Goal: Task Accomplishment & Management: Complete application form

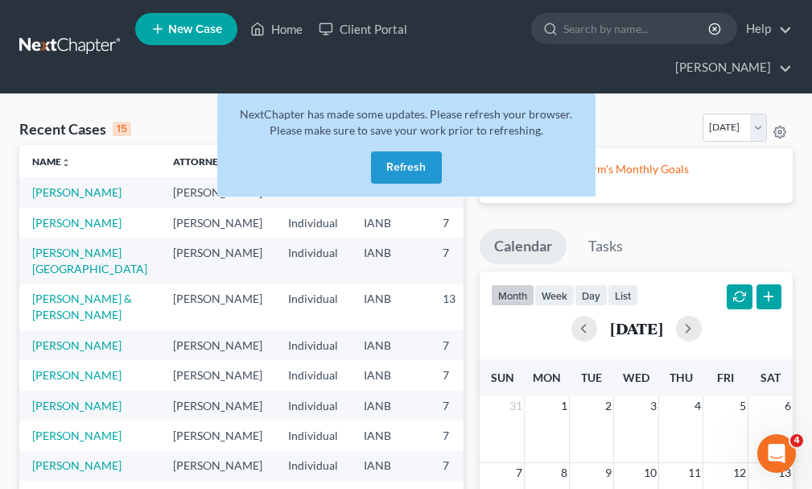
click at [414, 151] on button "Refresh" at bounding box center [406, 167] width 71 height 32
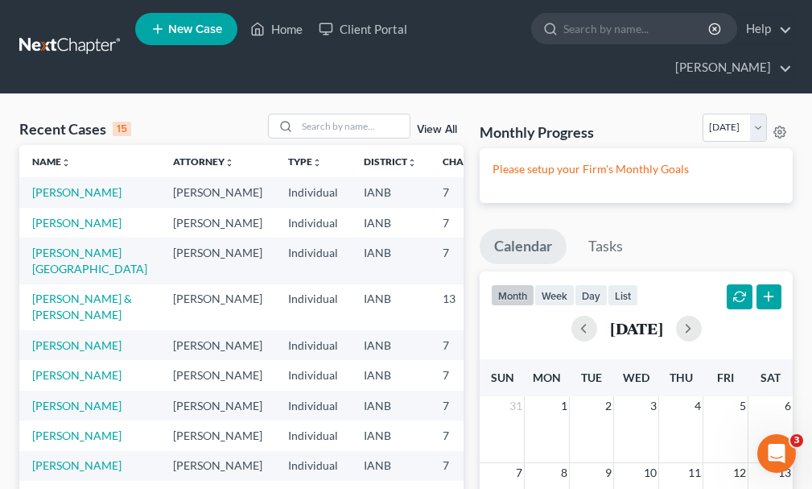
click at [202, 31] on span "New Case" at bounding box center [195, 29] width 54 height 12
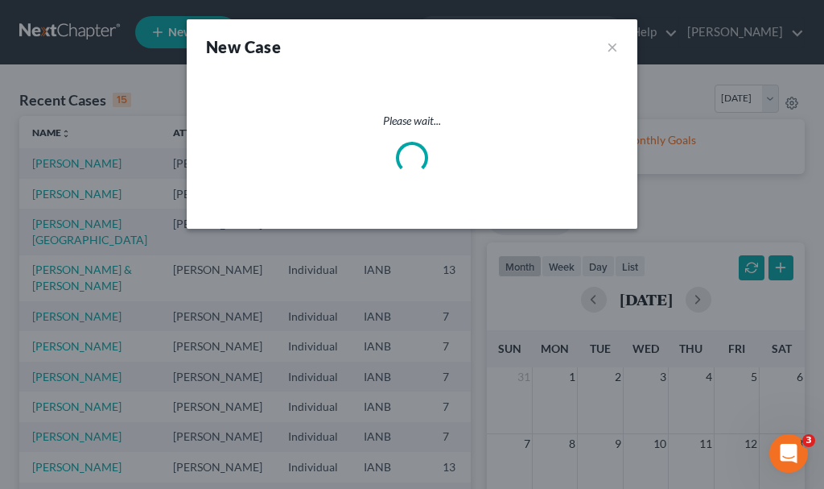
select select "29"
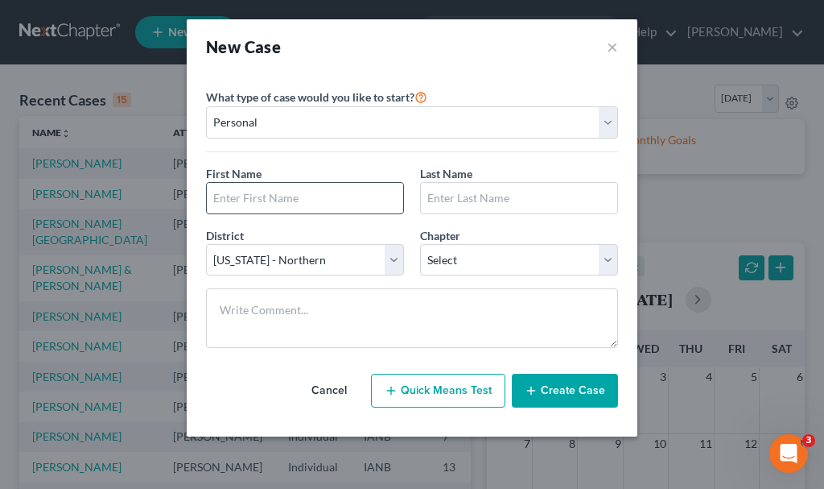
click at [337, 192] on input "text" at bounding box center [305, 198] width 196 height 31
type input "[PERSON_NAME]"
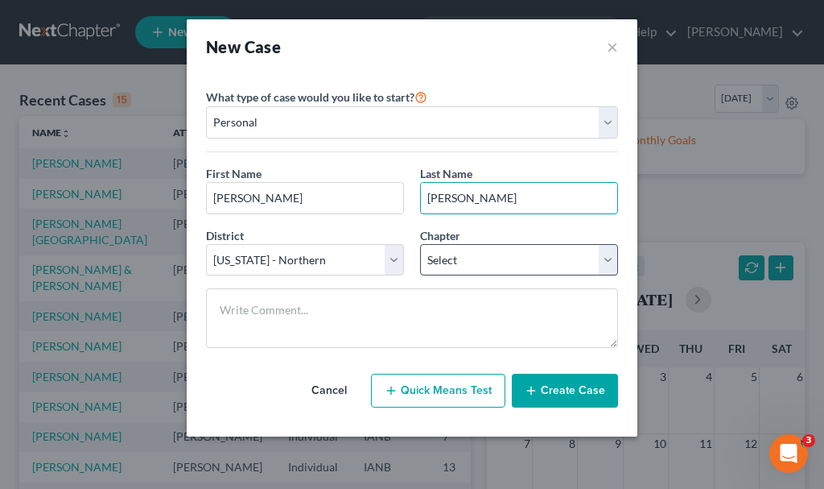
type input "[PERSON_NAME]"
click at [452, 250] on select "Select 7 11 12 13" at bounding box center [519, 260] width 198 height 32
select select "0"
click at [420, 244] on select "Select 7 11 12 13" at bounding box center [519, 260] width 198 height 32
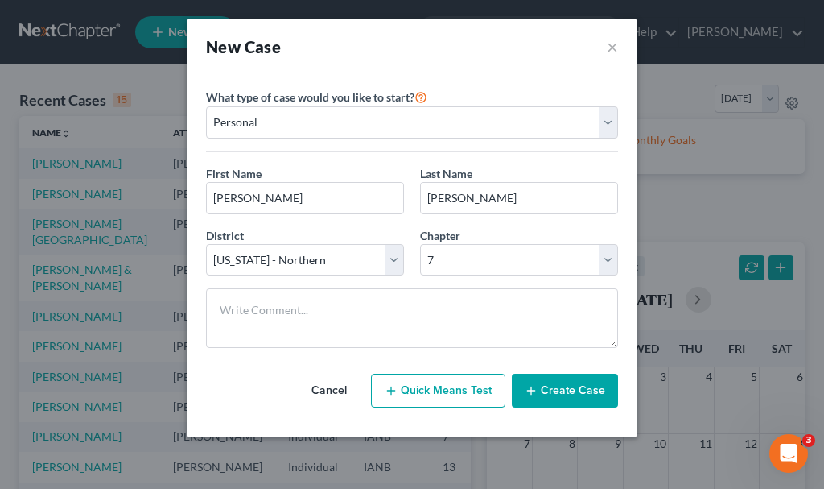
click at [565, 393] on button "Create Case" at bounding box center [565, 390] width 106 height 34
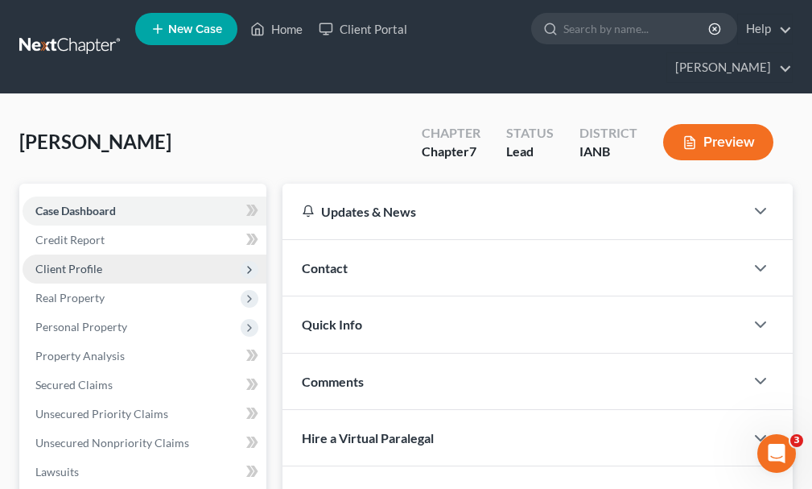
click at [65, 262] on span "Client Profile" at bounding box center [68, 269] width 67 height 14
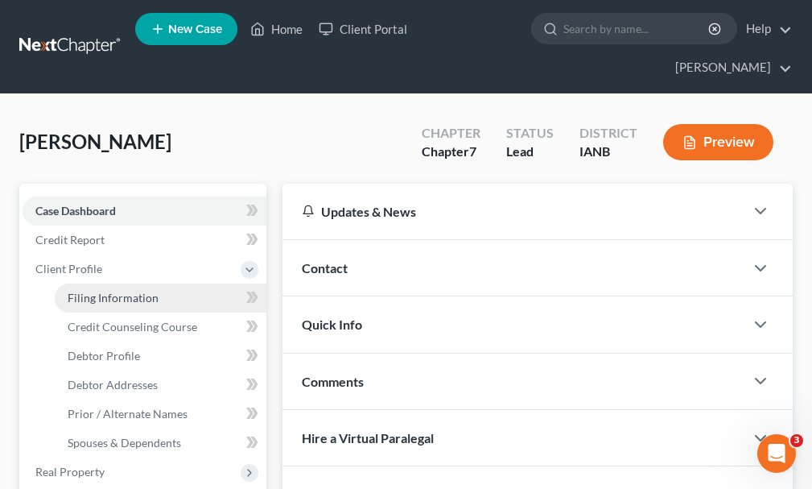
click at [114, 291] on span "Filing Information" at bounding box center [113, 298] width 91 height 14
select select "1"
select select "0"
select select "29"
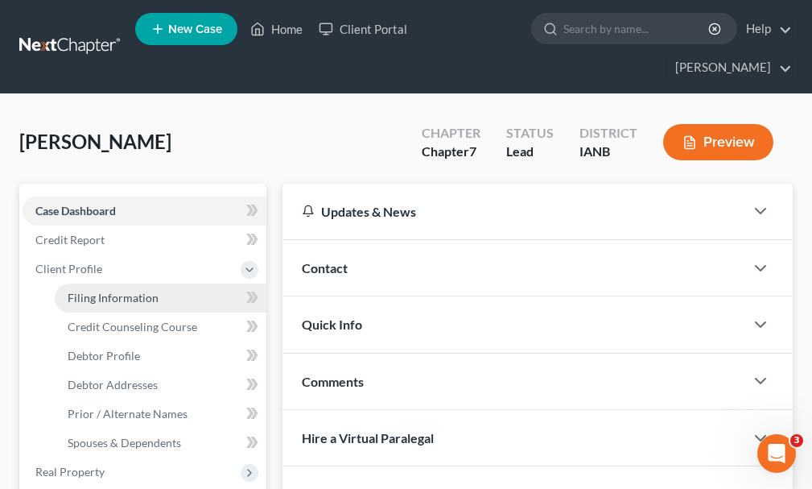
select select "16"
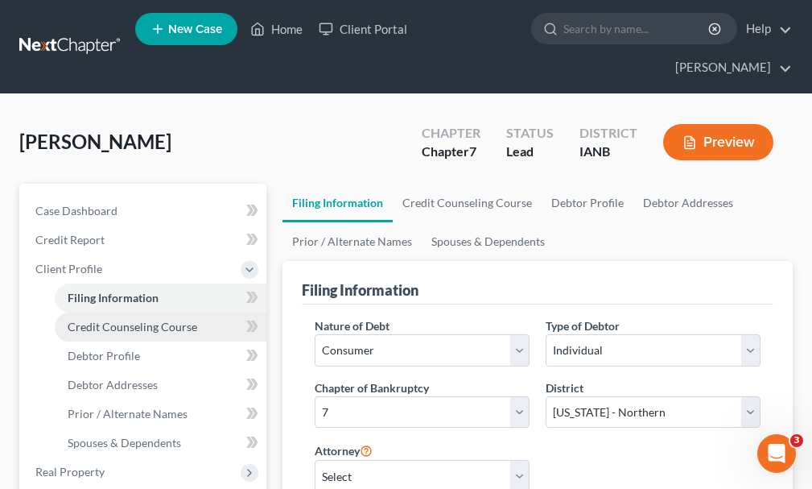
click at [95, 320] on span "Credit Counseling Course" at bounding box center [133, 327] width 130 height 14
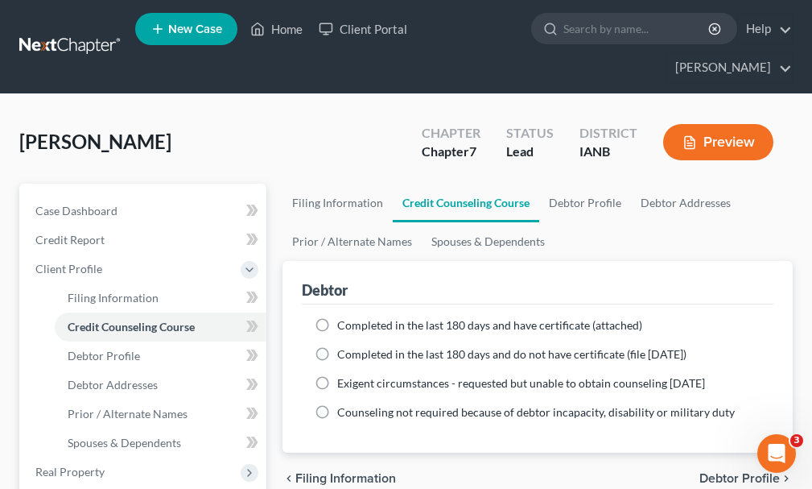
click at [337, 317] on label "Completed in the last 180 days and have certificate (attached)" at bounding box center [489, 325] width 305 height 16
click at [344, 317] on input "Completed in the last 180 days and have certificate (attached)" at bounding box center [349, 322] width 10 height 10
radio input "true"
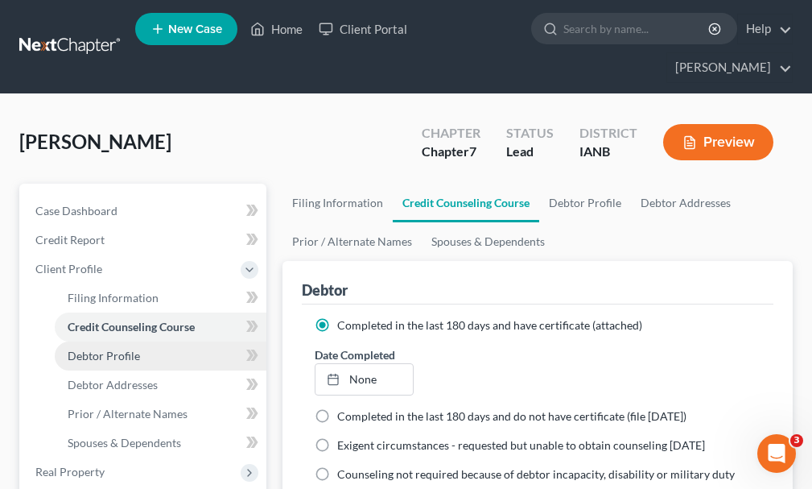
click at [126, 349] on span "Debtor Profile" at bounding box center [104, 356] width 72 height 14
select select "0"
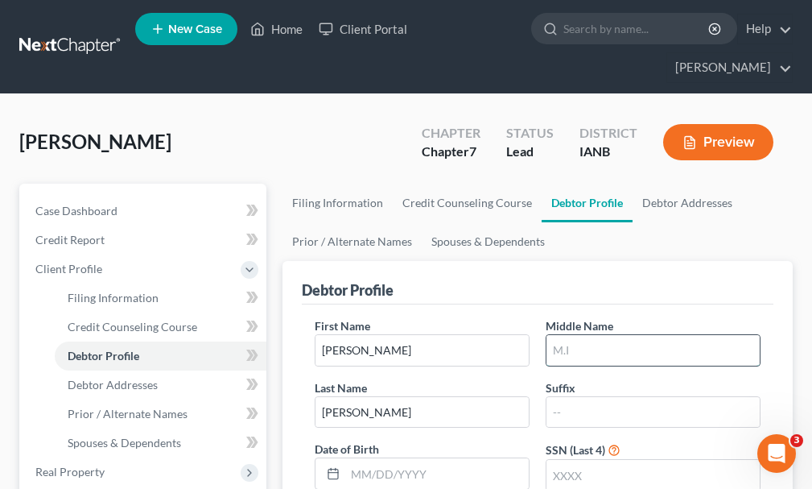
click at [633, 335] on input "text" at bounding box center [653, 350] width 213 height 31
type input "[PERSON_NAME]"
click at [592, 460] on input "text" at bounding box center [653, 475] width 213 height 31
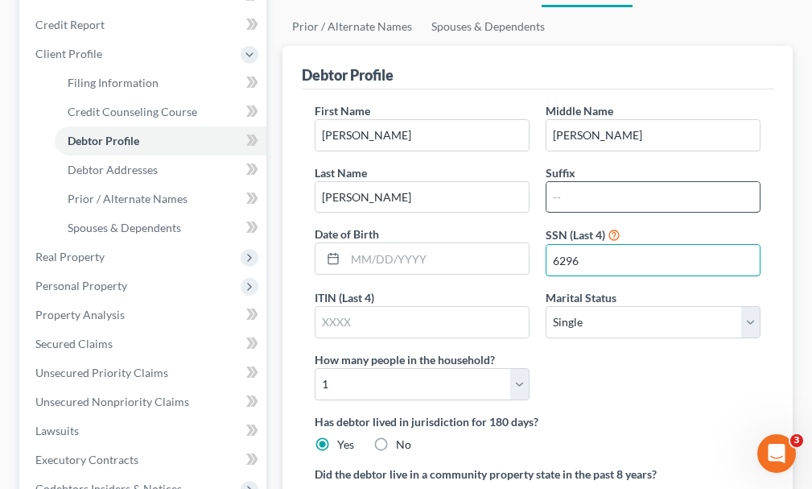
scroll to position [241, 0]
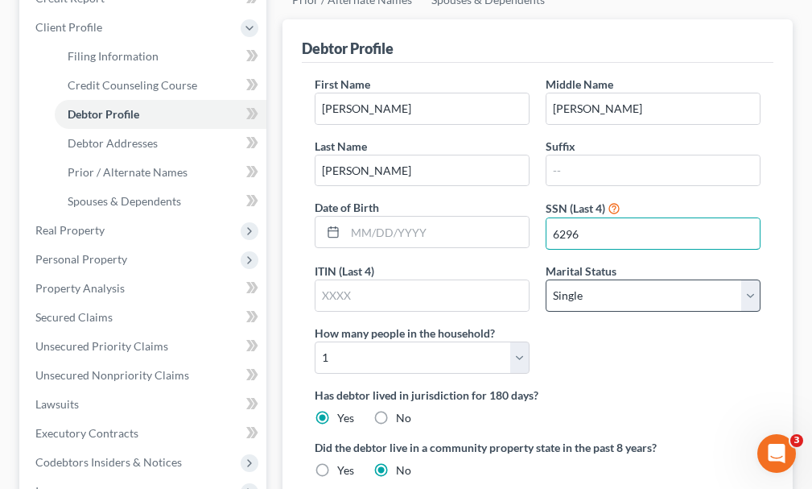
type input "6296"
click at [591, 279] on select "Select Single Married Separated Divorced Widowed" at bounding box center [653, 295] width 215 height 32
select select "1"
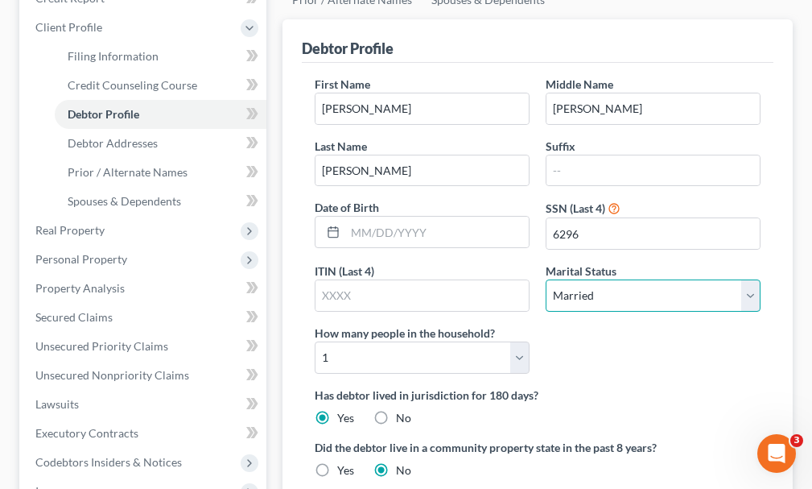
click at [546, 279] on select "Select Single Married Separated Divorced Widowed" at bounding box center [653, 295] width 215 height 32
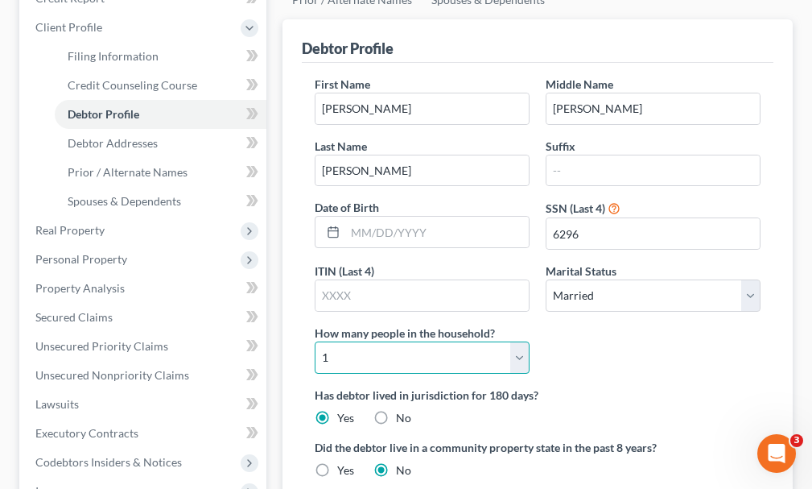
click at [428, 341] on select "Select 1 2 3 4 5 6 7 8 9 10 11 12 13 14 15 16 17 18 19 20" at bounding box center [422, 357] width 215 height 32
select select "2"
click at [315, 341] on select "Select 1 2 3 4 5 6 7 8 9 10 11 12 13 14 15 16 17 18 19 20" at bounding box center [422, 357] width 215 height 32
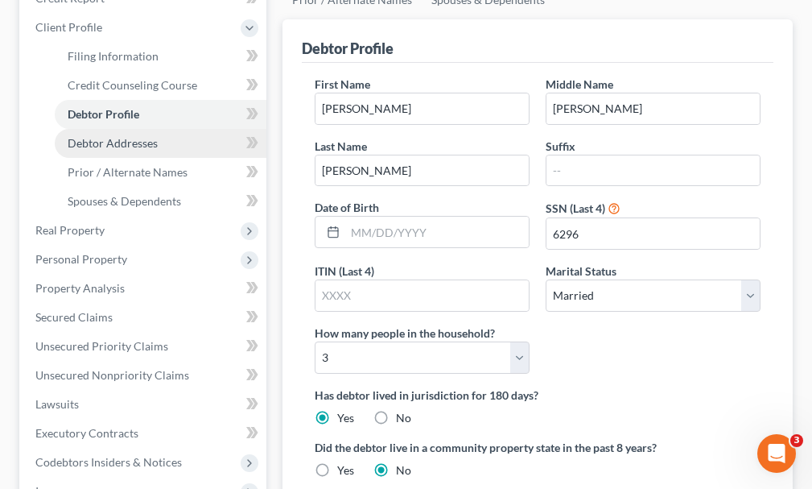
click at [134, 136] on span "Debtor Addresses" at bounding box center [113, 143] width 90 height 14
select select "0"
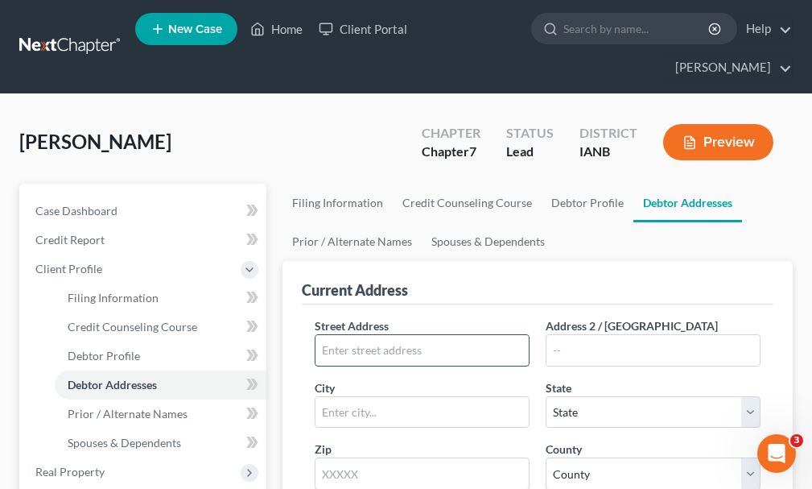
click at [493, 335] on input "text" at bounding box center [422, 350] width 213 height 31
type input "[STREET_ADDRESS]"
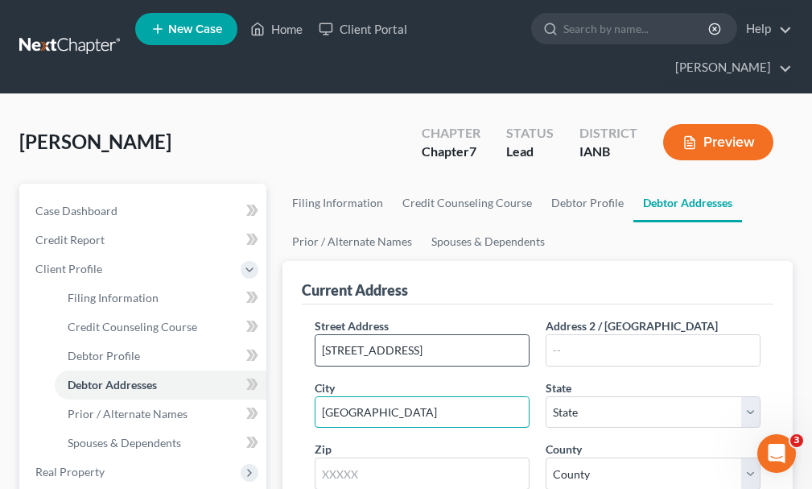
type input "[GEOGRAPHIC_DATA]"
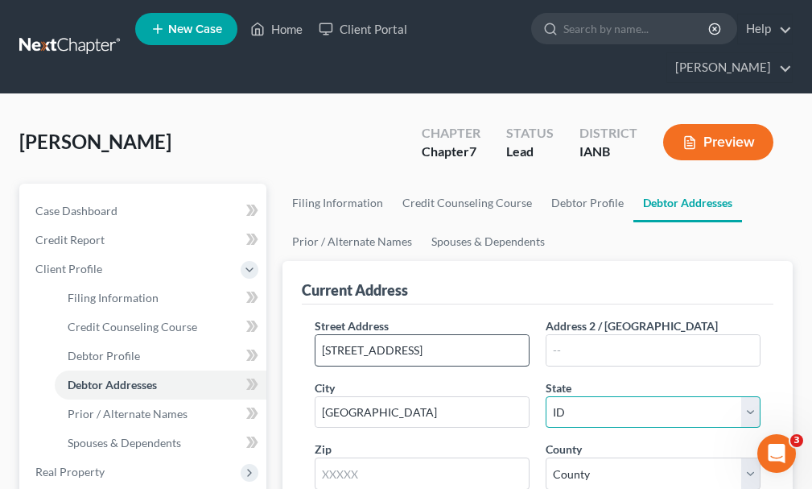
select select "16"
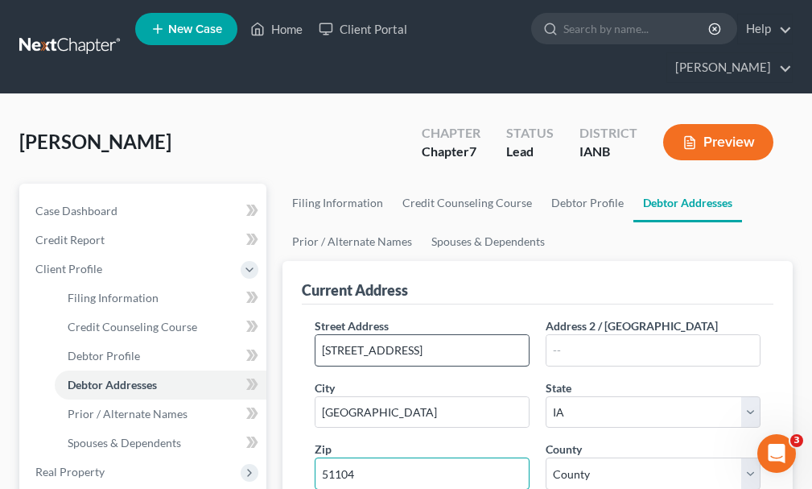
type input "51104"
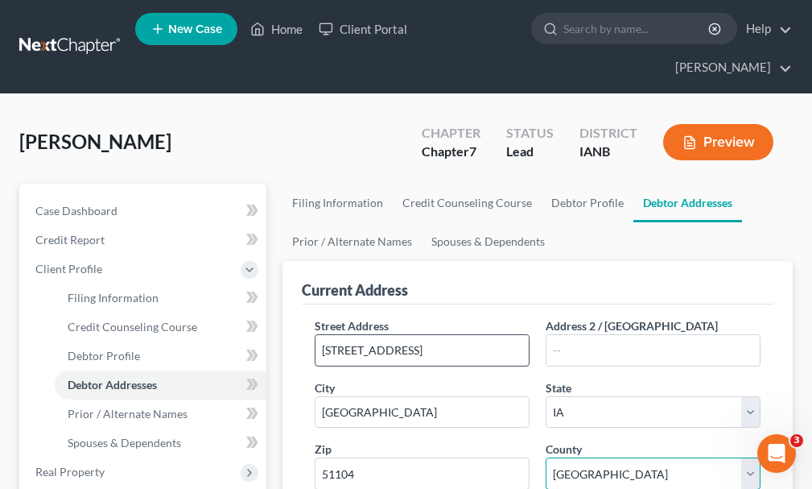
select select "96"
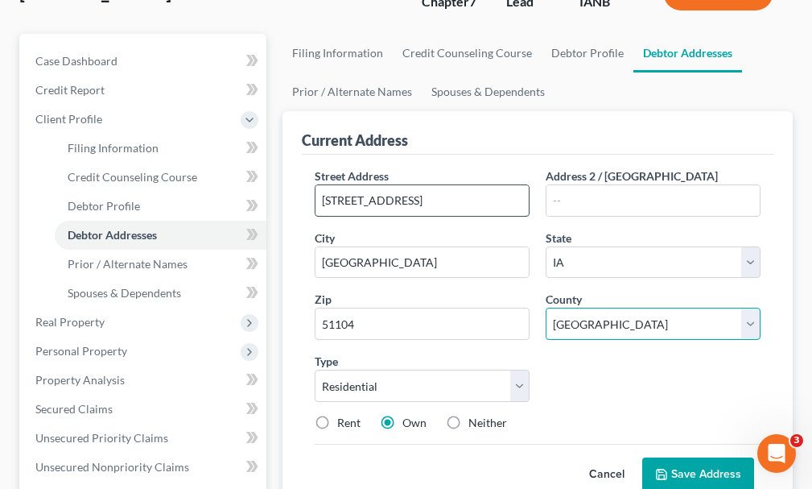
scroll to position [161, 0]
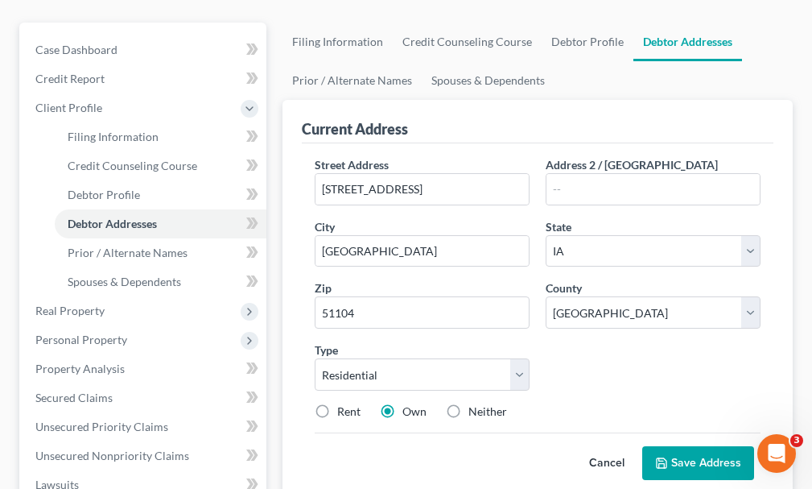
click at [679, 446] on button "Save Address" at bounding box center [698, 463] width 112 height 34
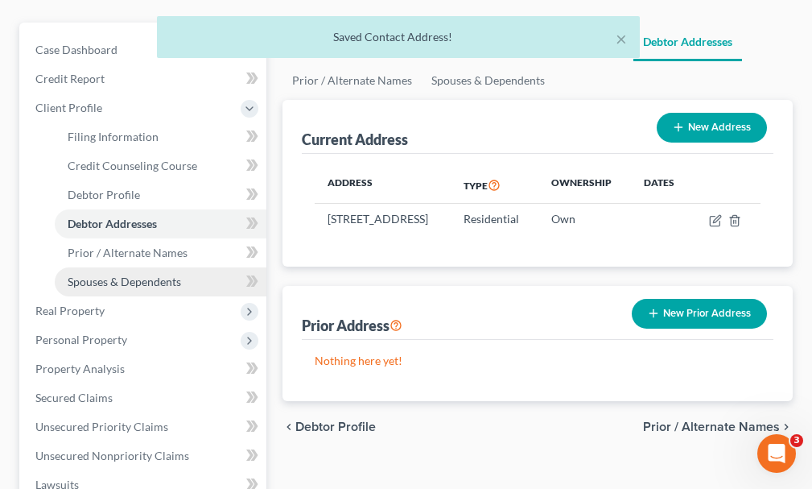
click at [118, 274] on span "Spouses & Dependents" at bounding box center [124, 281] width 113 height 14
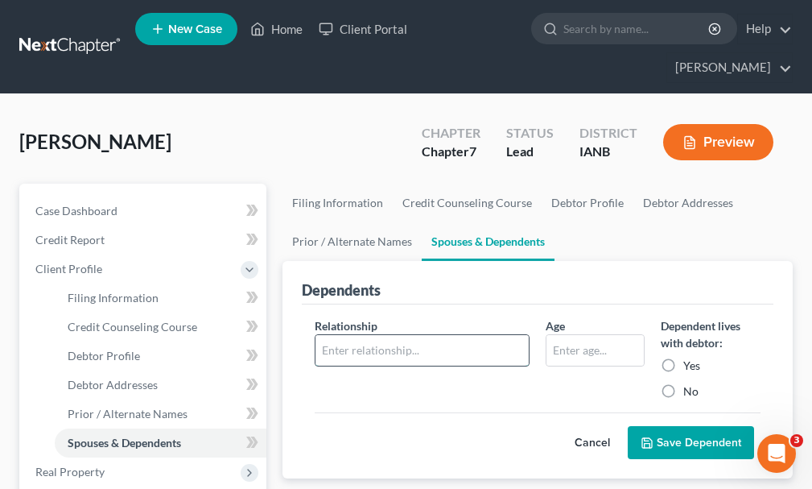
click at [441, 335] on input "text" at bounding box center [422, 350] width 213 height 31
type input "spouse"
click at [683, 357] on label "Yes" at bounding box center [691, 365] width 17 height 16
click at [690, 357] on input "Yes" at bounding box center [695, 362] width 10 height 10
radio input "true"
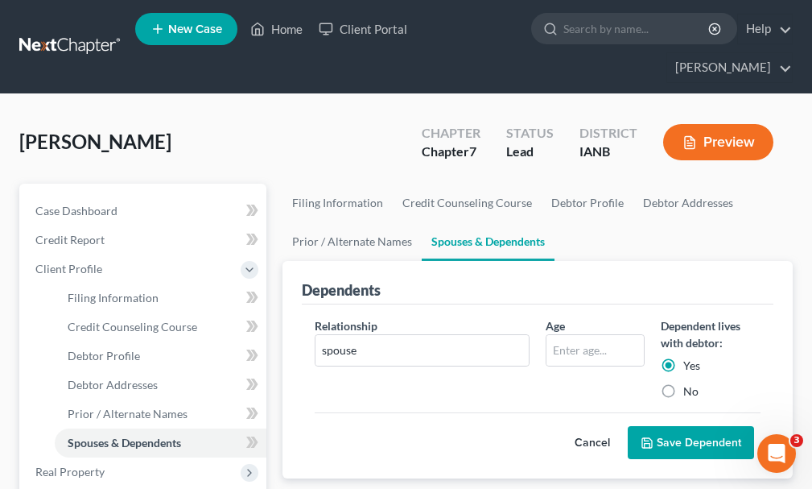
click at [671, 426] on button "Save Dependent" at bounding box center [691, 443] width 126 height 34
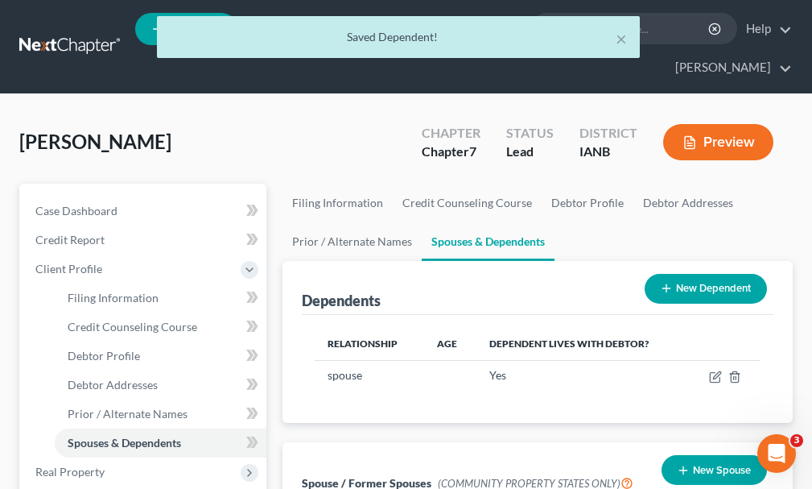
click at [695, 274] on button "New Dependent" at bounding box center [706, 289] width 122 height 30
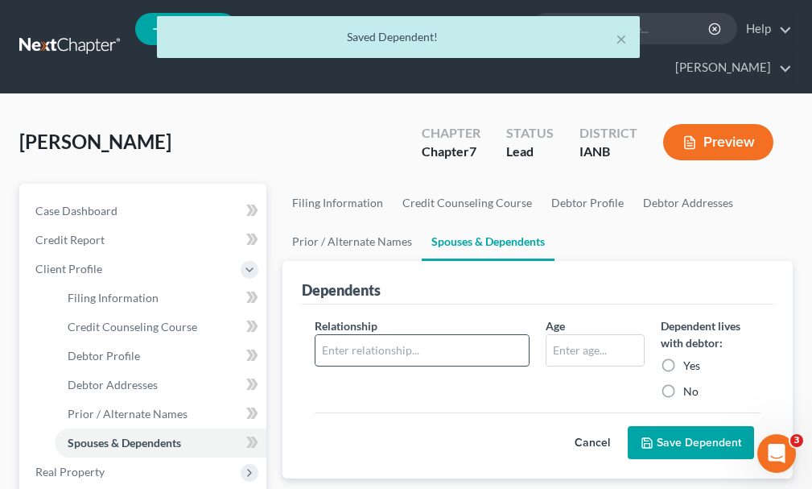
click at [448, 335] on input "text" at bounding box center [422, 350] width 213 height 31
type input "child"
click at [590, 335] on input "text" at bounding box center [595, 350] width 97 height 31
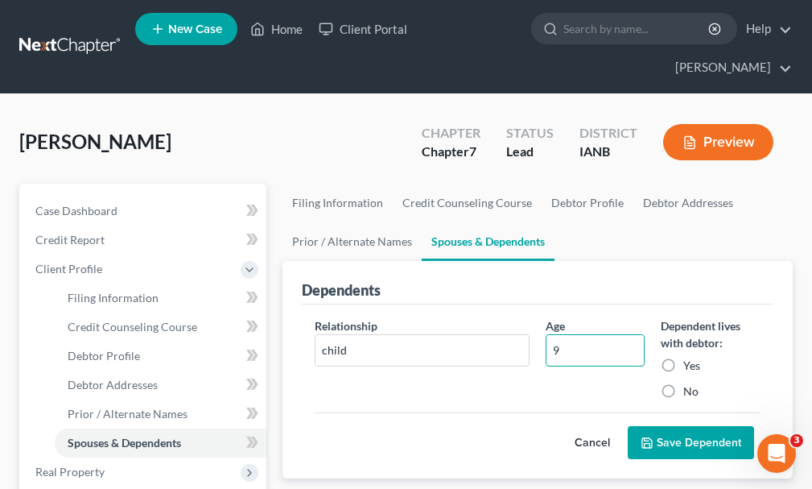
type input "9"
click at [680, 426] on button "Save Dependent" at bounding box center [691, 443] width 126 height 34
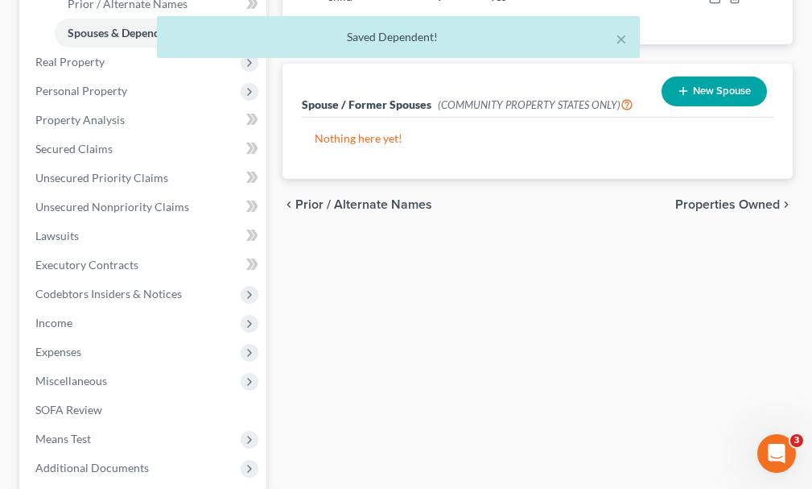
scroll to position [541, 0]
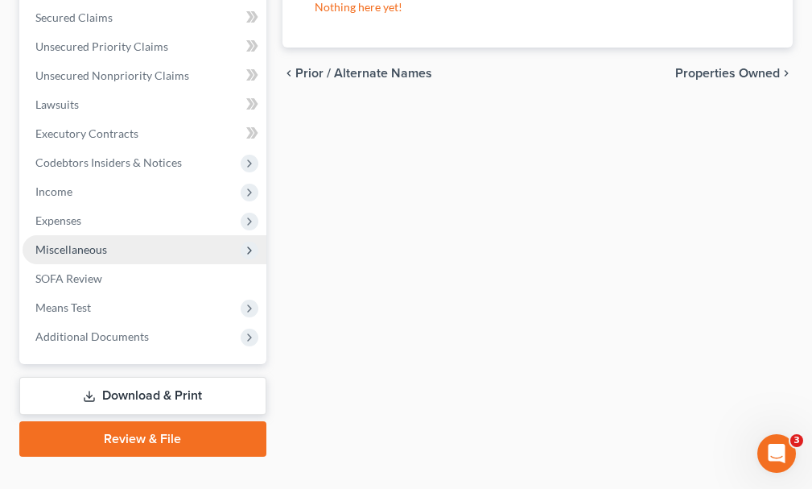
click at [75, 242] on span "Miscellaneous" at bounding box center [71, 249] width 72 height 14
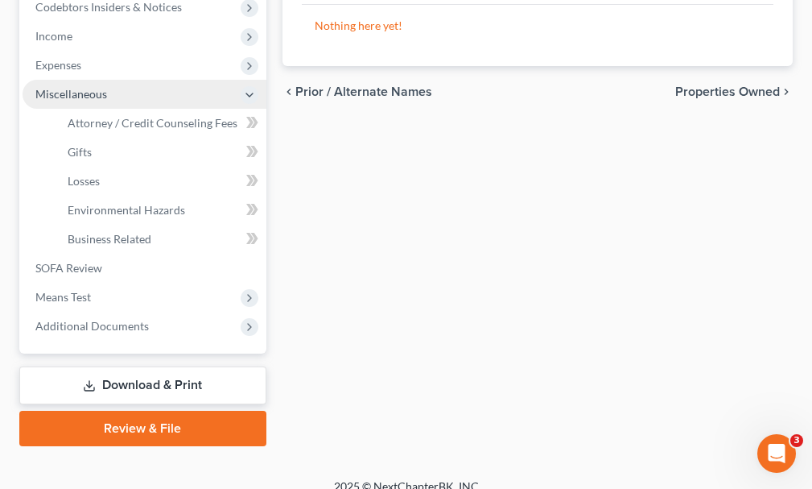
scroll to position [367, 0]
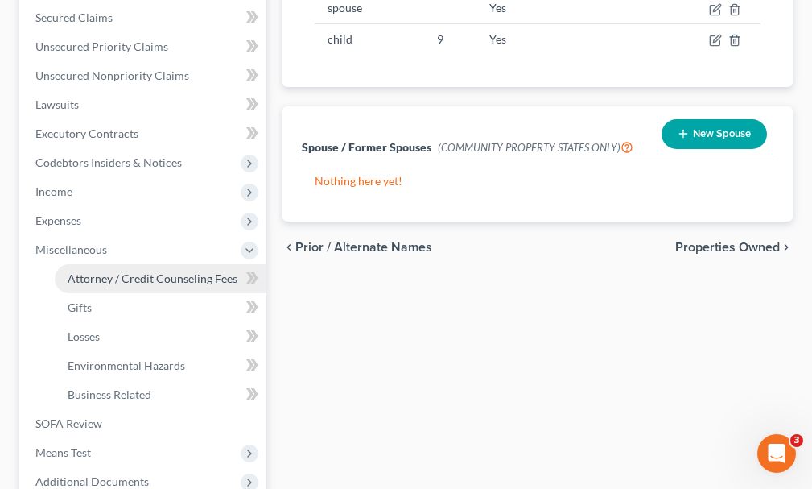
click at [100, 271] on span "Attorney / Credit Counseling Fees" at bounding box center [153, 278] width 170 height 14
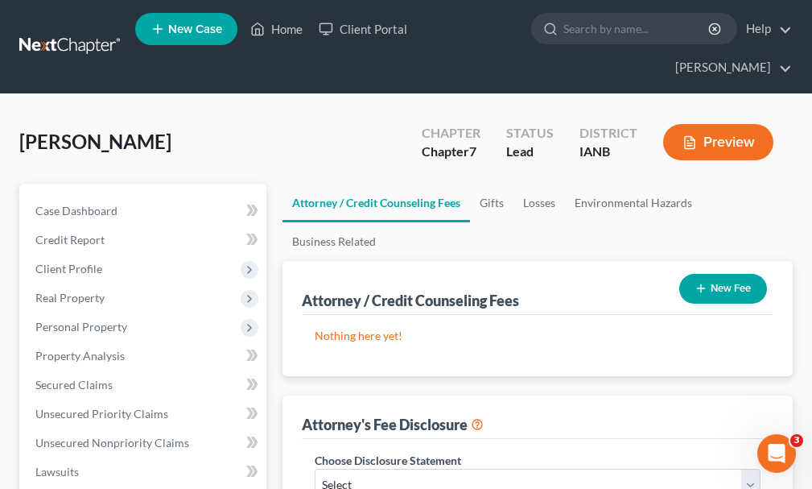
click at [741, 274] on button "New Fee" at bounding box center [723, 289] width 88 height 30
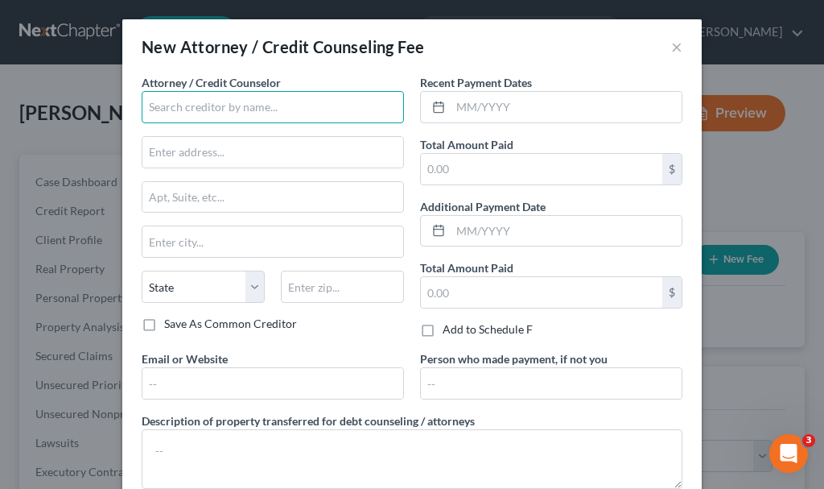
click at [263, 105] on input "text" at bounding box center [273, 107] width 262 height 32
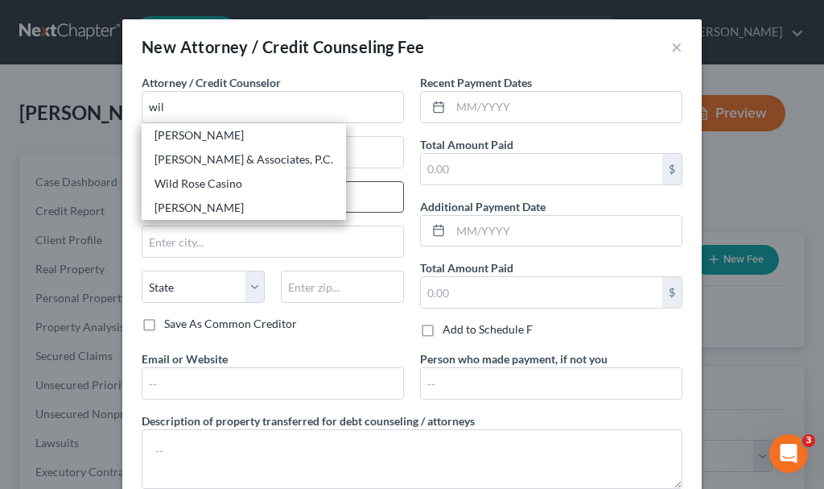
click at [188, 204] on div "[PERSON_NAME]" at bounding box center [244, 208] width 179 height 16
type input "[PERSON_NAME]"
type input "[STREET_ADDRESS][PERSON_NAME]"
type input "[GEOGRAPHIC_DATA]"
select select "16"
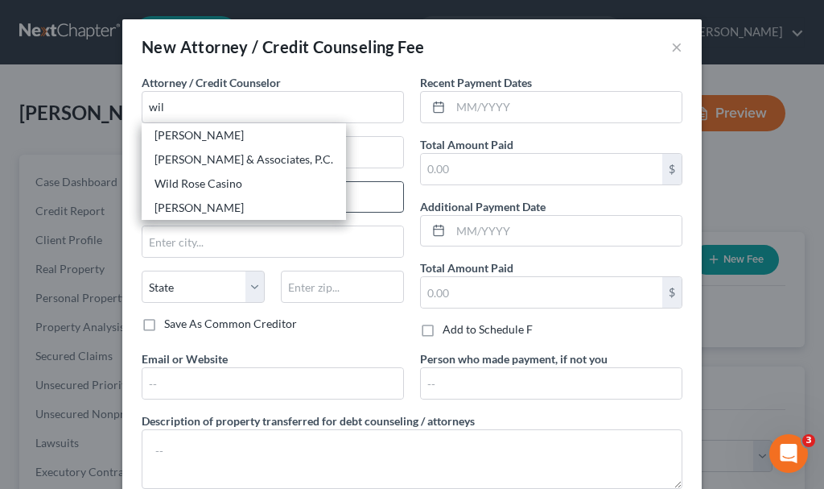
type input "51101"
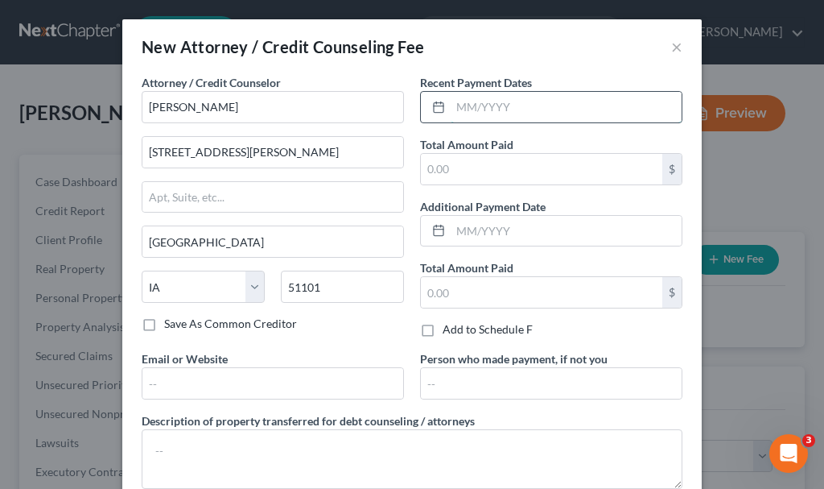
click at [510, 109] on input "text" at bounding box center [566, 107] width 231 height 31
type input "08/2025"
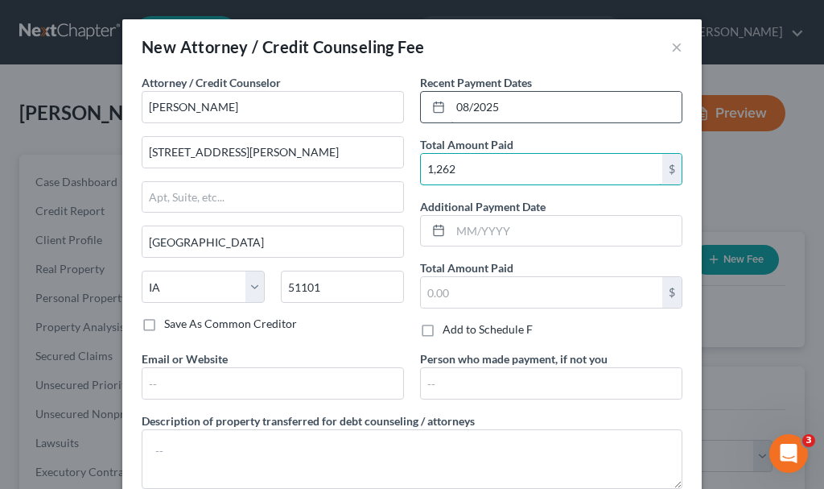
type input "1,262"
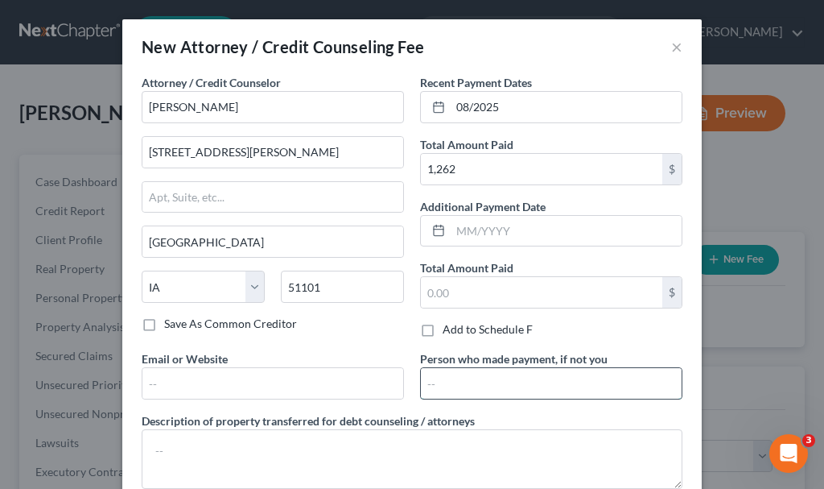
click at [534, 380] on input "text" at bounding box center [551, 383] width 261 height 31
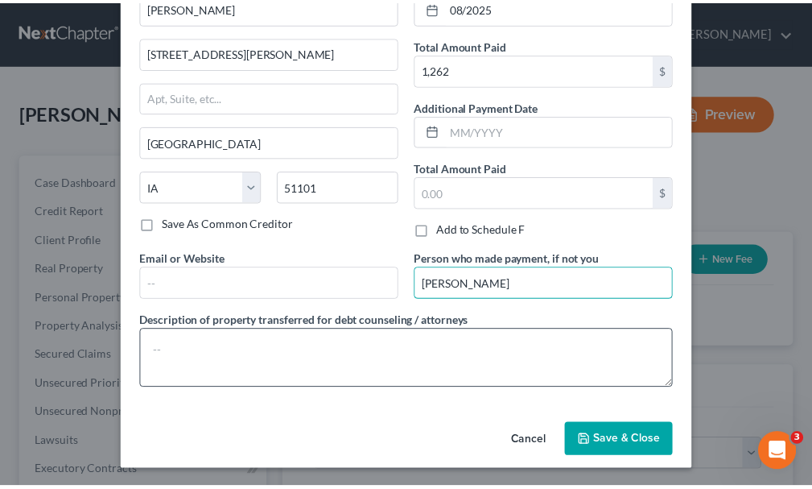
scroll to position [101, 0]
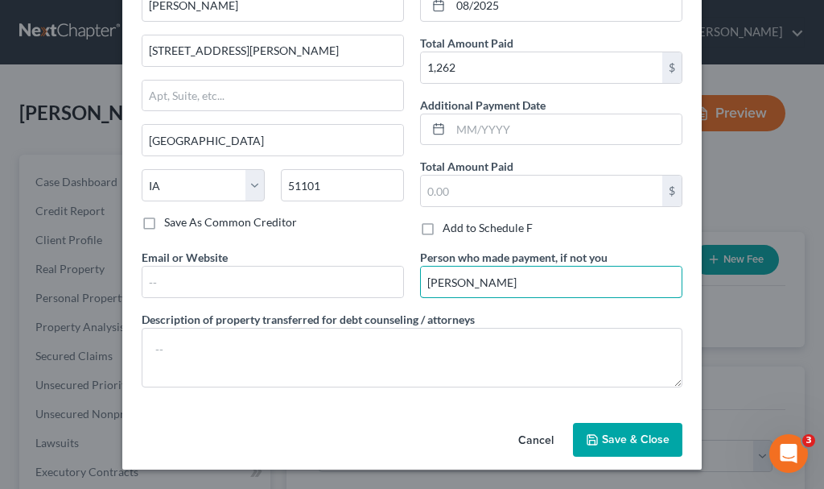
type input "[PERSON_NAME]"
click at [607, 433] on span "Save & Close" at bounding box center [636, 439] width 68 height 14
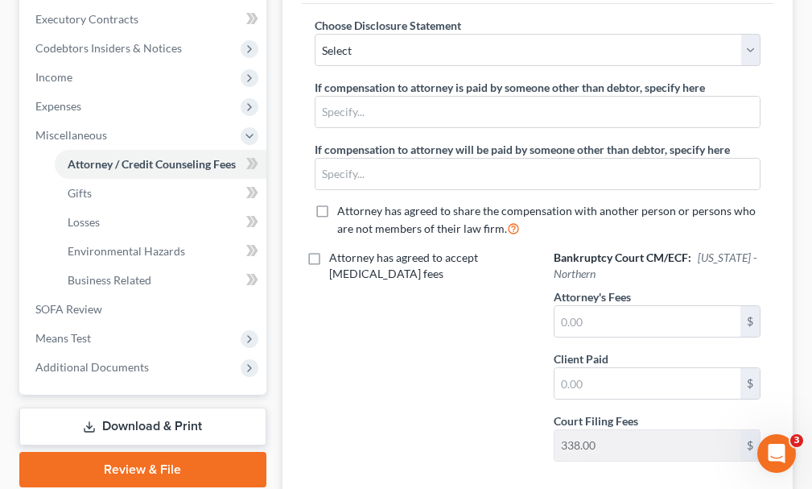
scroll to position [483, 0]
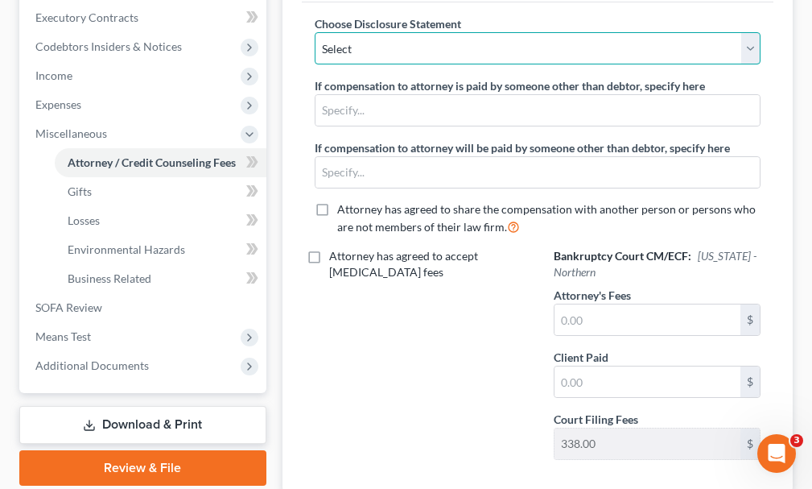
click at [415, 32] on select "Select Attorney" at bounding box center [538, 48] width 446 height 32
select select "0"
click at [315, 32] on select "Select Attorney" at bounding box center [538, 48] width 446 height 32
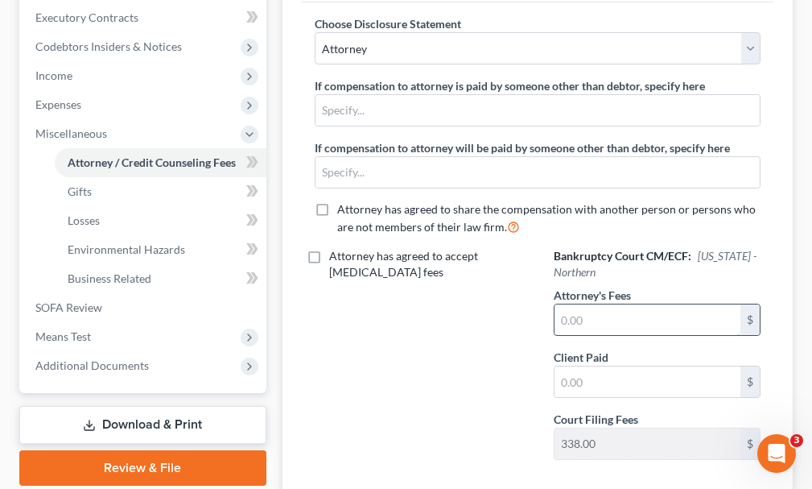
drag, startPoint x: 597, startPoint y: 288, endPoint x: 601, endPoint y: 299, distance: 11.2
click at [600, 304] on input "text" at bounding box center [648, 319] width 186 height 31
type input "1,262"
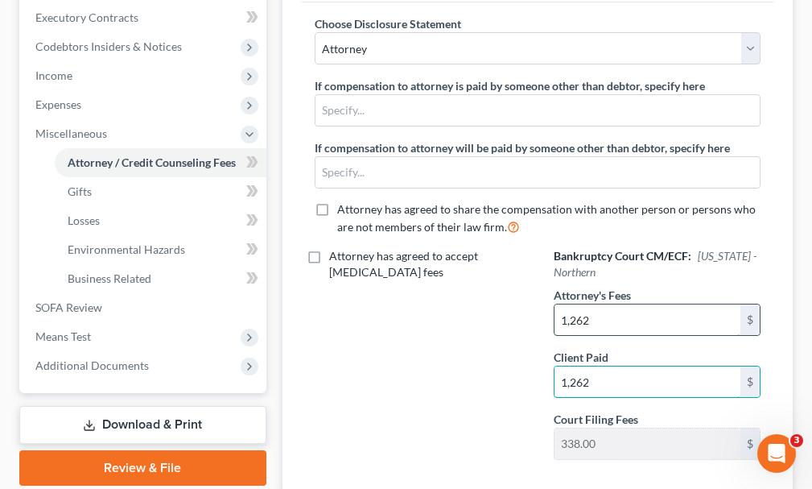
type input "1,262"
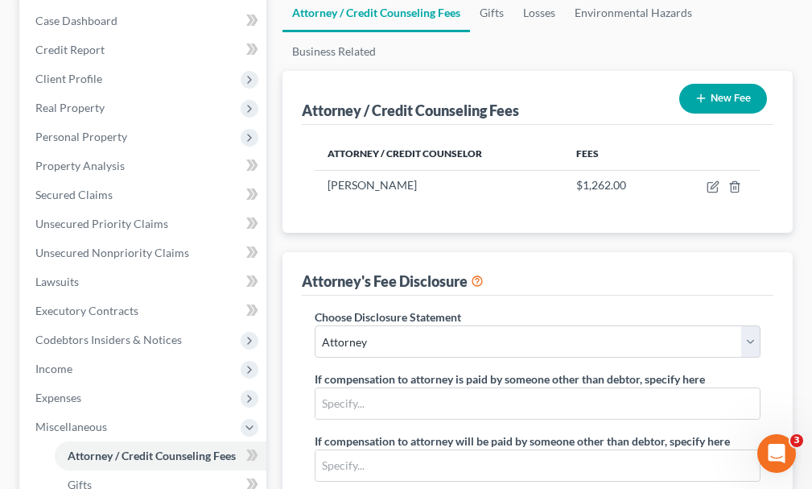
scroll to position [6, 0]
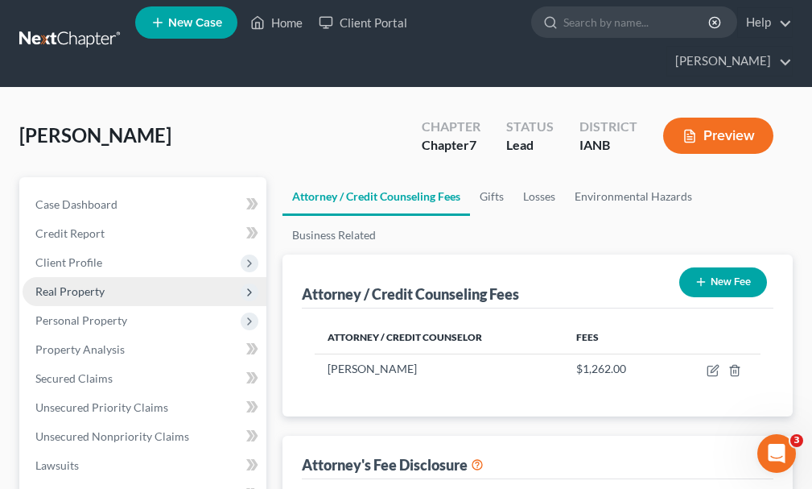
click at [79, 284] on span "Real Property" at bounding box center [69, 291] width 69 height 14
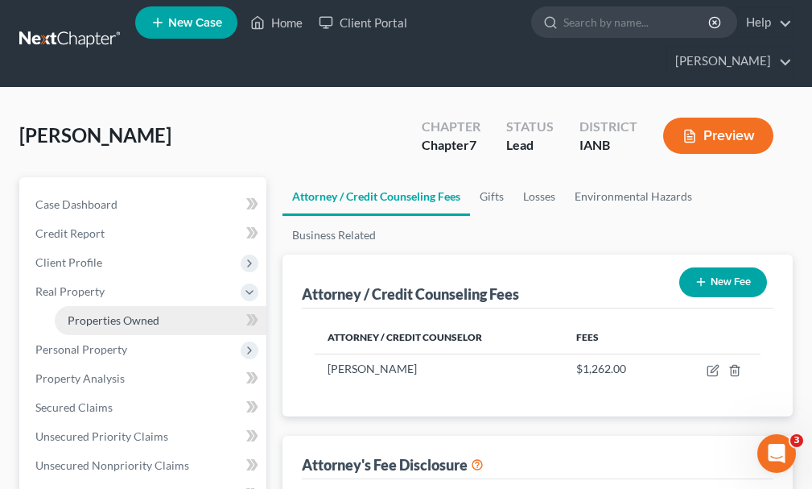
click at [105, 313] on span "Properties Owned" at bounding box center [114, 320] width 92 height 14
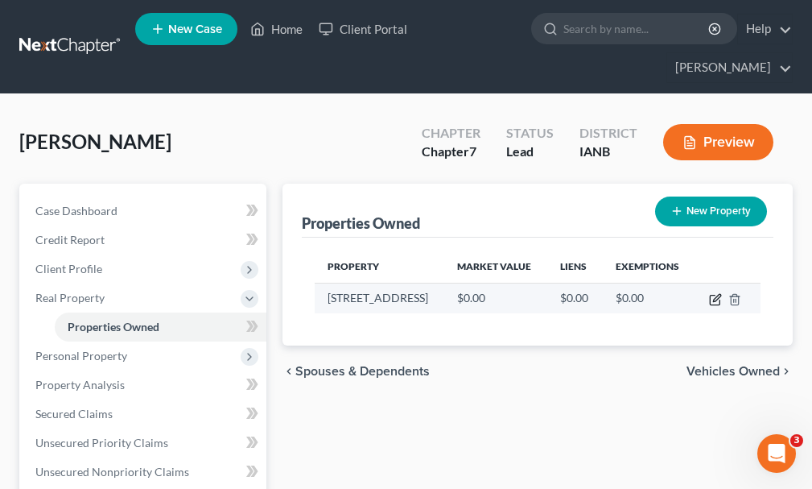
click at [712, 293] on icon "button" at bounding box center [715, 299] width 13 height 13
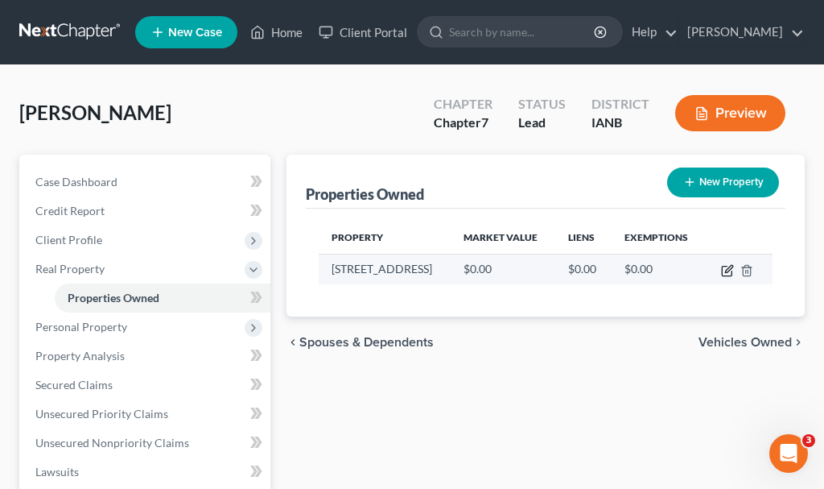
select select "16"
select select "96"
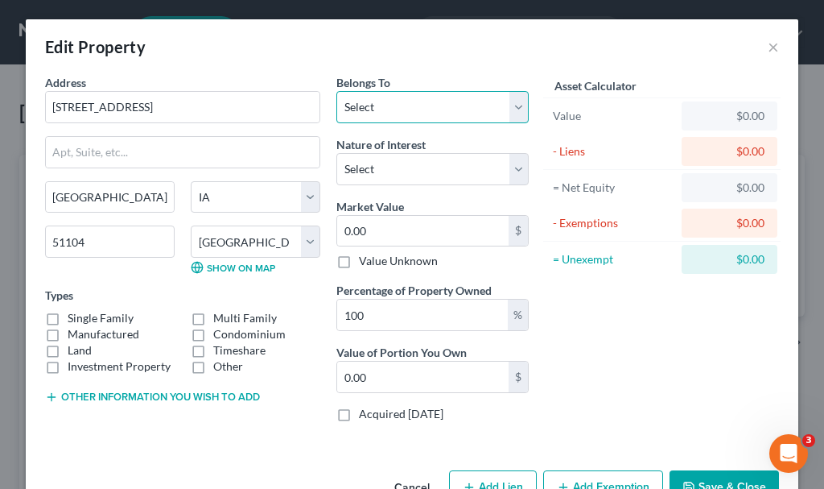
click at [378, 104] on select "Select Debtor 1 Only Debtor 2 Only Debtor 1 And Debtor 2 Only At Least One Of T…" at bounding box center [432, 107] width 192 height 32
select select "3"
click at [336, 91] on select "Select Debtor 1 Only Debtor 2 Only Debtor 1 And Debtor 2 Only At Least One Of T…" at bounding box center [432, 107] width 192 height 32
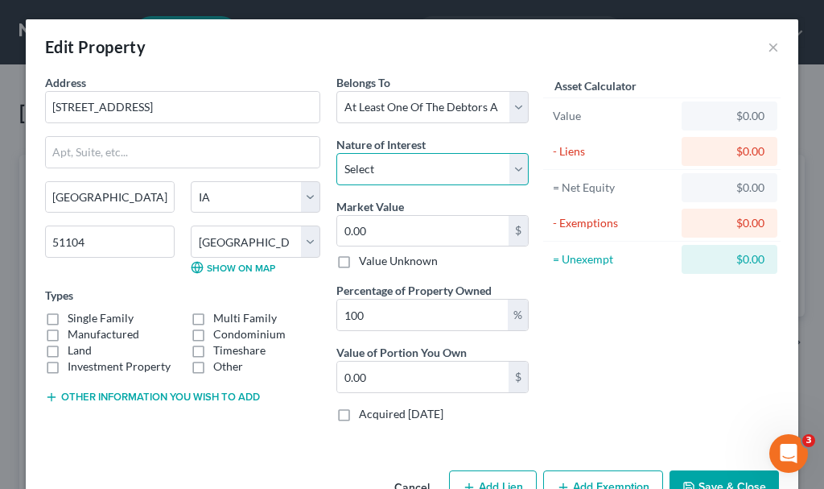
click at [390, 165] on select "Select Fee Simple Joint Tenant Life Estate Equitable Interest Future Interest T…" at bounding box center [432, 169] width 192 height 32
select select "1"
click at [336, 153] on select "Select Fee Simple Joint Tenant Life Estate Equitable Interest Future Interest T…" at bounding box center [432, 169] width 192 height 32
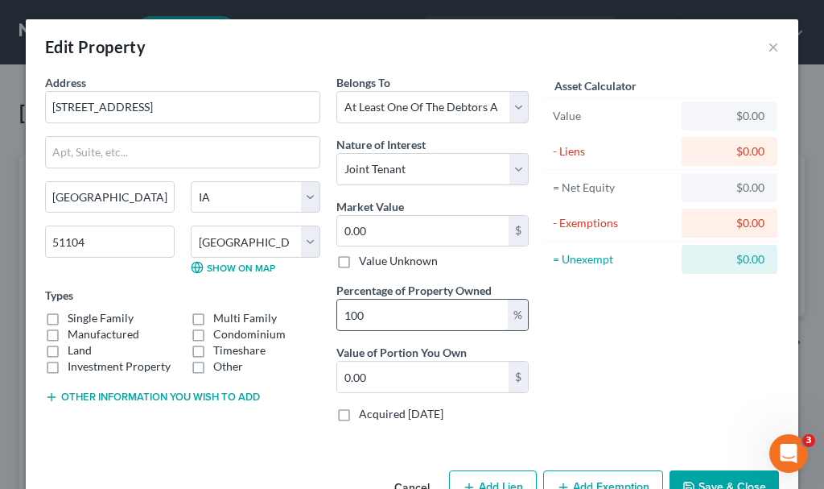
click at [386, 316] on input "100" at bounding box center [422, 314] width 171 height 31
type input "10"
type input "0"
type input "1"
type input "5"
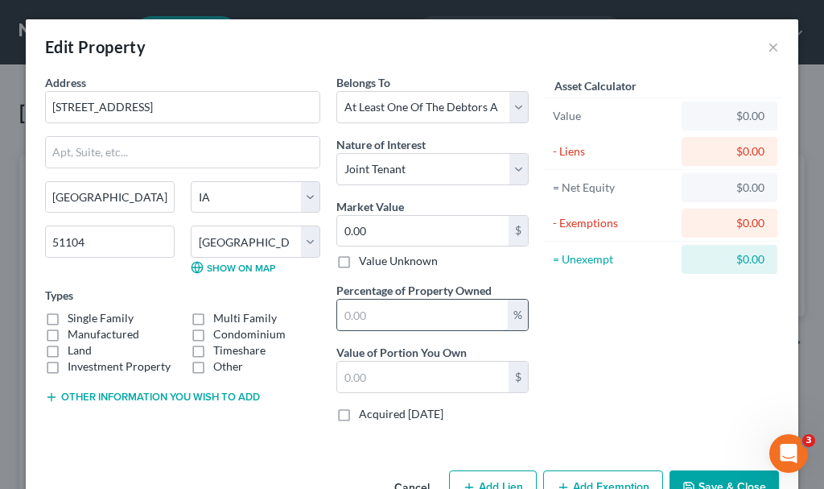
type input "0"
type input "50"
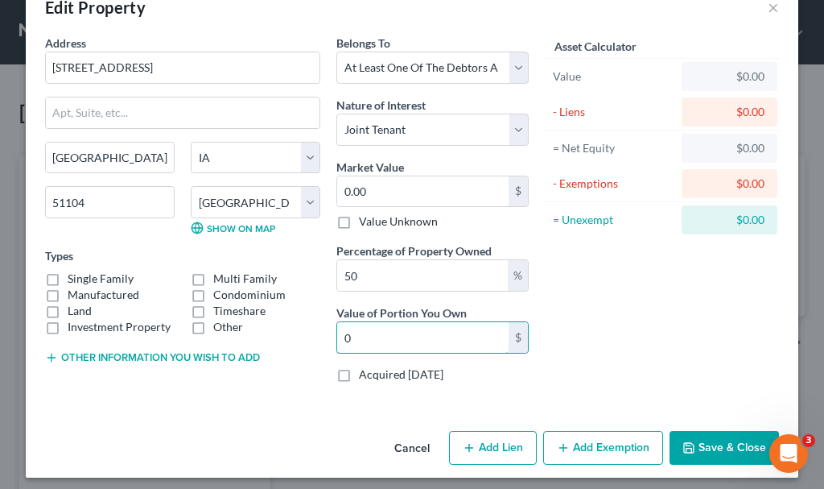
scroll to position [47, 0]
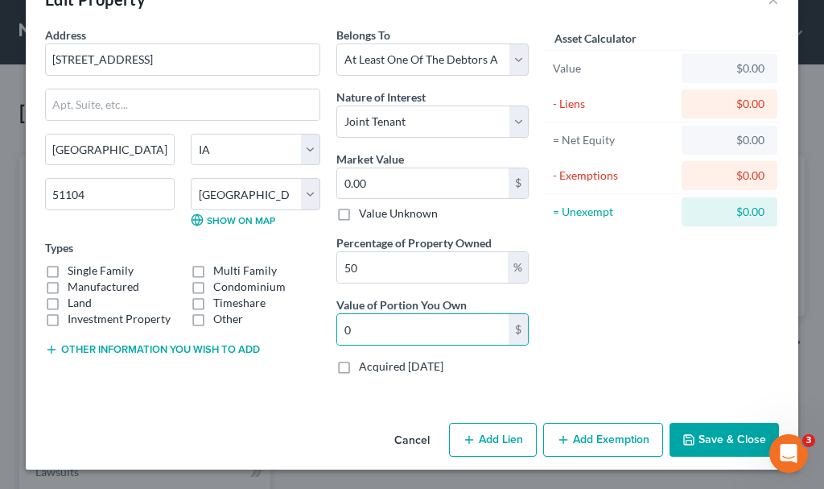
click at [68, 270] on label "Single Family" at bounding box center [101, 270] width 66 height 16
click at [74, 270] on input "Single Family" at bounding box center [79, 267] width 10 height 10
checkbox input "true"
click at [598, 438] on button "Add Exemption" at bounding box center [603, 440] width 120 height 34
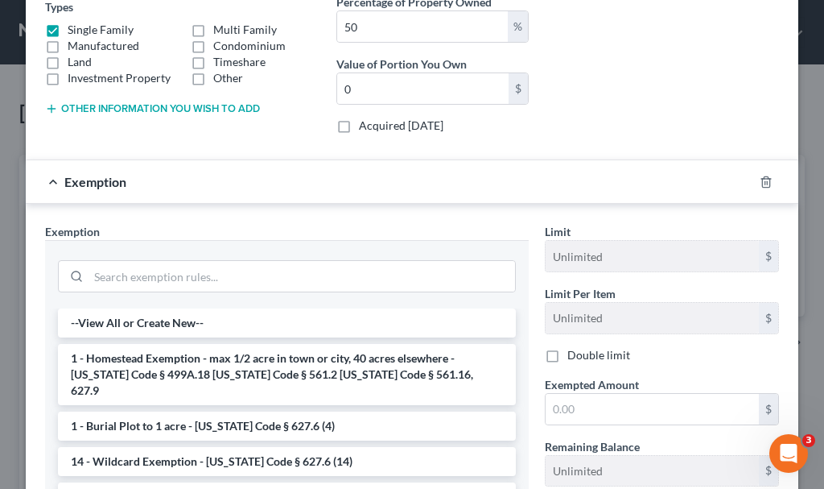
scroll to position [289, 0]
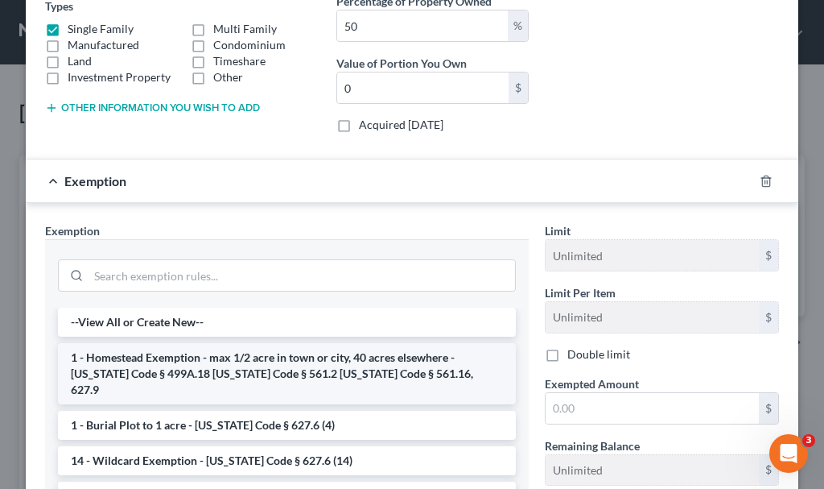
click at [180, 355] on li "1 - Homestead Exemption - max 1/2 acre in town or city, 40 acres elsewhere - [U…" at bounding box center [287, 373] width 458 height 61
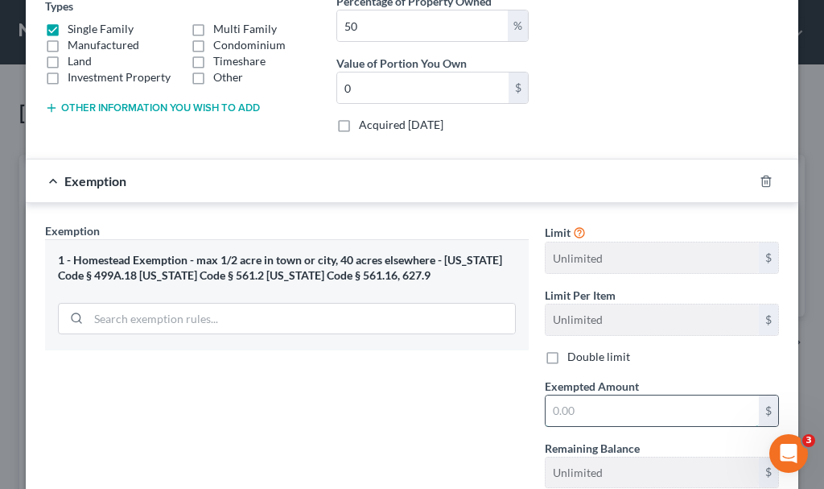
click at [572, 414] on input "text" at bounding box center [652, 410] width 213 height 31
type input "0"
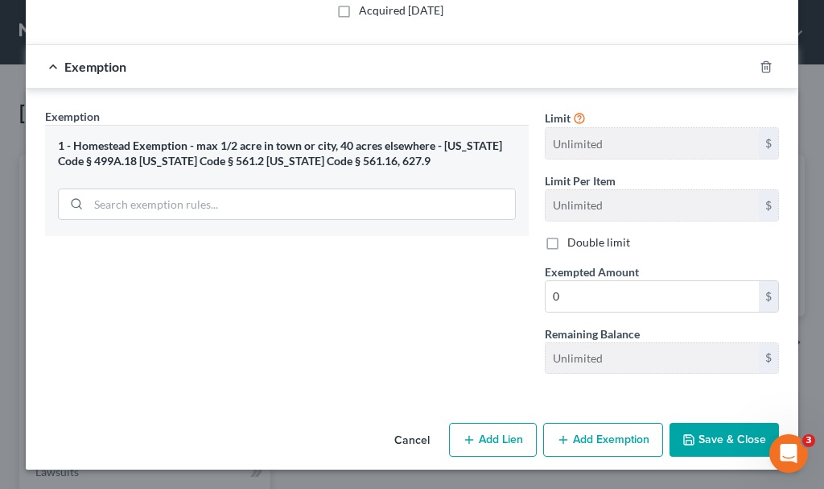
click at [715, 438] on button "Save & Close" at bounding box center [724, 440] width 109 height 34
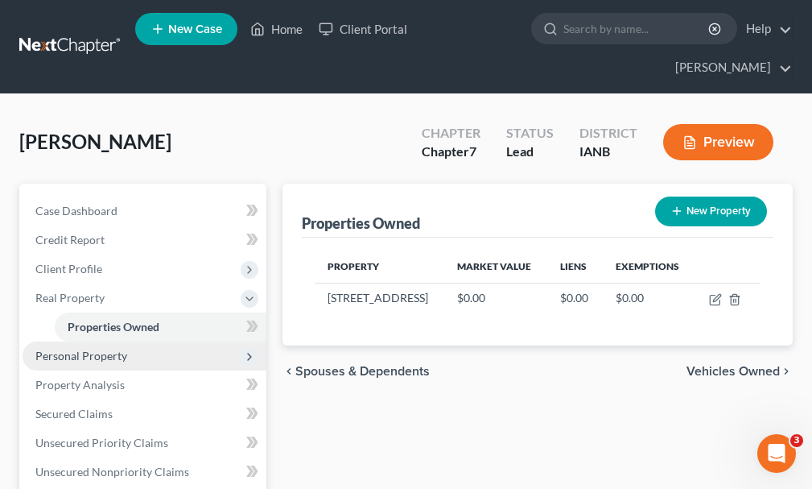
click at [84, 349] on span "Personal Property" at bounding box center [81, 356] width 92 height 14
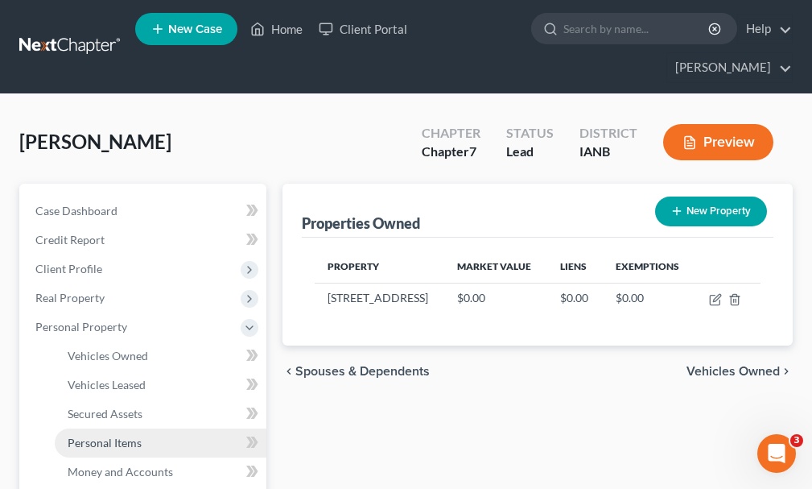
click at [97, 435] on span "Personal Items" at bounding box center [105, 442] width 74 height 14
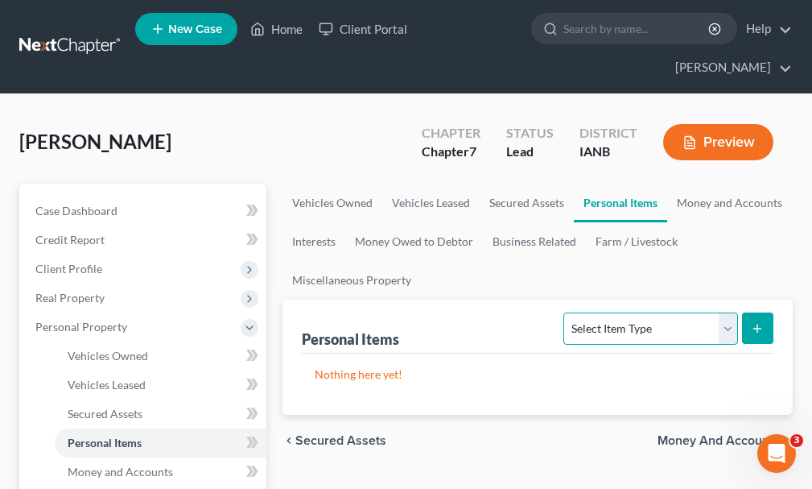
click at [640, 312] on select "Select Item Type Clothing Collectibles Of Value Electronics Firearms Household …" at bounding box center [650, 328] width 174 height 32
select select "clothing"
click at [566, 312] on select "Select Item Type Clothing Collectibles Of Value Electronics Firearms Household …" at bounding box center [650, 328] width 174 height 32
click at [757, 324] on line "submit" at bounding box center [757, 327] width 0 height 7
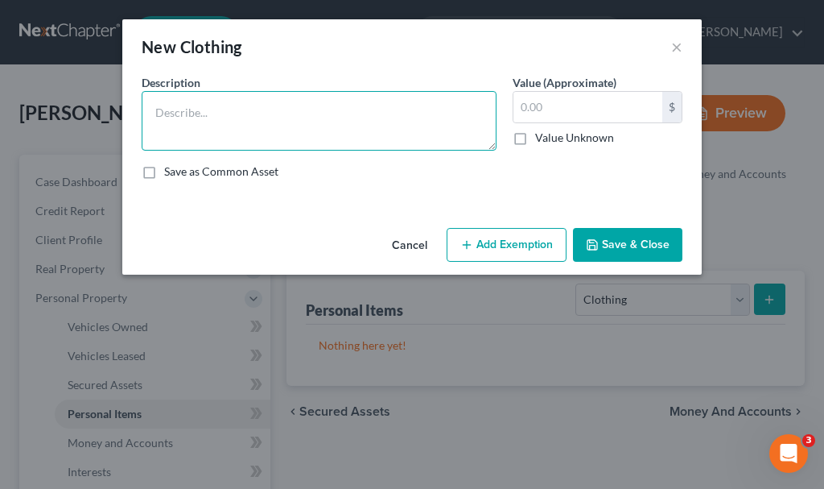
click at [320, 102] on textarea at bounding box center [319, 121] width 355 height 60
type textarea "Clothing"
type input "300"
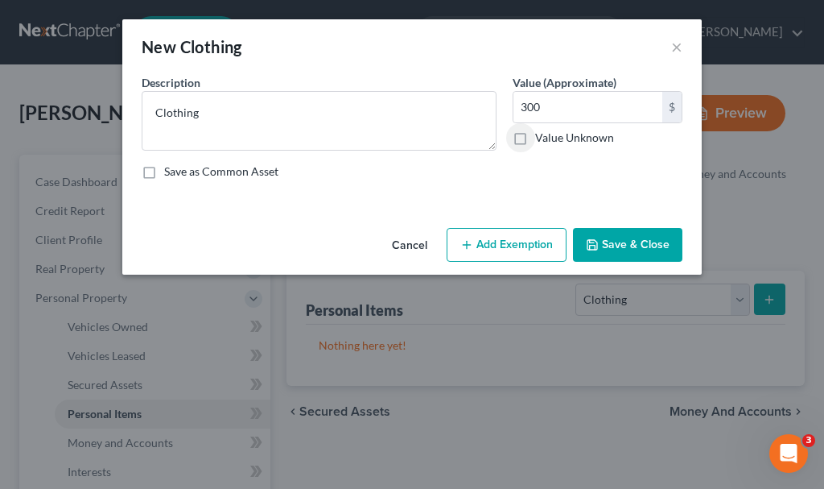
click at [497, 236] on button "Add Exemption" at bounding box center [507, 245] width 120 height 34
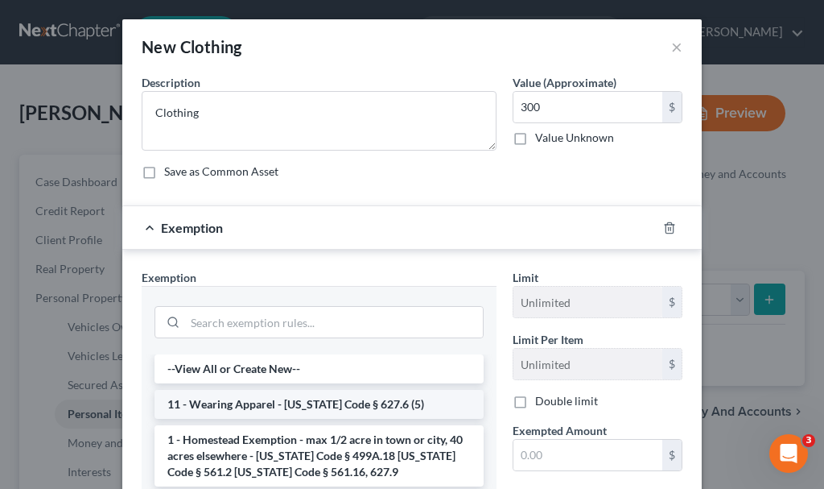
click at [295, 398] on li "11 - Wearing Apparel - [US_STATE] Code § 627.6 (5)" at bounding box center [319, 404] width 329 height 29
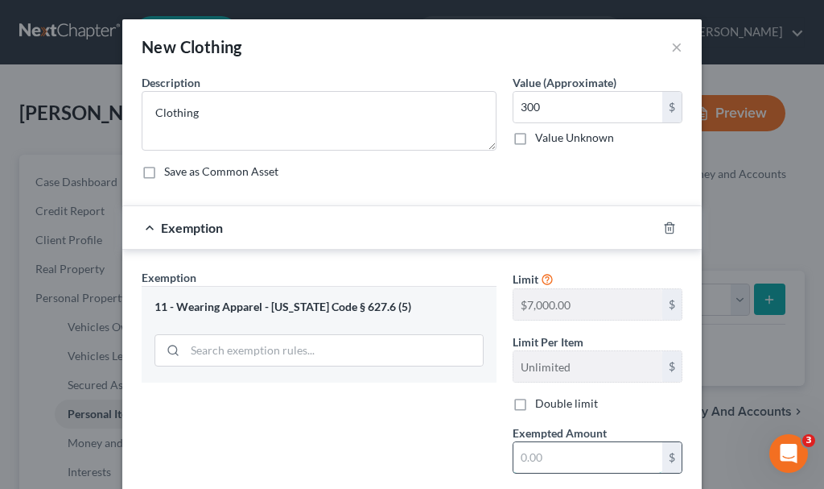
click at [561, 448] on input "text" at bounding box center [588, 457] width 149 height 31
type input "300"
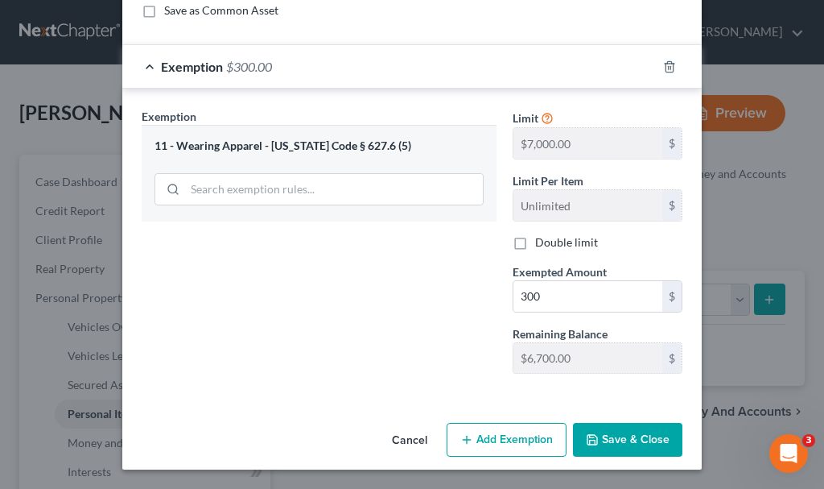
click at [615, 437] on button "Save & Close" at bounding box center [627, 440] width 109 height 34
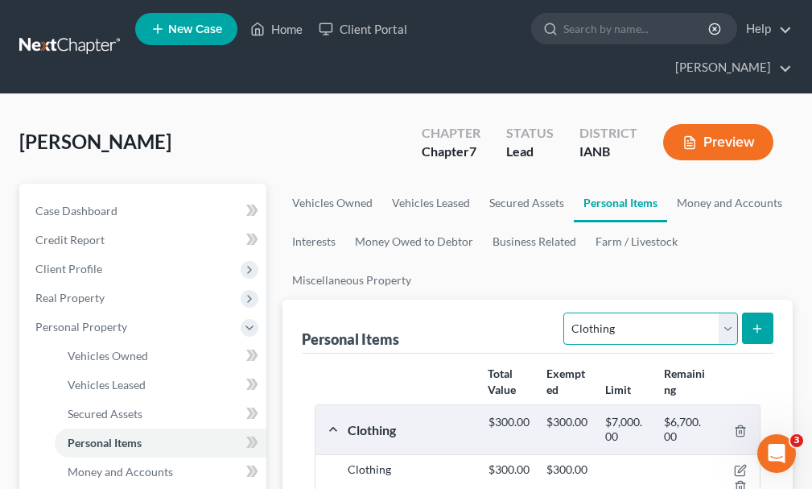
click at [617, 312] on select "Select Item Type Clothing Collectibles Of Value Electronics Firearms Household …" at bounding box center [650, 328] width 174 height 32
select select "jewelry"
click at [566, 312] on select "Select Item Type Clothing Collectibles Of Value Electronics Firearms Household …" at bounding box center [650, 328] width 174 height 32
click at [755, 322] on icon "submit" at bounding box center [757, 328] width 13 height 13
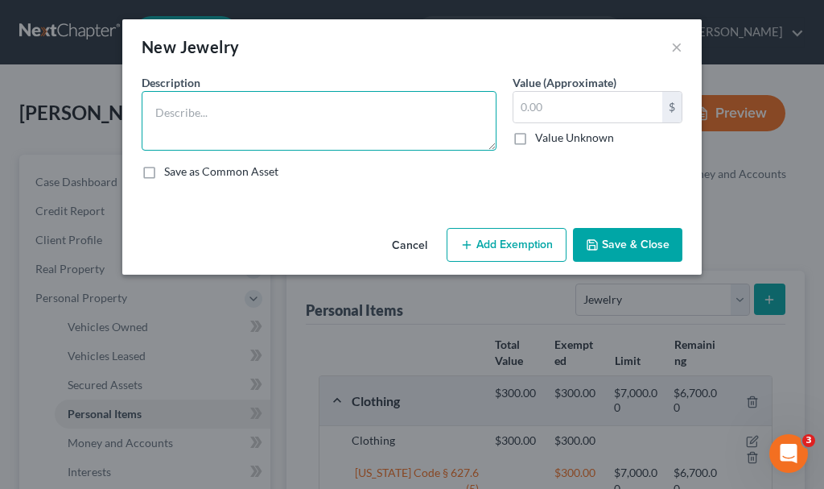
click at [348, 120] on textarea at bounding box center [319, 121] width 355 height 60
type textarea "Wedding band"
type input "300"
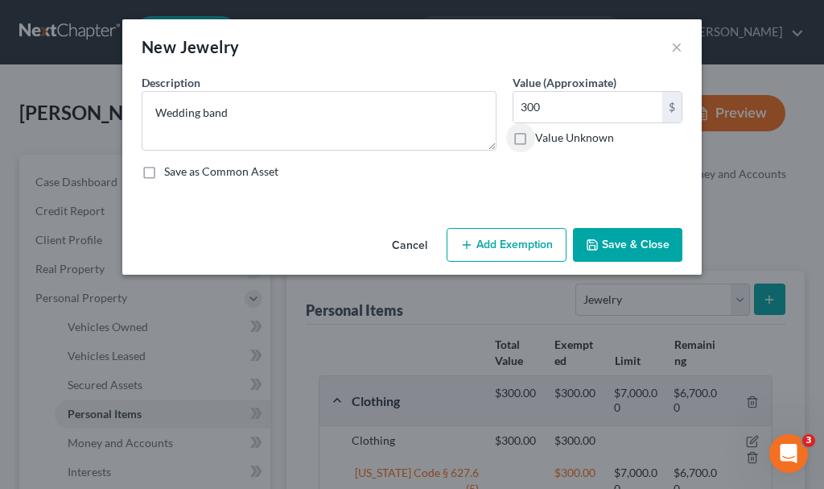
click at [519, 245] on button "Add Exemption" at bounding box center [507, 245] width 120 height 34
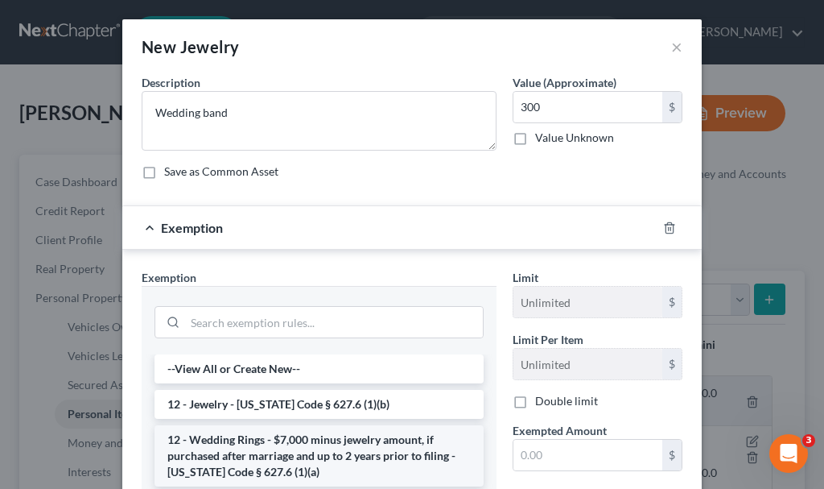
click at [283, 444] on li "12 - Wedding Rings - $7,000 minus jewelry amount, if purchased after marriage a…" at bounding box center [319, 455] width 329 height 61
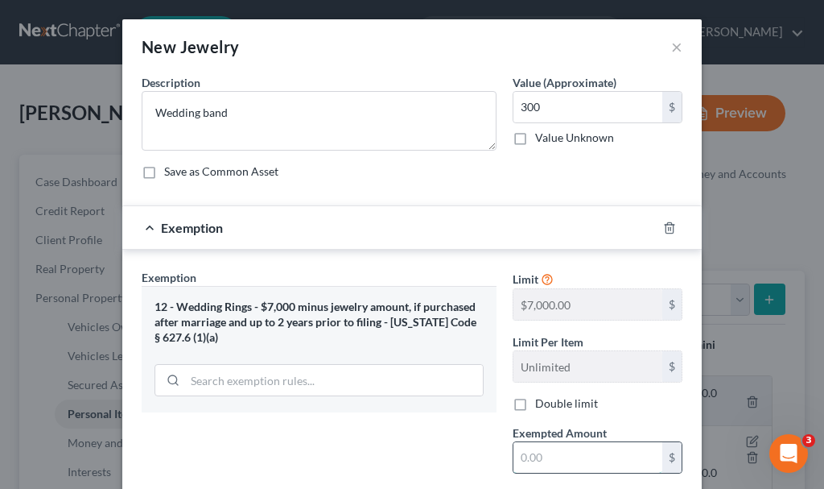
click at [526, 457] on input "text" at bounding box center [588, 457] width 149 height 31
type input "300"
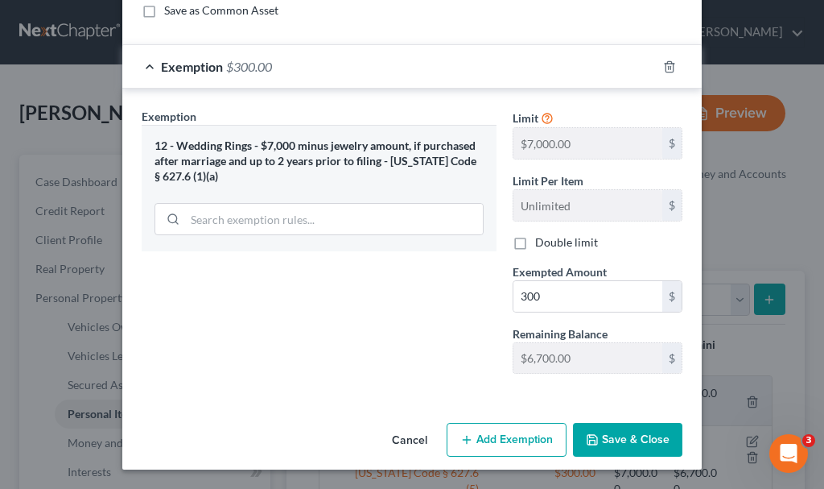
click at [619, 431] on button "Save & Close" at bounding box center [627, 440] width 109 height 34
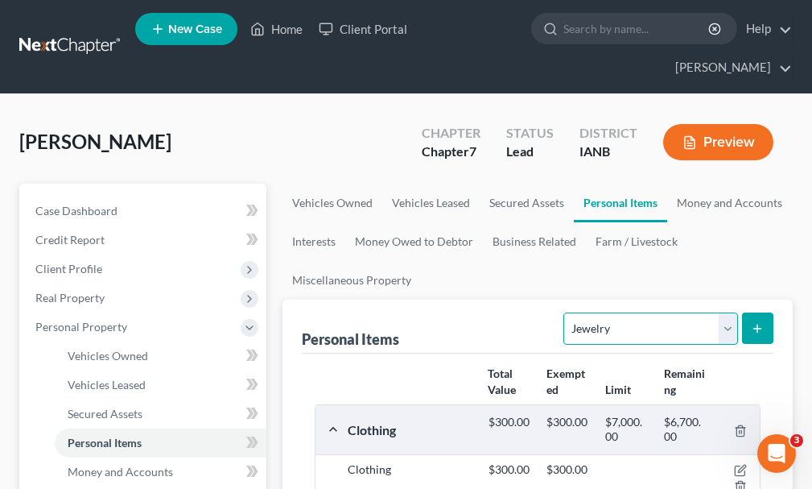
click at [596, 312] on select "Select Item Type Clothing Collectibles Of Value Electronics Firearms Household …" at bounding box center [650, 328] width 174 height 32
select select "pets"
click at [566, 312] on select "Select Item Type Clothing Collectibles Of Value Electronics Firearms Household …" at bounding box center [650, 328] width 174 height 32
click at [759, 322] on icon "submit" at bounding box center [757, 328] width 13 height 13
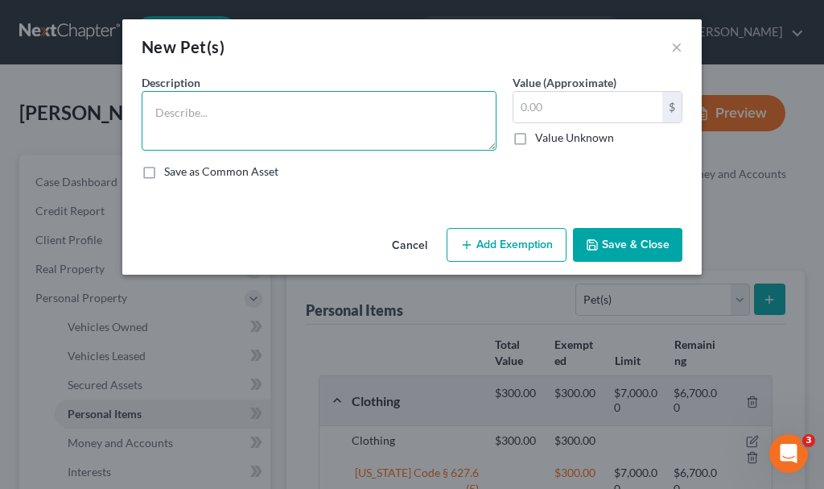
click at [232, 126] on textarea at bounding box center [319, 121] width 355 height 60
type textarea "2 cats"
type input "0"
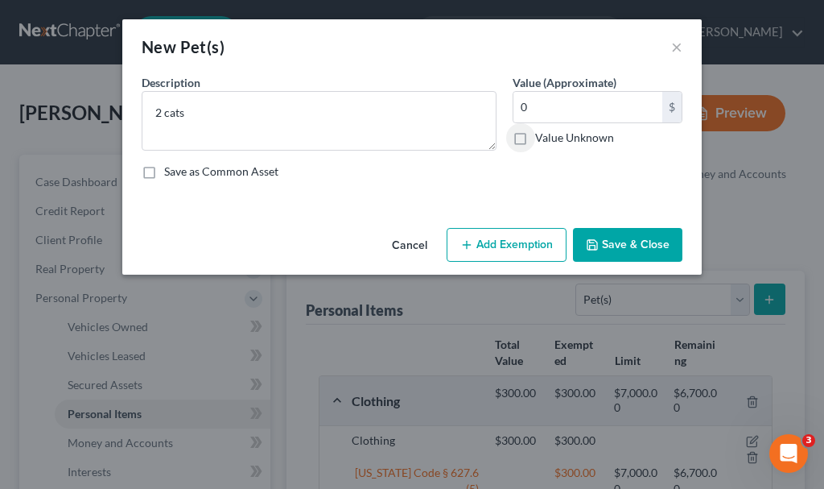
click at [615, 237] on button "Save & Close" at bounding box center [627, 245] width 109 height 34
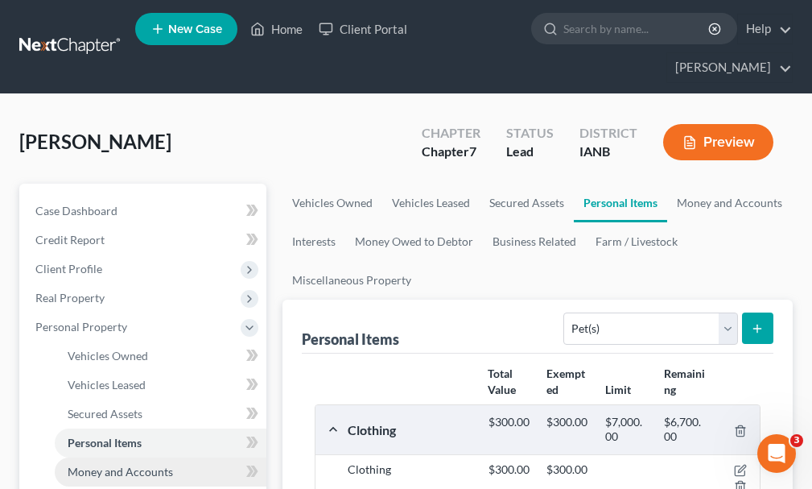
click at [142, 464] on span "Money and Accounts" at bounding box center [120, 471] width 105 height 14
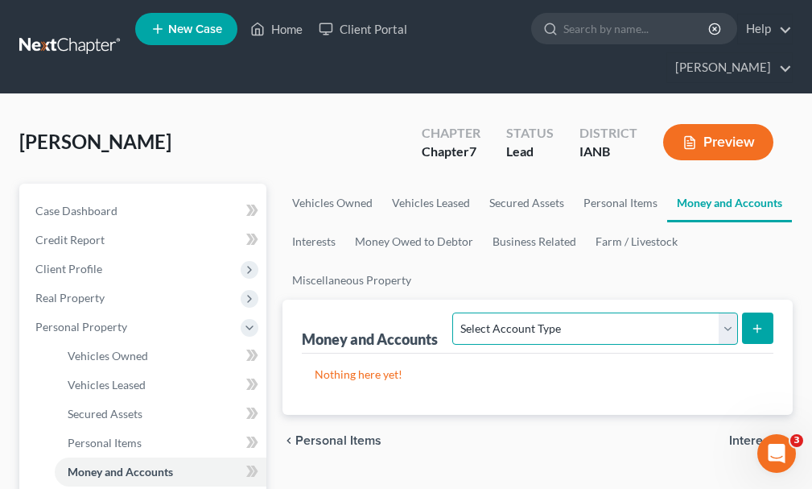
click at [532, 312] on select "Select Account Type Brokerage Cash on Hand Certificates of Deposit Checking Acc…" at bounding box center [594, 328] width 285 height 32
select select "savings"
click at [456, 312] on select "Select Account Type Brokerage Cash on Hand Certificates of Deposit Checking Acc…" at bounding box center [594, 328] width 285 height 32
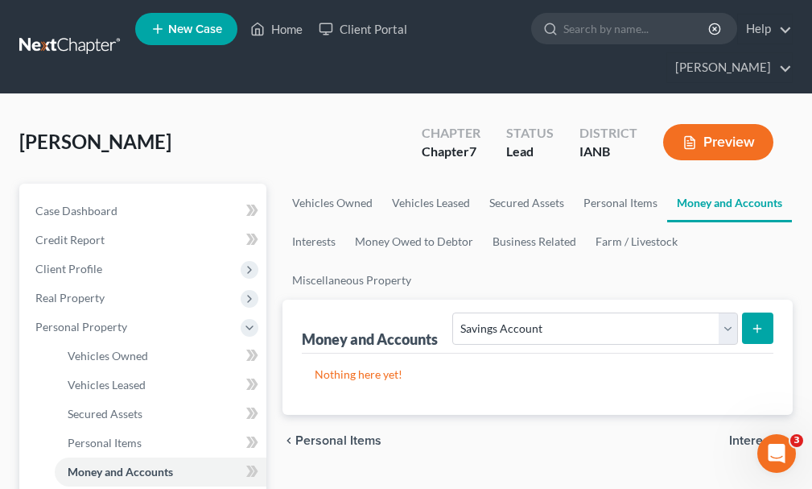
click at [754, 312] on button "submit" at bounding box center [757, 327] width 31 height 31
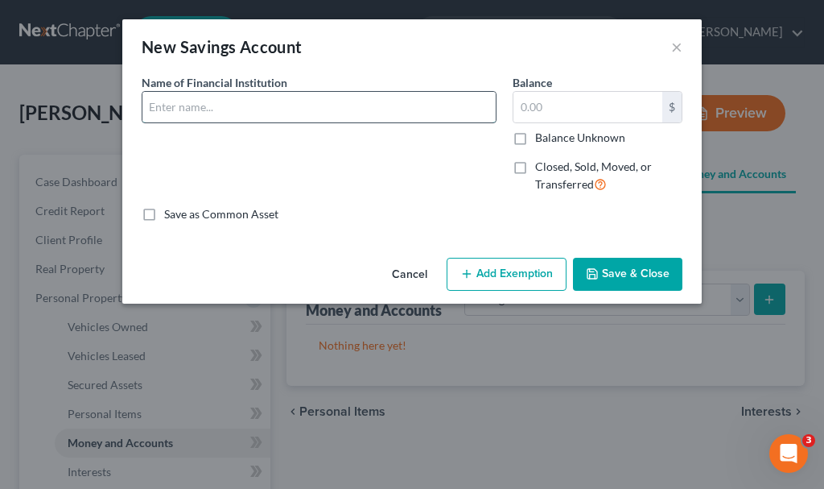
click at [217, 108] on input "text" at bounding box center [318, 107] width 353 height 31
type input "Telco Triad"
click at [541, 109] on input "text" at bounding box center [588, 107] width 149 height 31
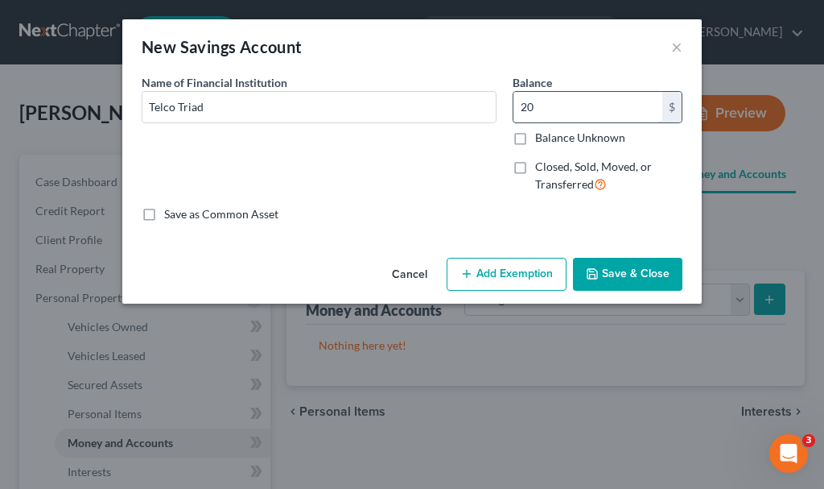
type input "20"
click at [516, 267] on button "Add Exemption" at bounding box center [507, 275] width 120 height 34
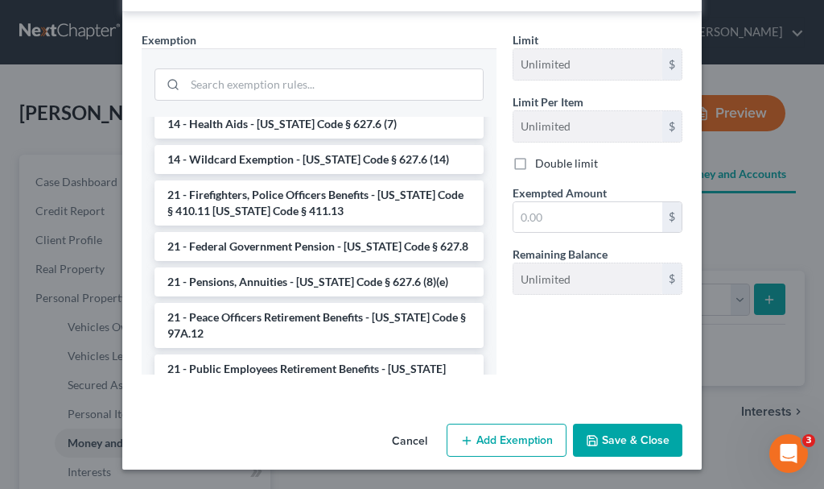
scroll to position [322, 0]
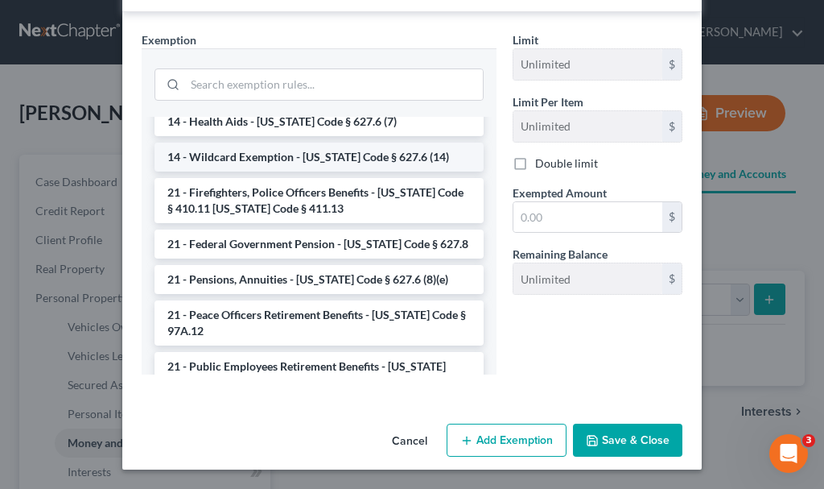
click at [239, 157] on li "14 - Wildcard Exemption - [US_STATE] Code § 627.6 (14)" at bounding box center [319, 156] width 329 height 29
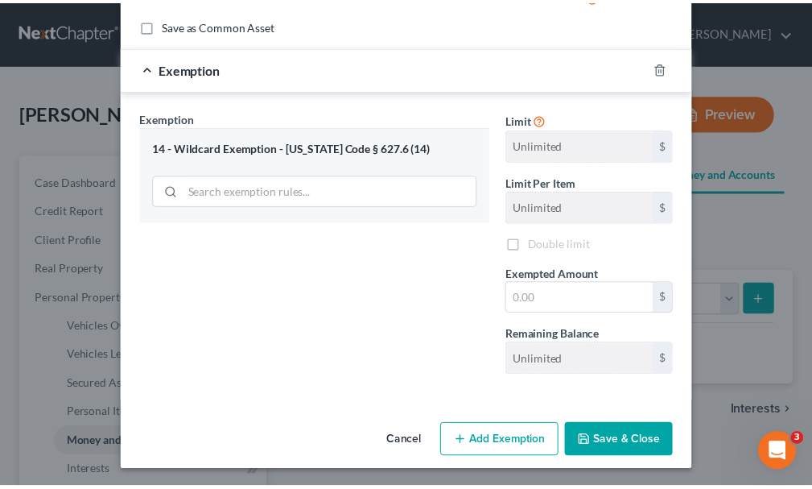
scroll to position [191, 0]
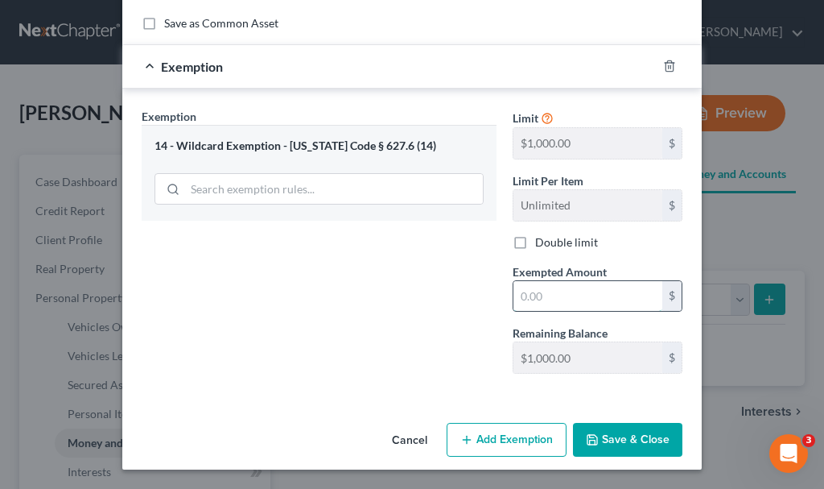
click at [539, 292] on input "text" at bounding box center [588, 296] width 149 height 31
type input "20"
click at [613, 442] on button "Save & Close" at bounding box center [627, 440] width 109 height 34
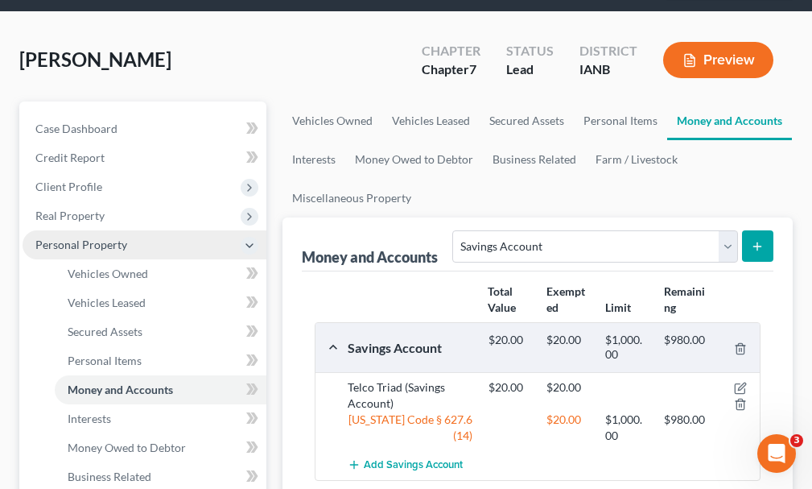
scroll to position [161, 0]
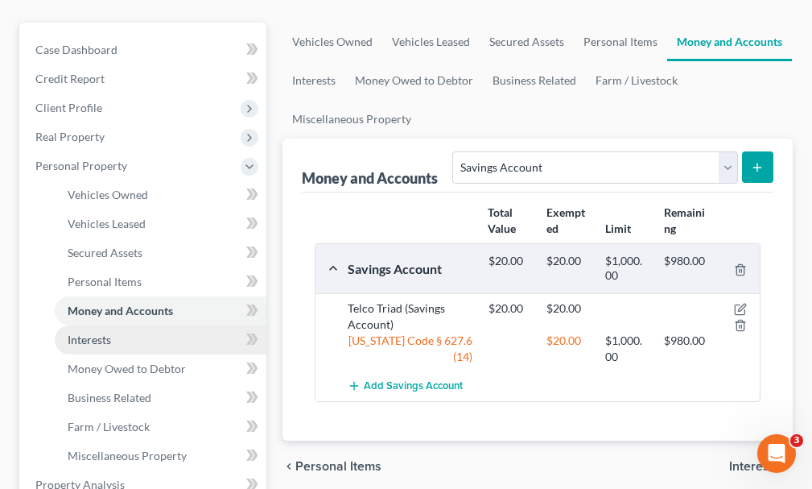
click at [105, 332] on span "Interests" at bounding box center [89, 339] width 43 height 14
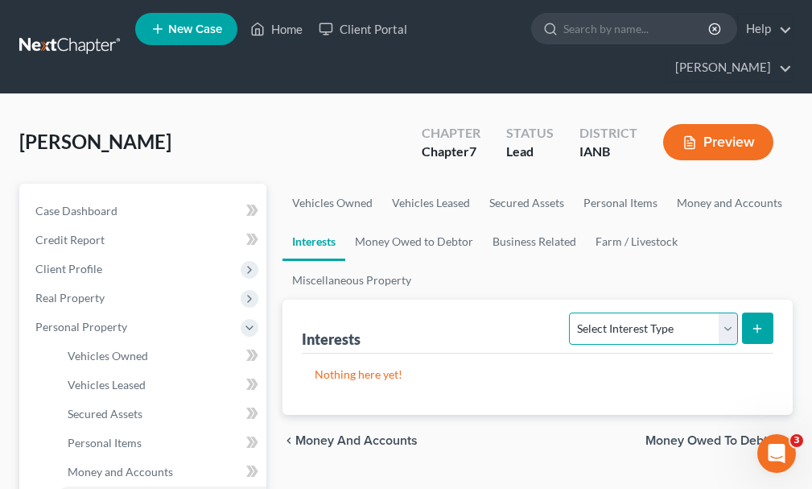
click at [623, 312] on select "Select Interest Type 401K Annuity Bond Education IRA Government Bond Government…" at bounding box center [653, 328] width 168 height 32
select select "term_life_insurance"
click at [572, 312] on select "Select Interest Type 401K Annuity Bond Education IRA Government Bond Government…" at bounding box center [653, 328] width 168 height 32
click at [753, 322] on icon "submit" at bounding box center [757, 328] width 13 height 13
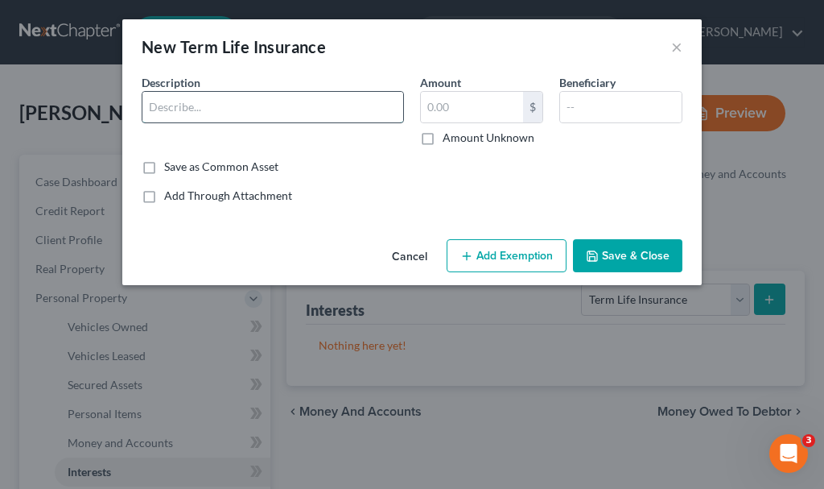
click at [180, 113] on input "text" at bounding box center [272, 107] width 261 height 31
type input "Prudential (term)"
type input "0"
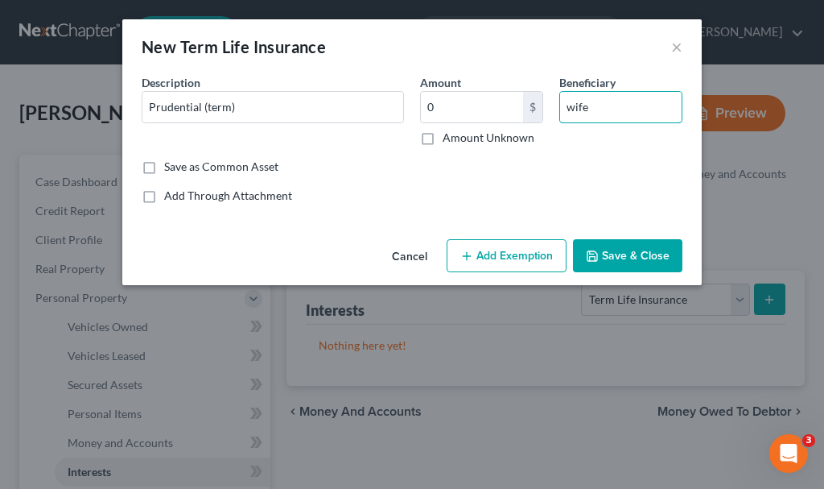
type input "wife"
click at [485, 257] on button "Add Exemption" at bounding box center [507, 256] width 120 height 34
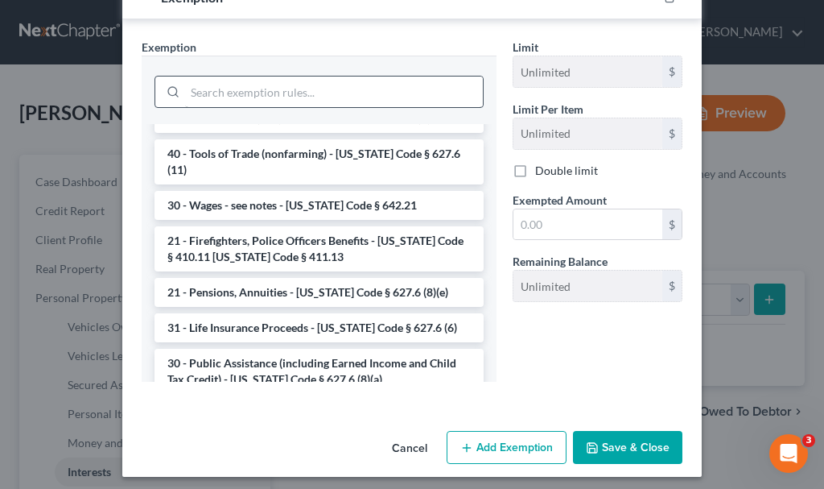
scroll to position [724, 0]
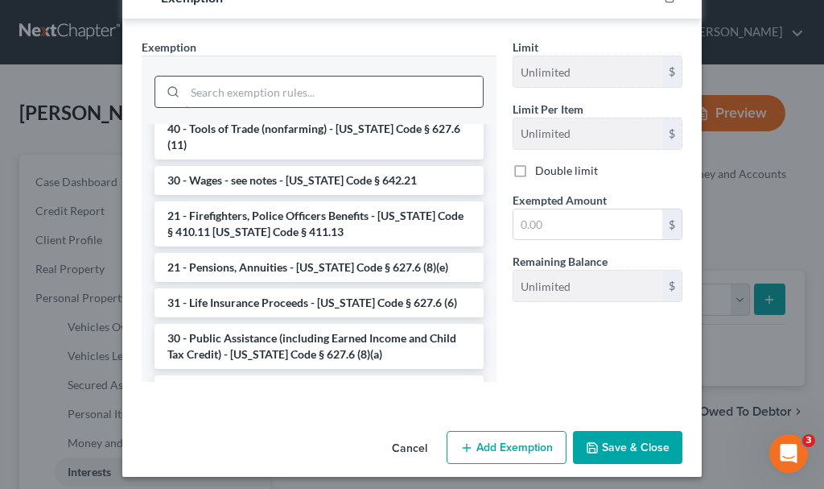
click at [297, 288] on li "31 - Life Insurance Proceeds - [US_STATE] Code § 627.6 (6)" at bounding box center [319, 302] width 329 height 29
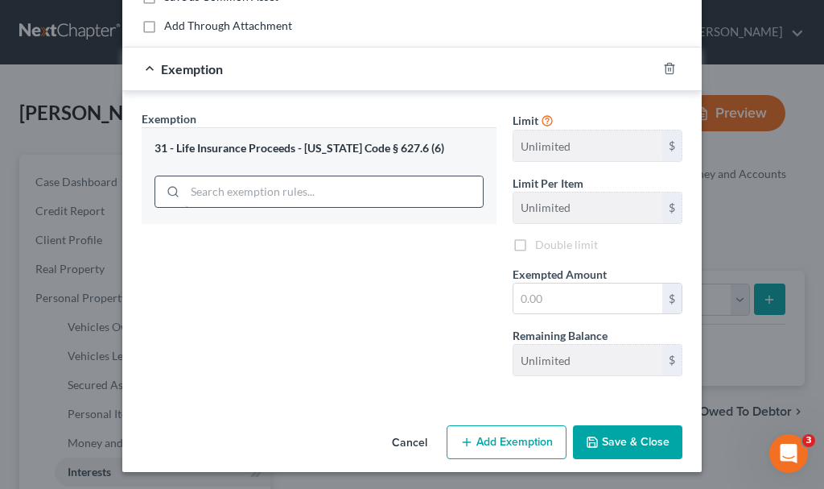
scroll to position [172, 0]
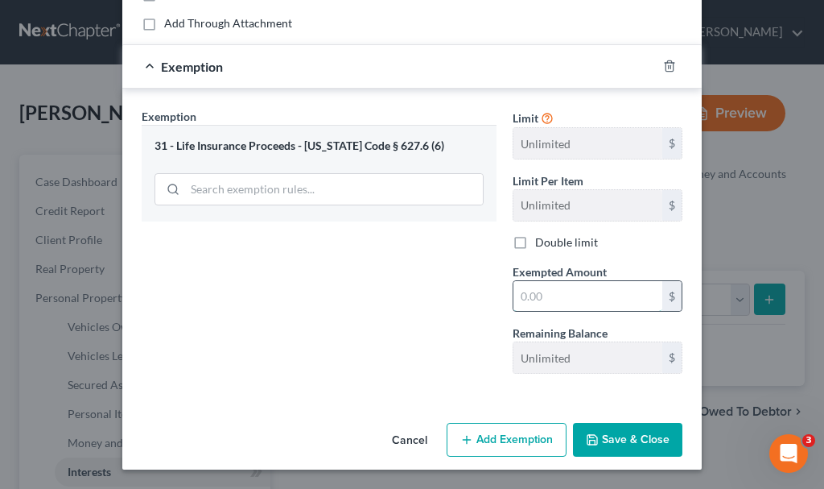
click at [566, 293] on input "text" at bounding box center [588, 296] width 149 height 31
type input "0"
click at [628, 428] on button "Save & Close" at bounding box center [627, 440] width 109 height 34
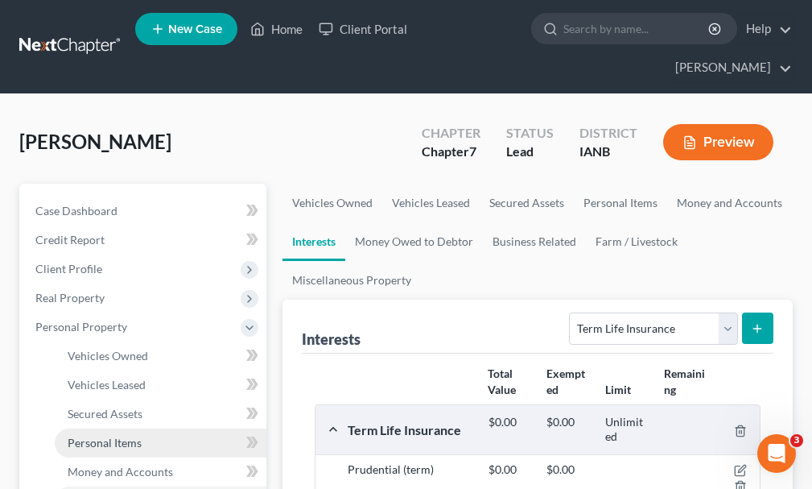
click at [76, 435] on span "Personal Items" at bounding box center [105, 442] width 74 height 14
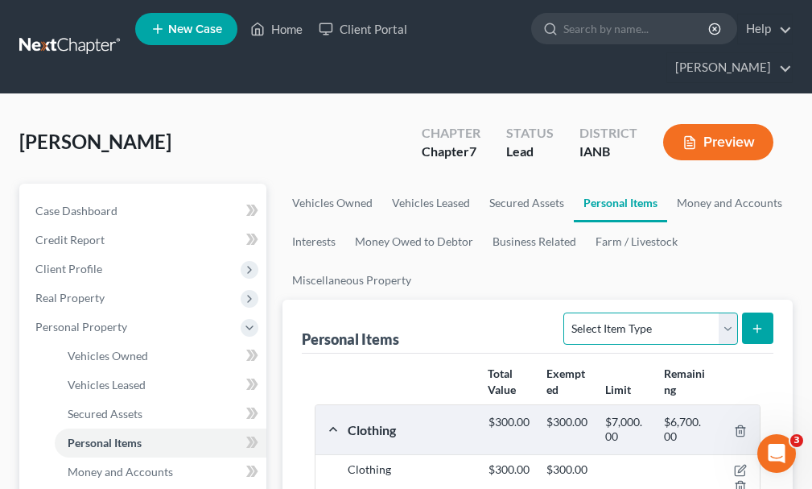
click at [612, 312] on select "Select Item Type Clothing Collectibles Of Value Electronics Firearms Household …" at bounding box center [650, 328] width 174 height 32
select select "household_goods"
click at [566, 312] on select "Select Item Type Clothing Collectibles Of Value Electronics Firearms Household …" at bounding box center [650, 328] width 174 height 32
click at [761, 322] on icon "submit" at bounding box center [757, 328] width 13 height 13
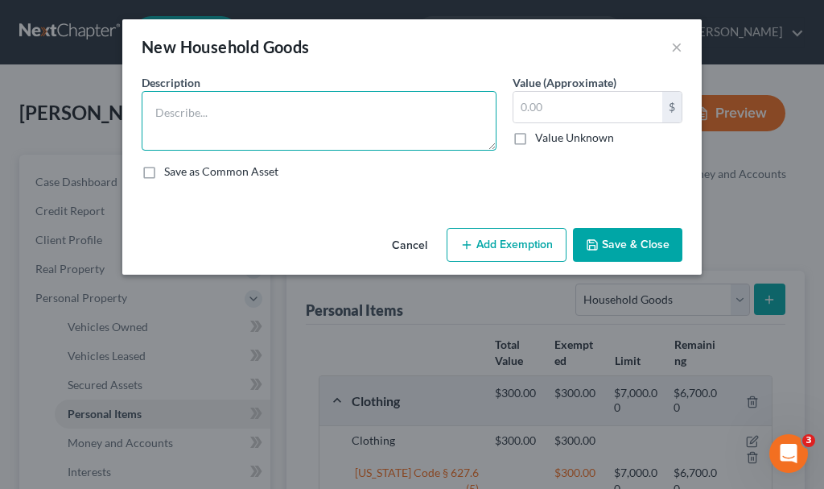
click at [313, 118] on textarea at bounding box center [319, 121] width 355 height 60
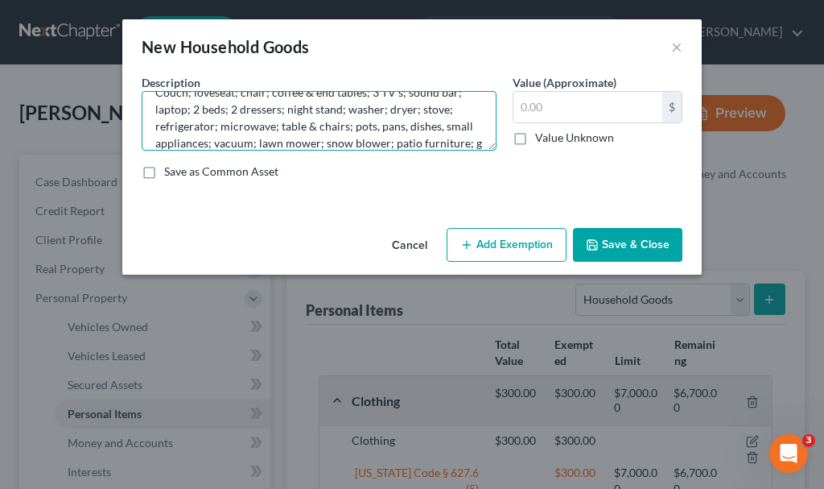
scroll to position [37, 0]
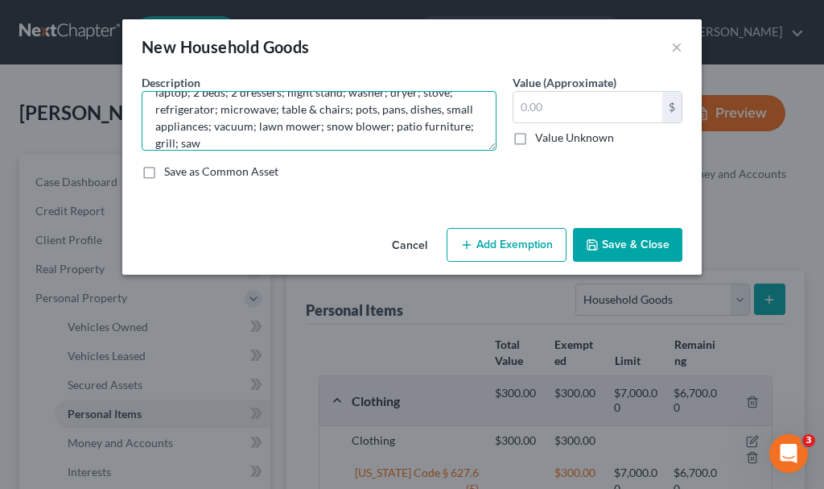
type textarea "Couch; loveseat; chair; coffee & end tables; 3 TV's; sound bar; laptop; 2 beds;…"
type input "2,500"
click at [243, 144] on textarea "Couch; loveseat; chair; coffee & end tables; 3 TV's; sound bar; laptop; 2 beds;…" at bounding box center [319, 121] width 355 height 60
type textarea "Couch; loveseat; chair; coffee & end tables; 3 TV's; sound bar; laptop; 2 beds;…"
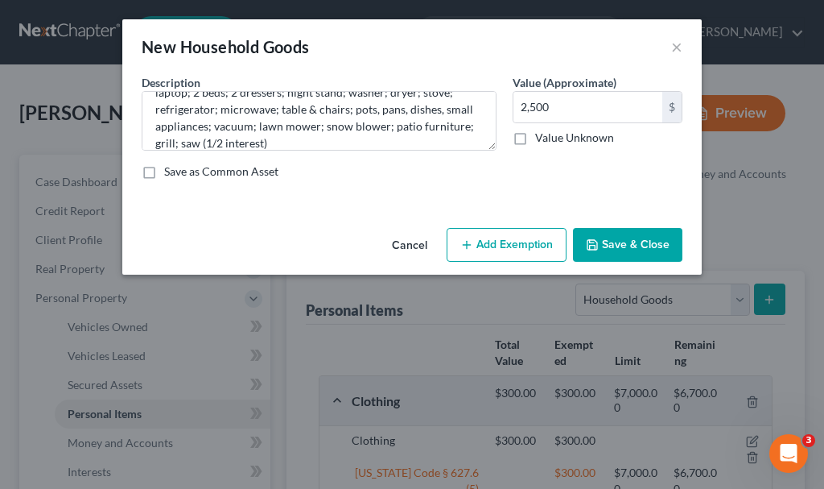
click at [511, 240] on button "Add Exemption" at bounding box center [507, 245] width 120 height 34
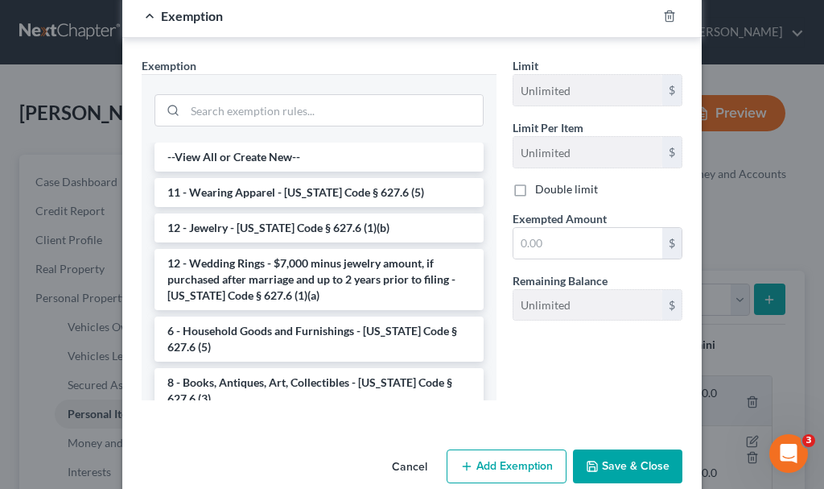
scroll to position [238, 0]
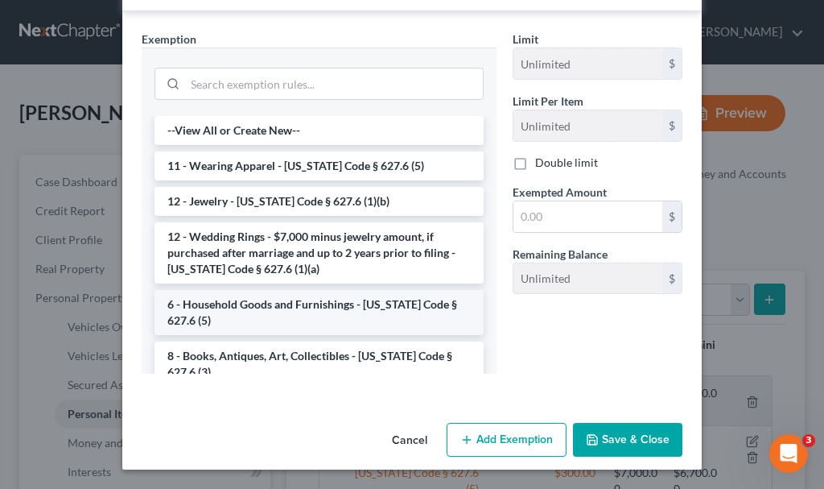
click at [293, 297] on li "6 - Household Goods and Furnishings - [US_STATE] Code § 627.6 (5)" at bounding box center [319, 312] width 329 height 45
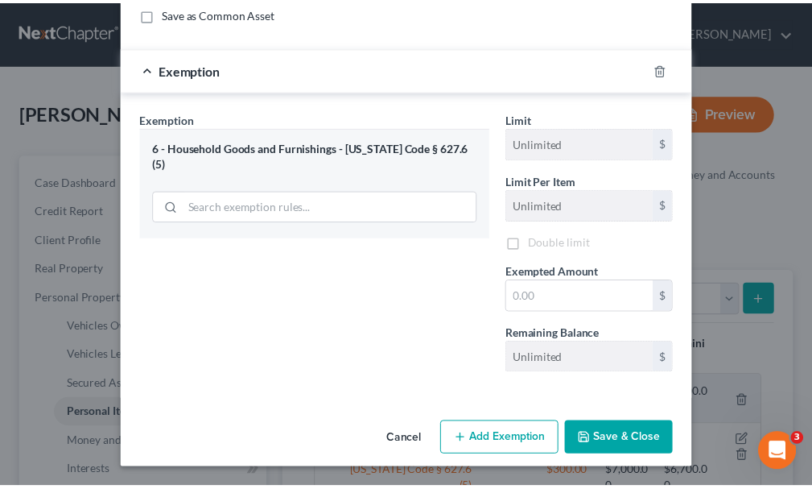
scroll to position [161, 0]
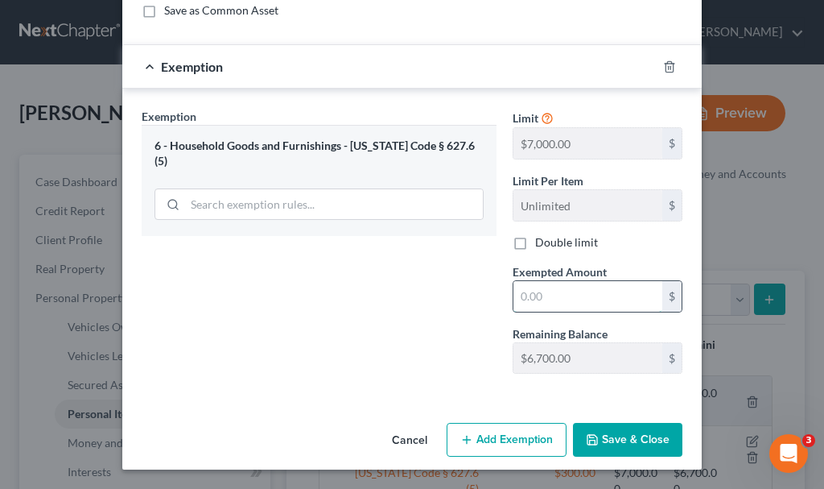
click at [572, 299] on input "text" at bounding box center [588, 296] width 149 height 31
type input "2,500"
click at [618, 428] on button "Save & Close" at bounding box center [627, 440] width 109 height 34
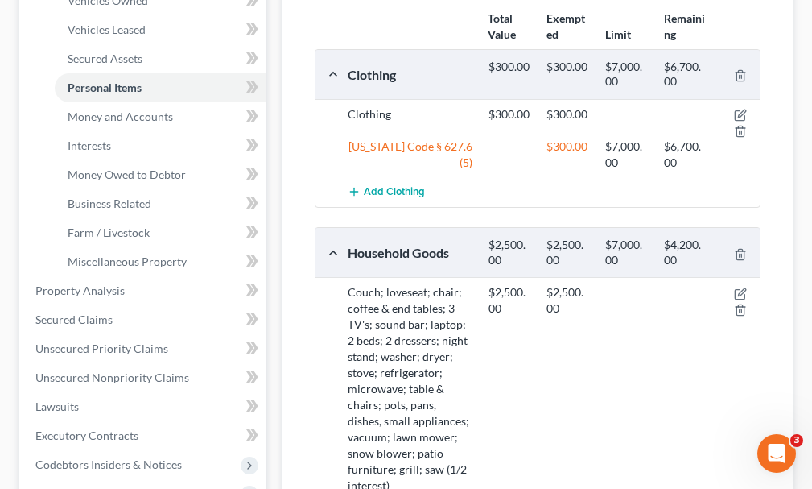
scroll to position [402, 0]
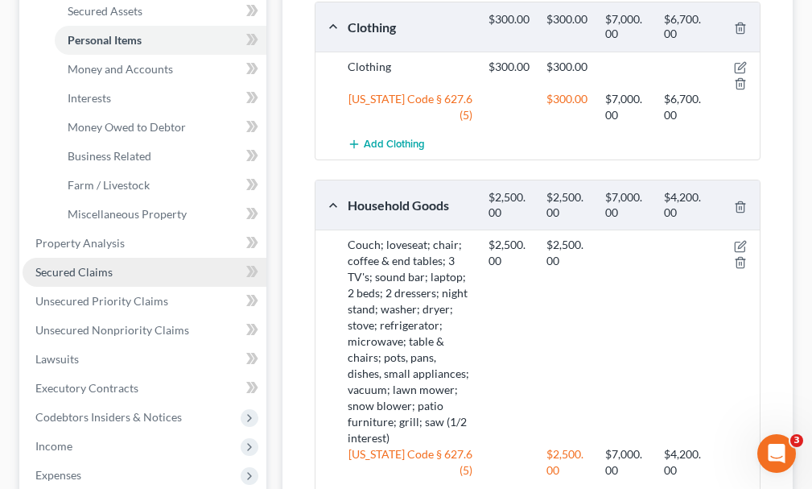
click at [79, 265] on span "Secured Claims" at bounding box center [73, 272] width 77 height 14
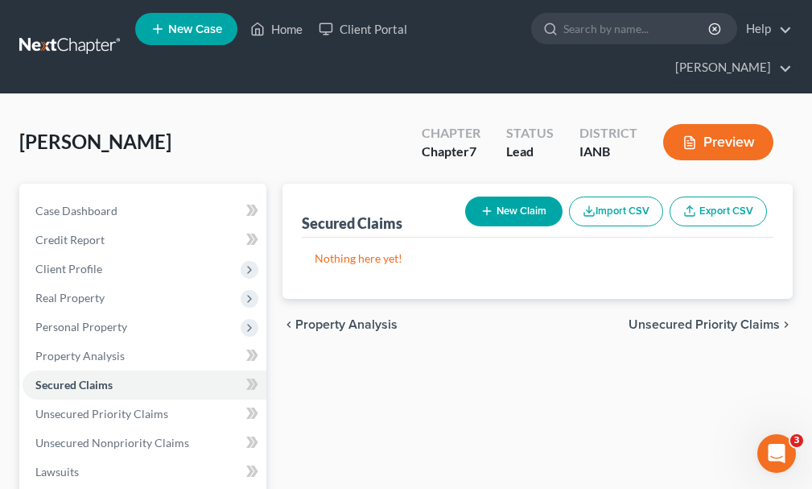
click at [514, 196] on button "New Claim" at bounding box center [513, 211] width 97 height 30
select select "0"
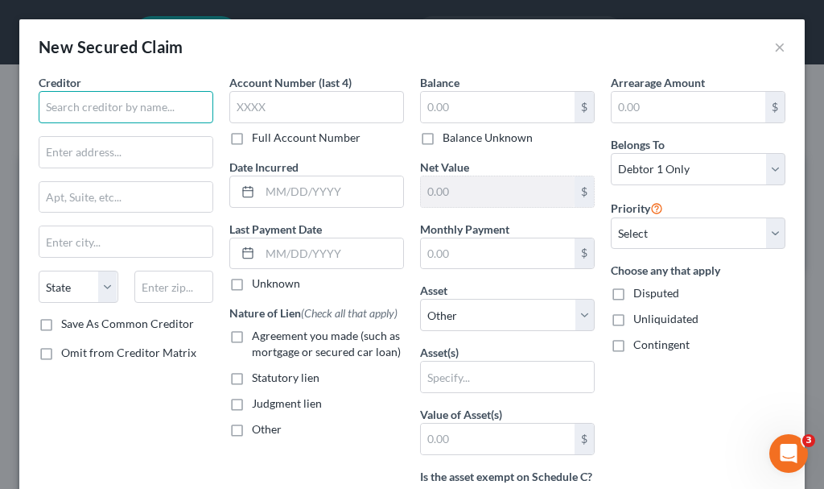
click at [136, 103] on input "text" at bounding box center [126, 107] width 175 height 32
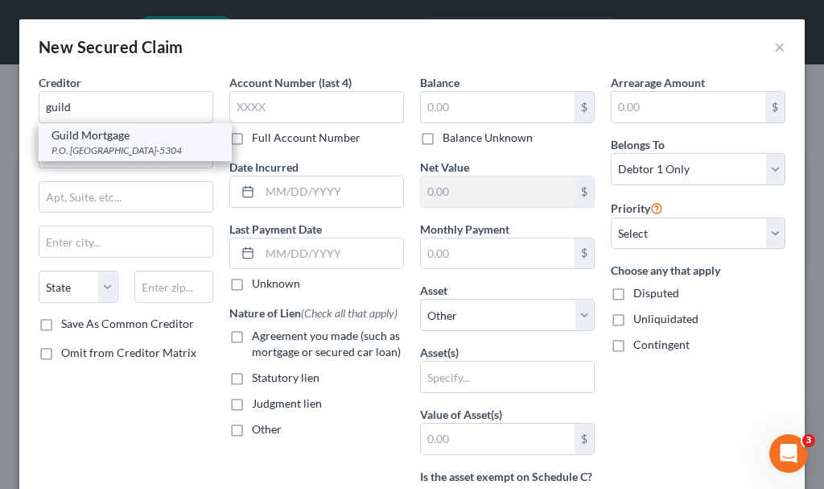
click at [80, 153] on div "P.O. [GEOGRAPHIC_DATA]-5304" at bounding box center [135, 150] width 167 height 14
type input "Guild Mortgage"
type input "P.O. Box 85304"
type input "[GEOGRAPHIC_DATA]"
select select "4"
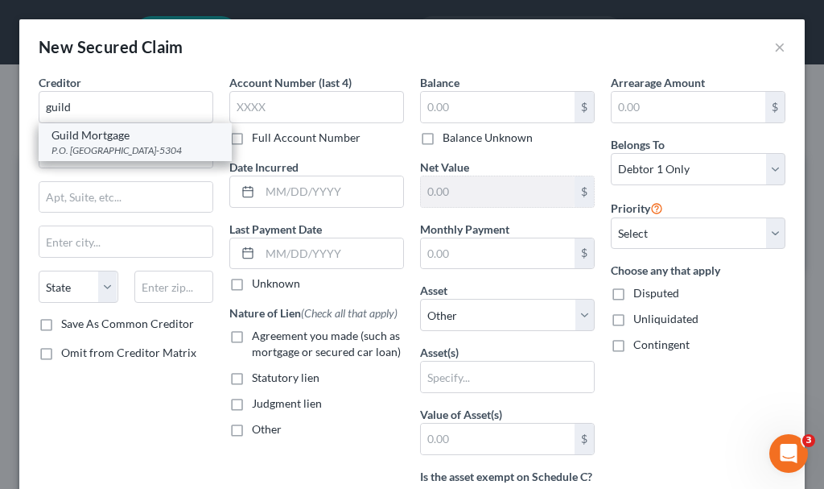
type input "92186-5304"
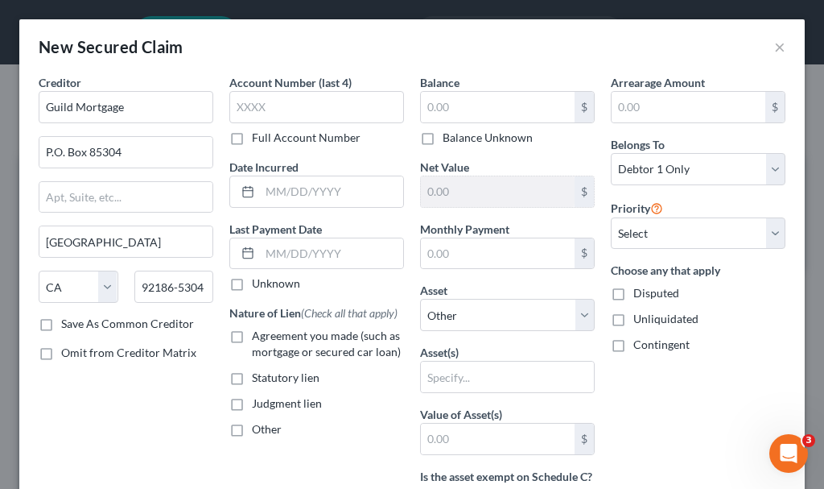
click at [252, 337] on label "Agreement you made (such as mortgage or secured car loan)" at bounding box center [328, 344] width 152 height 32
click at [258, 337] on input "Agreement you made (such as mortgage or secured car loan)" at bounding box center [263, 333] width 10 height 10
checkbox input "true"
click at [342, 253] on input "text" at bounding box center [331, 253] width 143 height 31
type input "[DATE]"
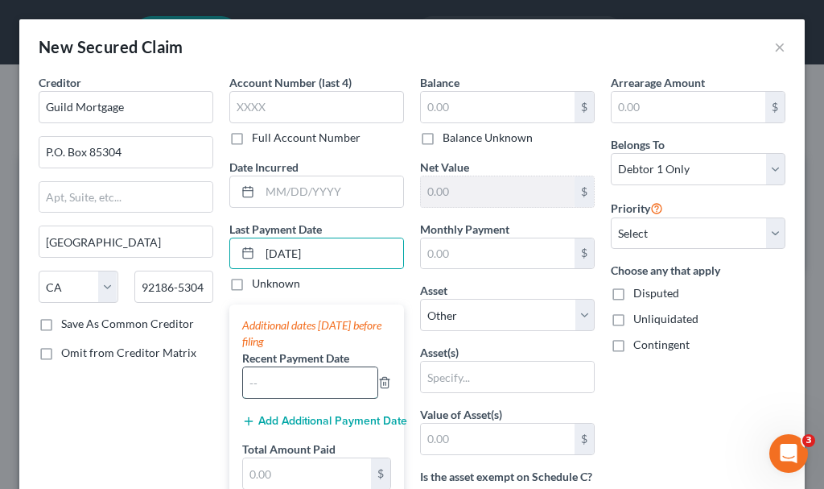
click at [304, 382] on input "text" at bounding box center [310, 382] width 134 height 31
type input "08/2025"
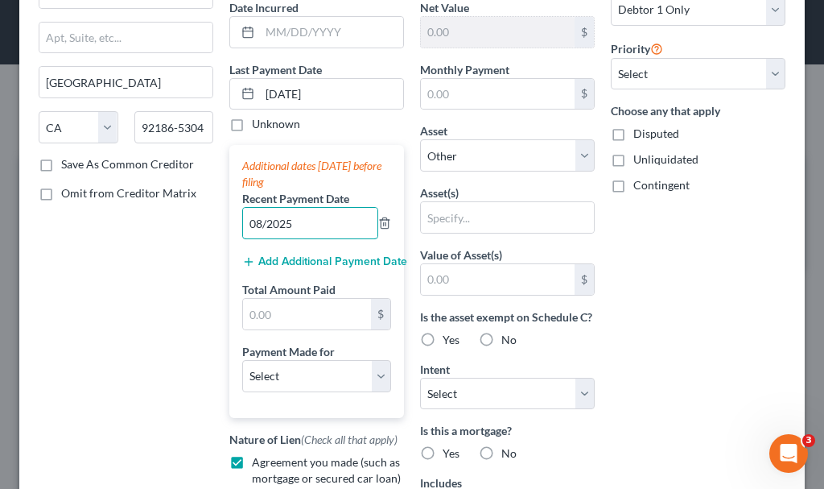
scroll to position [161, 0]
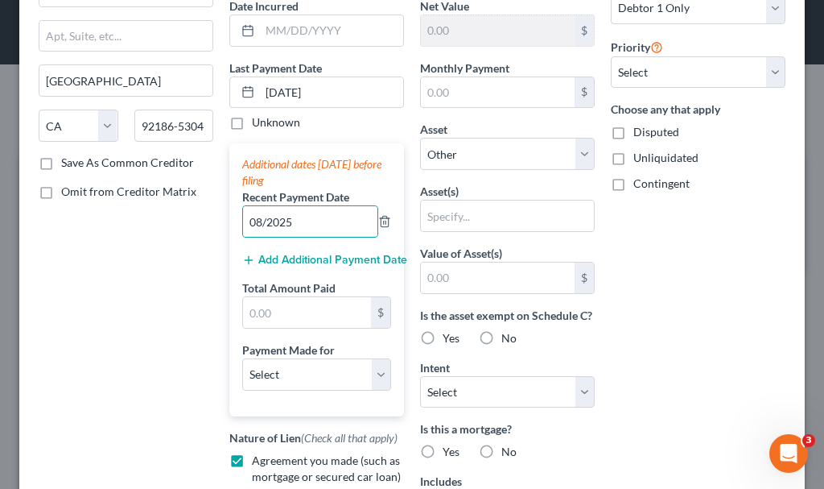
click at [320, 257] on button "Add Additional Payment Date" at bounding box center [316, 260] width 149 height 13
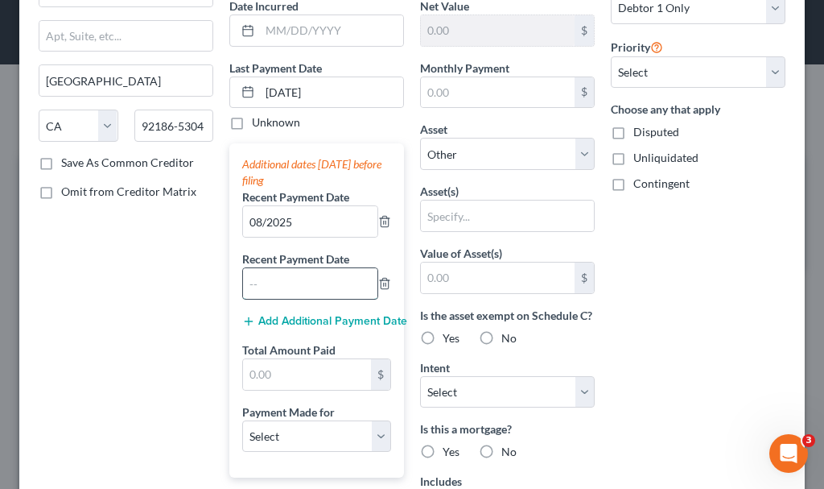
click at [302, 287] on input "text" at bounding box center [310, 283] width 134 height 31
type input "07/2025"
click at [291, 316] on button "Add Additional Payment Date" at bounding box center [316, 321] width 149 height 13
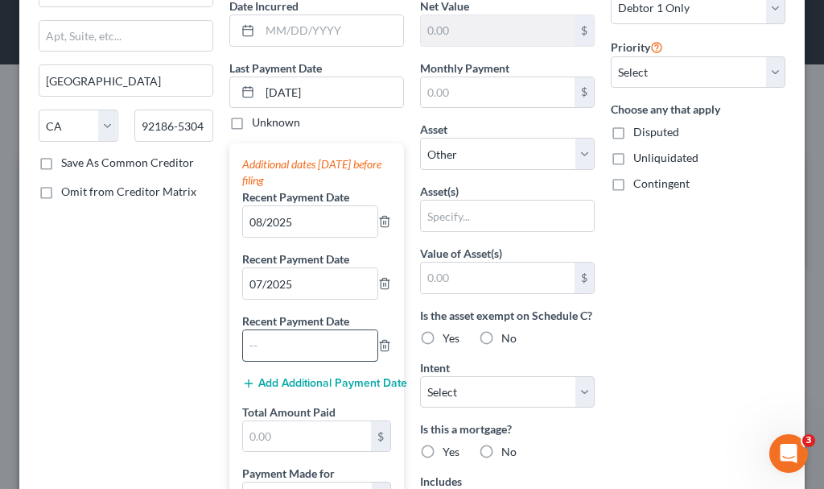
click at [288, 358] on input "text" at bounding box center [310, 345] width 134 height 31
type input "06/2025"
click at [272, 437] on input "text" at bounding box center [307, 436] width 128 height 31
type input "1"
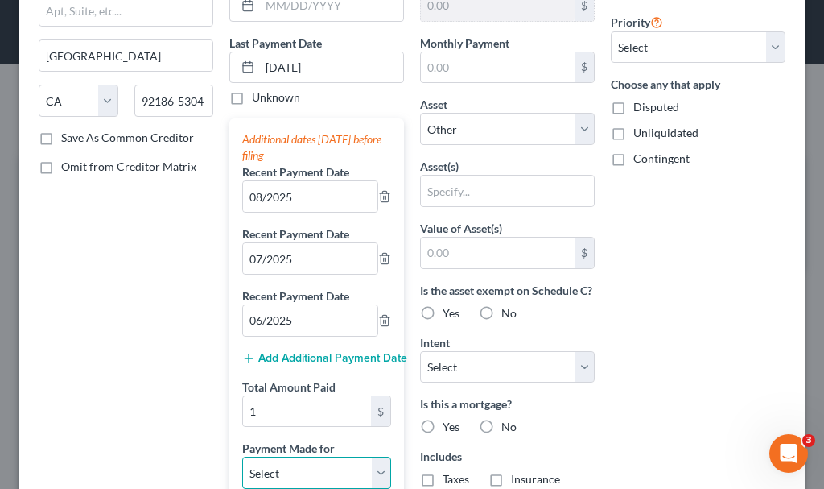
click at [296, 472] on select "Select Car Credit Card Loan Repayment Mortgage Other Suppliers Or Vendors" at bounding box center [316, 472] width 149 height 32
select select "3"
click at [242, 456] on select "Select Car Credit Card Loan Repayment Mortgage Other Suppliers Or Vendors" at bounding box center [316, 472] width 149 height 32
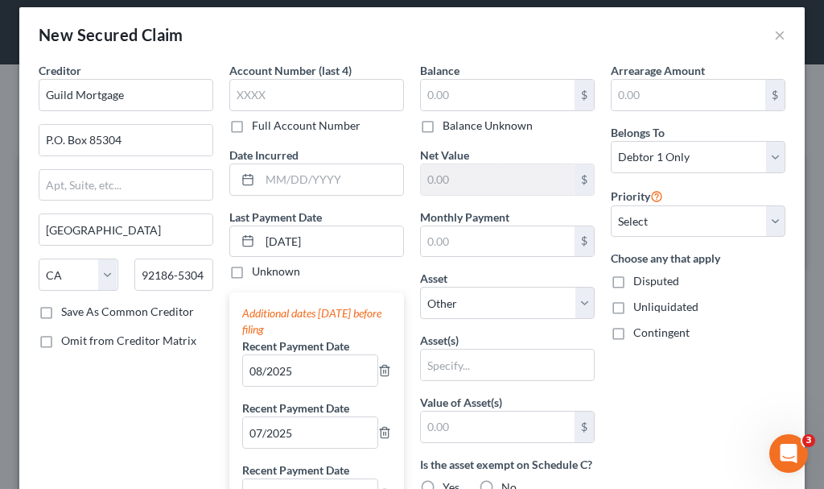
scroll to position [0, 0]
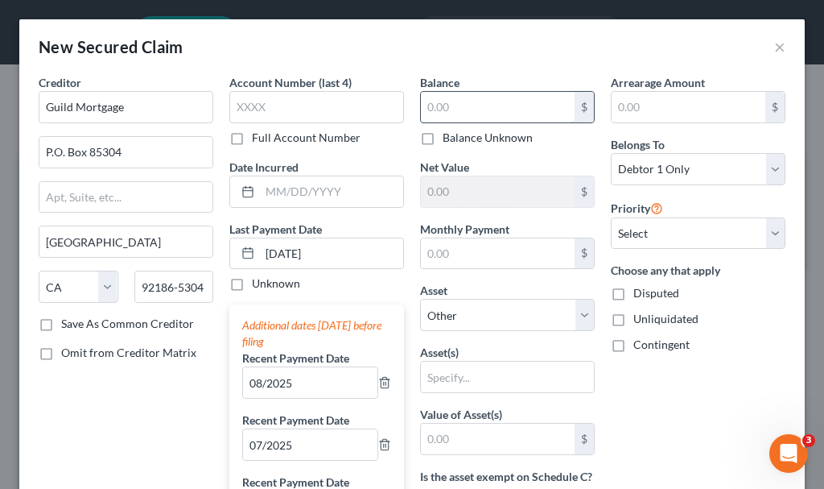
click at [477, 104] on input "text" at bounding box center [498, 107] width 154 height 31
type input "1"
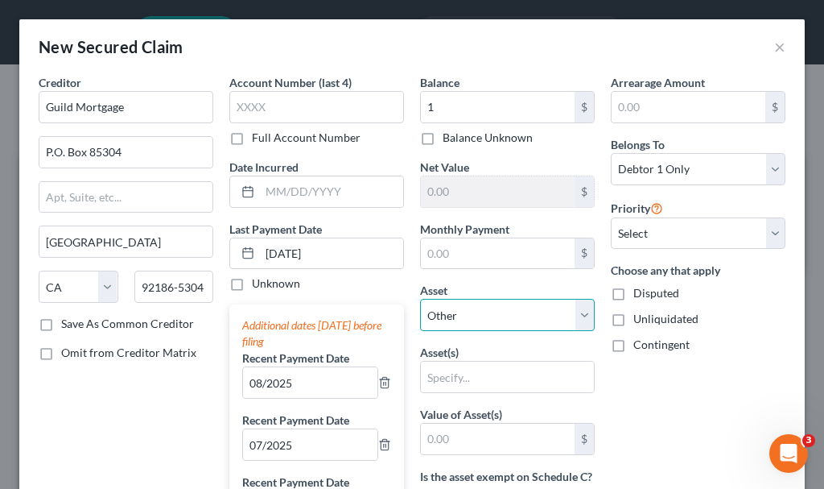
click at [487, 308] on select "Select Other Multiple Assets Jewelry - Wedding band - $300.0 Pet(s) - 2 cats - …" at bounding box center [507, 315] width 175 height 32
select select "7"
click at [420, 299] on select "Select Other Multiple Assets Jewelry - Wedding band - $300.0 Pet(s) - 2 cats - …" at bounding box center [507, 315] width 175 height 32
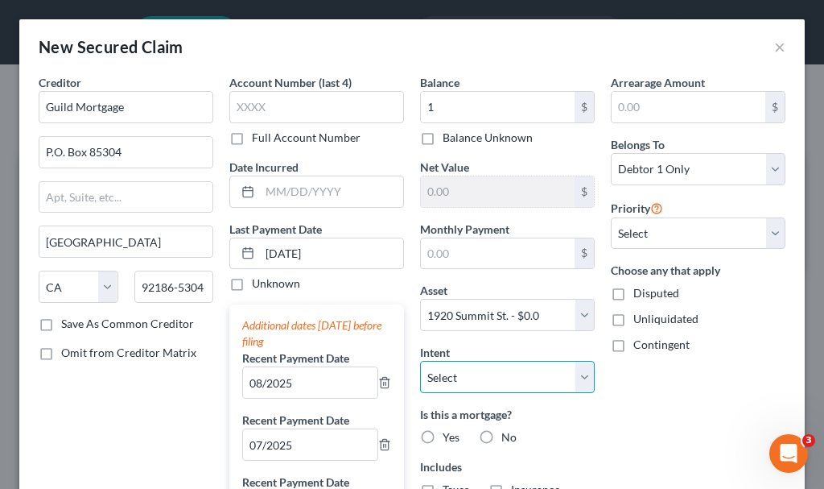
click at [501, 381] on select "Select Surrender Redeem Reaffirm Avoid Other" at bounding box center [507, 377] width 175 height 32
select select "2"
click at [420, 361] on select "Select Surrender Redeem Reaffirm Avoid Other" at bounding box center [507, 377] width 175 height 32
click at [443, 433] on label "Yes" at bounding box center [451, 437] width 17 height 16
click at [449, 433] on input "Yes" at bounding box center [454, 434] width 10 height 10
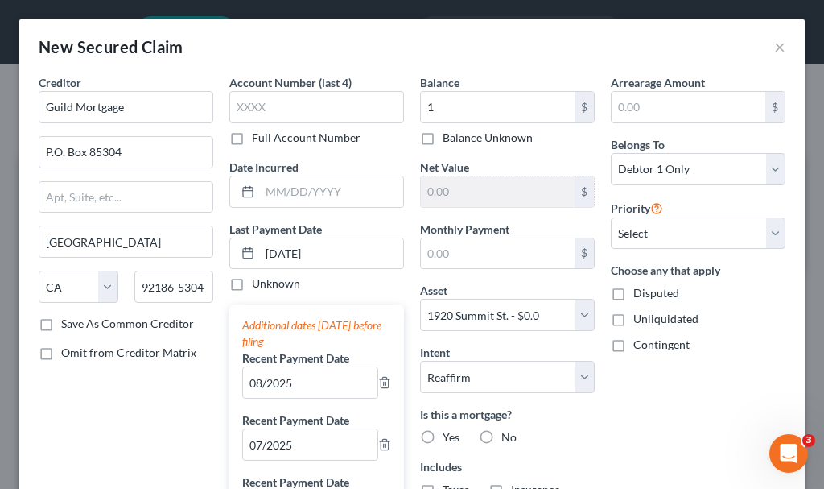
radio input "true"
click at [667, 232] on select "Select 1st 2nd 3rd 4th 5th 6th 7th 8th 9th 10th 11th 12th 13th 14th 15th 16th 1…" at bounding box center [698, 233] width 175 height 32
select select "0"
click at [611, 217] on select "Select 1st 2nd 3rd 4th 5th 6th 7th 8th 9th 10th 11th 12th 13th 14th 15th 16th 1…" at bounding box center [698, 233] width 175 height 32
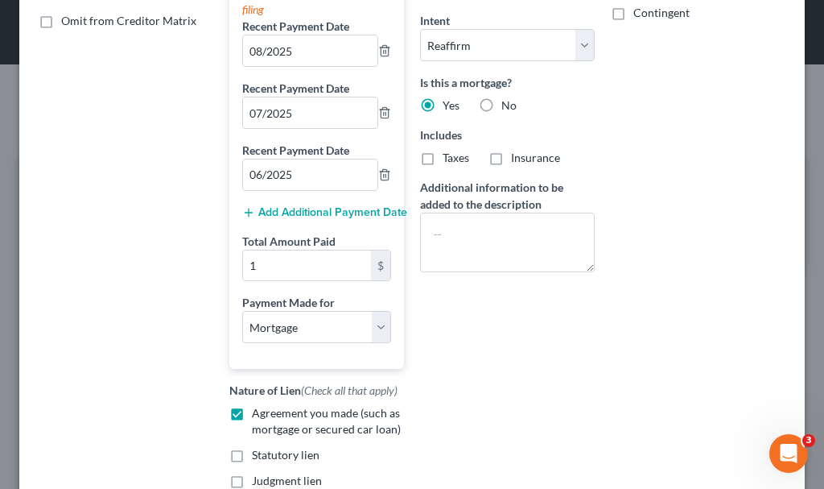
scroll to position [472, 0]
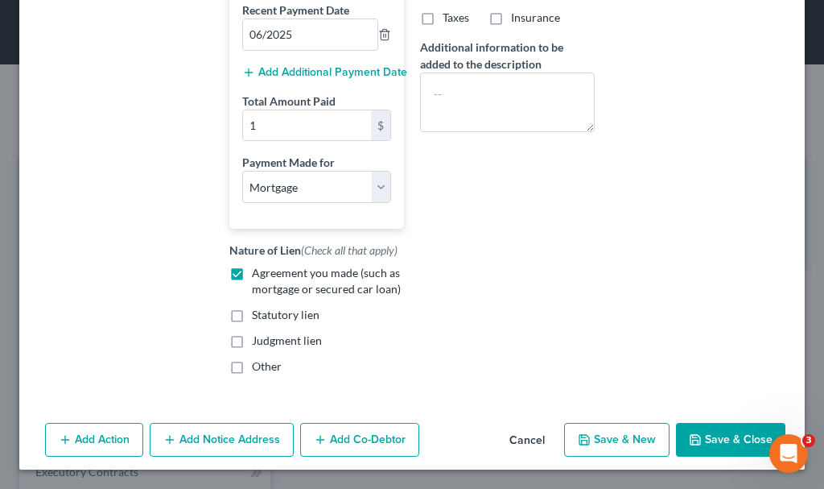
click at [712, 435] on button "Save & Close" at bounding box center [730, 440] width 109 height 34
select select
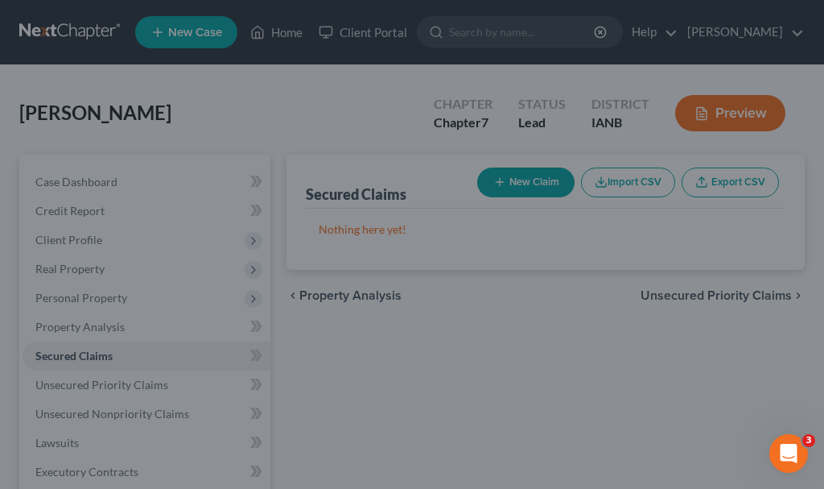
type input "1.00"
type input "-1.00"
type input "0.00"
select select "7"
type input "1.00"
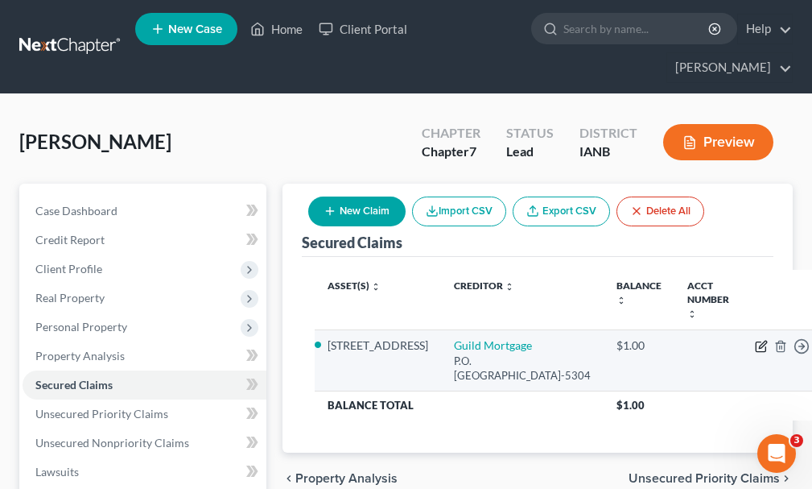
click at [755, 340] on icon "button" at bounding box center [761, 346] width 13 height 13
select select "4"
select select "3"
select select "7"
select select "2"
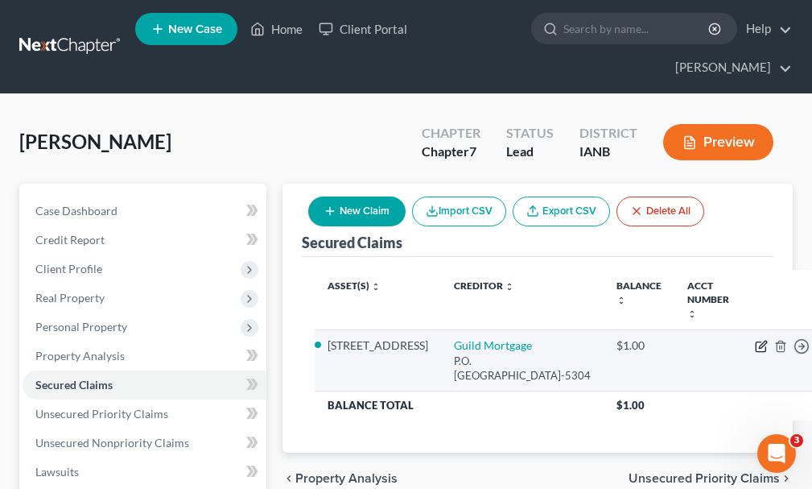
select select "0"
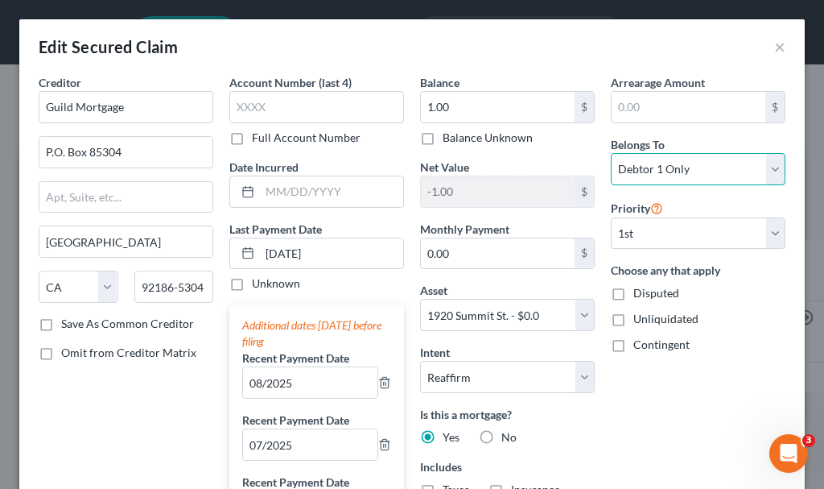
click at [658, 167] on select "Select Debtor 1 Only Debtor 2 Only Debtor 1 And Debtor 2 Only At Least One Of T…" at bounding box center [698, 169] width 175 height 32
select select "3"
click at [611, 153] on select "Select Debtor 1 Only Debtor 2 Only Debtor 1 And Debtor 2 Only At Least One Of T…" at bounding box center [698, 169] width 175 height 32
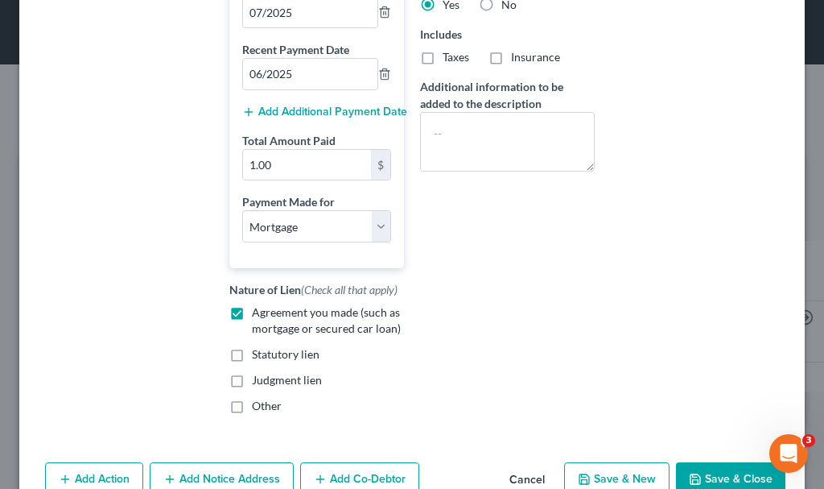
scroll to position [485, 0]
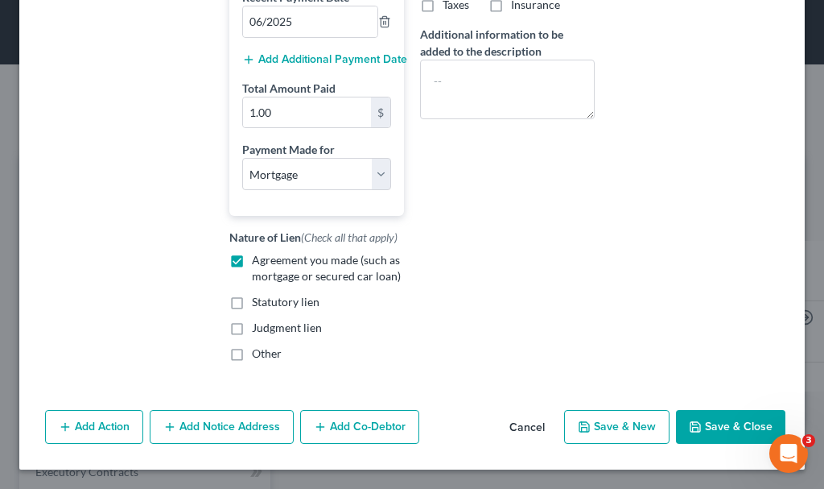
click at [337, 427] on button "Add Co-Debtor" at bounding box center [359, 427] width 119 height 34
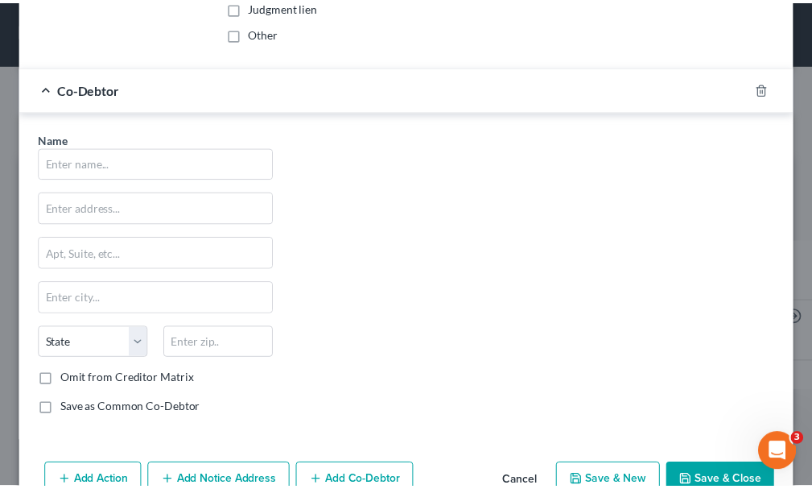
scroll to position [807, 0]
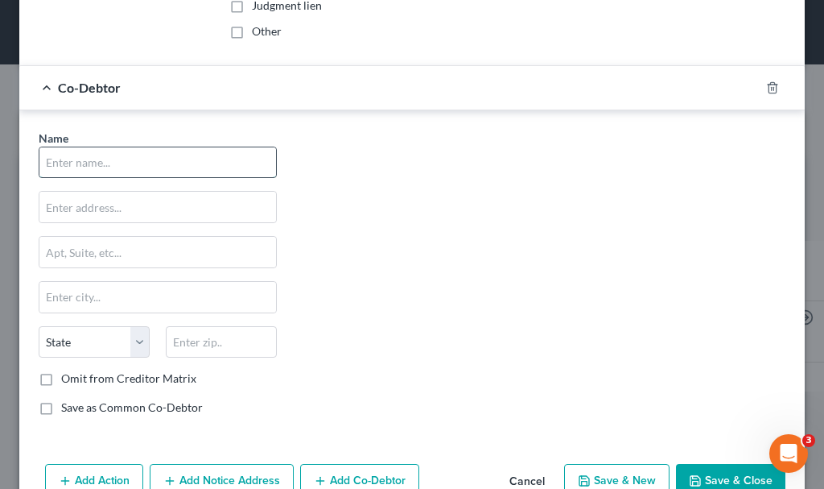
click at [200, 161] on input "text" at bounding box center [157, 162] width 237 height 31
type input "[PERSON_NAME]"
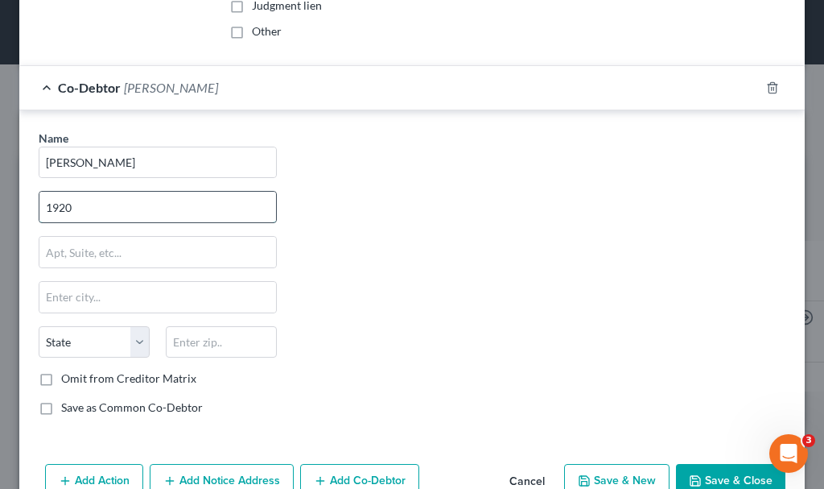
type input "[STREET_ADDRESS]"
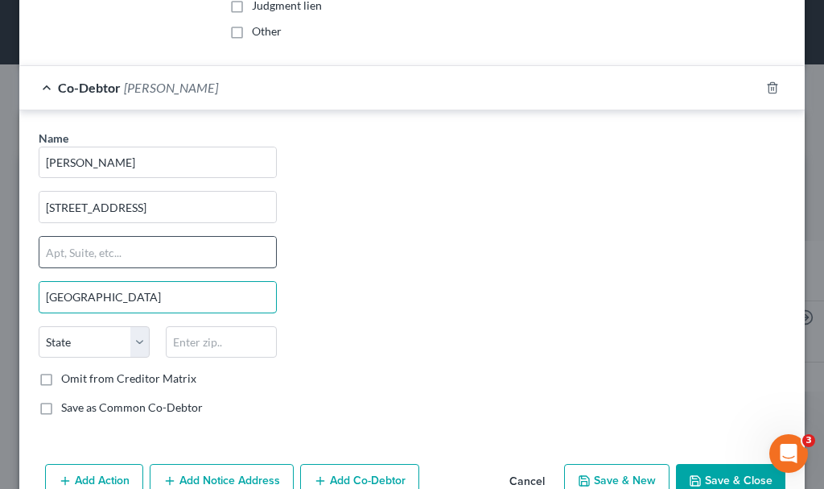
type input "[GEOGRAPHIC_DATA]"
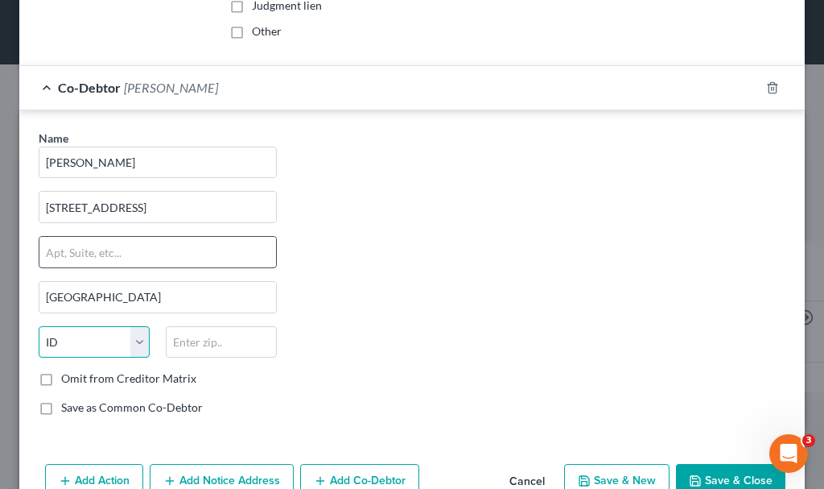
select select "16"
type input "51104"
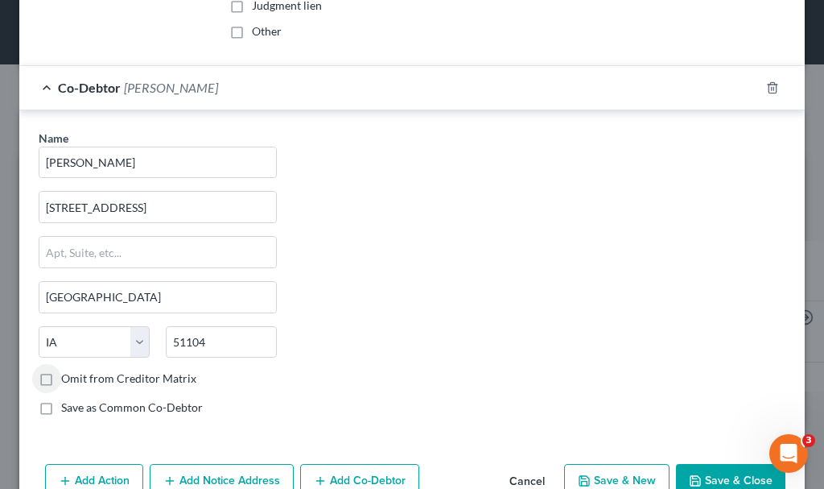
click at [61, 379] on label "Omit from Creditor Matrix" at bounding box center [128, 378] width 135 height 16
click at [68, 379] on input "Omit from Creditor Matrix" at bounding box center [73, 375] width 10 height 10
checkbox input "true"
click at [695, 474] on button "Save & Close" at bounding box center [730, 481] width 109 height 34
select select
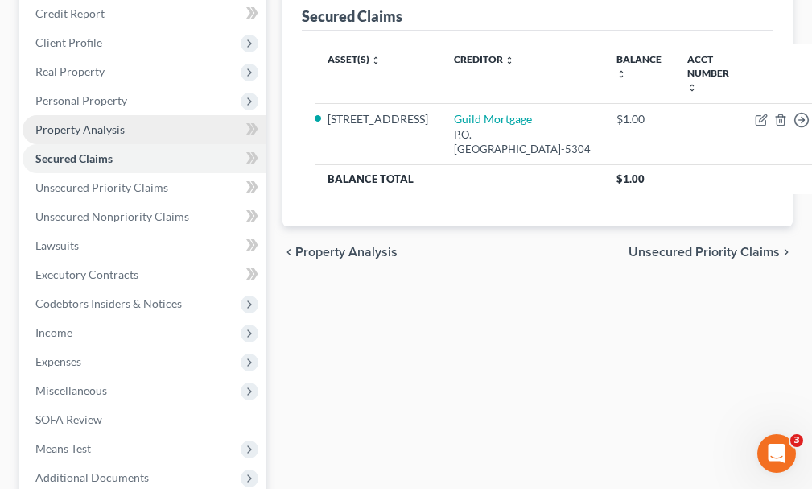
scroll to position [241, 0]
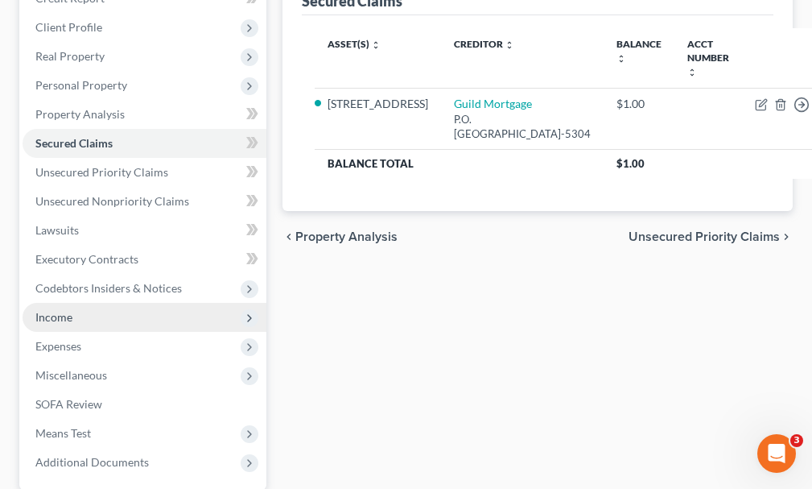
click at [47, 310] on span "Income" at bounding box center [53, 317] width 37 height 14
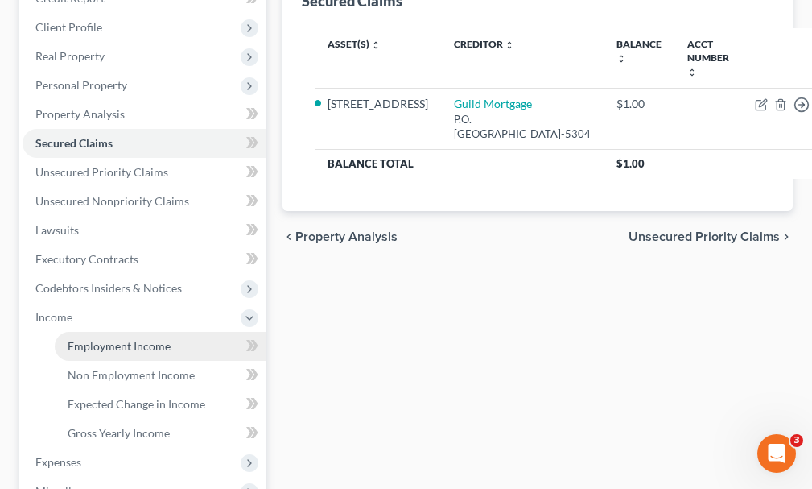
click at [104, 339] on span "Employment Income" at bounding box center [119, 346] width 103 height 14
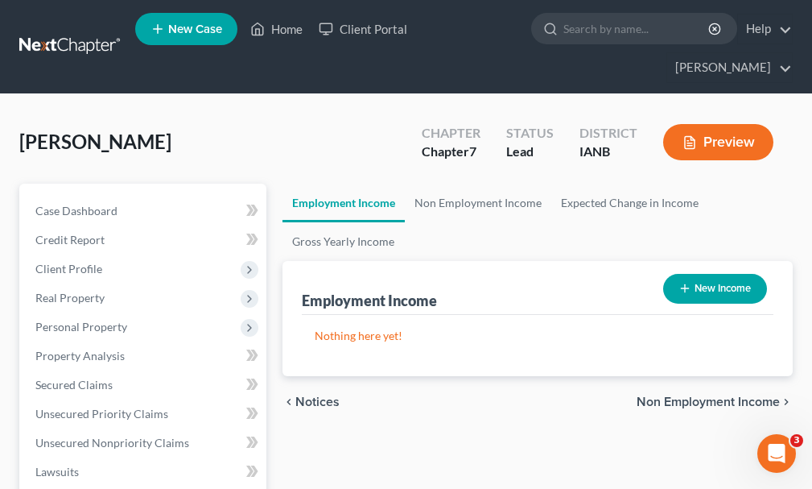
click at [709, 274] on button "New Income" at bounding box center [715, 289] width 104 height 30
select select "0"
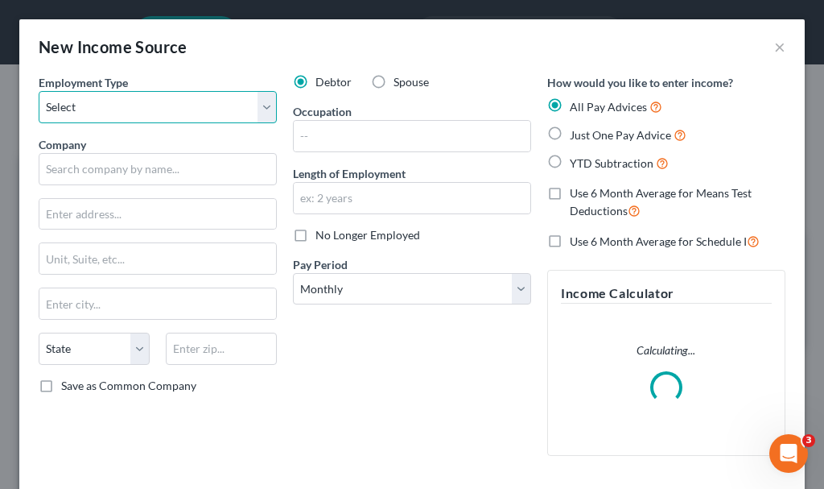
click at [116, 107] on select "Select Full or [DEMOGRAPHIC_DATA] Employment Self Employment" at bounding box center [158, 107] width 238 height 32
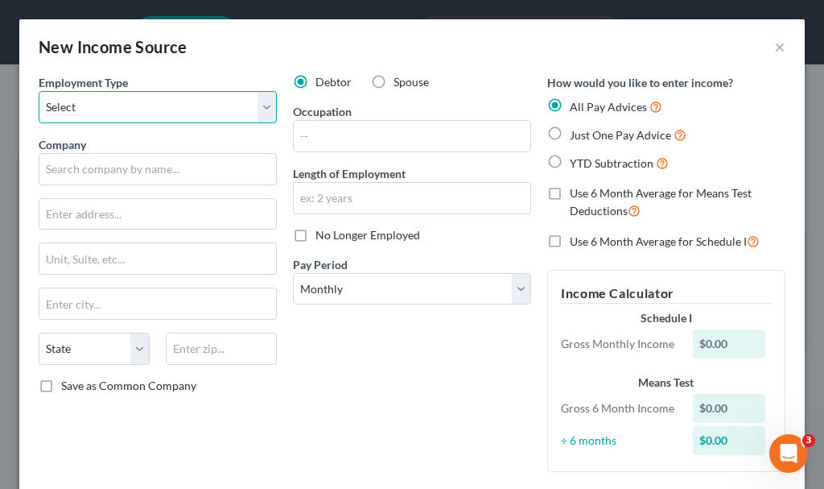
select select "0"
click at [39, 91] on select "Select Full or [DEMOGRAPHIC_DATA] Employment Self Employment" at bounding box center [158, 107] width 238 height 32
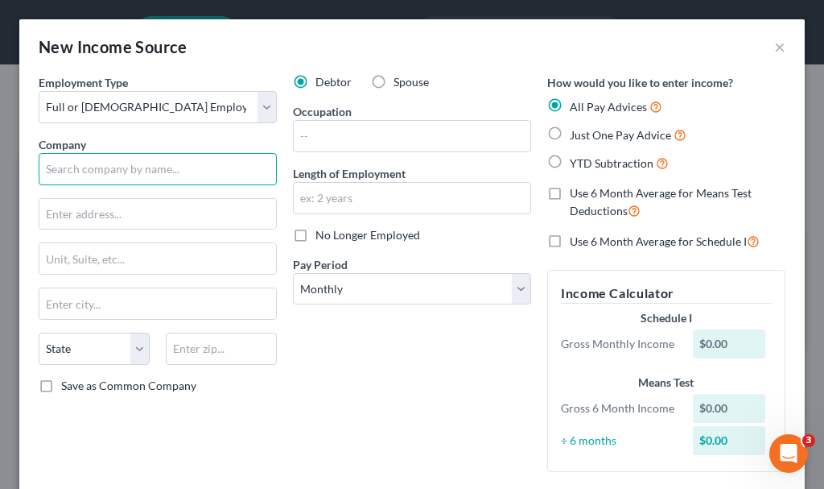
click at [117, 173] on input "text" at bounding box center [158, 169] width 238 height 32
type input "Service Master of [GEOGRAPHIC_DATA]"
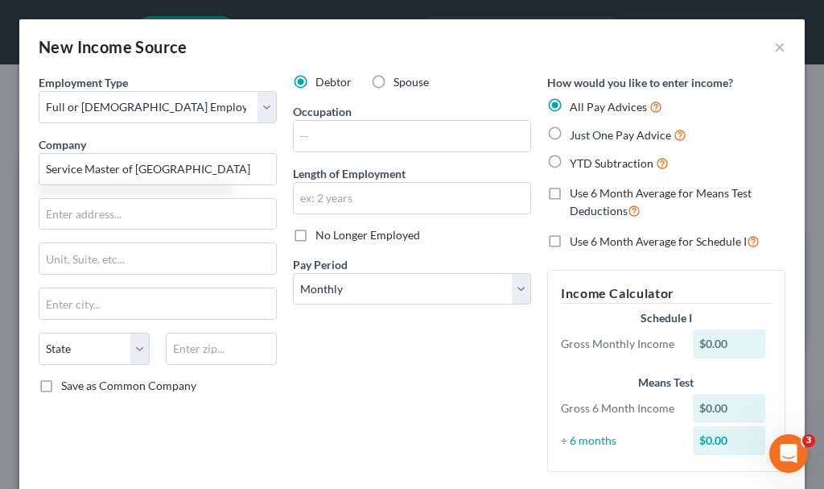
click at [570, 129] on label "Just One Pay Advice" at bounding box center [628, 135] width 117 height 19
click at [576, 129] on input "Just One Pay Advice" at bounding box center [581, 131] width 10 height 10
radio input "true"
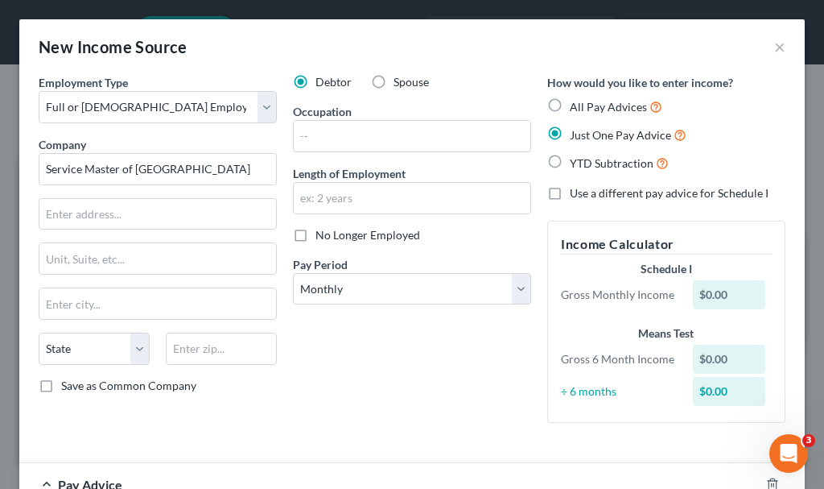
click at [570, 192] on label "Use a different pay advice for Schedule I" at bounding box center [669, 193] width 199 height 16
click at [576, 192] on input "Use a different pay advice for Schedule I" at bounding box center [581, 190] width 10 height 10
checkbox input "true"
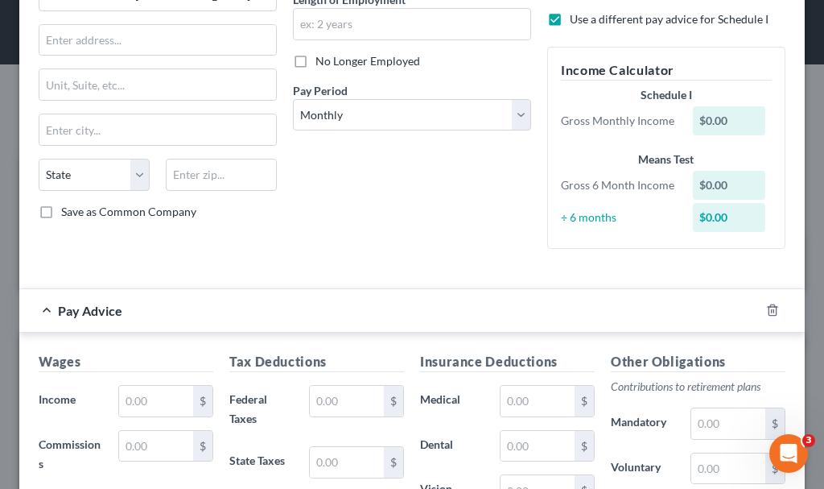
scroll to position [241, 0]
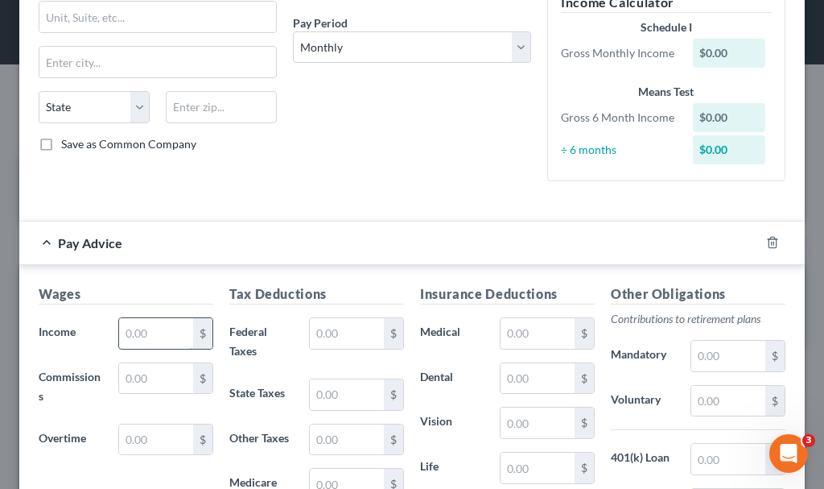
click at [150, 332] on input "text" at bounding box center [156, 333] width 74 height 31
type input "1"
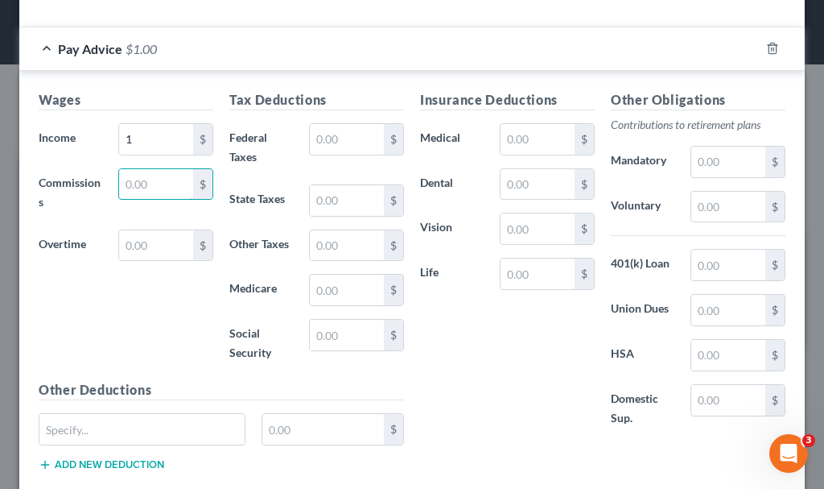
scroll to position [532, 0]
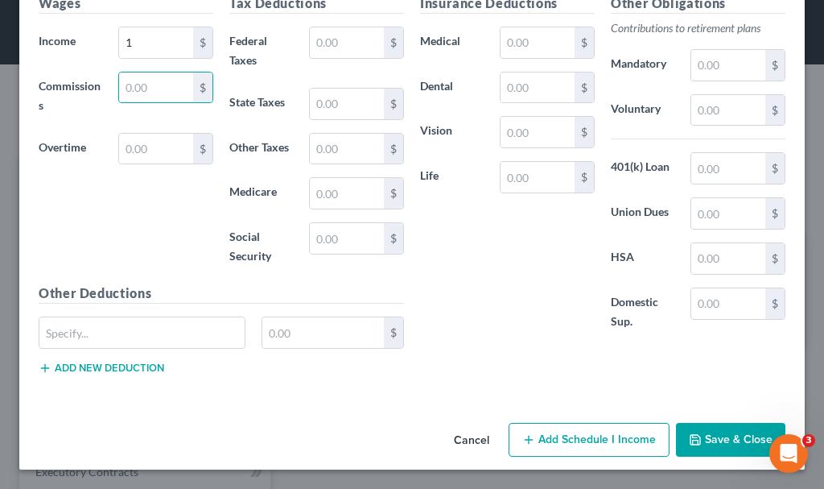
click at [578, 428] on button "Add Schedule I Income" at bounding box center [589, 440] width 161 height 34
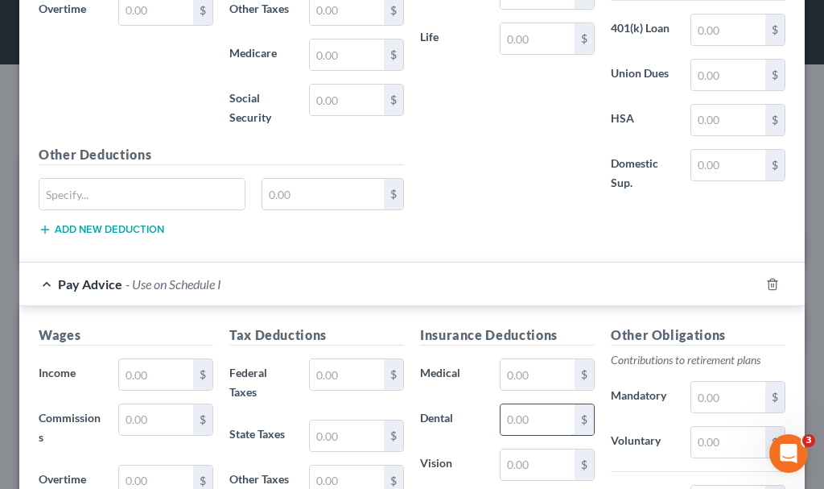
scroll to position [854, 0]
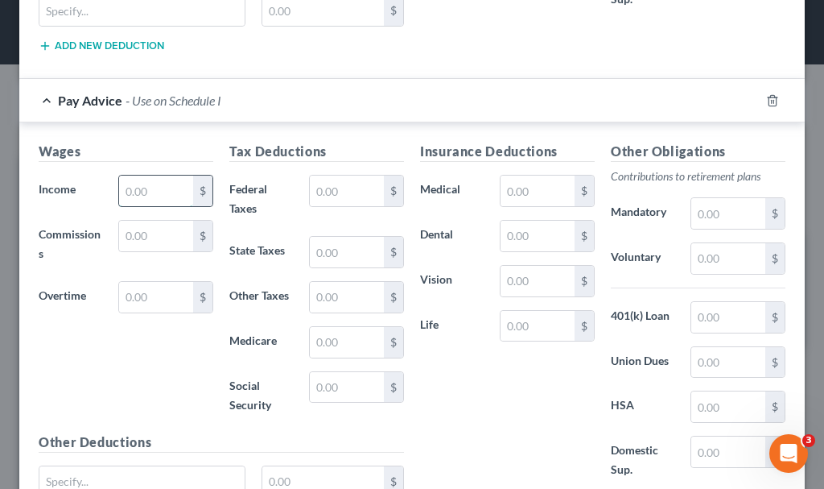
click at [143, 184] on input "text" at bounding box center [156, 190] width 74 height 31
type input "1"
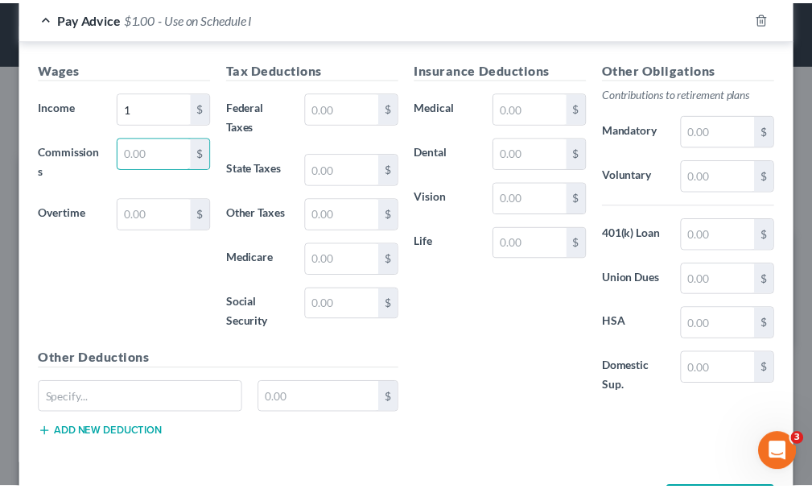
scroll to position [1002, 0]
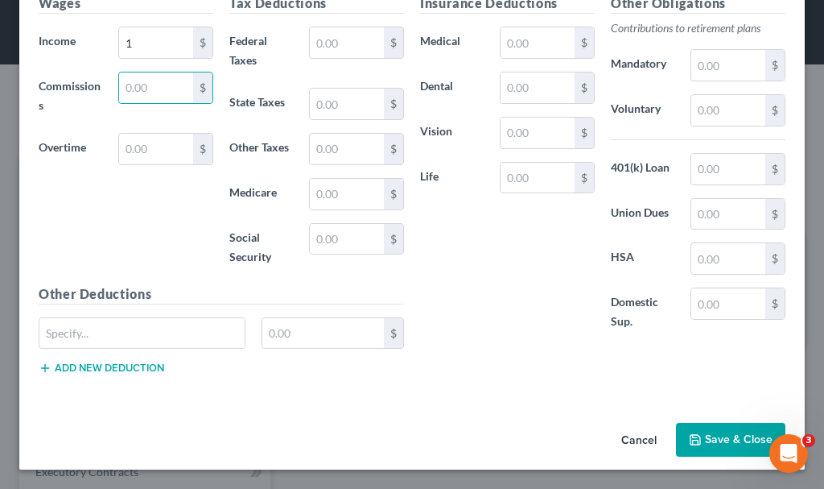
click at [720, 437] on button "Save & Close" at bounding box center [730, 440] width 109 height 34
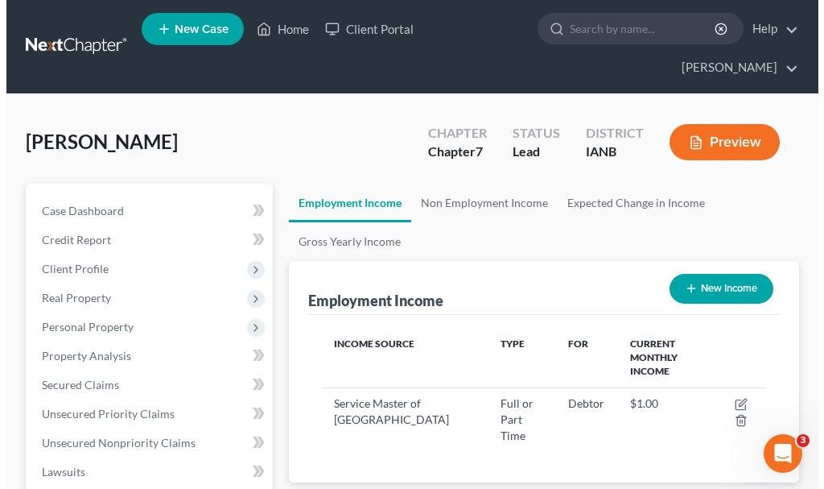
scroll to position [804713, 804458]
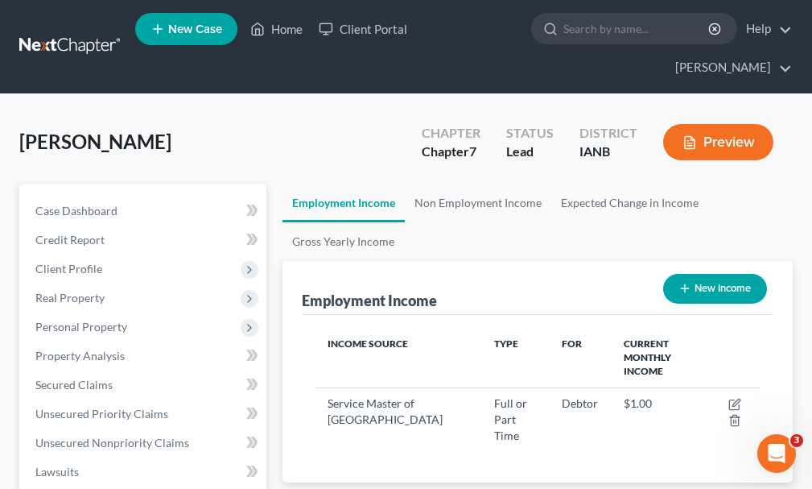
click at [736, 274] on button "New Income" at bounding box center [715, 289] width 104 height 30
select select "0"
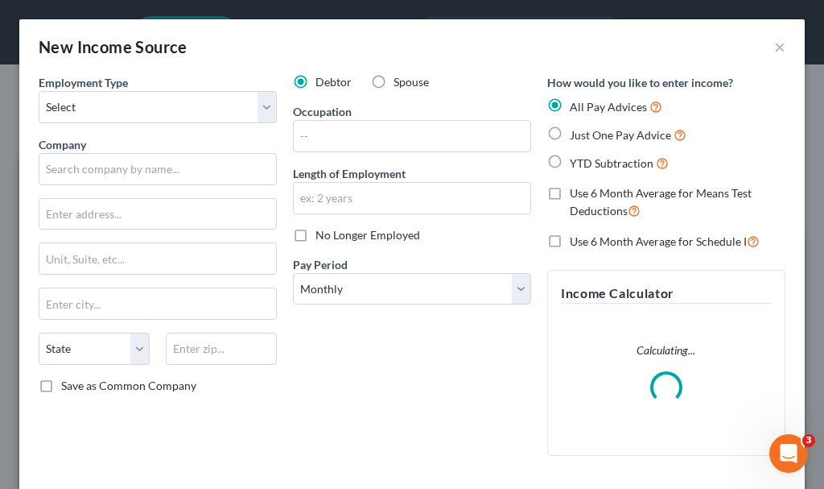
scroll to position [227, 486]
click at [394, 76] on label "Spouse" at bounding box center [411, 82] width 35 height 16
click at [400, 76] on input "Spouse" at bounding box center [405, 79] width 10 height 10
radio input "true"
click at [139, 107] on select "Select Full or [DEMOGRAPHIC_DATA] Employment Self Employment" at bounding box center [158, 107] width 238 height 32
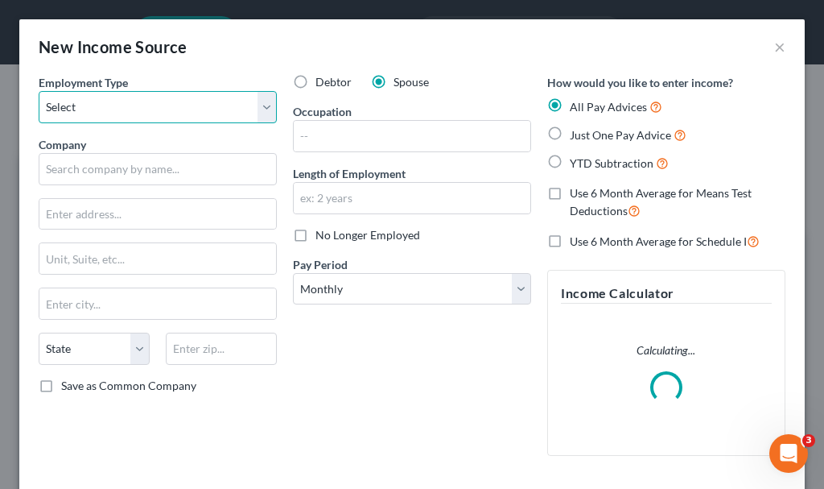
select select "0"
click at [39, 91] on select "Select Full or [DEMOGRAPHIC_DATA] Employment Self Employment" at bounding box center [158, 107] width 238 height 32
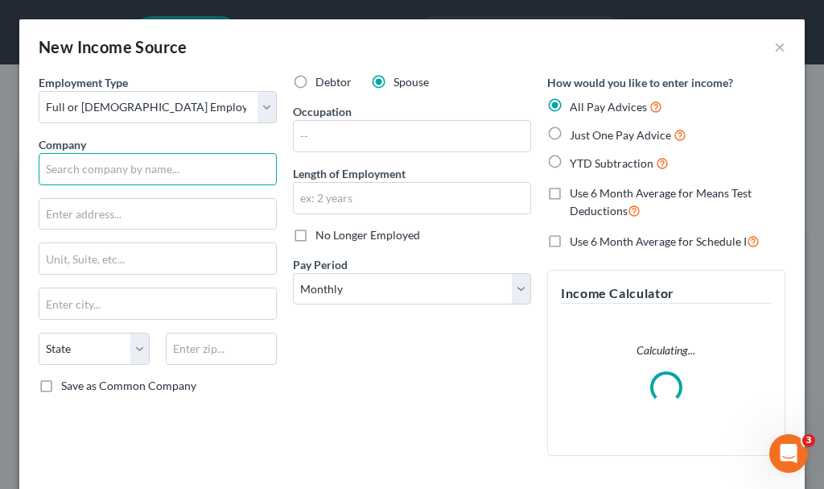
click at [116, 178] on input "text" at bounding box center [158, 169] width 238 height 32
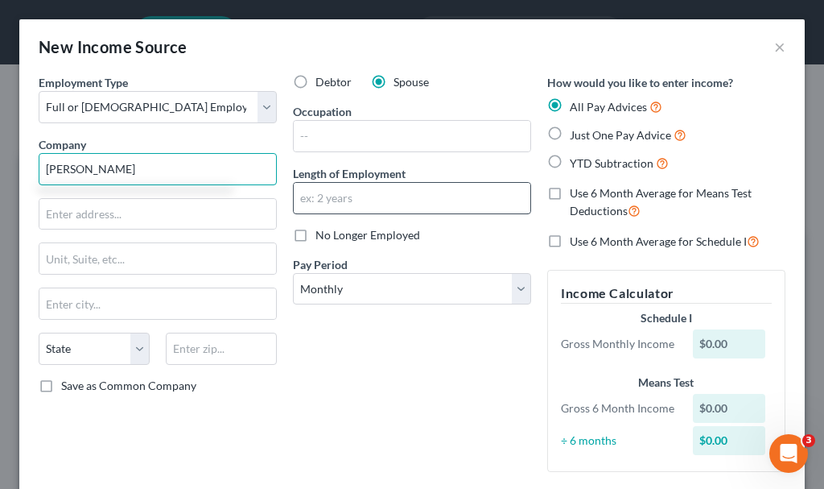
type input "[PERSON_NAME]"
click at [336, 199] on input "text" at bounding box center [412, 198] width 237 height 31
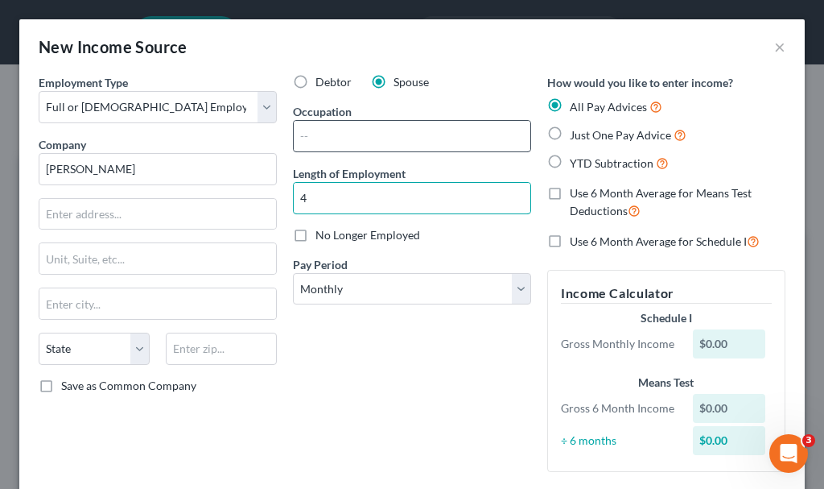
type input "4"
click at [328, 135] on input "text" at bounding box center [412, 136] width 237 height 31
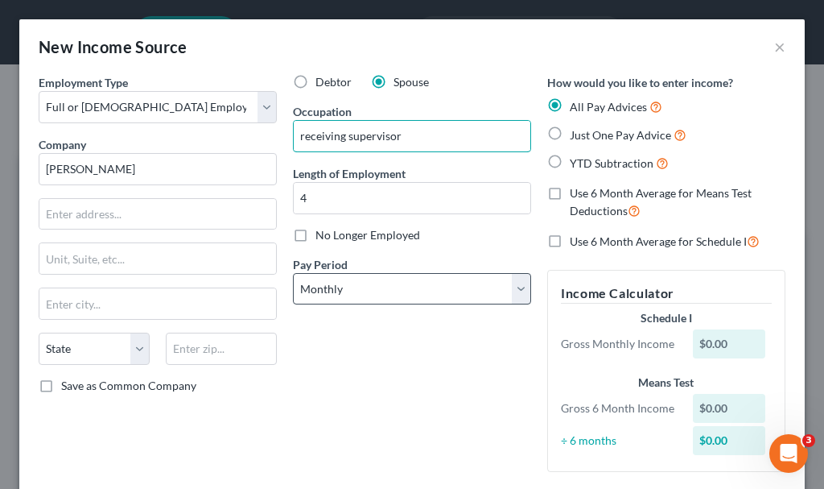
type input "receiving supervisor"
click at [413, 285] on select "Select Monthly Twice Monthly Every Other Week Weekly" at bounding box center [412, 289] width 238 height 32
select select "2"
click at [293, 273] on select "Select Monthly Twice Monthly Every Other Week Weekly" at bounding box center [412, 289] width 238 height 32
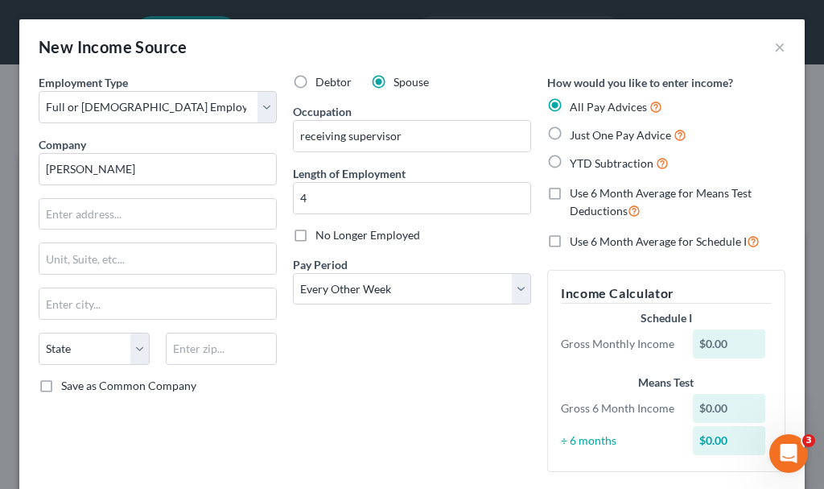
click at [570, 126] on label "Just One Pay Advice" at bounding box center [628, 135] width 117 height 19
click at [576, 126] on input "Just One Pay Advice" at bounding box center [581, 131] width 10 height 10
radio input "true"
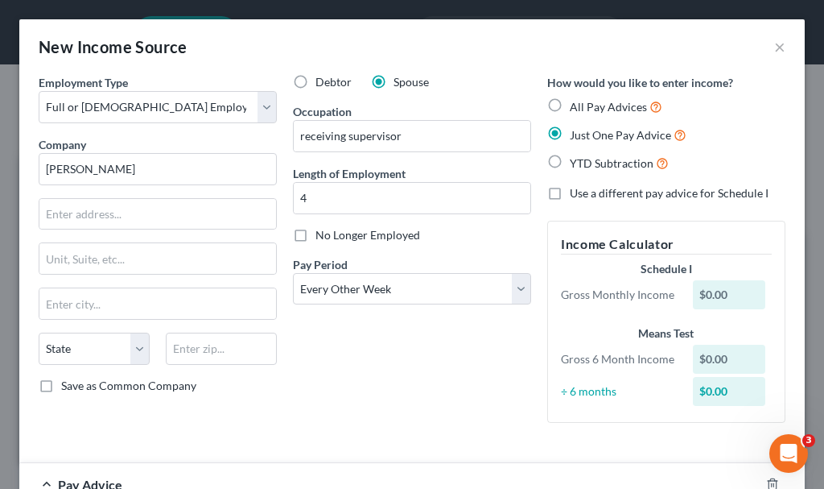
click at [570, 192] on label "Use a different pay advice for Schedule I" at bounding box center [669, 193] width 199 height 16
click at [576, 192] on input "Use a different pay advice for Schedule I" at bounding box center [581, 190] width 10 height 10
checkbox input "true"
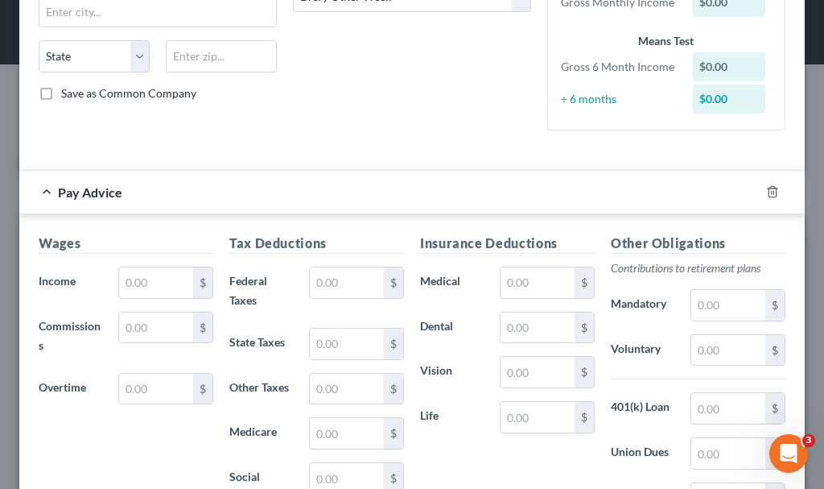
scroll to position [322, 0]
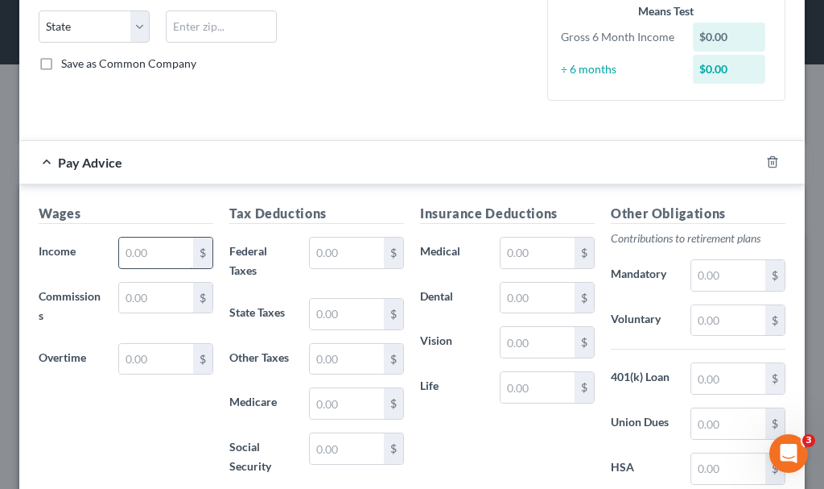
click at [148, 248] on input "text" at bounding box center [156, 252] width 74 height 31
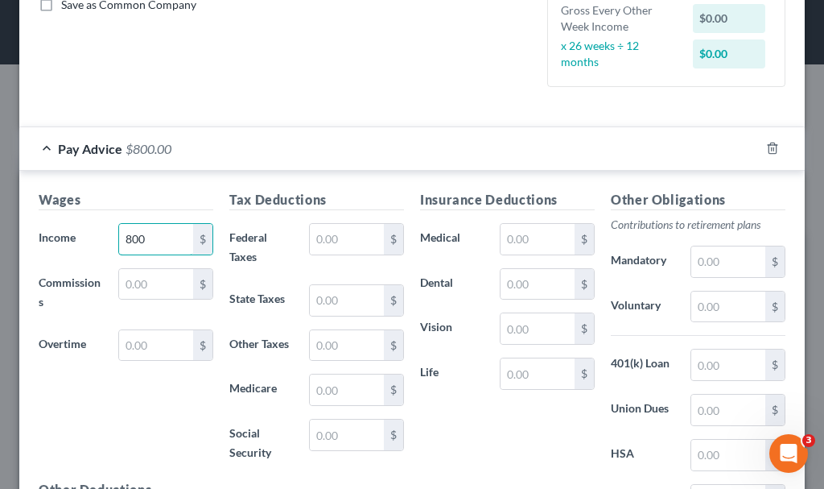
scroll to position [577, 0]
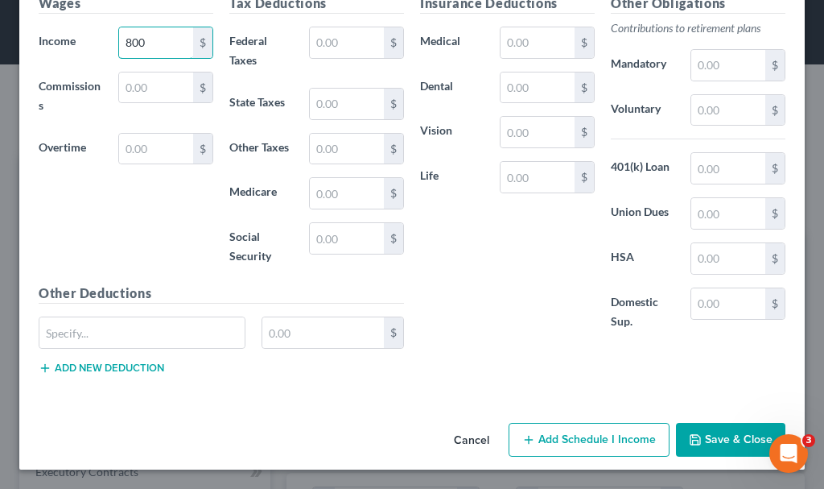
type input "800"
click at [608, 440] on button "Add Schedule I Income" at bounding box center [589, 440] width 161 height 34
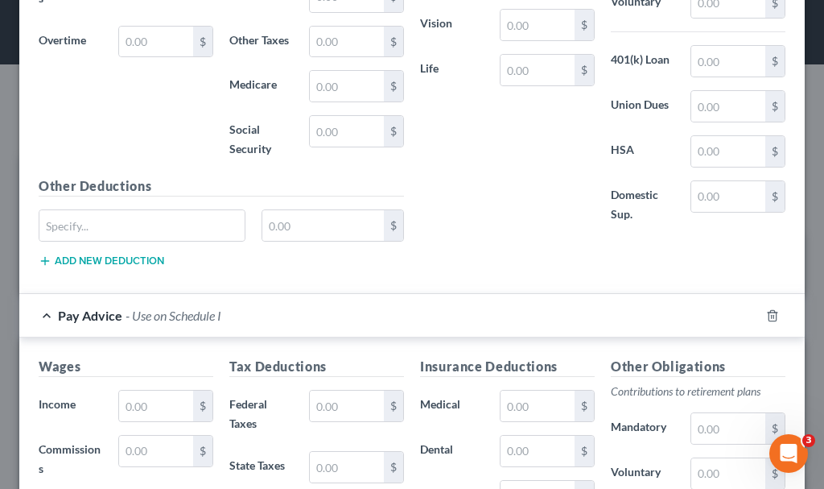
scroll to position [819, 0]
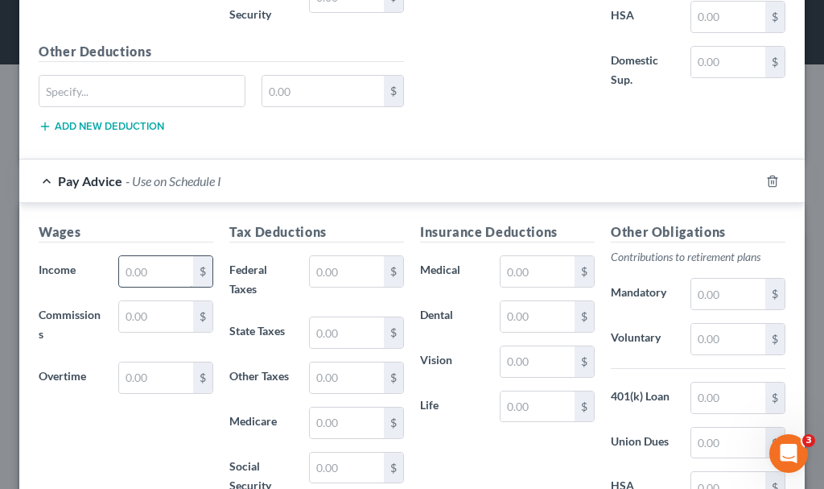
click at [159, 271] on input "text" at bounding box center [156, 271] width 74 height 31
type input "800"
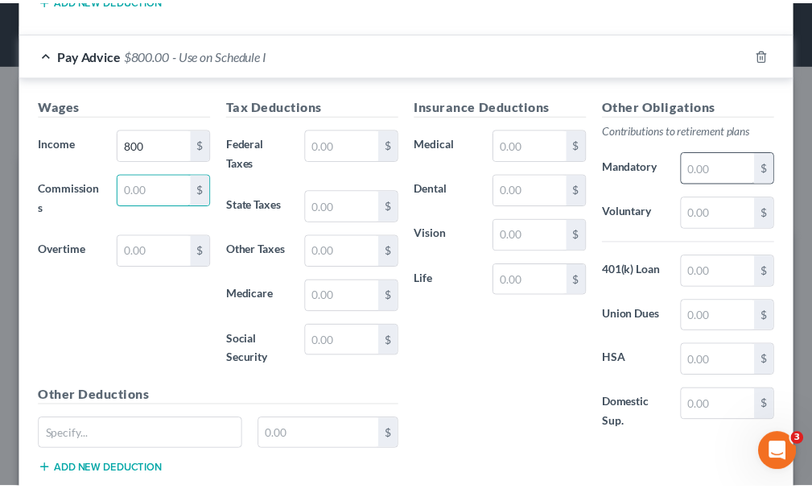
scroll to position [1047, 0]
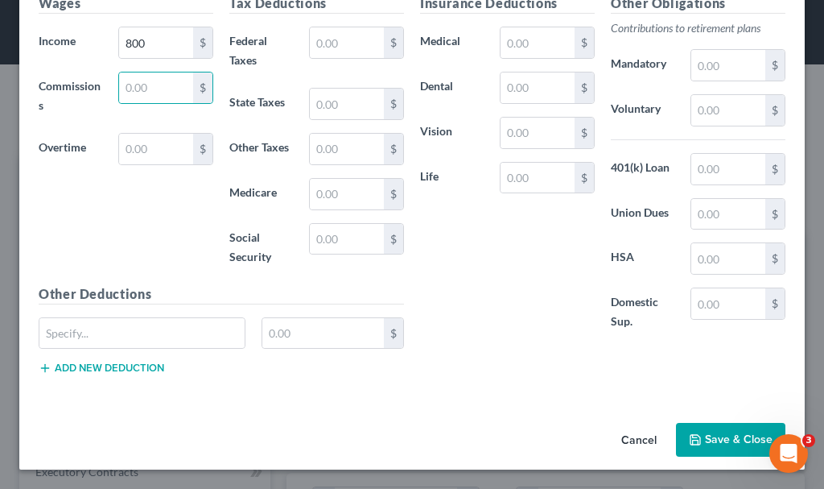
click at [717, 431] on button "Save & Close" at bounding box center [730, 440] width 109 height 34
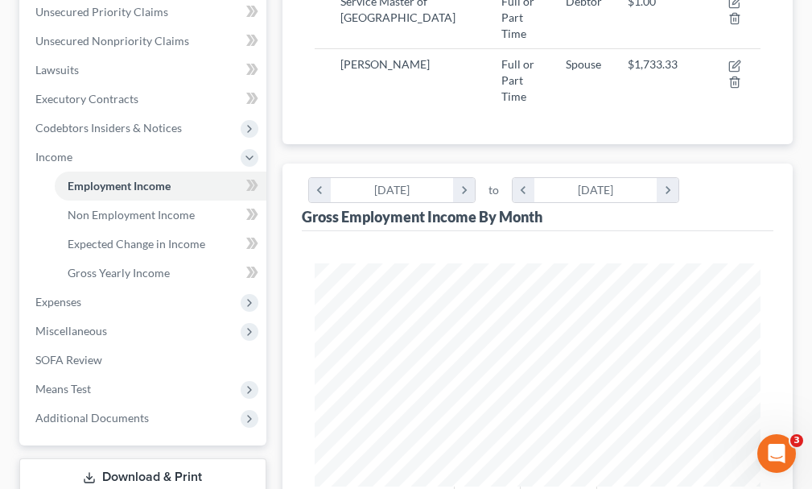
scroll to position [402, 0]
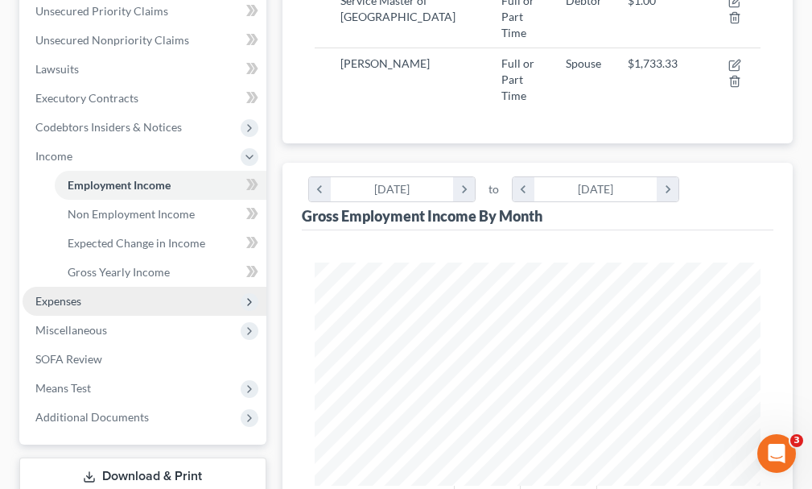
click at [50, 294] on span "Expenses" at bounding box center [58, 301] width 46 height 14
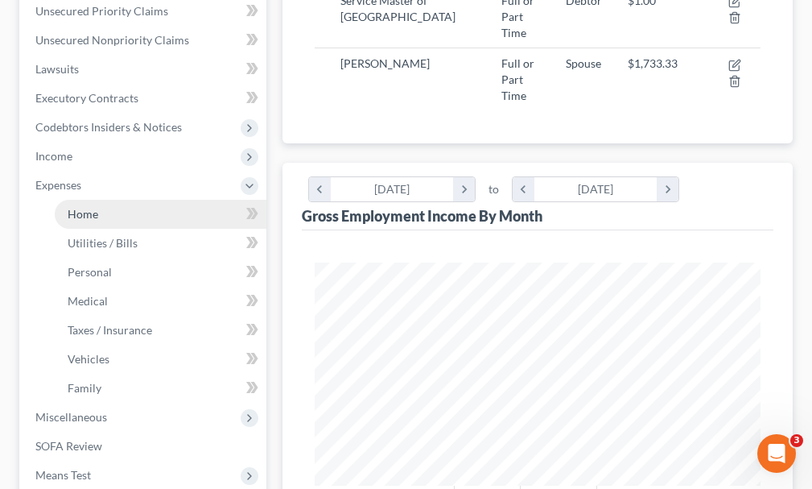
click at [76, 207] on span "Home" at bounding box center [83, 214] width 31 height 14
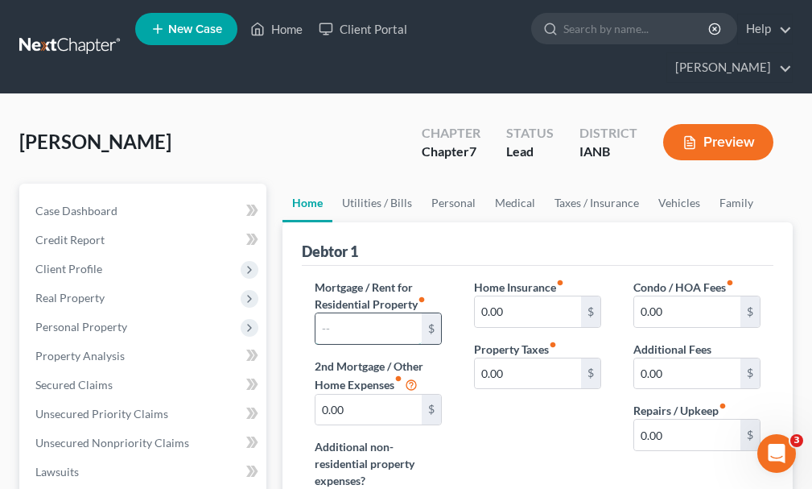
click at [383, 313] on input "text" at bounding box center [369, 328] width 106 height 31
type input "1,481"
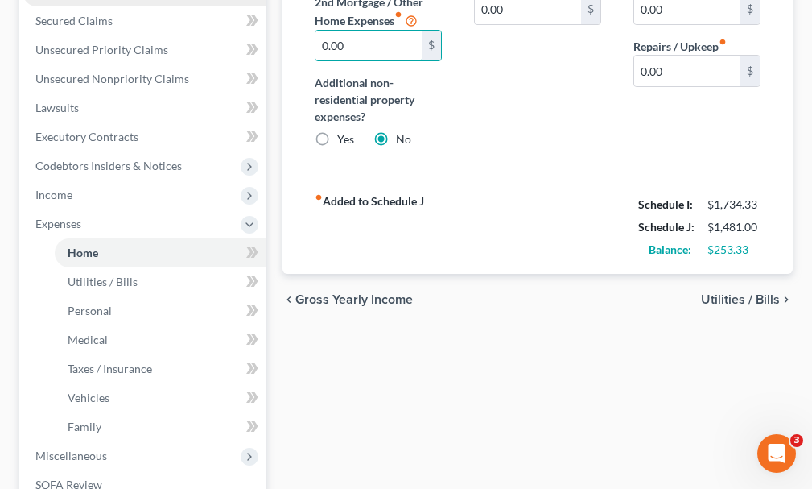
scroll to position [402, 0]
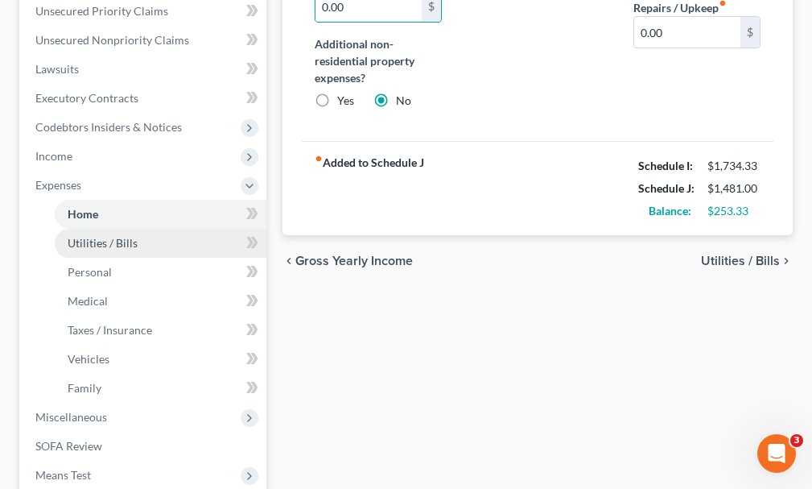
click at [117, 236] on span "Utilities / Bills" at bounding box center [103, 243] width 70 height 14
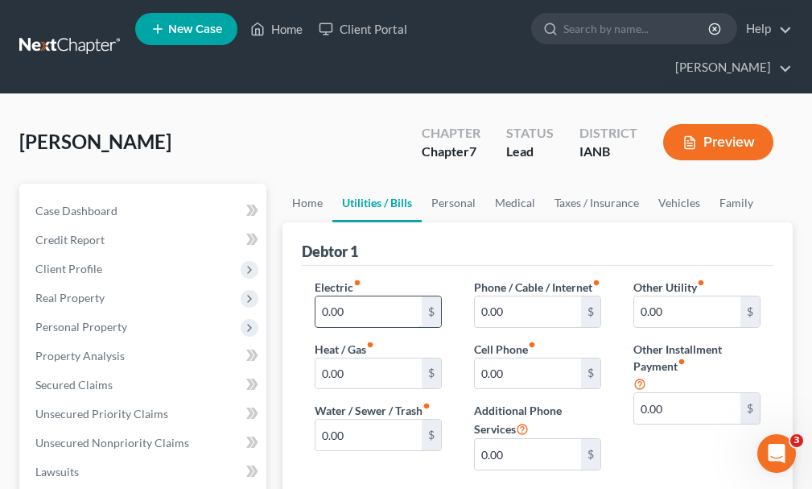
click at [361, 296] on input "0.00" at bounding box center [369, 311] width 106 height 31
type input "200"
type input "121"
type input "369"
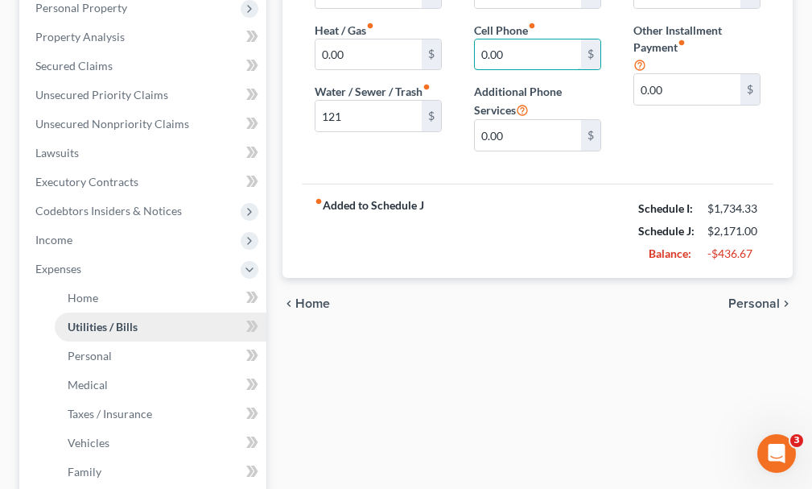
scroll to position [322, 0]
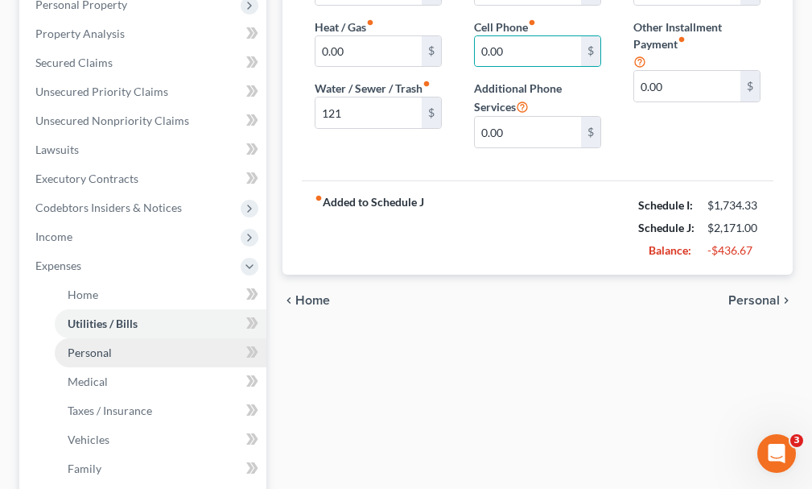
click at [96, 345] on span "Personal" at bounding box center [90, 352] width 44 height 14
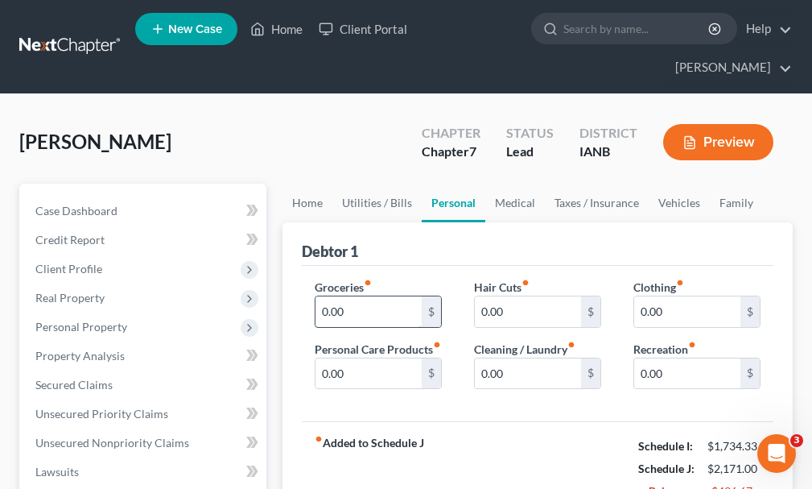
click at [378, 296] on input "0.00" at bounding box center [369, 311] width 106 height 31
type input "800"
type input "50"
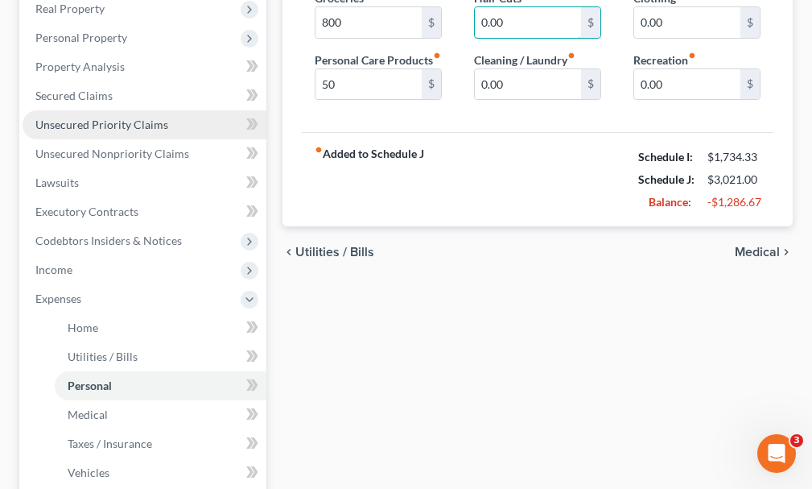
scroll to position [322, 0]
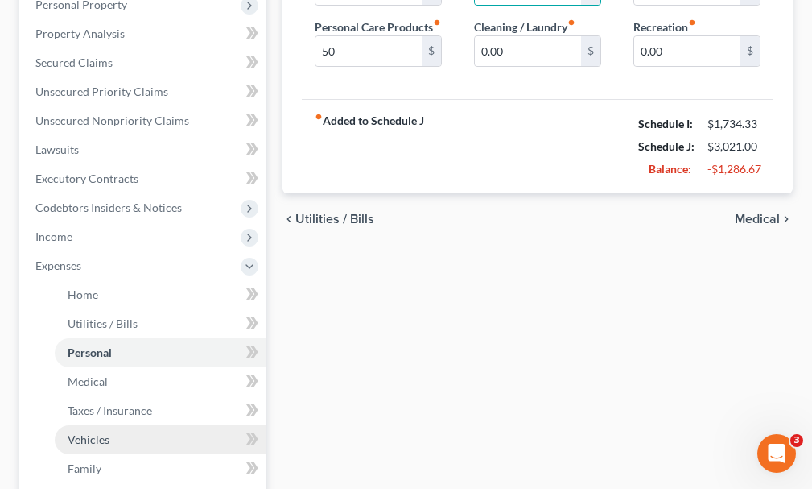
click at [86, 425] on link "Vehicles" at bounding box center [161, 439] width 212 height 29
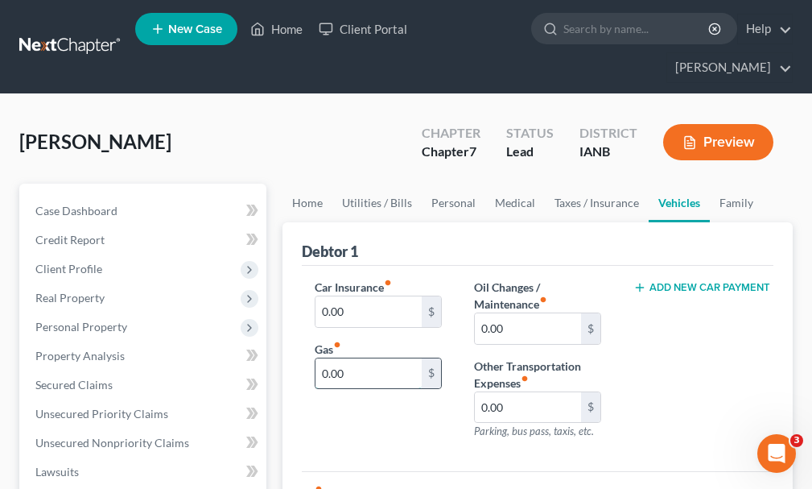
click at [369, 358] on input "0.00" at bounding box center [369, 373] width 106 height 31
type input "300"
click at [356, 296] on input "0.00" at bounding box center [369, 311] width 106 height 31
type input "117"
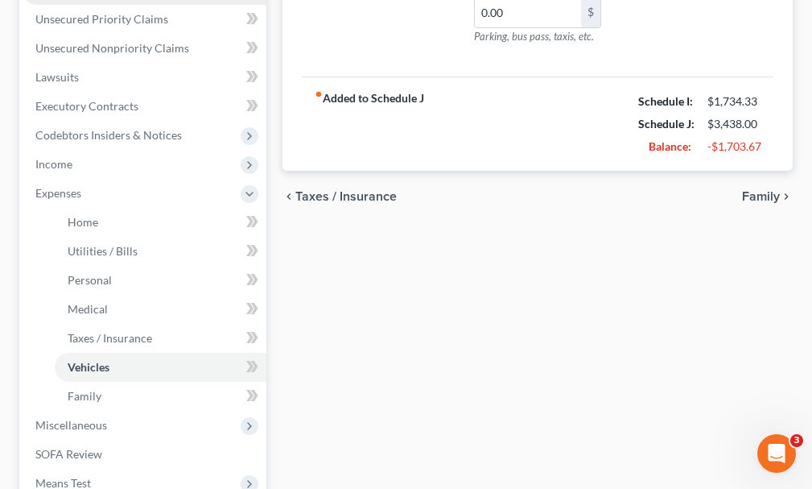
scroll to position [402, 0]
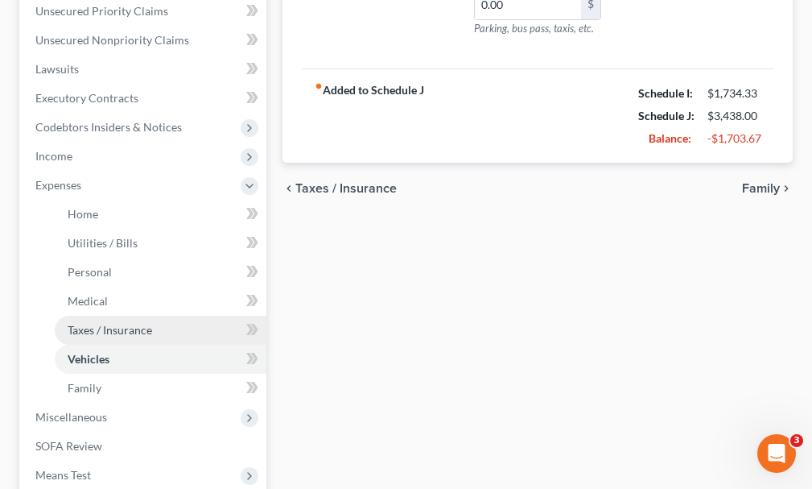
click at [98, 323] on span "Taxes / Insurance" at bounding box center [110, 330] width 85 height 14
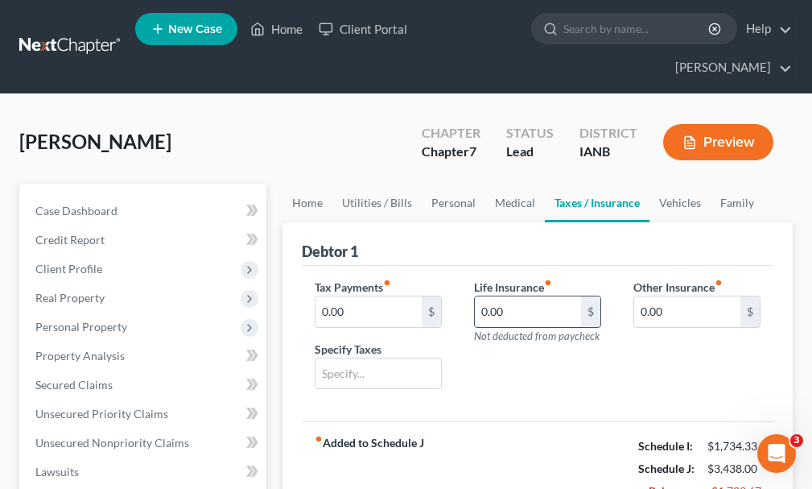
click at [535, 296] on input "0.00" at bounding box center [528, 311] width 106 height 31
type input "45"
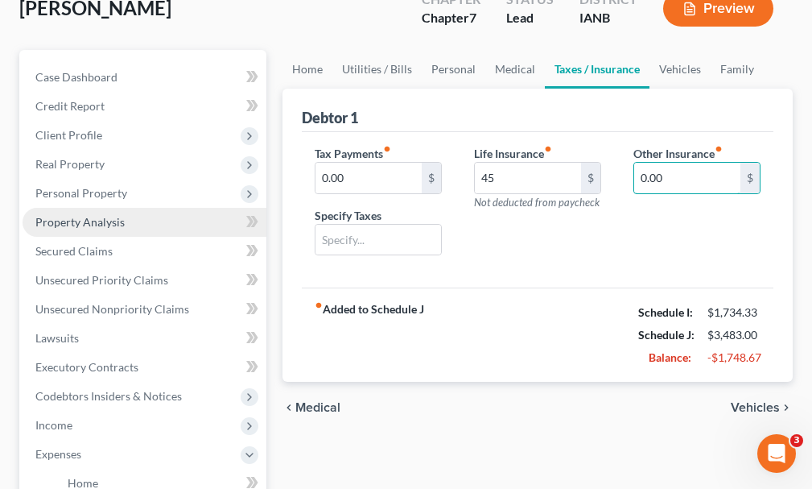
scroll to position [322, 0]
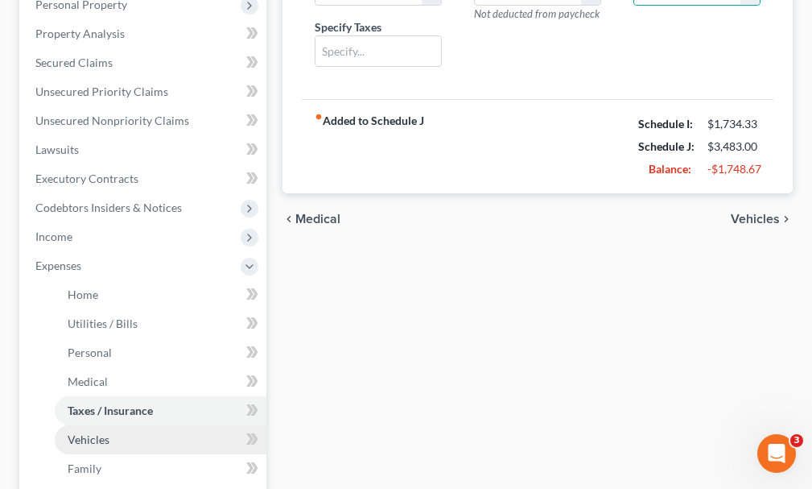
click at [87, 432] on span "Vehicles" at bounding box center [89, 439] width 42 height 14
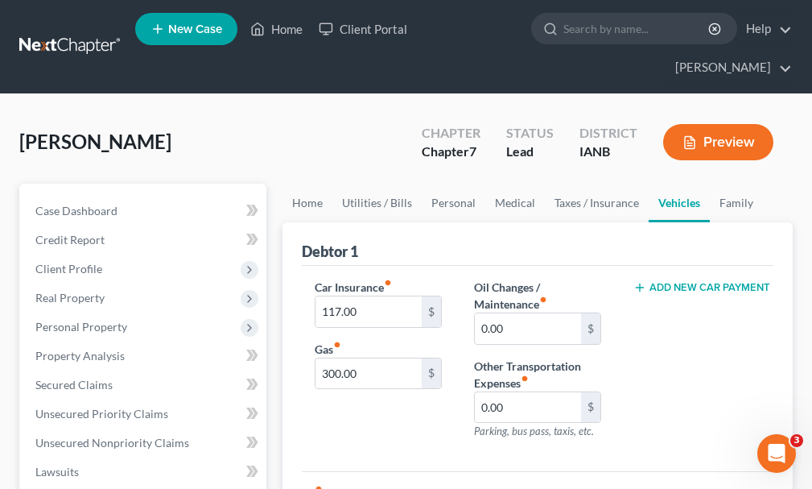
click at [711, 281] on button "Add New Car Payment" at bounding box center [696, 287] width 127 height 13
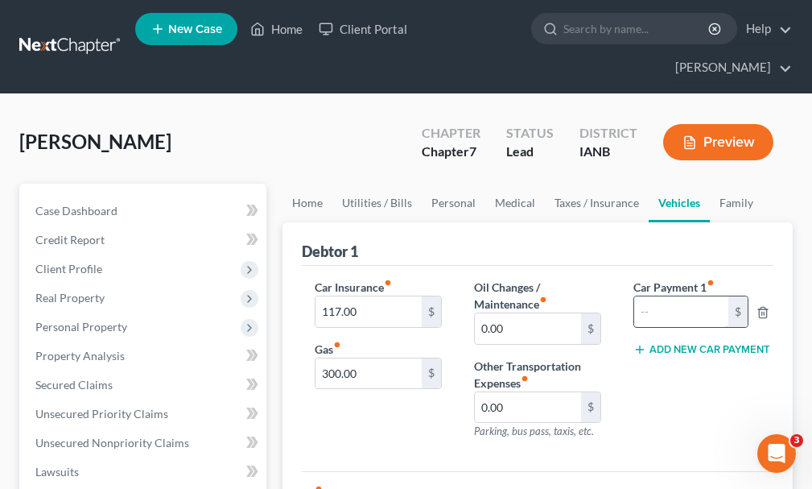
click at [687, 296] on input "text" at bounding box center [681, 311] width 94 height 31
type input "564"
click at [678, 343] on button "Add New Car Payment" at bounding box center [696, 349] width 127 height 13
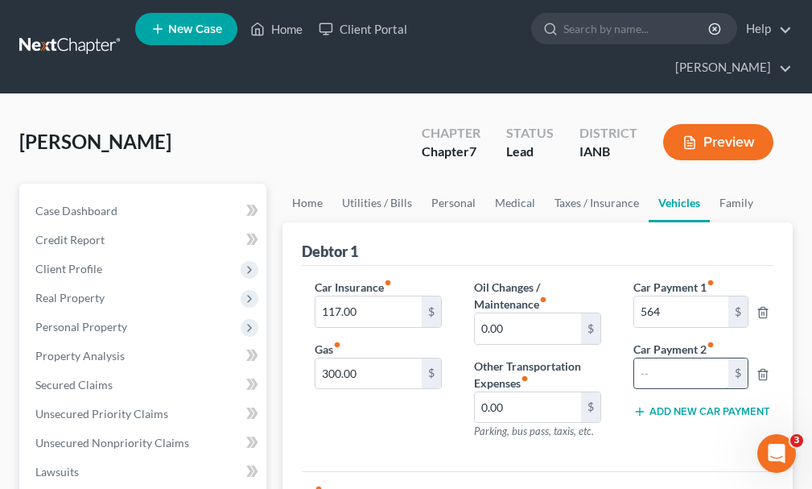
click at [675, 358] on input "text" at bounding box center [681, 373] width 94 height 31
type input "160"
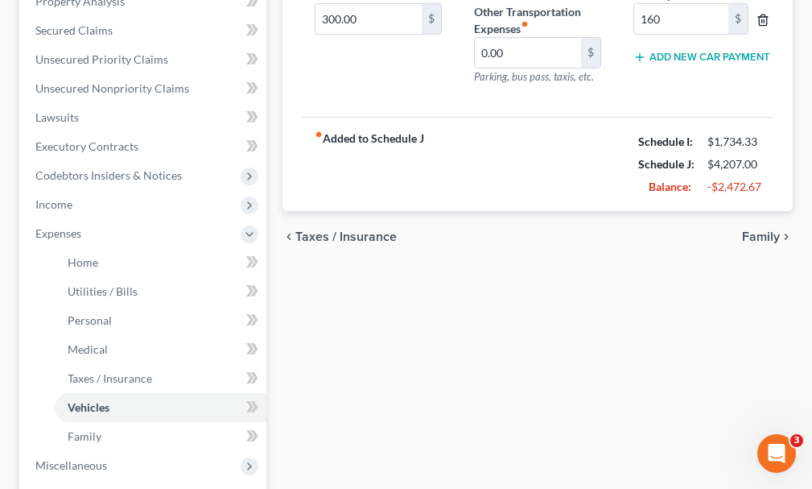
scroll to position [402, 0]
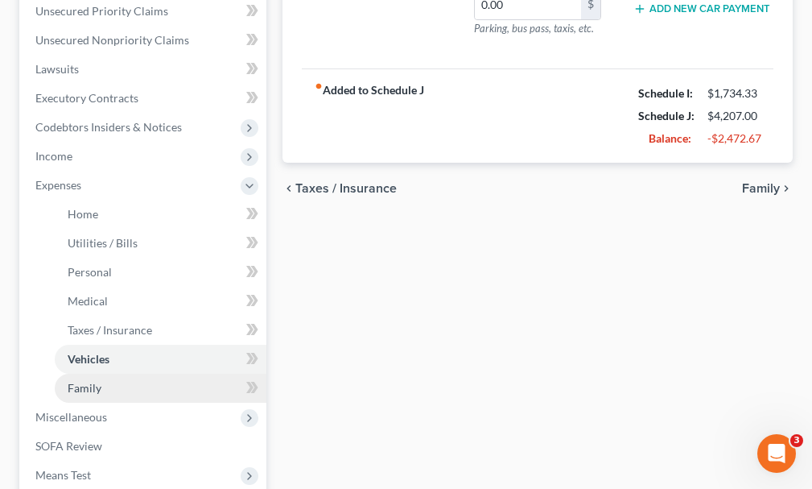
click at [89, 381] on span "Family" at bounding box center [85, 388] width 34 height 14
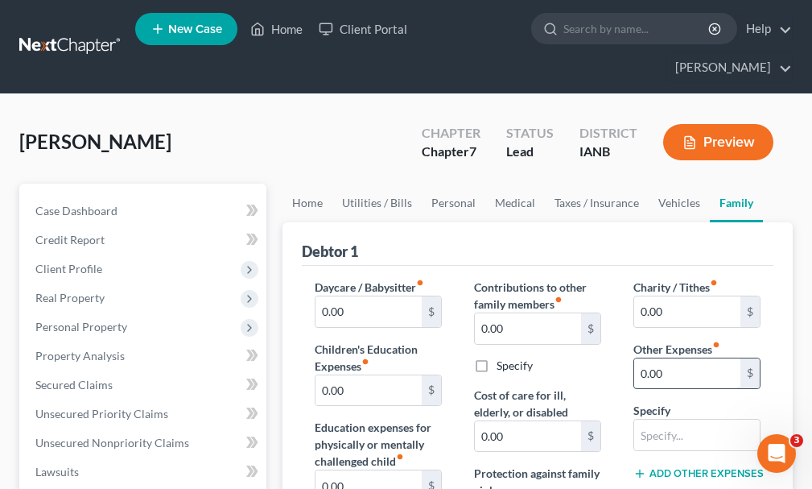
click at [682, 358] on input "0.00" at bounding box center [687, 373] width 106 height 31
type input "80"
type input "pet care"
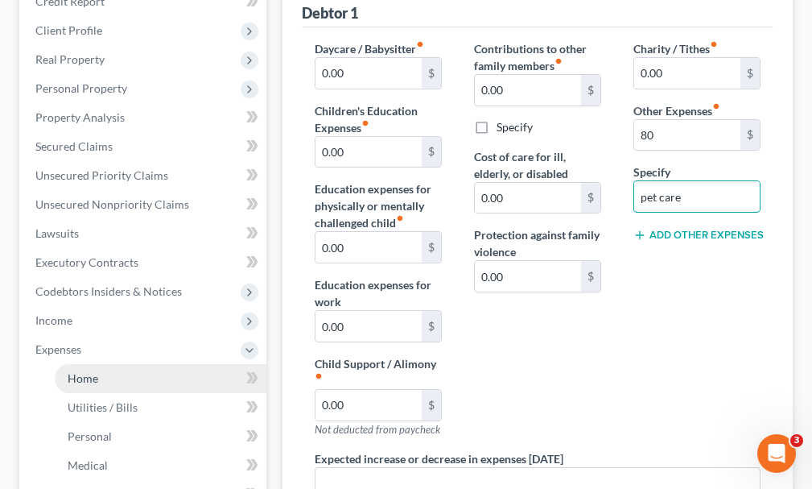
scroll to position [241, 0]
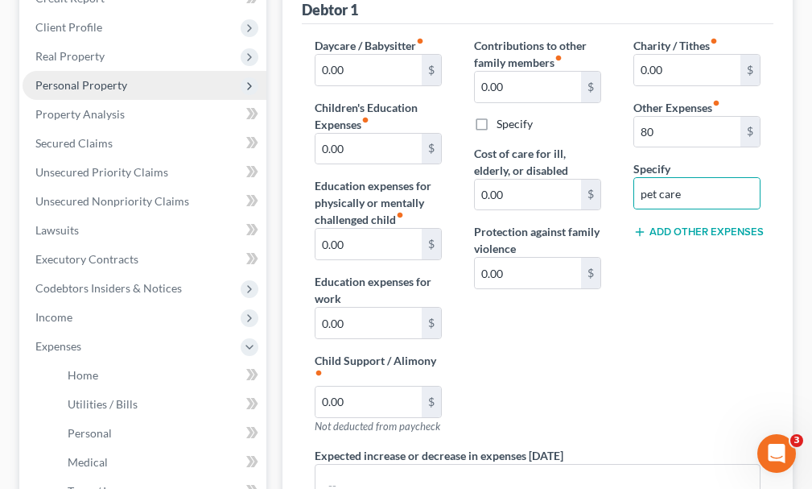
click at [71, 78] on span "Personal Property" at bounding box center [81, 85] width 92 height 14
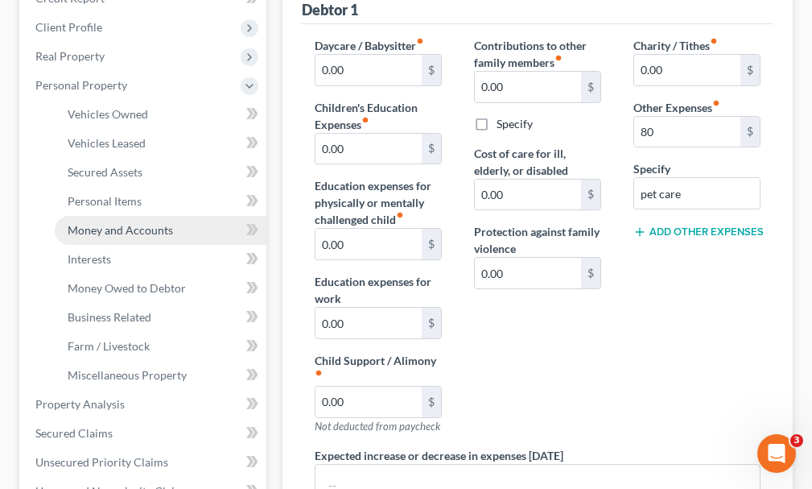
click at [105, 223] on span "Money and Accounts" at bounding box center [120, 230] width 105 height 14
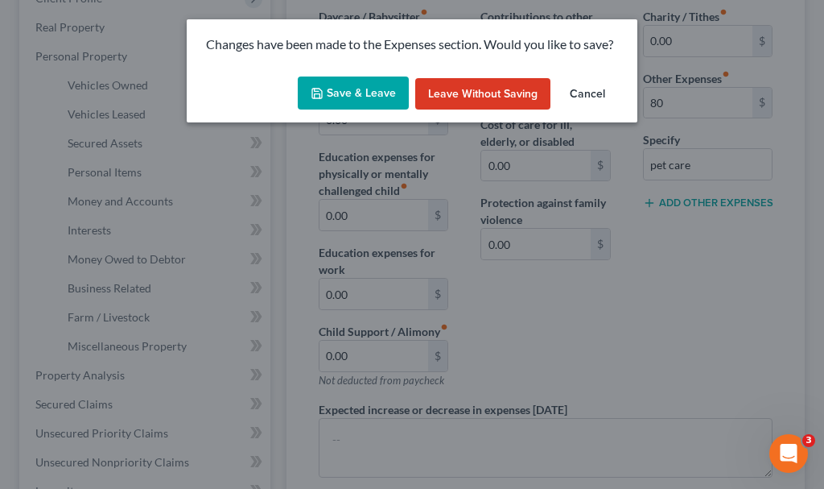
click at [345, 89] on button "Save & Leave" at bounding box center [353, 93] width 111 height 34
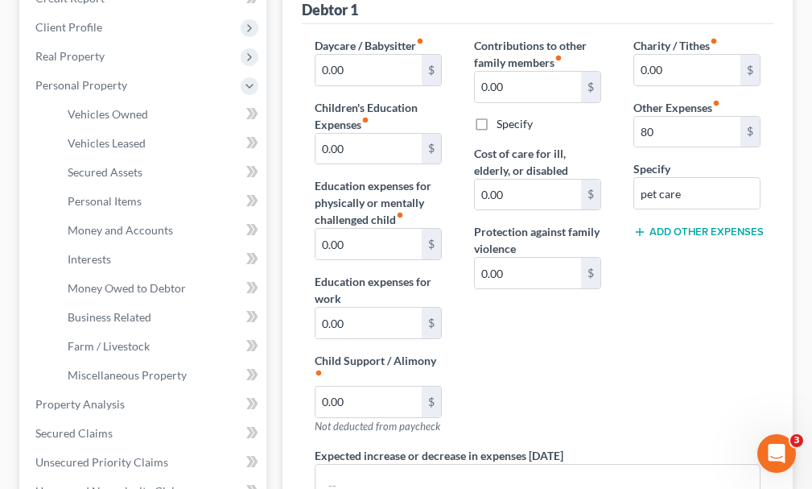
type input "80.00"
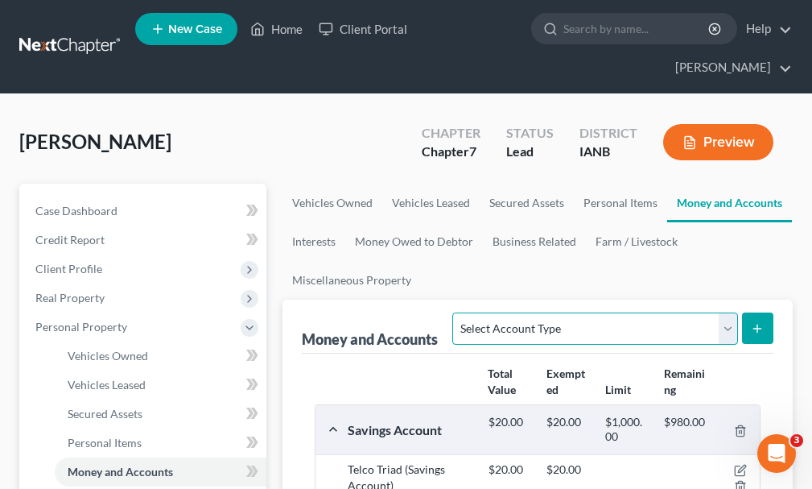
click at [522, 312] on select "Select Account Type Brokerage Cash on Hand Certificates of Deposit Checking Acc…" at bounding box center [594, 328] width 285 height 32
select select "checking"
click at [456, 312] on select "Select Account Type Brokerage Cash on Hand Certificates of Deposit Checking Acc…" at bounding box center [594, 328] width 285 height 32
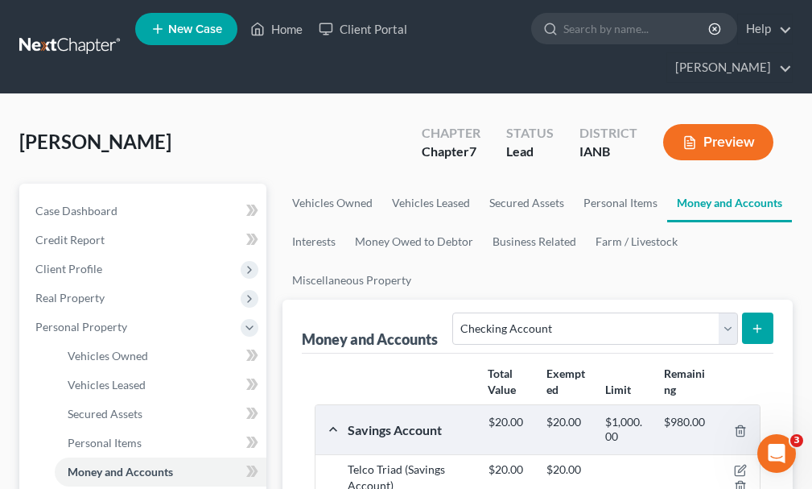
click at [752, 322] on icon "submit" at bounding box center [757, 328] width 13 height 13
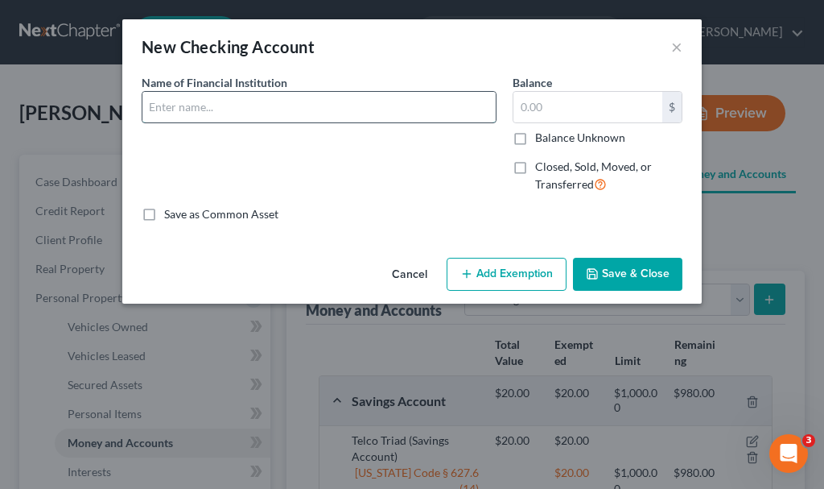
click at [182, 104] on input "text" at bounding box center [318, 107] width 353 height 31
type input "Telco Triad"
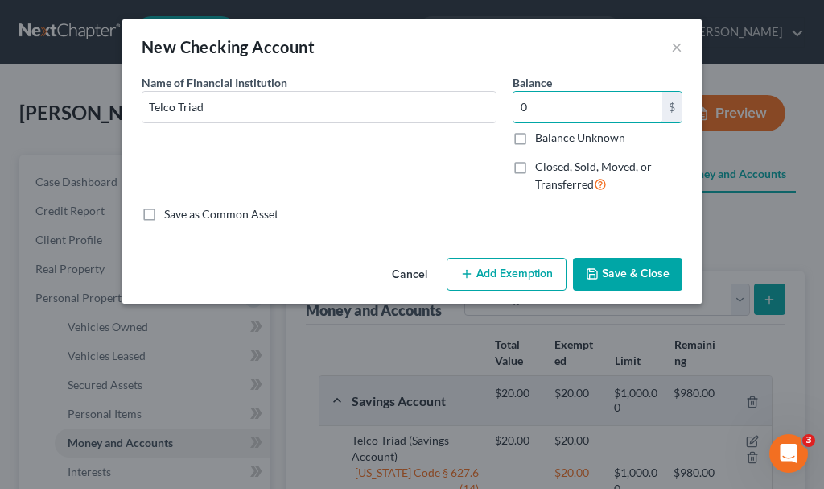
type input "0"
click at [535, 167] on label "Closed, Sold, Moved, or Transferred" at bounding box center [608, 176] width 147 height 35
click at [542, 167] on input "Closed, Sold, Moved, or Transferred" at bounding box center [547, 164] width 10 height 10
checkbox input "true"
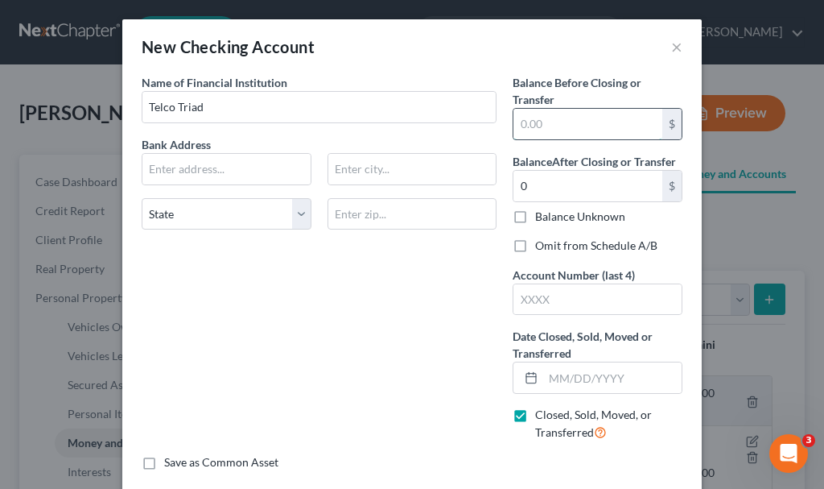
click at [563, 123] on input "text" at bounding box center [588, 124] width 149 height 31
type input "0"
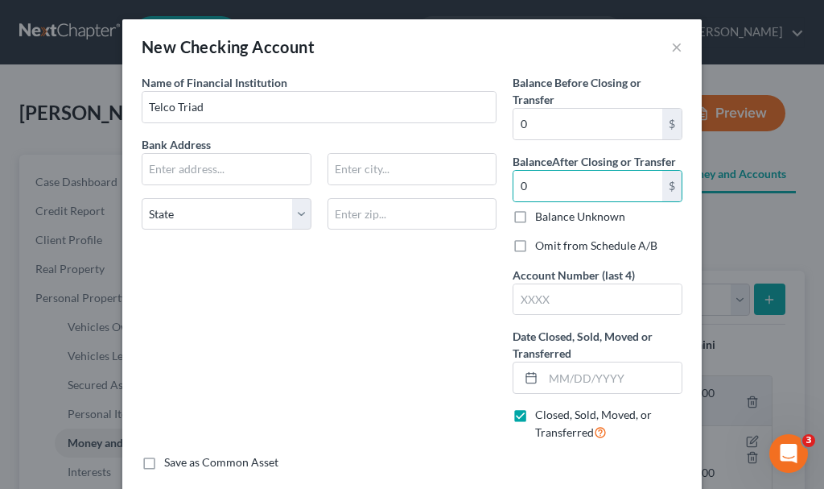
click at [535, 246] on label "Omit from Schedule A/B" at bounding box center [596, 245] width 122 height 16
click at [542, 246] on input "Omit from Schedule A/B" at bounding box center [547, 242] width 10 height 10
checkbox input "true"
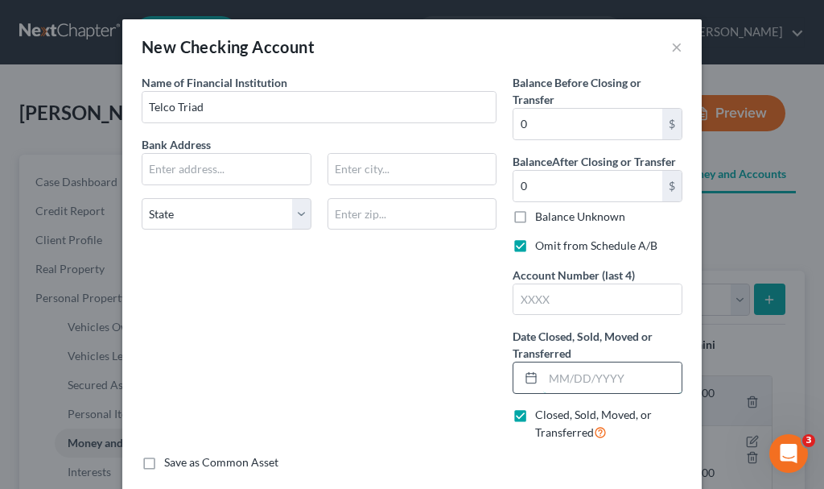
click at [578, 374] on input "text" at bounding box center [612, 377] width 138 height 31
type input "[DATE]"
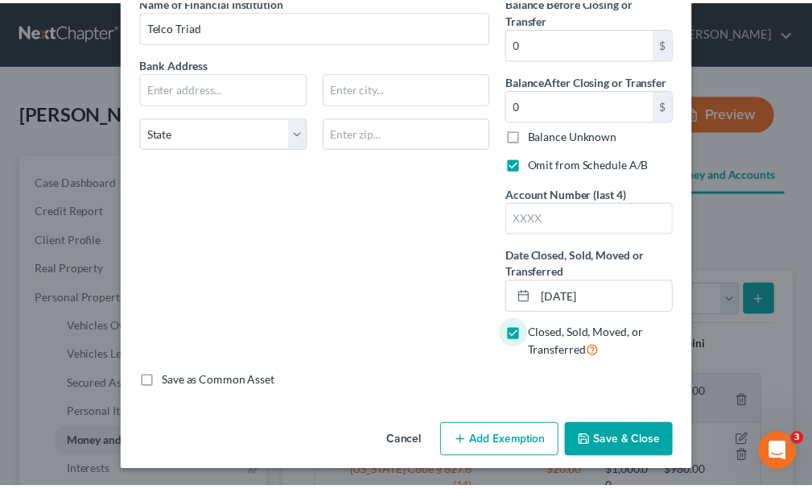
scroll to position [83, 0]
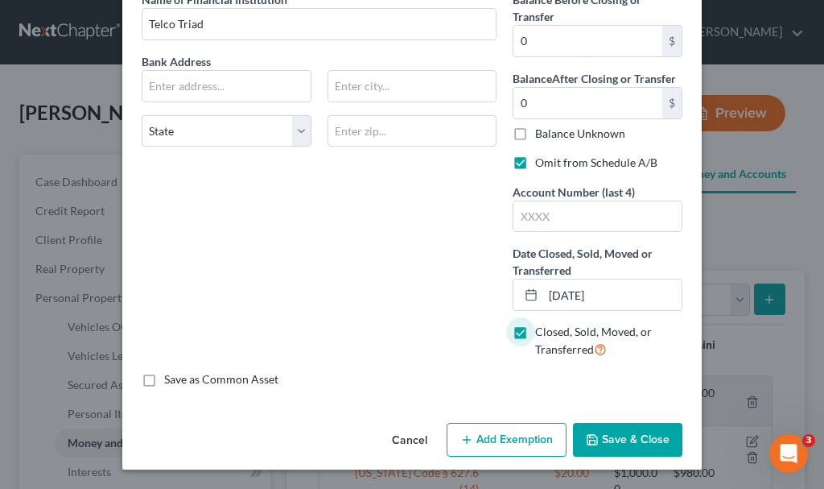
click at [626, 437] on button "Save & Close" at bounding box center [627, 440] width 109 height 34
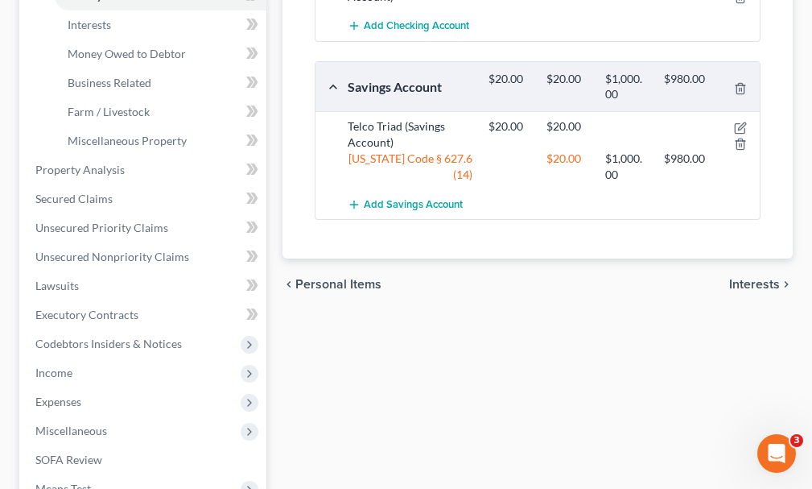
scroll to position [483, 0]
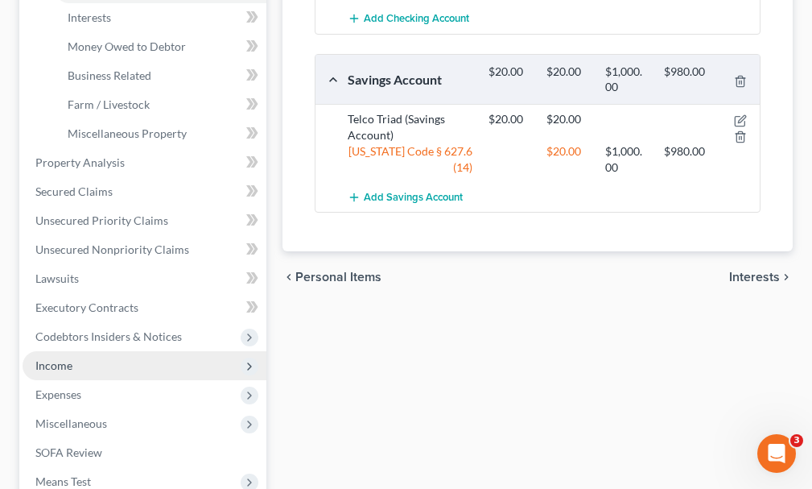
click at [71, 358] on span "Income" at bounding box center [53, 365] width 37 height 14
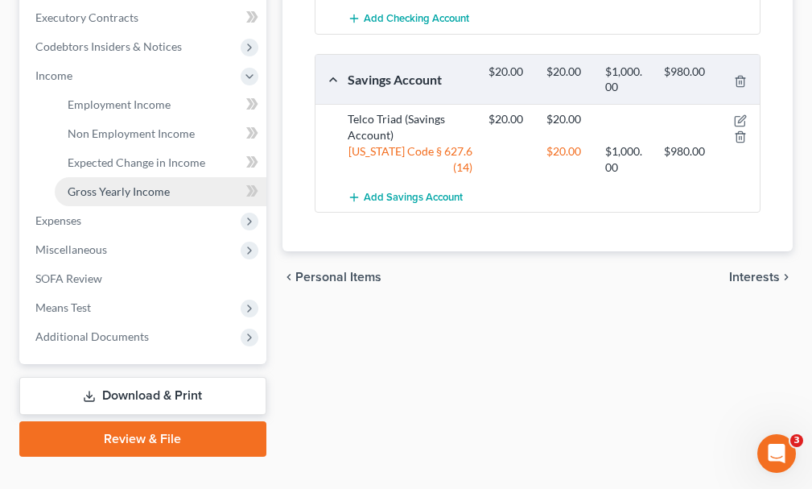
click at [134, 184] on span "Gross Yearly Income" at bounding box center [119, 191] width 102 height 14
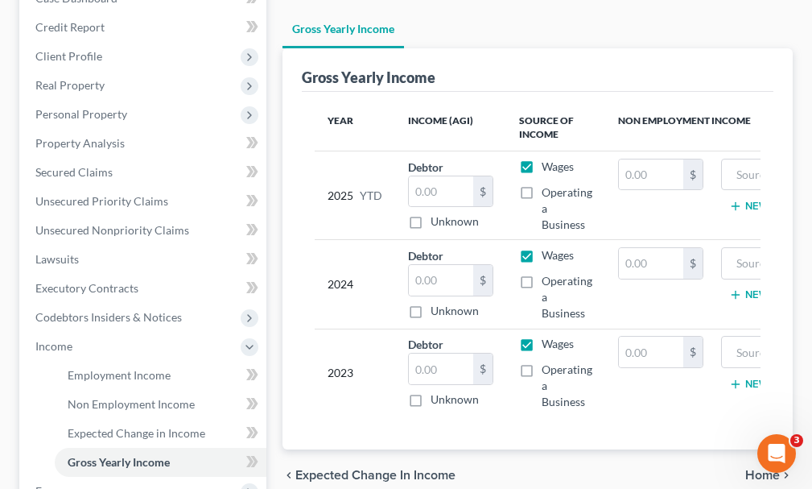
scroll to position [241, 0]
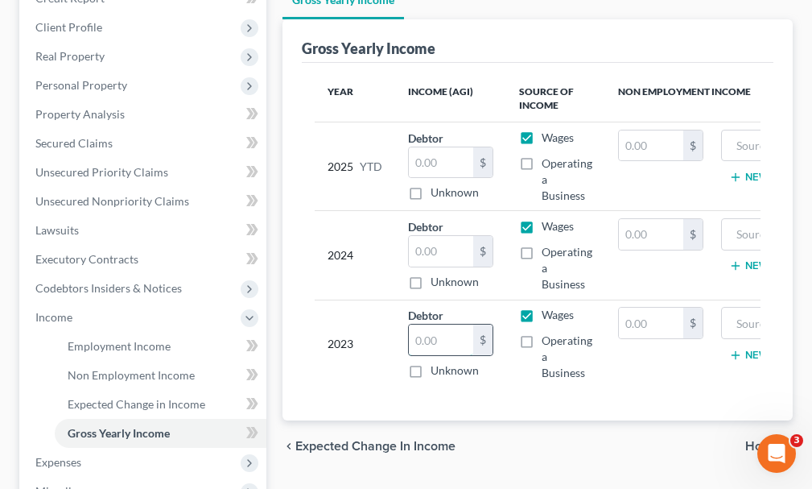
click at [441, 324] on input "text" at bounding box center [441, 339] width 64 height 31
type input "75,194"
click at [651, 307] on input "text" at bounding box center [651, 322] width 64 height 31
type input "2,828"
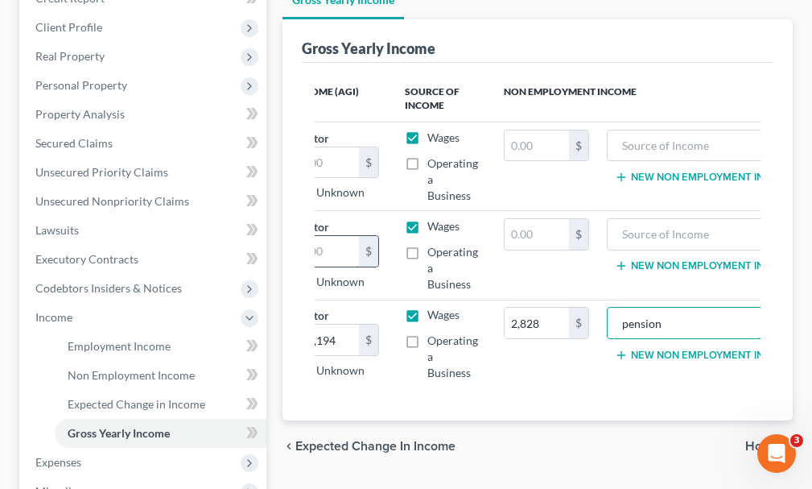
type input "pension"
click at [340, 236] on input "text" at bounding box center [327, 251] width 64 height 31
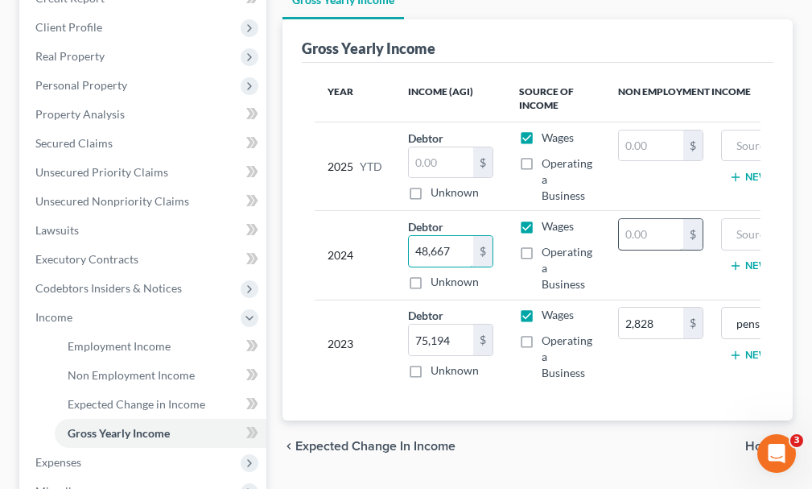
type input "48,667"
click at [652, 219] on input "text" at bounding box center [651, 234] width 64 height 31
type input "1,821"
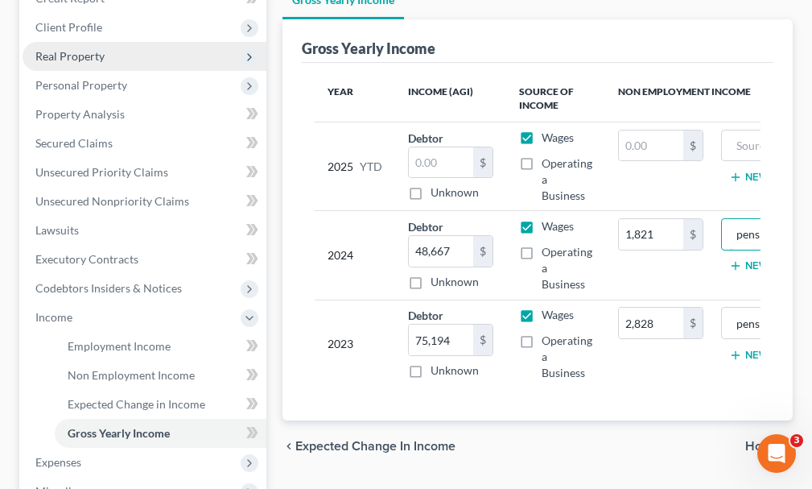
type input "pension"
click at [76, 49] on span "Real Property" at bounding box center [69, 56] width 69 height 14
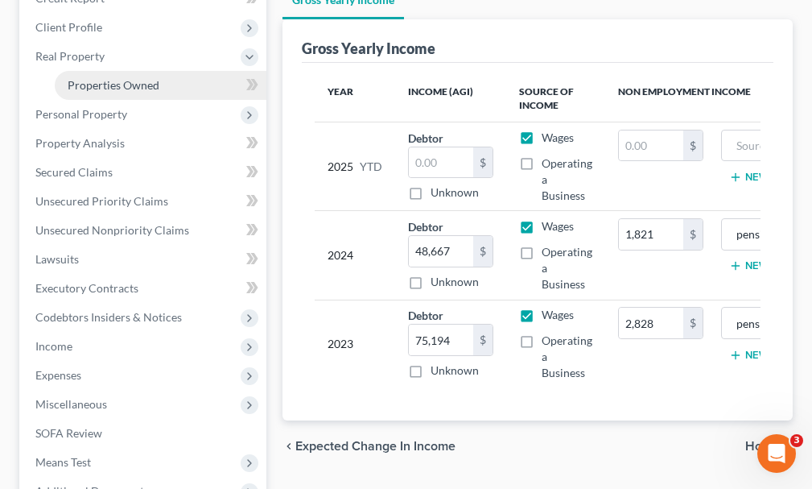
click at [84, 78] on span "Properties Owned" at bounding box center [114, 85] width 92 height 14
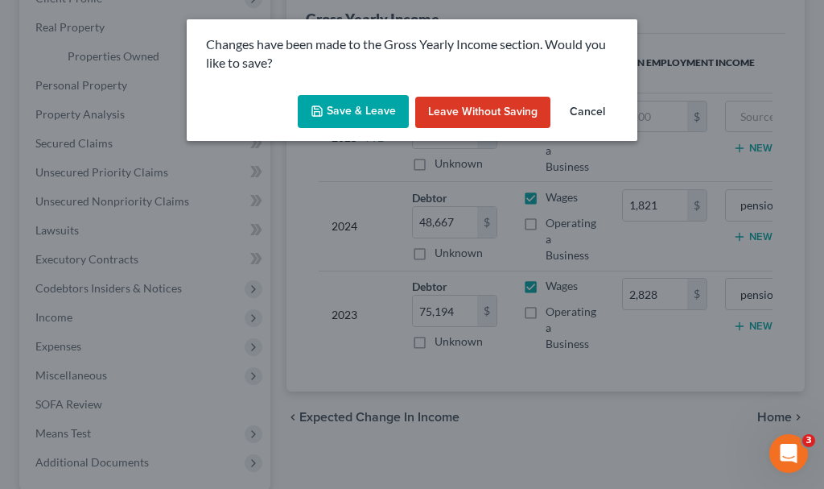
click at [351, 107] on button "Save & Leave" at bounding box center [353, 112] width 111 height 34
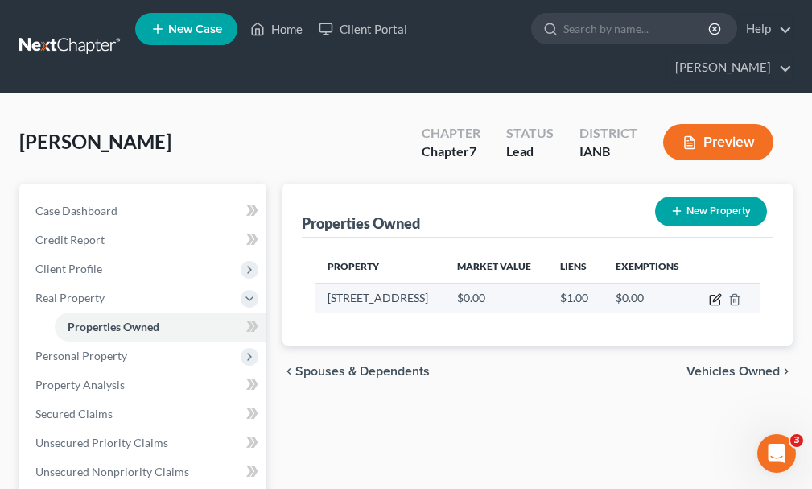
click at [715, 294] on icon "button" at bounding box center [716, 297] width 7 height 7
select select "16"
select select "96"
select select "3"
select select "1"
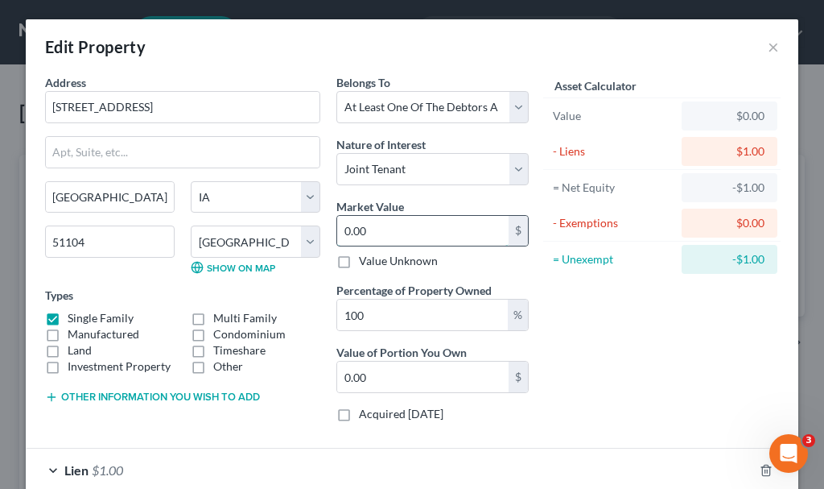
click at [392, 229] on input "0.00" at bounding box center [422, 231] width 171 height 31
type input "2"
type input "2.00"
type input "21"
type input "21.00"
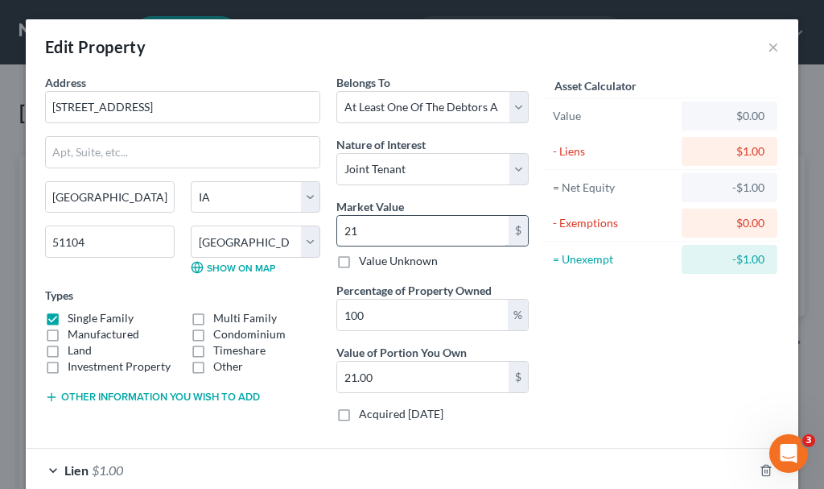
type input "210"
type input "210.00"
type input "2100"
type input "2,100.00"
type input "2,1000"
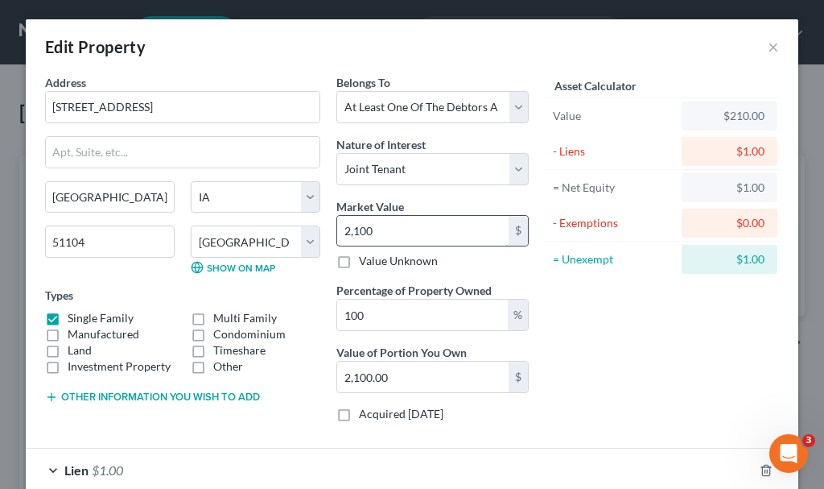
type input "21,000.00"
type input "21,0000"
type input "210,000.00"
type input "210,000"
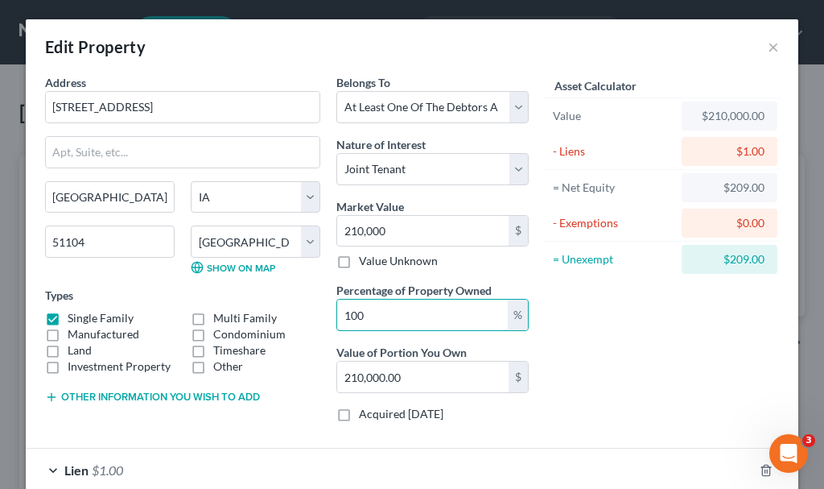
type input "5"
type input "10,500.00"
type input "50"
type input "105,000.00"
type input "50"
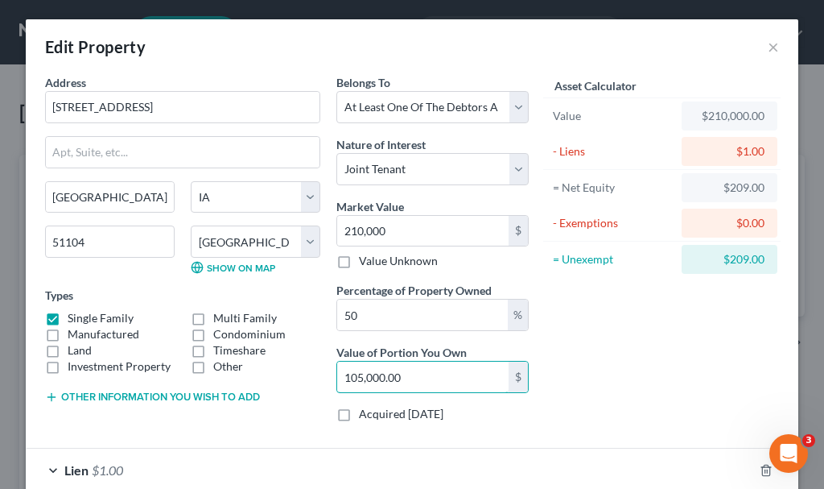
scroll to position [135, 0]
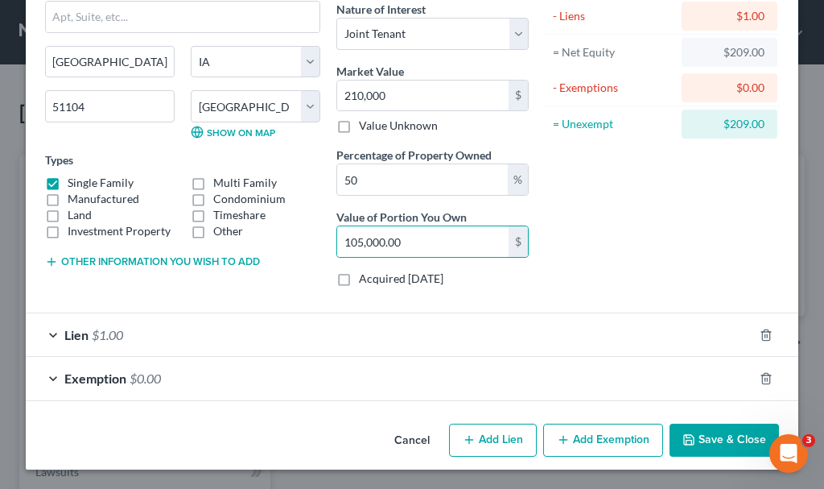
click at [138, 380] on span "$0.00" at bounding box center [145, 377] width 31 height 15
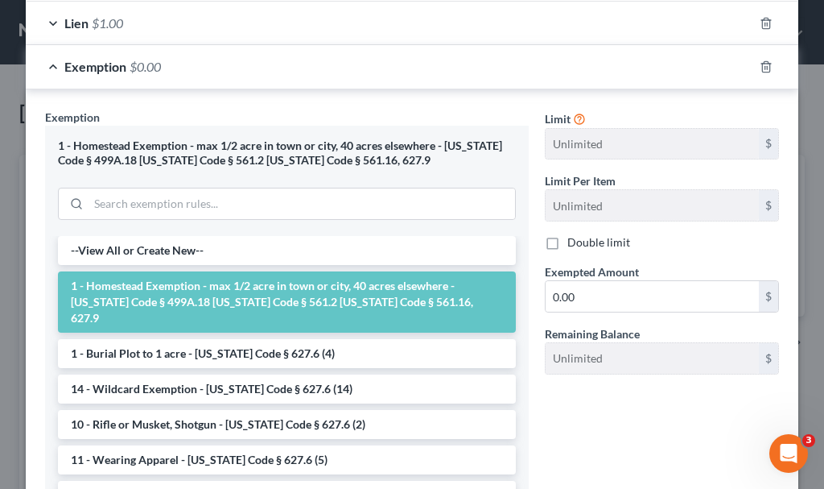
scroll to position [457, 0]
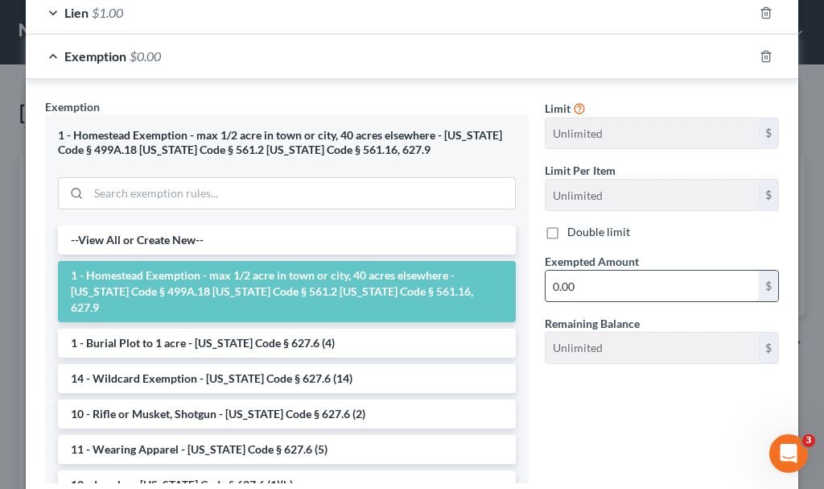
click at [592, 283] on input "0.00" at bounding box center [652, 285] width 213 height 31
type input "105,000"
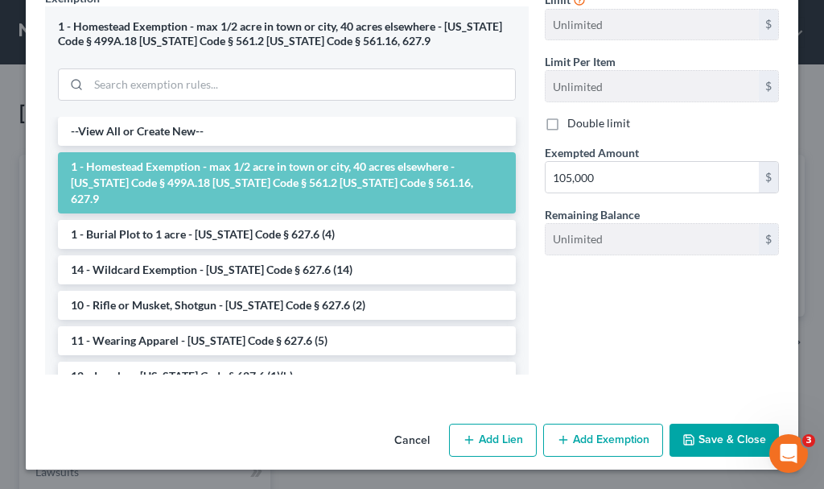
click at [724, 444] on button "Save & Close" at bounding box center [724, 440] width 109 height 34
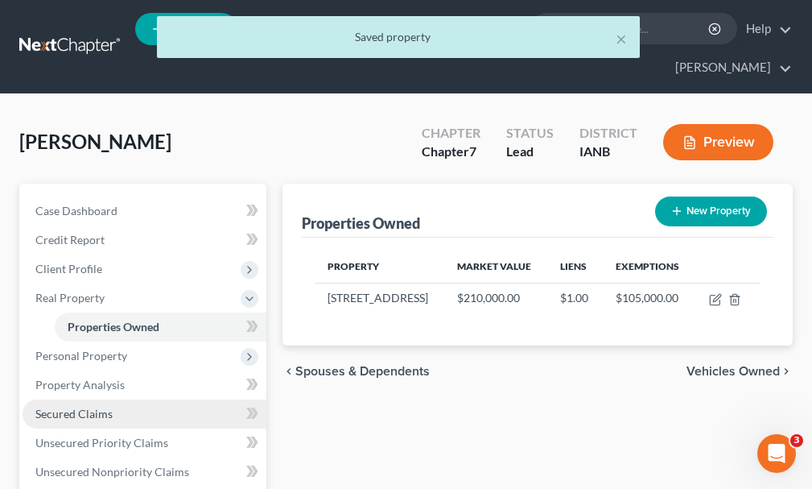
click at [76, 406] on span "Secured Claims" at bounding box center [73, 413] width 77 height 14
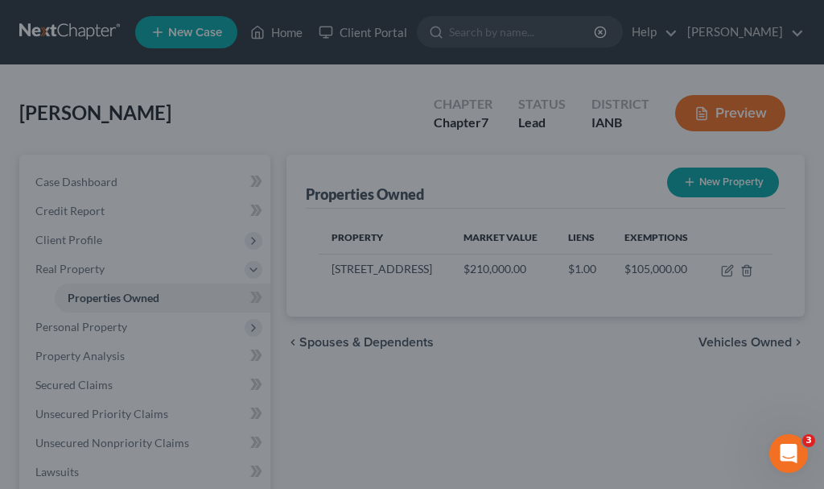
click at [76, 382] on div at bounding box center [412, 244] width 824 height 489
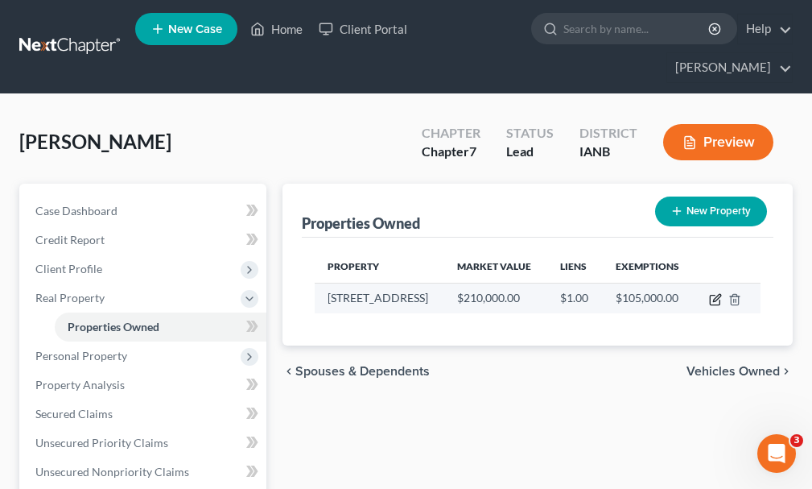
click at [713, 293] on icon "button" at bounding box center [715, 299] width 13 height 13
select select "16"
select select "3"
select select "1"
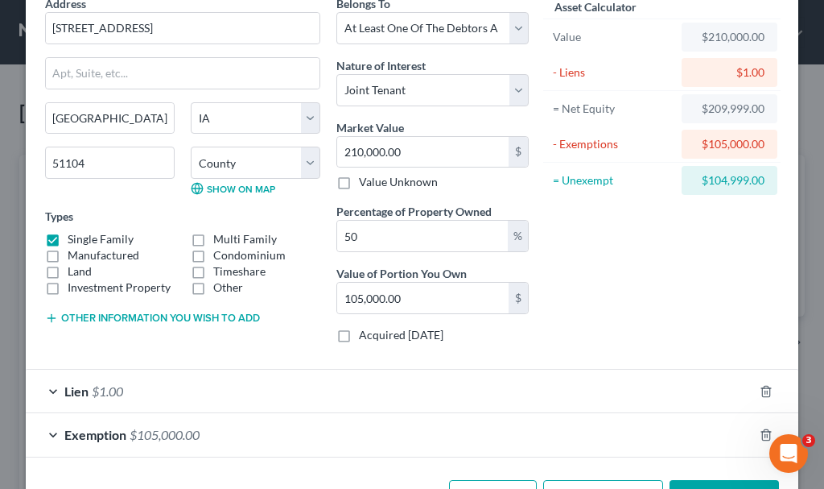
scroll to position [135, 0]
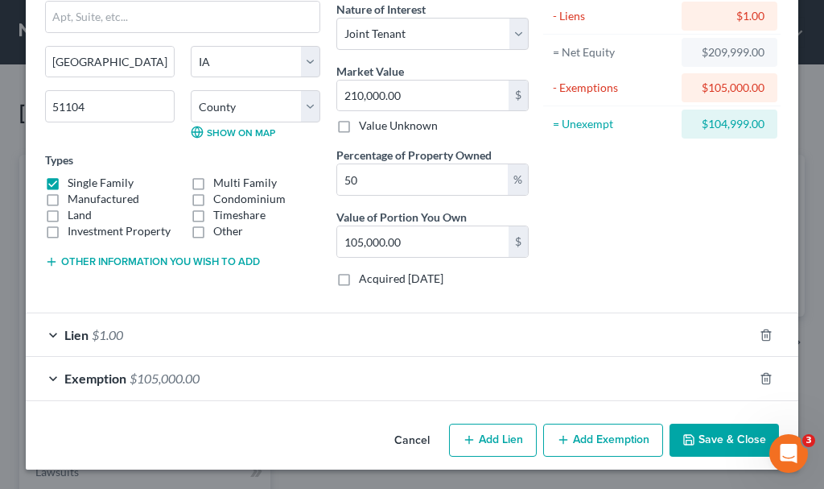
click at [716, 439] on button "Save & Close" at bounding box center [724, 440] width 109 height 34
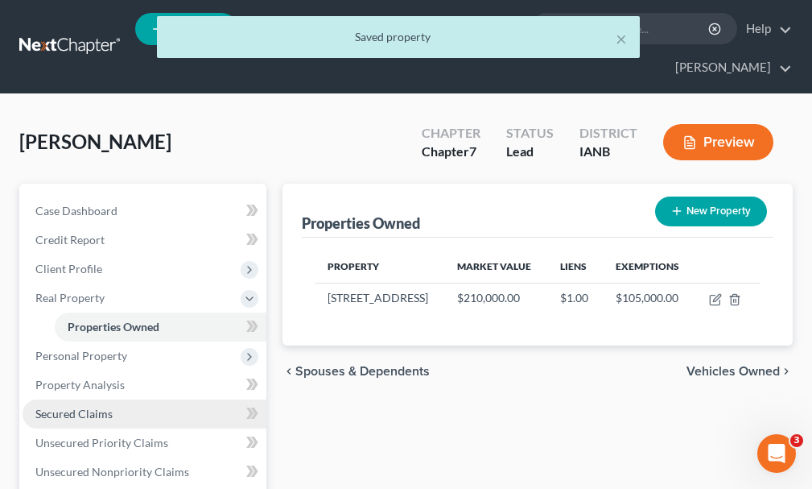
click at [89, 406] on span "Secured Claims" at bounding box center [73, 413] width 77 height 14
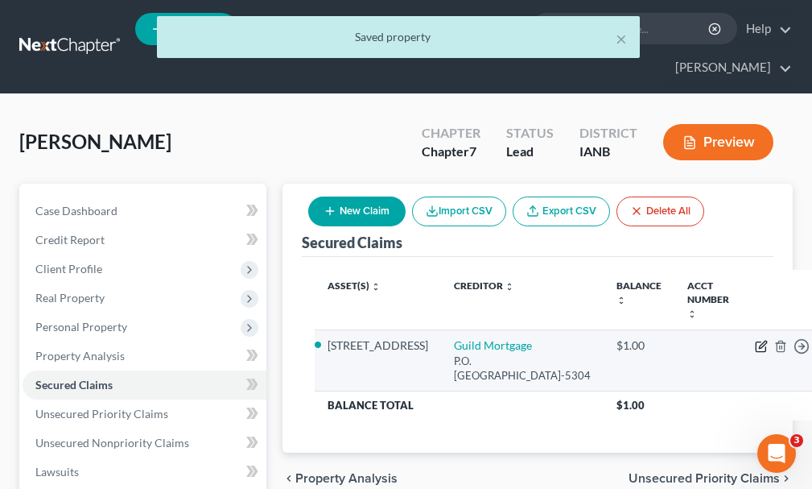
click at [755, 340] on icon "button" at bounding box center [761, 346] width 13 height 13
select select "4"
select select "3"
select select "2"
select select "3"
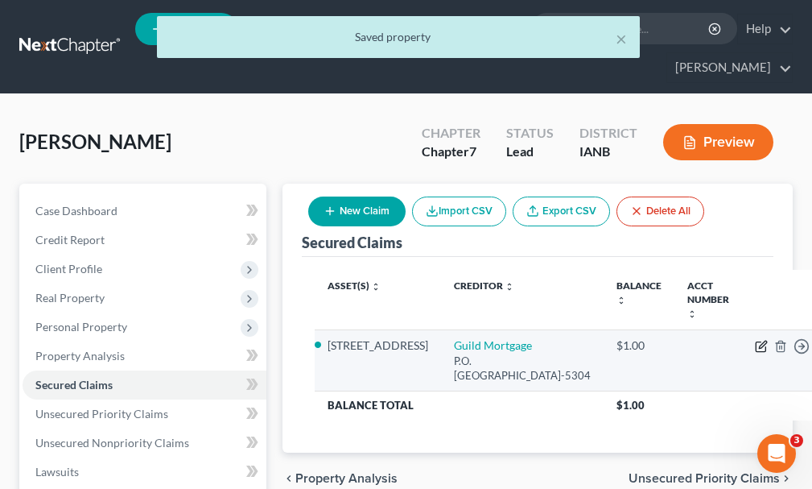
select select "0"
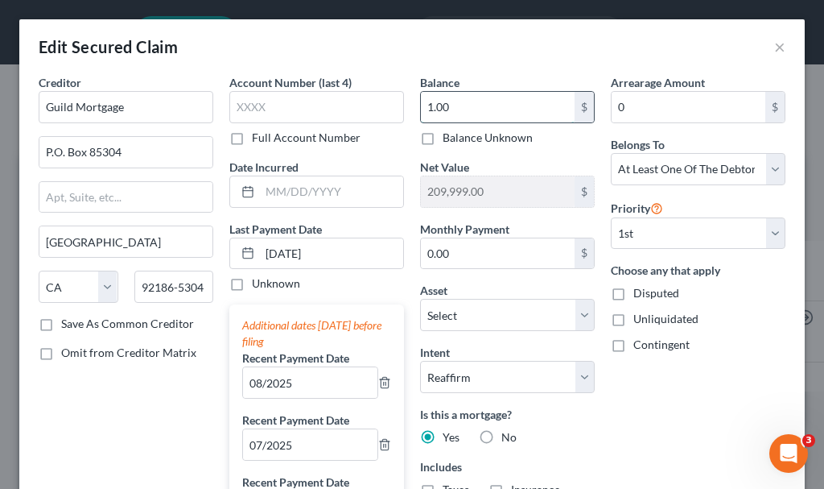
click at [472, 105] on input "1.00" at bounding box center [498, 107] width 154 height 31
type input "144,000"
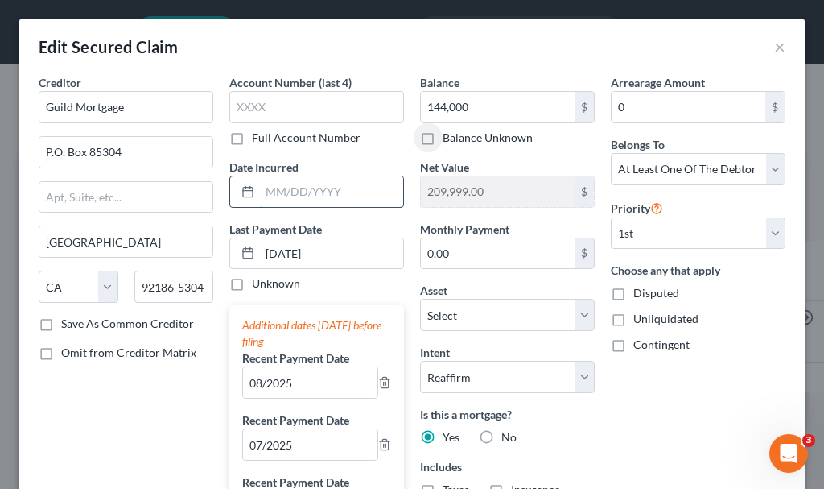
click at [283, 186] on input "text" at bounding box center [331, 191] width 143 height 31
type input "2018"
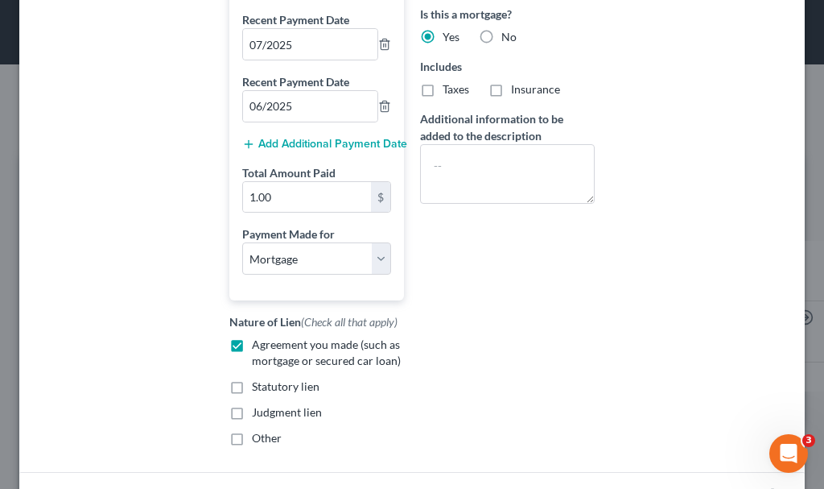
scroll to position [402, 0]
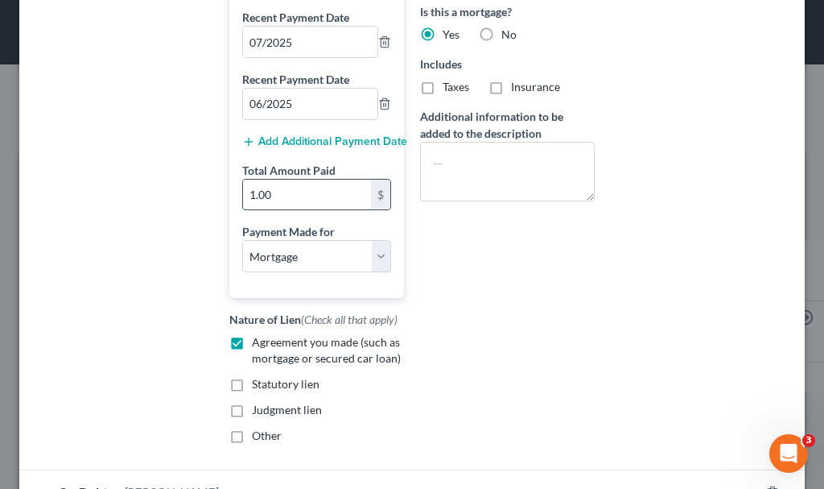
click at [299, 194] on input "1.00" at bounding box center [307, 195] width 128 height 31
type input "4,443"
click at [443, 82] on label "Taxes" at bounding box center [456, 87] width 27 height 16
click at [449, 82] on input "Taxes" at bounding box center [454, 84] width 10 height 10
checkbox input "true"
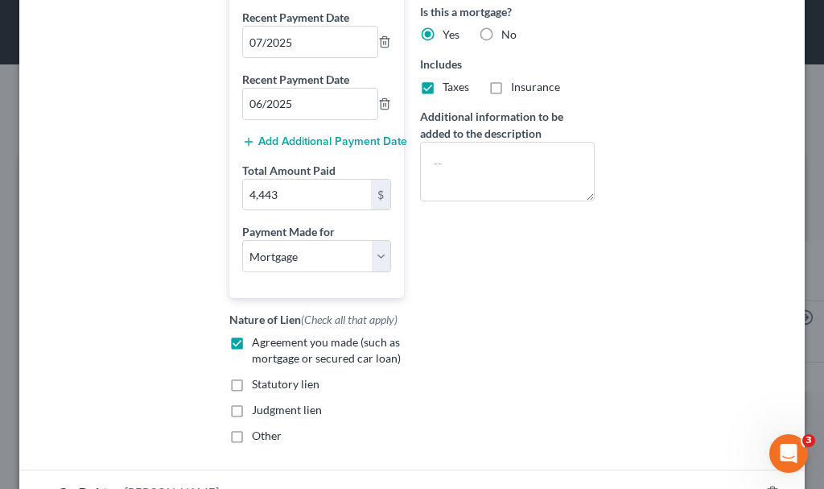
click at [511, 86] on label "Insurance" at bounding box center [535, 87] width 49 height 16
click at [518, 86] on input "Insurance" at bounding box center [523, 84] width 10 height 10
checkbox input "true"
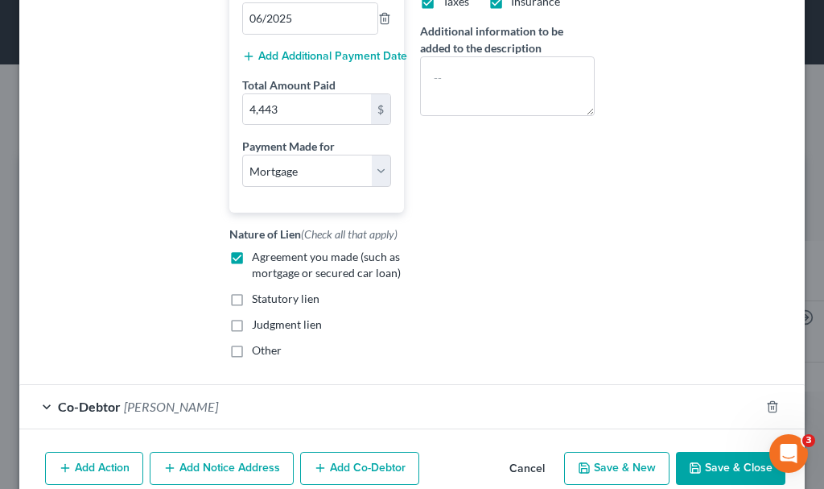
scroll to position [529, 0]
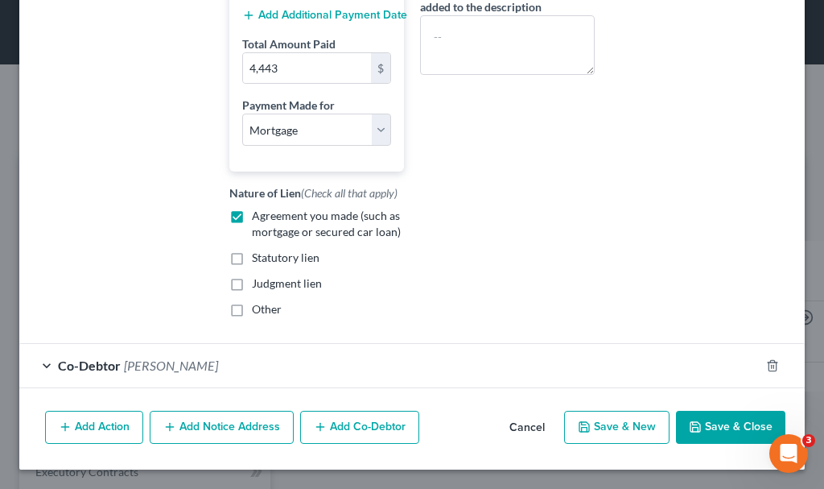
click at [719, 423] on button "Save & Close" at bounding box center [730, 428] width 109 height 34
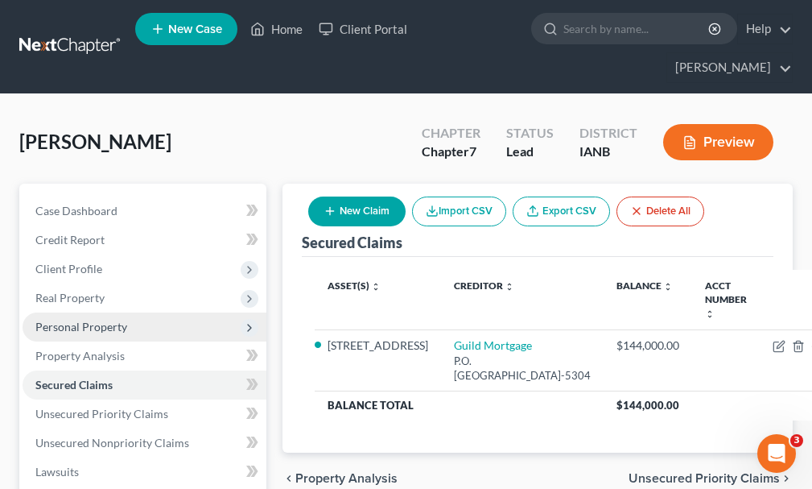
click at [68, 320] on span "Personal Property" at bounding box center [81, 327] width 92 height 14
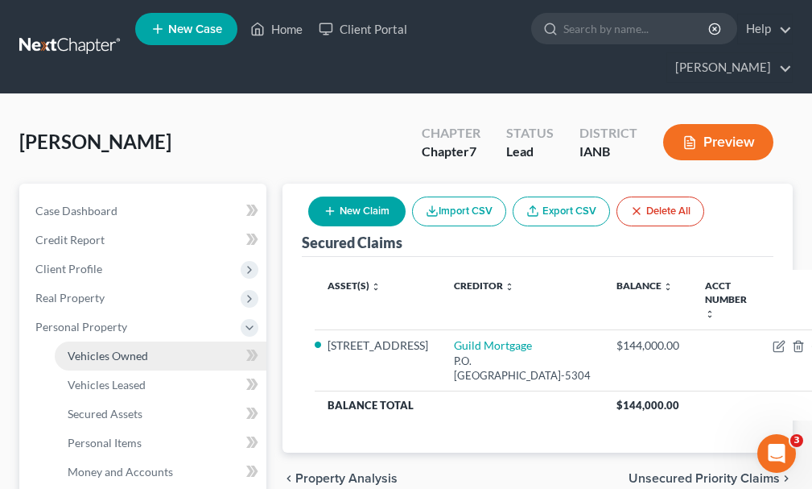
click at [98, 349] on span "Vehicles Owned" at bounding box center [108, 356] width 80 height 14
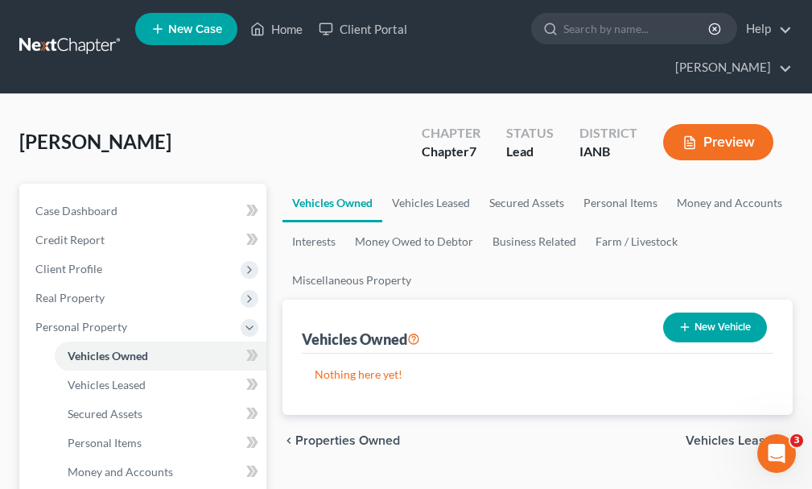
click at [724, 312] on button "New Vehicle" at bounding box center [715, 327] width 104 height 30
select select "0"
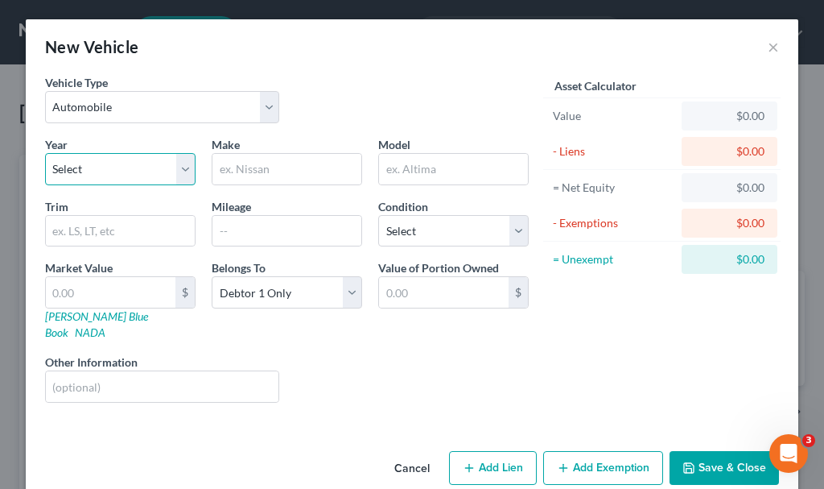
click at [68, 159] on select "Select 2026 2025 2024 2023 2022 2021 2020 2019 2018 2017 2016 2015 2014 2013 20…" at bounding box center [120, 169] width 151 height 32
select select "11"
click at [45, 153] on select "Select 2026 2025 2024 2023 2022 2021 2020 2019 2018 2017 2016 2015 2014 2013 20…" at bounding box center [120, 169] width 151 height 32
click at [262, 163] on input "text" at bounding box center [287, 169] width 149 height 31
type input "Ford"
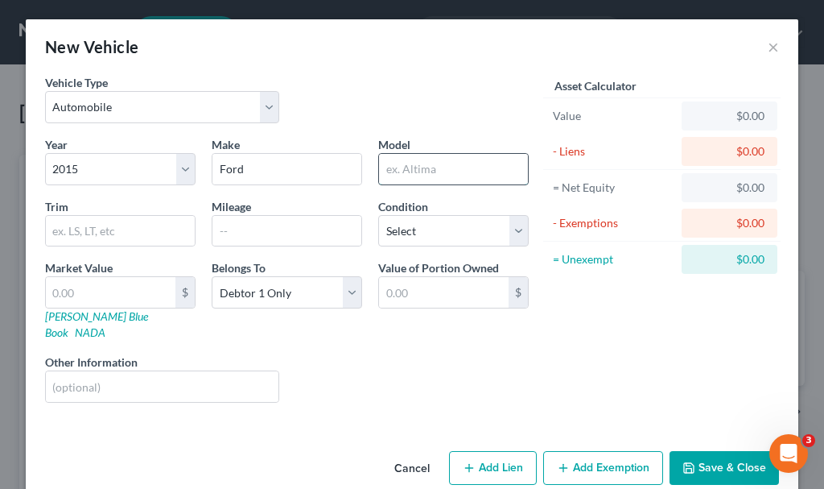
click at [431, 166] on input "text" at bounding box center [453, 169] width 149 height 31
type input "F150"
click at [93, 287] on input "text" at bounding box center [111, 292] width 130 height 31
type input "1"
type input "1.00"
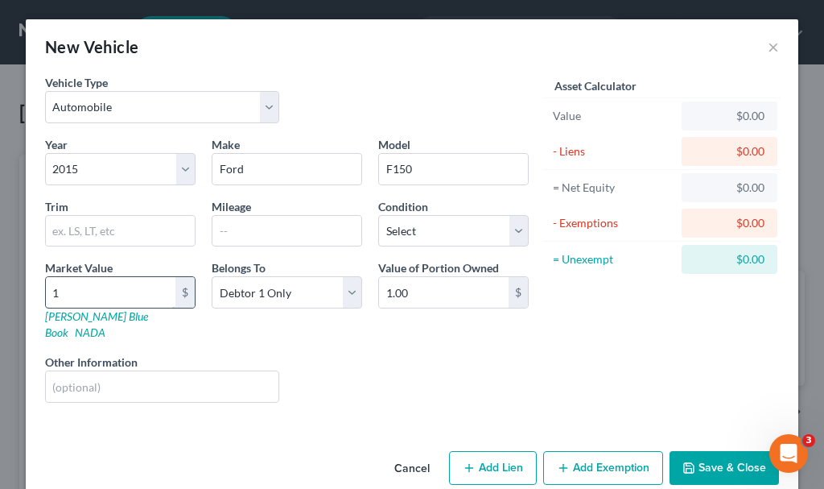
type input "15"
type input "15.00"
type input "150"
type input "150.00"
type input "1500"
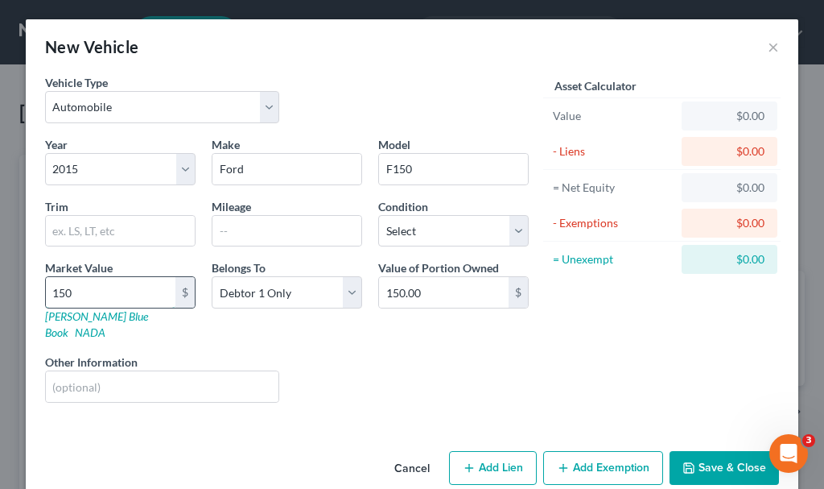
type input "1,500.00"
type input "1,5000"
type input "15,000.00"
type input "15,000"
click at [601, 451] on button "Add Exemption" at bounding box center [603, 468] width 120 height 34
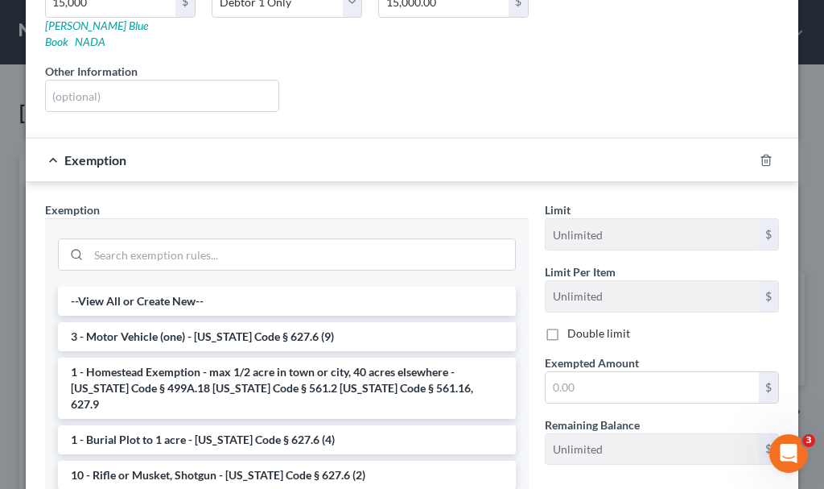
scroll to position [322, 0]
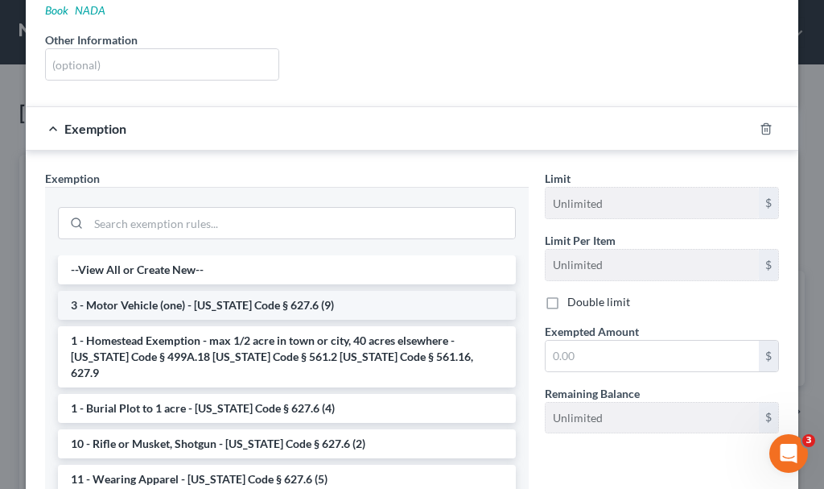
click at [161, 291] on li "3 - Motor Vehicle (one) - [US_STATE] Code § 627.6 (9)" at bounding box center [287, 305] width 458 height 29
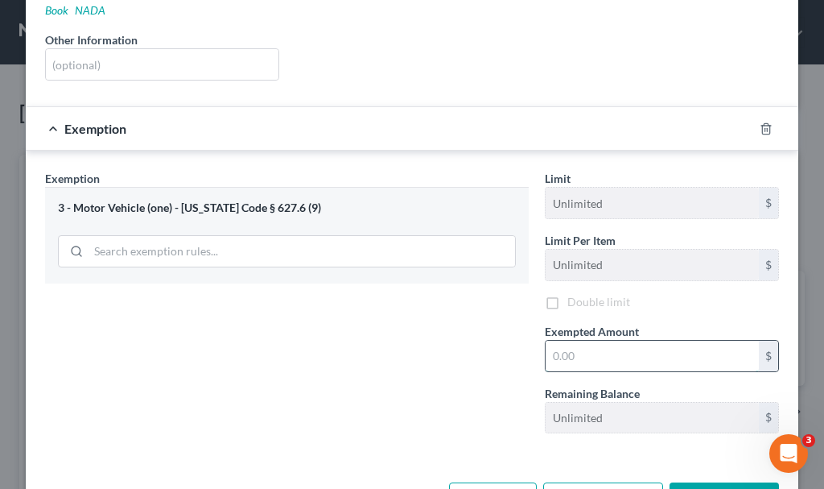
click at [587, 343] on input "text" at bounding box center [652, 355] width 213 height 31
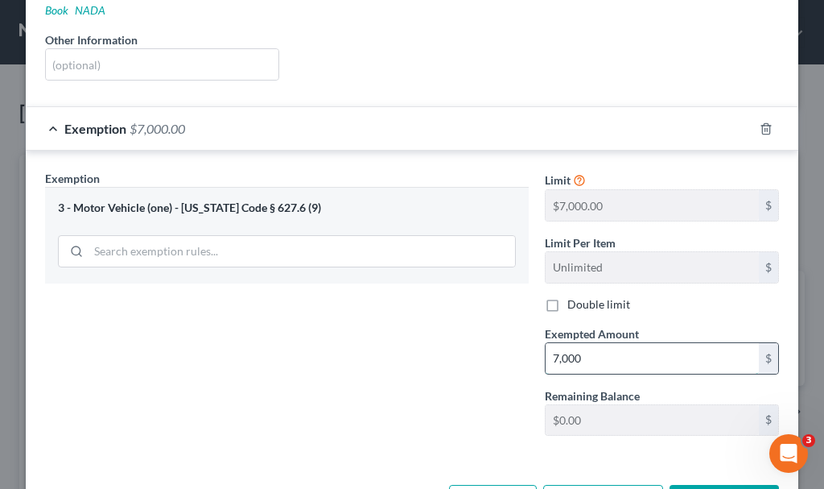
type input "7,000"
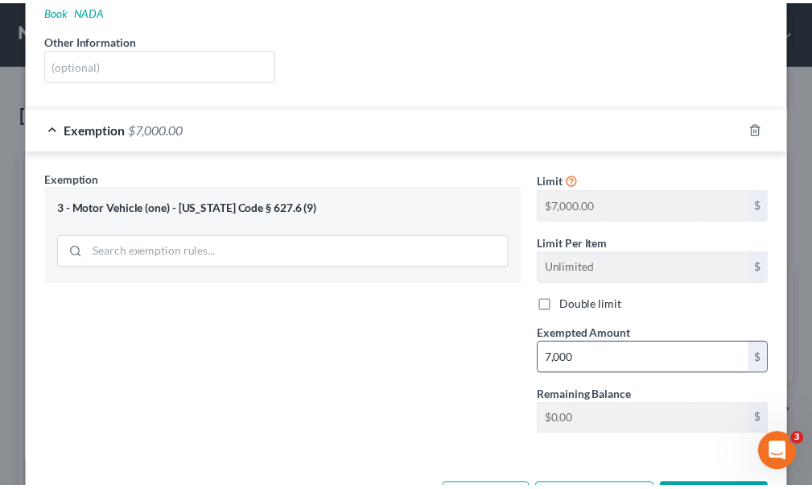
scroll to position [336, 0]
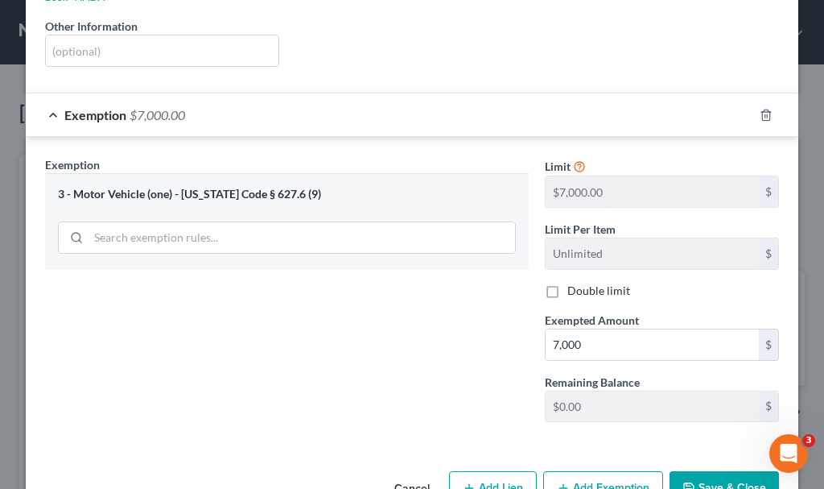
click at [712, 471] on button "Save & Close" at bounding box center [724, 488] width 109 height 34
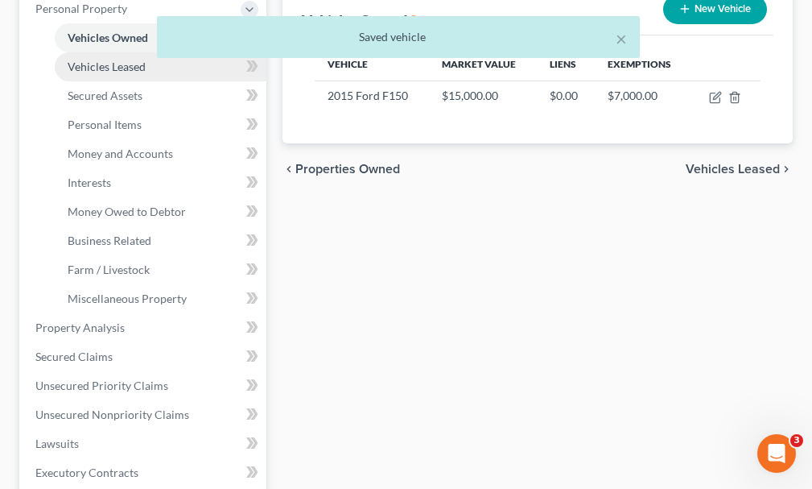
scroll to position [322, 0]
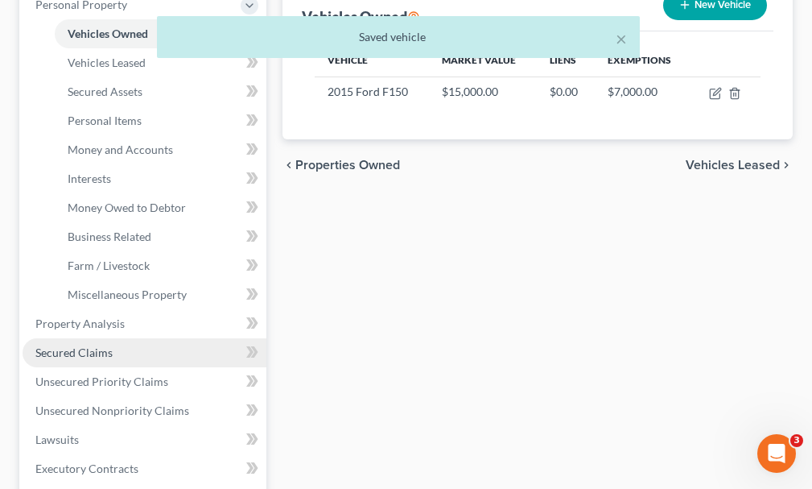
click at [76, 345] on span "Secured Claims" at bounding box center [73, 352] width 77 height 14
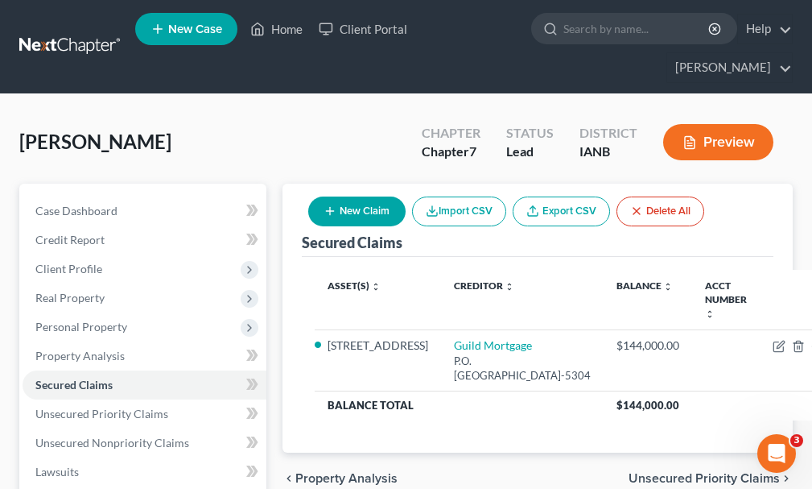
click at [372, 196] on button "New Claim" at bounding box center [356, 211] width 97 height 30
select select "0"
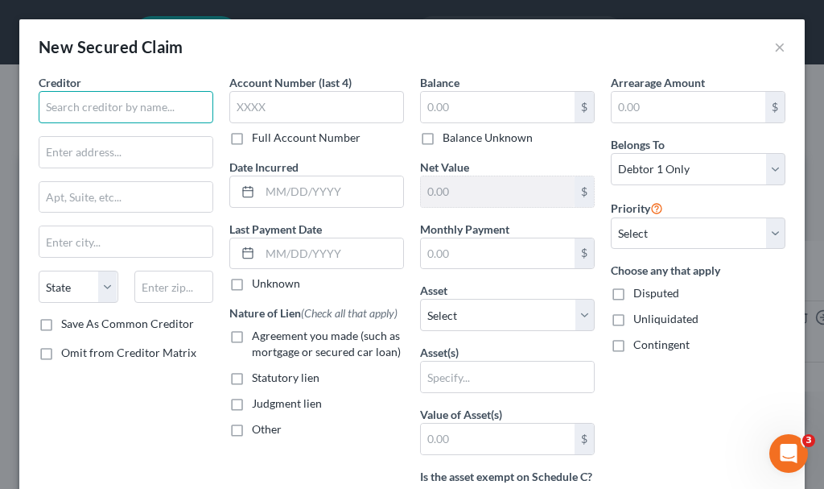
click at [137, 103] on input "text" at bounding box center [126, 107] width 175 height 32
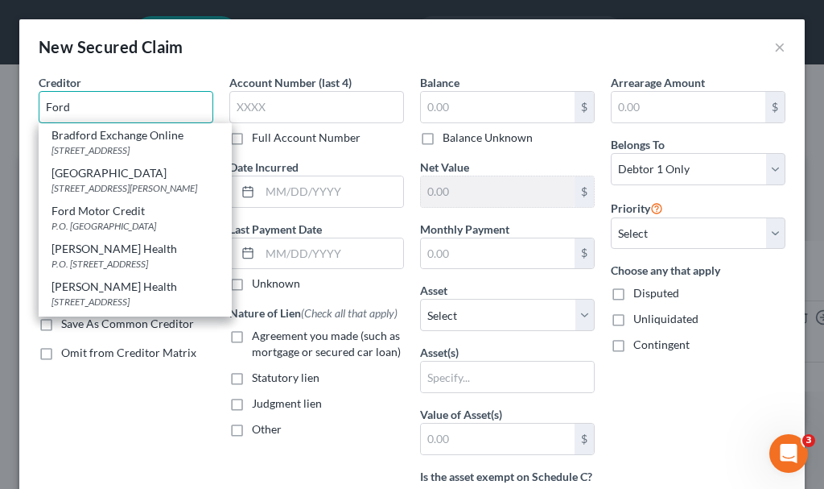
type input "Ford"
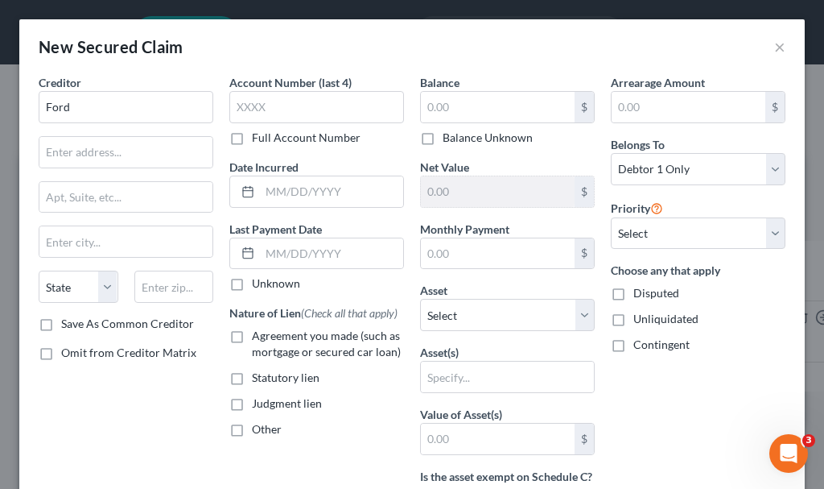
click at [252, 333] on label "Agreement you made (such as mortgage or secured car loan)" at bounding box center [328, 344] width 152 height 32
click at [258, 333] on input "Agreement you made (such as mortgage or secured car loan)" at bounding box center [263, 333] width 10 height 10
checkbox input "true"
click at [449, 98] on input "text" at bounding box center [498, 107] width 154 height 31
type input "8,000"
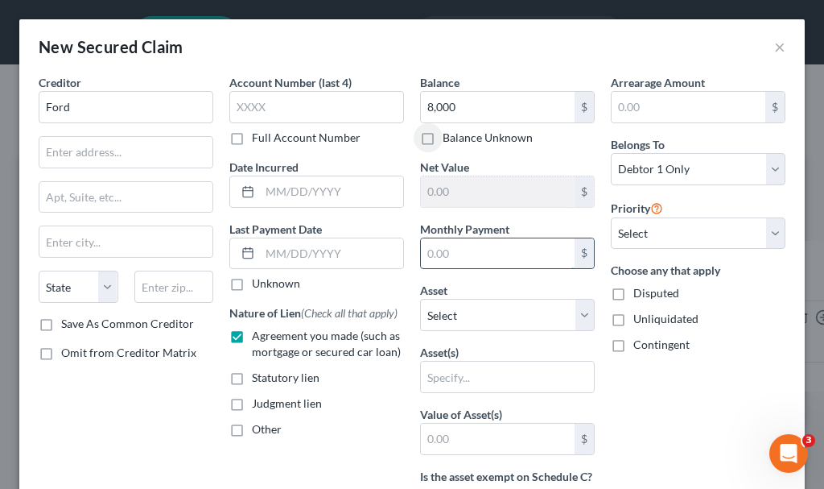
click at [472, 250] on input "text" at bounding box center [498, 253] width 154 height 31
type input "564"
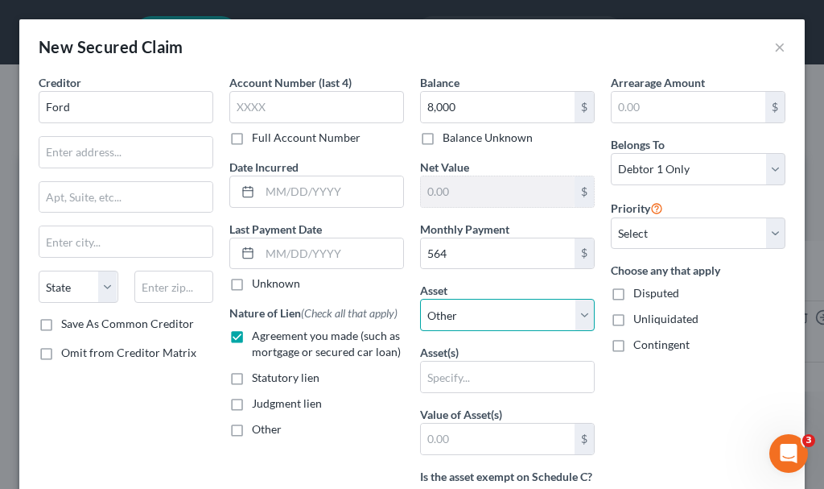
click at [475, 316] on select "Select Other Multiple Assets 2015 Ford F150 - $15000.0 Jewelry - Wedding band -…" at bounding box center [507, 315] width 175 height 32
select select "2"
click at [420, 299] on select "Select Other Multiple Assets 2015 Ford F150 - $15000.0 Jewelry - Wedding band -…" at bounding box center [507, 315] width 175 height 32
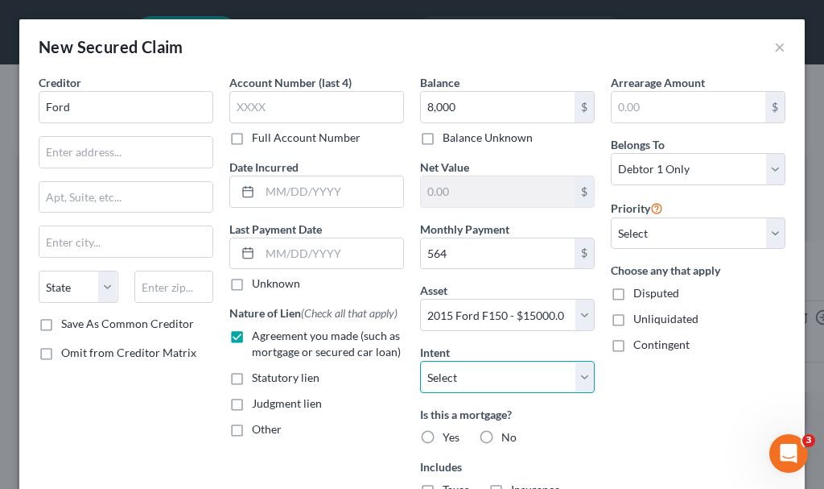
click at [467, 373] on select "Select Surrender Redeem Reaffirm Avoid Other" at bounding box center [507, 377] width 175 height 32
select select "2"
click at [420, 361] on select "Select Surrender Redeem Reaffirm Avoid Other" at bounding box center [507, 377] width 175 height 32
click at [501, 432] on label "No" at bounding box center [508, 437] width 15 height 16
click at [508, 432] on input "No" at bounding box center [513, 434] width 10 height 10
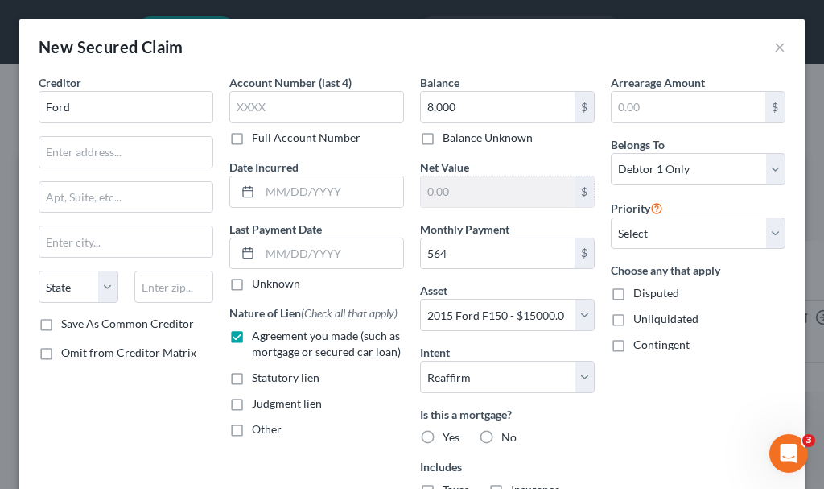
radio input "true"
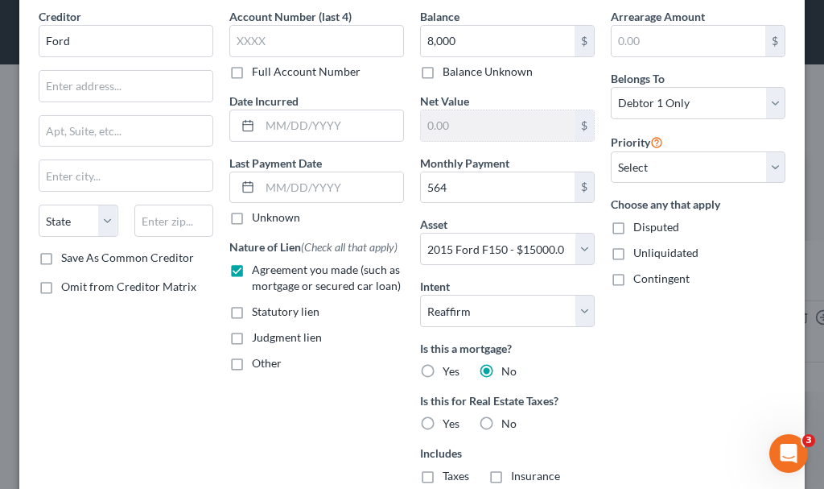
scroll to position [80, 0]
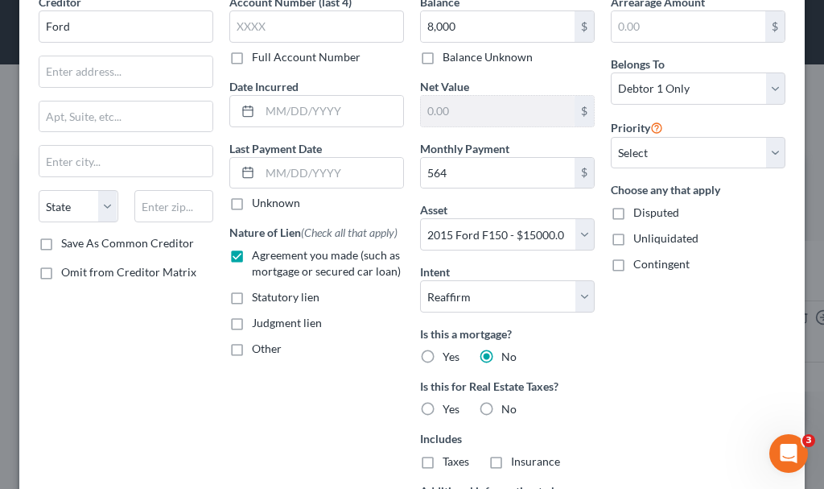
click at [501, 409] on label "No" at bounding box center [508, 409] width 15 height 16
click at [508, 409] on input "No" at bounding box center [513, 406] width 10 height 10
radio input "true"
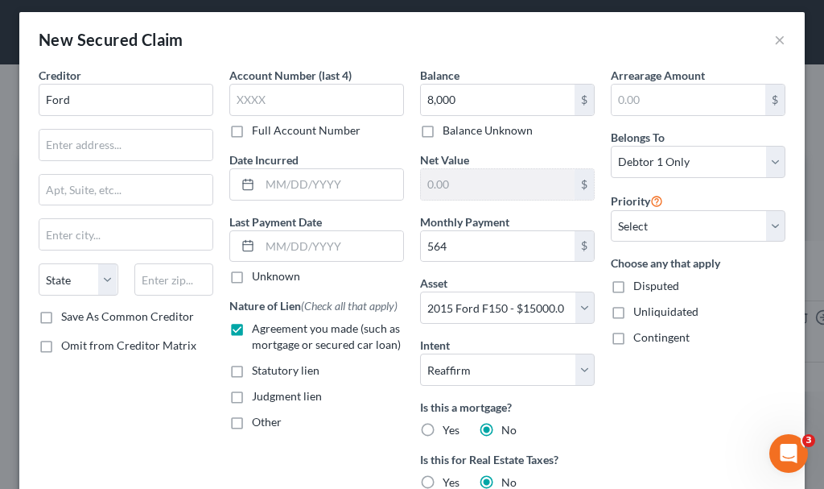
scroll to position [0, 0]
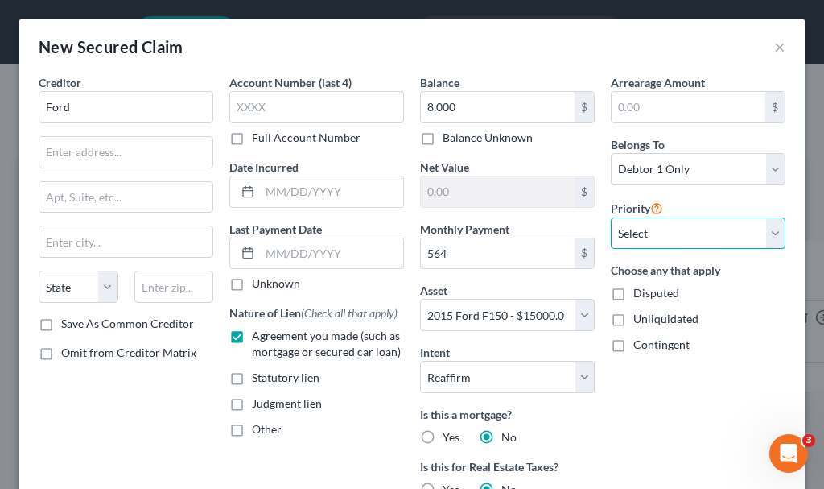
click at [657, 232] on select "Select 1st 2nd 3rd 4th 5th 6th 7th 8th 9th 10th 11th 12th 13th 14th 15th 16th 1…" at bounding box center [698, 233] width 175 height 32
select select "1"
click at [611, 217] on select "Select 1st 2nd 3rd 4th 5th 6th 7th 8th 9th 10th 11th 12th 13th 14th 15th 16th 1…" at bounding box center [698, 233] width 175 height 32
click at [317, 247] on input "text" at bounding box center [331, 253] width 143 height 31
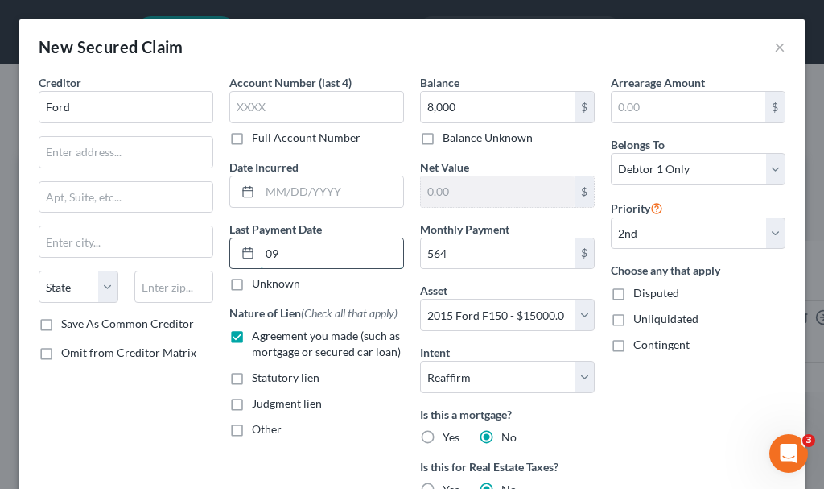
type input "[DATE]"
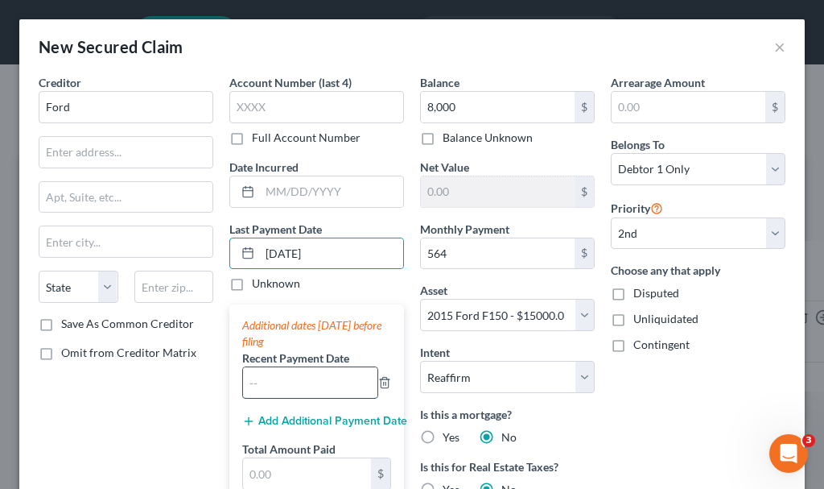
click at [287, 377] on input "text" at bounding box center [310, 382] width 134 height 31
type input "08/2025"
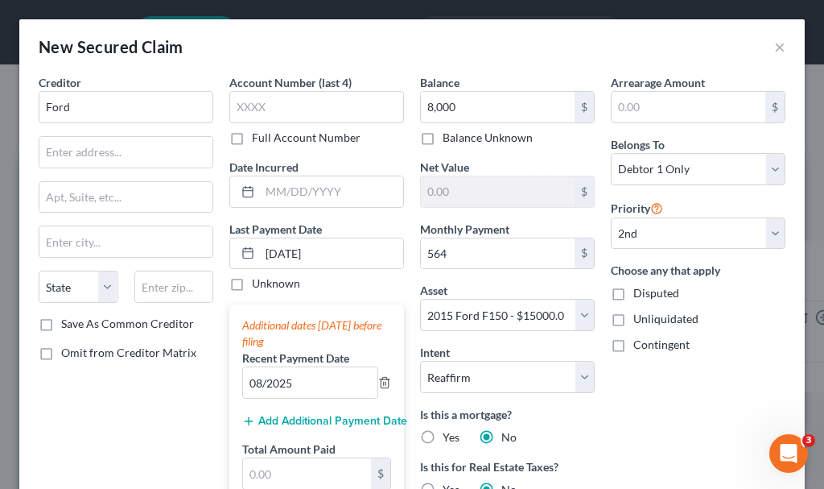
click at [290, 418] on button "Add Additional Payment Date" at bounding box center [316, 421] width 149 height 13
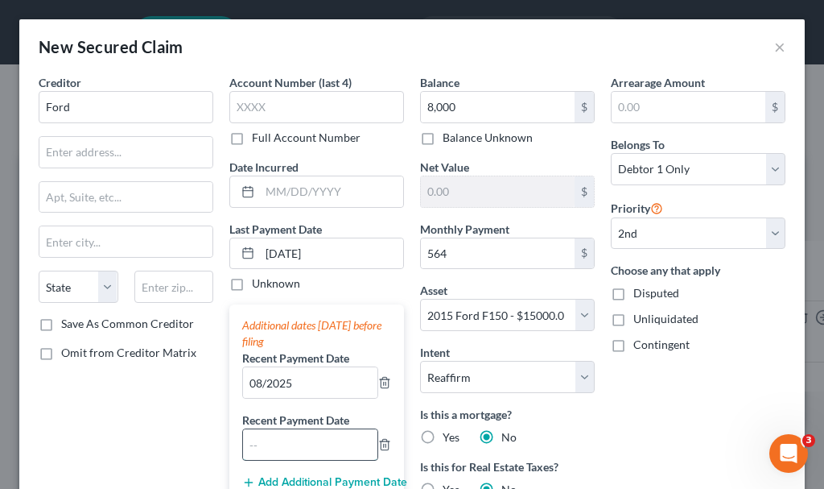
click at [287, 443] on input "text" at bounding box center [310, 444] width 134 height 31
type input "07/2025"
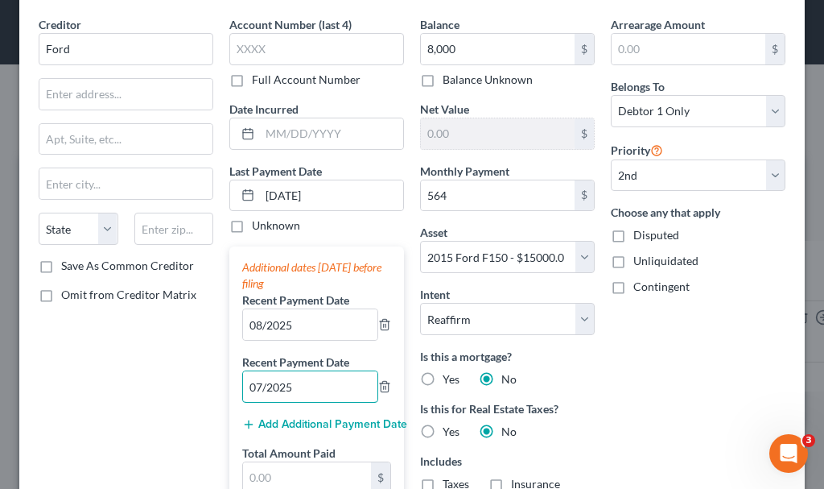
scroll to position [80, 0]
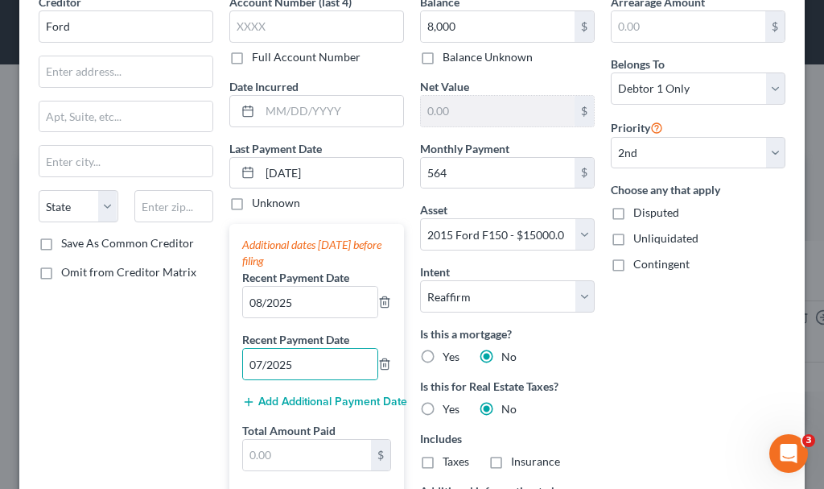
click at [303, 400] on button "Add Additional Payment Date" at bounding box center [316, 401] width 149 height 13
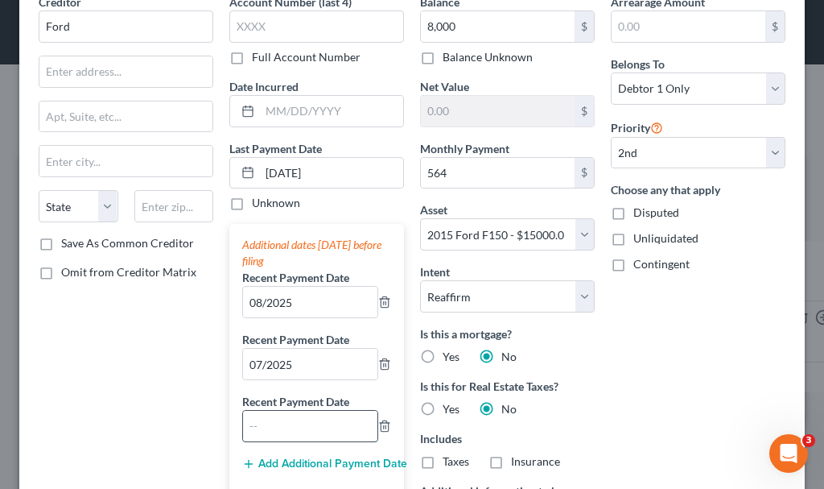
click at [296, 421] on input "text" at bounding box center [310, 426] width 134 height 31
type input "06/2025"
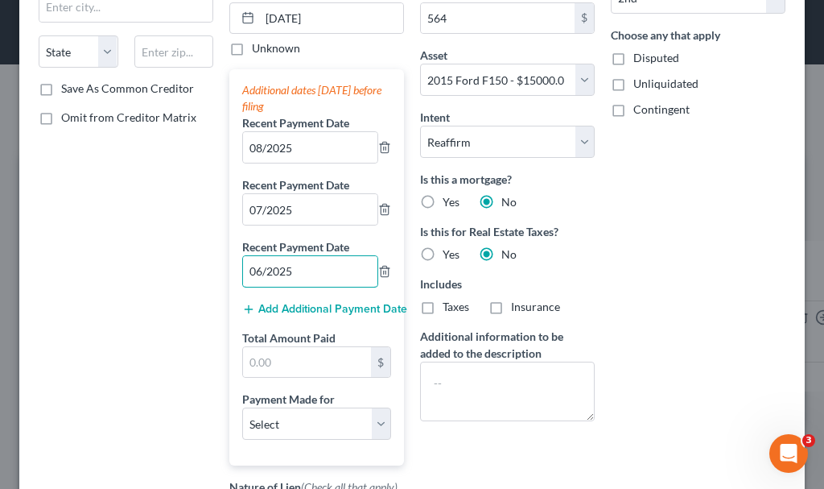
scroll to position [241, 0]
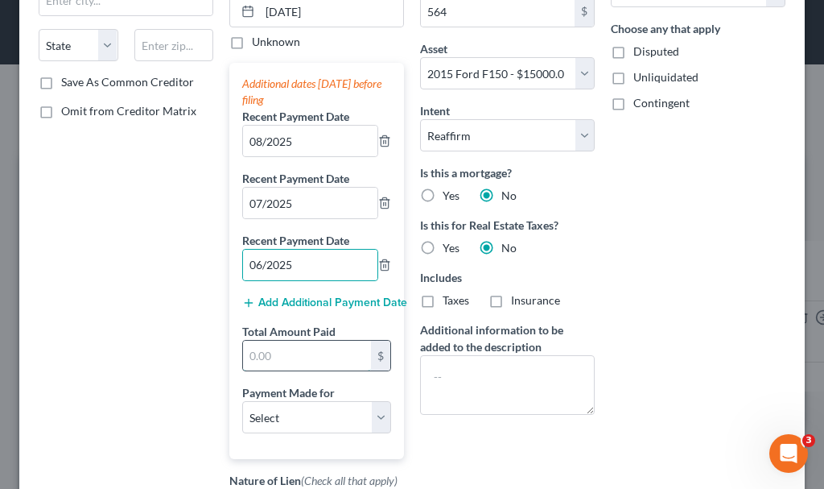
click at [287, 351] on input "text" at bounding box center [307, 355] width 128 height 31
type input "1,692"
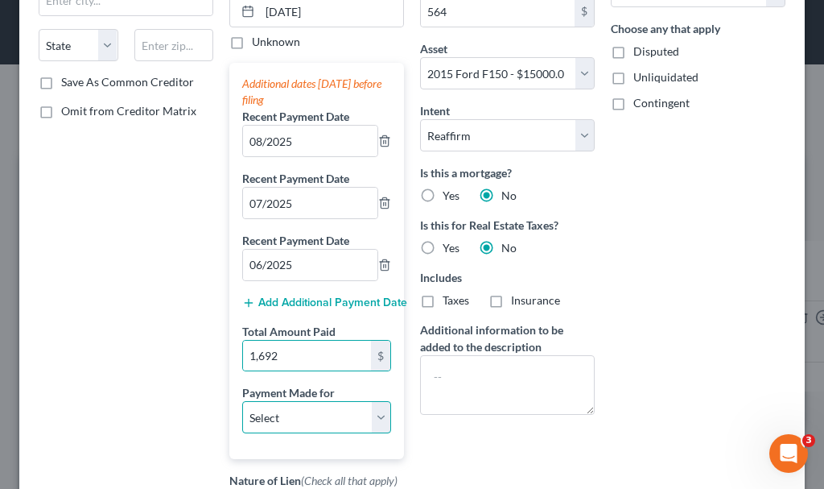
click at [292, 419] on select "Select Car Credit Card Loan Repayment Mortgage Other Suppliers Or Vendors" at bounding box center [316, 417] width 149 height 32
select select "0"
click at [242, 401] on select "Select Car Credit Card Loan Repayment Mortgage Other Suppliers Or Vendors" at bounding box center [316, 417] width 149 height 32
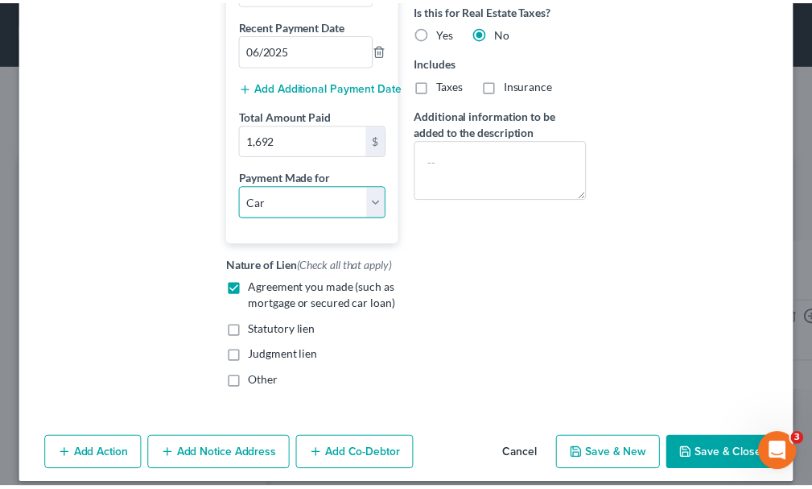
scroll to position [472, 0]
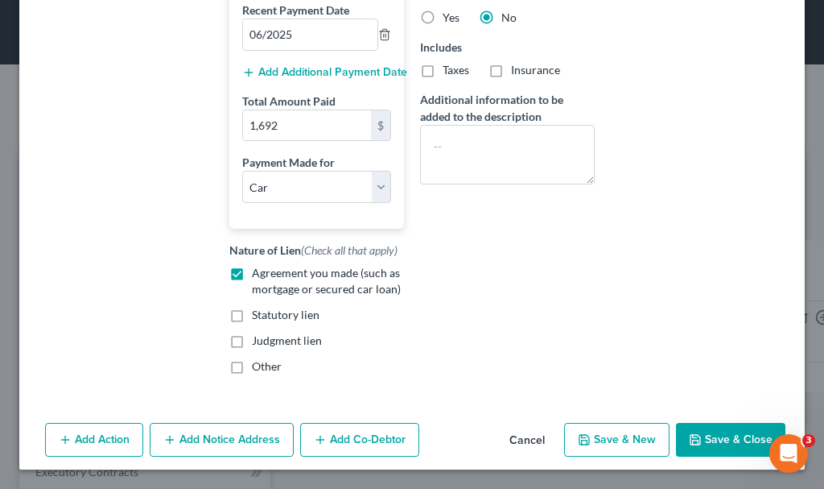
click at [715, 439] on button "Save & Close" at bounding box center [730, 440] width 109 height 34
select select
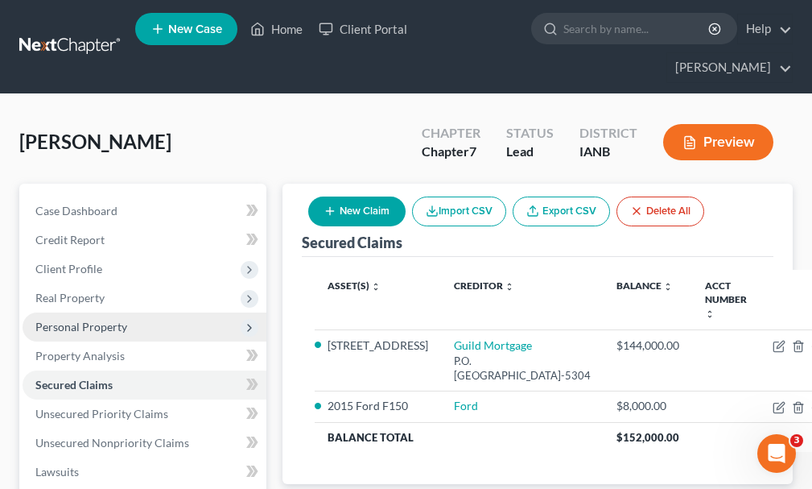
click at [50, 320] on span "Personal Property" at bounding box center [81, 327] width 92 height 14
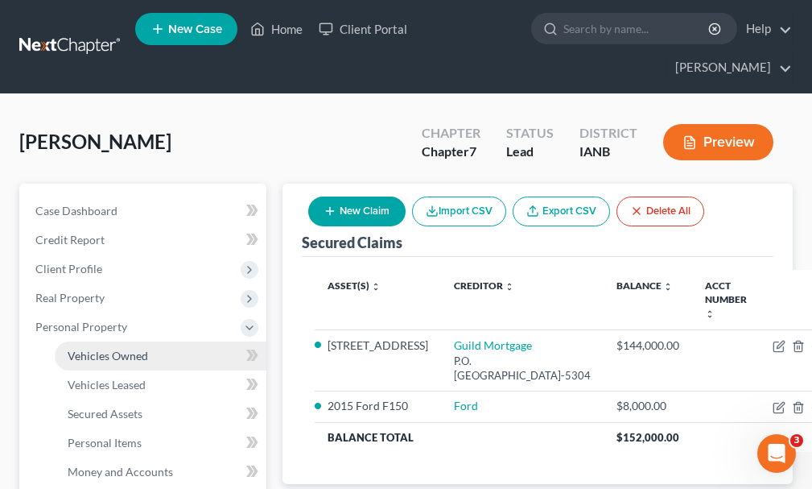
click at [105, 349] on span "Vehicles Owned" at bounding box center [108, 356] width 80 height 14
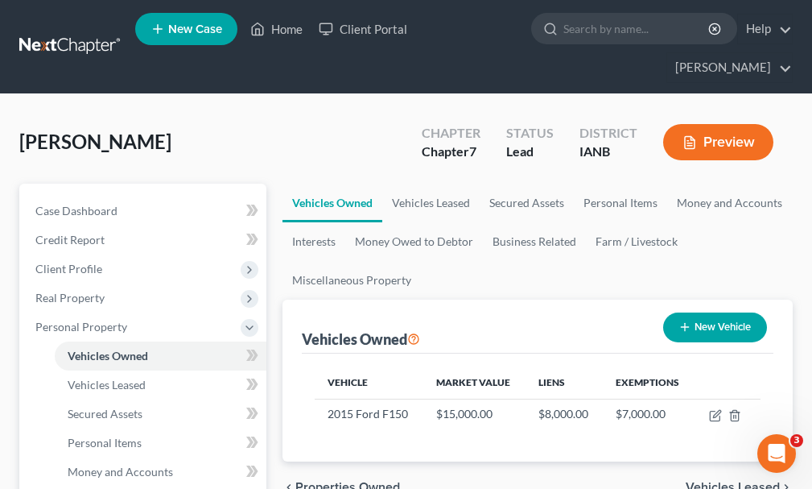
click at [738, 312] on button "New Vehicle" at bounding box center [715, 327] width 104 height 30
select select "0"
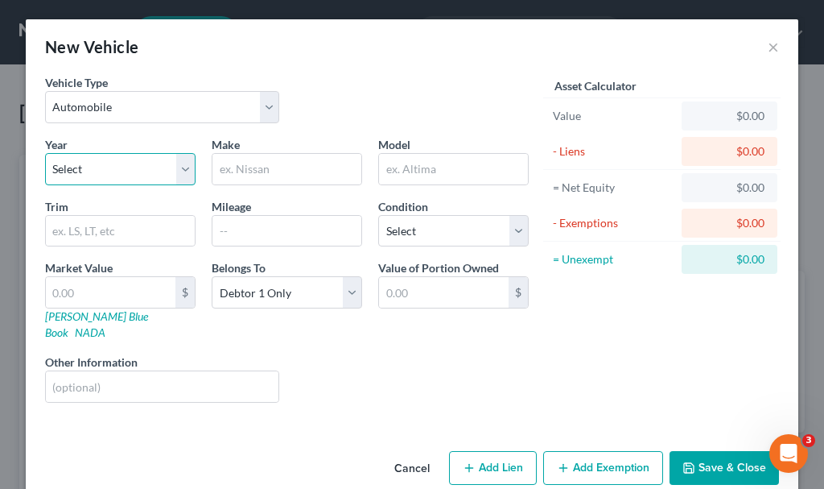
click at [116, 163] on select "Select 2026 2025 2024 2023 2022 2021 2020 2019 2018 2017 2016 2015 2014 2013 20…" at bounding box center [120, 169] width 151 height 32
select select "14"
click at [45, 153] on select "Select 2026 2025 2024 2023 2022 2021 2020 2019 2018 2017 2016 2015 2014 2013 20…" at bounding box center [120, 169] width 151 height 32
click at [256, 170] on input "text" at bounding box center [287, 169] width 149 height 31
type input "Cadillac"
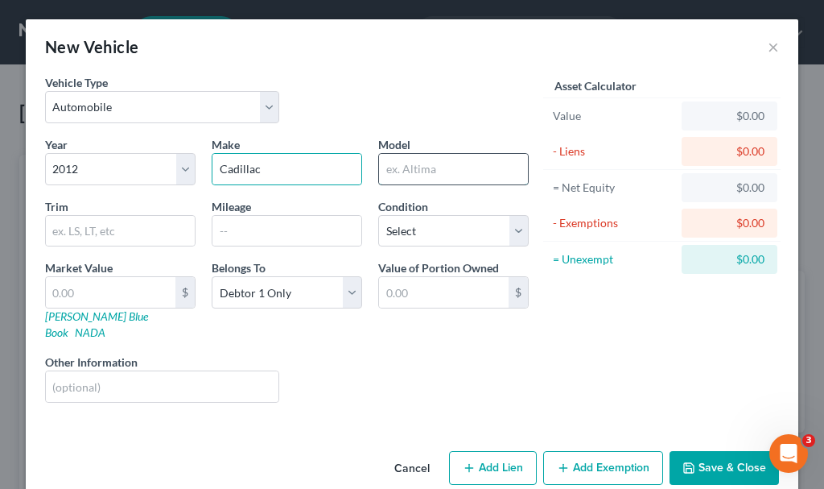
click at [411, 167] on input "text" at bounding box center [453, 169] width 149 height 31
type input "CTS"
click at [112, 290] on input "text" at bounding box center [111, 292] width 130 height 31
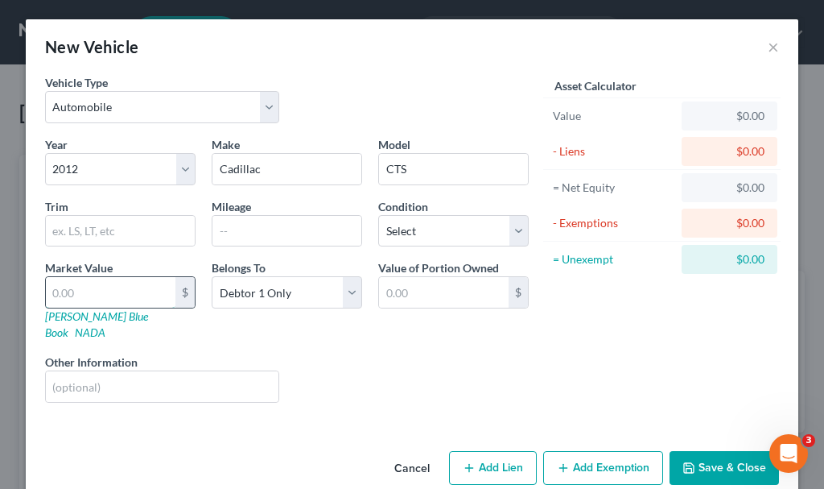
type input "1"
type input "1.00"
type input "1"
click at [240, 285] on select "Select Debtor 1 Only Debtor 2 Only Debtor 1 And Debtor 2 Only At Least One Of T…" at bounding box center [287, 292] width 151 height 32
select select "3"
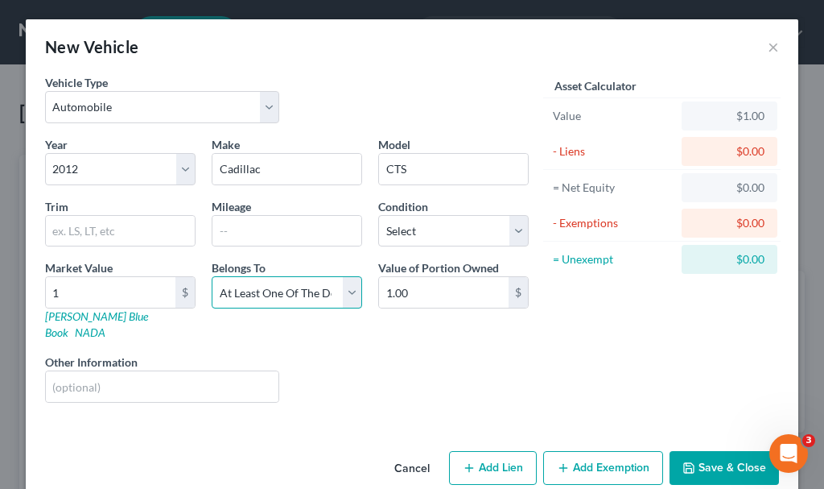
click at [212, 276] on select "Select Debtor 1 Only Debtor 2 Only Debtor 1 And Debtor 2 Only At Least One Of T…" at bounding box center [287, 292] width 151 height 32
click at [727, 451] on button "Save & Close" at bounding box center [724, 468] width 109 height 34
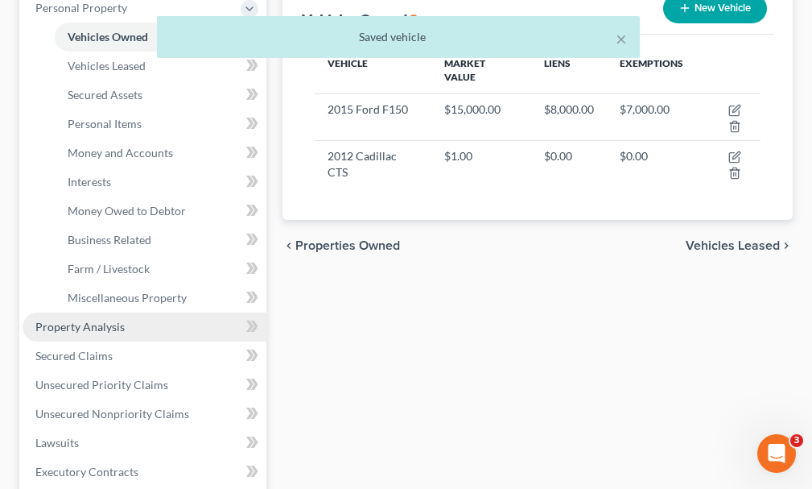
scroll to position [322, 0]
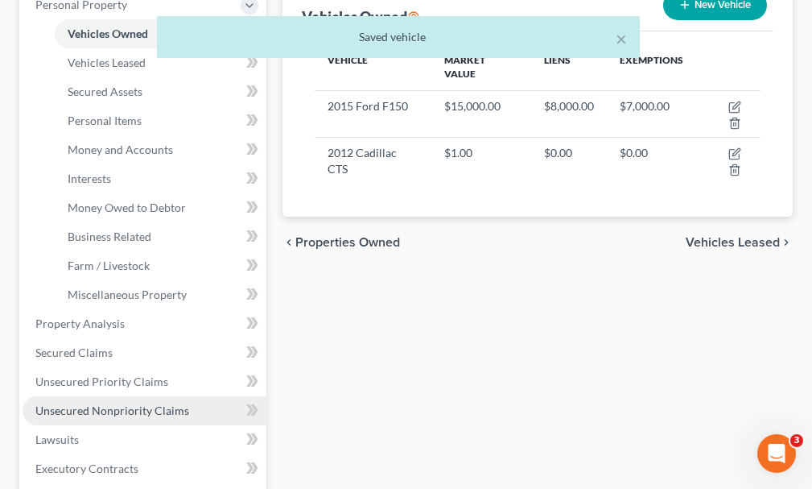
click at [123, 403] on span "Unsecured Nonpriority Claims" at bounding box center [112, 410] width 154 height 14
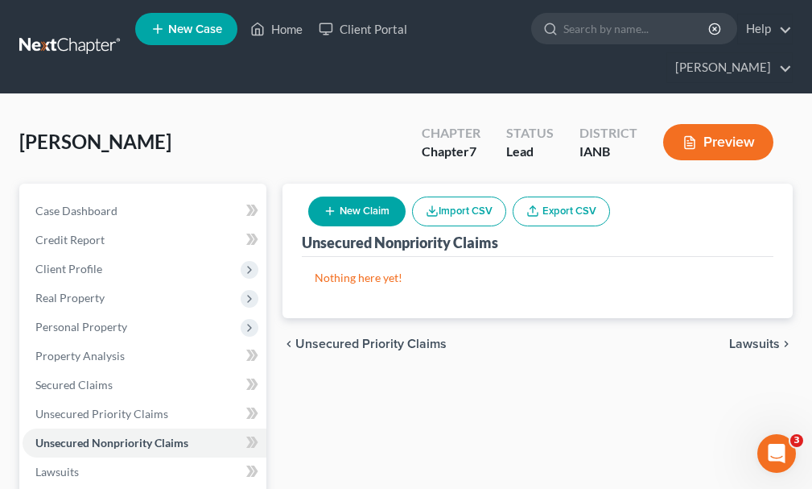
click at [368, 196] on button "New Claim" at bounding box center [356, 211] width 97 height 30
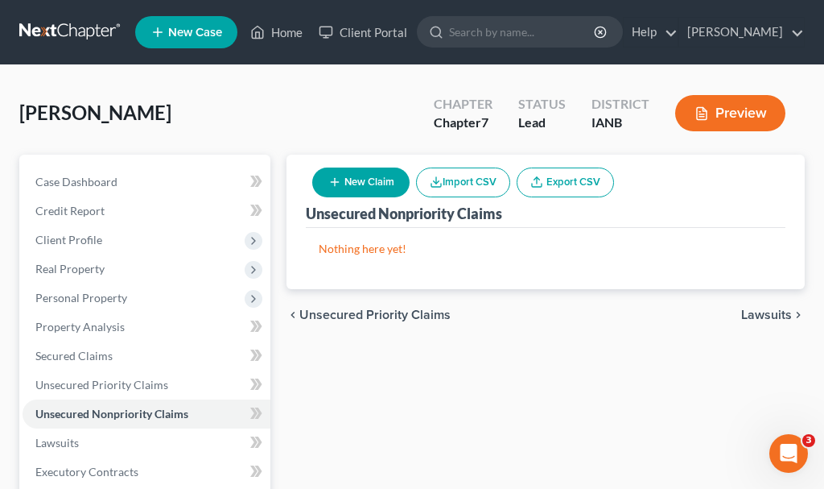
select select "0"
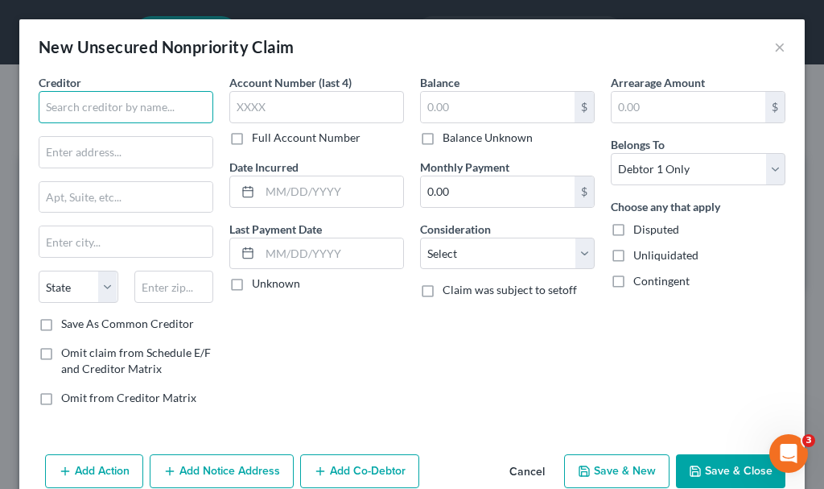
click at [128, 109] on input "text" at bounding box center [126, 107] width 175 height 32
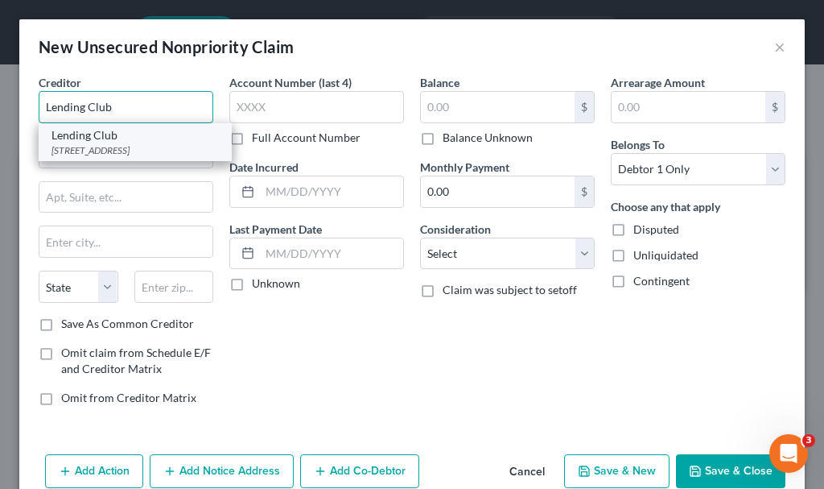
type input "Lending Club"
click at [93, 157] on div "595 Market St., Ste. 200, San Francisco, CA 94105" at bounding box center [135, 150] width 167 height 14
type input "595 Market St., Ste. 200"
type input "San Francisco"
select select "4"
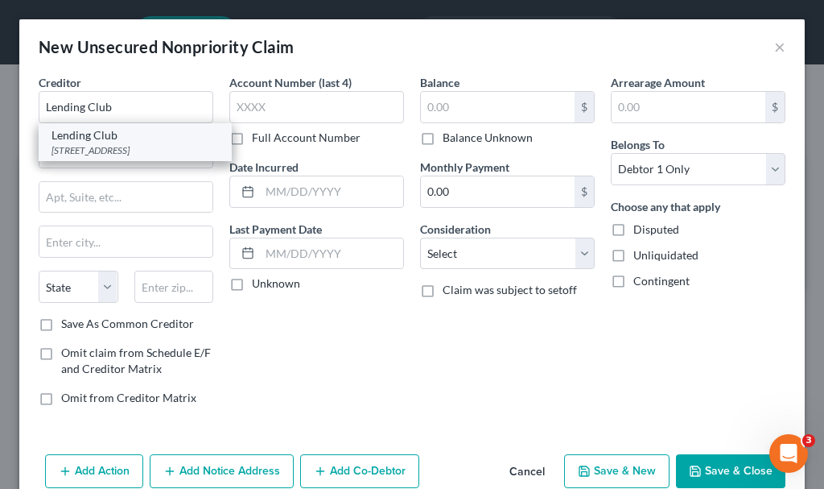
type input "94105"
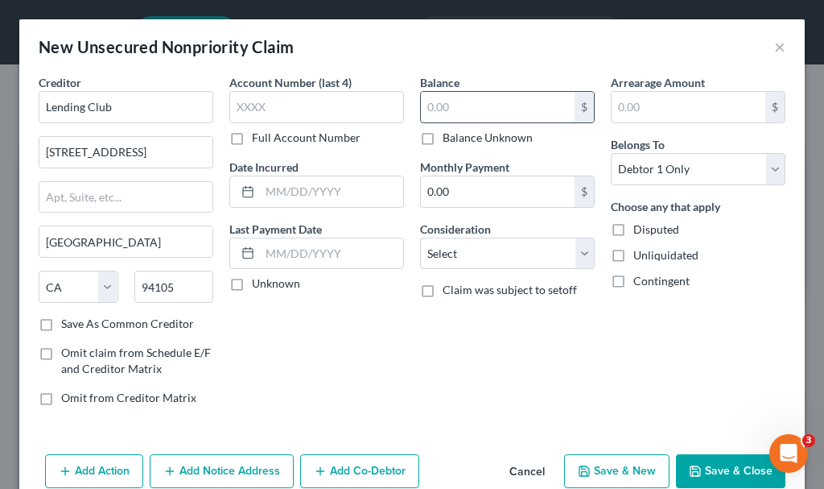
click at [476, 107] on input "text" at bounding box center [498, 107] width 154 height 31
type input "16,000"
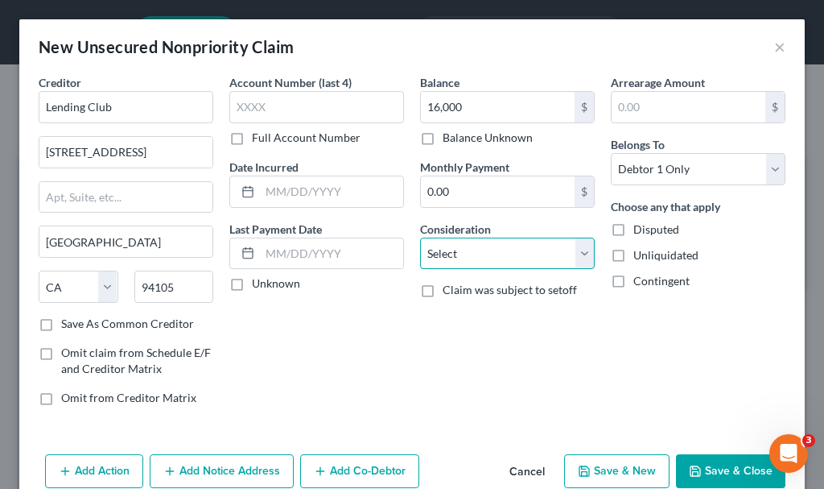
click at [457, 246] on select "Select Cable / Satellite Services Collection Agency Credit Card Debt Debt Couns…" at bounding box center [507, 253] width 175 height 32
select select "10"
click at [420, 237] on select "Select Cable / Satellite Services Collection Agency Credit Card Debt Debt Couns…" at bounding box center [507, 253] width 175 height 32
click at [705, 467] on button "Save & Close" at bounding box center [730, 471] width 109 height 34
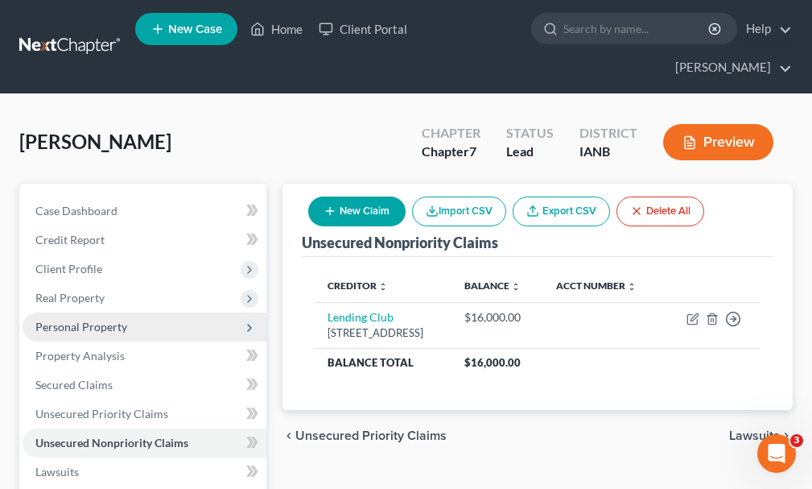
click at [69, 320] on span "Personal Property" at bounding box center [81, 327] width 92 height 14
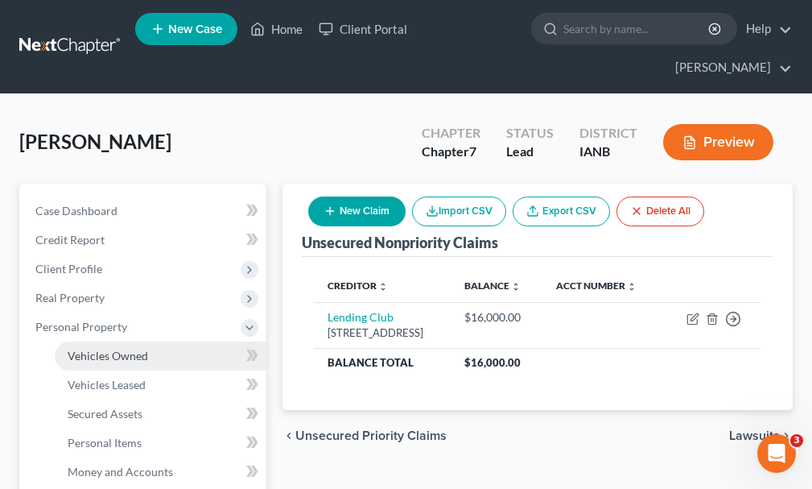
click at [87, 349] on span "Vehicles Owned" at bounding box center [108, 356] width 80 height 14
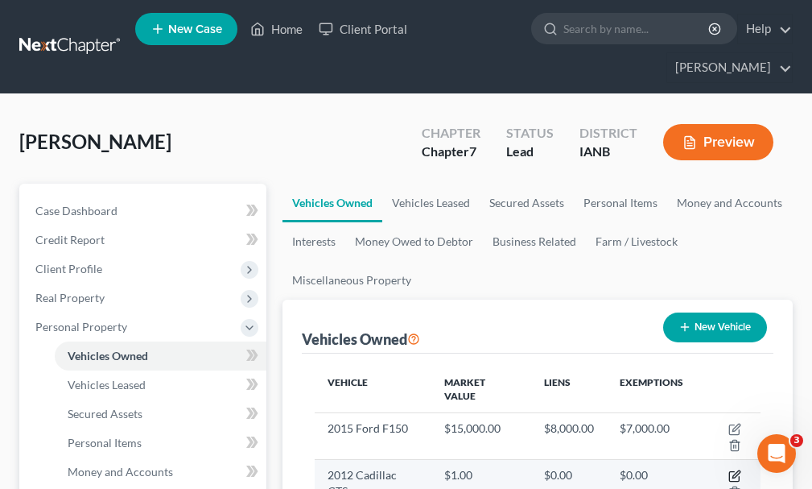
click at [728, 469] on icon "button" at bounding box center [734, 475] width 13 height 13
select select "0"
select select "14"
select select "3"
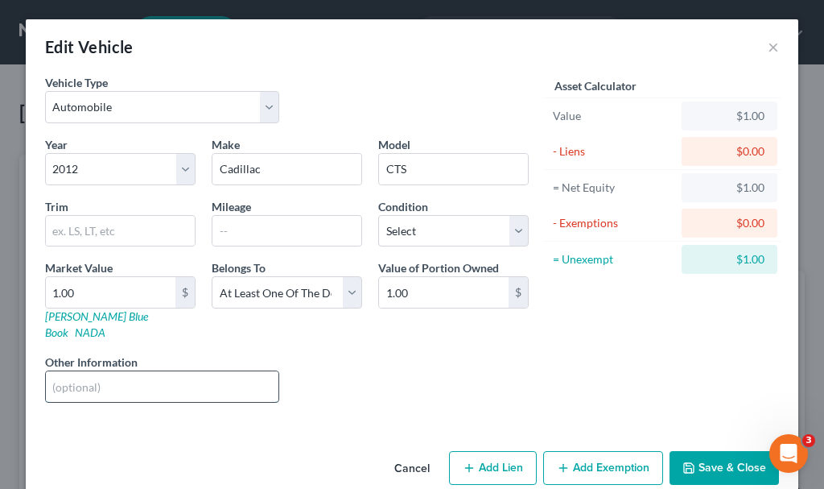
click at [110, 374] on input "text" at bounding box center [162, 386] width 233 height 31
type input "silver"
click at [710, 451] on button "Save & Close" at bounding box center [724, 468] width 109 height 34
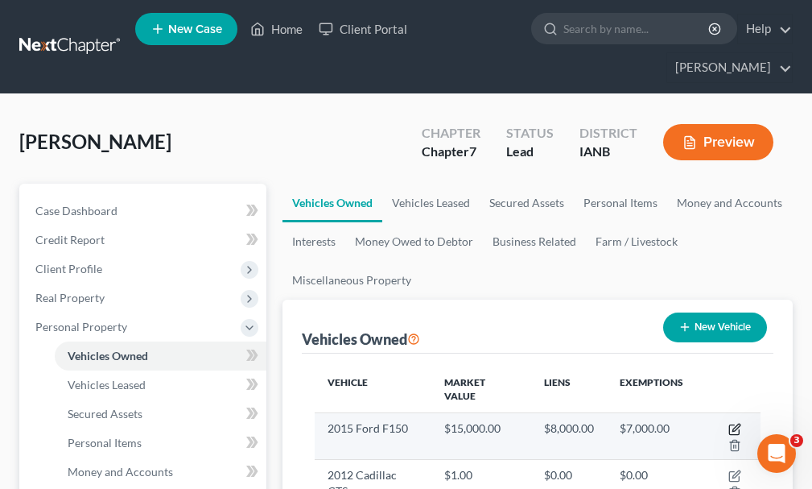
click at [728, 423] on icon "button" at bounding box center [734, 429] width 13 height 13
select select "0"
select select "11"
select select "0"
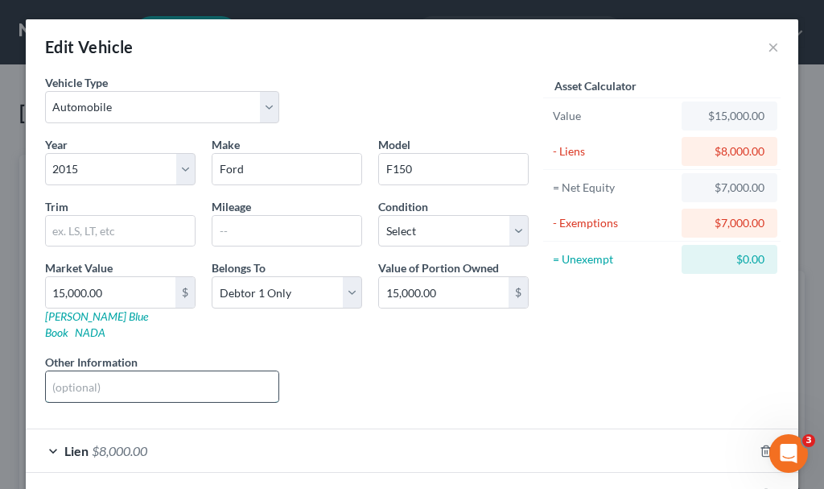
click at [82, 371] on input "text" at bounding box center [162, 386] width 233 height 31
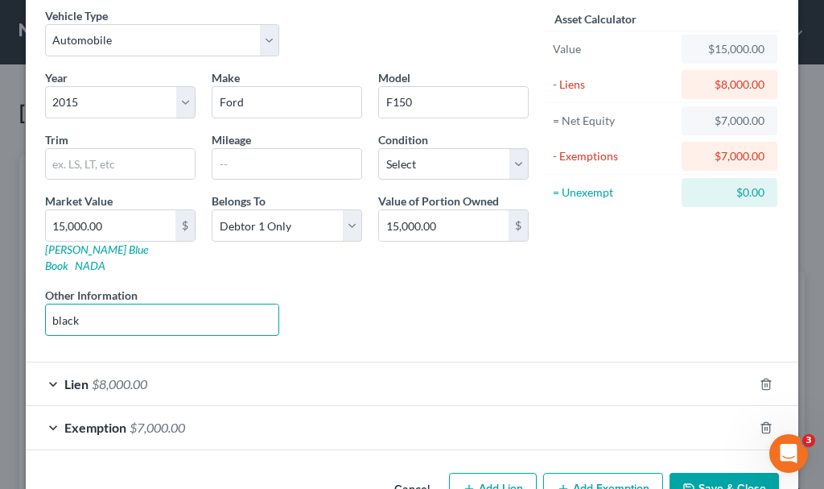
scroll to position [100, 0]
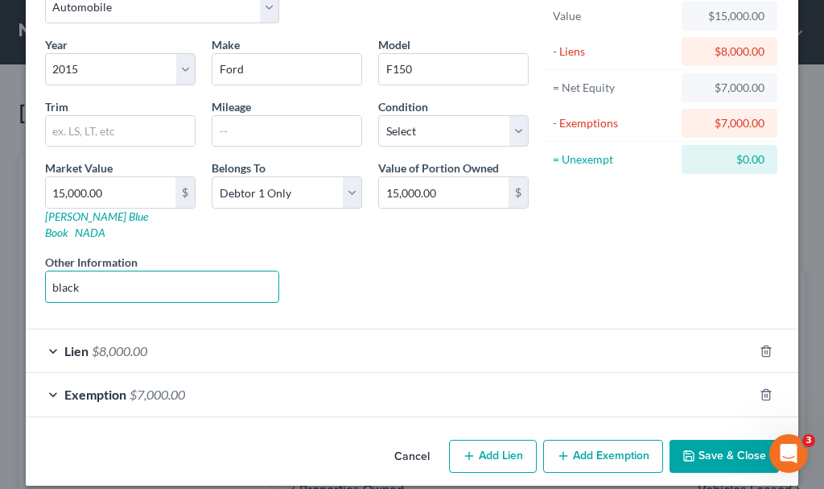
type input "black"
click at [710, 439] on button "Save & Close" at bounding box center [724, 456] width 109 height 34
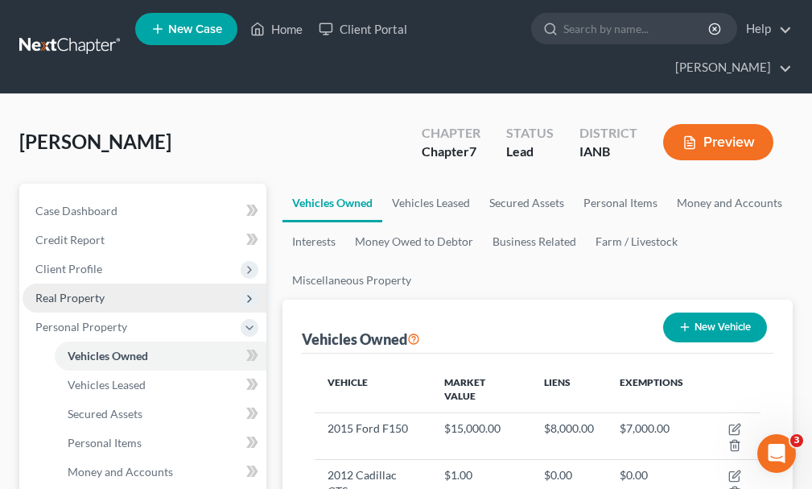
click at [100, 291] on span "Real Property" at bounding box center [69, 298] width 69 height 14
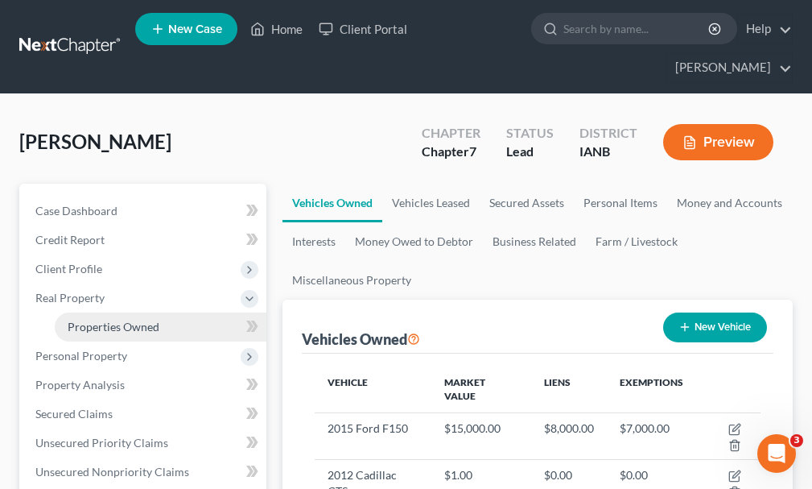
click at [113, 320] on span "Properties Owned" at bounding box center [114, 327] width 92 height 14
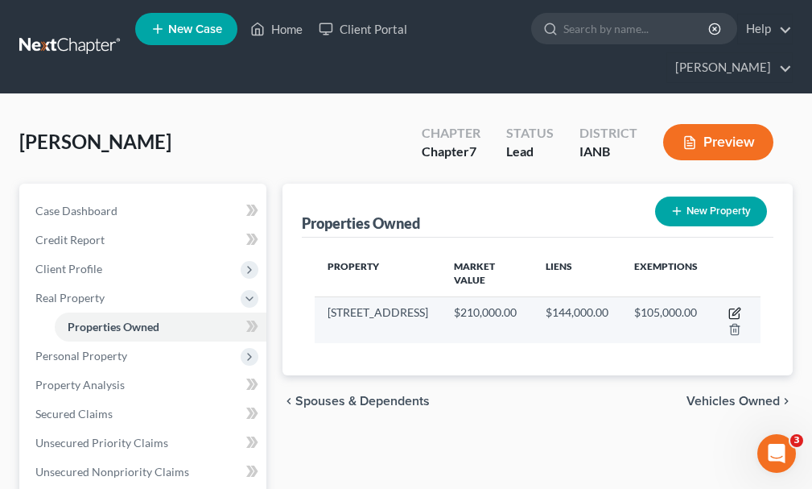
click at [736, 307] on icon "button" at bounding box center [734, 313] width 13 height 13
select select "16"
select select "96"
select select "3"
select select "1"
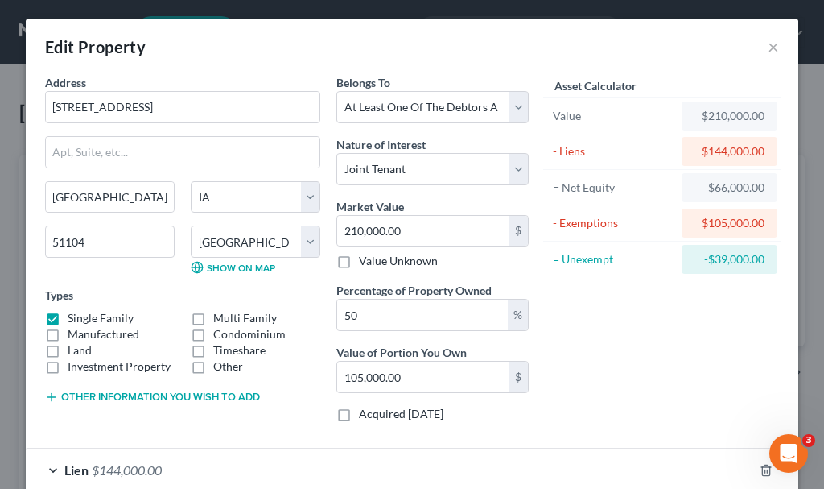
click at [161, 392] on button "Other information you wish to add" at bounding box center [152, 396] width 215 height 13
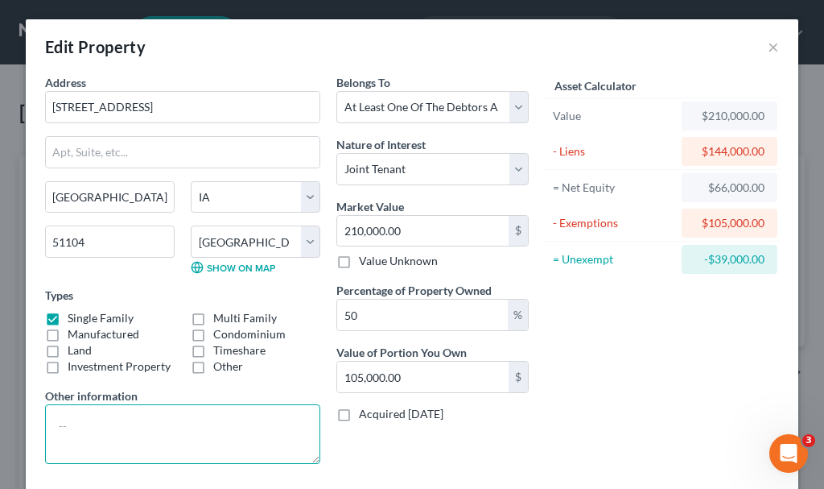
click at [172, 435] on textarea at bounding box center [182, 434] width 275 height 60
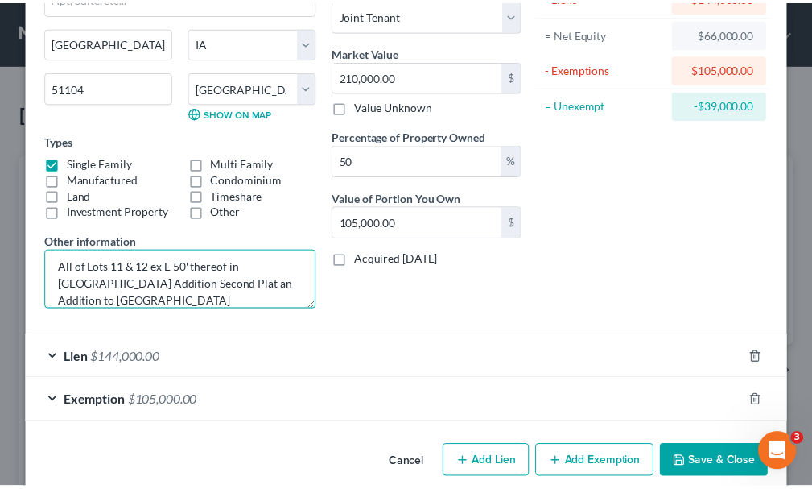
scroll to position [177, 0]
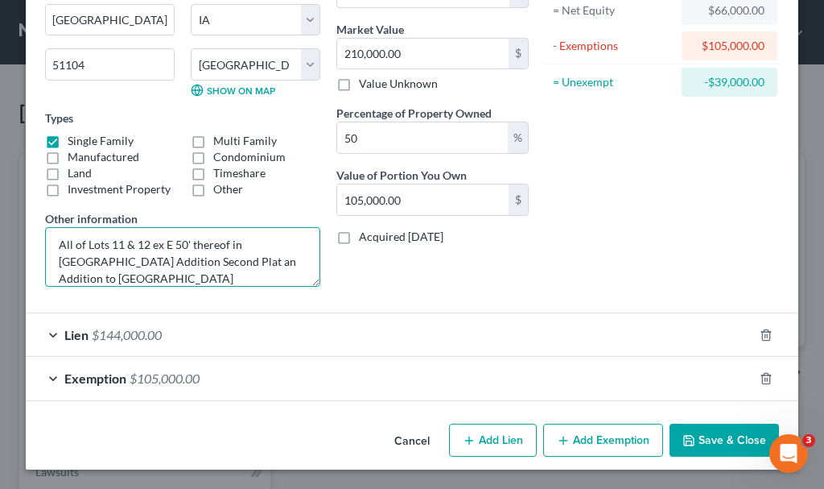
type textarea "All of Lots 11 & 12 ex E 50' thereof in Block 18 Rose Hill Addition Second Plat…"
click at [708, 437] on button "Save & Close" at bounding box center [724, 440] width 109 height 34
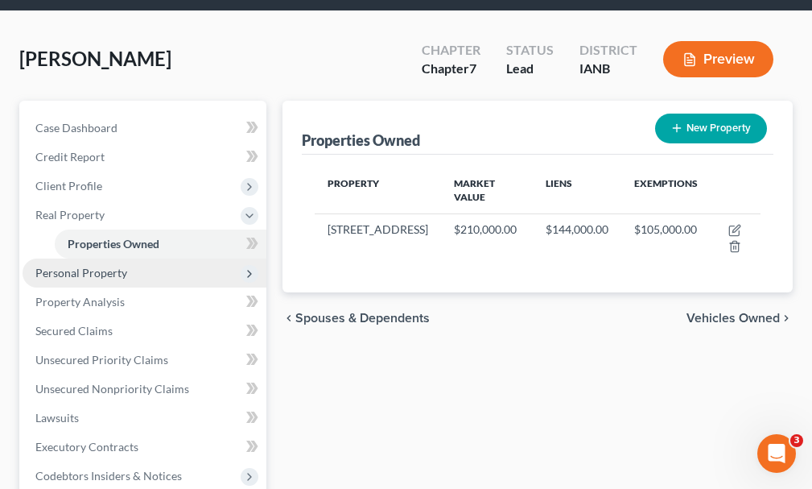
scroll to position [241, 0]
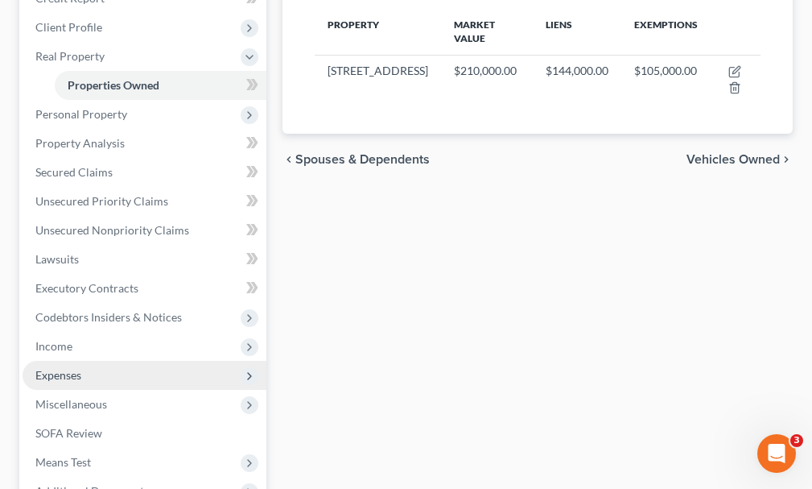
click at [65, 368] on span "Expenses" at bounding box center [58, 375] width 46 height 14
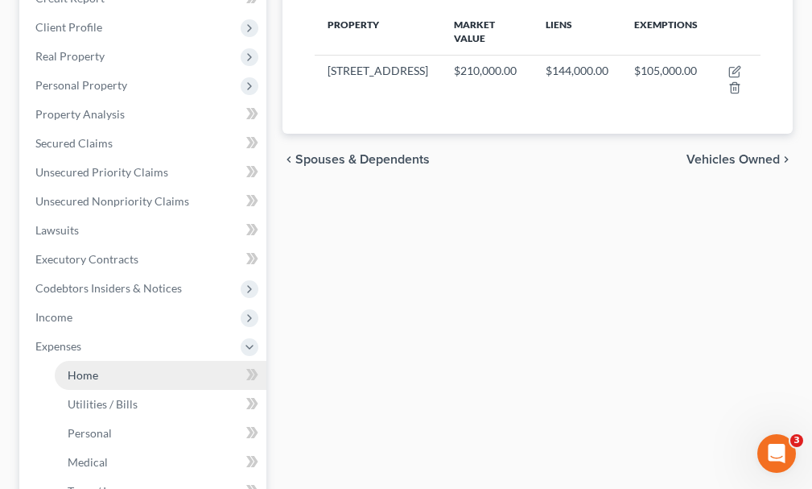
click at [81, 368] on span "Home" at bounding box center [83, 375] width 31 height 14
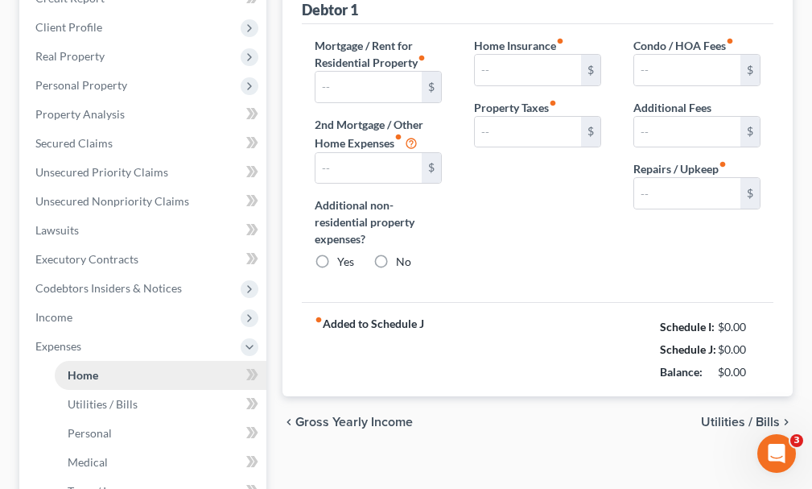
type input "1,481.00"
type input "0.00"
radio input "true"
type input "0.00"
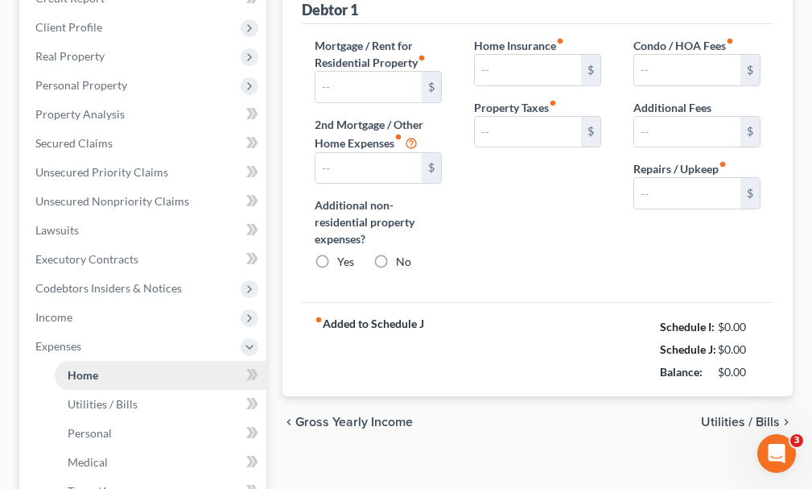
type input "0.00"
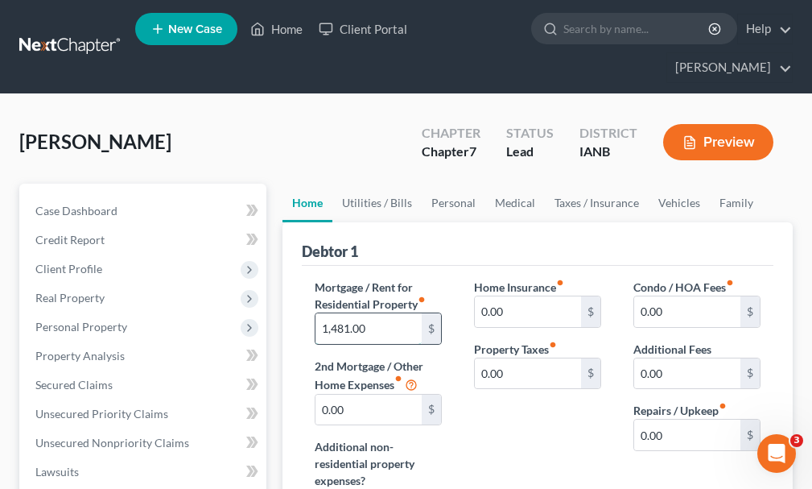
click at [386, 313] on input "1,481.00" at bounding box center [369, 328] width 106 height 31
type input "1,487.47"
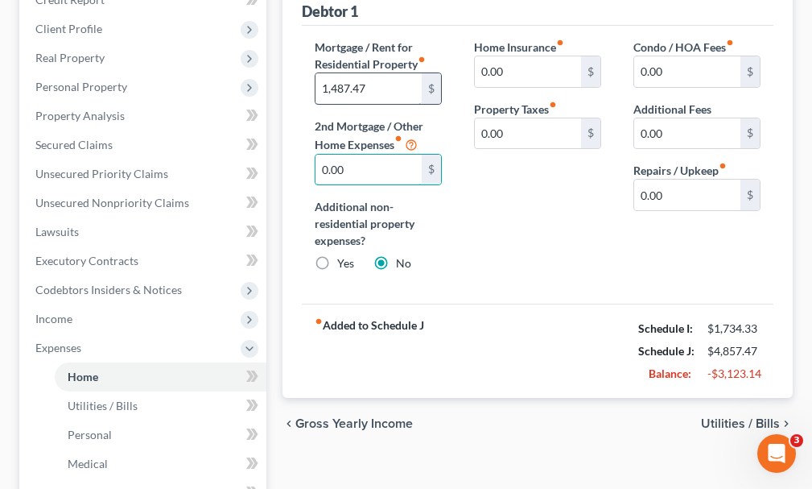
scroll to position [241, 0]
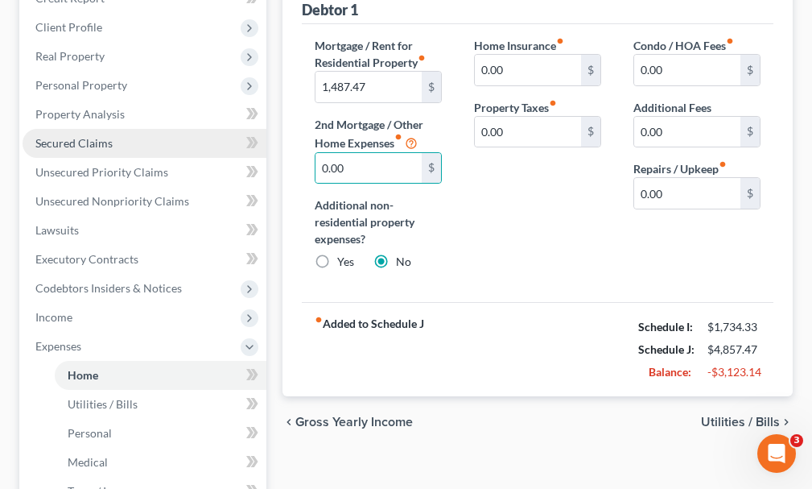
click at [59, 129] on link "Secured Claims" at bounding box center [145, 143] width 244 height 29
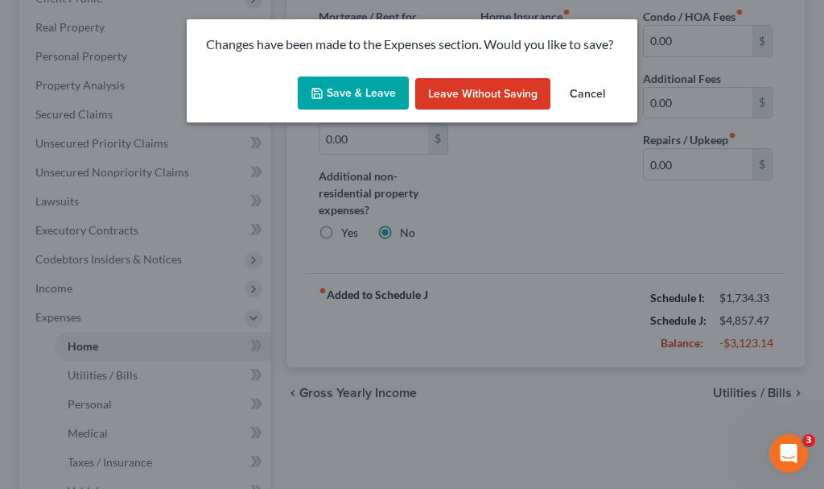
click at [329, 88] on button "Save & Leave" at bounding box center [353, 93] width 111 height 34
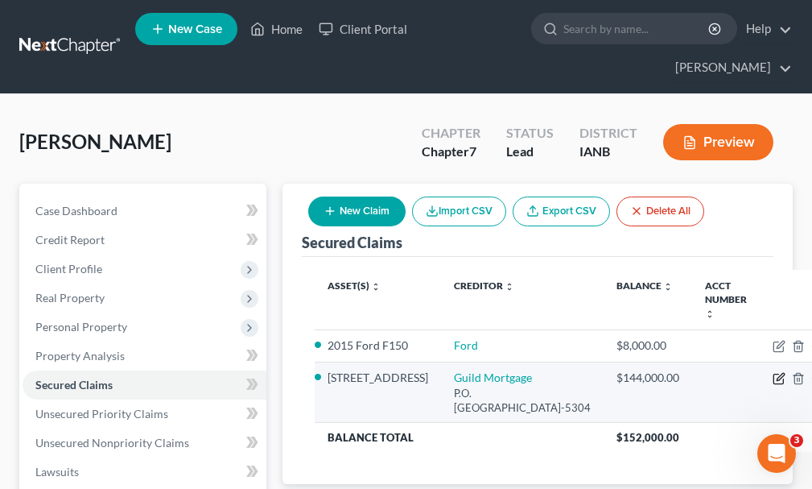
click at [777, 380] on icon "button" at bounding box center [780, 376] width 7 height 7
select select "4"
select select "3"
select select "2"
select select "3"
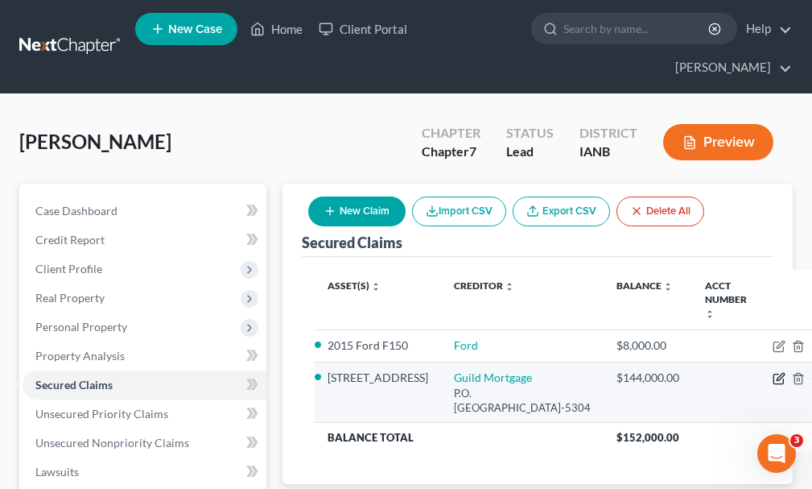
select select "0"
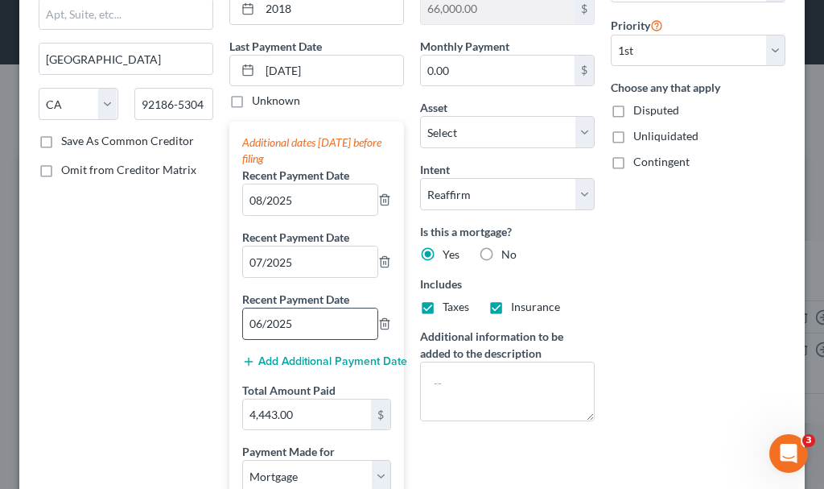
scroll to position [241, 0]
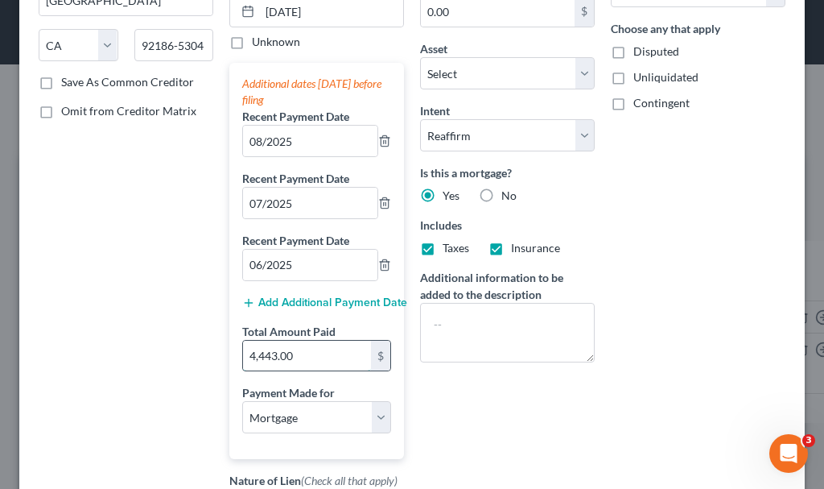
click at [311, 353] on input "4,443.00" at bounding box center [307, 355] width 128 height 31
type input "4,462.41"
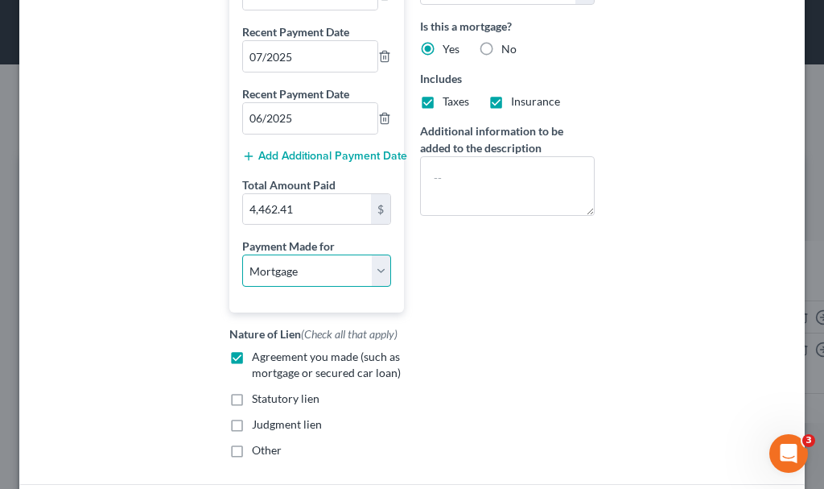
scroll to position [563, 0]
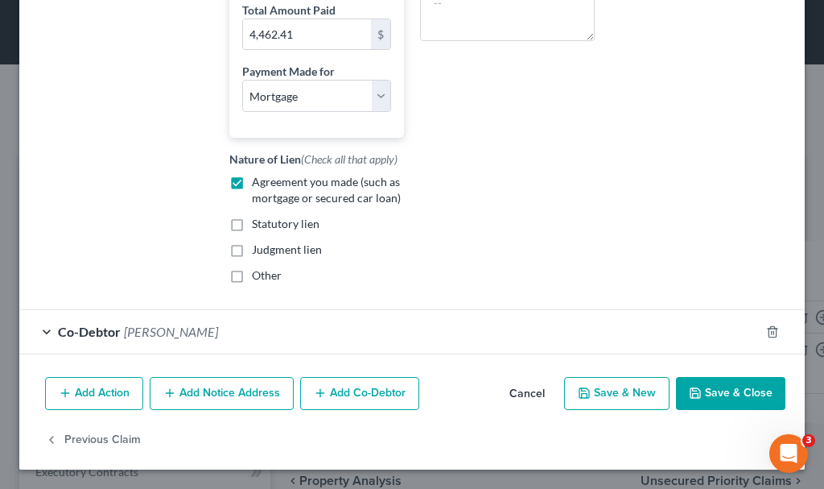
click at [718, 391] on button "Save & Close" at bounding box center [730, 394] width 109 height 34
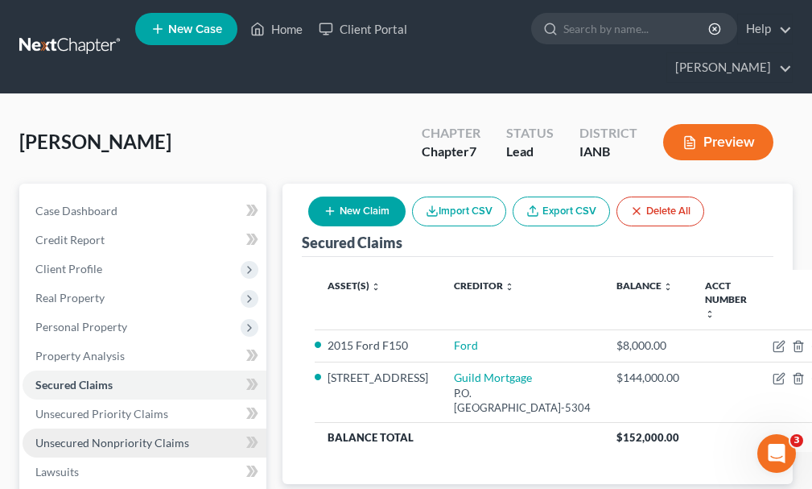
click at [118, 435] on span "Unsecured Nonpriority Claims" at bounding box center [112, 442] width 154 height 14
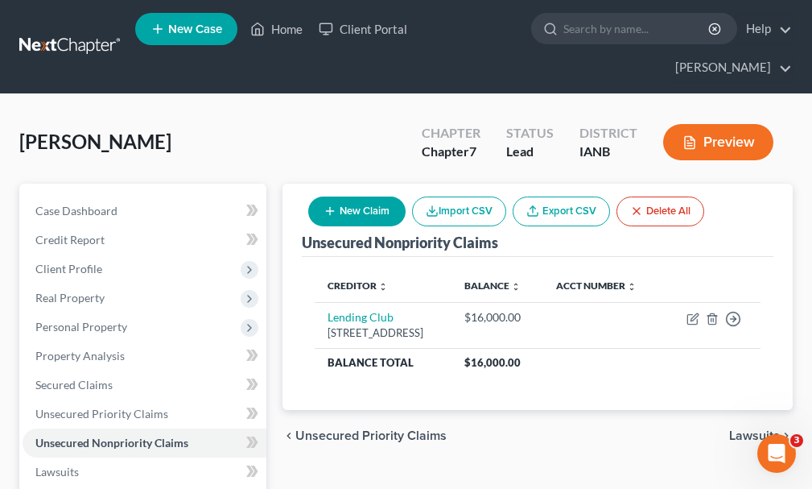
click at [361, 196] on button "New Claim" at bounding box center [356, 211] width 97 height 30
select select "0"
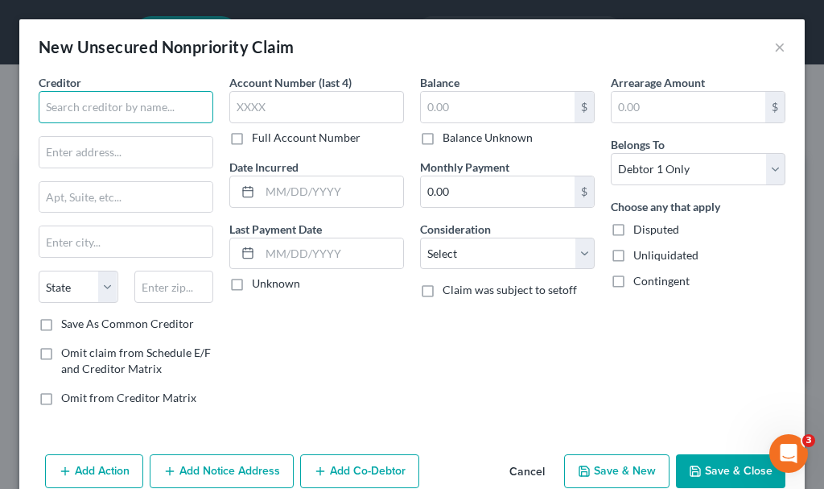
click at [126, 97] on input "text" at bounding box center [126, 107] width 175 height 32
type input "Vivint/Citizens"
type input "One Citizens Plz"
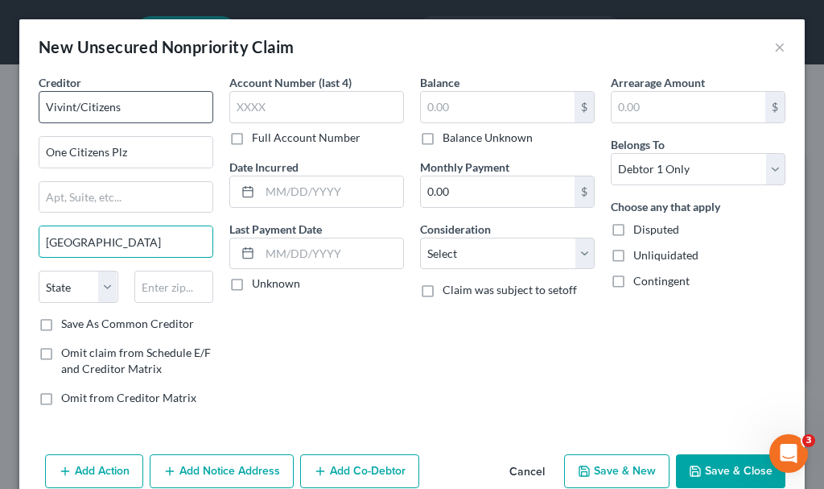
type input "Providence"
select select "41"
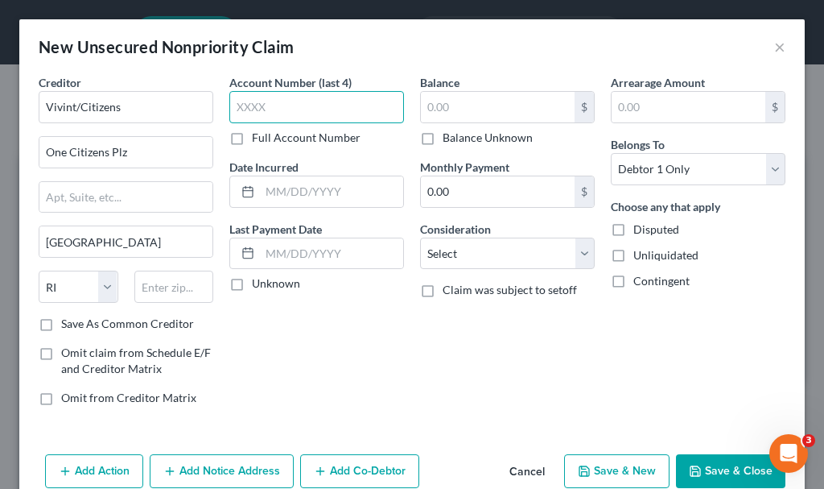
click at [320, 105] on input "text" at bounding box center [316, 107] width 175 height 32
type input "9711"
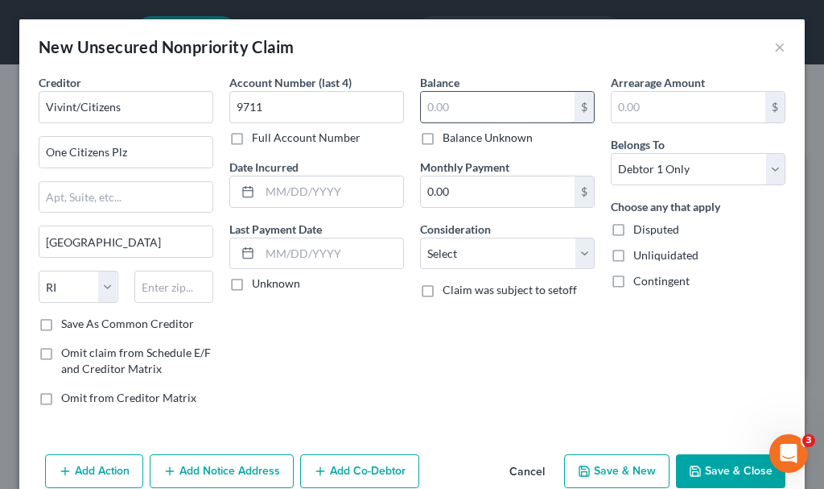
click at [468, 113] on input "text" at bounding box center [498, 107] width 154 height 31
type input "820.26"
click at [586, 465] on button "Save & New" at bounding box center [616, 471] width 105 height 34
select select "0"
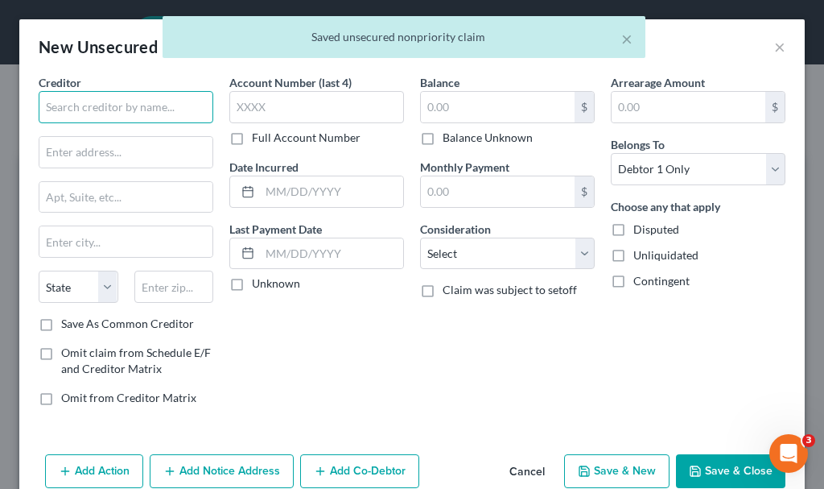
click at [96, 101] on input "text" at bounding box center [126, 107] width 175 height 32
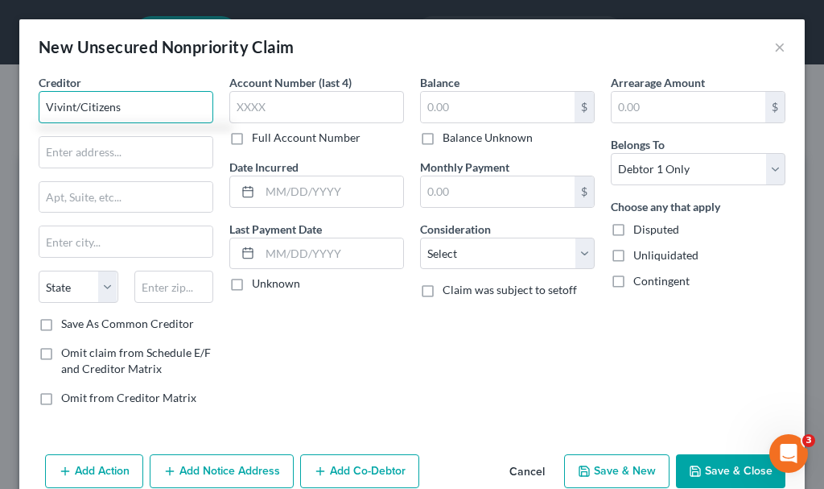
type input "Vivint/Citizens"
type input "One Citizens Plz"
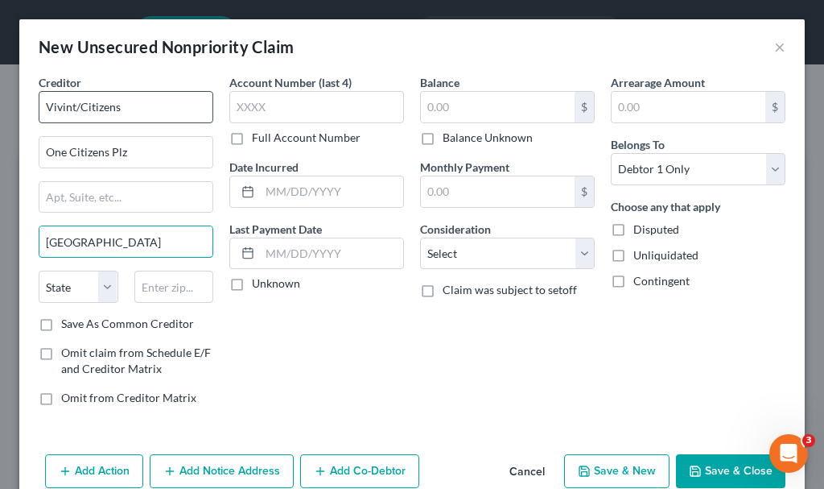
type input "Providence"
select select "41"
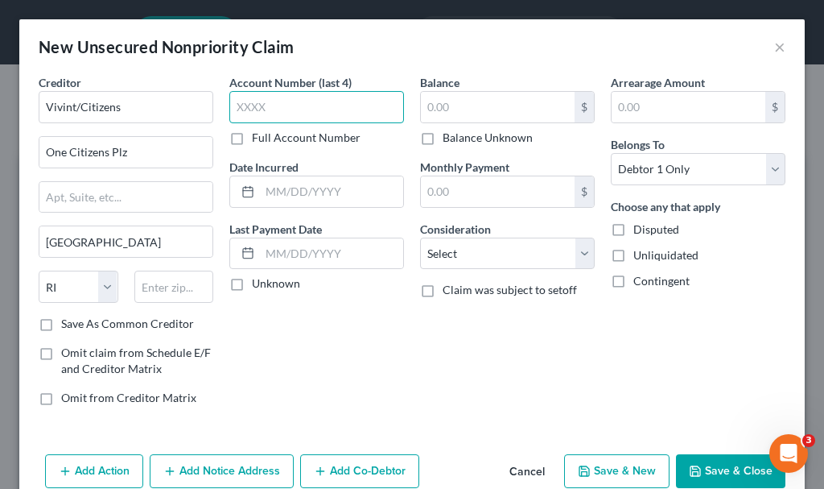
click at [253, 102] on input "text" at bounding box center [316, 107] width 175 height 32
type input "7179"
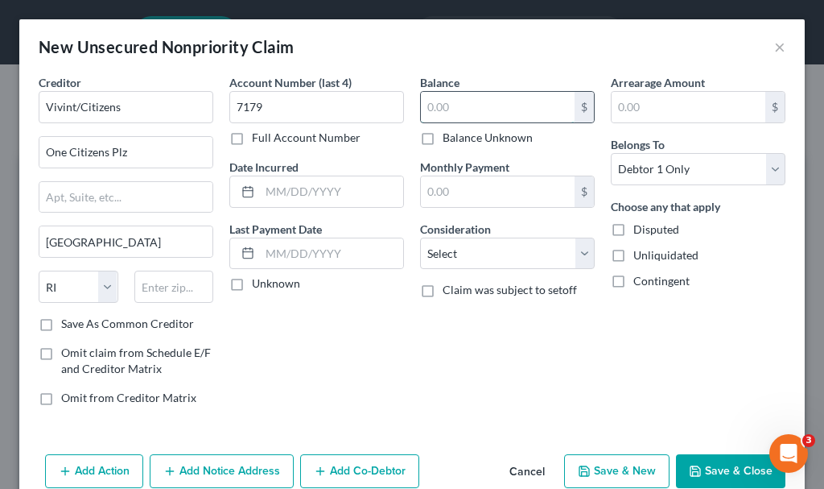
click at [476, 101] on input "text" at bounding box center [498, 107] width 154 height 31
type input "66.68"
click at [605, 468] on button "Save & New" at bounding box center [616, 471] width 105 height 34
select select "0"
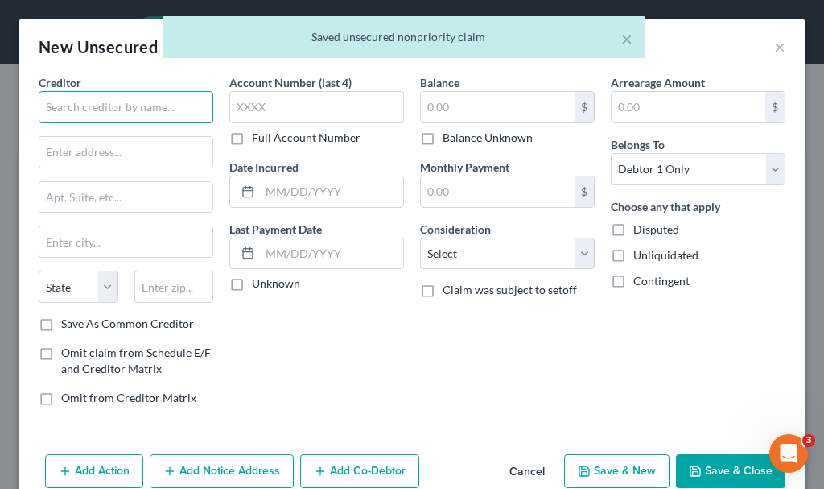
click at [121, 107] on input "text" at bounding box center [126, 107] width 175 height 32
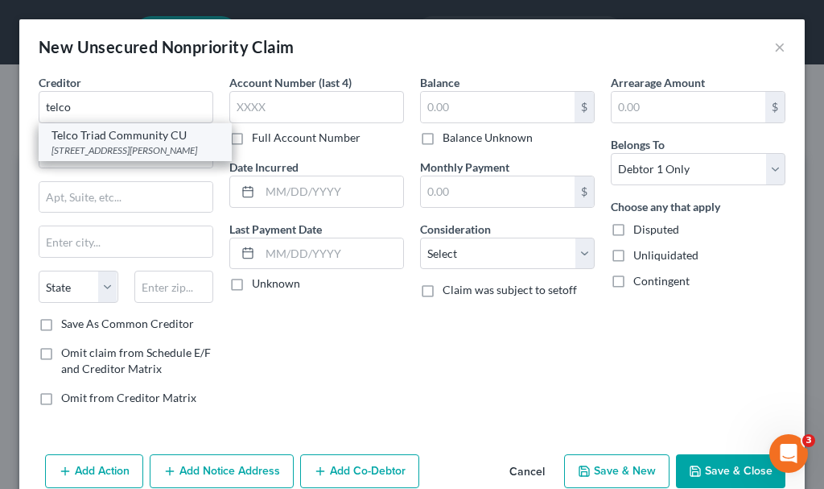
click at [104, 146] on div "3098 Floyd Blvd., Sioux City, IA 51108-1400" at bounding box center [135, 150] width 167 height 14
type input "Telco Triad Community CU"
type input "3098 Floyd Blvd."
type input "[GEOGRAPHIC_DATA]"
select select "16"
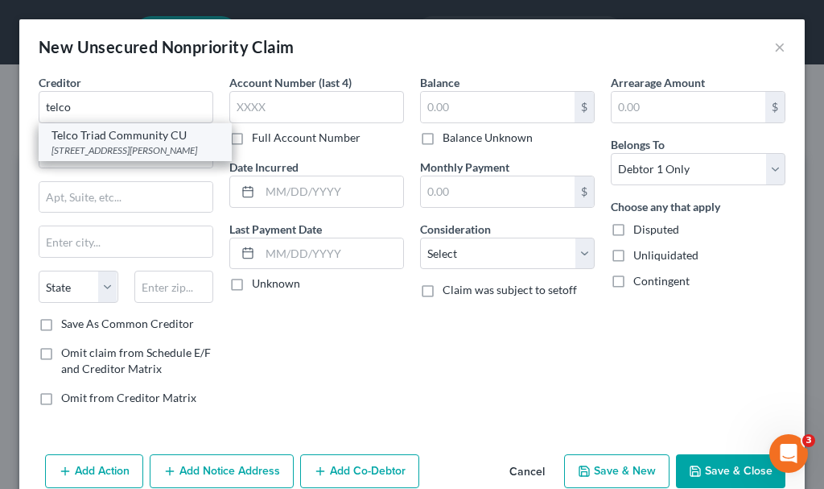
type input "51108-1400"
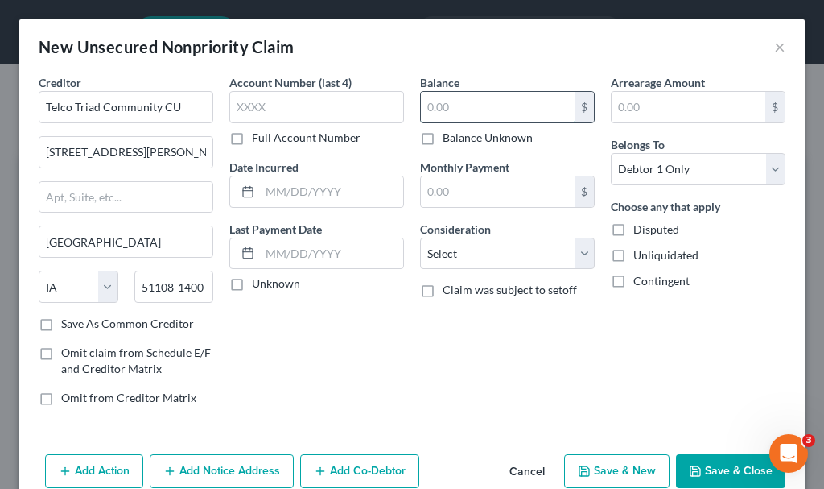
click at [448, 105] on input "text" at bounding box center [498, 107] width 154 height 31
type input "5,347.98"
click at [600, 467] on button "Save & New" at bounding box center [616, 471] width 105 height 34
select select "0"
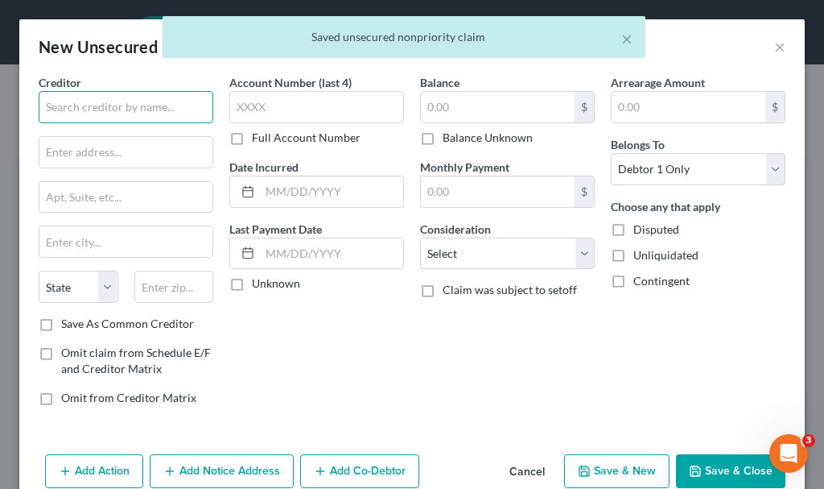
drag, startPoint x: 136, startPoint y: 103, endPoint x: 146, endPoint y: 115, distance: 15.5
click at [146, 115] on input "text" at bounding box center [126, 107] width 175 height 32
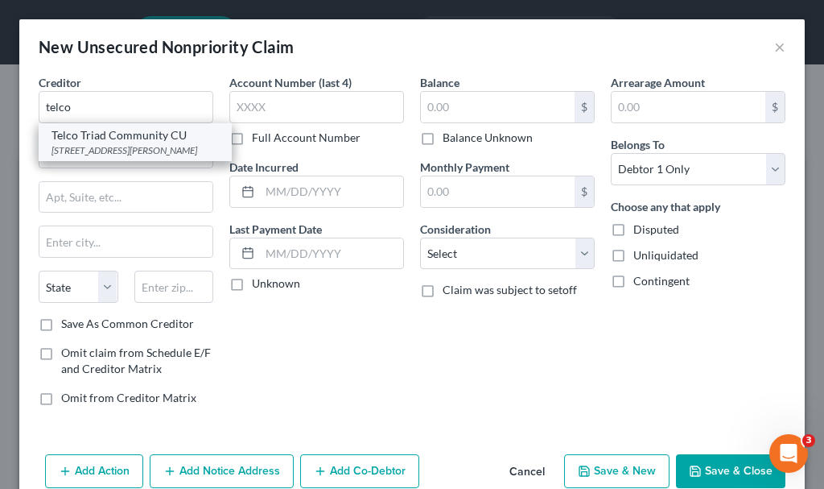
click at [85, 151] on div "3098 Floyd Blvd., Sioux City, IA 51108-1400" at bounding box center [135, 150] width 167 height 14
type input "Telco Triad Community CU"
type input "3098 Floyd Blvd."
type input "[GEOGRAPHIC_DATA]"
select select "16"
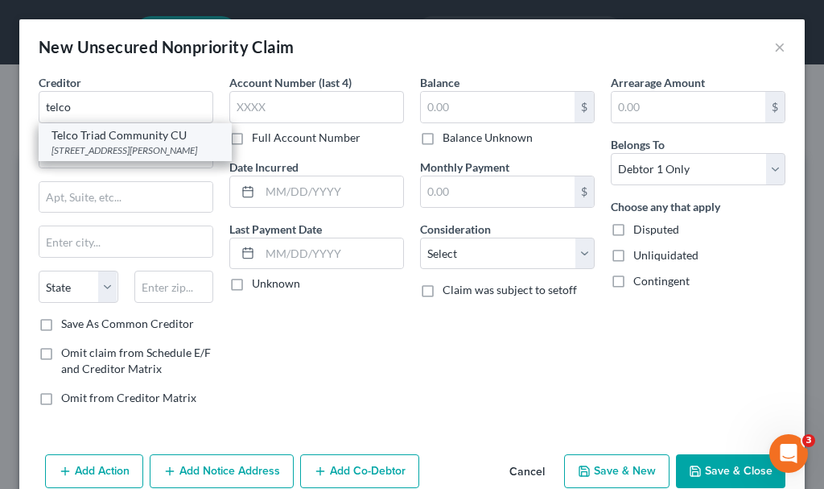
type input "51108-1400"
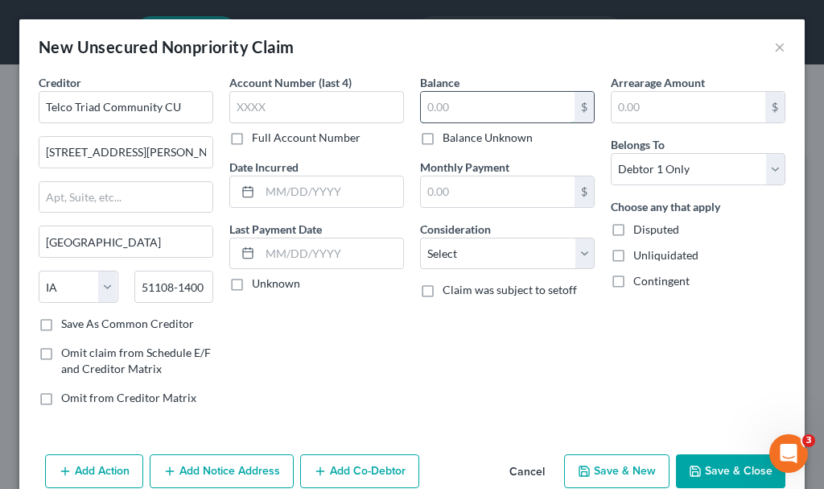
click at [440, 107] on input "text" at bounding box center [498, 107] width 154 height 31
type input "995.14"
click at [595, 465] on button "Save & New" at bounding box center [616, 471] width 105 height 34
select select "0"
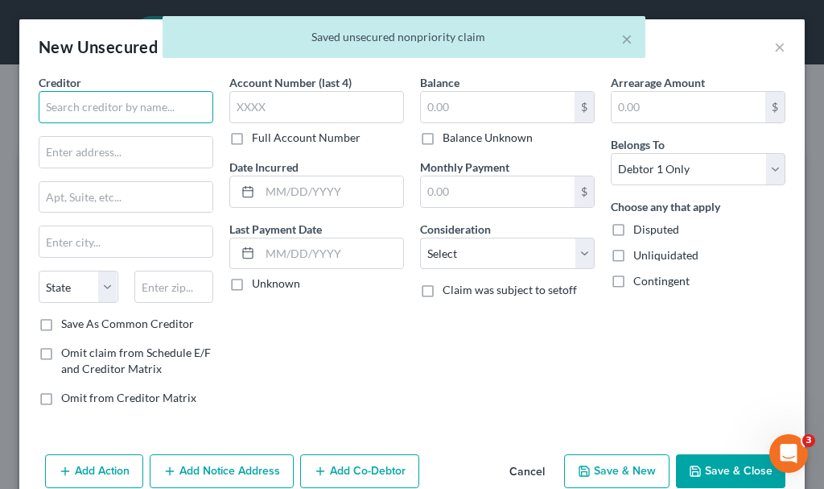
click at [146, 112] on input "text" at bounding box center [126, 107] width 175 height 32
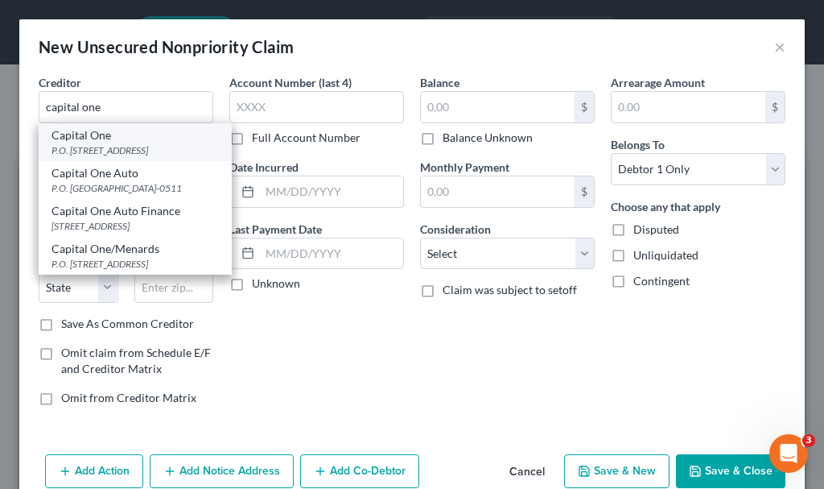
click at [99, 151] on div "P.O. Box 30285, Salt Lake City, UT 84130-0285" at bounding box center [135, 150] width 167 height 14
type input "Capital One"
type input "P.O. Box 30285"
type input "Salt Lake City"
select select "46"
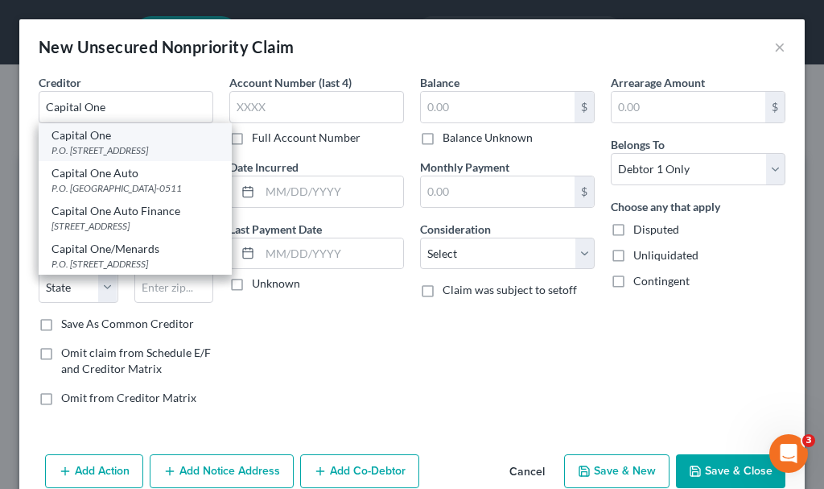
type input "84130-0285"
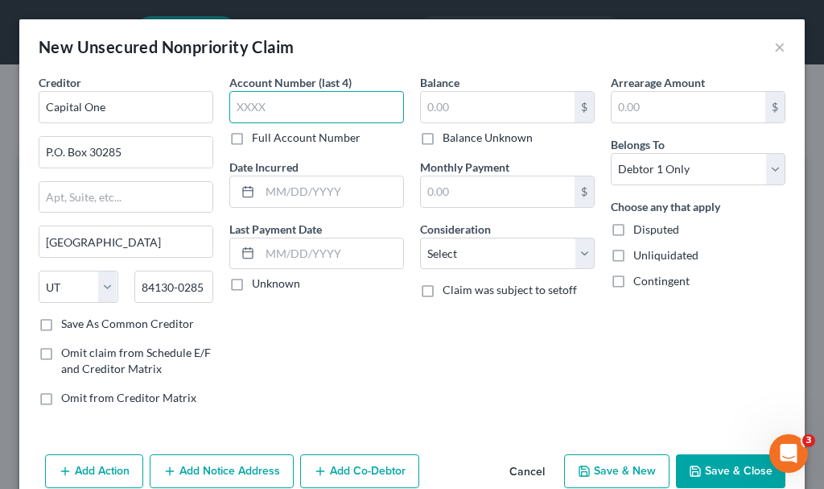
click at [303, 102] on input "text" at bounding box center [316, 107] width 175 height 32
type input "6753"
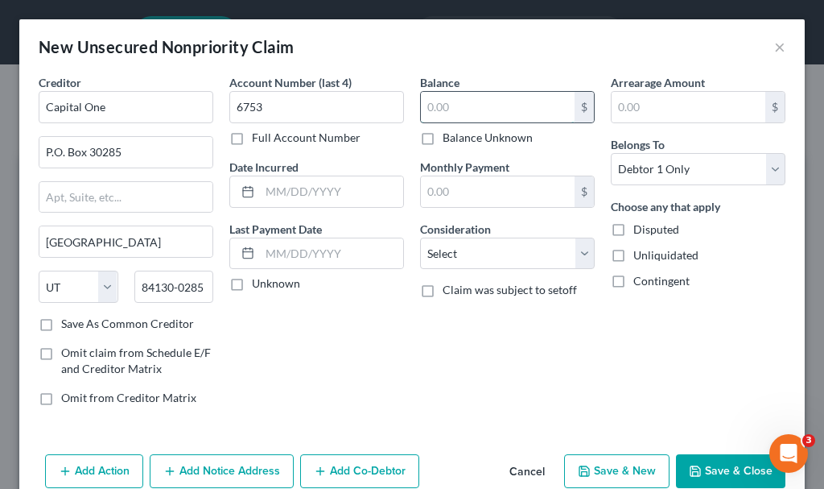
click at [444, 107] on input "text" at bounding box center [498, 107] width 154 height 31
type input "5,767.37"
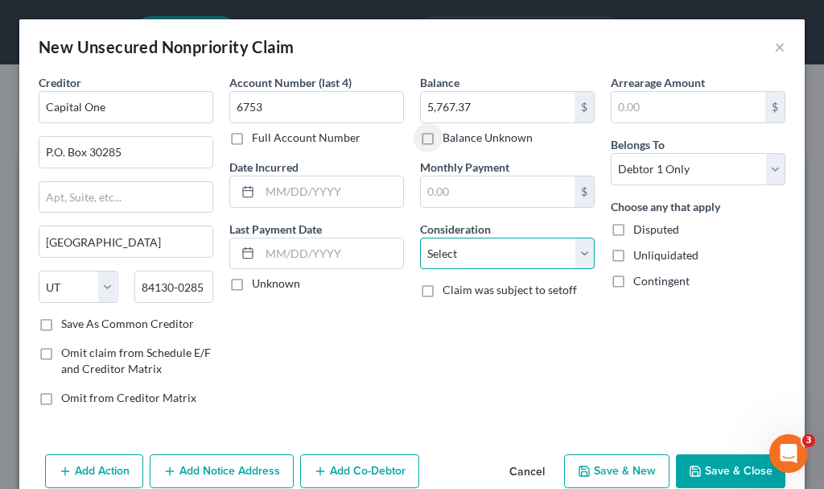
click at [467, 250] on select "Select Cable / Satellite Services Collection Agency Credit Card Debt Debt Couns…" at bounding box center [507, 253] width 175 height 32
select select "2"
click at [420, 237] on select "Select Cable / Satellite Services Collection Agency Credit Card Debt Debt Couns…" at bounding box center [507, 253] width 175 height 32
click at [597, 465] on button "Save & New" at bounding box center [616, 471] width 105 height 34
select select "0"
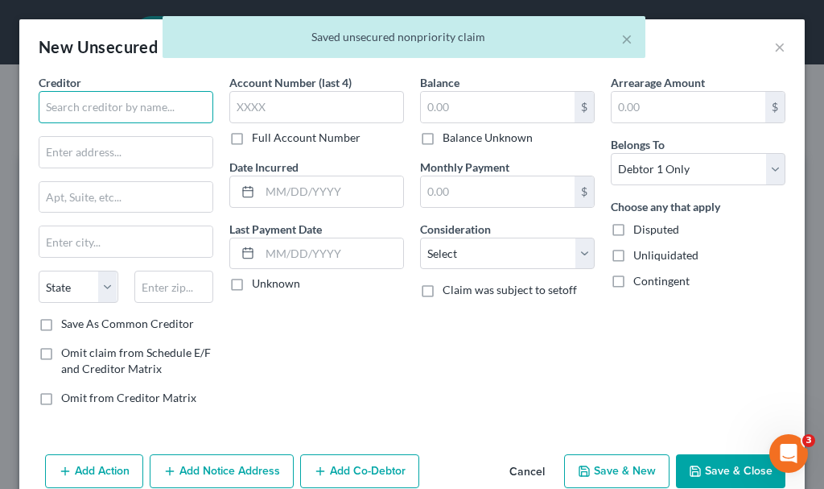
click at [123, 108] on input "text" at bounding box center [126, 107] width 175 height 32
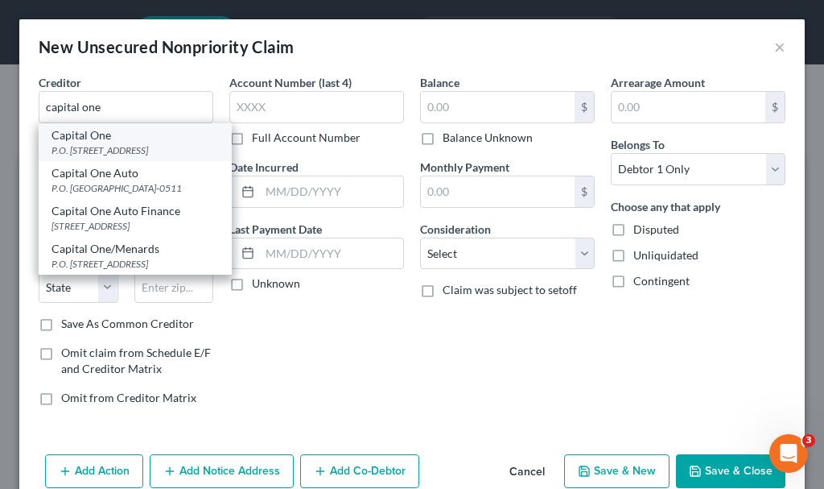
click at [83, 146] on div "P.O. Box 30285, Salt Lake City, UT 84130-0285" at bounding box center [135, 150] width 167 height 14
type input "Capital One"
type input "P.O. Box 30285"
type input "Salt Lake City"
select select "46"
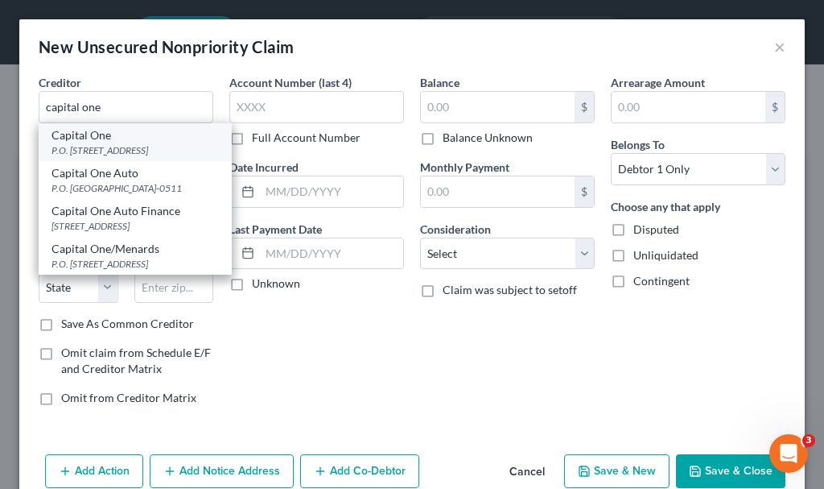
type input "84130-0285"
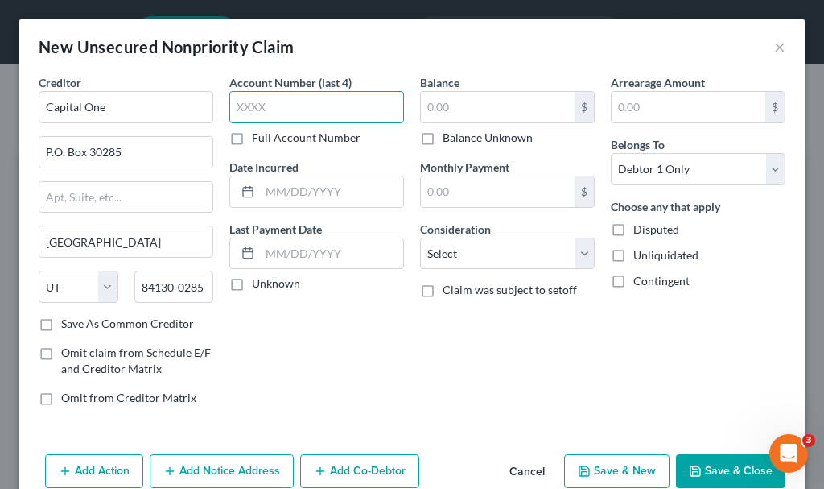
click at [314, 93] on input "text" at bounding box center [316, 107] width 175 height 32
type input "8478"
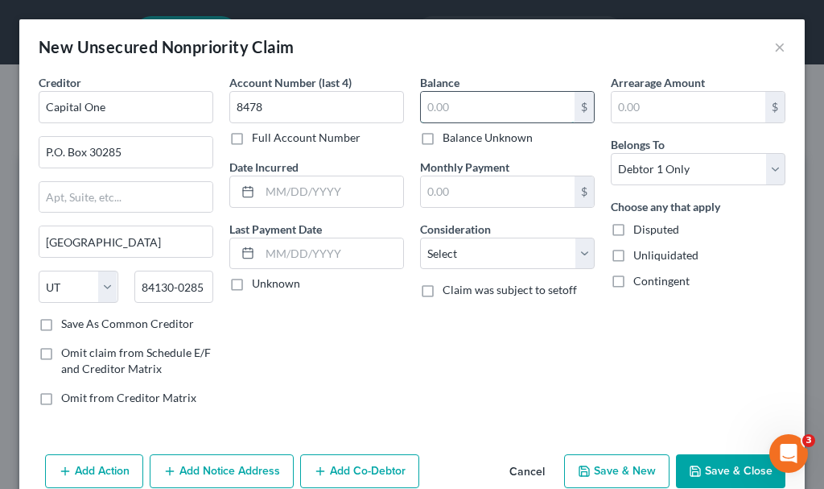
click at [485, 105] on input "text" at bounding box center [498, 107] width 154 height 31
type input "3,842.46"
click at [463, 251] on select "Select Cable / Satellite Services Collection Agency Credit Card Debt Debt Couns…" at bounding box center [507, 253] width 175 height 32
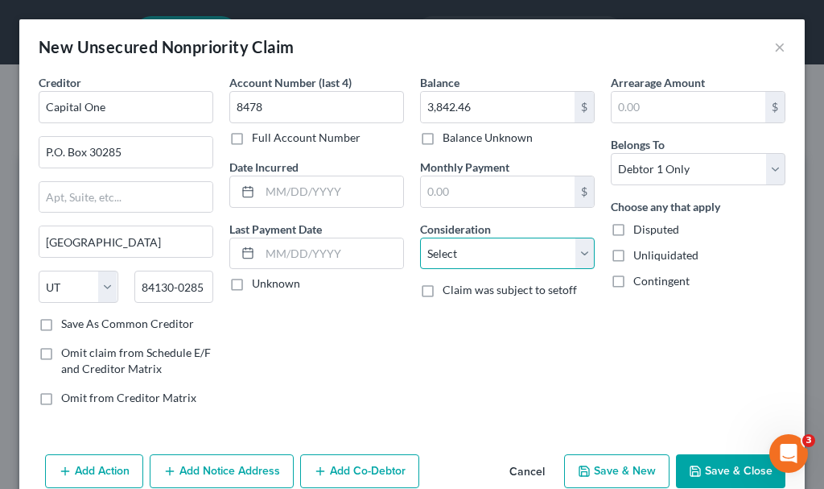
select select "2"
click at [420, 237] on select "Select Cable / Satellite Services Collection Agency Credit Card Debt Debt Couns…" at bounding box center [507, 253] width 175 height 32
click at [607, 471] on button "Save & New" at bounding box center [616, 471] width 105 height 34
select select "0"
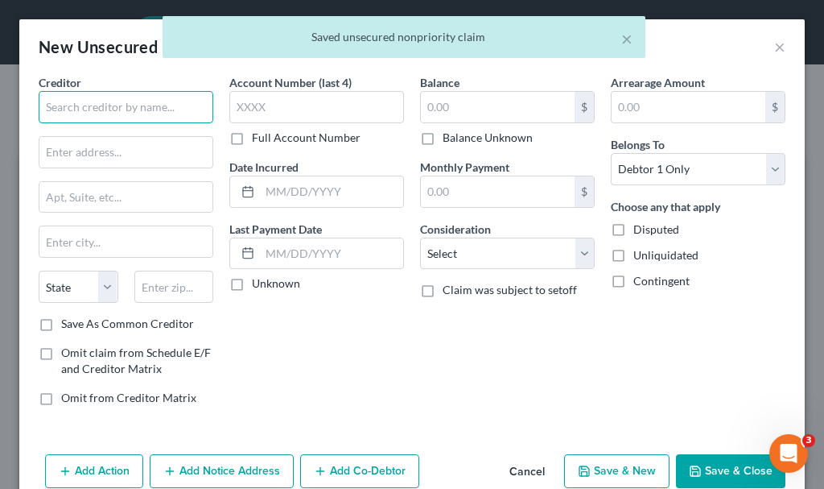
click at [118, 111] on input "text" at bounding box center [126, 107] width 175 height 32
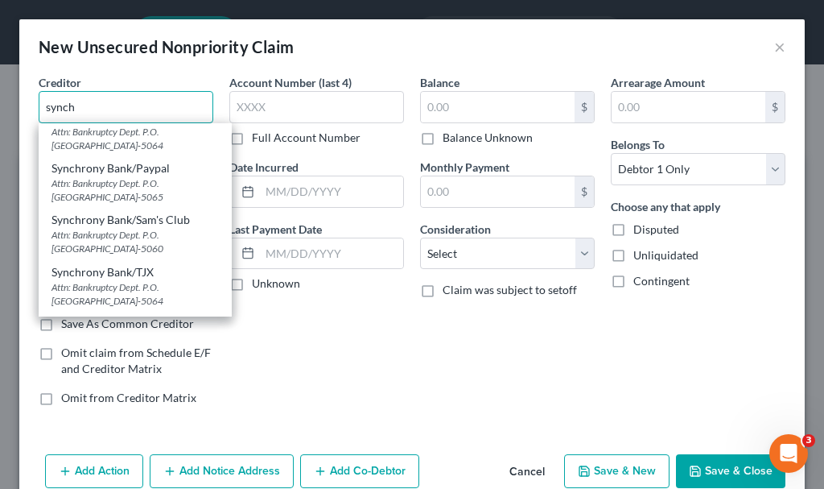
scroll to position [402, 0]
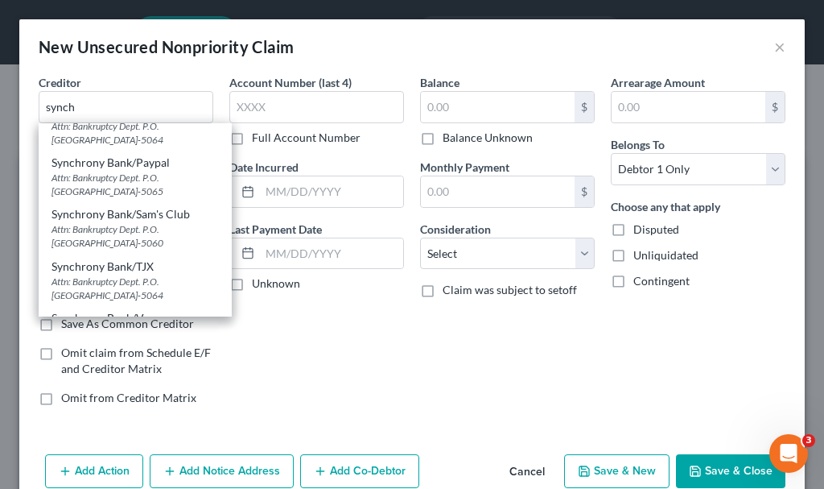
click at [117, 230] on div "Attn: Bankruptcy Dept. P.O. Box 965060, Orlando, FL 32896-5060" at bounding box center [135, 235] width 167 height 27
type input "Synchrony Bank/Sam's Club"
type input "Attn: Bankruptcy Dept."
type input "P.O. Box 965060"
type input "Orlando"
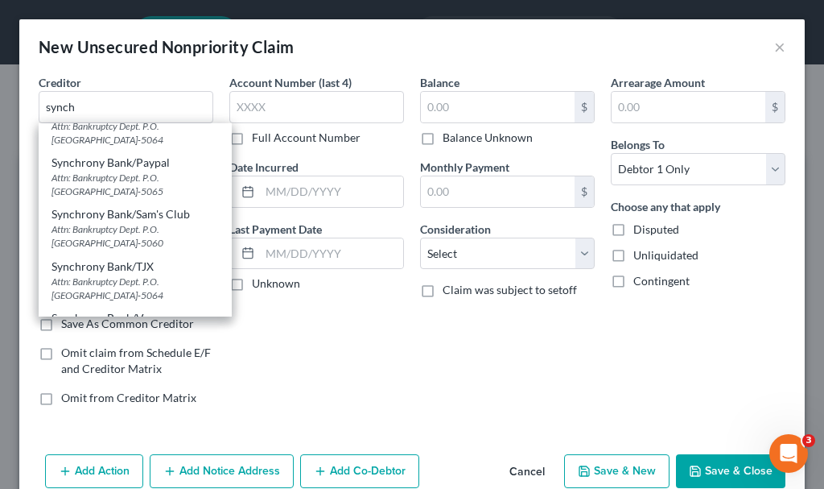
select select "9"
type input "32896-5060"
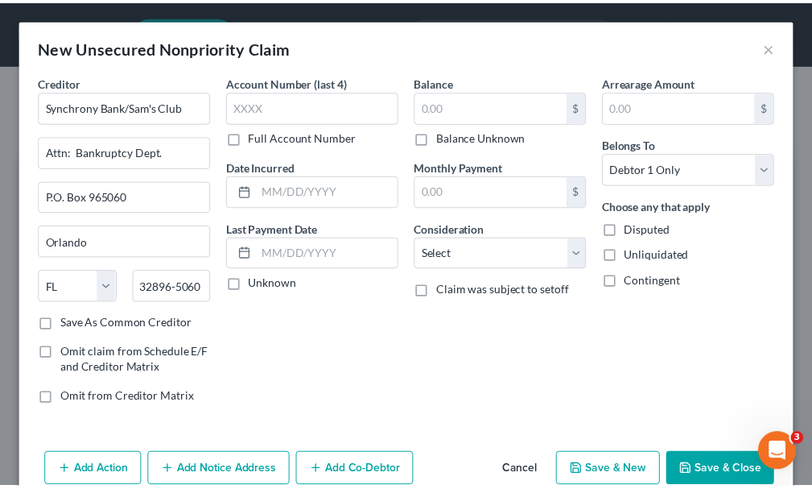
scroll to position [0, 0]
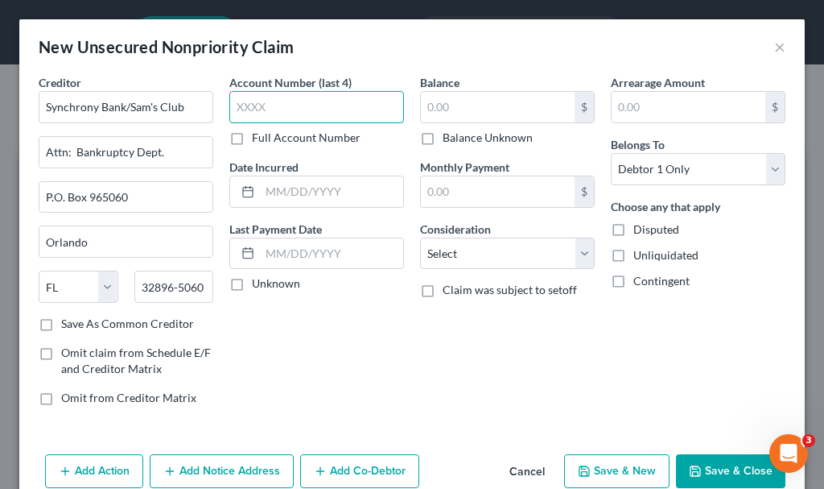
click at [287, 104] on input "text" at bounding box center [316, 107] width 175 height 32
type input "7614"
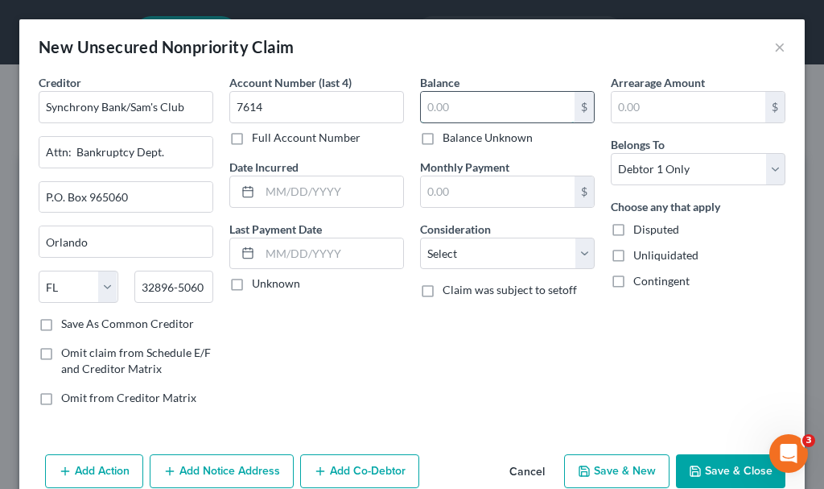
click at [448, 106] on input "text" at bounding box center [498, 107] width 154 height 31
type input "2,286.81"
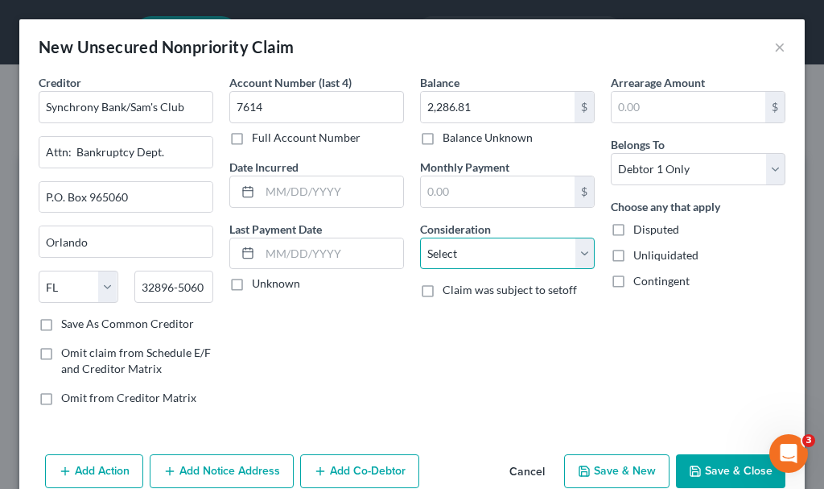
click at [448, 246] on select "Select Cable / Satellite Services Collection Agency Credit Card Debt Debt Couns…" at bounding box center [507, 253] width 175 height 32
select select "2"
click at [420, 237] on select "Select Cable / Satellite Services Collection Agency Credit Card Debt Debt Couns…" at bounding box center [507, 253] width 175 height 32
click at [603, 464] on button "Save & New" at bounding box center [616, 471] width 105 height 34
select select "0"
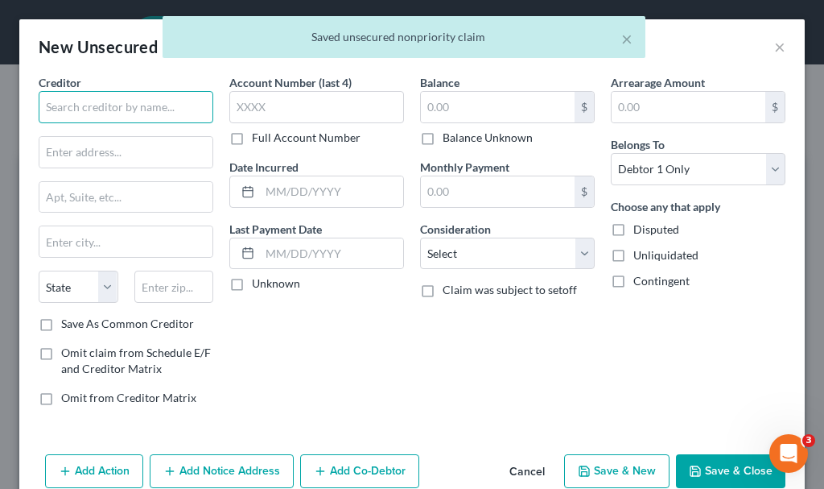
click at [156, 104] on input "text" at bounding box center [126, 107] width 175 height 32
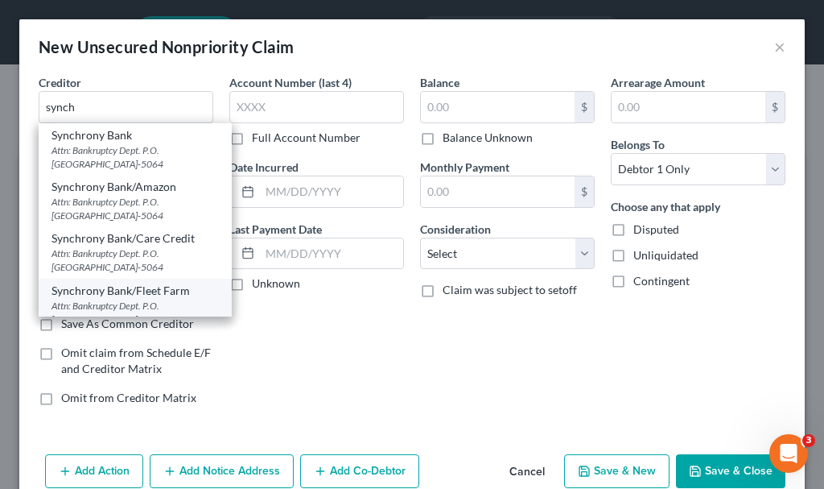
click at [144, 297] on div "Synchrony Bank/Fleet Farm" at bounding box center [135, 291] width 167 height 16
type input "Synchrony Bank/Fleet Farm"
type input "Attn: Bankruptcy Dept."
type input "P.O. Box 965064"
type input "Orlando"
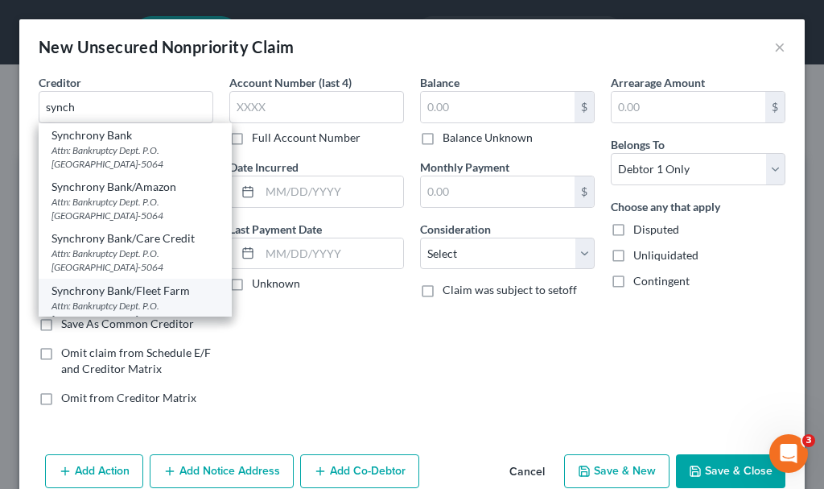
select select "9"
type input "32896-5064"
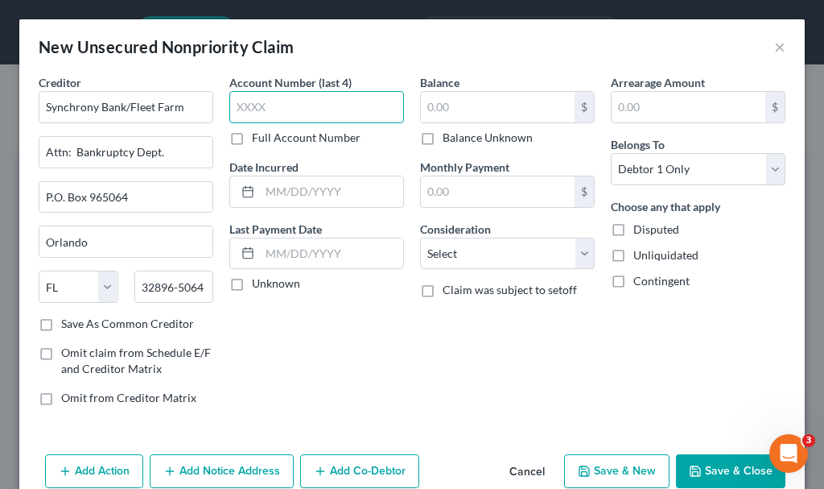
click at [303, 106] on input "text" at bounding box center [316, 107] width 175 height 32
type input "5745"
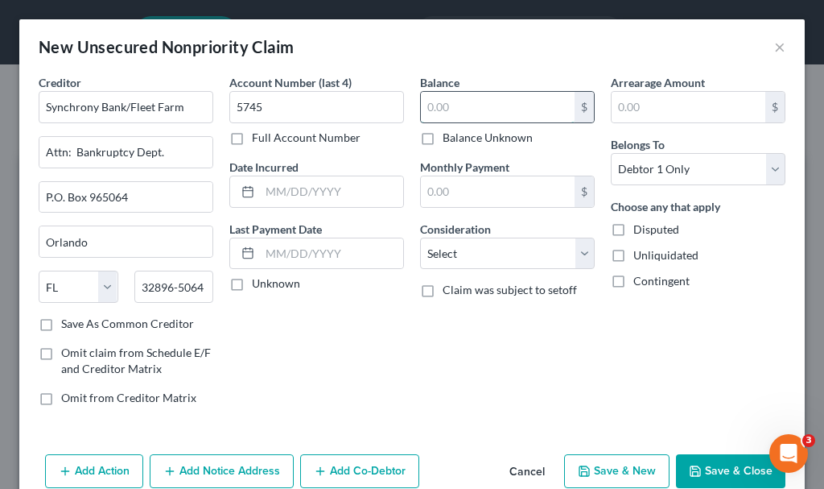
click at [495, 112] on input "text" at bounding box center [498, 107] width 154 height 31
type input "1,430.64"
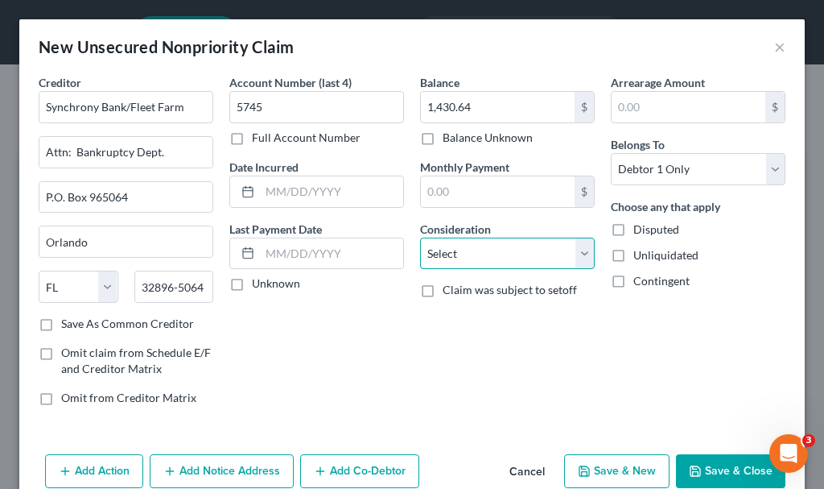
click at [498, 251] on select "Select Cable / Satellite Services Collection Agency Credit Card Debt Debt Couns…" at bounding box center [507, 253] width 175 height 32
select select "2"
click at [420, 237] on select "Select Cable / Satellite Services Collection Agency Credit Card Debt Debt Couns…" at bounding box center [507, 253] width 175 height 32
click at [632, 463] on button "Save & New" at bounding box center [616, 471] width 105 height 34
select select "0"
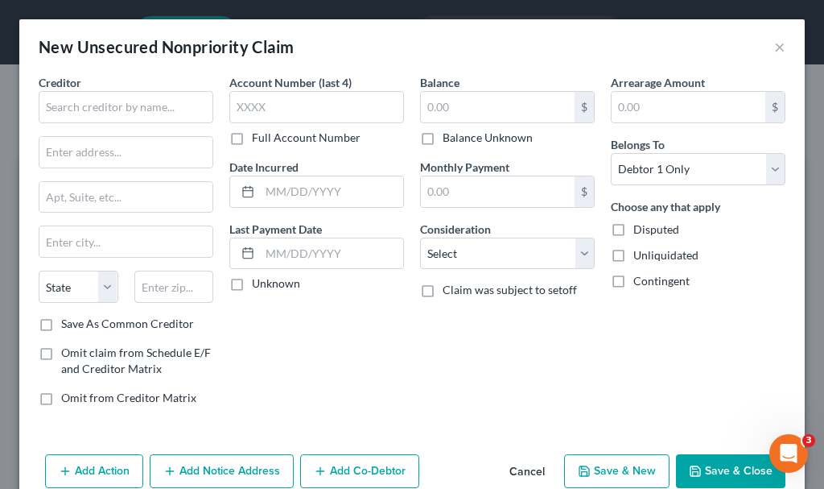
type input "0.00"
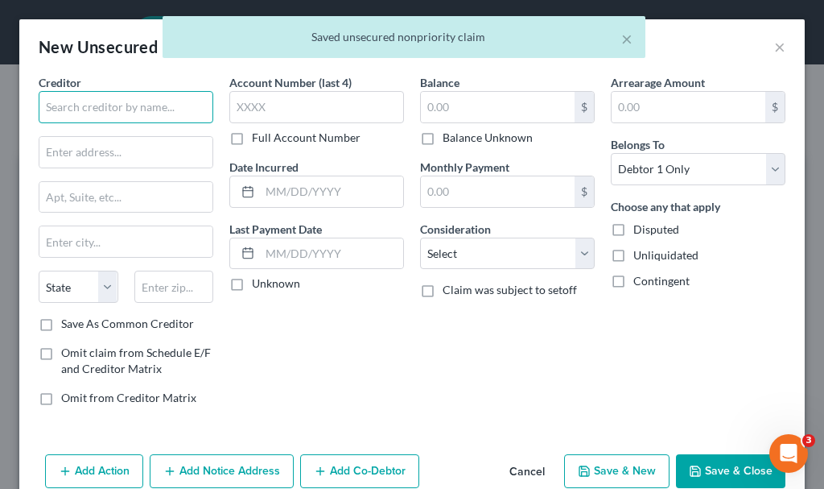
click at [131, 104] on input "text" at bounding box center [126, 107] width 175 height 32
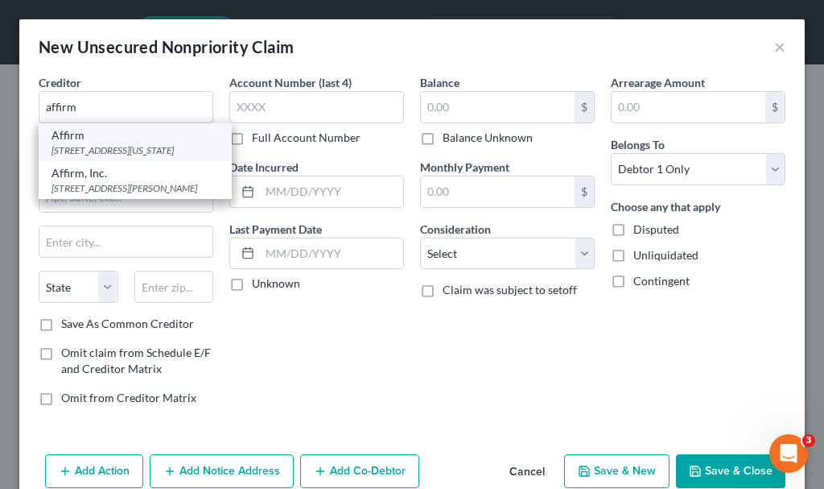
click at [105, 157] on div "650 California St., Fl. 12, San Francisco, CA 94108" at bounding box center [135, 150] width 167 height 14
type input "Affirm"
type input "650 California St., Fl. 12"
type input "San Francisco"
select select "4"
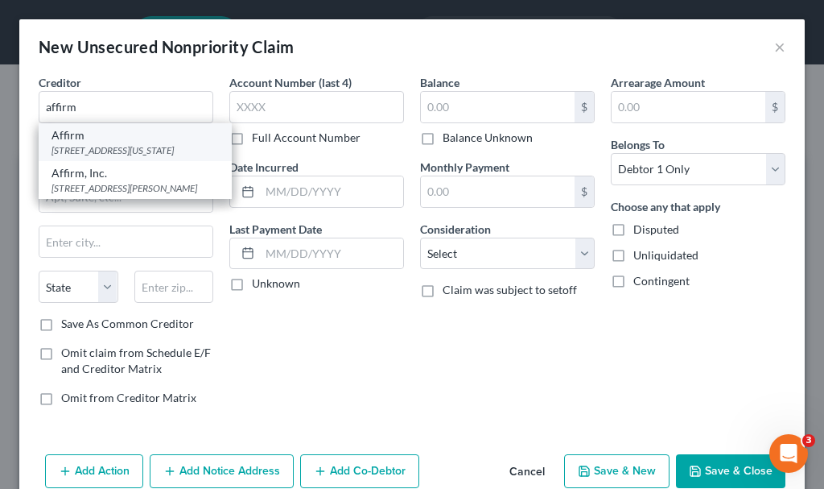
type input "94108"
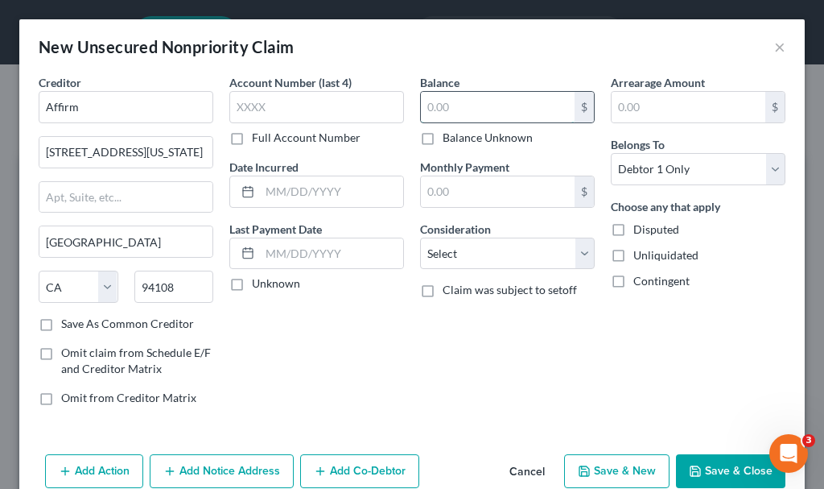
click at [435, 107] on input "text" at bounding box center [498, 107] width 154 height 31
type input "394.36"
click at [592, 468] on button "Save & New" at bounding box center [616, 471] width 105 height 34
type input "0.00"
select select "0"
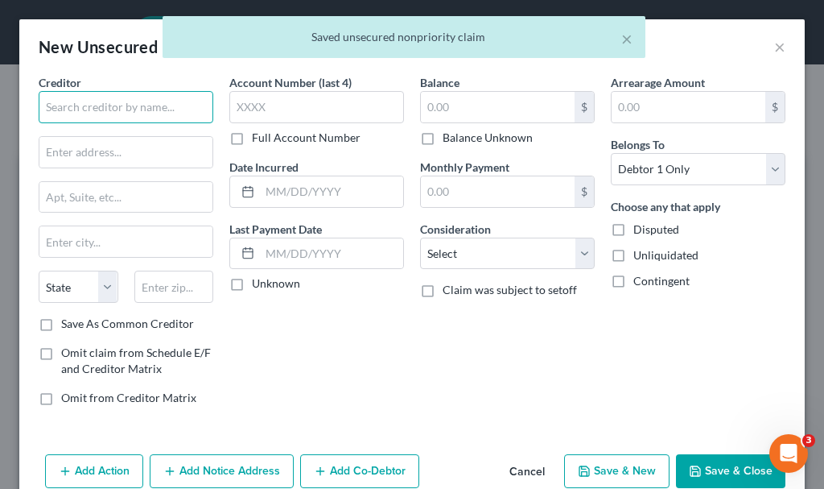
click at [126, 108] on input "text" at bounding box center [126, 107] width 175 height 32
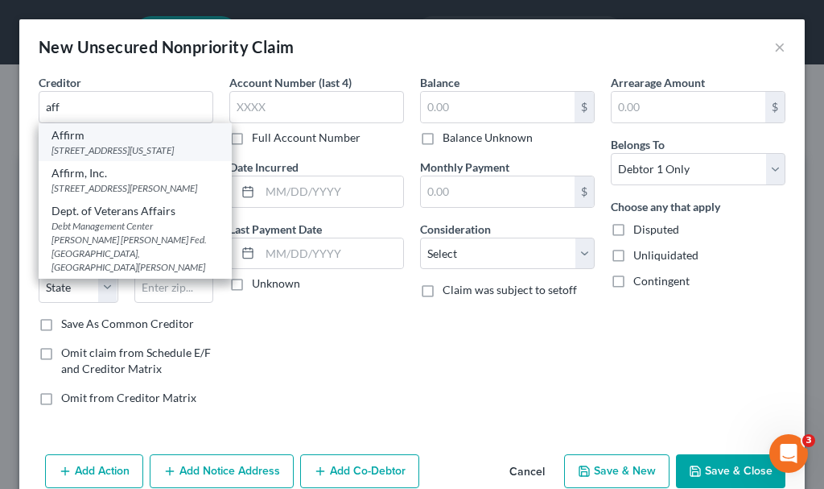
click at [103, 152] on div "650 California St., Fl. 12, San Francisco, CA 94108" at bounding box center [135, 150] width 167 height 14
type input "Affirm"
type input "650 California St., Fl. 12"
type input "San Francisco"
select select "4"
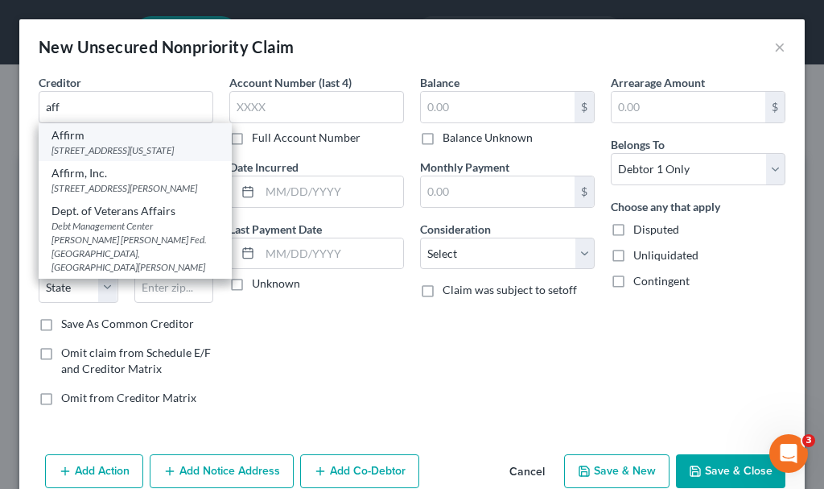
type input "94108"
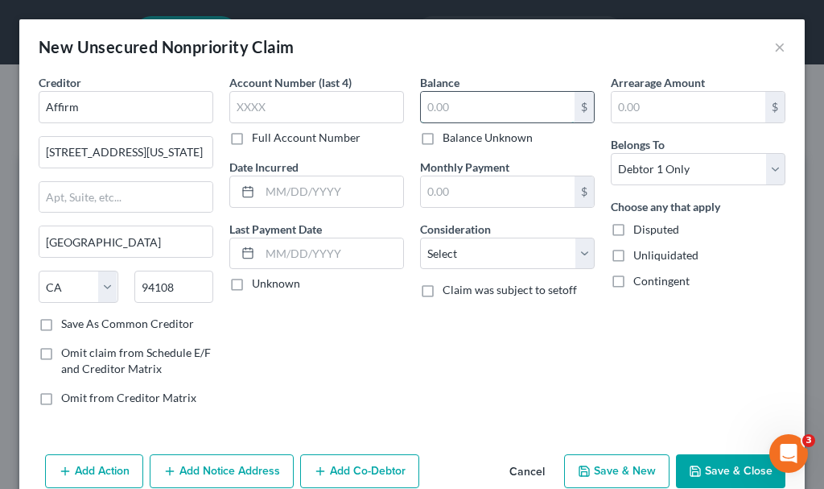
click at [460, 109] on input "text" at bounding box center [498, 107] width 154 height 31
type input "222.91"
click at [619, 466] on button "Save & New" at bounding box center [616, 471] width 105 height 34
select select "0"
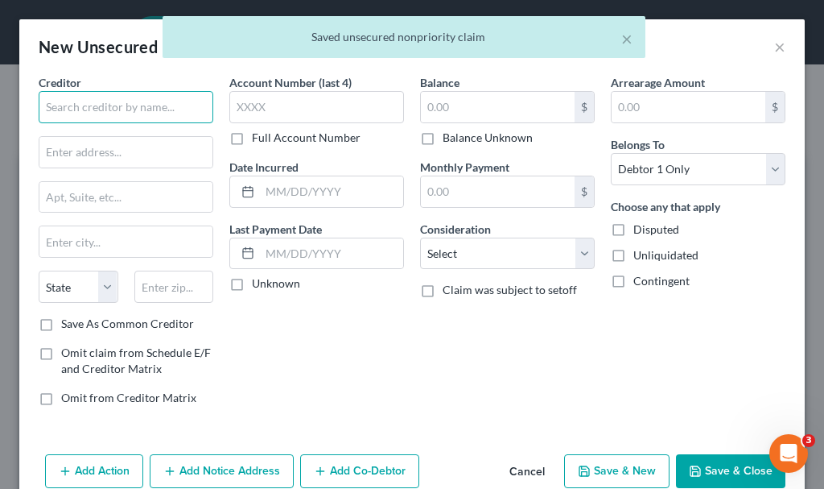
click at [109, 100] on input "text" at bounding box center [126, 107] width 175 height 32
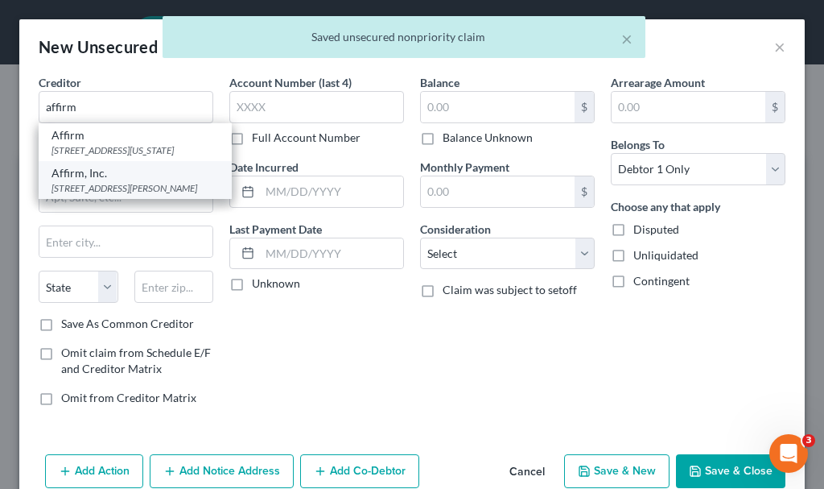
click at [92, 195] on div "30 Isabella St., 4th Floor, Pittsburgh, PA 15212" at bounding box center [135, 188] width 167 height 14
type input "Affirm, Inc."
type input "30 Isabella St., 4th Floor"
type input "Pittsburgh"
select select "39"
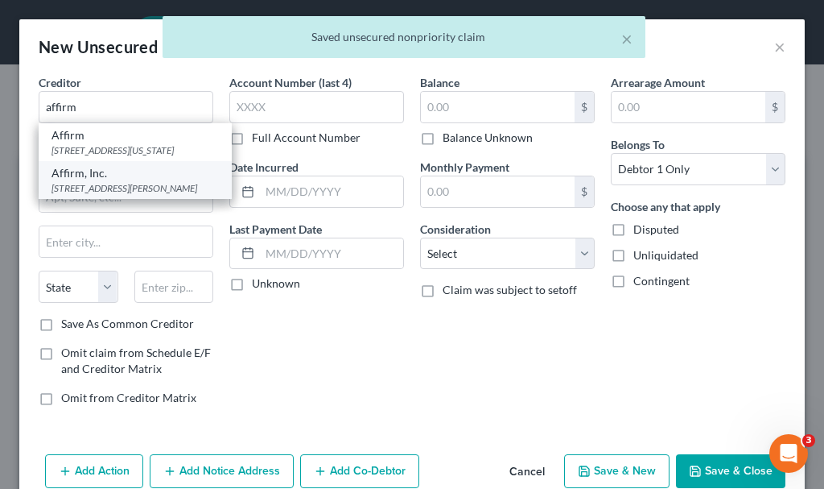
type input "15212"
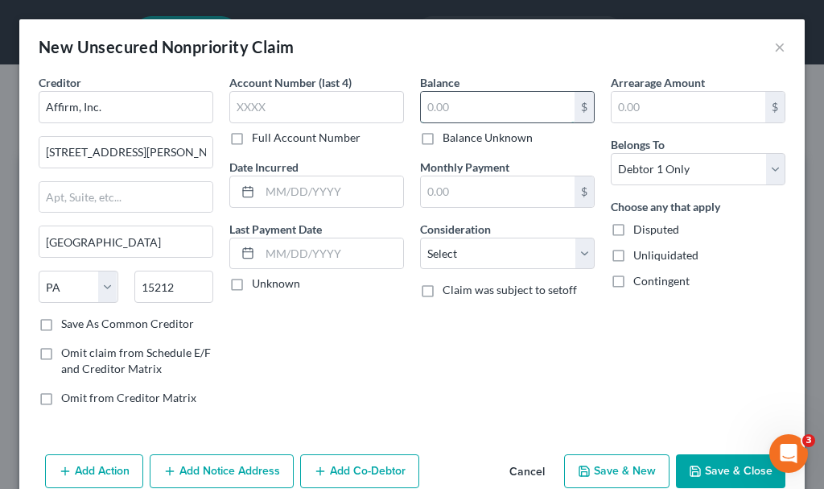
click at [443, 107] on input "text" at bounding box center [498, 107] width 154 height 31
type input "54.18"
click at [590, 468] on button "Save & New" at bounding box center [616, 471] width 105 height 34
select select "0"
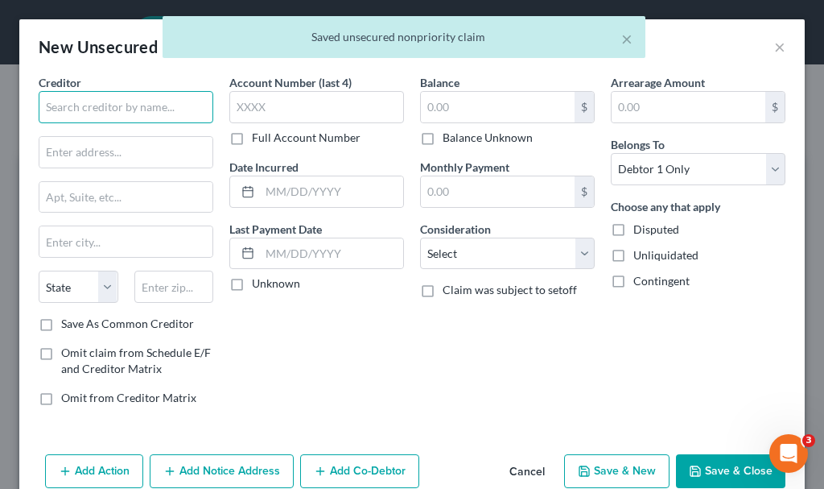
click at [132, 99] on input "text" at bounding box center [126, 107] width 175 height 32
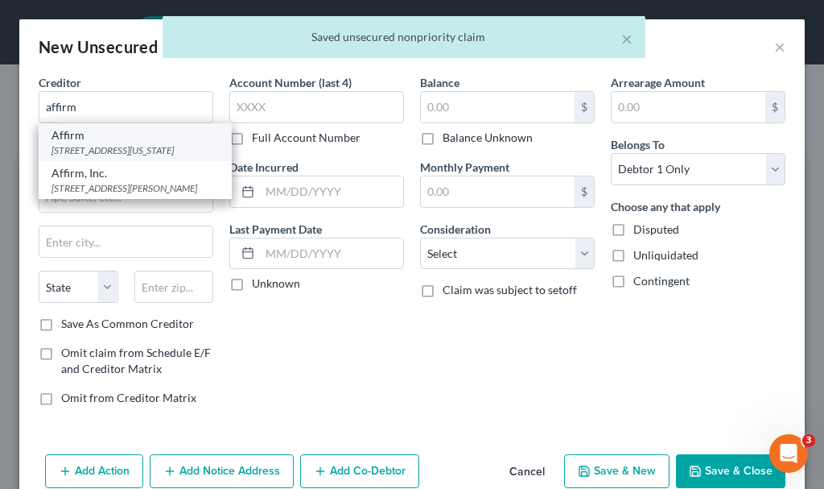
click at [82, 140] on div "Affirm" at bounding box center [135, 135] width 167 height 16
type input "Affirm"
type input "650 California St., Fl. 12"
type input "San Francisco"
select select "4"
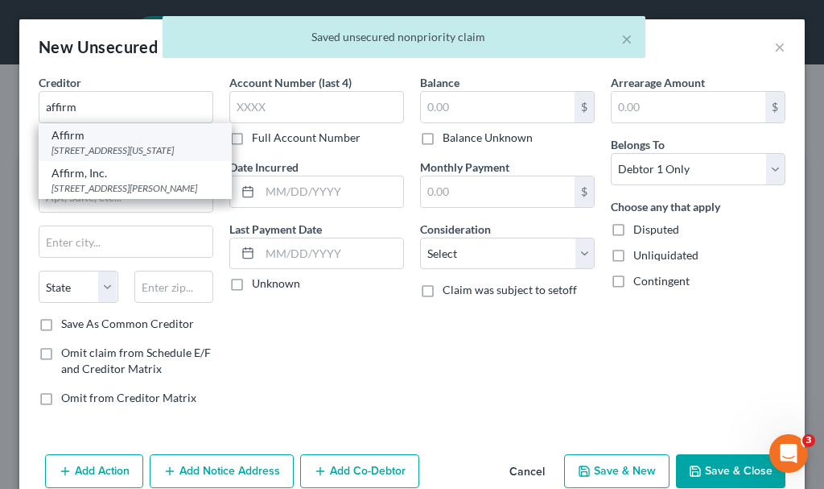
type input "94108"
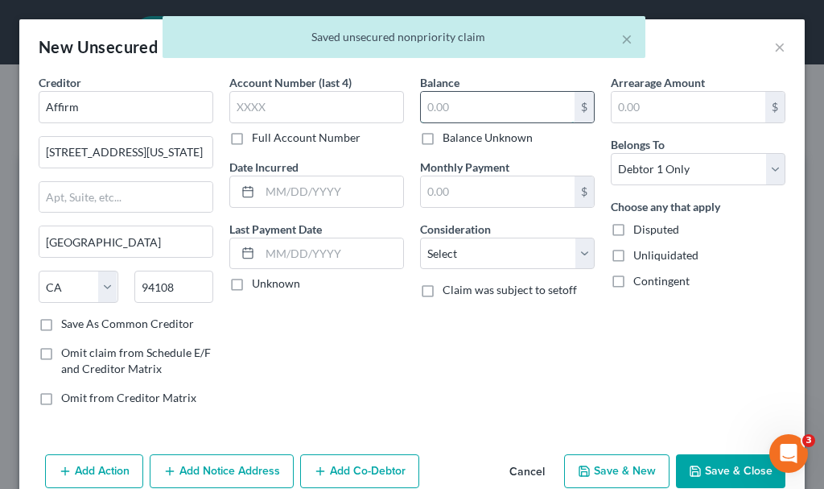
click at [456, 101] on input "text" at bounding box center [498, 107] width 154 height 31
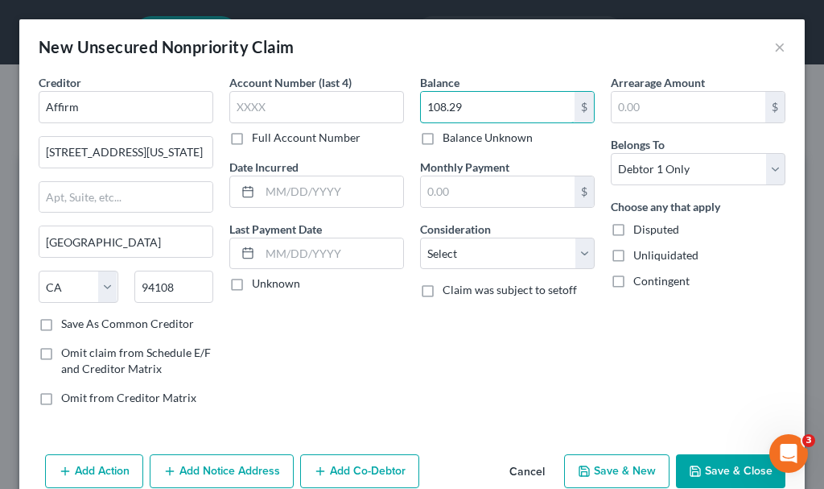
type input "108.29"
click at [602, 467] on button "Save & New" at bounding box center [616, 471] width 105 height 34
select select "0"
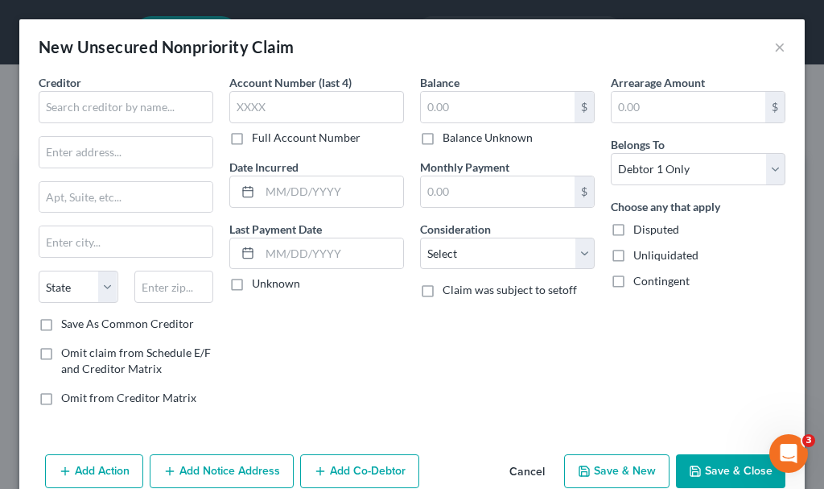
type input "0.00"
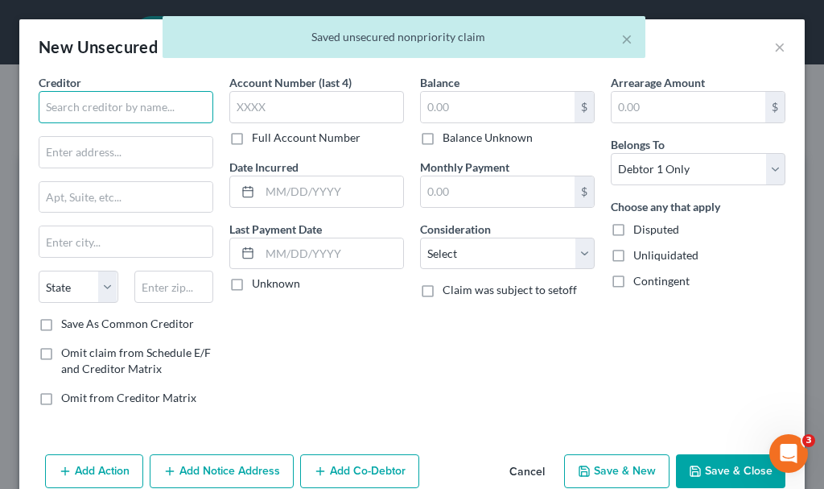
click at [123, 107] on input "text" at bounding box center [126, 107] width 175 height 32
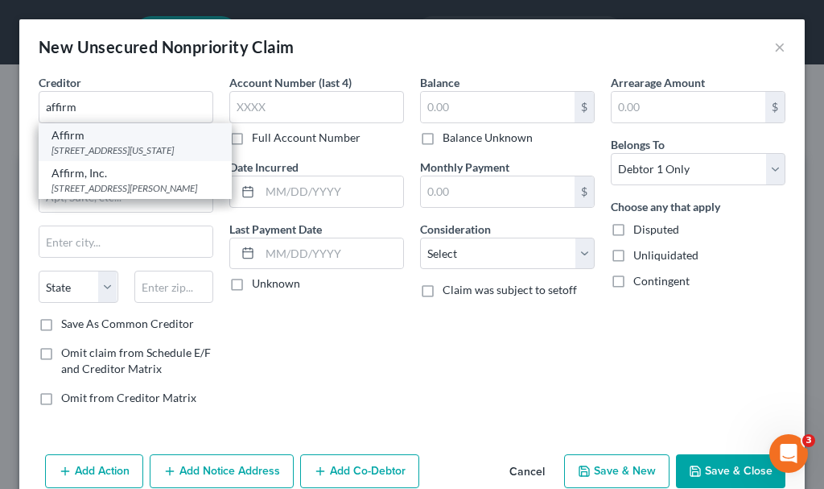
click at [78, 147] on div "650 California St., Fl. 12, San Francisco, CA 94108" at bounding box center [135, 150] width 167 height 14
type input "Affirm"
type input "650 California St., Fl. 12"
type input "San Francisco"
select select "4"
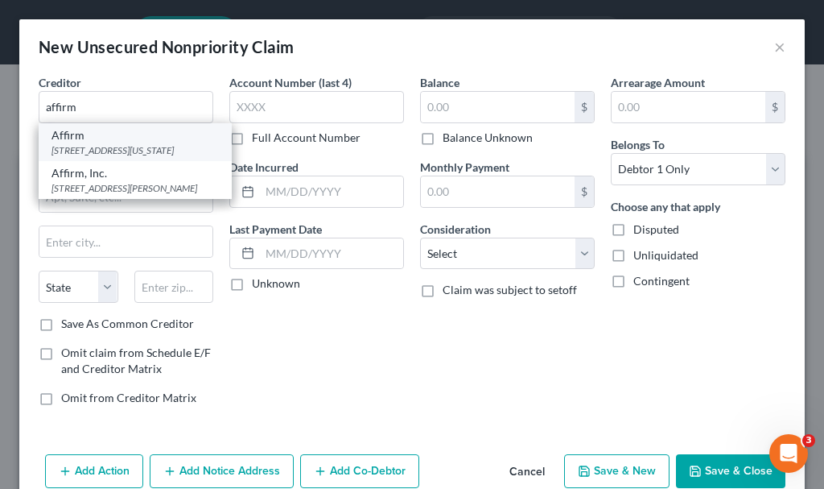
type input "94108"
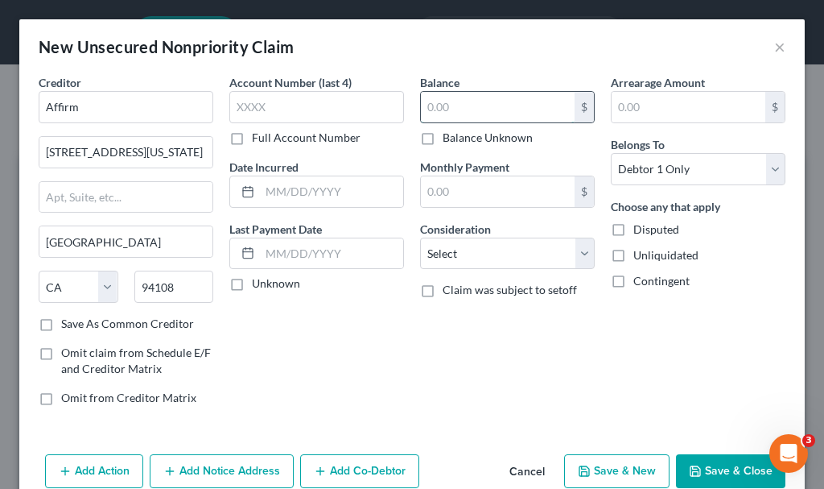
click at [481, 105] on input "text" at bounding box center [498, 107] width 154 height 31
type input "134.66"
click at [593, 467] on button "Save & New" at bounding box center [616, 471] width 105 height 34
select select "0"
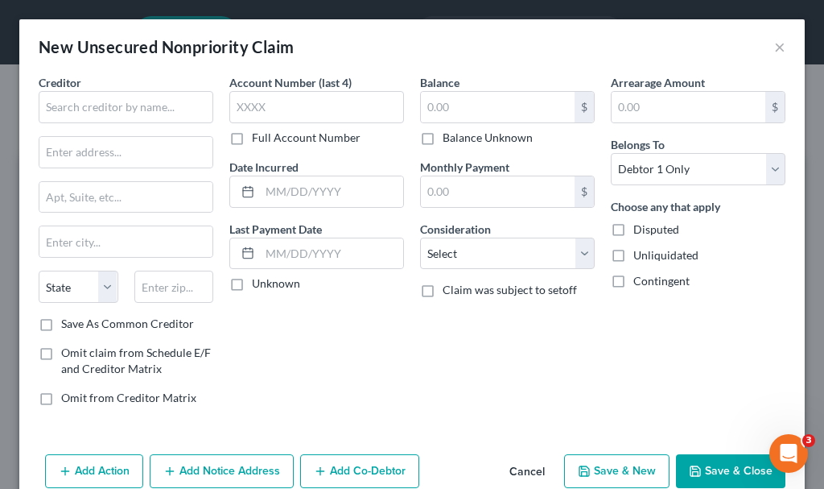
type input "0.00"
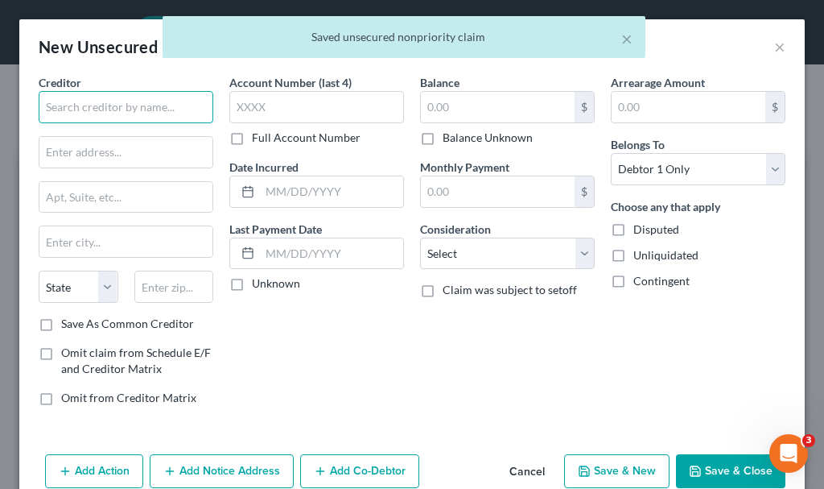
click at [107, 114] on input "text" at bounding box center [126, 107] width 175 height 32
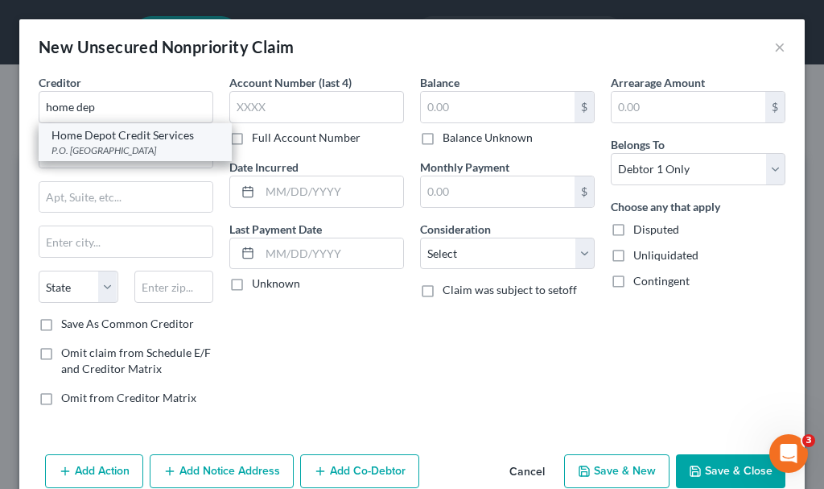
click at [99, 140] on div "Home Depot Credit Services" at bounding box center [135, 135] width 167 height 16
type input "Home Depot Credit Services"
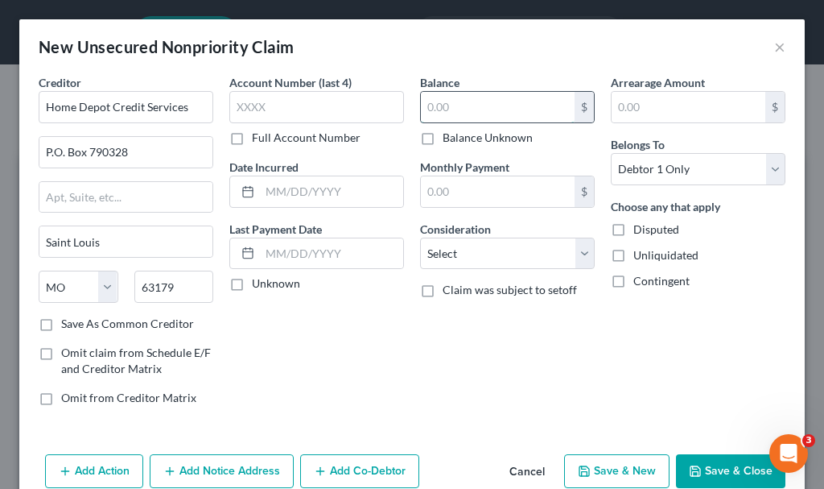
click at [450, 106] on input "text" at bounding box center [498, 107] width 154 height 31
click at [279, 118] on input "text" at bounding box center [316, 107] width 175 height 32
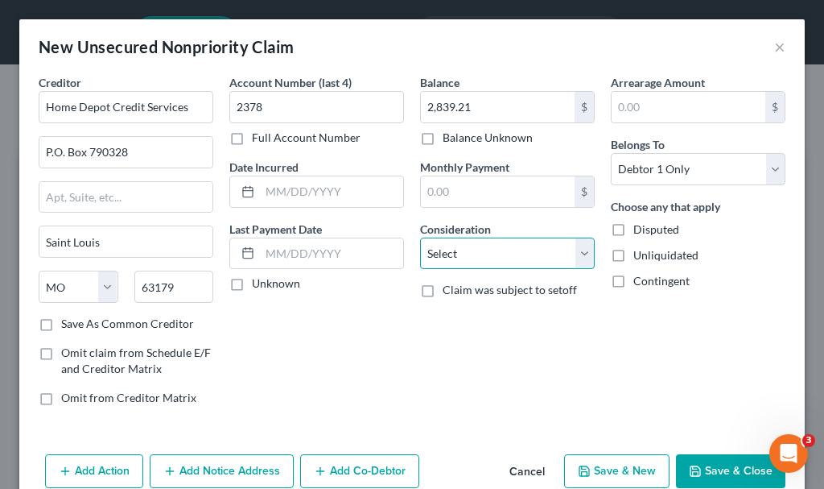
click at [461, 250] on select "Select Cable / Satellite Services Collection Agency Credit Card Debt Debt Couns…" at bounding box center [507, 253] width 175 height 32
click at [420, 237] on select "Select Cable / Satellite Services Collection Agency Credit Card Debt Debt Couns…" at bounding box center [507, 253] width 175 height 32
click at [588, 464] on button "Save & New" at bounding box center [616, 471] width 105 height 34
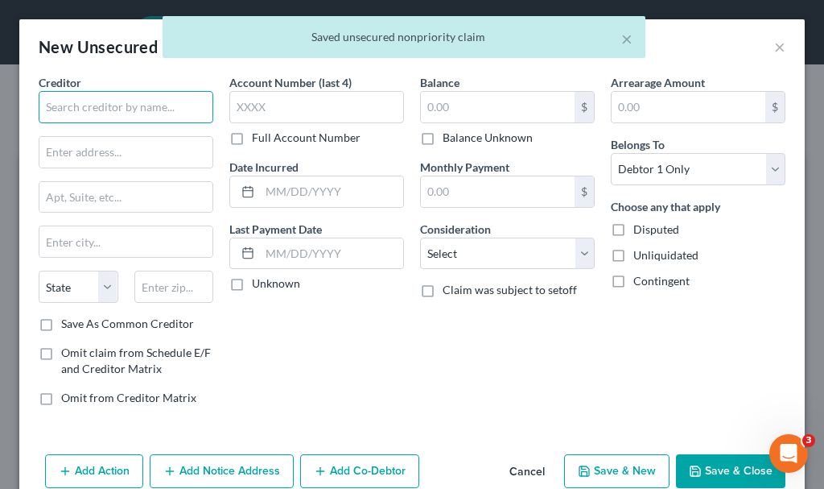
click at [126, 103] on input "text" at bounding box center [126, 107] width 175 height 32
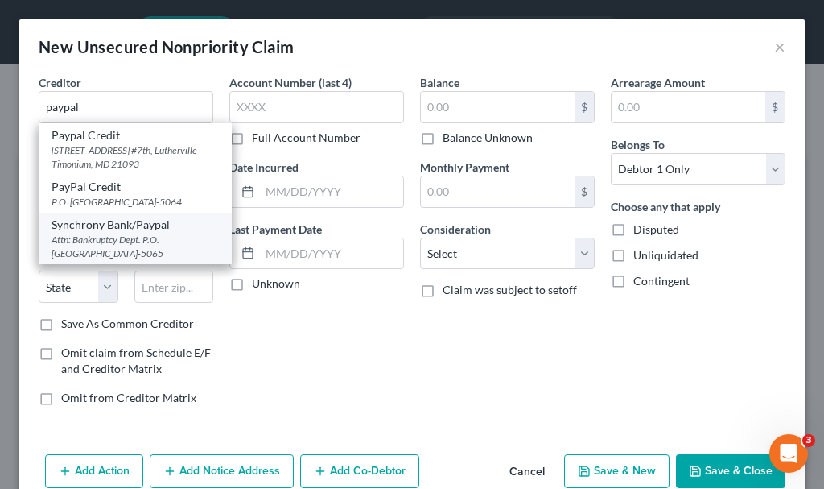
click at [111, 254] on div "Attn: Bankruptcy Dept. P.O. Box 965065, Orlando, FL 32896-5065" at bounding box center [135, 246] width 167 height 27
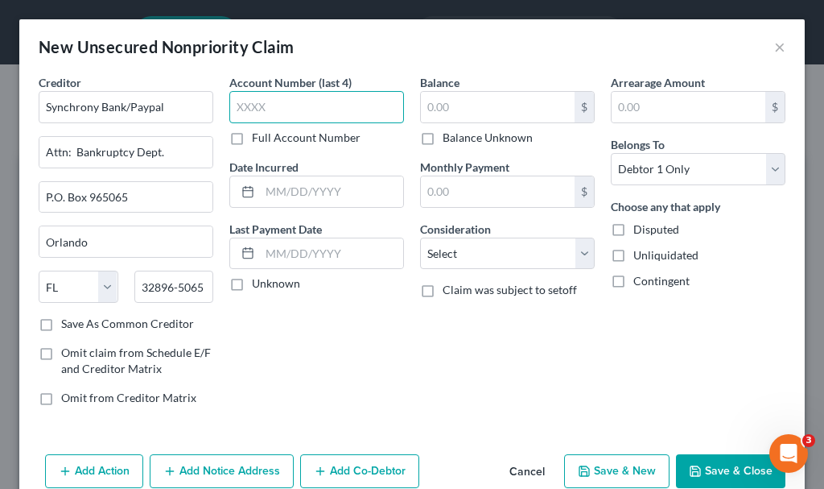
click at [259, 105] on input "text" at bounding box center [316, 107] width 175 height 32
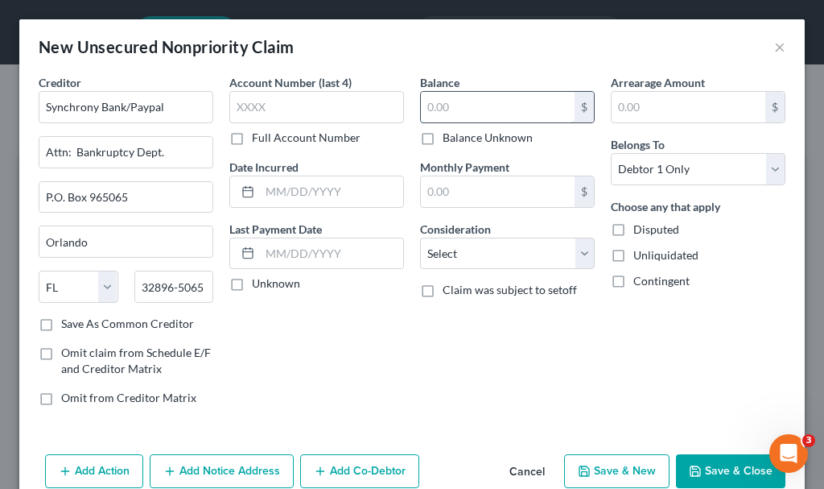
click at [454, 116] on input "text" at bounding box center [498, 107] width 154 height 31
click at [491, 252] on select "Select Cable / Satellite Services Collection Agency Credit Card Debt Debt Couns…" at bounding box center [507, 253] width 175 height 32
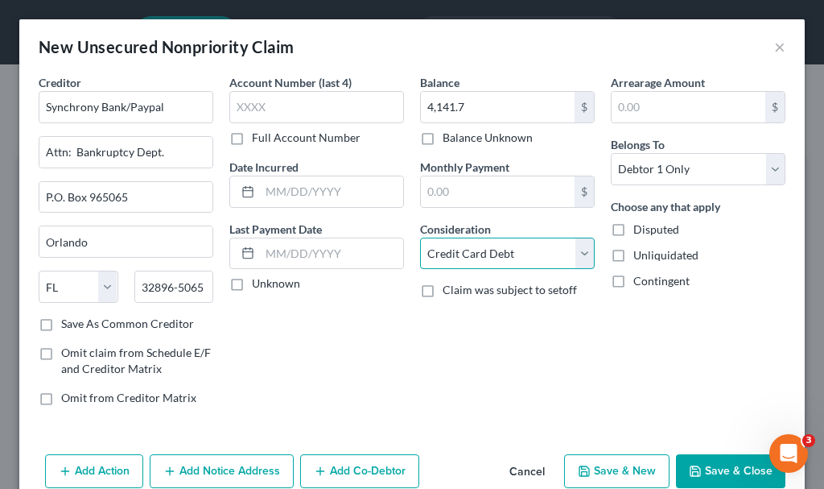
click at [420, 237] on select "Select Cable / Satellite Services Collection Agency Credit Card Debt Debt Couns…" at bounding box center [507, 253] width 175 height 32
click at [584, 462] on button "Save & New" at bounding box center [616, 471] width 105 height 34
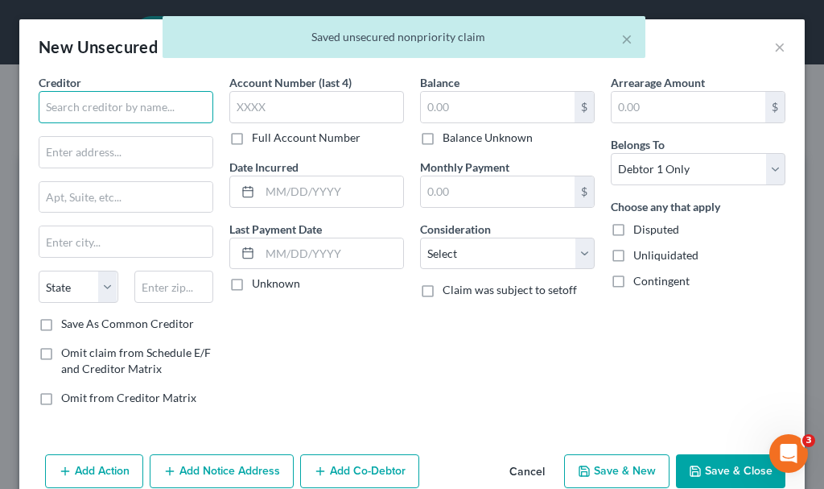
click at [132, 107] on input "text" at bounding box center [126, 107] width 175 height 32
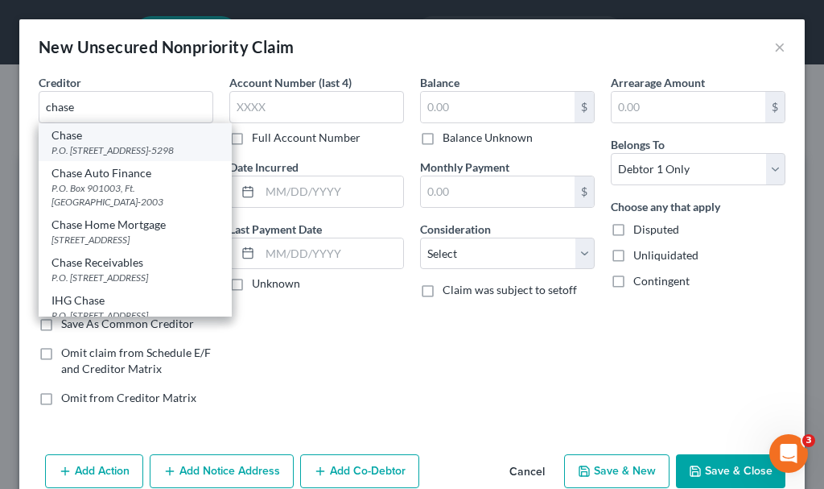
click at [88, 151] on div "P.O. Box 15298, Wilmington, DE 19850-5298" at bounding box center [135, 150] width 167 height 14
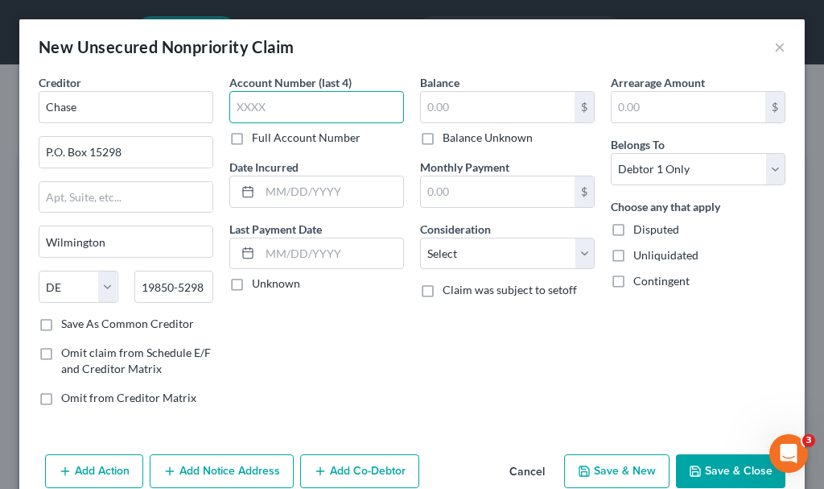
click at [260, 106] on input "text" at bounding box center [316, 107] width 175 height 32
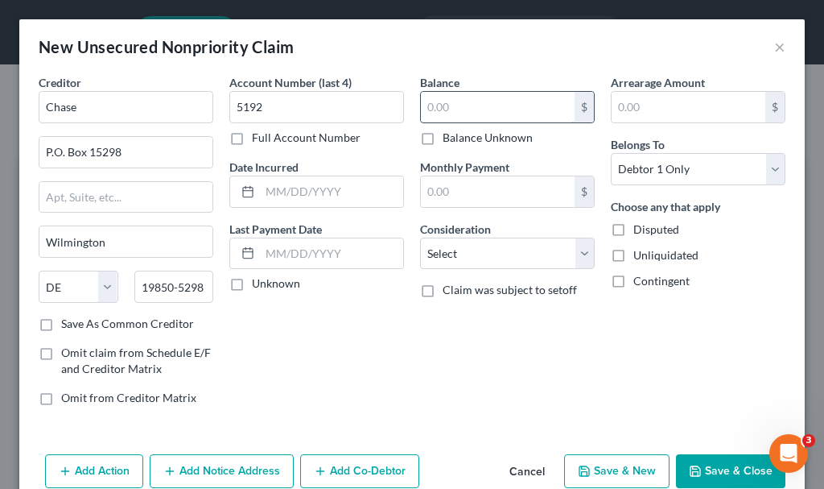
click at [510, 105] on input "text" at bounding box center [498, 107] width 154 height 31
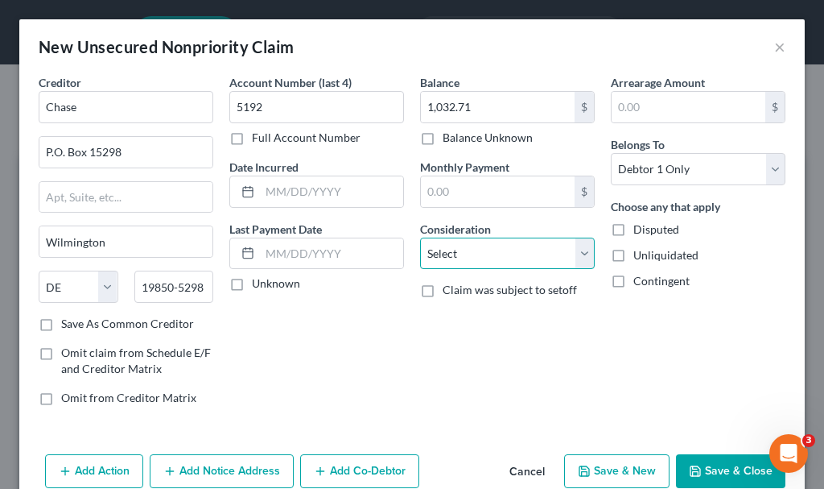
click at [463, 252] on select "Select Cable / Satellite Services Collection Agency Credit Card Debt Debt Couns…" at bounding box center [507, 253] width 175 height 32
click at [420, 237] on select "Select Cable / Satellite Services Collection Agency Credit Card Debt Debt Couns…" at bounding box center [507, 253] width 175 height 32
click at [590, 468] on button "Save & New" at bounding box center [616, 471] width 105 height 34
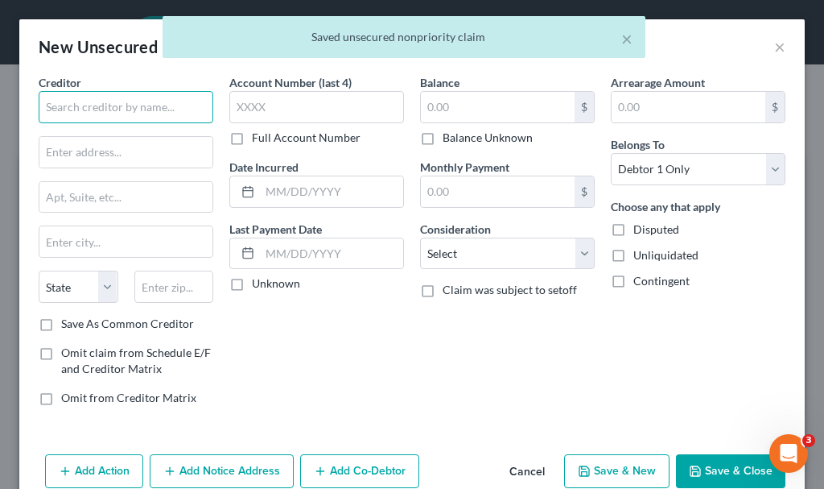
click at [137, 109] on input "text" at bounding box center [126, 107] width 175 height 32
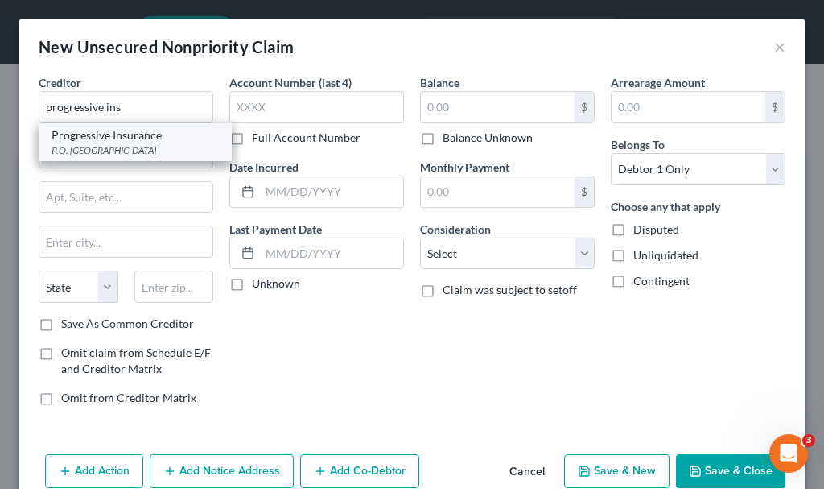
click at [103, 137] on div "Progressive Insurance" at bounding box center [135, 135] width 167 height 16
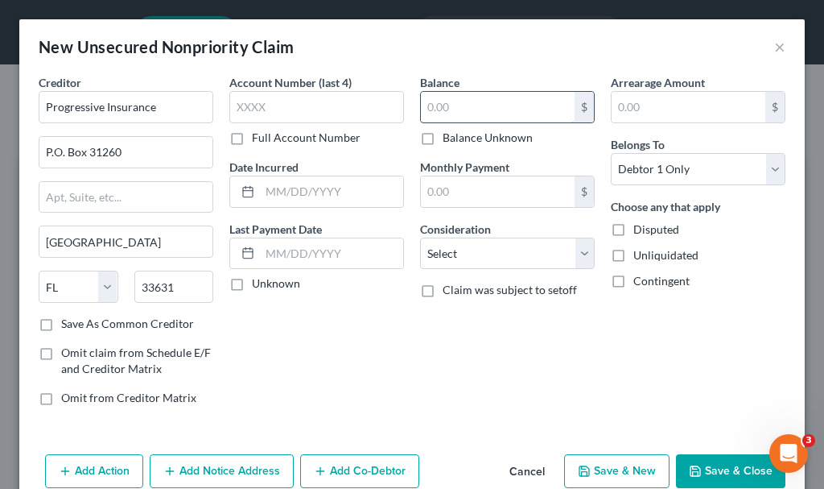
click at [435, 102] on input "text" at bounding box center [498, 107] width 154 height 31
click at [721, 467] on button "Save & Close" at bounding box center [730, 471] width 109 height 34
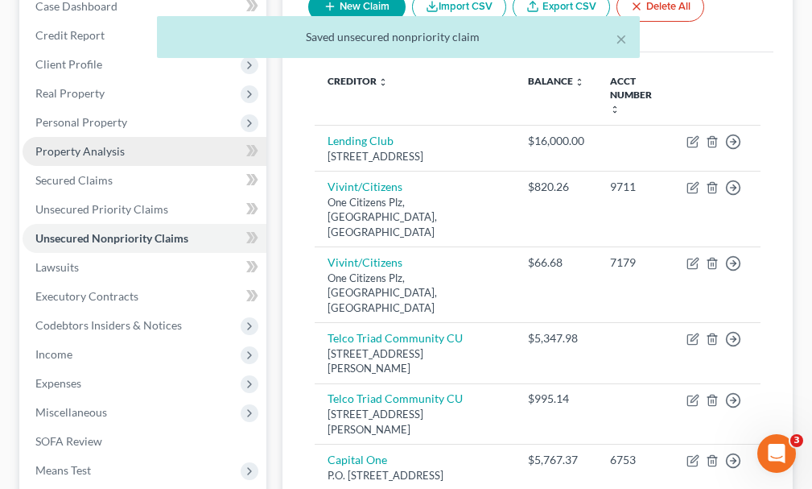
scroll to position [241, 0]
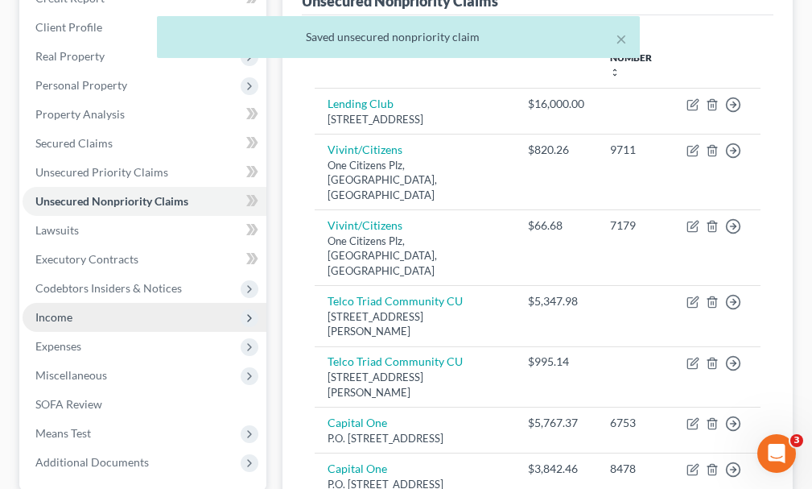
click at [58, 310] on span "Income" at bounding box center [53, 317] width 37 height 14
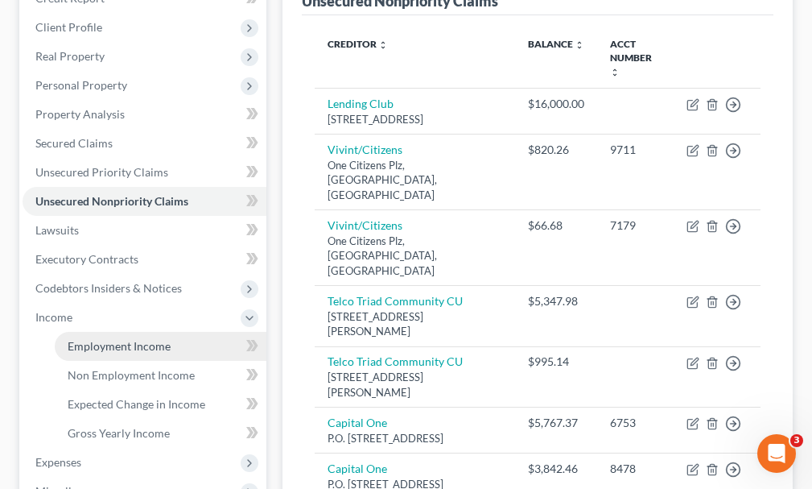
click at [111, 339] on span "Employment Income" at bounding box center [119, 346] width 103 height 14
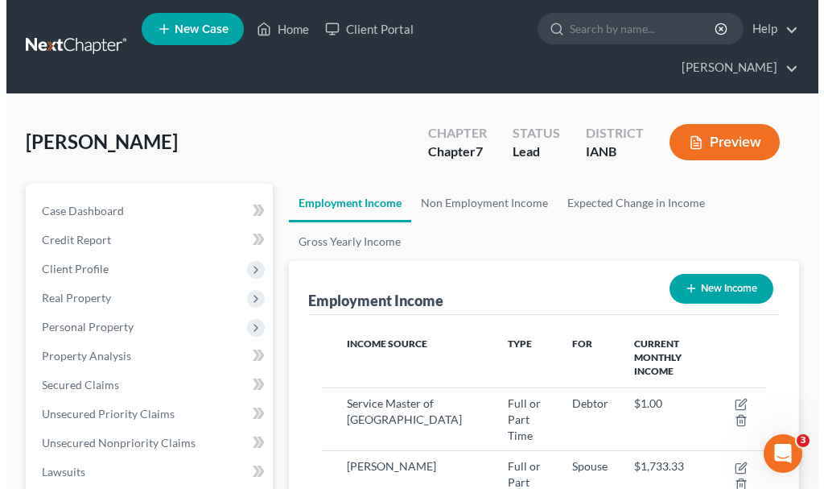
scroll to position [223, 478]
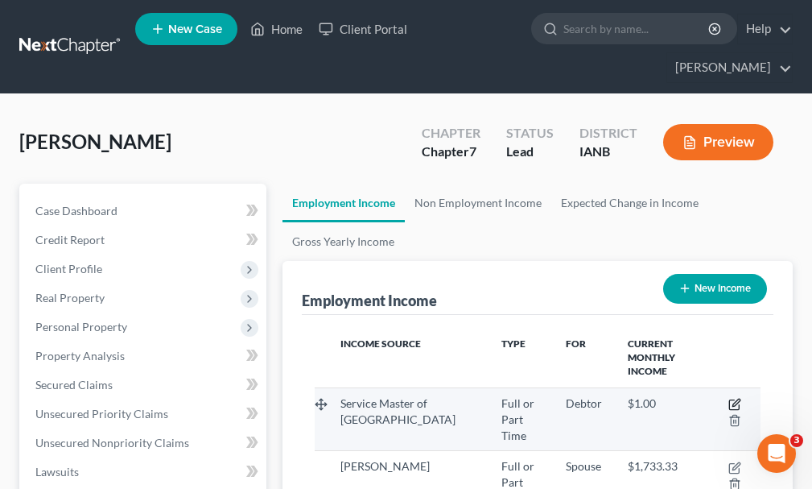
click at [736, 398] on icon "button" at bounding box center [735, 401] width 7 height 7
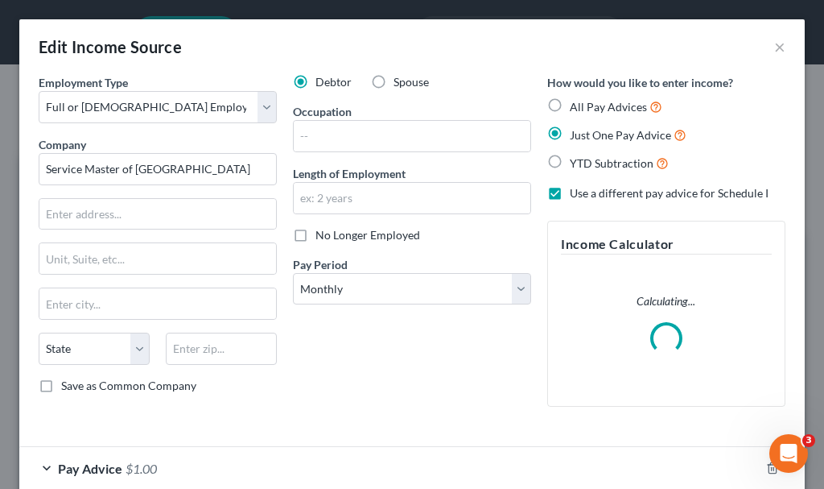
scroll to position [227, 486]
click at [368, 295] on select "Select Monthly Twice Monthly Every Other Week Weekly" at bounding box center [412, 289] width 238 height 32
click at [293, 273] on select "Select Monthly Twice Monthly Every Other Week Weekly" at bounding box center [412, 289] width 238 height 32
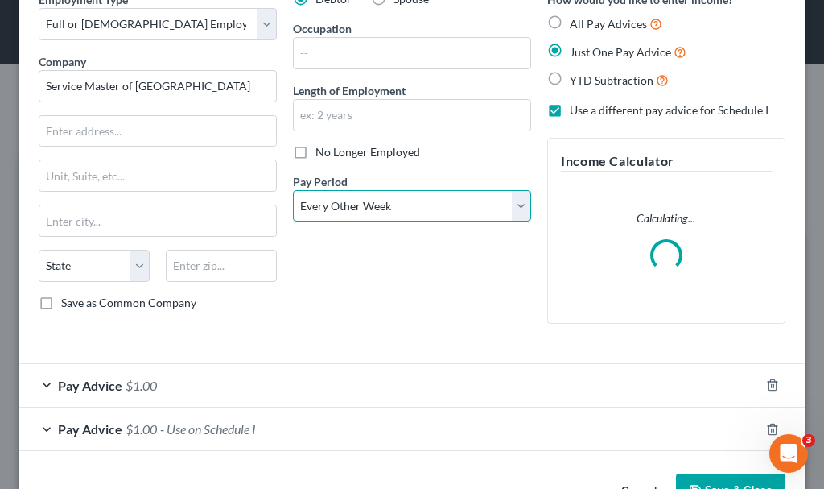
scroll to position [134, 0]
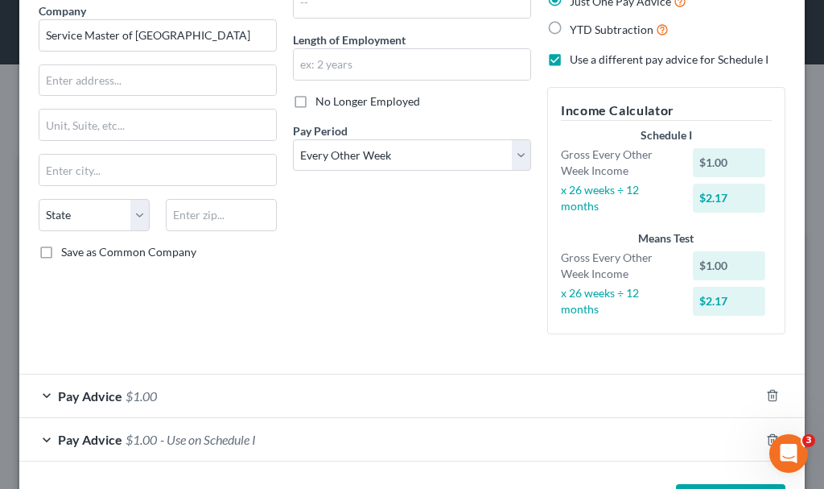
click at [164, 436] on span "- Use on Schedule I" at bounding box center [208, 438] width 96 height 15
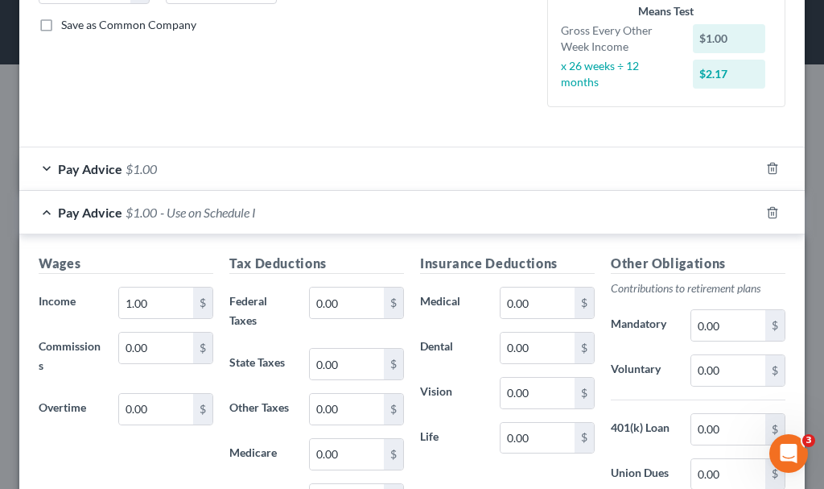
scroll to position [375, 0]
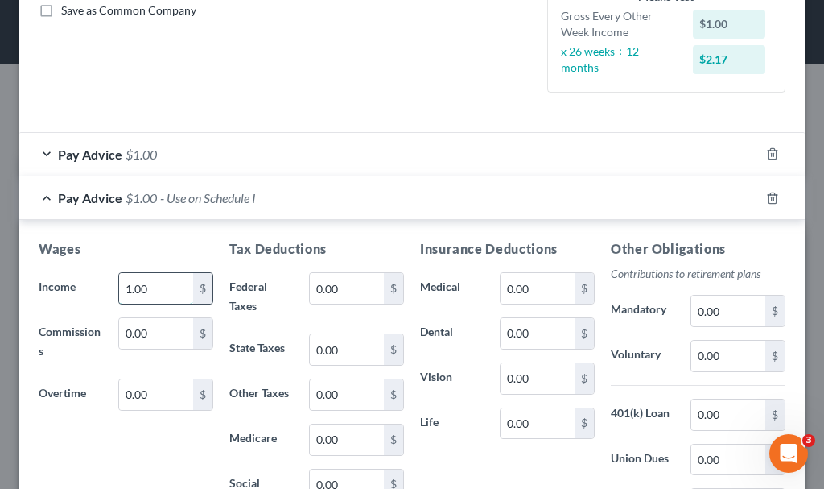
click at [164, 287] on input "1.00" at bounding box center [156, 288] width 74 height 31
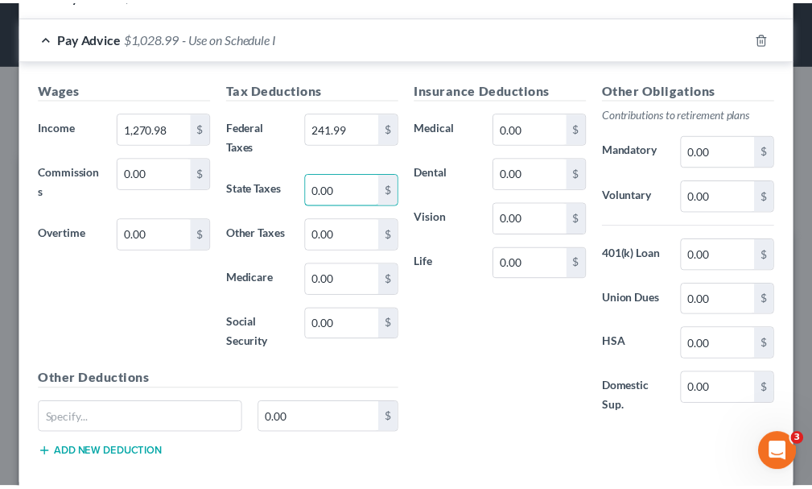
scroll to position [621, 0]
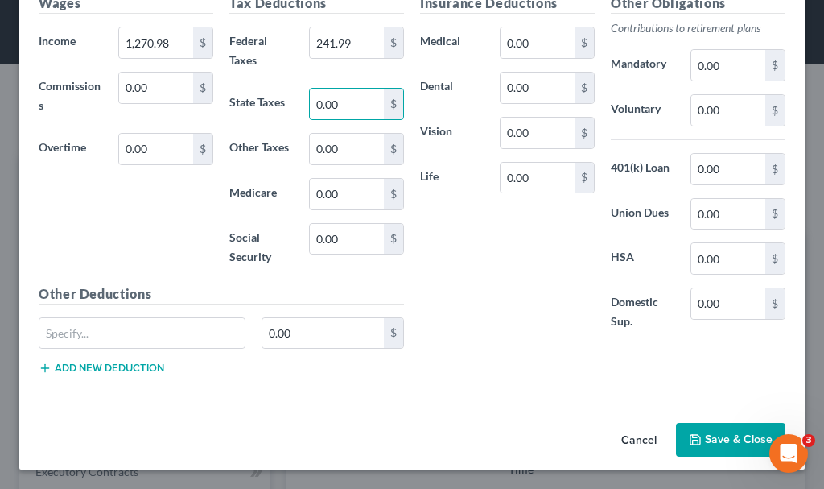
click at [699, 439] on button "Save & Close" at bounding box center [730, 440] width 109 height 34
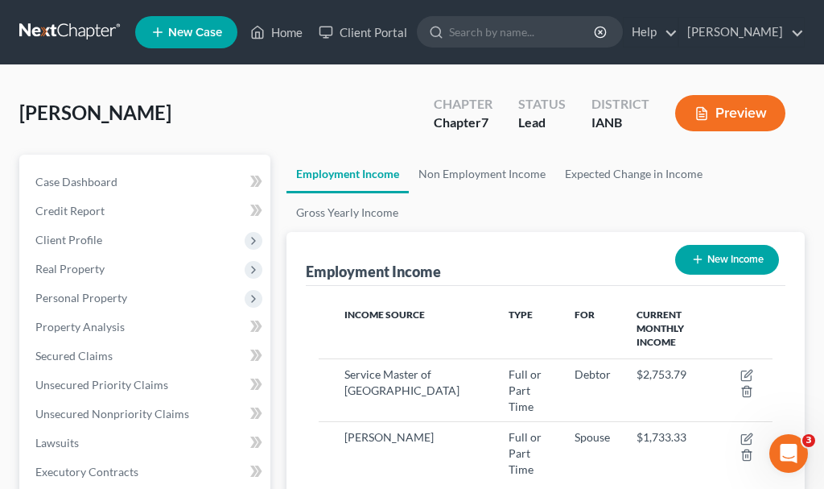
scroll to position [804713, 804458]
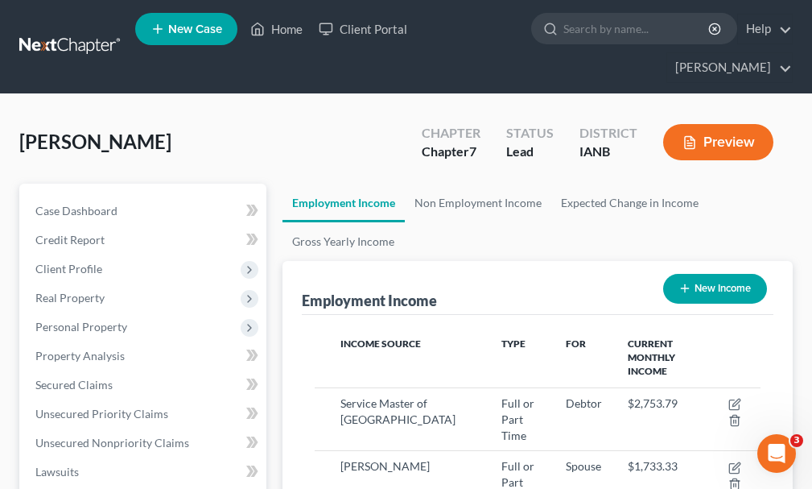
click at [205, 35] on span "New Case" at bounding box center [195, 29] width 54 height 12
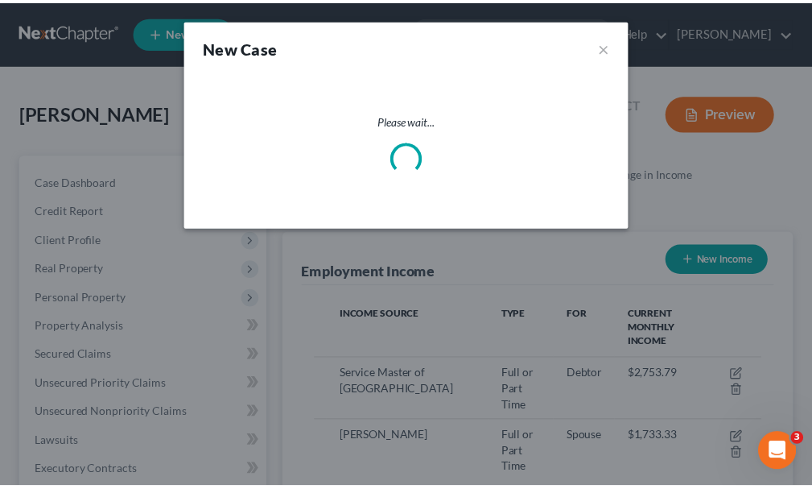
scroll to position [227, 486]
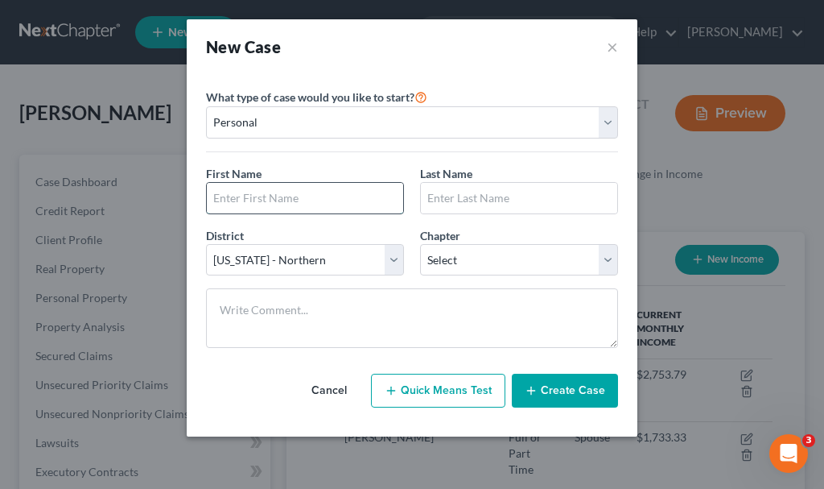
click at [333, 198] on input "text" at bounding box center [305, 198] width 196 height 31
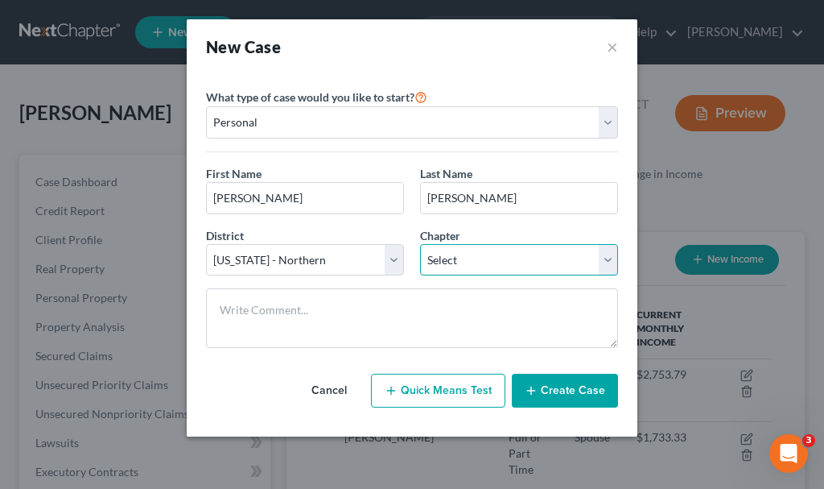
click at [467, 261] on select "Select 7 11 12 13" at bounding box center [519, 260] width 198 height 32
click at [420, 244] on select "Select 7 11 12 13" at bounding box center [519, 260] width 198 height 32
click at [553, 389] on button "Create Case" at bounding box center [565, 390] width 106 height 34
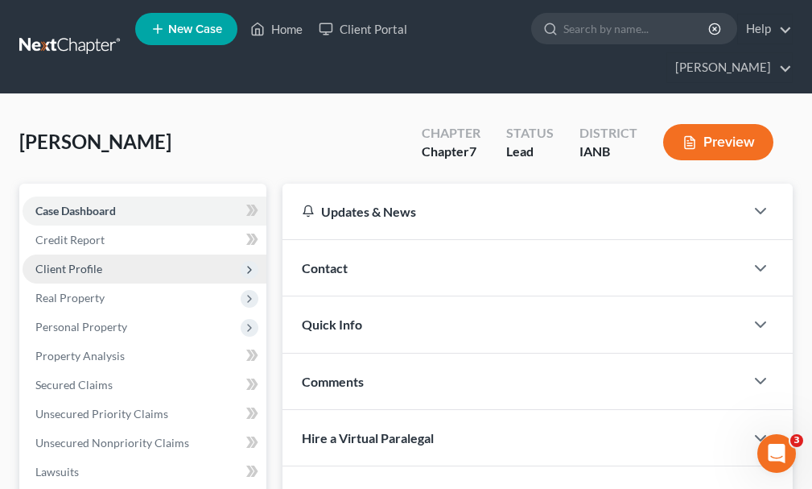
click at [70, 262] on span "Client Profile" at bounding box center [68, 269] width 67 height 14
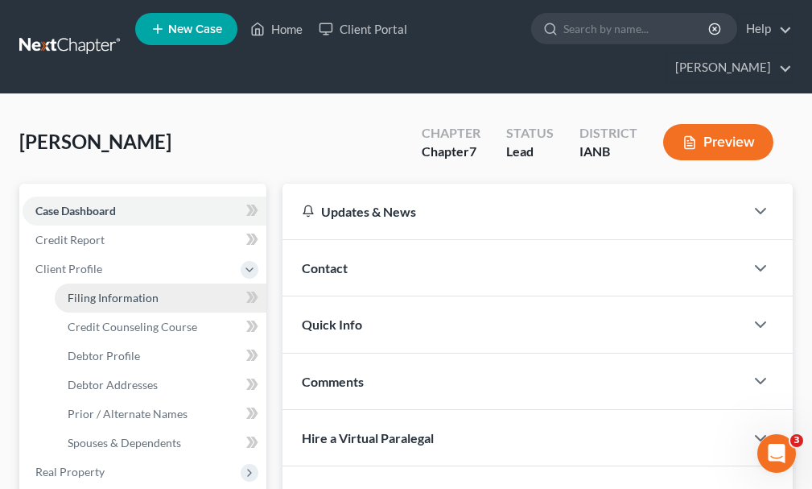
click at [89, 291] on span "Filing Information" at bounding box center [113, 298] width 91 height 14
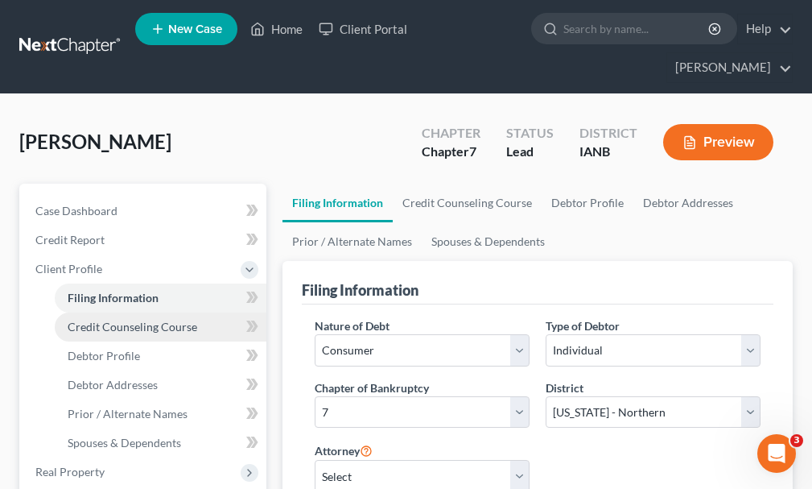
click at [97, 320] on span "Credit Counseling Course" at bounding box center [133, 327] width 130 height 14
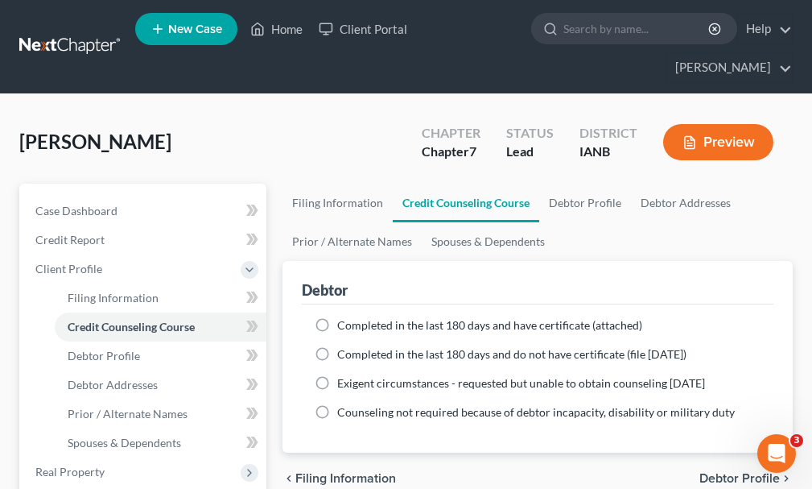
click at [337, 317] on label "Completed in the last 180 days and have certificate (attached)" at bounding box center [489, 325] width 305 height 16
click at [344, 317] on input "Completed in the last 180 days and have certificate (attached)" at bounding box center [349, 322] width 10 height 10
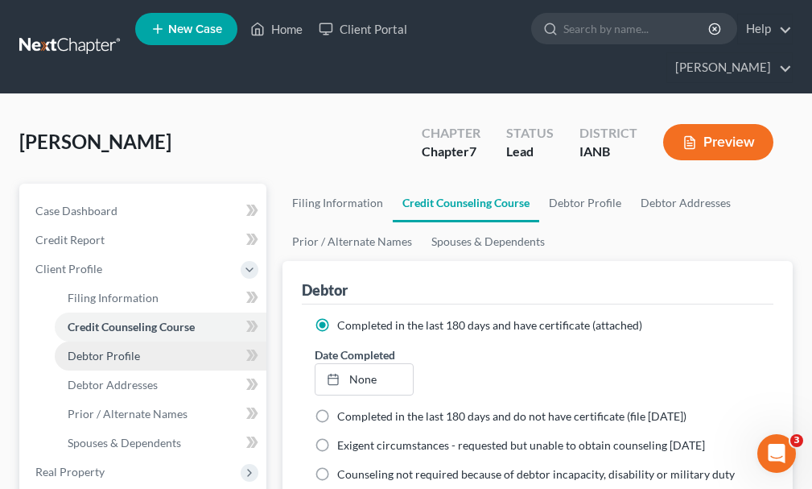
click at [122, 349] on span "Debtor Profile" at bounding box center [104, 356] width 72 height 14
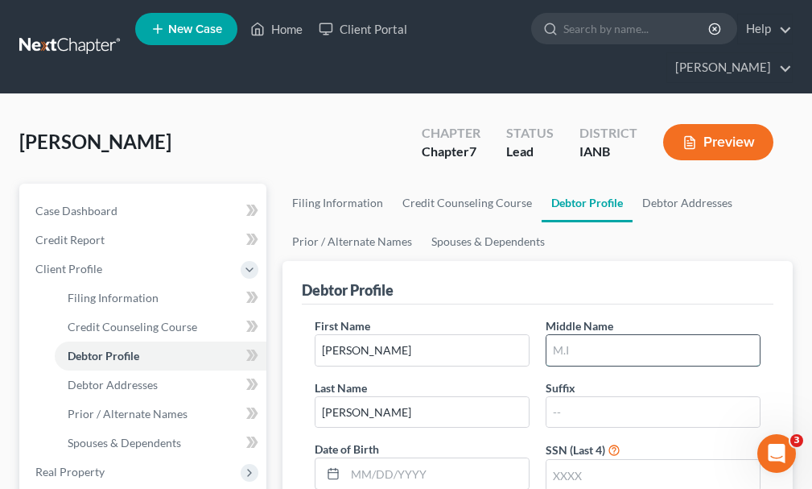
click at [569, 335] on input "text" at bounding box center [653, 350] width 213 height 31
click at [596, 460] on input "text" at bounding box center [653, 475] width 213 height 31
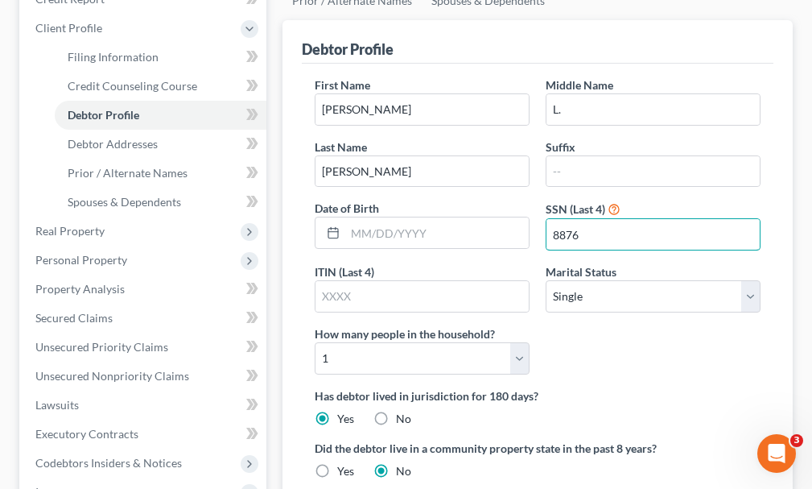
scroll to position [241, 0]
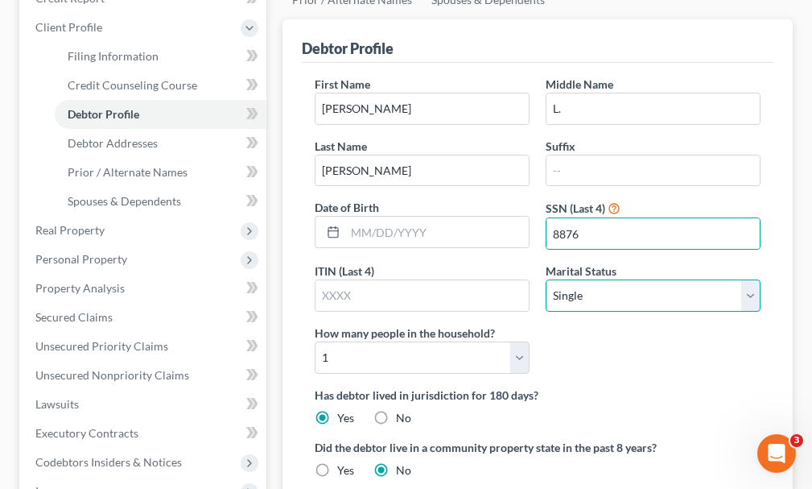
click at [597, 279] on select "Select Single Married Separated Divorced Widowed" at bounding box center [653, 295] width 215 height 32
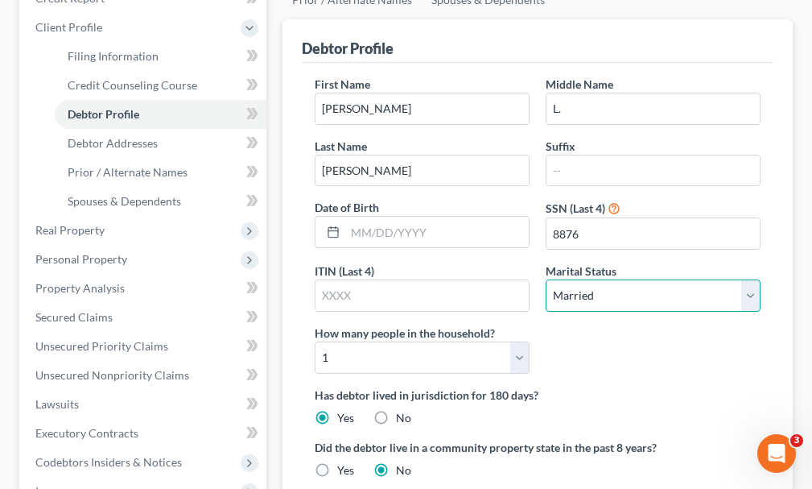
click at [546, 279] on select "Select Single Married Separated Divorced Widowed" at bounding box center [653, 295] width 215 height 32
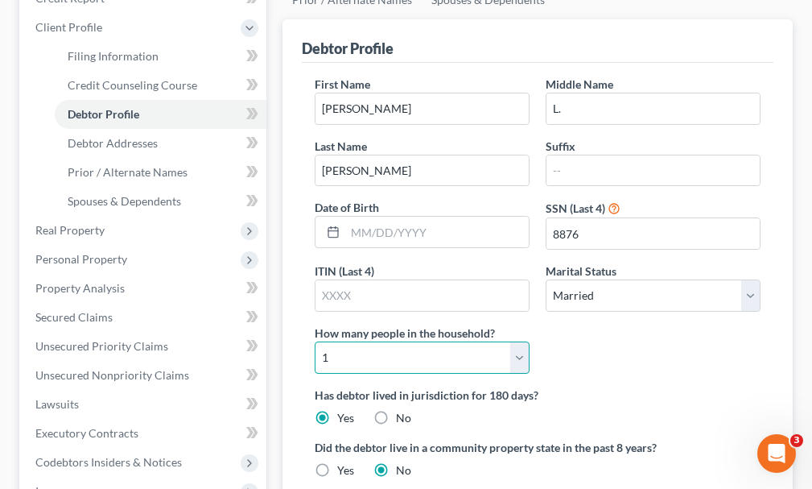
click at [386, 341] on select "Select 1 2 3 4 5 6 7 8 9 10 11 12 13 14 15 16 17 18 19 20" at bounding box center [422, 357] width 215 height 32
click at [315, 341] on select "Select 1 2 3 4 5 6 7 8 9 10 11 12 13 14 15 16 17 18 19 20" at bounding box center [422, 357] width 215 height 32
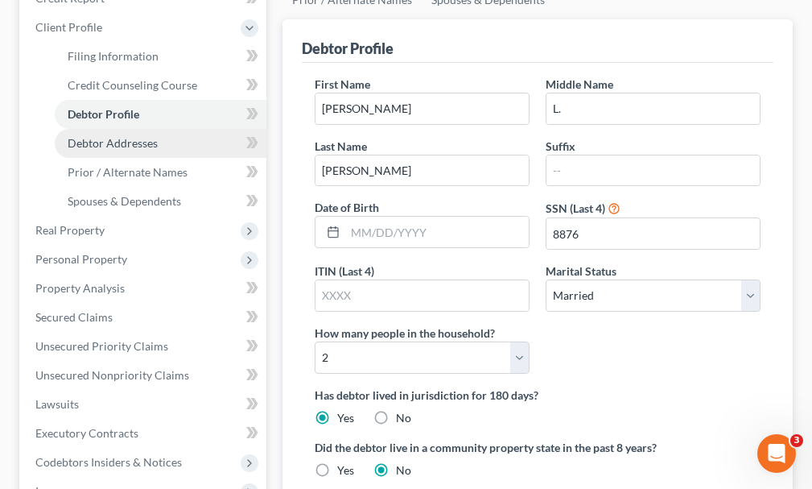
click at [115, 136] on span "Debtor Addresses" at bounding box center [113, 143] width 90 height 14
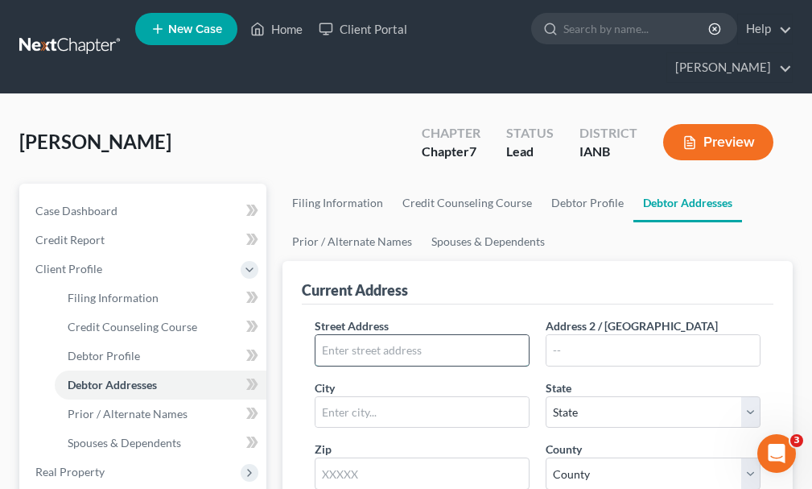
click at [460, 335] on input "text" at bounding box center [422, 350] width 213 height 31
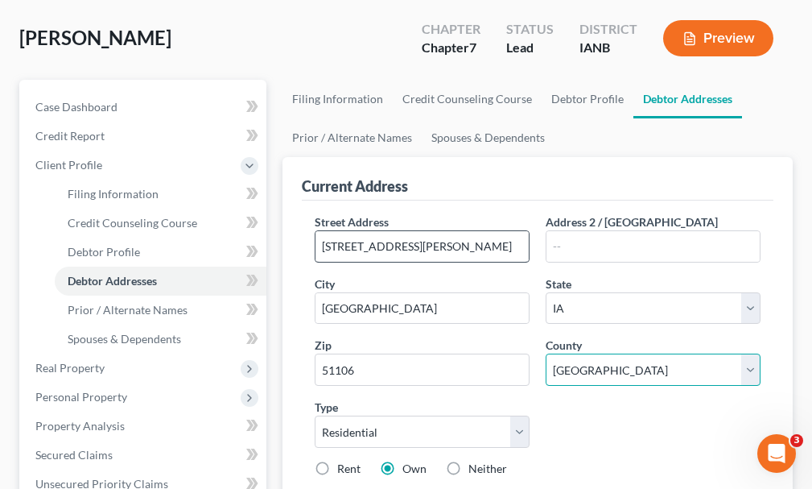
scroll to position [241, 0]
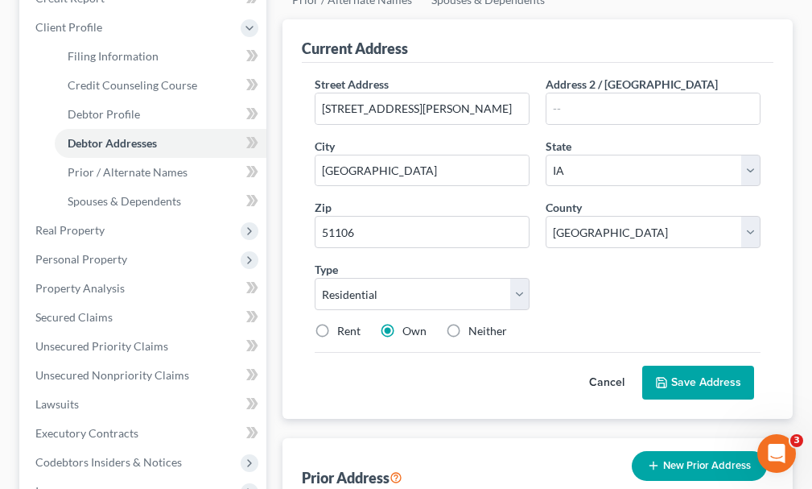
click at [722, 365] on button "Save Address" at bounding box center [698, 382] width 112 height 34
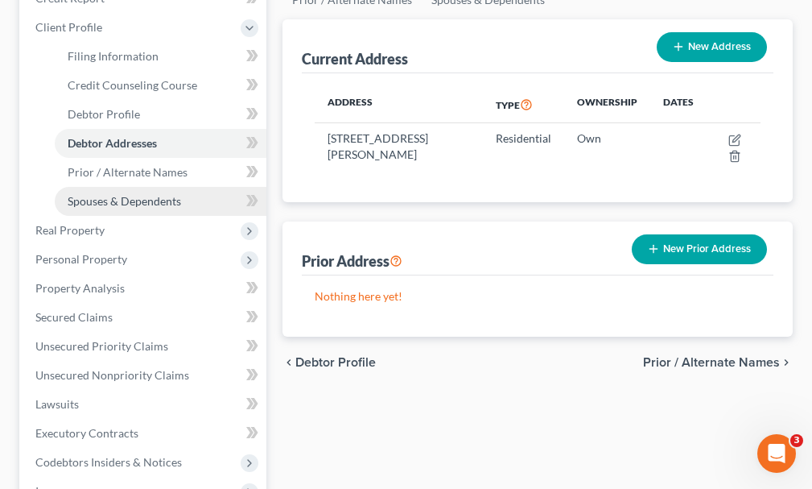
click at [126, 194] on span "Spouses & Dependents" at bounding box center [124, 201] width 113 height 14
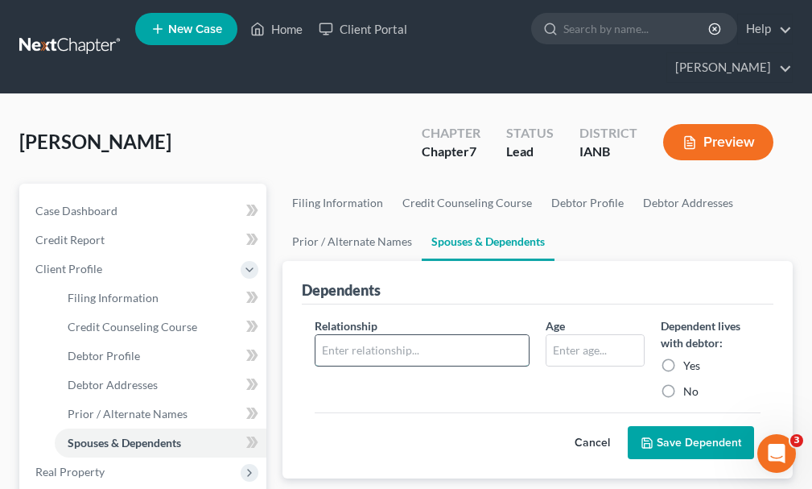
click at [435, 335] on input "text" at bounding box center [422, 350] width 213 height 31
click at [662, 426] on button "Save Dependent" at bounding box center [691, 443] width 126 height 34
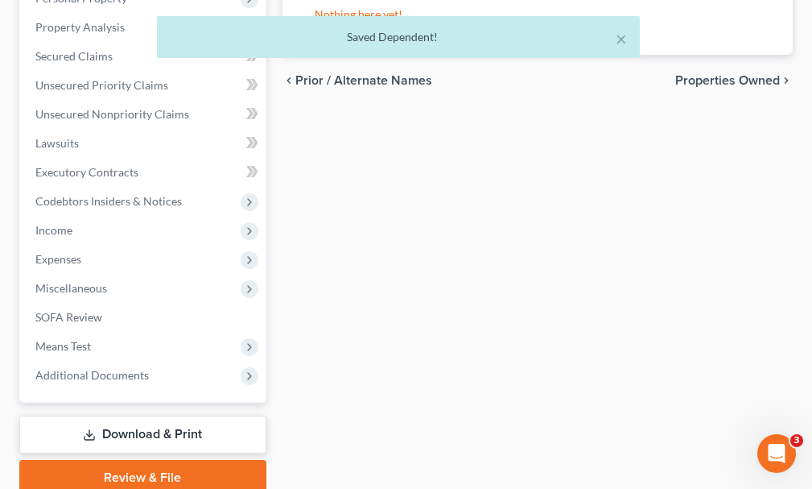
scroll to position [541, 0]
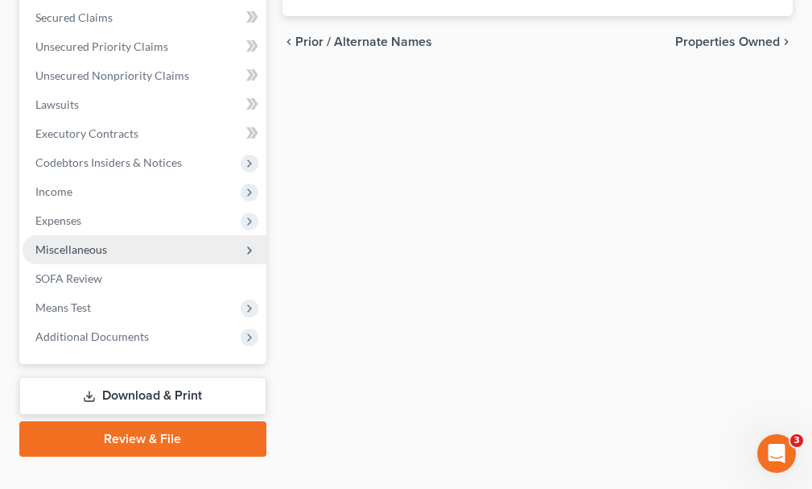
click at [85, 242] on span "Miscellaneous" at bounding box center [71, 249] width 72 height 14
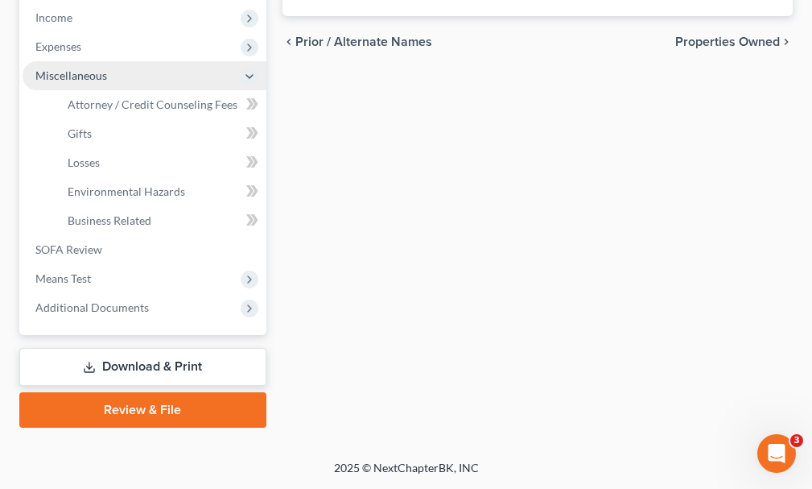
scroll to position [367, 0]
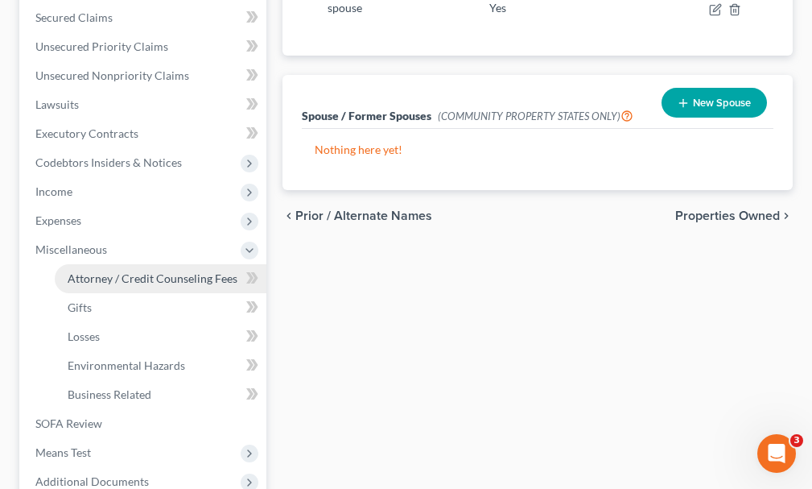
click at [114, 271] on span "Attorney / Credit Counseling Fees" at bounding box center [153, 278] width 170 height 14
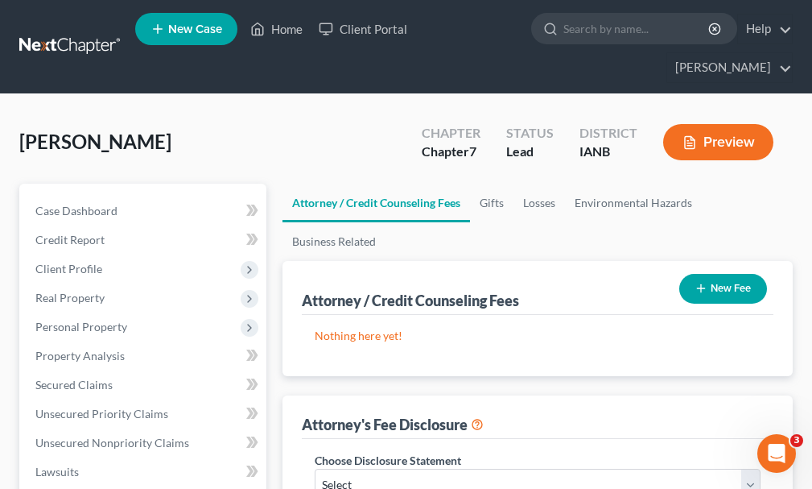
click at [725, 274] on button "New Fee" at bounding box center [723, 289] width 88 height 30
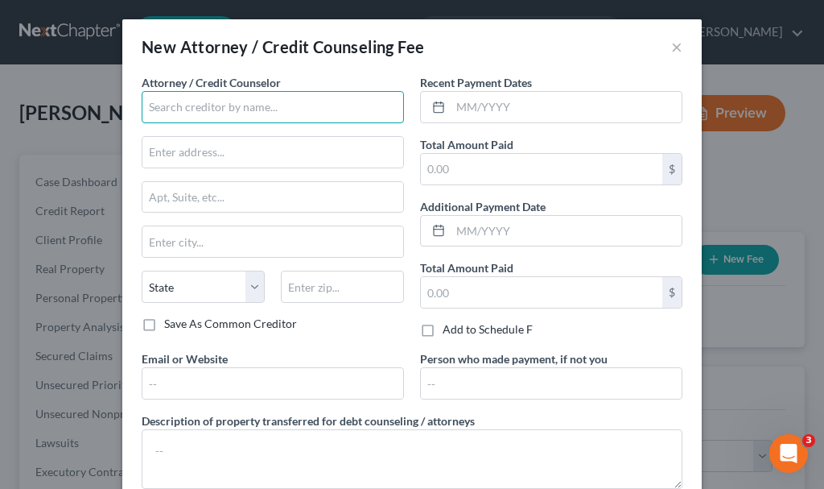
click at [251, 103] on input "text" at bounding box center [273, 107] width 262 height 32
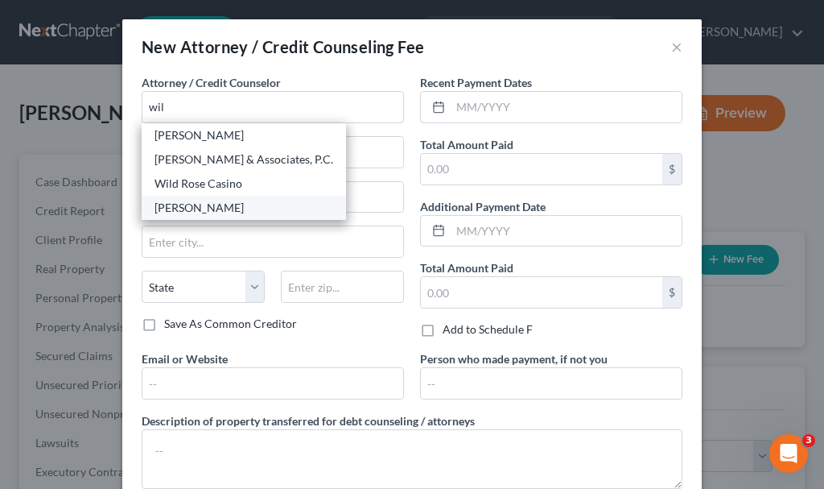
click at [196, 210] on div "[PERSON_NAME]" at bounding box center [244, 208] width 179 height 16
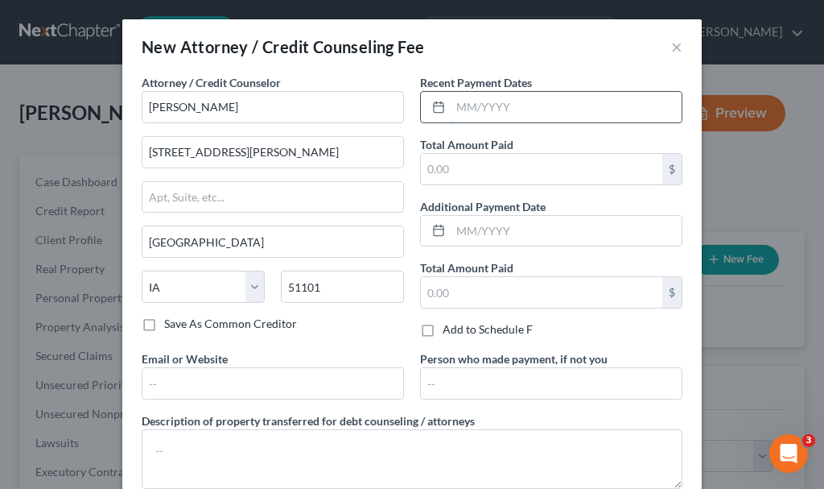
click at [543, 107] on input "text" at bounding box center [566, 107] width 231 height 31
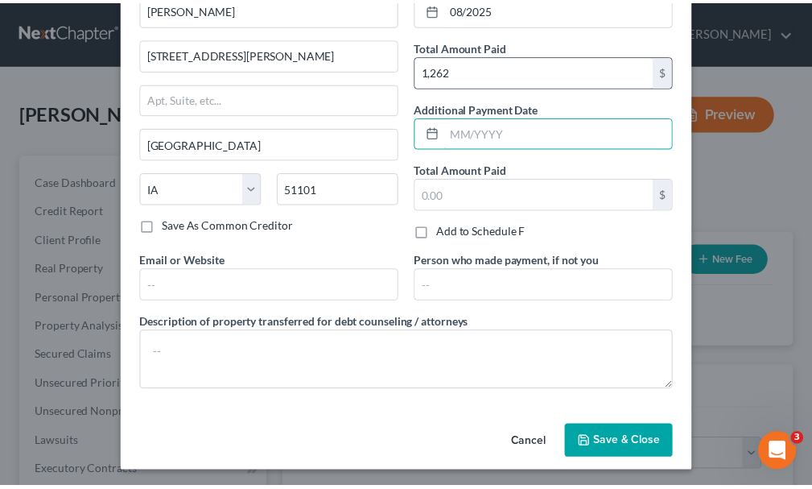
scroll to position [101, 0]
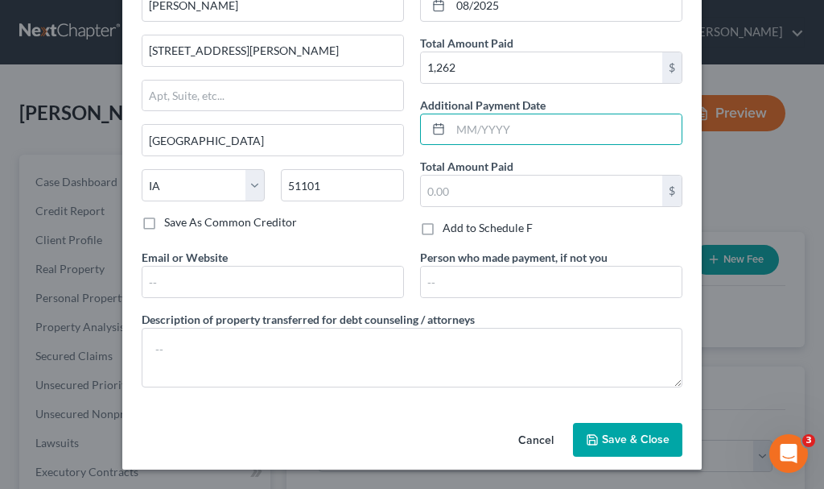
click at [613, 438] on span "Save & Close" at bounding box center [636, 439] width 68 height 14
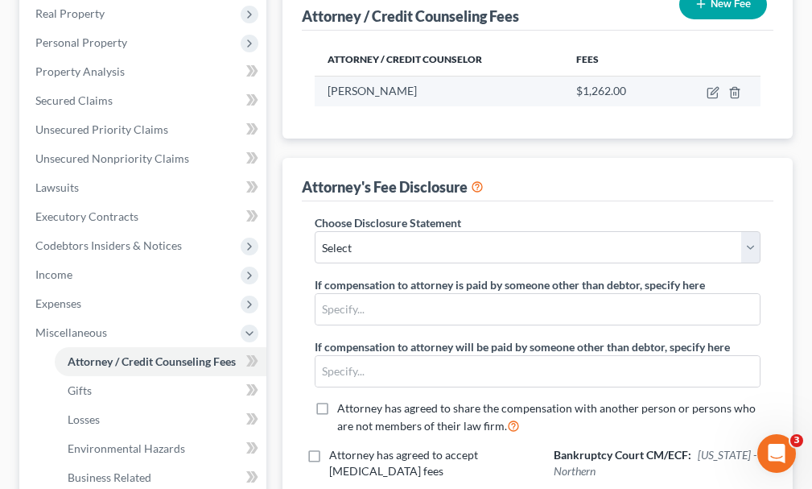
scroll to position [322, 0]
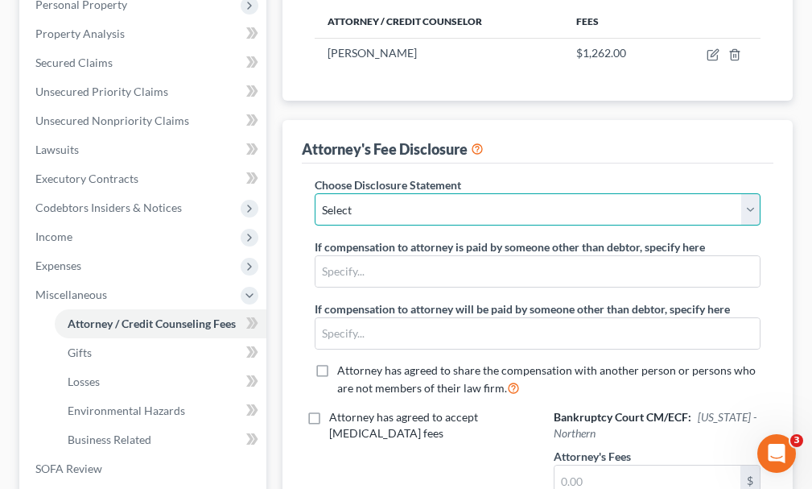
click at [452, 193] on select "Select Attorney" at bounding box center [538, 209] width 446 height 32
click at [315, 193] on select "Select Attorney" at bounding box center [538, 209] width 446 height 32
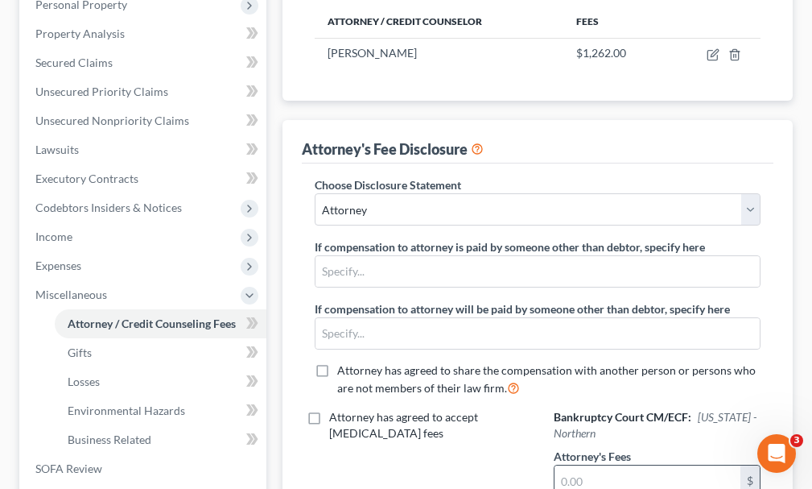
click at [625, 465] on input "text" at bounding box center [648, 480] width 186 height 31
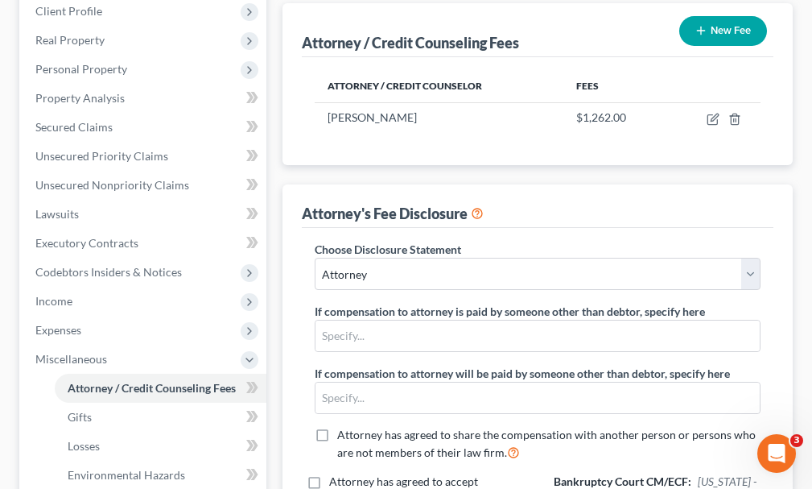
scroll to position [87, 0]
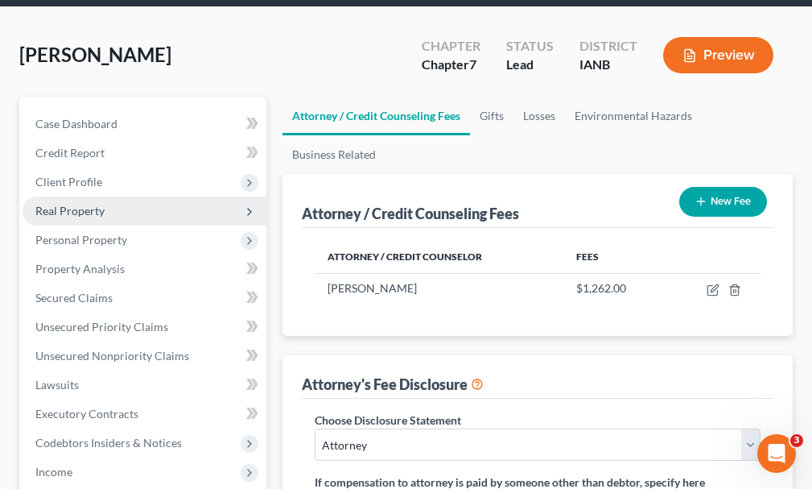
click at [71, 204] on span "Real Property" at bounding box center [69, 211] width 69 height 14
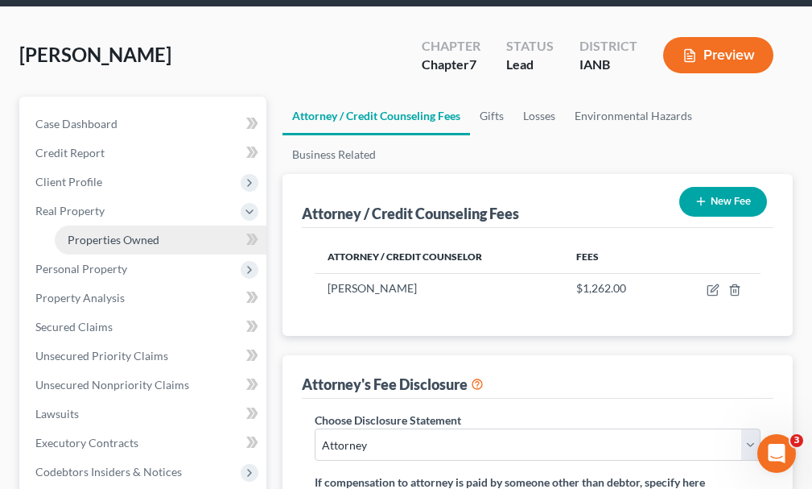
click at [104, 233] on span "Properties Owned" at bounding box center [114, 240] width 92 height 14
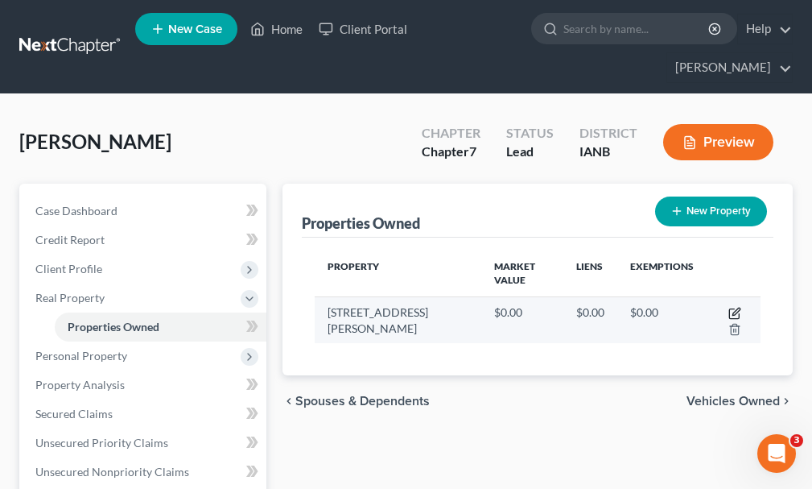
click at [728, 307] on icon "button" at bounding box center [734, 313] width 13 height 13
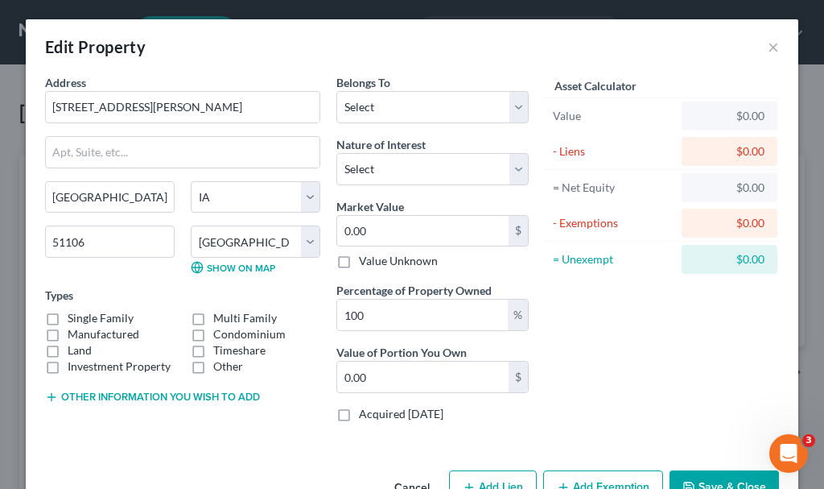
click at [68, 316] on label "Single Family" at bounding box center [101, 318] width 66 height 16
click at [74, 316] on input "Single Family" at bounding box center [79, 315] width 10 height 10
click at [405, 106] on select "Select Debtor 1 Only Debtor 2 Only Debtor 1 And Debtor 2 Only At Least One Of T…" at bounding box center [432, 107] width 192 height 32
click at [336, 91] on select "Select Debtor 1 Only Debtor 2 Only Debtor 1 And Debtor 2 Only At Least One Of T…" at bounding box center [432, 107] width 192 height 32
click at [390, 171] on select "Select Fee Simple Joint Tenant Life Estate Equitable Interest Future Interest T…" at bounding box center [432, 169] width 192 height 32
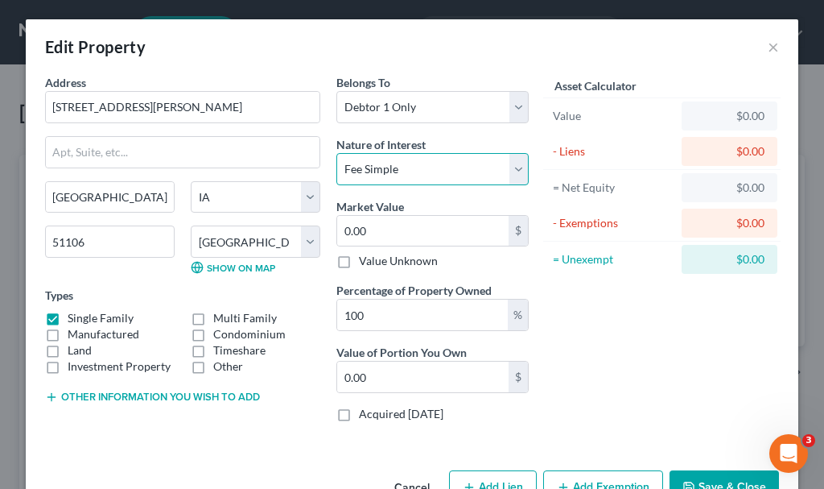
click at [336, 153] on select "Select Fee Simple Joint Tenant Life Estate Equitable Interest Future Interest T…" at bounding box center [432, 169] width 192 height 32
click at [388, 234] on input "0.00" at bounding box center [422, 231] width 171 height 31
click at [602, 473] on button "Add Exemption" at bounding box center [603, 487] width 120 height 34
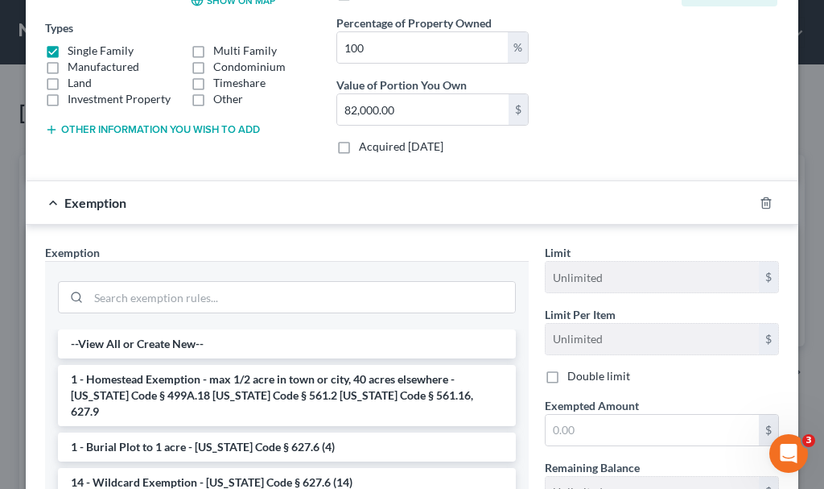
scroll to position [322, 0]
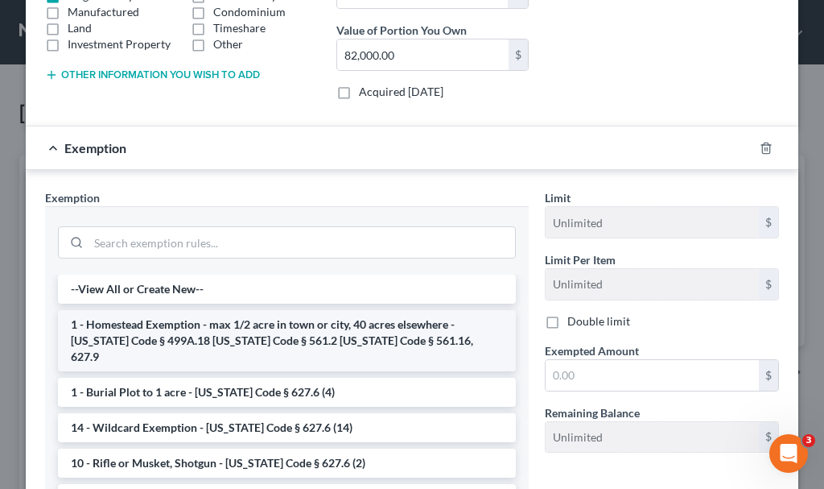
click at [177, 322] on li "1 - Homestead Exemption - max 1/2 acre in town or city, 40 acres elsewhere - [U…" at bounding box center [287, 340] width 458 height 61
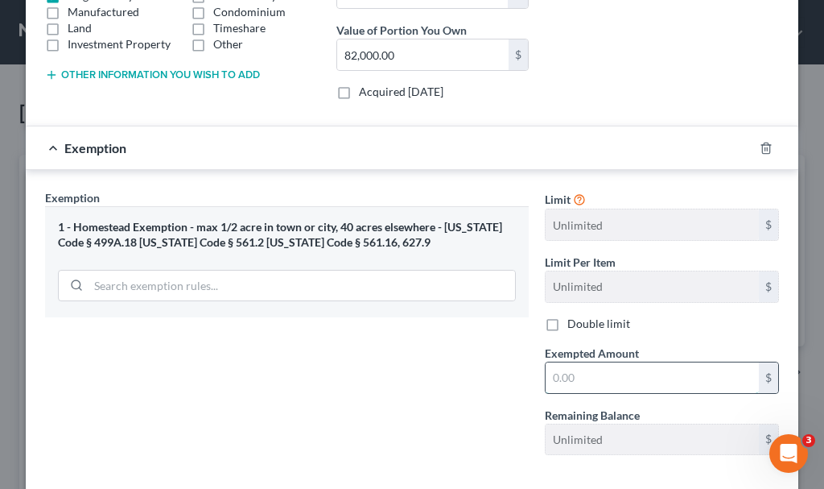
click at [580, 379] on input "text" at bounding box center [652, 377] width 213 height 31
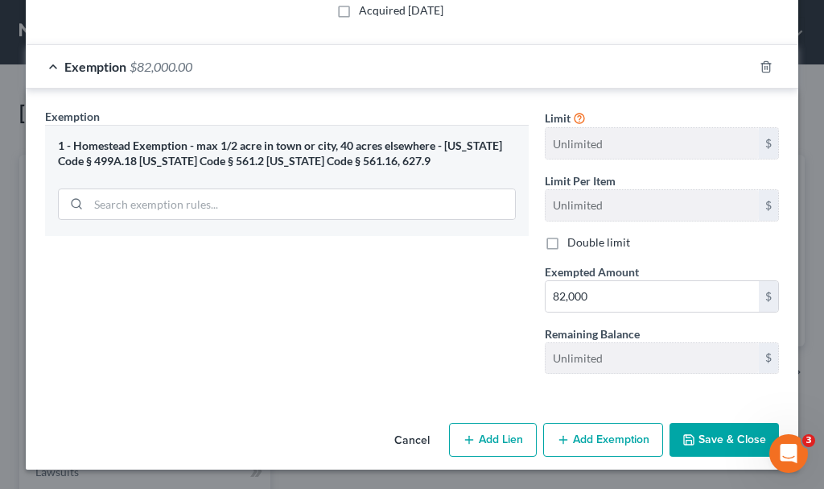
click at [710, 436] on button "Save & Close" at bounding box center [724, 440] width 109 height 34
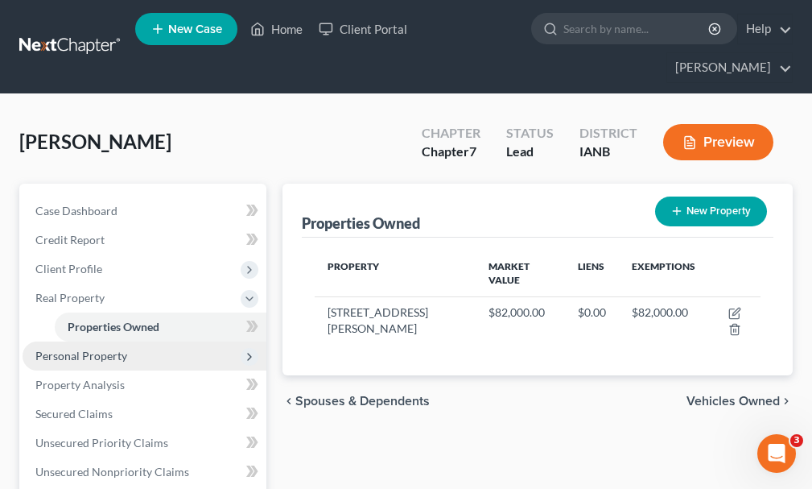
click at [61, 349] on span "Personal Property" at bounding box center [81, 356] width 92 height 14
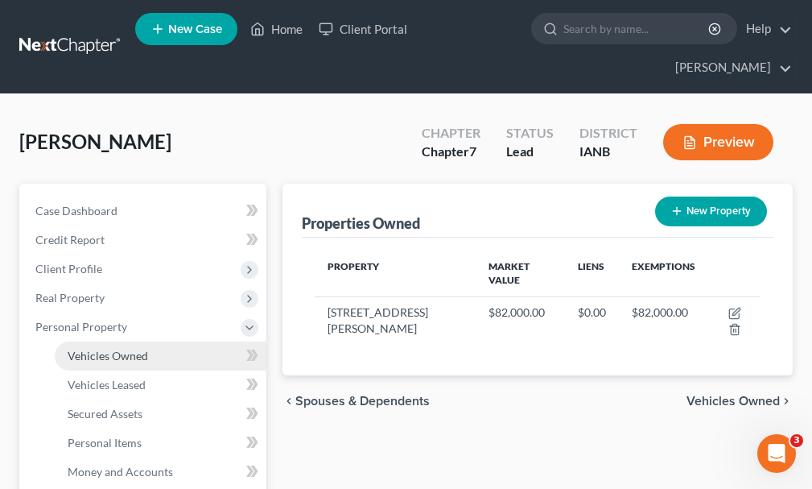
click at [96, 349] on span "Vehicles Owned" at bounding box center [108, 356] width 80 height 14
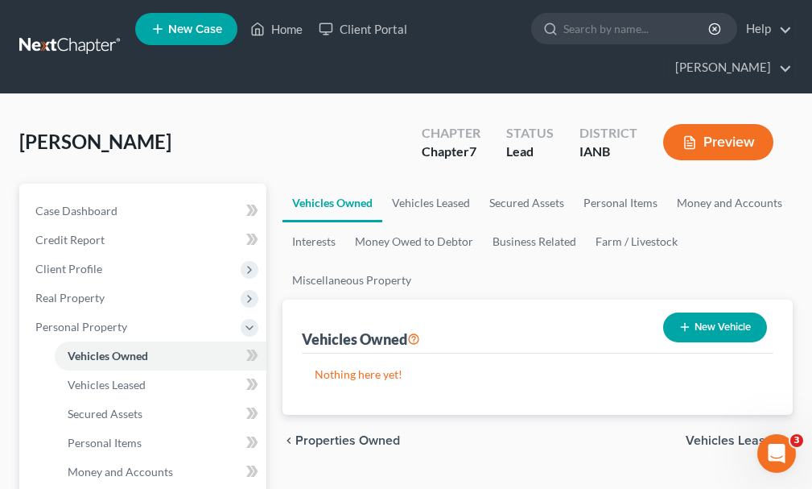
click at [717, 312] on button "New Vehicle" at bounding box center [715, 327] width 104 height 30
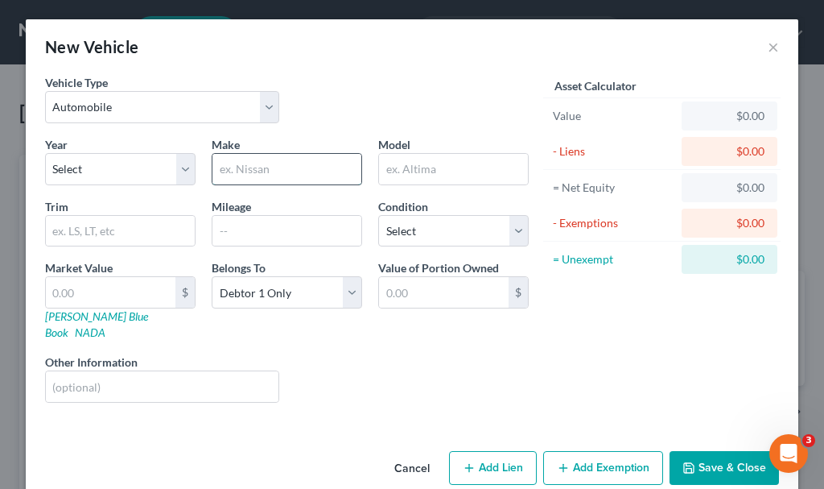
click at [258, 167] on input "text" at bounding box center [287, 169] width 149 height 31
click at [421, 166] on input "text" at bounding box center [453, 169] width 149 height 31
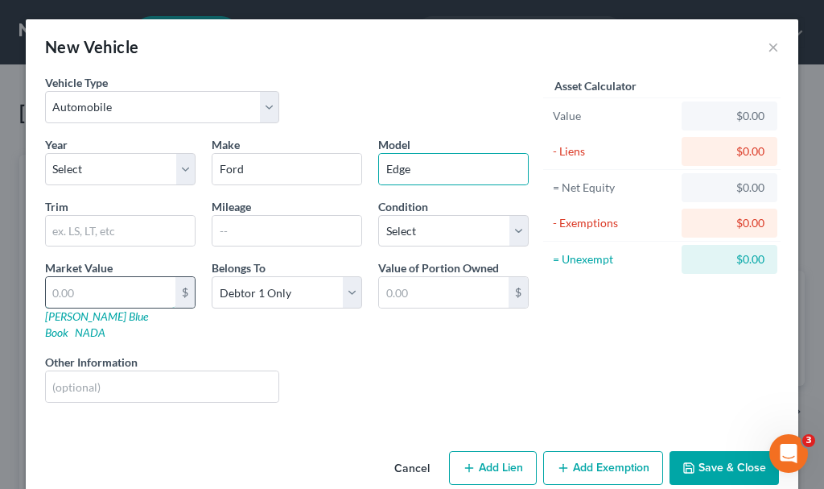
click at [114, 292] on input "text" at bounding box center [111, 292] width 130 height 31
click at [590, 451] on button "Add Exemption" at bounding box center [603, 468] width 120 height 34
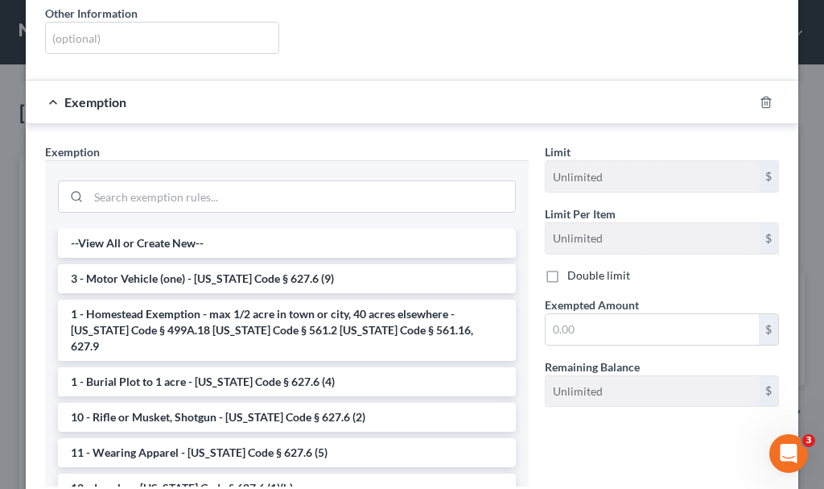
scroll to position [402, 0]
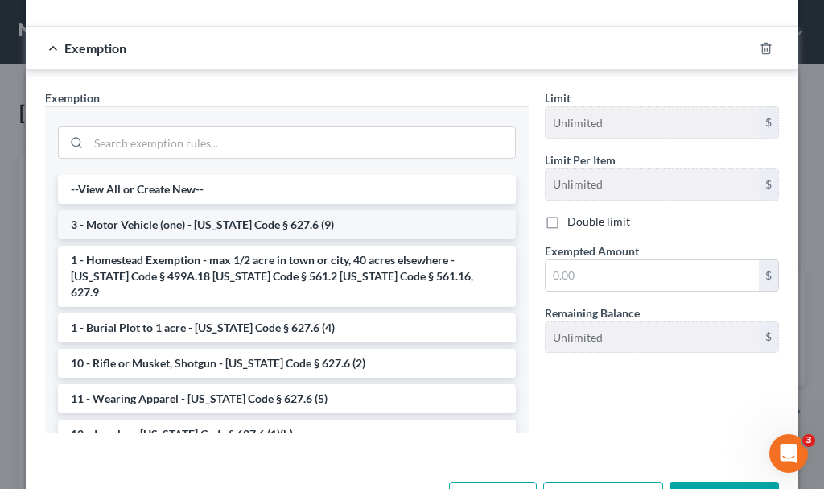
click at [142, 210] on li "3 - Motor Vehicle (one) - [US_STATE] Code § 627.6 (9)" at bounding box center [287, 224] width 458 height 29
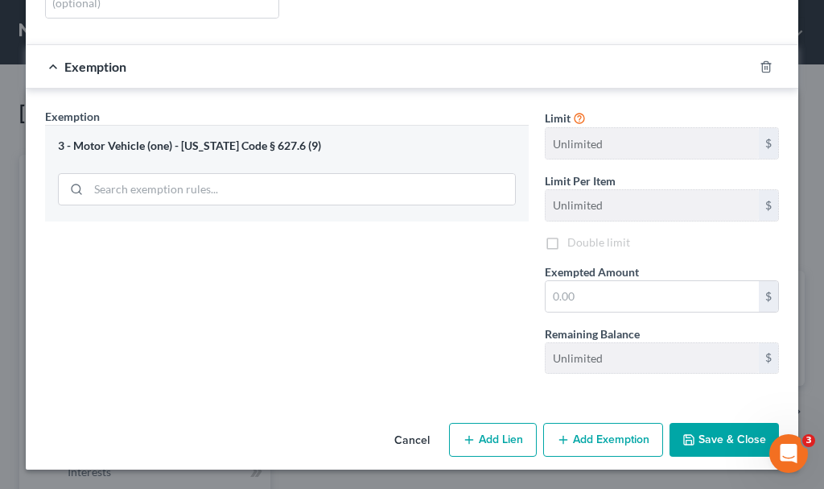
scroll to position [368, 0]
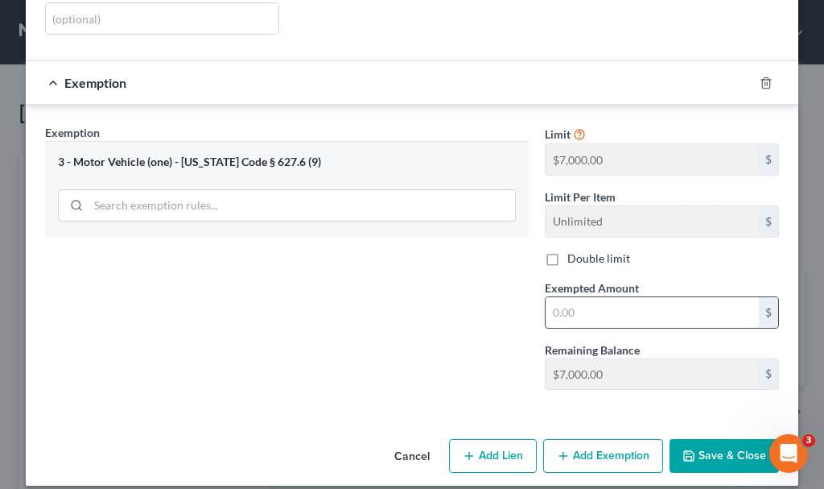
click at [594, 303] on input "text" at bounding box center [652, 312] width 213 height 31
click at [718, 439] on button "Save & Close" at bounding box center [724, 456] width 109 height 34
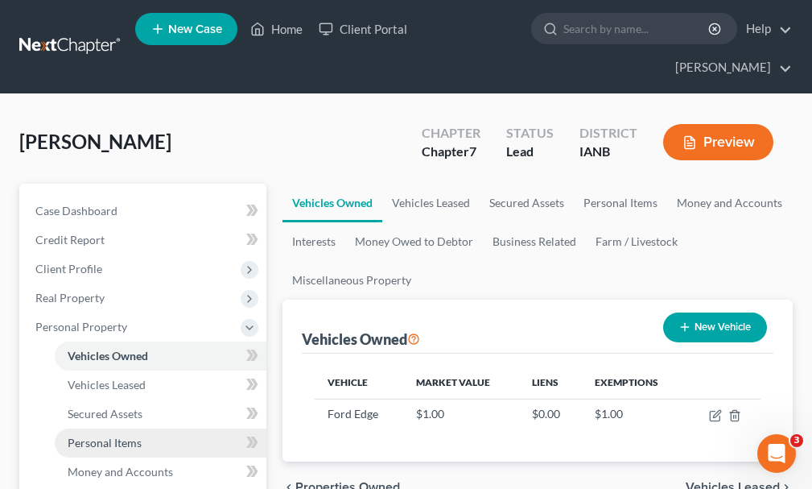
click at [109, 435] on span "Personal Items" at bounding box center [105, 442] width 74 height 14
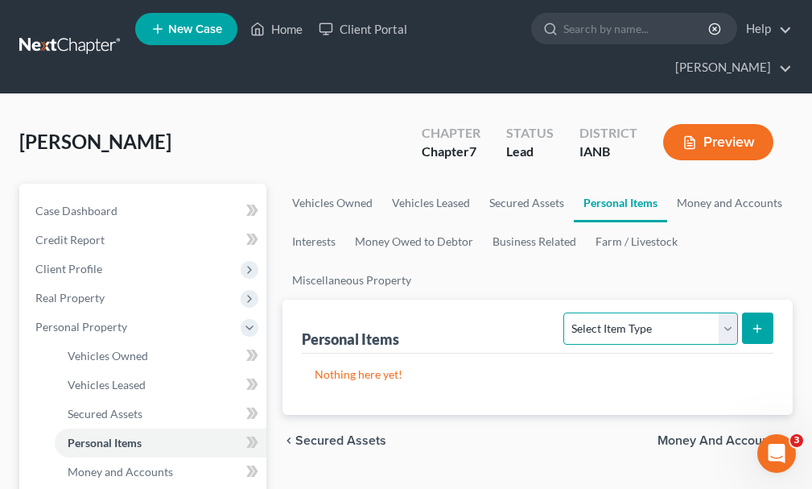
click at [646, 312] on select "Select Item Type Clothing Collectibles Of Value Electronics Firearms Household …" at bounding box center [650, 328] width 174 height 32
click at [566, 312] on select "Select Item Type Clothing Collectibles Of Value Electronics Firearms Household …" at bounding box center [650, 328] width 174 height 32
click at [760, 322] on icon "submit" at bounding box center [757, 328] width 13 height 13
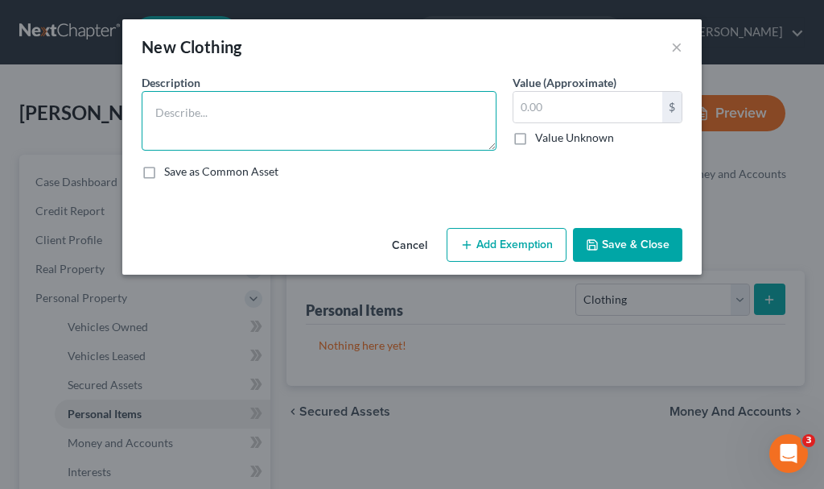
click at [268, 111] on textarea at bounding box center [319, 121] width 355 height 60
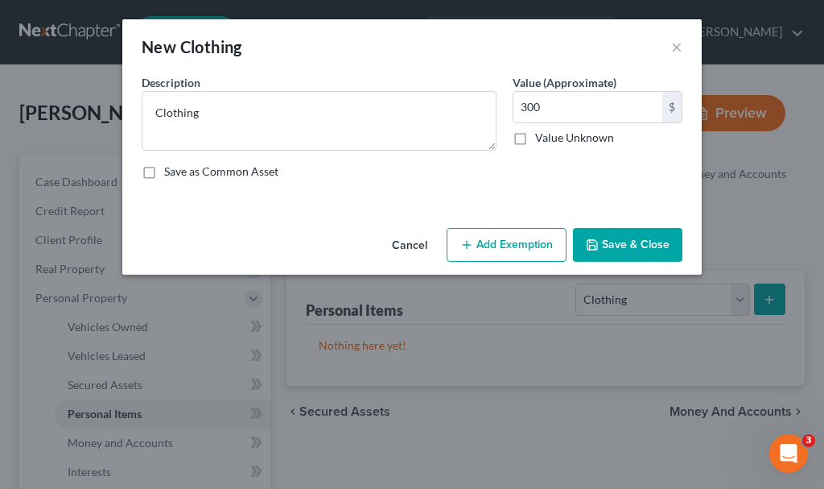
click at [491, 233] on button "Add Exemption" at bounding box center [507, 245] width 120 height 34
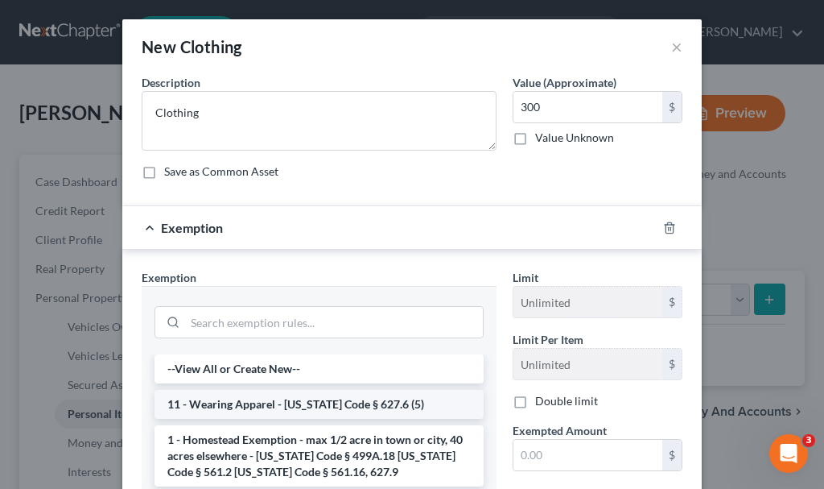
click at [239, 396] on li "11 - Wearing Apparel - [US_STATE] Code § 627.6 (5)" at bounding box center [319, 404] width 329 height 29
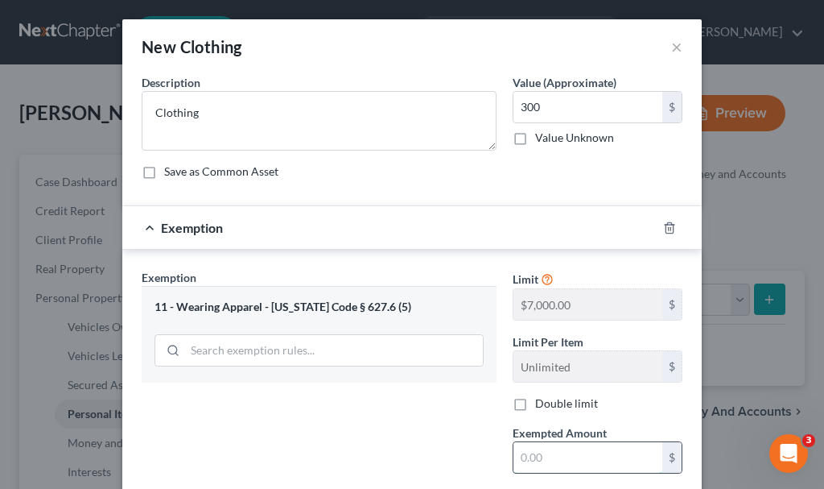
click at [559, 458] on input "text" at bounding box center [588, 457] width 149 height 31
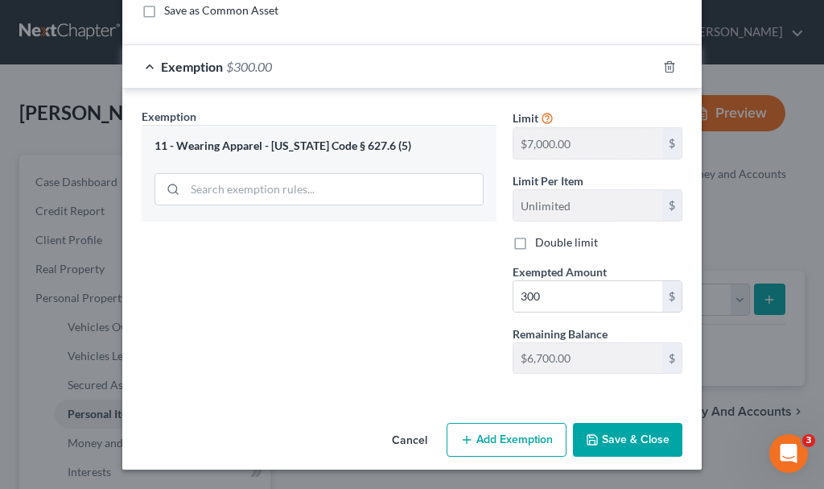
click at [642, 435] on button "Save & Close" at bounding box center [627, 440] width 109 height 34
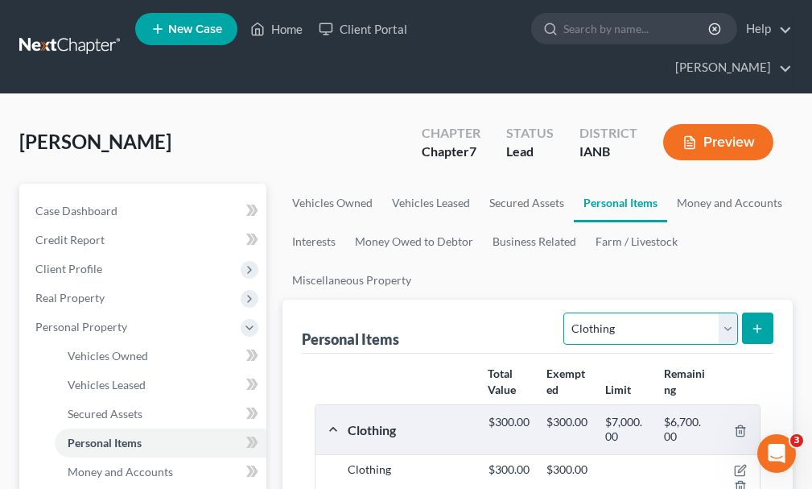
click at [609, 312] on select "Select Item Type Clothing Collectibles Of Value Electronics Firearms Household …" at bounding box center [650, 328] width 174 height 32
click at [566, 312] on select "Select Item Type Clothing Collectibles Of Value Electronics Firearms Household …" at bounding box center [650, 328] width 174 height 32
click at [757, 324] on line "submit" at bounding box center [757, 327] width 0 height 7
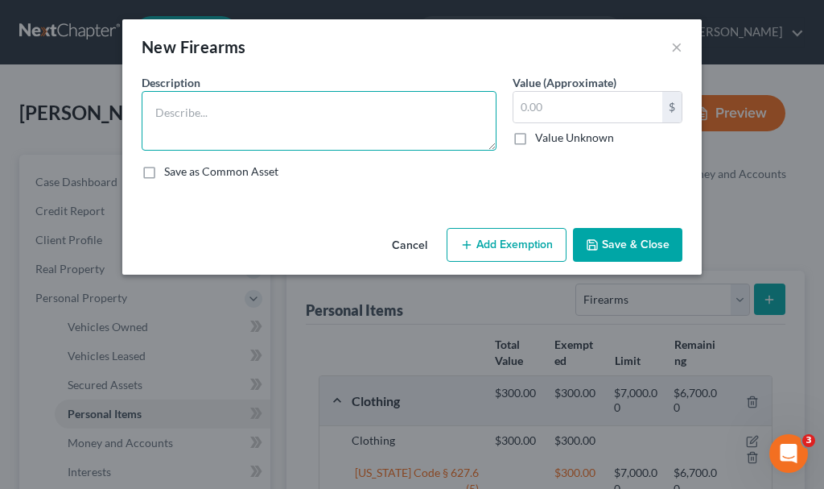
click at [268, 125] on textarea at bounding box center [319, 121] width 355 height 60
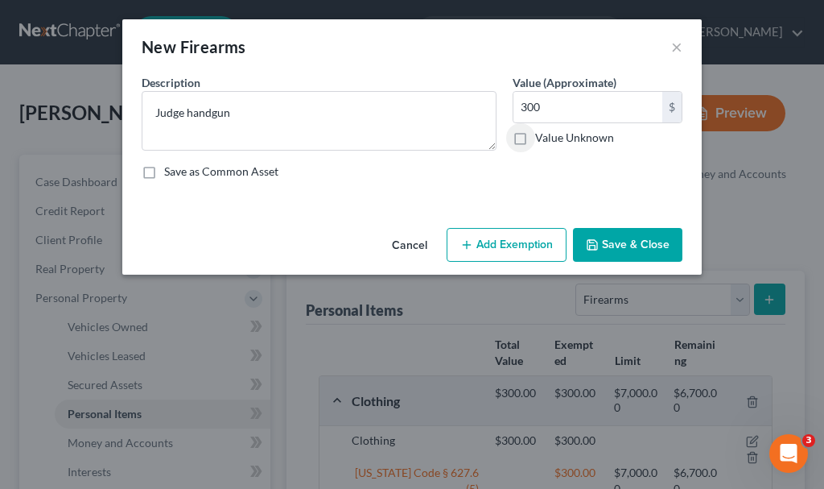
click at [513, 246] on button "Add Exemption" at bounding box center [507, 245] width 120 height 34
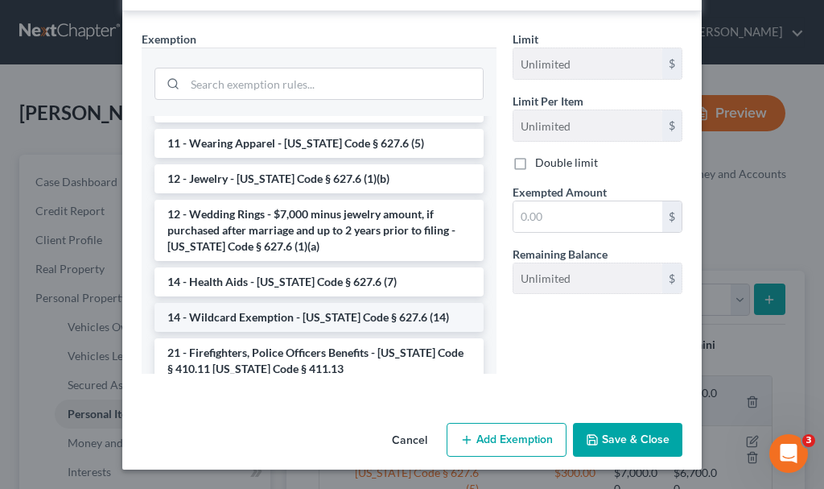
click at [276, 318] on li "14 - Wildcard Exemption - [US_STATE] Code § 627.6 (14)" at bounding box center [319, 317] width 329 height 29
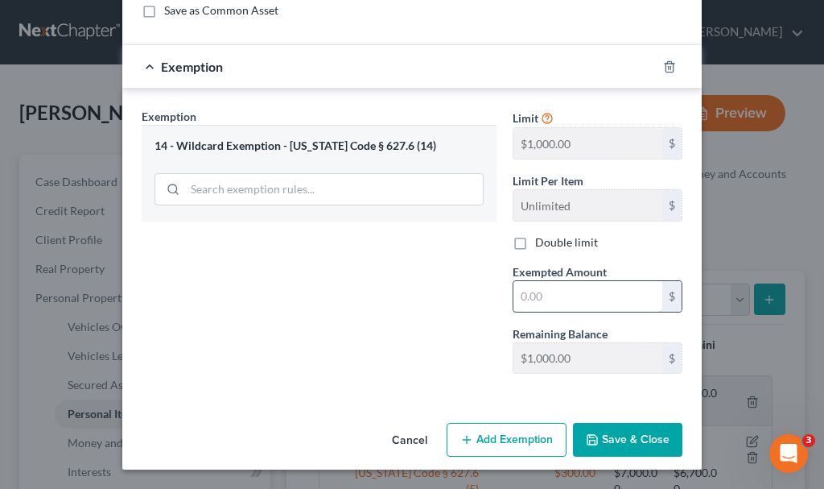
click at [542, 296] on input "text" at bounding box center [588, 296] width 149 height 31
click at [620, 433] on button "Save & Close" at bounding box center [627, 440] width 109 height 34
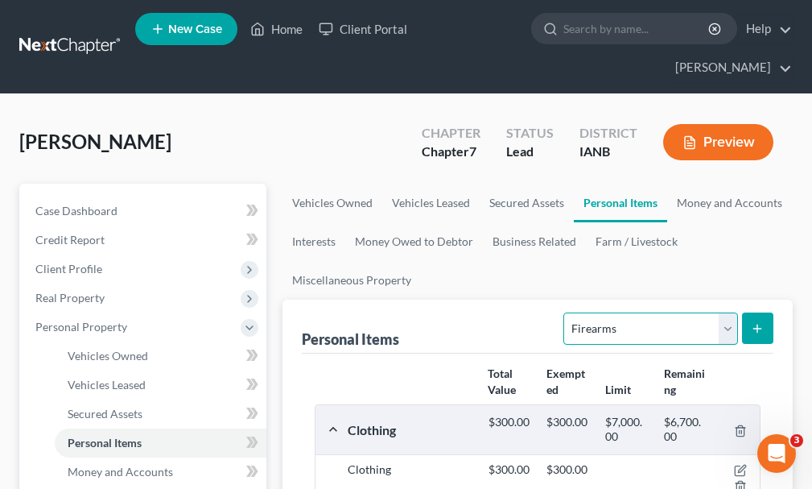
click at [629, 312] on select "Select Item Type Clothing Collectibles Of Value Electronics Firearms Household …" at bounding box center [650, 328] width 174 height 32
click at [566, 312] on select "Select Item Type Clothing Collectibles Of Value Electronics Firearms Household …" at bounding box center [650, 328] width 174 height 32
click at [757, 324] on line "submit" at bounding box center [757, 327] width 0 height 7
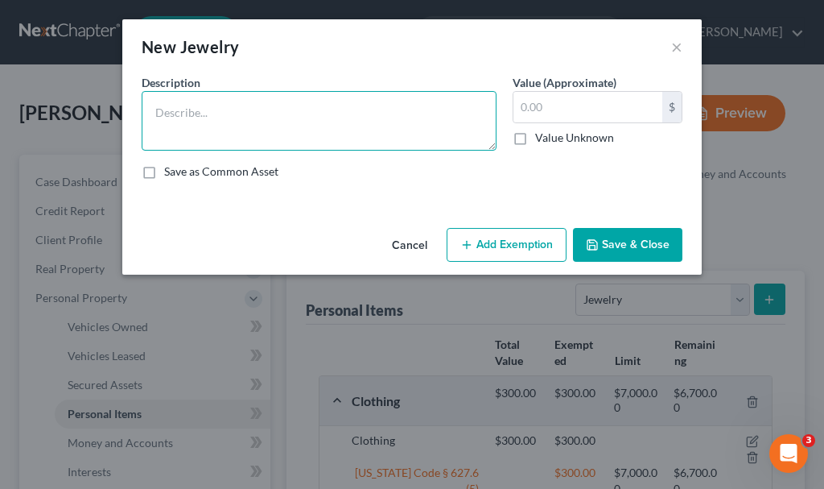
click at [190, 112] on textarea at bounding box center [319, 121] width 355 height 60
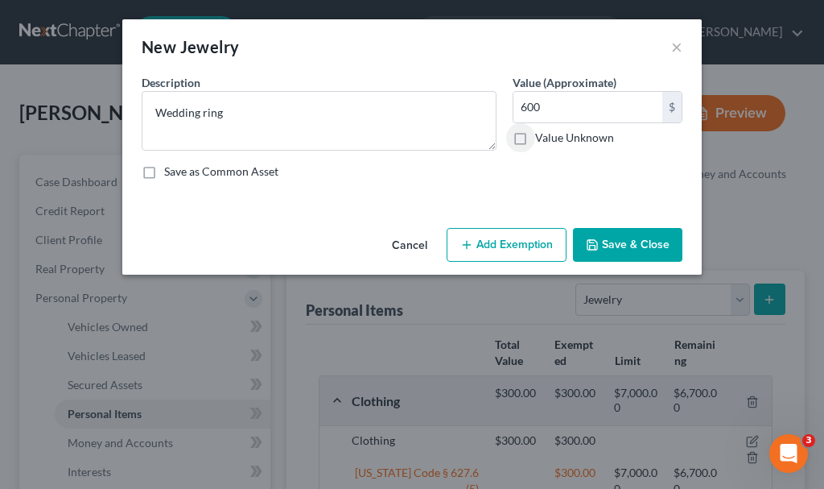
click at [504, 239] on button "Add Exemption" at bounding box center [507, 245] width 120 height 34
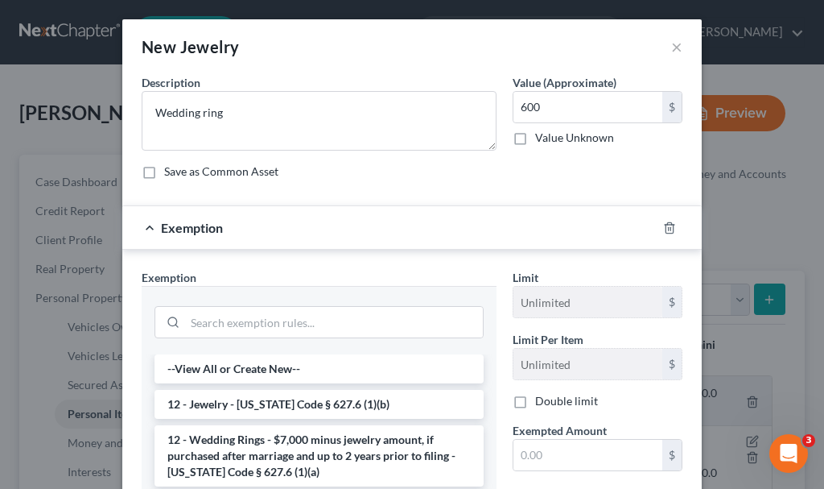
click at [237, 455] on li "12 - Wedding Rings - $7,000 minus jewelry amount, if purchased after marriage a…" at bounding box center [319, 455] width 329 height 61
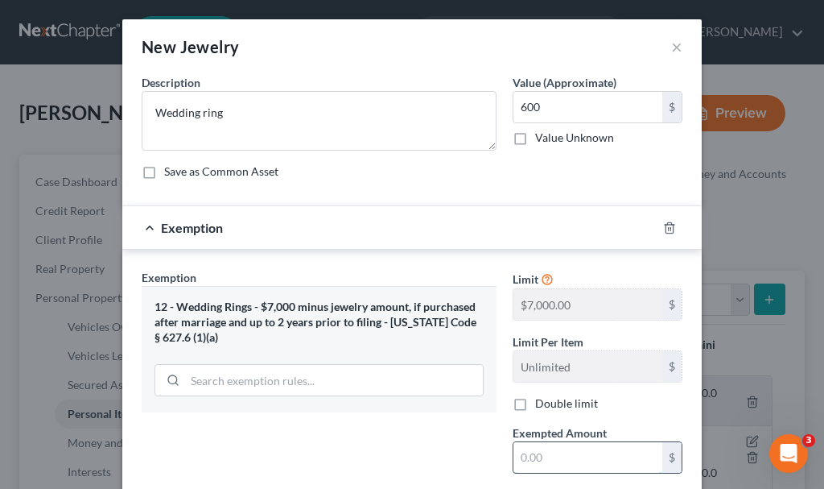
click at [537, 457] on input "text" at bounding box center [588, 457] width 149 height 31
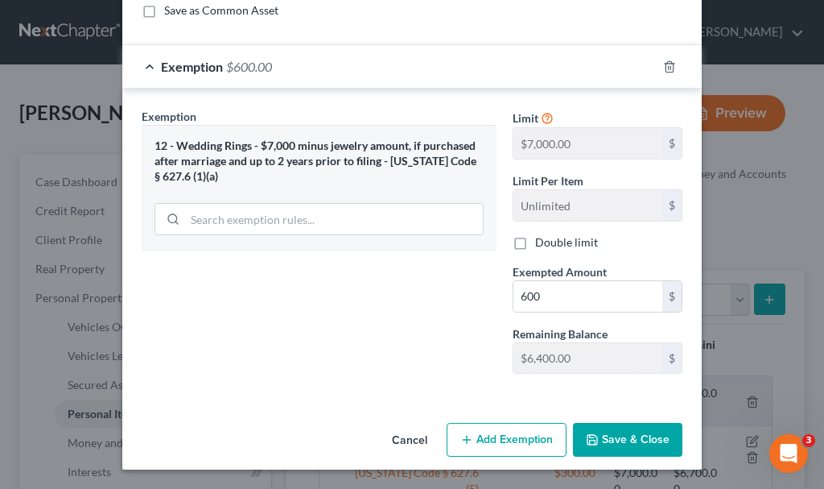
click at [627, 434] on button "Save & Close" at bounding box center [627, 440] width 109 height 34
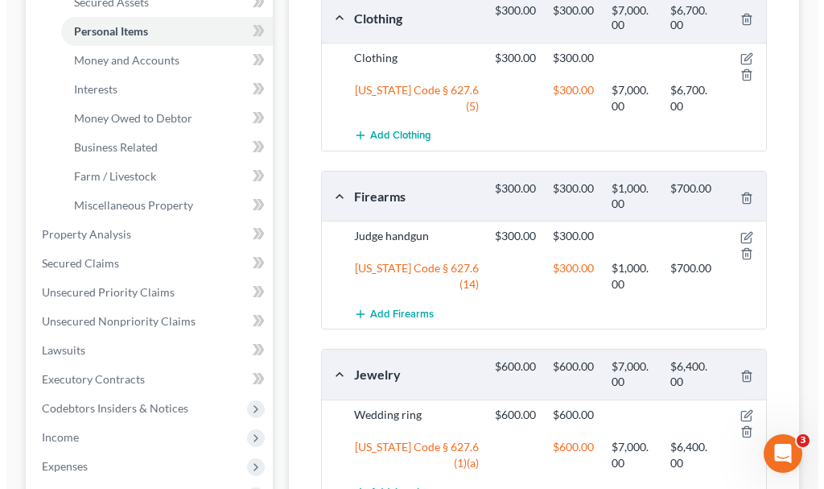
scroll to position [483, 0]
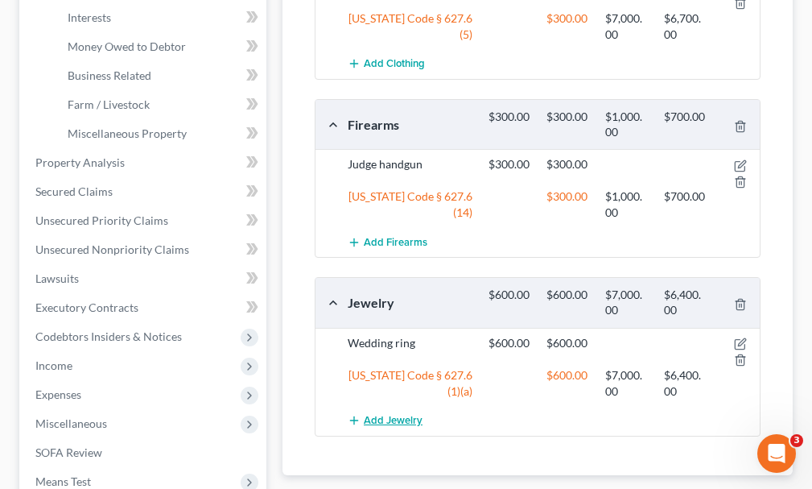
click at [403, 414] on span "Add Jewelry" at bounding box center [393, 420] width 59 height 13
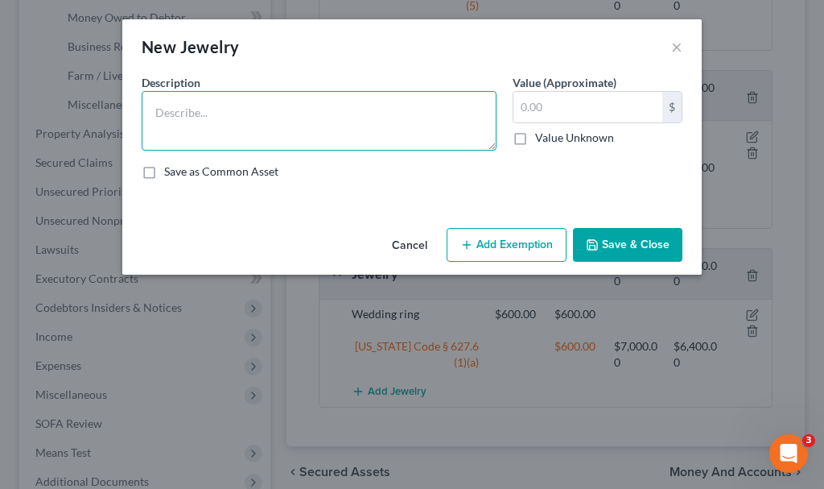
click at [253, 126] on textarea at bounding box center [319, 121] width 355 height 60
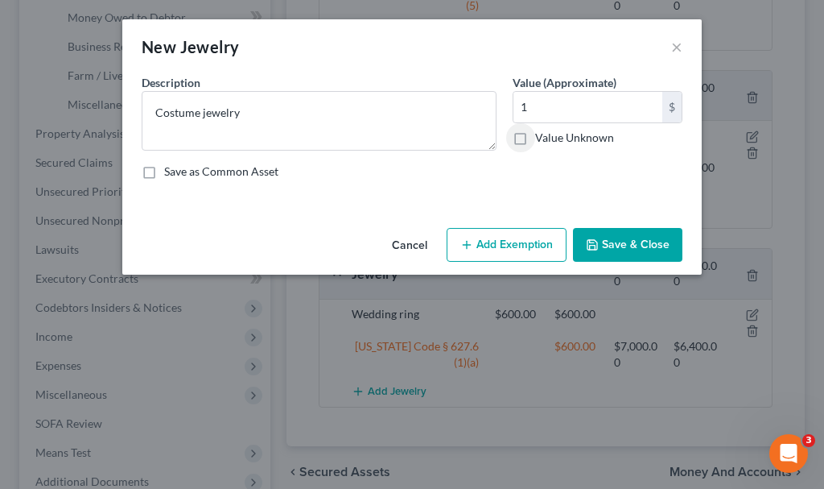
click at [506, 240] on button "Add Exemption" at bounding box center [507, 245] width 120 height 34
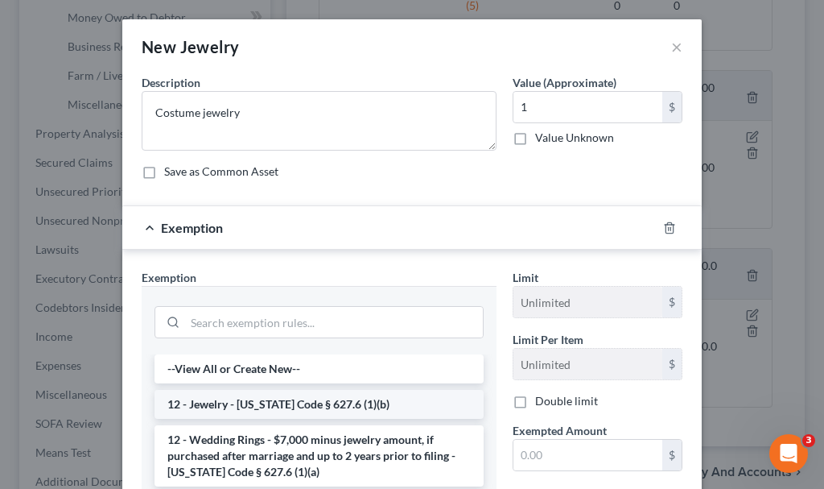
click at [241, 398] on li "12 - Jewelry - [US_STATE] Code § 627.6 (1)(b)" at bounding box center [319, 404] width 329 height 29
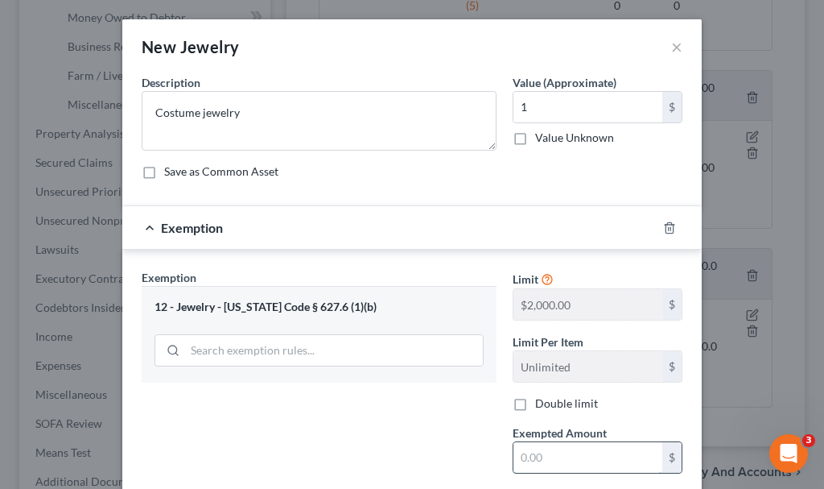
click at [588, 457] on input "text" at bounding box center [588, 457] width 149 height 31
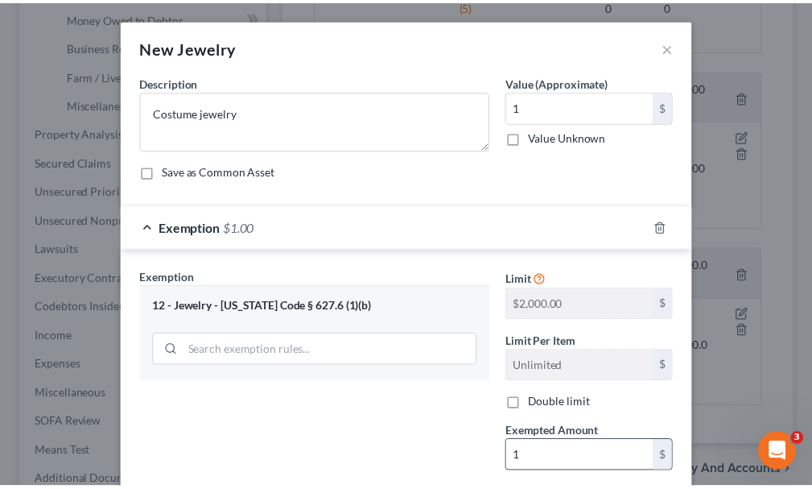
scroll to position [161, 0]
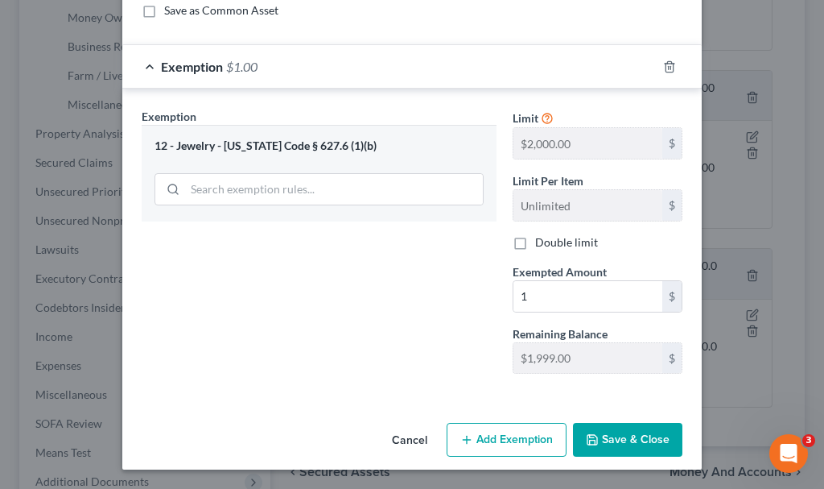
click at [627, 430] on button "Save & Close" at bounding box center [627, 440] width 109 height 34
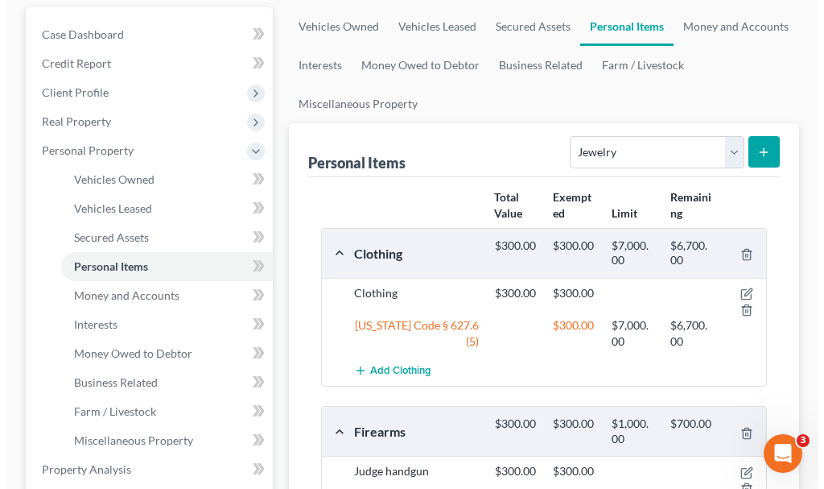
scroll to position [0, 0]
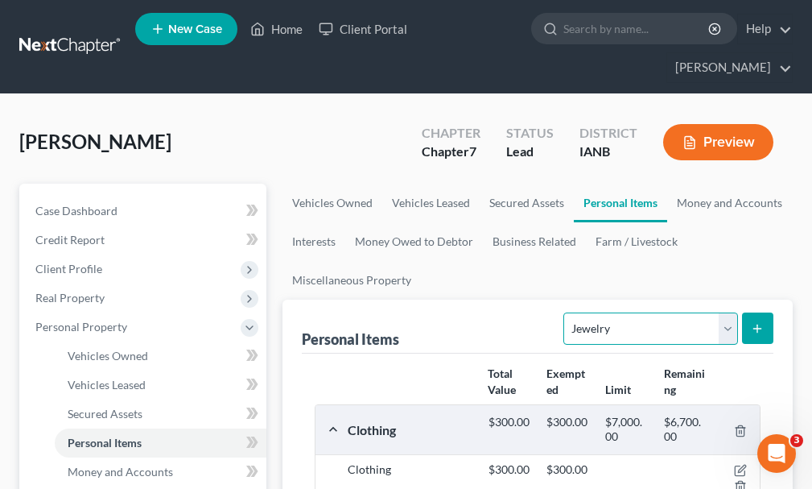
click at [617, 312] on select "Select Item Type Clothing Collectibles Of Value Electronics Firearms Household …" at bounding box center [650, 328] width 174 height 32
click at [566, 312] on select "Select Item Type Clothing Collectibles Of Value Electronics Firearms Household …" at bounding box center [650, 328] width 174 height 32
click at [759, 322] on icon "submit" at bounding box center [757, 328] width 13 height 13
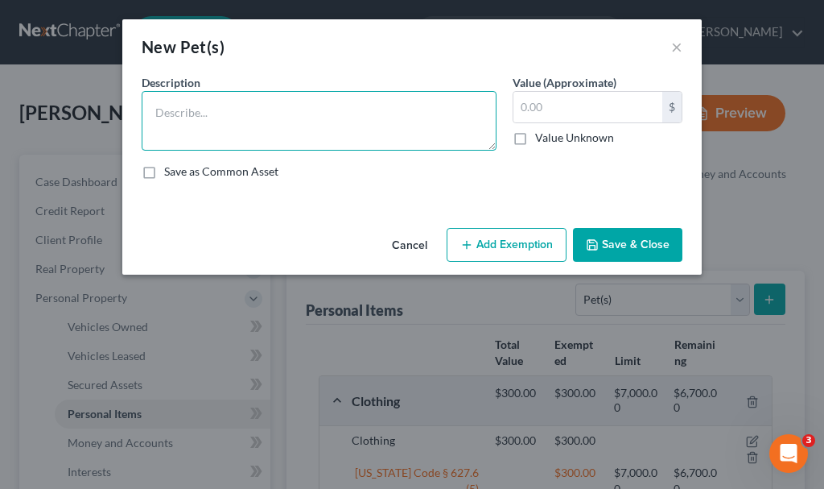
click at [222, 110] on textarea at bounding box center [319, 121] width 355 height 60
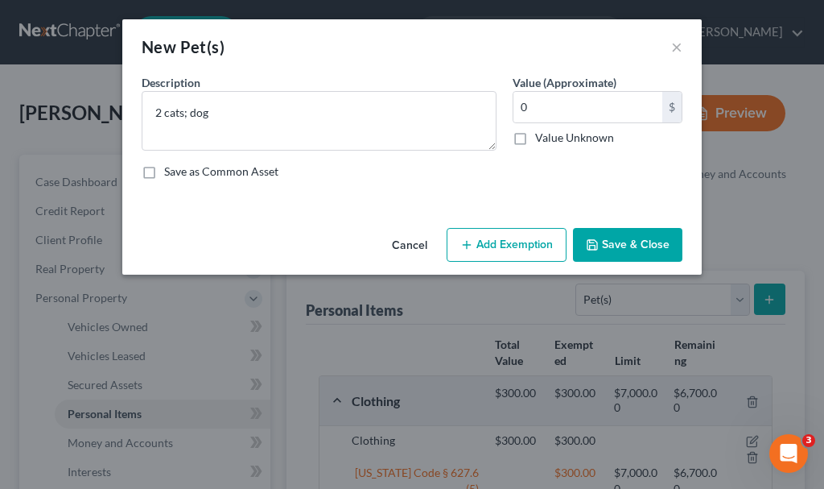
click at [624, 237] on button "Save & Close" at bounding box center [627, 245] width 109 height 34
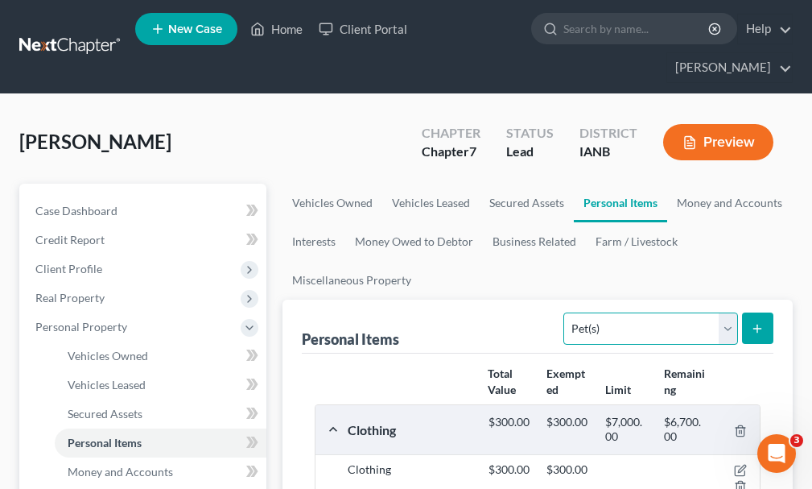
click at [594, 312] on select "Select Item Type Clothing Collectibles Of Value Electronics Firearms Household …" at bounding box center [650, 328] width 174 height 32
click at [566, 312] on select "Select Item Type Clothing Collectibles Of Value Electronics Firearms Household …" at bounding box center [650, 328] width 174 height 32
click at [760, 322] on icon "submit" at bounding box center [757, 328] width 13 height 13
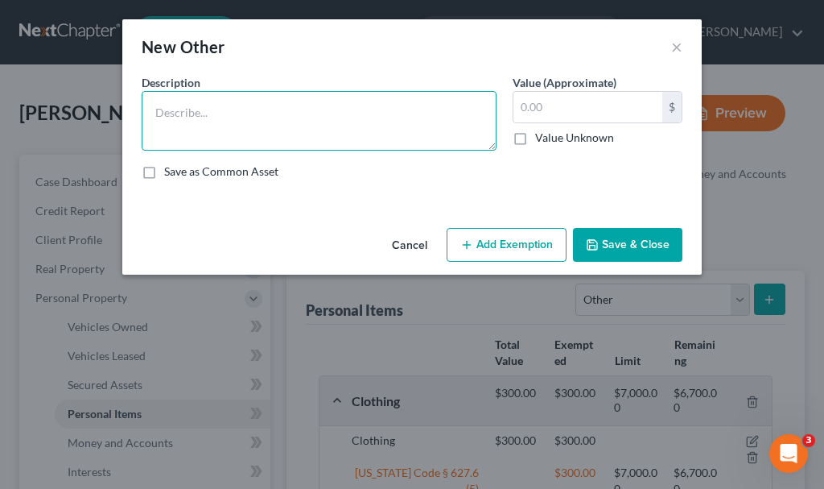
click at [254, 116] on textarea at bounding box center [319, 121] width 355 height 60
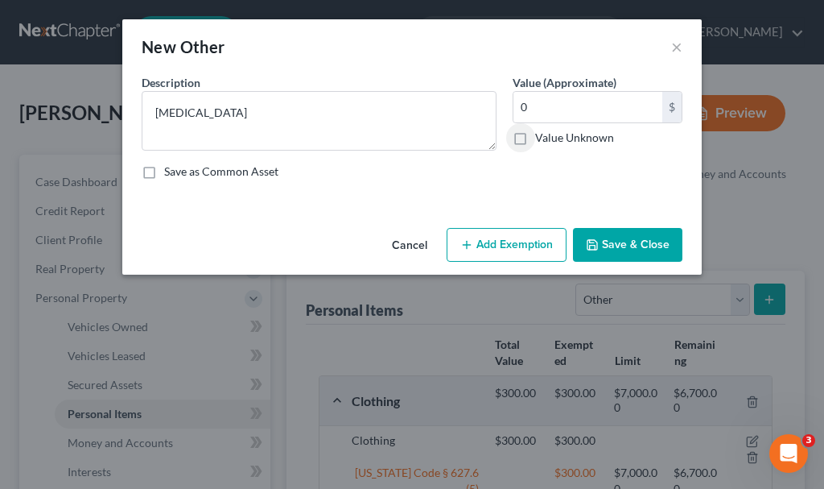
click at [503, 236] on button "Add Exemption" at bounding box center [507, 245] width 120 height 34
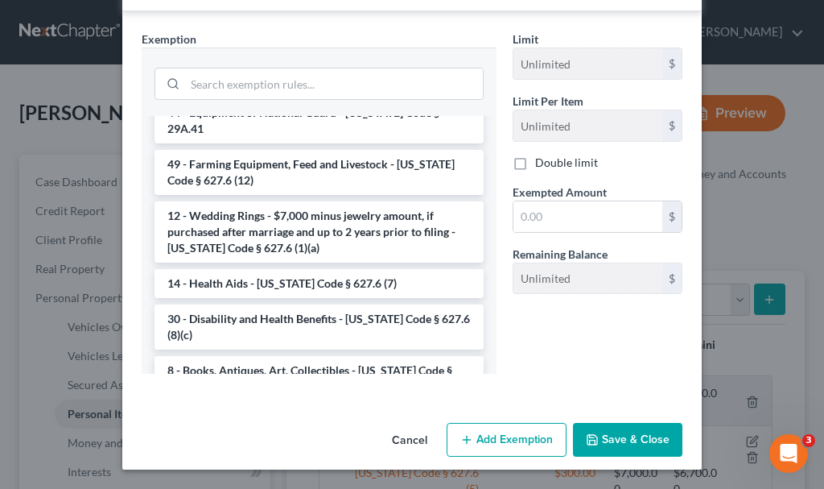
scroll to position [402, 0]
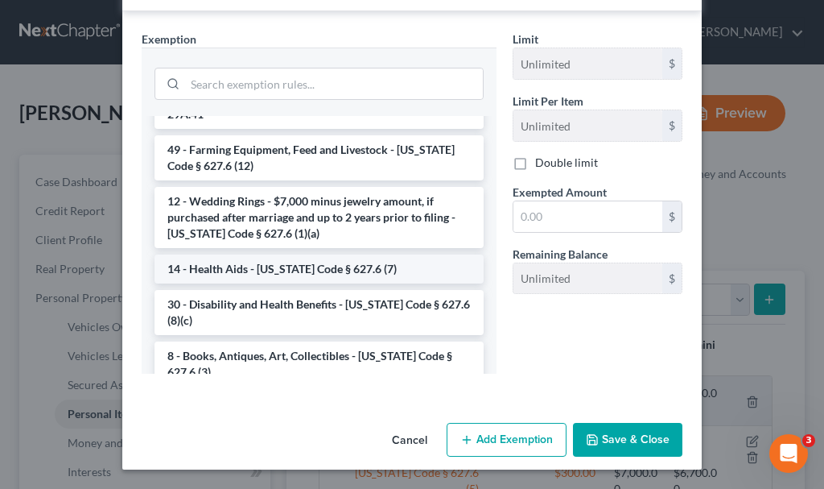
click at [279, 256] on li "14 - Health Aids - [US_STATE] Code § 627.6 (7)" at bounding box center [319, 268] width 329 height 29
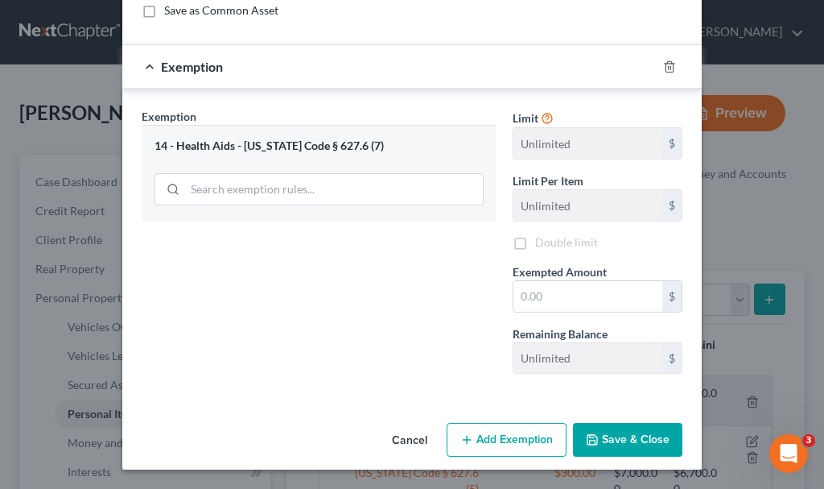
scroll to position [161, 0]
click at [581, 299] on input "text" at bounding box center [588, 296] width 149 height 31
click at [616, 433] on button "Save & Close" at bounding box center [627, 440] width 109 height 34
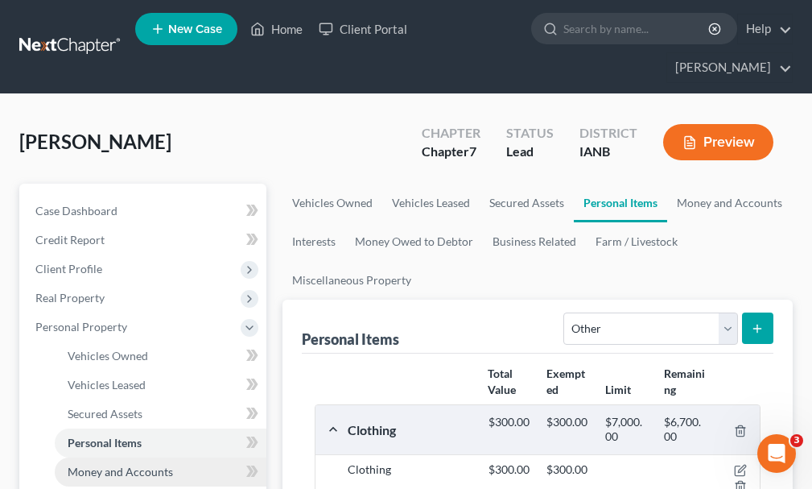
click at [125, 464] on span "Money and Accounts" at bounding box center [120, 471] width 105 height 14
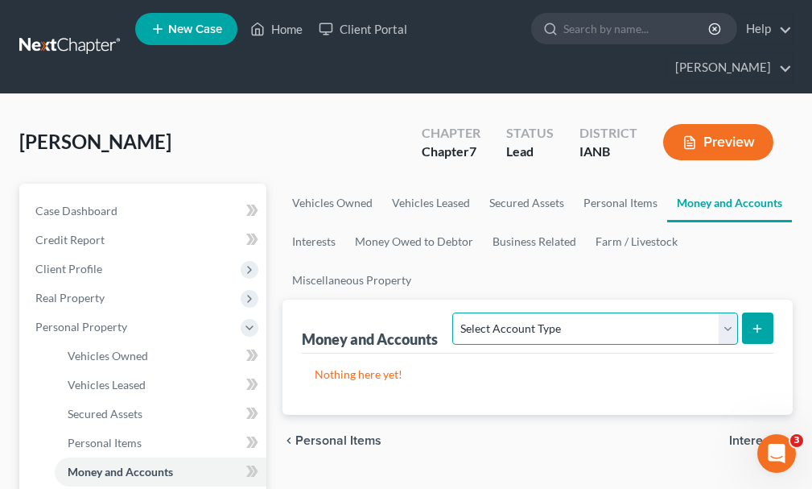
click at [580, 312] on select "Select Account Type Brokerage Cash on Hand Certificates of Deposit Checking Acc…" at bounding box center [594, 328] width 285 height 32
click at [456, 312] on select "Select Account Type Brokerage Cash on Hand Certificates of Deposit Checking Acc…" at bounding box center [594, 328] width 285 height 32
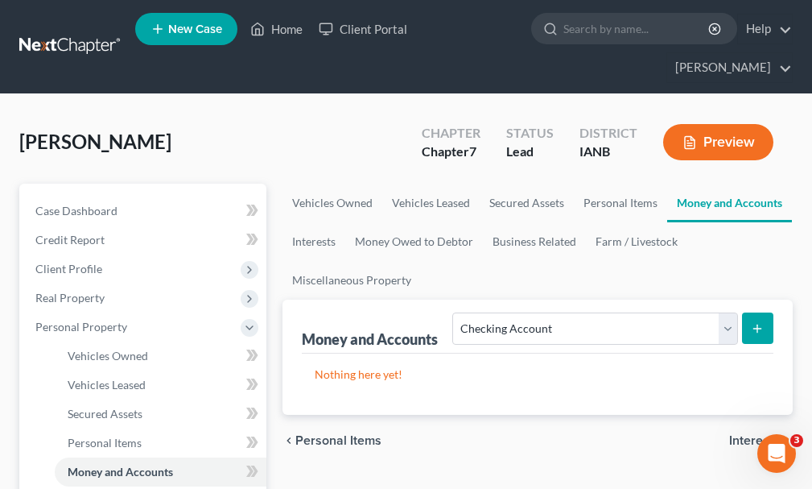
click at [761, 322] on icon "submit" at bounding box center [757, 328] width 13 height 13
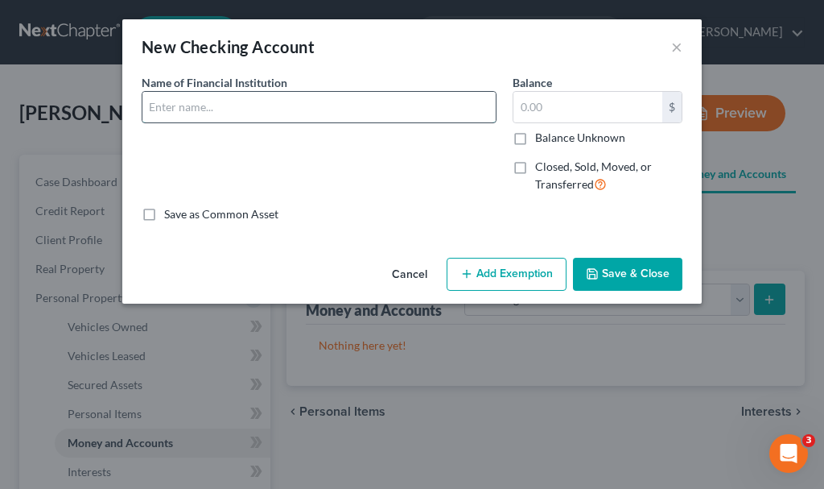
click at [216, 113] on input "text" at bounding box center [318, 107] width 353 height 31
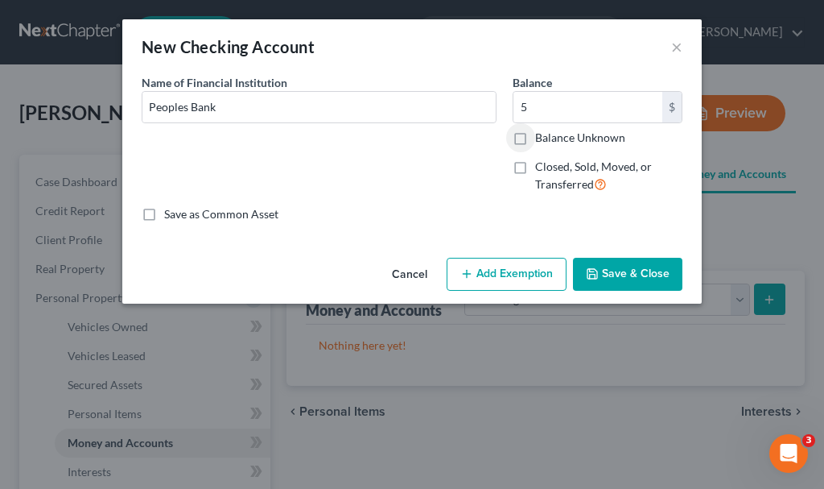
click at [490, 270] on button "Add Exemption" at bounding box center [507, 275] width 120 height 34
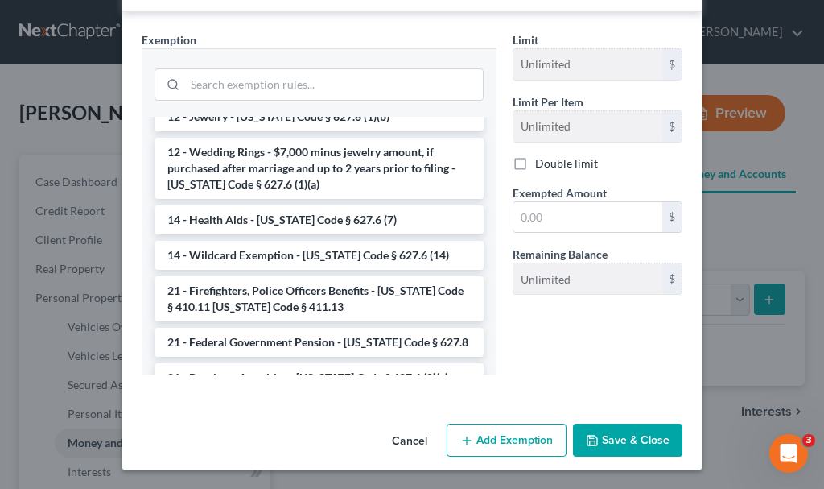
scroll to position [241, 0]
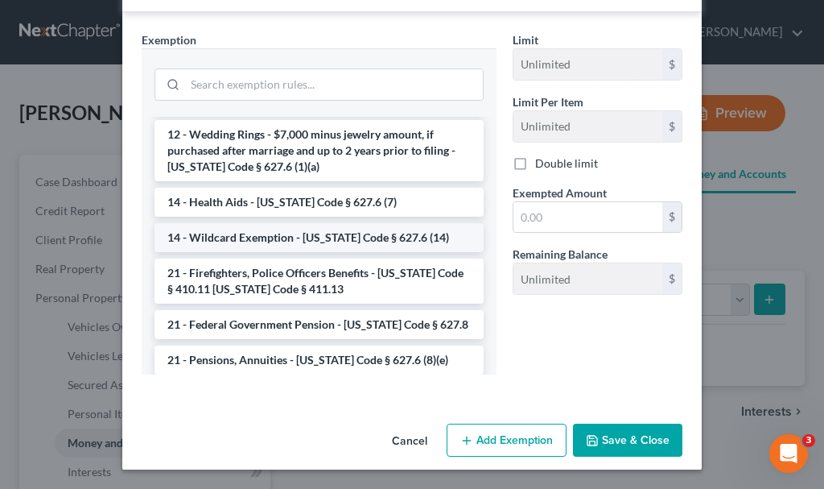
click at [261, 236] on li "14 - Wildcard Exemption - [US_STATE] Code § 627.6 (14)" at bounding box center [319, 237] width 329 height 29
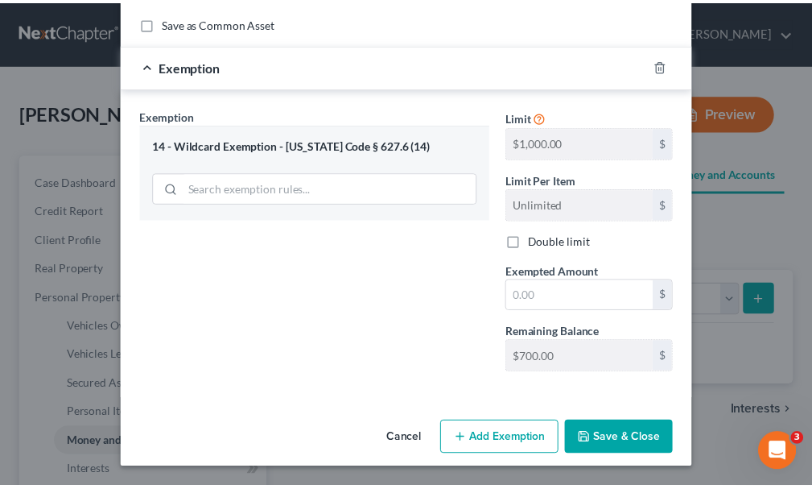
scroll to position [191, 0]
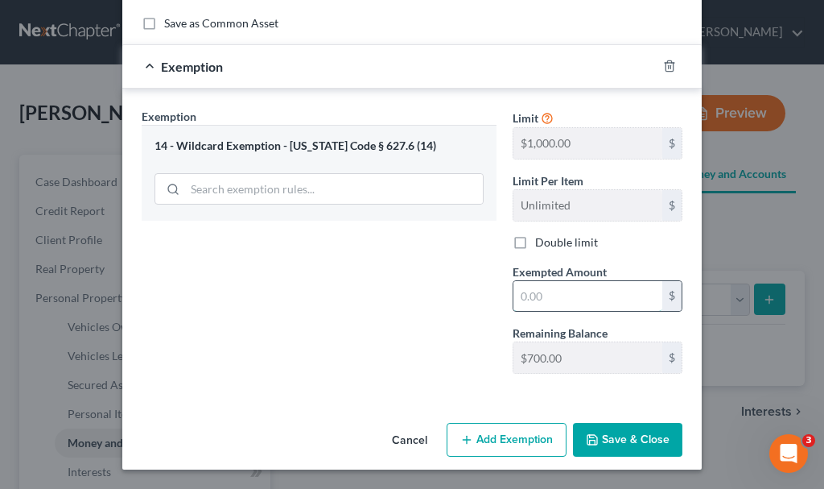
click at [530, 291] on input "text" at bounding box center [588, 296] width 149 height 31
click at [597, 431] on button "Save & Close" at bounding box center [627, 440] width 109 height 34
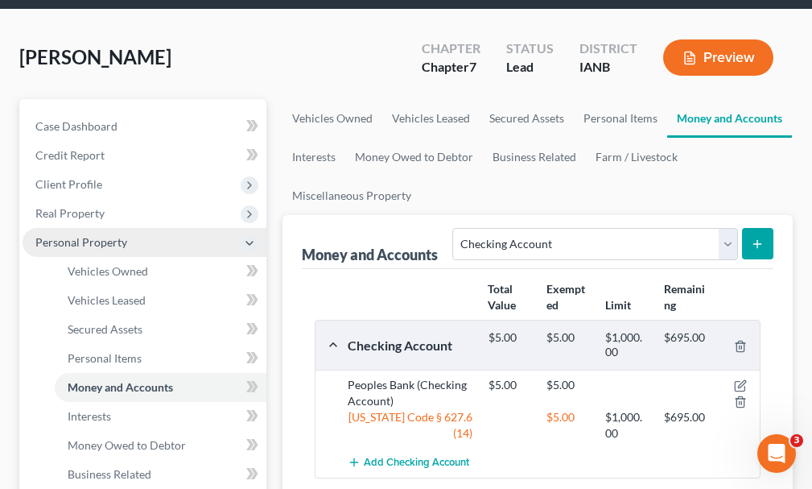
scroll to position [161, 0]
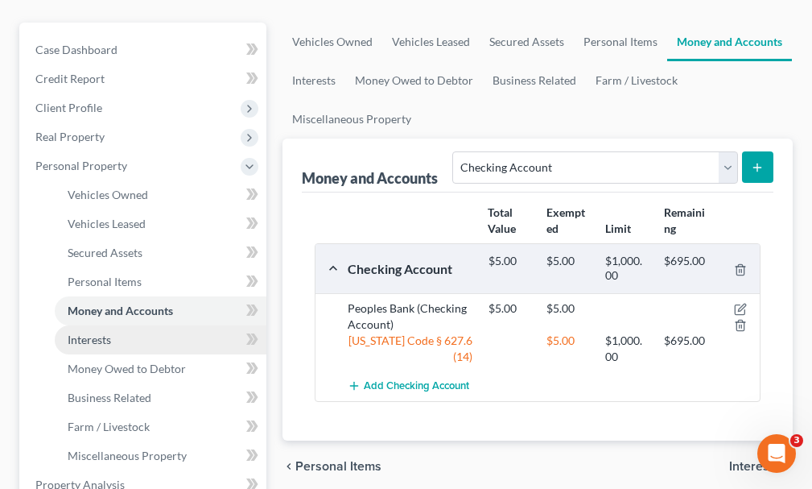
click at [91, 332] on span "Interests" at bounding box center [89, 339] width 43 height 14
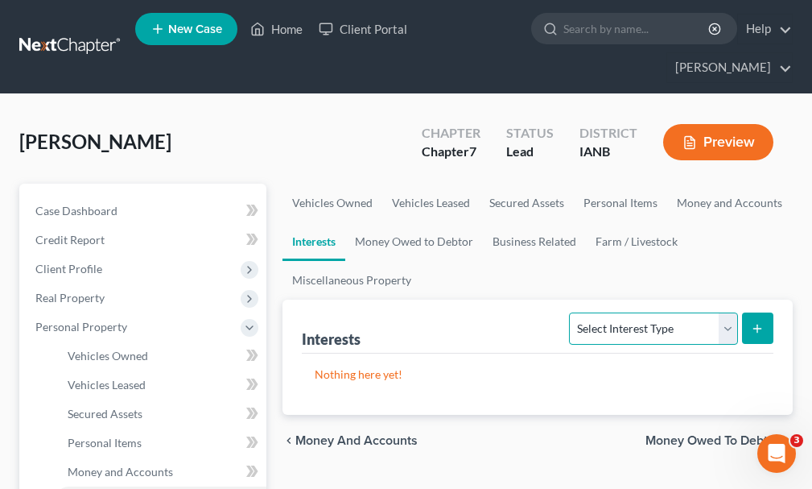
click at [633, 312] on select "Select Interest Type 401K Annuity Bond Education IRA Government Bond Government…" at bounding box center [653, 328] width 168 height 32
click at [572, 312] on select "Select Interest Type 401K Annuity Bond Education IRA Government Bond Government…" at bounding box center [653, 328] width 168 height 32
click at [757, 322] on icon "submit" at bounding box center [757, 328] width 13 height 13
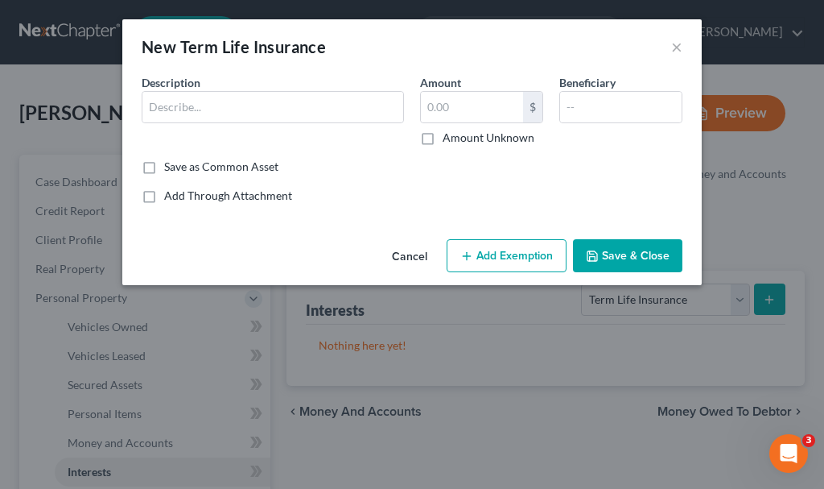
drag, startPoint x: 245, startPoint y: 85, endPoint x: 244, endPoint y: 100, distance: 15.3
click at [245, 85] on div "Description *" at bounding box center [273, 110] width 279 height 72
click at [244, 101] on input "text" at bounding box center [272, 107] width 261 height 31
click at [525, 263] on button "Add Exemption" at bounding box center [507, 256] width 120 height 34
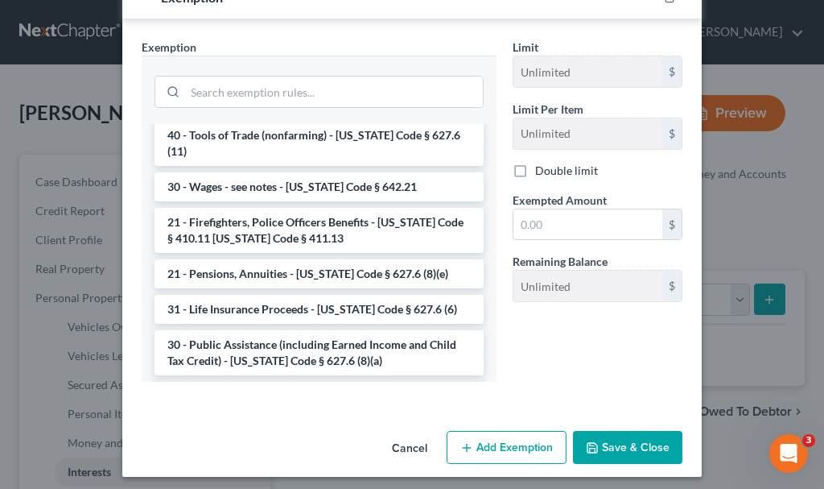
scroll to position [724, 0]
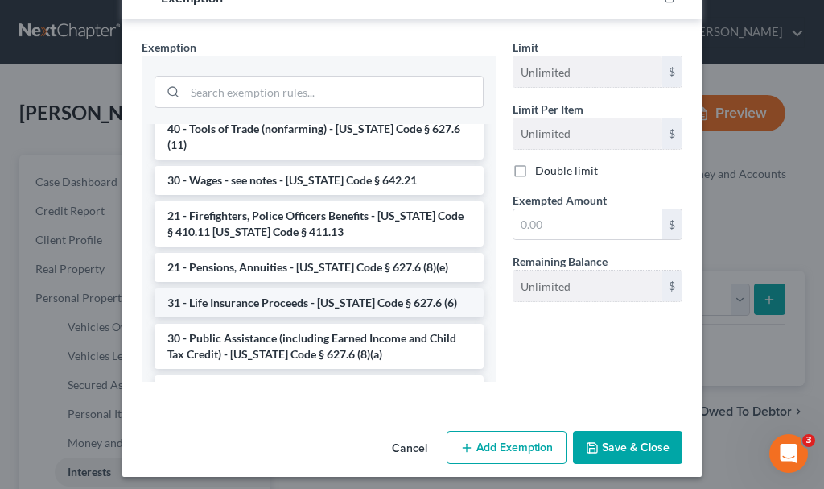
click at [257, 288] on li "31 - Life Insurance Proceeds - [US_STATE] Code § 627.6 (6)" at bounding box center [319, 302] width 329 height 29
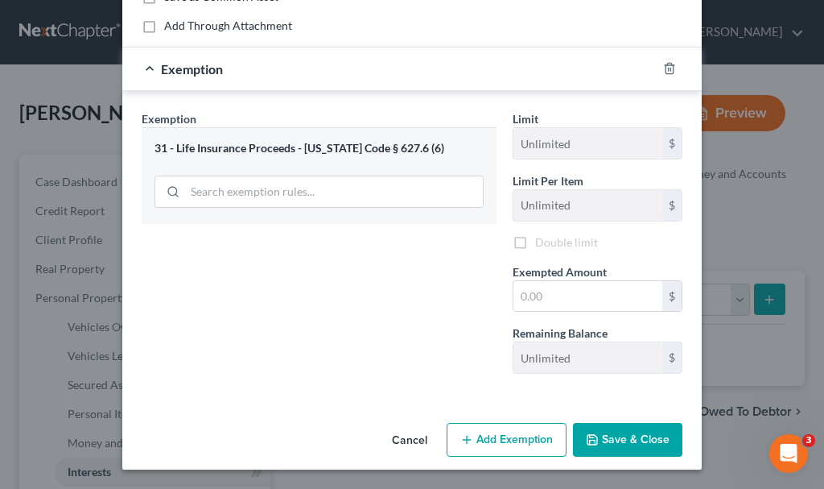
scroll to position [172, 0]
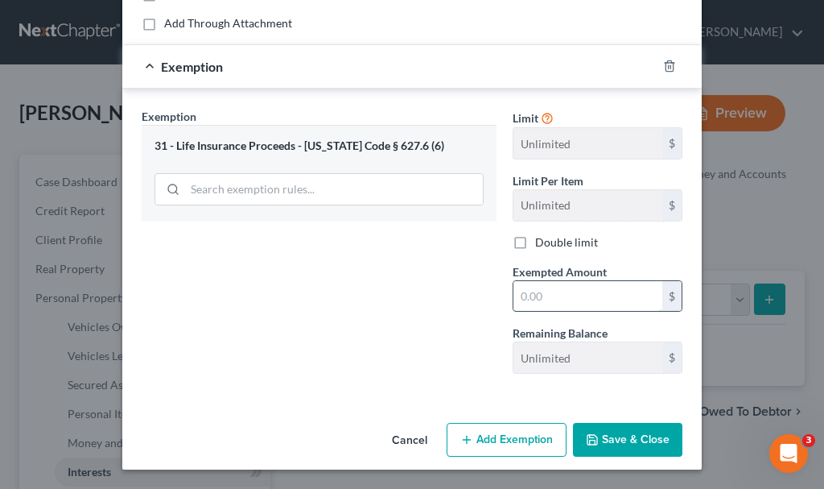
click at [542, 295] on input "text" at bounding box center [588, 296] width 149 height 31
click at [613, 430] on button "Save & Close" at bounding box center [627, 440] width 109 height 34
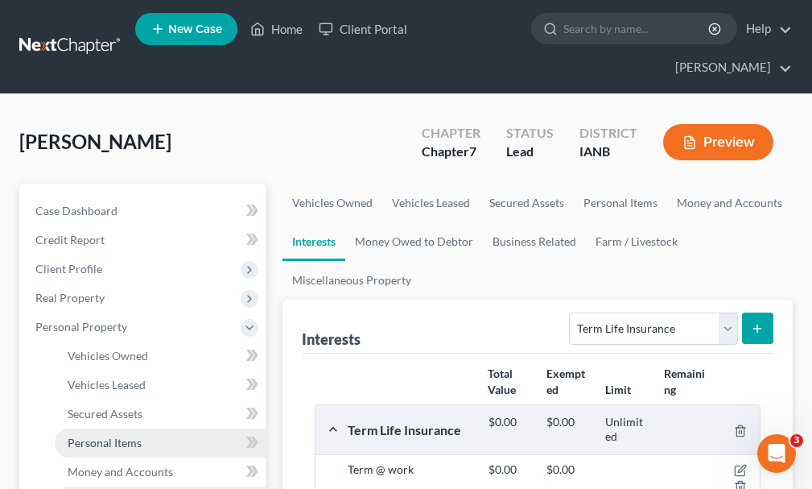
click at [109, 435] on span "Personal Items" at bounding box center [105, 442] width 74 height 14
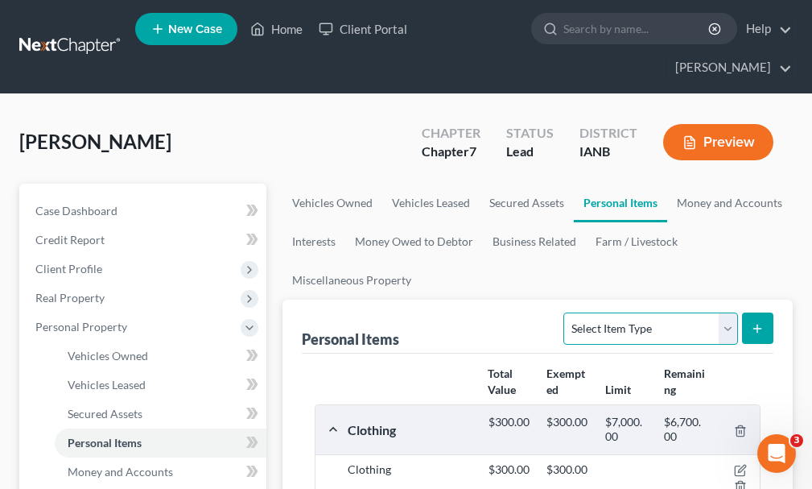
click at [623, 312] on select "Select Item Type Clothing Collectibles Of Value Electronics Firearms Household …" at bounding box center [650, 328] width 174 height 32
click at [566, 312] on select "Select Item Type Clothing Collectibles Of Value Electronics Firearms Household …" at bounding box center [650, 328] width 174 height 32
click at [759, 322] on icon "submit" at bounding box center [757, 328] width 13 height 13
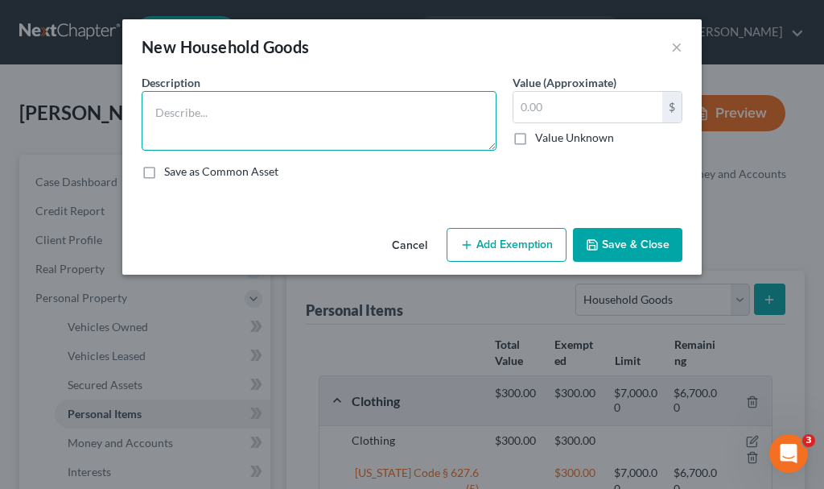
click at [287, 118] on textarea at bounding box center [319, 121] width 355 height 60
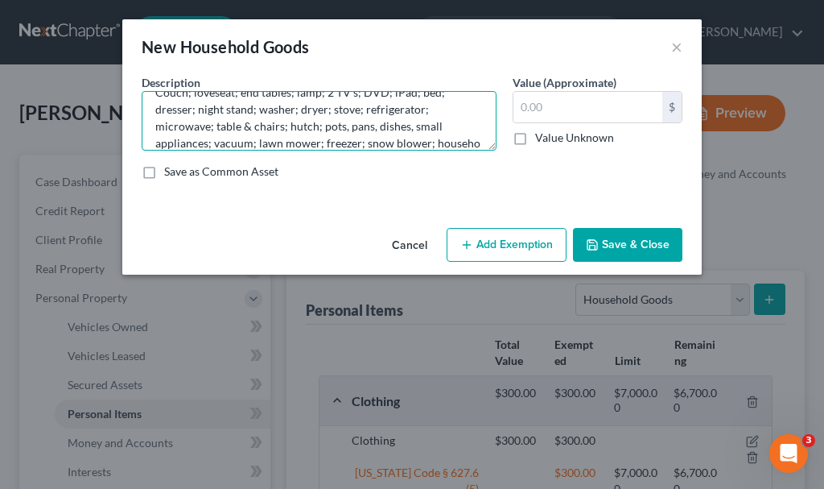
scroll to position [37, 0]
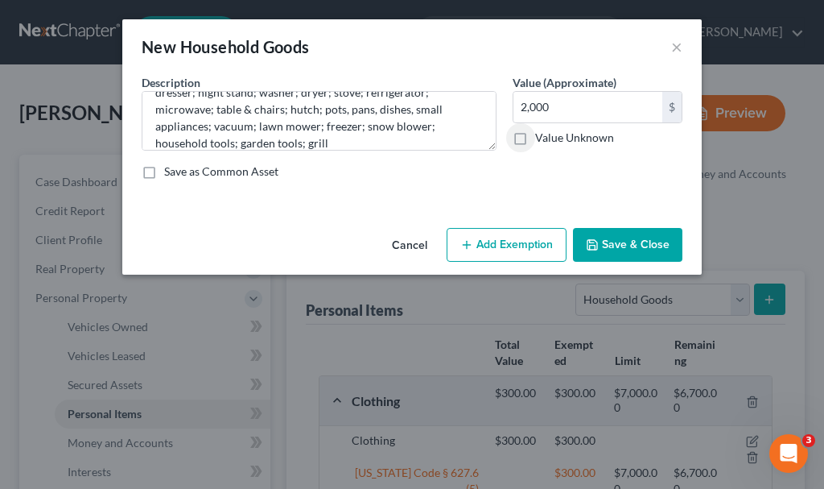
click at [501, 235] on button "Add Exemption" at bounding box center [507, 245] width 120 height 34
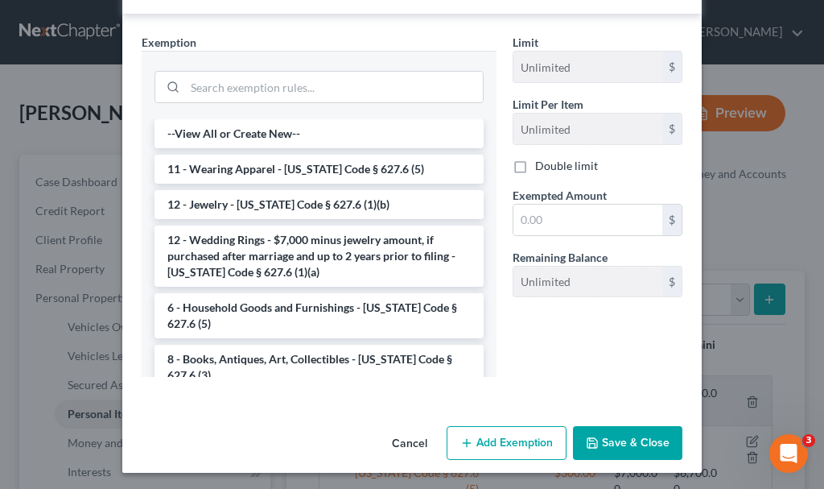
scroll to position [238, 0]
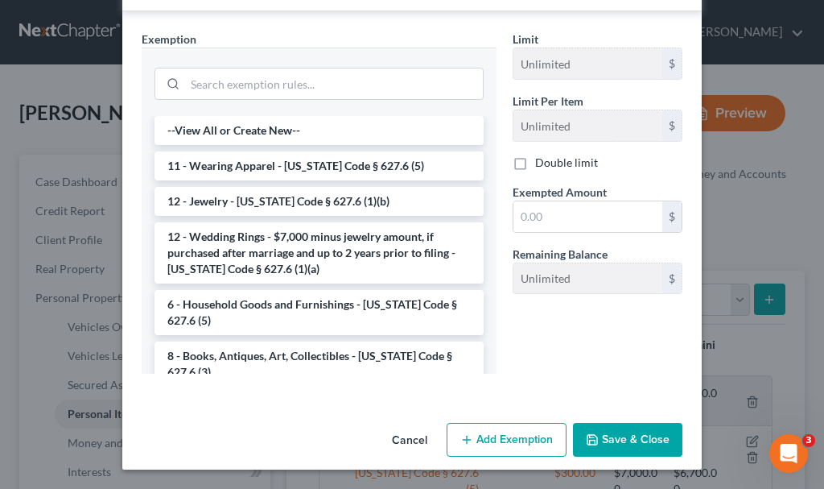
click at [261, 304] on li "6 - Household Goods and Furnishings - [US_STATE] Code § 627.6 (5)" at bounding box center [319, 312] width 329 height 45
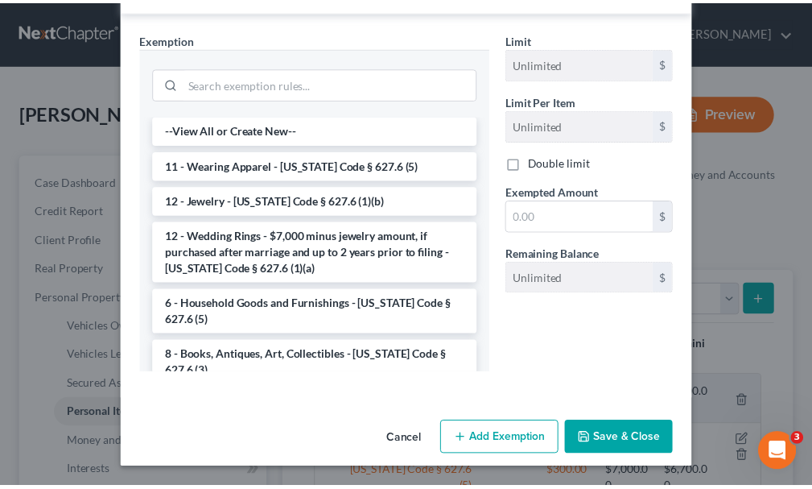
scroll to position [161, 0]
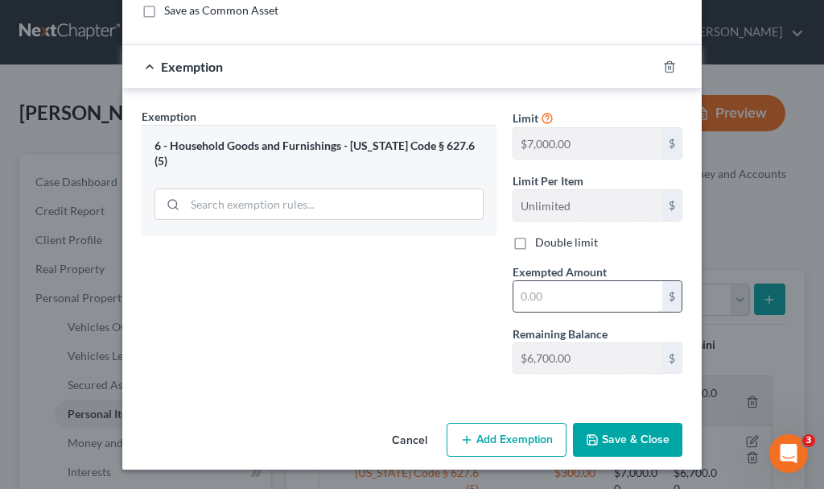
click at [552, 287] on input "text" at bounding box center [588, 296] width 149 height 31
click at [608, 437] on button "Save & Close" at bounding box center [627, 440] width 109 height 34
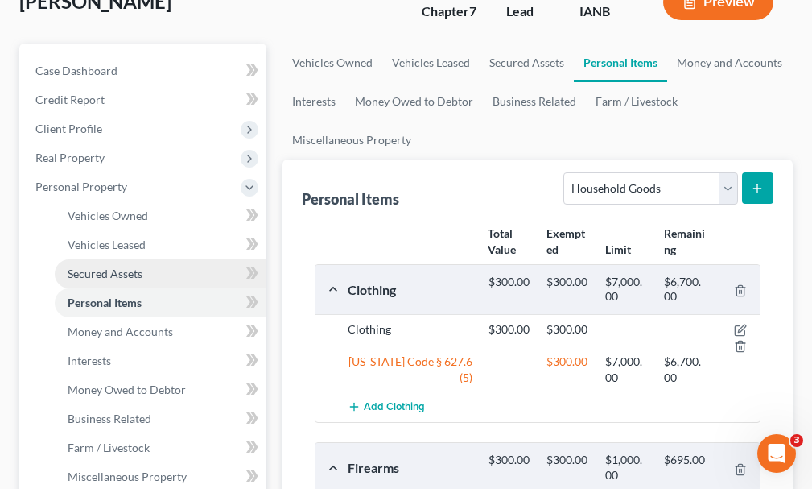
scroll to position [241, 0]
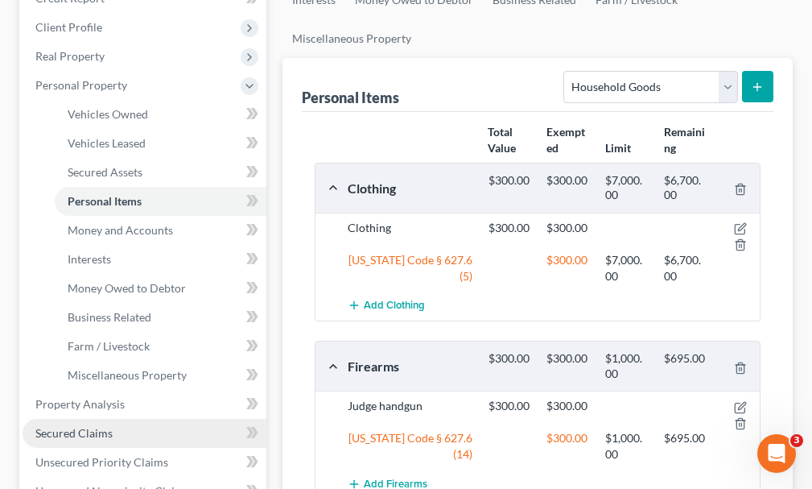
click at [93, 426] on span "Secured Claims" at bounding box center [73, 433] width 77 height 14
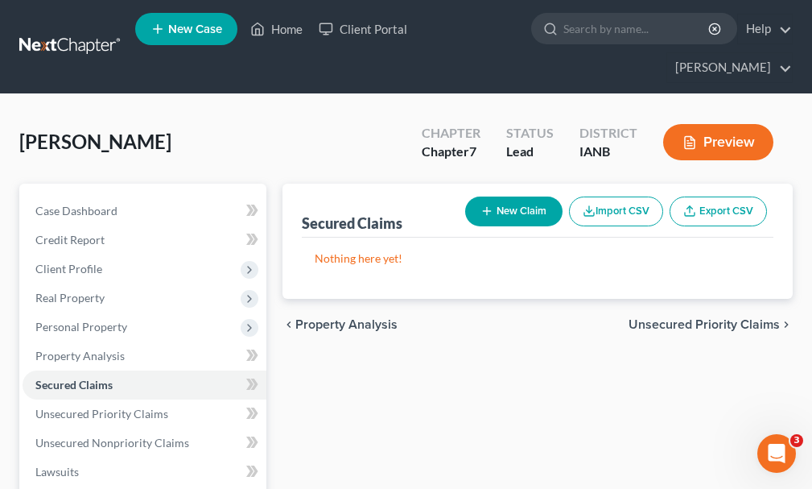
click at [516, 196] on button "New Claim" at bounding box center [513, 211] width 97 height 30
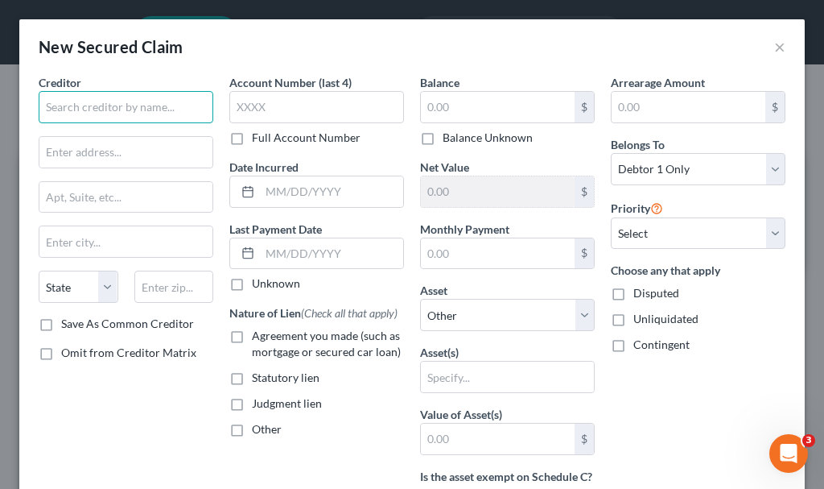
click at [143, 105] on input "text" at bounding box center [126, 107] width 175 height 32
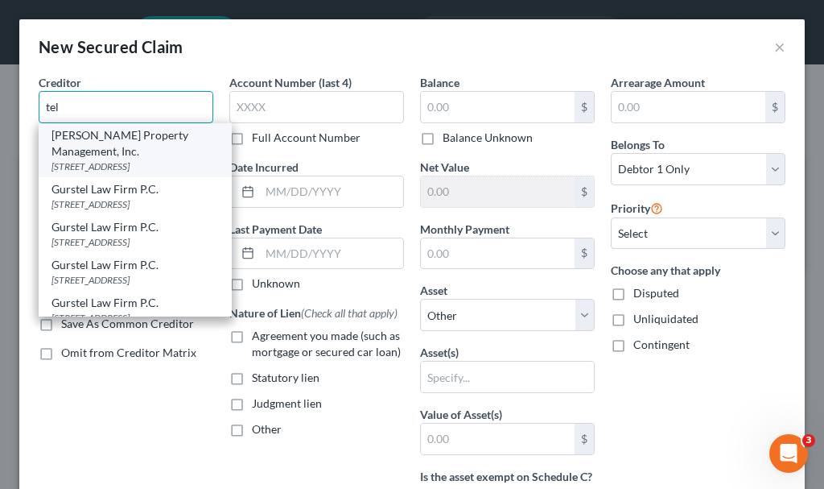
scroll to position [223, 0]
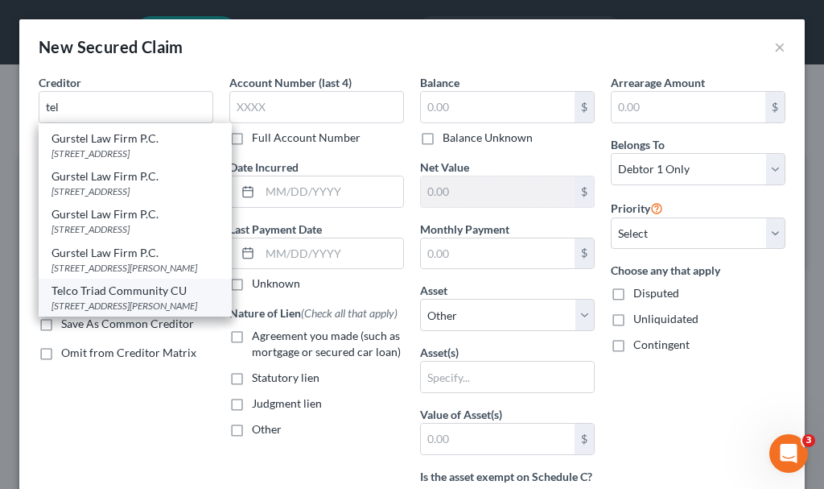
click at [129, 283] on div "Telco Triad Community CU" at bounding box center [135, 291] width 167 height 16
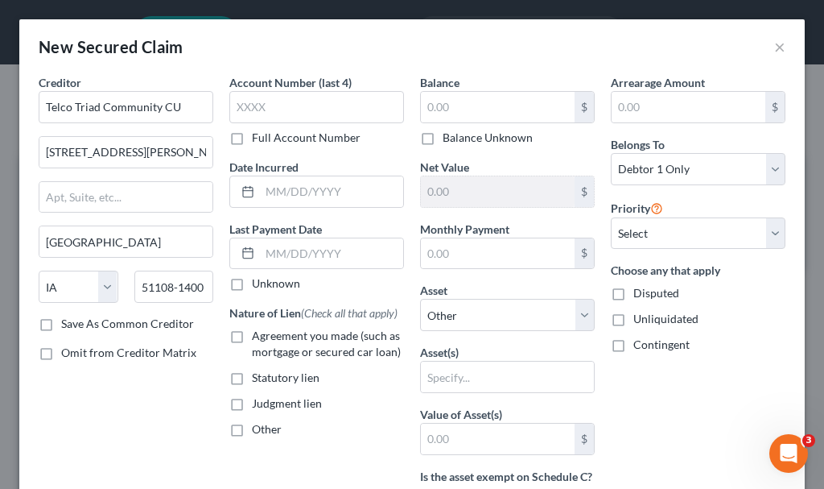
scroll to position [0, 0]
click at [252, 336] on label "Agreement you made (such as mortgage or secured car loan)" at bounding box center [328, 344] width 152 height 32
click at [258, 336] on input "Agreement you made (such as mortgage or secured car loan)" at bounding box center [263, 333] width 10 height 10
click at [458, 312] on select "Select Other Multiple Assets 3323 Garretson Ave. - $82000.0 Jewelry - Wedding r…" at bounding box center [507, 315] width 175 height 32
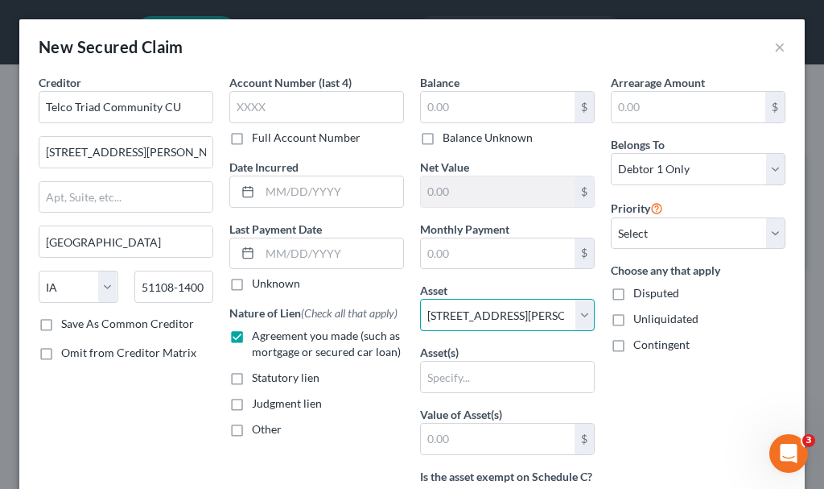
click at [420, 299] on select "Select Other Multiple Assets 3323 Garretson Ave. - $82000.0 Jewelry - Wedding r…" at bounding box center [507, 315] width 175 height 32
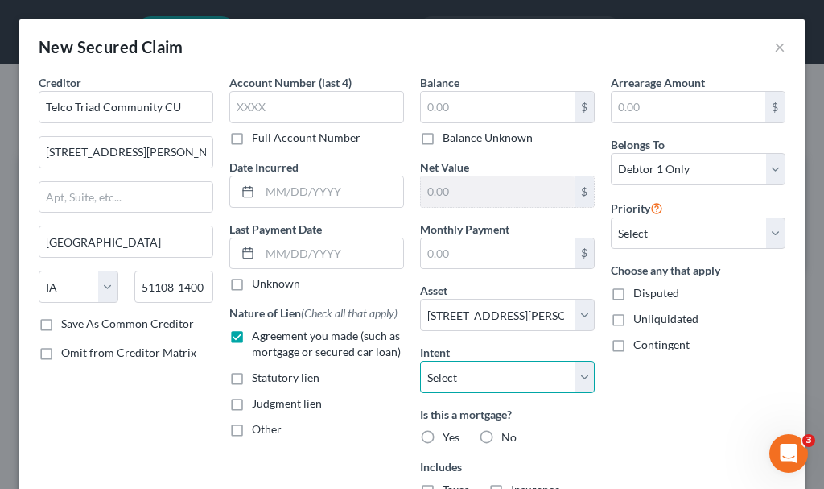
click at [468, 374] on select "Select Surrender Redeem Reaffirm Avoid Other" at bounding box center [507, 377] width 175 height 32
click at [420, 361] on select "Select Surrender Redeem Reaffirm Avoid Other" at bounding box center [507, 377] width 175 height 32
click at [443, 431] on label "Yes" at bounding box center [451, 437] width 17 height 16
click at [449, 431] on input "Yes" at bounding box center [454, 434] width 10 height 10
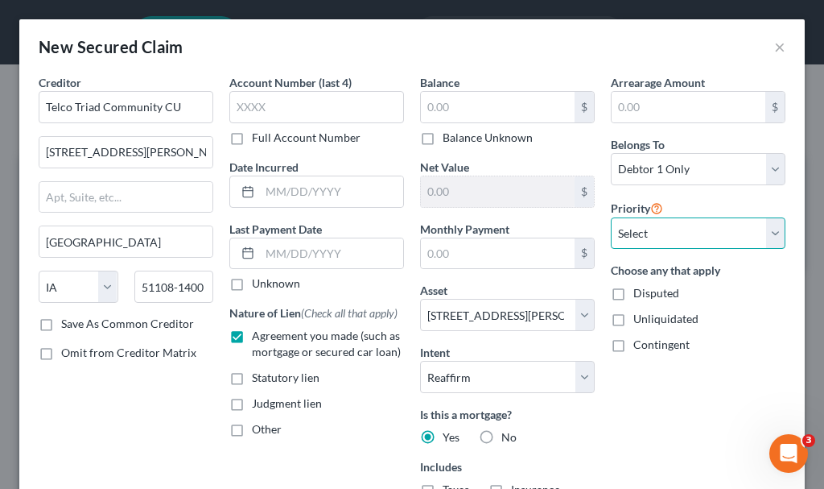
click at [649, 227] on select "Select 1st 2nd 3rd 4th 5th 6th 7th 8th 9th 10th 11th 12th 13th 14th 15th 16th 1…" at bounding box center [698, 233] width 175 height 32
click at [611, 217] on select "Select 1st 2nd 3rd 4th 5th 6th 7th 8th 9th 10th 11th 12th 13th 14th 15th 16th 1…" at bounding box center [698, 233] width 175 height 32
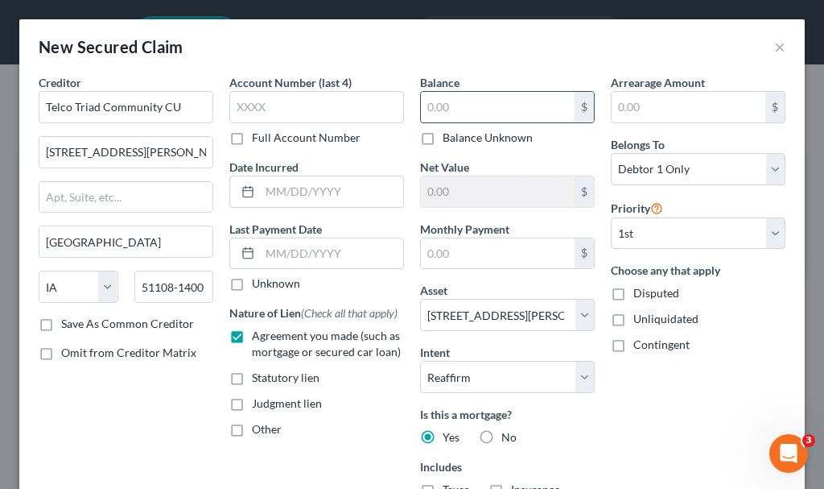
click at [462, 110] on input "text" at bounding box center [498, 107] width 154 height 31
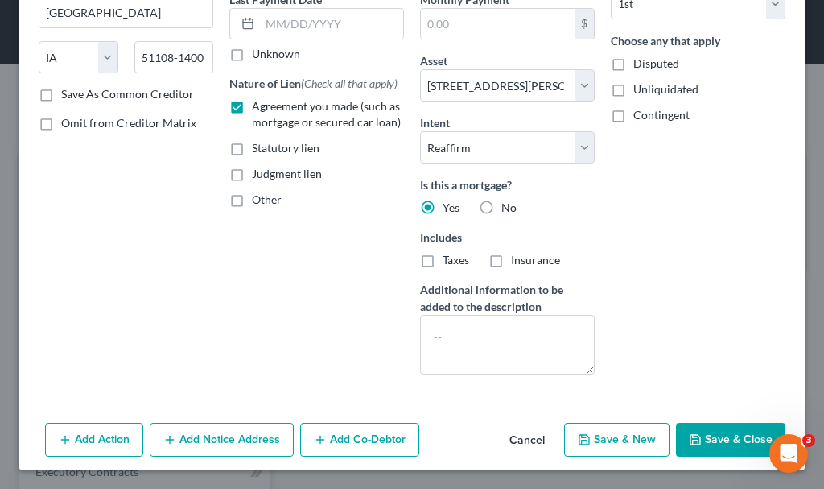
click at [720, 445] on button "Save & Close" at bounding box center [730, 440] width 109 height 34
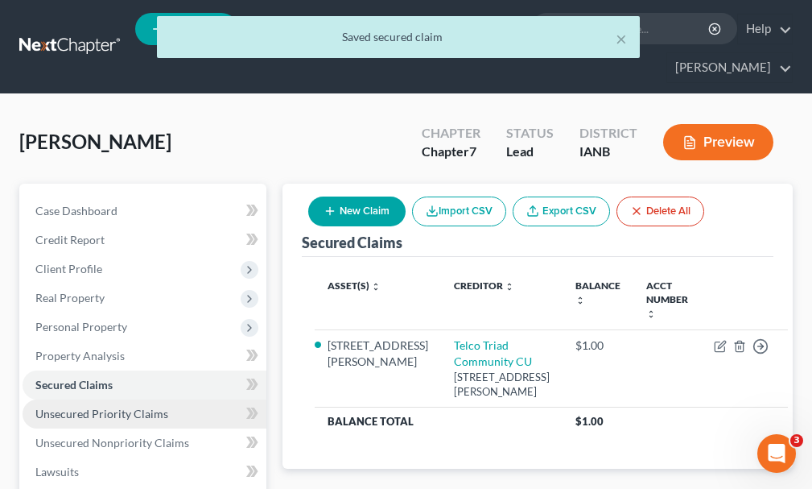
click at [109, 399] on link "Unsecured Priority Claims" at bounding box center [145, 413] width 244 height 29
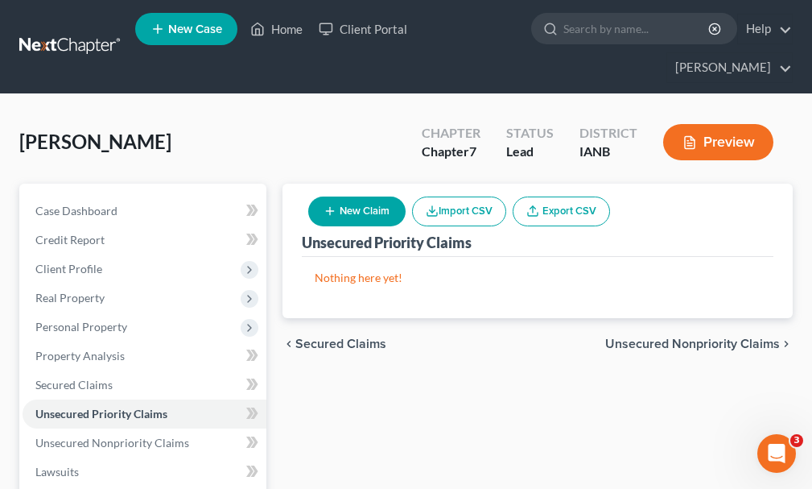
click at [354, 196] on button "New Claim" at bounding box center [356, 211] width 97 height 30
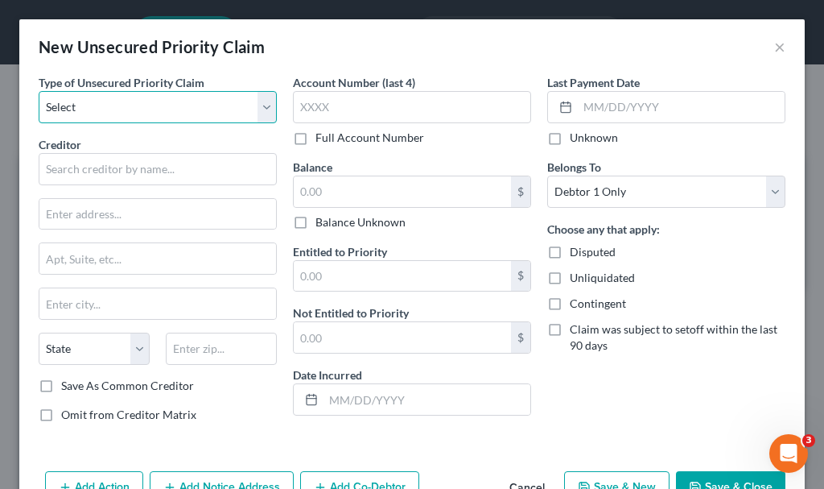
click at [105, 106] on select "Select Taxes & Other Government Units Domestic Support Obligations Extensions o…" at bounding box center [158, 107] width 238 height 32
click at [39, 91] on select "Select Taxes & Other Government Units Domestic Support Obligations Extensions o…" at bounding box center [158, 107] width 238 height 32
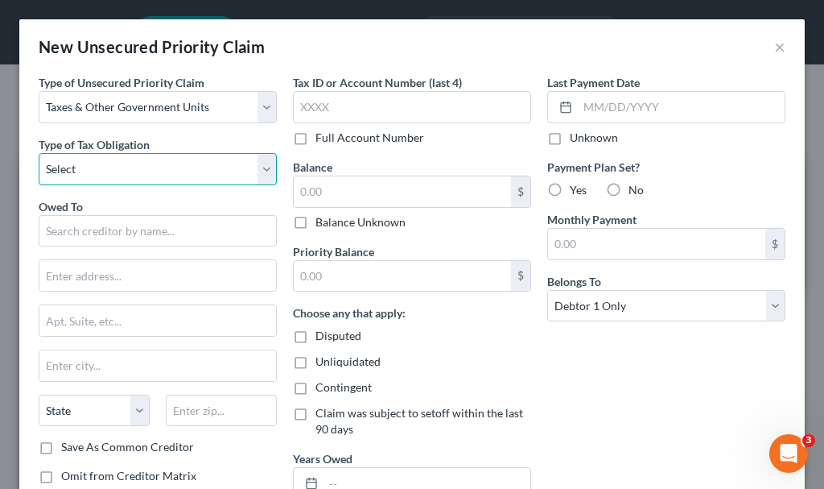
click at [120, 169] on select "Select Federal City State Franchise Tax Board Other" at bounding box center [158, 169] width 238 height 32
click at [39, 153] on select "Select Federal City State Franchise Tax Board Other" at bounding box center [158, 169] width 238 height 32
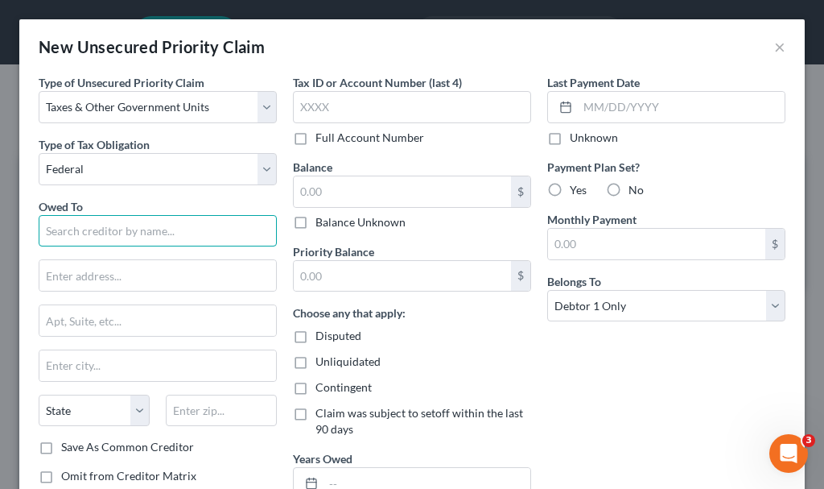
click at [129, 233] on input "text" at bounding box center [158, 231] width 238 height 32
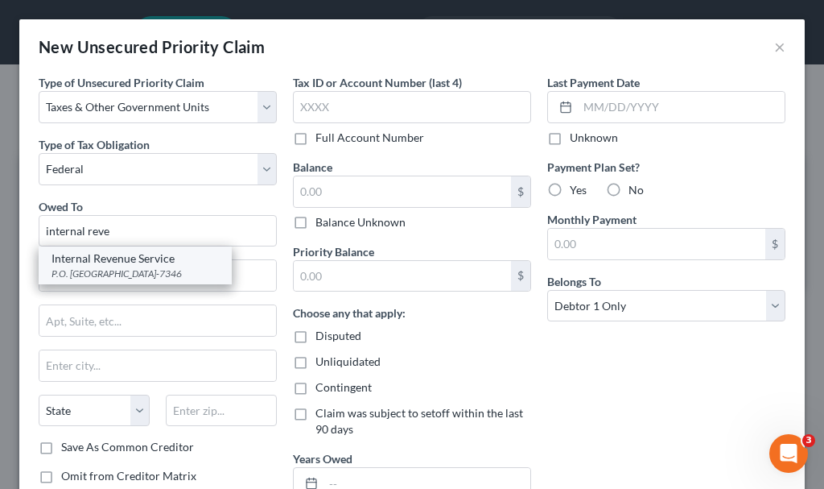
click at [114, 277] on div "P.O. Box 7346, Philadelphia, PA 19101-7346" at bounding box center [135, 273] width 167 height 14
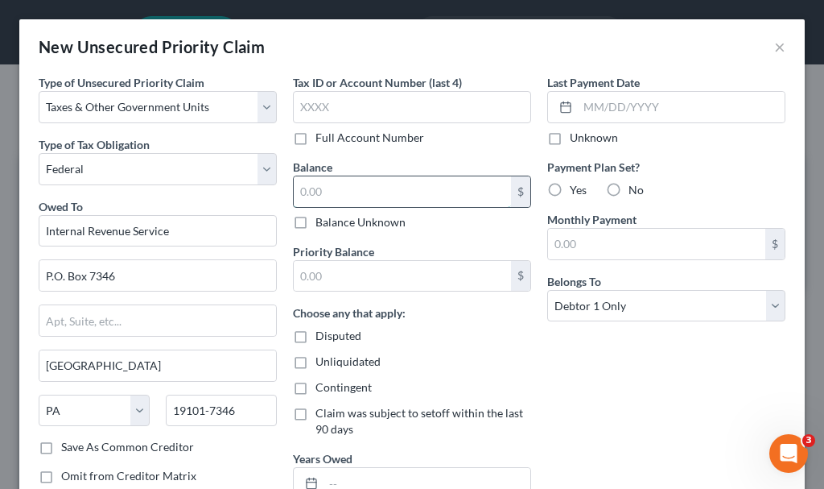
click at [345, 191] on input "text" at bounding box center [402, 191] width 217 height 31
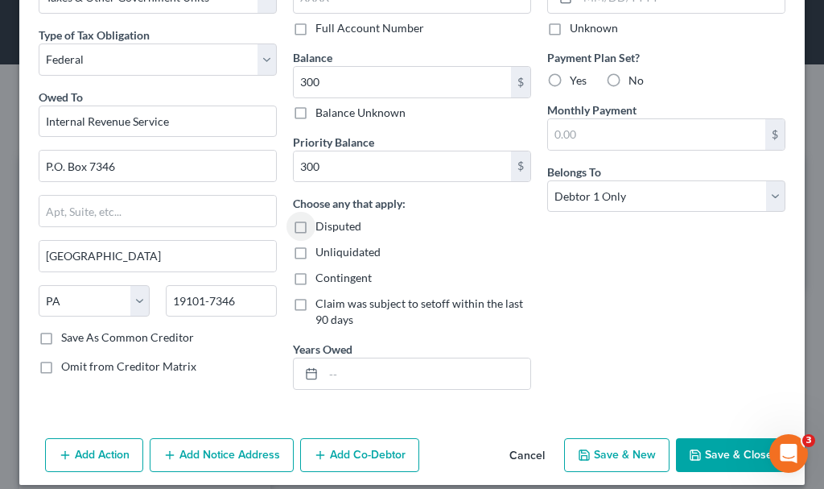
scroll to position [125, 0]
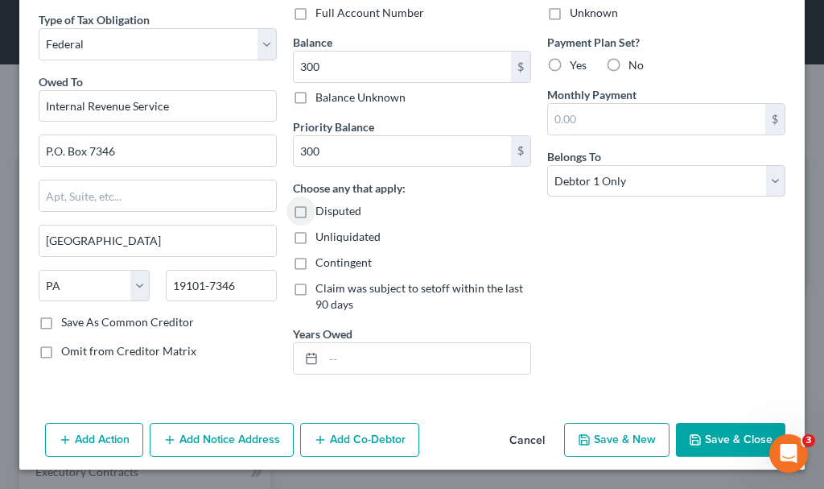
click at [239, 442] on button "Add Notice Address" at bounding box center [222, 440] width 144 height 34
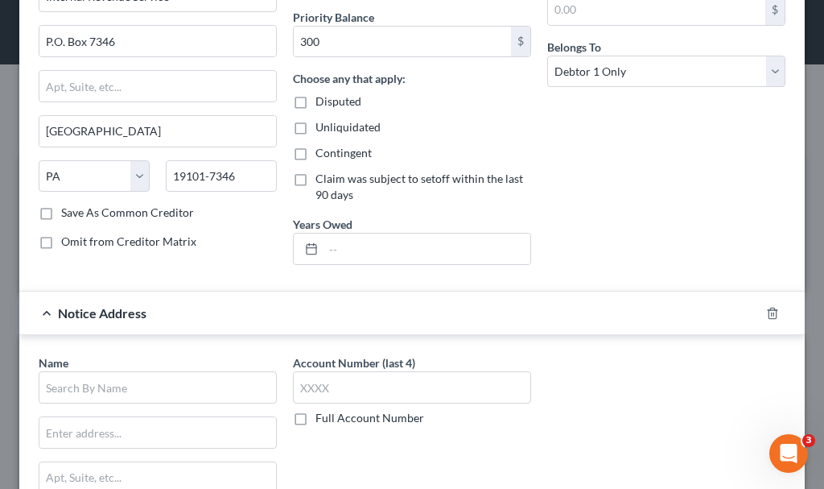
scroll to position [366, 0]
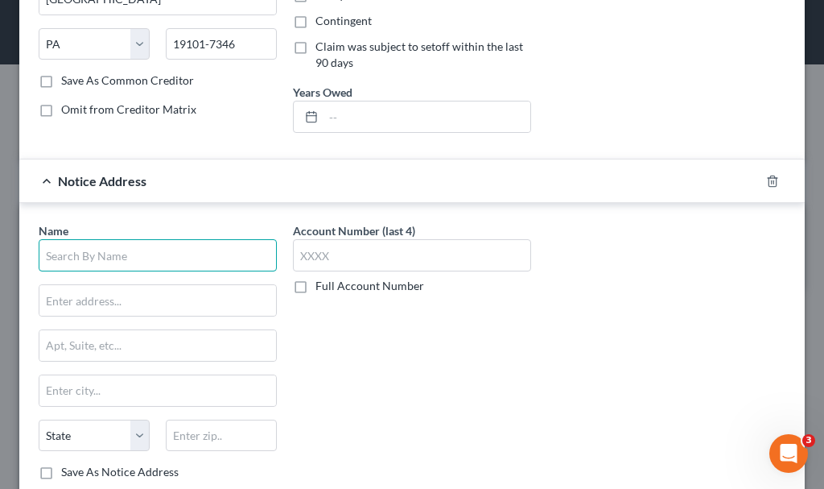
click at [163, 256] on input "text" at bounding box center [158, 255] width 238 height 32
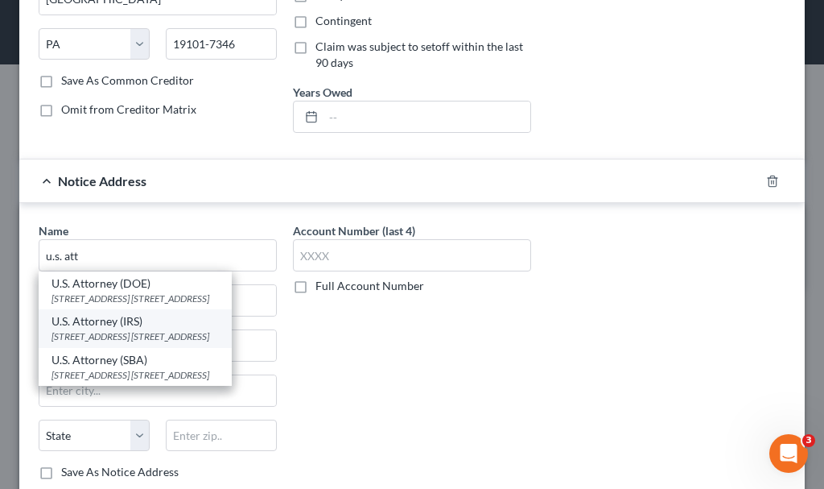
click at [103, 332] on div "111 7th Ave. SE, Box 1, Cedar Rapids, IA 52401" at bounding box center [135, 336] width 167 height 14
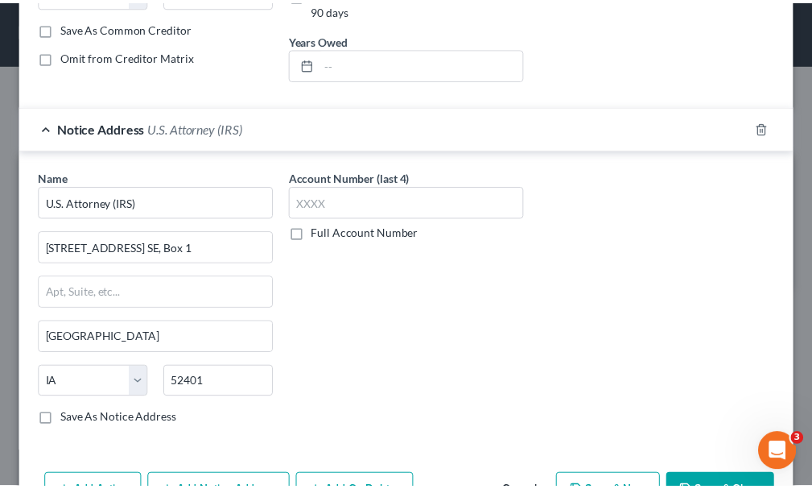
scroll to position [472, 0]
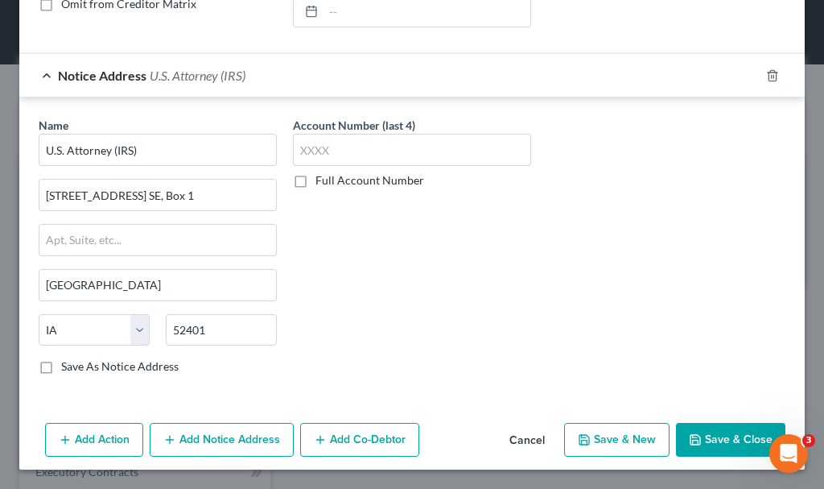
click at [691, 435] on icon "button" at bounding box center [696, 440] width 10 height 10
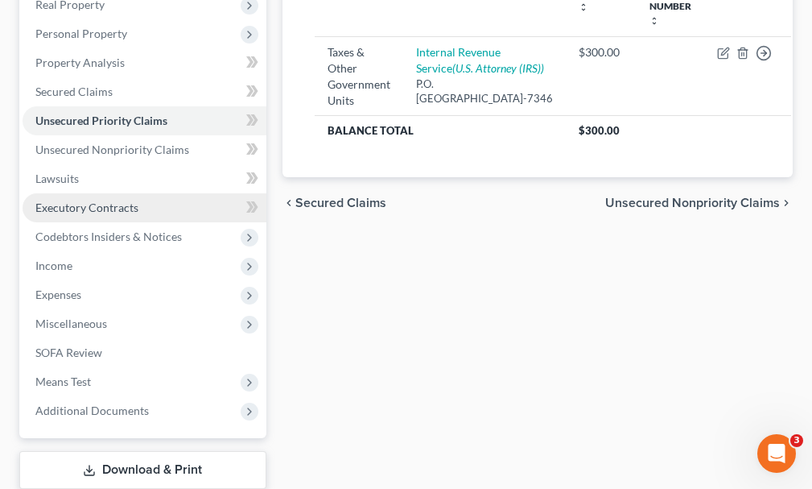
scroll to position [322, 0]
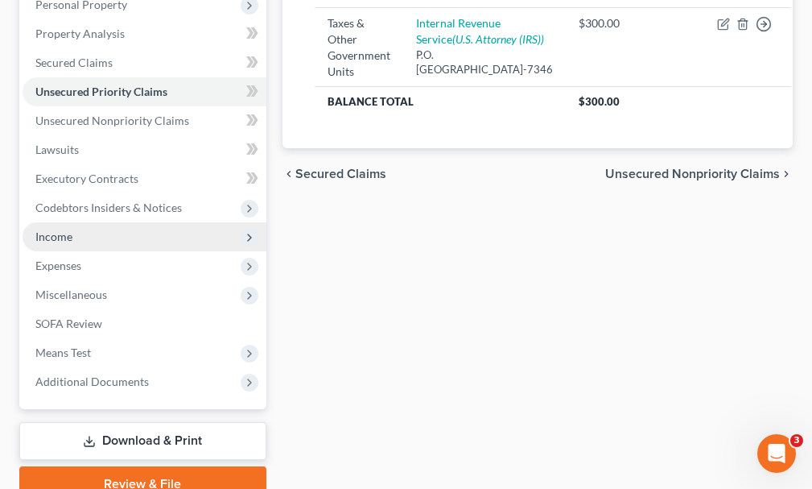
click at [64, 229] on span "Income" at bounding box center [53, 236] width 37 height 14
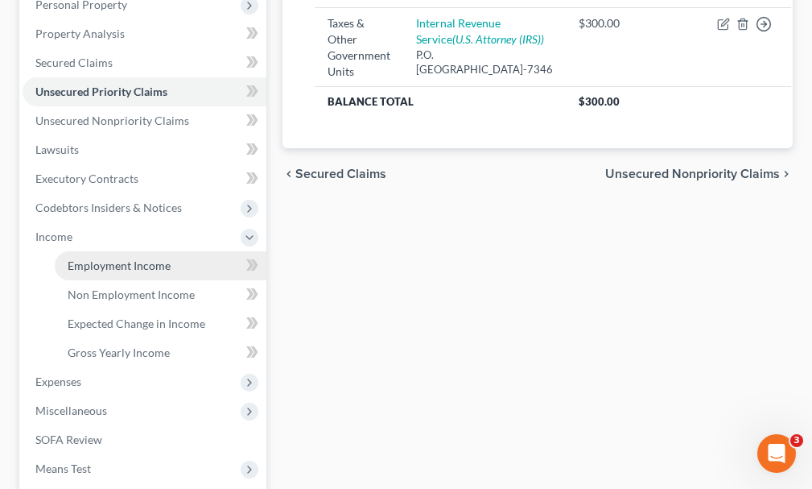
click at [102, 258] on span "Employment Income" at bounding box center [119, 265] width 103 height 14
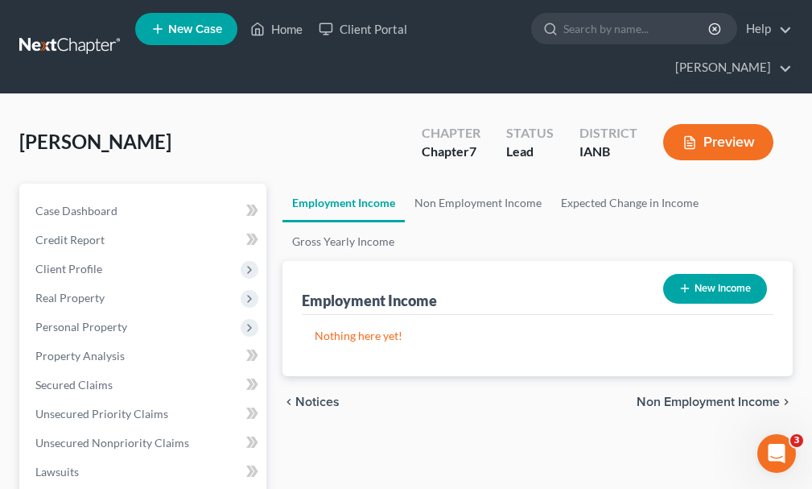
click at [719, 274] on button "New Income" at bounding box center [715, 289] width 104 height 30
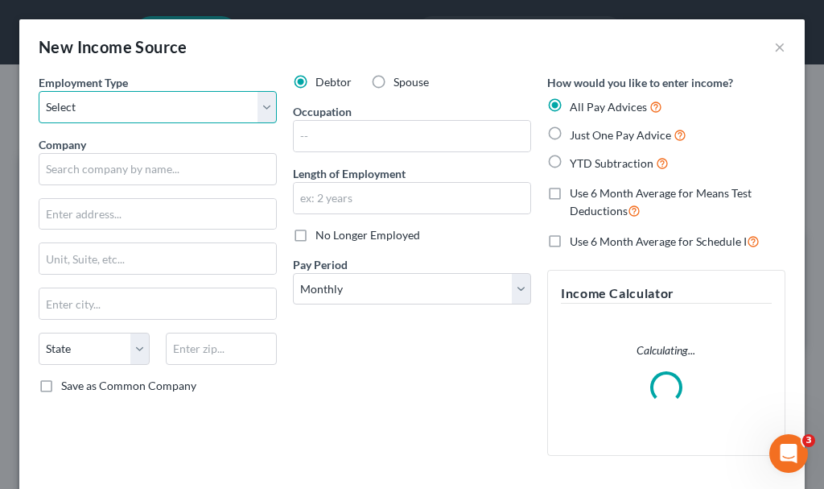
click at [108, 101] on select "Select Full or [DEMOGRAPHIC_DATA] Employment Self Employment" at bounding box center [158, 107] width 238 height 32
click at [39, 91] on select "Select Full or [DEMOGRAPHIC_DATA] Employment Self Employment" at bounding box center [158, 107] width 238 height 32
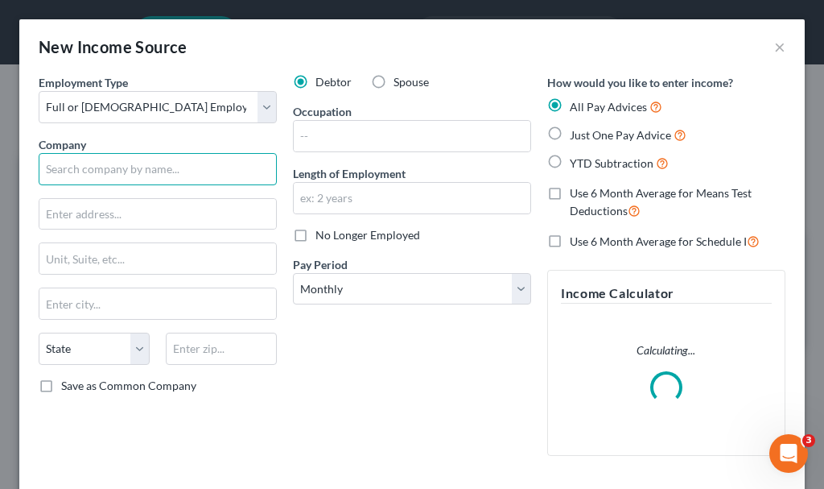
click at [117, 180] on input "text" at bounding box center [158, 169] width 238 height 32
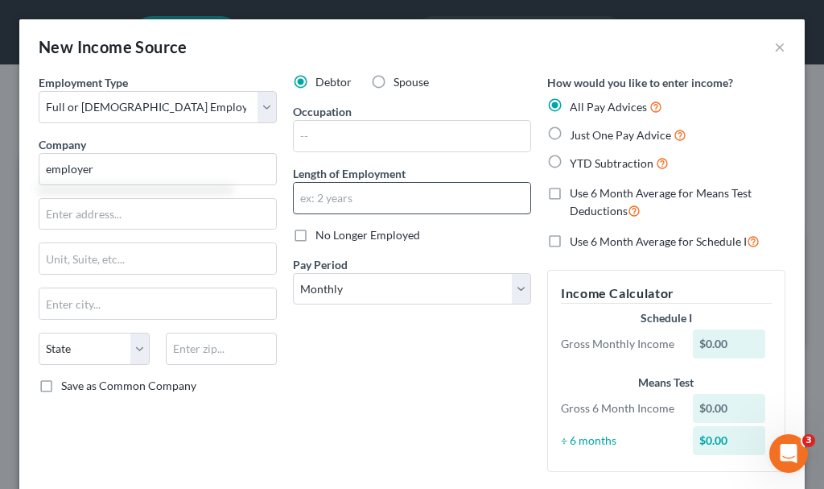
click at [349, 200] on input "text" at bounding box center [412, 198] width 237 height 31
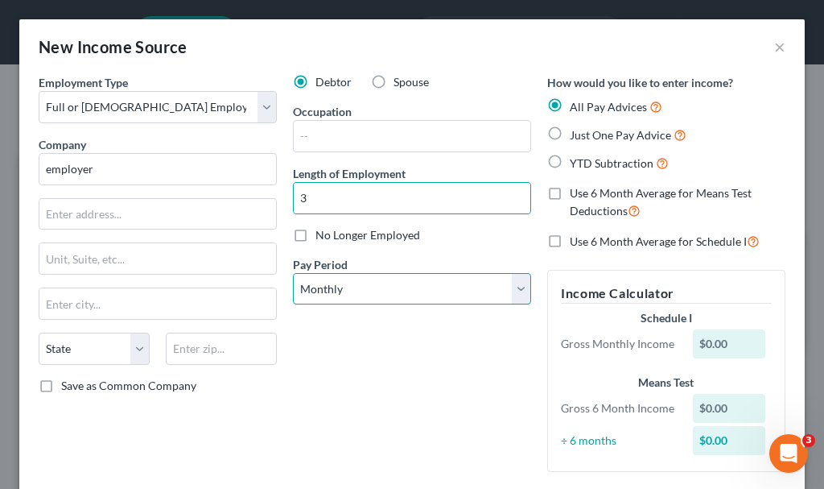
click at [326, 287] on select "Select Monthly Twice Monthly Every Other Week Weekly" at bounding box center [412, 289] width 238 height 32
click at [293, 273] on select "Select Monthly Twice Monthly Every Other Week Weekly" at bounding box center [412, 289] width 238 height 32
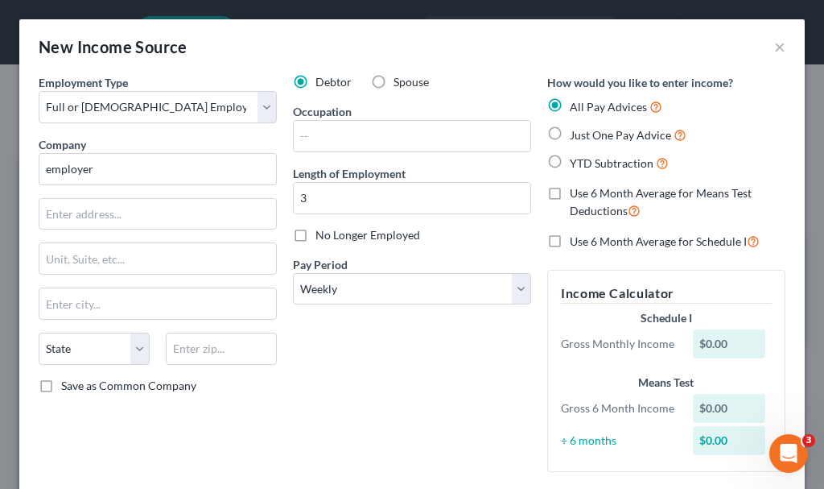
click at [570, 129] on label "Just One Pay Advice" at bounding box center [628, 135] width 117 height 19
click at [576, 129] on input "Just One Pay Advice" at bounding box center [581, 131] width 10 height 10
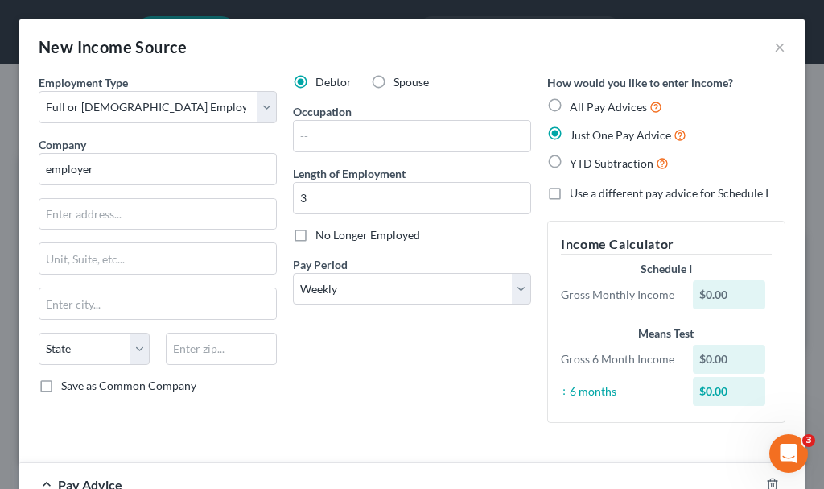
click at [570, 188] on label "Use a different pay advice for Schedule I" at bounding box center [669, 193] width 199 height 16
click at [576, 188] on input "Use a different pay advice for Schedule I" at bounding box center [581, 190] width 10 height 10
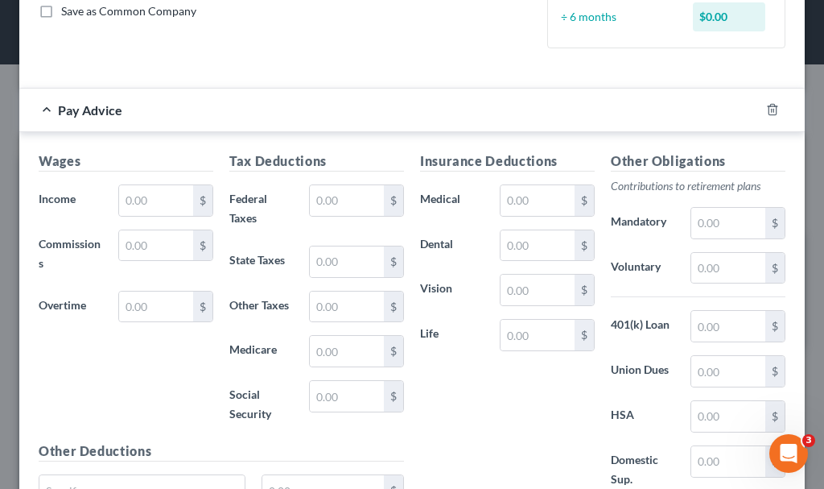
scroll to position [483, 0]
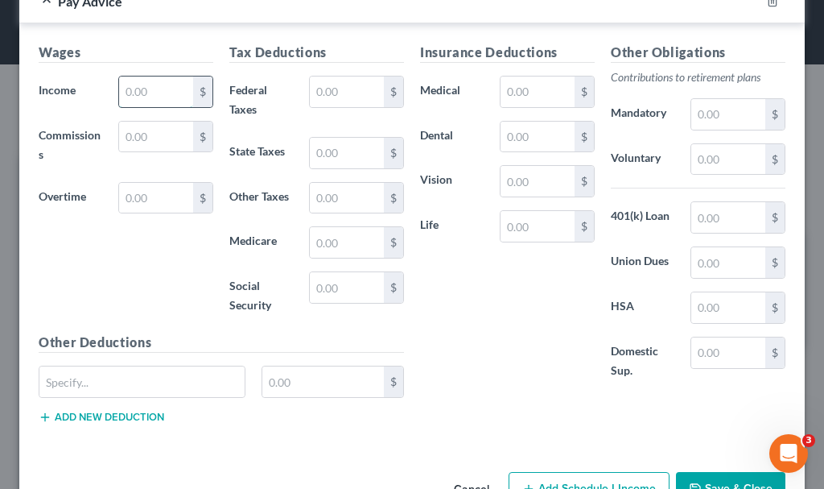
click at [163, 97] on input "text" at bounding box center [156, 91] width 74 height 31
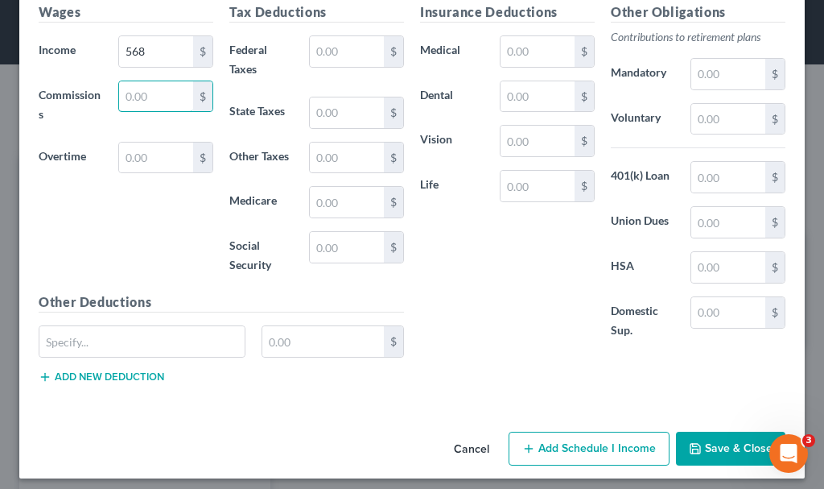
scroll to position [571, 0]
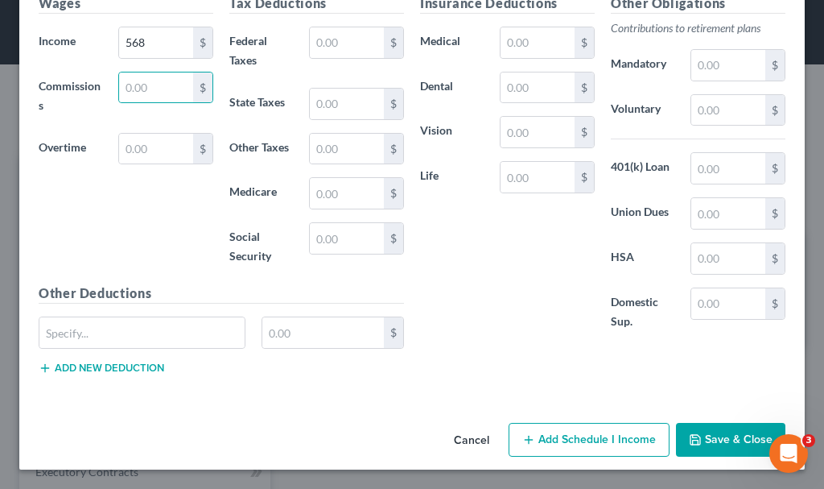
click at [563, 432] on button "Add Schedule I Income" at bounding box center [589, 440] width 161 height 34
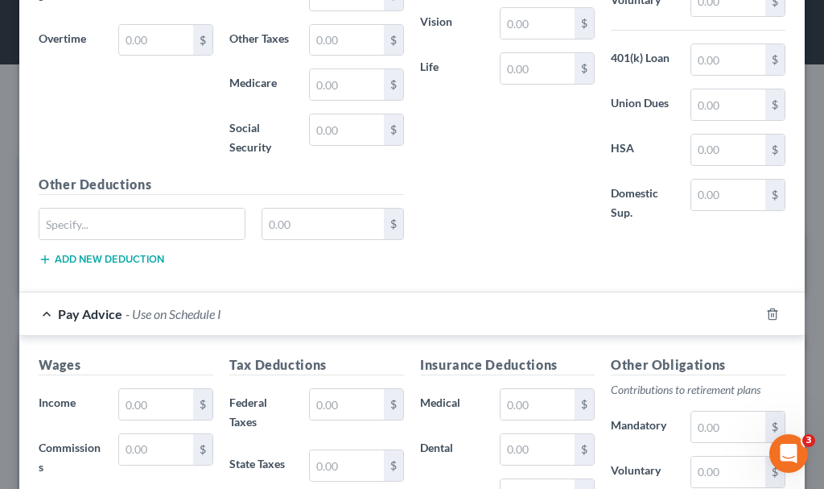
scroll to position [812, 0]
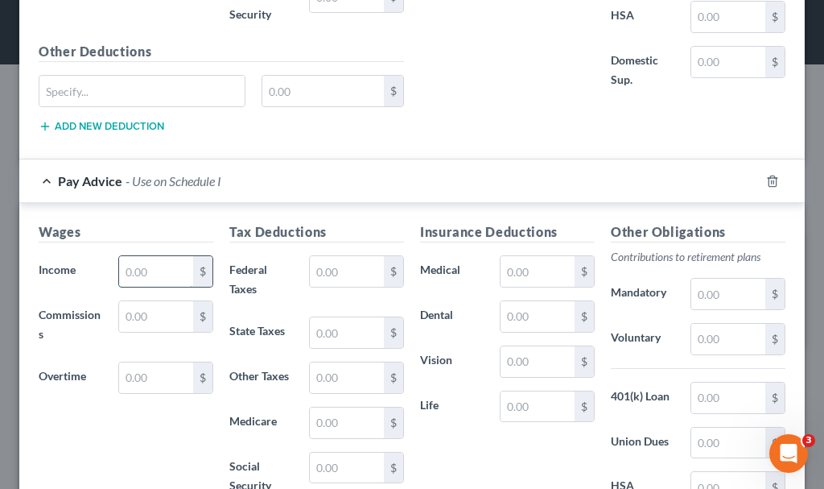
click at [157, 269] on input "text" at bounding box center [156, 271] width 74 height 31
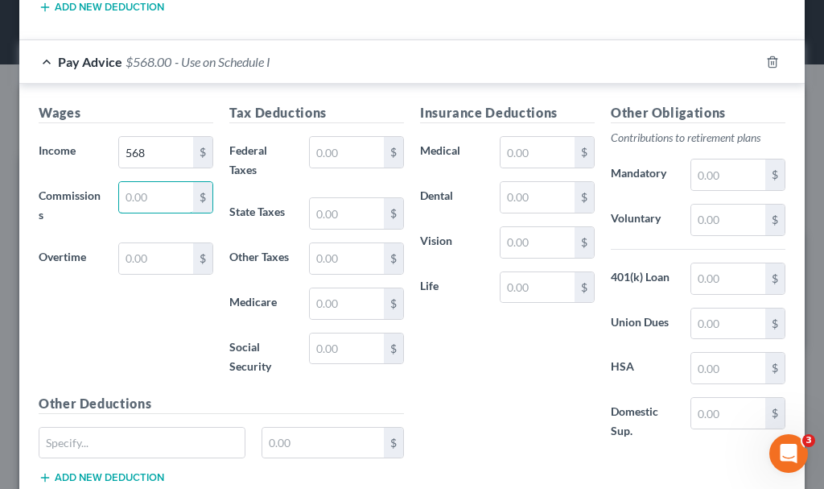
scroll to position [1041, 0]
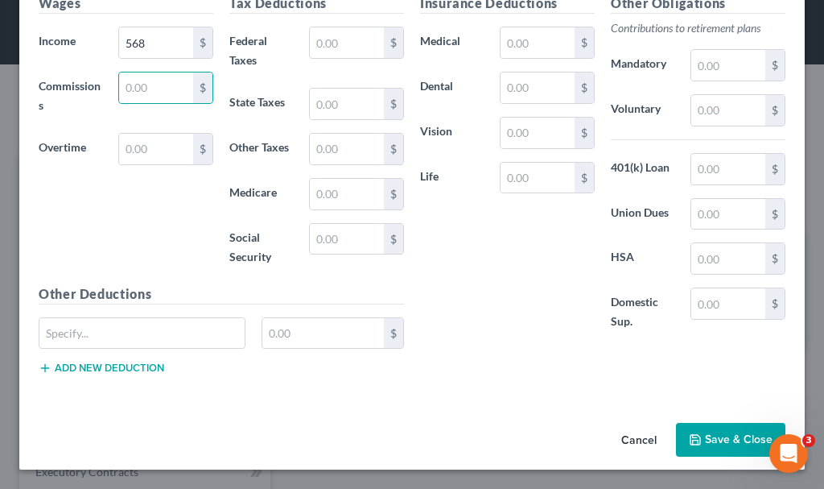
click at [715, 436] on button "Save & Close" at bounding box center [730, 440] width 109 height 34
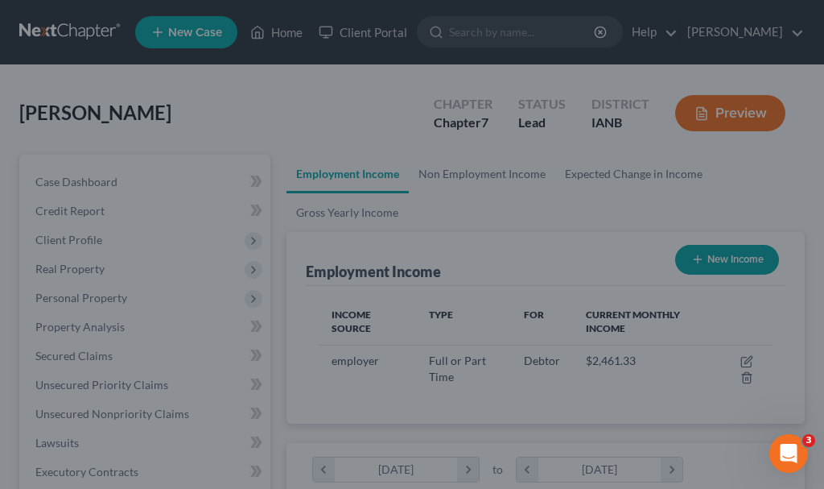
scroll to position [223, 478]
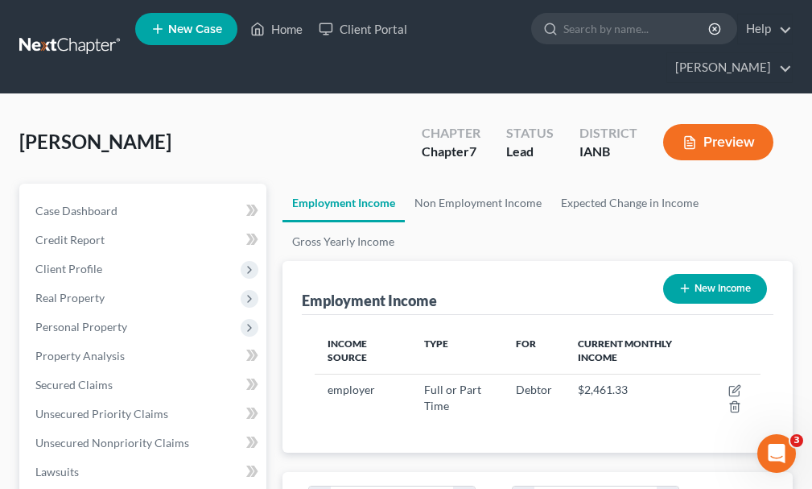
click at [709, 274] on button "New Income" at bounding box center [715, 289] width 104 height 30
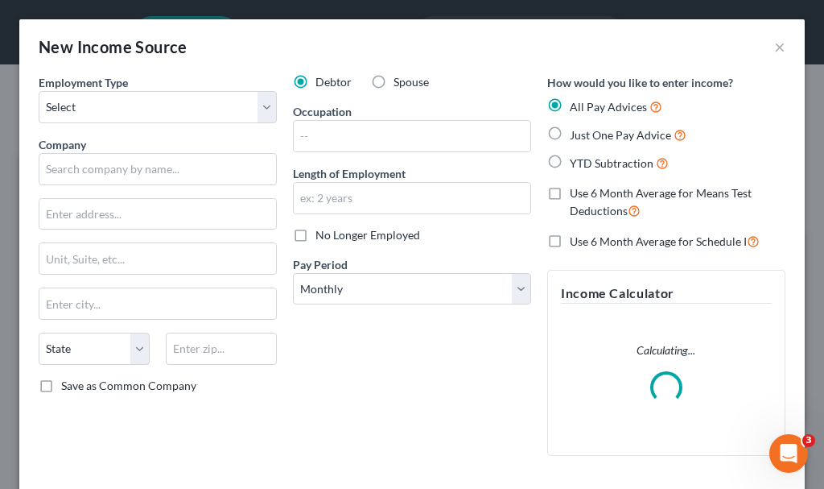
scroll to position [227, 486]
click at [394, 78] on label "Spouse" at bounding box center [411, 82] width 35 height 16
click at [400, 78] on input "Spouse" at bounding box center [405, 79] width 10 height 10
click at [97, 104] on select "Select Full or [DEMOGRAPHIC_DATA] Employment Self Employment" at bounding box center [158, 107] width 238 height 32
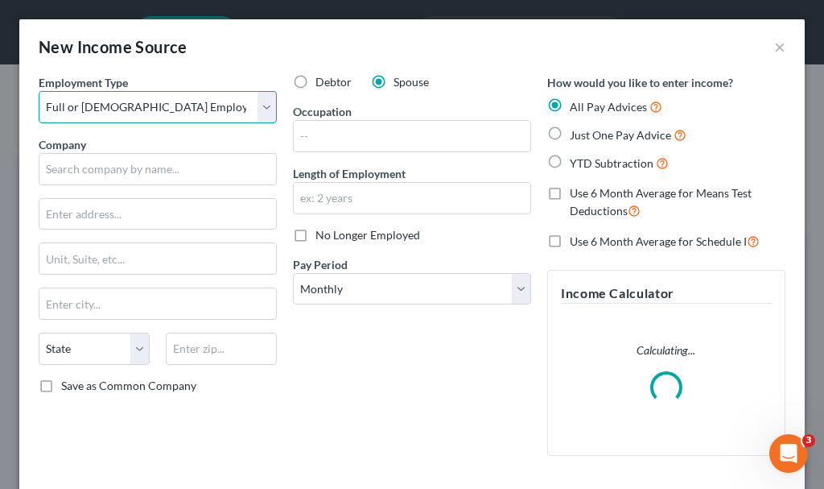
click at [39, 91] on select "Select Full or [DEMOGRAPHIC_DATA] Employment Self Employment" at bounding box center [158, 107] width 238 height 32
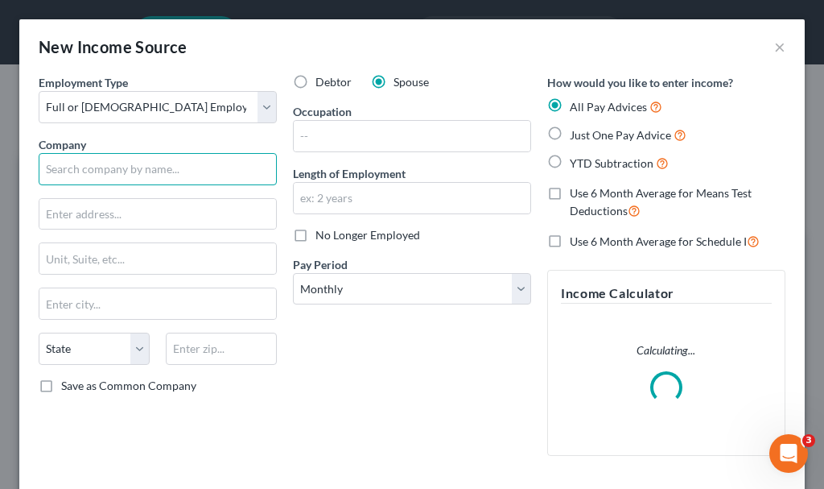
click at [109, 175] on input "text" at bounding box center [158, 169] width 238 height 32
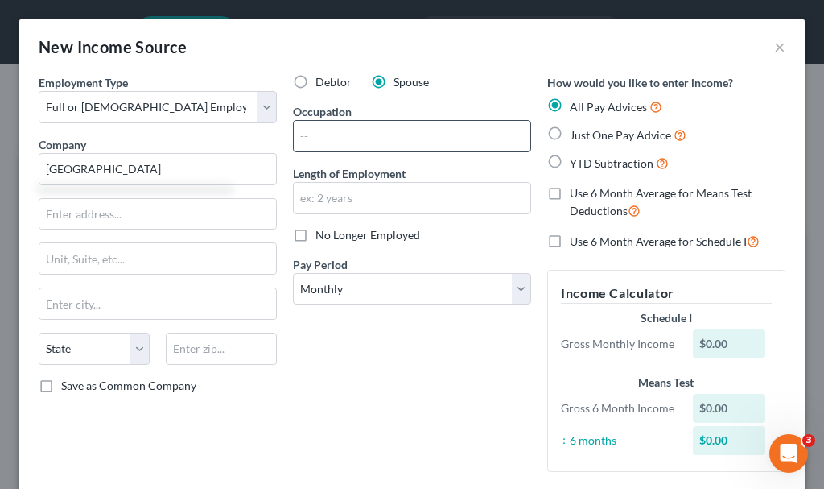
click at [340, 128] on input "text" at bounding box center [412, 136] width 237 height 31
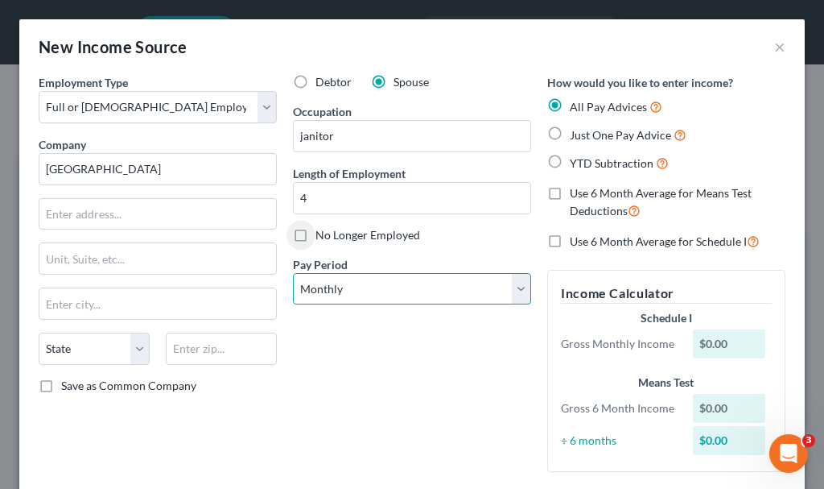
click at [403, 288] on select "Select Monthly Twice Monthly Every Other Week Weekly" at bounding box center [412, 289] width 238 height 32
click at [293, 273] on select "Select Monthly Twice Monthly Every Other Week Weekly" at bounding box center [412, 289] width 238 height 32
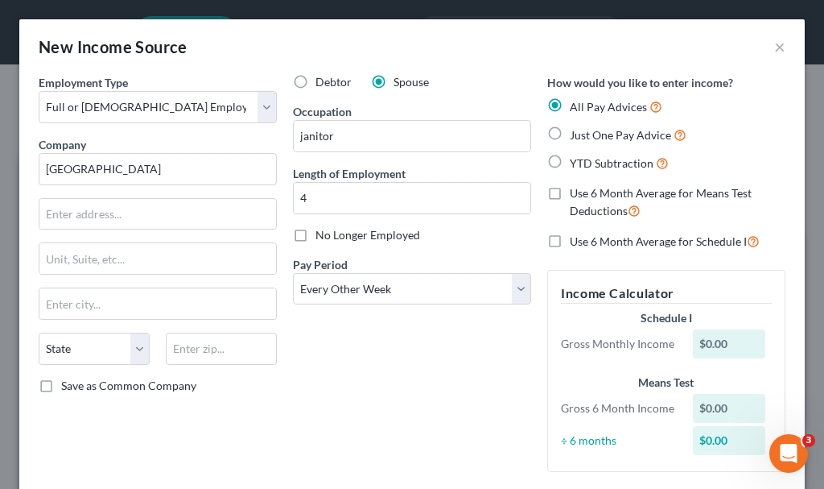
click at [570, 130] on label "Just One Pay Advice" at bounding box center [628, 135] width 117 height 19
click at [576, 130] on input "Just One Pay Advice" at bounding box center [581, 131] width 10 height 10
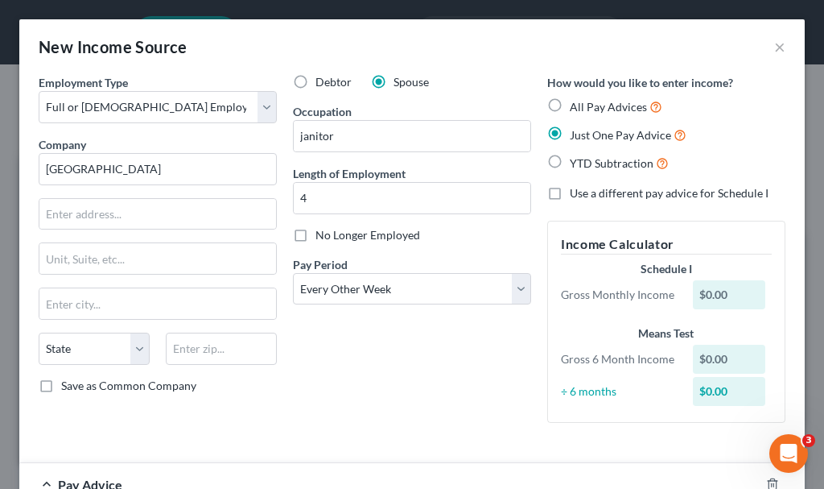
click at [570, 192] on label "Use a different pay advice for Schedule I" at bounding box center [669, 193] width 199 height 16
click at [576, 192] on input "Use a different pay advice for Schedule I" at bounding box center [581, 190] width 10 height 10
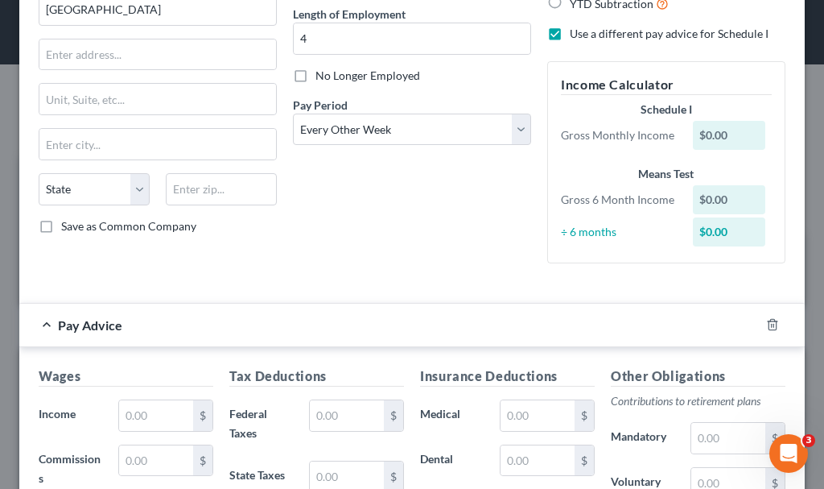
scroll to position [322, 0]
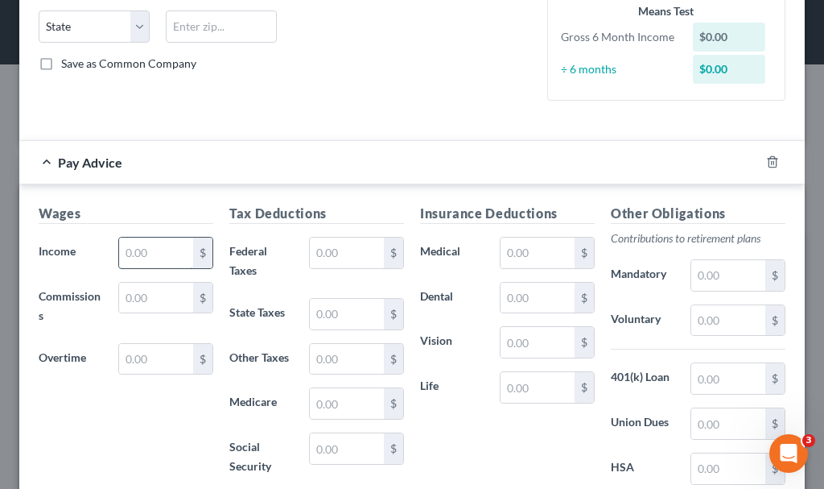
click at [151, 248] on input "text" at bounding box center [156, 252] width 74 height 31
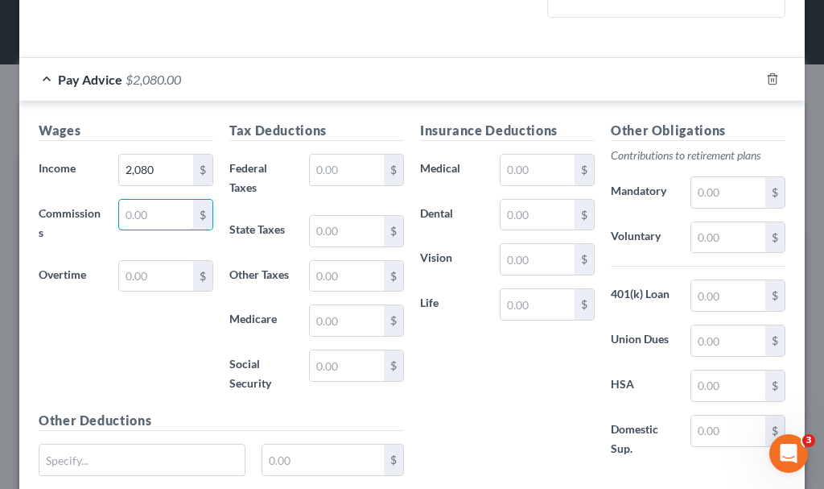
scroll to position [577, 0]
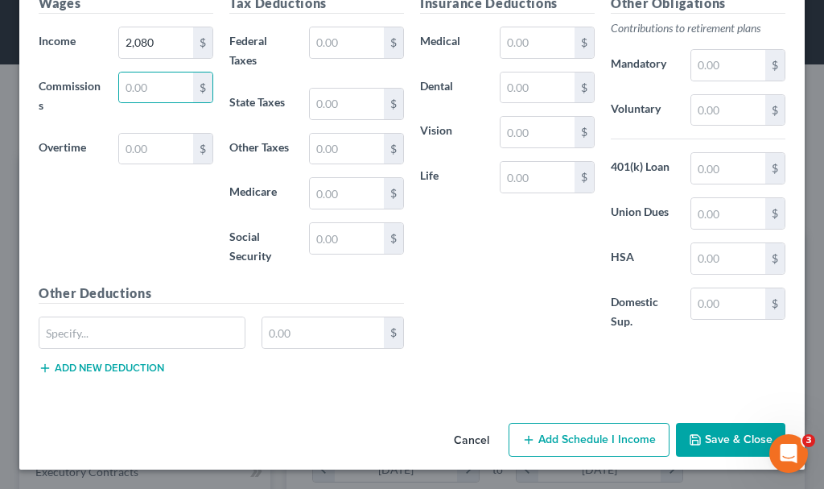
click at [573, 436] on button "Add Schedule I Income" at bounding box center [589, 440] width 161 height 34
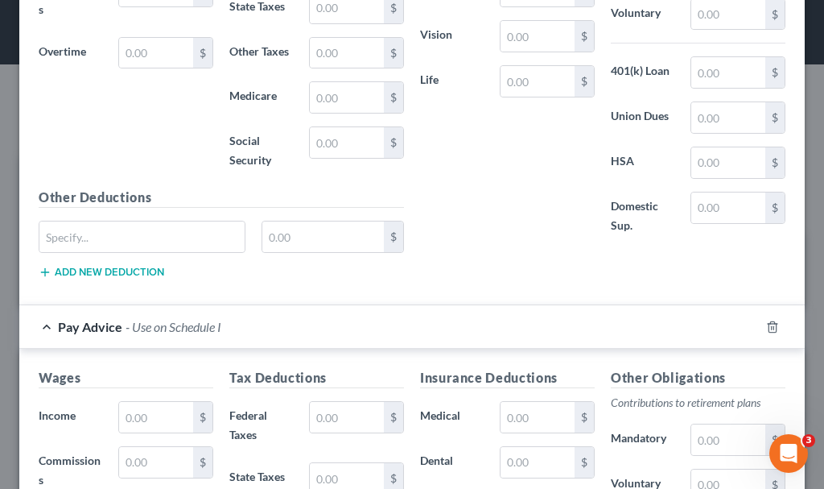
scroll to position [819, 0]
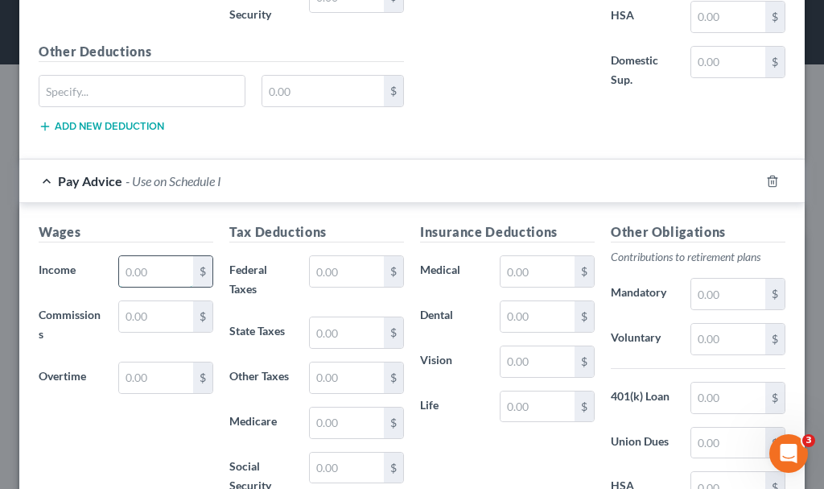
click at [138, 270] on input "text" at bounding box center [156, 271] width 74 height 31
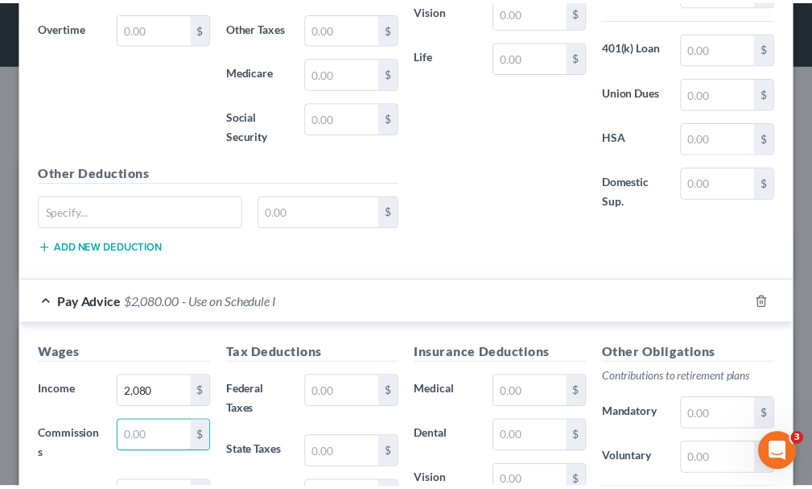
scroll to position [1047, 0]
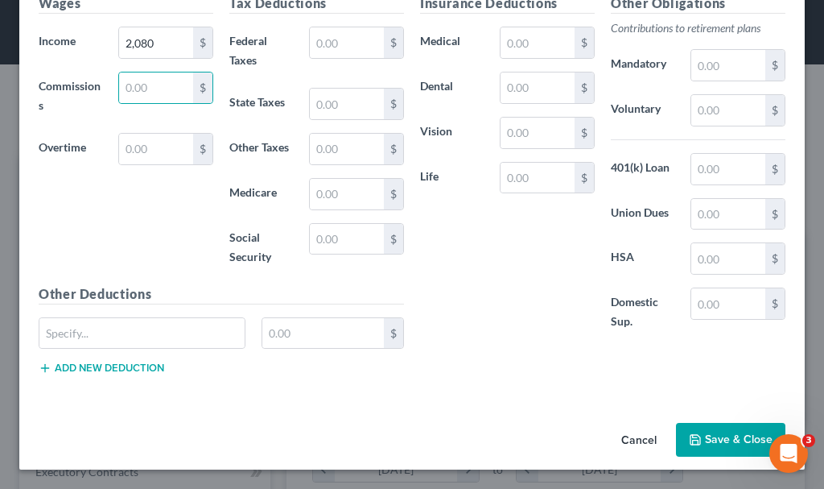
click at [699, 436] on button "Save & Close" at bounding box center [730, 440] width 109 height 34
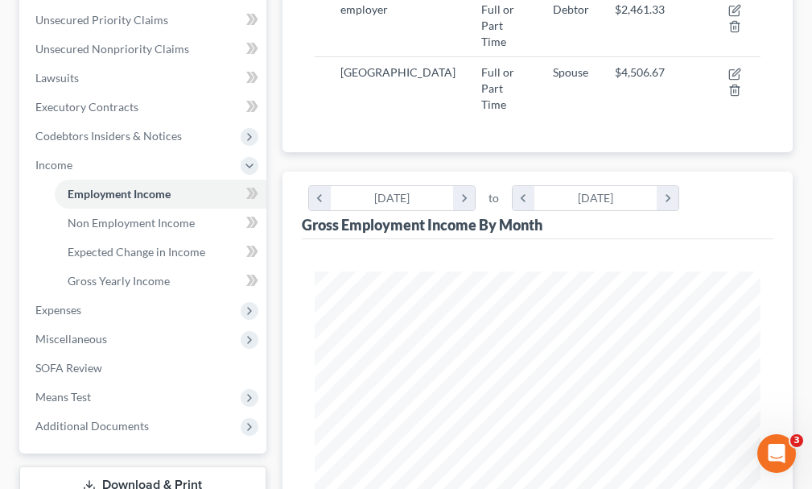
scroll to position [483, 0]
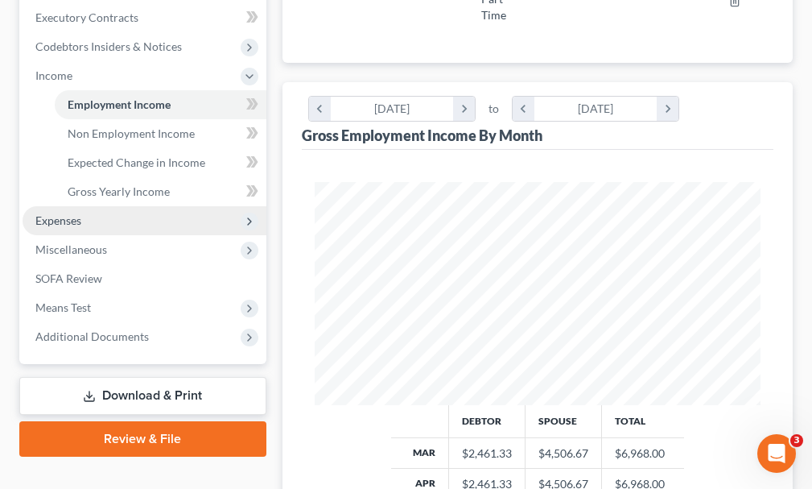
click at [63, 213] on span "Expenses" at bounding box center [58, 220] width 46 height 14
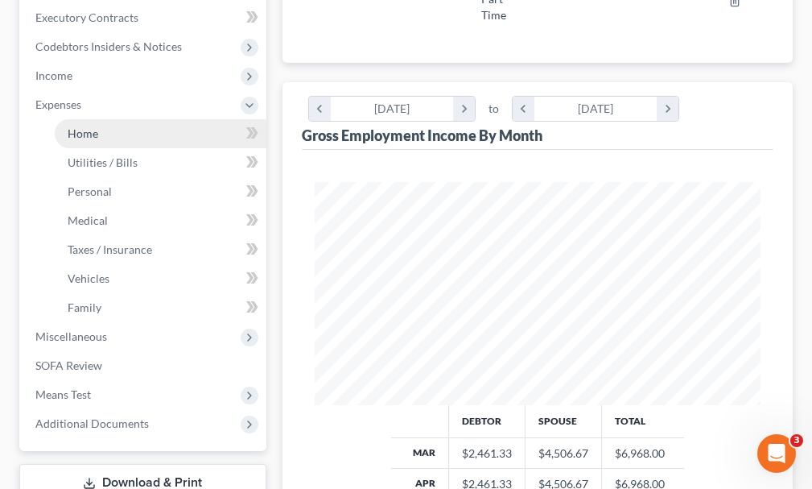
click at [77, 126] on span "Home" at bounding box center [83, 133] width 31 height 14
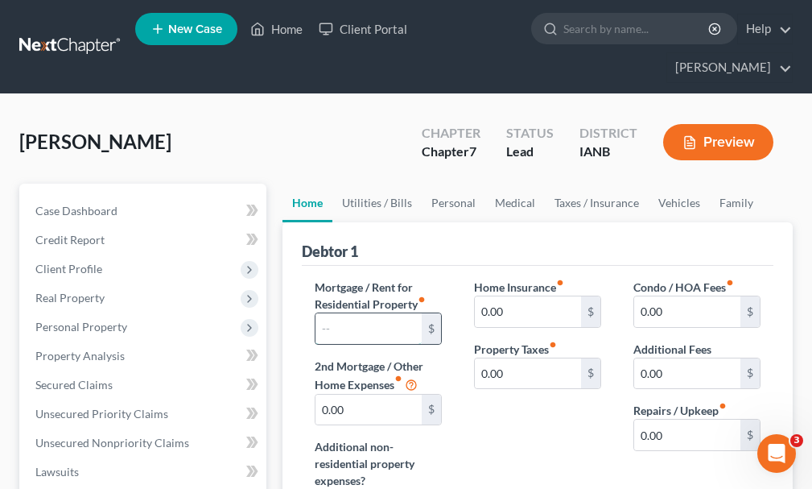
click at [373, 313] on input "text" at bounding box center [369, 328] width 106 height 31
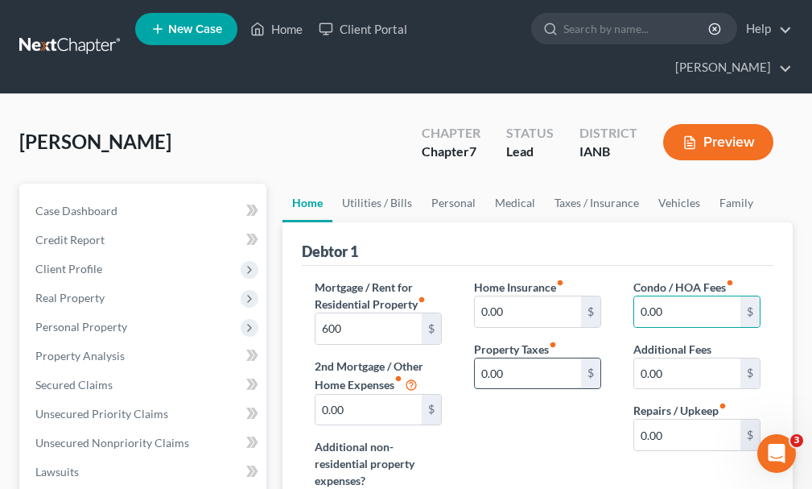
click at [526, 358] on input "0.00" at bounding box center [528, 373] width 106 height 31
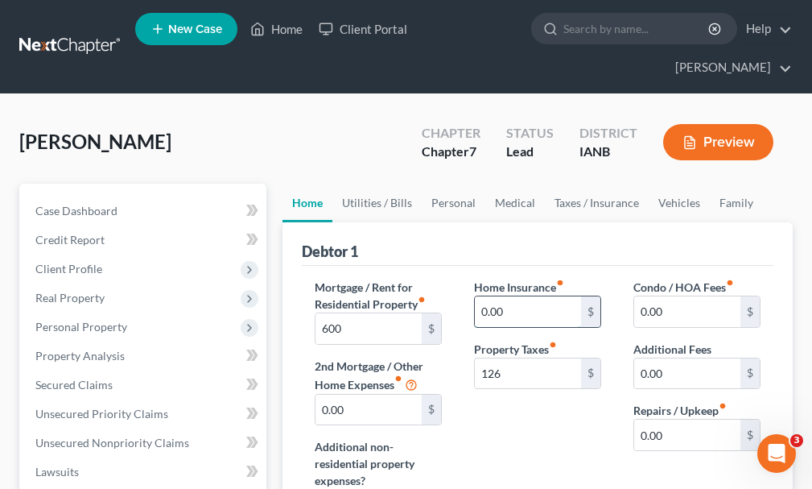
click at [522, 296] on input "0.00" at bounding box center [528, 311] width 106 height 31
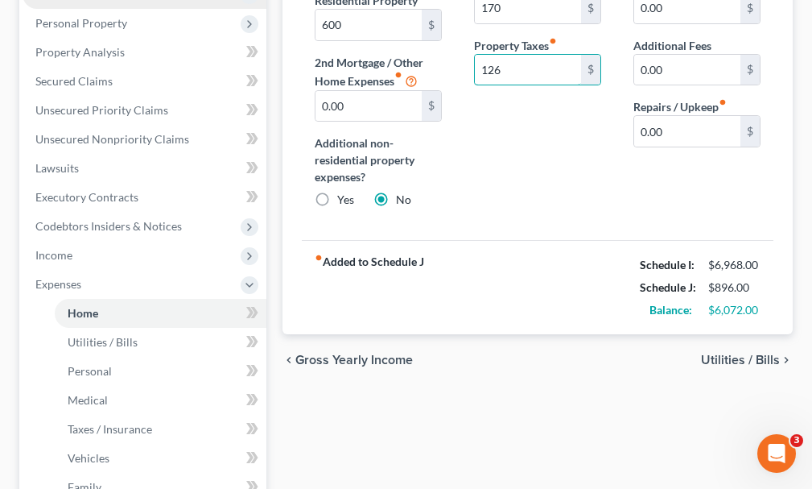
scroll to position [402, 0]
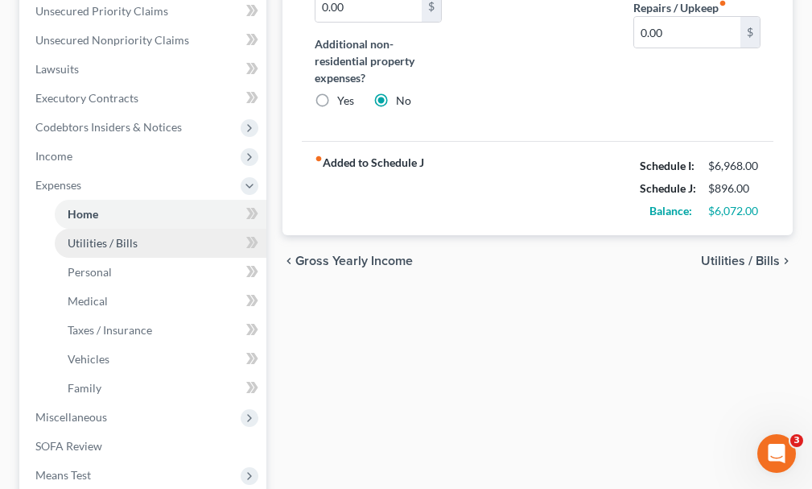
click at [110, 236] on span "Utilities / Bills" at bounding box center [103, 243] width 70 height 14
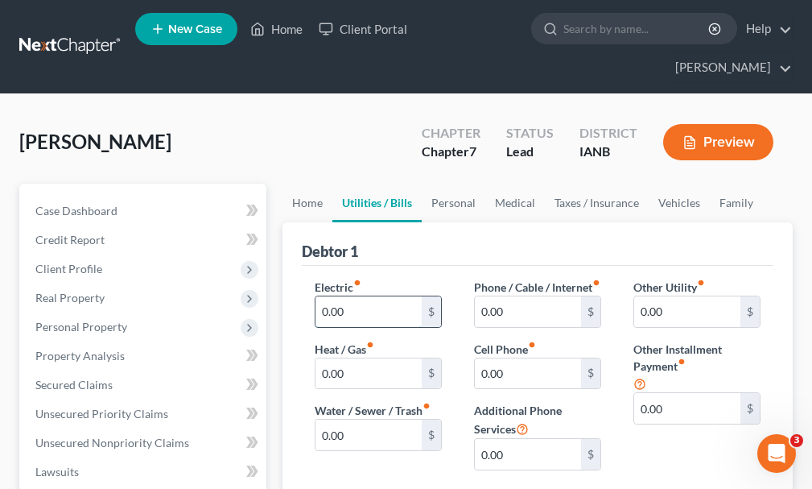
click at [365, 296] on input "0.00" at bounding box center [369, 311] width 106 height 31
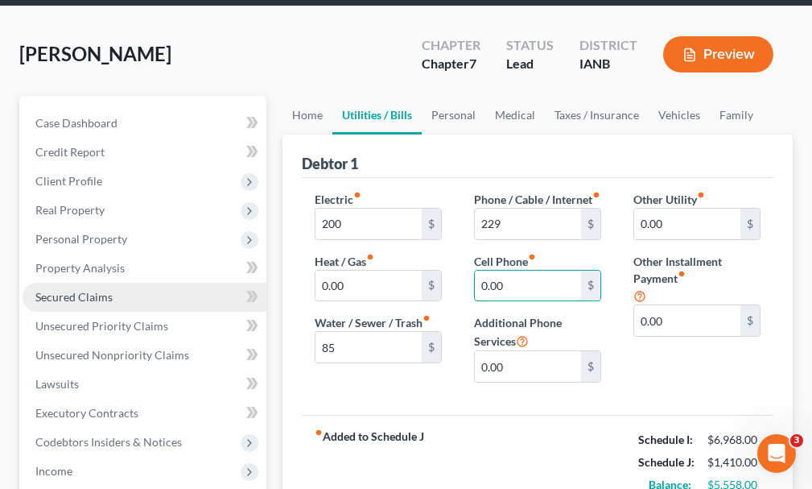
scroll to position [402, 0]
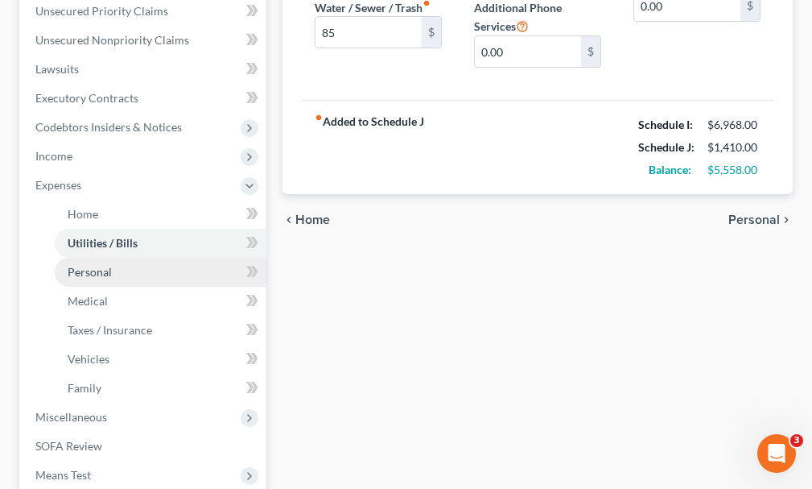
click at [81, 265] on span "Personal" at bounding box center [90, 272] width 44 height 14
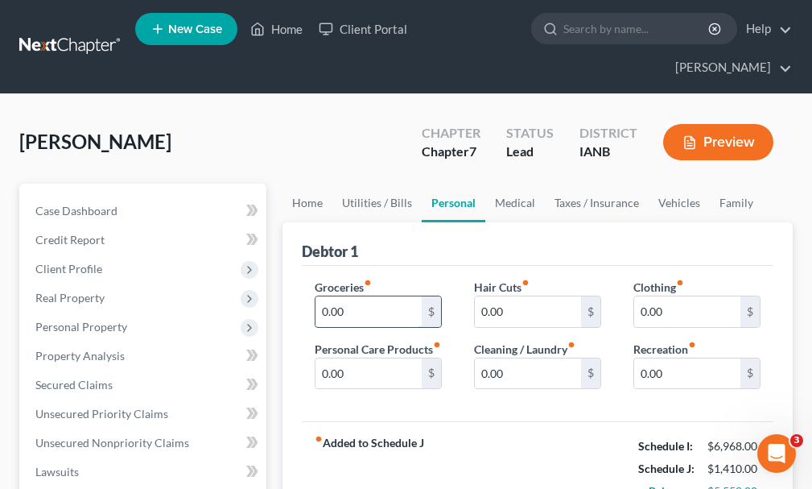
click at [373, 296] on input "0.00" at bounding box center [369, 311] width 106 height 31
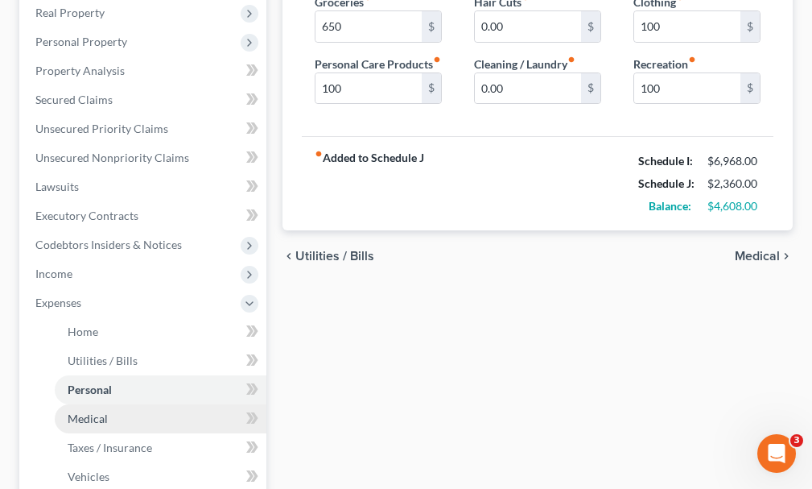
click at [100, 411] on span "Medical" at bounding box center [88, 418] width 40 height 14
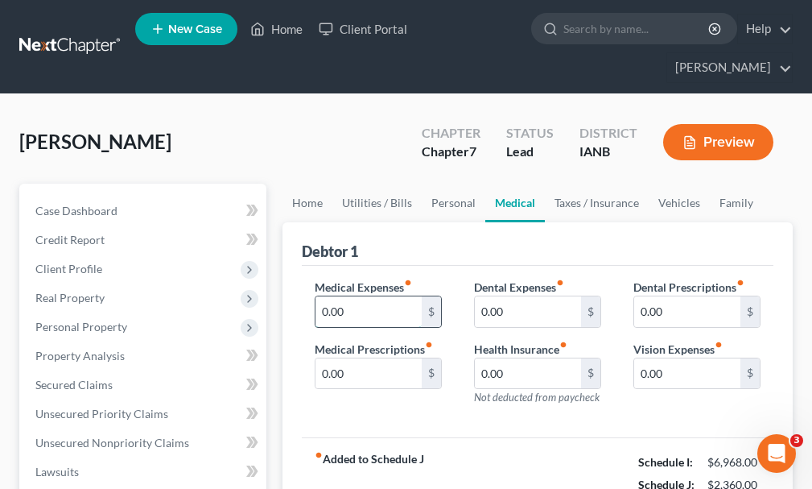
click at [353, 296] on input "0.00" at bounding box center [369, 311] width 106 height 31
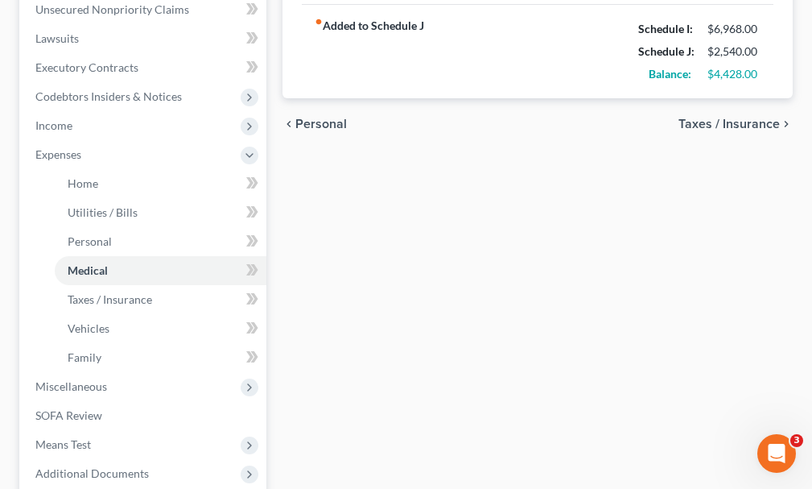
scroll to position [483, 0]
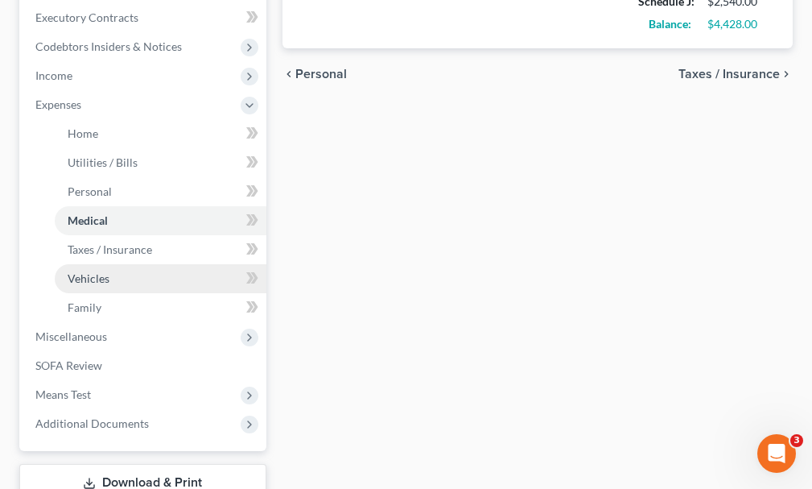
click at [88, 271] on span "Vehicles" at bounding box center [89, 278] width 42 height 14
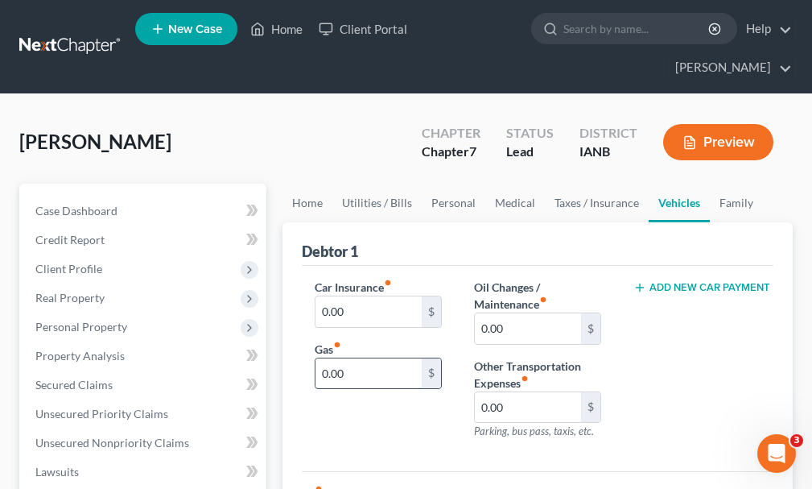
click at [370, 358] on input "0.00" at bounding box center [369, 373] width 106 height 31
click at [370, 296] on input "0.00" at bounding box center [369, 311] width 106 height 31
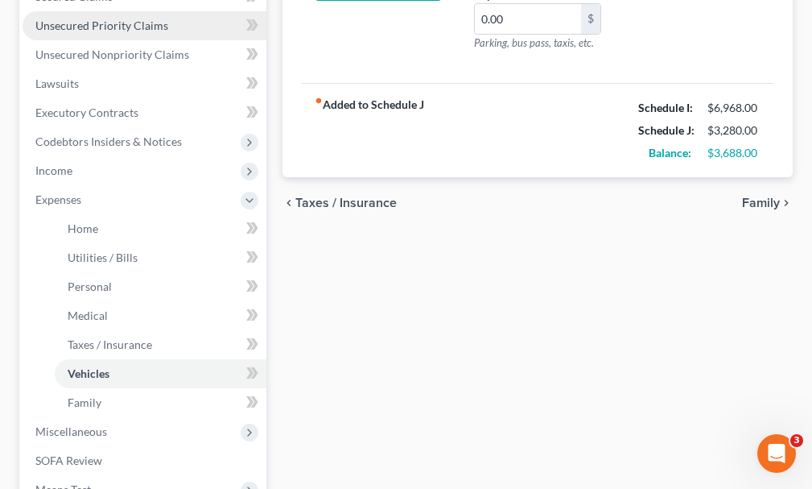
scroll to position [402, 0]
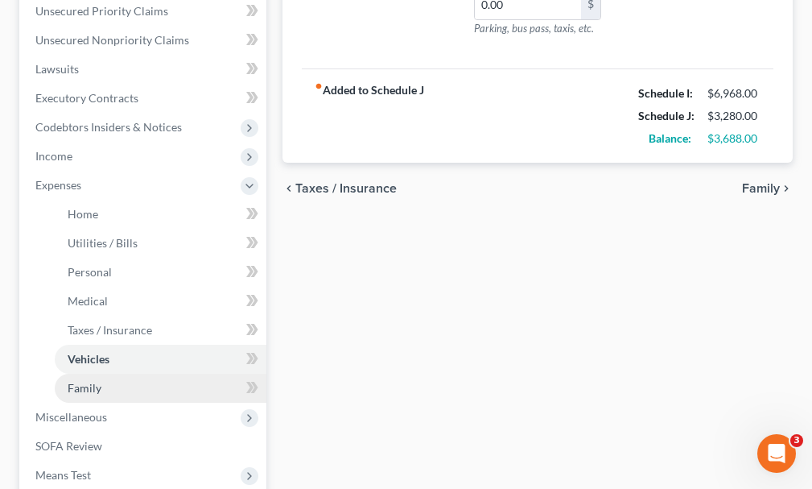
click at [82, 381] on span "Family" at bounding box center [85, 388] width 34 height 14
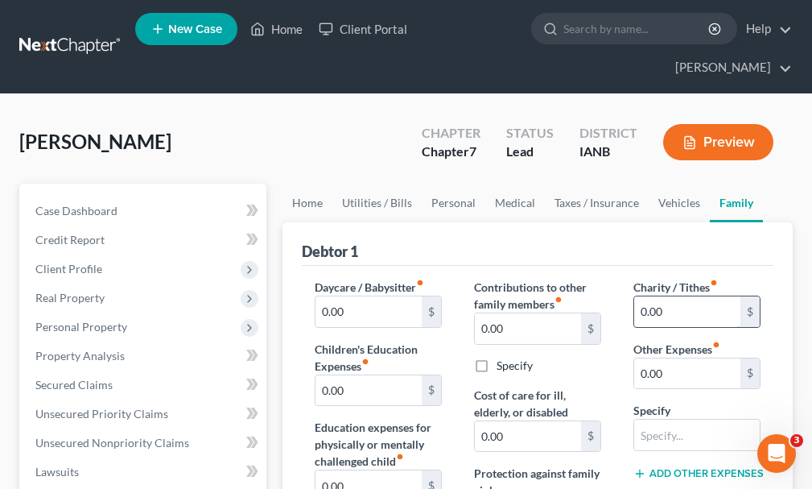
click at [670, 296] on input "0.00" at bounding box center [687, 311] width 106 height 31
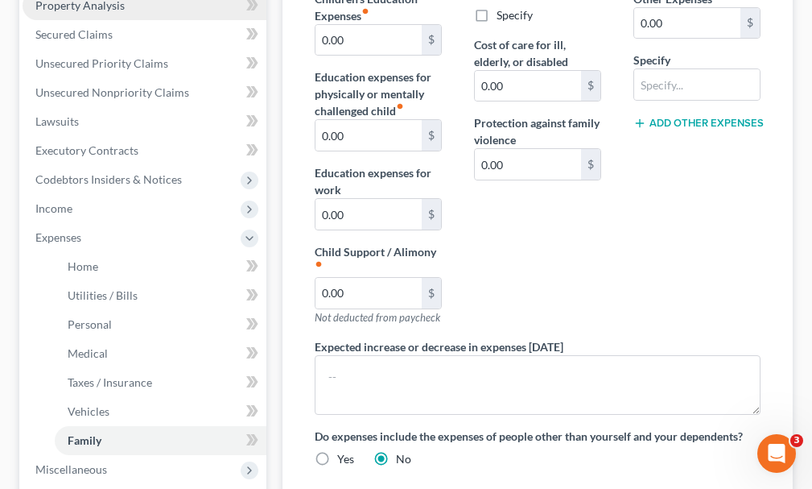
scroll to position [402, 0]
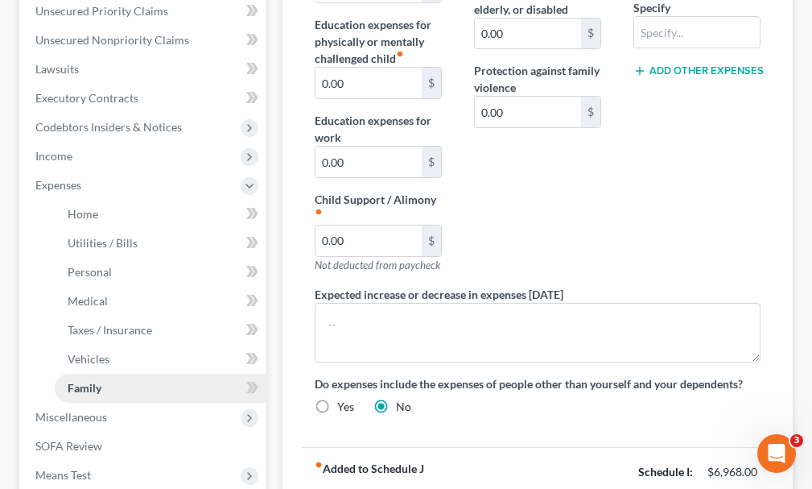
click at [77, 381] on span "Family" at bounding box center [85, 388] width 34 height 14
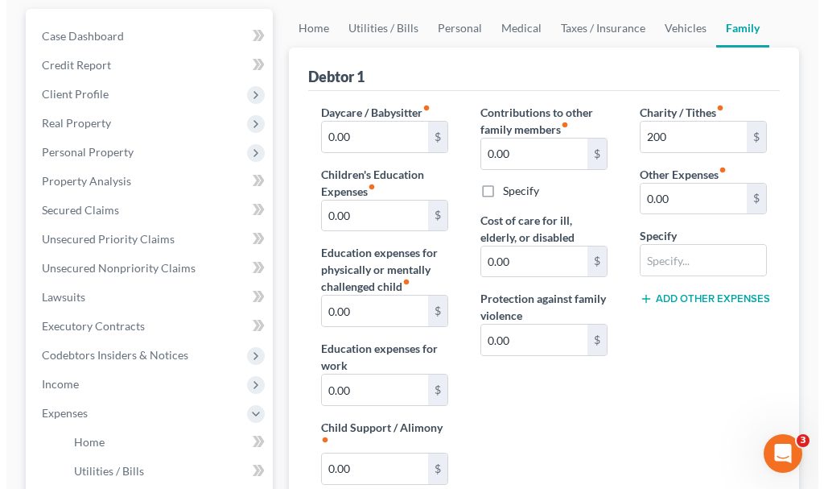
scroll to position [0, 0]
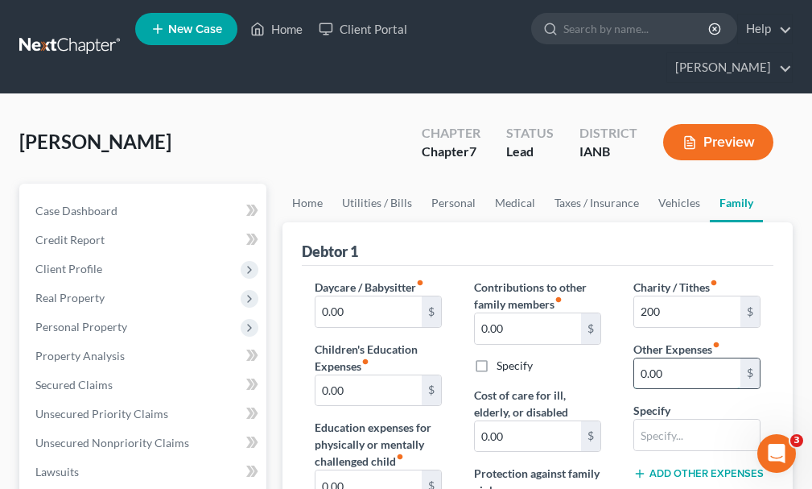
click at [690, 358] on input "0.00" at bounding box center [687, 373] width 106 height 31
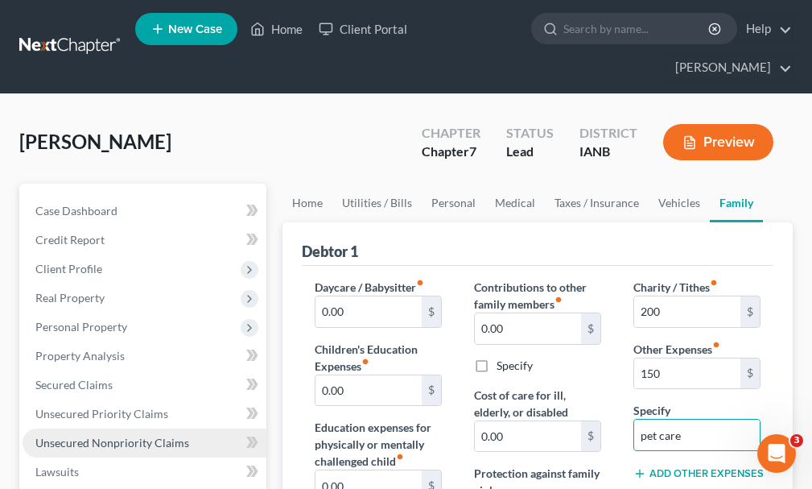
click at [108, 435] on span "Unsecured Nonpriority Claims" at bounding box center [112, 442] width 154 height 14
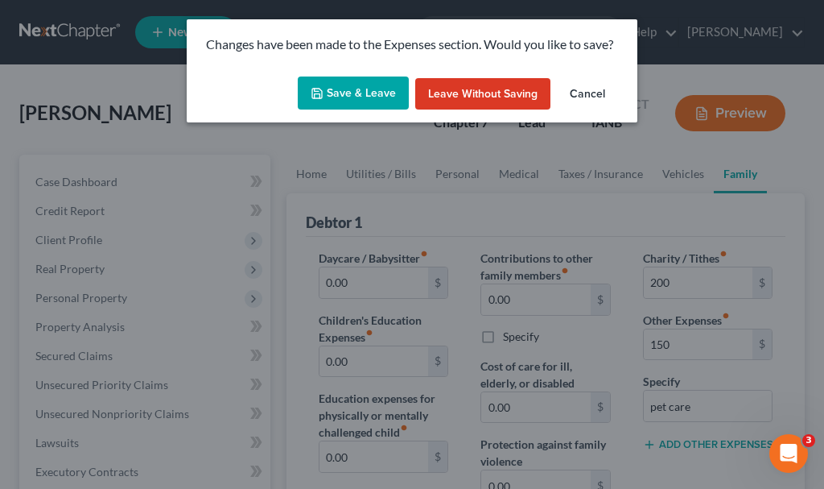
click at [353, 85] on button "Save & Leave" at bounding box center [353, 93] width 111 height 34
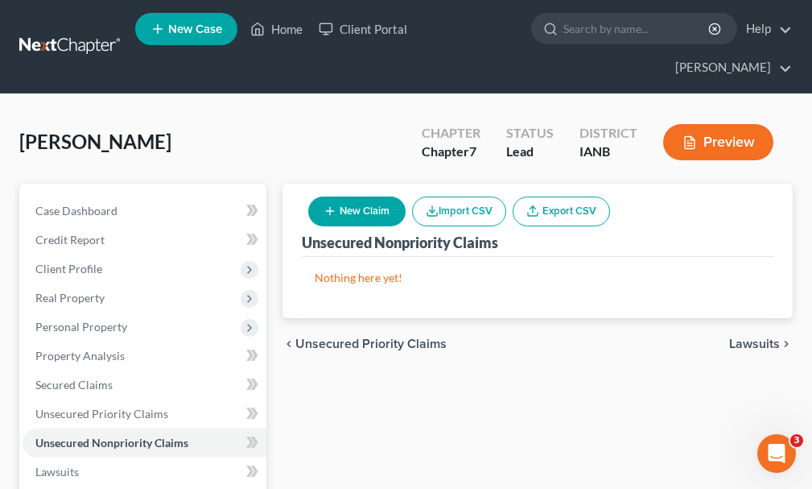
click at [361, 196] on button "New Claim" at bounding box center [356, 211] width 97 height 30
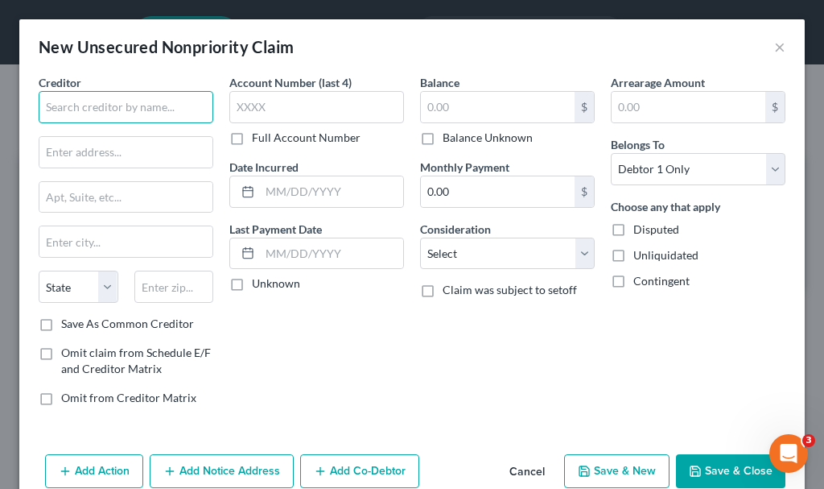
click at [122, 103] on input "text" at bounding box center [126, 107] width 175 height 32
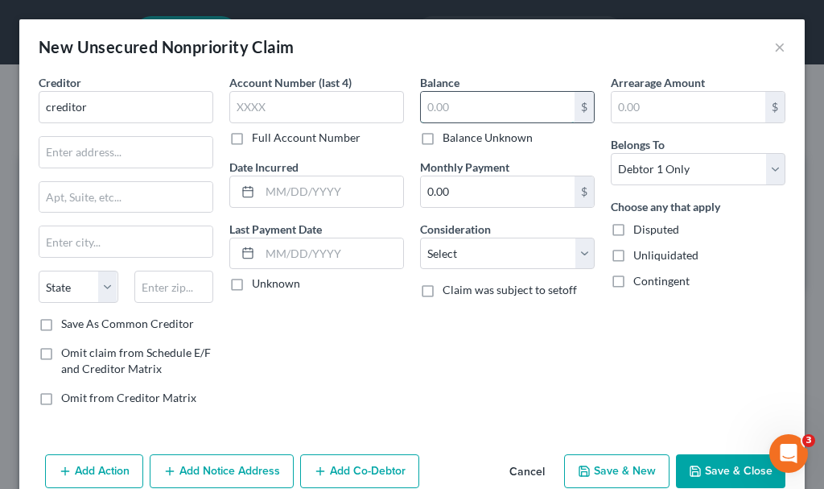
click at [474, 97] on input "text" at bounding box center [498, 107] width 154 height 31
click at [233, 467] on button "Add Notice Address" at bounding box center [222, 471] width 144 height 34
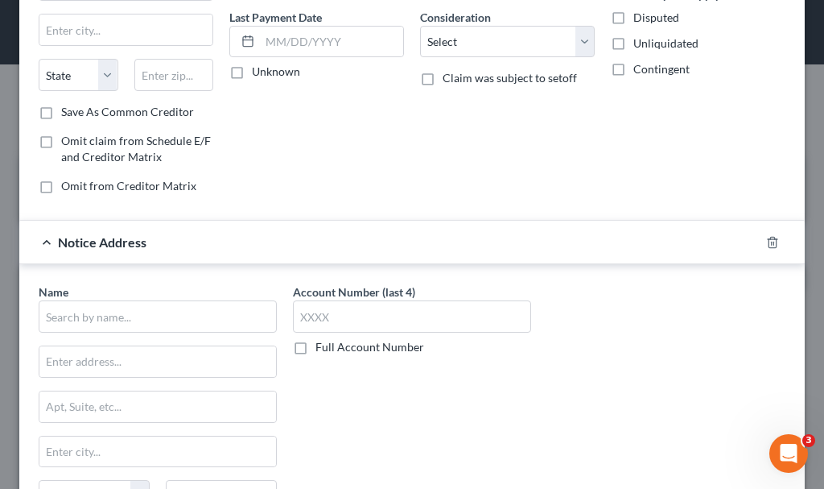
scroll to position [241, 0]
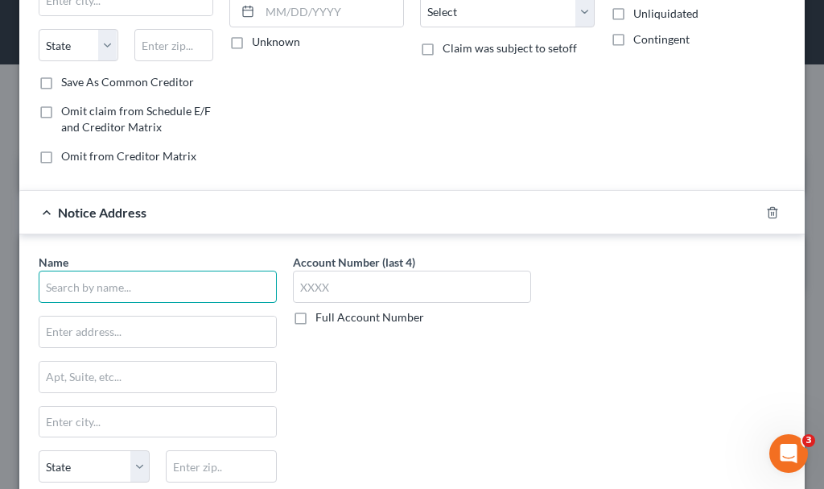
click at [178, 287] on input "text" at bounding box center [158, 286] width 238 height 32
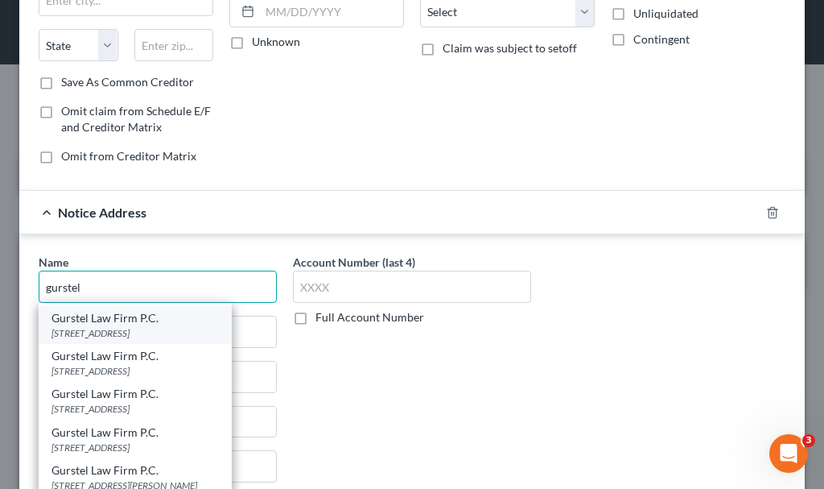
scroll to position [76, 0]
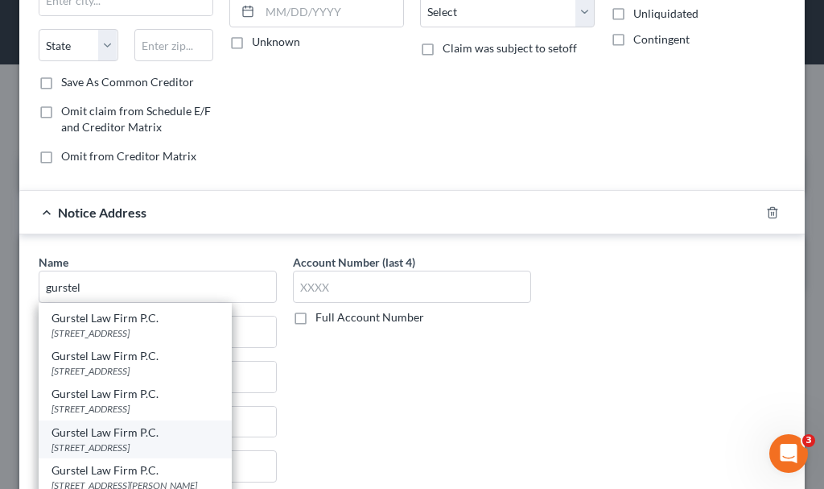
click at [82, 438] on div "Gurstel Law Firm P.C." at bounding box center [135, 432] width 167 height 16
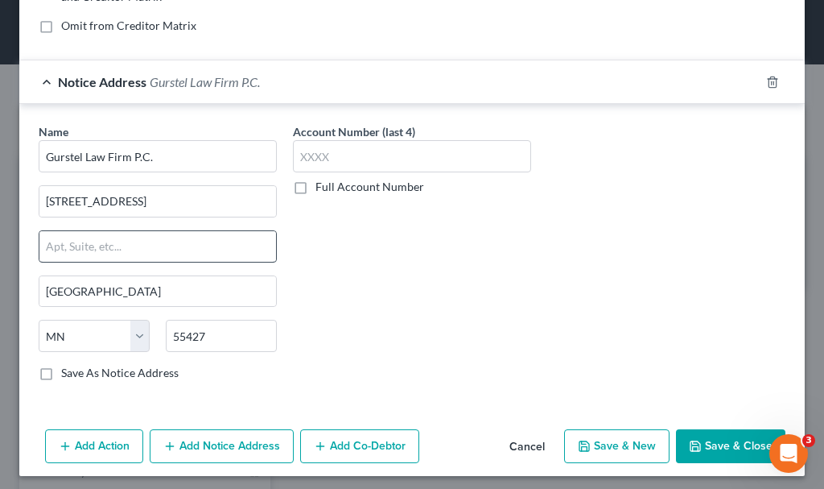
scroll to position [378, 0]
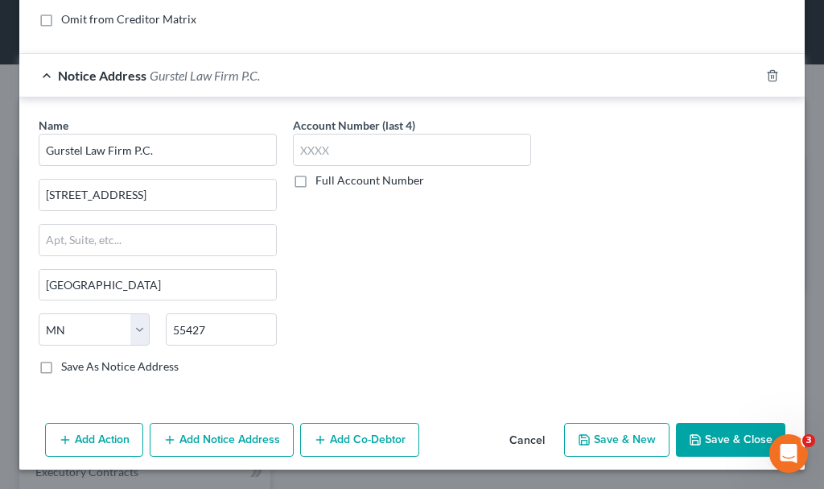
click at [85, 437] on button "Add Action" at bounding box center [94, 440] width 98 height 34
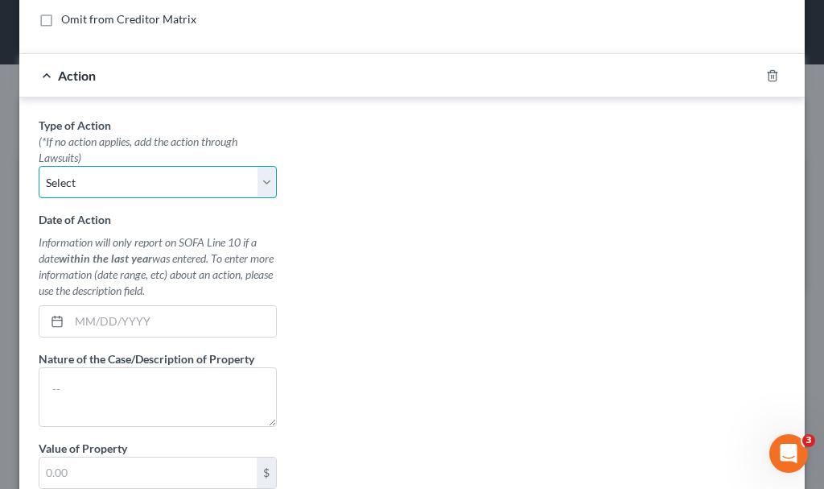
click at [87, 184] on select "Select Repossession Garnishment Foreclosure Personal Injury Attached, Seized, O…" at bounding box center [158, 182] width 238 height 32
click at [39, 166] on select "Select Repossession Garnishment Foreclosure Personal Injury Attached, Seized, O…" at bounding box center [158, 182] width 238 height 32
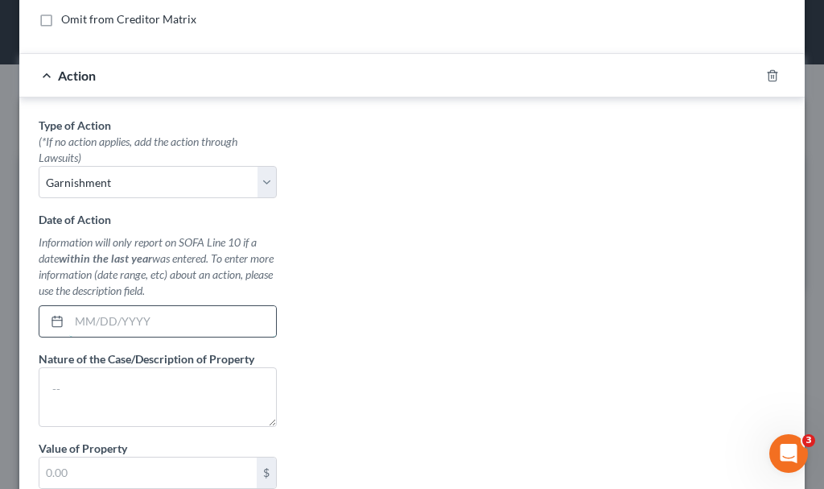
click at [144, 323] on input "text" at bounding box center [172, 321] width 207 height 31
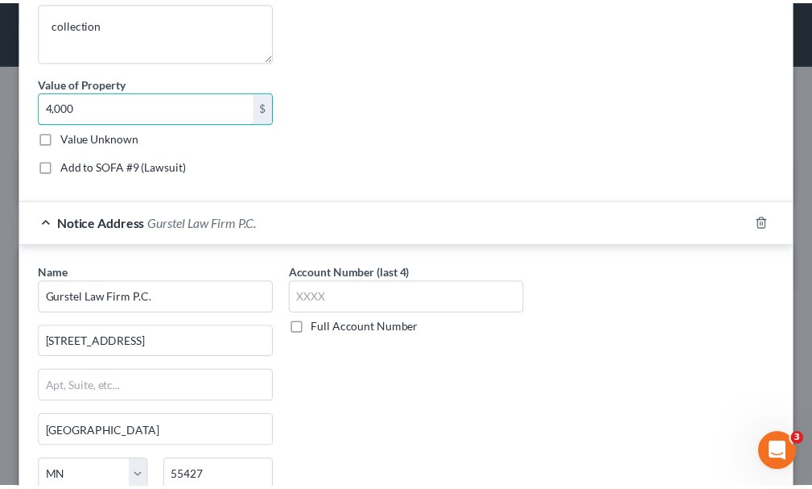
scroll to position [890, 0]
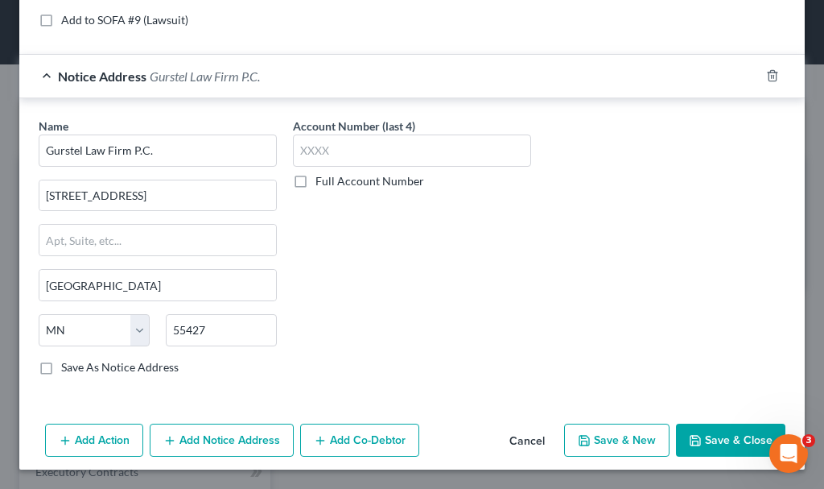
click at [716, 432] on button "Save & Close" at bounding box center [730, 440] width 109 height 34
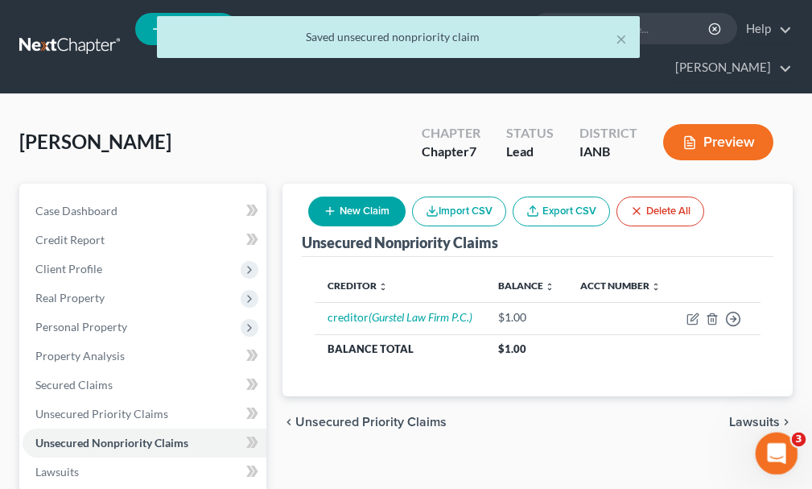
click at [773, 445] on icon "Open Intercom Messenger" at bounding box center [774, 451] width 27 height 27
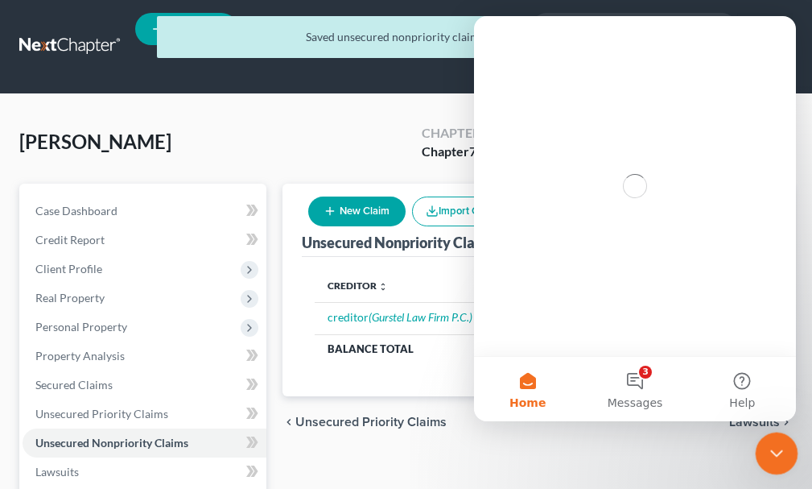
scroll to position [0, 0]
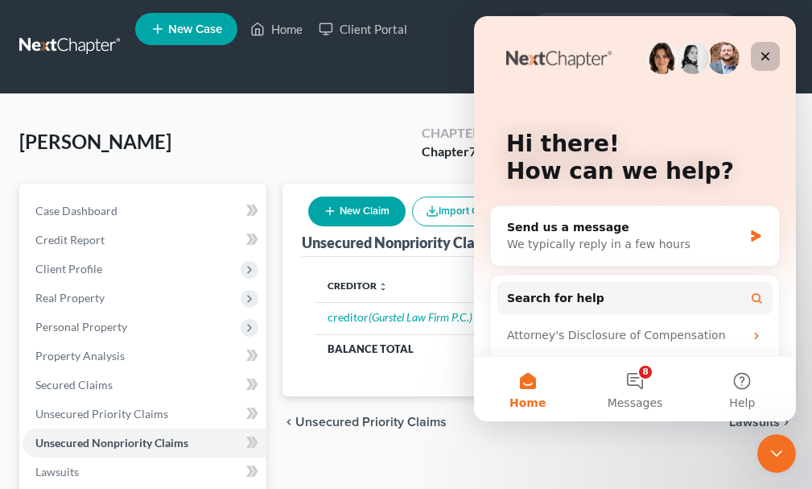
click at [762, 55] on icon "Close" at bounding box center [765, 56] width 13 height 13
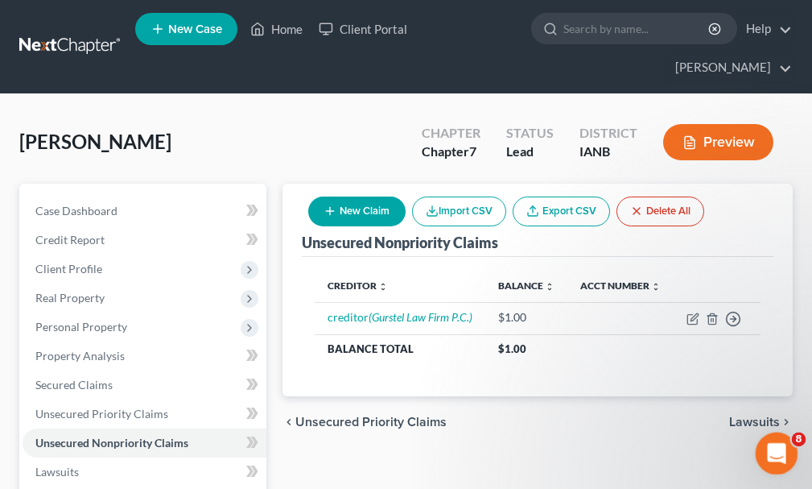
click at [766, 441] on icon "Open Intercom Messenger" at bounding box center [774, 451] width 27 height 27
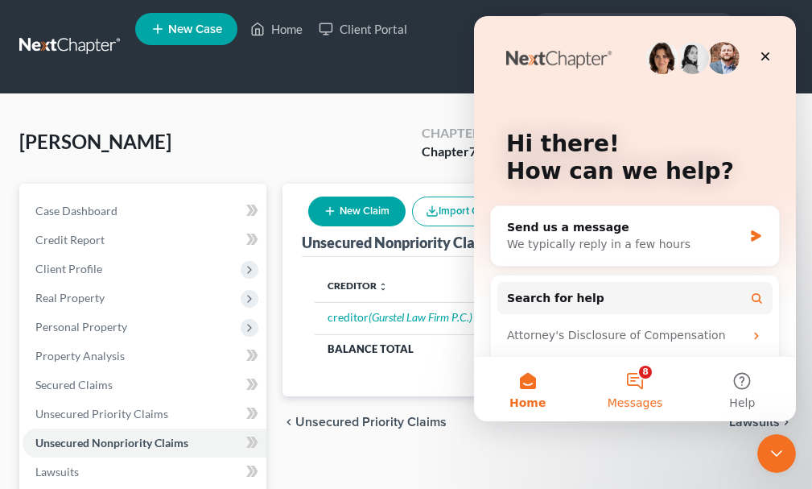
click at [642, 387] on button "8 Messages" at bounding box center [634, 389] width 107 height 64
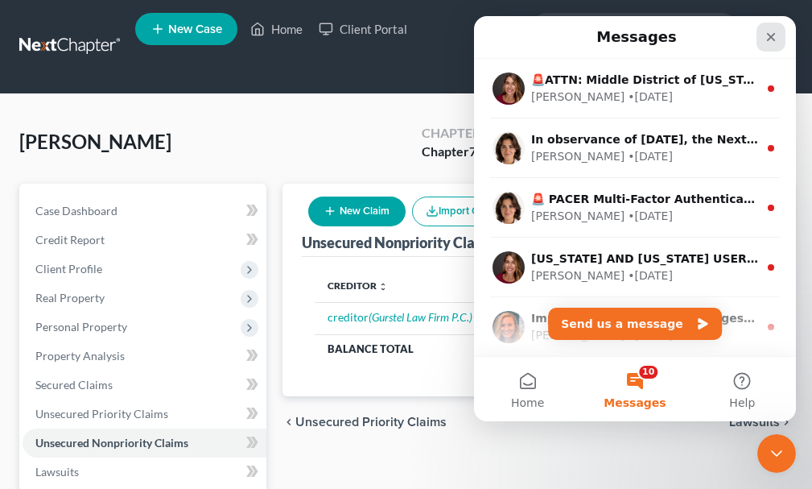
click at [770, 32] on icon "Close" at bounding box center [771, 37] width 13 height 13
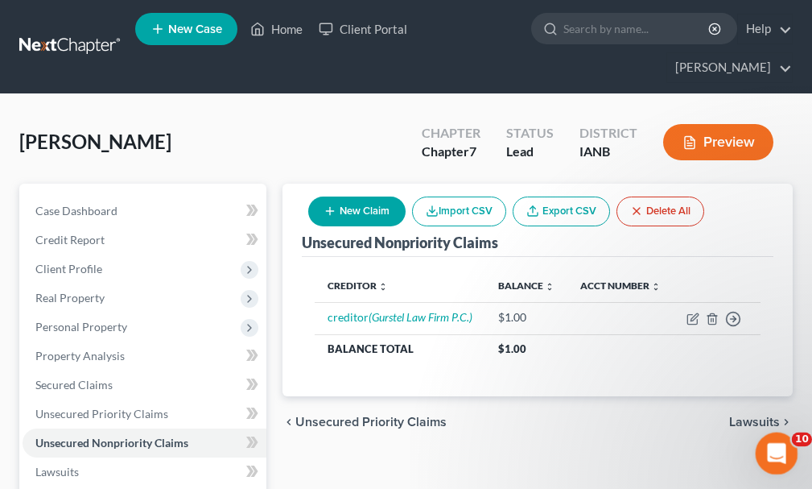
click at [776, 443] on icon "Open Intercom Messenger" at bounding box center [774, 451] width 27 height 27
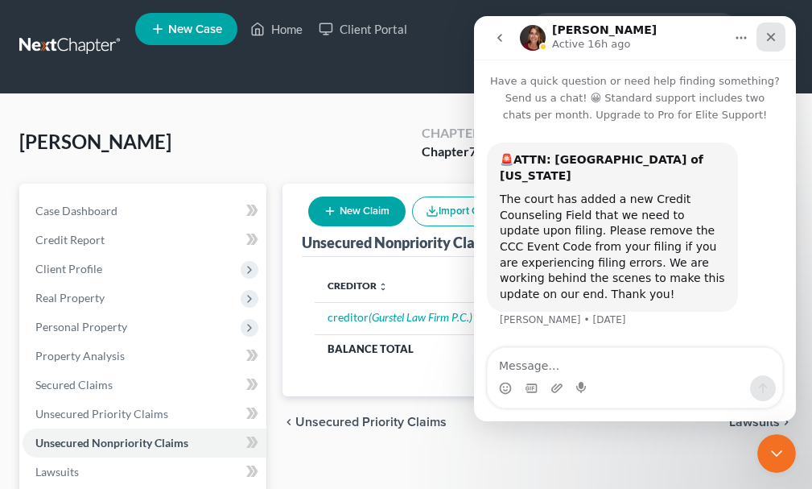
click at [770, 31] on icon "Close" at bounding box center [771, 37] width 13 height 13
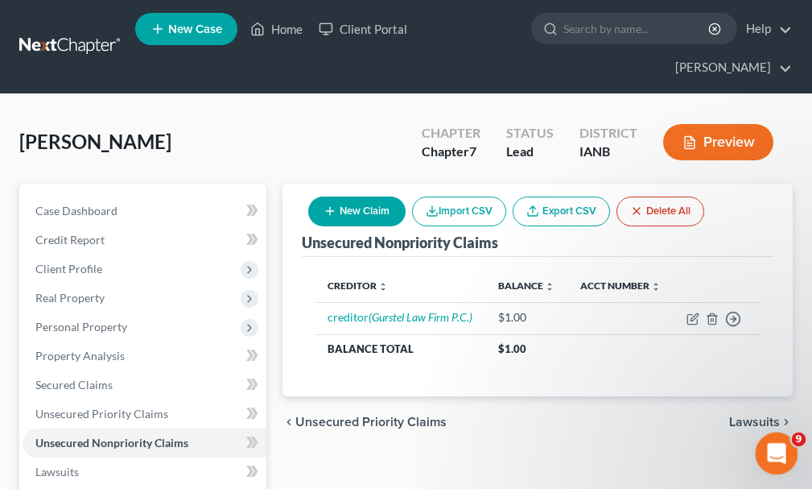
click at [778, 438] on div "Open Intercom Messenger" at bounding box center [774, 450] width 53 height 53
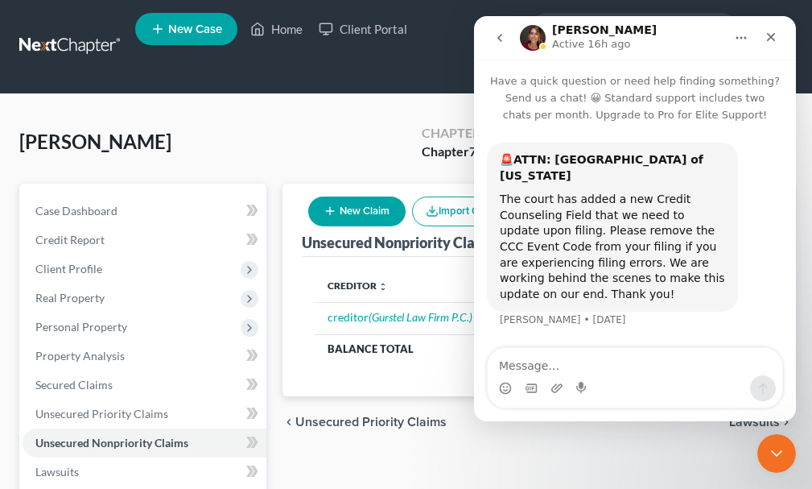
click at [737, 32] on icon "Home" at bounding box center [741, 37] width 13 height 13
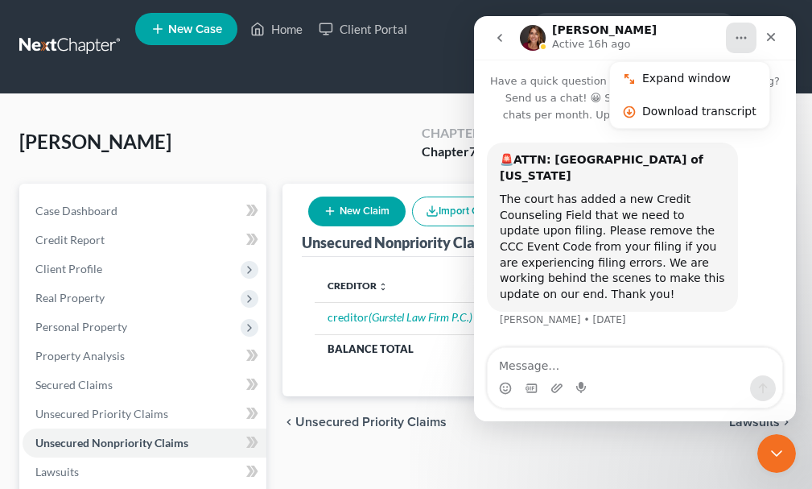
click at [668, 32] on div "Katie Active 16h ago" at bounding box center [622, 38] width 204 height 28
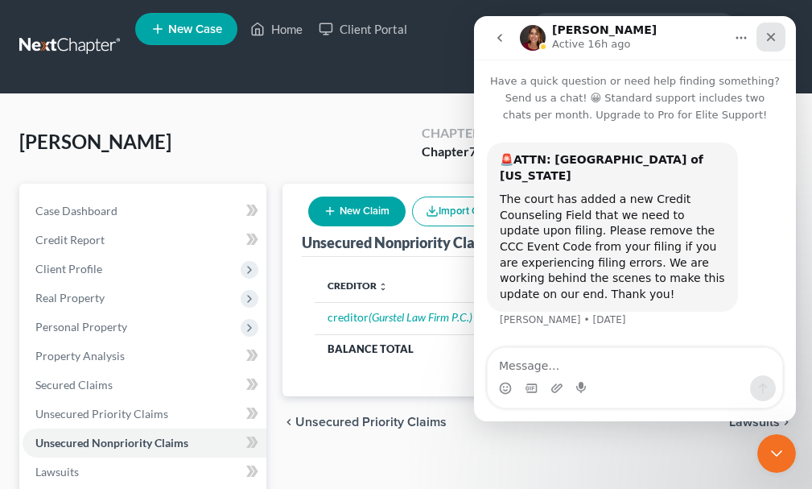
click at [768, 34] on icon "Close" at bounding box center [771, 37] width 9 height 9
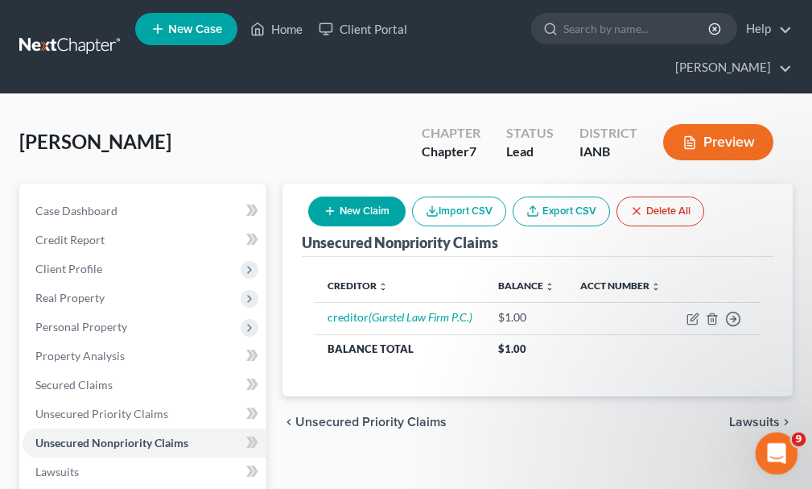
click at [770, 444] on icon "Open Intercom Messenger" at bounding box center [774, 451] width 27 height 27
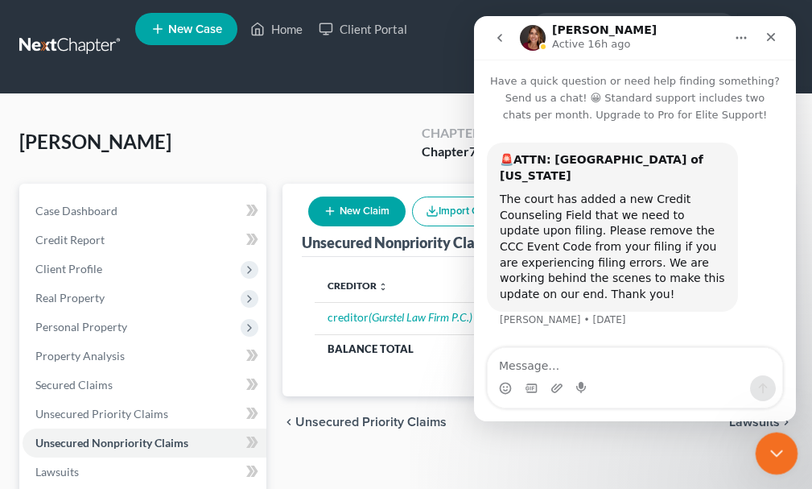
click at [770, 442] on icon "Close Intercom Messenger" at bounding box center [774, 450] width 19 height 19
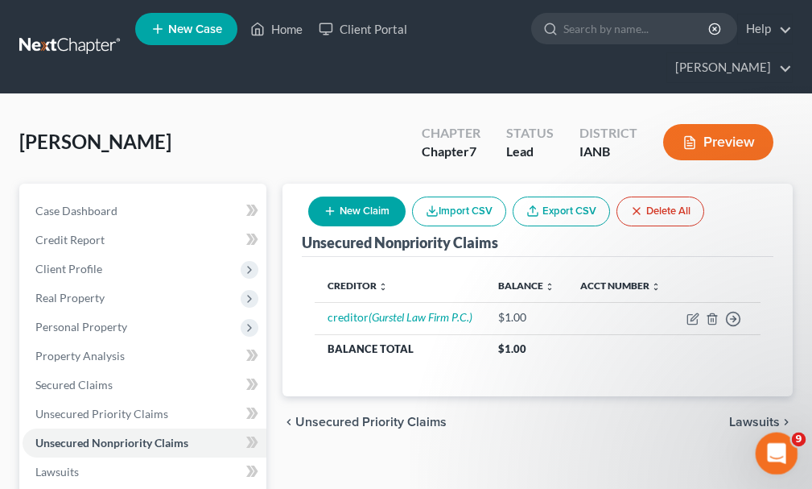
click at [773, 433] on div "Open Intercom Messenger" at bounding box center [774, 450] width 53 height 53
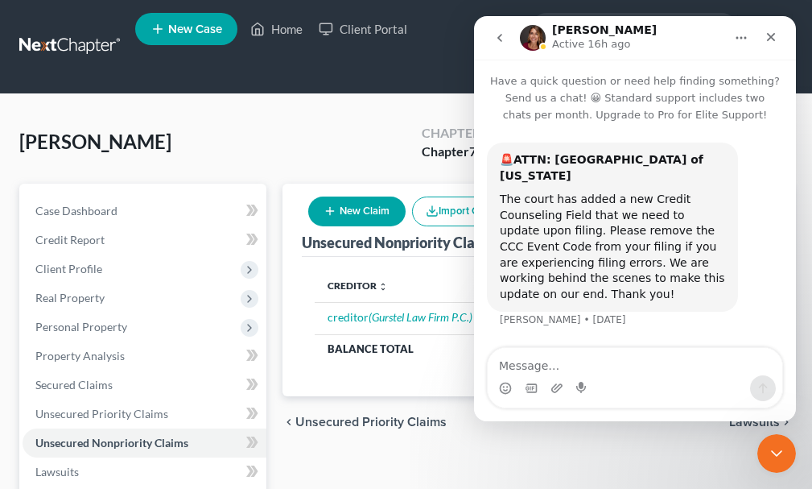
click at [496, 34] on icon "go back" at bounding box center [499, 37] width 13 height 13
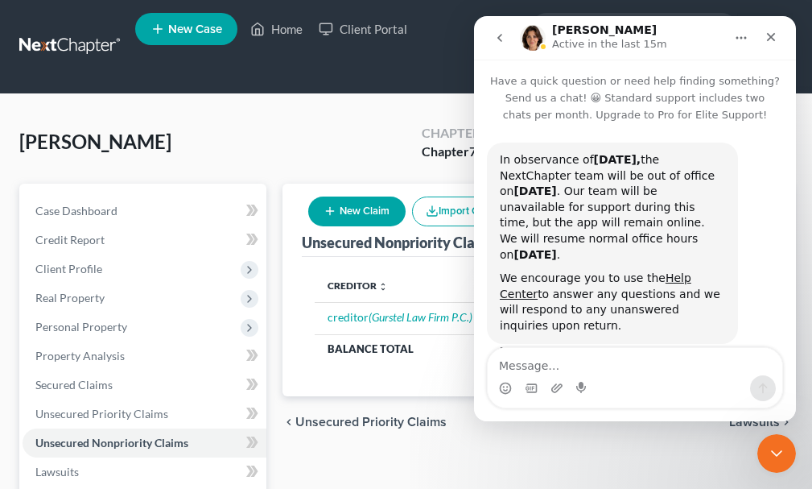
click at [497, 38] on icon "go back" at bounding box center [499, 38] width 5 height 8
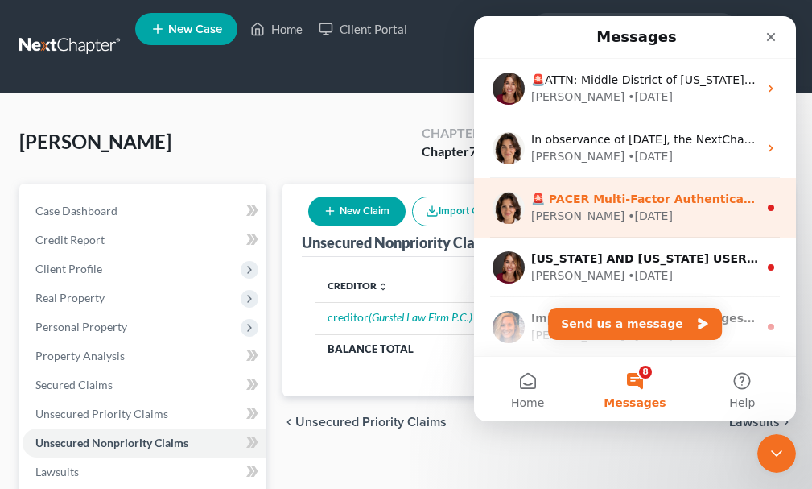
click at [554, 214] on div "Emma" at bounding box center [577, 216] width 93 height 17
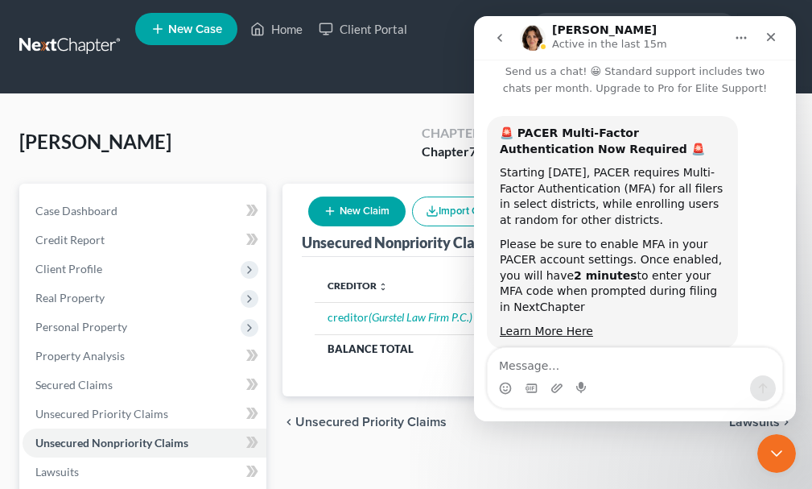
scroll to position [46, 0]
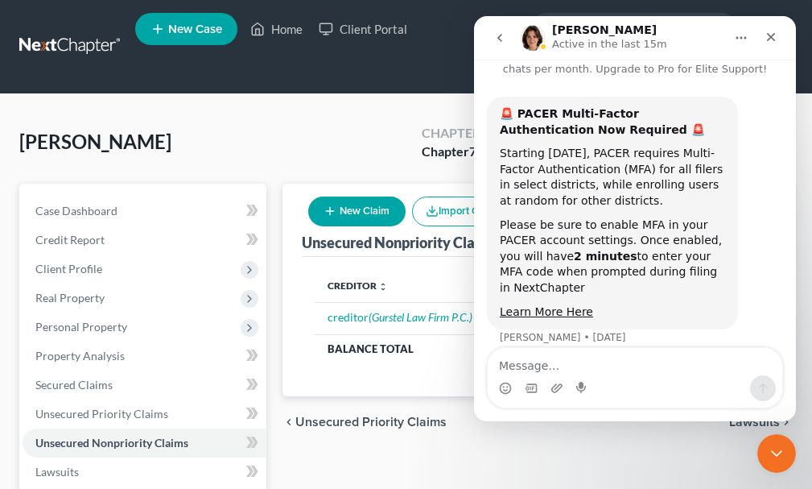
click at [497, 35] on icon "go back" at bounding box center [499, 37] width 13 height 13
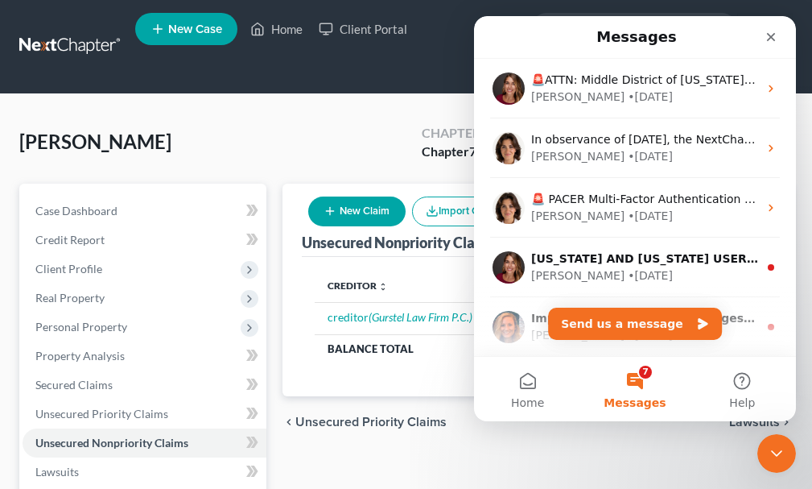
scroll to position [0, 0]
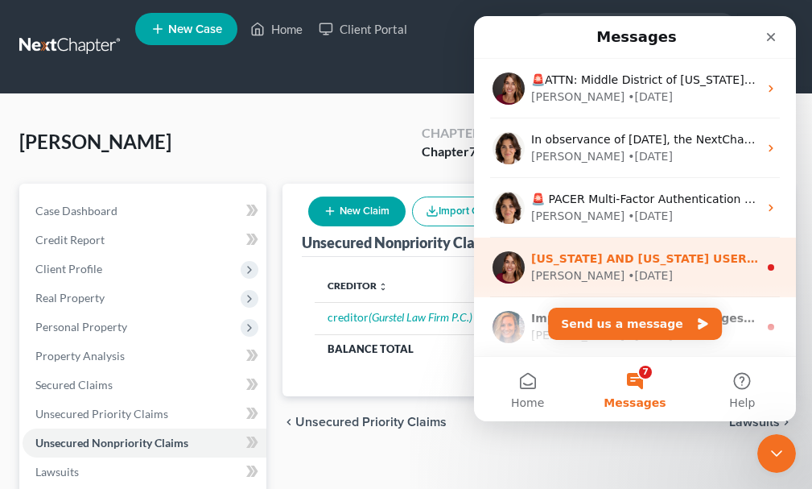
click at [628, 271] on div "• 6w ago" at bounding box center [650, 275] width 45 height 17
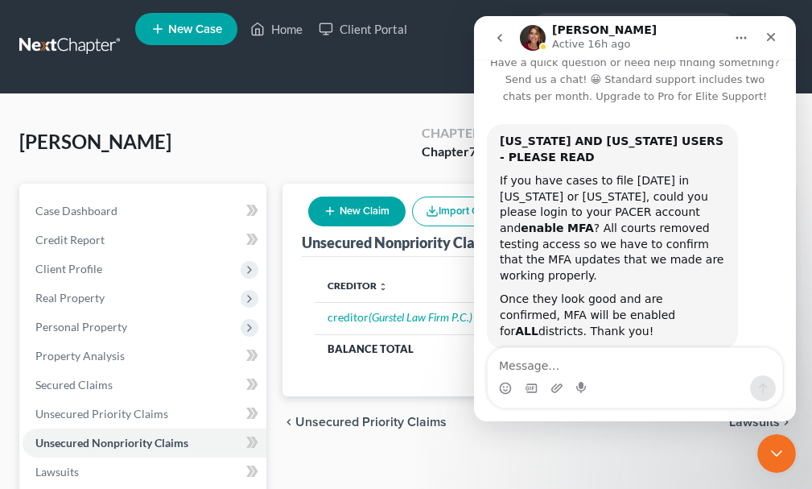
scroll to position [38, 0]
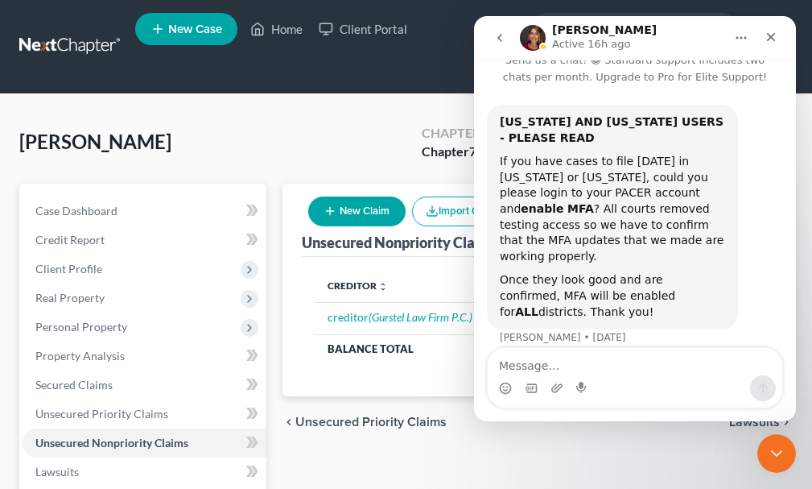
click at [498, 33] on icon "go back" at bounding box center [499, 37] width 13 height 13
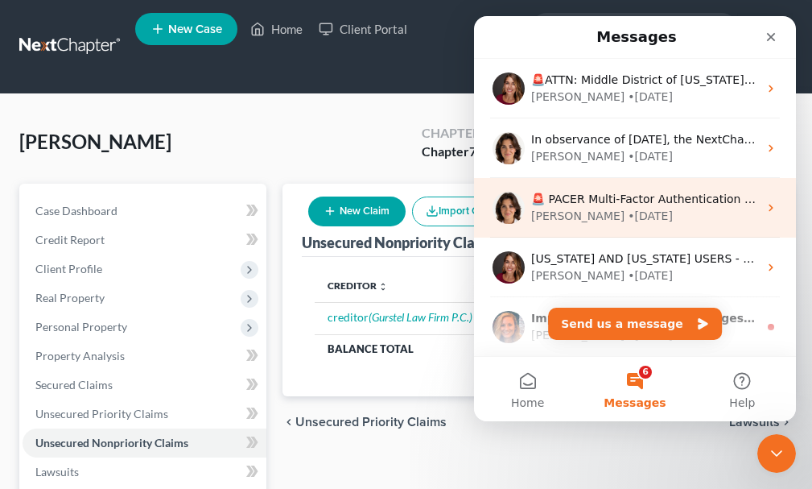
scroll to position [80, 0]
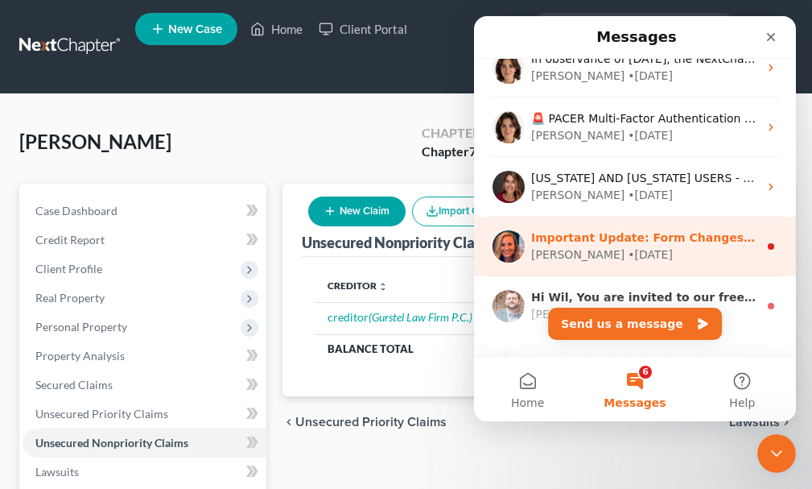
click at [628, 254] on div "• 15w ago" at bounding box center [650, 254] width 45 height 17
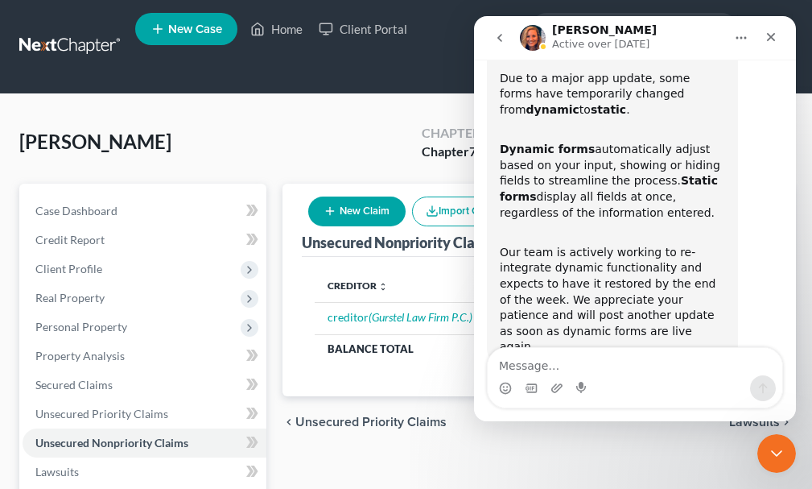
scroll to position [148, 0]
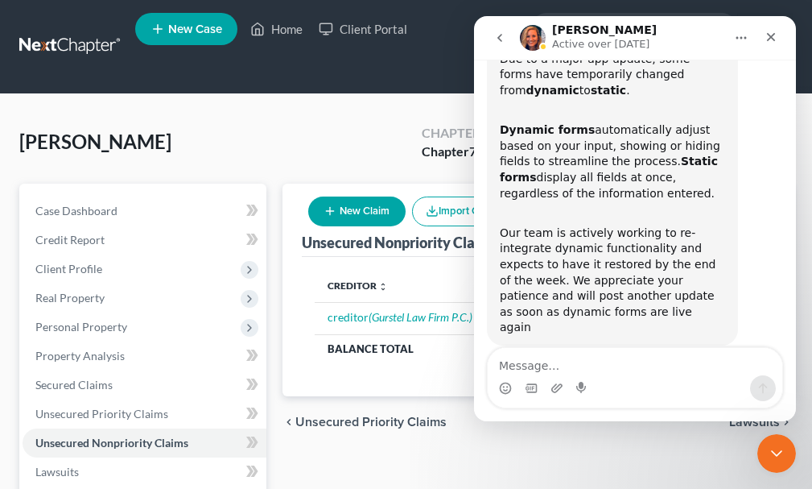
click at [500, 37] on icon "go back" at bounding box center [499, 38] width 5 height 8
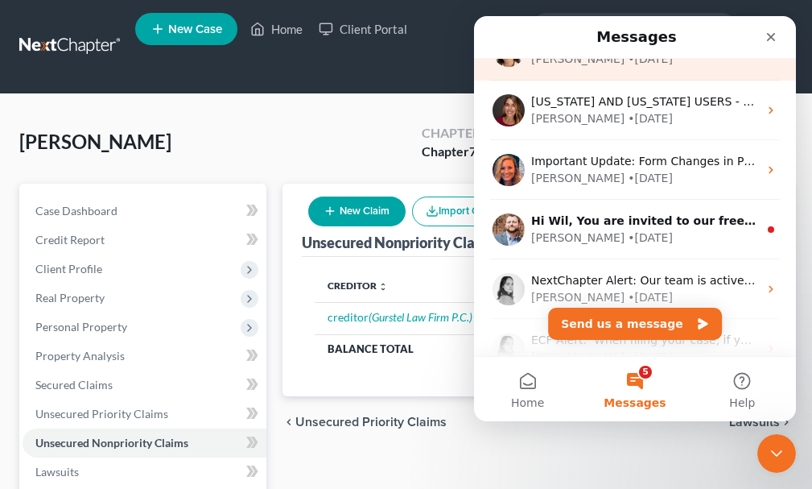
scroll to position [161, 0]
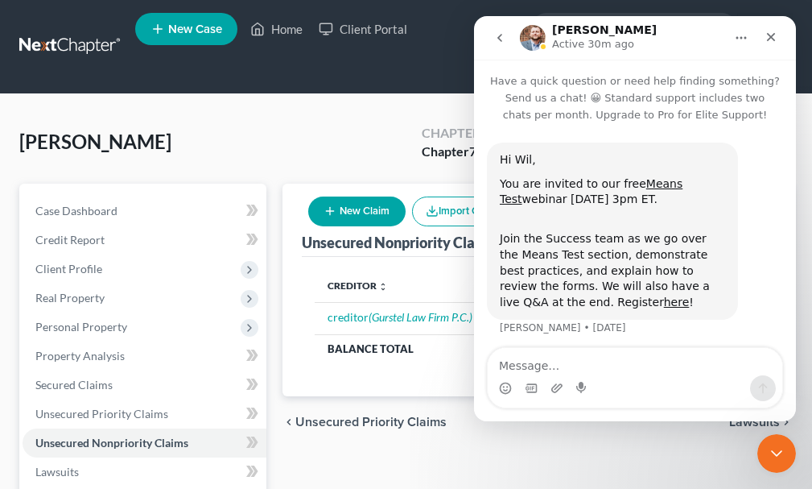
scroll to position [6, 0]
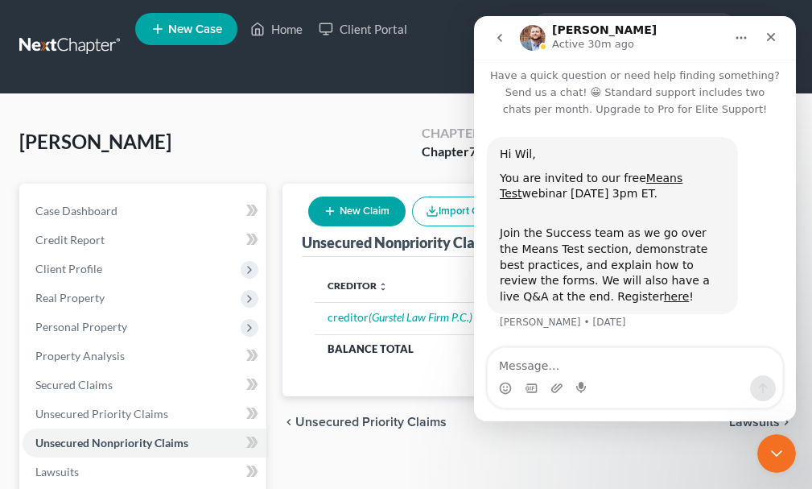
click at [498, 38] on icon "go back" at bounding box center [499, 38] width 5 height 8
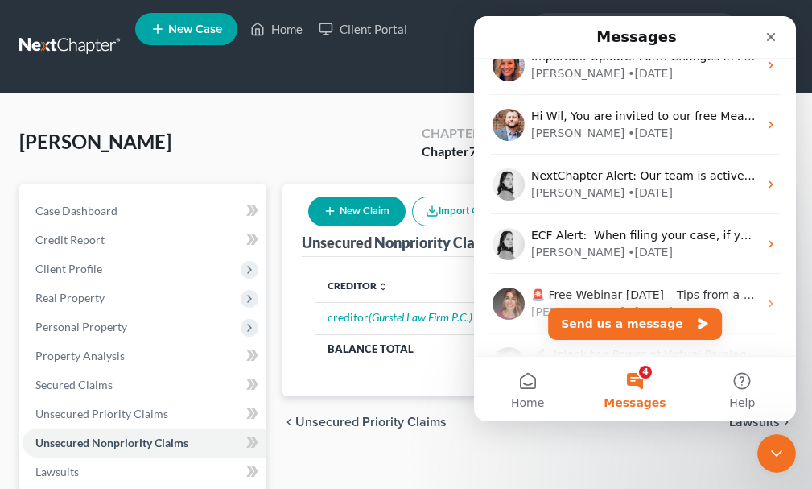
scroll to position [322, 0]
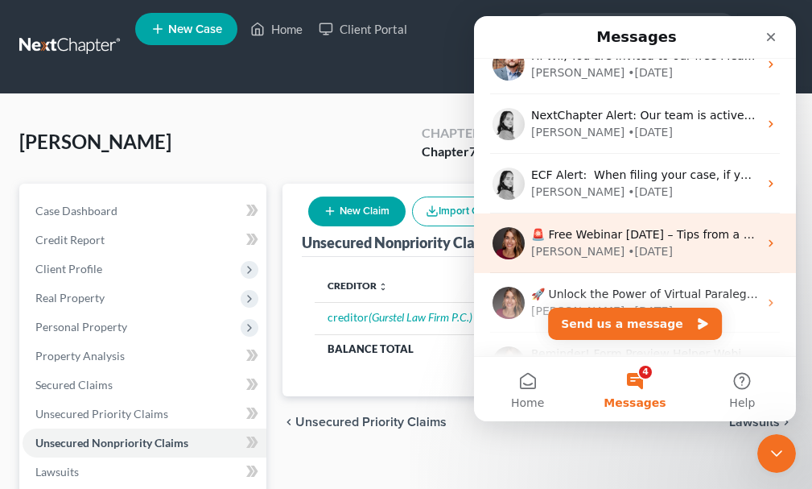
click at [628, 245] on div "• 22w ago" at bounding box center [650, 251] width 45 height 17
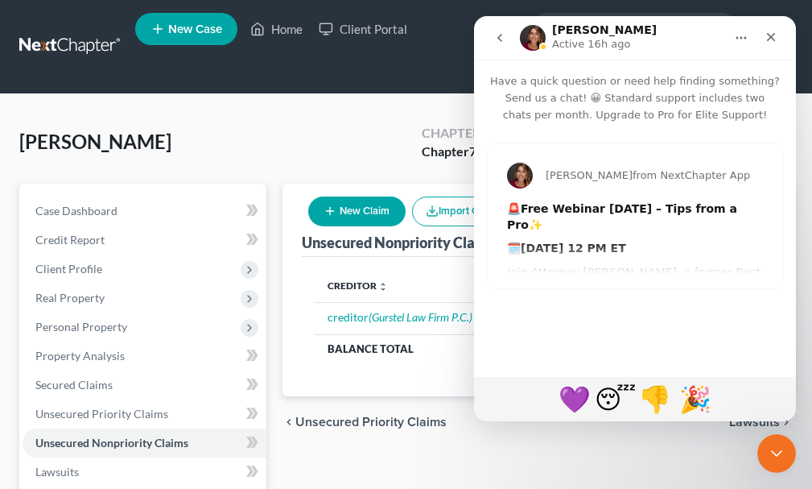
click at [501, 37] on icon "go back" at bounding box center [499, 37] width 13 height 13
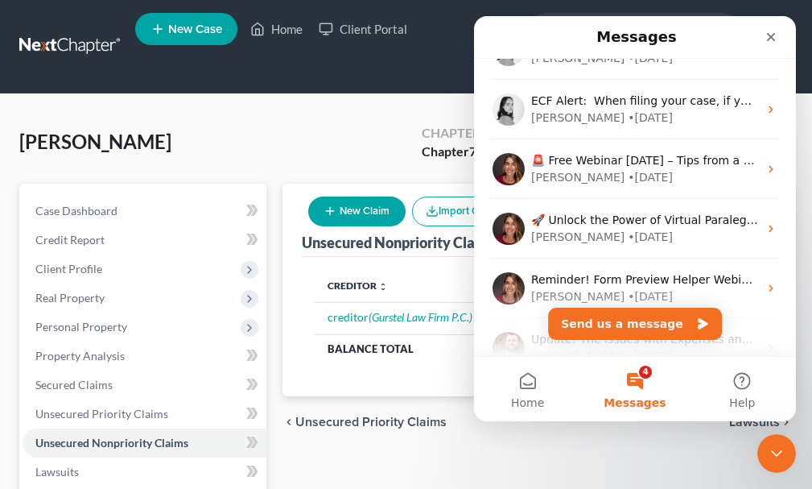
scroll to position [644, 0]
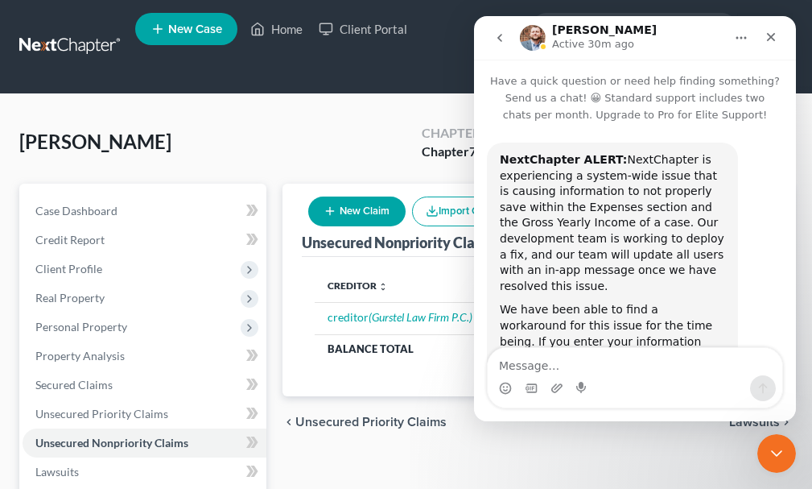
scroll to position [188, 0]
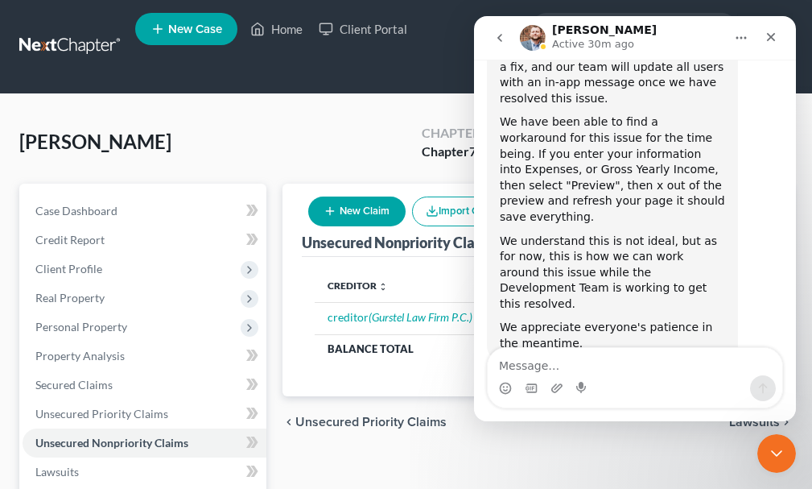
click at [501, 32] on icon "go back" at bounding box center [499, 37] width 13 height 13
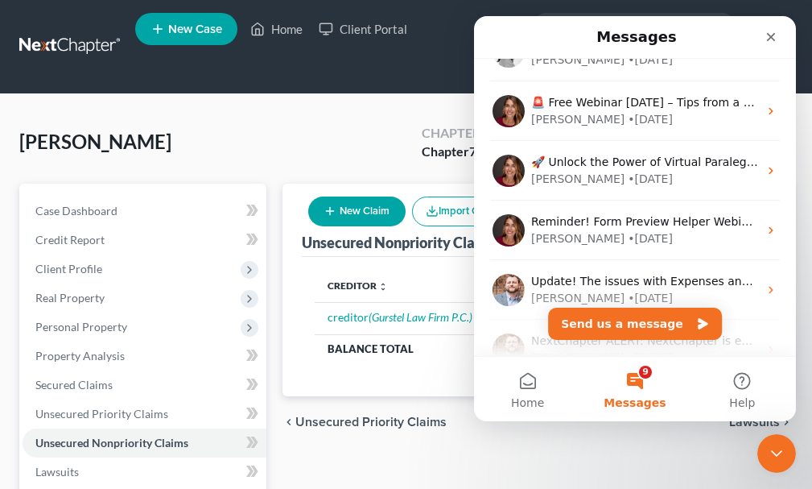
scroll to position [724, 0]
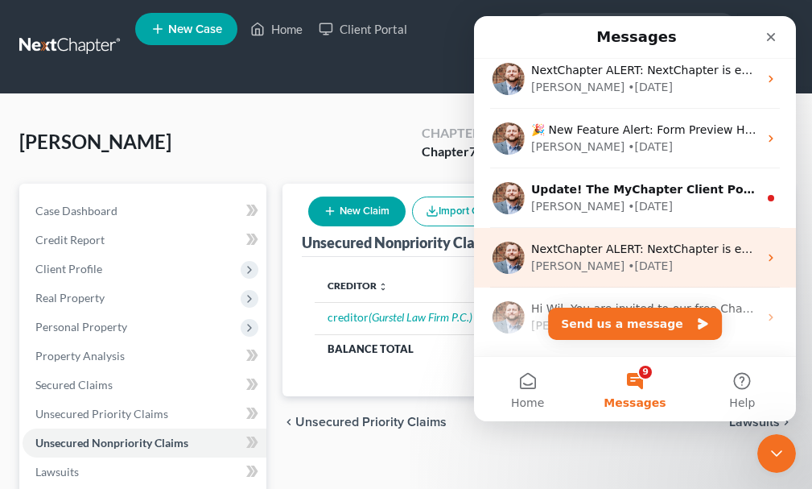
click at [621, 240] on div "NextChapter ALERT: NextChapter is experiencing a system-wide issue that is caus…" at bounding box center [635, 258] width 322 height 60
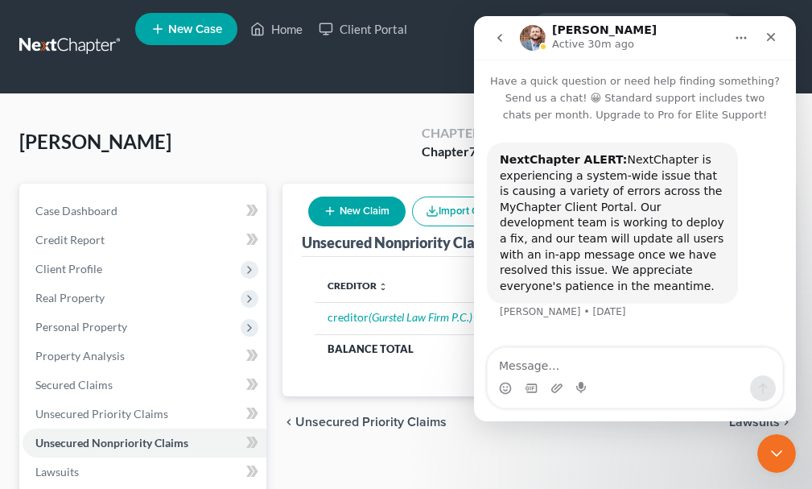
click at [495, 32] on icon "go back" at bounding box center [499, 37] width 13 height 13
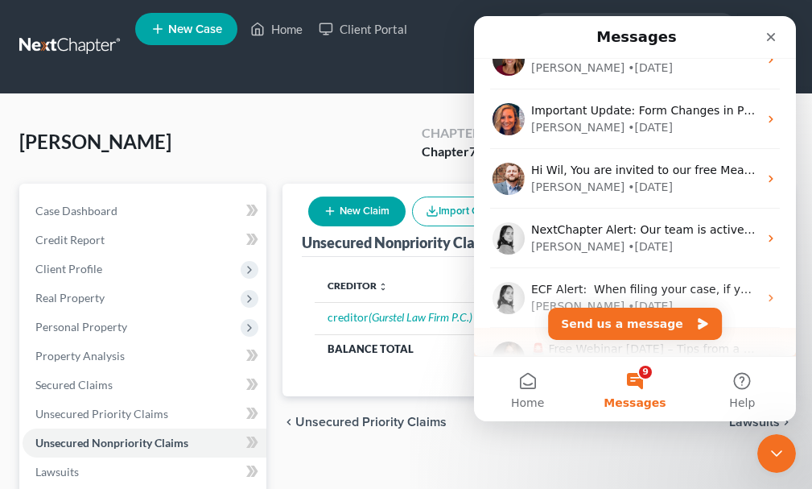
scroll to position [322, 0]
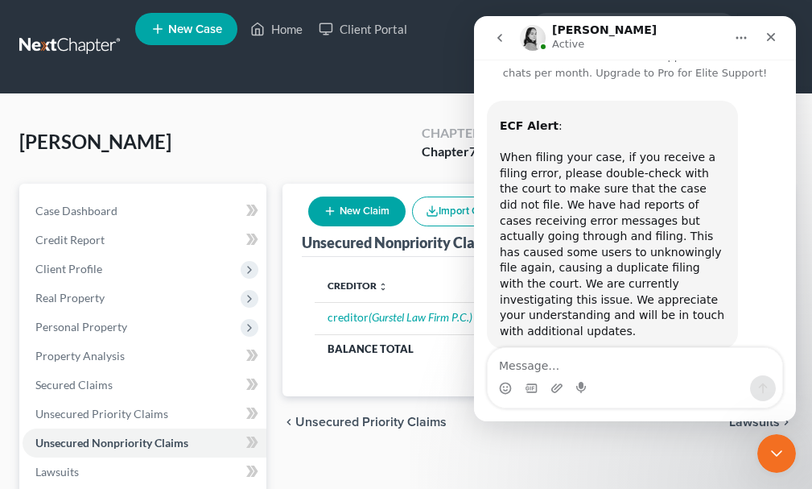
scroll to position [61, 0]
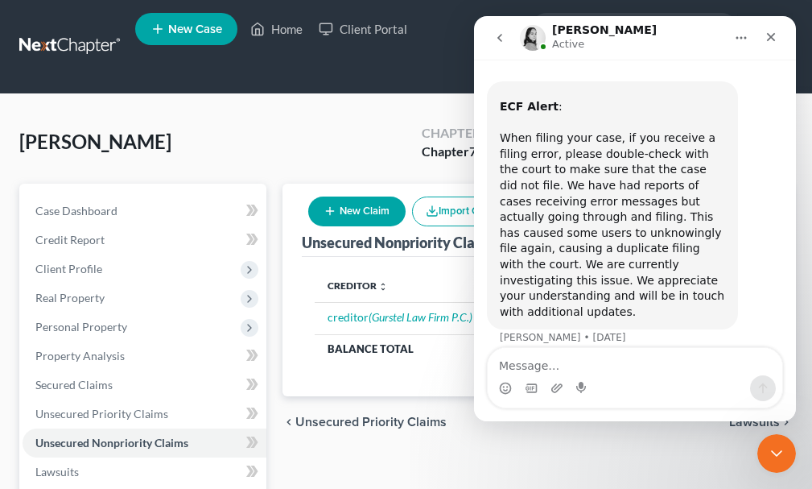
click at [498, 38] on icon "go back" at bounding box center [499, 38] width 5 height 8
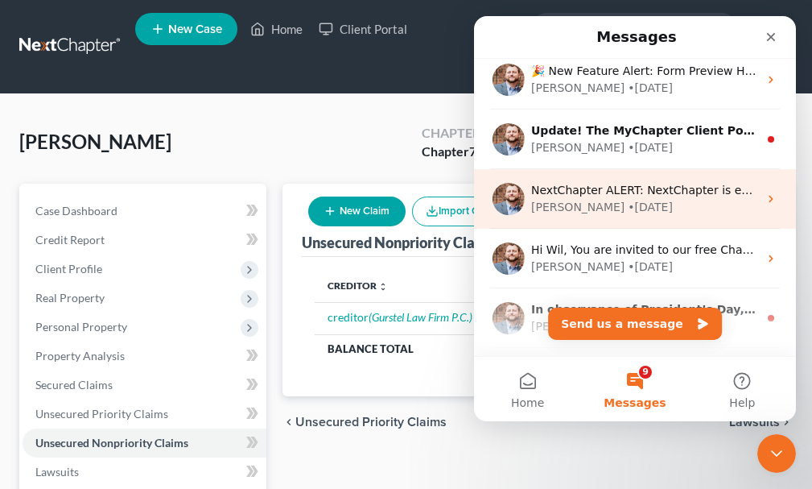
scroll to position [805, 0]
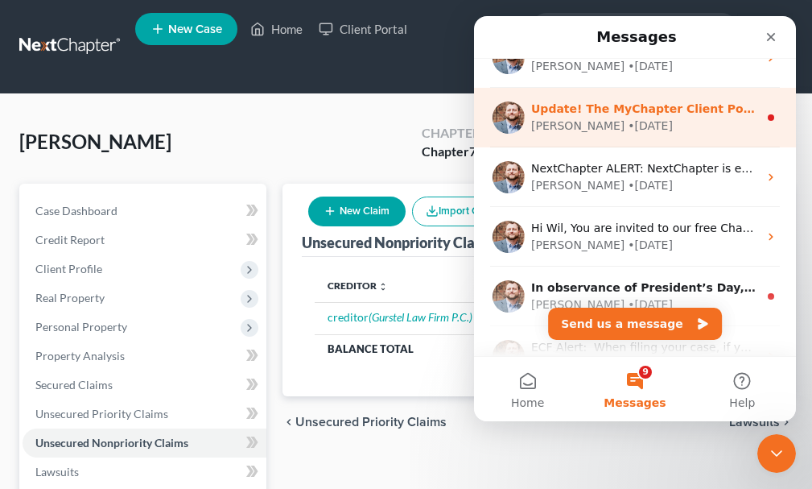
click at [594, 106] on span "Update! The MyChapter Client Portal is back up and running. Thank you for your …" at bounding box center [819, 108] width 577 height 13
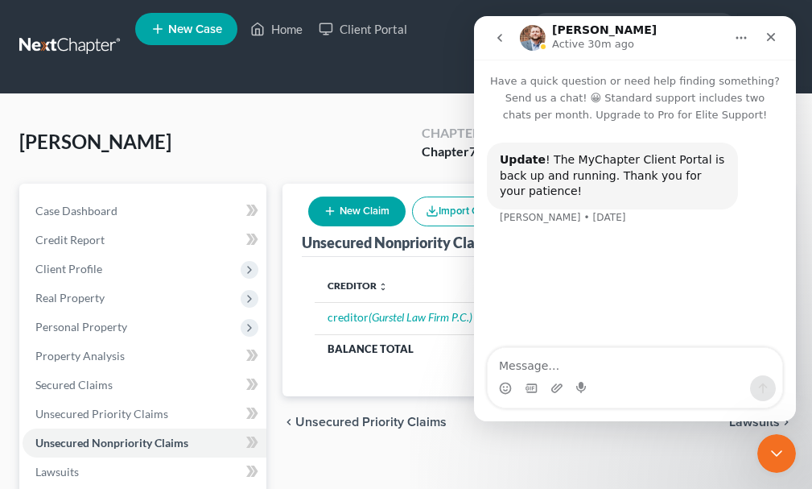
click at [498, 34] on icon "go back" at bounding box center [499, 37] width 13 height 13
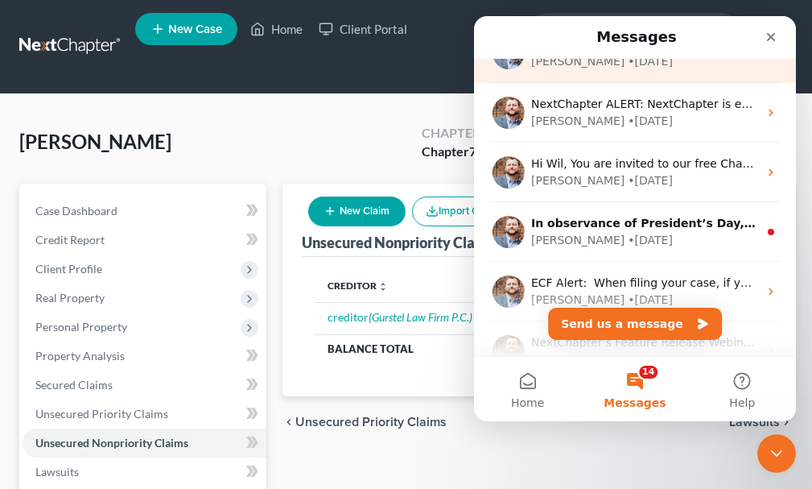
scroll to position [885, 0]
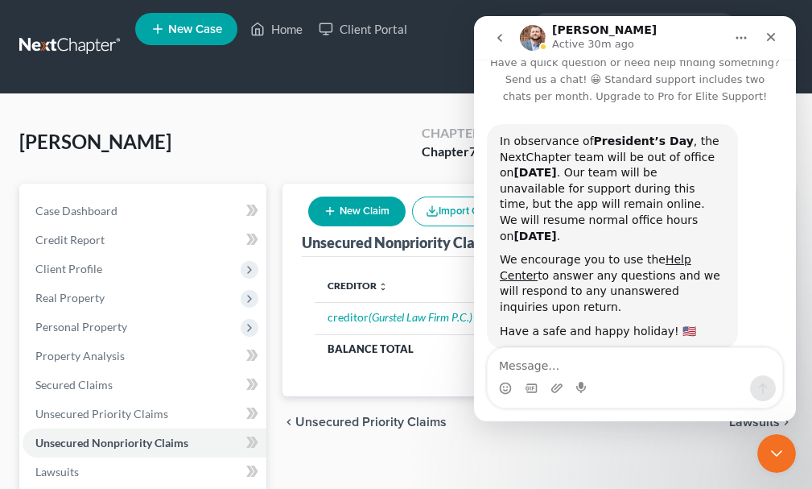
scroll to position [38, 0]
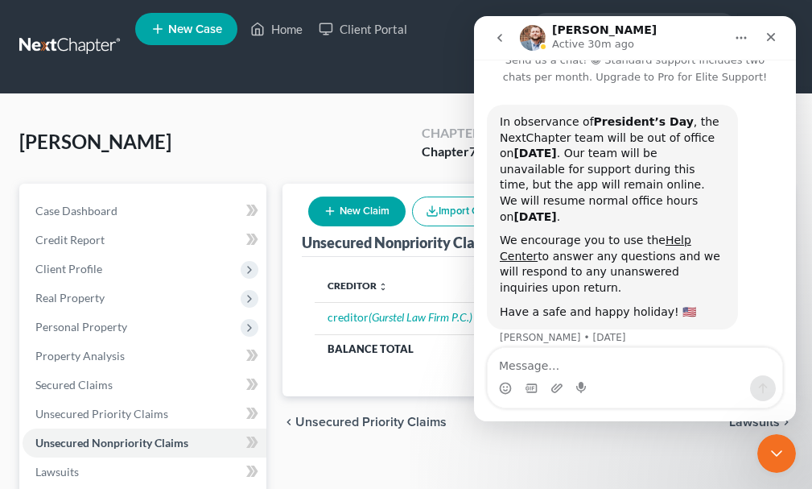
click at [499, 39] on icon "go back" at bounding box center [499, 38] width 5 height 8
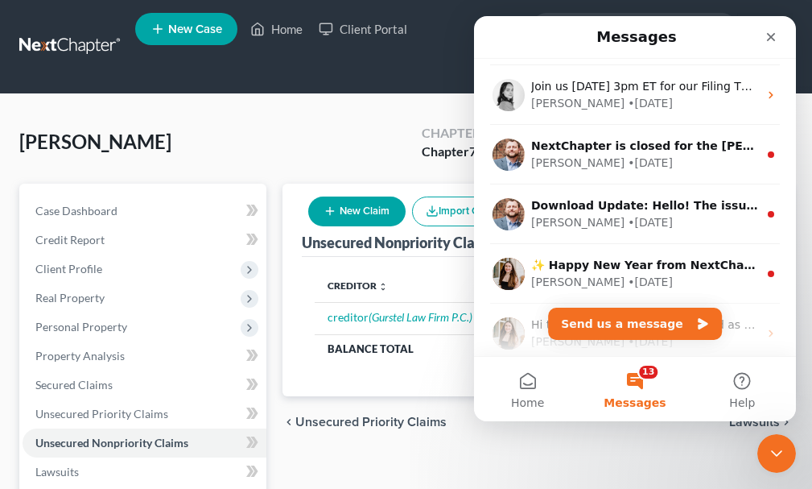
scroll to position [1207, 0]
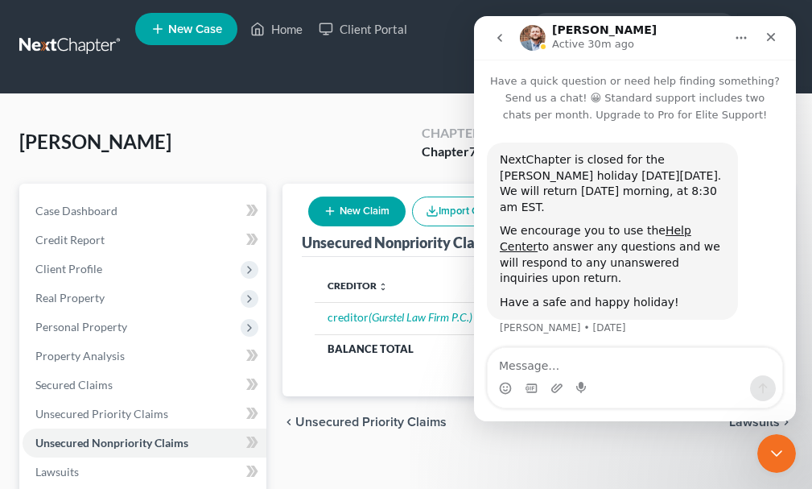
click at [498, 35] on icon "go back" at bounding box center [499, 37] width 13 height 13
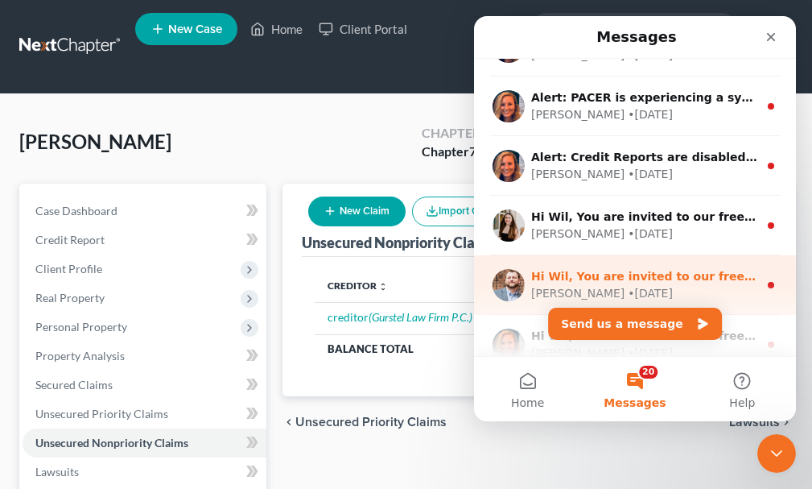
scroll to position [2746, 0]
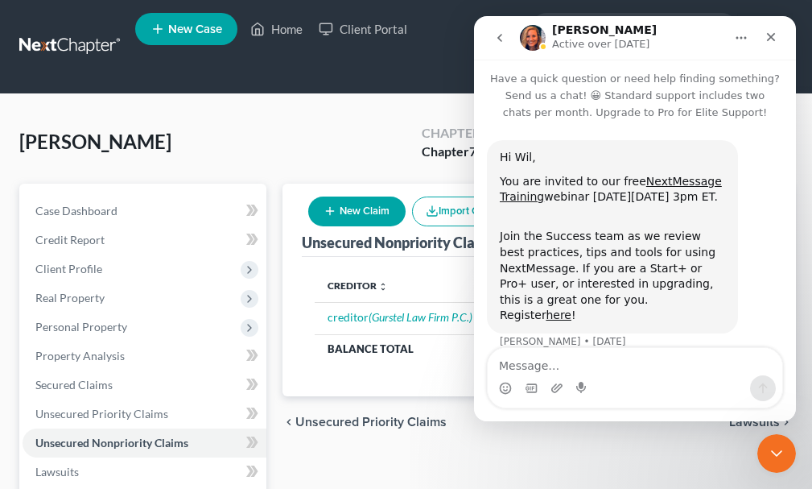
scroll to position [22, 0]
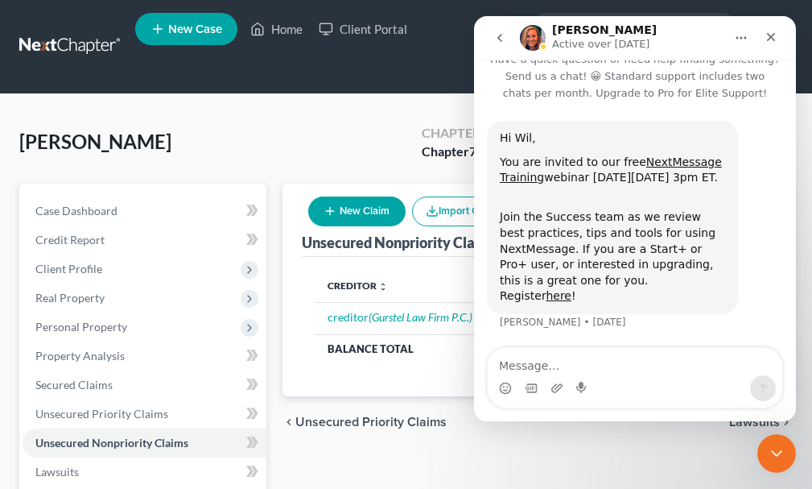
click at [501, 33] on icon "go back" at bounding box center [499, 37] width 13 height 13
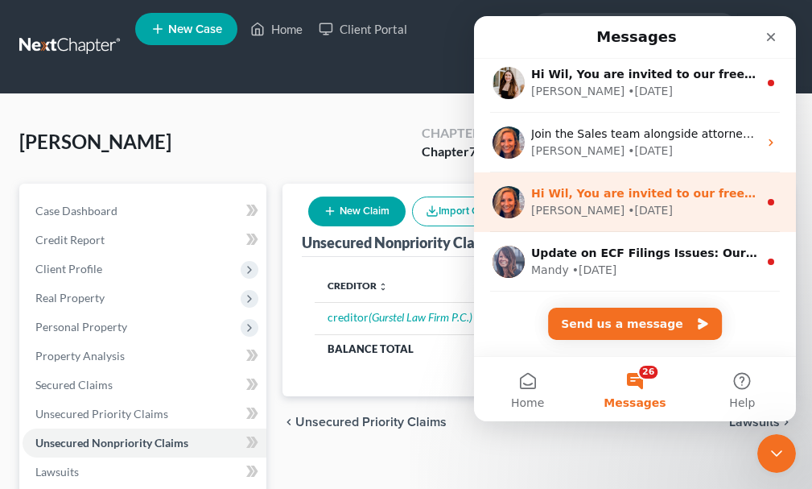
scroll to position [3341, 0]
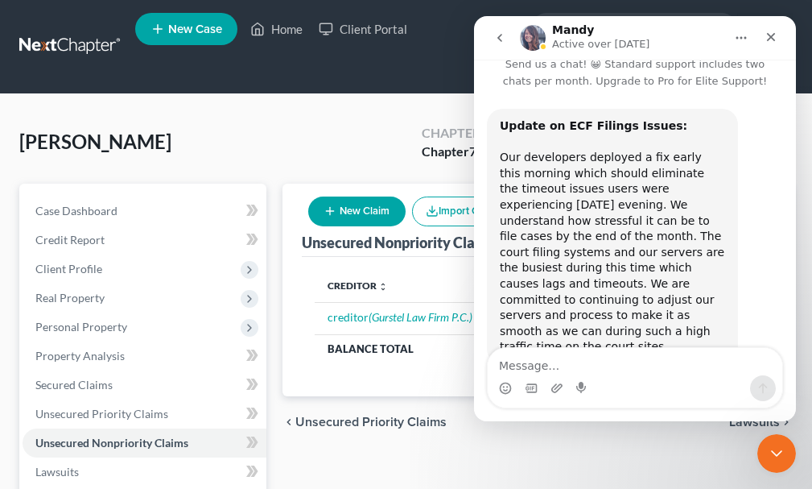
scroll to position [53, 0]
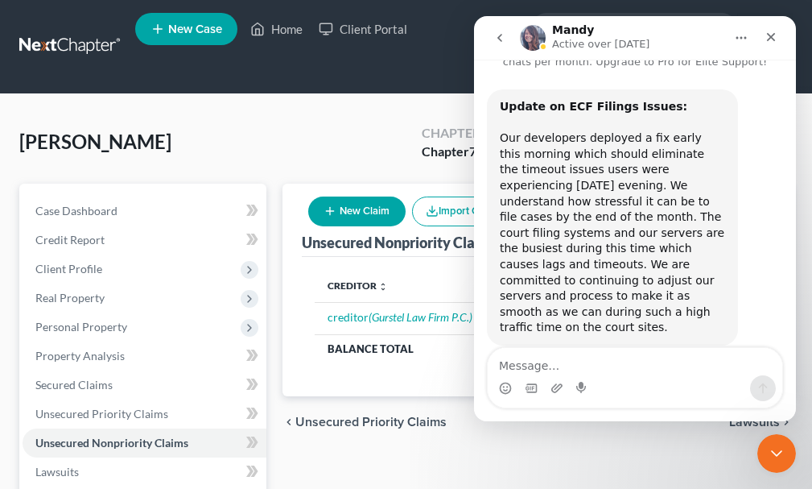
click at [498, 47] on button "go back" at bounding box center [500, 38] width 31 height 31
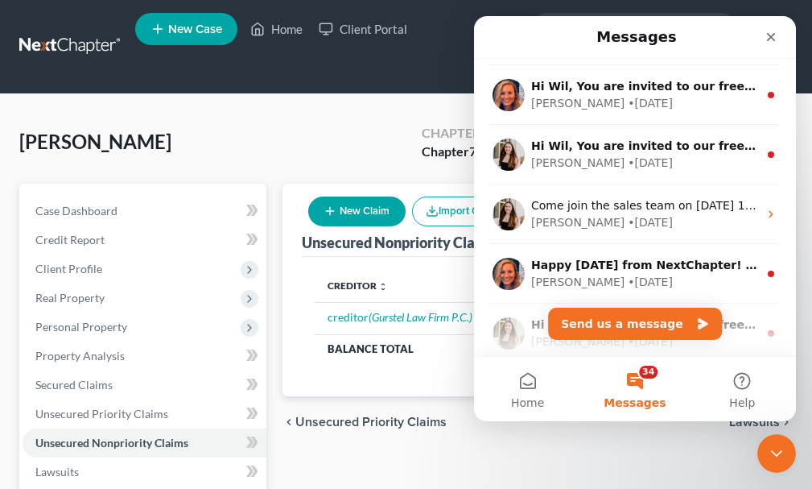
scroll to position [3937, 0]
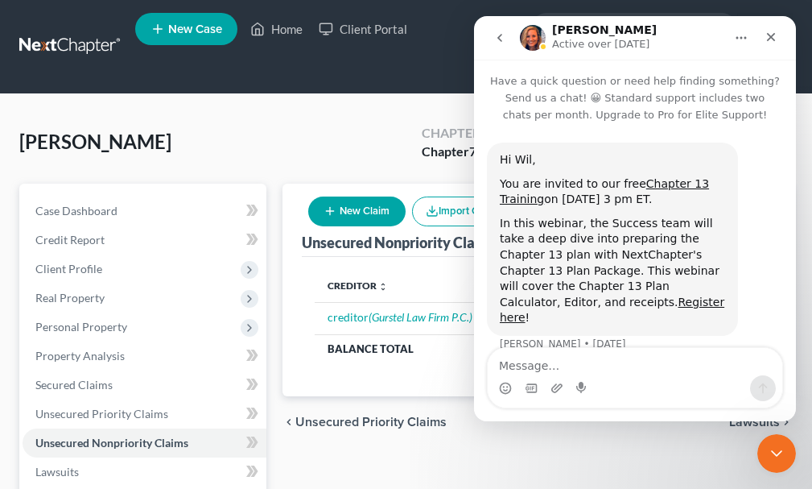
click at [494, 35] on icon "go back" at bounding box center [499, 37] width 13 height 13
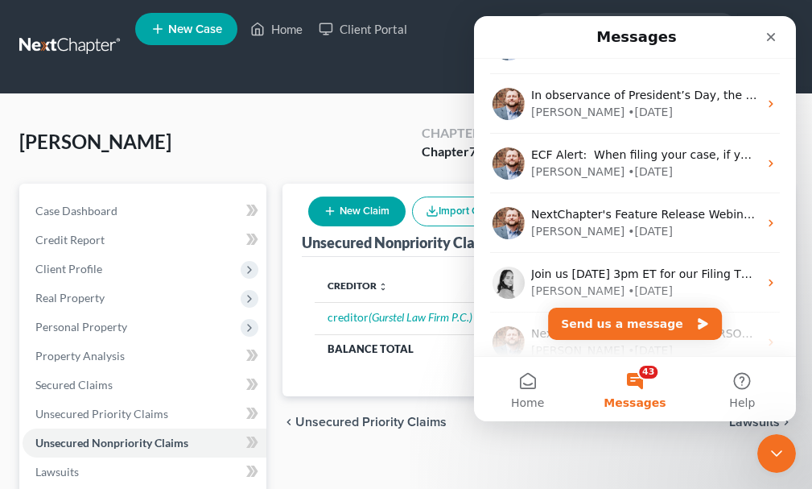
scroll to position [1449, 0]
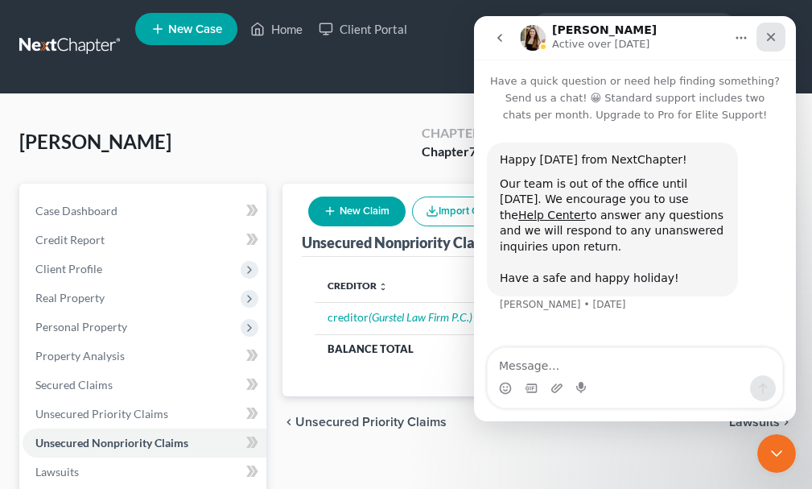
click at [763, 31] on div "Close" at bounding box center [771, 37] width 29 height 29
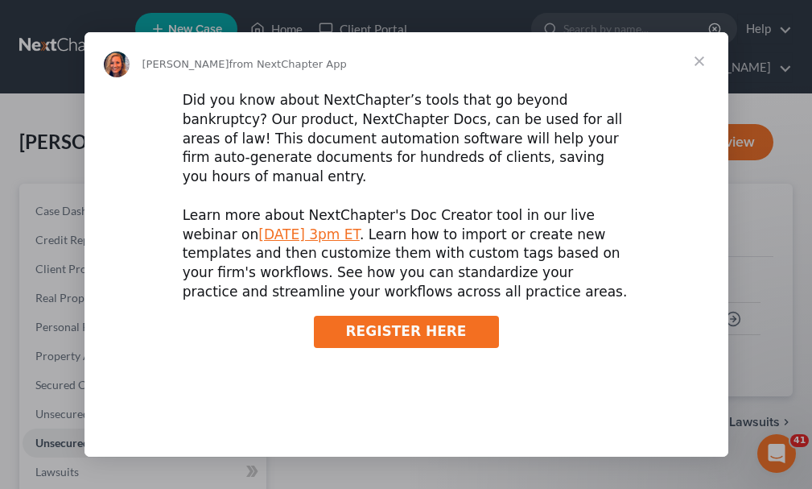
scroll to position [0, 0]
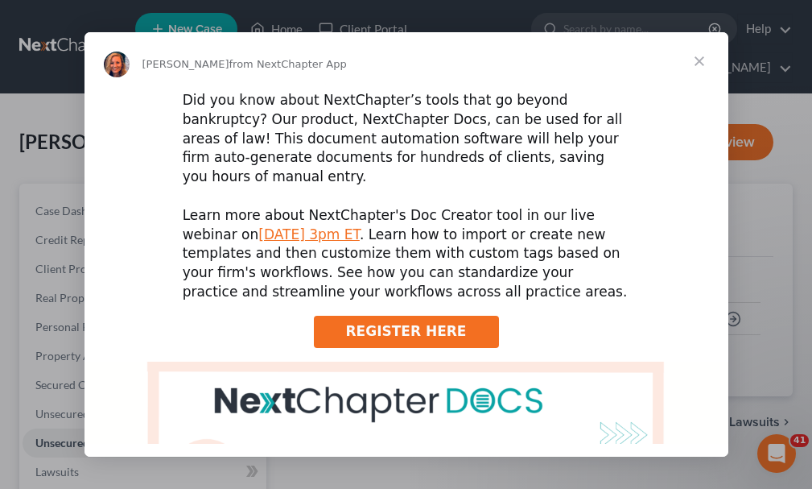
click at [696, 56] on span "Close" at bounding box center [700, 61] width 58 height 58
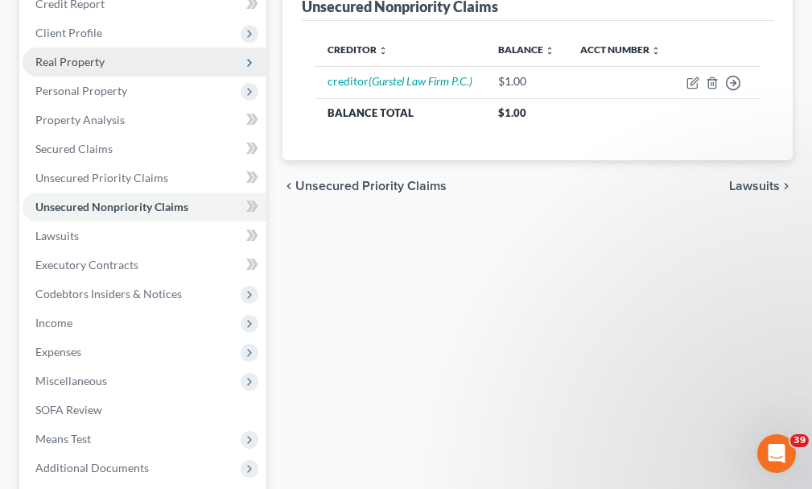
scroll to position [241, 0]
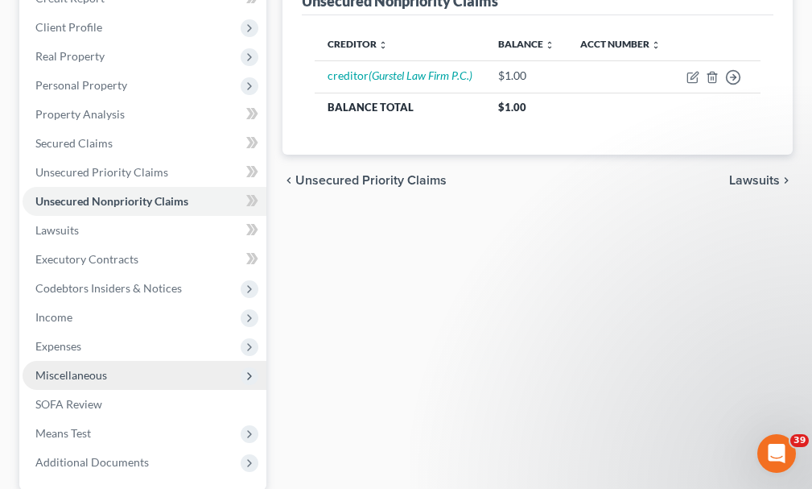
click at [76, 368] on span "Miscellaneous" at bounding box center [71, 375] width 72 height 14
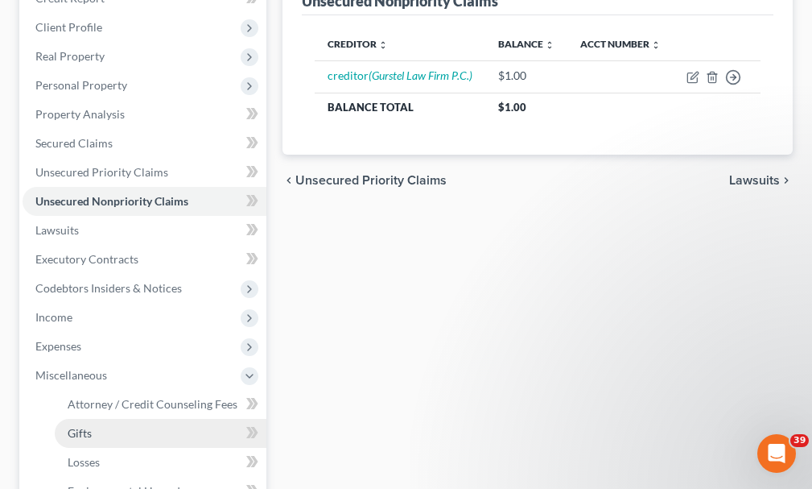
click at [85, 426] on span "Gifts" at bounding box center [80, 433] width 24 height 14
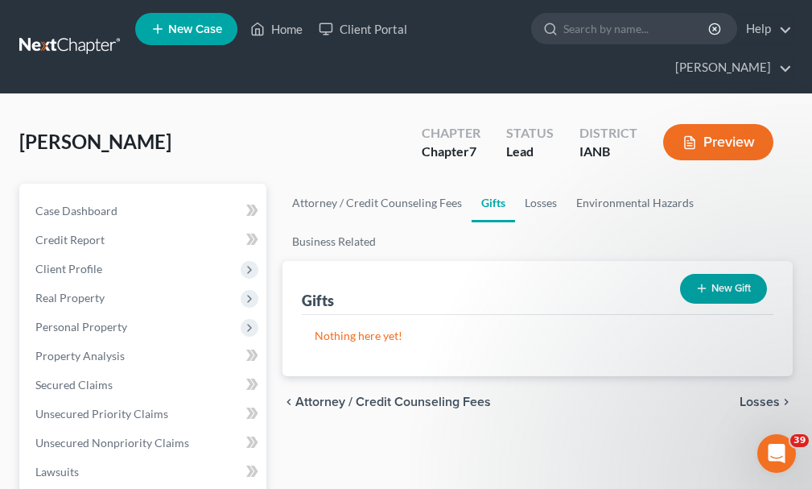
click at [732, 274] on button "New Gift" at bounding box center [723, 289] width 87 height 30
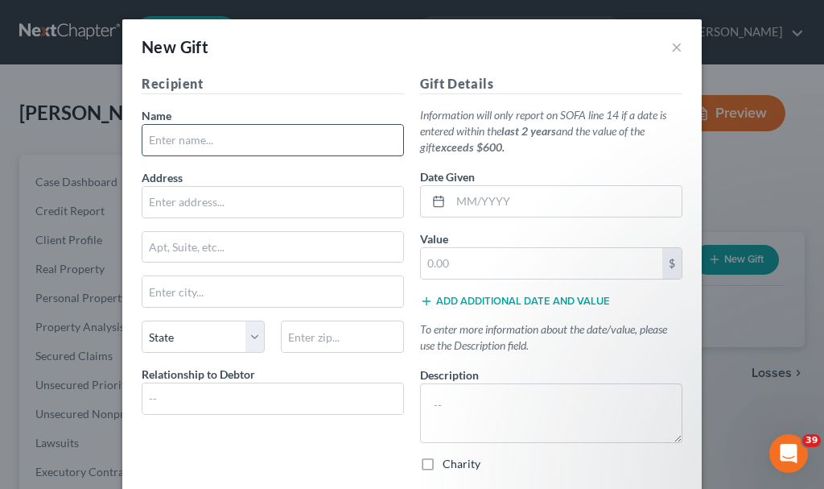
click at [222, 136] on input "text" at bounding box center [272, 140] width 261 height 31
click at [237, 392] on input "text" at bounding box center [272, 398] width 261 height 31
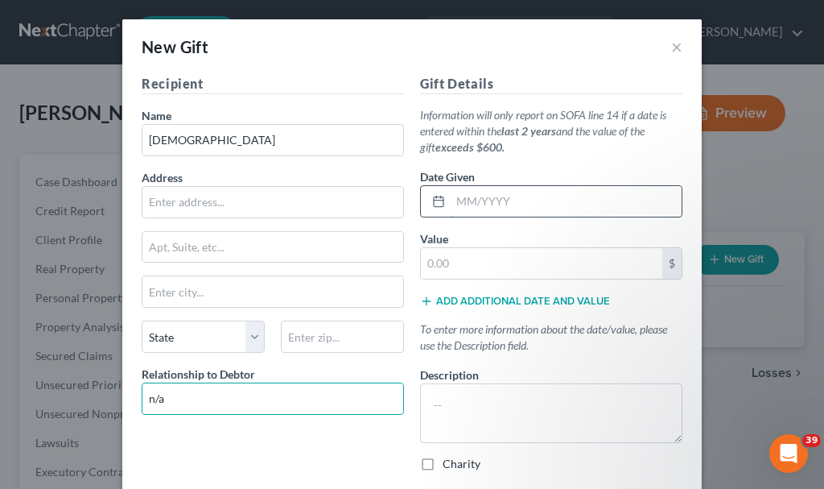
click at [522, 194] on input "text" at bounding box center [566, 201] width 231 height 31
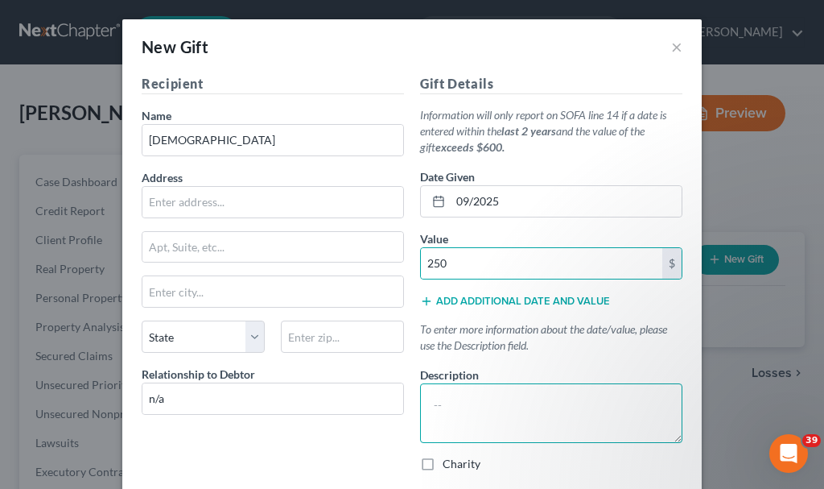
click at [481, 426] on textarea at bounding box center [551, 413] width 262 height 60
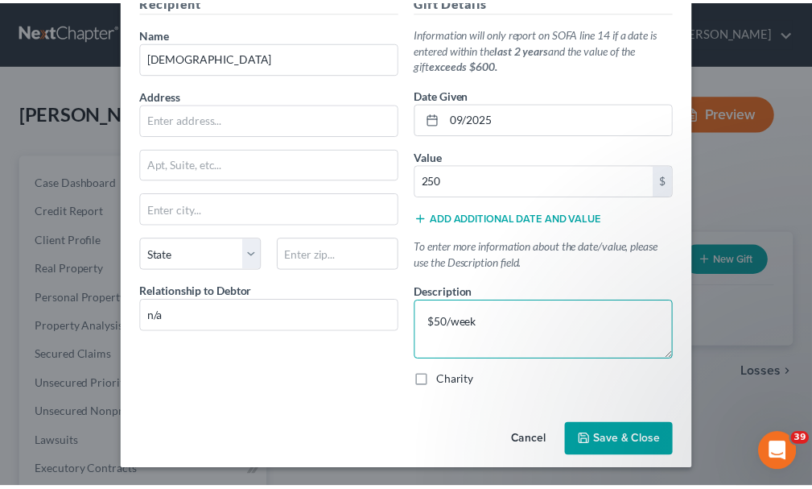
scroll to position [84, 0]
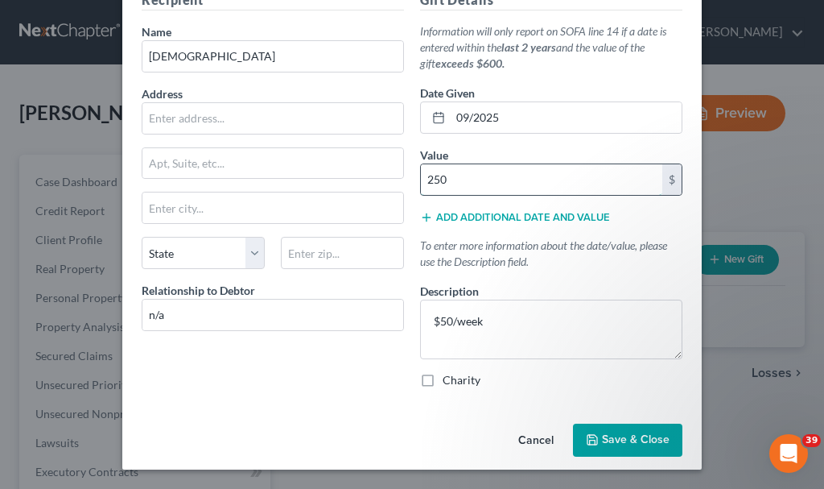
click at [475, 172] on input "250" at bounding box center [541, 179] width 241 height 31
click at [627, 435] on span "Save & Close" at bounding box center [636, 440] width 68 height 14
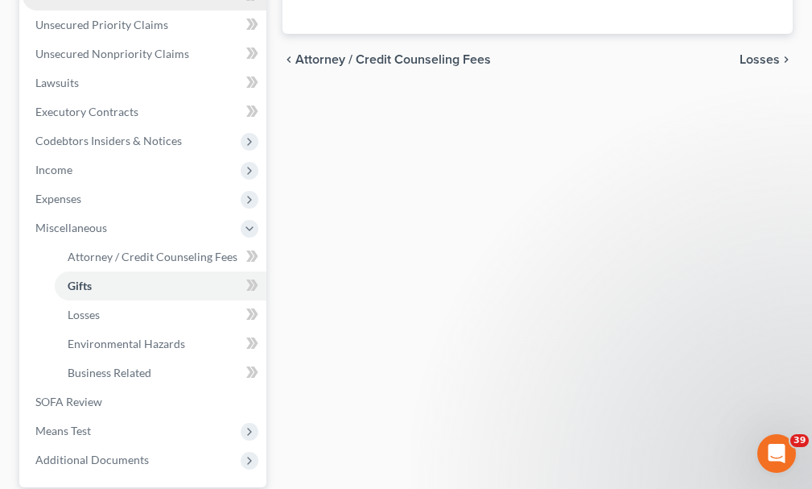
scroll to position [402, 0]
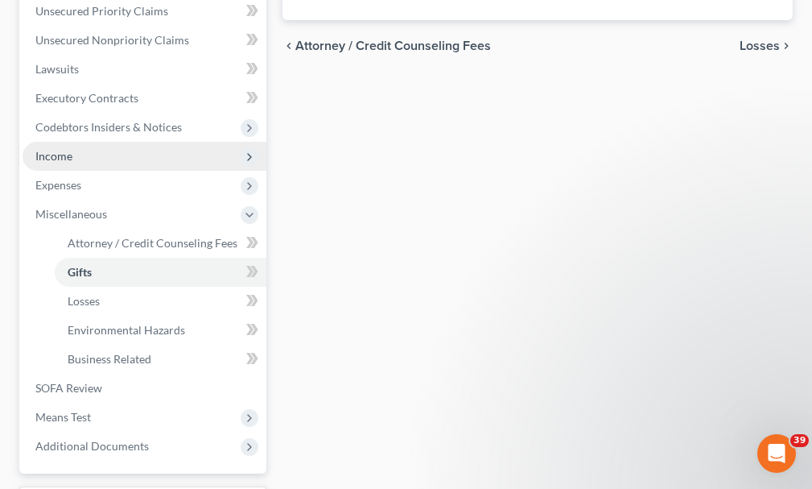
click at [63, 149] on span "Income" at bounding box center [53, 156] width 37 height 14
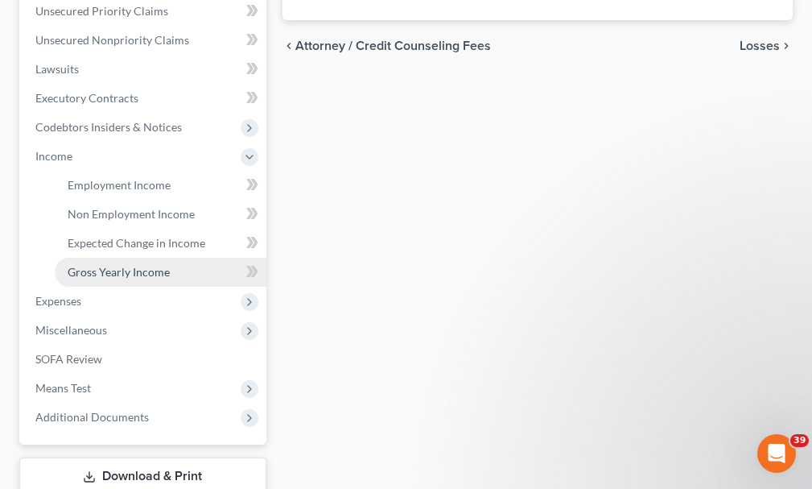
click at [92, 265] on span "Gross Yearly Income" at bounding box center [119, 272] width 102 height 14
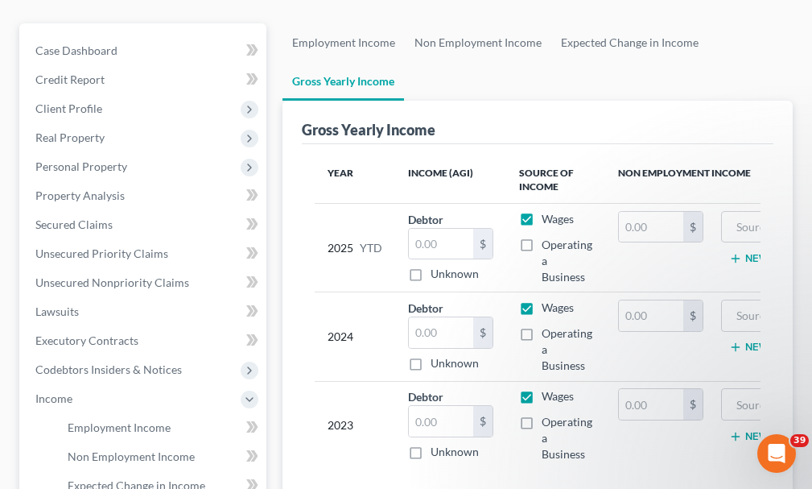
scroll to position [161, 0]
click at [435, 405] on input "text" at bounding box center [441, 420] width 64 height 31
click at [448, 316] on input "text" at bounding box center [441, 331] width 64 height 31
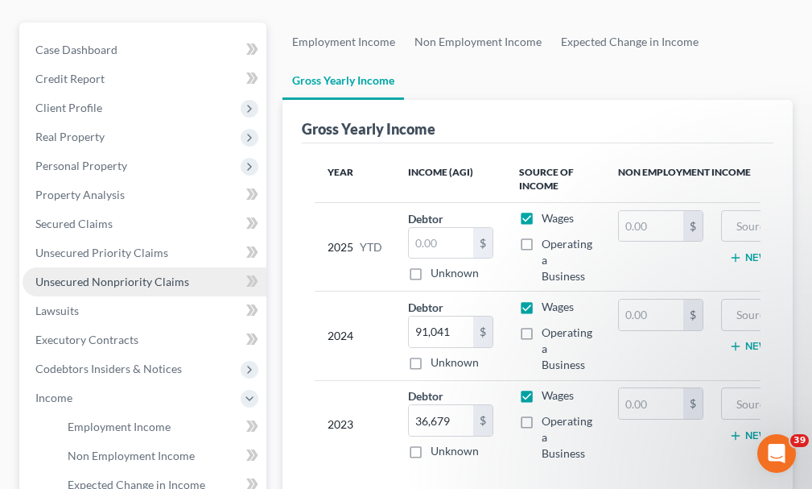
click at [107, 274] on span "Unsecured Nonpriority Claims" at bounding box center [112, 281] width 154 height 14
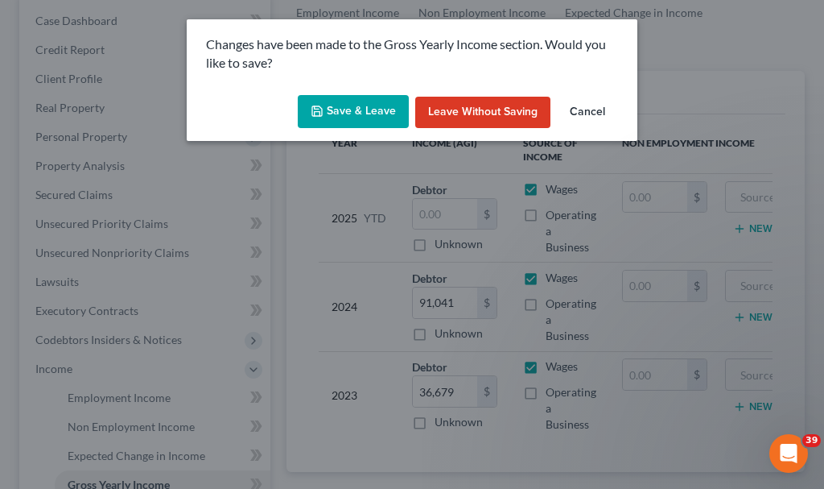
click at [350, 102] on button "Save & Leave" at bounding box center [353, 112] width 111 height 34
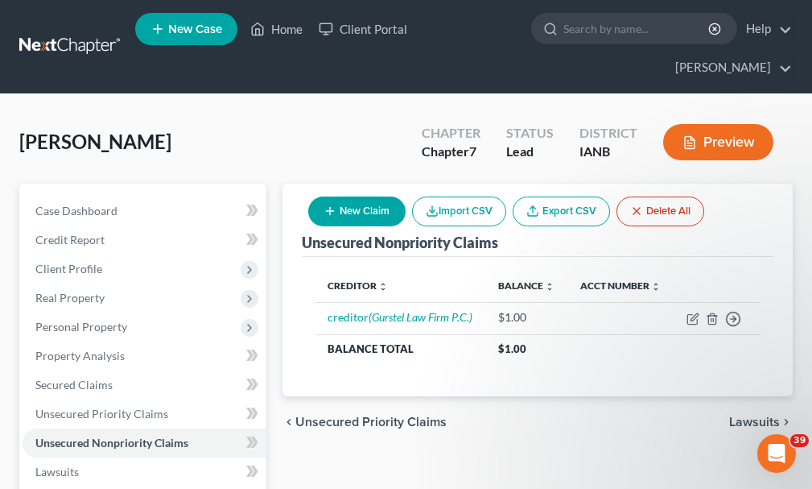
click at [363, 196] on button "New Claim" at bounding box center [356, 211] width 97 height 30
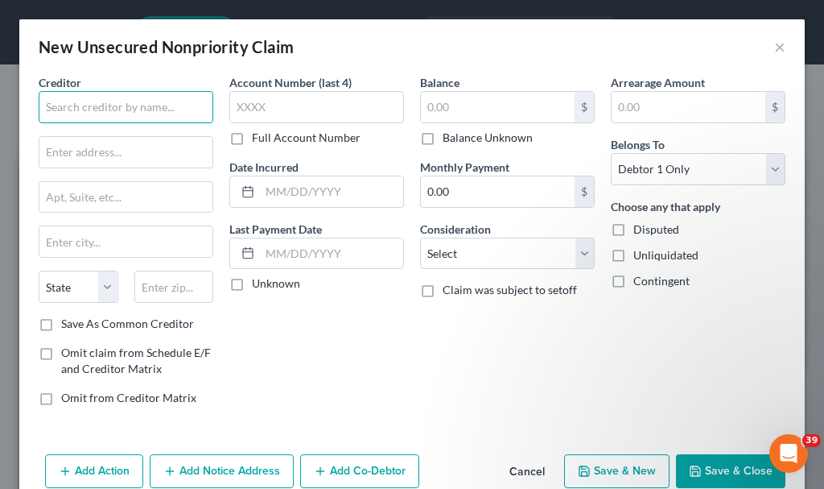
click at [146, 116] on input "text" at bounding box center [126, 107] width 175 height 32
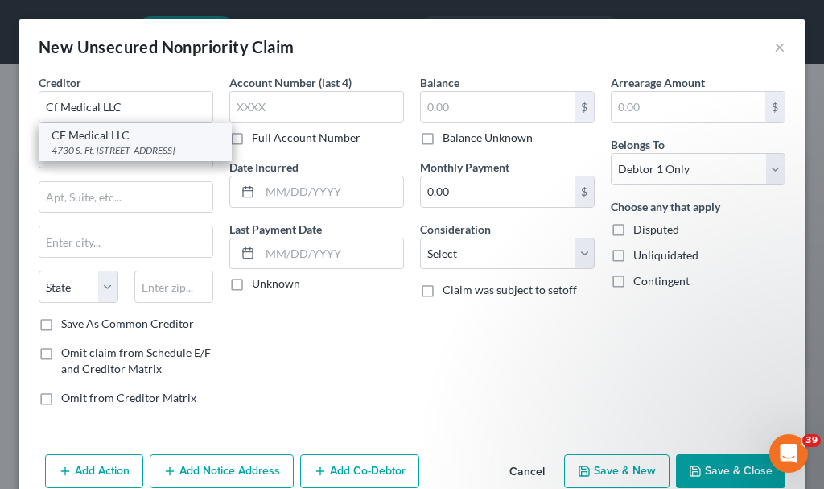
click at [97, 153] on div "4730 S. Ft. Apache Rd. #300, Las Vegas, NV 89147" at bounding box center [135, 150] width 167 height 14
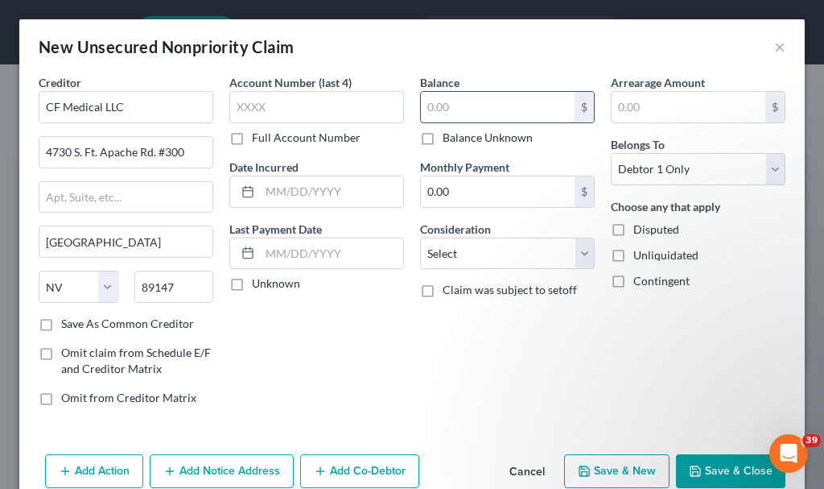
click at [445, 109] on input "text" at bounding box center [498, 107] width 154 height 31
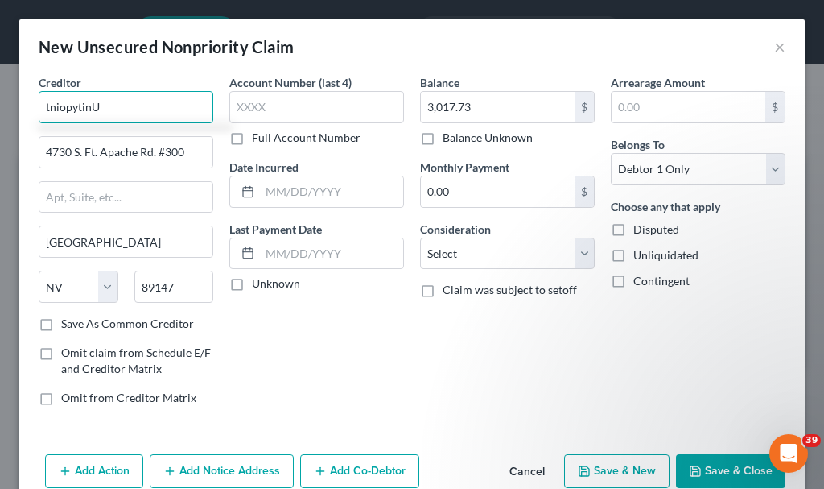
click at [122, 107] on input "tniopytinU" at bounding box center [126, 107] width 175 height 32
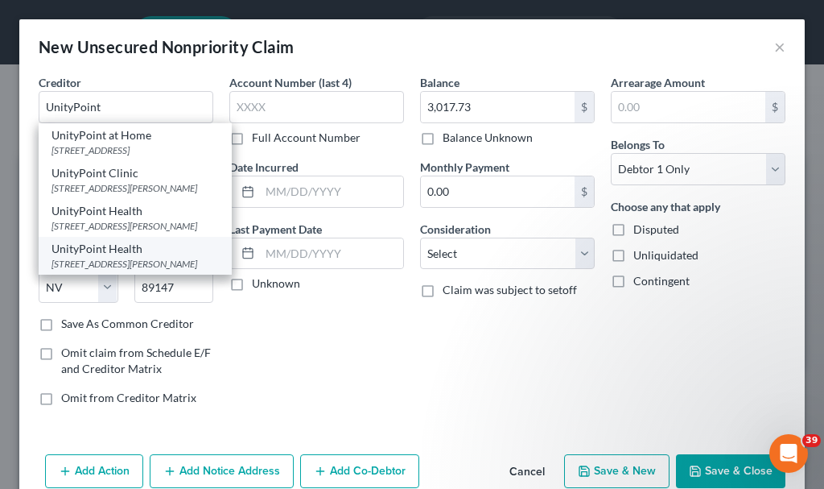
click at [120, 257] on div "UnityPoint Health" at bounding box center [135, 249] width 167 height 16
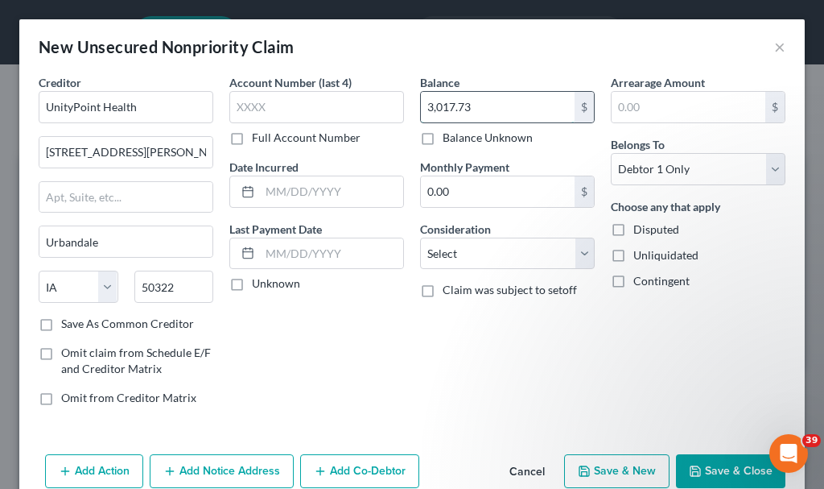
click at [493, 99] on input "3,017.73" at bounding box center [498, 107] width 154 height 31
click at [483, 243] on select "Select Cable / Satellite Services Collection Agency Credit Card Debt Debt Couns…" at bounding box center [507, 253] width 175 height 32
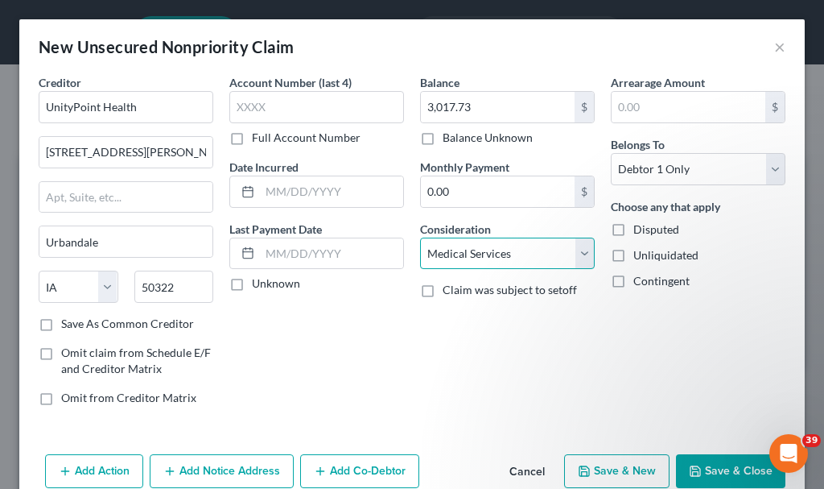
click at [420, 237] on select "Select Cable / Satellite Services Collection Agency Credit Card Debt Debt Couns…" at bounding box center [507, 253] width 175 height 32
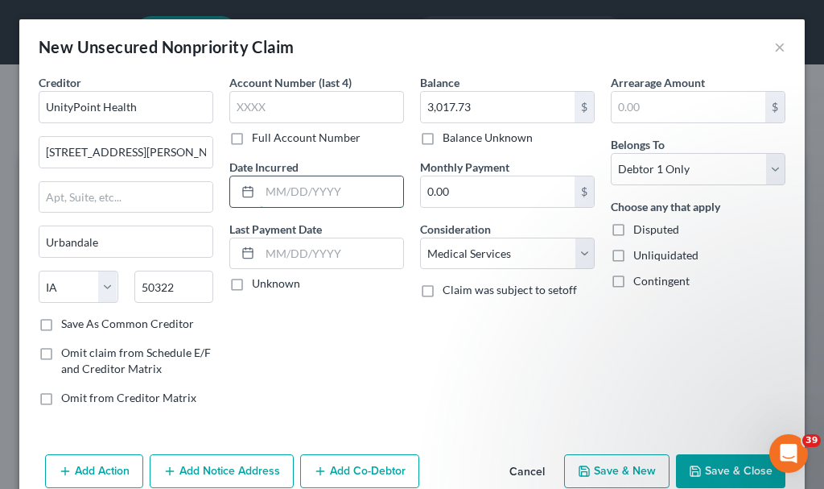
drag, startPoint x: 354, startPoint y: 189, endPoint x: 336, endPoint y: 189, distance: 17.7
click at [353, 189] on input "text" at bounding box center [331, 191] width 143 height 31
click at [241, 466] on button "Add Notice Address" at bounding box center [222, 471] width 144 height 34
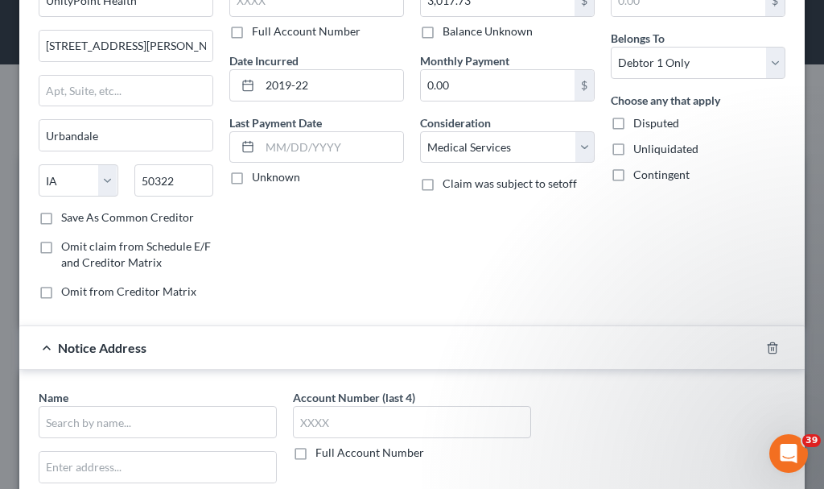
scroll to position [161, 0]
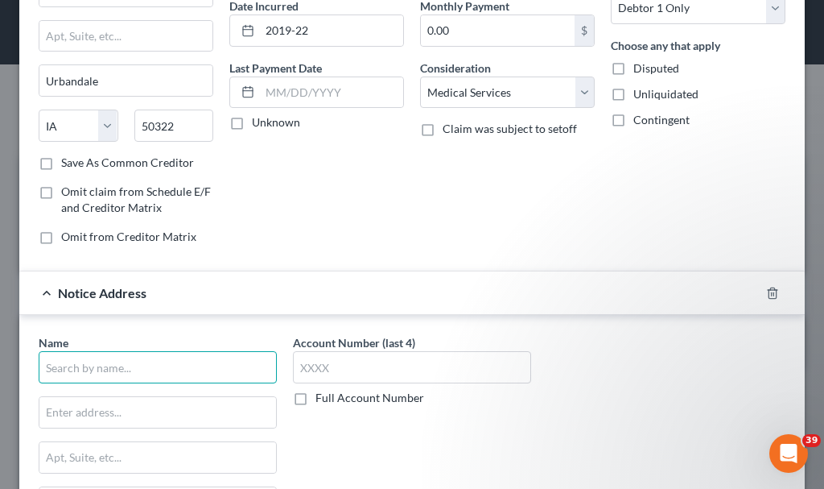
click at [163, 357] on input "text" at bounding box center [158, 367] width 238 height 32
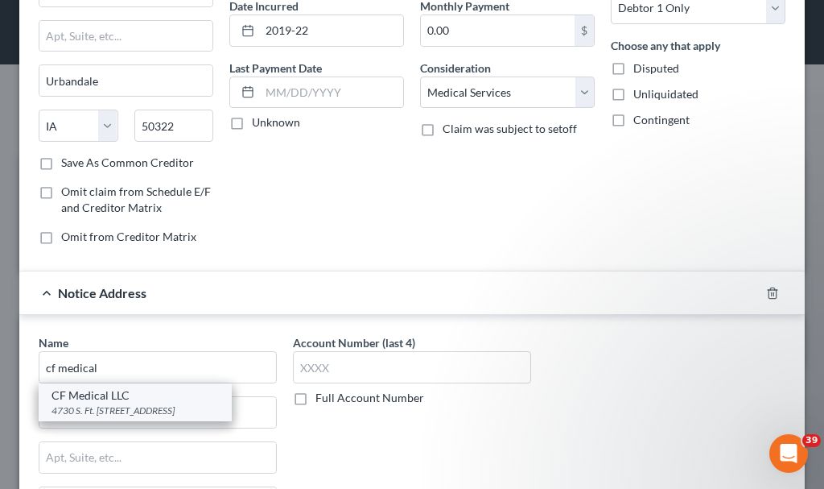
click at [129, 400] on div "CF Medical LLC" at bounding box center [135, 395] width 167 height 16
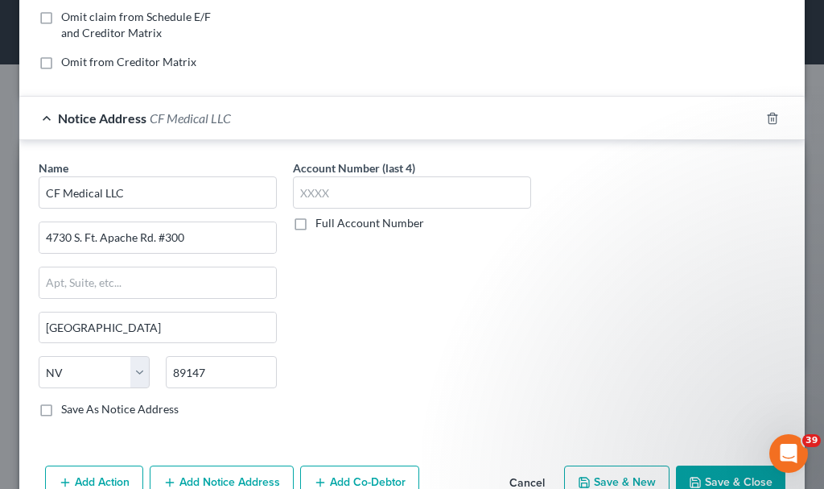
scroll to position [378, 0]
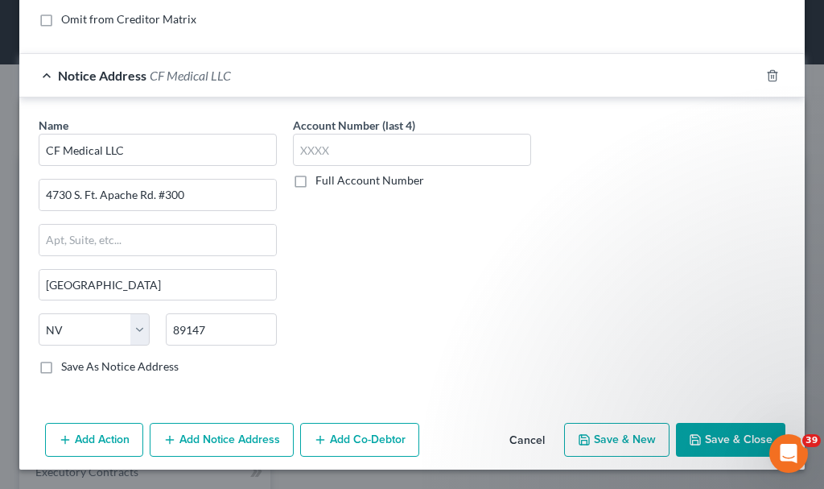
click at [716, 428] on button "Save & Close" at bounding box center [730, 440] width 109 height 34
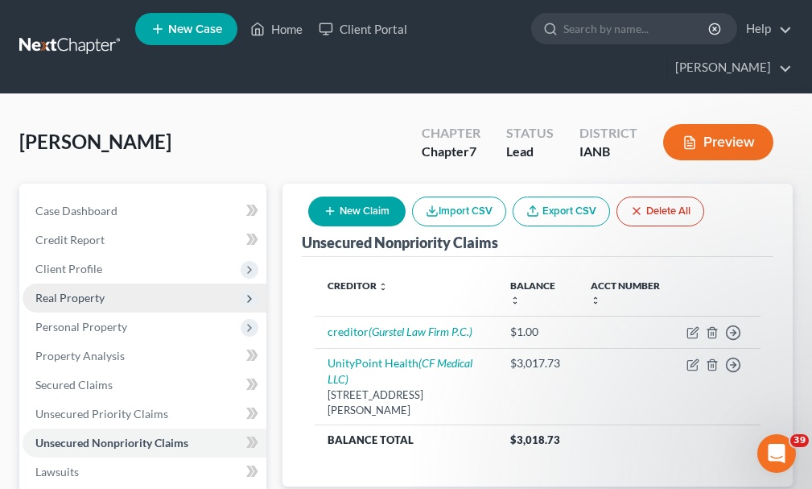
click at [60, 291] on span "Real Property" at bounding box center [69, 298] width 69 height 14
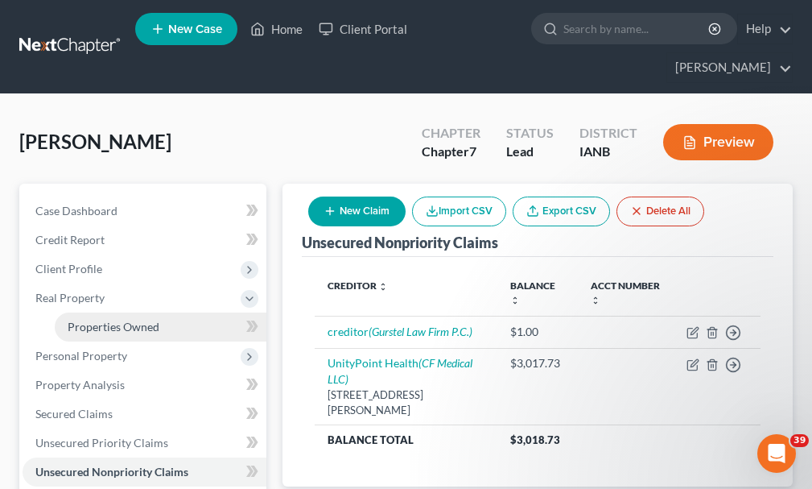
click at [137, 320] on span "Properties Owned" at bounding box center [114, 327] width 92 height 14
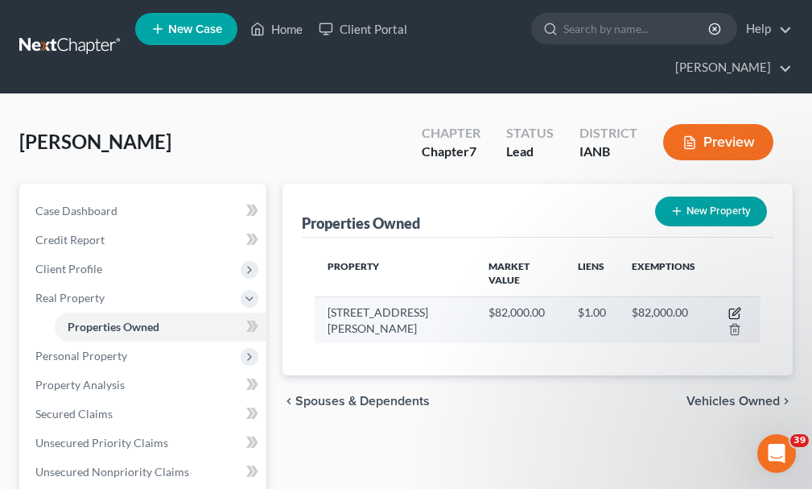
click at [728, 307] on icon "button" at bounding box center [734, 313] width 13 height 13
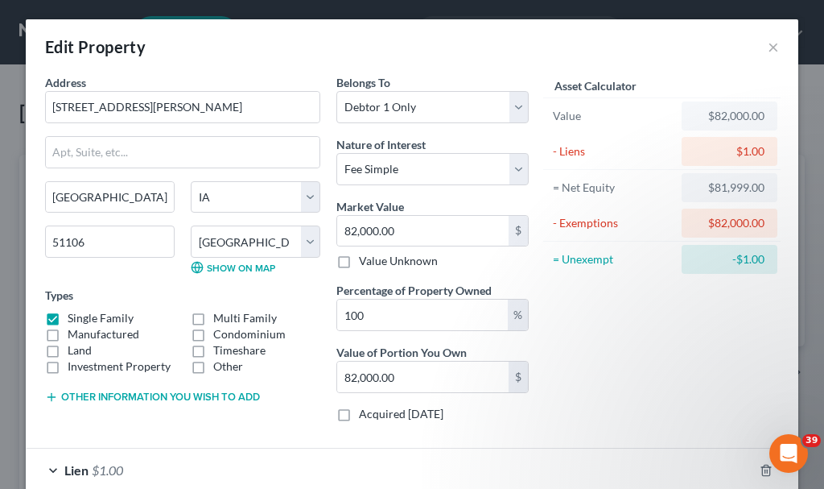
click at [218, 394] on button "Other information you wish to add" at bounding box center [152, 396] width 215 height 13
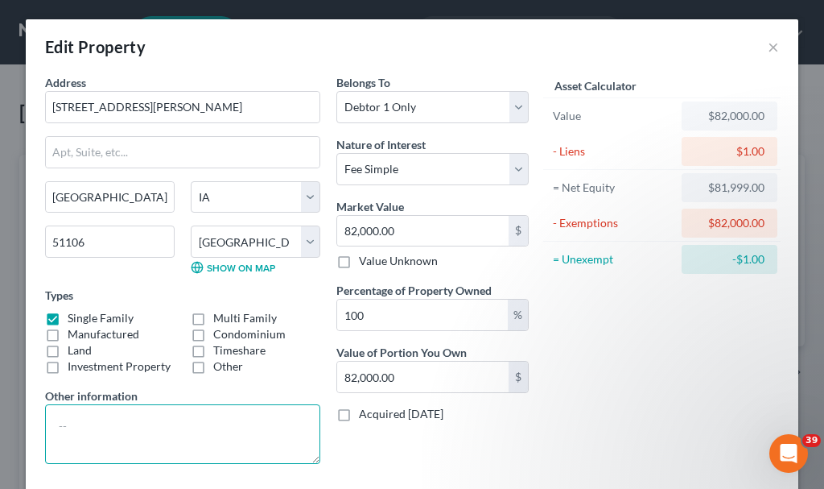
click at [141, 423] on textarea at bounding box center [182, 434] width 275 height 60
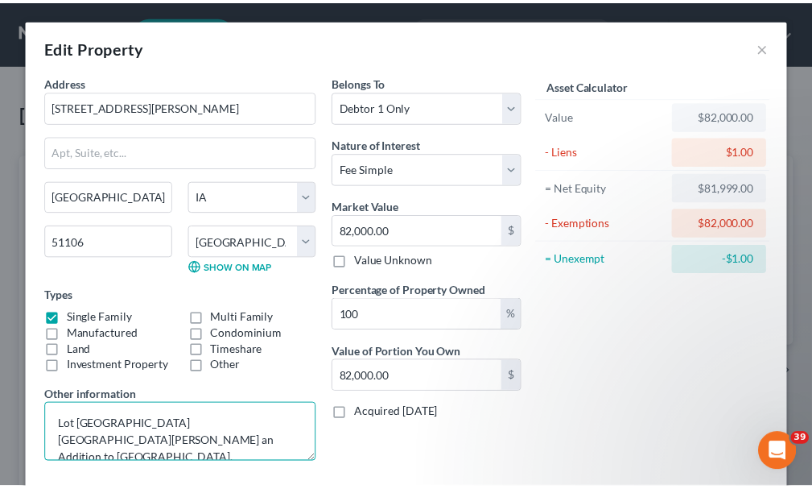
scroll to position [177, 0]
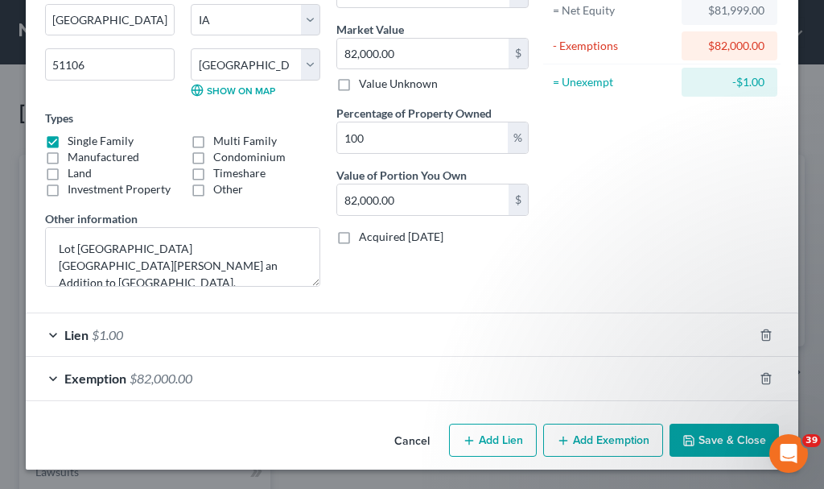
click at [698, 438] on button "Save & Close" at bounding box center [724, 440] width 109 height 34
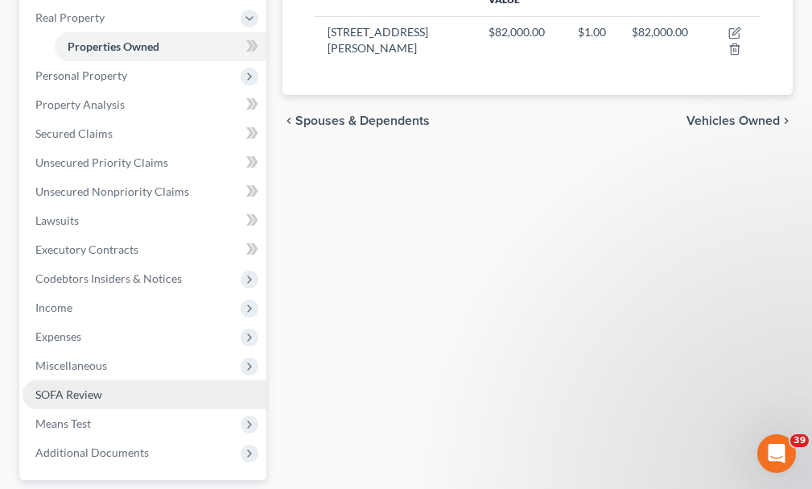
scroll to position [322, 0]
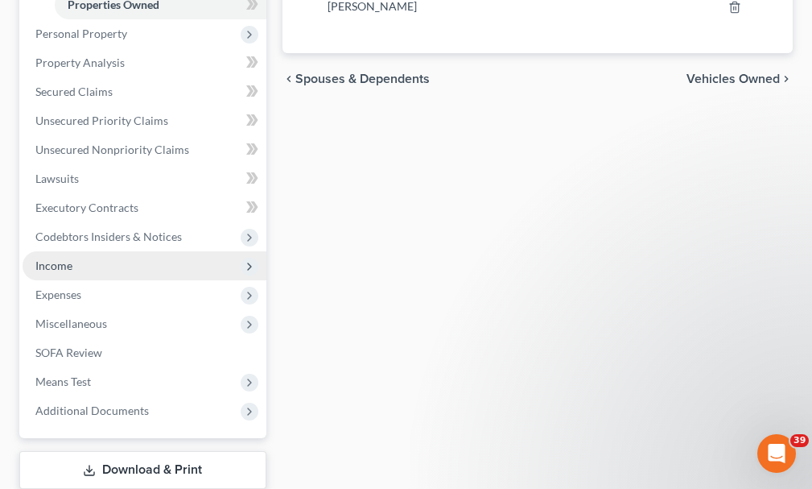
click at [52, 258] on span "Income" at bounding box center [53, 265] width 37 height 14
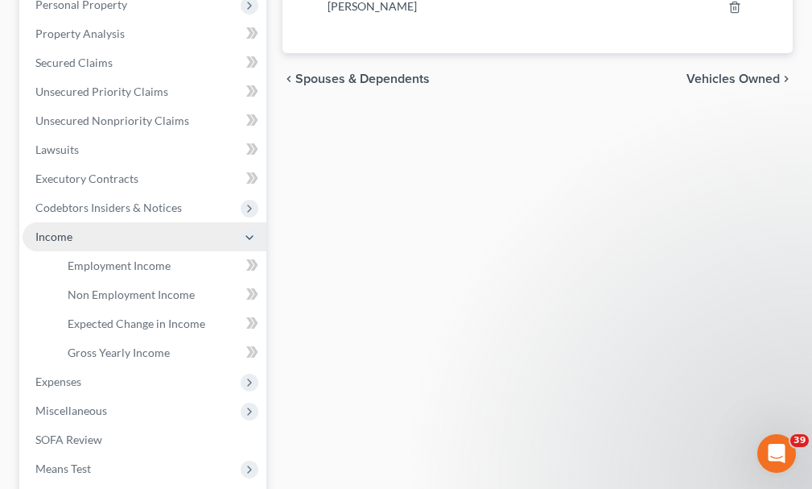
scroll to position [293, 0]
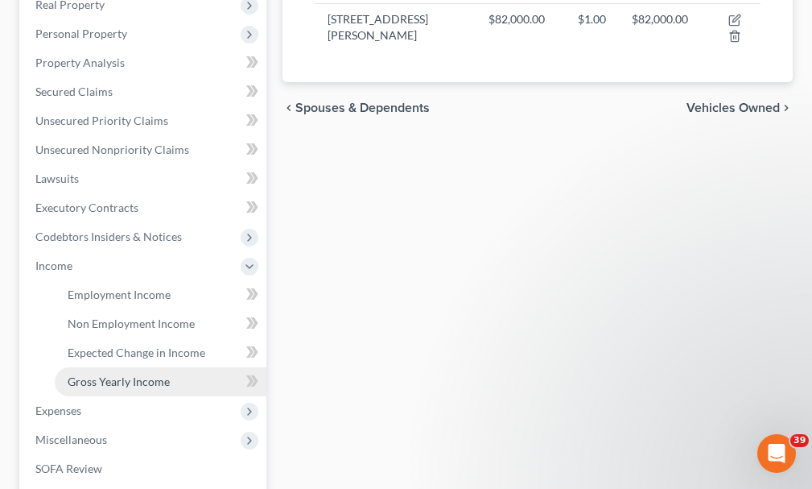
click at [97, 374] on span "Gross Yearly Income" at bounding box center [119, 381] width 102 height 14
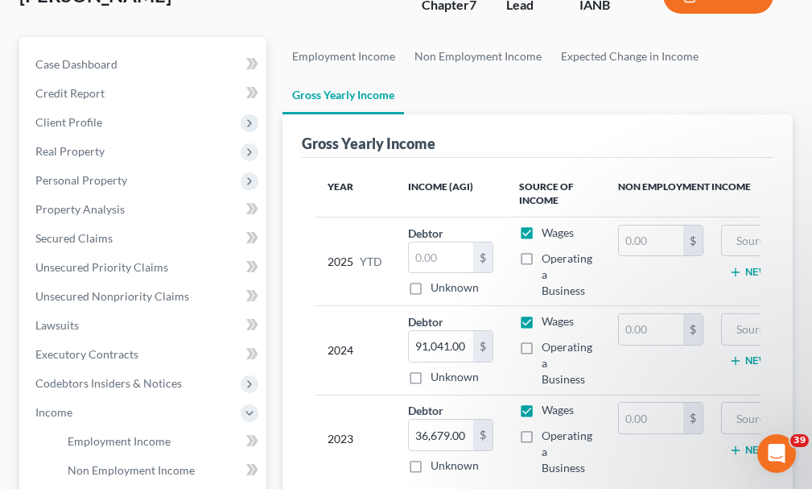
scroll to position [241, 0]
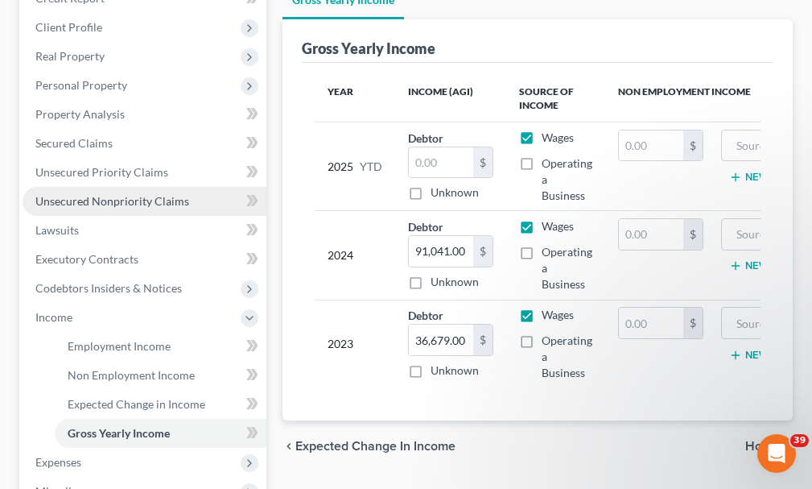
click at [92, 194] on span "Unsecured Nonpriority Claims" at bounding box center [112, 201] width 154 height 14
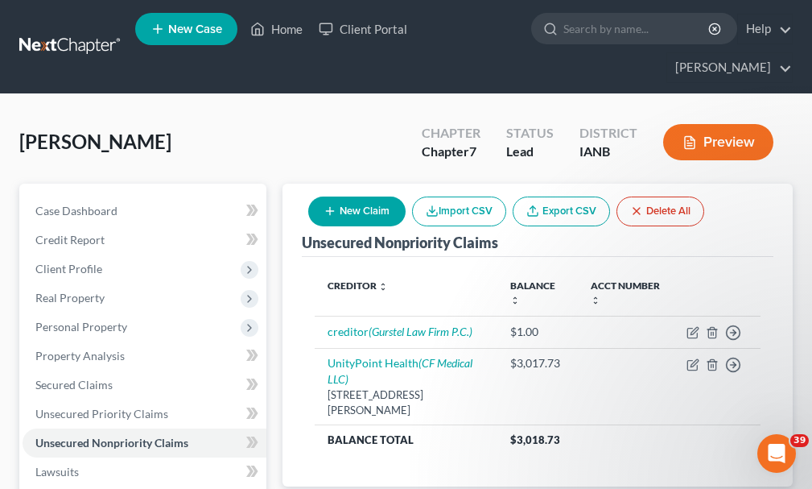
click at [367, 196] on button "New Claim" at bounding box center [356, 211] width 97 height 30
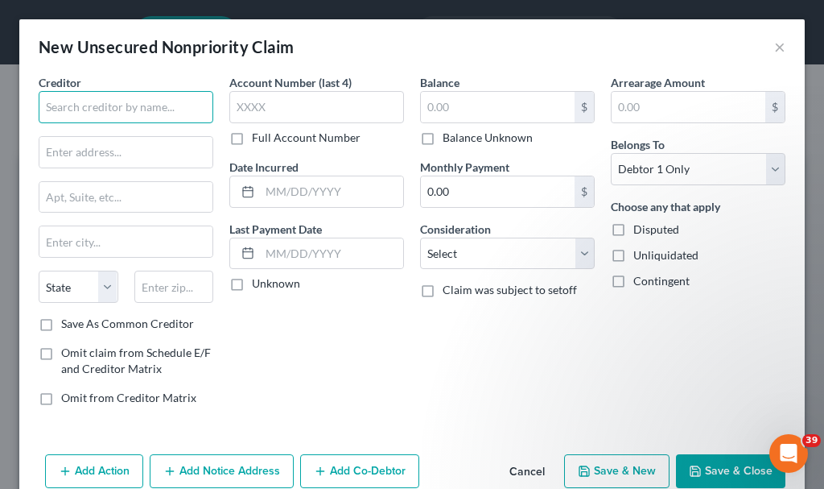
click at [138, 102] on input "text" at bounding box center [126, 107] width 175 height 32
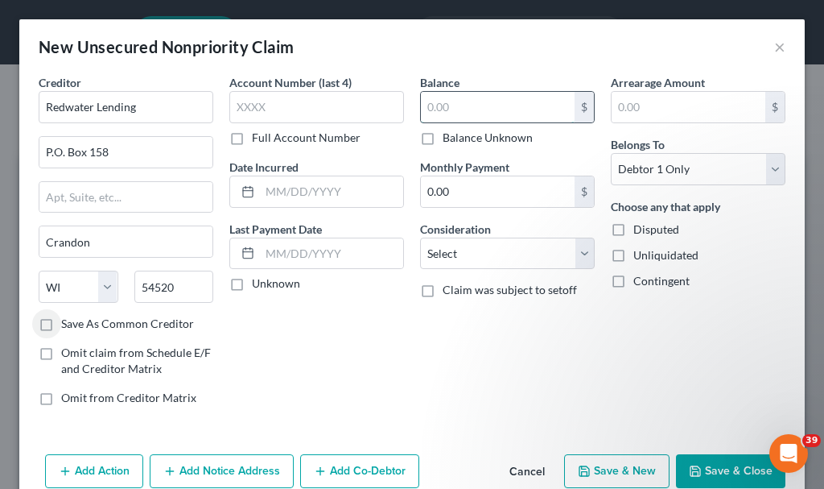
click at [466, 101] on input "text" at bounding box center [498, 107] width 154 height 31
click at [583, 464] on button "Save & New" at bounding box center [616, 471] width 105 height 34
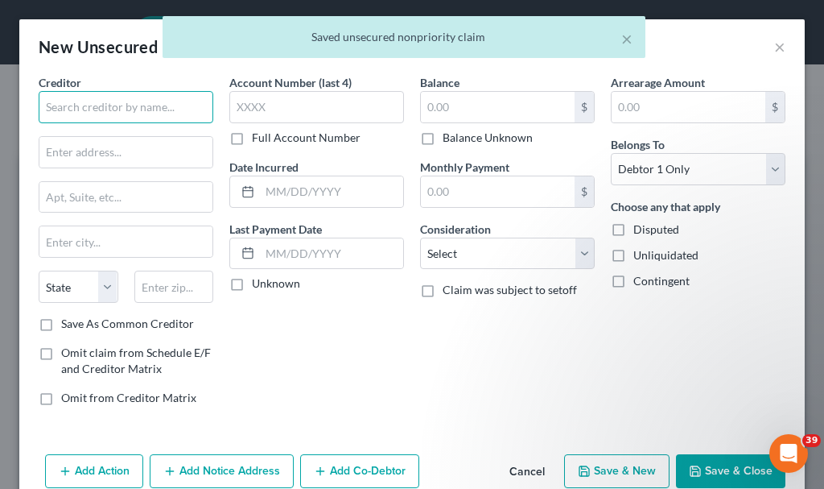
click at [126, 103] on input "text" at bounding box center [126, 107] width 175 height 32
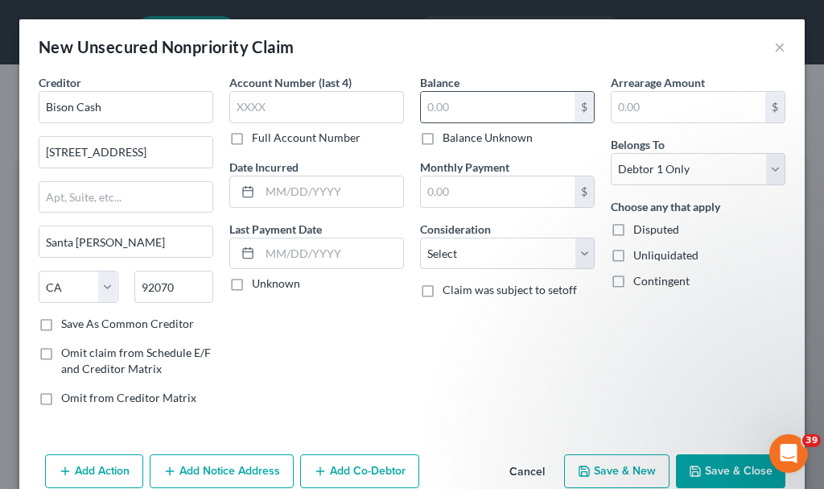
click at [476, 104] on input "text" at bounding box center [498, 107] width 154 height 31
click at [608, 465] on button "Save & New" at bounding box center [616, 471] width 105 height 34
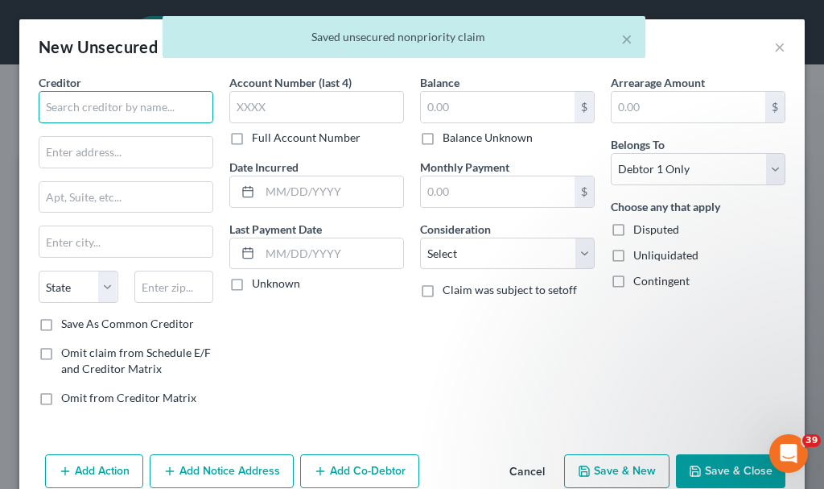
click at [102, 102] on input "text" at bounding box center [126, 107] width 175 height 32
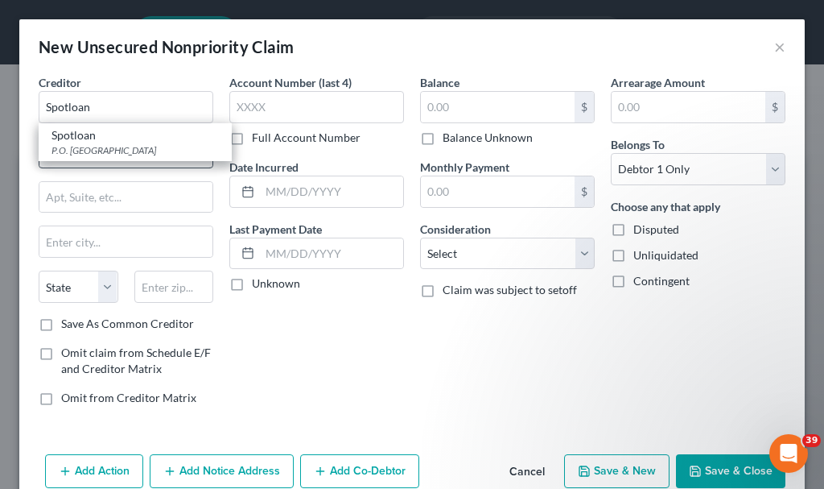
click at [101, 146] on div "P.O. Box 720, Belcourt, ND 58316" at bounding box center [135, 150] width 167 height 14
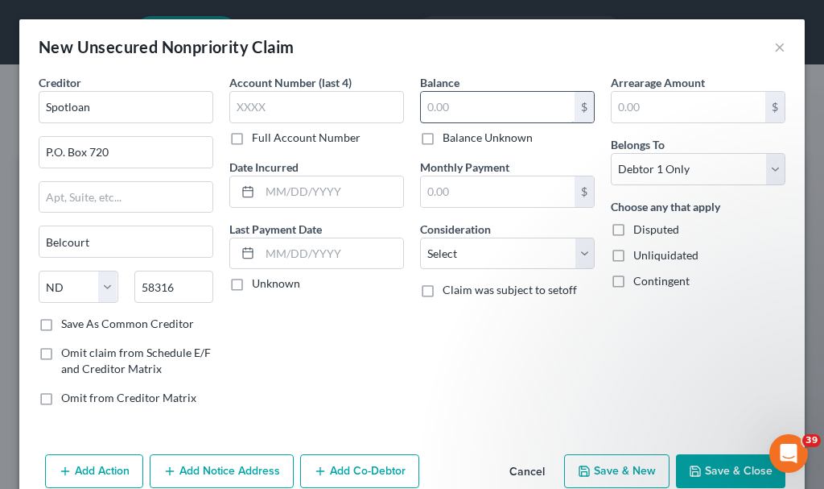
click at [459, 105] on input "text" at bounding box center [498, 107] width 154 height 31
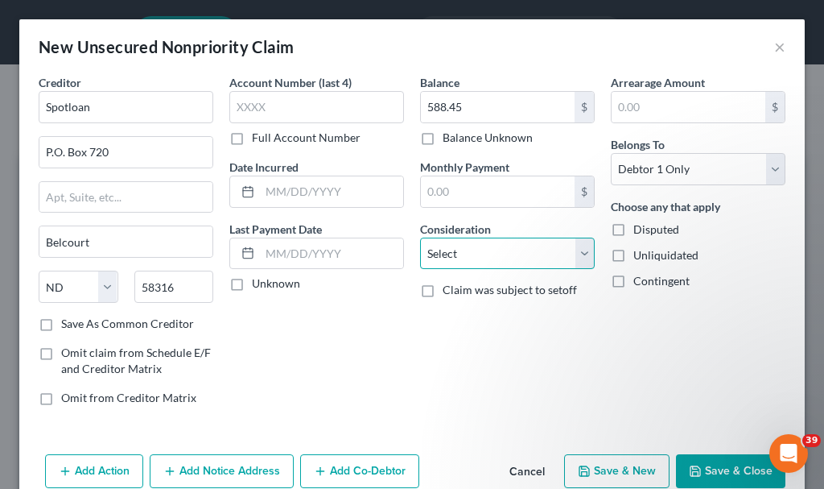
click at [474, 249] on select "Select Cable / Satellite Services Collection Agency Credit Card Debt Debt Couns…" at bounding box center [507, 253] width 175 height 32
click at [420, 237] on select "Select Cable / Satellite Services Collection Agency Credit Card Debt Debt Couns…" at bounding box center [507, 253] width 175 height 32
click at [584, 470] on button "Save & New" at bounding box center [616, 471] width 105 height 34
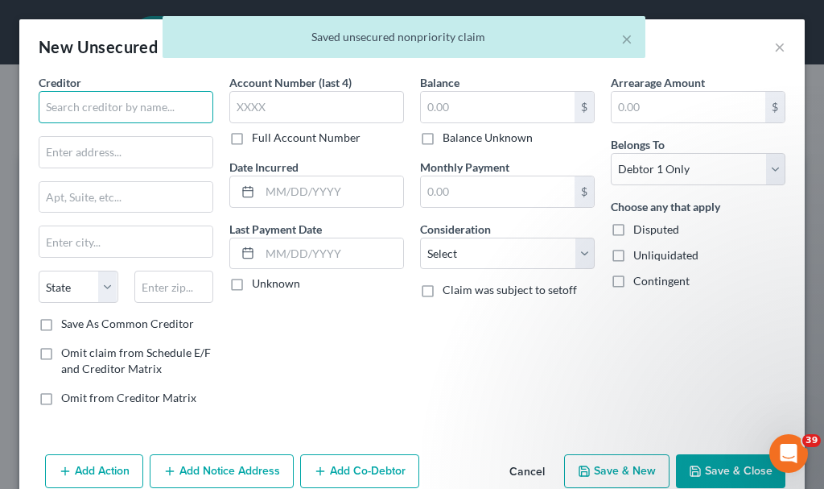
click at [126, 103] on input "text" at bounding box center [126, 107] width 175 height 32
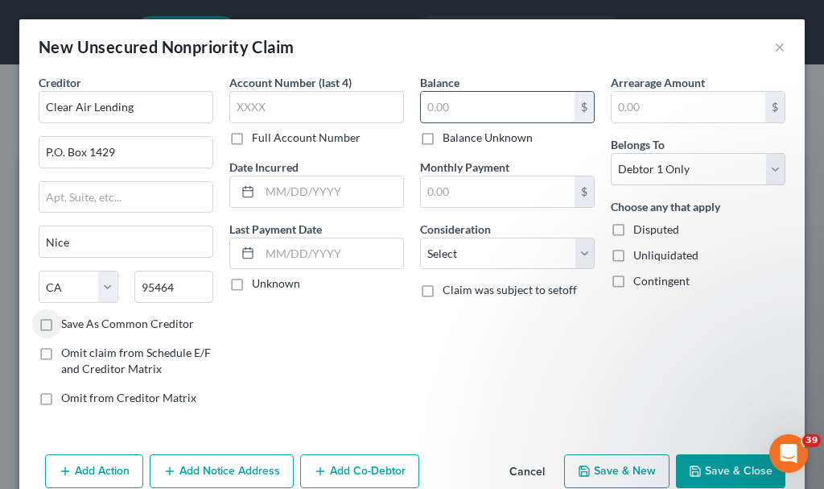
click at [484, 103] on input "text" at bounding box center [498, 107] width 154 height 31
click at [484, 247] on select "Select Cable / Satellite Services Collection Agency Credit Card Debt Debt Couns…" at bounding box center [507, 253] width 175 height 32
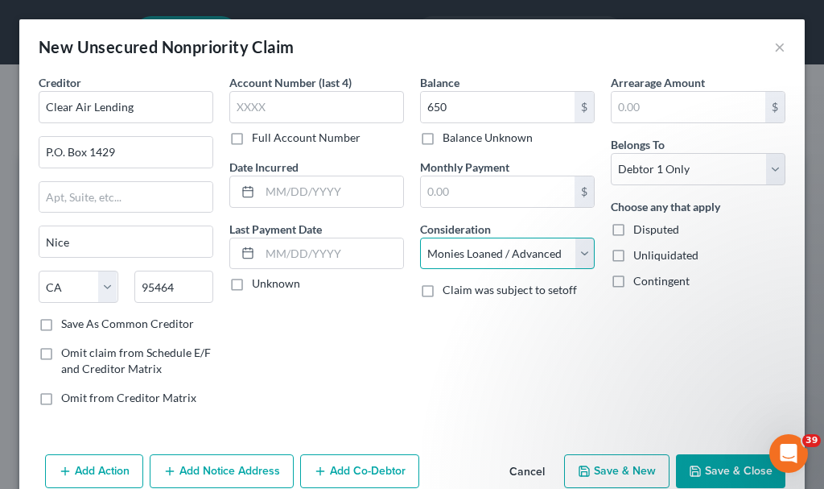
click at [420, 237] on select "Select Cable / Satellite Services Collection Agency Credit Card Debt Debt Couns…" at bounding box center [507, 253] width 175 height 32
click at [600, 463] on button "Save & New" at bounding box center [616, 471] width 105 height 34
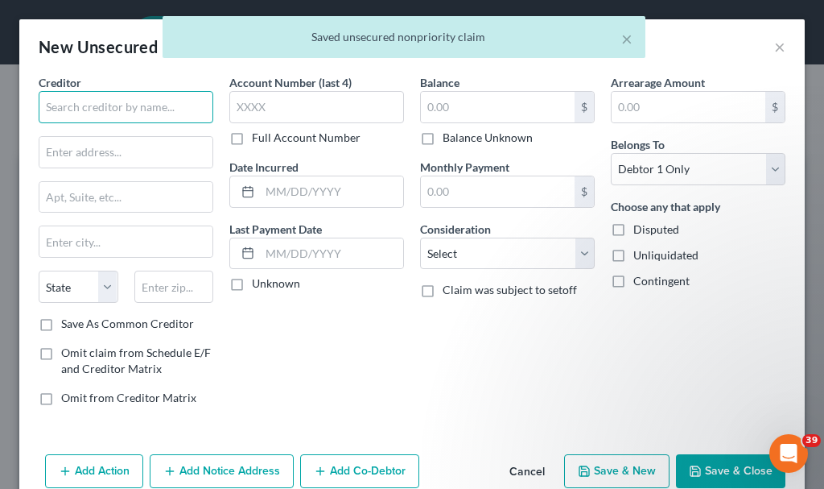
click at [155, 105] on input "text" at bounding box center [126, 107] width 175 height 32
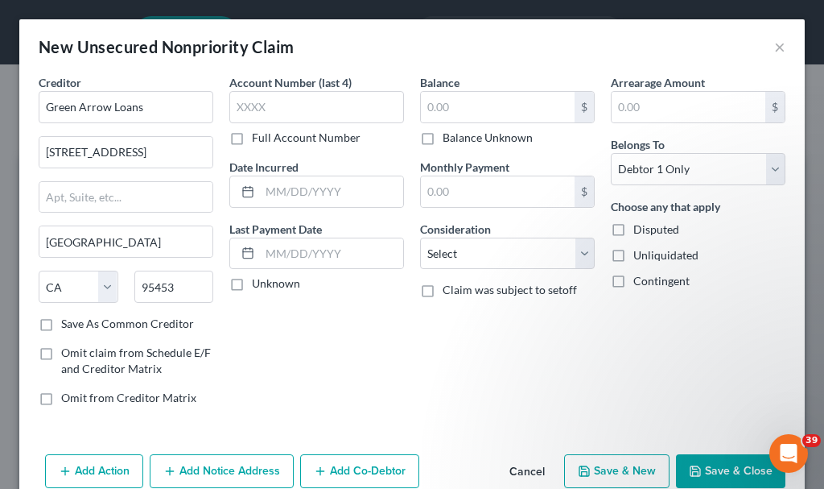
click at [61, 324] on label "Save As Common Creditor" at bounding box center [127, 324] width 133 height 16
click at [68, 324] on input "Save As Common Creditor" at bounding box center [73, 321] width 10 height 10
click at [483, 107] on input "text" at bounding box center [498, 107] width 154 height 31
click at [490, 260] on select "Select Cable / Satellite Services Collection Agency Credit Card Debt Debt Couns…" at bounding box center [507, 253] width 175 height 32
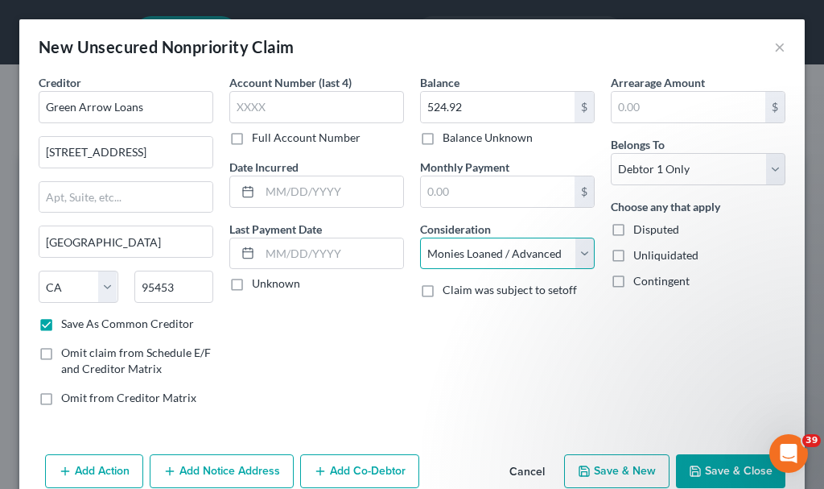
click at [420, 237] on select "Select Cable / Satellite Services Collection Agency Credit Card Debt Debt Couns…" at bounding box center [507, 253] width 175 height 32
click at [594, 460] on button "Save & New" at bounding box center [616, 471] width 105 height 34
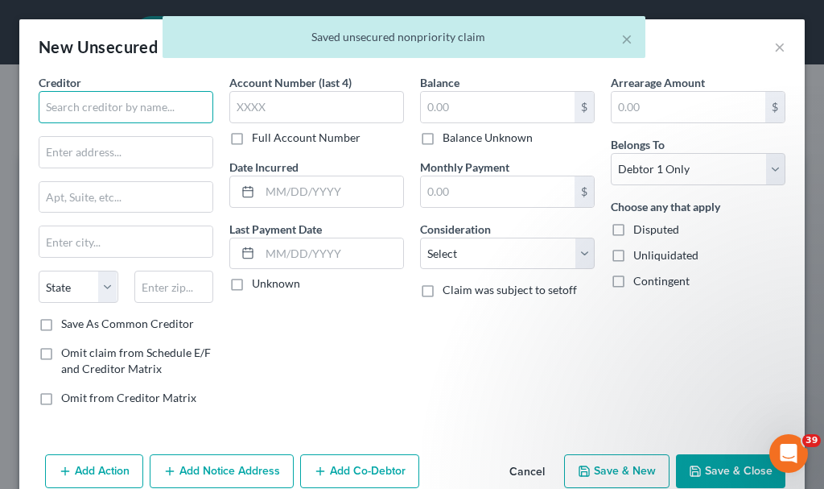
click at [146, 106] on input "text" at bounding box center [126, 107] width 175 height 32
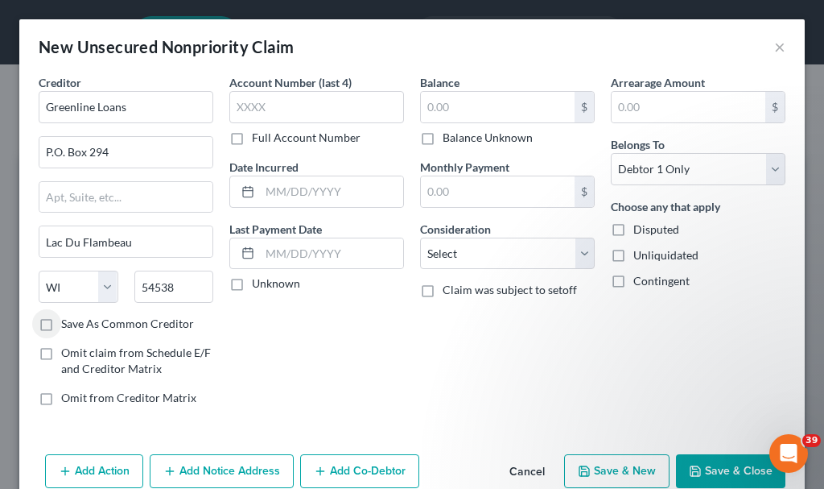
click at [61, 325] on label "Save As Common Creditor" at bounding box center [127, 324] width 133 height 16
click at [68, 325] on input "Save As Common Creditor" at bounding box center [73, 321] width 10 height 10
click at [456, 108] on input "text" at bounding box center [498, 107] width 154 height 31
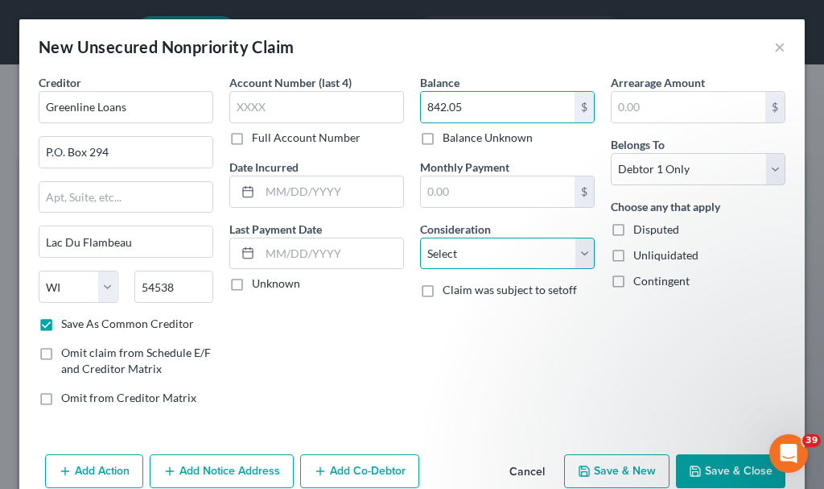
click at [477, 248] on select "Select Cable / Satellite Services Collection Agency Credit Card Debt Debt Couns…" at bounding box center [507, 253] width 175 height 32
click at [420, 237] on select "Select Cable / Satellite Services Collection Agency Credit Card Debt Debt Couns…" at bounding box center [507, 253] width 175 height 32
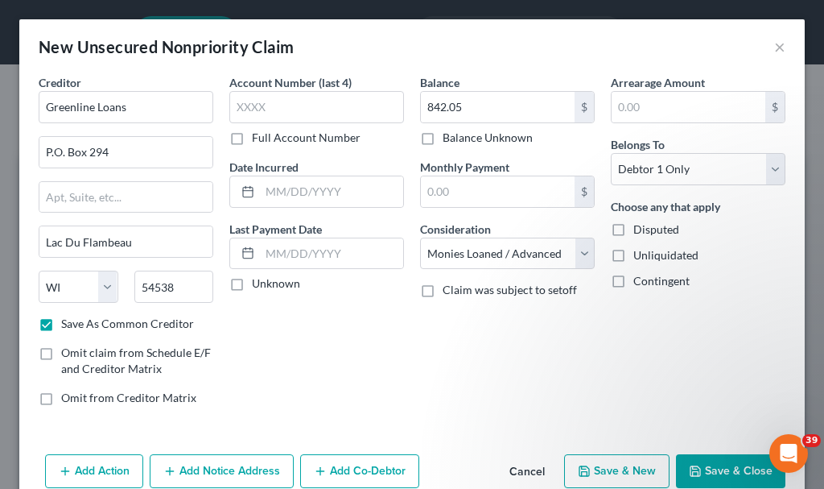
click at [615, 469] on button "Save & New" at bounding box center [616, 471] width 105 height 34
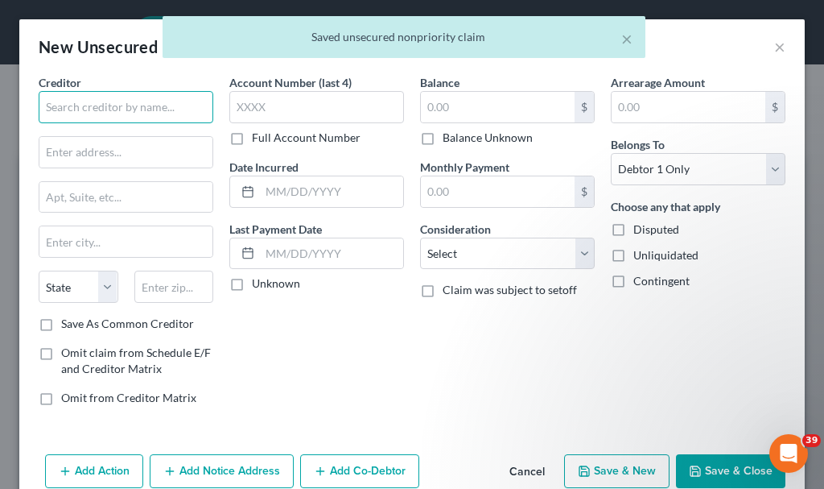
click at [129, 110] on input "text" at bounding box center [126, 107] width 175 height 32
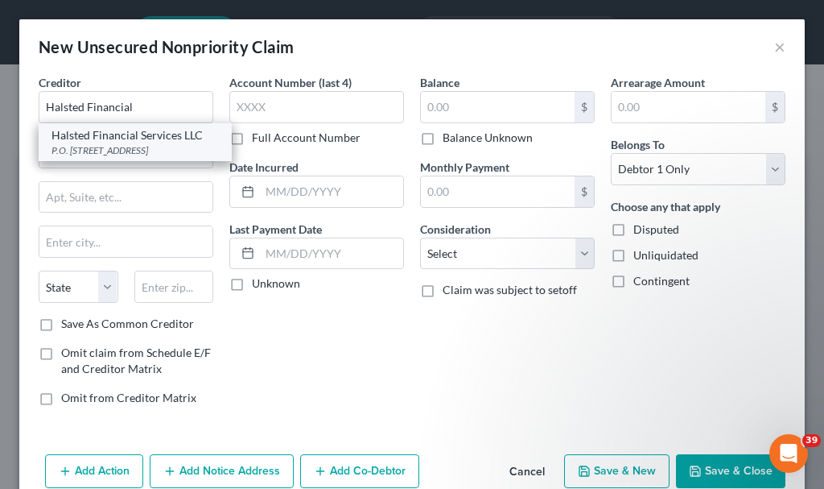
click at [130, 143] on div "P.O. Box 828, Skokie, IL 60076" at bounding box center [135, 150] width 167 height 14
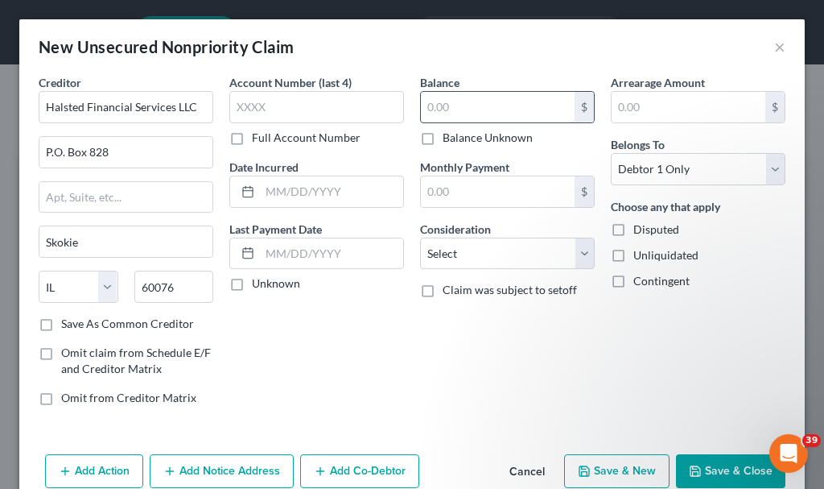
click at [453, 101] on input "text" at bounding box center [498, 107] width 154 height 31
click at [597, 467] on button "Save & New" at bounding box center [616, 471] width 105 height 34
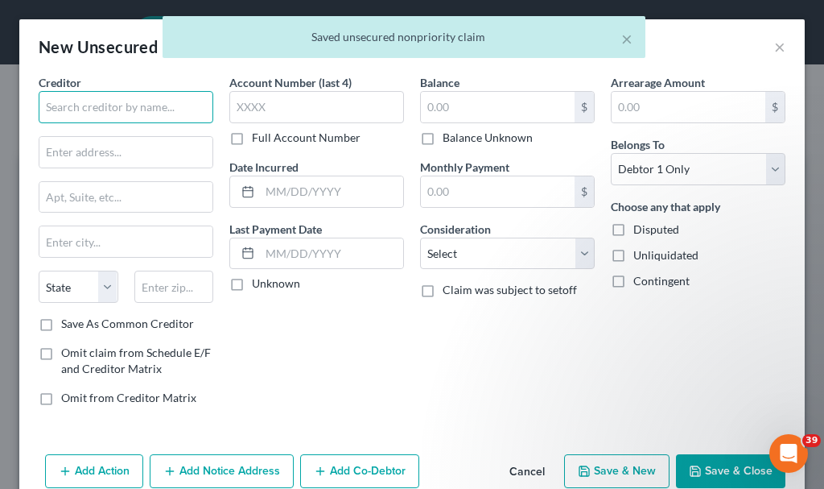
click at [140, 105] on input "text" at bounding box center [126, 107] width 175 height 32
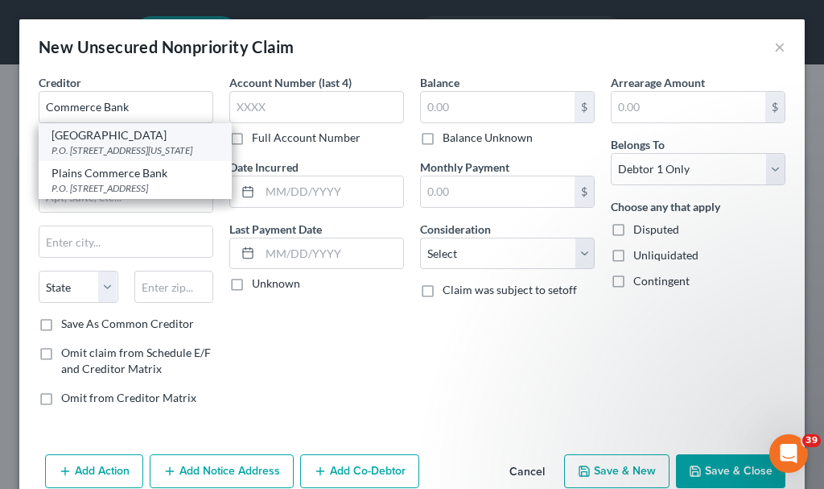
click at [98, 146] on div "P.O. Box 411036, Kansas City, MO 64141-1036" at bounding box center [135, 150] width 167 height 14
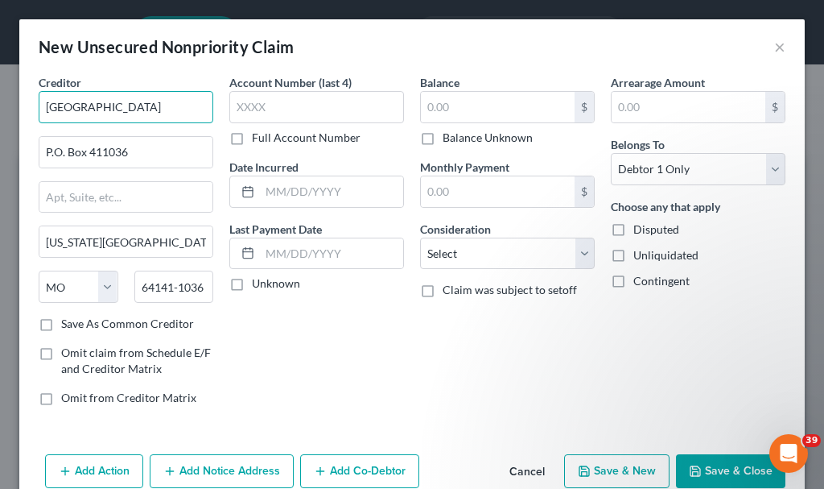
click at [194, 102] on input "Commerce BankCard Center" at bounding box center [126, 107] width 175 height 32
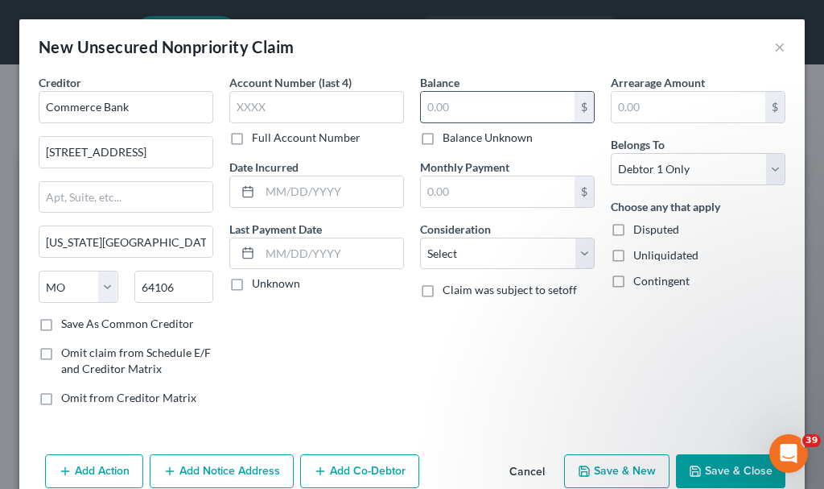
click at [488, 105] on input "text" at bounding box center [498, 107] width 154 height 31
click at [603, 473] on button "Save & New" at bounding box center [616, 471] width 105 height 34
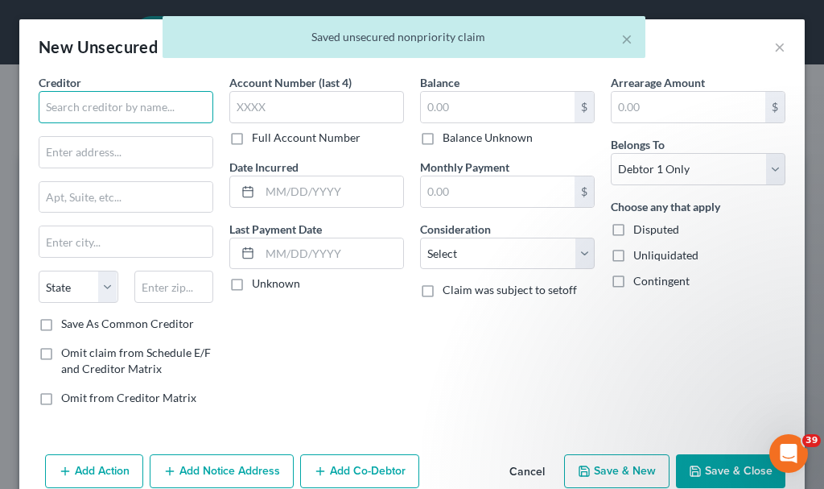
click at [126, 104] on input "text" at bounding box center [126, 107] width 175 height 32
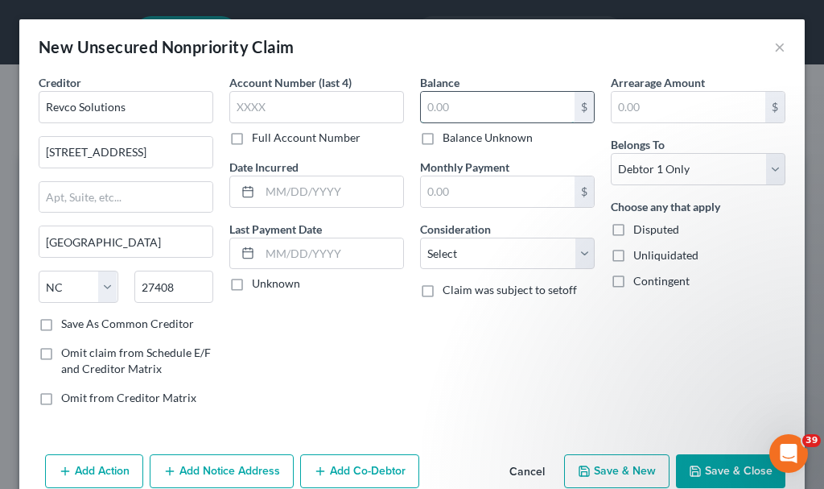
click at [464, 113] on input "text" at bounding box center [498, 107] width 154 height 31
drag, startPoint x: 591, startPoint y: 462, endPoint x: 602, endPoint y: 458, distance: 12.0
click at [602, 458] on button "Save & New" at bounding box center [616, 471] width 105 height 34
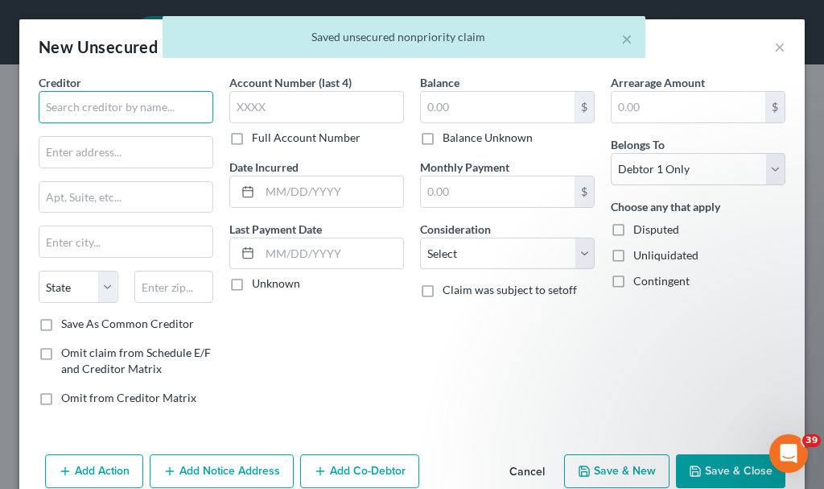
click at [112, 104] on input "text" at bounding box center [126, 107] width 175 height 32
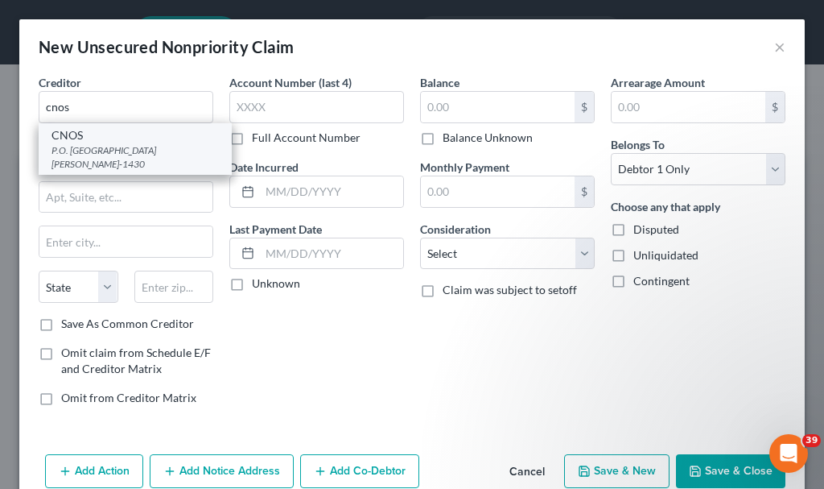
click at [89, 152] on div "P.O. Box 1430, Dakota Dunes, SD 57049-1430" at bounding box center [135, 156] width 167 height 27
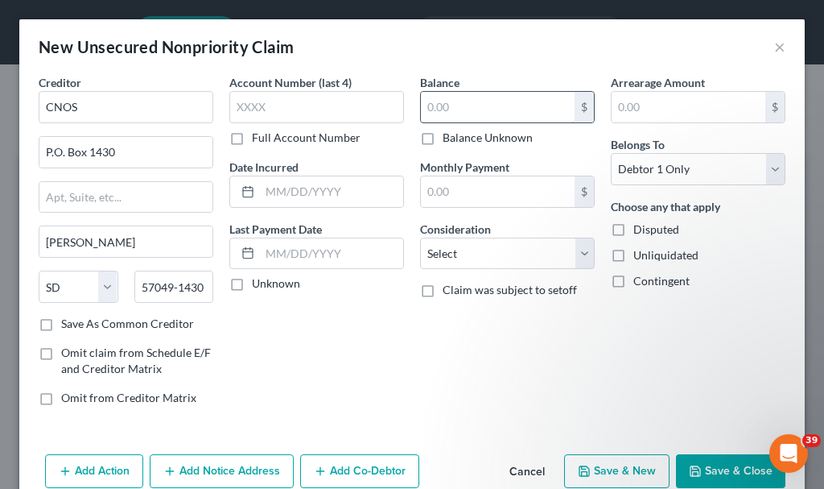
click at [468, 98] on input "text" at bounding box center [498, 107] width 154 height 31
click at [481, 246] on select "Select Cable / Satellite Services Collection Agency Credit Card Debt Debt Couns…" at bounding box center [507, 253] width 175 height 32
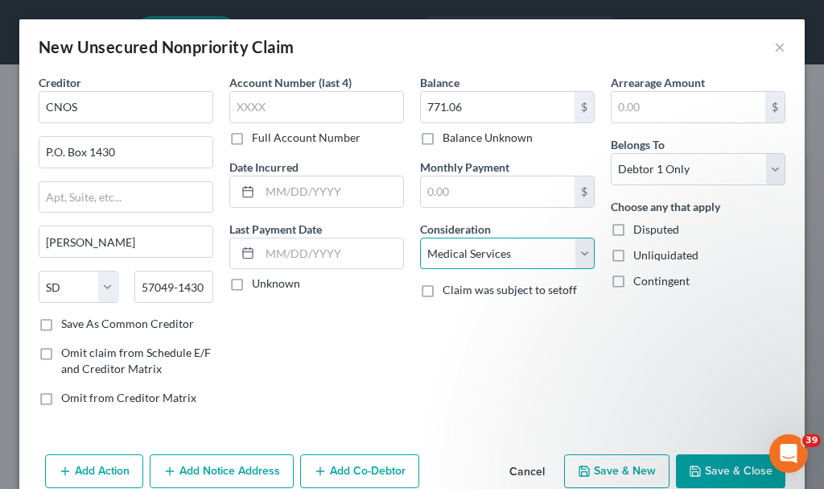
click at [420, 237] on select "Select Cable / Satellite Services Collection Agency Credit Card Debt Debt Couns…" at bounding box center [507, 253] width 175 height 32
click at [592, 470] on button "Save & New" at bounding box center [616, 471] width 105 height 34
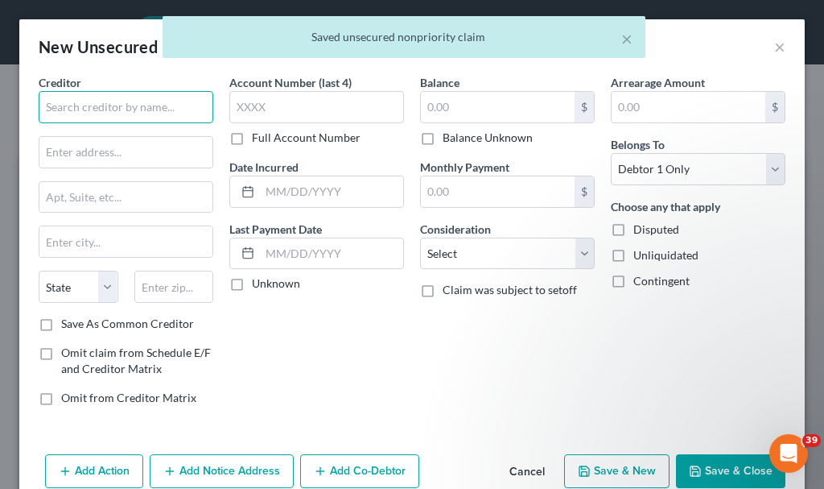
click at [110, 105] on input "text" at bounding box center [126, 107] width 175 height 32
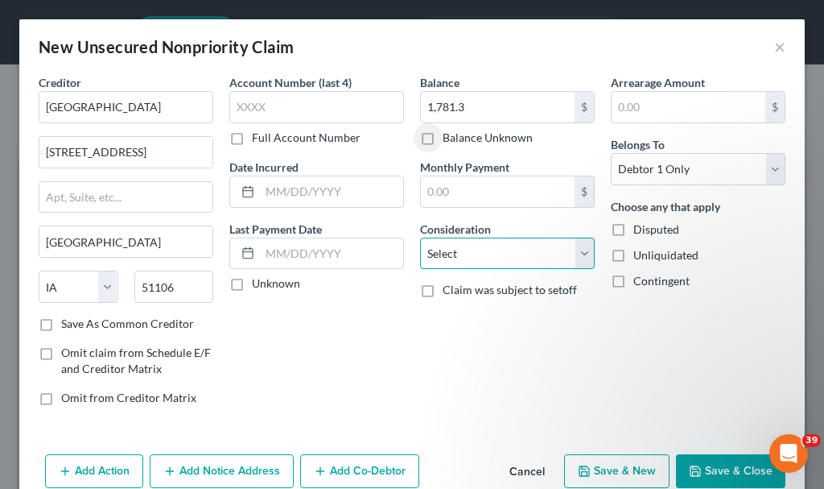
click at [462, 246] on select "Select Cable / Satellite Services Collection Agency Credit Card Debt Debt Couns…" at bounding box center [507, 253] width 175 height 32
click at [420, 237] on select "Select Cable / Satellite Services Collection Agency Credit Card Debt Debt Couns…" at bounding box center [507, 253] width 175 height 32
click at [587, 466] on button "Save & New" at bounding box center [616, 471] width 105 height 34
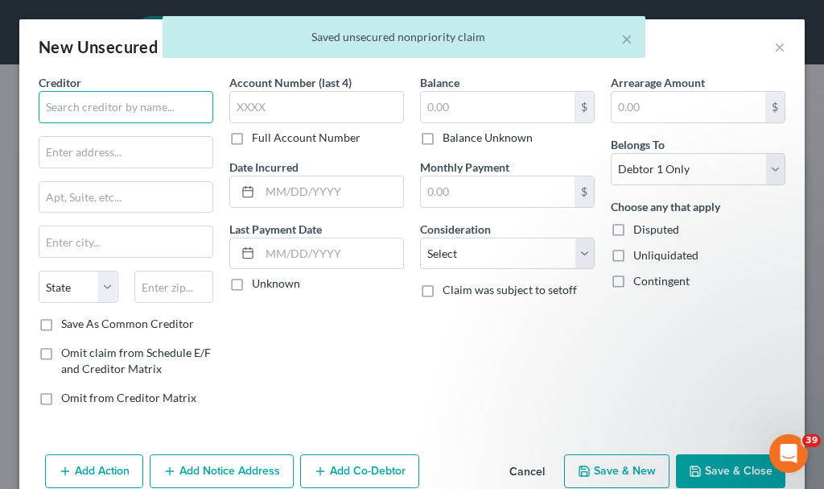
click at [115, 105] on input "text" at bounding box center [126, 107] width 175 height 32
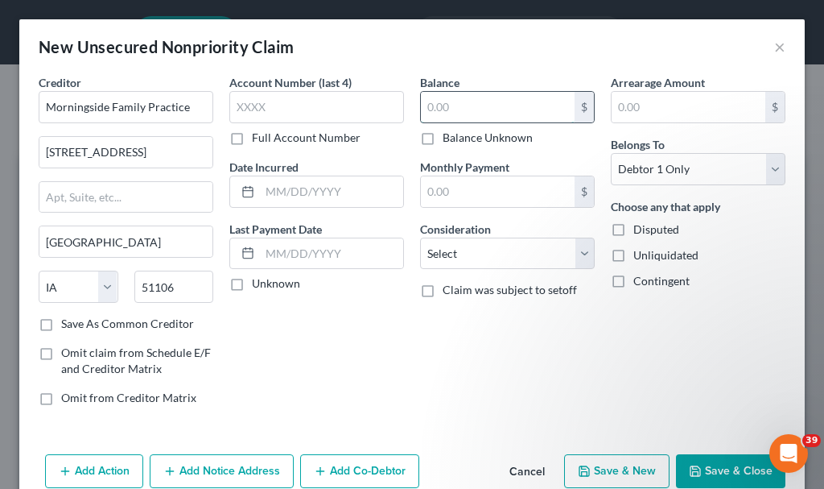
click at [455, 105] on input "text" at bounding box center [498, 107] width 154 height 31
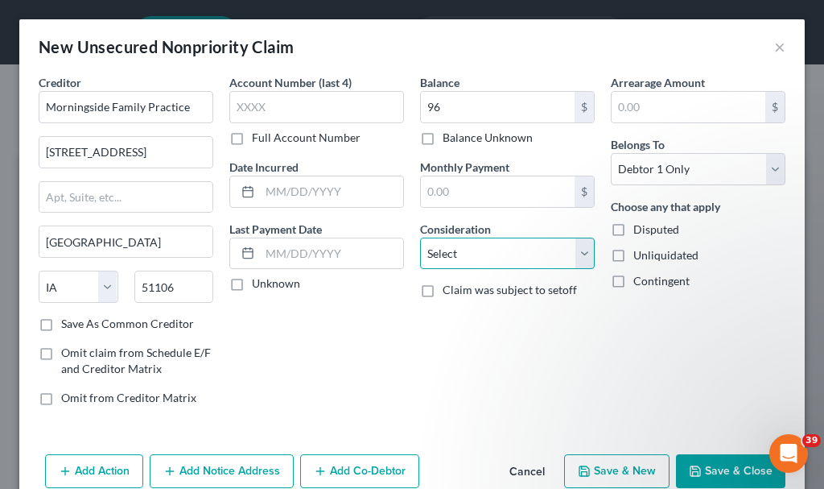
click at [468, 263] on select "Select Cable / Satellite Services Collection Agency Credit Card Debt Debt Couns…" at bounding box center [507, 253] width 175 height 32
click at [420, 237] on select "Select Cable / Satellite Services Collection Agency Credit Card Debt Debt Couns…" at bounding box center [507, 253] width 175 height 32
click at [588, 460] on button "Save & New" at bounding box center [616, 471] width 105 height 34
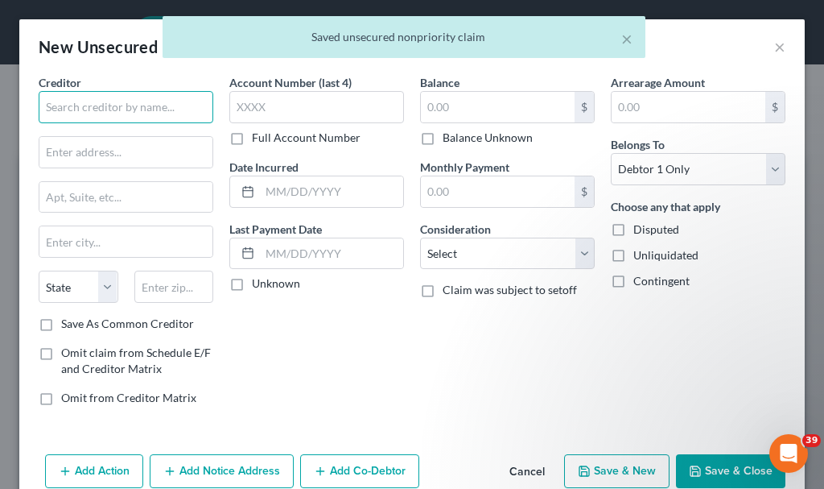
click at [105, 105] on input "text" at bounding box center [126, 107] width 175 height 32
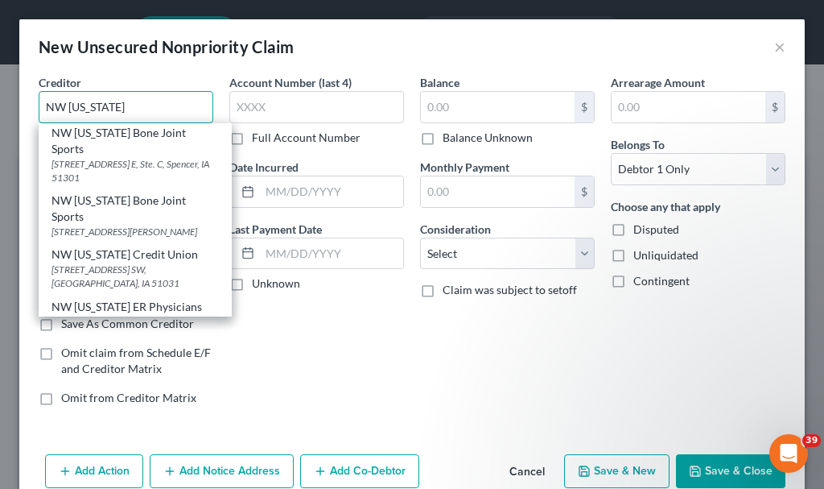
scroll to position [68, 0]
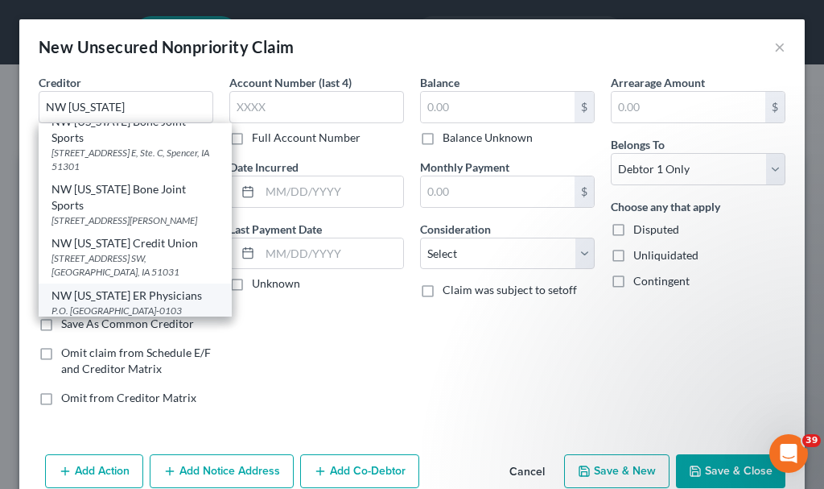
click at [126, 287] on div "NW Iowa ER Physicians" at bounding box center [135, 295] width 167 height 16
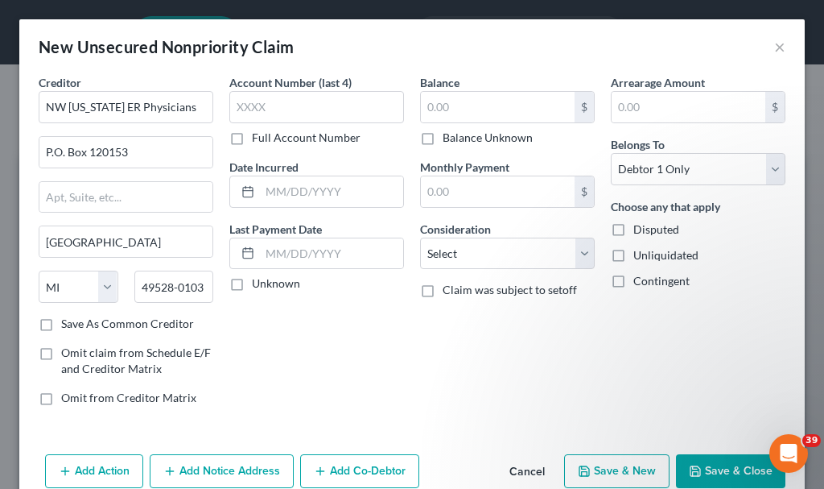
scroll to position [0, 0]
click at [450, 104] on input "text" at bounding box center [498, 107] width 154 height 31
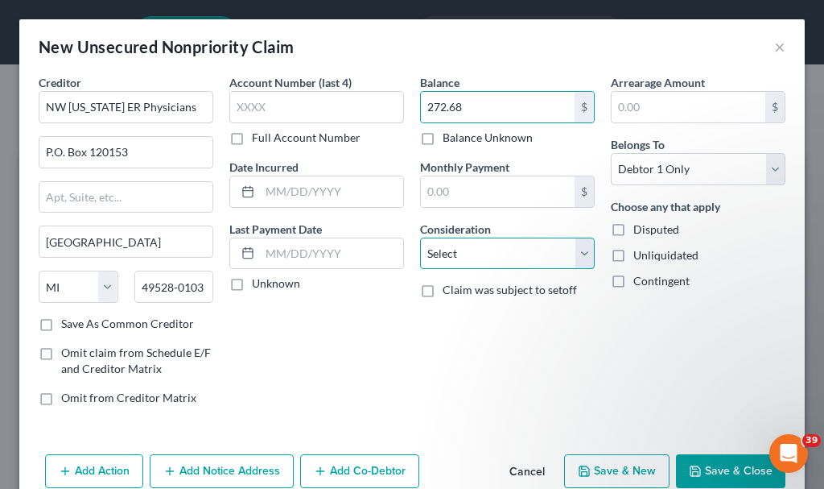
click at [481, 250] on select "Select Cable / Satellite Services Collection Agency Credit Card Debt Debt Couns…" at bounding box center [507, 253] width 175 height 32
click at [420, 237] on select "Select Cable / Satellite Services Collection Agency Credit Card Debt Debt Couns…" at bounding box center [507, 253] width 175 height 32
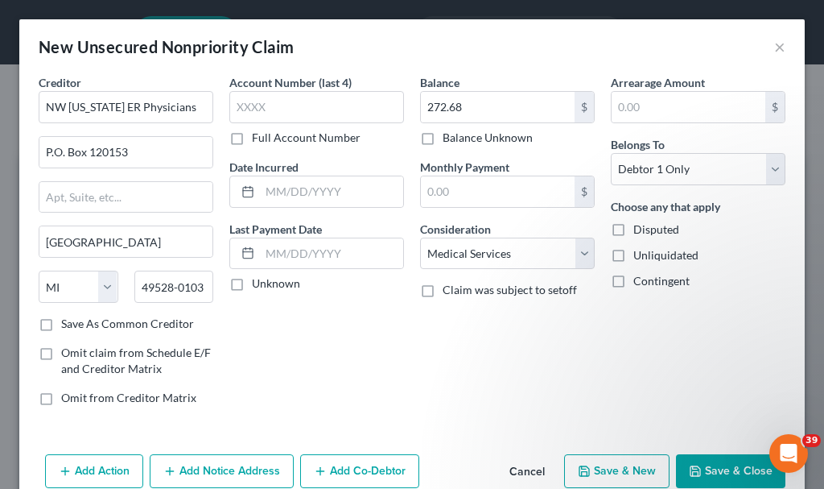
click at [597, 466] on button "Save & New" at bounding box center [616, 471] width 105 height 34
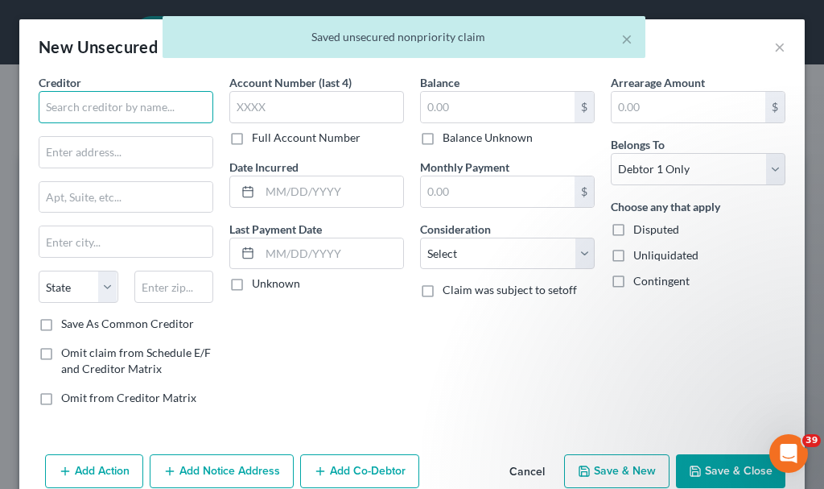
click at [124, 101] on input "text" at bounding box center [126, 107] width 175 height 32
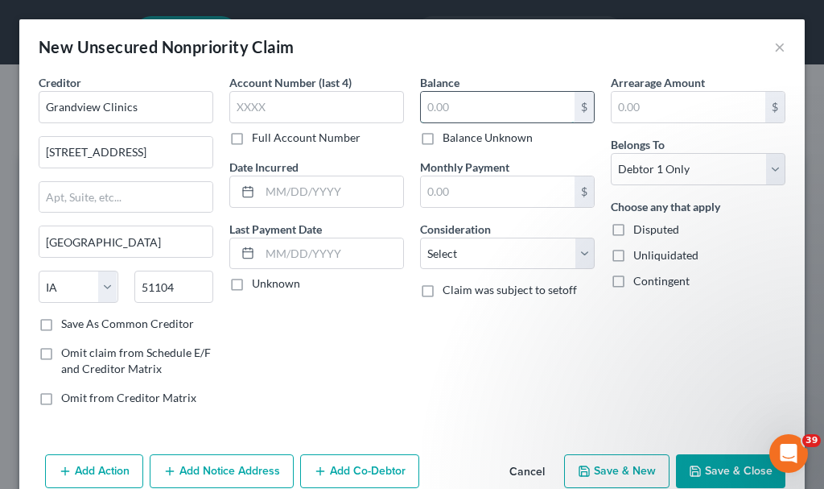
click at [458, 109] on input "text" at bounding box center [498, 107] width 154 height 31
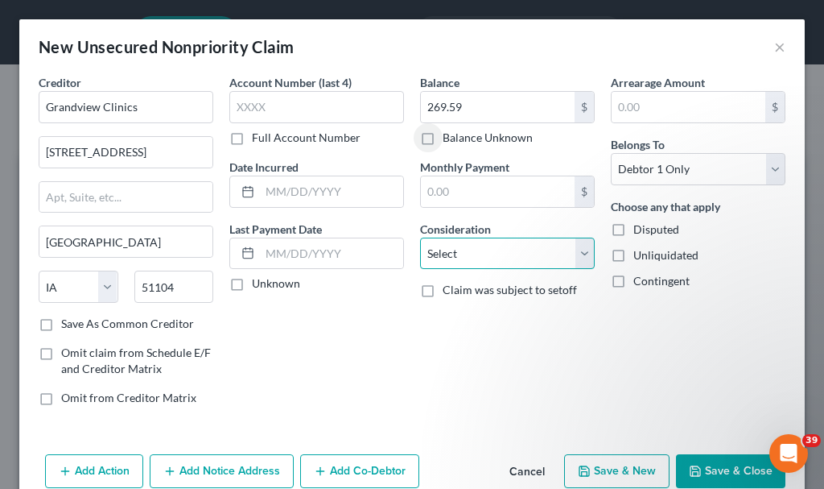
click at [470, 256] on select "Select Cable / Satellite Services Collection Agency Credit Card Debt Debt Couns…" at bounding box center [507, 253] width 175 height 32
click at [420, 237] on select "Select Cable / Satellite Services Collection Agency Credit Card Debt Debt Couns…" at bounding box center [507, 253] width 175 height 32
click at [607, 468] on button "Save & New" at bounding box center [616, 471] width 105 height 34
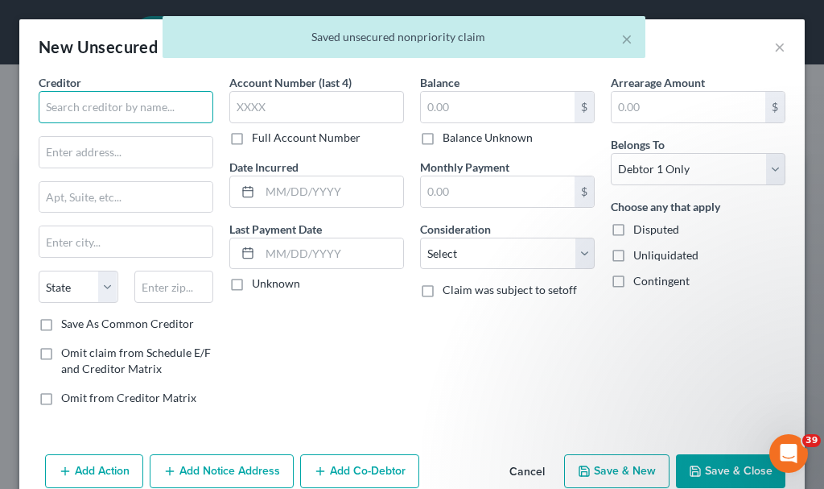
click at [83, 106] on input "text" at bounding box center [126, 107] width 175 height 32
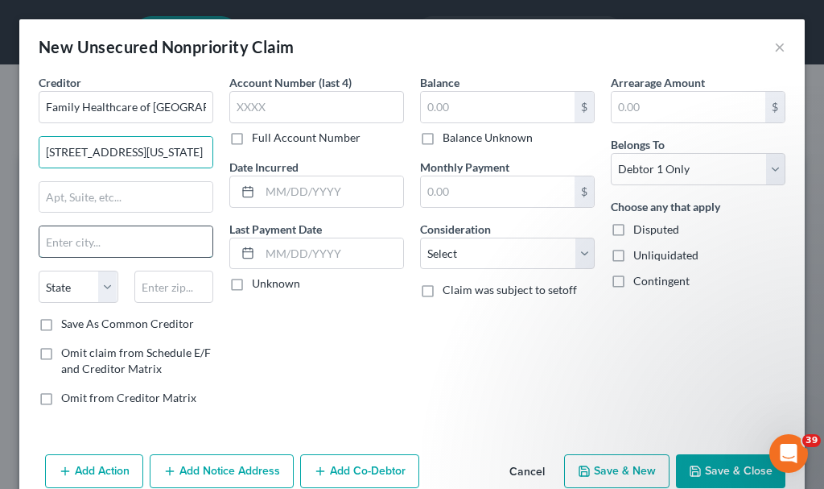
click at [116, 243] on input "text" at bounding box center [125, 241] width 173 height 31
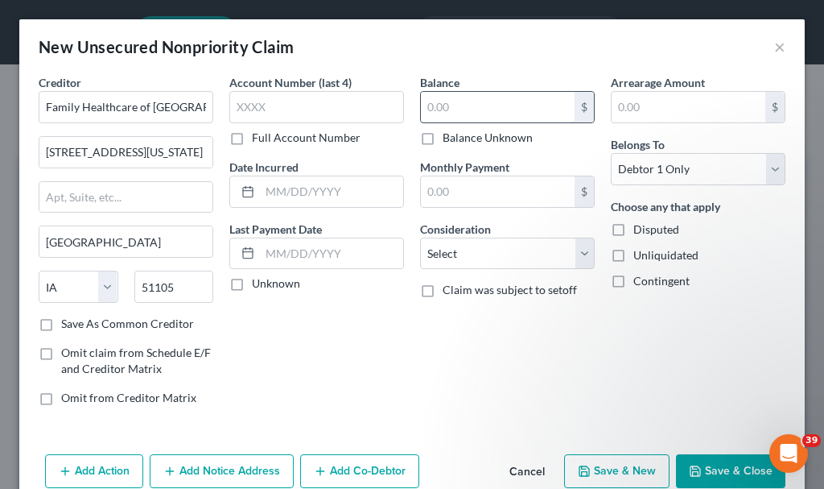
click at [468, 104] on input "text" at bounding box center [498, 107] width 154 height 31
click at [456, 251] on select "Select Cable / Satellite Services Collection Agency Credit Card Debt Debt Couns…" at bounding box center [507, 253] width 175 height 32
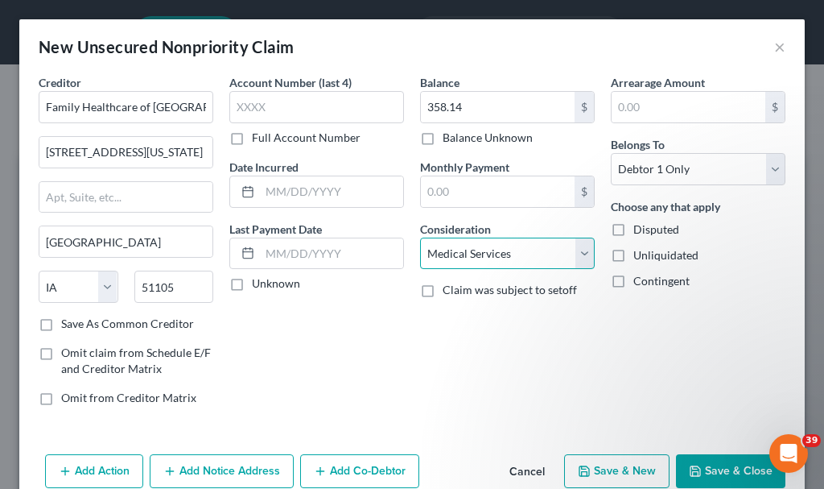
click at [420, 237] on select "Select Cable / Satellite Services Collection Agency Credit Card Debt Debt Couns…" at bounding box center [507, 253] width 175 height 32
click at [584, 467] on button "Save & New" at bounding box center [616, 471] width 105 height 34
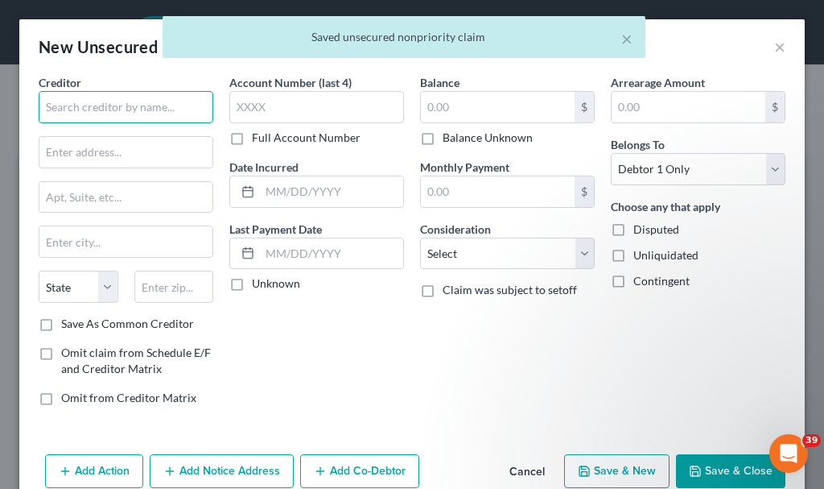
click at [126, 104] on input "text" at bounding box center [126, 107] width 175 height 32
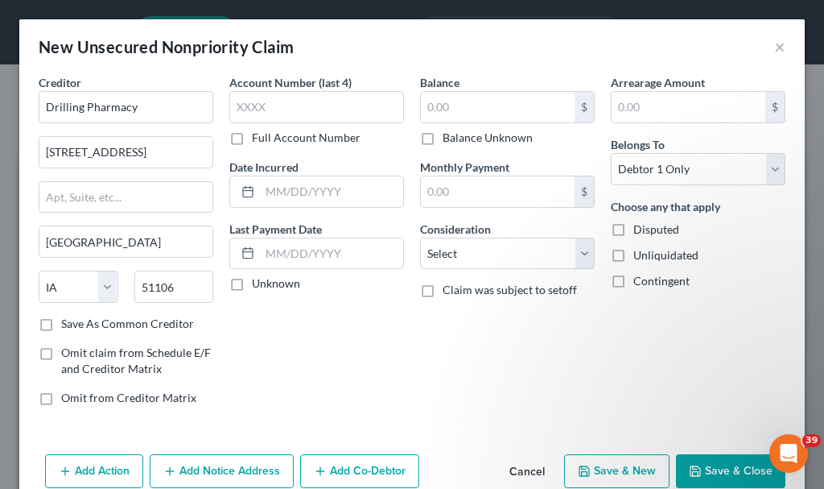
click at [61, 327] on label "Save As Common Creditor" at bounding box center [127, 324] width 133 height 16
click at [68, 326] on input "Save As Common Creditor" at bounding box center [73, 321] width 10 height 10
click at [473, 110] on input "text" at bounding box center [498, 107] width 154 height 31
click at [468, 252] on select "Select Cable / Satellite Services Collection Agency Credit Card Debt Debt Couns…" at bounding box center [507, 253] width 175 height 32
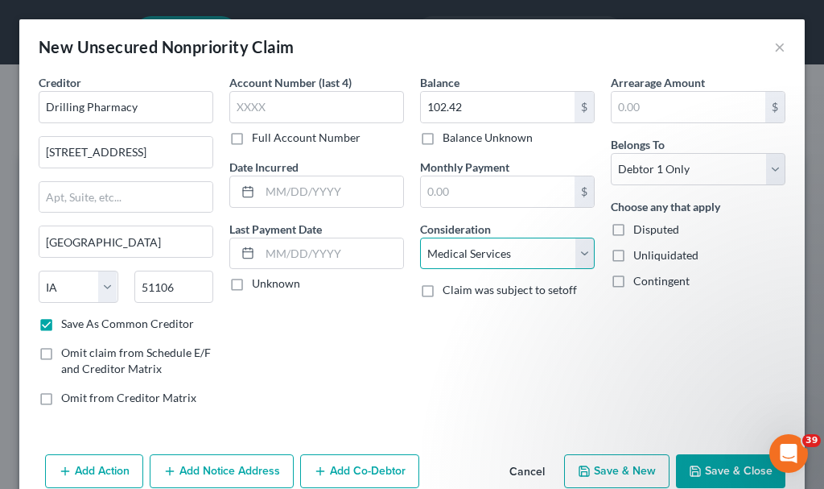
click at [420, 237] on select "Select Cable / Satellite Services Collection Agency Credit Card Debt Debt Couns…" at bounding box center [507, 253] width 175 height 32
click at [593, 457] on button "Save & New" at bounding box center [616, 471] width 105 height 34
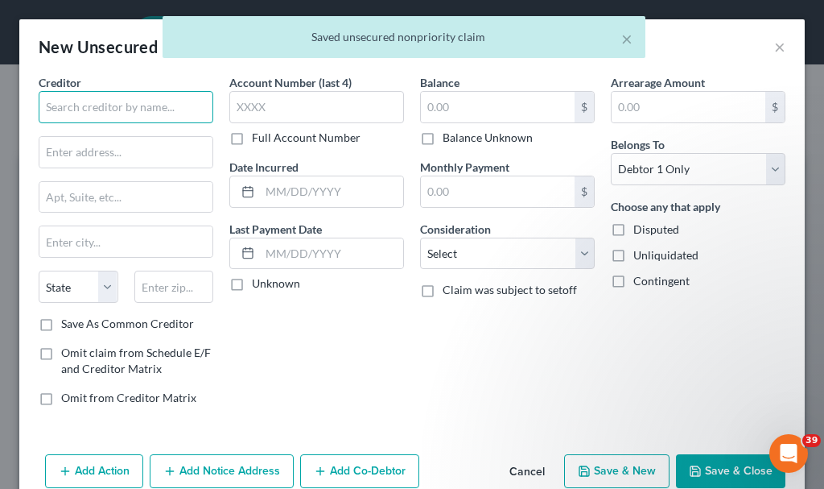
click at [131, 106] on input "text" at bounding box center [126, 107] width 175 height 32
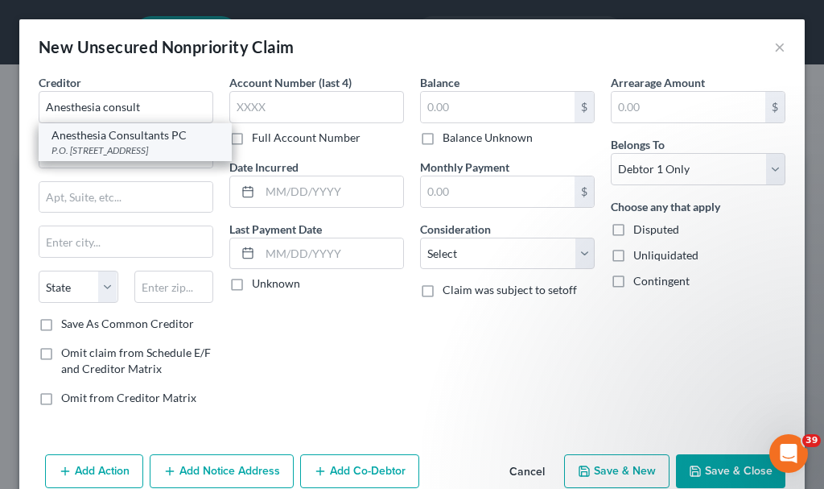
click at [101, 143] on div "P.O. Box 486, Lake Forest, IL 60045-0070" at bounding box center [135, 150] width 167 height 14
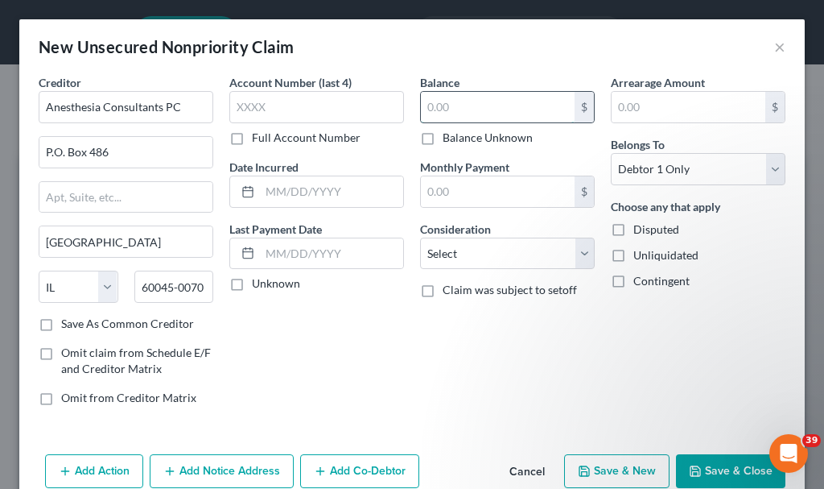
click at [454, 103] on input "text" at bounding box center [498, 107] width 154 height 31
click at [465, 250] on select "Select Cable / Satellite Services Collection Agency Credit Card Debt Debt Couns…" at bounding box center [507, 253] width 175 height 32
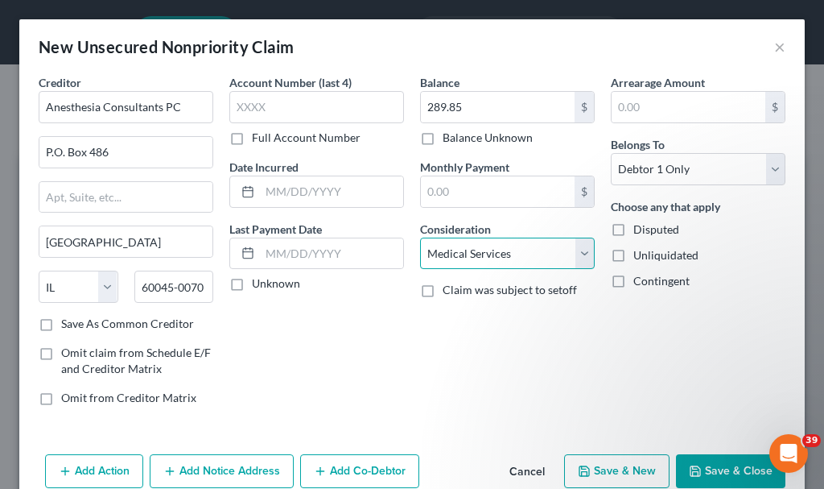
click at [420, 237] on select "Select Cable / Satellite Services Collection Agency Credit Card Debt Debt Couns…" at bounding box center [507, 253] width 175 height 32
click at [604, 472] on button "Save & New" at bounding box center [616, 471] width 105 height 34
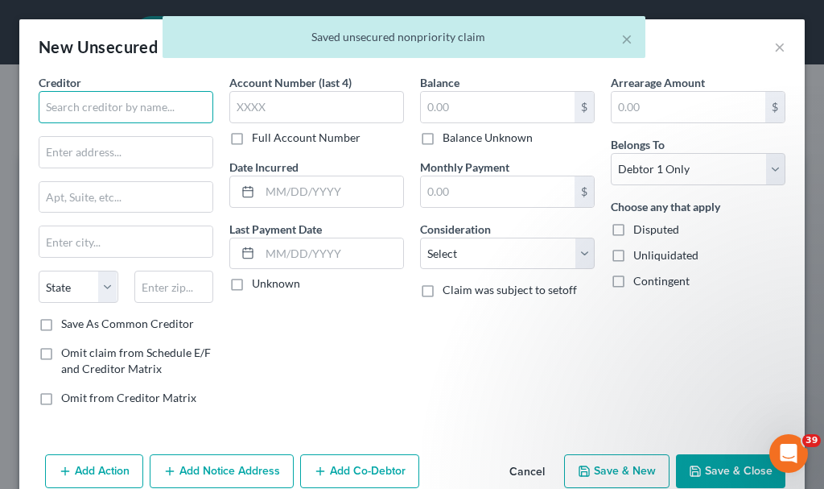
click at [146, 104] on input "text" at bounding box center [126, 107] width 175 height 32
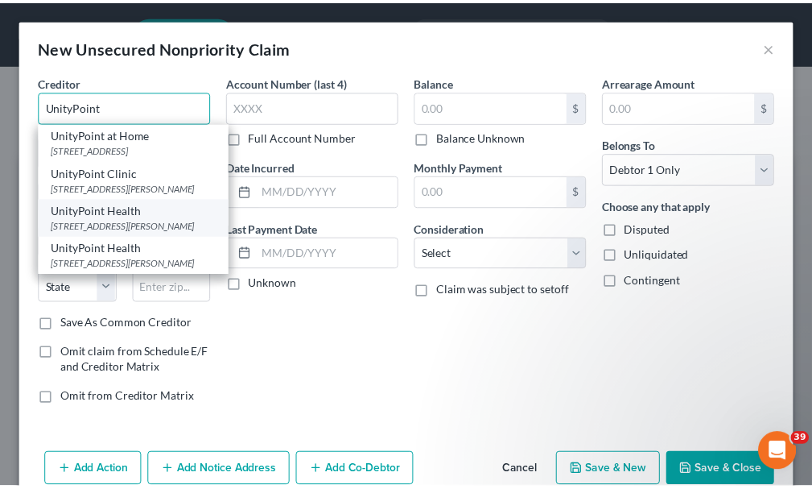
scroll to position [31, 0]
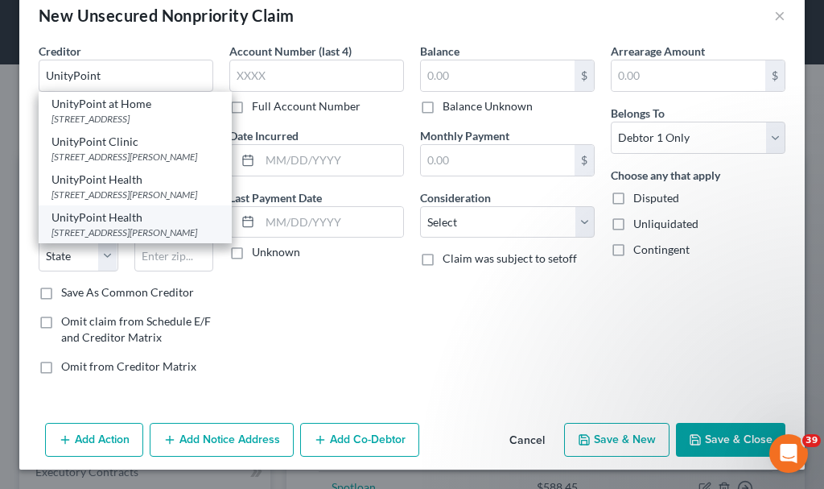
click at [108, 225] on div "UnityPoint Health" at bounding box center [135, 217] width 167 height 16
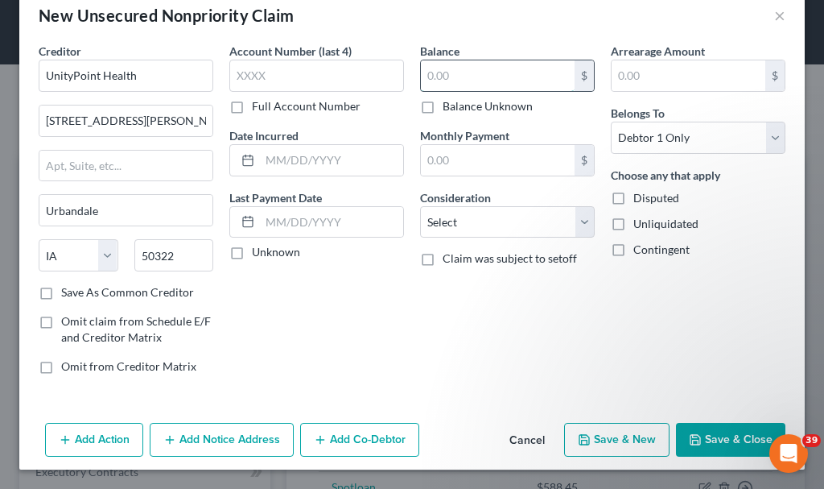
click at [454, 76] on input "text" at bounding box center [498, 75] width 154 height 31
click at [461, 228] on select "Select Cable / Satellite Services Collection Agency Credit Card Debt Debt Couns…" at bounding box center [507, 222] width 175 height 32
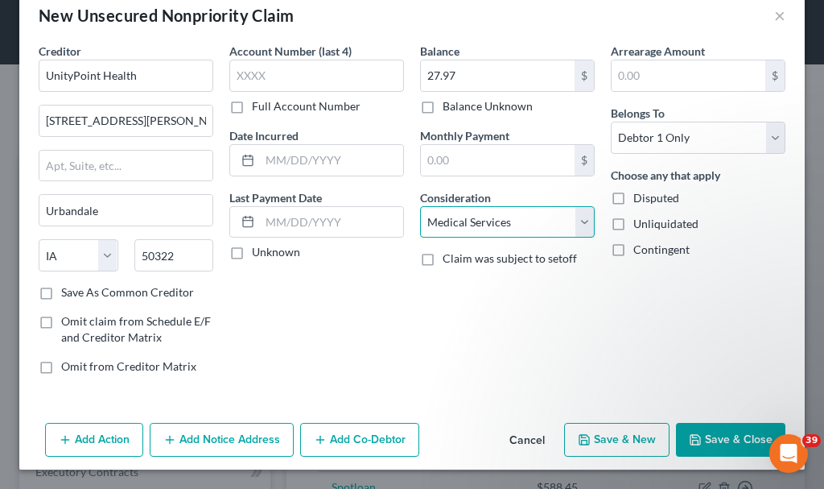
click at [420, 206] on select "Select Cable / Satellite Services Collection Agency Credit Card Debt Debt Couns…" at bounding box center [507, 222] width 175 height 32
click at [594, 439] on button "Save & New" at bounding box center [616, 440] width 105 height 34
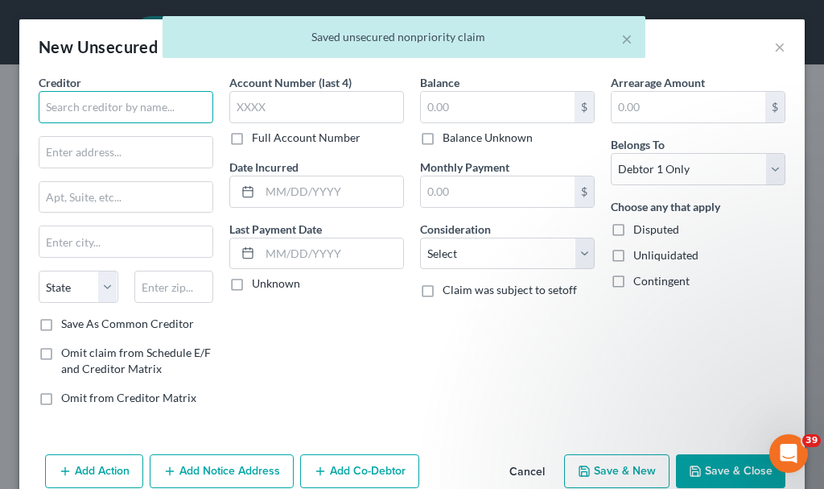
click at [126, 103] on input "text" at bounding box center [126, 107] width 175 height 32
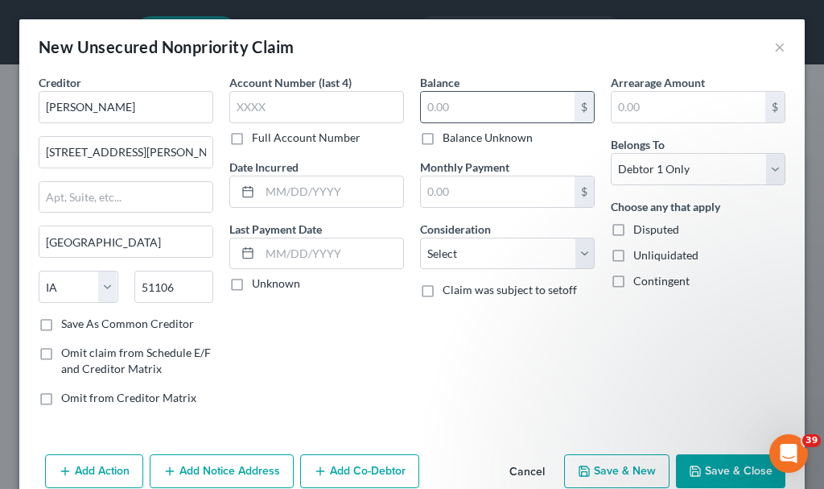
click at [439, 97] on input "text" at bounding box center [498, 107] width 154 height 31
click at [467, 254] on select "Select Cable / Satellite Services Collection Agency Credit Card Debt Debt Couns…" at bounding box center [507, 253] width 175 height 32
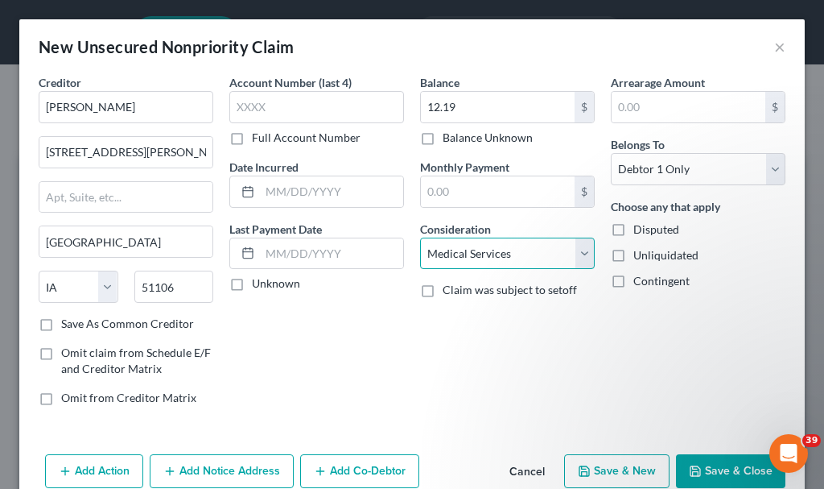
click at [420, 237] on select "Select Cable / Satellite Services Collection Agency Credit Card Debt Debt Couns…" at bounding box center [507, 253] width 175 height 32
click at [598, 459] on button "Save & New" at bounding box center [616, 471] width 105 height 34
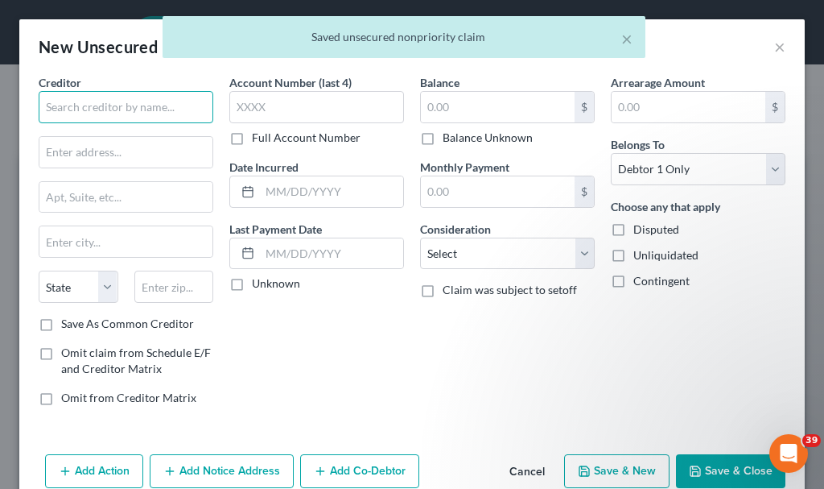
click at [134, 113] on input "text" at bounding box center [126, 107] width 175 height 32
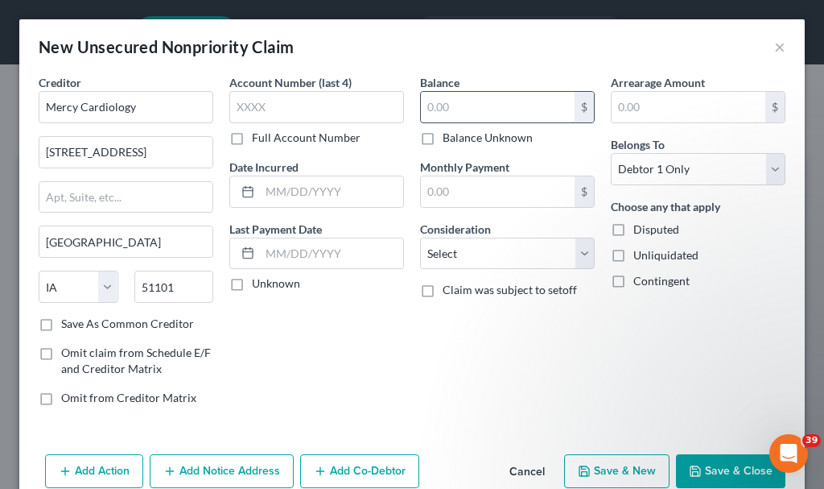
click at [467, 110] on input "text" at bounding box center [498, 107] width 154 height 31
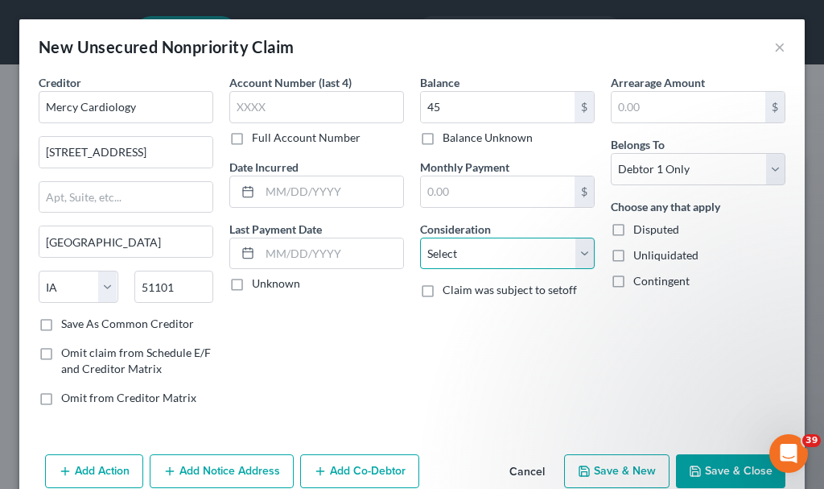
click at [467, 247] on select "Select Cable / Satellite Services Collection Agency Credit Card Debt Debt Couns…" at bounding box center [507, 253] width 175 height 32
click at [420, 237] on select "Select Cable / Satellite Services Collection Agency Credit Card Debt Debt Couns…" at bounding box center [507, 253] width 175 height 32
click at [610, 470] on button "Save & New" at bounding box center [616, 471] width 105 height 34
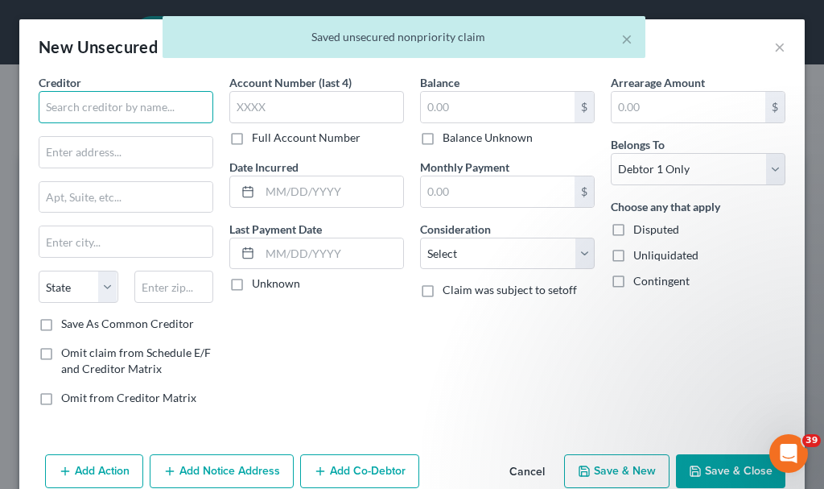
click at [113, 102] on input "text" at bounding box center [126, 107] width 175 height 32
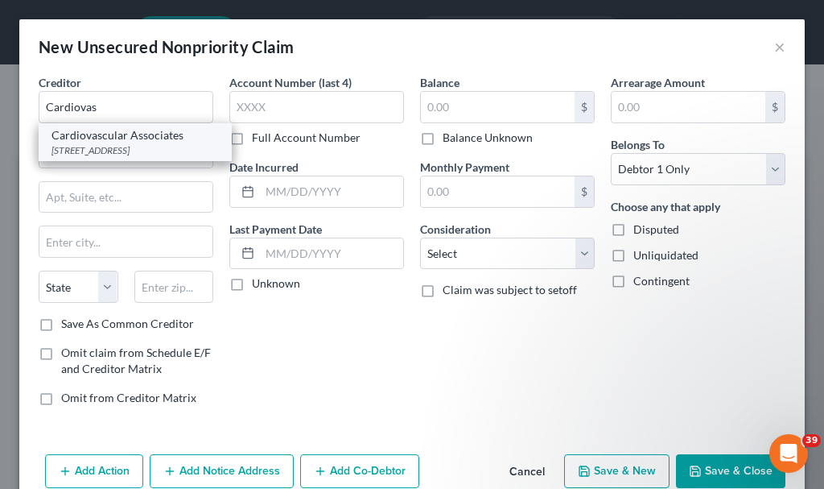
click at [98, 150] on div "2720 Stone Park Blvd., Ste. 110, Sioux City, IA 51104" at bounding box center [135, 150] width 167 height 14
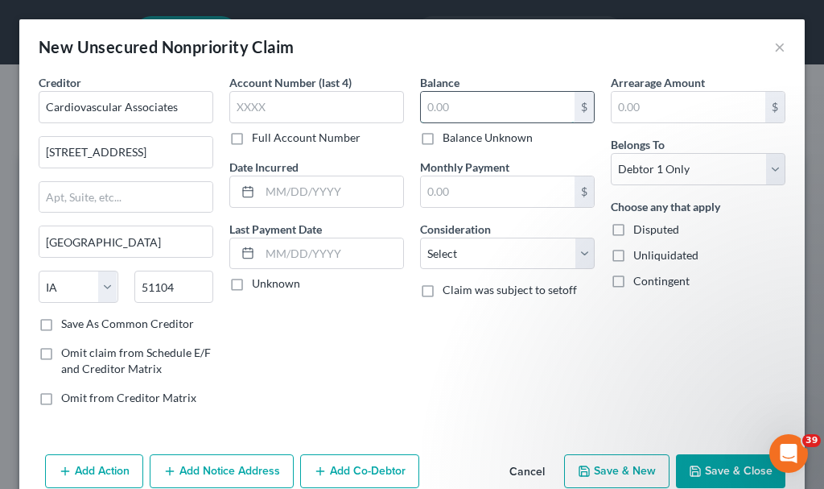
click at [496, 113] on input "text" at bounding box center [498, 107] width 154 height 31
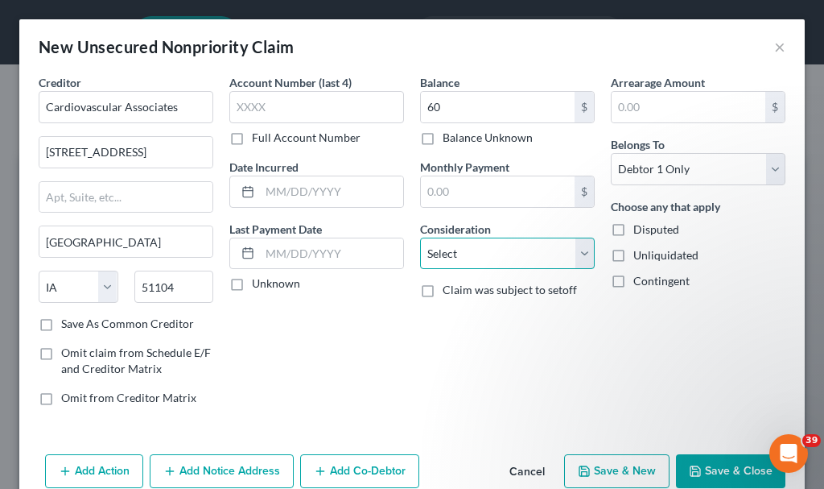
click at [476, 254] on select "Select Cable / Satellite Services Collection Agency Credit Card Debt Debt Couns…" at bounding box center [507, 253] width 175 height 32
click at [420, 237] on select "Select Cable / Satellite Services Collection Agency Credit Card Debt Debt Couns…" at bounding box center [507, 253] width 175 height 32
click at [607, 468] on button "Save & New" at bounding box center [616, 471] width 105 height 34
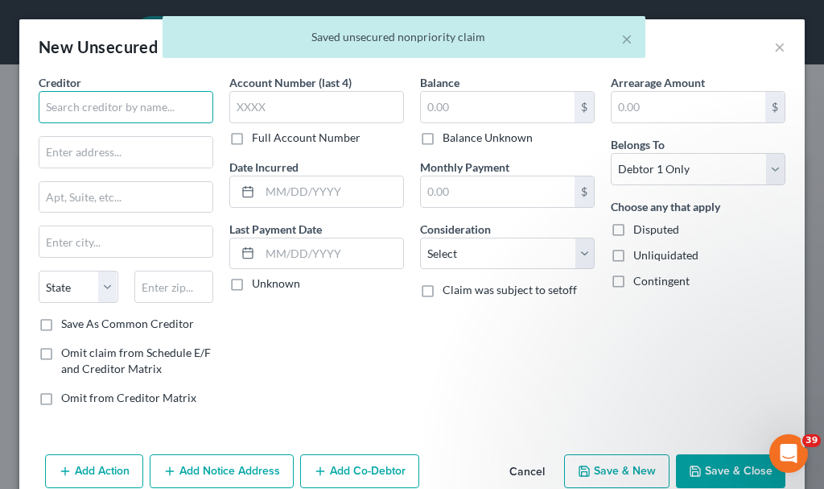
click at [126, 109] on input "text" at bounding box center [126, 107] width 175 height 32
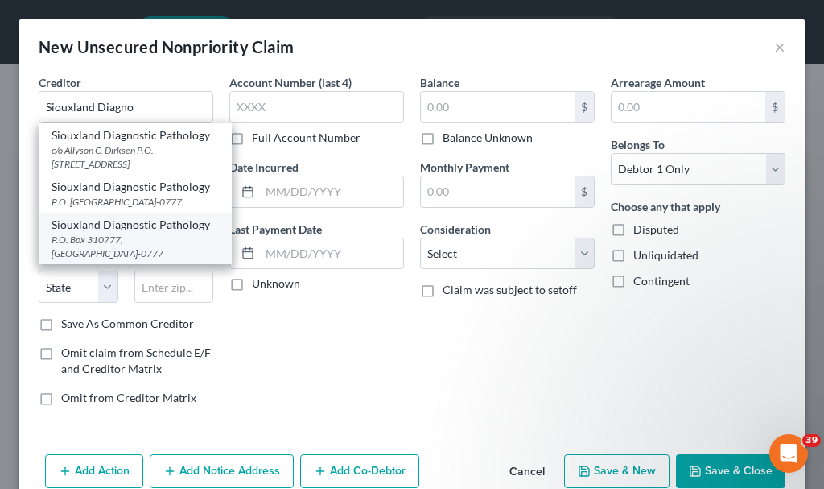
click at [113, 254] on div "P.O. Box 310777, Des Moines, IA 50331-0777" at bounding box center [135, 246] width 167 height 27
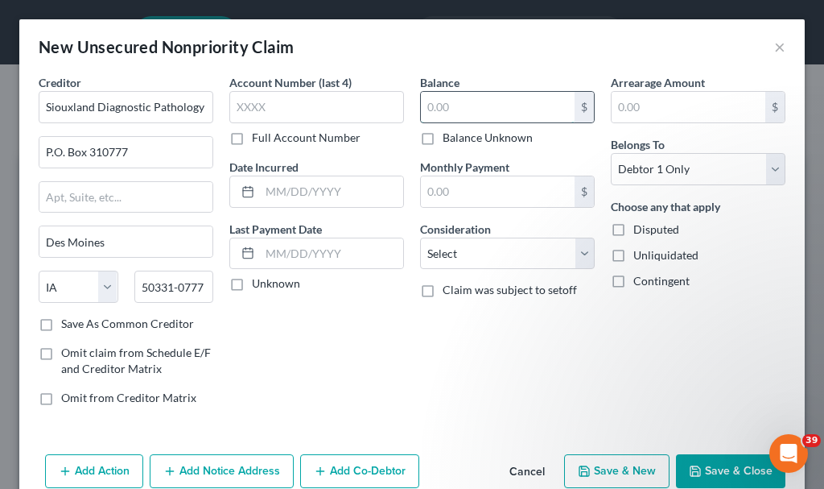
click at [474, 107] on input "text" at bounding box center [498, 107] width 154 height 31
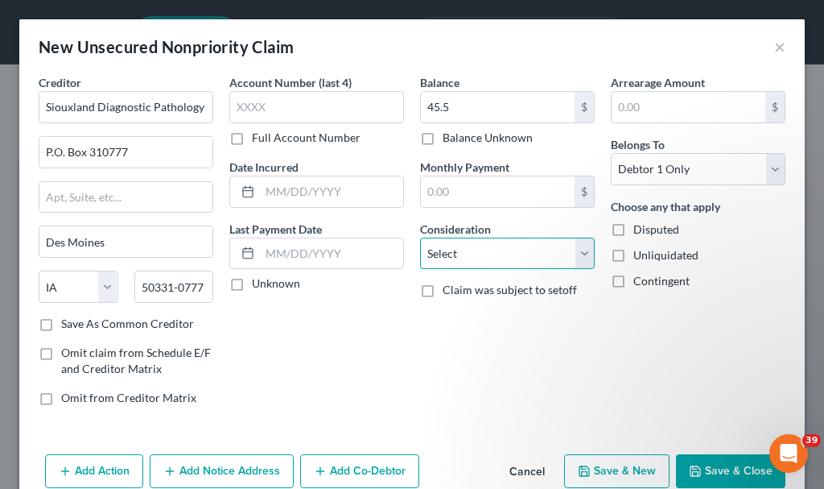
click at [467, 248] on select "Select Cable / Satellite Services Collection Agency Credit Card Debt Debt Couns…" at bounding box center [507, 253] width 175 height 32
click at [420, 237] on select "Select Cable / Satellite Services Collection Agency Credit Card Debt Debt Couns…" at bounding box center [507, 253] width 175 height 32
click at [584, 456] on button "Save & New" at bounding box center [616, 471] width 105 height 34
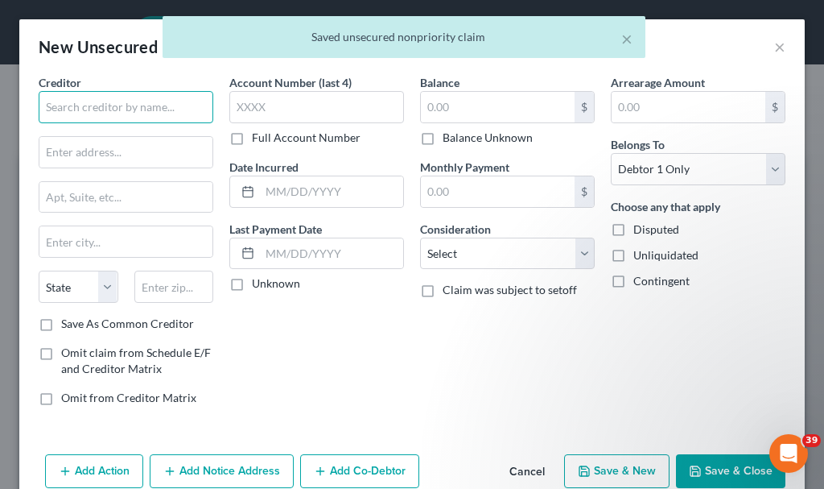
click at [145, 110] on input "text" at bounding box center [126, 107] width 175 height 32
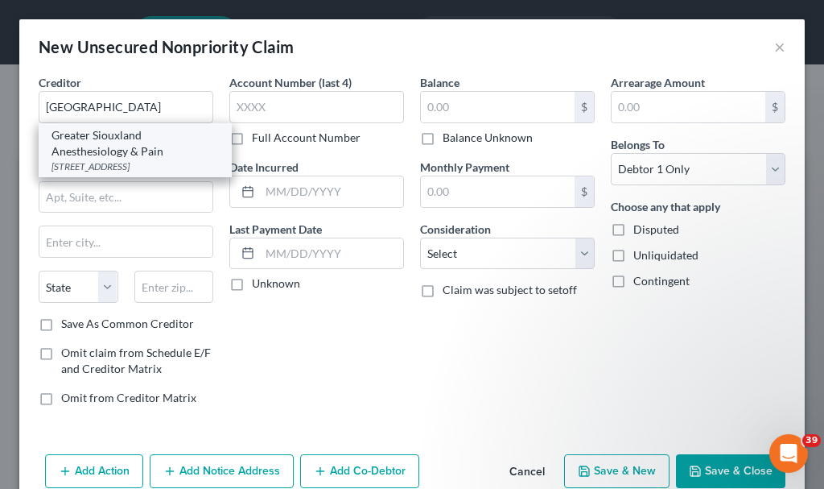
click at [131, 156] on div "Greater Siouxland Anesthesiology & Pain" at bounding box center [135, 143] width 167 height 32
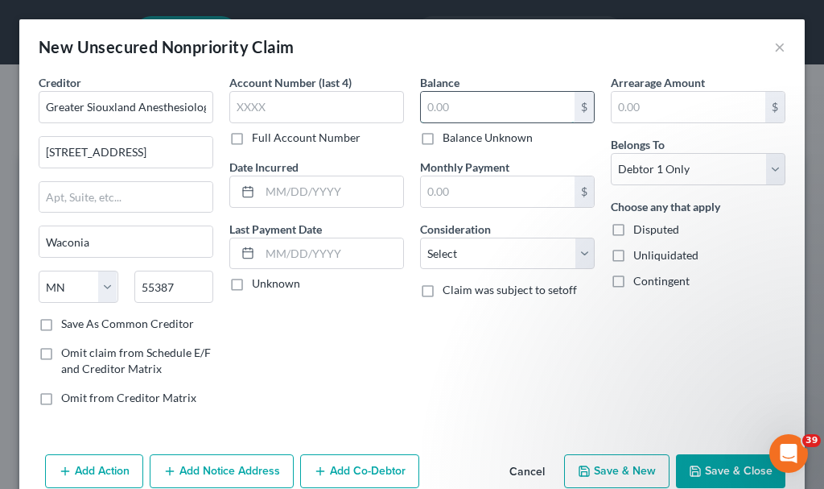
click at [465, 109] on input "text" at bounding box center [498, 107] width 154 height 31
click at [460, 244] on select "Select Cable / Satellite Services Collection Agency Credit Card Debt Debt Couns…" at bounding box center [507, 253] width 175 height 32
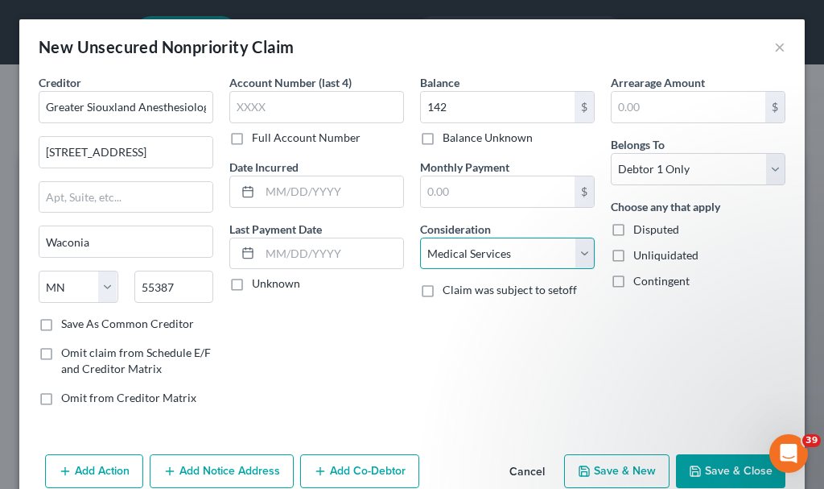
click at [420, 237] on select "Select Cable / Satellite Services Collection Agency Credit Card Debt Debt Couns…" at bounding box center [507, 253] width 175 height 32
click at [622, 472] on button "Save & New" at bounding box center [616, 471] width 105 height 34
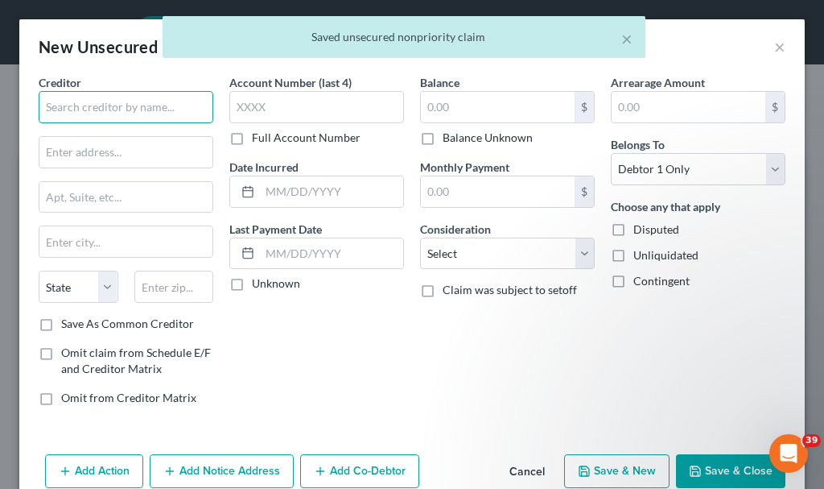
click at [138, 105] on input "text" at bounding box center [126, 107] width 175 height 32
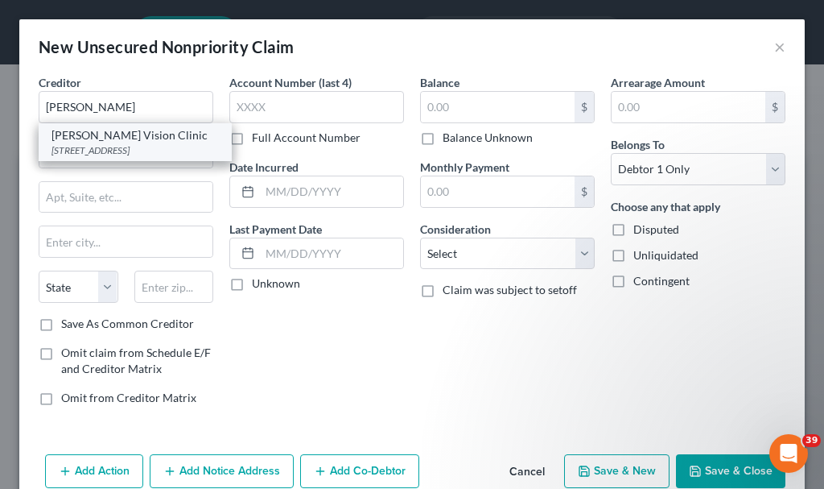
click at [134, 142] on div "Vance Thompson Vision Clinic" at bounding box center [135, 135] width 167 height 16
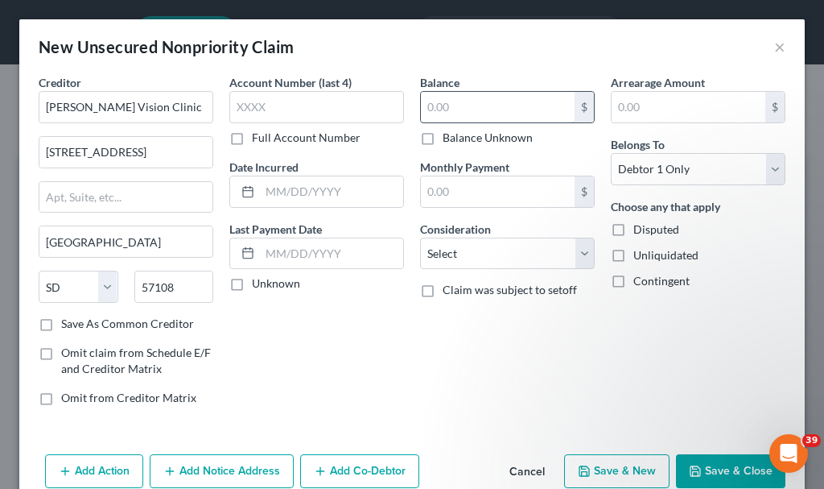
click at [455, 108] on input "text" at bounding box center [498, 107] width 154 height 31
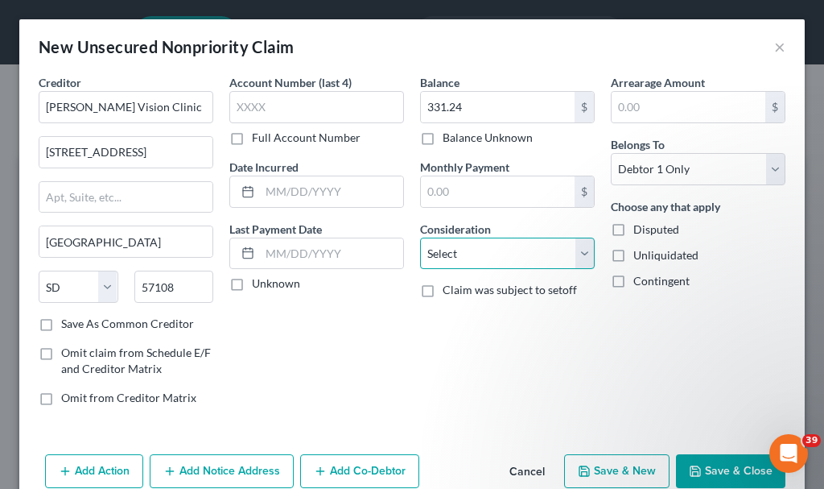
click at [462, 259] on select "Select Cable / Satellite Services Collection Agency Credit Card Debt Debt Couns…" at bounding box center [507, 253] width 175 height 32
click at [420, 237] on select "Select Cable / Satellite Services Collection Agency Credit Card Debt Debt Couns…" at bounding box center [507, 253] width 175 height 32
click at [596, 468] on button "Save & New" at bounding box center [616, 471] width 105 height 34
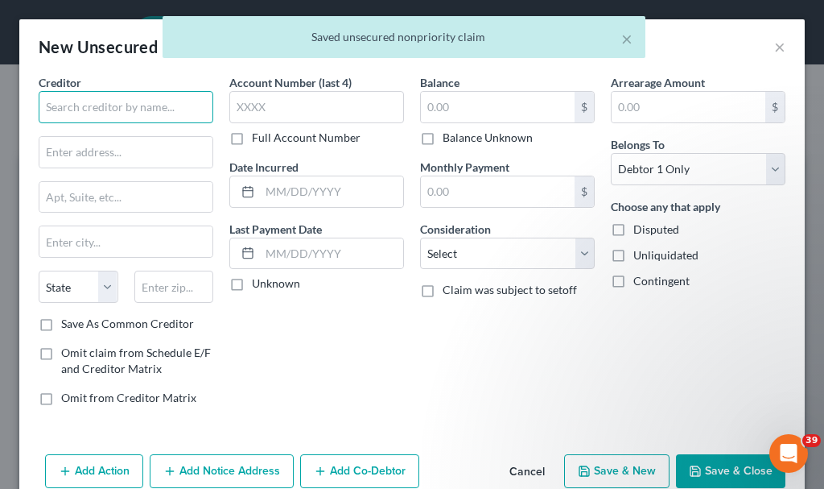
click at [133, 109] on input "text" at bounding box center [126, 107] width 175 height 32
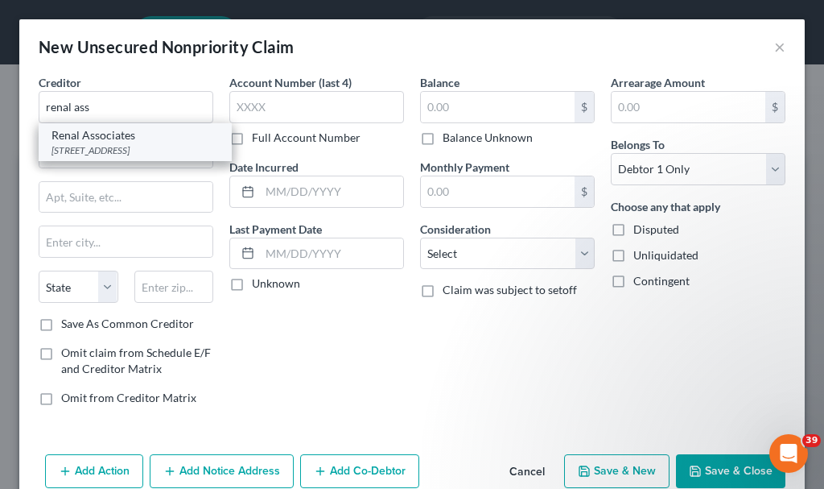
click at [112, 151] on div "357 W. Tower Road, North Sioux City, SD 57049" at bounding box center [135, 150] width 167 height 14
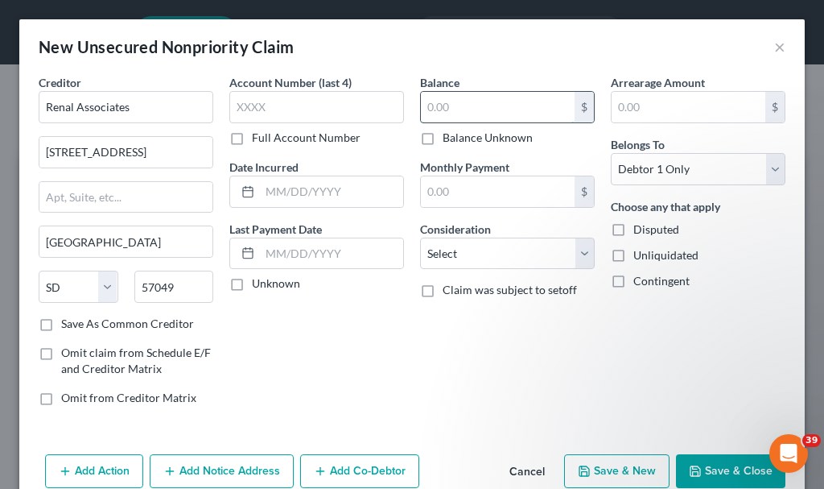
click at [477, 107] on input "text" at bounding box center [498, 107] width 154 height 31
click at [475, 254] on select "Select Cable / Satellite Services Collection Agency Credit Card Debt Debt Couns…" at bounding box center [507, 253] width 175 height 32
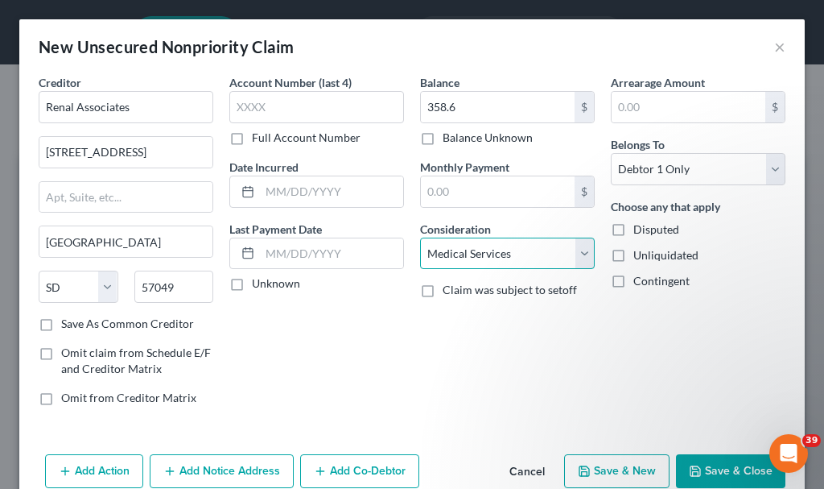
click at [420, 237] on select "Select Cable / Satellite Services Collection Agency Credit Card Debt Debt Couns…" at bounding box center [507, 253] width 175 height 32
click at [715, 469] on button "Save & Close" at bounding box center [730, 471] width 109 height 34
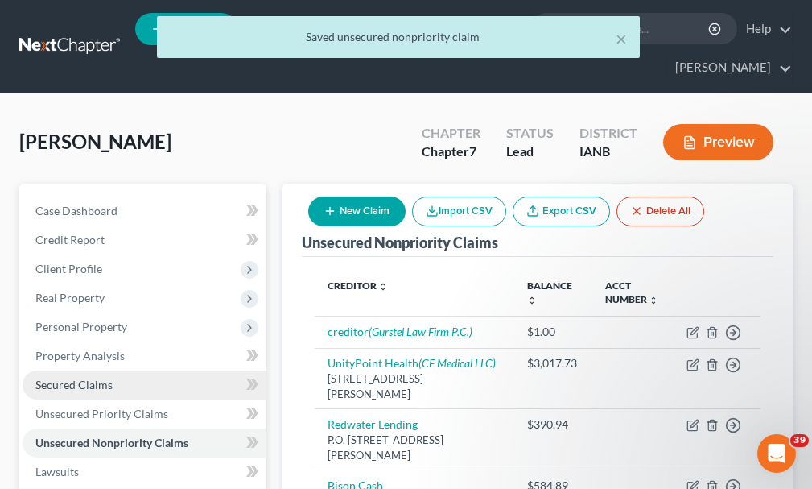
click at [64, 378] on span "Secured Claims" at bounding box center [73, 385] width 77 height 14
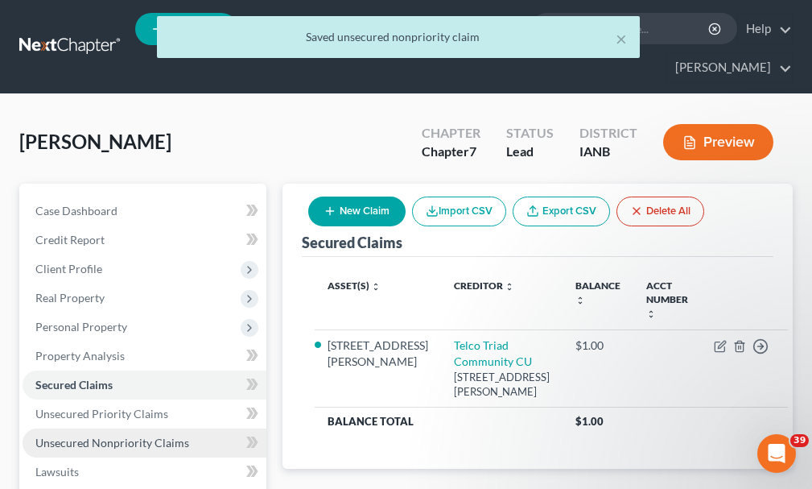
click at [95, 435] on span "Unsecured Nonpriority Claims" at bounding box center [112, 442] width 154 height 14
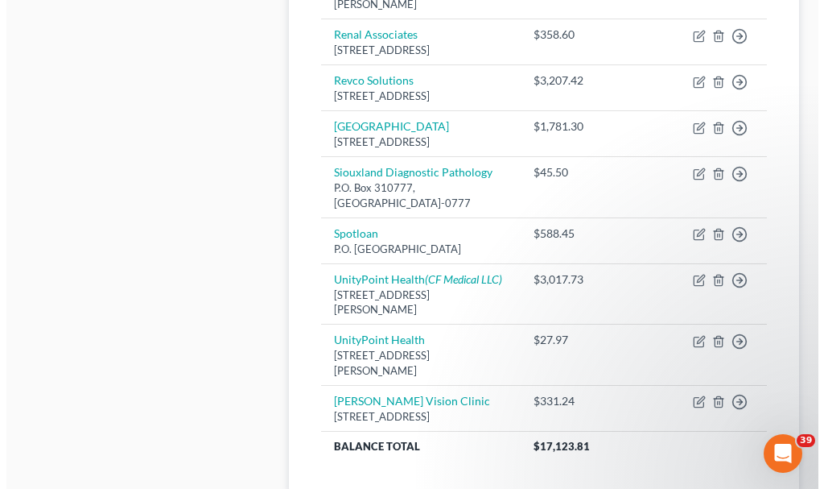
scroll to position [1207, 0]
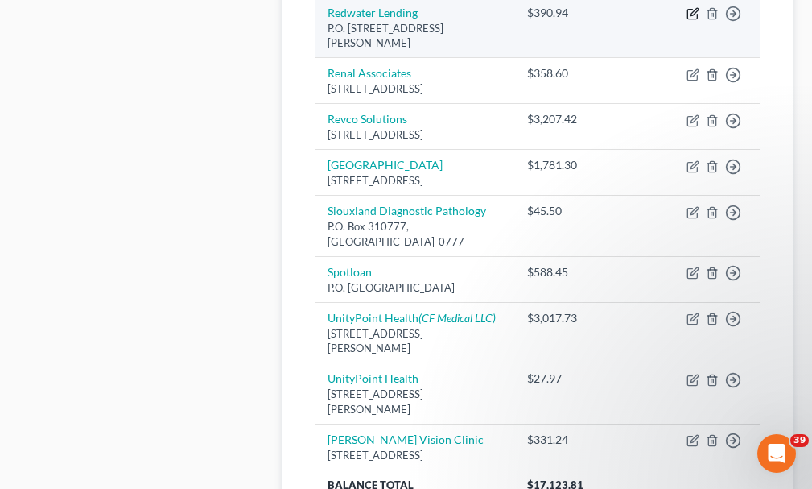
click at [692, 19] on icon "button" at bounding box center [692, 15] width 10 height 10
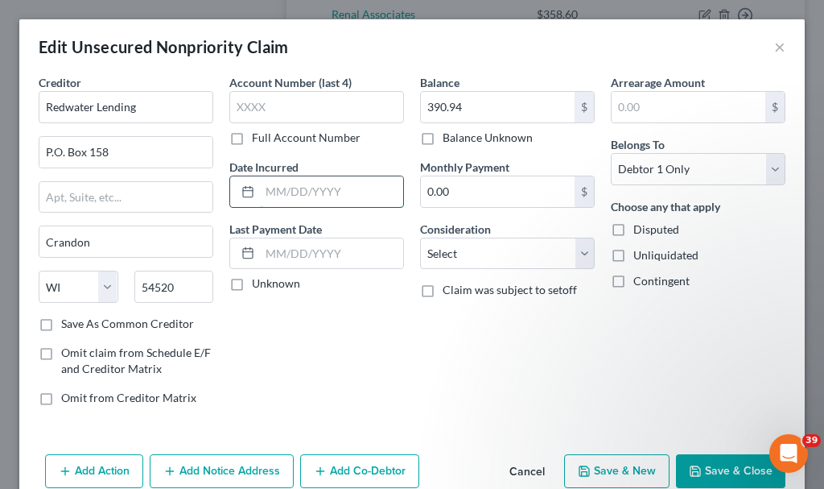
click at [362, 188] on input "text" at bounding box center [331, 191] width 143 height 31
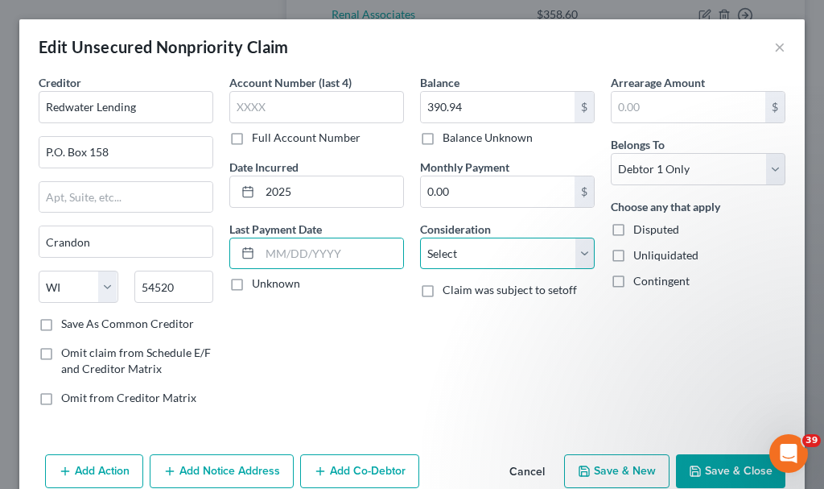
click at [473, 258] on select "Select Cable / Satellite Services Collection Agency Credit Card Debt Debt Couns…" at bounding box center [507, 253] width 175 height 32
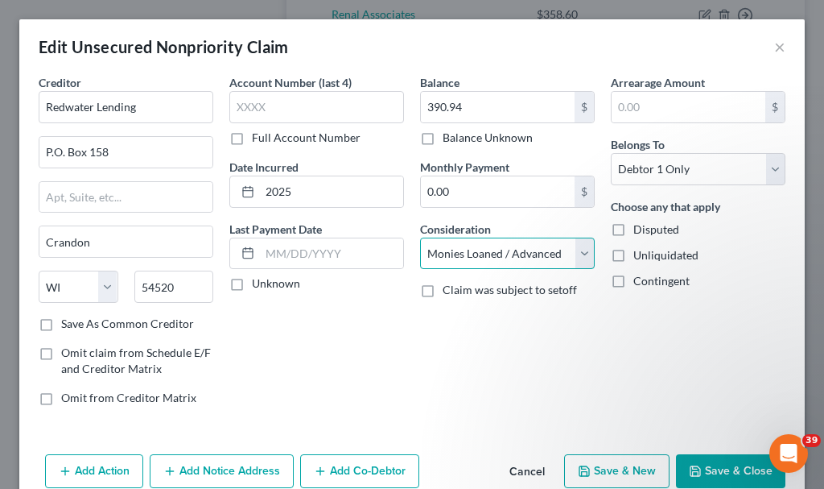
click at [420, 237] on select "Select Cable / Satellite Services Collection Agency Credit Card Debt Debt Couns…" at bounding box center [507, 253] width 175 height 32
click at [695, 470] on button "Save & Close" at bounding box center [730, 471] width 109 height 34
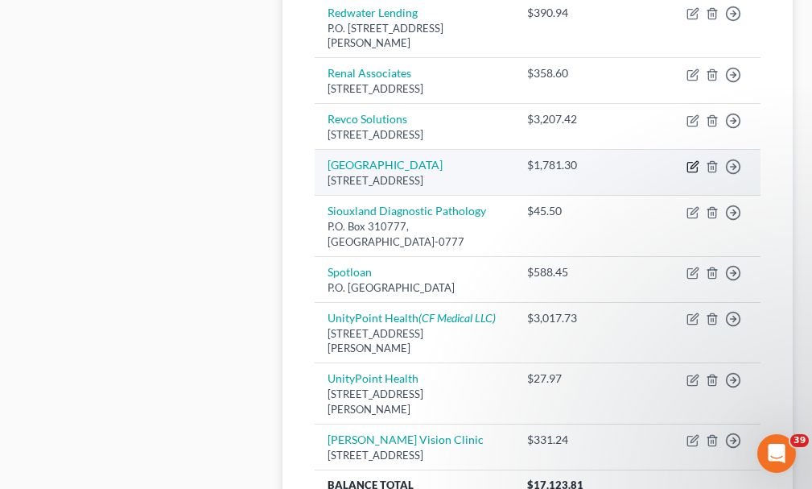
click at [691, 173] on icon "button" at bounding box center [693, 166] width 13 height 13
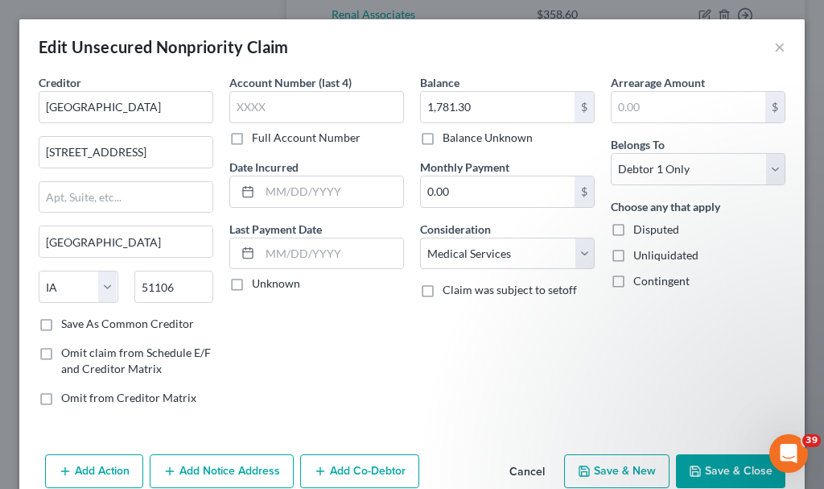
click at [229, 462] on button "Add Notice Address" at bounding box center [222, 471] width 144 height 34
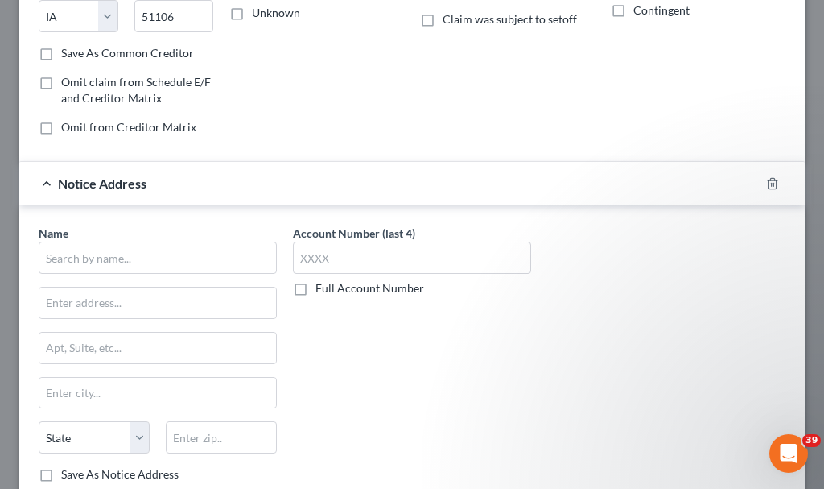
scroll to position [322, 0]
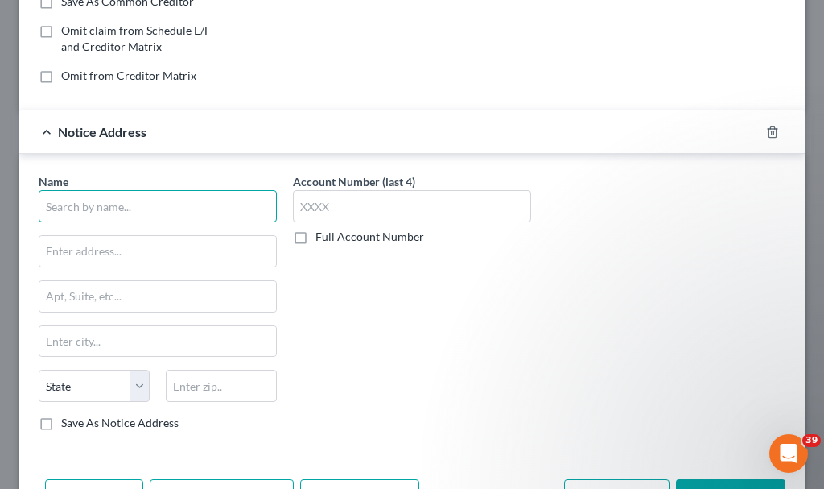
click at [196, 203] on input "text" at bounding box center [158, 206] width 238 height 32
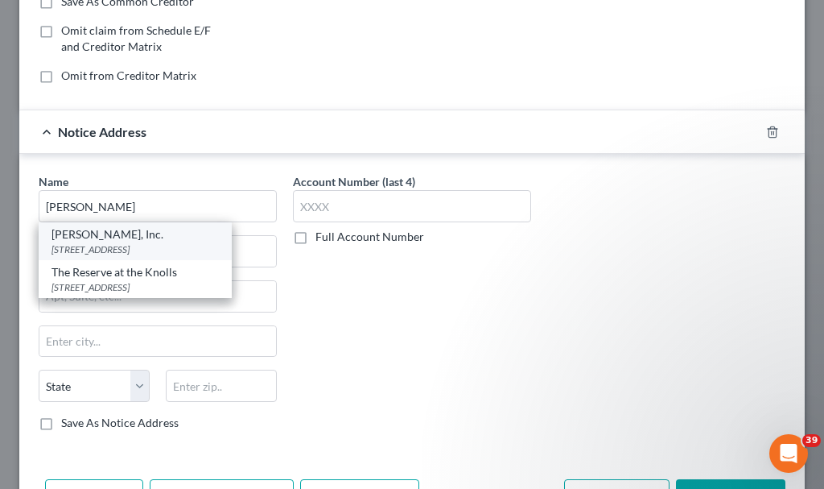
click at [91, 240] on div "L.F. Noll, Inc." at bounding box center [135, 234] width 167 height 16
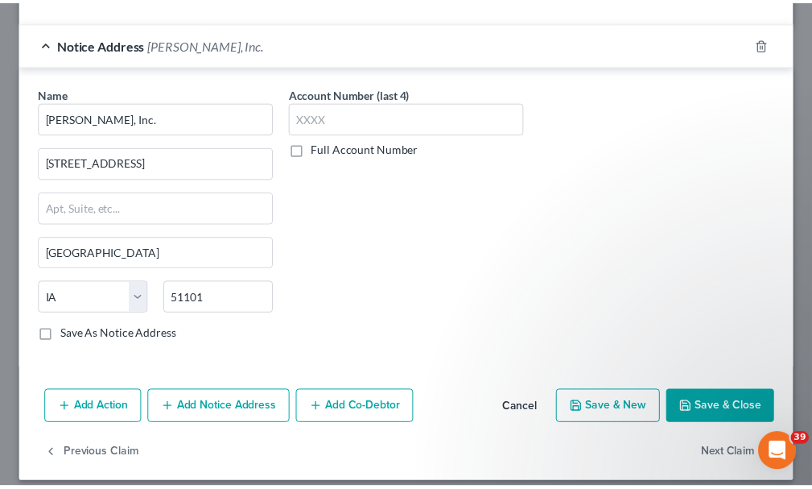
scroll to position [424, 0]
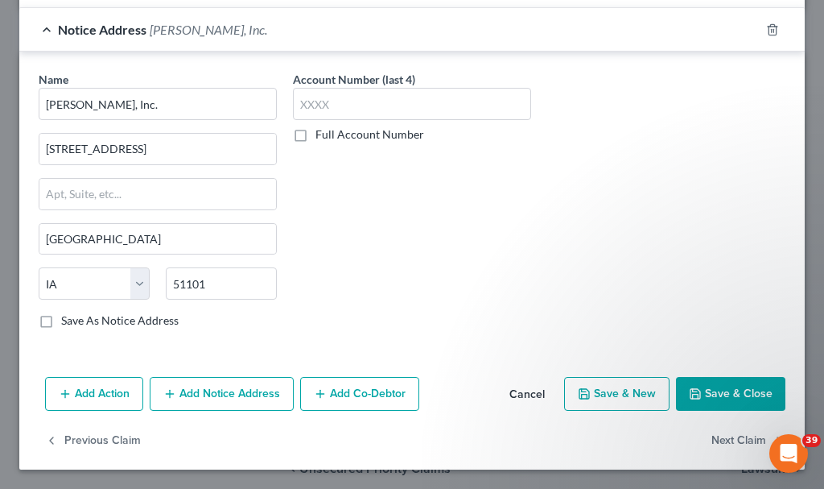
click at [696, 394] on button "Save & Close" at bounding box center [730, 394] width 109 height 34
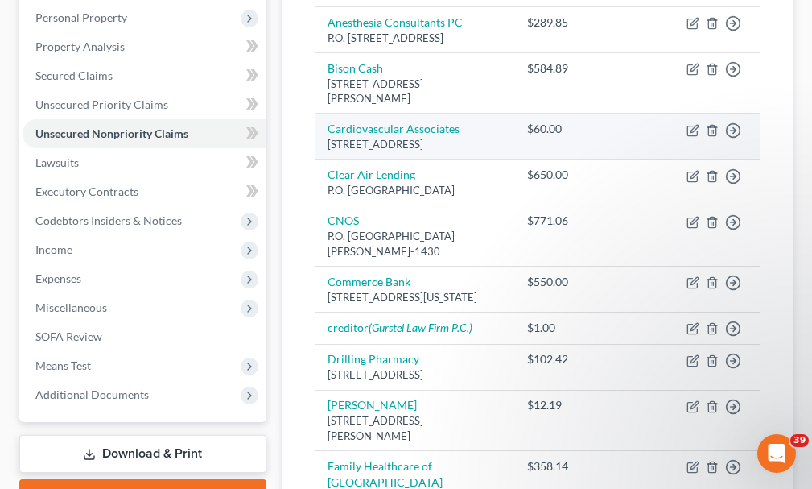
scroll to position [322, 0]
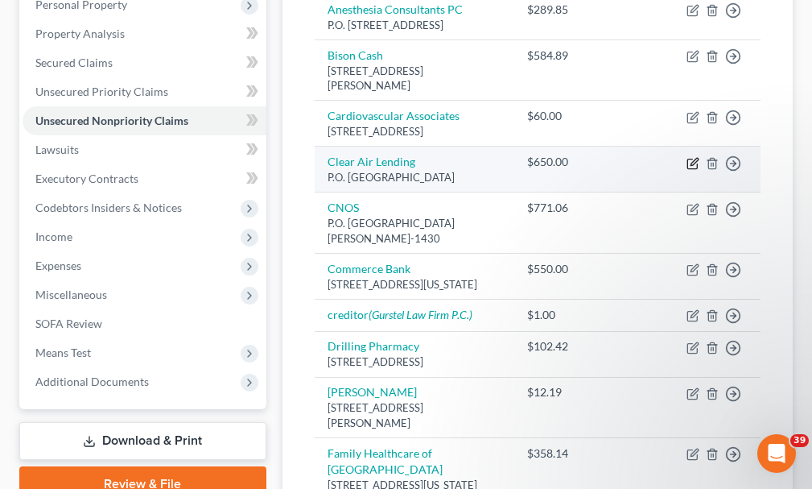
click at [690, 162] on icon "button" at bounding box center [693, 163] width 13 height 13
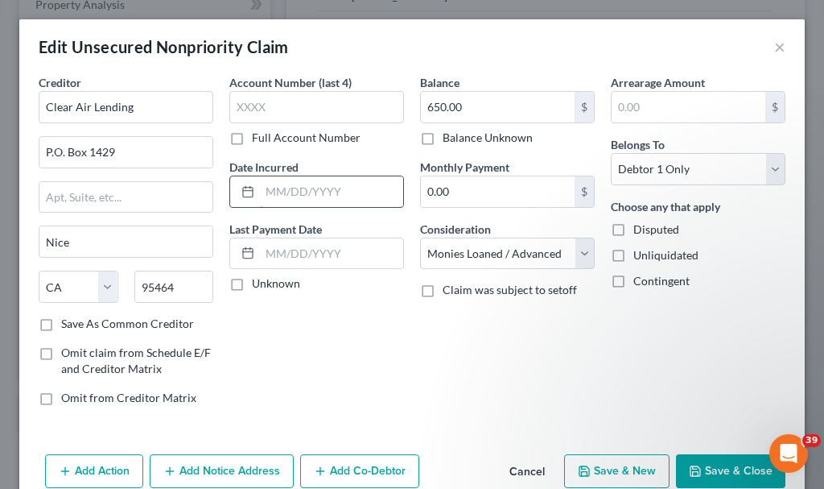
click at [311, 194] on input "text" at bounding box center [331, 191] width 143 height 31
click at [716, 474] on button "Save & Close" at bounding box center [730, 471] width 109 height 34
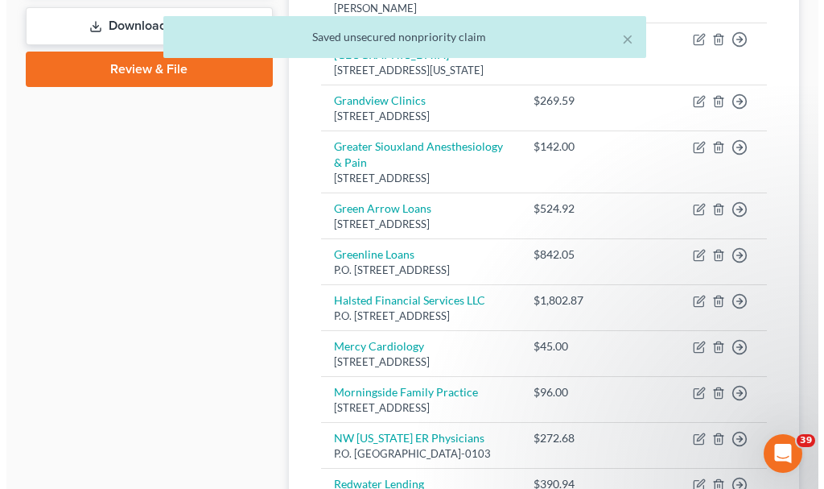
scroll to position [805, 0]
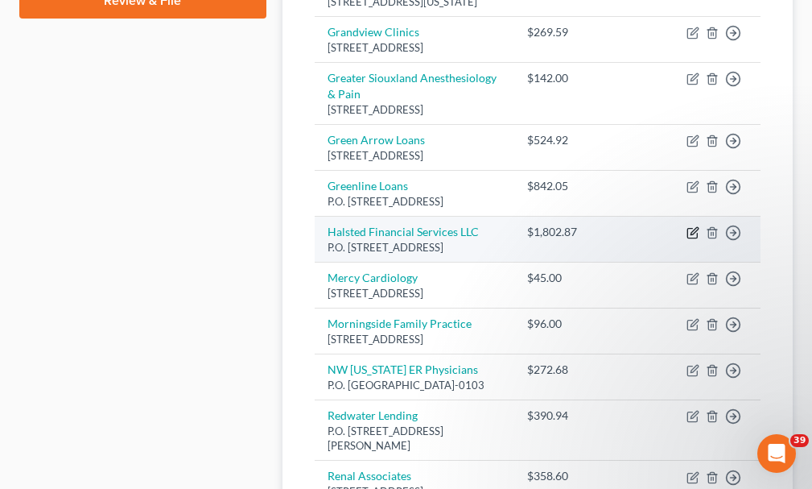
click at [690, 239] on icon "button" at bounding box center [693, 232] width 13 height 13
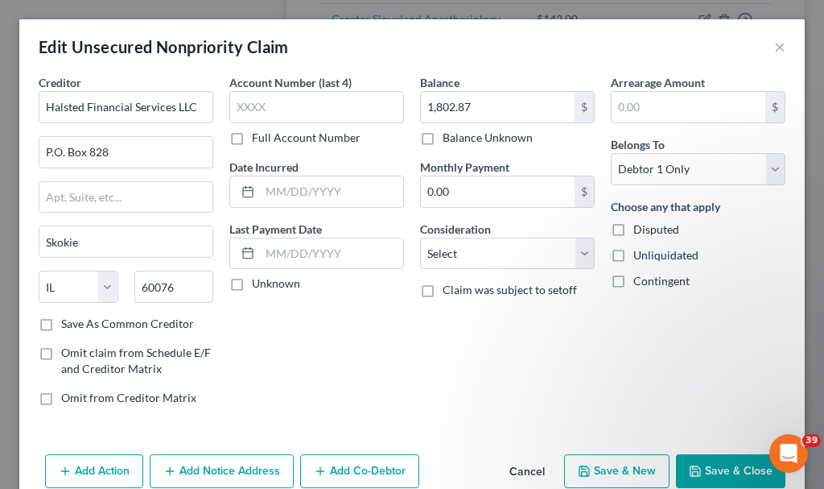
click at [706, 468] on button "Save & Close" at bounding box center [730, 471] width 109 height 34
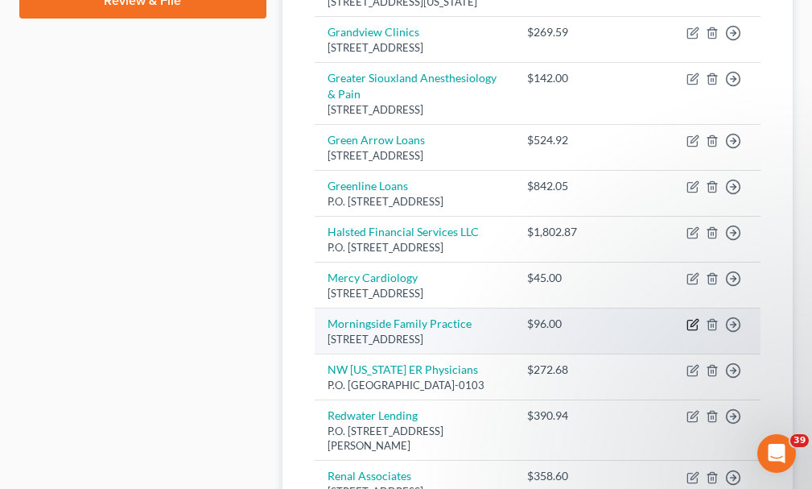
click at [691, 331] on icon "button" at bounding box center [693, 324] width 13 height 13
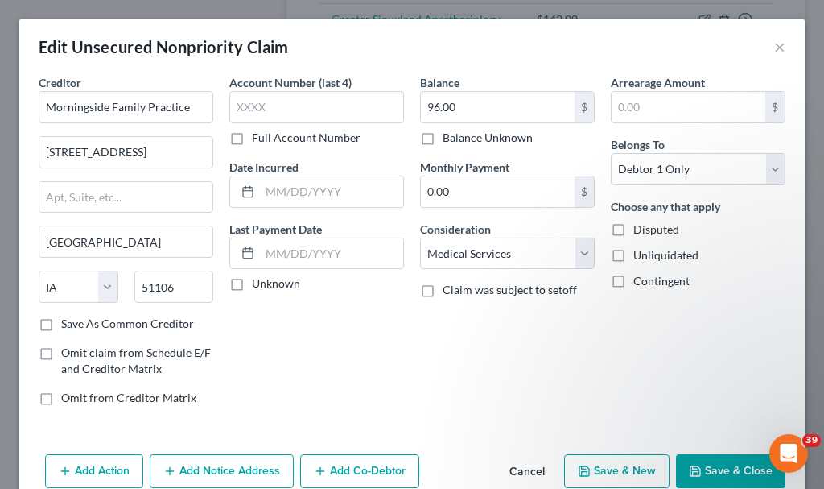
click at [273, 470] on button "Add Notice Address" at bounding box center [222, 471] width 144 height 34
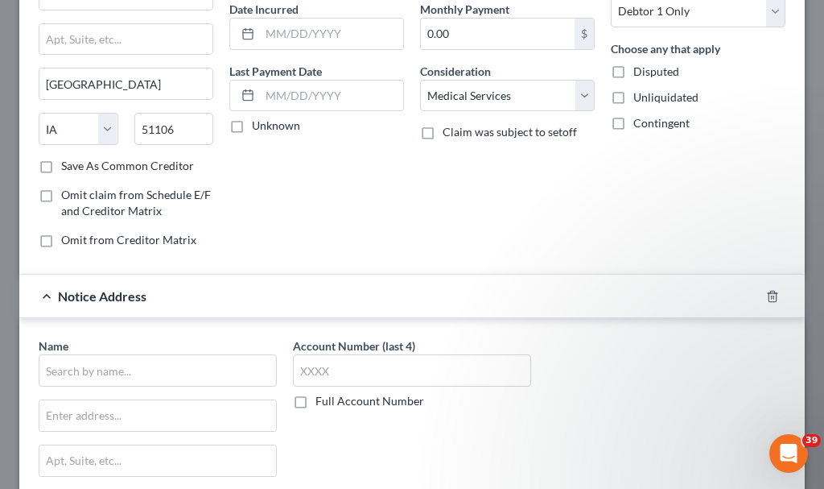
scroll to position [241, 0]
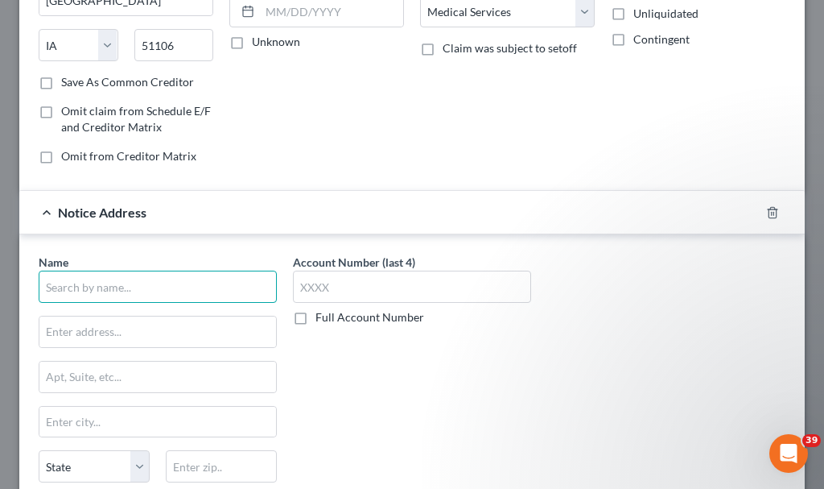
click at [216, 287] on input "text" at bounding box center [158, 286] width 238 height 32
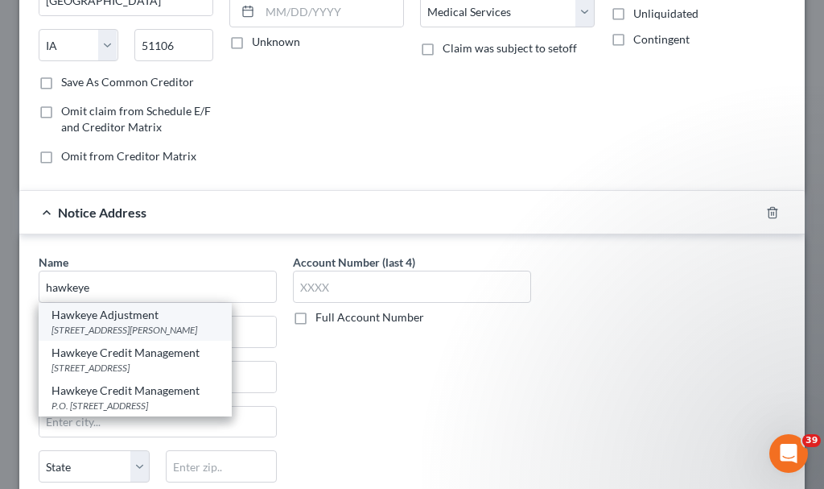
click at [103, 324] on div "2300 Pierce Street, Sioux City, IA 51104" at bounding box center [135, 330] width 167 height 14
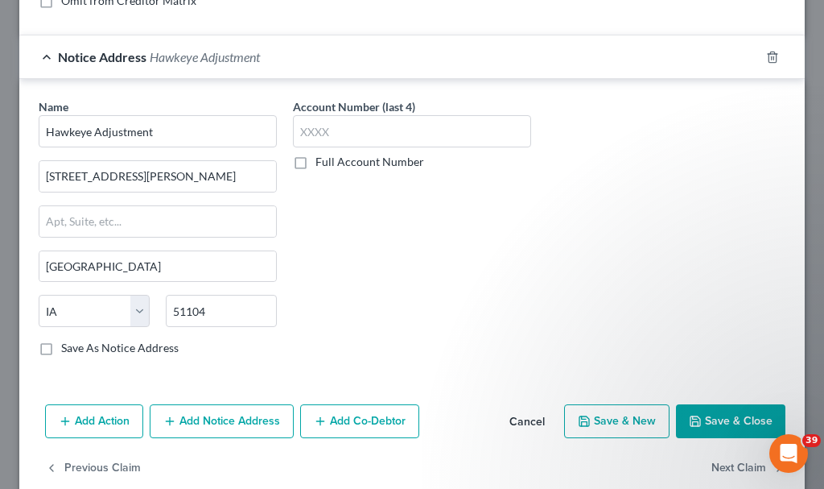
scroll to position [424, 0]
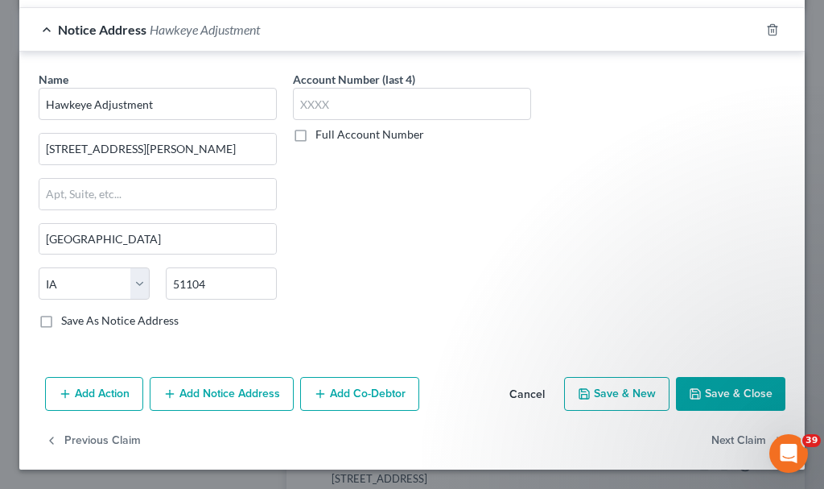
click at [717, 396] on button "Save & Close" at bounding box center [730, 394] width 109 height 34
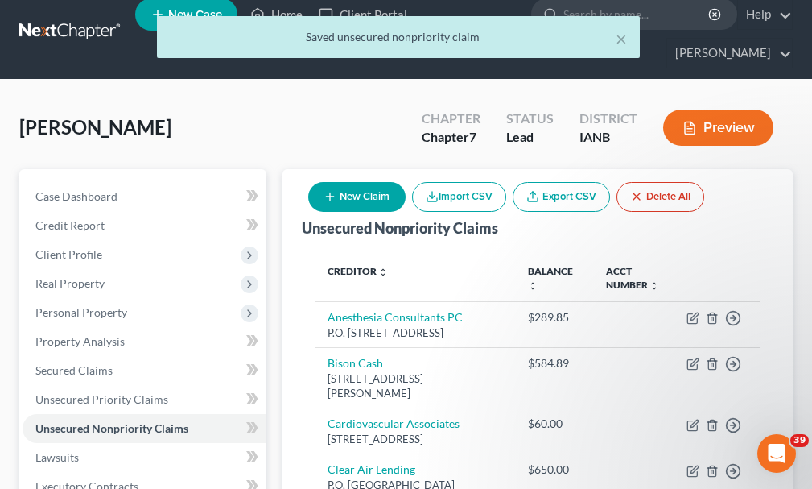
scroll to position [0, 0]
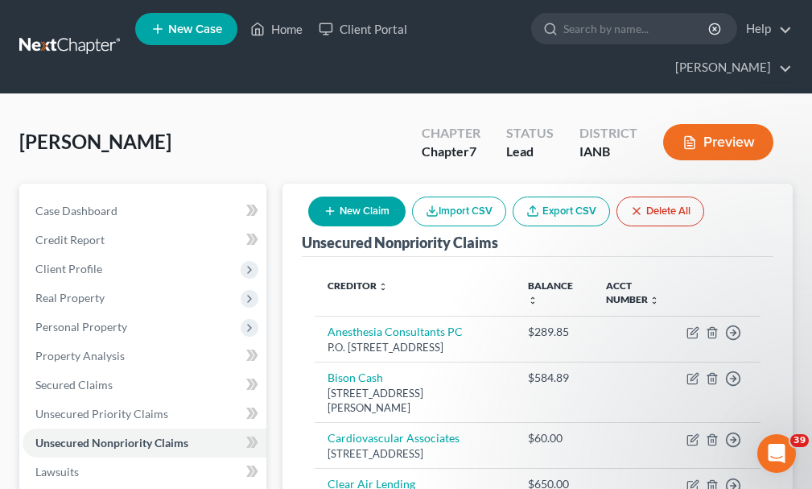
click at [350, 196] on button "New Claim" at bounding box center [356, 211] width 97 height 30
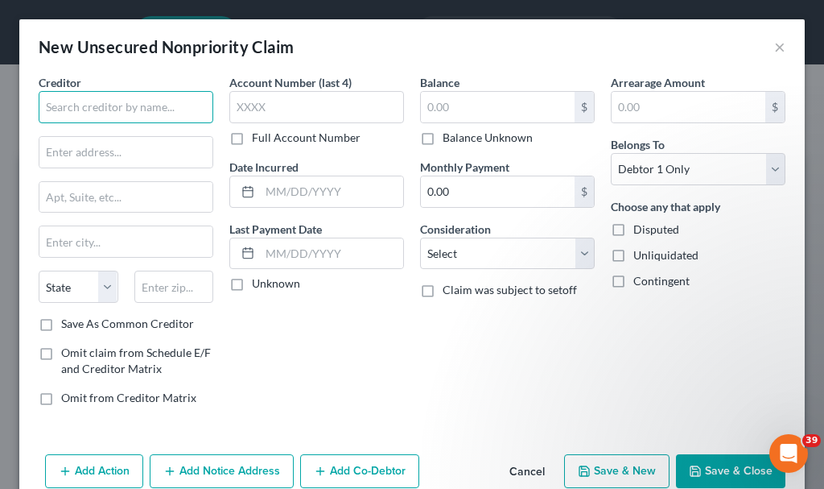
click at [145, 99] on input "text" at bounding box center [126, 107] width 175 height 32
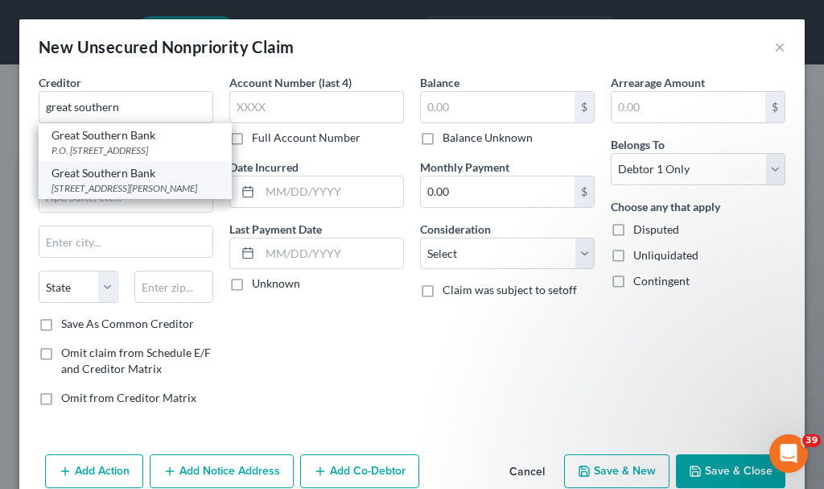
click at [107, 184] on div "329 Pierce St., Sioux City, IA 51101" at bounding box center [135, 188] width 167 height 14
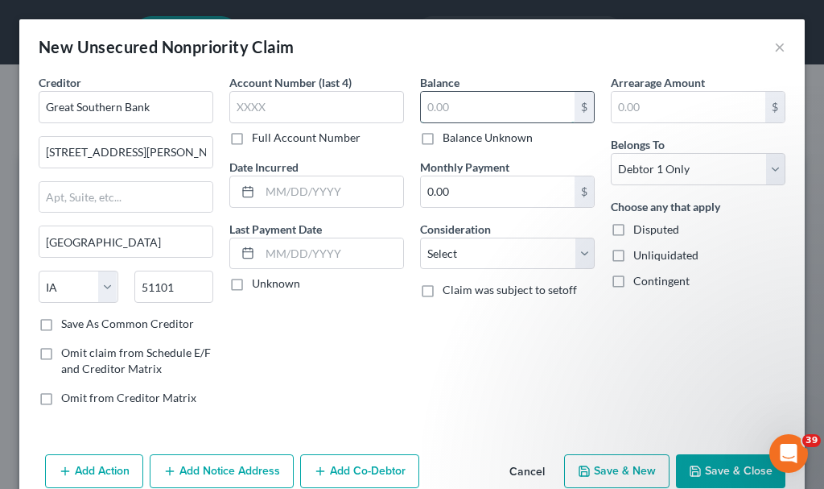
click at [478, 105] on input "text" at bounding box center [498, 107] width 154 height 31
click at [711, 466] on button "Save & Close" at bounding box center [730, 471] width 109 height 34
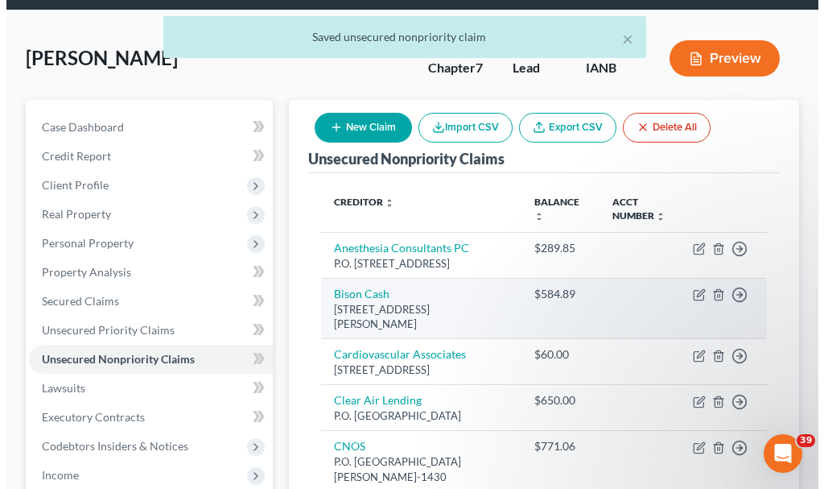
scroll to position [241, 0]
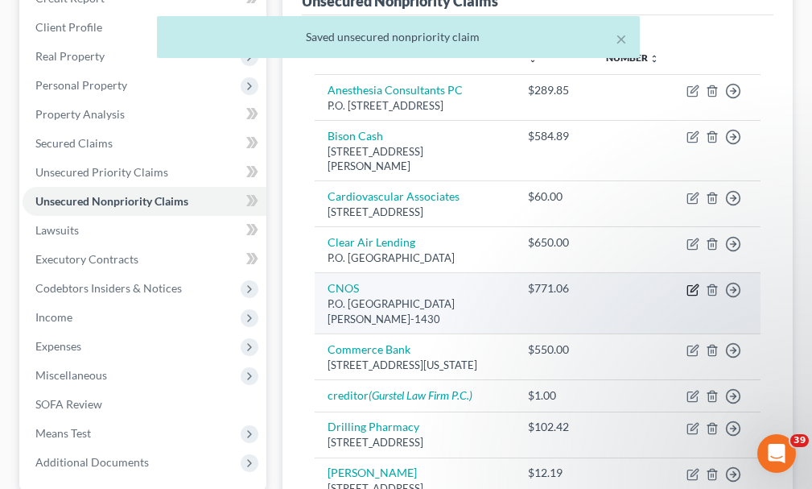
click at [693, 289] on icon "button" at bounding box center [694, 287] width 7 height 7
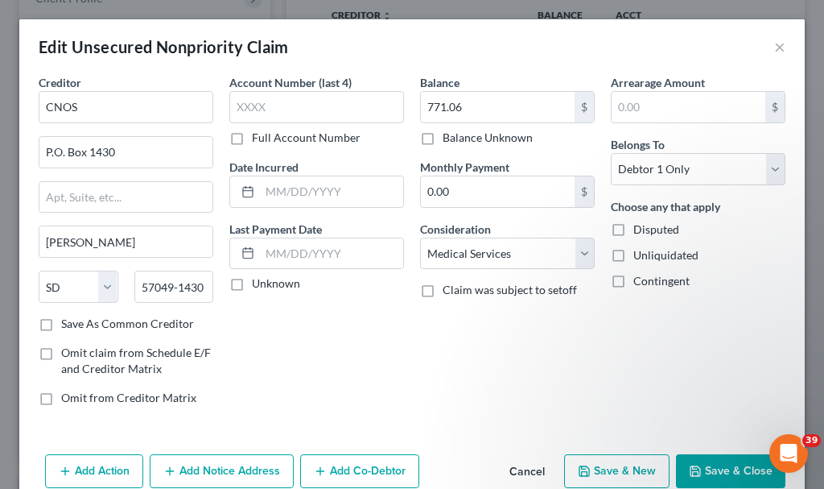
click at [235, 468] on button "Add Notice Address" at bounding box center [222, 471] width 144 height 34
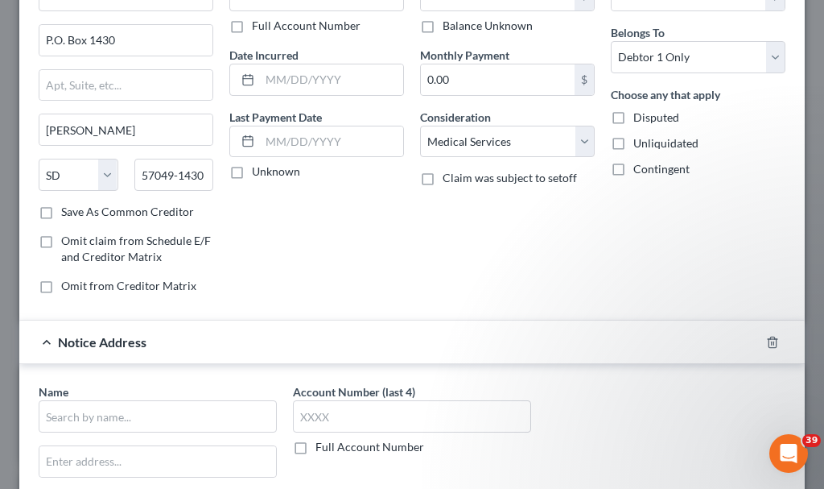
scroll to position [161, 0]
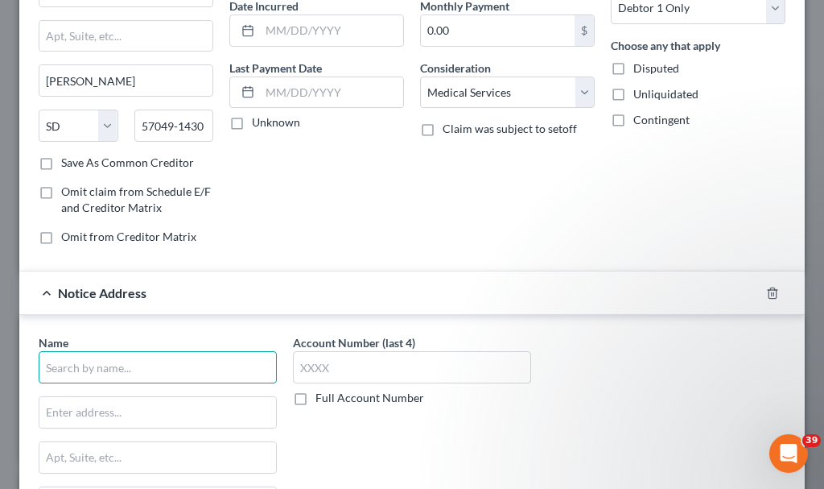
click at [196, 361] on input "text" at bounding box center [158, 367] width 238 height 32
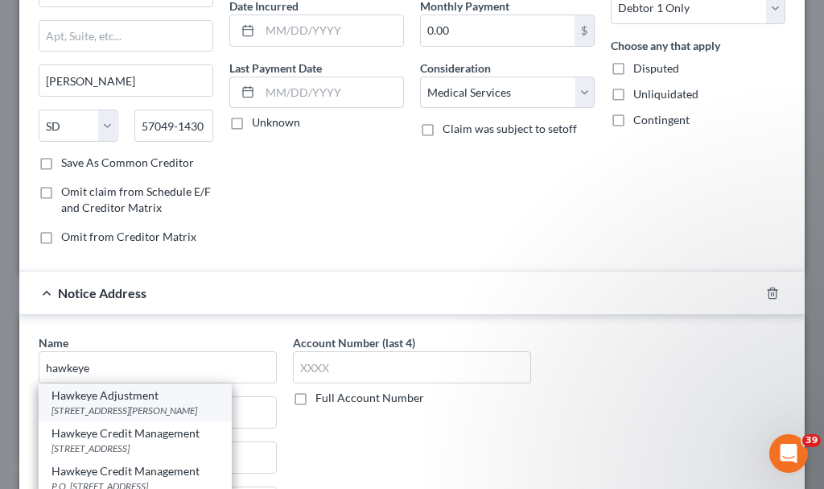
click at [109, 411] on div "2300 Pierce Street, Sioux City, IA 51104" at bounding box center [135, 410] width 167 height 14
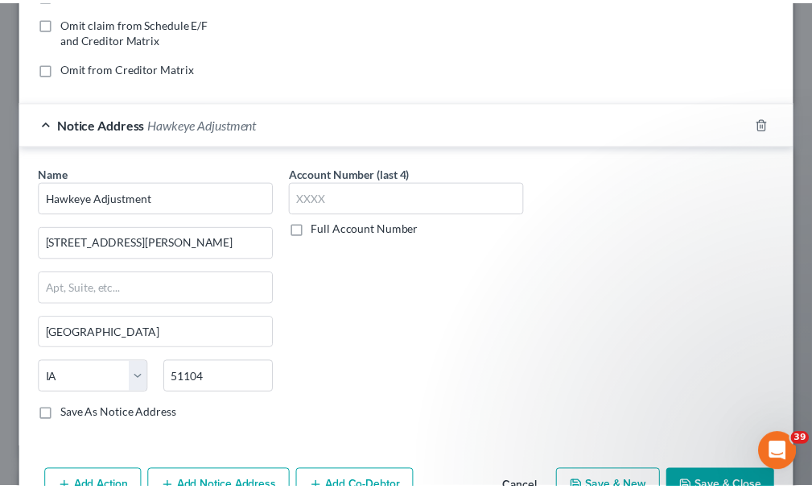
scroll to position [424, 0]
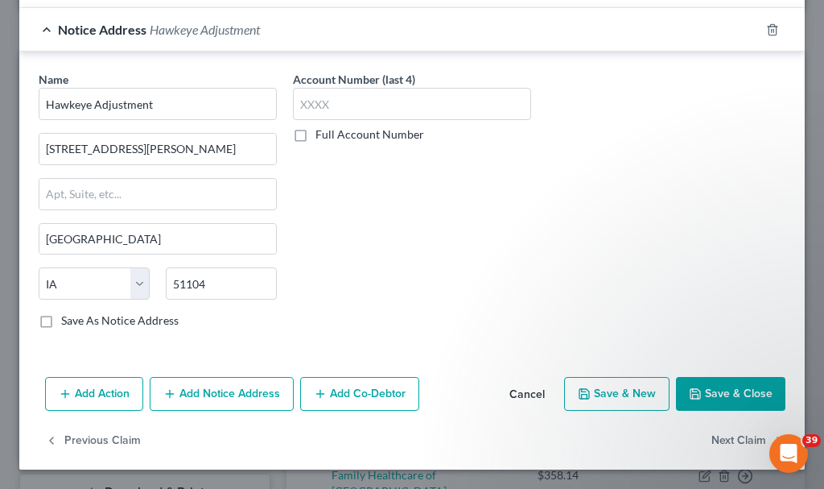
click at [716, 388] on button "Save & Close" at bounding box center [730, 394] width 109 height 34
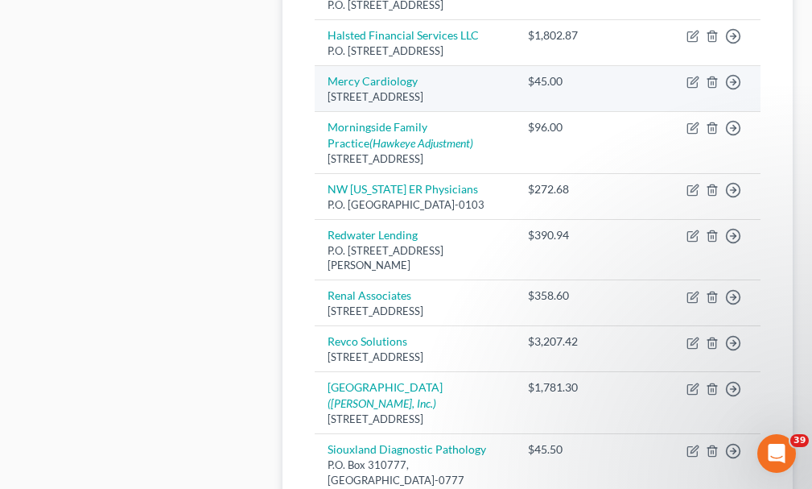
scroll to position [1127, 0]
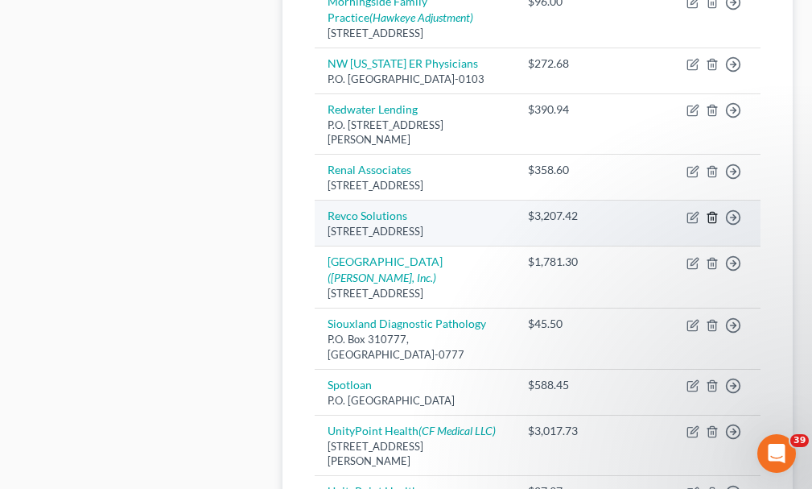
click at [710, 224] on icon "button" at bounding box center [712, 217] width 13 height 13
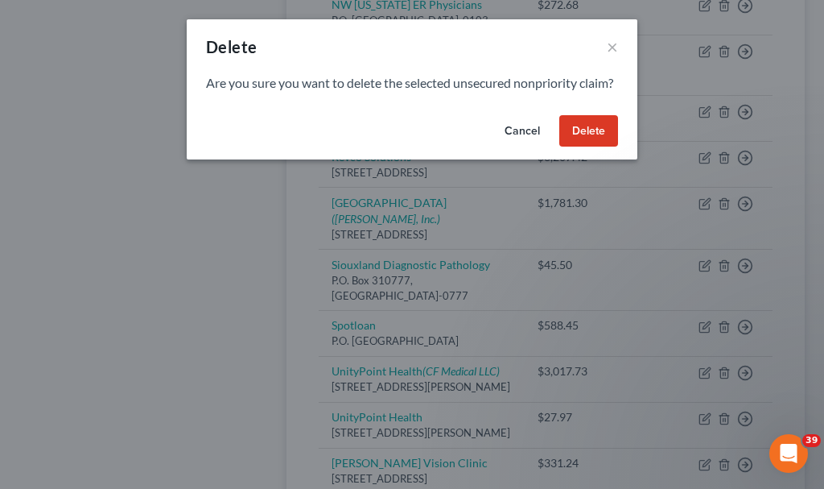
click at [591, 147] on button "Delete" at bounding box center [588, 131] width 59 height 32
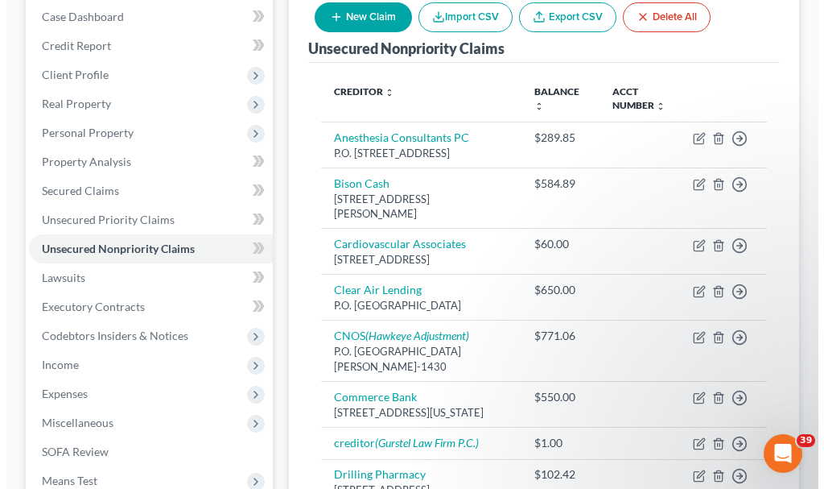
scroll to position [0, 0]
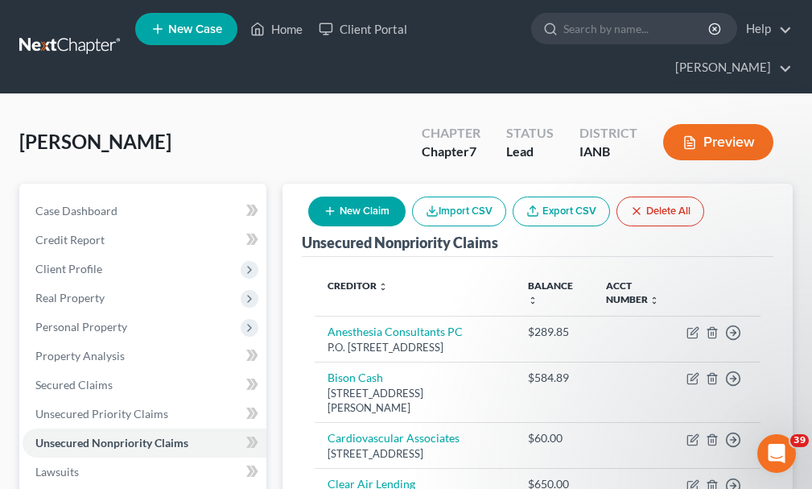
click at [368, 196] on button "New Claim" at bounding box center [356, 211] width 97 height 30
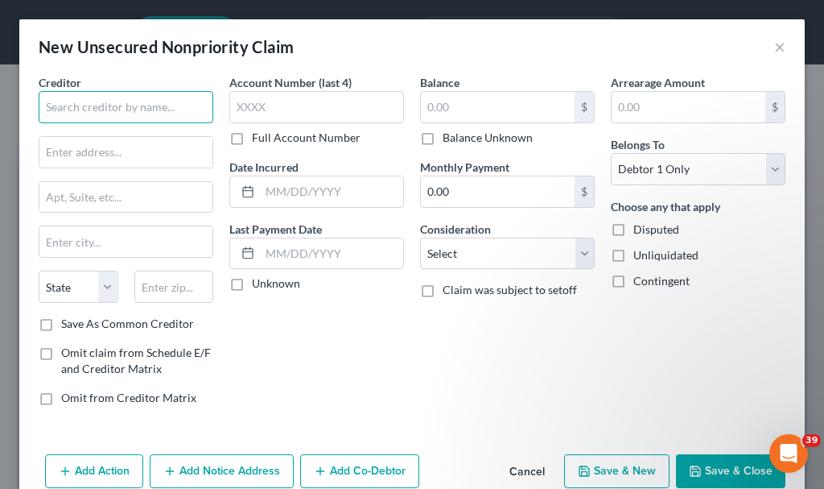
click at [156, 109] on input "text" at bounding box center [126, 107] width 175 height 32
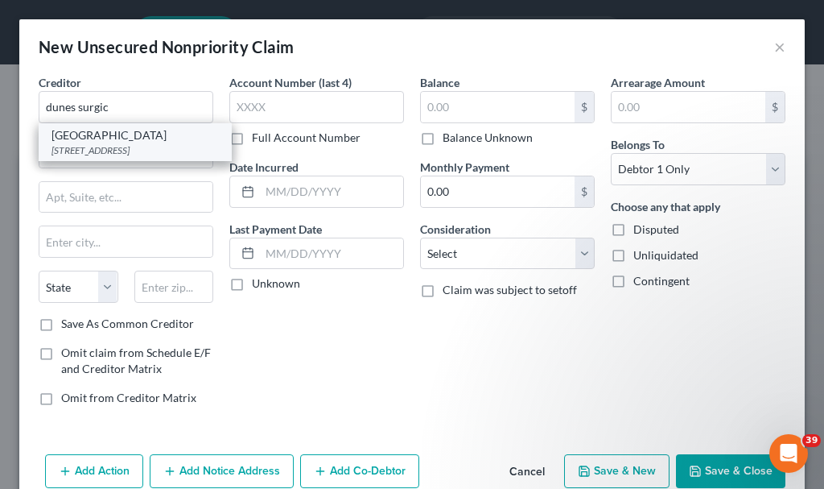
click at [102, 157] on div "600 Sioux Point Road, Dakota Dunes, SD 57049" at bounding box center [135, 150] width 167 height 14
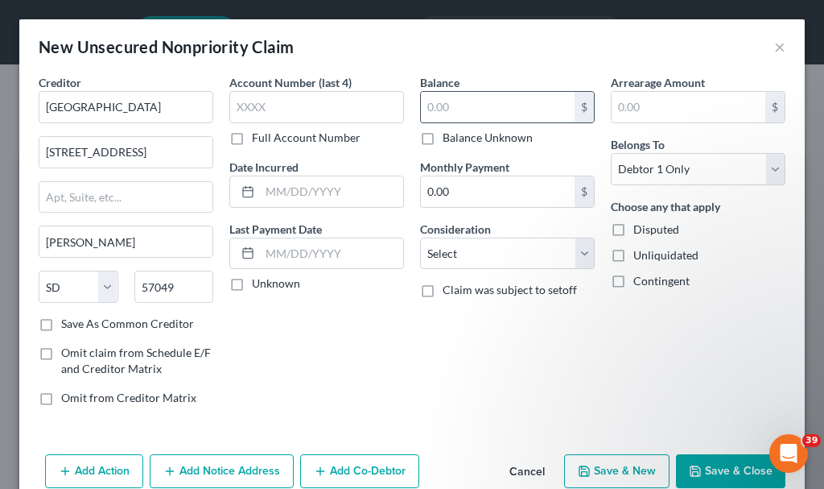
click at [438, 109] on input "text" at bounding box center [498, 107] width 154 height 31
click at [477, 255] on select "Select Cable / Satellite Services Collection Agency Credit Card Debt Debt Couns…" at bounding box center [507, 253] width 175 height 32
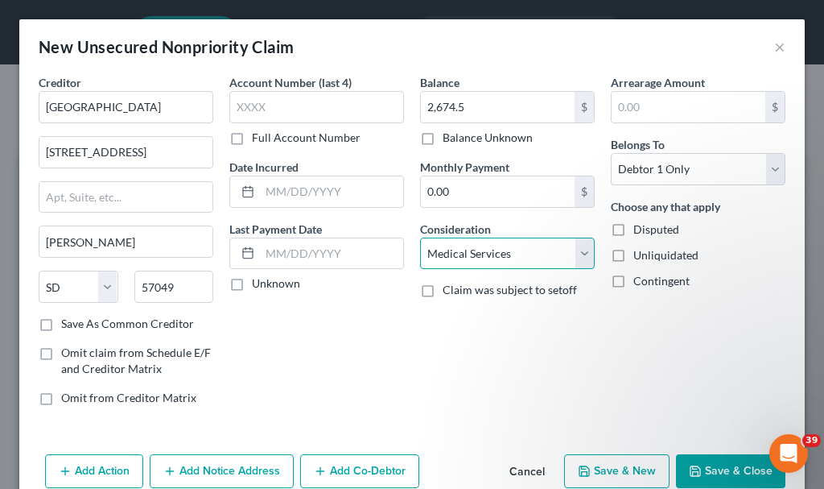
click at [420, 237] on select "Select Cable / Satellite Services Collection Agency Credit Card Debt Debt Couns…" at bounding box center [507, 253] width 175 height 32
click at [241, 467] on button "Add Notice Address" at bounding box center [222, 471] width 144 height 34
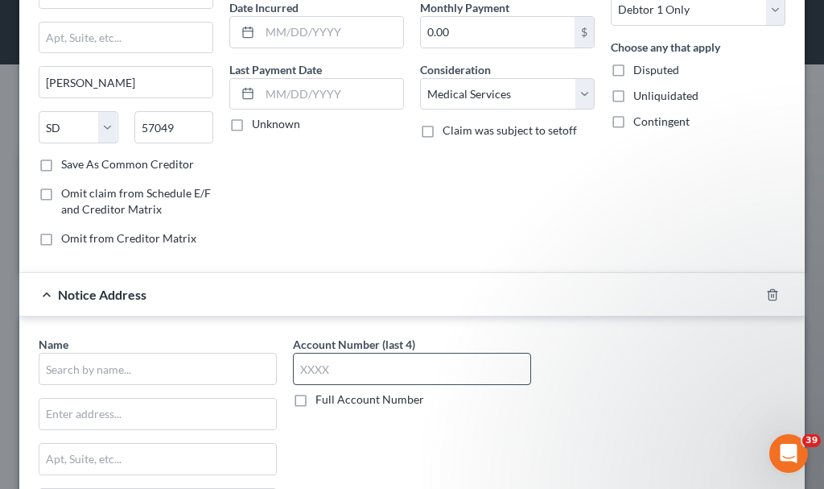
scroll to position [161, 0]
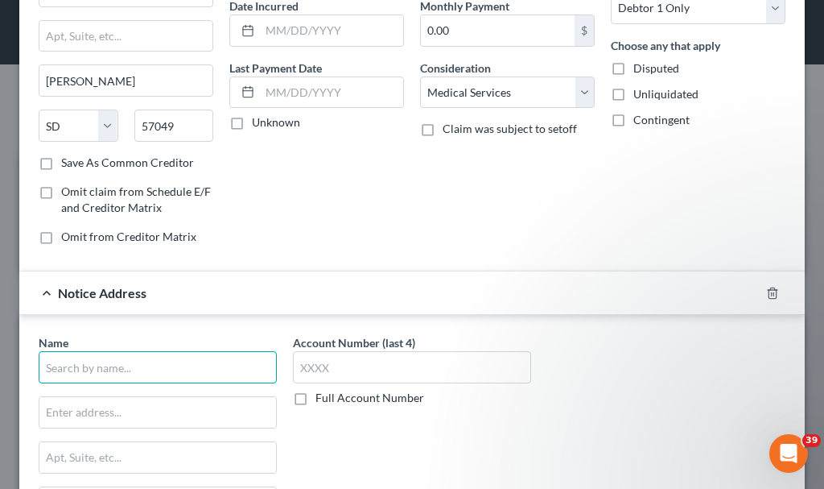
click at [171, 361] on input "text" at bounding box center [158, 367] width 238 height 32
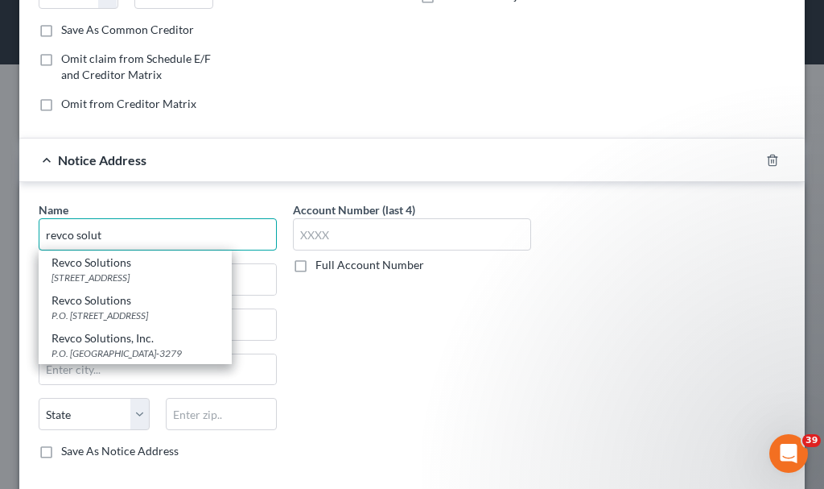
scroll to position [322, 0]
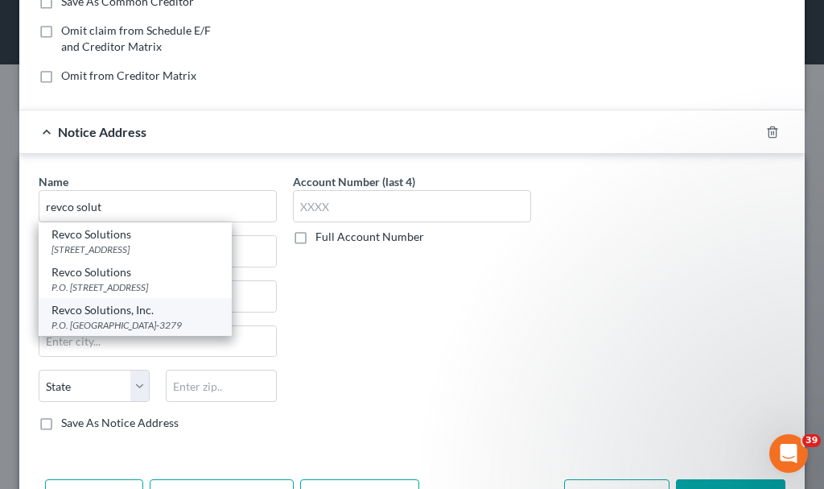
click at [130, 318] on div "Revco Solutions, Inc." at bounding box center [135, 310] width 167 height 16
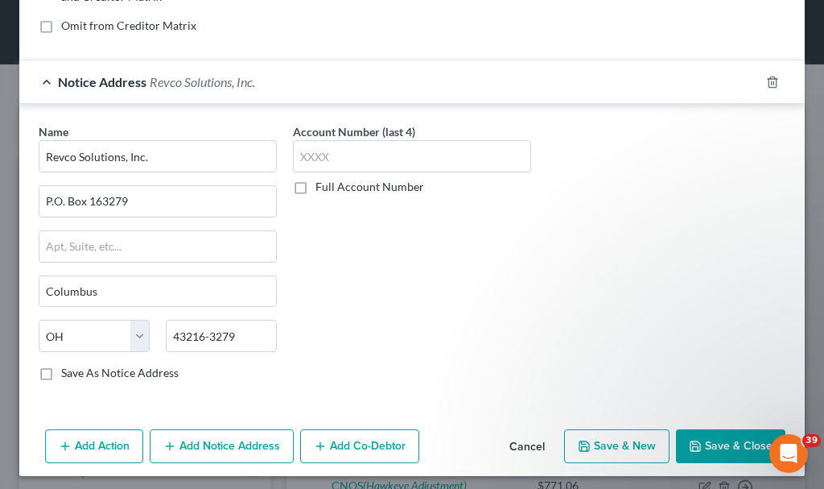
scroll to position [378, 0]
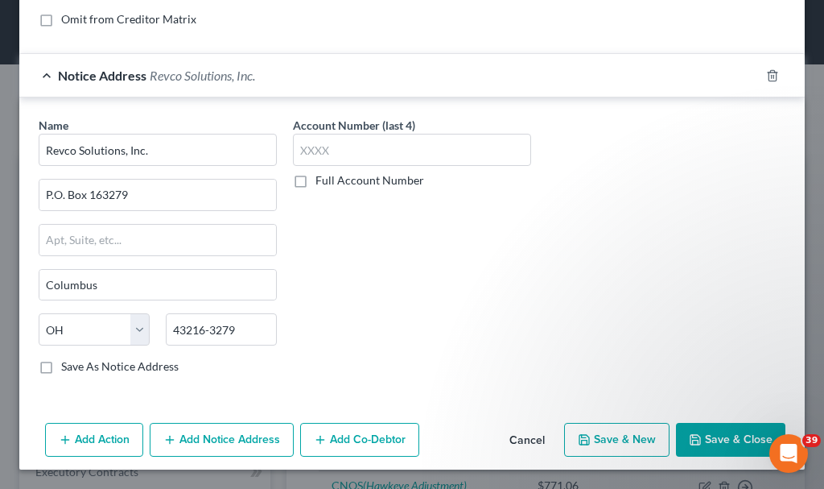
click at [708, 439] on button "Save & Close" at bounding box center [730, 440] width 109 height 34
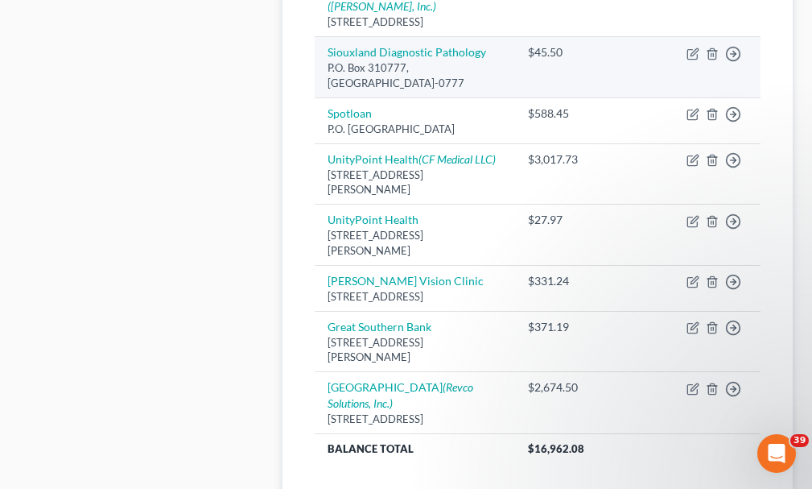
scroll to position [1207, 0]
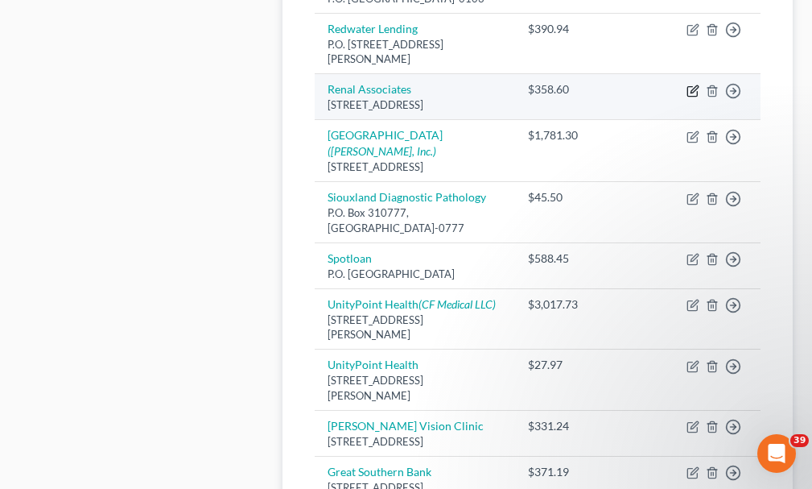
click at [690, 97] on icon "button" at bounding box center [693, 91] width 13 height 13
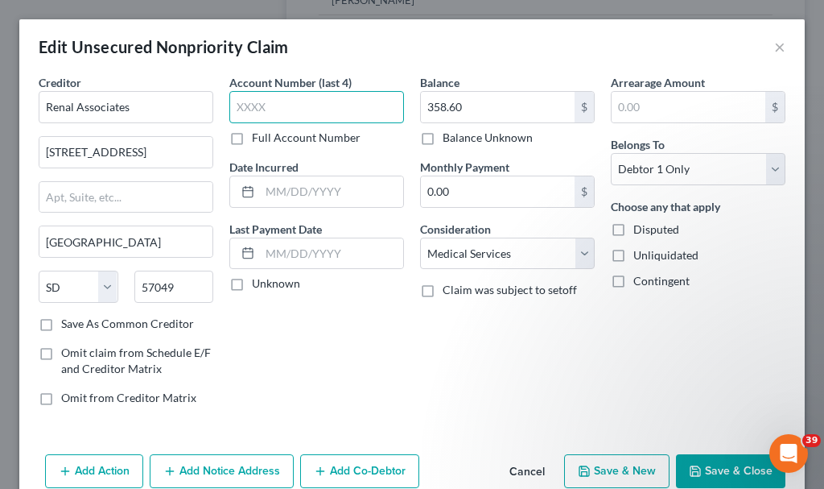
click at [274, 107] on input "text" at bounding box center [316, 107] width 175 height 32
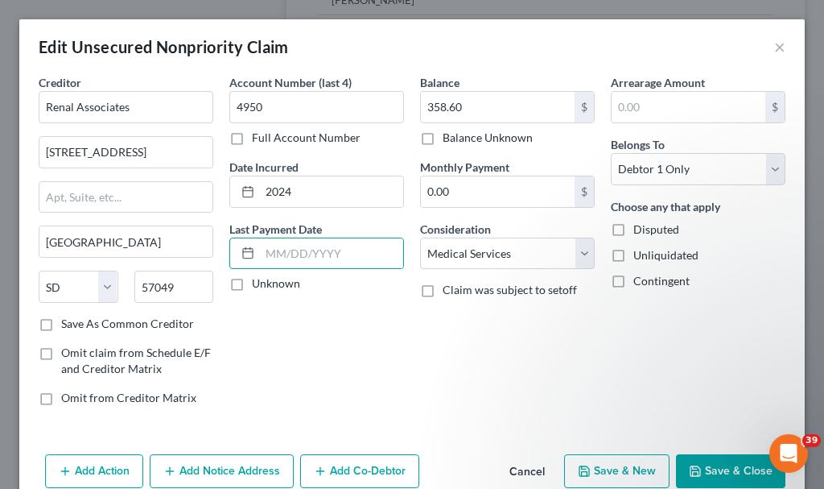
click at [708, 470] on button "Save & Close" at bounding box center [730, 471] width 109 height 34
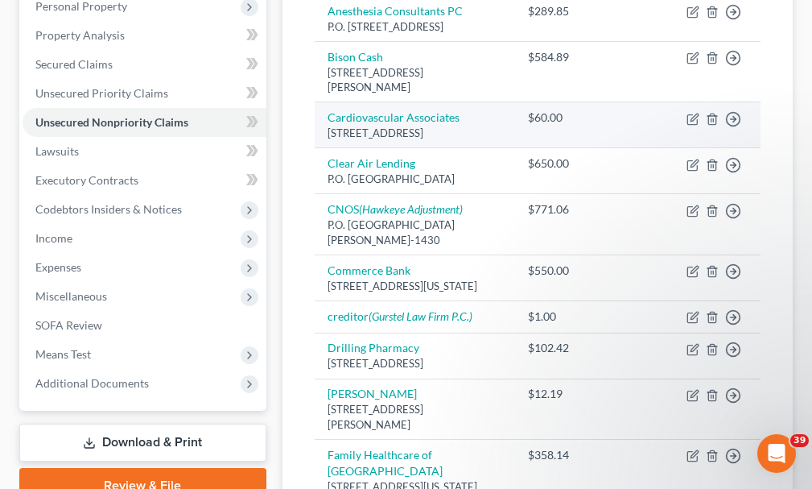
scroll to position [322, 0]
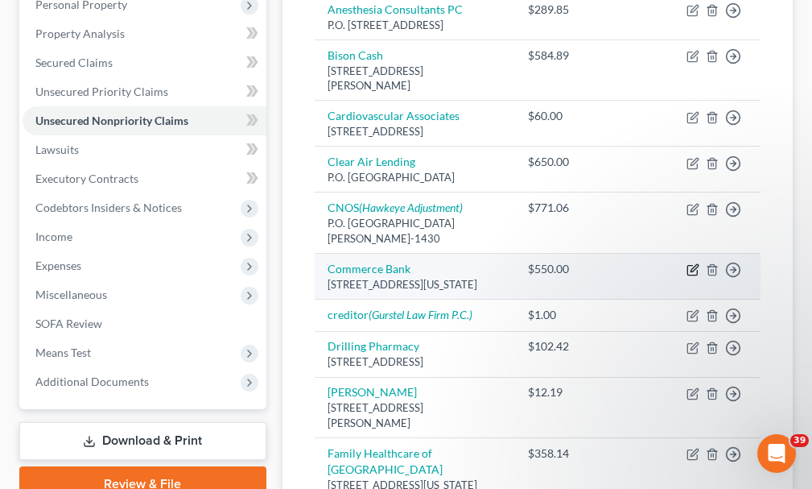
click at [691, 267] on icon "button" at bounding box center [693, 269] width 13 height 13
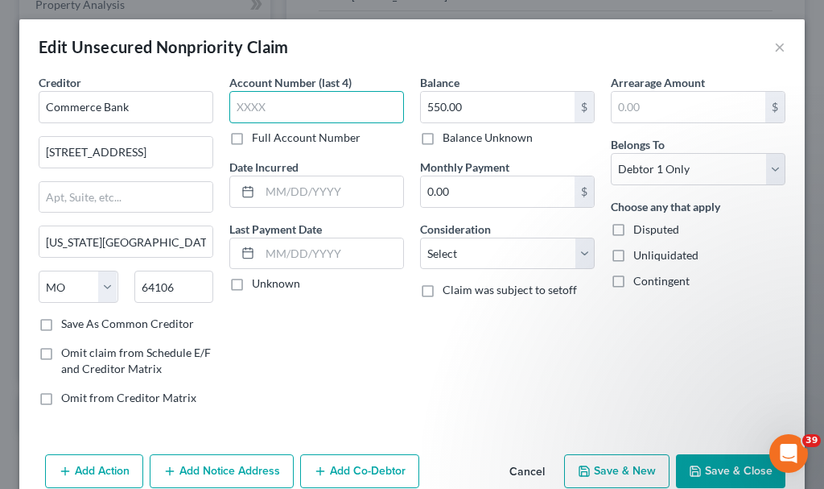
click at [306, 103] on input "text" at bounding box center [316, 107] width 175 height 32
click at [694, 472] on button "Save & Close" at bounding box center [730, 471] width 109 height 34
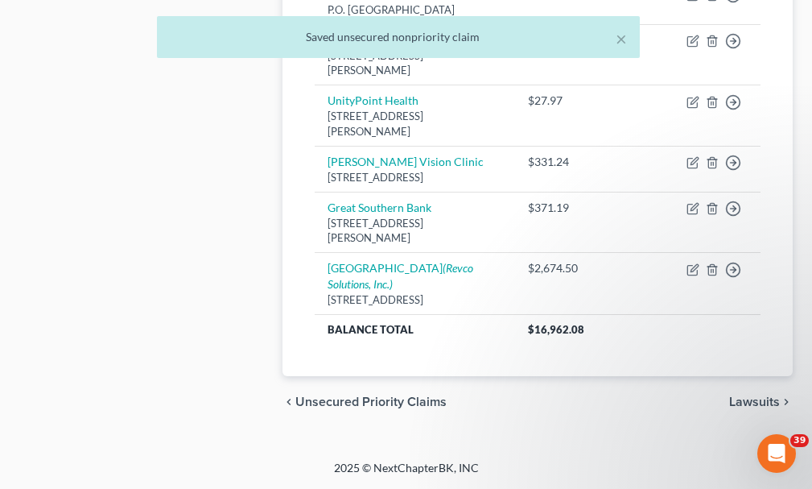
scroll to position [1610, 0]
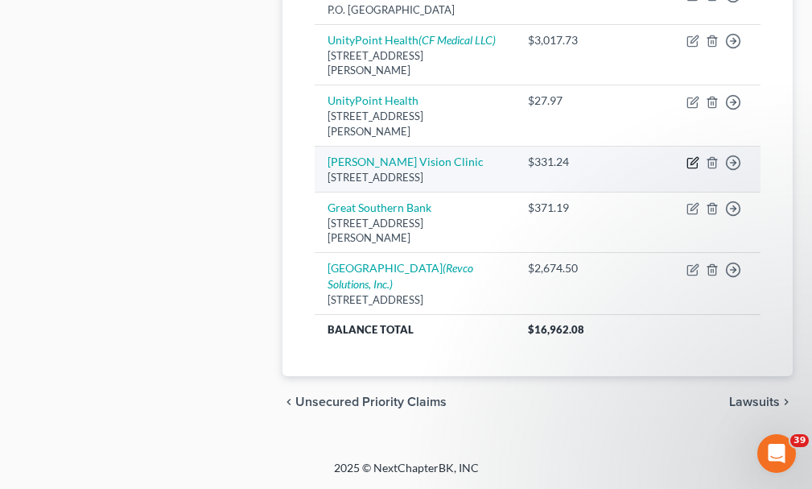
click at [694, 169] on icon "button" at bounding box center [693, 162] width 13 height 13
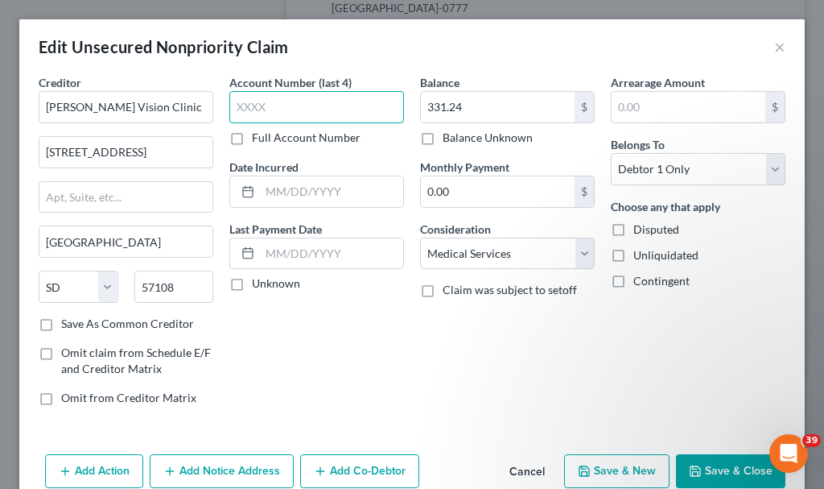
click at [288, 108] on input "text" at bounding box center [316, 107] width 175 height 32
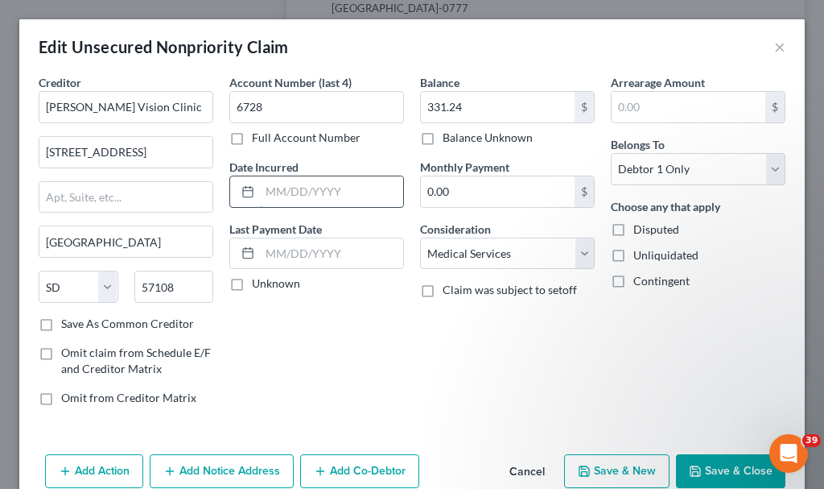
click at [308, 192] on input "text" at bounding box center [331, 191] width 143 height 31
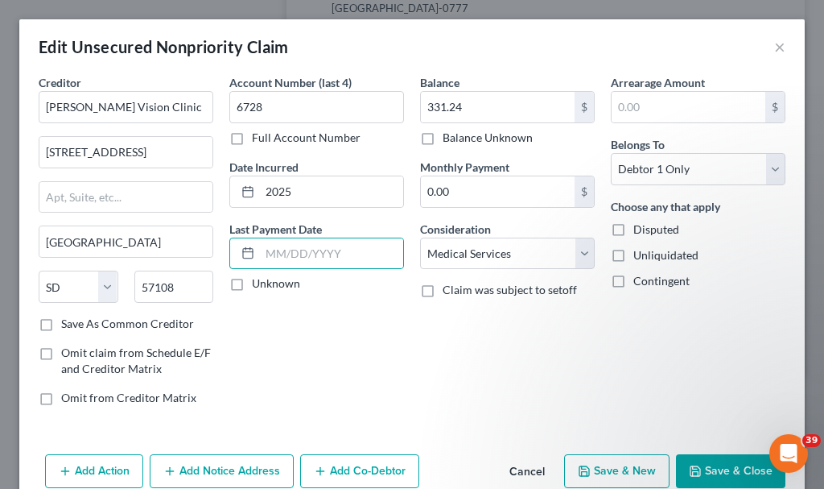
click at [712, 460] on button "Save & Close" at bounding box center [730, 471] width 109 height 34
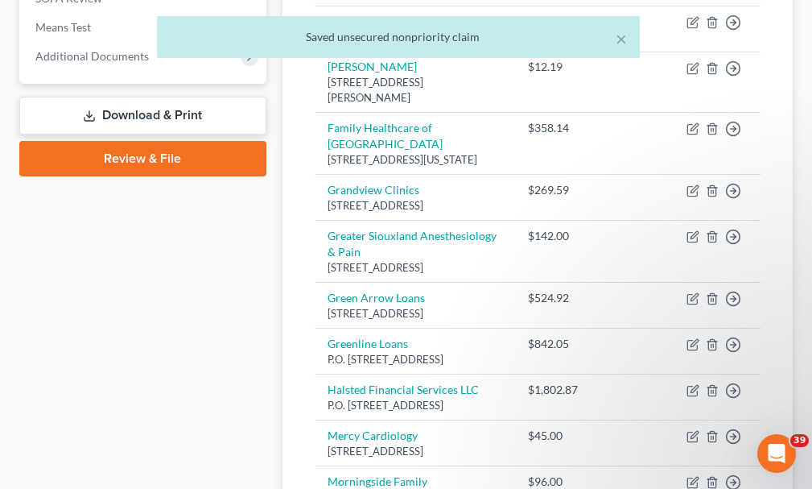
scroll to position [640, 0]
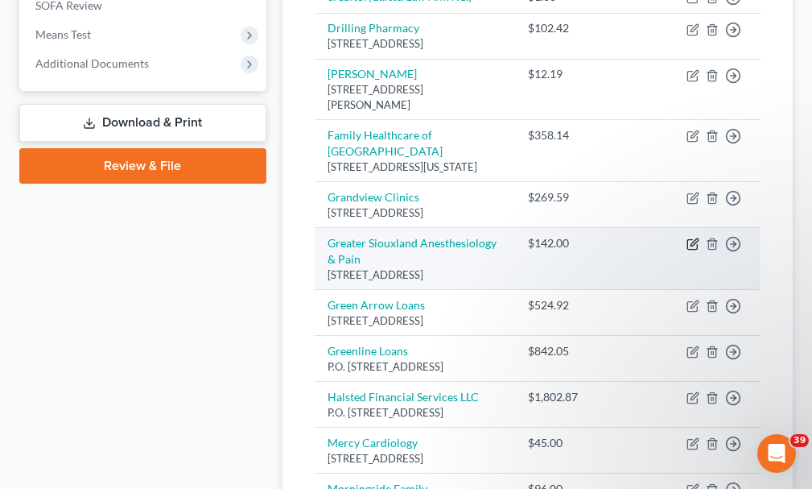
click at [691, 250] on icon "button" at bounding box center [693, 243] width 13 height 13
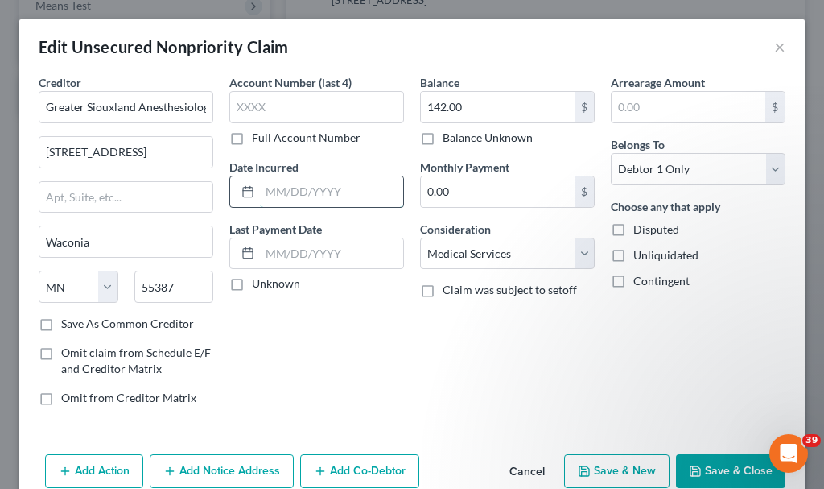
click at [328, 189] on input "text" at bounding box center [331, 191] width 143 height 31
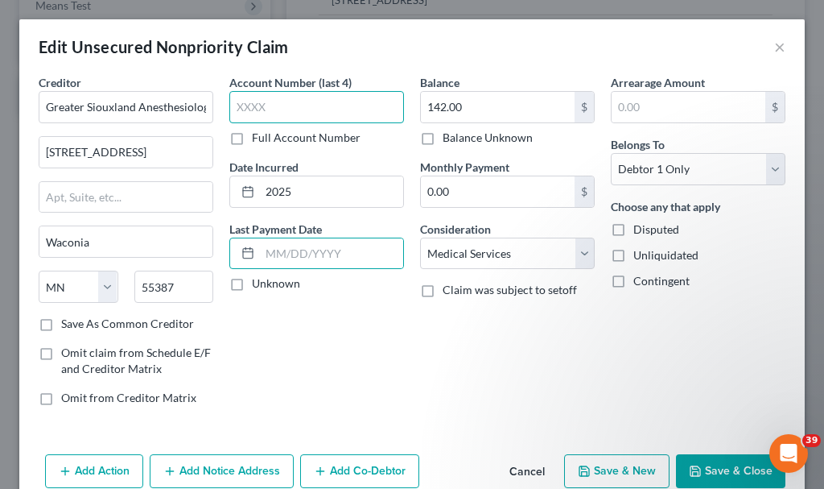
click at [308, 107] on input "text" at bounding box center [316, 107] width 175 height 32
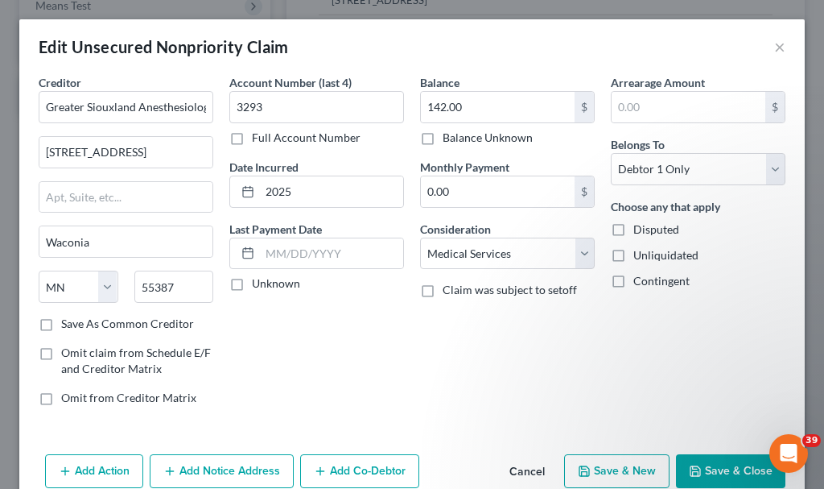
click at [704, 466] on button "Save & Close" at bounding box center [730, 471] width 109 height 34
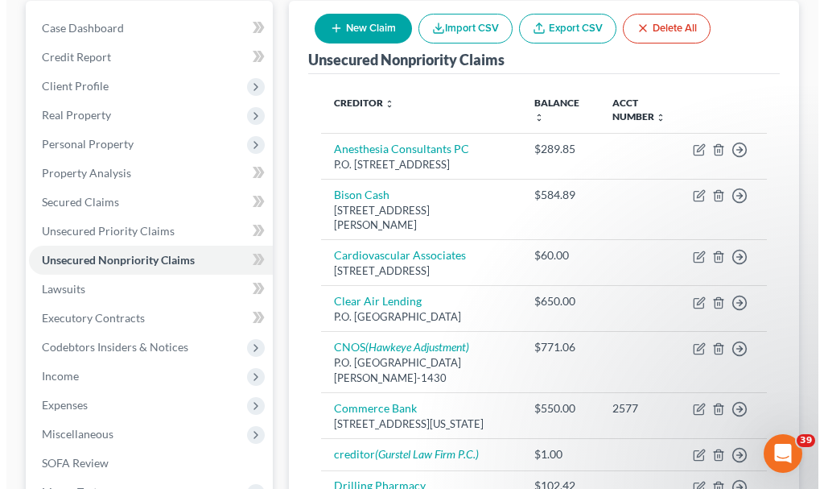
scroll to position [0, 0]
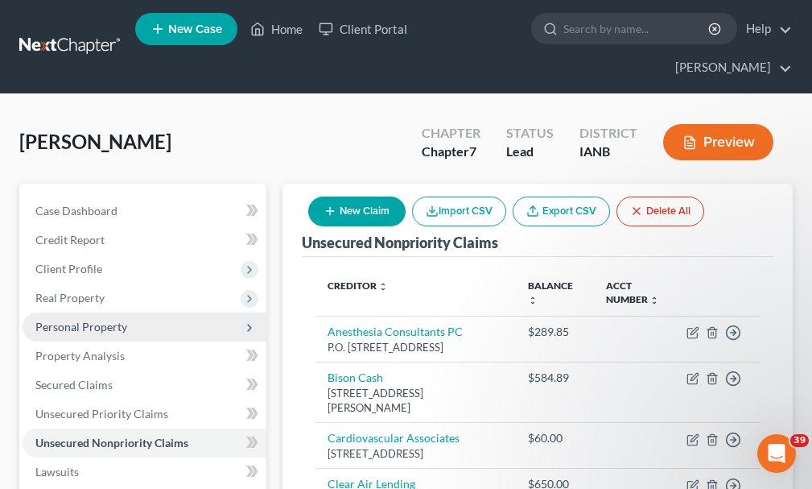
click at [72, 320] on span "Personal Property" at bounding box center [81, 327] width 92 height 14
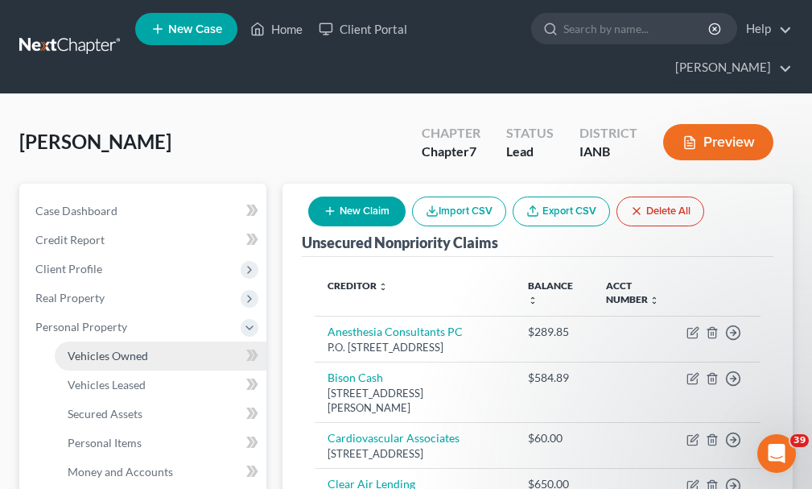
click at [122, 349] on span "Vehicles Owned" at bounding box center [108, 356] width 80 height 14
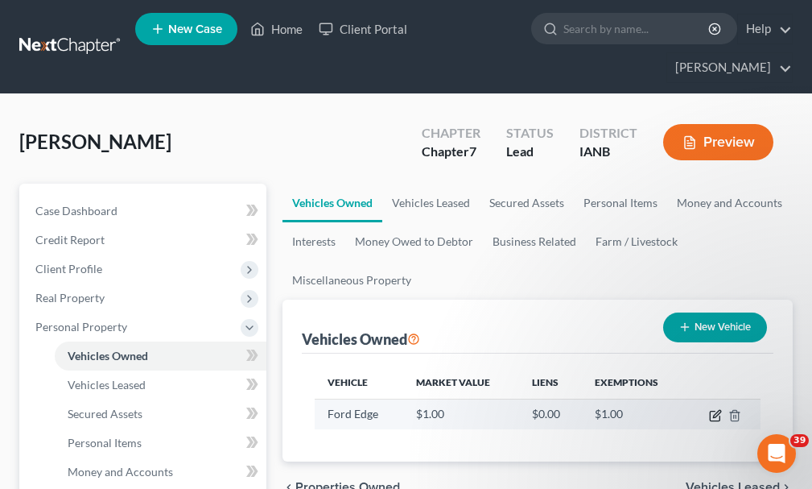
click at [712, 409] on icon "button" at bounding box center [715, 415] width 13 height 13
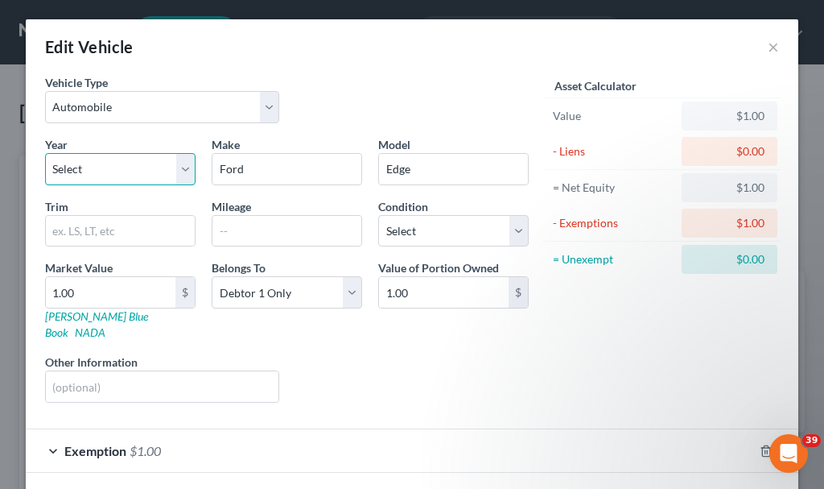
click at [103, 168] on select "Select 2026 2025 2024 2023 2022 2021 2020 2019 2018 2017 2016 2015 2014 2013 20…" at bounding box center [120, 169] width 151 height 32
click at [45, 153] on select "Select 2026 2025 2024 2023 2022 2021 2020 2019 2018 2017 2016 2015 2014 2013 20…" at bounding box center [120, 169] width 151 height 32
click at [120, 223] on input "text" at bounding box center [120, 231] width 149 height 31
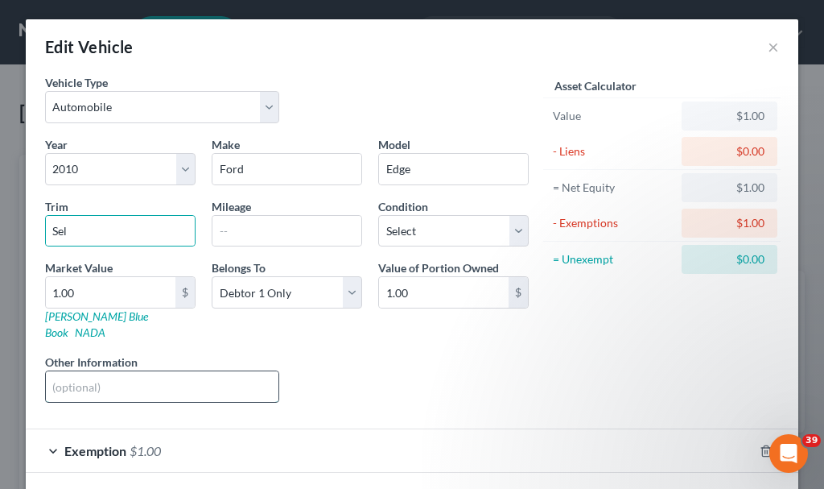
click at [126, 375] on input "text" at bounding box center [162, 386] width 233 height 31
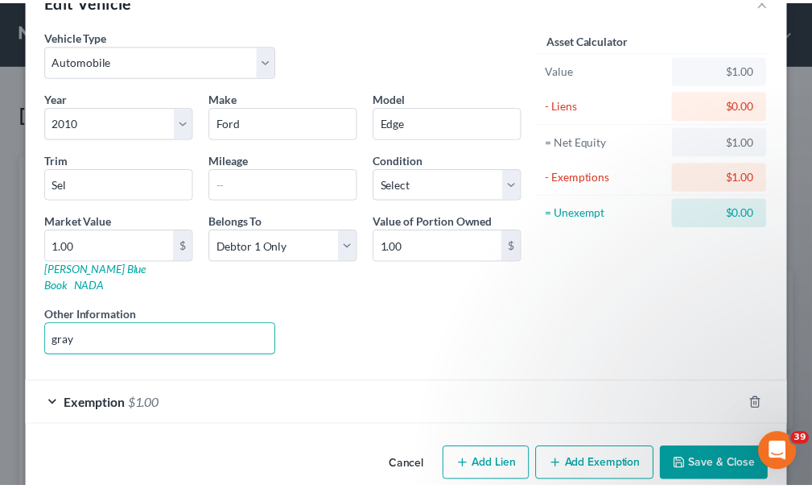
scroll to position [56, 0]
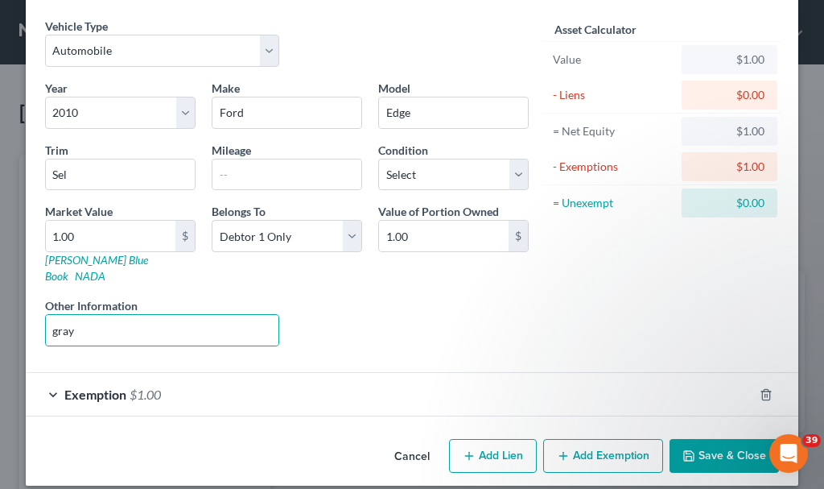
click at [706, 439] on button "Save & Close" at bounding box center [724, 456] width 109 height 34
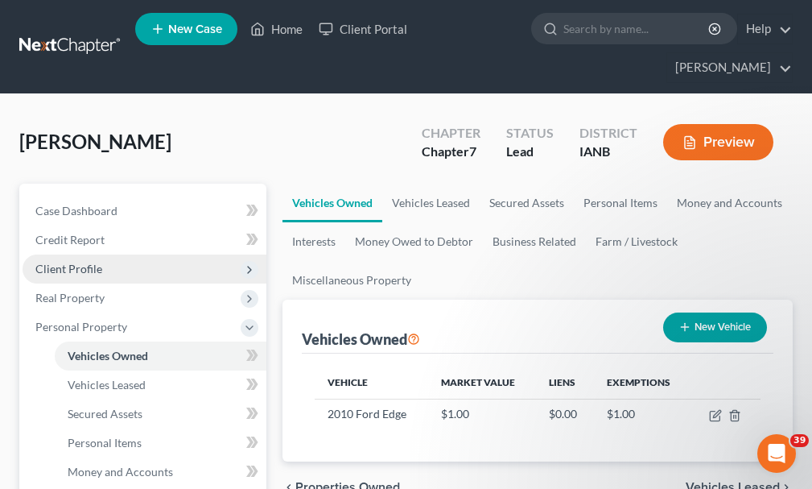
click at [62, 262] on span "Client Profile" at bounding box center [68, 269] width 67 height 14
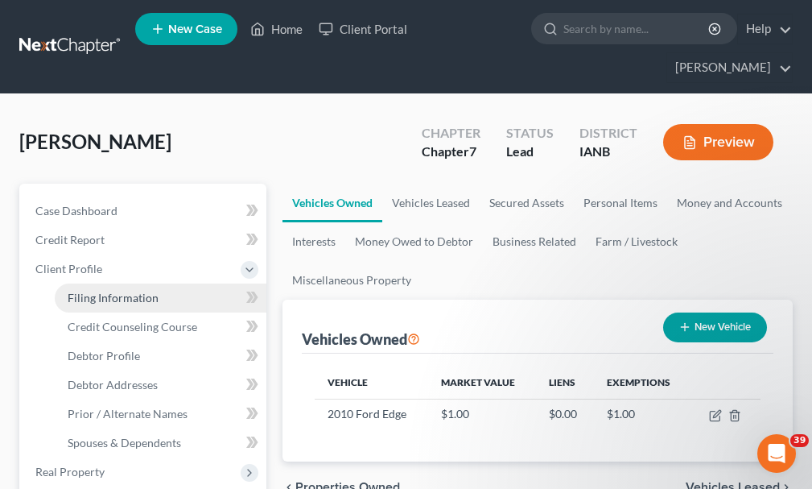
click at [113, 291] on span "Filing Information" at bounding box center [113, 298] width 91 height 14
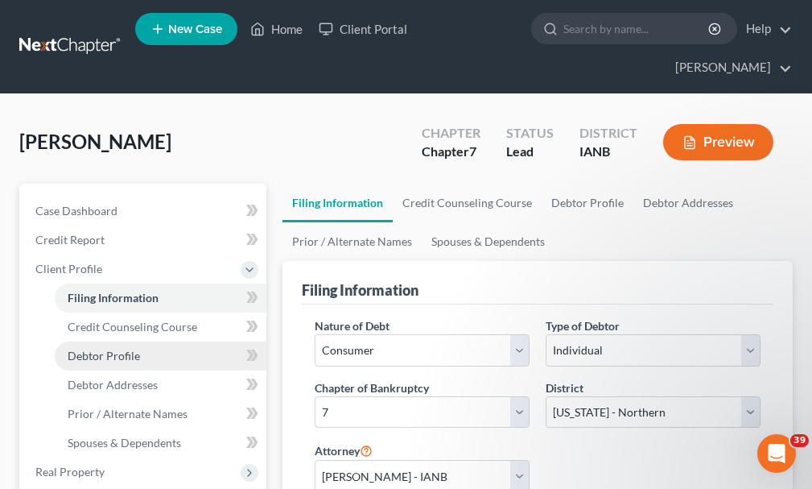
click at [114, 349] on span "Debtor Profile" at bounding box center [104, 356] width 72 height 14
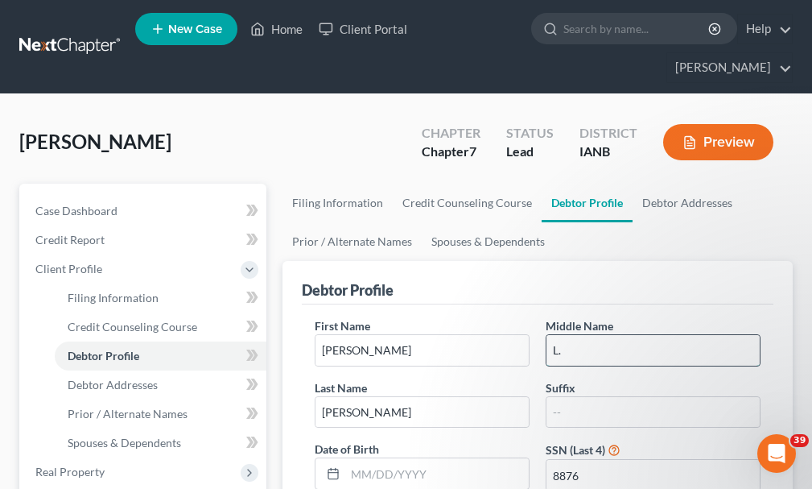
click at [612, 335] on input "L." at bounding box center [653, 350] width 213 height 31
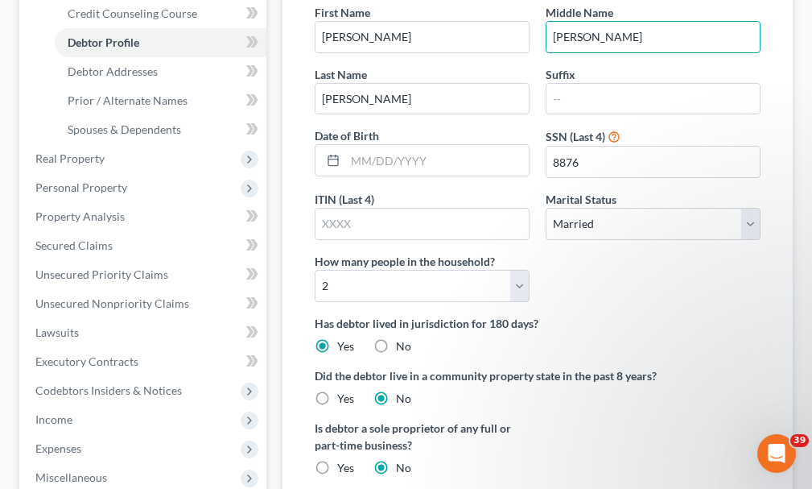
scroll to position [322, 0]
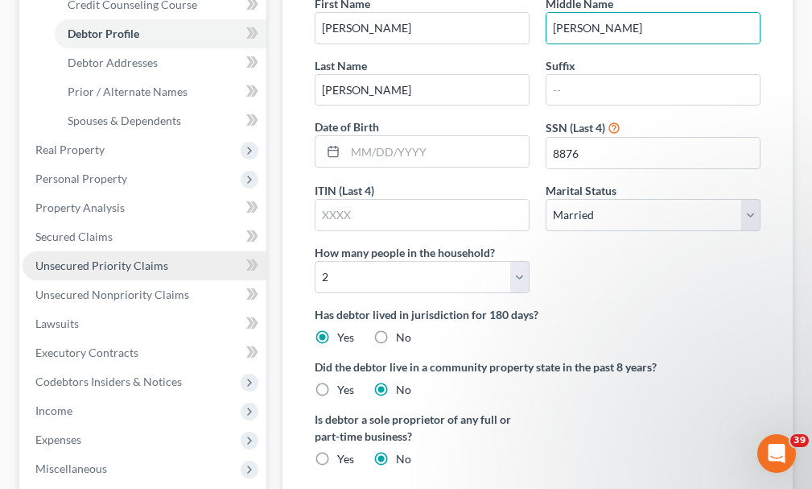
click at [95, 258] on span "Unsecured Priority Claims" at bounding box center [101, 265] width 133 height 14
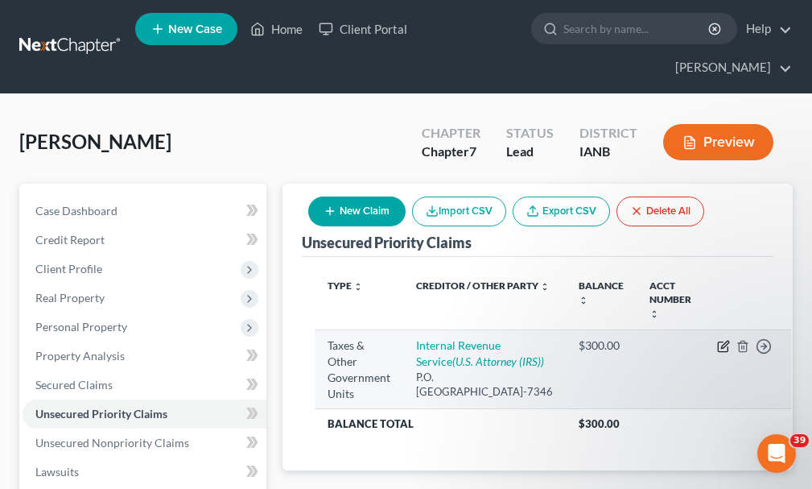
click at [717, 340] on icon "button" at bounding box center [723, 346] width 13 height 13
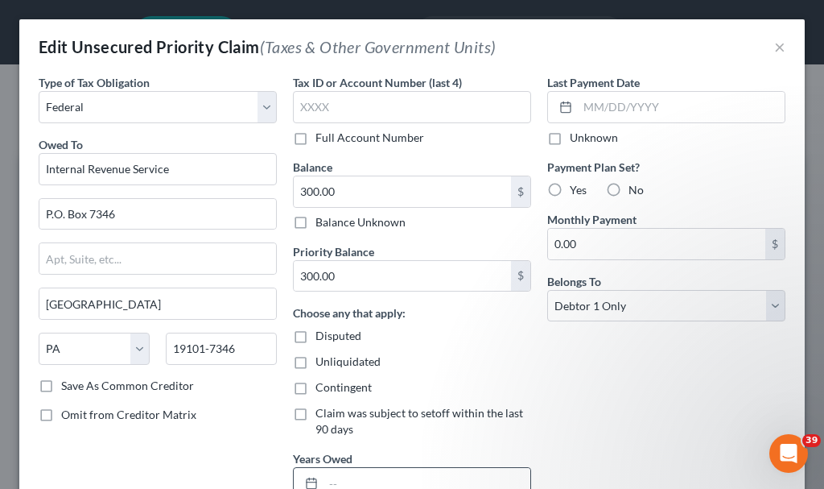
click at [415, 481] on input "text" at bounding box center [427, 483] width 207 height 31
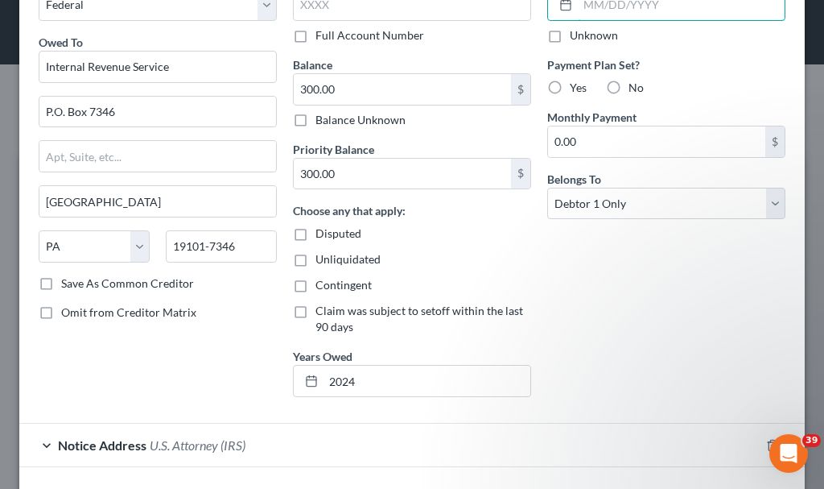
scroll to position [182, 0]
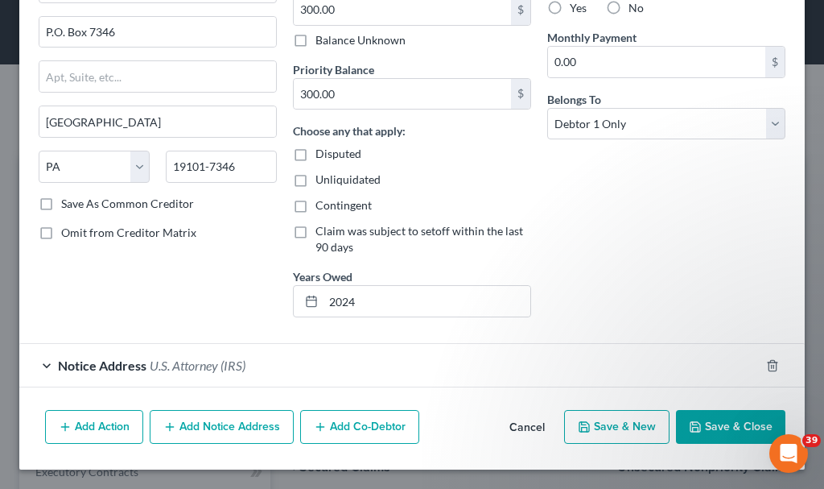
click at [725, 422] on button "Save & Close" at bounding box center [730, 427] width 109 height 34
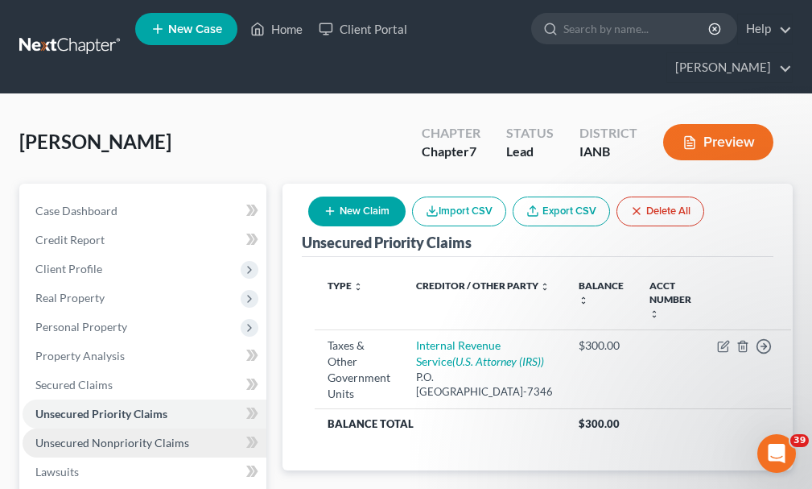
click at [80, 435] on span "Unsecured Nonpriority Claims" at bounding box center [112, 442] width 154 height 14
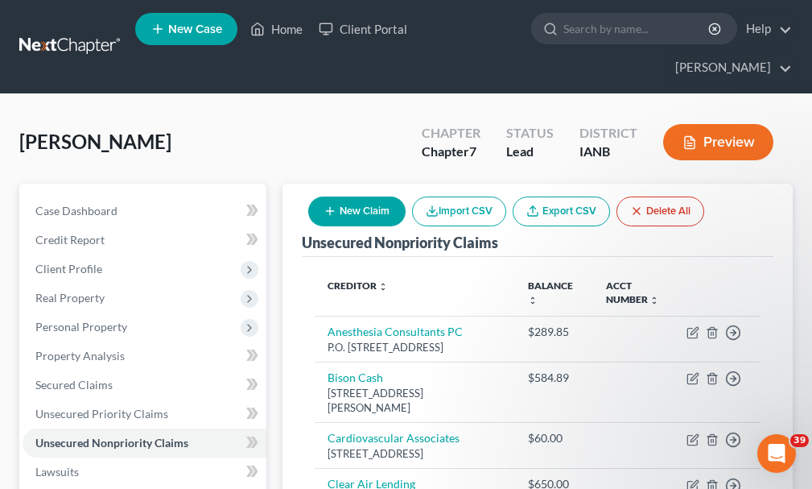
click at [355, 196] on button "New Claim" at bounding box center [356, 211] width 97 height 30
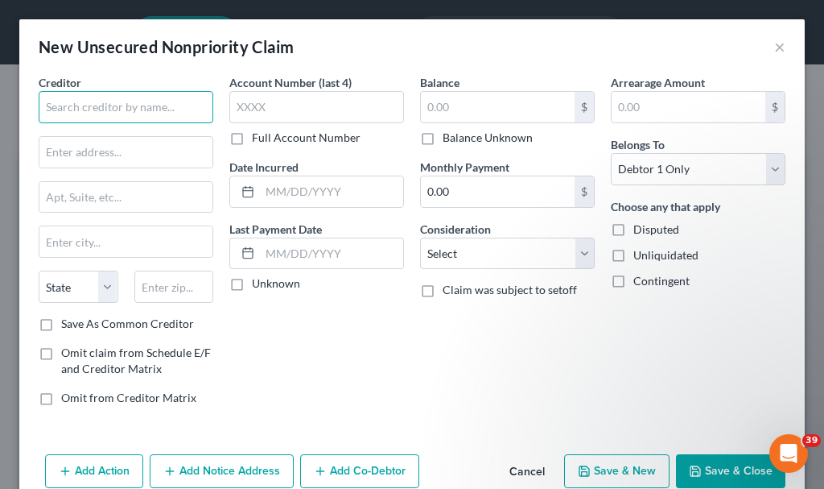
click at [134, 109] on input "text" at bounding box center [126, 107] width 175 height 32
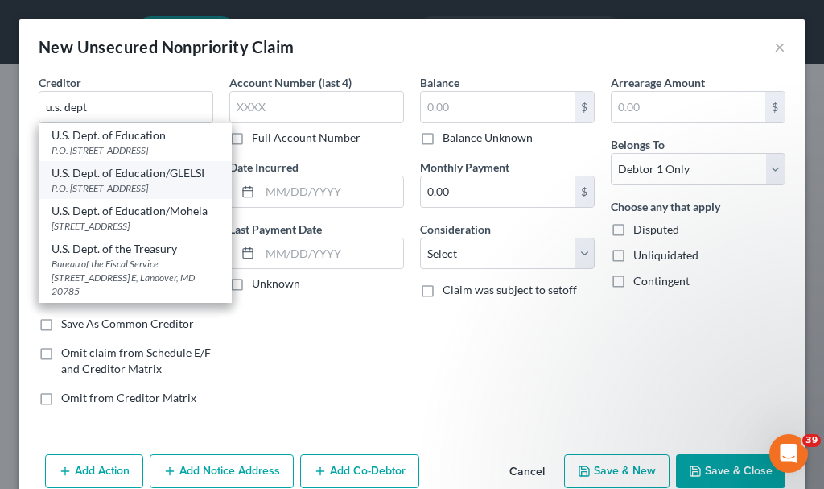
click at [108, 195] on div "P.O. Box 7860, Madison, WI 53704" at bounding box center [135, 188] width 167 height 14
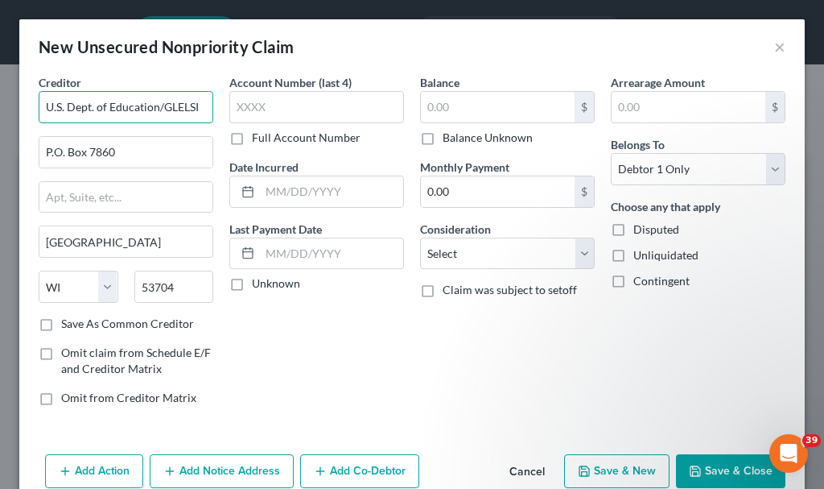
click at [200, 107] on input "U.S. Dept. of Education/GLELSI" at bounding box center [126, 107] width 175 height 32
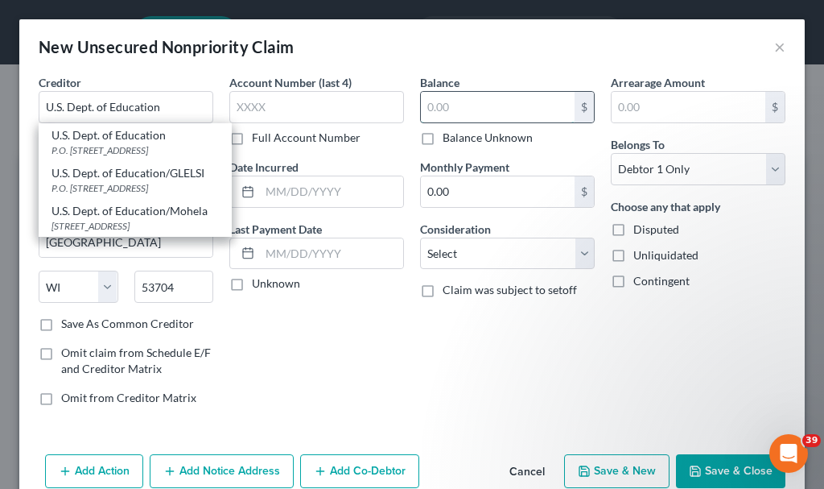
click at [473, 104] on input "text" at bounding box center [498, 107] width 154 height 31
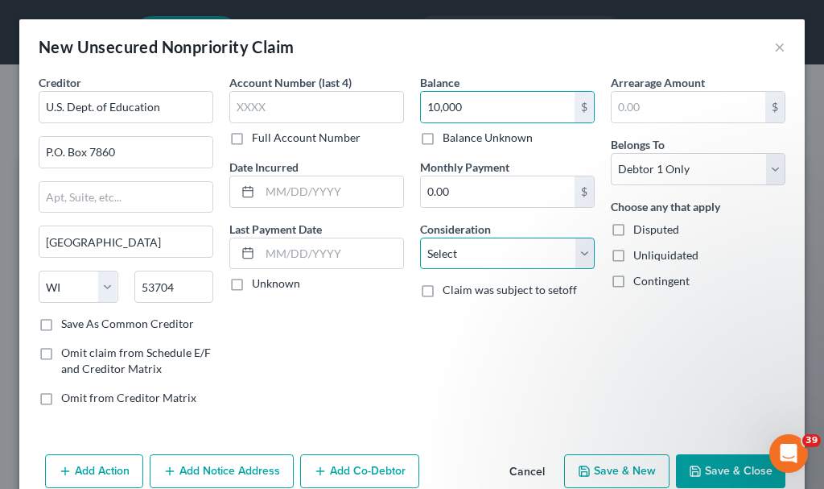
click at [491, 245] on select "Select Cable / Satellite Services Collection Agency Credit Card Debt Debt Couns…" at bounding box center [507, 253] width 175 height 32
click at [420, 237] on select "Select Cable / Satellite Services Collection Agency Credit Card Debt Debt Couns…" at bounding box center [507, 253] width 175 height 32
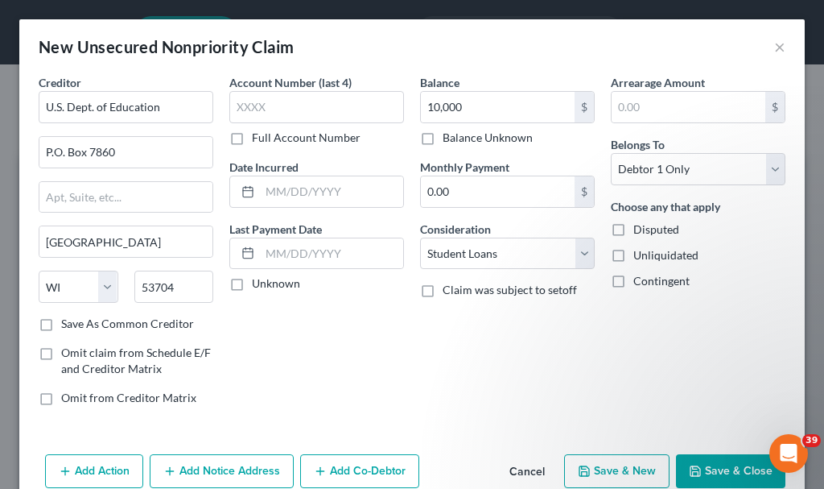
click at [260, 467] on button "Add Notice Address" at bounding box center [222, 471] width 144 height 34
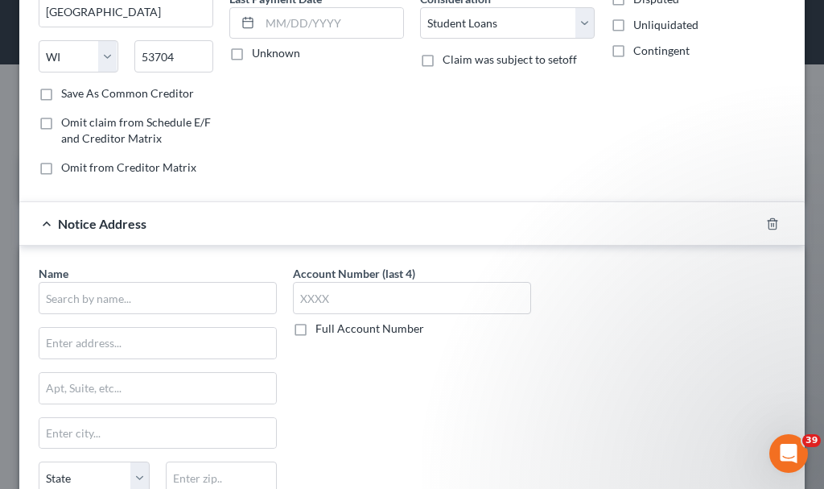
scroll to position [241, 0]
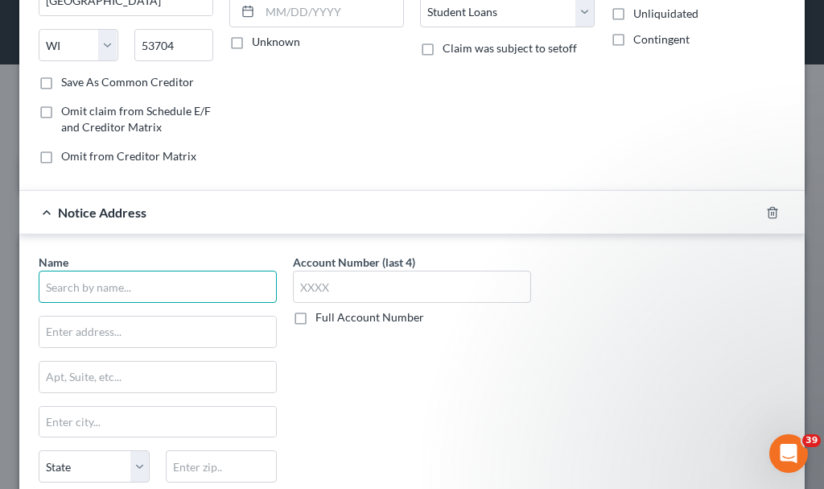
click at [196, 284] on input "text" at bounding box center [158, 286] width 238 height 32
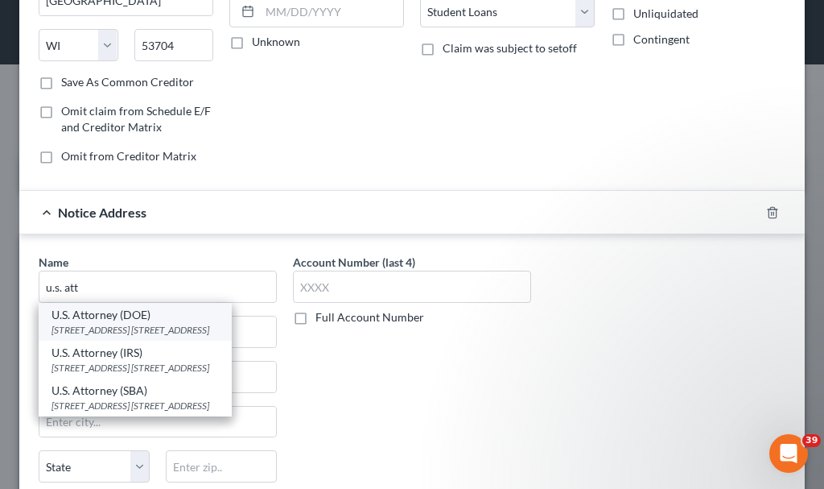
click at [117, 327] on div "111 7th Ave. SE, Box 1, Cedar Rapids, IA 52401" at bounding box center [135, 330] width 167 height 14
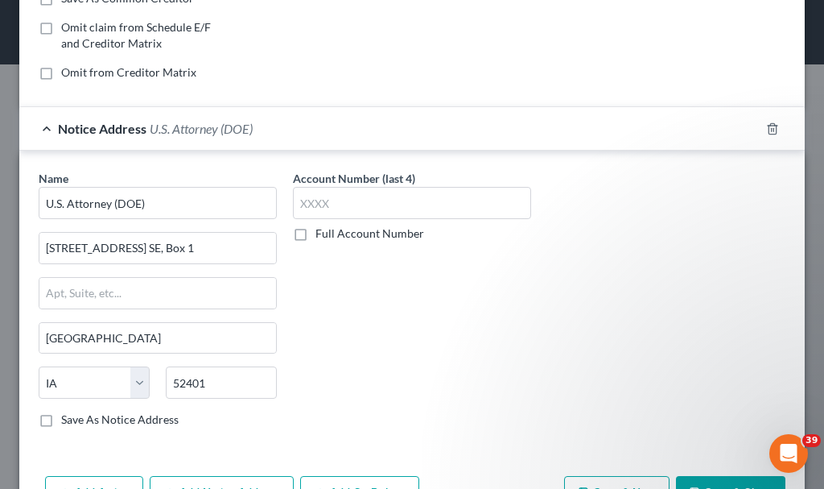
scroll to position [378, 0]
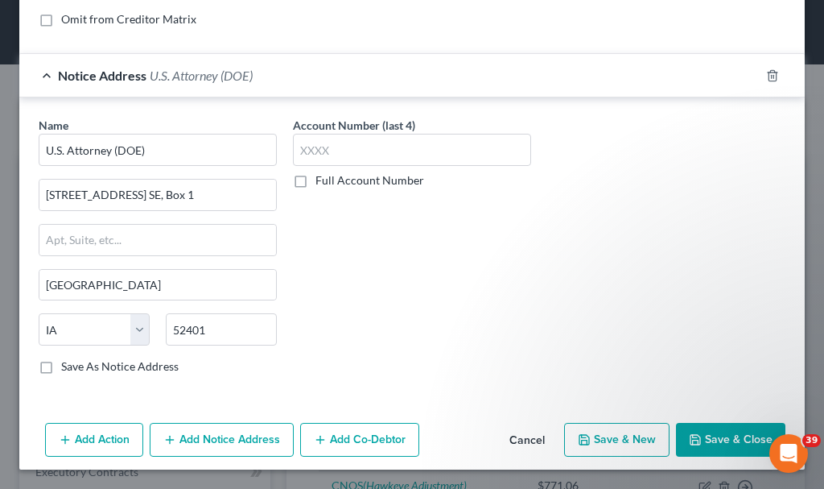
click at [712, 436] on button "Save & Close" at bounding box center [730, 440] width 109 height 34
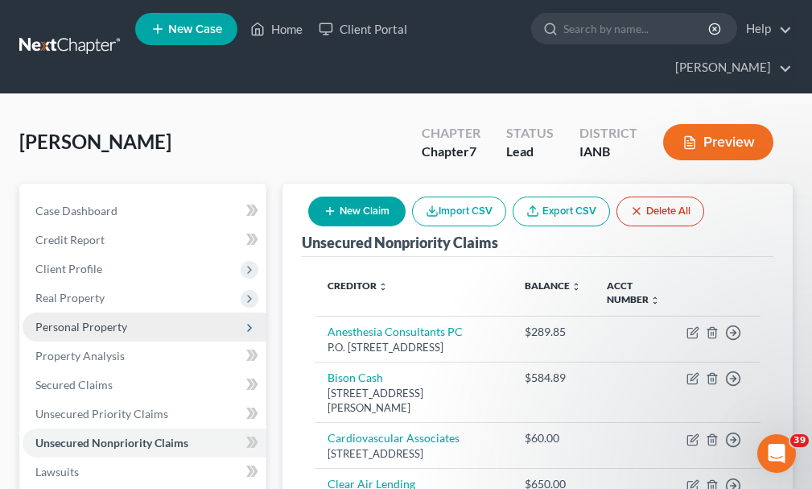
click at [56, 320] on span "Personal Property" at bounding box center [81, 327] width 92 height 14
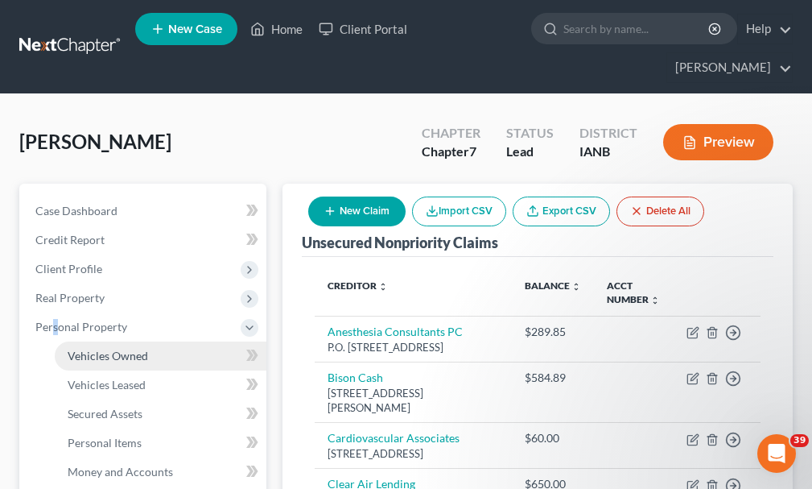
click at [105, 349] on span "Vehicles Owned" at bounding box center [108, 356] width 80 height 14
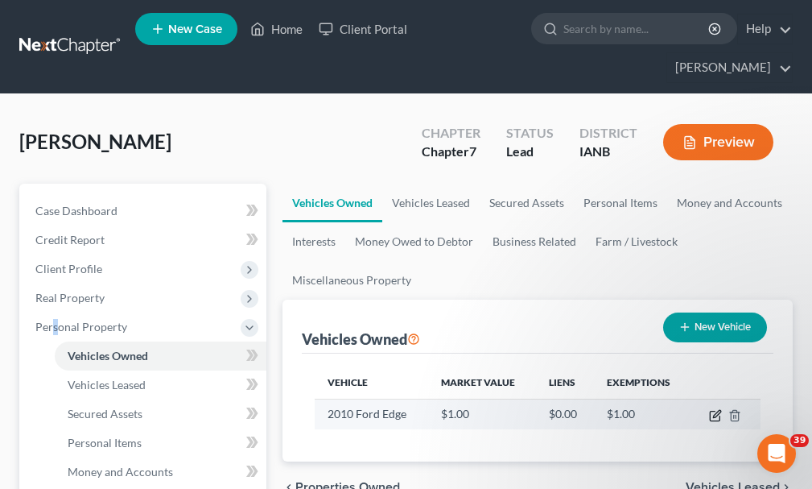
click at [712, 409] on icon "button" at bounding box center [715, 415] width 13 height 13
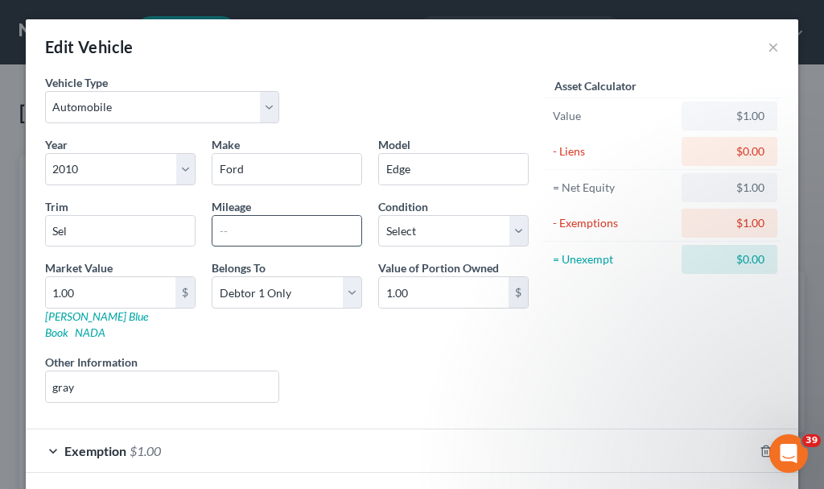
click at [264, 232] on input "text" at bounding box center [287, 231] width 149 height 31
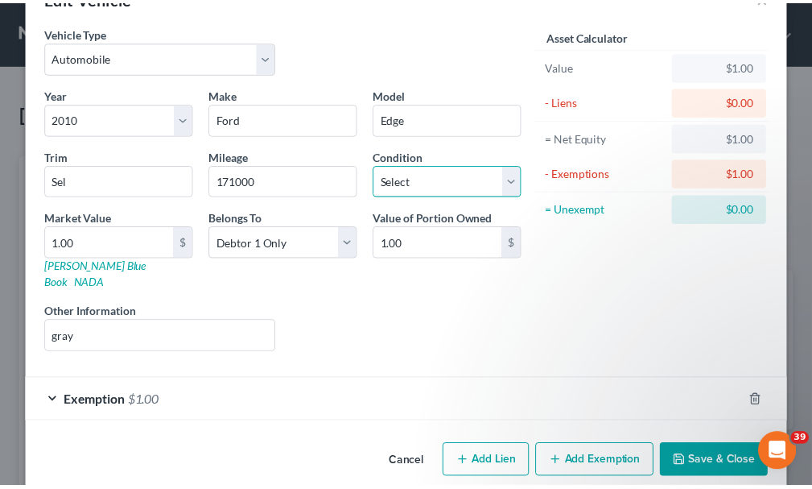
scroll to position [56, 0]
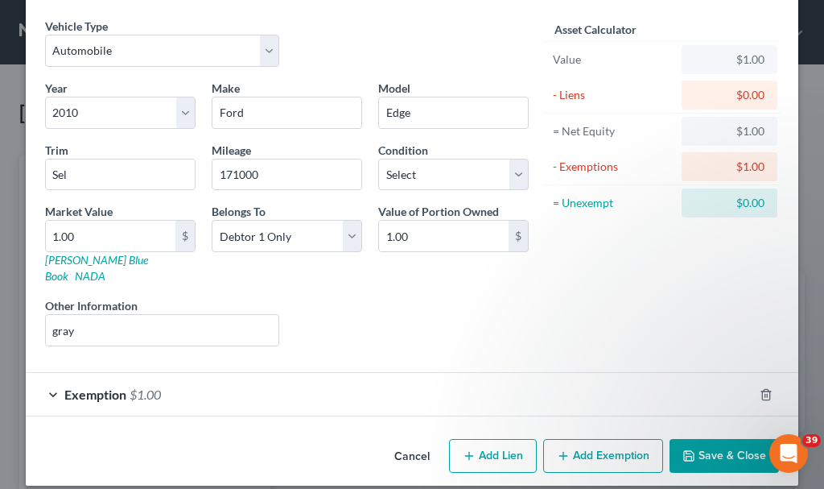
click at [710, 439] on button "Save & Close" at bounding box center [724, 456] width 109 height 34
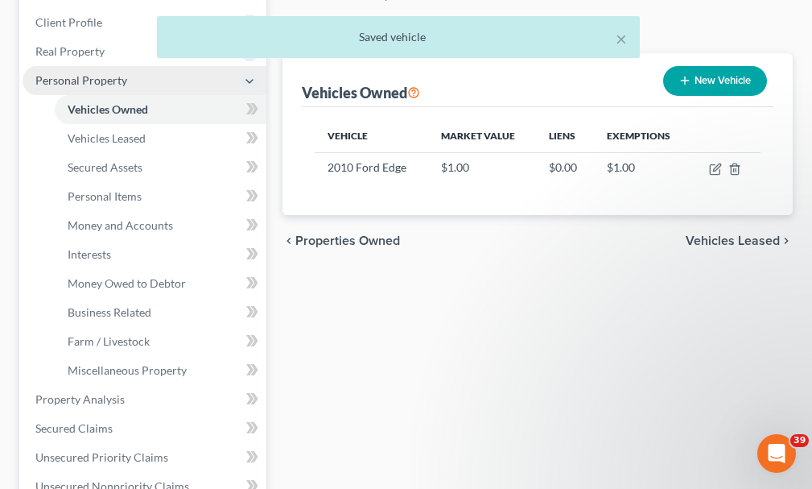
scroll to position [322, 0]
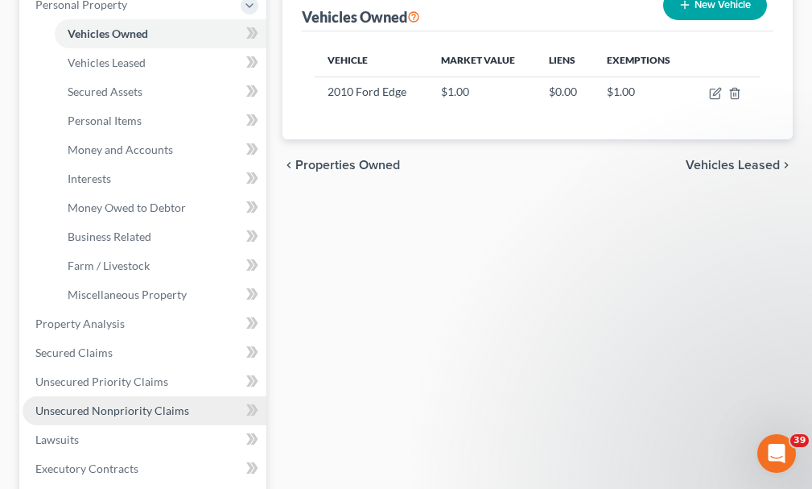
click at [129, 403] on span "Unsecured Nonpriority Claims" at bounding box center [112, 410] width 154 height 14
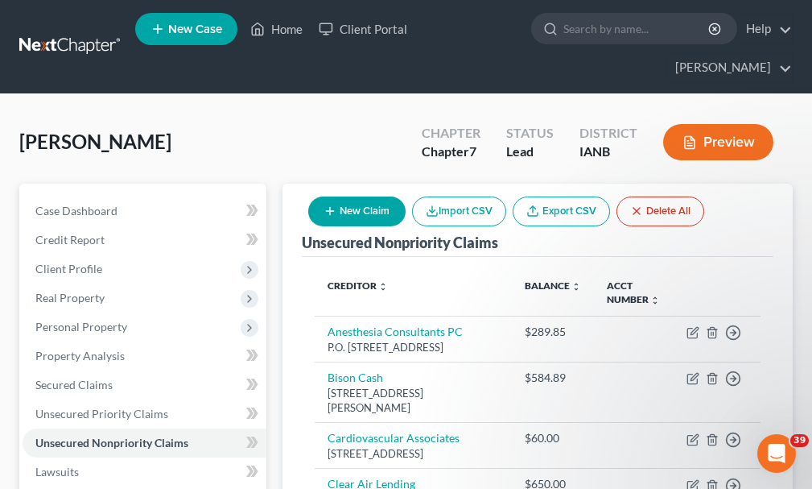
click at [369, 196] on button "New Claim" at bounding box center [356, 211] width 97 height 30
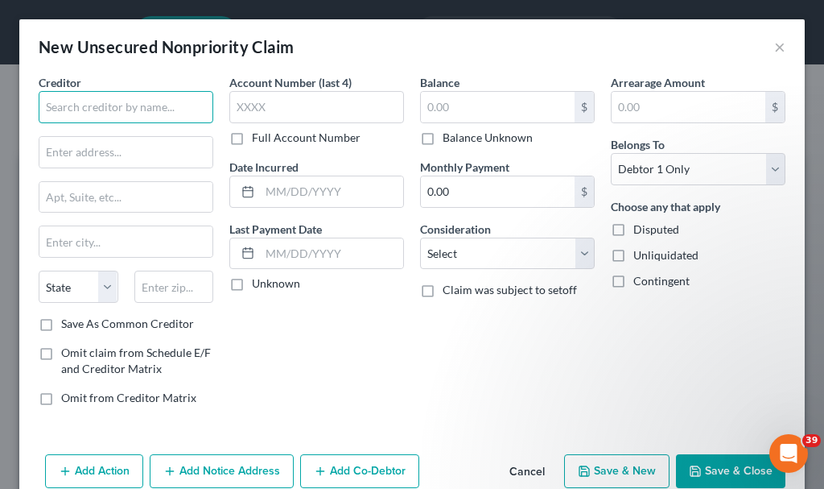
click at [133, 105] on input "text" at bounding box center [126, 107] width 175 height 32
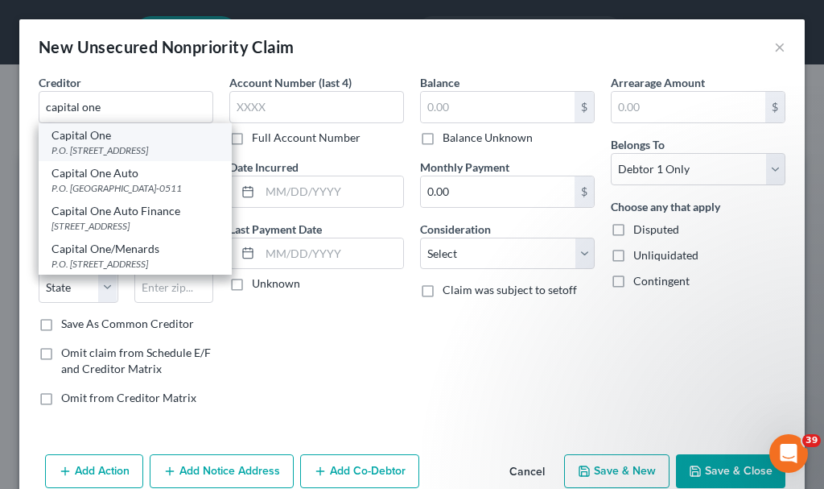
click at [98, 144] on div "P.O. Box 30285, Salt Lake City, UT 84130-0285" at bounding box center [135, 150] width 167 height 14
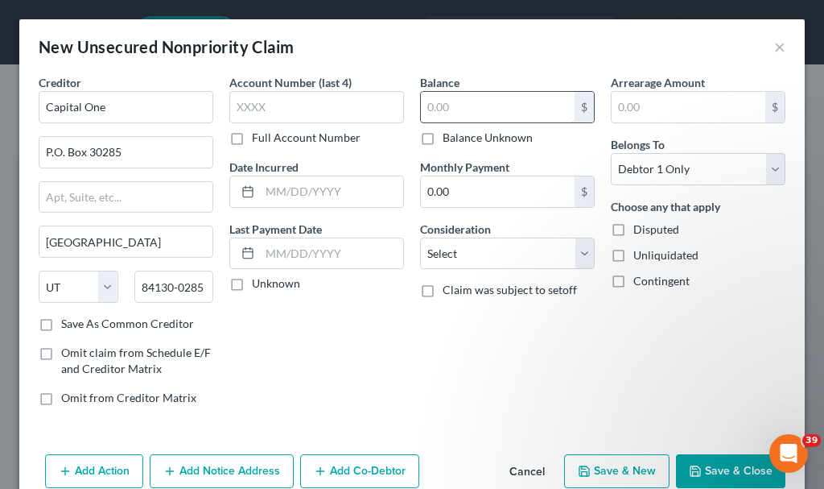
click at [461, 100] on input "text" at bounding box center [498, 107] width 154 height 31
click at [481, 260] on select "Select Cable / Satellite Services Collection Agency Credit Card Debt Debt Couns…" at bounding box center [507, 253] width 175 height 32
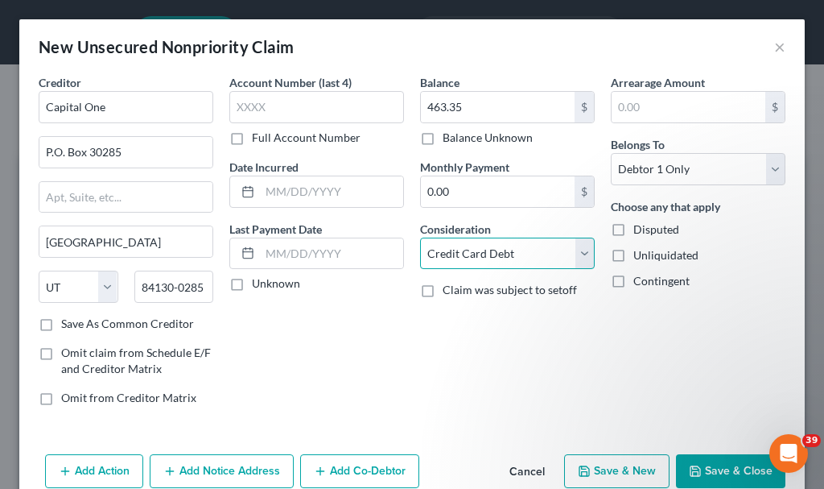
click at [420, 237] on select "Select Cable / Satellite Services Collection Agency Credit Card Debt Debt Couns…" at bounding box center [507, 253] width 175 height 32
click at [597, 468] on button "Save & New" at bounding box center [616, 471] width 105 height 34
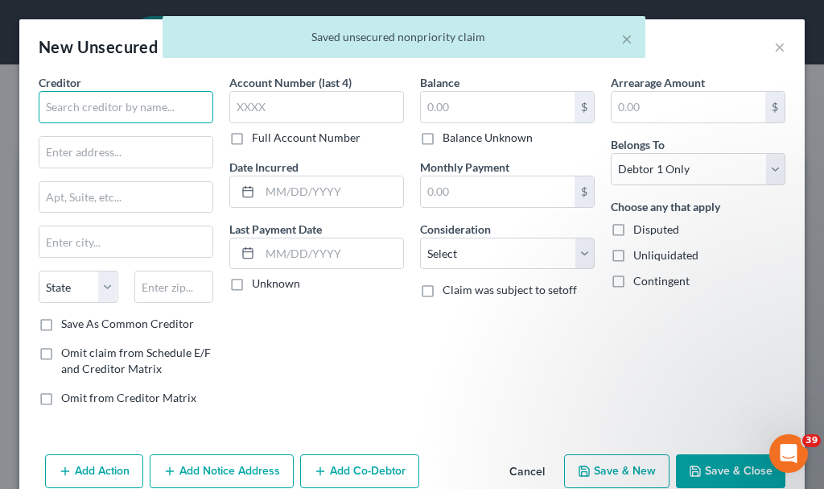
drag, startPoint x: 140, startPoint y: 111, endPoint x: 130, endPoint y: 109, distance: 10.7
click at [133, 110] on input "text" at bounding box center [126, 107] width 175 height 32
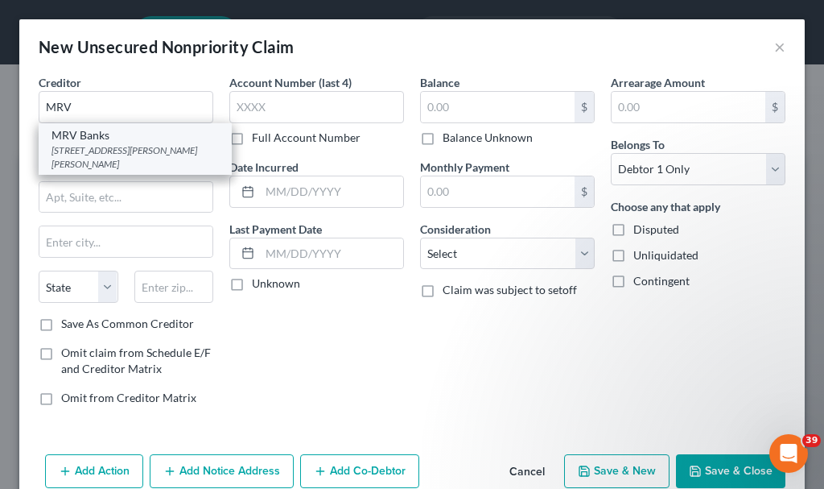
click at [102, 155] on div "871 Ste Genevieve Dr, Sainte Genevieve, MO 63670" at bounding box center [135, 156] width 167 height 27
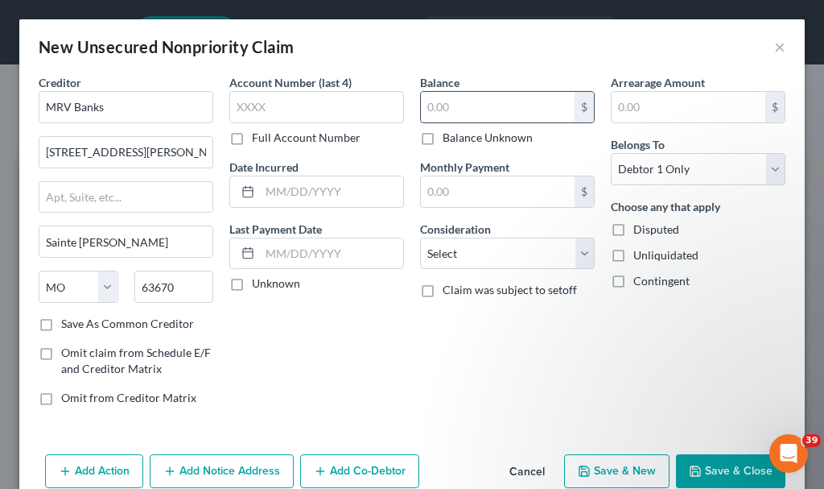
click at [481, 101] on input "text" at bounding box center [498, 107] width 154 height 31
click at [478, 241] on select "Select Cable / Satellite Services Collection Agency Credit Card Debt Debt Couns…" at bounding box center [507, 253] width 175 height 32
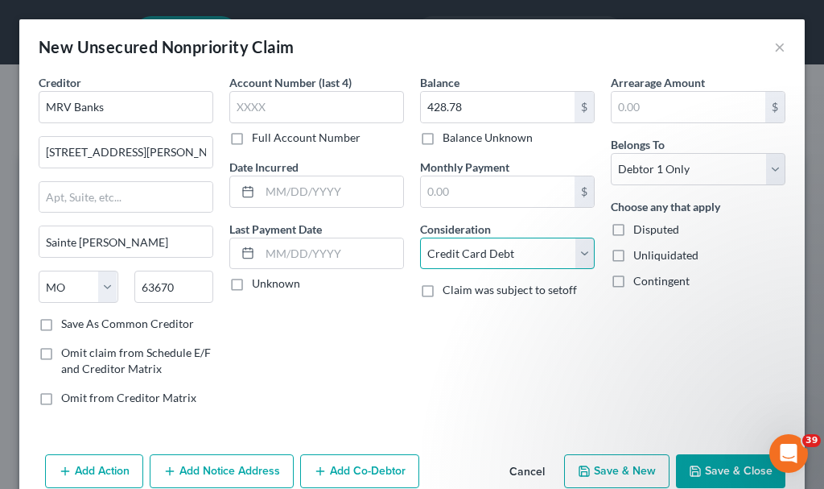
click at [420, 237] on select "Select Cable / Satellite Services Collection Agency Credit Card Debt Debt Couns…" at bounding box center [507, 253] width 175 height 32
click at [704, 460] on button "Save & Close" at bounding box center [730, 471] width 109 height 34
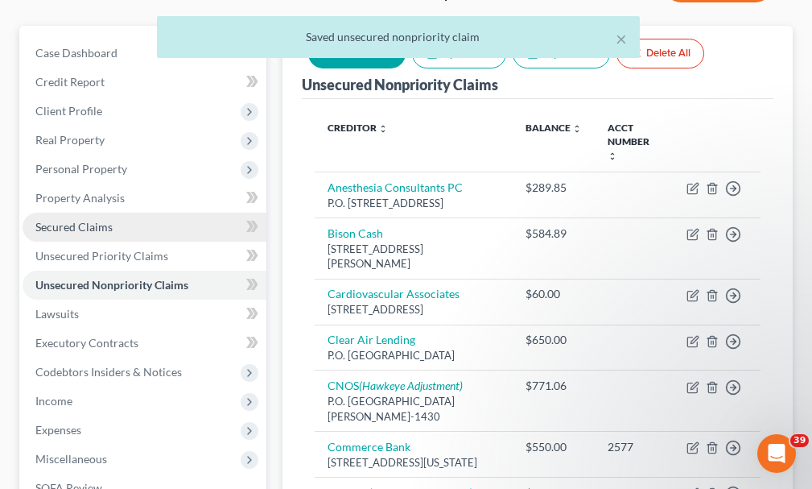
scroll to position [161, 0]
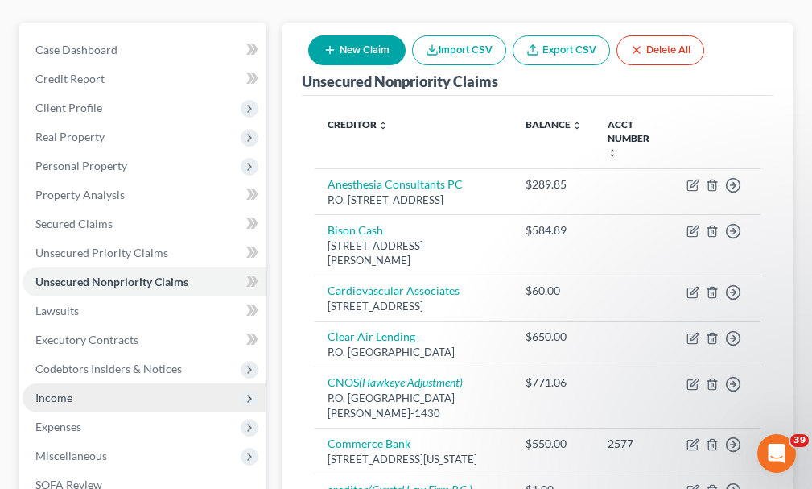
click at [57, 390] on span "Income" at bounding box center [53, 397] width 37 height 14
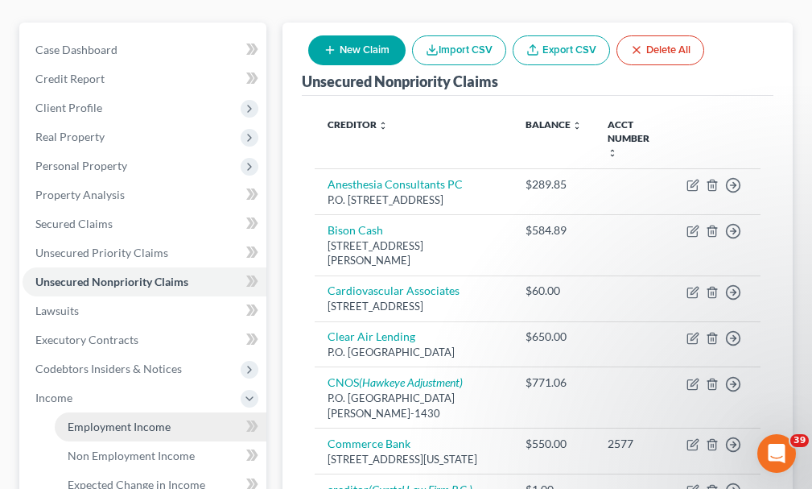
click at [113, 419] on span "Employment Income" at bounding box center [119, 426] width 103 height 14
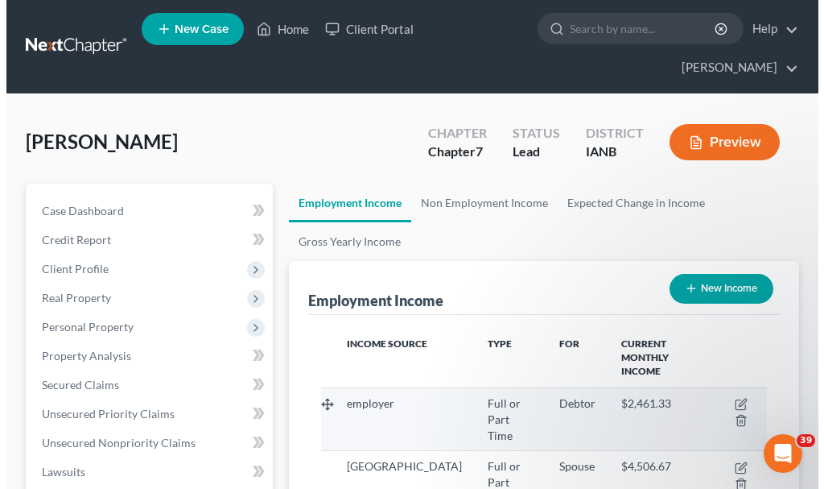
scroll to position [223, 478]
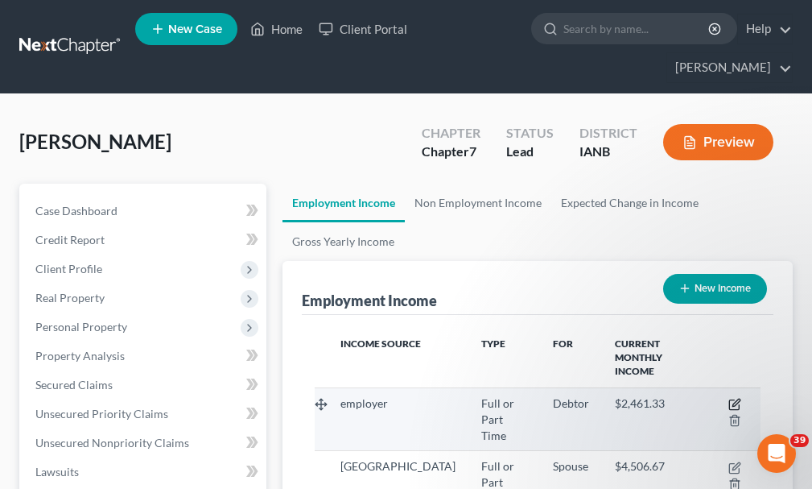
click at [732, 398] on icon "button" at bounding box center [734, 404] width 13 height 13
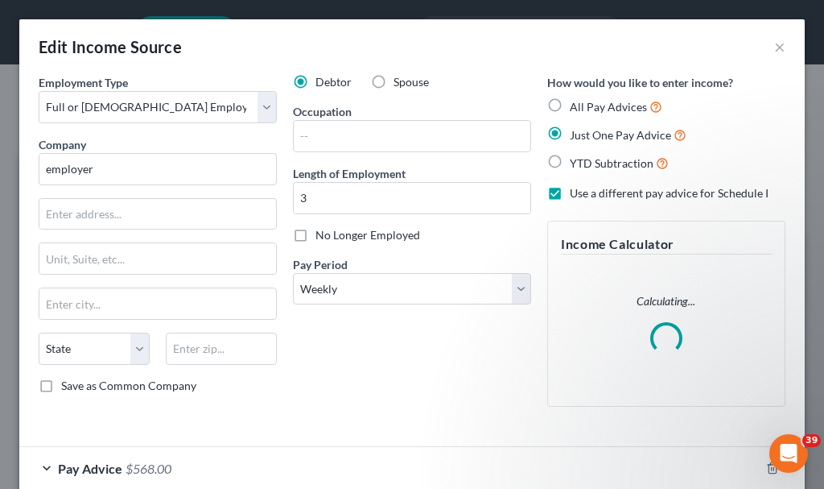
scroll to position [227, 486]
click at [129, 167] on input "employer" at bounding box center [158, 169] width 238 height 32
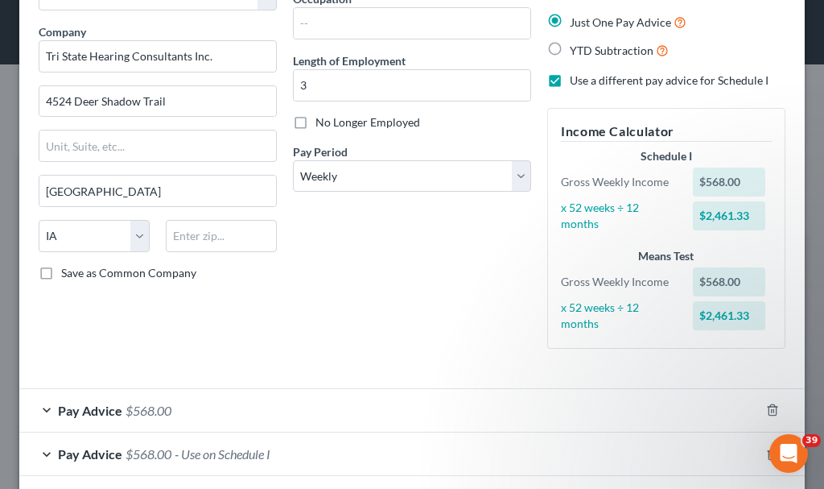
scroll to position [188, 0]
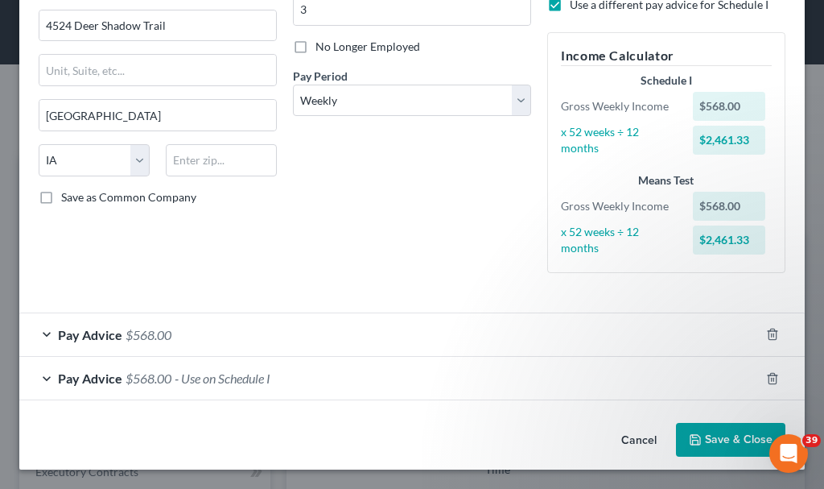
click at [229, 377] on span "- Use on Schedule I" at bounding box center [223, 377] width 96 height 15
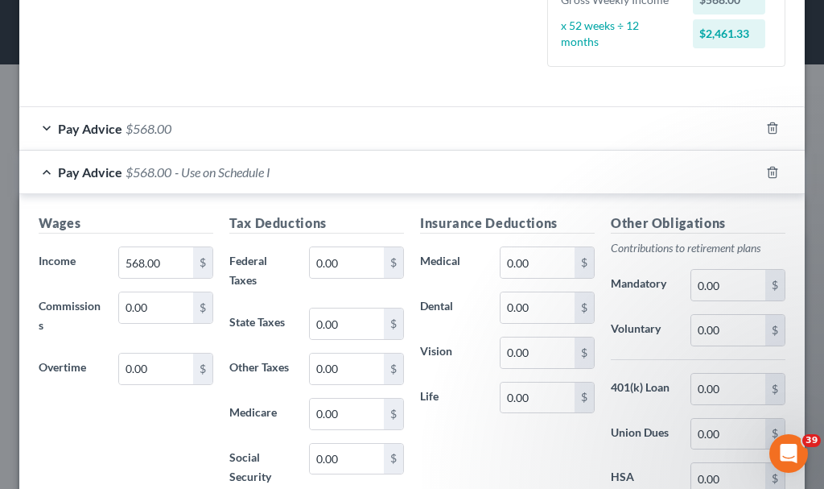
scroll to position [430, 0]
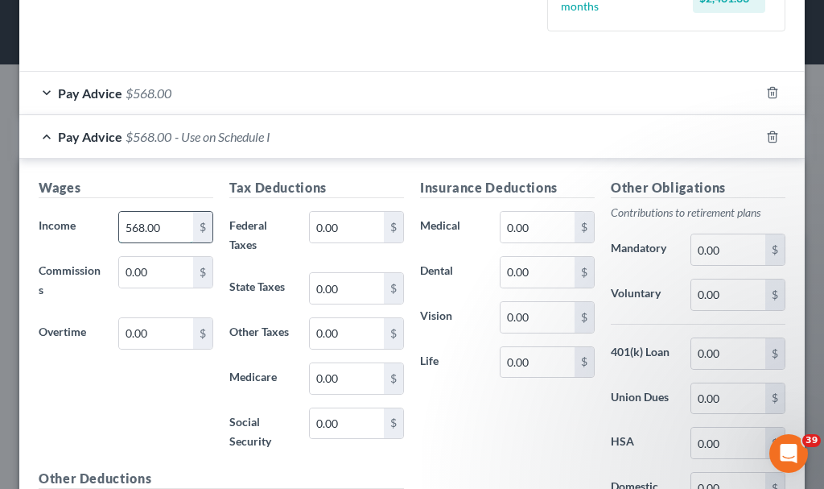
click at [167, 228] on input "568.00" at bounding box center [156, 227] width 74 height 31
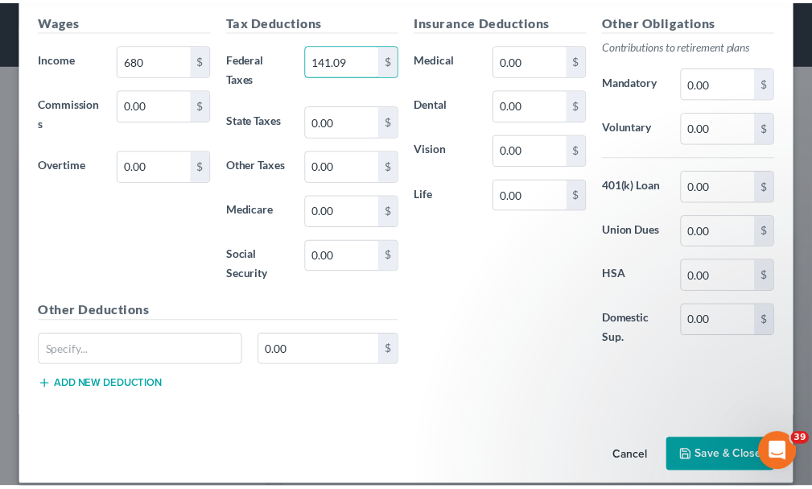
scroll to position [614, 0]
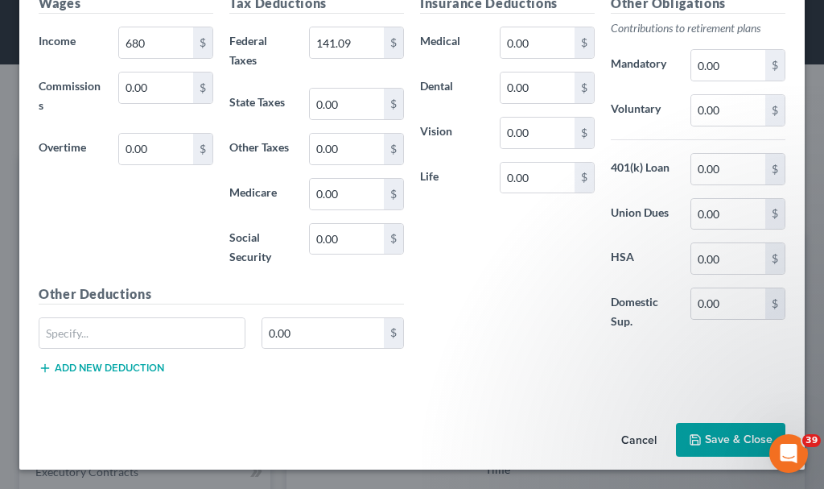
click at [714, 435] on button "Save & Close" at bounding box center [730, 440] width 109 height 34
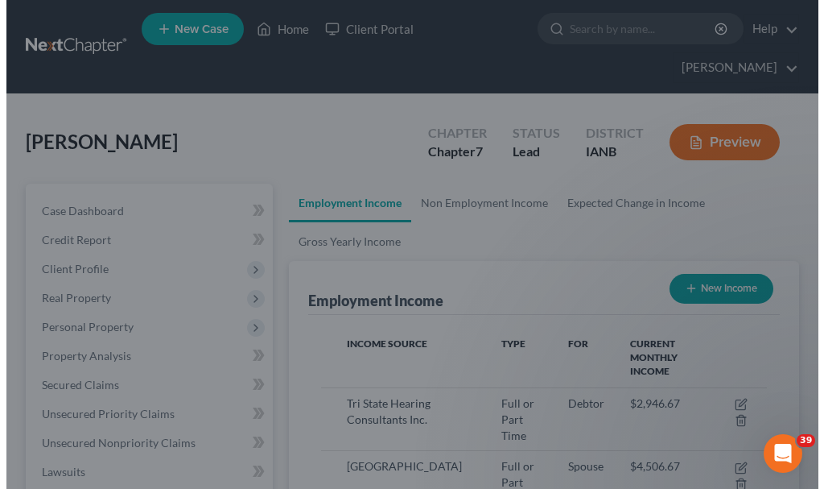
scroll to position [804713, 804458]
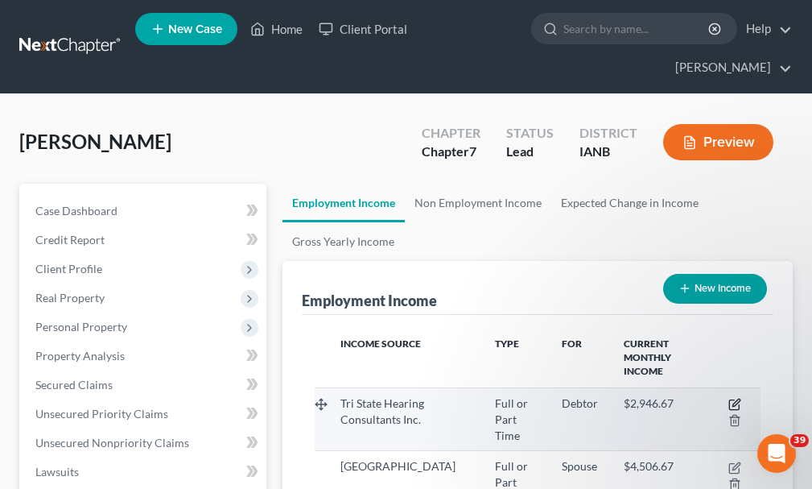
click at [735, 398] on icon "button" at bounding box center [734, 404] width 13 height 13
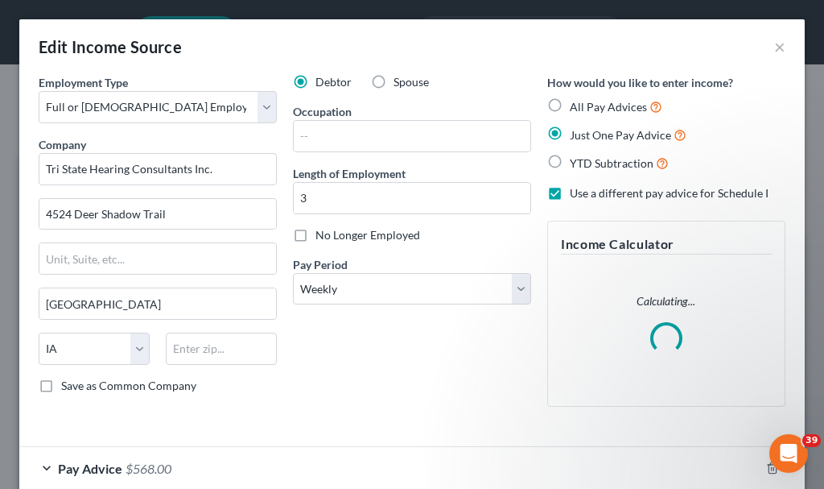
scroll to position [134, 0]
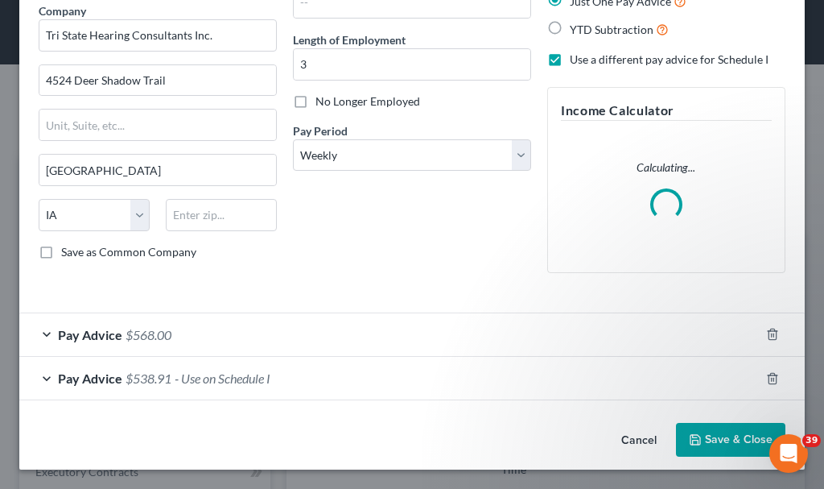
click at [149, 286] on div "Employment Type * Select Full or Part Time Employment Self Employment Company *…" at bounding box center [158, 112] width 254 height 345
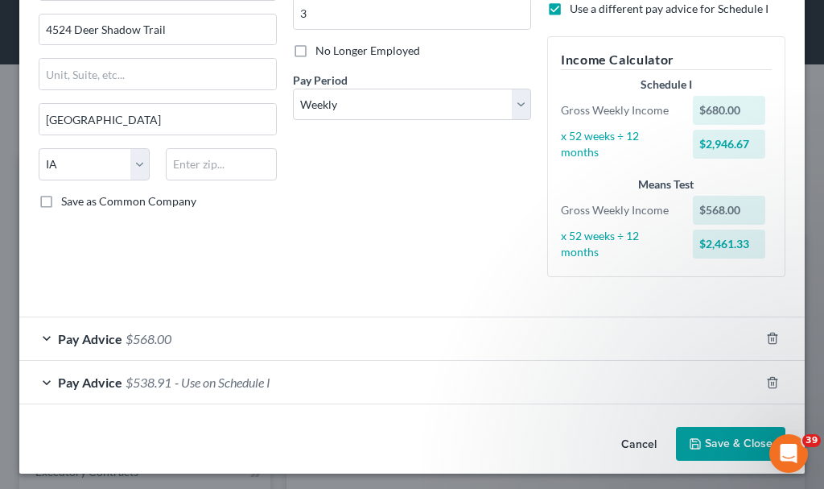
scroll to position [188, 0]
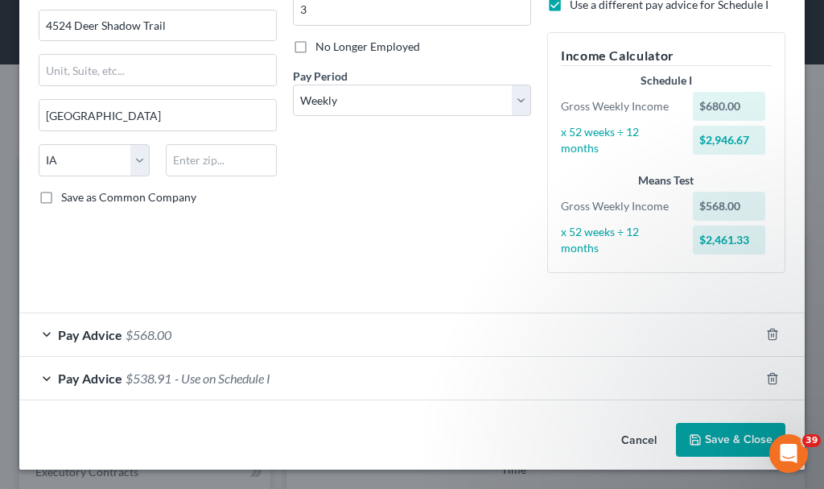
click at [155, 330] on span "$568.00" at bounding box center [149, 334] width 46 height 15
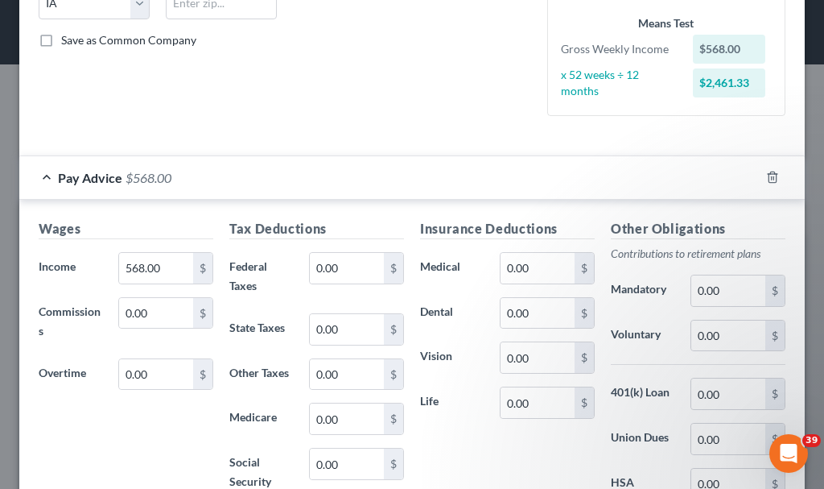
scroll to position [349, 0]
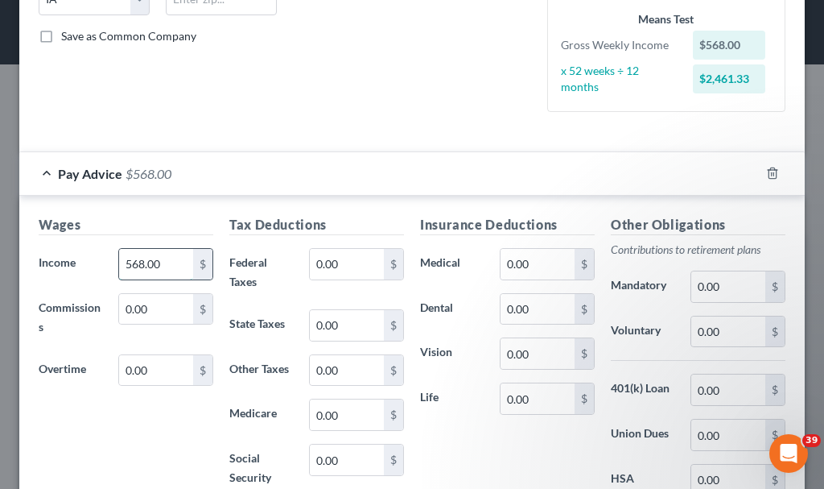
click at [170, 265] on input "568.00" at bounding box center [156, 264] width 74 height 31
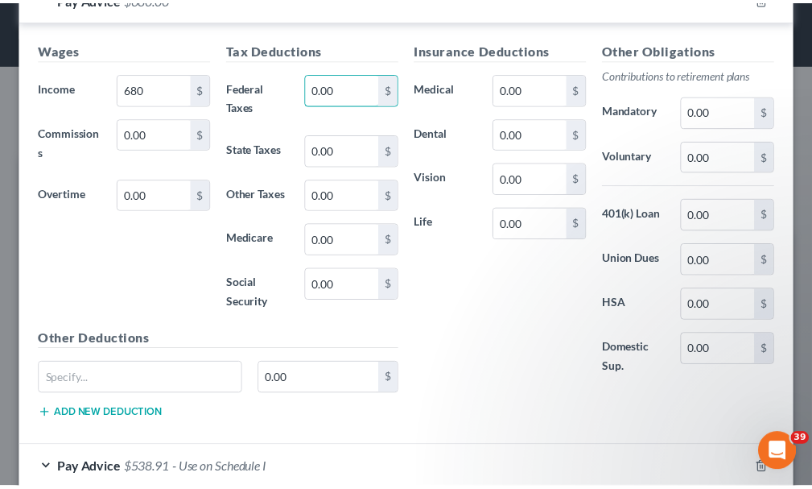
scroll to position [615, 0]
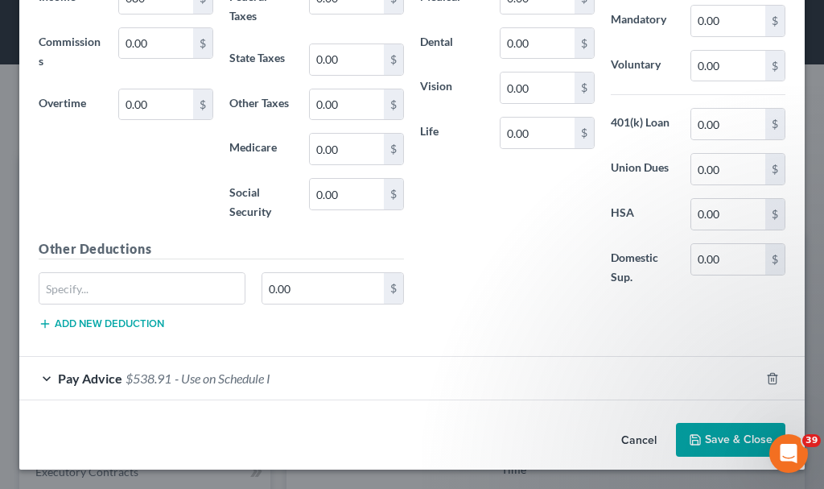
click at [714, 430] on button "Save & Close" at bounding box center [730, 440] width 109 height 34
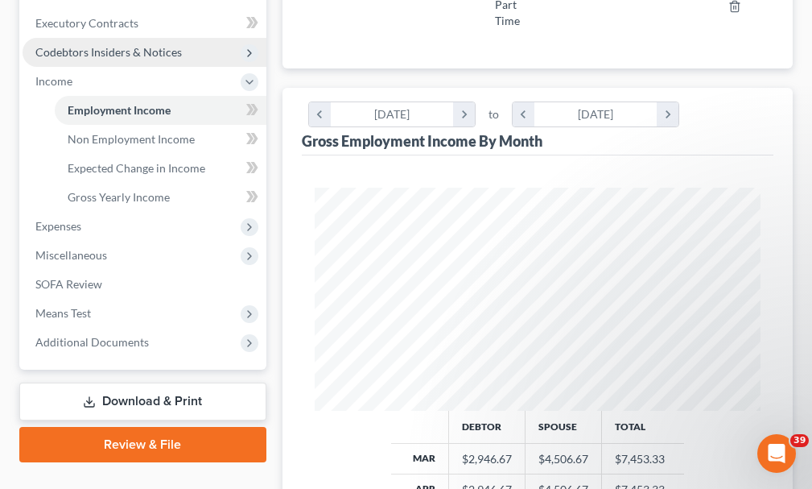
scroll to position [483, 0]
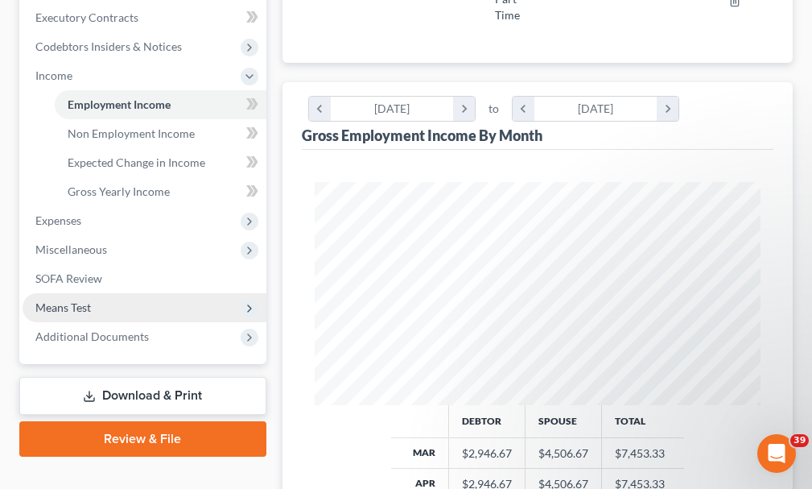
click at [71, 300] on span "Means Test" at bounding box center [63, 307] width 56 height 14
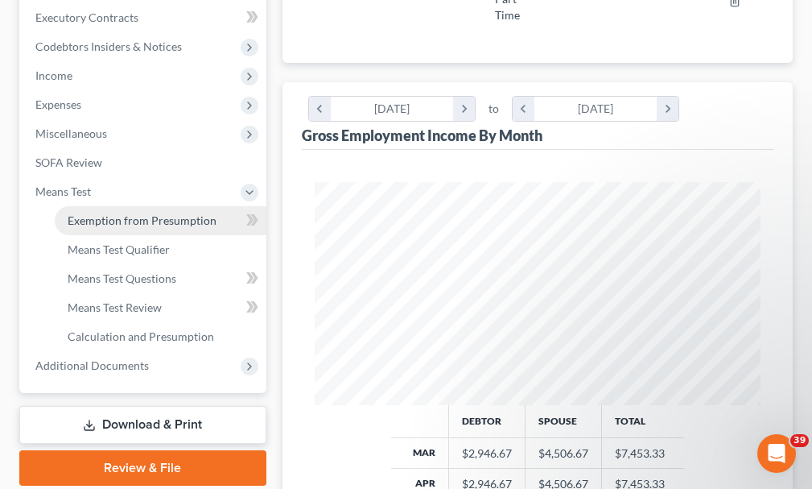
click at [142, 213] on span "Exemption from Presumption" at bounding box center [142, 220] width 149 height 14
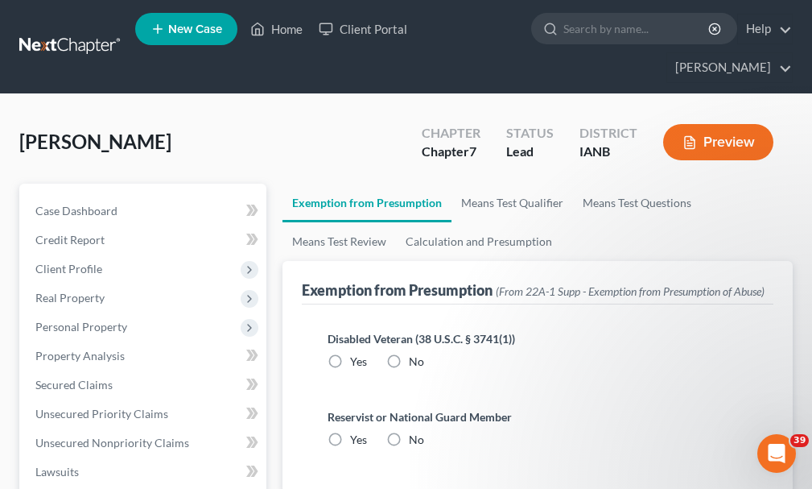
click at [409, 353] on label "No" at bounding box center [416, 361] width 15 height 16
click at [415, 353] on input "No" at bounding box center [420, 358] width 10 height 10
click at [409, 431] on label "No" at bounding box center [416, 439] width 15 height 16
click at [415, 431] on input "No" at bounding box center [420, 436] width 10 height 10
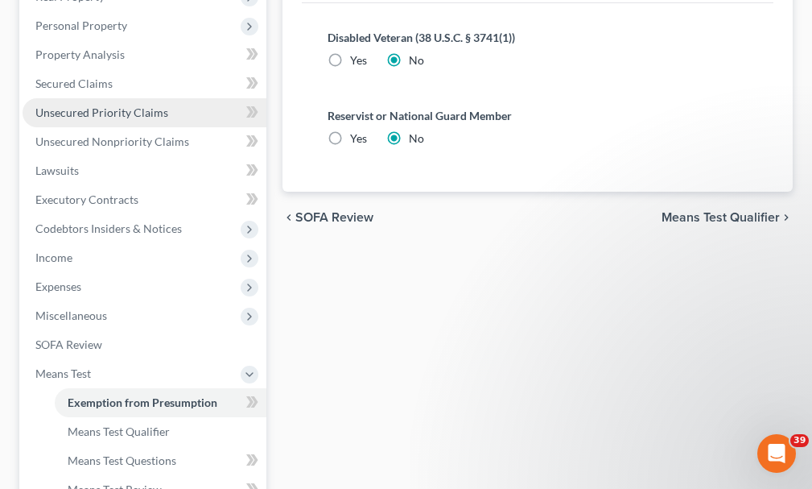
scroll to position [402, 0]
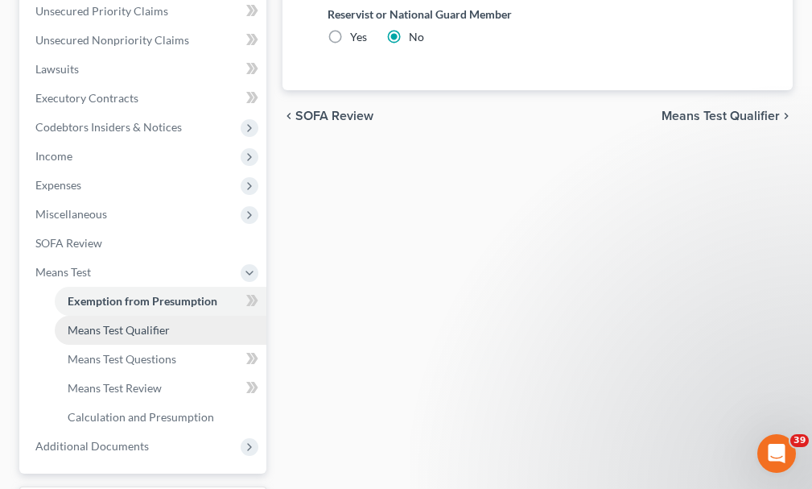
click at [112, 323] on span "Means Test Qualifier" at bounding box center [119, 330] width 102 height 14
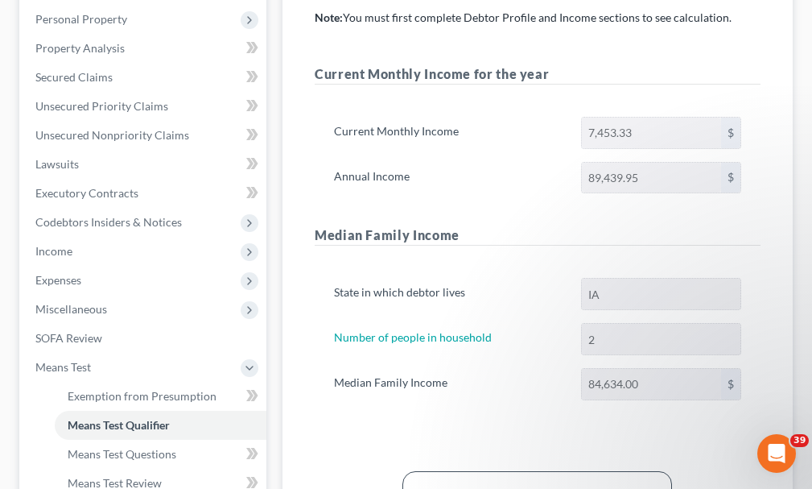
scroll to position [270, 0]
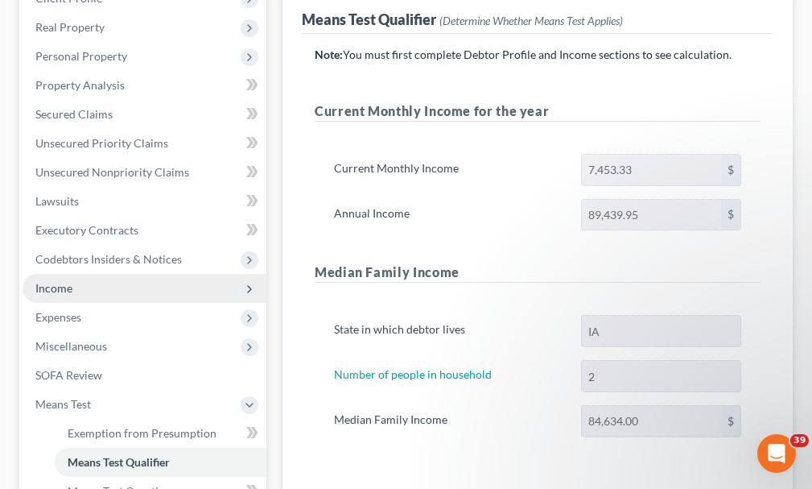
click at [41, 281] on span "Income" at bounding box center [53, 288] width 37 height 14
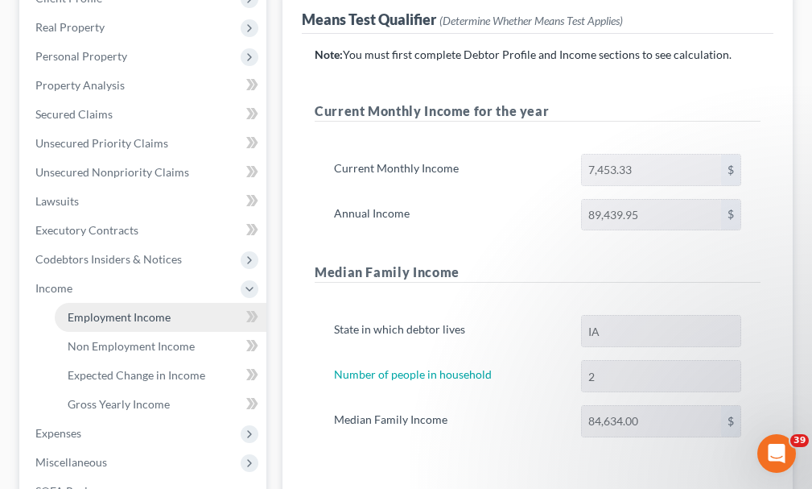
click at [93, 310] on span "Employment Income" at bounding box center [119, 317] width 103 height 14
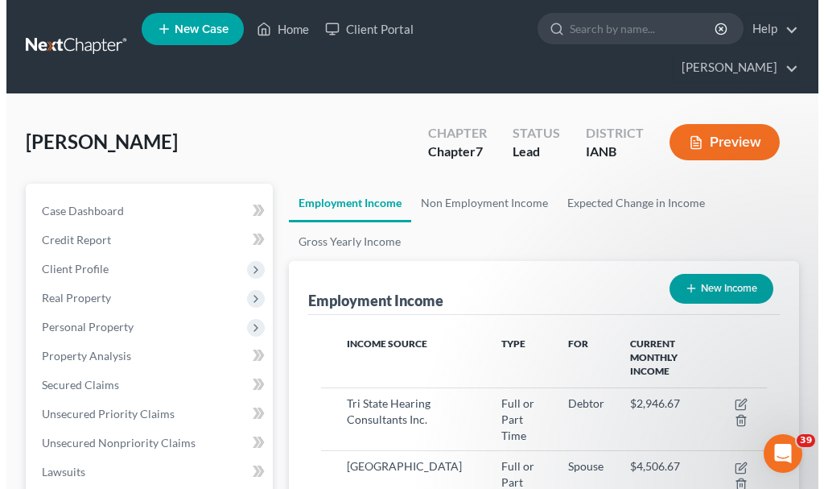
scroll to position [223, 478]
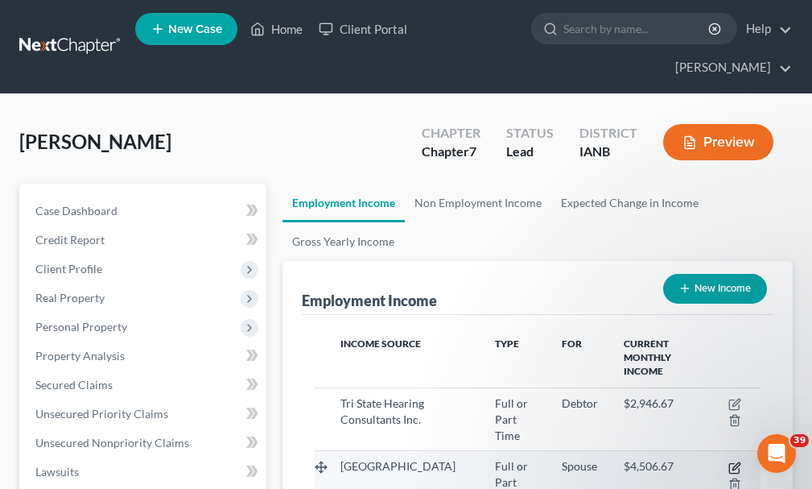
click at [732, 461] on icon "button" at bounding box center [734, 467] width 13 height 13
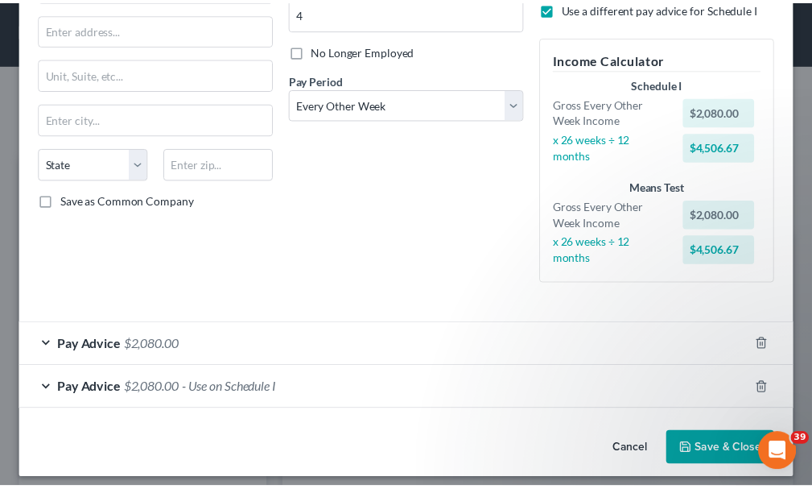
scroll to position [195, 0]
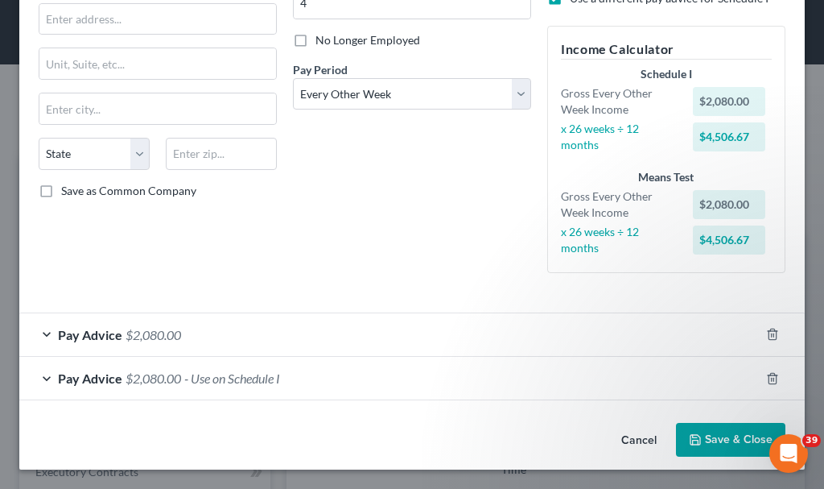
click at [712, 436] on button "Save & Close" at bounding box center [730, 440] width 109 height 34
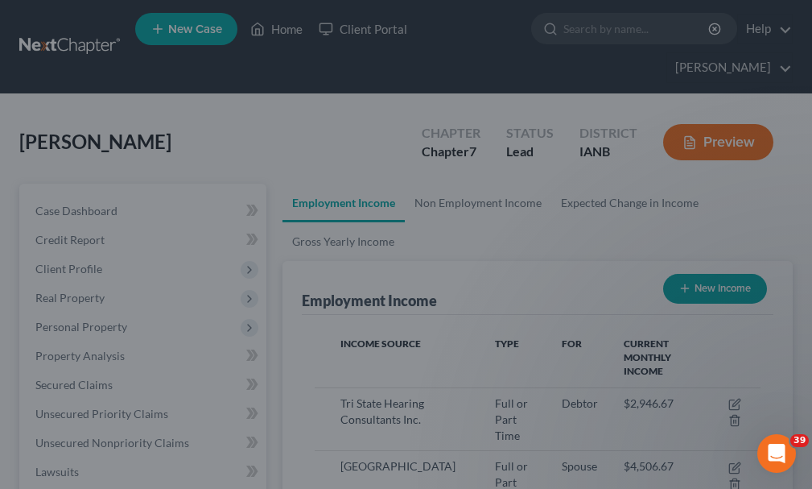
scroll to position [804713, 804458]
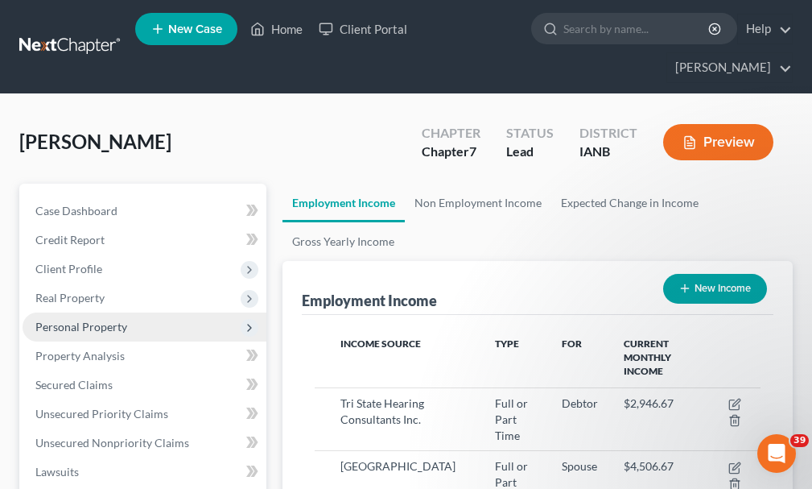
click at [60, 320] on span "Personal Property" at bounding box center [81, 327] width 92 height 14
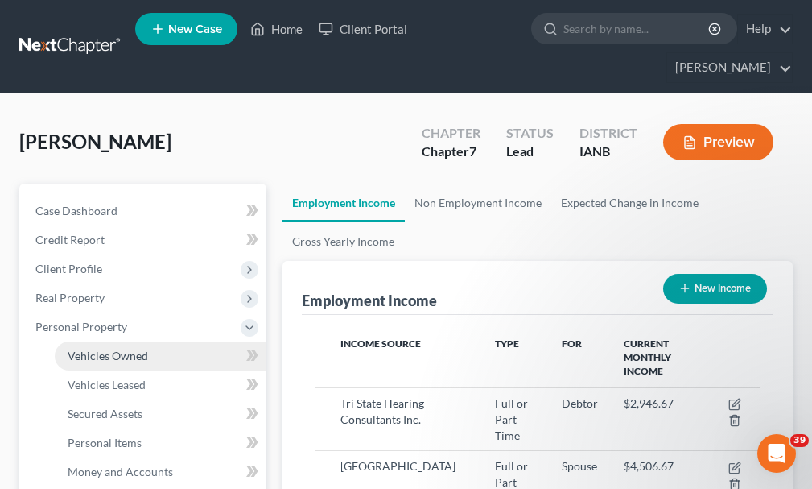
click at [101, 349] on span "Vehicles Owned" at bounding box center [108, 356] width 80 height 14
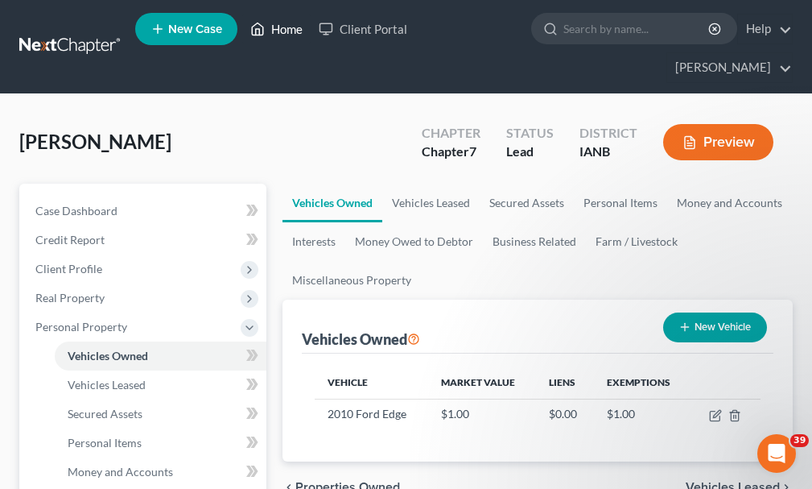
click at [285, 30] on link "Home" at bounding box center [276, 28] width 68 height 29
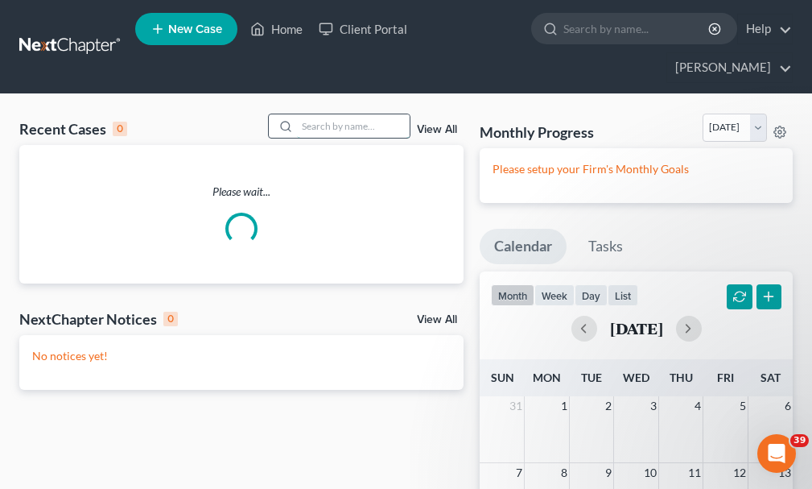
click at [317, 114] on input "search" at bounding box center [353, 125] width 113 height 23
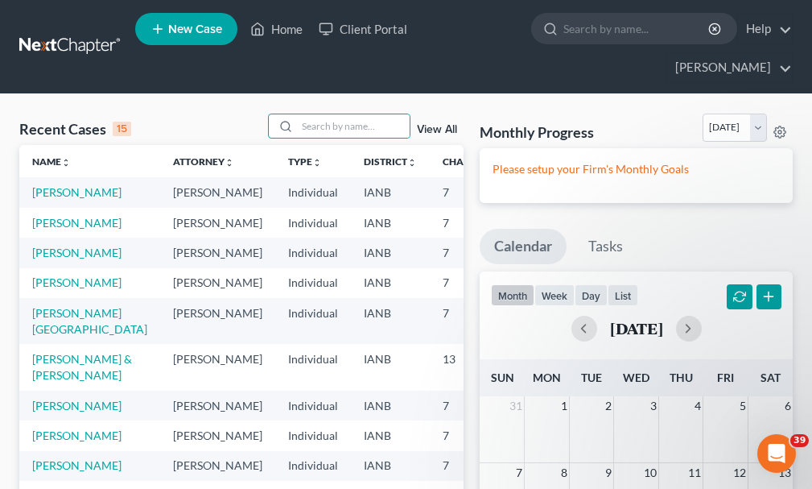
click at [196, 26] on span "New Case" at bounding box center [195, 29] width 54 height 12
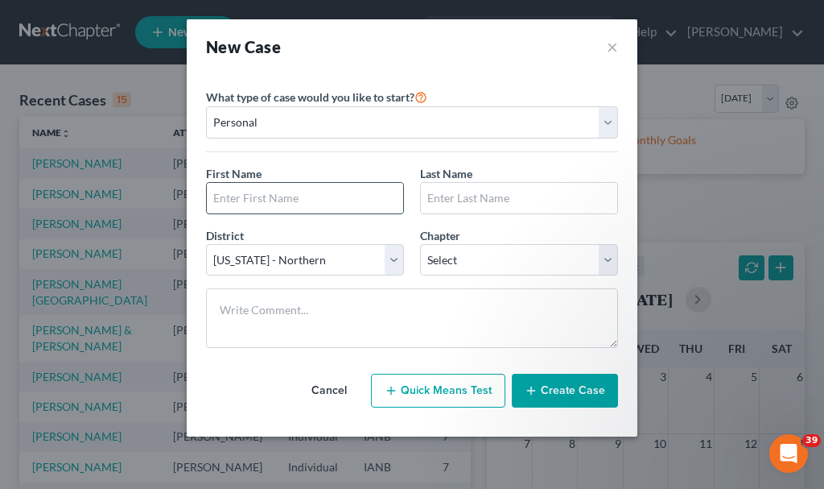
click at [293, 196] on input "text" at bounding box center [305, 198] width 196 height 31
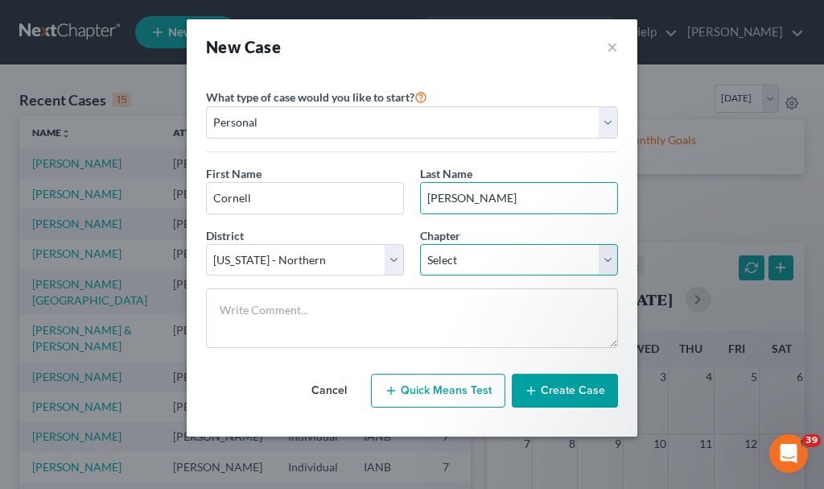
click at [474, 265] on select "Select 7 11 12 13" at bounding box center [519, 260] width 198 height 32
click at [420, 244] on select "Select 7 11 12 13" at bounding box center [519, 260] width 198 height 32
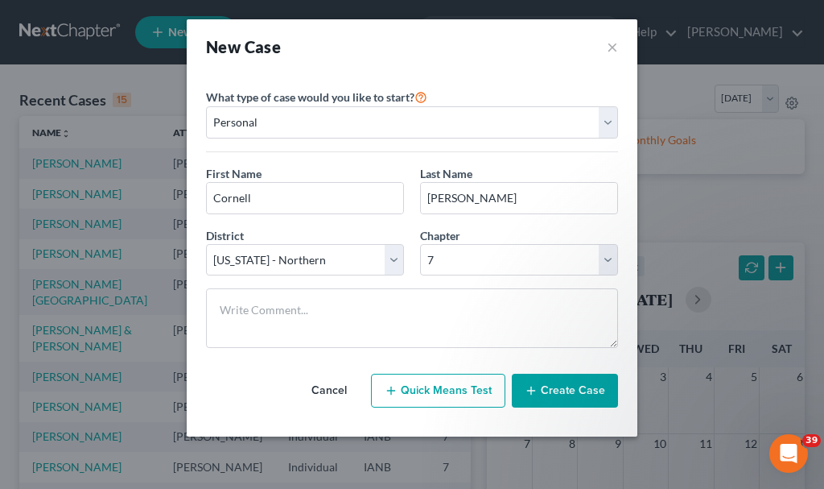
click at [551, 386] on button "Create Case" at bounding box center [565, 390] width 106 height 34
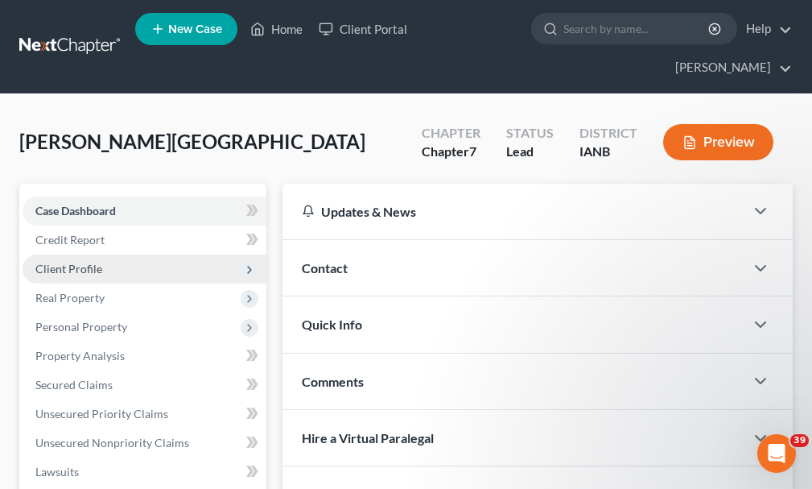
click at [60, 262] on span "Client Profile" at bounding box center [68, 269] width 67 height 14
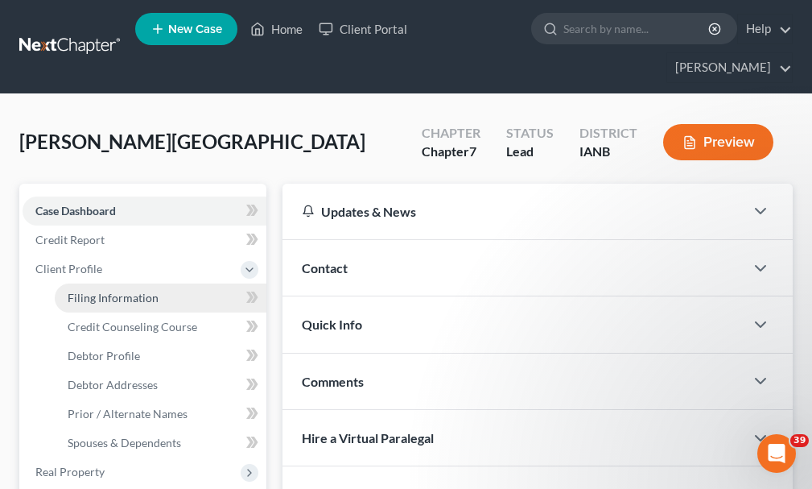
click at [135, 291] on span "Filing Information" at bounding box center [113, 298] width 91 height 14
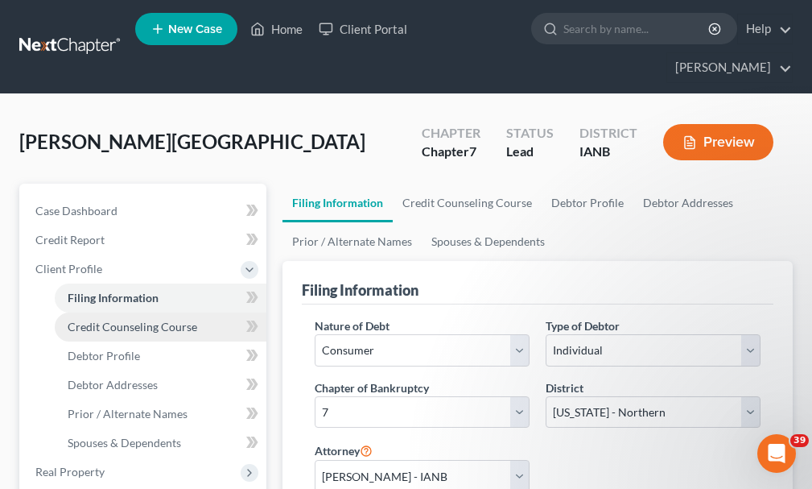
click at [126, 320] on span "Credit Counseling Course" at bounding box center [133, 327] width 130 height 14
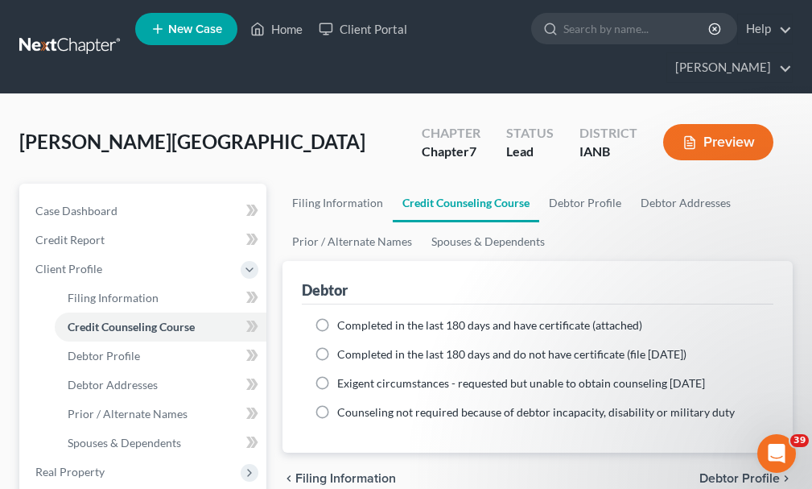
click at [337, 317] on label "Completed in the last 180 days and have certificate (attached)" at bounding box center [489, 325] width 305 height 16
click at [344, 317] on input "Completed in the last 180 days and have certificate (attached)" at bounding box center [349, 322] width 10 height 10
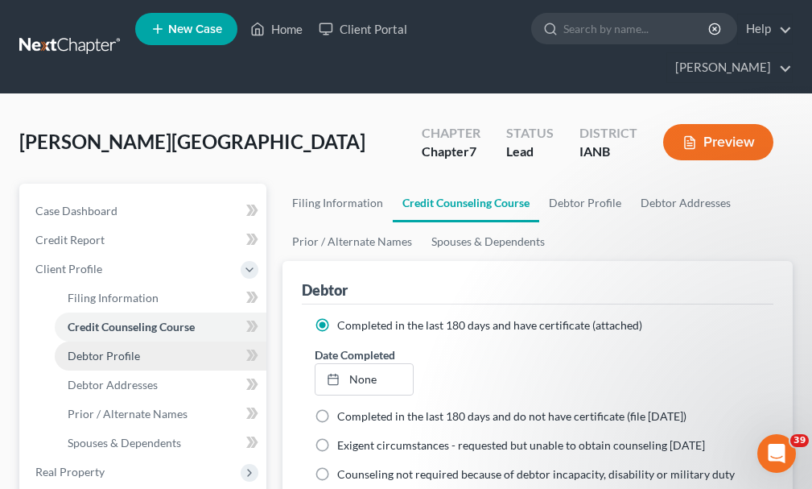
click at [113, 349] on span "Debtor Profile" at bounding box center [104, 356] width 72 height 14
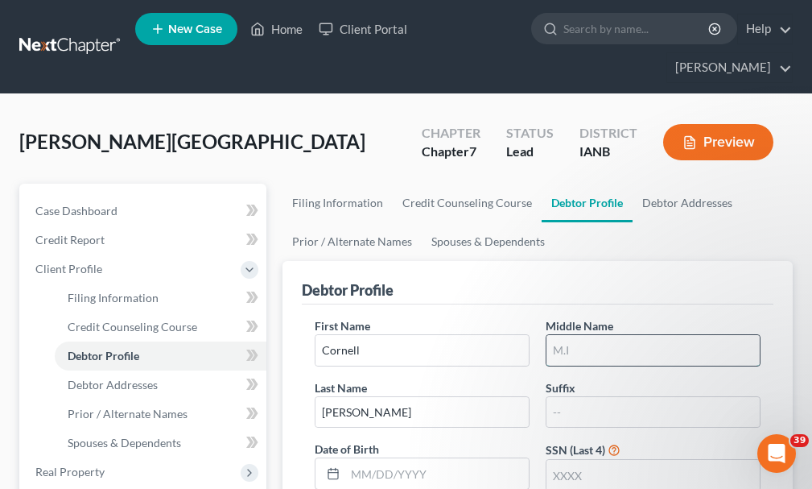
click at [593, 335] on input "text" at bounding box center [653, 350] width 213 height 31
click at [584, 460] on input "text" at bounding box center [653, 475] width 213 height 31
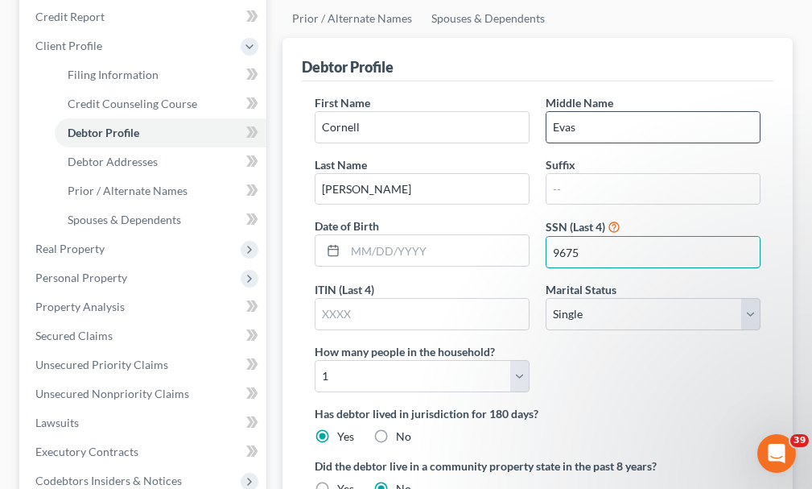
scroll to position [241, 0]
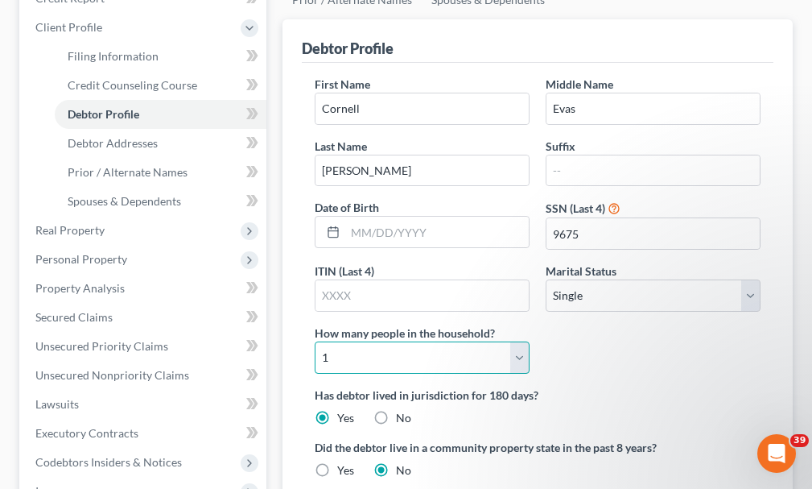
click at [370, 341] on select "Select 1 2 3 4 5 6 7 8 9 10 11 12 13 14 15 16 17 18 19 20" at bounding box center [422, 357] width 215 height 32
click at [315, 341] on select "Select 1 2 3 4 5 6 7 8 9 10 11 12 13 14 15 16 17 18 19 20" at bounding box center [422, 357] width 215 height 32
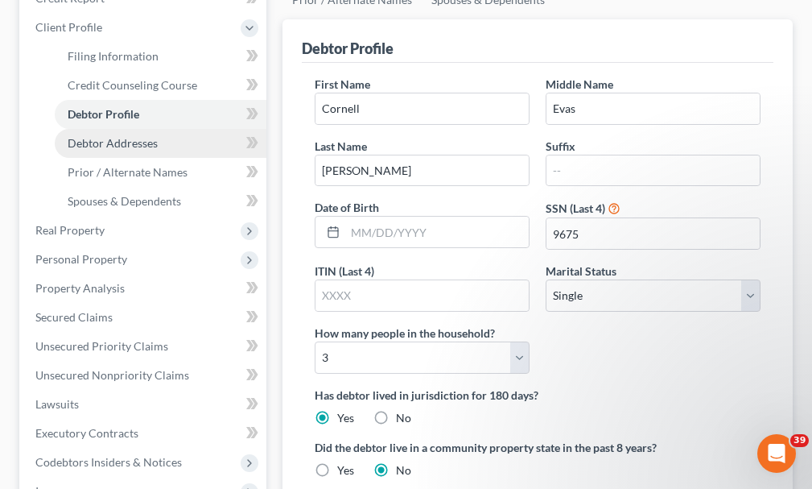
click at [119, 136] on span "Debtor Addresses" at bounding box center [113, 143] width 90 height 14
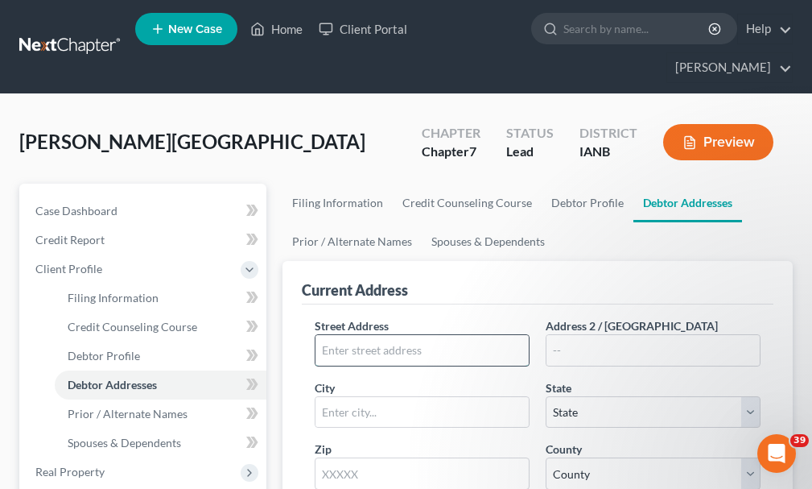
click at [489, 335] on input "text" at bounding box center [422, 350] width 213 height 31
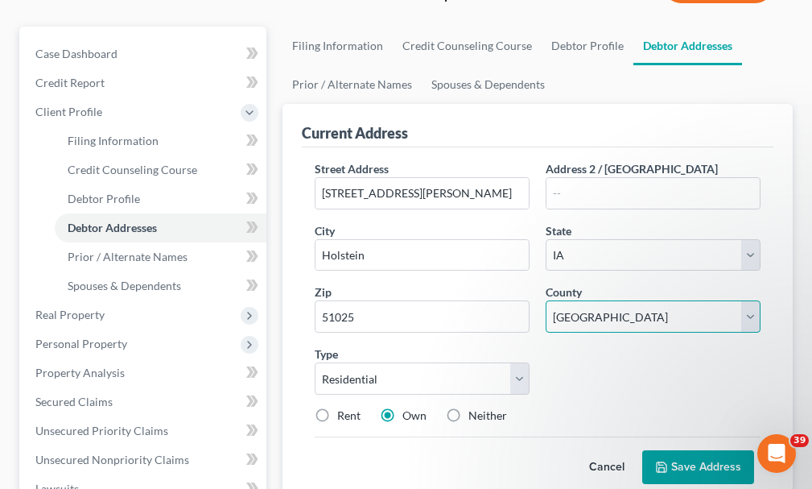
scroll to position [161, 0]
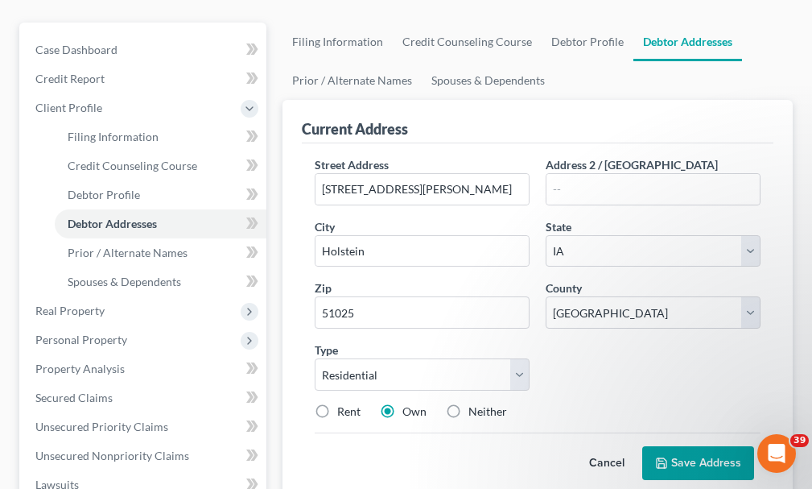
click at [687, 446] on button "Save Address" at bounding box center [698, 463] width 112 height 34
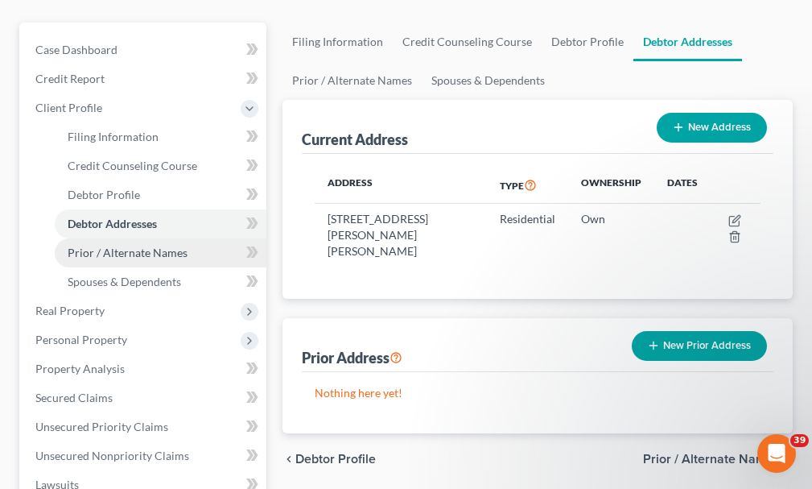
click at [146, 246] on span "Prior / Alternate Names" at bounding box center [128, 253] width 120 height 14
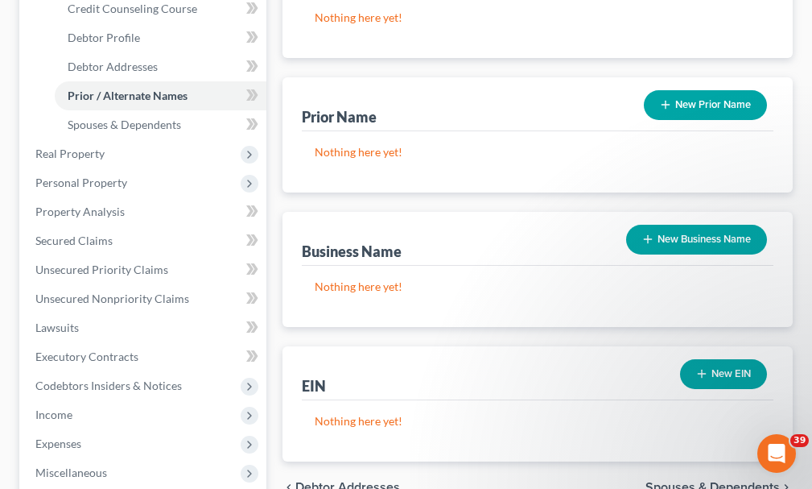
scroll to position [322, 0]
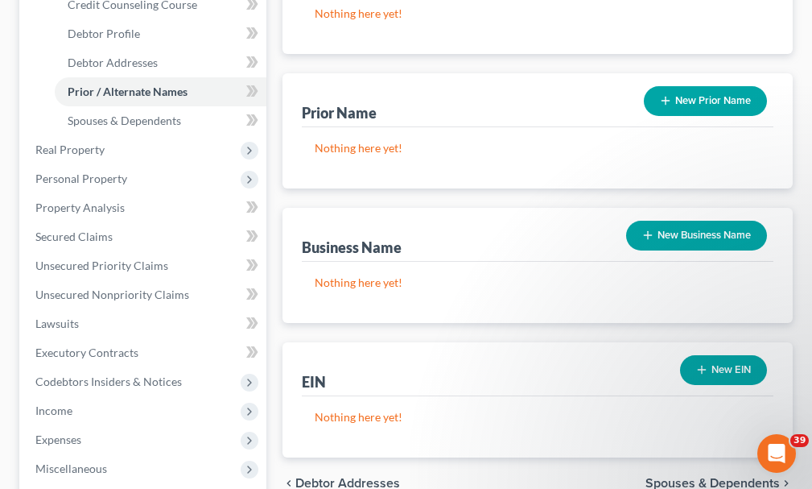
click at [699, 221] on button "New Business Name" at bounding box center [696, 236] width 141 height 30
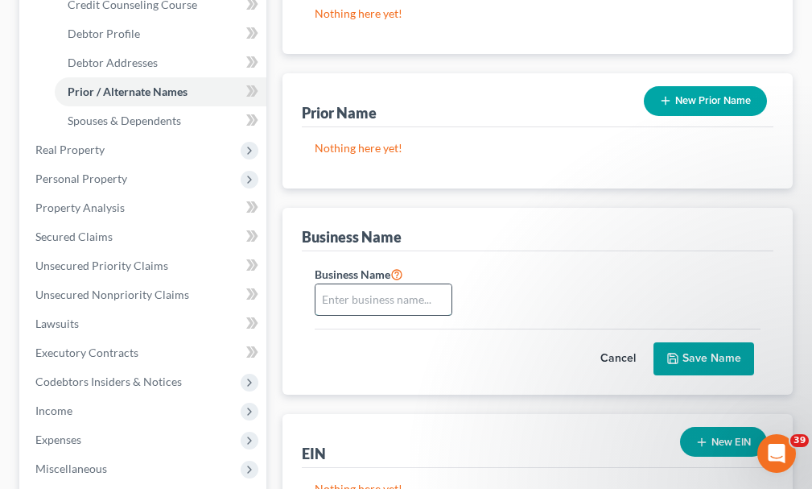
click at [361, 284] on input "text" at bounding box center [384, 299] width 136 height 31
click at [703, 342] on button "Save Name" at bounding box center [704, 359] width 101 height 34
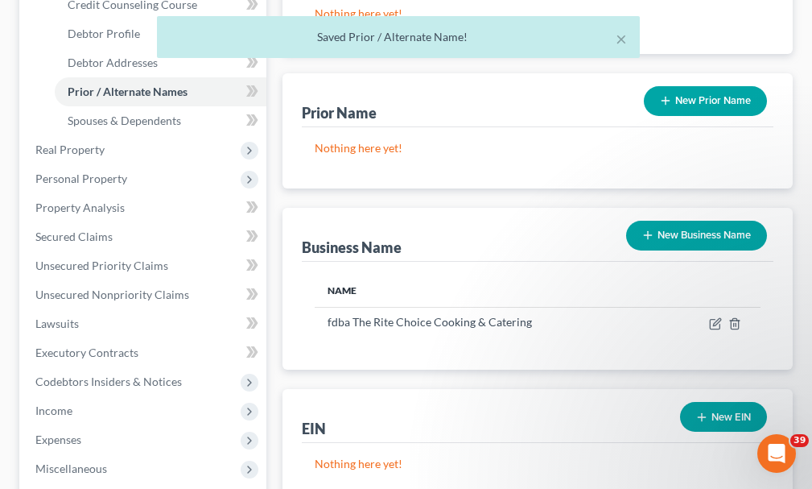
click at [686, 221] on button "New Business Name" at bounding box center [696, 236] width 141 height 30
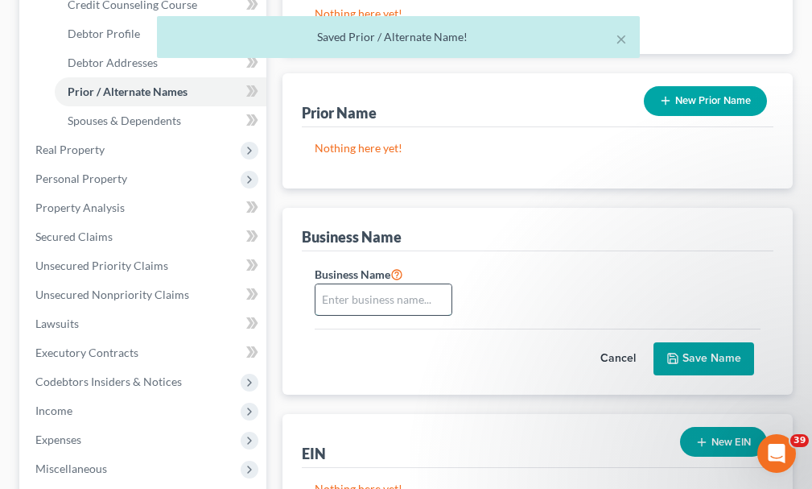
click at [356, 284] on input "text" at bounding box center [384, 299] width 136 height 31
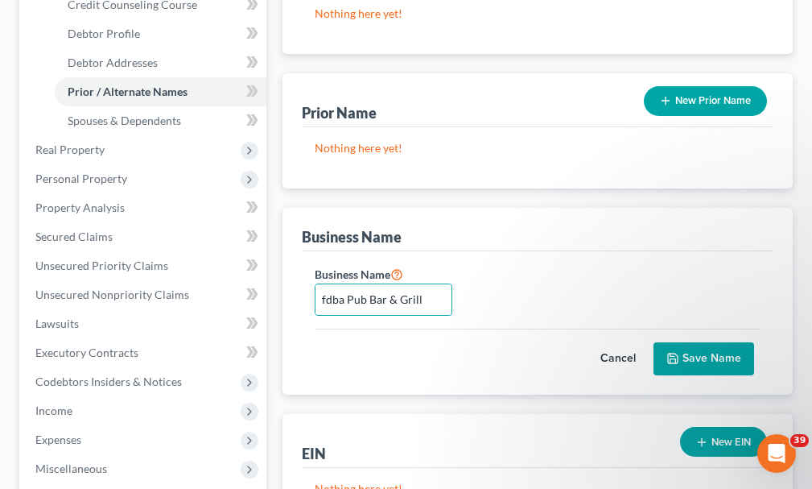
click at [692, 342] on button "Save Name" at bounding box center [704, 359] width 101 height 34
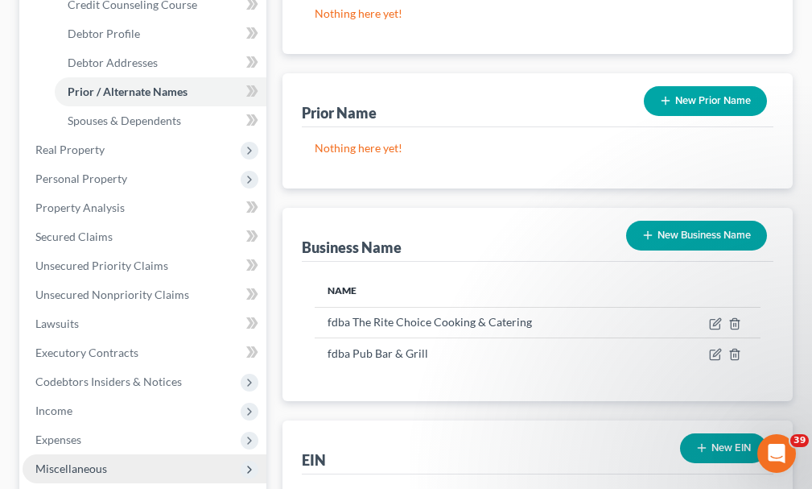
click at [84, 454] on span "Miscellaneous" at bounding box center [145, 468] width 244 height 29
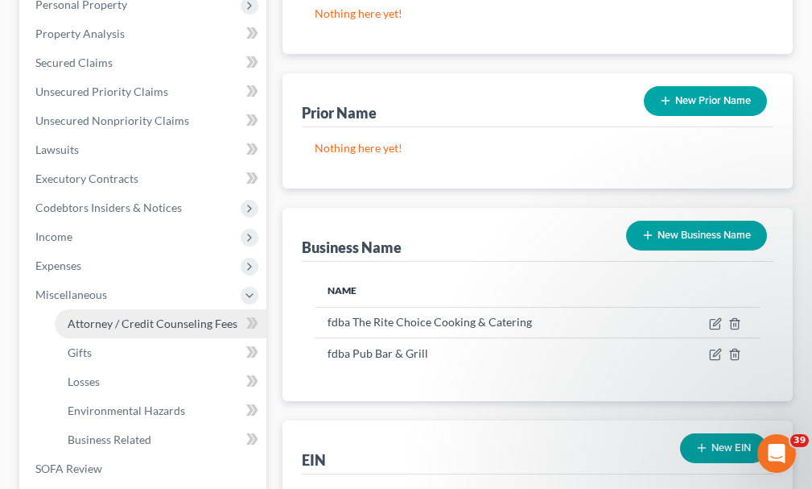
click at [97, 316] on span "Attorney / Credit Counseling Fees" at bounding box center [153, 323] width 170 height 14
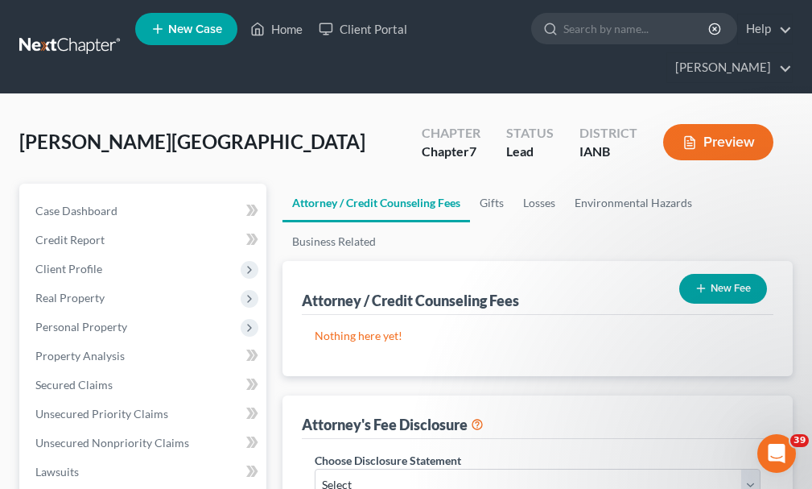
click at [744, 274] on button "New Fee" at bounding box center [723, 289] width 88 height 30
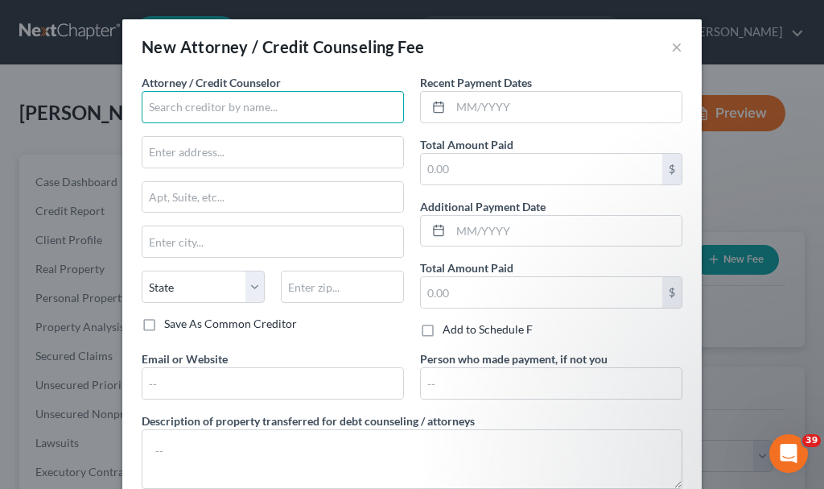
click at [187, 106] on input "text" at bounding box center [273, 107] width 262 height 32
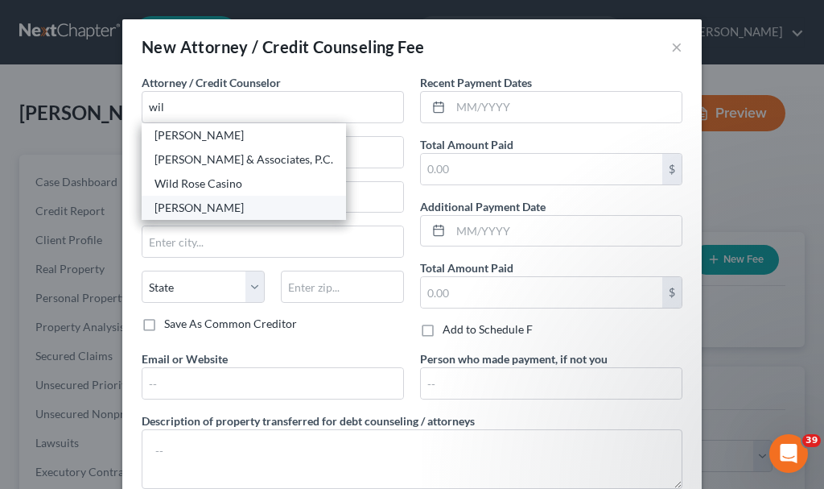
click at [188, 206] on div "[PERSON_NAME]" at bounding box center [244, 208] width 179 height 16
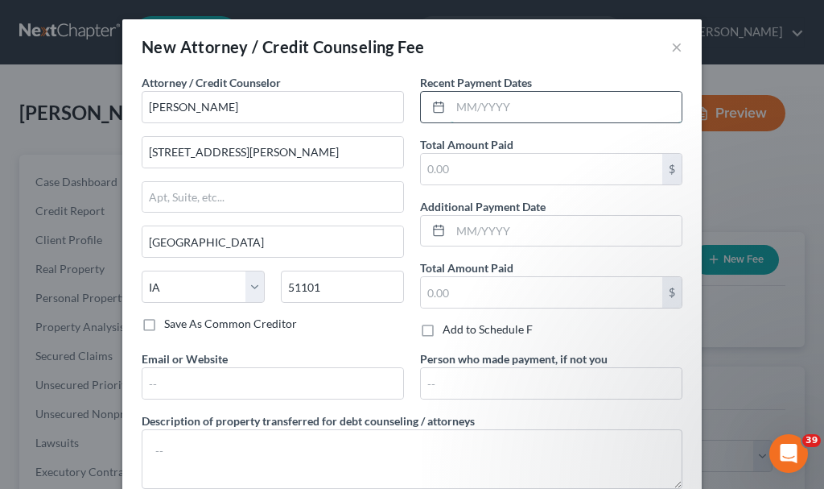
click at [542, 105] on input "text" at bounding box center [566, 107] width 231 height 31
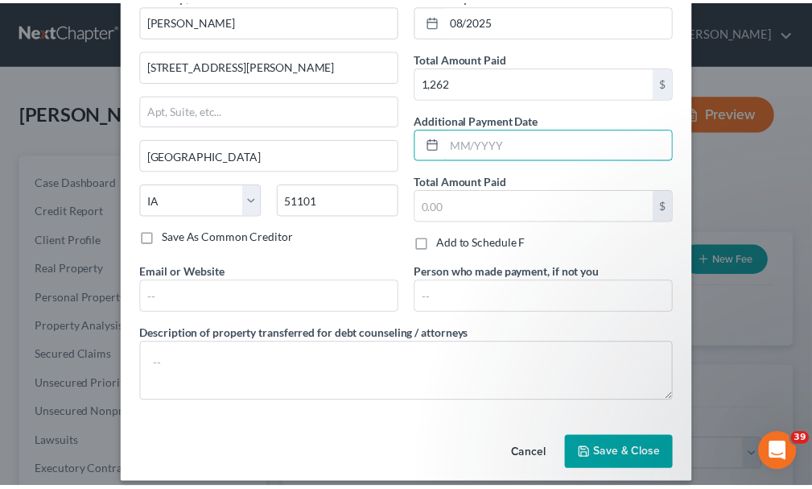
scroll to position [101, 0]
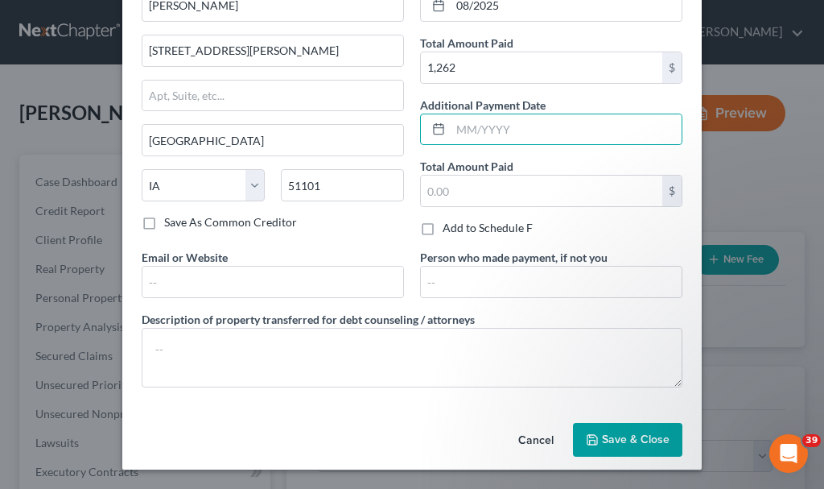
click at [623, 438] on span "Save & Close" at bounding box center [636, 439] width 68 height 14
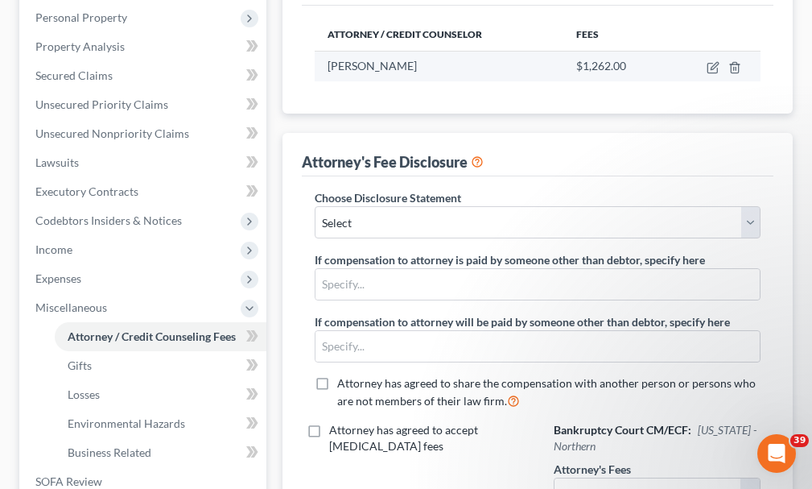
scroll to position [322, 0]
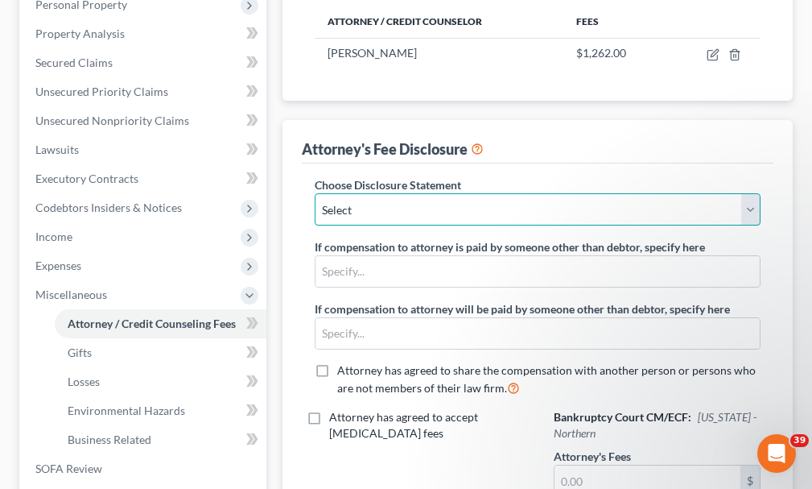
click at [378, 193] on select "Select Attorney" at bounding box center [538, 209] width 446 height 32
click at [315, 193] on select "Select Attorney" at bounding box center [538, 209] width 446 height 32
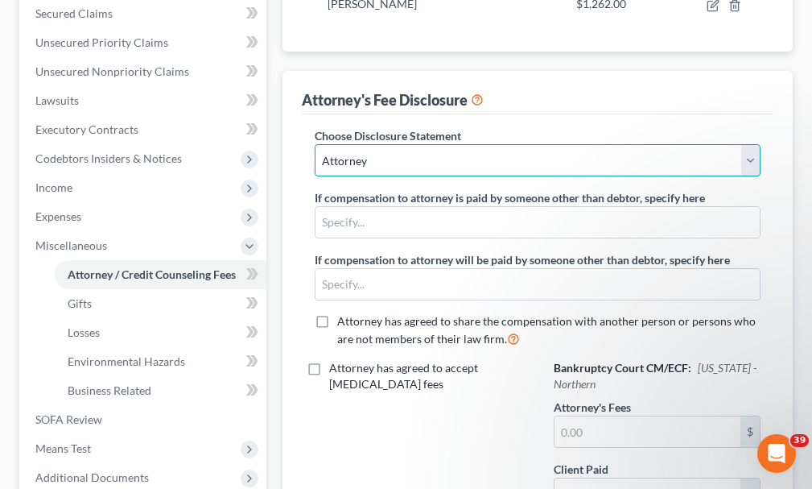
scroll to position [483, 0]
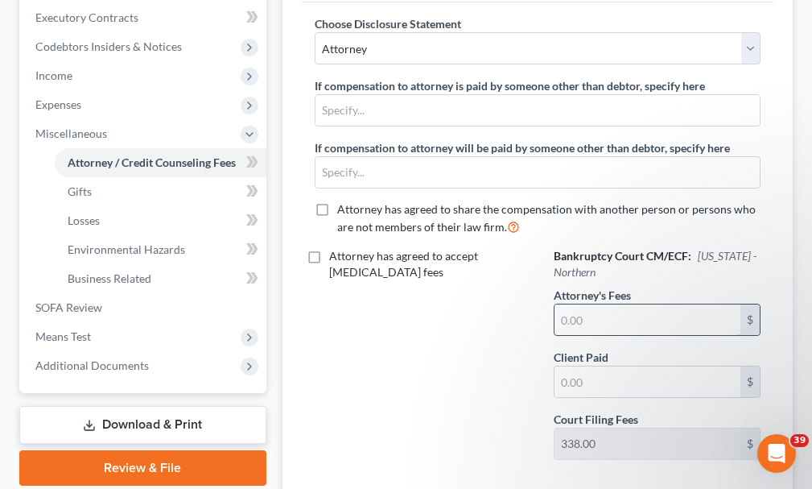
click at [613, 304] on input "text" at bounding box center [648, 319] width 186 height 31
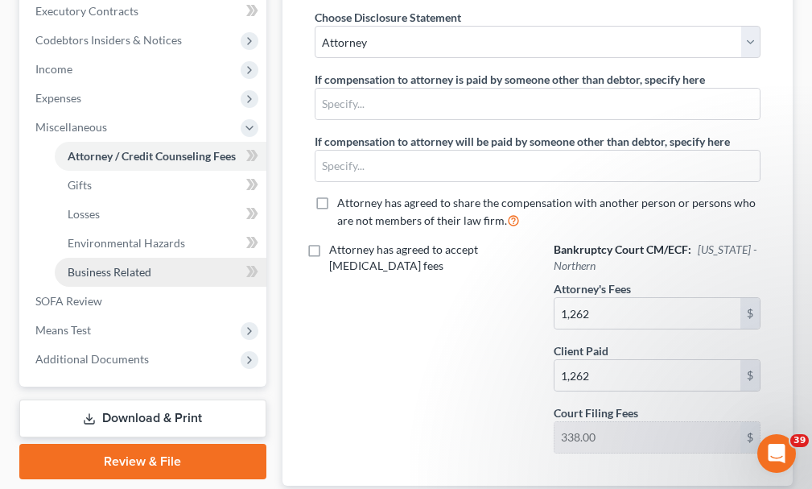
click at [103, 265] on span "Business Related" at bounding box center [110, 272] width 84 height 14
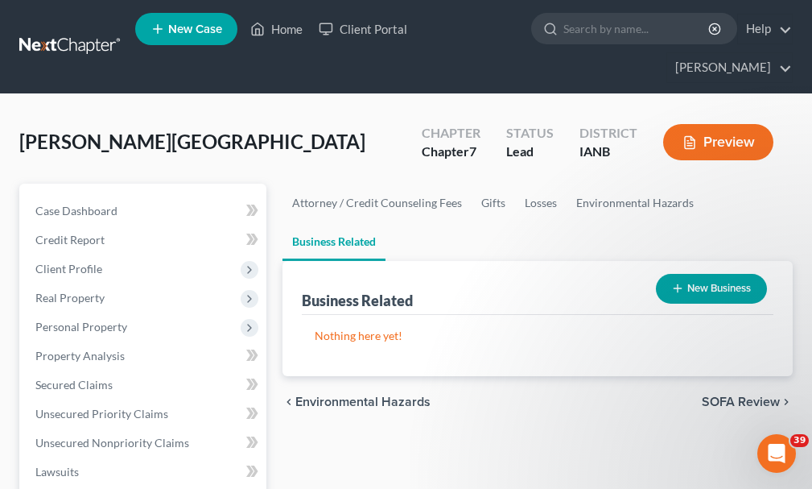
click at [720, 274] on button "New Business" at bounding box center [711, 289] width 111 height 30
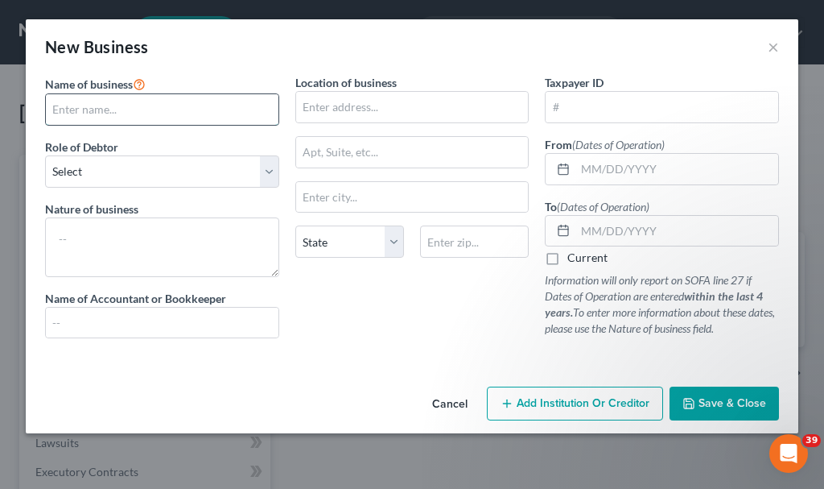
click at [117, 109] on input "text" at bounding box center [162, 109] width 233 height 31
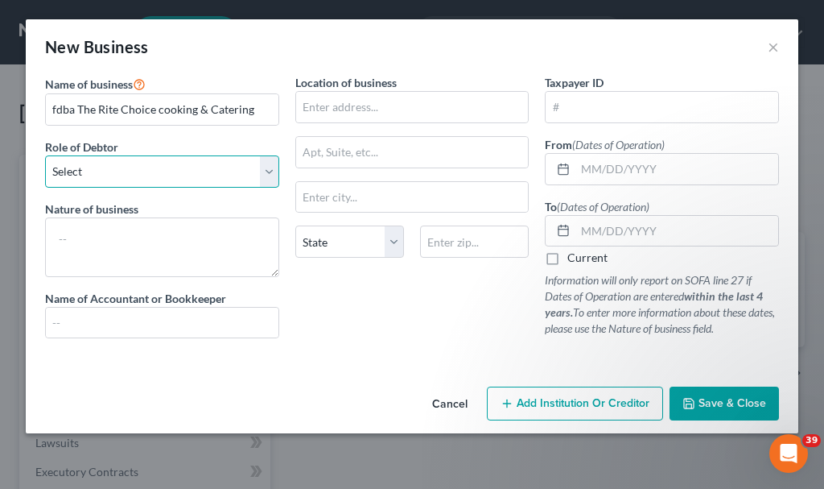
click at [118, 167] on select "Select A member of a limited liability company (LLC) or limited liability partn…" at bounding box center [162, 171] width 234 height 32
click at [45, 155] on select "Select A member of a limited liability company (LLC) or limited liability partn…" at bounding box center [162, 171] width 234 height 32
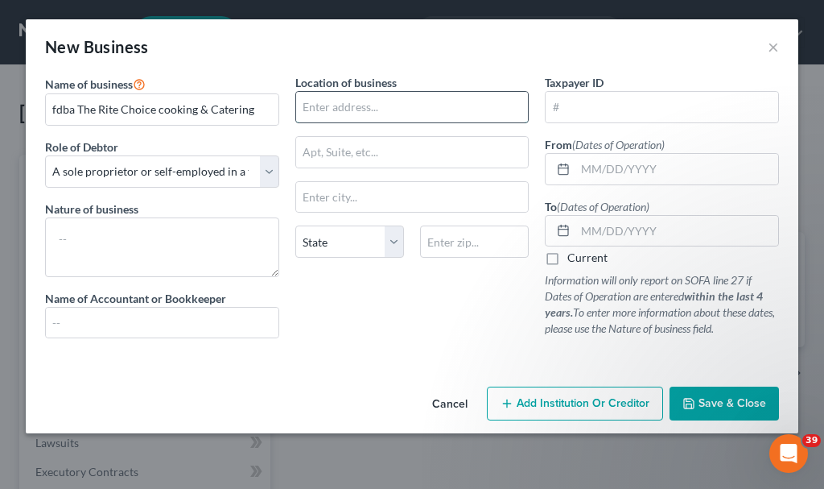
click at [356, 106] on input "text" at bounding box center [412, 107] width 233 height 31
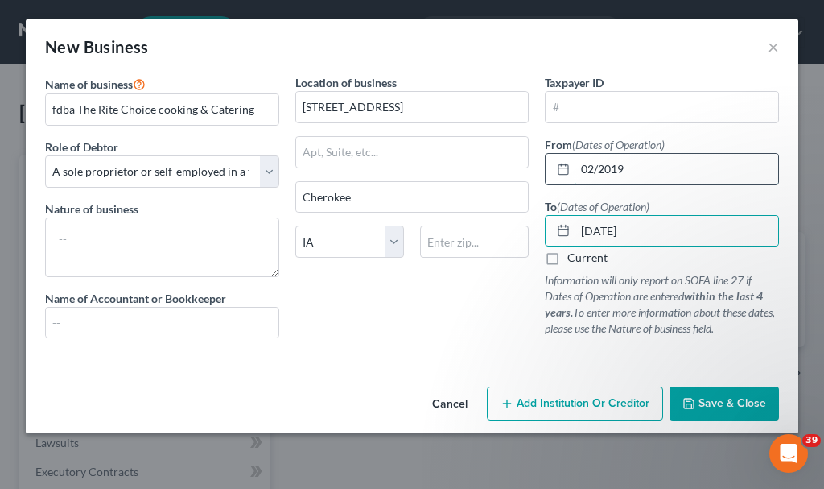
click at [642, 165] on input "02/2019" at bounding box center [677, 169] width 203 height 31
click at [712, 402] on span "Save & Close" at bounding box center [733, 403] width 68 height 14
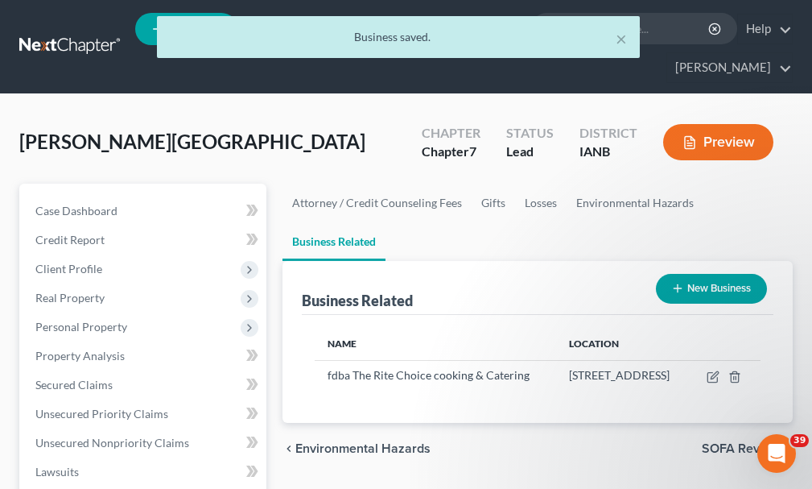
click at [715, 274] on button "New Business" at bounding box center [711, 289] width 111 height 30
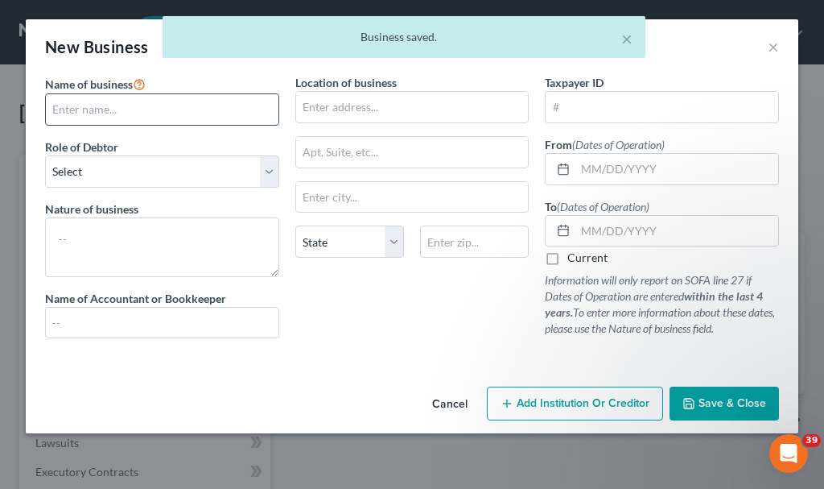
click at [148, 103] on input "text" at bounding box center [162, 109] width 233 height 31
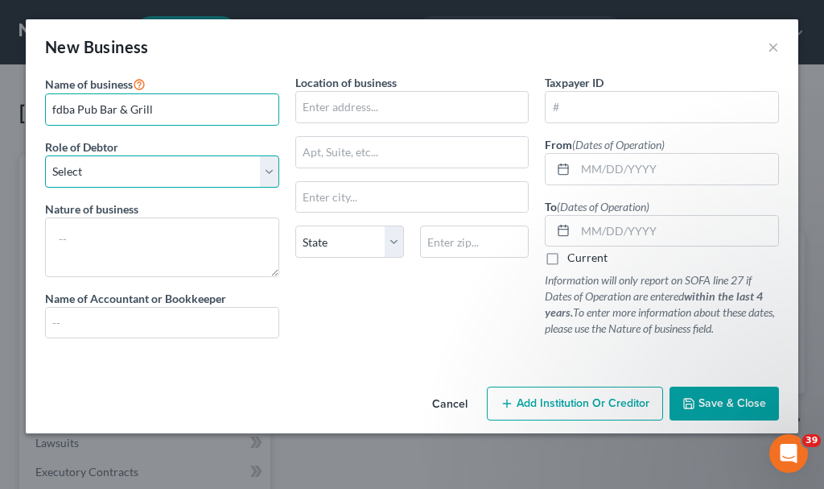
click at [133, 167] on select "Select A member of a limited liability company (LLC) or limited liability partn…" at bounding box center [162, 171] width 234 height 32
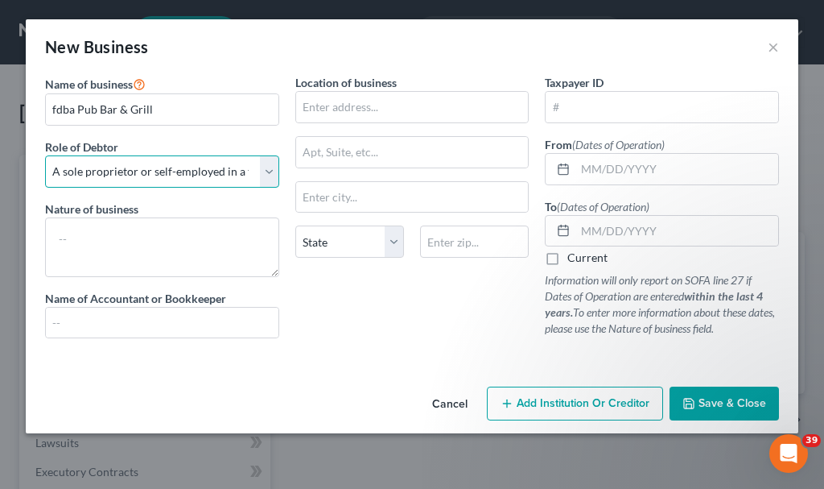
click at [45, 155] on select "Select A member of a limited liability company (LLC) or limited liability partn…" at bounding box center [162, 171] width 234 height 32
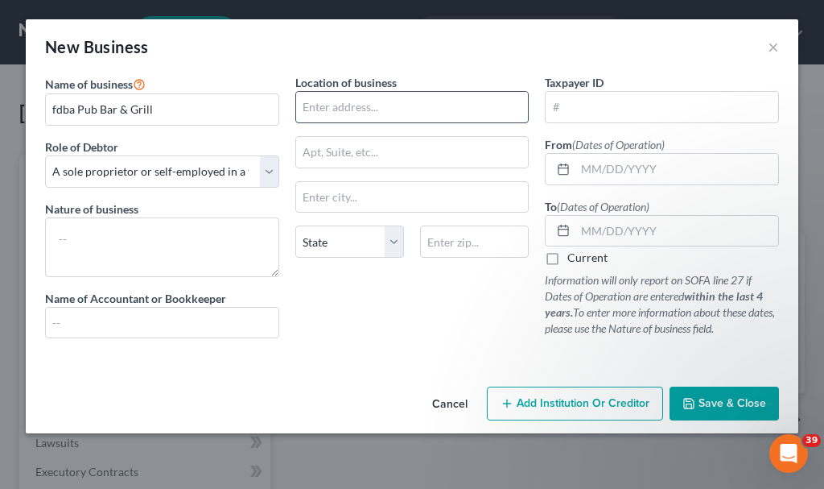
click at [356, 105] on input "text" at bounding box center [412, 107] width 233 height 31
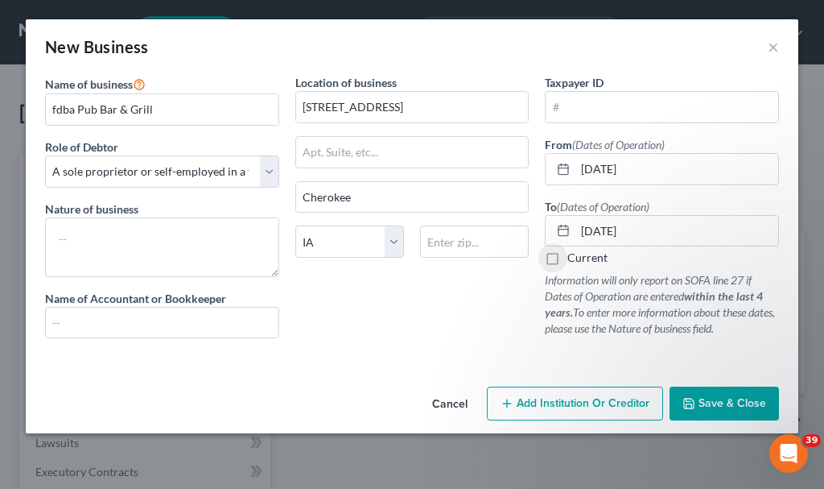
click at [712, 398] on span "Save & Close" at bounding box center [733, 403] width 68 height 14
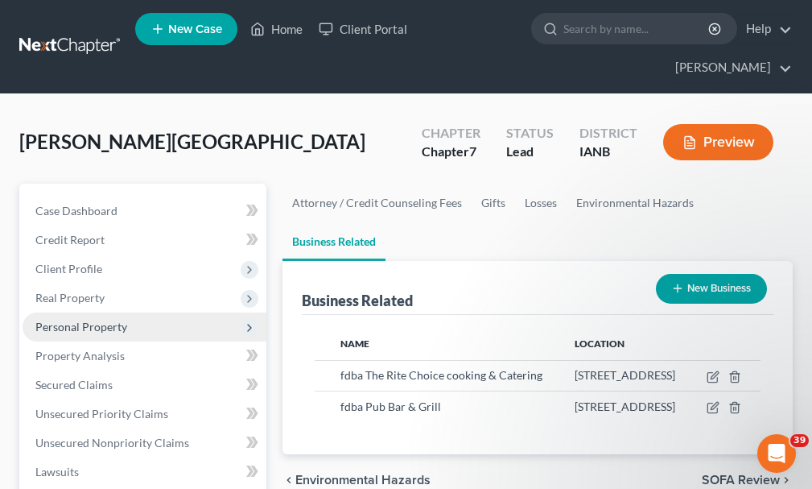
click at [47, 312] on span "Personal Property" at bounding box center [145, 326] width 244 height 29
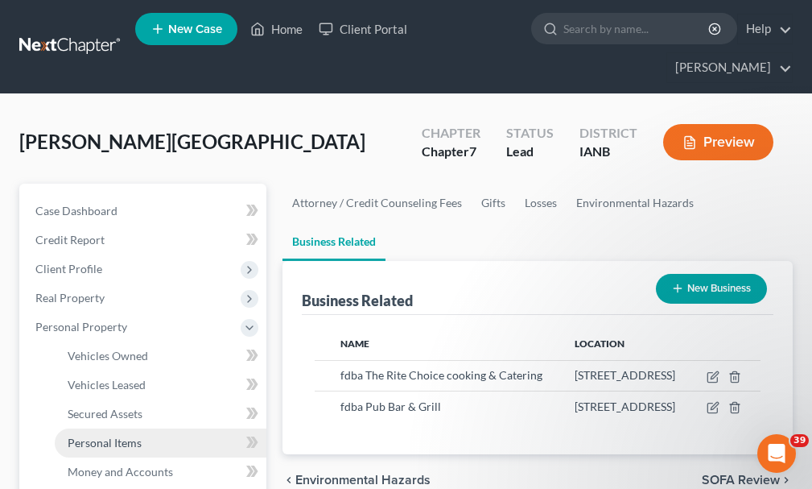
click at [105, 435] on span "Personal Items" at bounding box center [105, 442] width 74 height 14
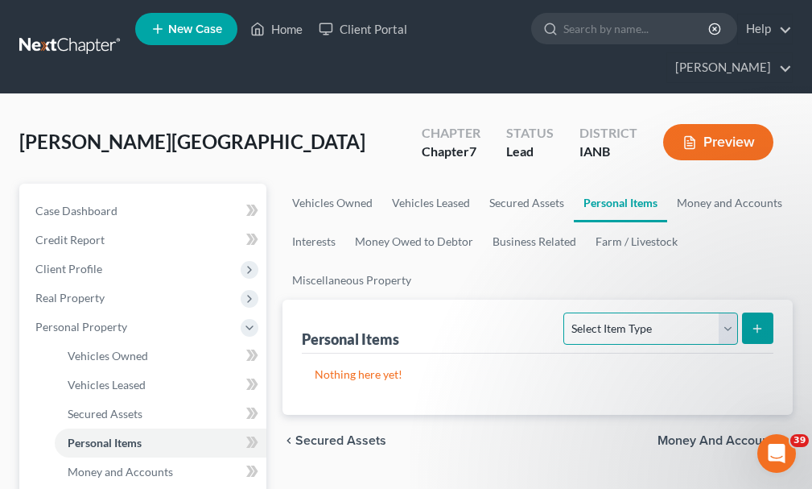
click at [653, 312] on select "Select Item Type Clothing Collectibles Of Value Electronics Firearms Household …" at bounding box center [650, 328] width 174 height 32
click at [566, 312] on select "Select Item Type Clothing Collectibles Of Value Electronics Firearms Household …" at bounding box center [650, 328] width 174 height 32
click at [756, 322] on icon "submit" at bounding box center [757, 328] width 13 height 13
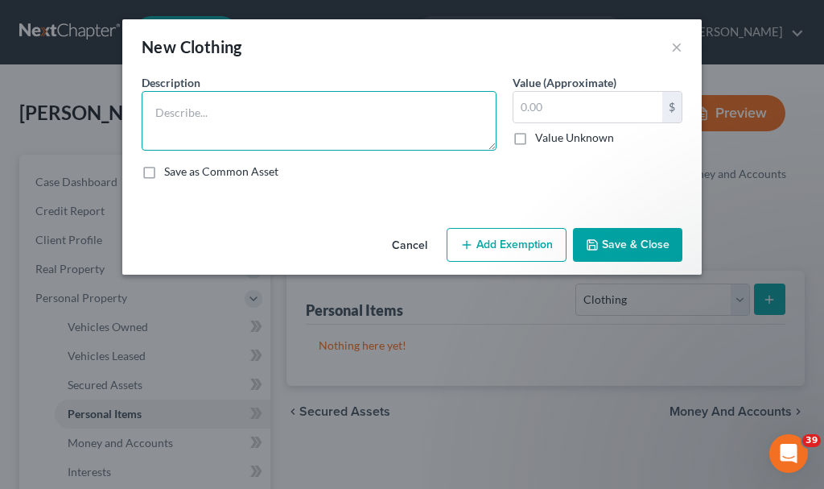
click at [267, 125] on textarea at bounding box center [319, 121] width 355 height 60
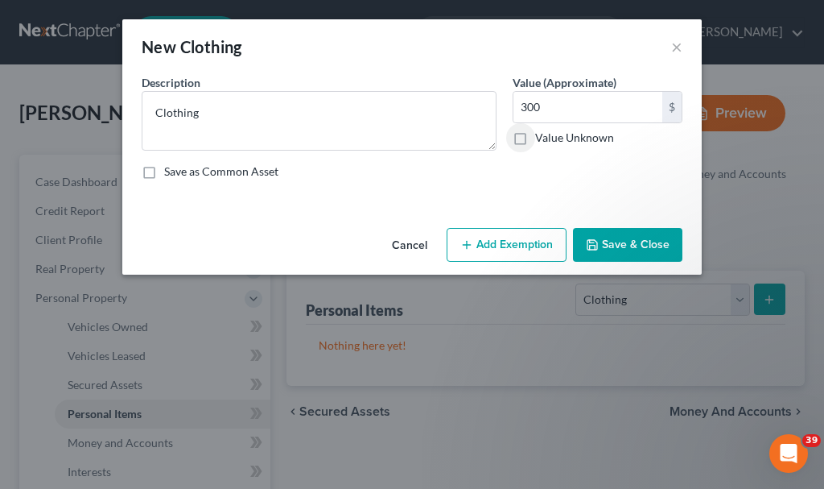
click at [495, 236] on button "Add Exemption" at bounding box center [507, 245] width 120 height 34
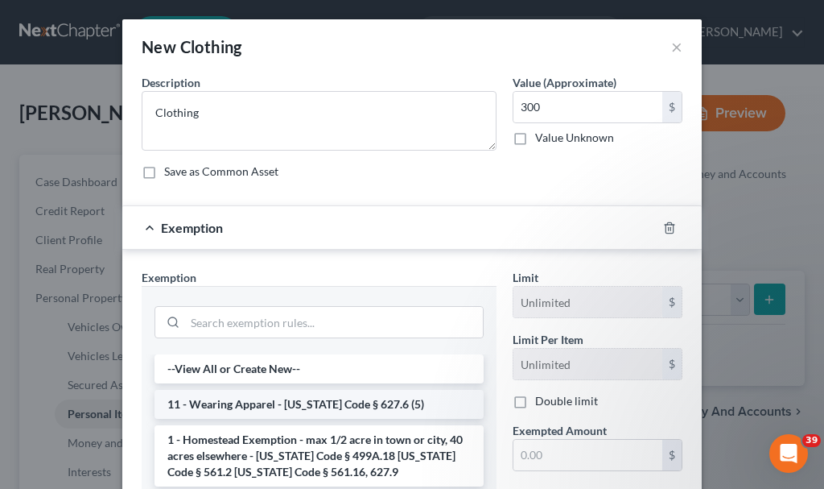
click at [264, 399] on li "11 - Wearing Apparel - [US_STATE] Code § 627.6 (5)" at bounding box center [319, 404] width 329 height 29
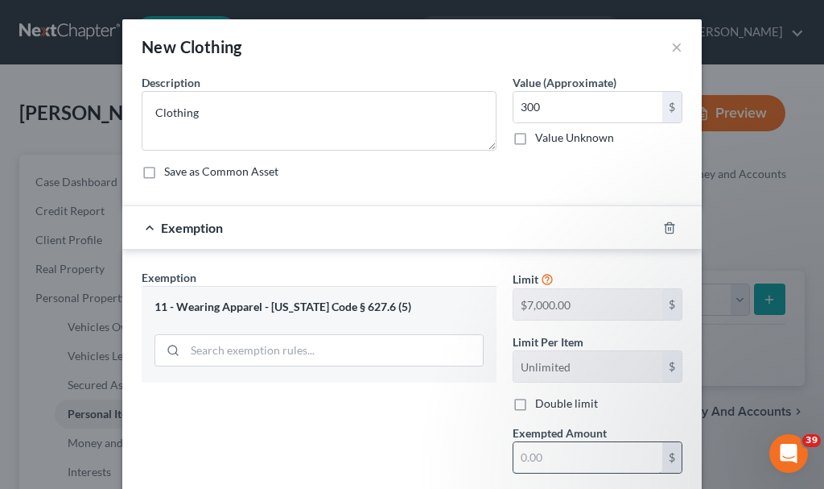
click at [547, 460] on input "text" at bounding box center [588, 457] width 149 height 31
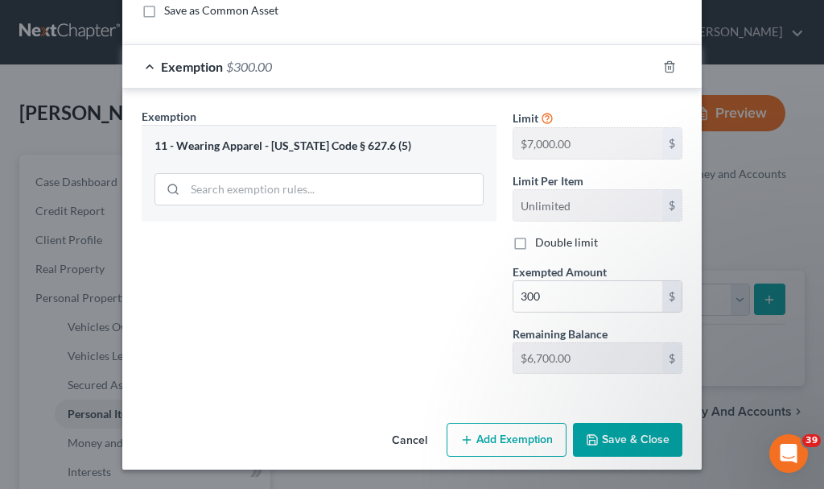
click at [610, 427] on button "Save & Close" at bounding box center [627, 440] width 109 height 34
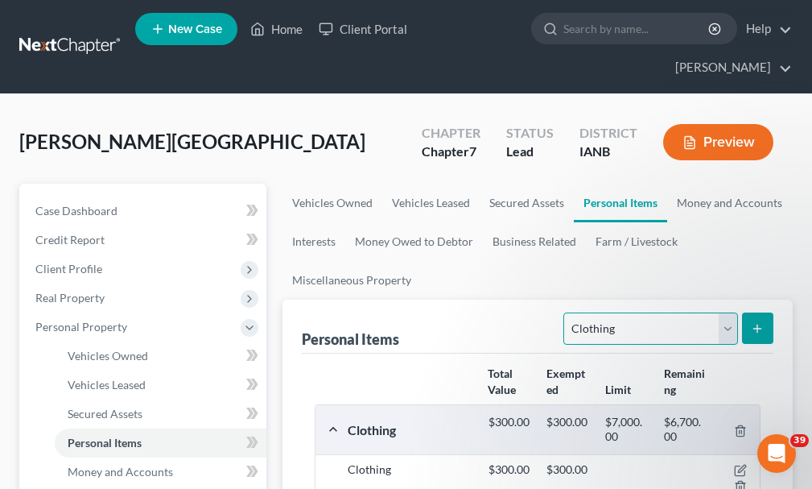
click at [603, 312] on select "Select Item Type Clothing Collectibles Of Value Electronics Firearms Household …" at bounding box center [650, 328] width 174 height 32
click at [566, 312] on select "Select Item Type Clothing Collectibles Of Value Electronics Firearms Household …" at bounding box center [650, 328] width 174 height 32
click at [756, 322] on icon "submit" at bounding box center [757, 328] width 13 height 13
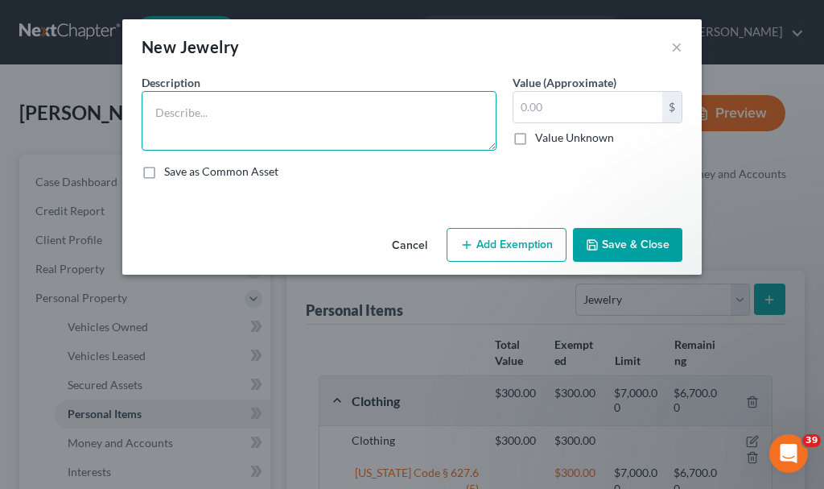
click at [201, 121] on textarea at bounding box center [319, 121] width 355 height 60
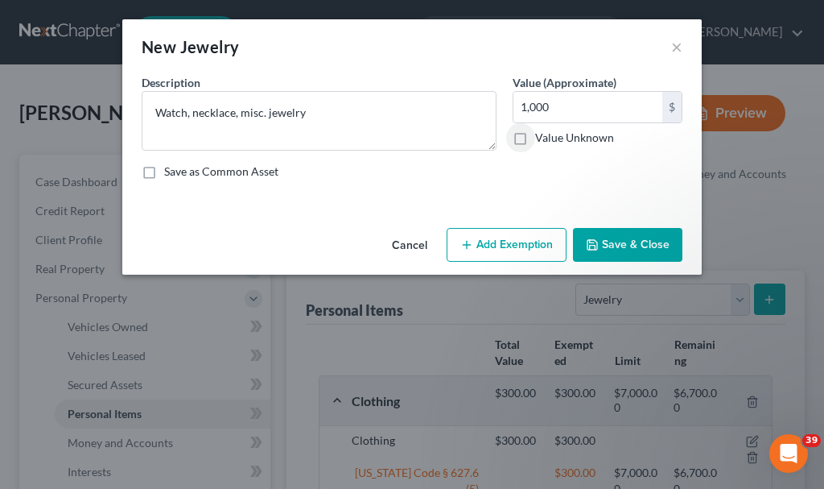
click at [514, 240] on button "Add Exemption" at bounding box center [507, 245] width 120 height 34
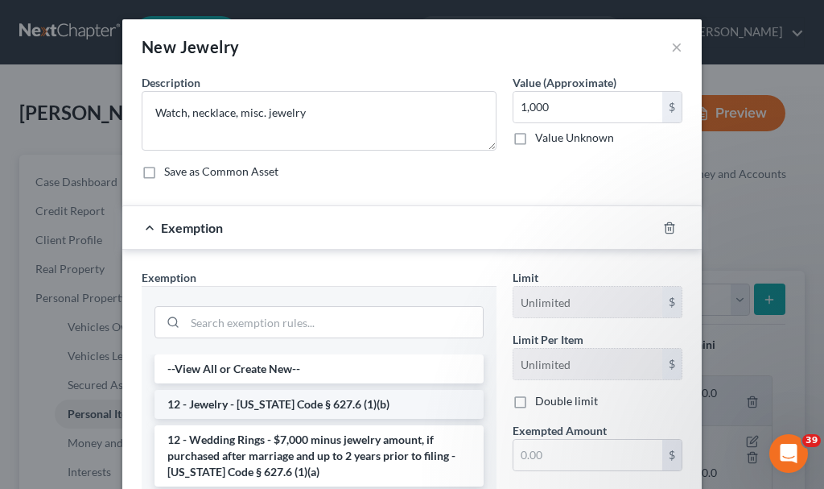
click at [324, 400] on li "12 - Jewelry - [US_STATE] Code § 627.6 (1)(b)" at bounding box center [319, 404] width 329 height 29
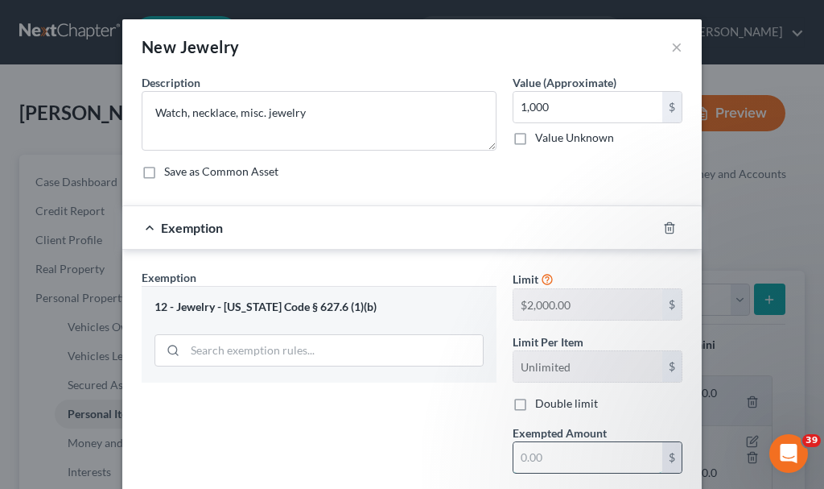
click at [546, 452] on input "text" at bounding box center [588, 457] width 149 height 31
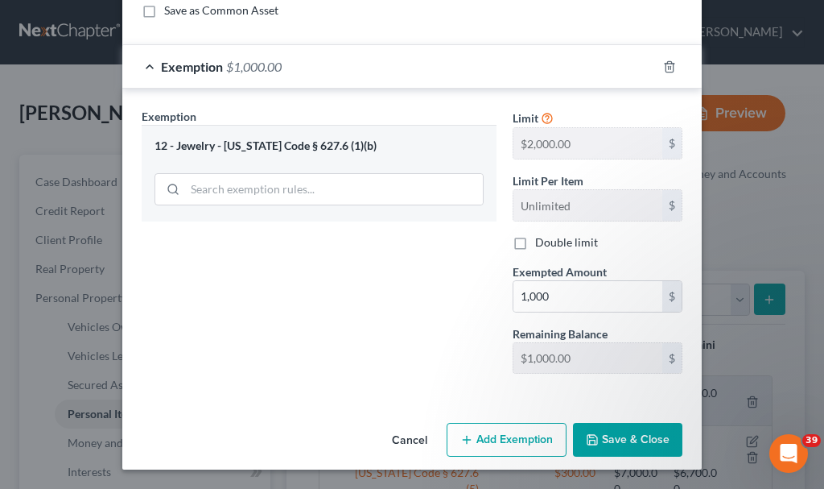
click at [600, 436] on button "Save & Close" at bounding box center [627, 440] width 109 height 34
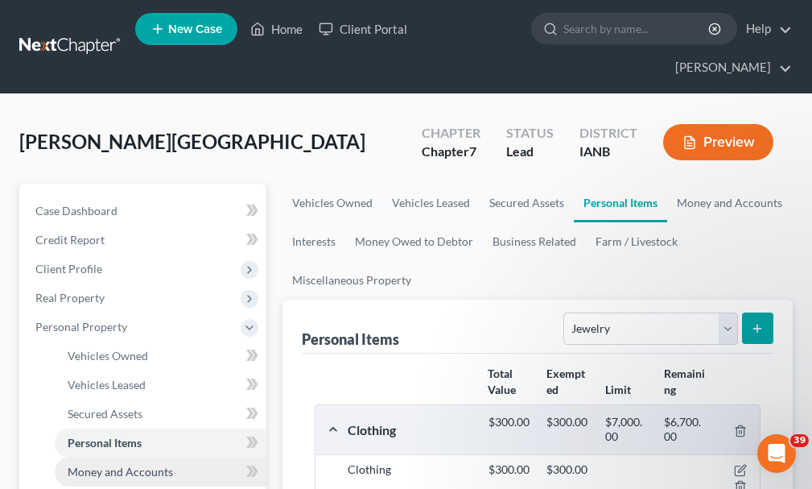
click at [138, 464] on span "Money and Accounts" at bounding box center [120, 471] width 105 height 14
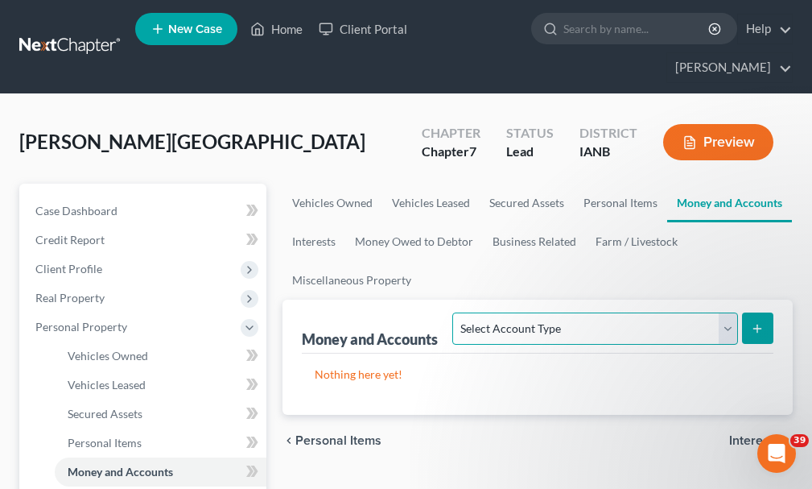
click at [569, 312] on select "Select Account Type Brokerage Cash on Hand Certificates of Deposit Checking Acc…" at bounding box center [594, 328] width 285 height 32
click at [456, 312] on select "Select Account Type Brokerage Cash on Hand Certificates of Deposit Checking Acc…" at bounding box center [594, 328] width 285 height 32
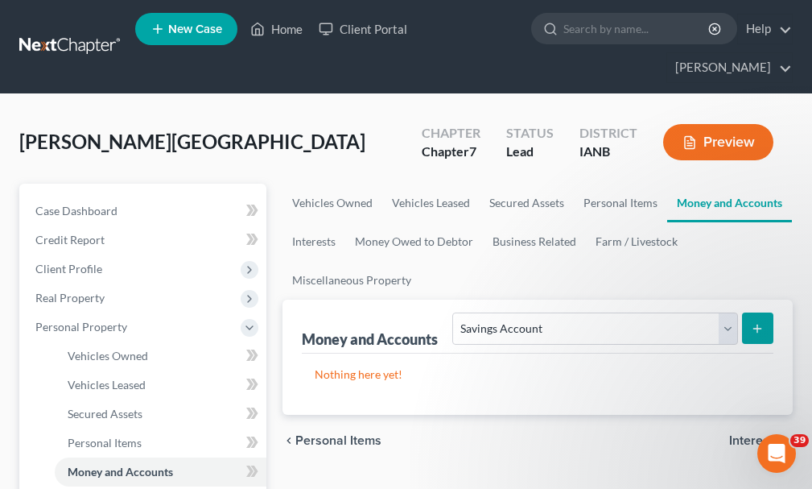
click at [763, 322] on icon "submit" at bounding box center [757, 328] width 13 height 13
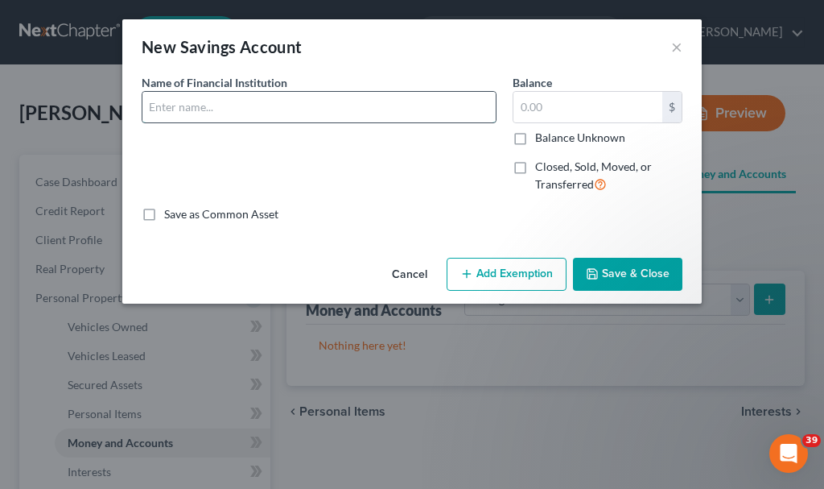
click at [215, 98] on input "text" at bounding box center [318, 107] width 353 height 31
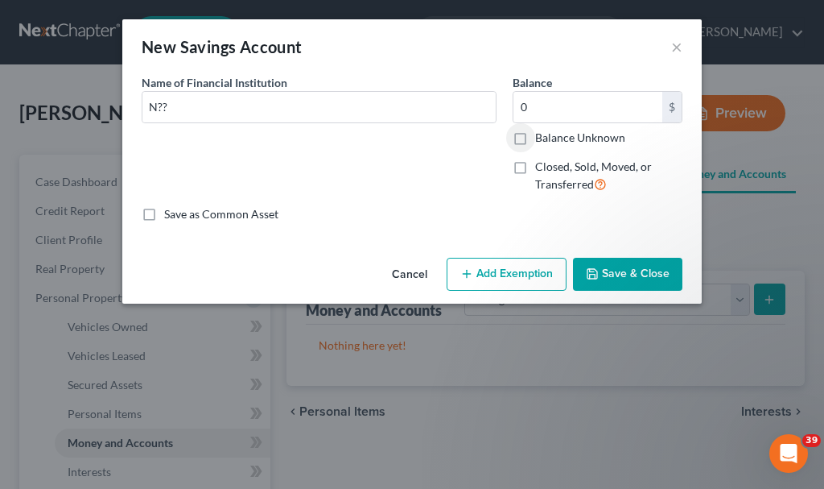
click at [492, 266] on button "Add Exemption" at bounding box center [507, 275] width 120 height 34
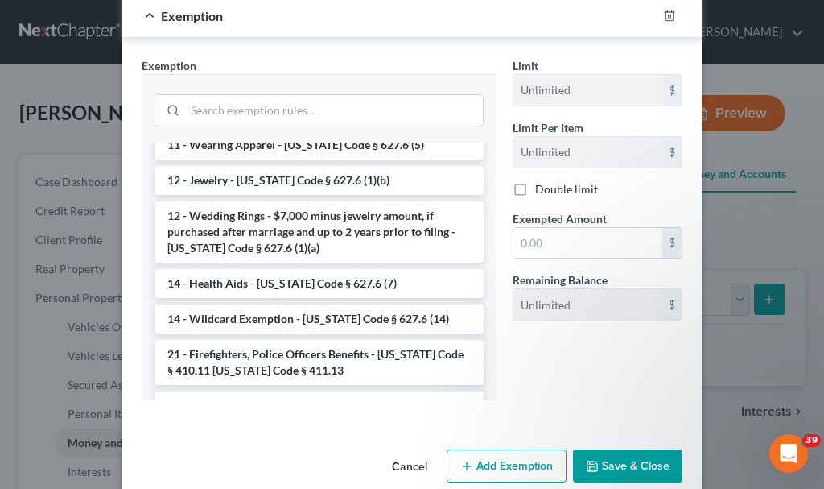
scroll to position [241, 0]
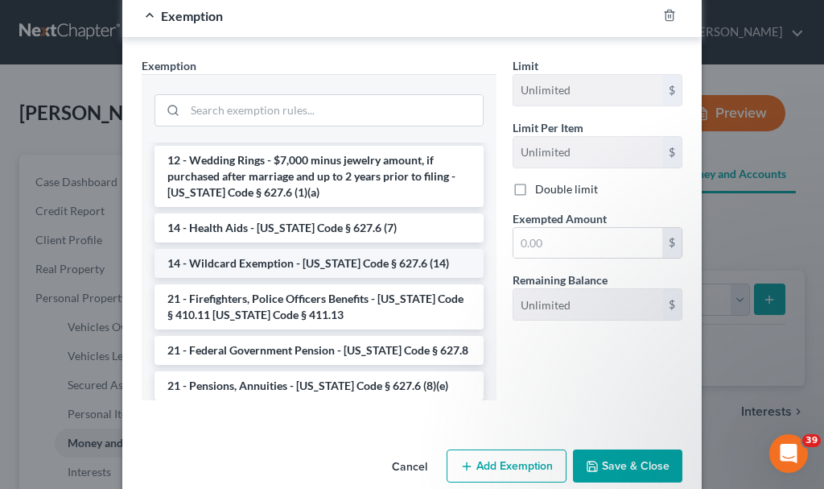
click at [254, 254] on li "14 - Wildcard Exemption - [US_STATE] Code § 627.6 (14)" at bounding box center [319, 263] width 329 height 29
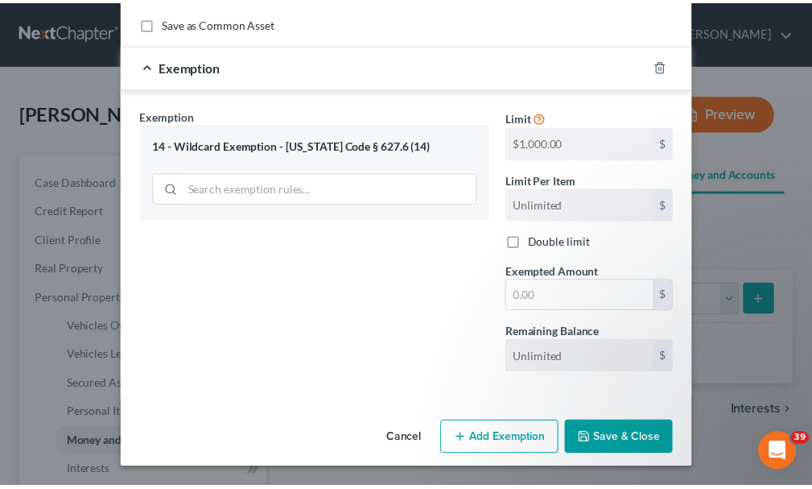
scroll to position [191, 0]
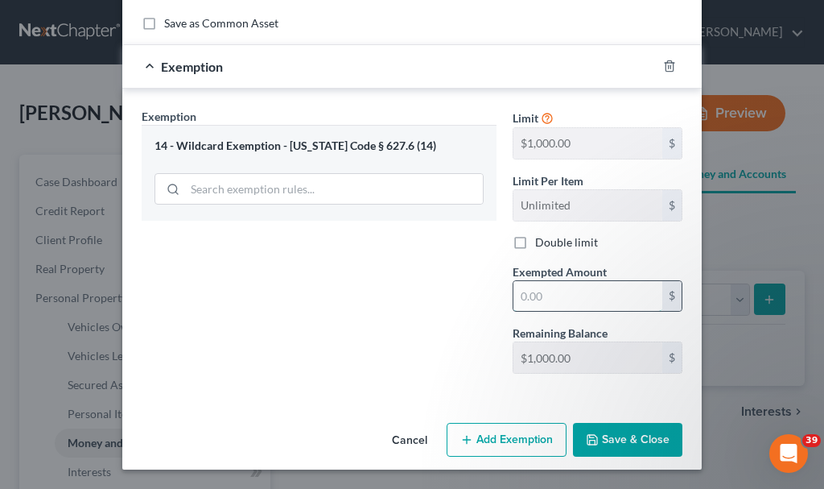
click at [550, 294] on input "text" at bounding box center [588, 296] width 149 height 31
click at [597, 435] on button "Save & Close" at bounding box center [627, 440] width 109 height 34
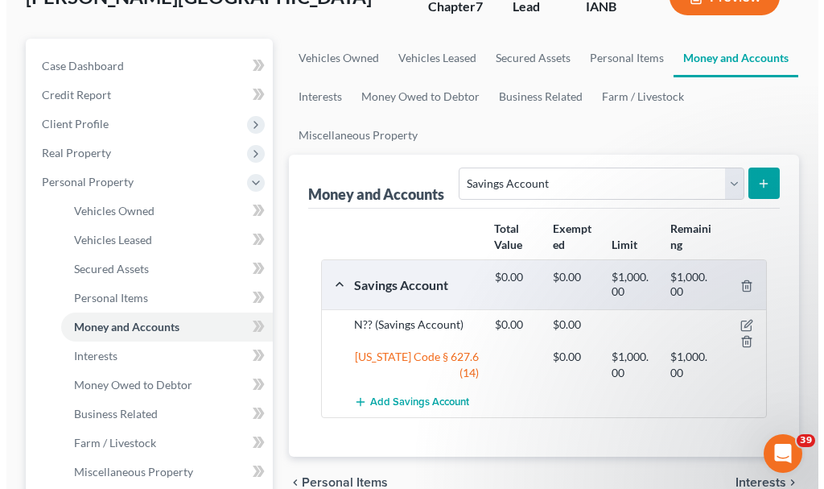
scroll to position [161, 0]
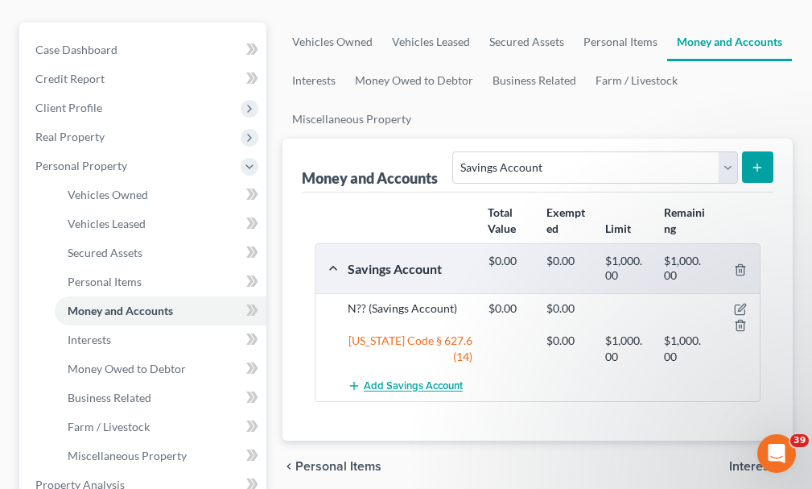
click at [433, 380] on span "Add Savings Account" at bounding box center [413, 386] width 99 height 13
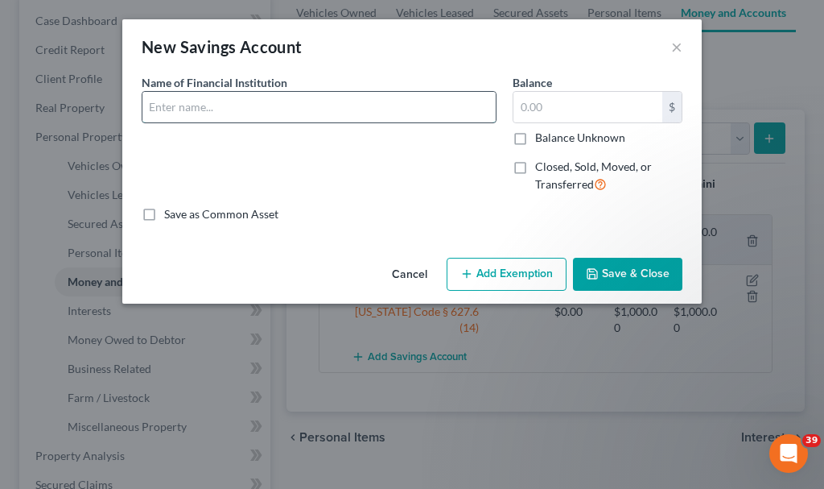
click at [235, 105] on input "text" at bounding box center [318, 107] width 353 height 31
click at [564, 105] on input "text" at bounding box center [588, 107] width 149 height 31
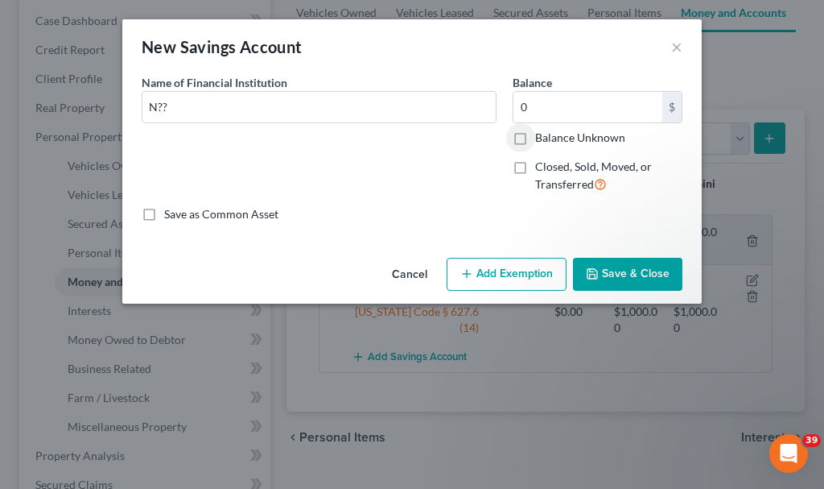
click at [528, 273] on button "Add Exemption" at bounding box center [507, 275] width 120 height 34
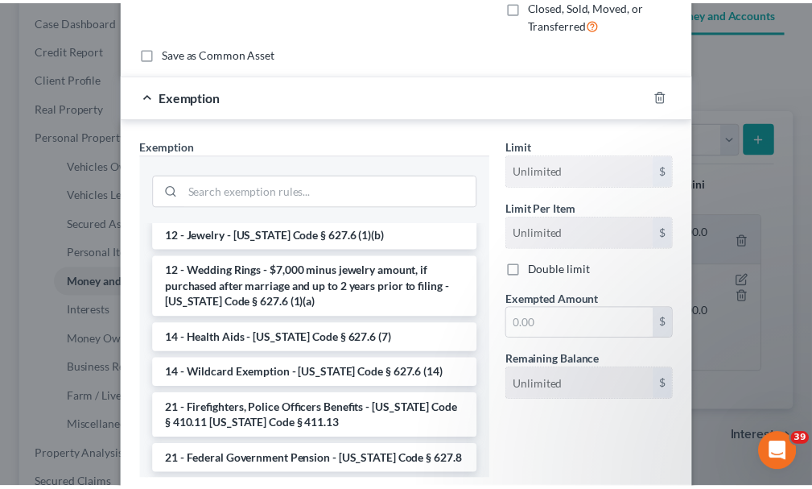
scroll to position [241, 0]
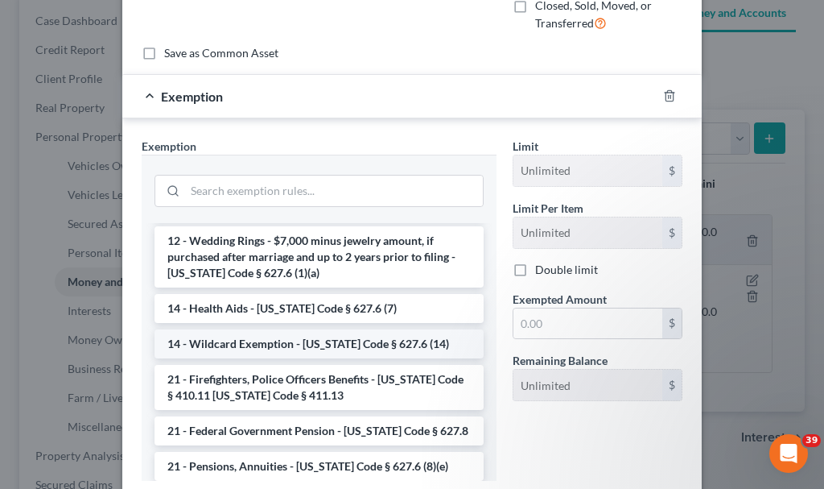
click at [290, 339] on li "14 - Wildcard Exemption - [US_STATE] Code § 627.6 (14)" at bounding box center [319, 343] width 329 height 29
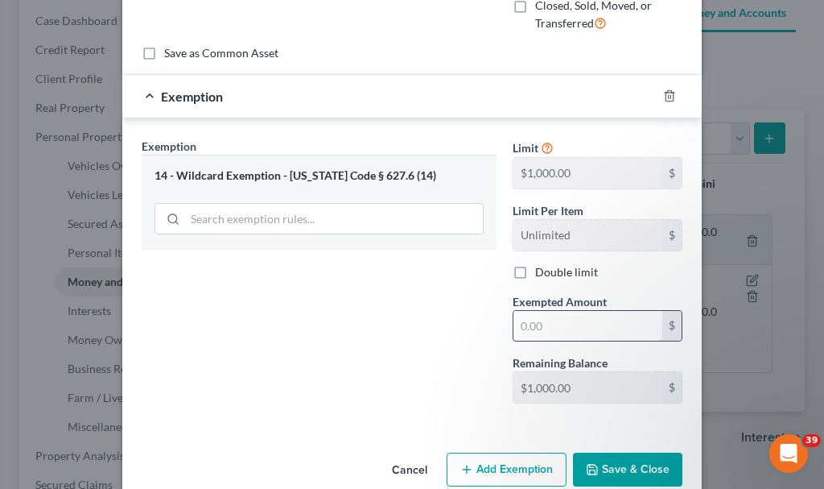
click at [537, 328] on input "text" at bounding box center [588, 326] width 149 height 31
click at [607, 468] on button "Save & Close" at bounding box center [627, 469] width 109 height 34
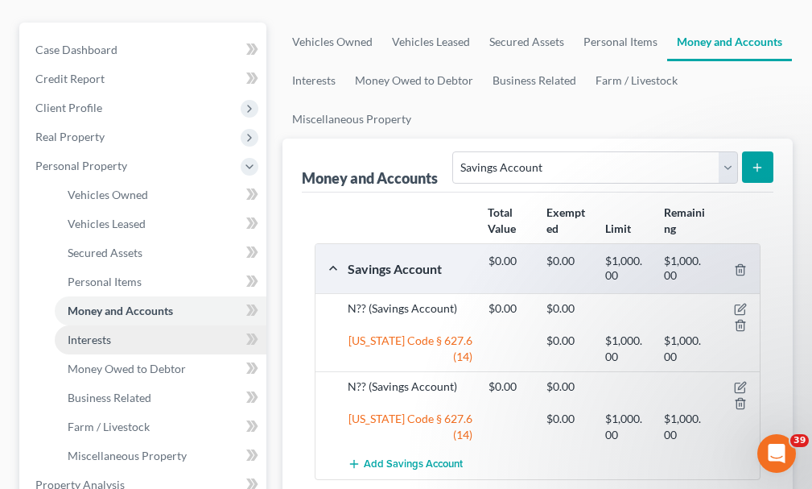
click at [87, 332] on span "Interests" at bounding box center [89, 339] width 43 height 14
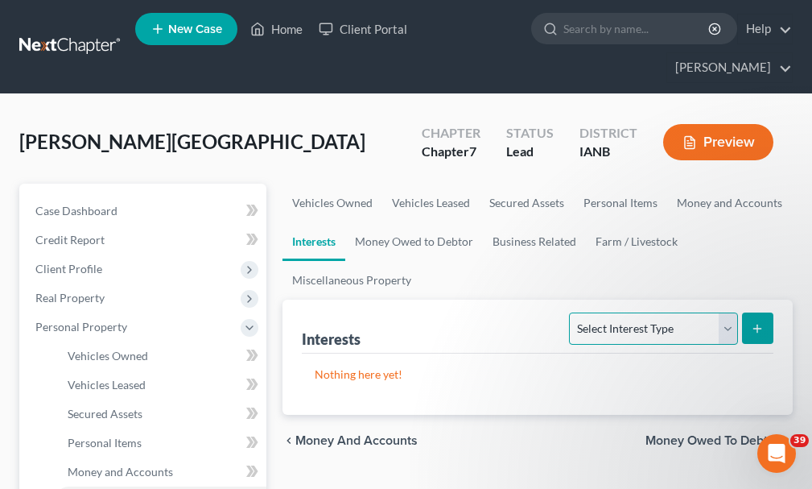
click at [626, 312] on select "Select Interest Type 401K Annuity Bond Education IRA Government Bond Government…" at bounding box center [653, 328] width 168 height 32
click at [572, 312] on select "Select Interest Type 401K Annuity Bond Education IRA Government Bond Government…" at bounding box center [653, 328] width 168 height 32
click at [751, 312] on button "submit" at bounding box center [757, 327] width 31 height 31
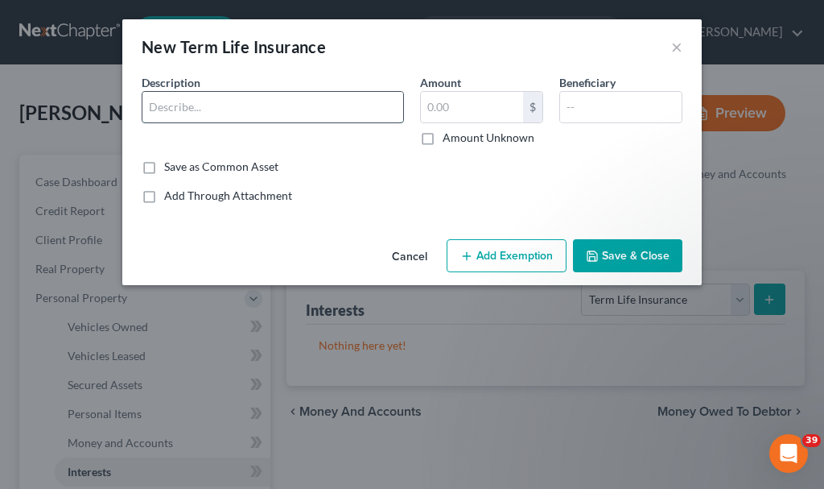
click at [244, 108] on input "text" at bounding box center [272, 107] width 261 height 31
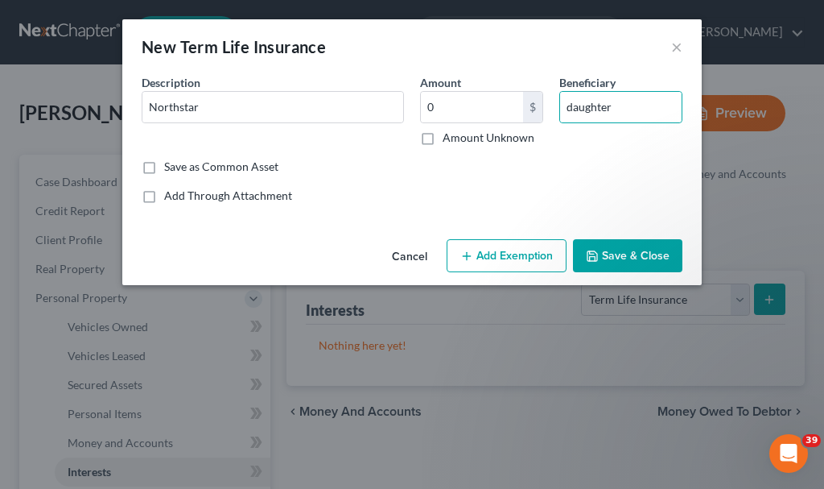
click at [519, 246] on button "Add Exemption" at bounding box center [507, 256] width 120 height 34
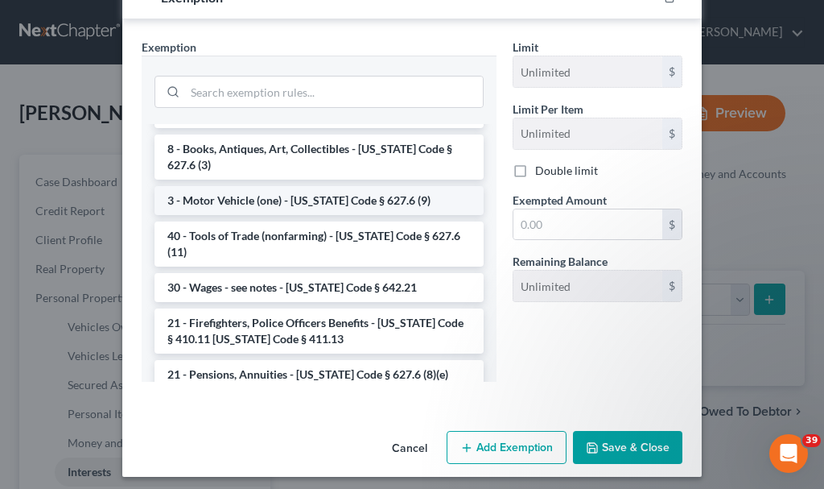
scroll to position [644, 0]
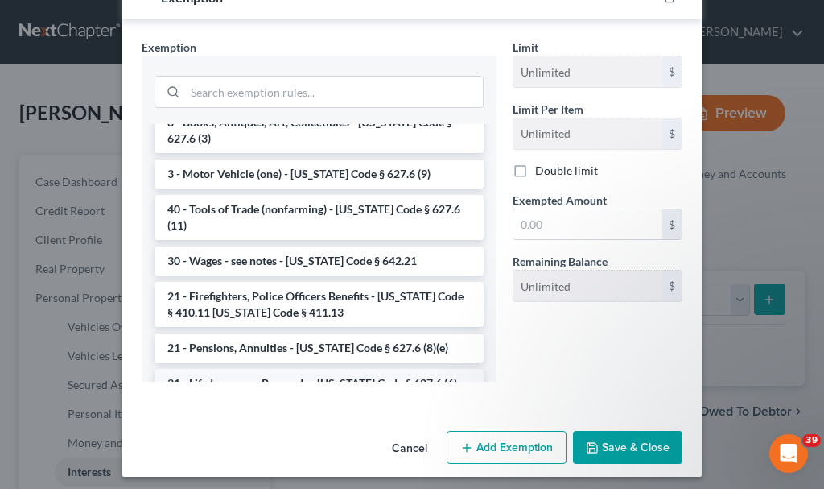
click at [295, 369] on li "31 - Life Insurance Proceeds - [US_STATE] Code § 627.6 (6)" at bounding box center [319, 383] width 329 height 29
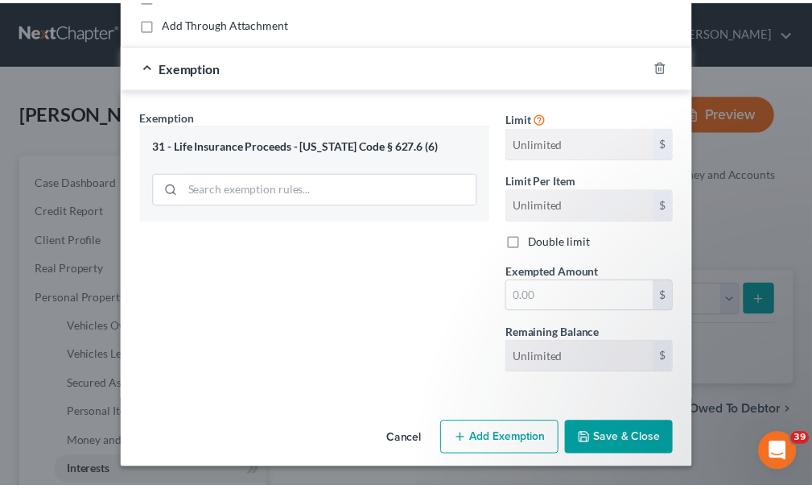
scroll to position [172, 0]
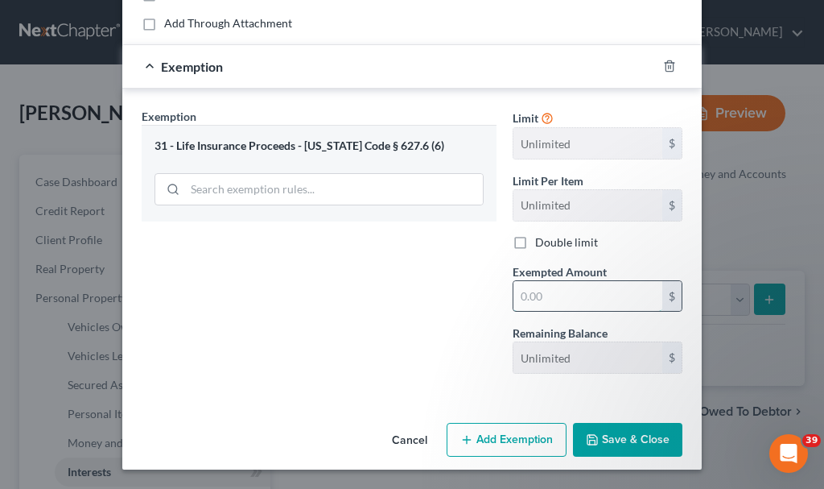
click at [534, 293] on input "text" at bounding box center [588, 296] width 149 height 31
click at [606, 444] on button "Save & Close" at bounding box center [627, 440] width 109 height 34
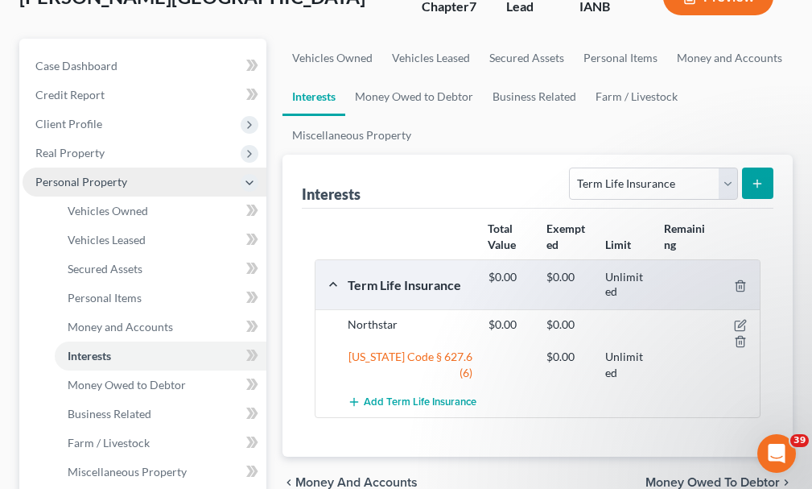
scroll to position [161, 0]
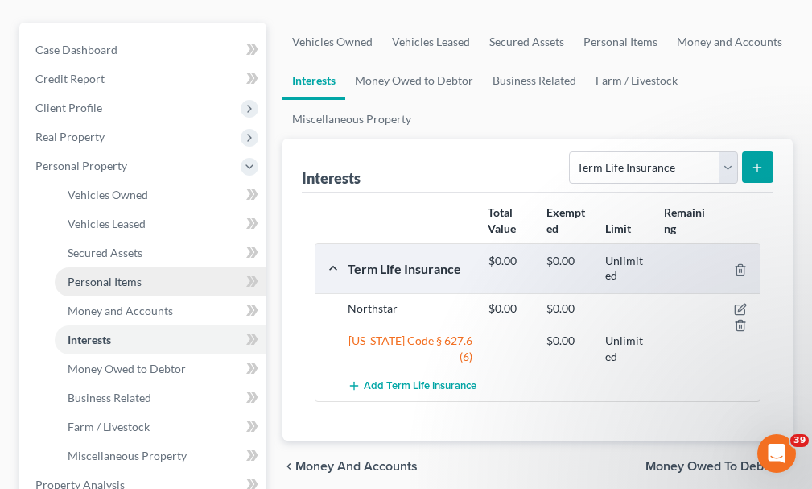
click at [105, 274] on span "Personal Items" at bounding box center [105, 281] width 74 height 14
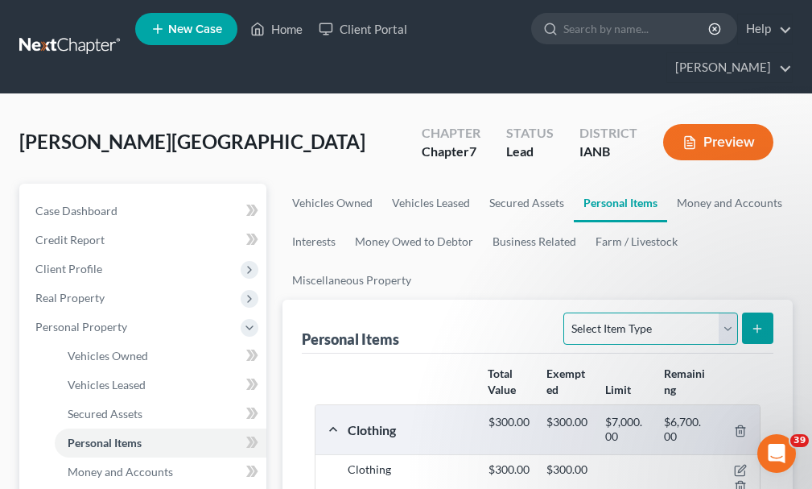
click at [621, 312] on select "Select Item Type Clothing Collectibles Of Value Electronics Firearms Household …" at bounding box center [650, 328] width 174 height 32
click at [566, 312] on select "Select Item Type Clothing Collectibles Of Value Electronics Firearms Household …" at bounding box center [650, 328] width 174 height 32
click at [757, 322] on icon "submit" at bounding box center [757, 328] width 13 height 13
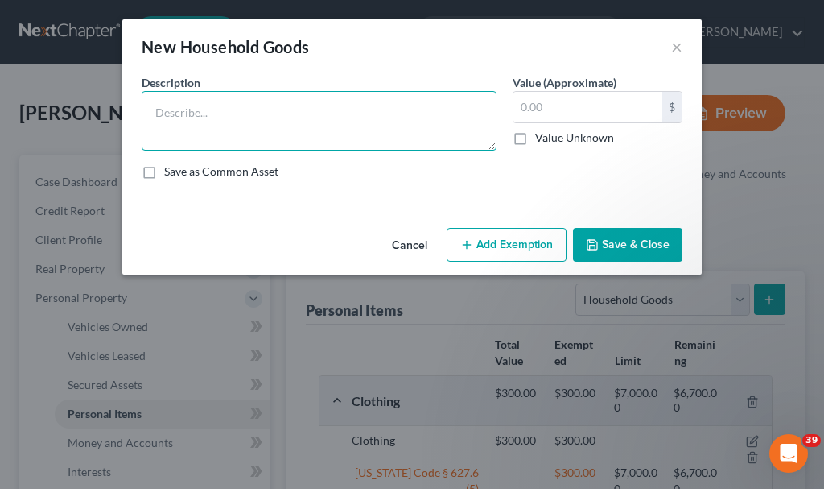
click at [240, 120] on textarea at bounding box center [319, 121] width 355 height 60
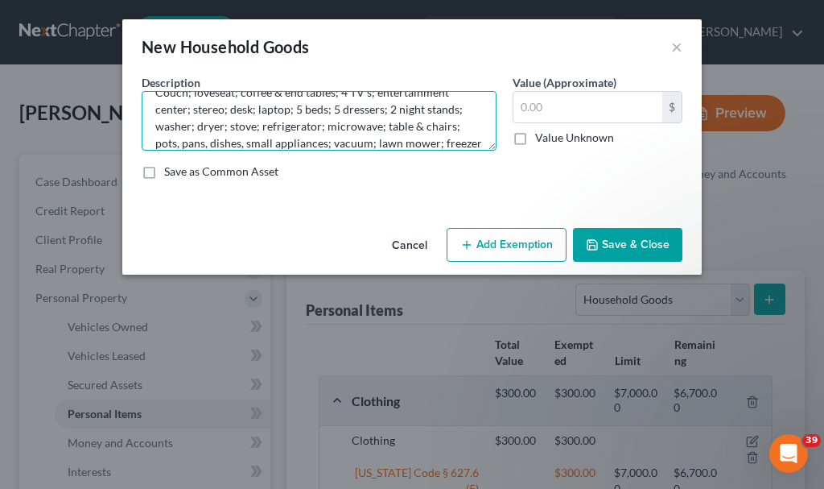
scroll to position [37, 0]
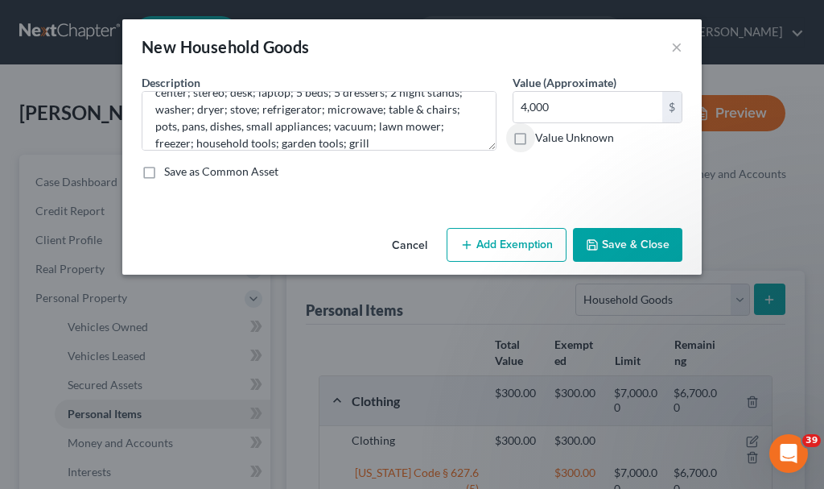
click at [530, 238] on button "Add Exemption" at bounding box center [507, 245] width 120 height 34
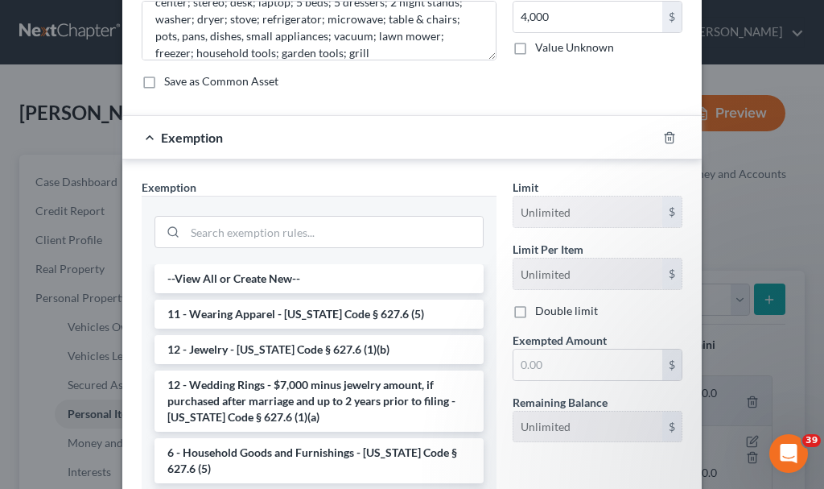
scroll to position [161, 0]
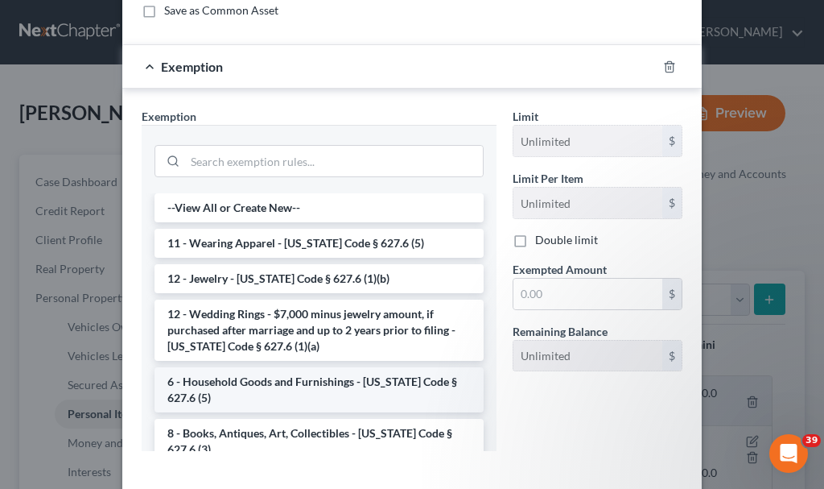
click at [297, 380] on li "6 - Household Goods and Furnishings - [US_STATE] Code § 627.6 (5)" at bounding box center [319, 389] width 329 height 45
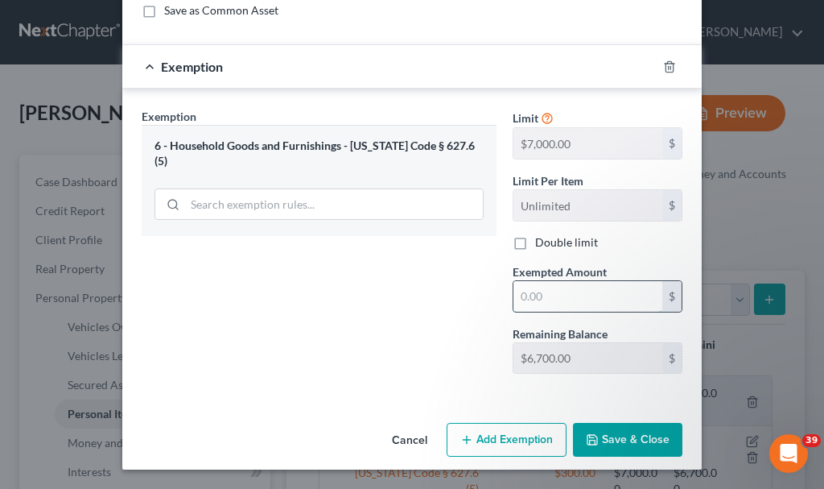
click at [552, 299] on input "text" at bounding box center [588, 296] width 149 height 31
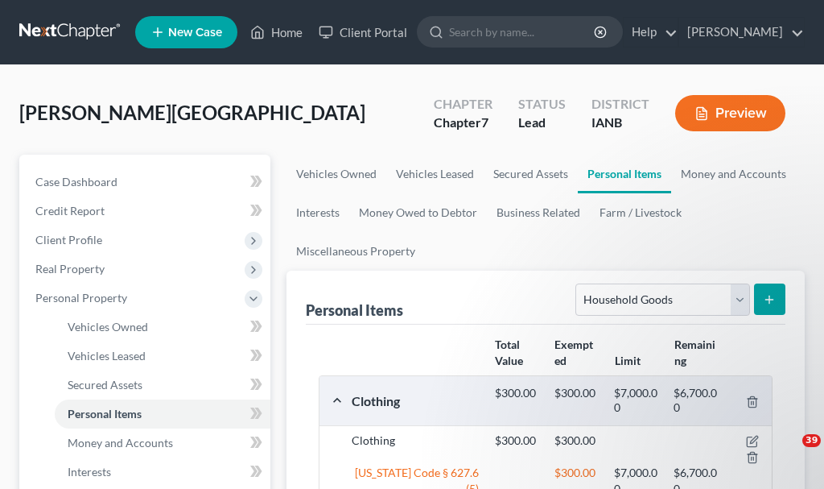
select select "household_goods"
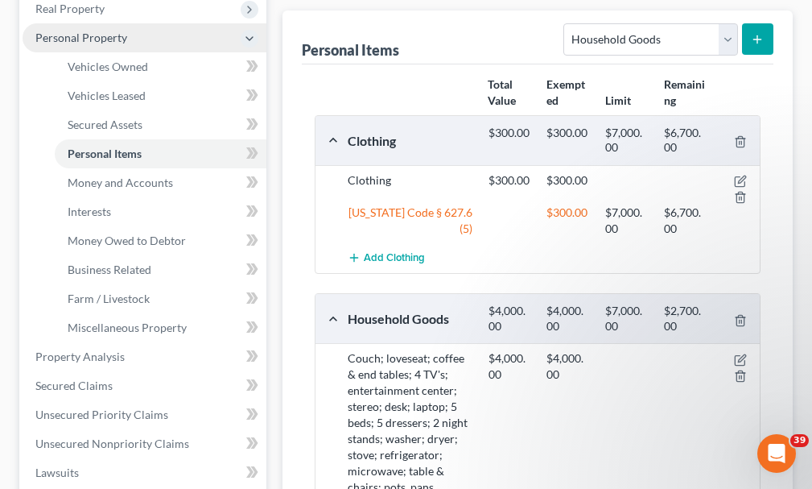
scroll to position [322, 0]
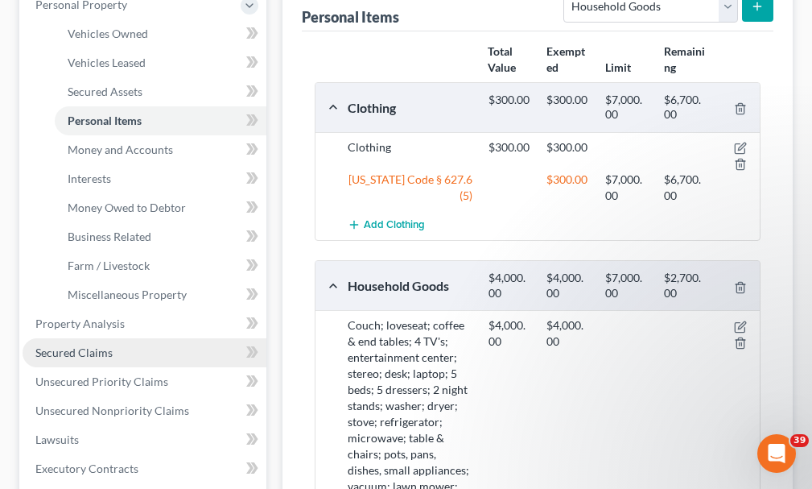
click at [89, 345] on span "Secured Claims" at bounding box center [73, 352] width 77 height 14
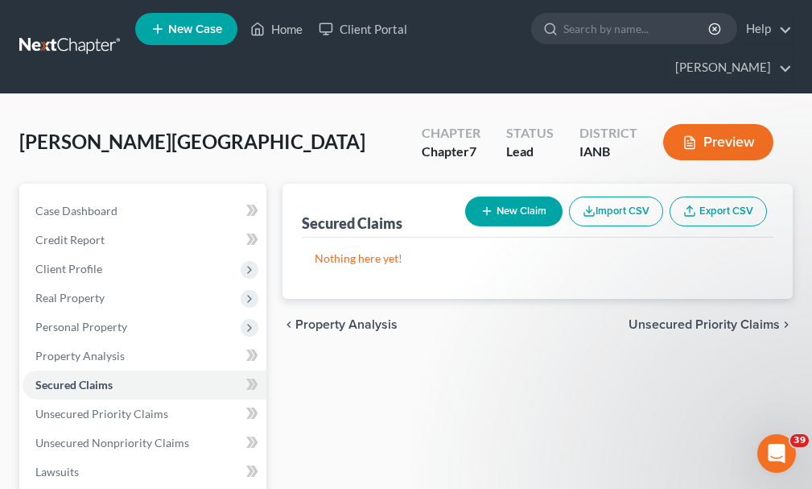
click at [517, 196] on button "New Claim" at bounding box center [513, 211] width 97 height 30
select select "0"
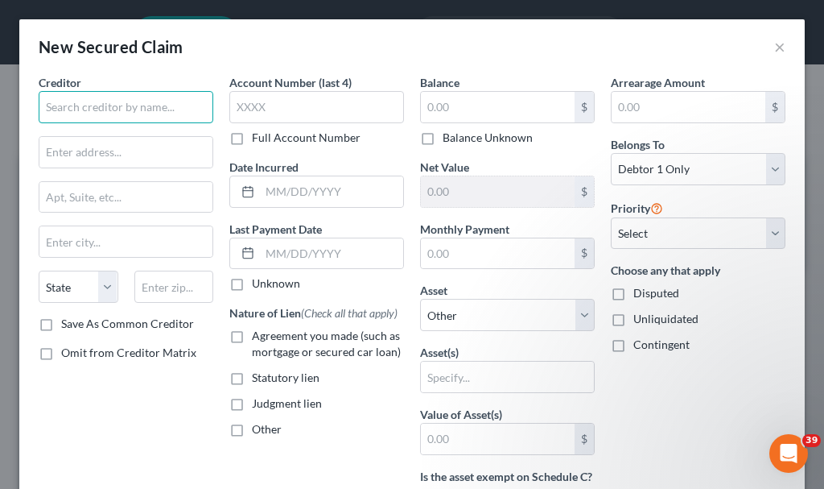
click at [142, 107] on input "text" at bounding box center [126, 107] width 175 height 32
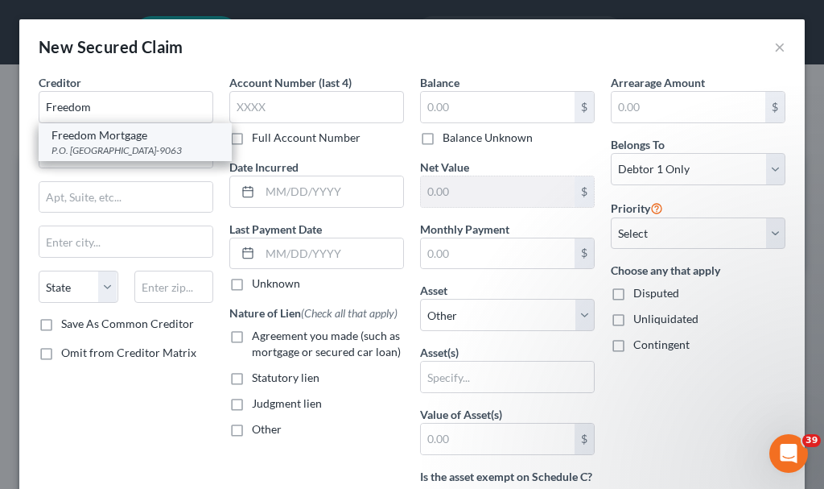
click at [106, 146] on div "P.O. Box 619063, Dallas, TX 75261-9063" at bounding box center [135, 150] width 167 height 14
type input "Freedom Mortgage"
type input "P.O. Box 619063"
type input "Dallas"
select select "45"
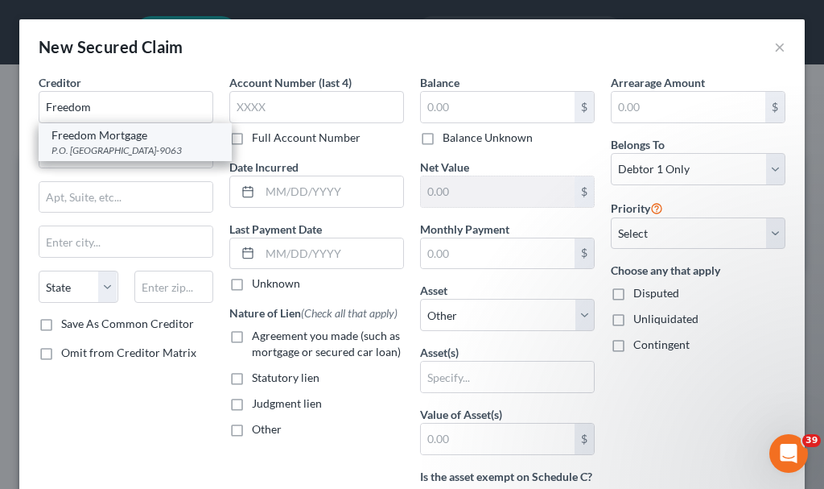
type input "75261-9063"
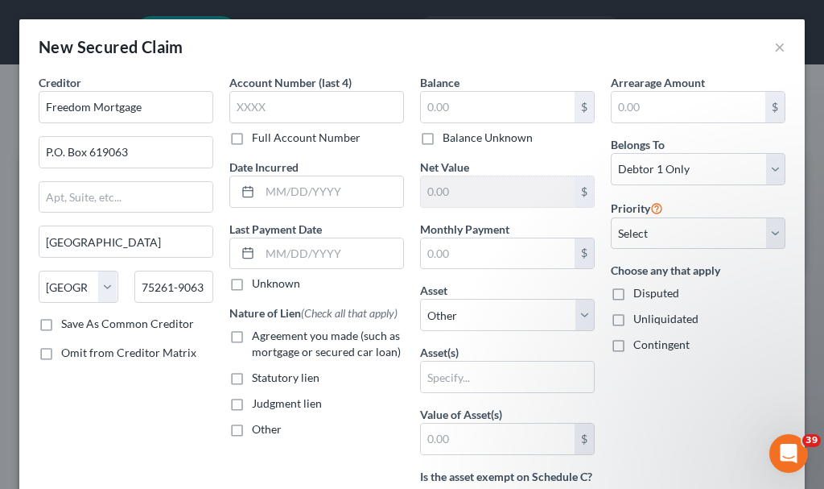
click at [252, 334] on label "Agreement you made (such as mortgage or secured car loan)" at bounding box center [328, 344] width 152 height 32
click at [258, 334] on input "Agreement you made (such as mortgage or secured car loan)" at bounding box center [263, 333] width 10 height 10
checkbox input "true"
click at [455, 104] on input "text" at bounding box center [498, 107] width 154 height 31
type input "1"
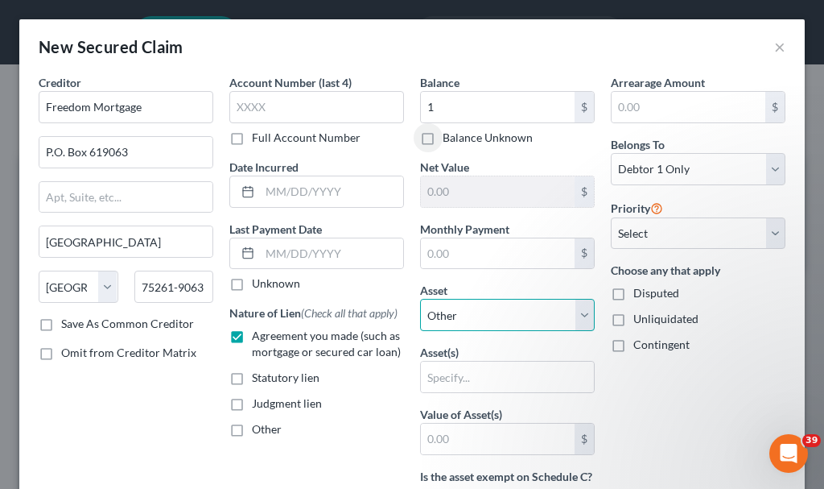
click at [468, 314] on select "Select Other Multiple Assets Jewelry - Watch, necklace, misc. jewelry - $1000.0…" at bounding box center [507, 315] width 175 height 32
select select "6"
click at [420, 299] on select "Select Other Multiple Assets Jewelry - Watch, necklace, misc. jewelry - $1000.0…" at bounding box center [507, 315] width 175 height 32
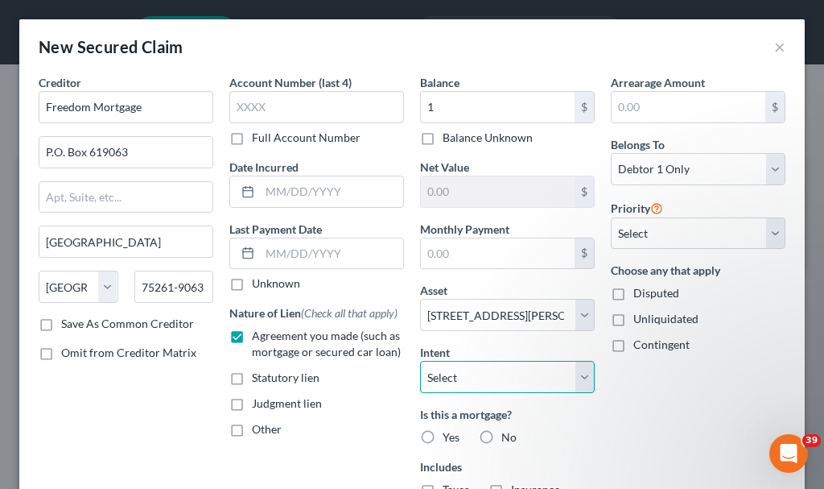
click at [464, 378] on select "Select Surrender Redeem Reaffirm Avoid Other" at bounding box center [507, 377] width 175 height 32
select select "2"
click at [420, 361] on select "Select Surrender Redeem Reaffirm Avoid Other" at bounding box center [507, 377] width 175 height 32
click at [443, 435] on label "Yes" at bounding box center [451, 437] width 17 height 16
click at [449, 435] on input "Yes" at bounding box center [454, 434] width 10 height 10
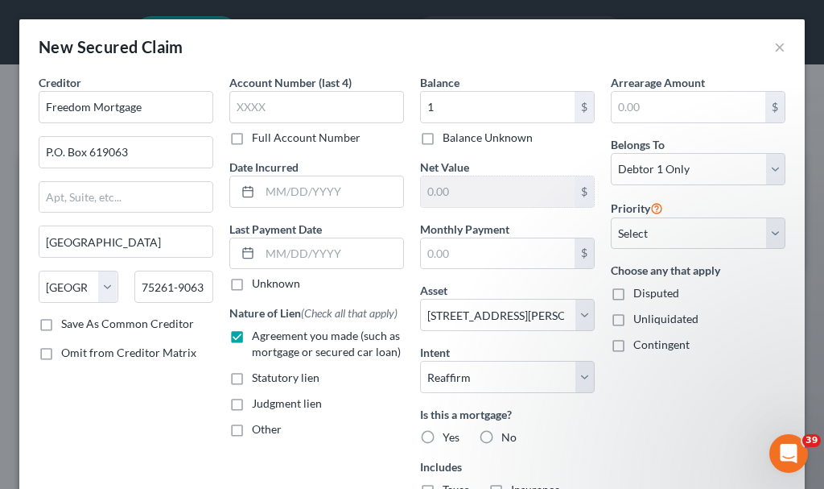
radio input "true"
click at [645, 240] on select "Select 1st 2nd 3rd 4th 5th 6th 7th 8th 9th 10th 11th 12th 13th 14th 15th 16th 1…" at bounding box center [698, 233] width 175 height 32
select select "0"
click at [611, 217] on select "Select 1st 2nd 3rd 4th 5th 6th 7th 8th 9th 10th 11th 12th 13th 14th 15th 16th 1…" at bounding box center [698, 233] width 175 height 32
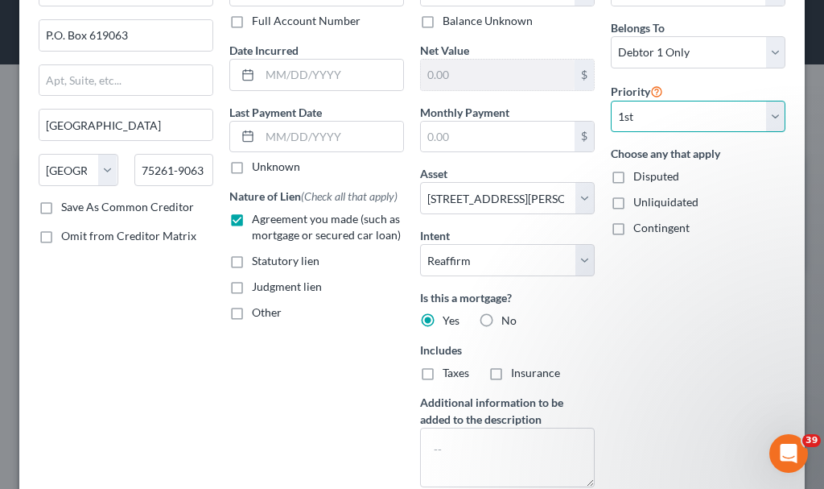
scroll to position [229, 0]
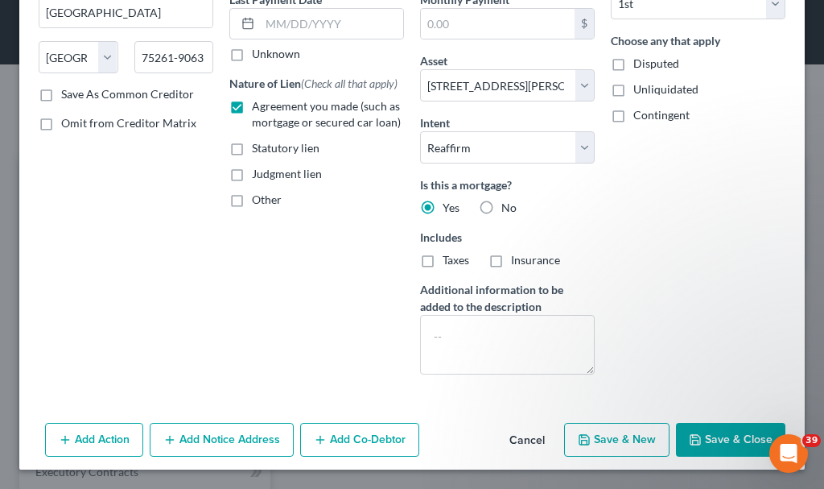
click at [600, 435] on button "Save & New" at bounding box center [616, 440] width 105 height 34
select select "0"
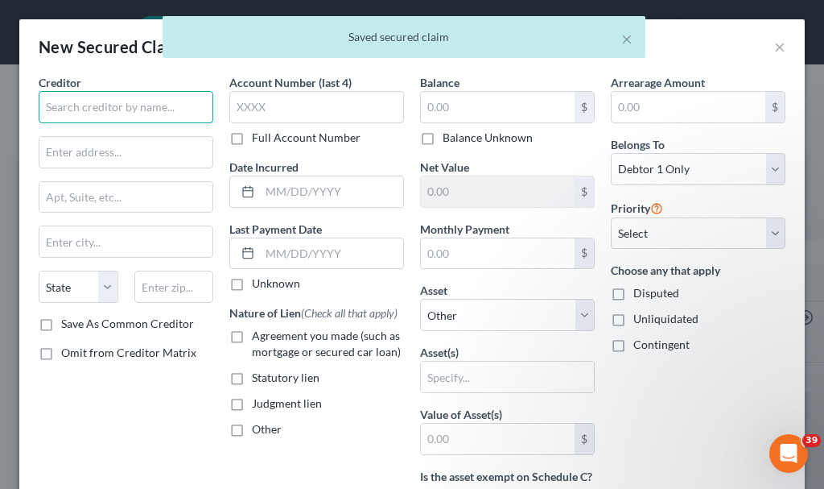
click at [101, 101] on input "text" at bounding box center [126, 107] width 175 height 32
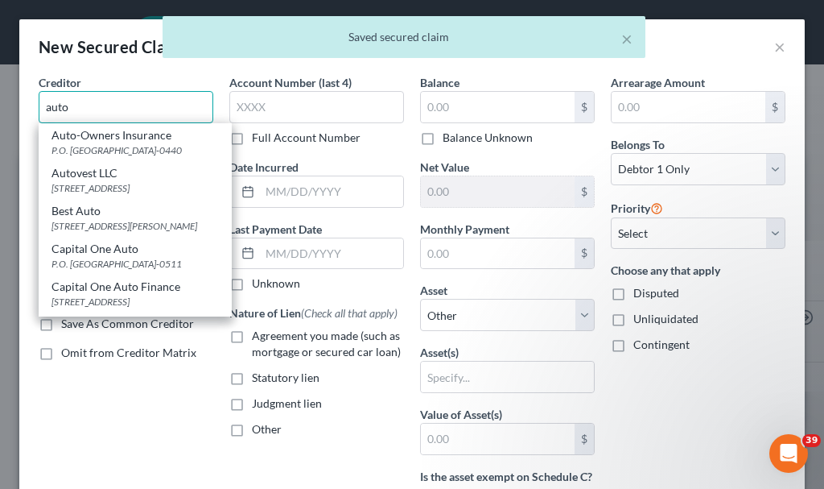
type input "auto"
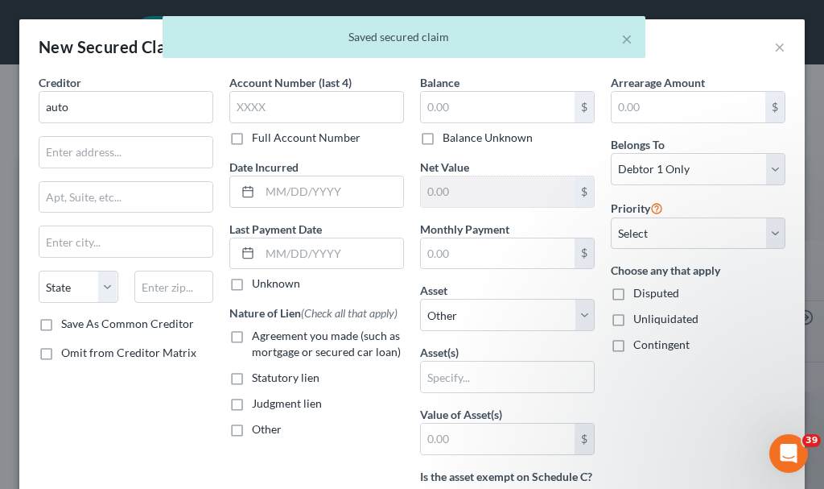
click at [252, 332] on label "Agreement you made (such as mortgage or secured car loan)" at bounding box center [328, 344] width 152 height 32
click at [258, 332] on input "Agreement you made (such as mortgage or secured car loan)" at bounding box center [263, 333] width 10 height 10
checkbox input "true"
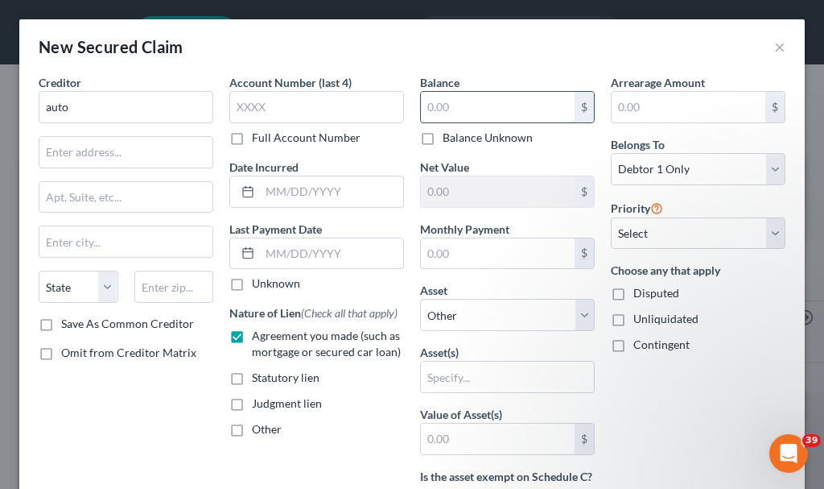
click at [492, 105] on input "text" at bounding box center [498, 107] width 154 height 31
type input "1"
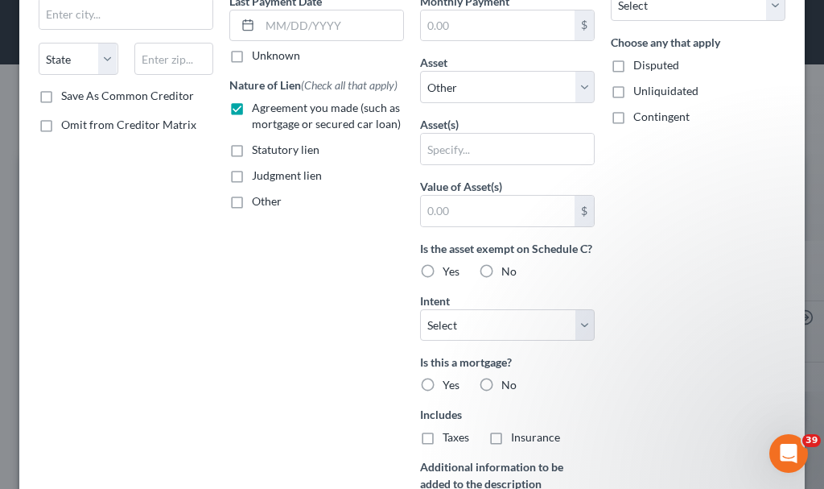
scroll to position [322, 0]
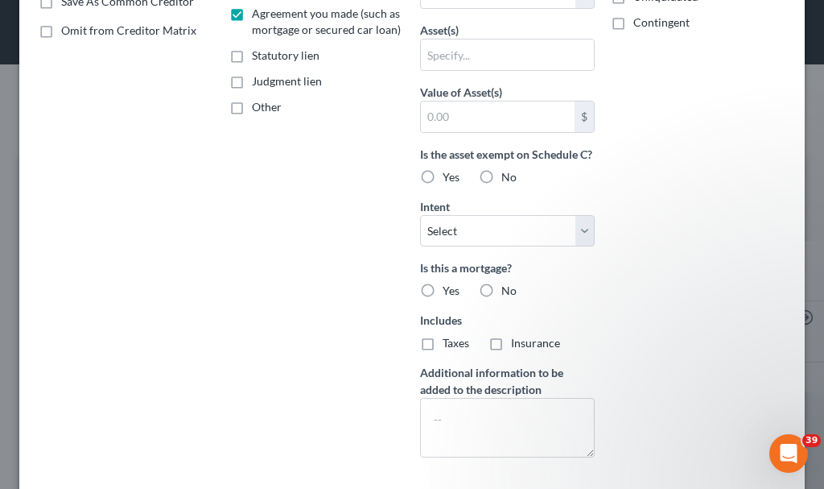
click at [501, 299] on label "No" at bounding box center [508, 291] width 15 height 16
click at [508, 293] on input "No" at bounding box center [513, 288] width 10 height 10
radio input "true"
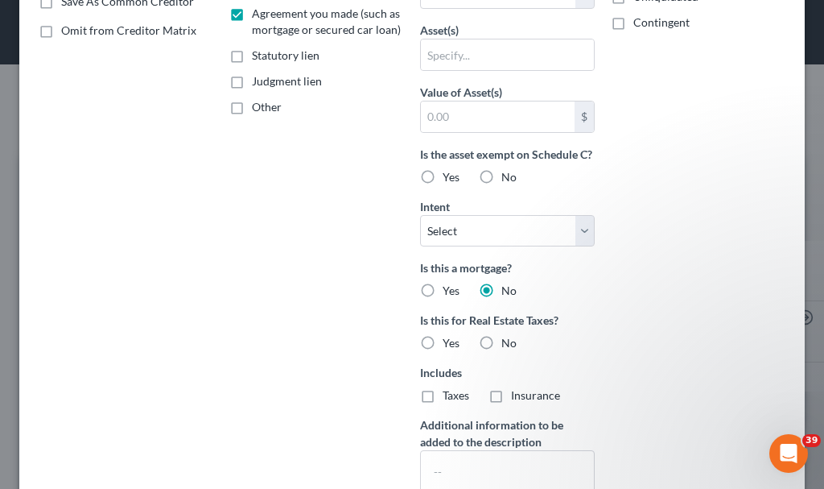
click at [501, 350] on label "No" at bounding box center [508, 343] width 15 height 16
click at [508, 345] on input "No" at bounding box center [513, 340] width 10 height 10
radio input "true"
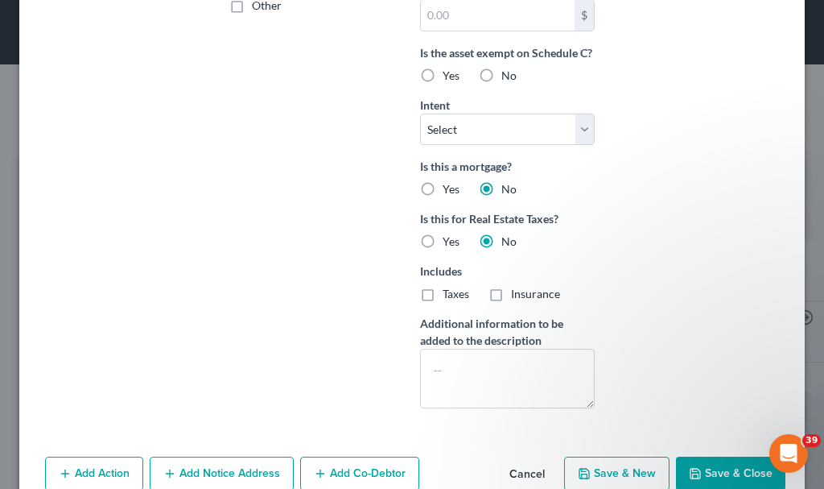
scroll to position [474, 0]
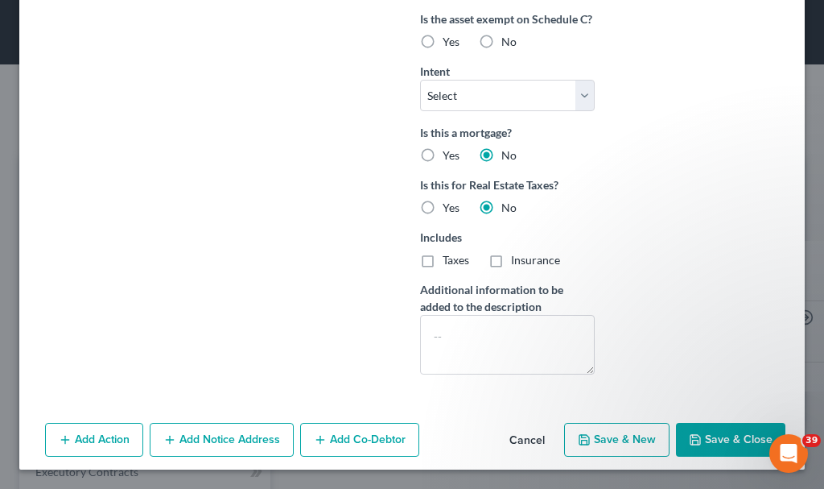
click at [693, 432] on button "Save & Close" at bounding box center [730, 440] width 109 height 34
select select
type input "1.00"
type input "0"
type input "0.00"
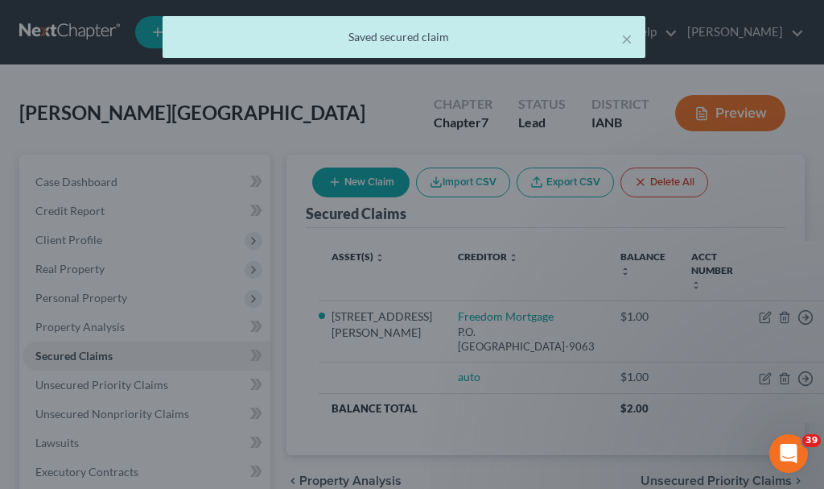
scroll to position [0, 0]
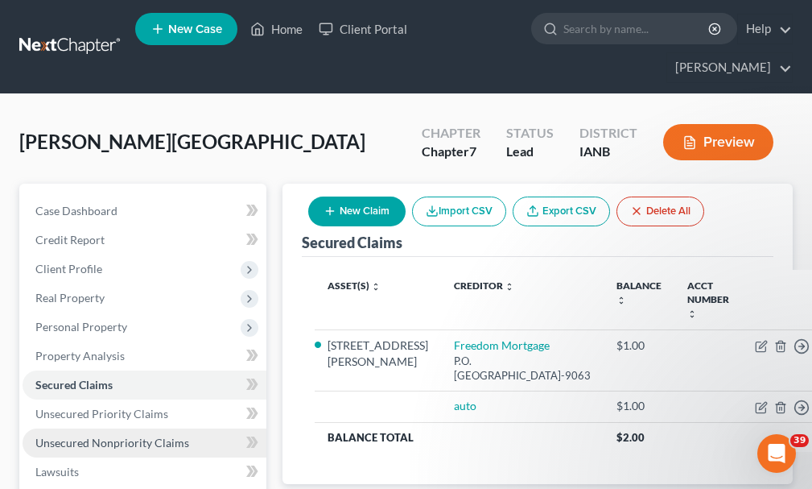
click at [146, 435] on span "Unsecured Nonpriority Claims" at bounding box center [112, 442] width 154 height 14
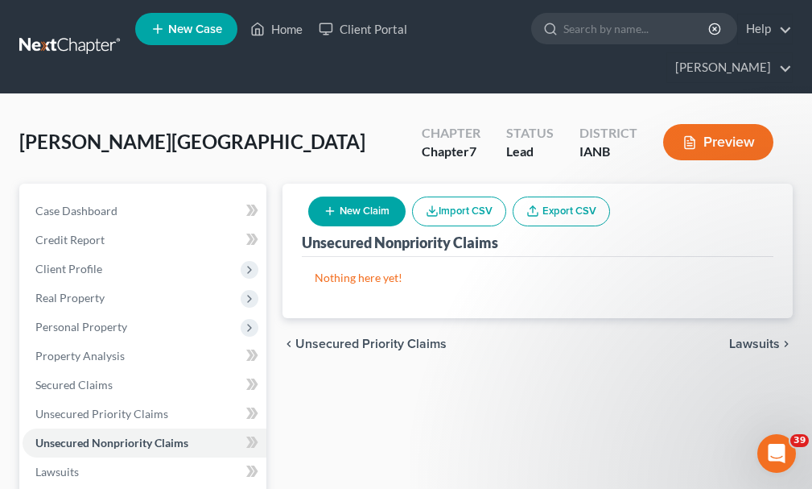
click at [373, 196] on button "New Claim" at bounding box center [356, 211] width 97 height 30
select select "0"
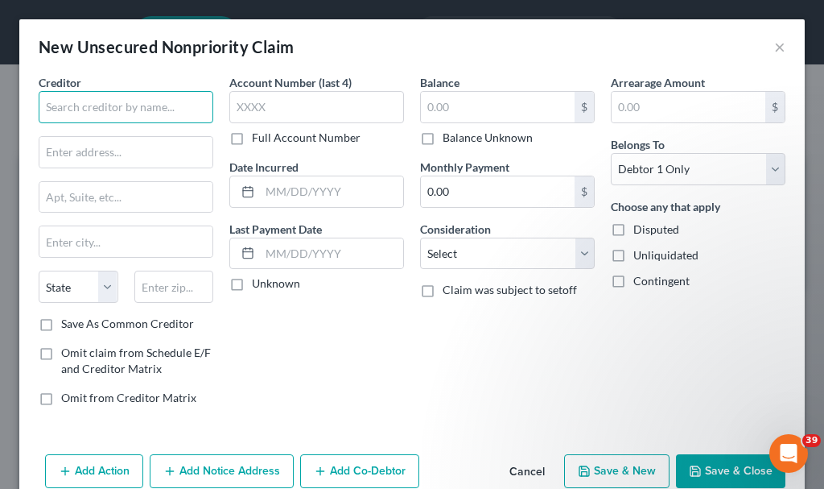
click at [109, 105] on input "text" at bounding box center [126, 107] width 175 height 32
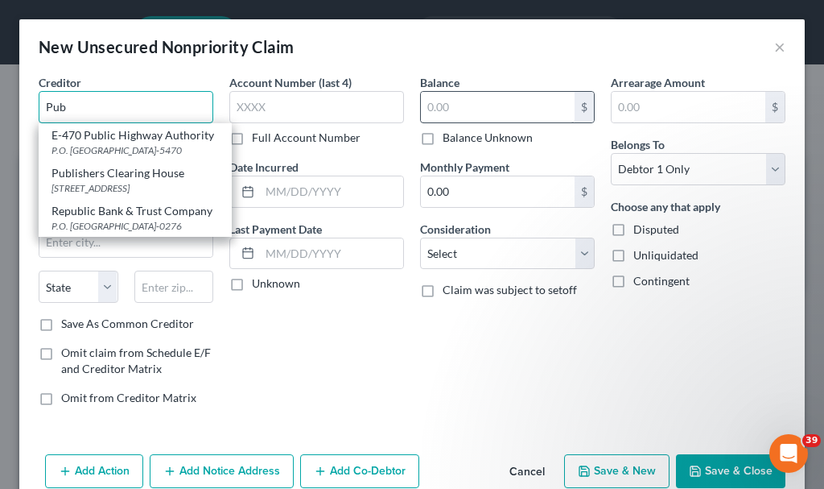
type input "Pub"
click at [460, 107] on input "text" at bounding box center [498, 107] width 154 height 31
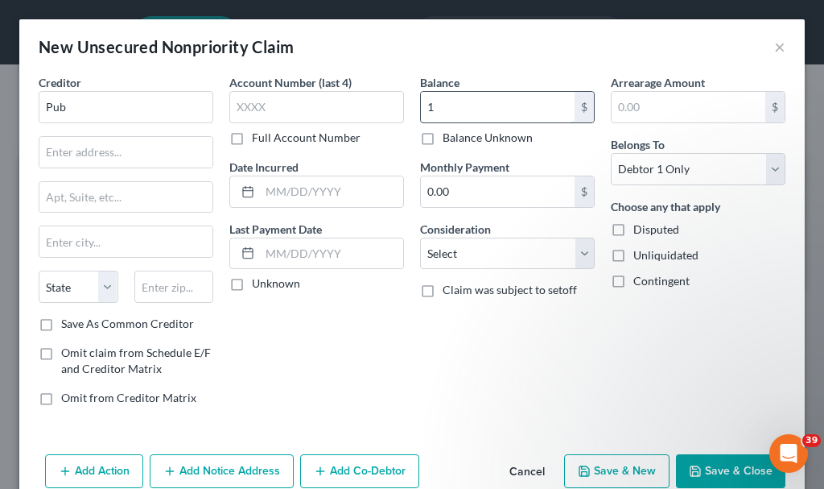
type input "1"
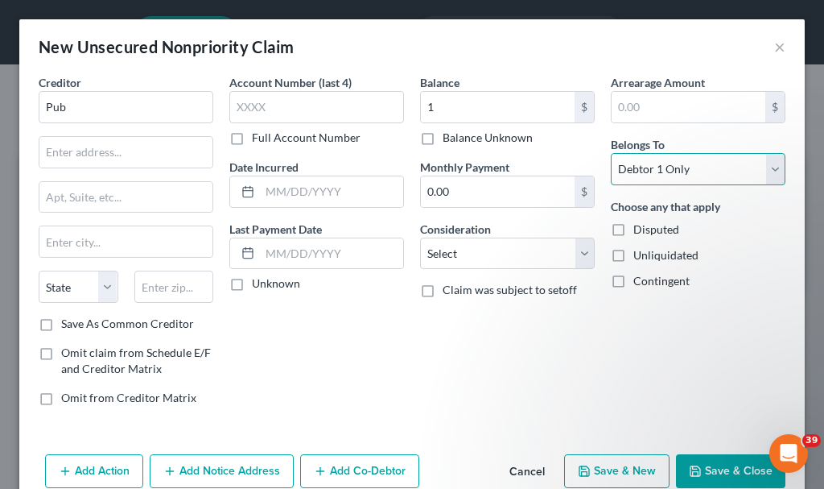
click at [670, 167] on select "Select Debtor 1 Only Debtor 2 Only Debtor 1 And Debtor 2 Only At Least One Of T…" at bounding box center [698, 169] width 175 height 32
select select "3"
click at [611, 153] on select "Select Debtor 1 Only Debtor 2 Only Debtor 1 And Debtor 2 Only At Least One Of T…" at bounding box center [698, 169] width 175 height 32
click at [389, 464] on button "Add Co-Debtor" at bounding box center [359, 471] width 119 height 34
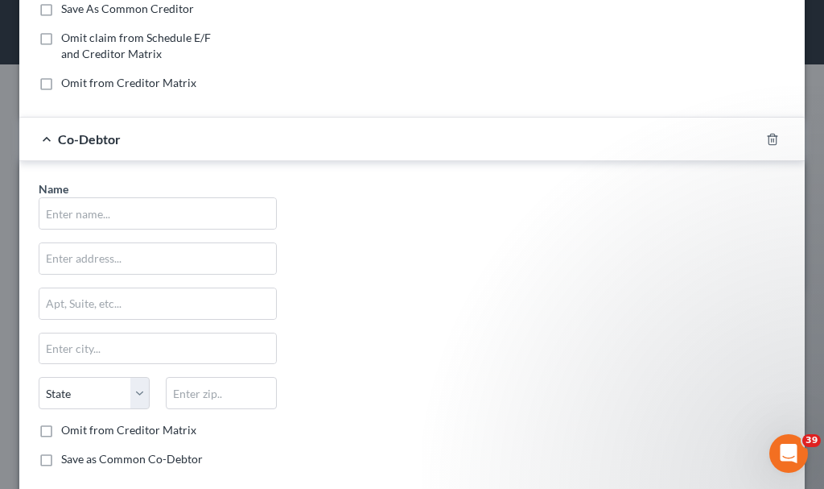
scroll to position [322, 0]
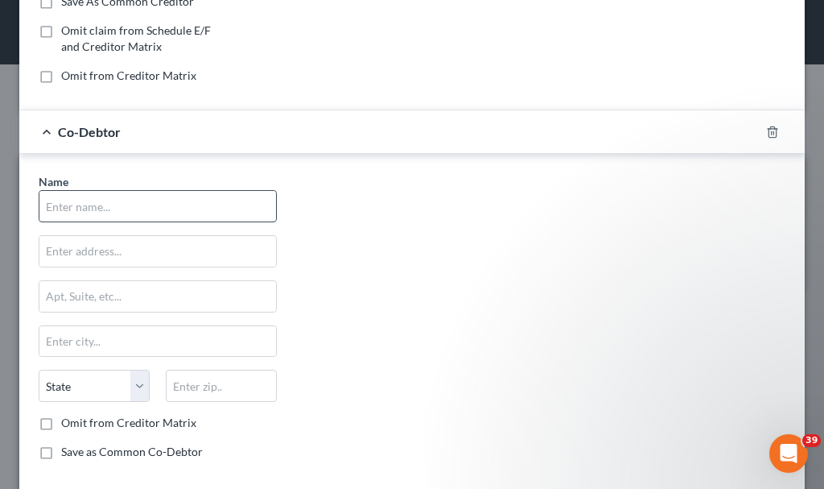
click at [155, 201] on input "text" at bounding box center [157, 206] width 237 height 31
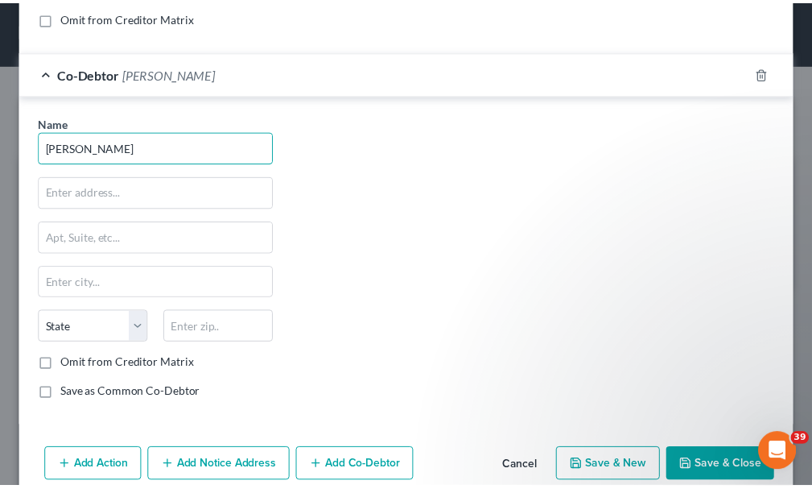
scroll to position [407, 0]
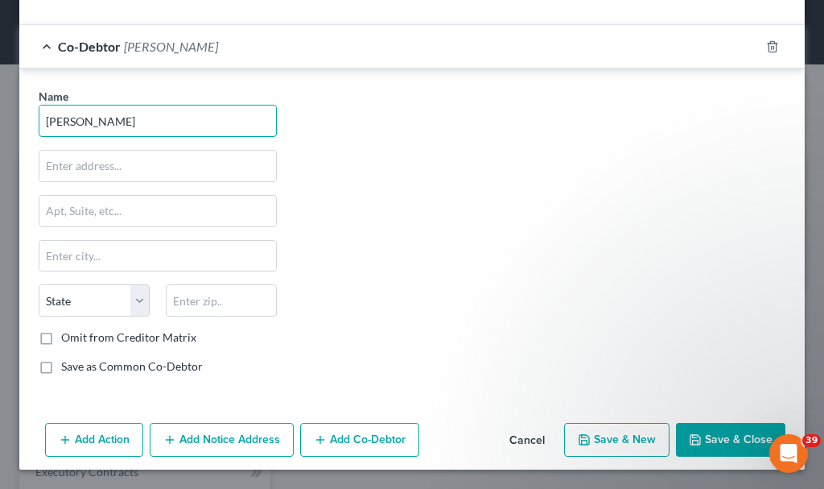
type input "Lynn Wagner"
click at [719, 440] on button "Save & Close" at bounding box center [730, 440] width 109 height 34
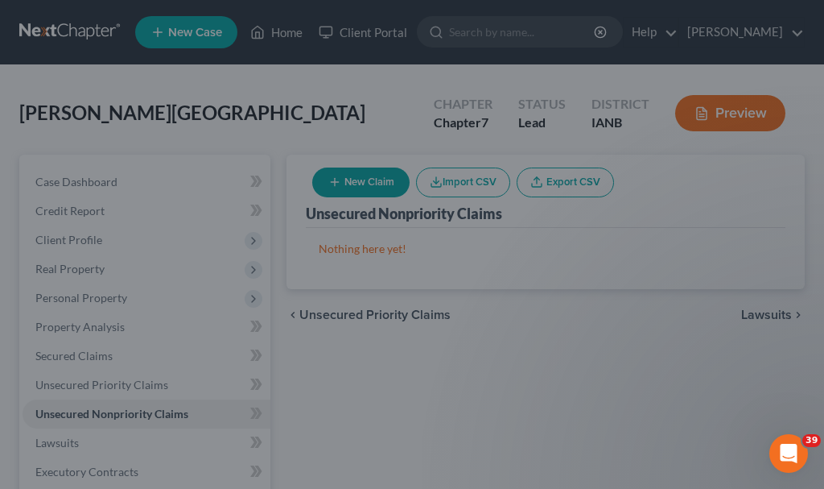
type input "1.00"
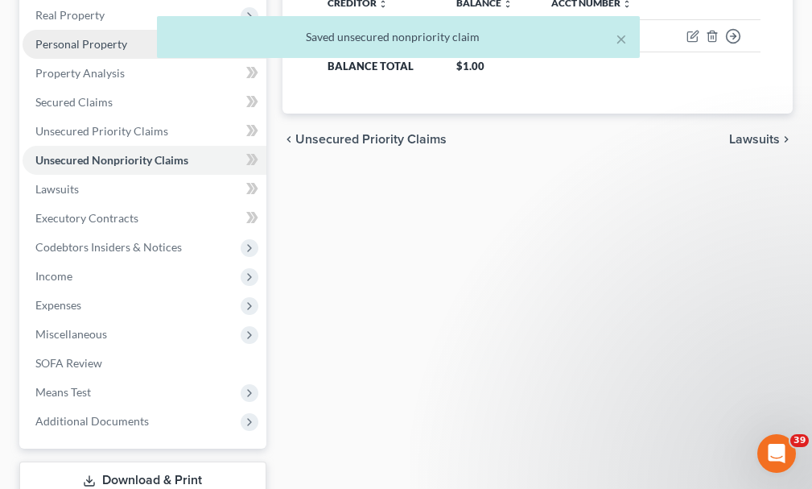
scroll to position [322, 0]
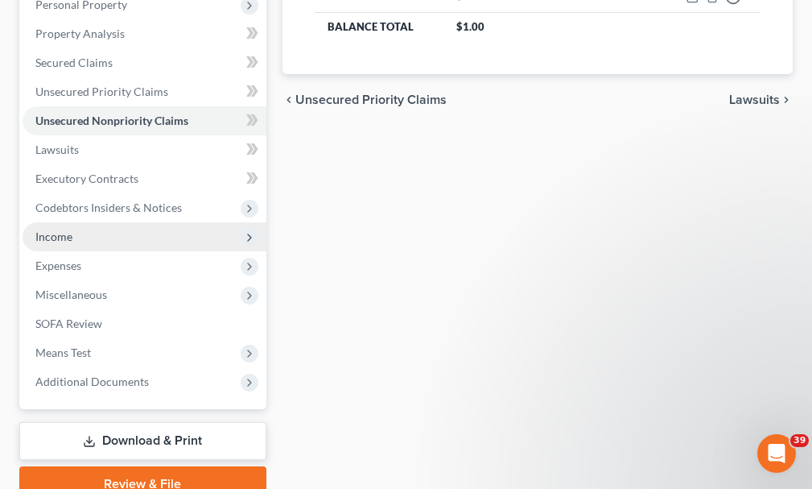
click at [55, 229] on span "Income" at bounding box center [53, 236] width 37 height 14
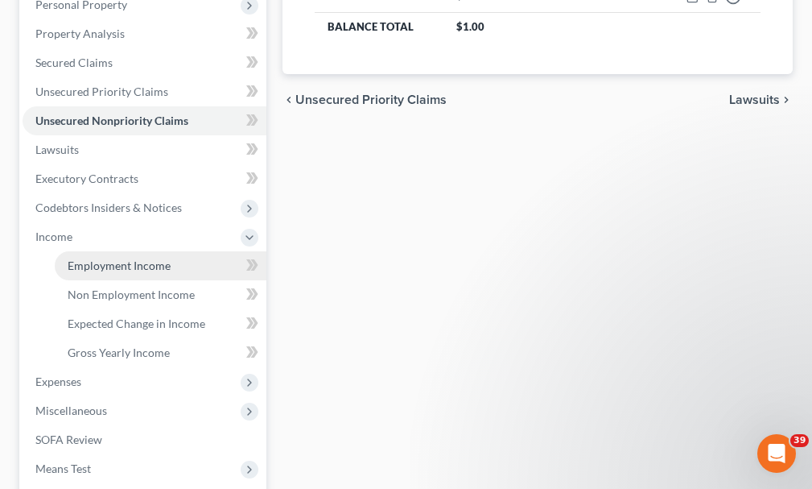
click at [106, 258] on span "Employment Income" at bounding box center [119, 265] width 103 height 14
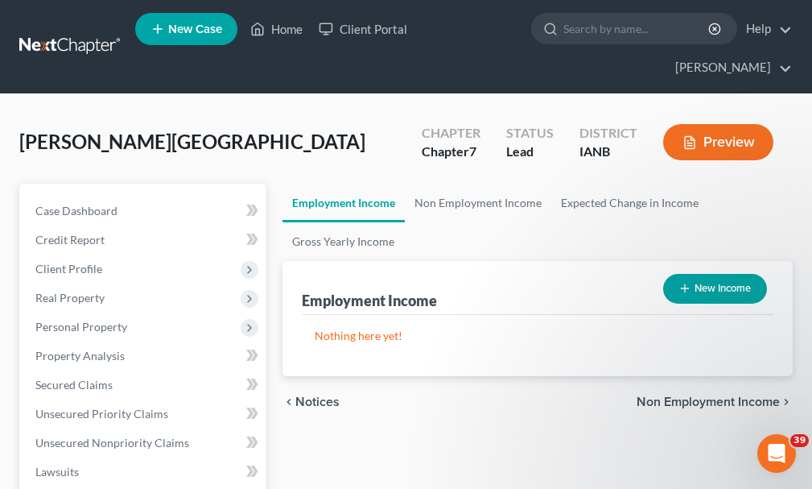
click at [737, 274] on button "New Income" at bounding box center [715, 289] width 104 height 30
select select "0"
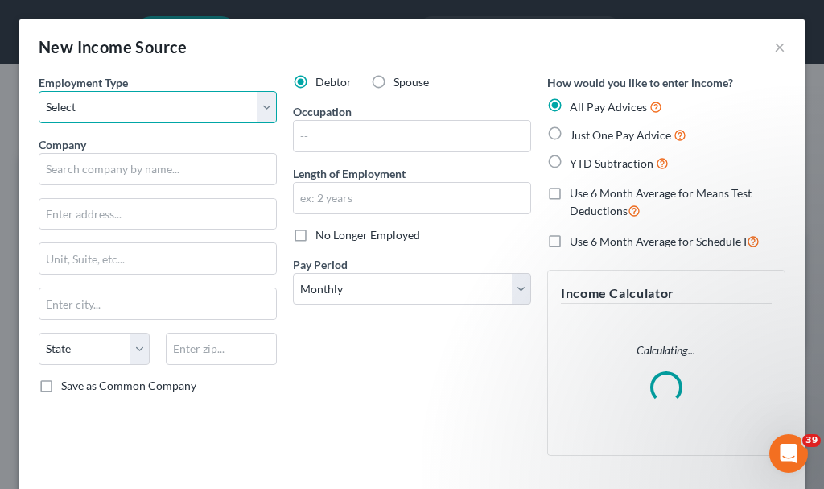
click at [118, 102] on select "Select Full or [DEMOGRAPHIC_DATA] Employment Self Employment" at bounding box center [158, 107] width 238 height 32
select select "0"
click at [39, 91] on select "Select Full or [DEMOGRAPHIC_DATA] Employment Self Employment" at bounding box center [158, 107] width 238 height 32
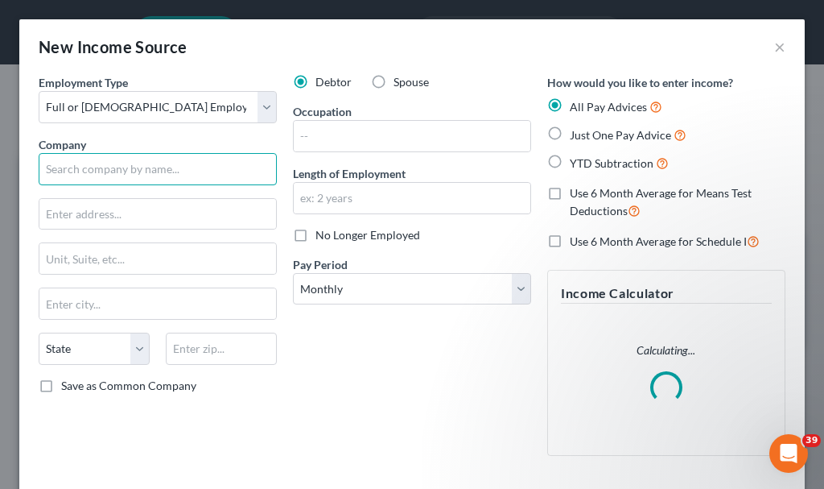
click at [132, 163] on input "text" at bounding box center [158, 169] width 238 height 32
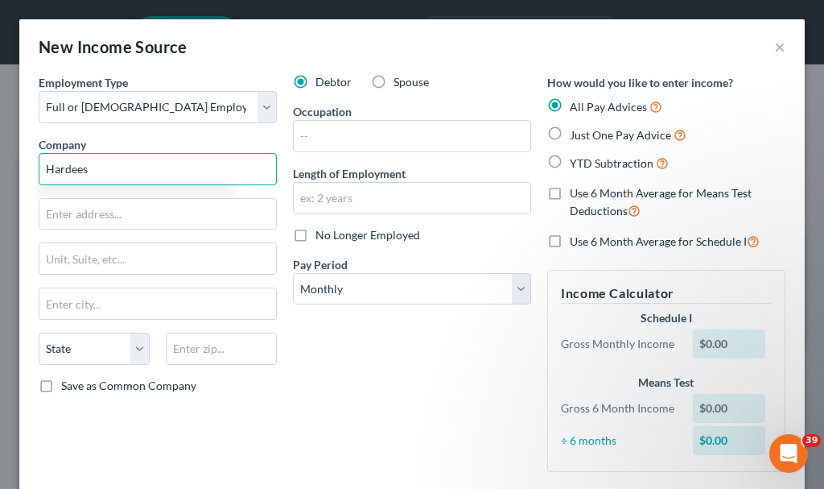
type input "Hardees"
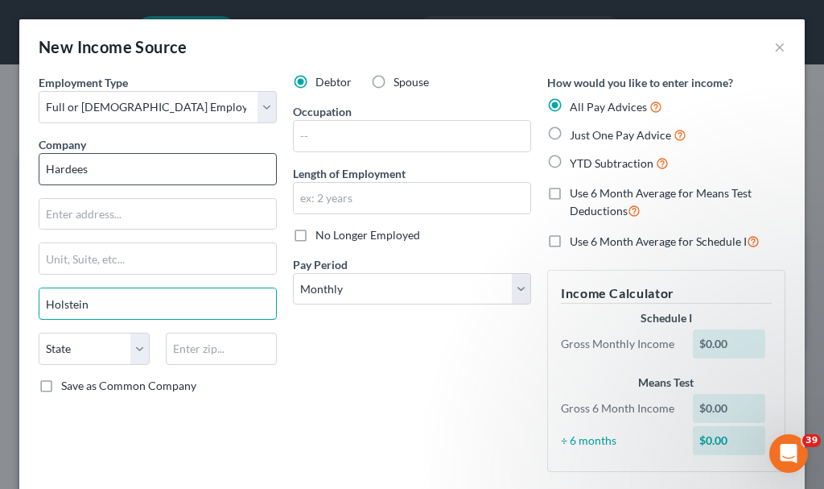
type input "Holstein"
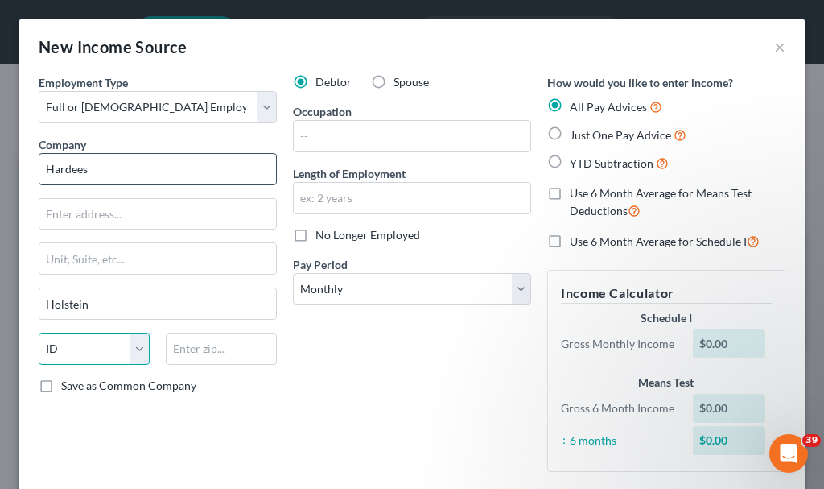
select select "16"
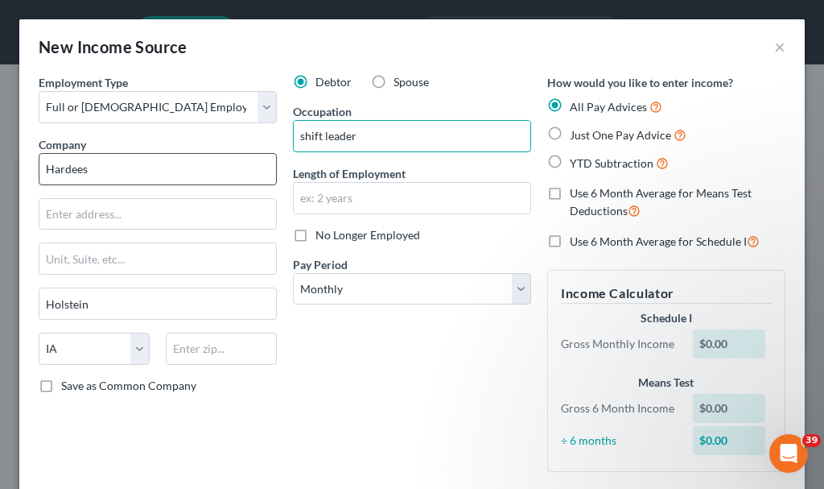
type input "shift leader"
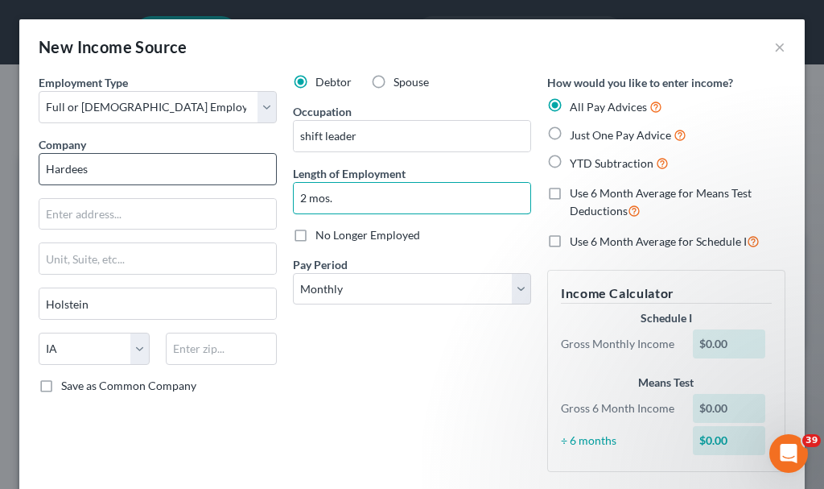
type input "2 mos."
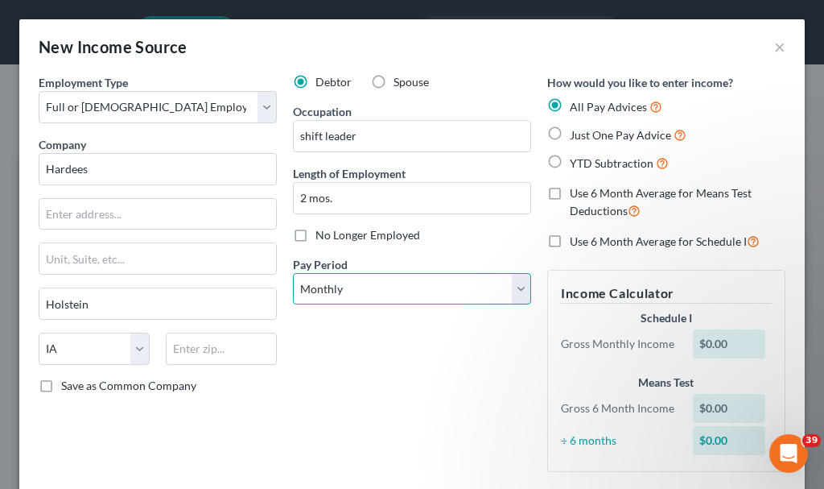
click at [381, 283] on select "Select Monthly Twice Monthly Every Other Week Weekly" at bounding box center [412, 289] width 238 height 32
select select "3"
click at [293, 273] on select "Select Monthly Twice Monthly Every Other Week Weekly" at bounding box center [412, 289] width 238 height 32
click at [570, 128] on label "Just One Pay Advice" at bounding box center [628, 135] width 117 height 19
click at [576, 128] on input "Just One Pay Advice" at bounding box center [581, 131] width 10 height 10
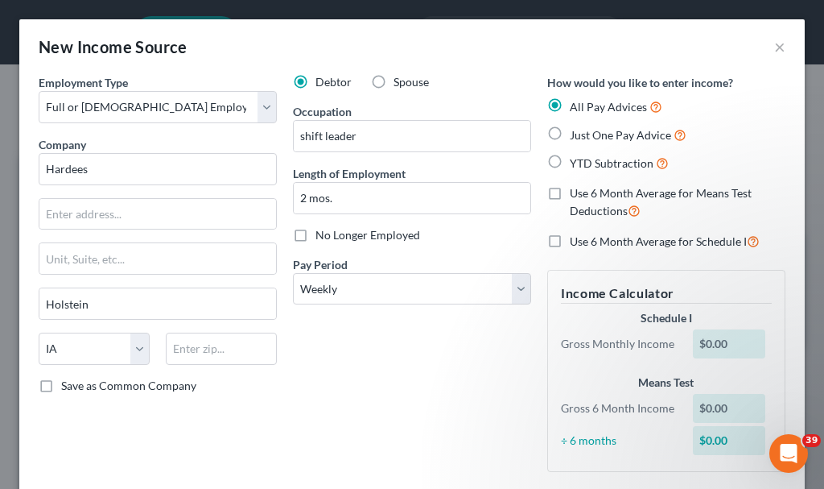
radio input "true"
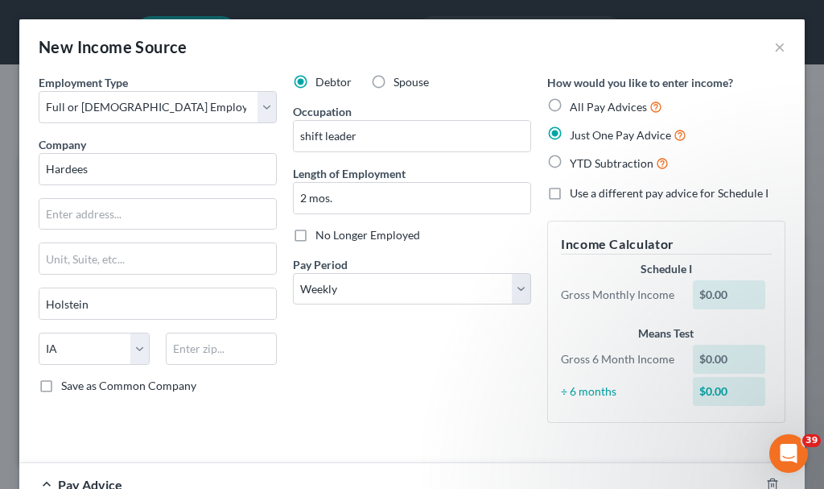
click at [570, 192] on label "Use a different pay advice for Schedule I" at bounding box center [669, 193] width 199 height 16
click at [576, 192] on input "Use a different pay advice for Schedule I" at bounding box center [581, 190] width 10 height 10
checkbox input "true"
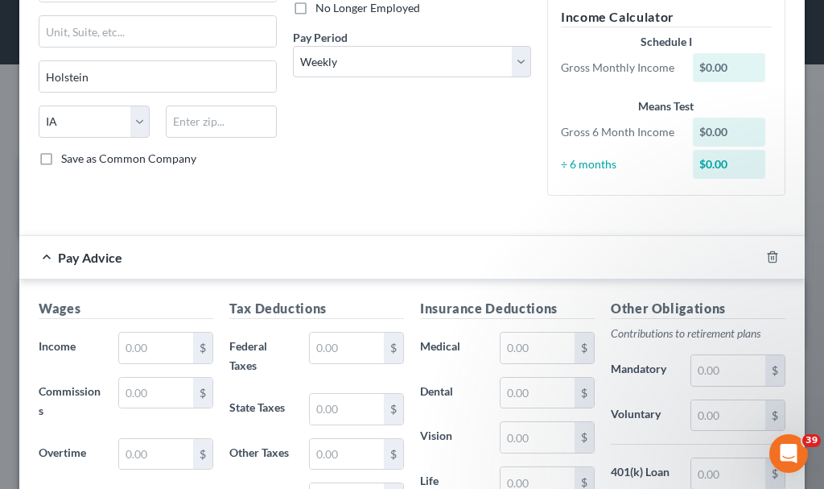
scroll to position [241, 0]
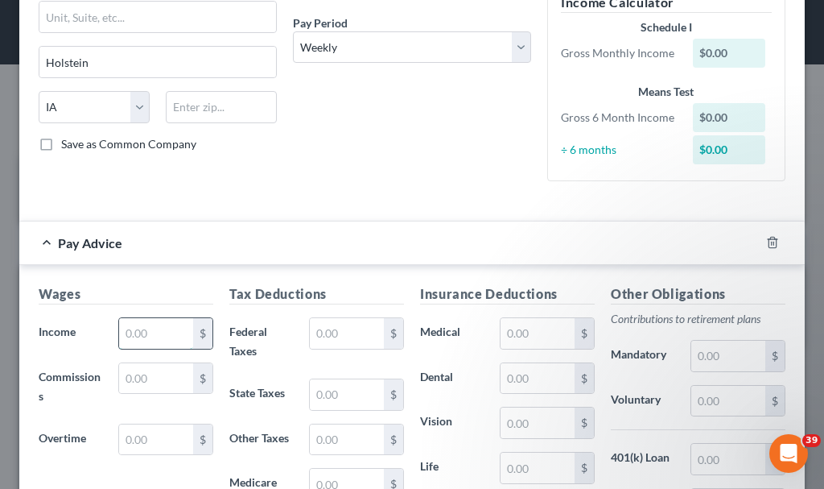
click at [159, 340] on input "text" at bounding box center [156, 333] width 74 height 31
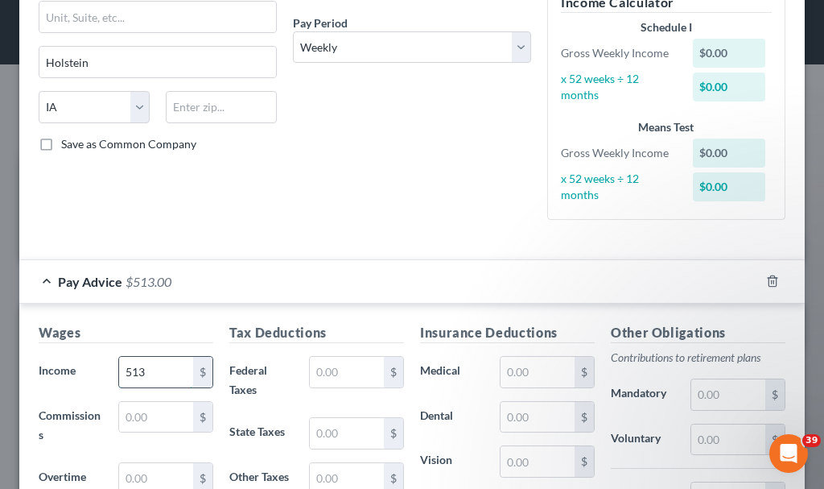
type input "513"
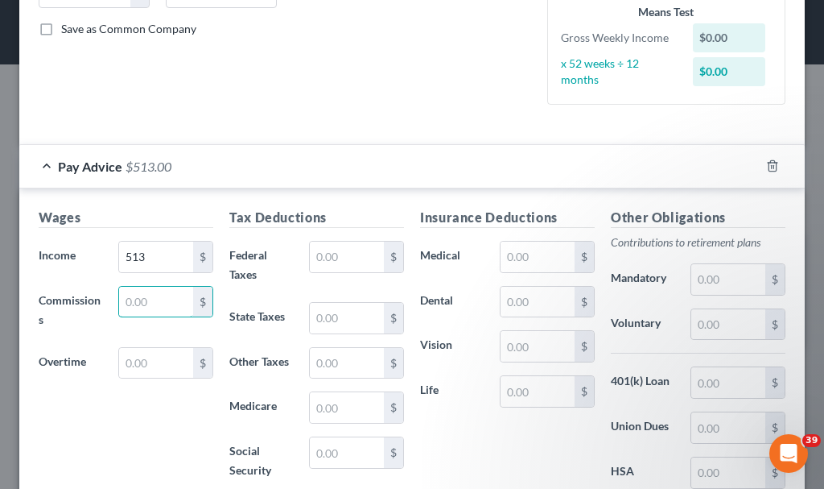
scroll to position [571, 0]
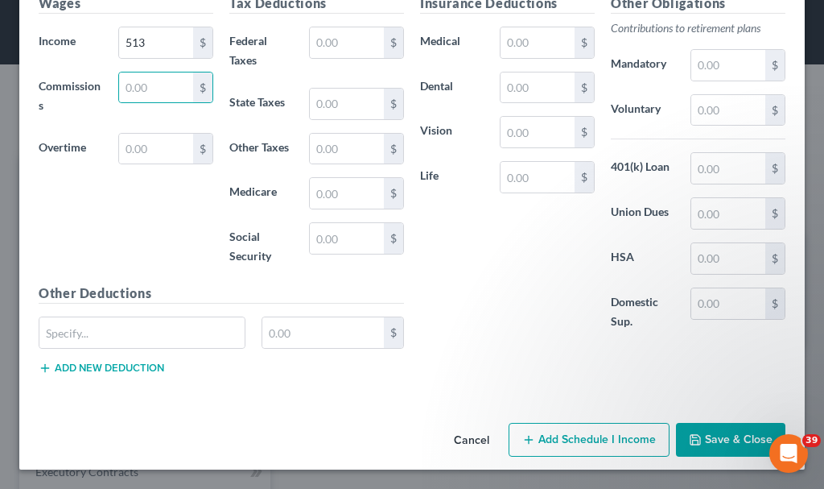
click at [573, 434] on button "Add Schedule I Income" at bounding box center [589, 440] width 161 height 34
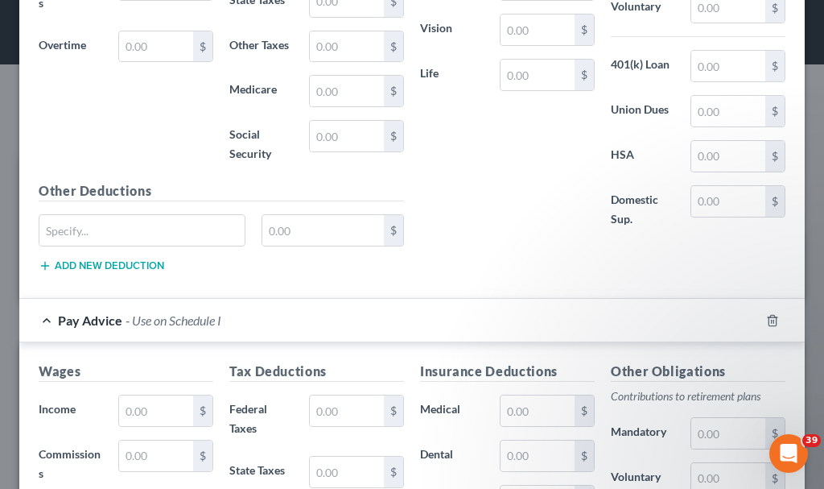
scroll to position [893, 0]
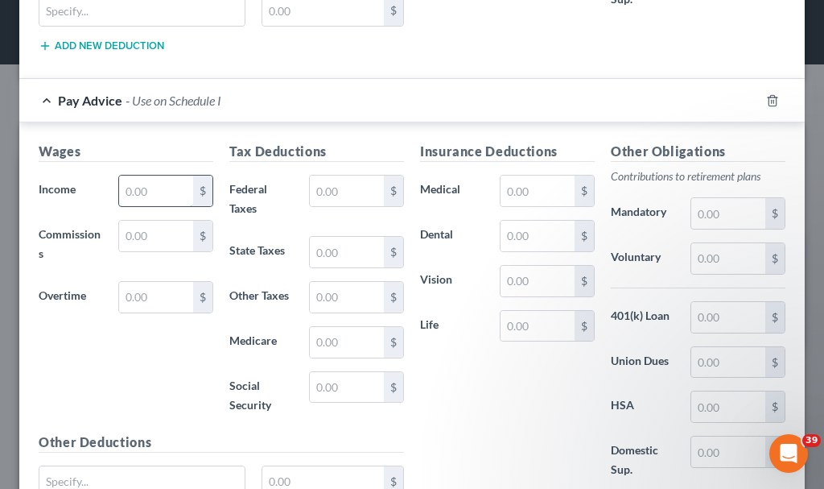
click at [158, 181] on input "text" at bounding box center [156, 190] width 74 height 31
type input "513"
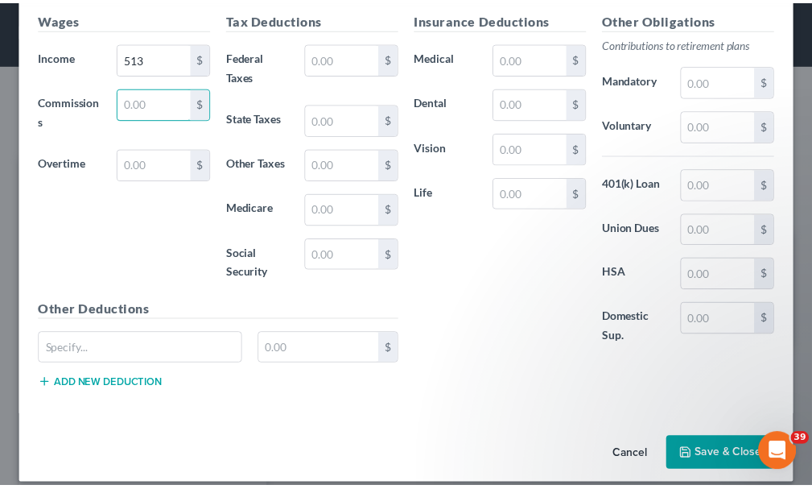
scroll to position [1041, 0]
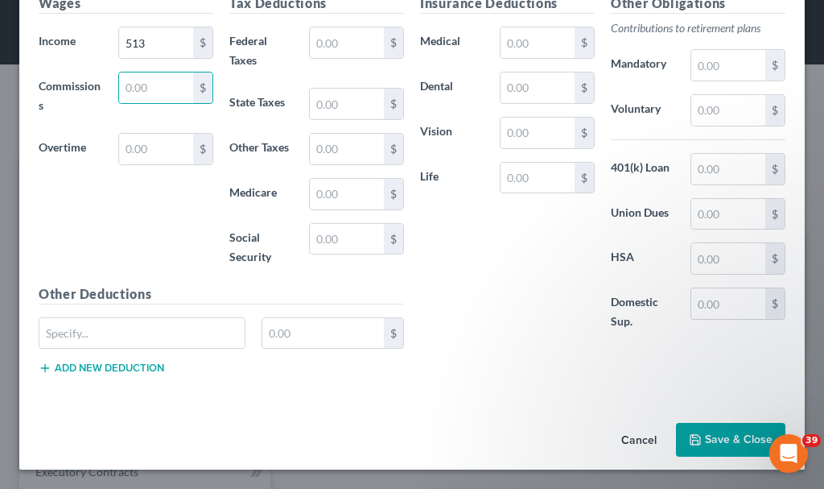
click at [709, 437] on button "Save & Close" at bounding box center [730, 440] width 109 height 34
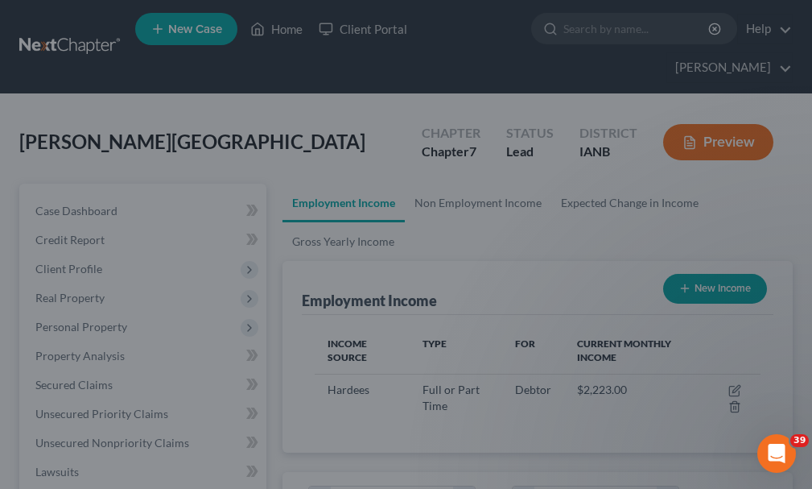
scroll to position [804713, 804458]
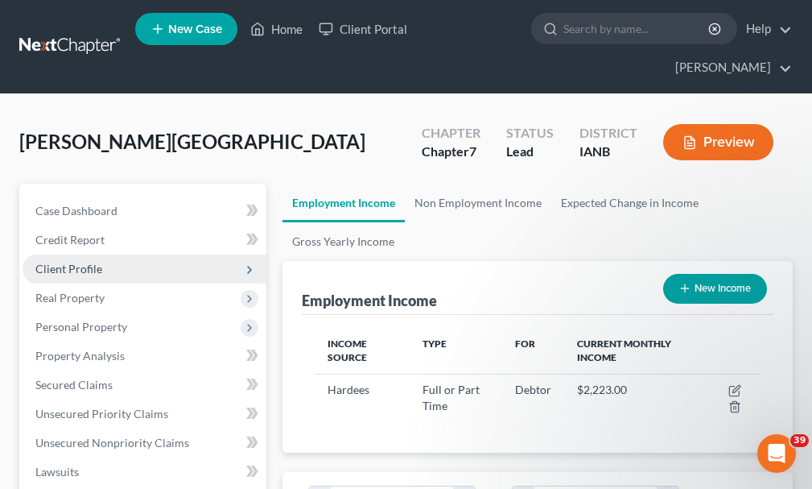
click at [66, 262] on span "Client Profile" at bounding box center [68, 269] width 67 height 14
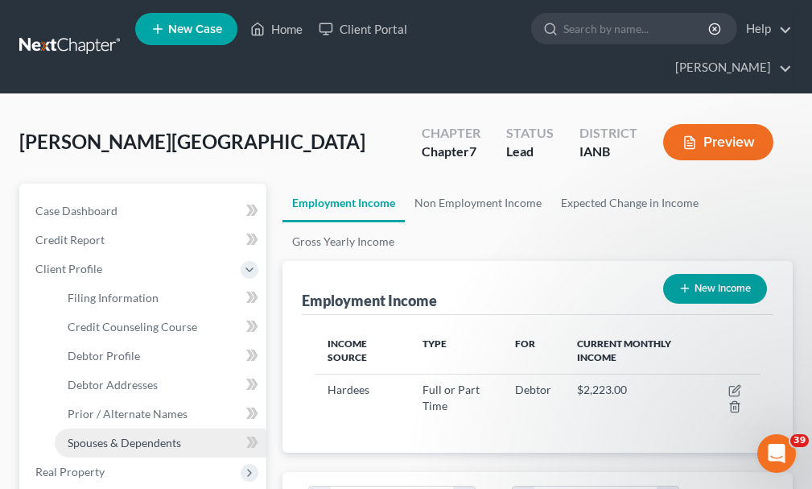
click at [112, 435] on span "Spouses & Dependents" at bounding box center [124, 442] width 113 height 14
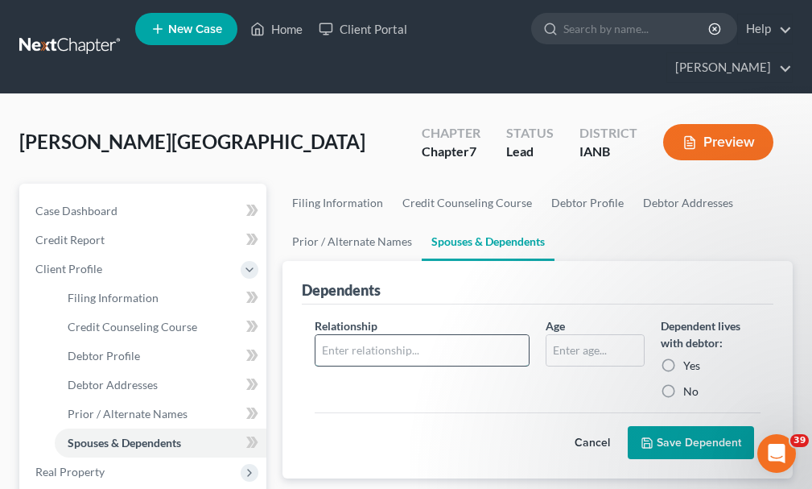
click at [395, 335] on input "text" at bounding box center [422, 350] width 213 height 31
type input "child"
click at [563, 335] on input "text" at bounding box center [595, 350] width 97 height 31
type input "20"
click at [695, 426] on button "Save Dependent" at bounding box center [691, 443] width 126 height 34
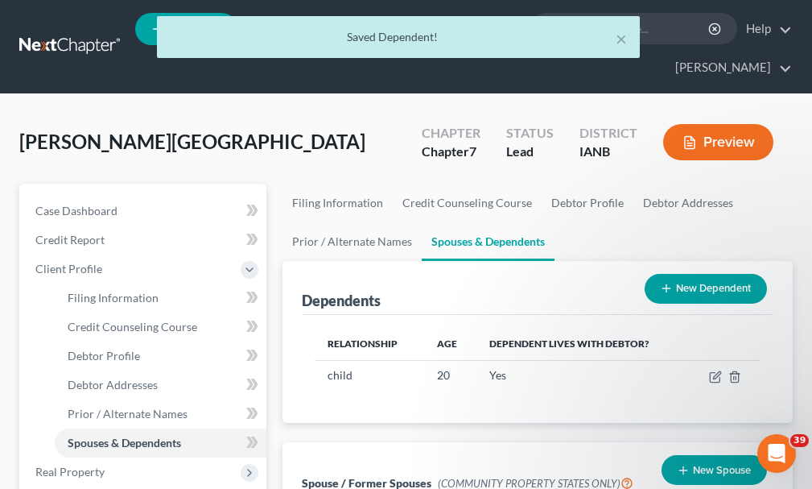
click at [691, 274] on button "New Dependent" at bounding box center [706, 289] width 122 height 30
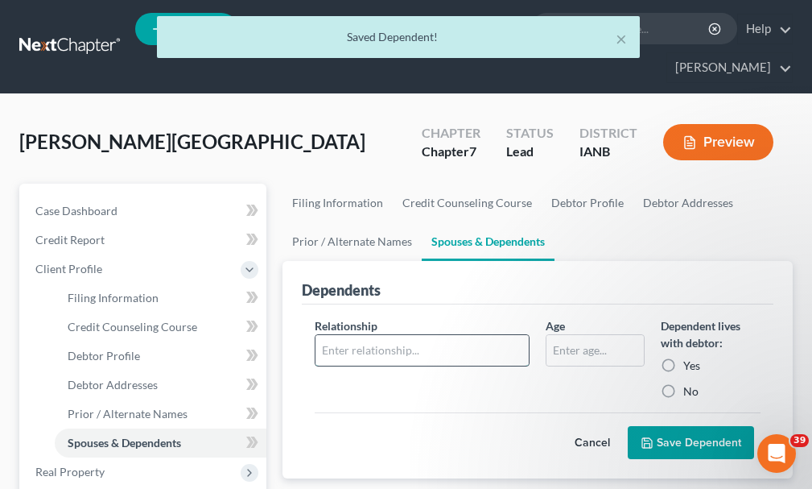
click at [414, 335] on input "text" at bounding box center [422, 350] width 213 height 31
type input "child"
click at [574, 335] on input "text" at bounding box center [595, 350] width 97 height 31
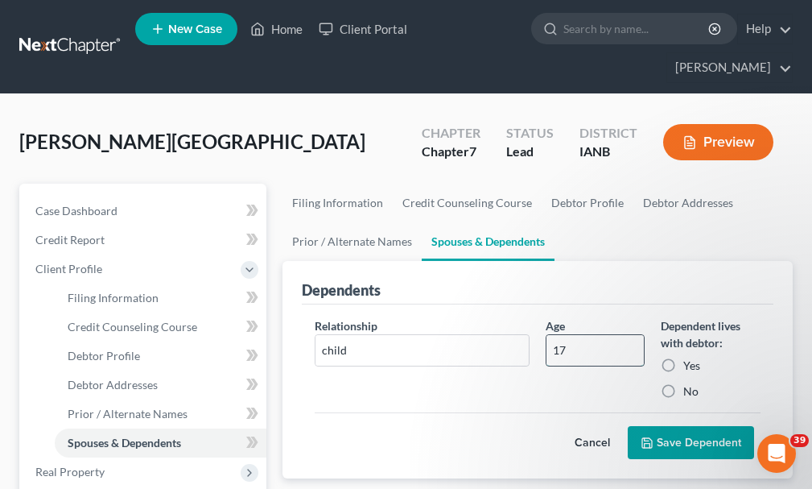
type input "17"
click at [695, 426] on button "Save Dependent" at bounding box center [691, 443] width 126 height 34
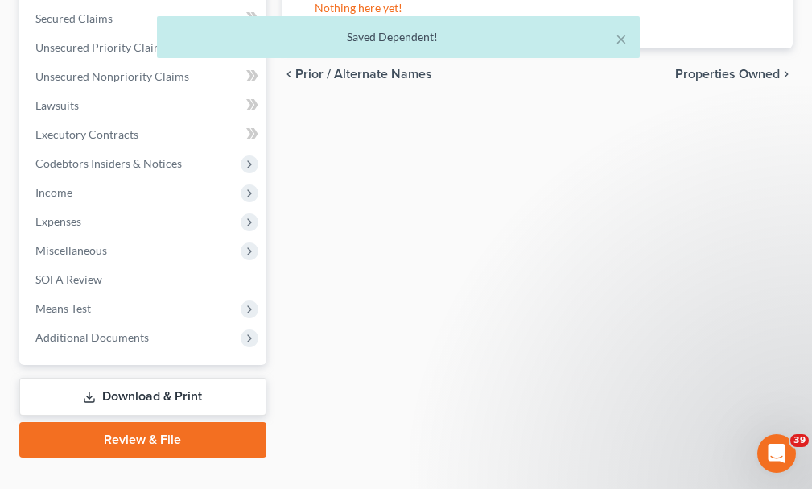
scroll to position [541, 0]
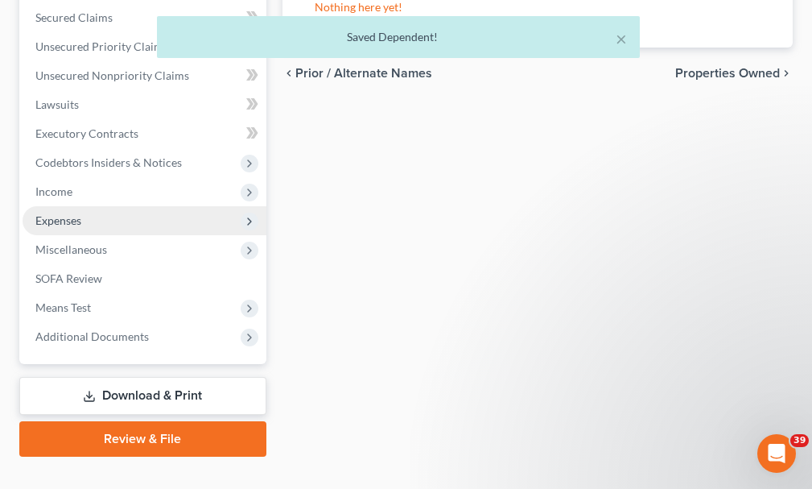
click at [64, 213] on span "Expenses" at bounding box center [58, 220] width 46 height 14
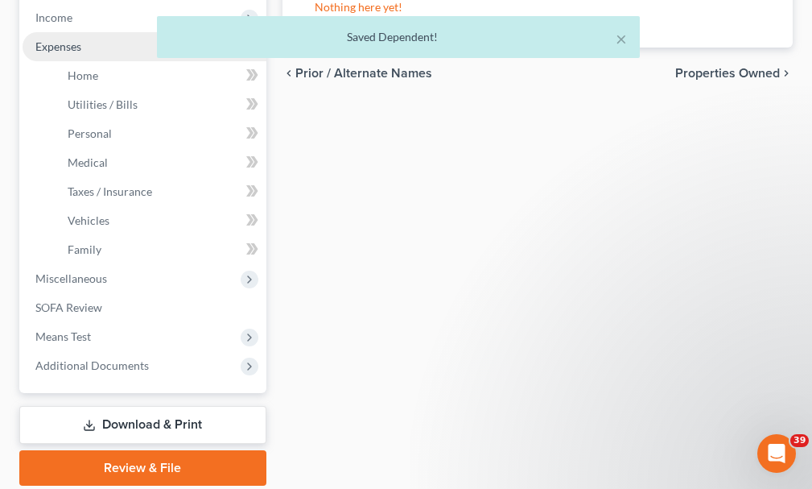
scroll to position [367, 0]
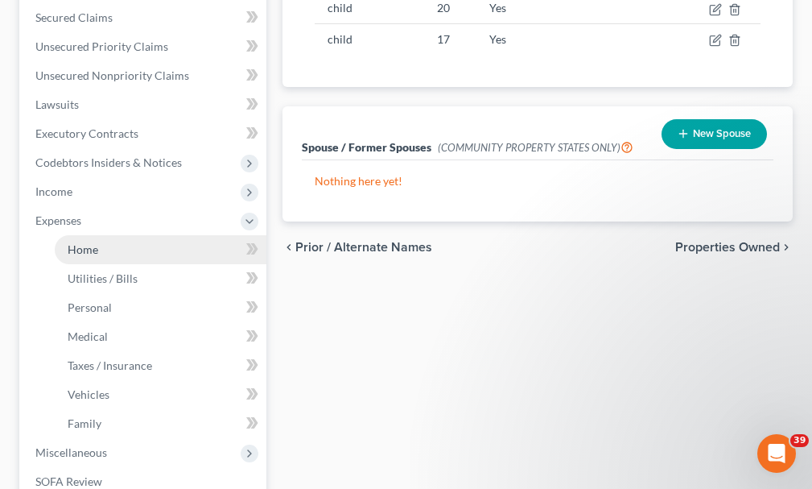
click at [81, 242] on span "Home" at bounding box center [83, 249] width 31 height 14
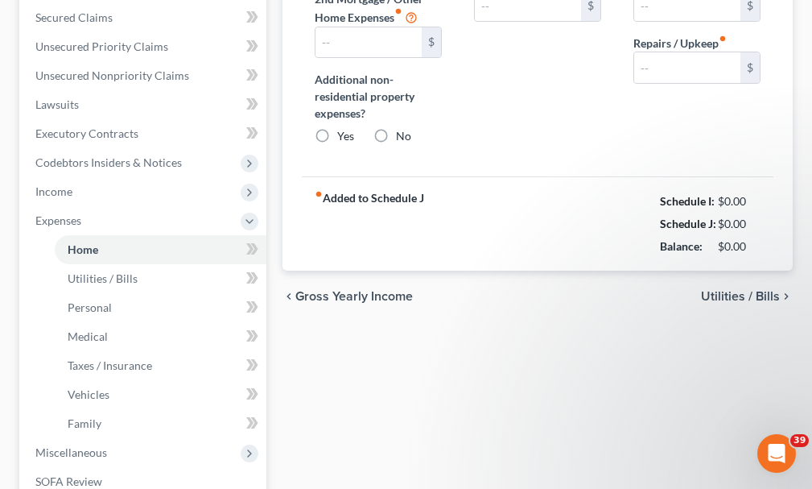
scroll to position [27, 0]
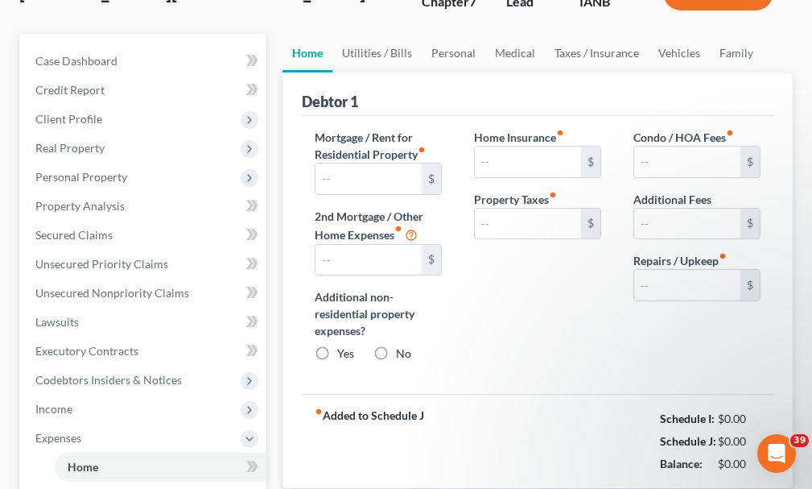
type input "0.00"
radio input "true"
type input "0.00"
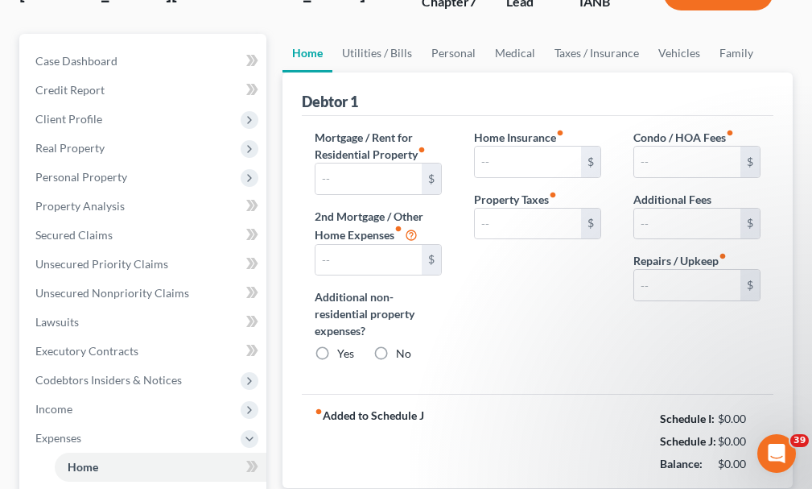
type input "0.00"
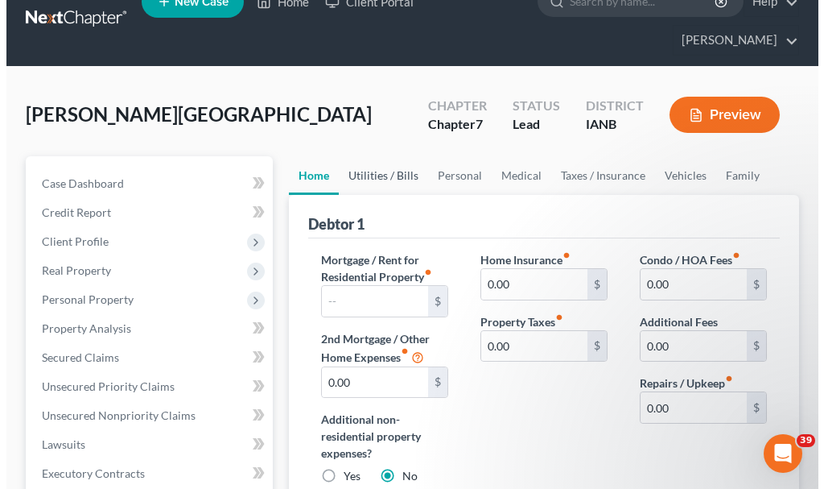
scroll to position [0, 0]
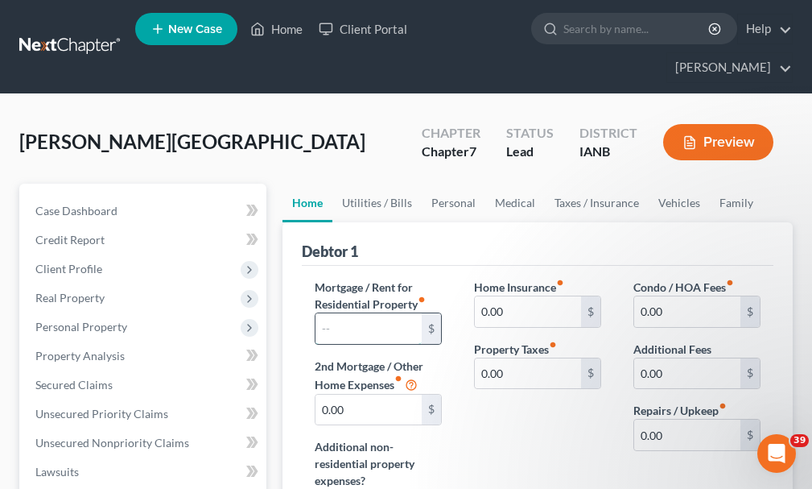
click at [373, 313] on input "text" at bounding box center [369, 328] width 106 height 31
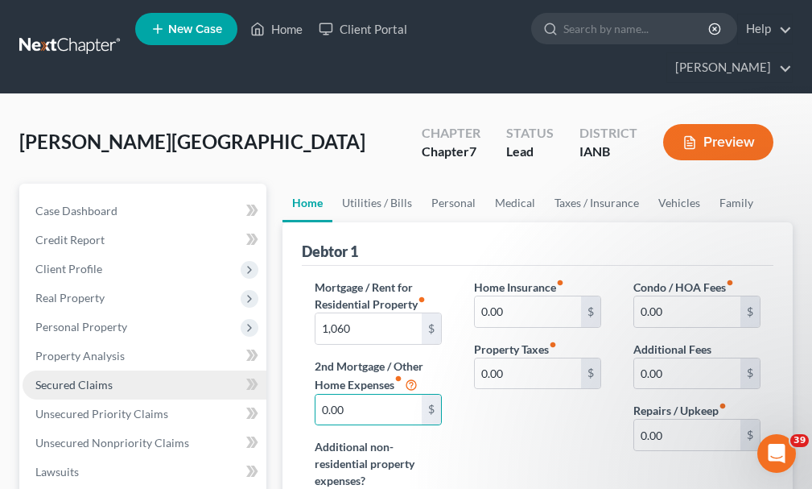
click at [75, 378] on span "Secured Claims" at bounding box center [73, 385] width 77 height 14
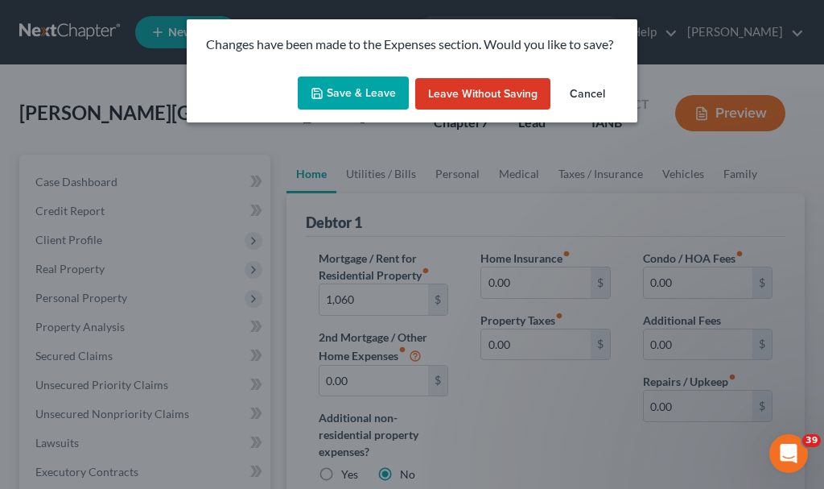
click at [338, 83] on button "Save & Leave" at bounding box center [353, 93] width 111 height 34
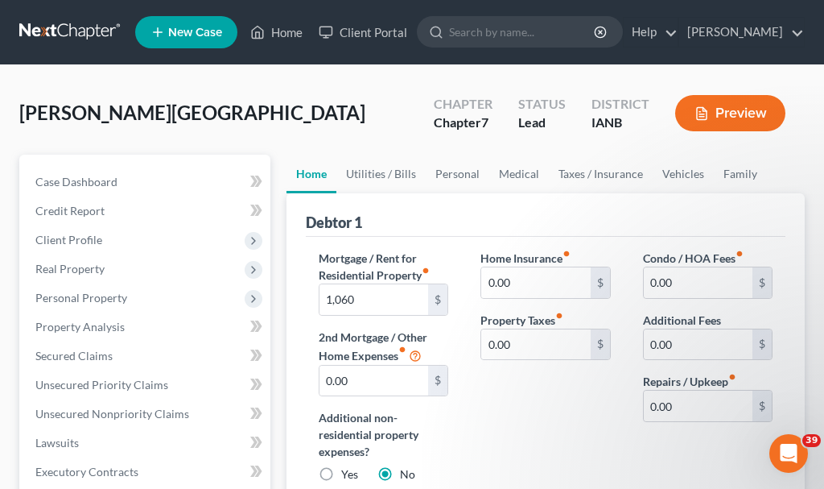
type input "1,060.00"
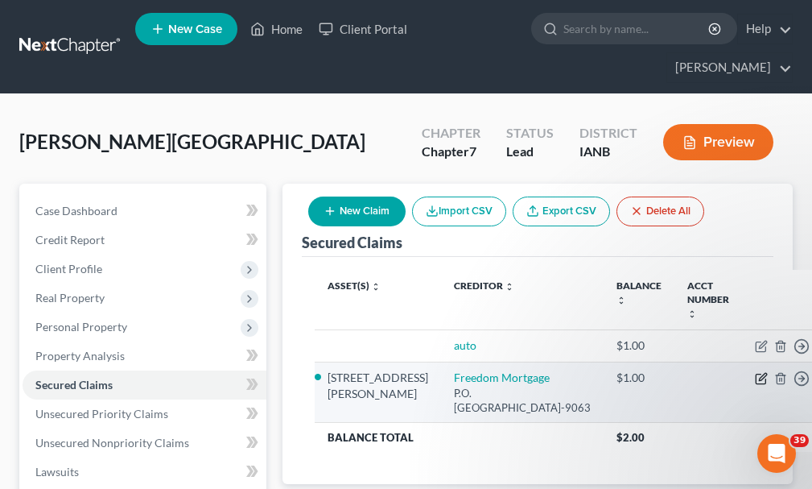
click at [755, 372] on icon "button" at bounding box center [761, 378] width 13 height 13
select select "45"
select select "6"
select select "2"
select select "0"
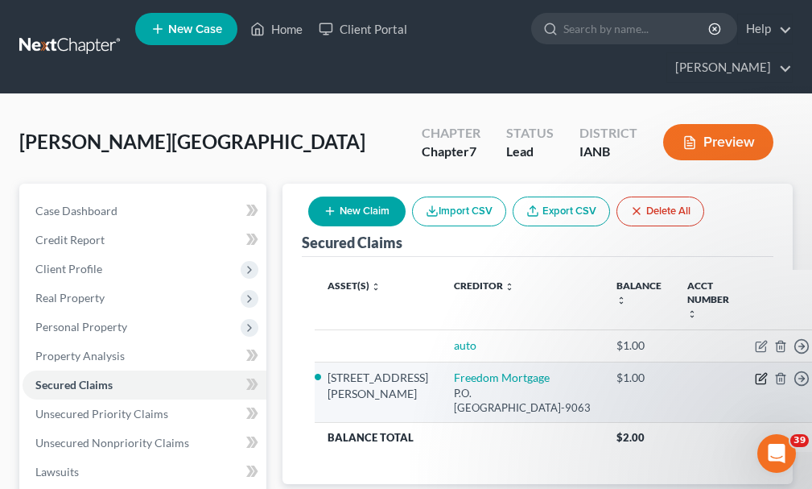
select select "0"
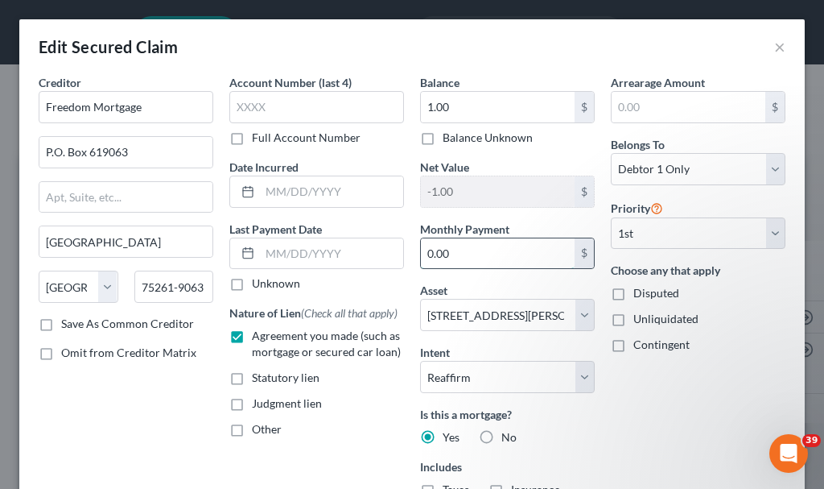
click at [477, 250] on input "0.00" at bounding box center [498, 253] width 154 height 31
type input "1,060"
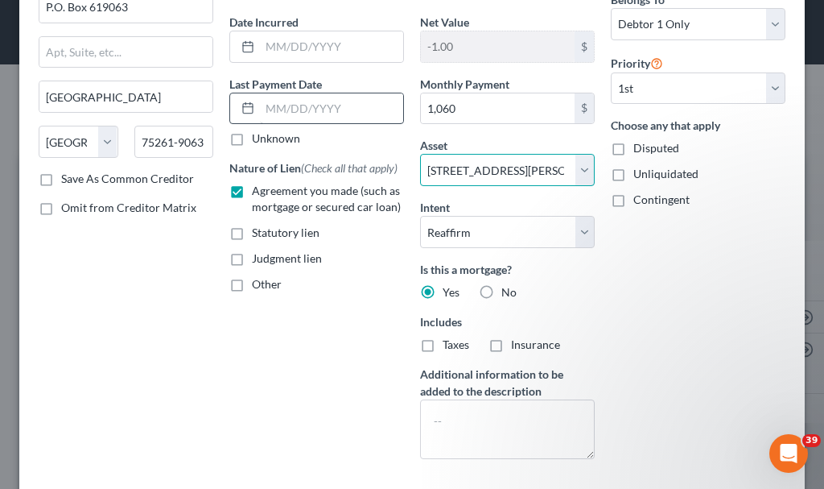
scroll to position [161, 0]
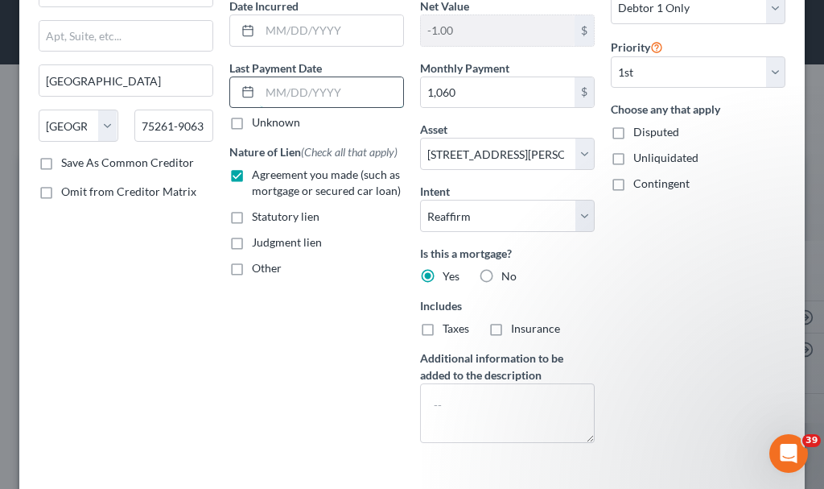
click at [362, 85] on input "text" at bounding box center [331, 92] width 143 height 31
type input "[DATE]"
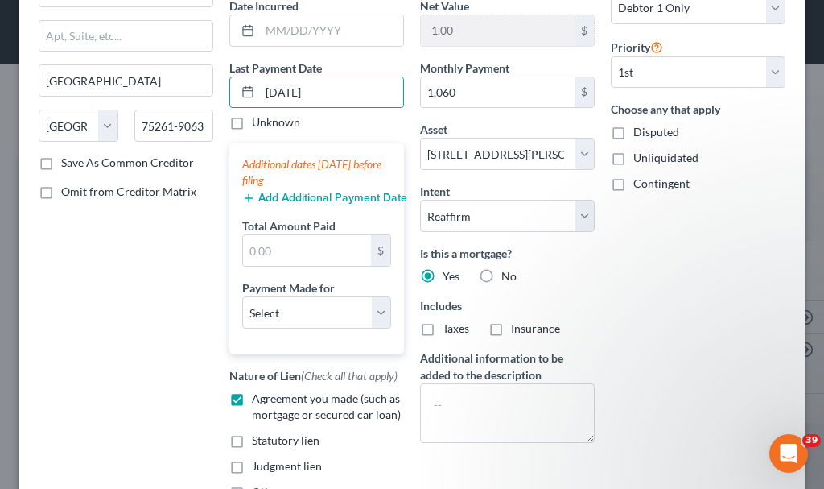
click at [306, 193] on button "Add Additional Payment Date" at bounding box center [316, 198] width 149 height 13
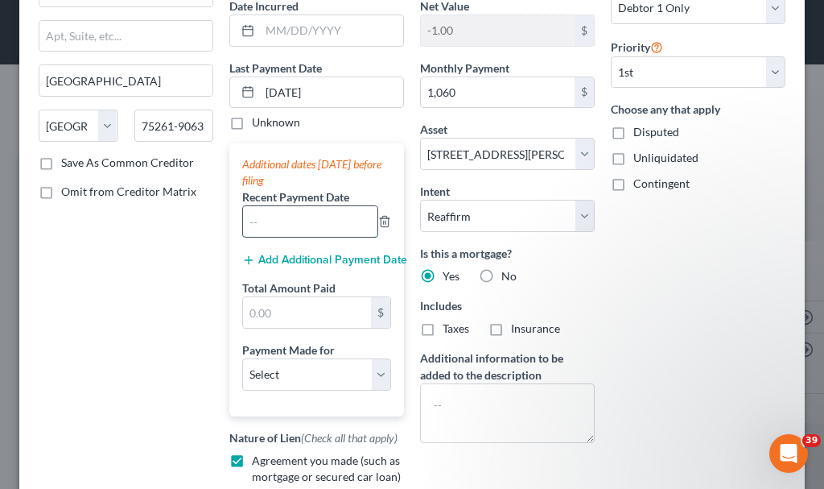
click at [303, 227] on input "text" at bounding box center [310, 221] width 134 height 31
type input "08/2025"
click at [277, 255] on button "Add Additional Payment Date" at bounding box center [316, 260] width 149 height 13
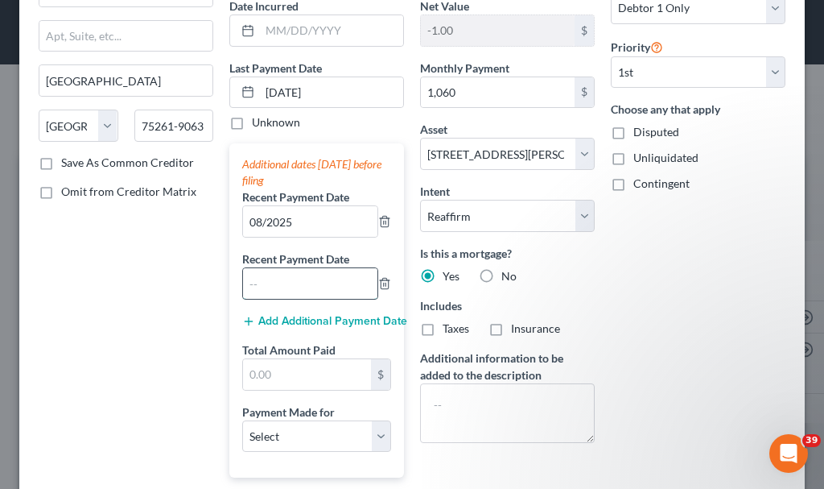
click at [289, 286] on input "text" at bounding box center [310, 283] width 134 height 31
type input "07/2025"
click at [272, 318] on button "Add Additional Payment Date" at bounding box center [316, 321] width 149 height 13
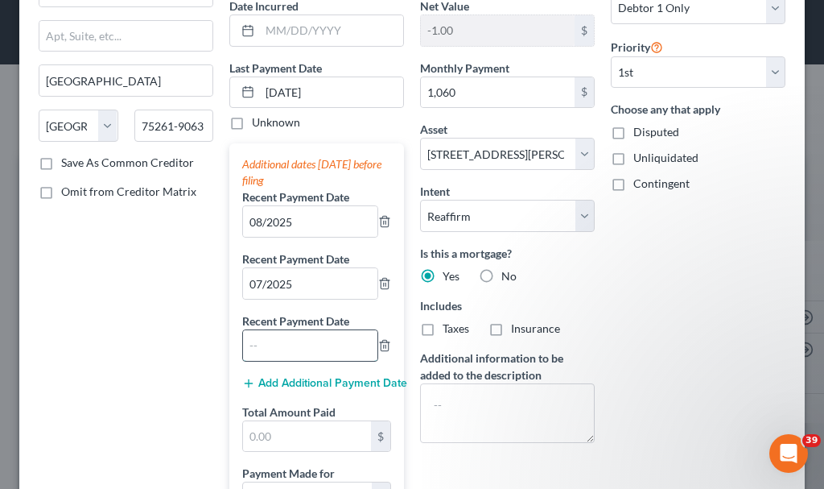
click at [281, 343] on input "text" at bounding box center [310, 345] width 134 height 31
type input "06/2025"
click at [292, 436] on input "text" at bounding box center [307, 436] width 128 height 31
type input "3,180"
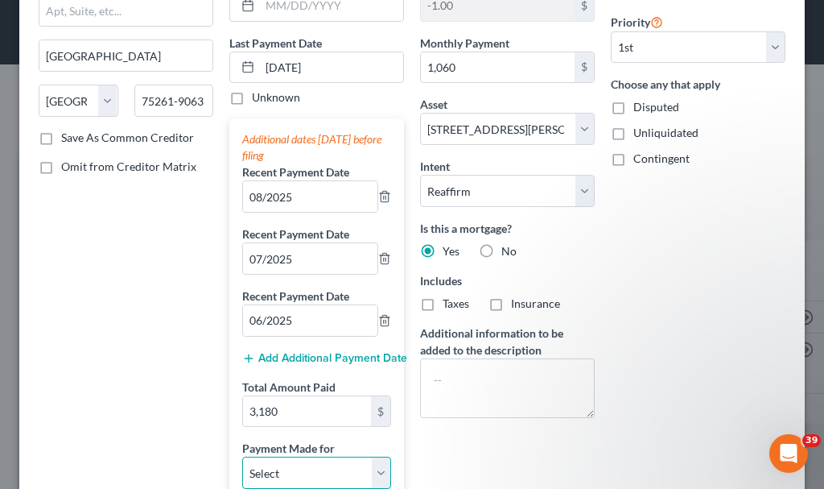
click at [299, 471] on select "Select Car Credit Card Loan Repayment Mortgage Other Suppliers Or Vendors" at bounding box center [316, 472] width 149 height 32
select select "3"
click at [242, 456] on select "Select Car Credit Card Loan Repayment Mortgage Other Suppliers Or Vendors" at bounding box center [316, 472] width 149 height 32
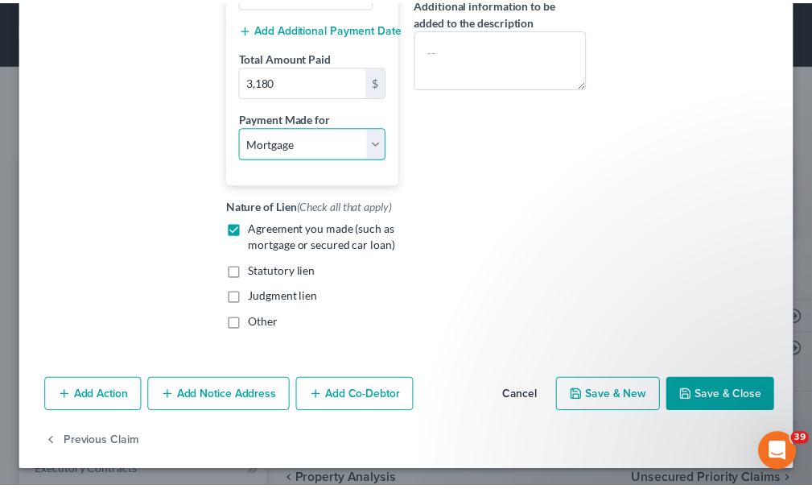
scroll to position [518, 0]
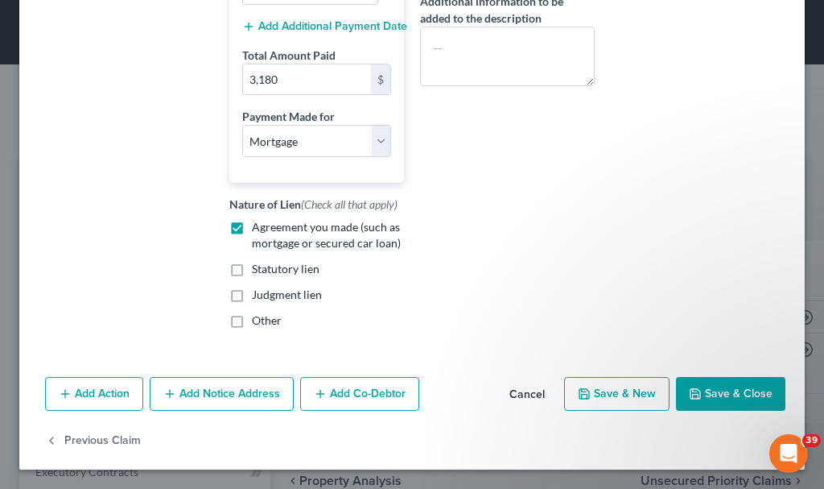
click at [714, 392] on button "Save & Close" at bounding box center [730, 394] width 109 height 34
select select
type input "1,060.00"
select select "6"
type input "0"
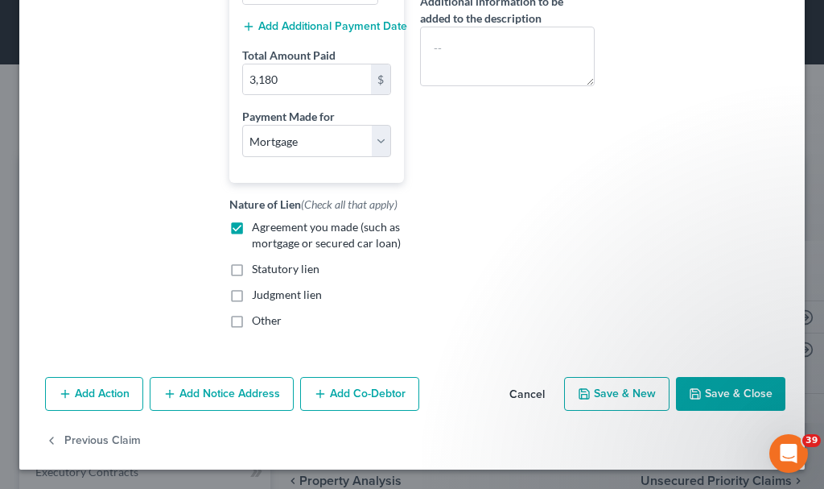
type input "3,180.00"
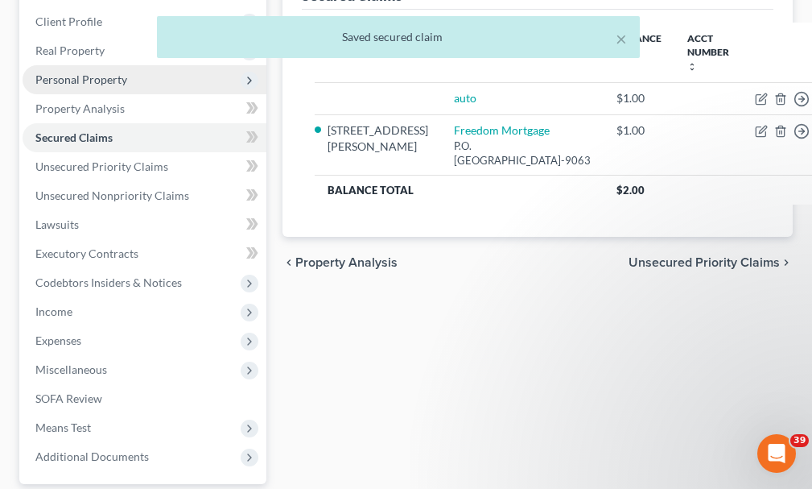
scroll to position [322, 0]
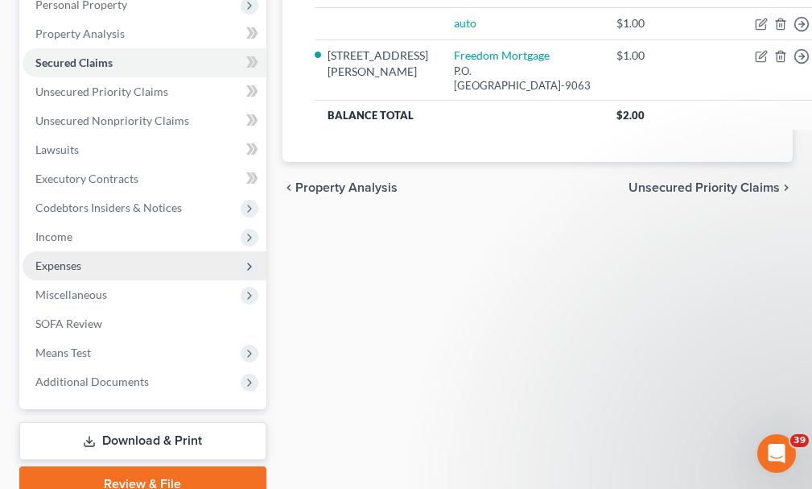
click at [61, 258] on span "Expenses" at bounding box center [58, 265] width 46 height 14
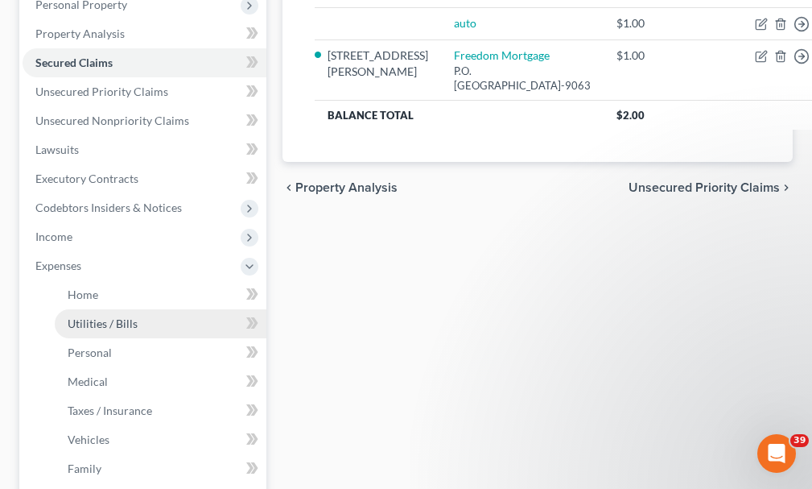
click at [98, 316] on span "Utilities / Bills" at bounding box center [103, 323] width 70 height 14
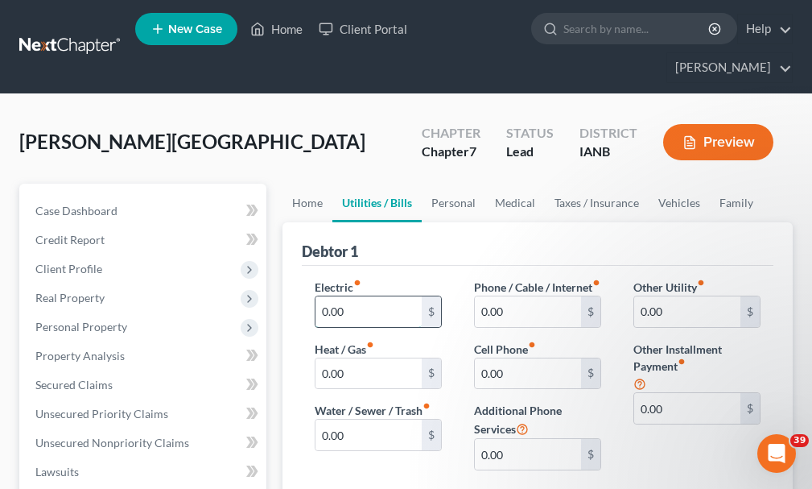
click at [363, 296] on input "0.00" at bounding box center [369, 311] width 106 height 31
type input "250"
type input "150"
type input "300"
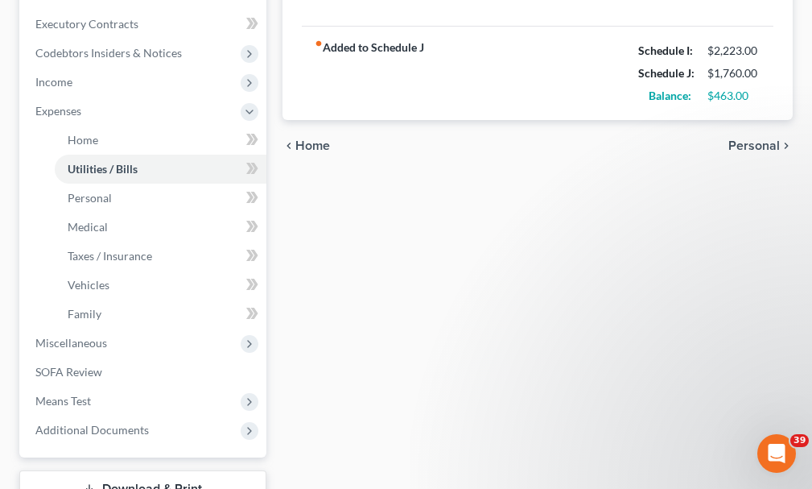
scroll to position [483, 0]
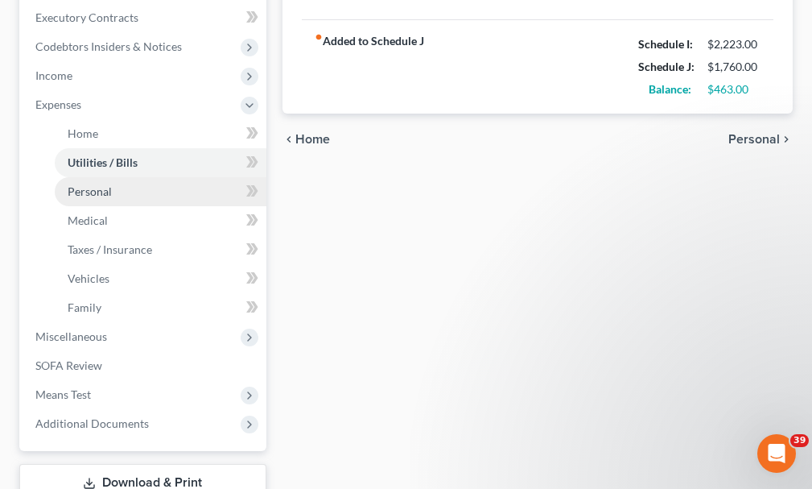
click at [77, 184] on span "Personal" at bounding box center [90, 191] width 44 height 14
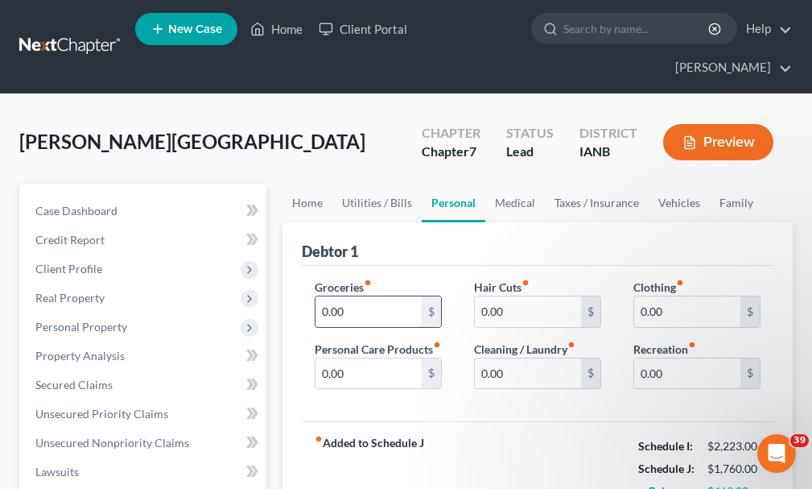
click at [361, 296] on input "0.00" at bounding box center [369, 311] width 106 height 31
type input "700"
type input "100"
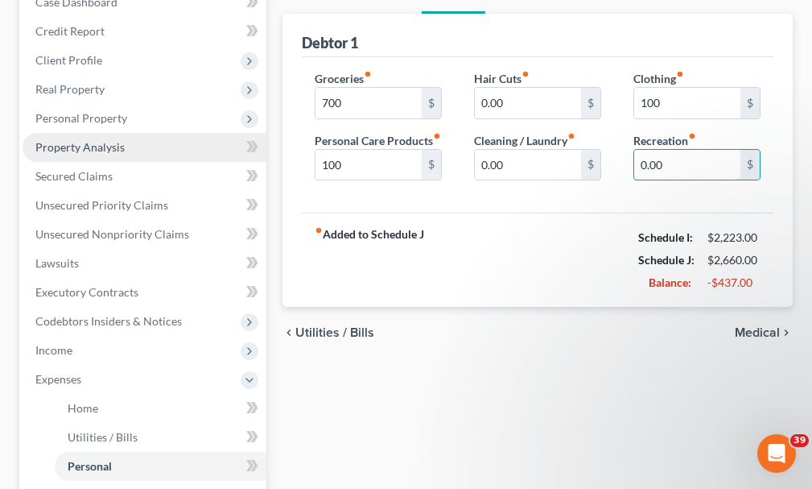
scroll to position [402, 0]
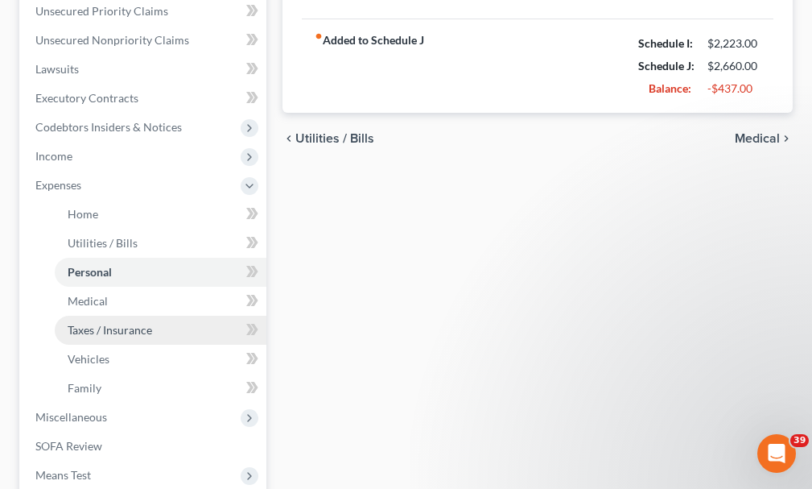
click at [111, 323] on span "Taxes / Insurance" at bounding box center [110, 330] width 85 height 14
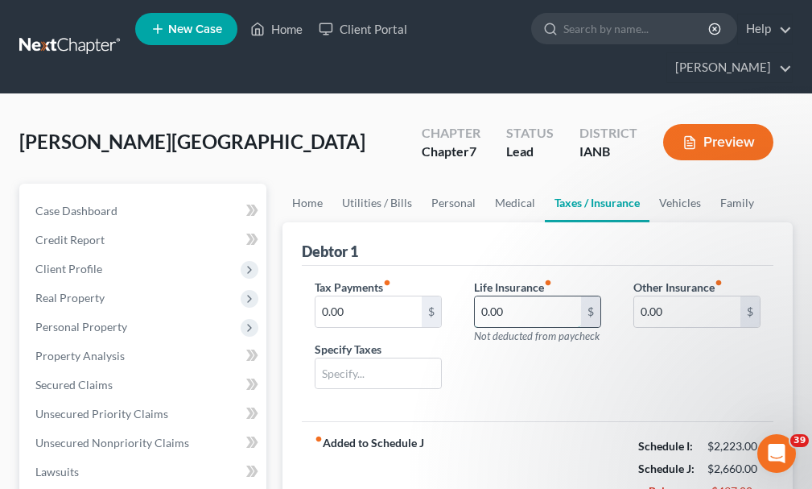
click at [530, 296] on input "0.00" at bounding box center [528, 311] width 106 height 31
type input "25"
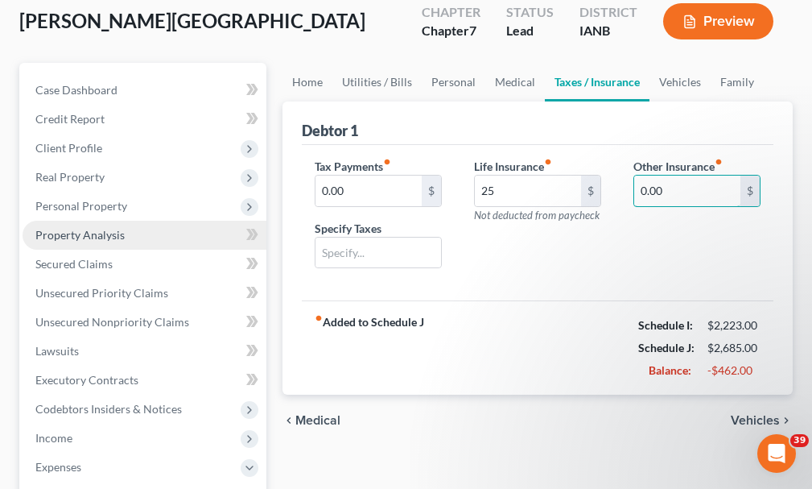
scroll to position [322, 0]
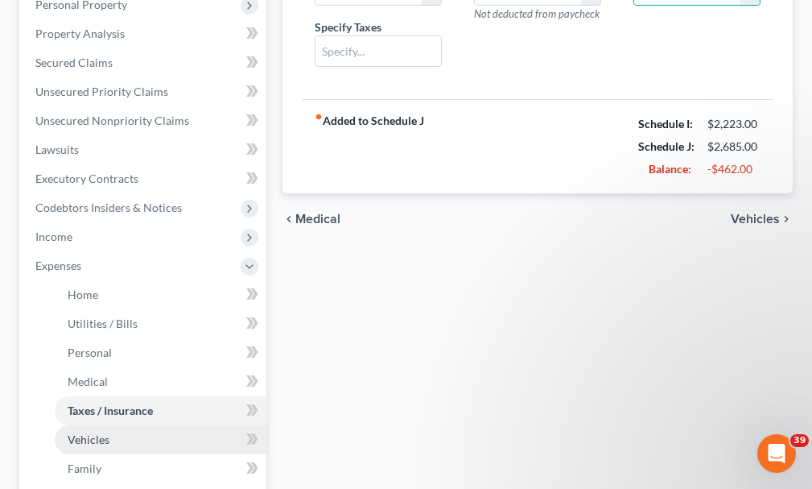
click at [95, 432] on span "Vehicles" at bounding box center [89, 439] width 42 height 14
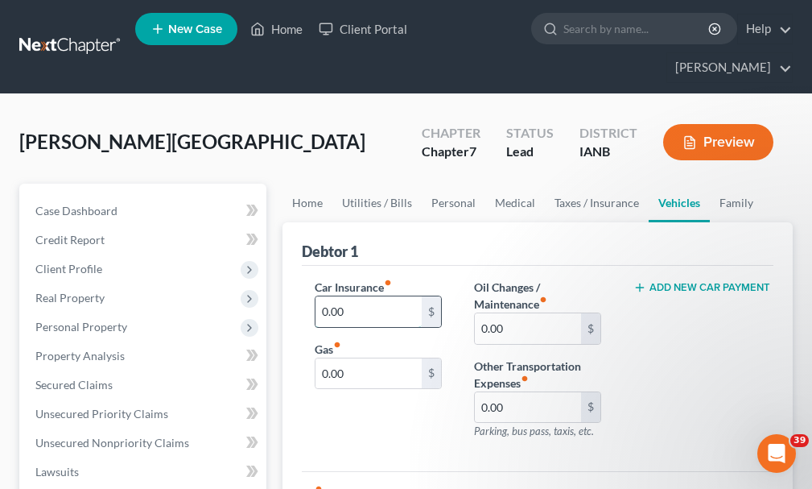
click at [360, 296] on input "0.00" at bounding box center [369, 311] width 106 height 31
type input "271"
click at [701, 281] on button "Add New Car Payment" at bounding box center [696, 287] width 127 height 13
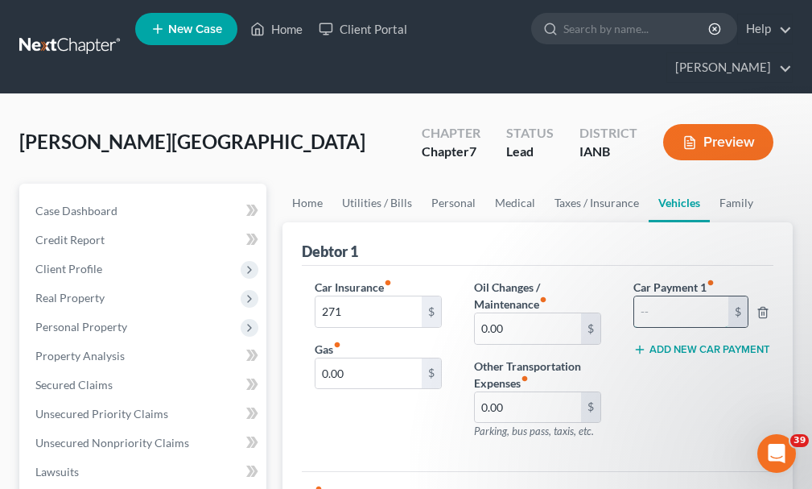
click at [682, 296] on input "text" at bounding box center [681, 311] width 94 height 31
type input "521"
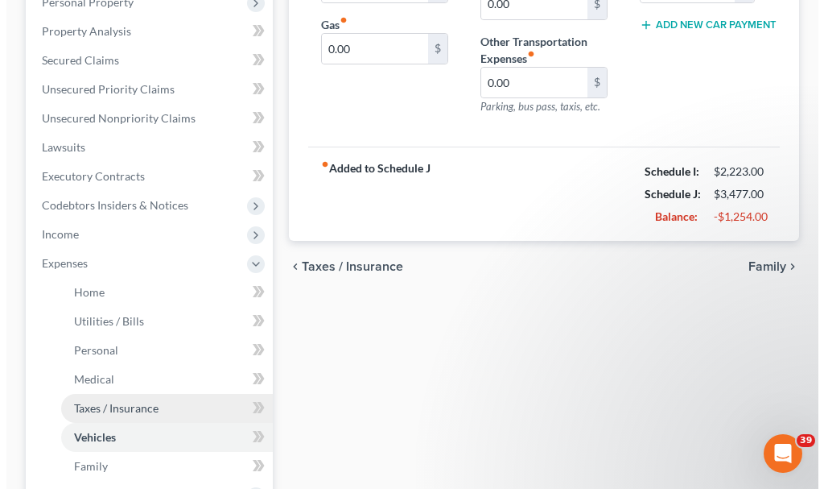
scroll to position [167, 0]
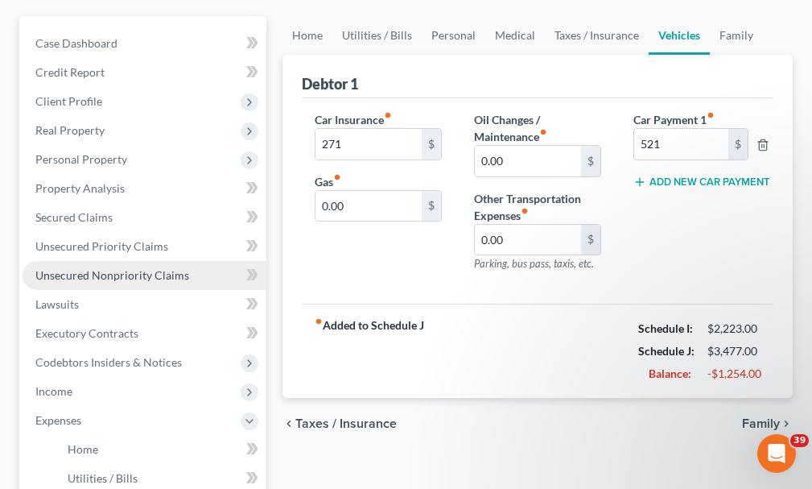
click at [118, 268] on span "Unsecured Nonpriority Claims" at bounding box center [112, 275] width 154 height 14
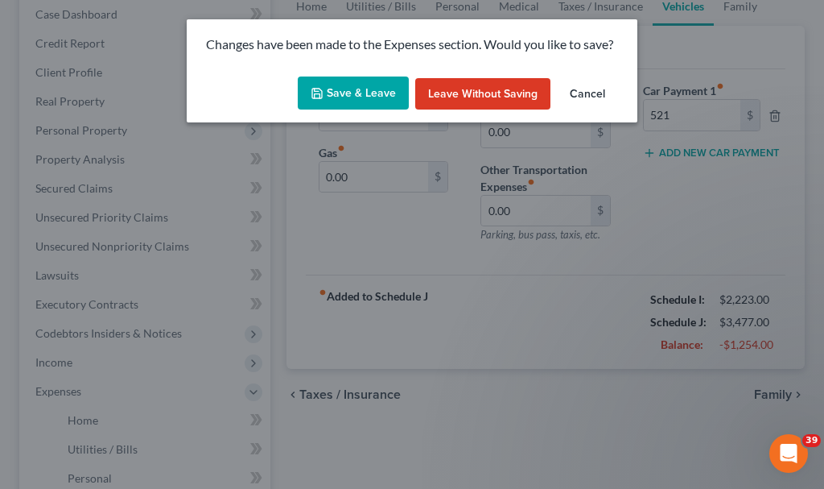
click at [336, 88] on button "Save & Leave" at bounding box center [353, 93] width 111 height 34
type input "271.00"
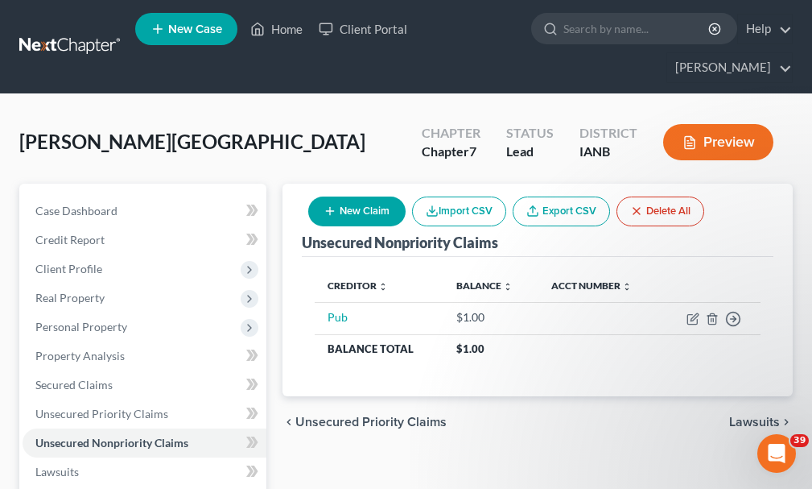
click at [358, 196] on button "New Claim" at bounding box center [356, 211] width 97 height 30
select select "0"
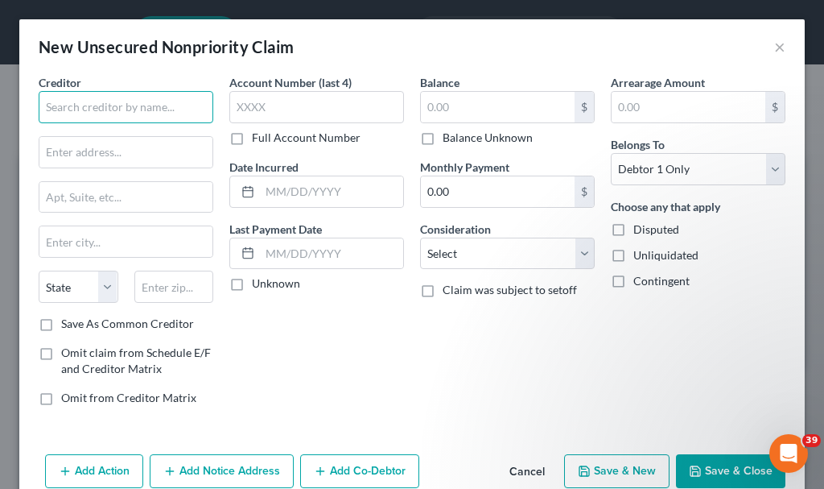
click at [141, 97] on input "text" at bounding box center [126, 107] width 175 height 32
type input "UBI"
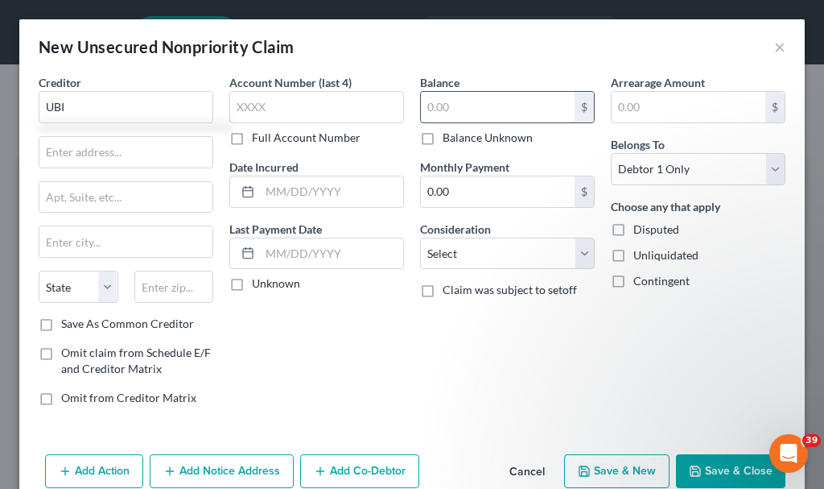
click at [456, 99] on input "text" at bounding box center [498, 107] width 154 height 31
type input "1"
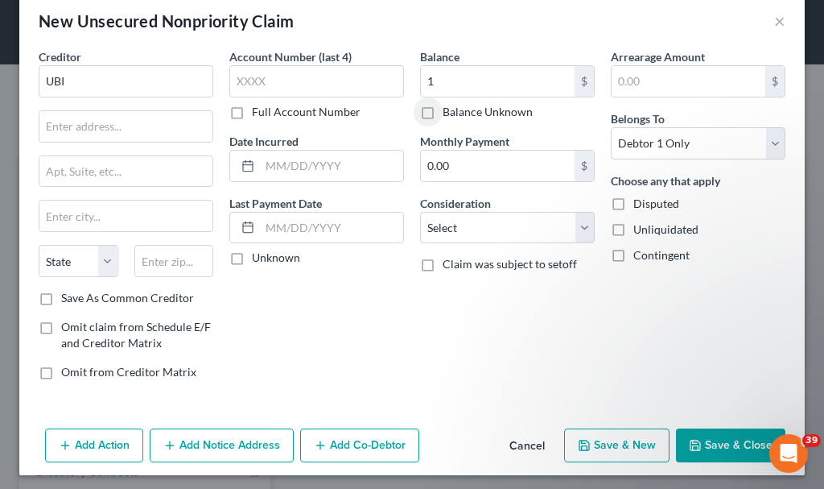
scroll to position [31, 0]
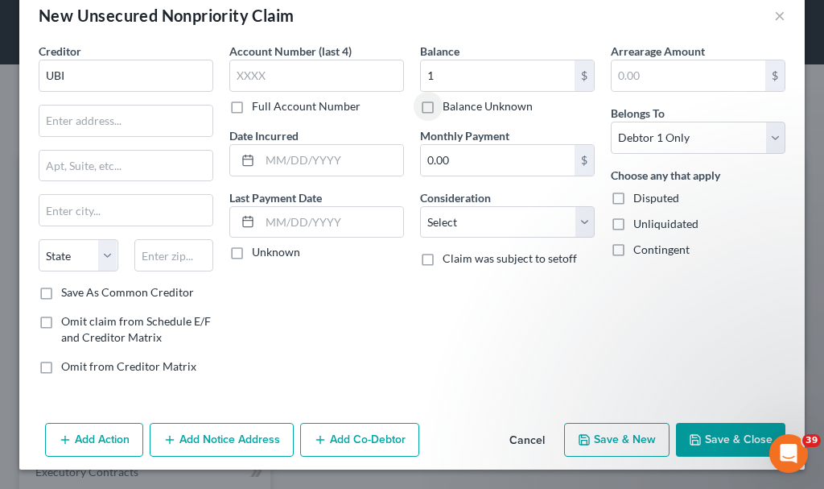
click at [89, 435] on button "Add Action" at bounding box center [94, 440] width 98 height 34
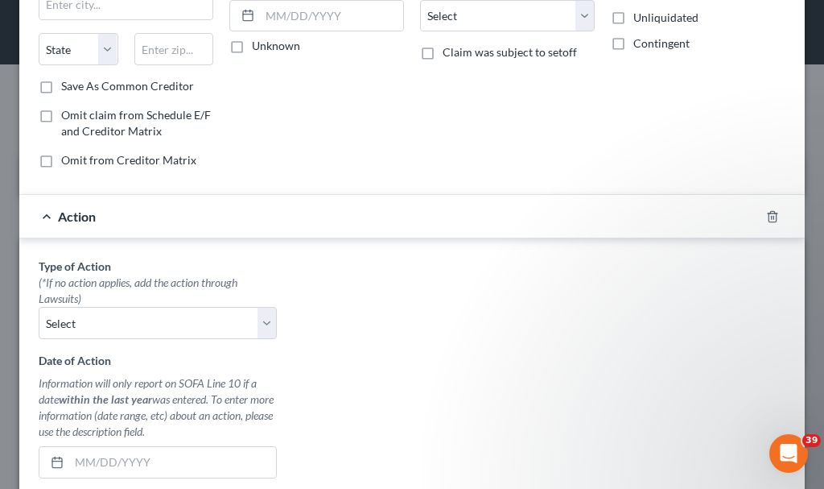
scroll to position [273, 0]
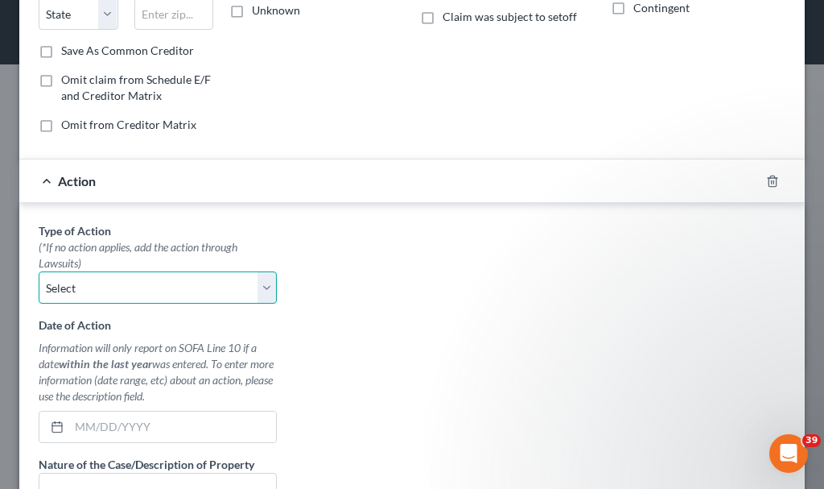
click at [96, 276] on select "Select Repossession Garnishment Foreclosure Personal Injury Attached, Seized, O…" at bounding box center [158, 287] width 238 height 32
select select "1"
click at [39, 271] on select "Select Repossession Garnishment Foreclosure Personal Injury Attached, Seized, O…" at bounding box center [158, 287] width 238 height 32
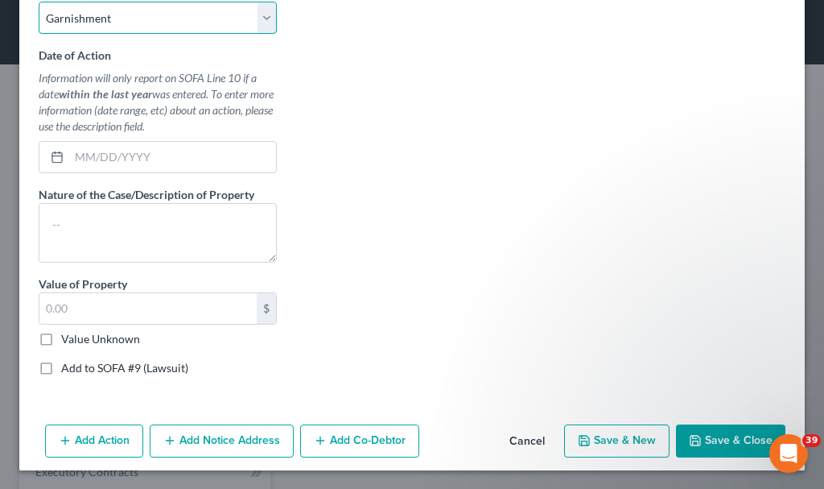
scroll to position [543, 0]
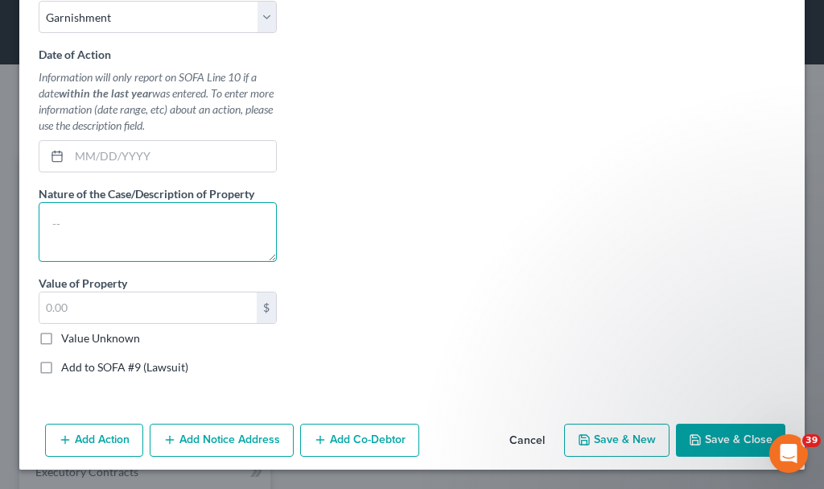
click at [133, 246] on textarea at bounding box center [158, 232] width 238 height 60
type textarea "civil"
click at [61, 365] on label "Add to SOFA #9 (Lawsuit)" at bounding box center [124, 367] width 127 height 16
click at [68, 365] on input "Add to SOFA #9 (Lawsuit)" at bounding box center [73, 364] width 10 height 10
checkbox input "true"
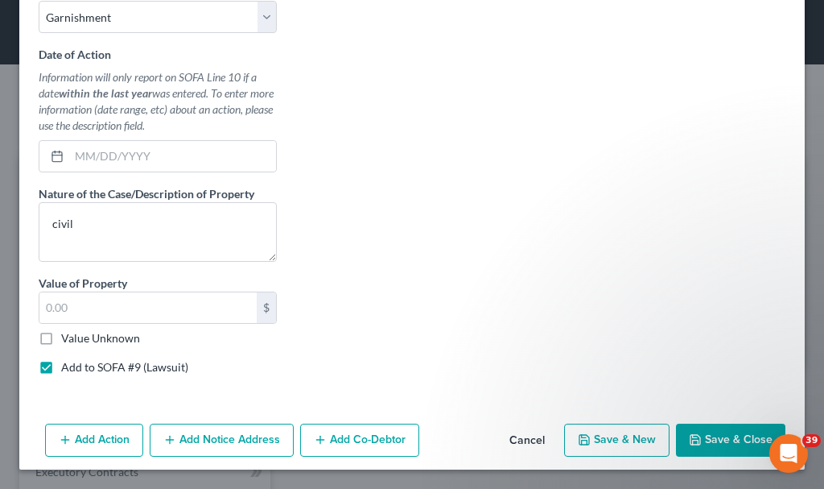
select select "0"
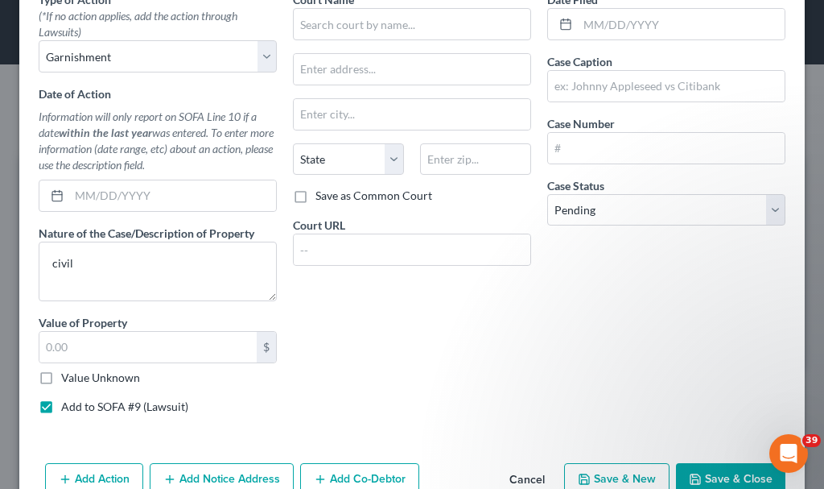
scroll to position [463, 0]
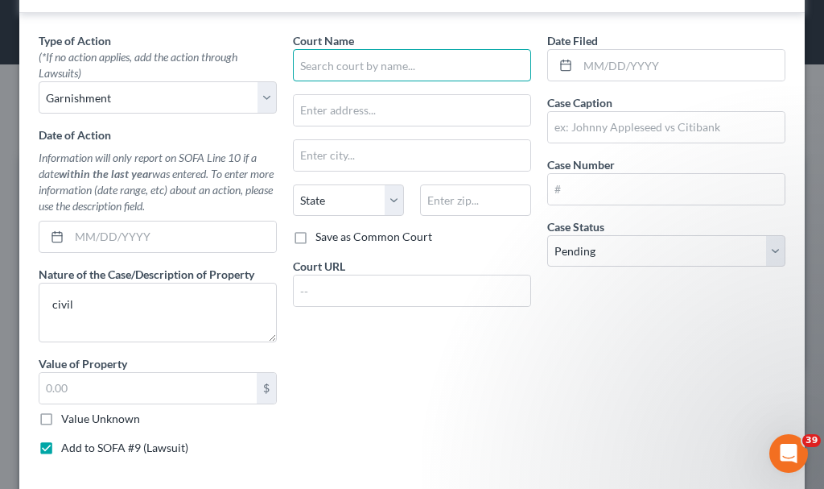
drag, startPoint x: 378, startPoint y: 61, endPoint x: 386, endPoint y: 84, distance: 23.7
click at [385, 83] on div "Court Name * State AL AK AR AZ CA CO CT DE DC FL GA GU HI ID IL IN IA KS KY LA …" at bounding box center [412, 249] width 254 height 435
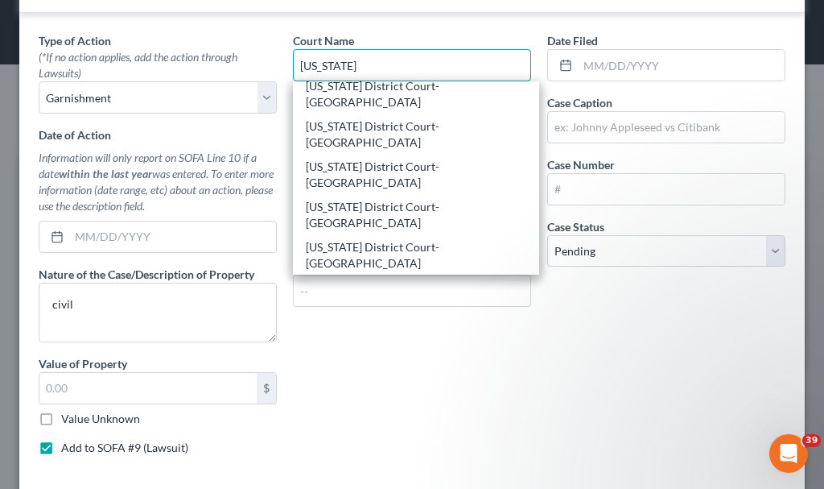
scroll to position [161, 0]
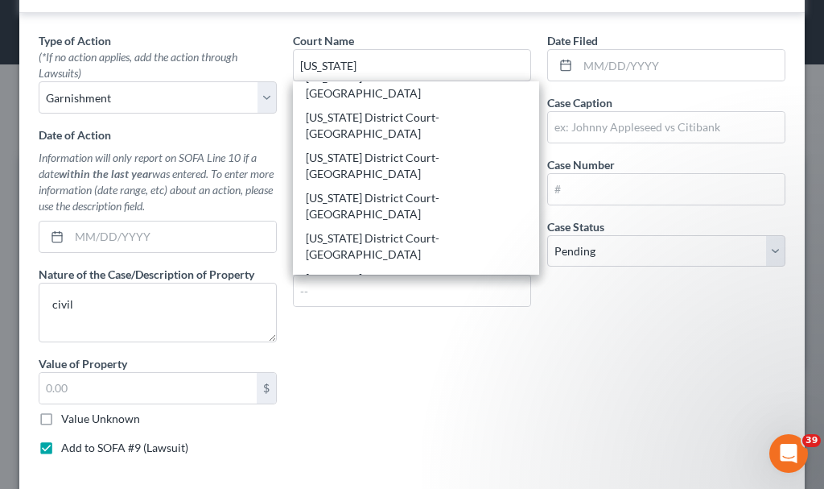
click at [378, 335] on div "Iowa District Court-Ida" at bounding box center [416, 351] width 221 height 32
type input "Iowa District Court-Ida"
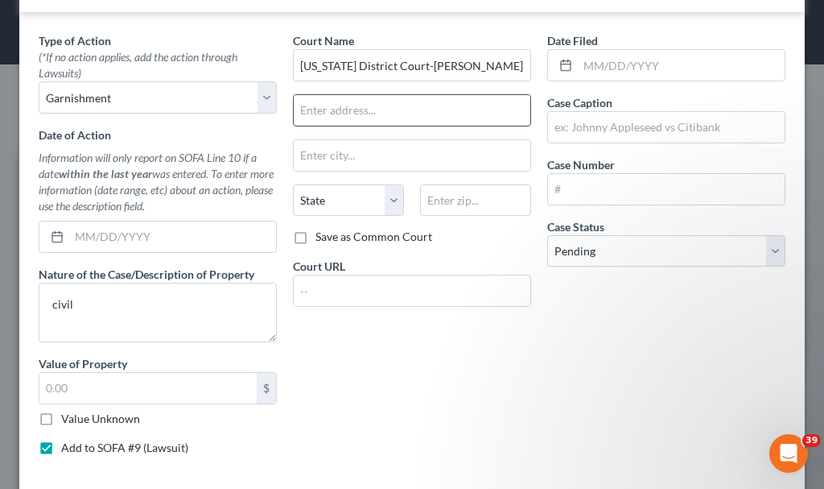
scroll to position [0, 0]
click at [567, 126] on input "text" at bounding box center [666, 127] width 237 height 31
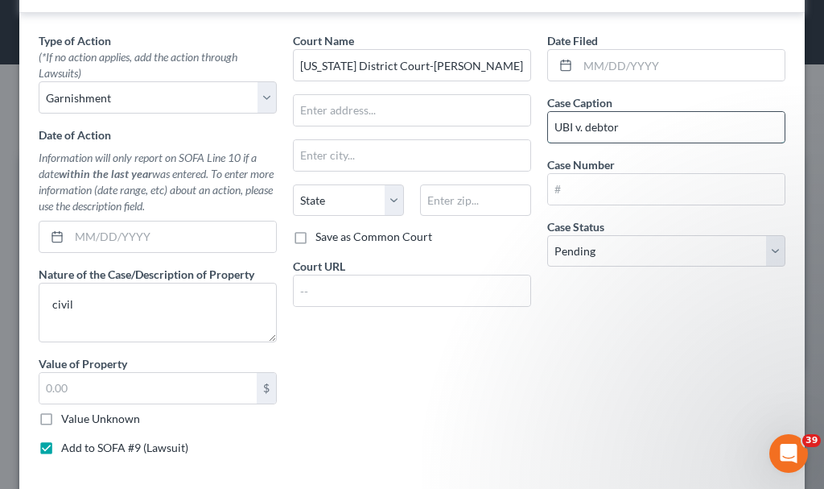
type input "UBI v. debtor"
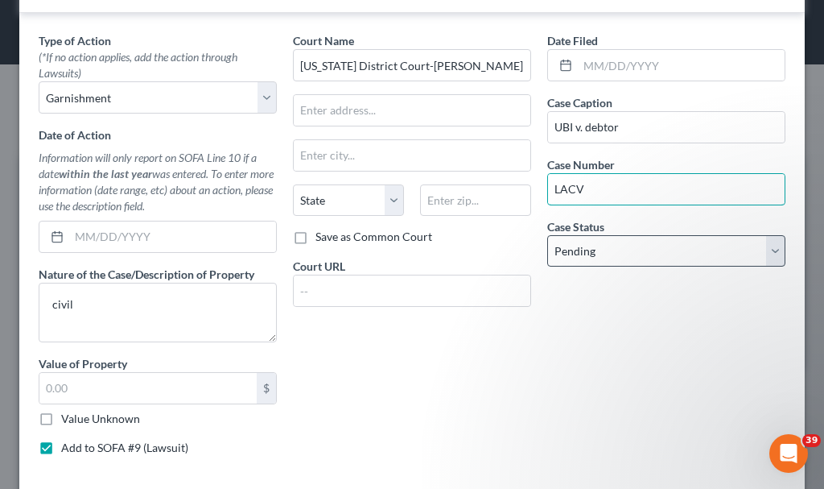
type input "LACV"
click at [600, 257] on select "Select Pending On Appeal Concluded" at bounding box center [666, 251] width 238 height 32
select select "2"
click at [547, 235] on select "Select Pending On Appeal Concluded" at bounding box center [666, 251] width 238 height 32
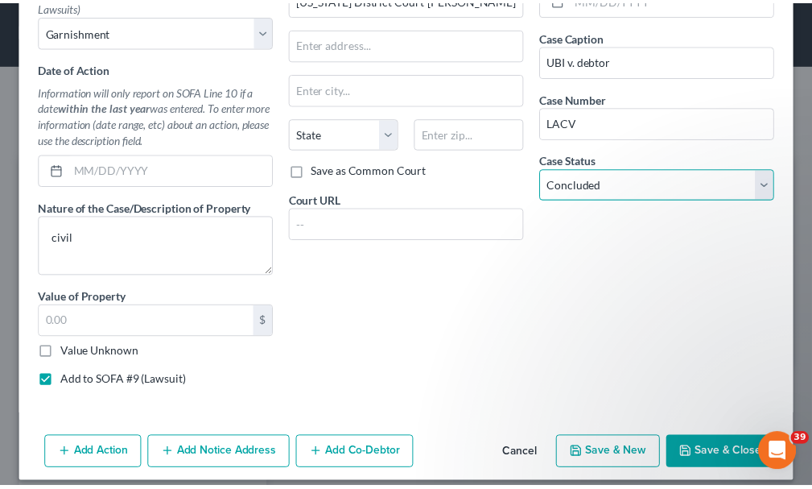
scroll to position [543, 0]
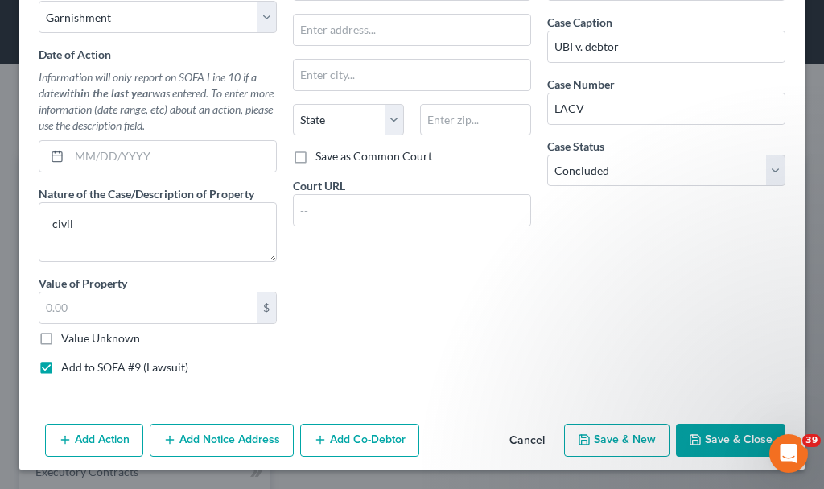
click at [712, 436] on button "Save & Close" at bounding box center [730, 440] width 109 height 34
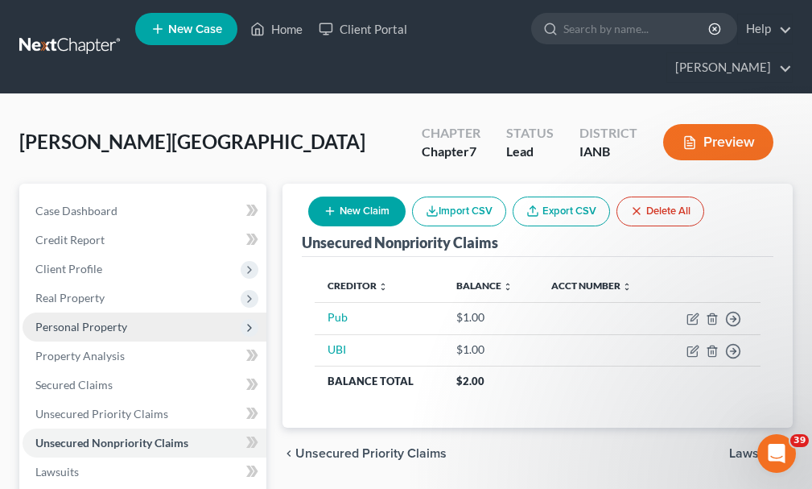
click at [85, 320] on span "Personal Property" at bounding box center [81, 327] width 92 height 14
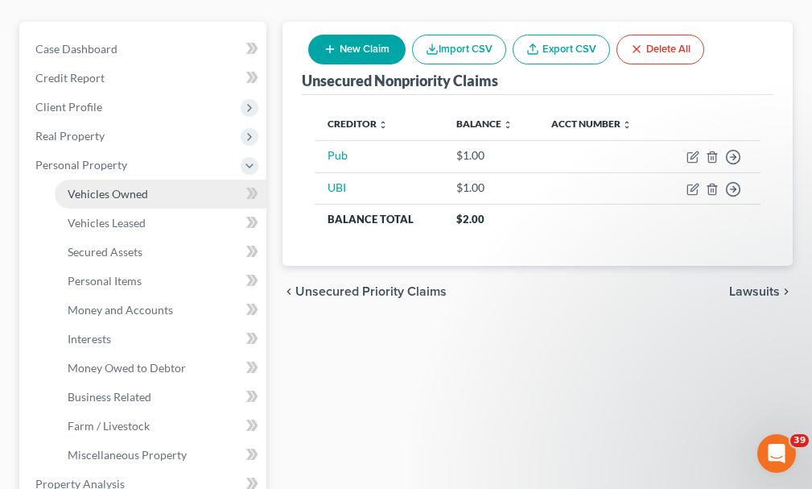
scroll to position [241, 0]
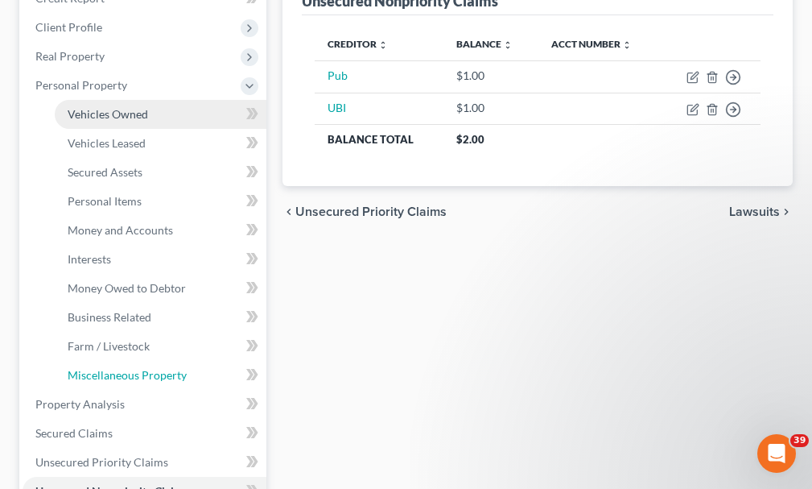
click at [101, 361] on link "Miscellaneous Property" at bounding box center [161, 375] width 212 height 29
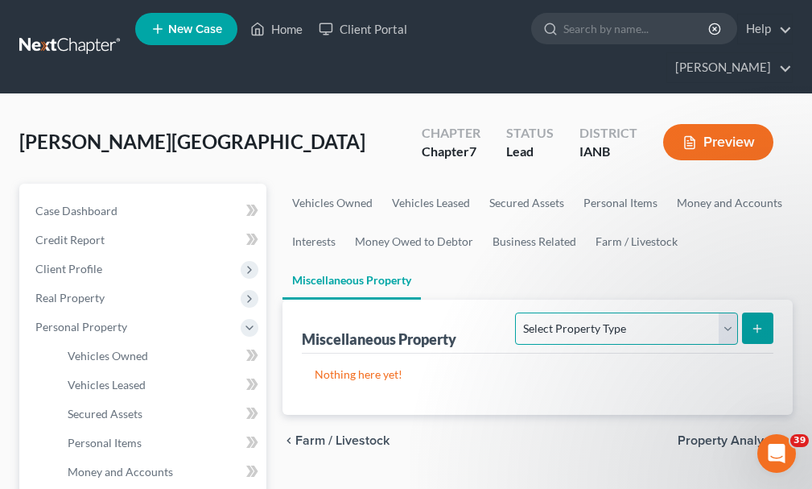
click at [543, 312] on select "Select Property Type Assigned for Creditor Benefit Within 1 Year Holding for An…" at bounding box center [626, 328] width 222 height 32
select select "transferred"
click at [515, 312] on select "Select Property Type Assigned for Creditor Benefit Within 1 Year Holding for An…" at bounding box center [626, 328] width 222 height 32
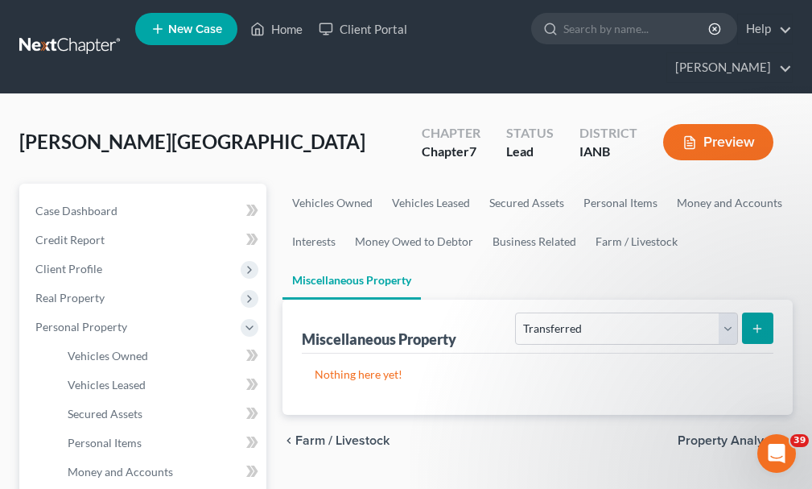
click at [753, 322] on icon "submit" at bounding box center [757, 328] width 13 height 13
select select "Ordinary (within 2 years)"
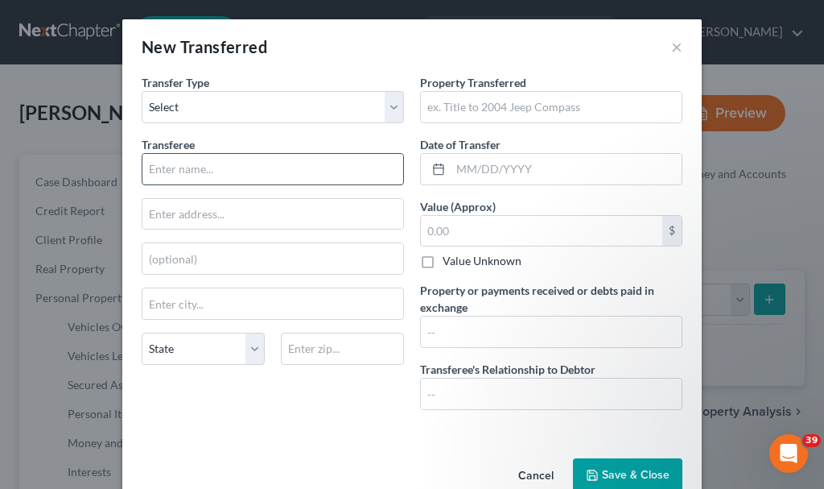
click at [225, 165] on input "text" at bounding box center [272, 169] width 261 height 31
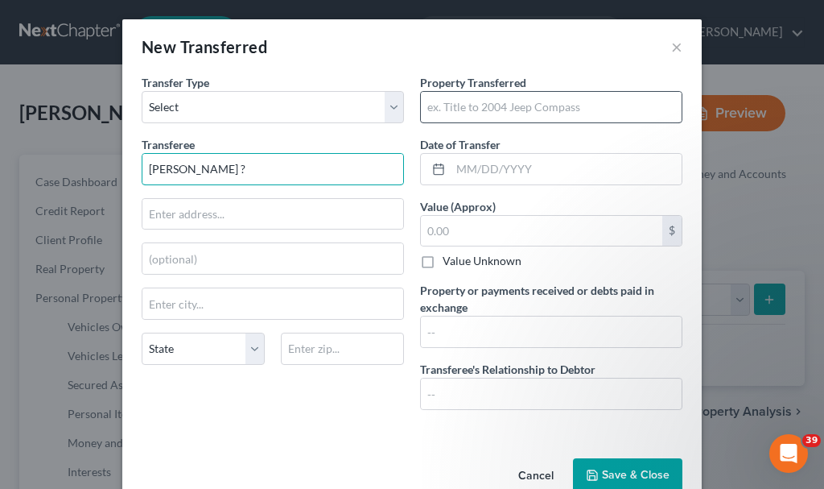
type input "Tyer ?"
click at [541, 101] on input "text" at bounding box center [551, 107] width 261 height 31
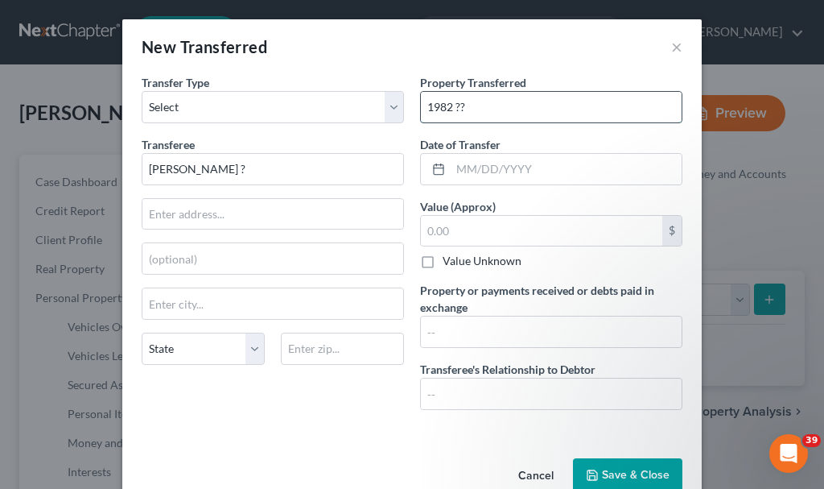
type input "1982 ??"
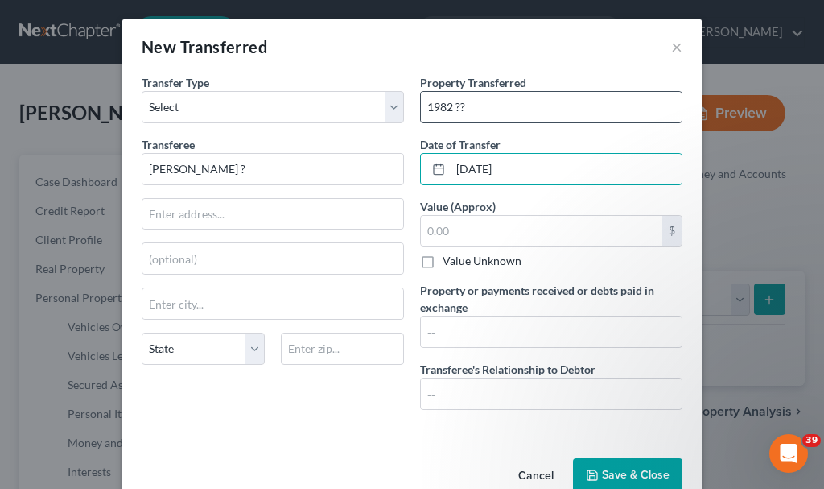
type input "[DATE]"
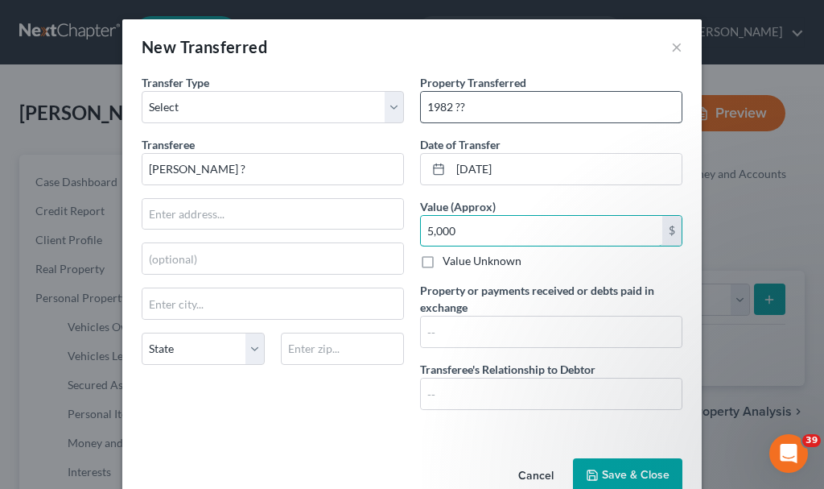
type input "5,000"
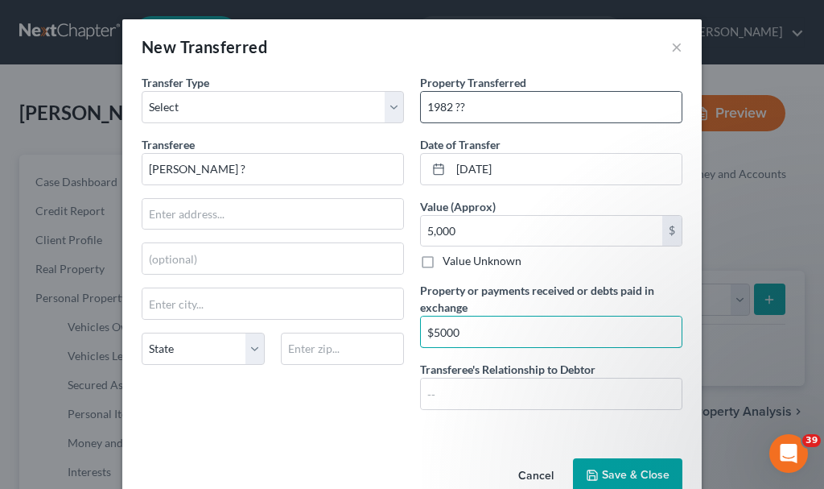
type input "$5000"
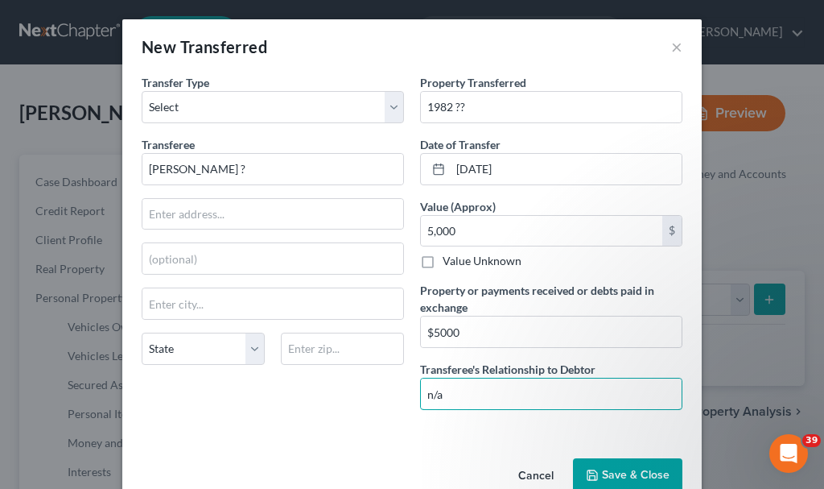
type input "n/a"
click at [648, 466] on button "Save & Close" at bounding box center [627, 475] width 109 height 34
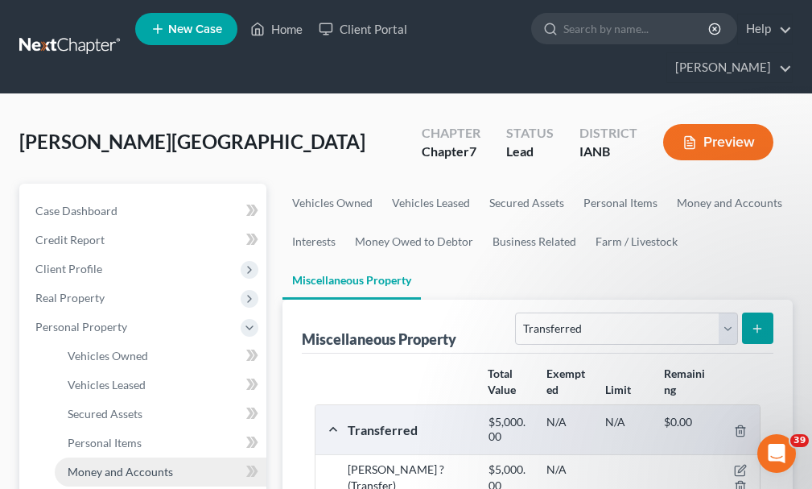
click at [97, 464] on span "Money and Accounts" at bounding box center [120, 471] width 105 height 14
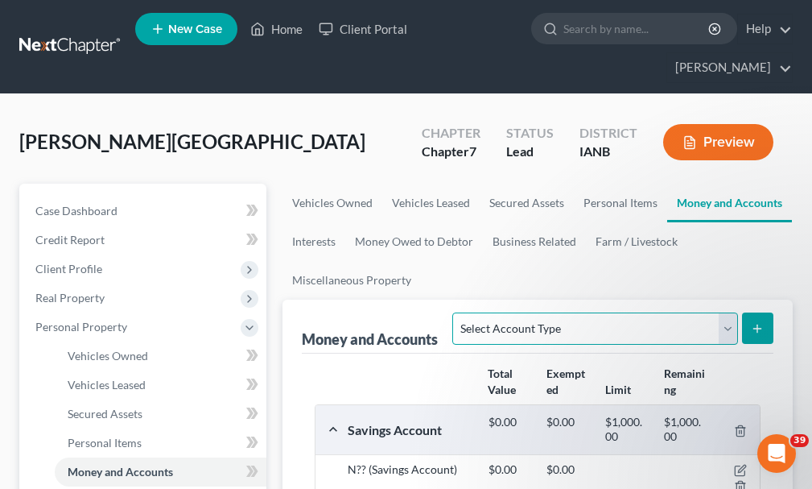
click at [567, 312] on select "Select Account Type Brokerage Cash on Hand Certificates of Deposit Checking Acc…" at bounding box center [594, 328] width 285 height 32
select select "checking"
click at [456, 312] on select "Select Account Type Brokerage Cash on Hand Certificates of Deposit Checking Acc…" at bounding box center [594, 328] width 285 height 32
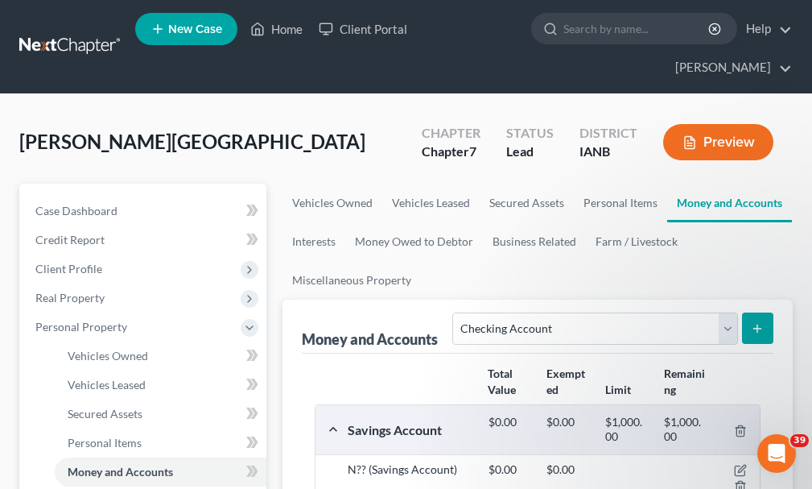
click at [755, 328] on line "submit" at bounding box center [757, 328] width 7 height 0
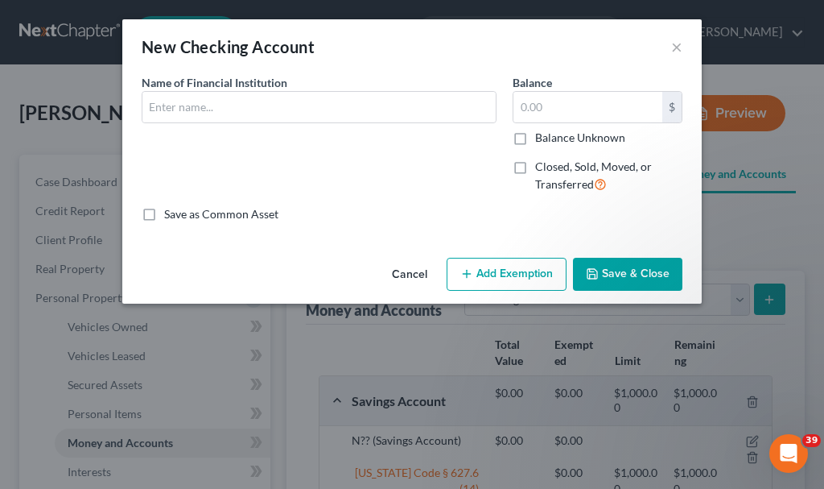
click at [535, 165] on label "Closed, Sold, Moved, or Transferred" at bounding box center [608, 176] width 147 height 35
click at [542, 165] on input "Closed, Sold, Moved, or Transferred" at bounding box center [547, 164] width 10 height 10
checkbox input "true"
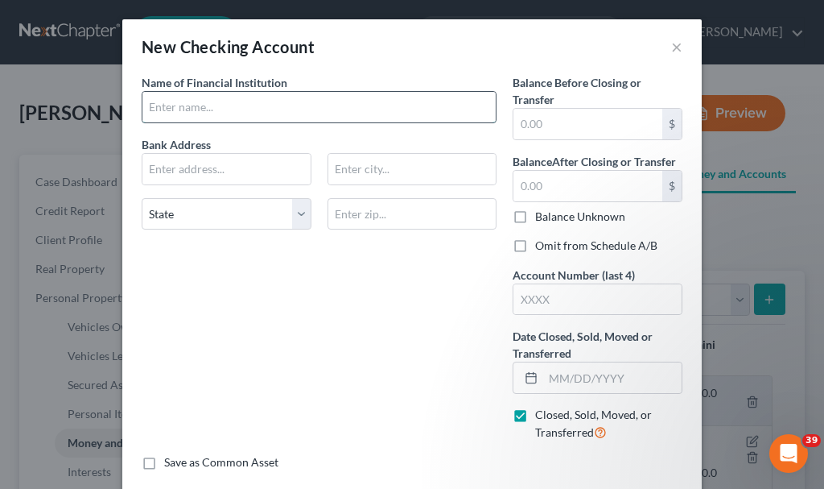
click at [274, 108] on input "text" at bounding box center [318, 107] width 353 height 31
type input "UBI"
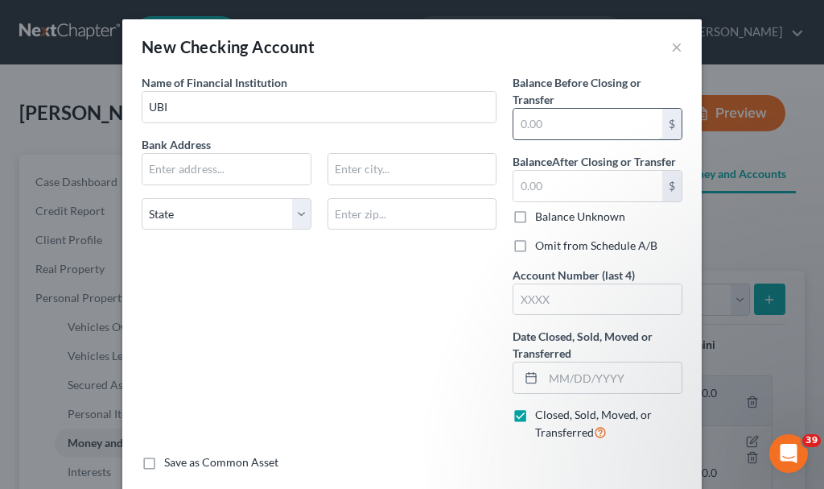
click at [568, 112] on input "text" at bounding box center [588, 124] width 149 height 31
type input "0"
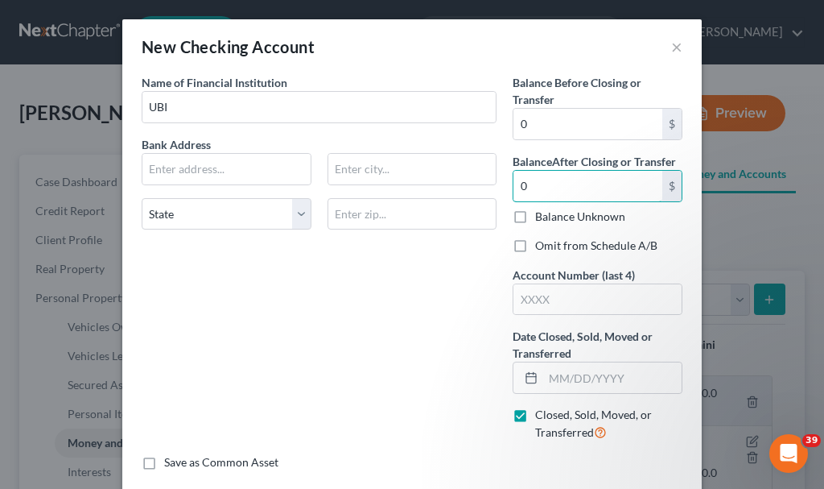
type input "0"
click at [535, 246] on label "Omit from Schedule A/B" at bounding box center [596, 245] width 122 height 16
click at [542, 246] on input "Omit from Schedule A/B" at bounding box center [547, 242] width 10 height 10
checkbox input "true"
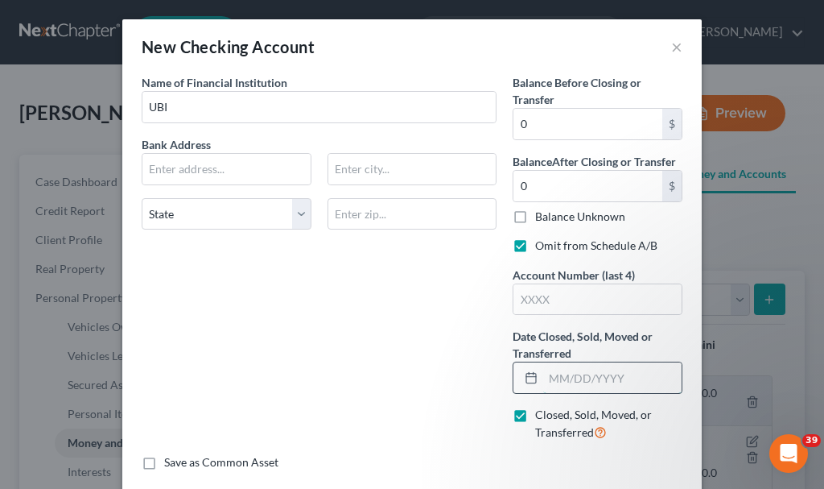
click at [570, 379] on input "text" at bounding box center [612, 377] width 138 height 31
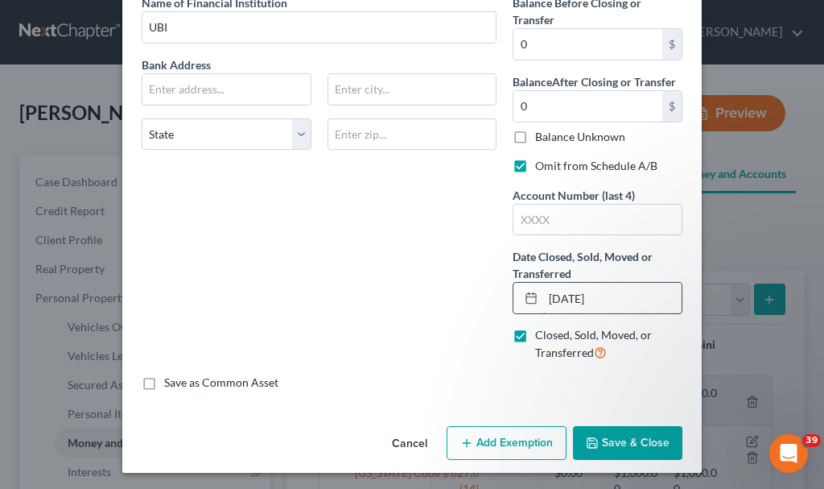
scroll to position [83, 0]
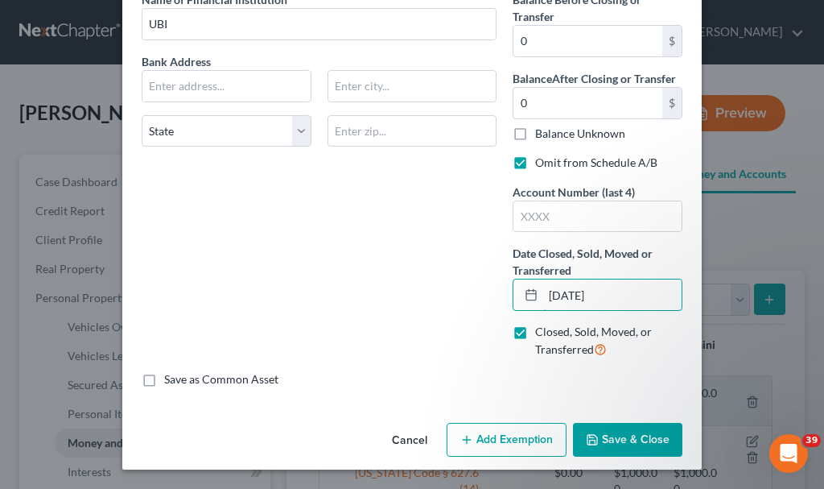
type input "01/01/2025"
click at [618, 434] on button "Save & Close" at bounding box center [627, 440] width 109 height 34
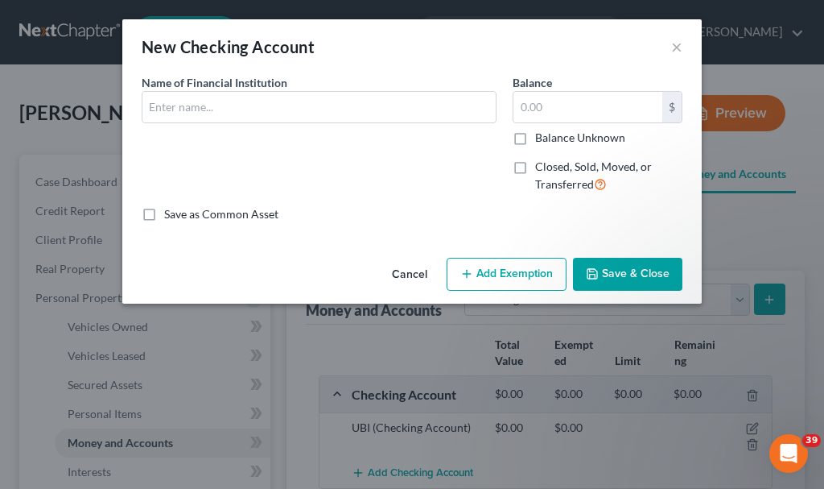
click at [535, 165] on label "Closed, Sold, Moved, or Transferred" at bounding box center [608, 176] width 147 height 35
click at [542, 165] on input "Closed, Sold, Moved, or Transferred" at bounding box center [547, 164] width 10 height 10
checkbox input "true"
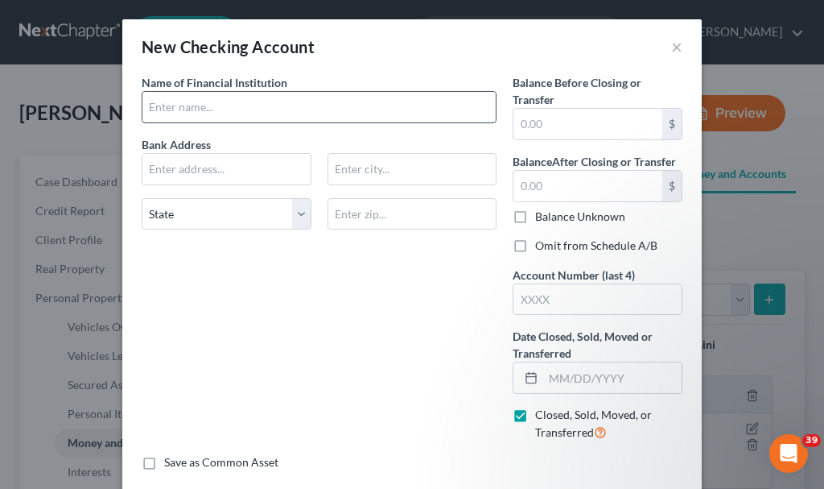
click at [299, 106] on input "text" at bounding box center [318, 107] width 353 height 31
type input "CSER"
click at [563, 118] on input "text" at bounding box center [588, 124] width 149 height 31
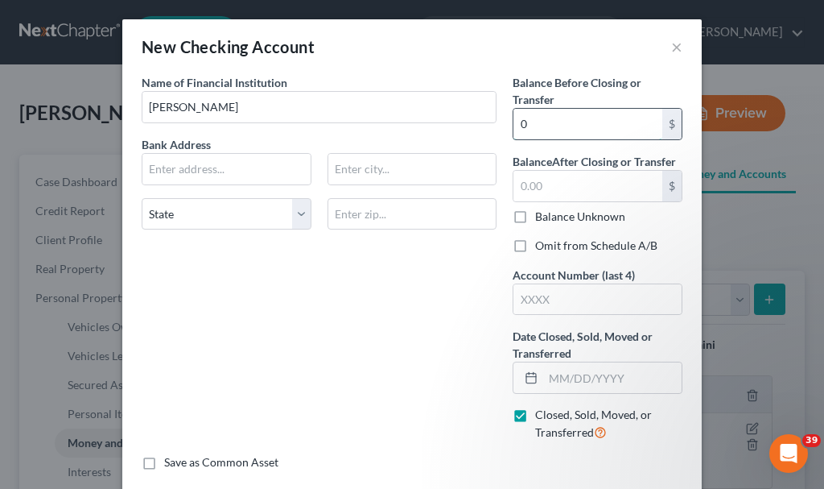
type input "0"
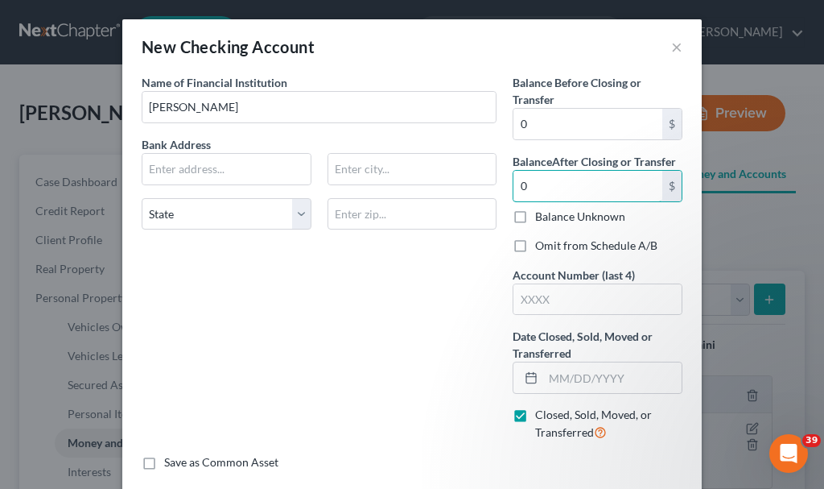
type input "0"
click at [535, 243] on label "Omit from Schedule A/B" at bounding box center [596, 245] width 122 height 16
click at [542, 243] on input "Omit from Schedule A/B" at bounding box center [547, 242] width 10 height 10
checkbox input "true"
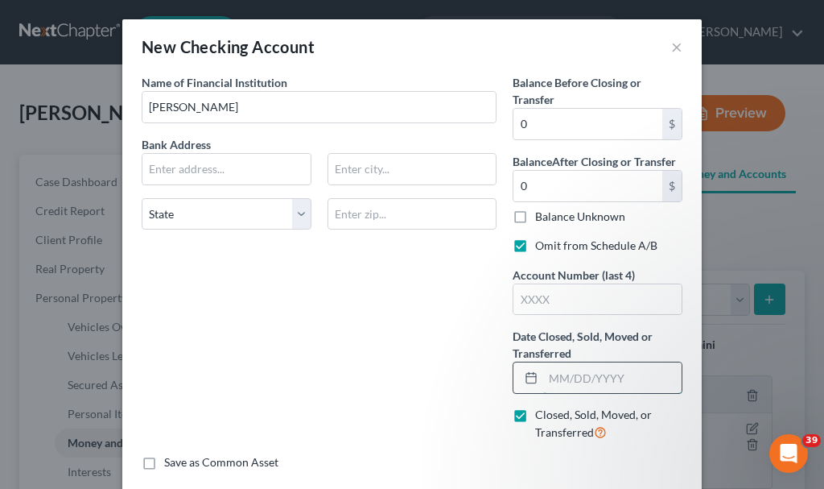
click at [587, 376] on input "text" at bounding box center [612, 377] width 138 height 31
type input "01/01/2025"
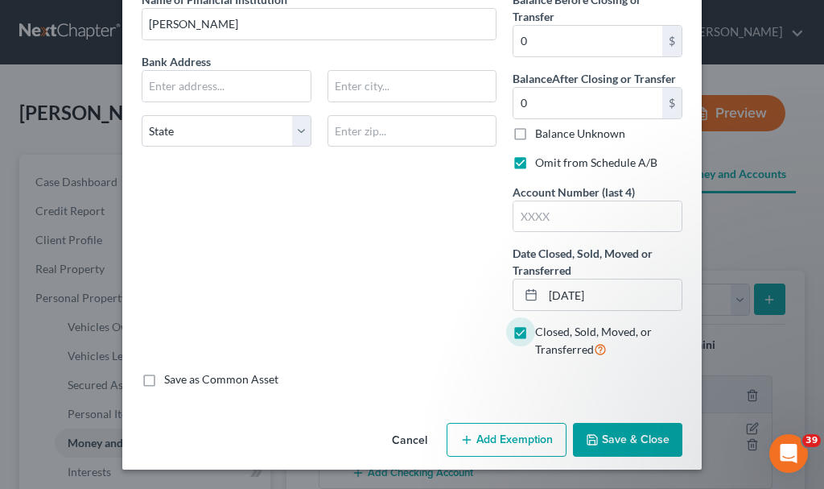
click at [616, 442] on button "Save & Close" at bounding box center [627, 440] width 109 height 34
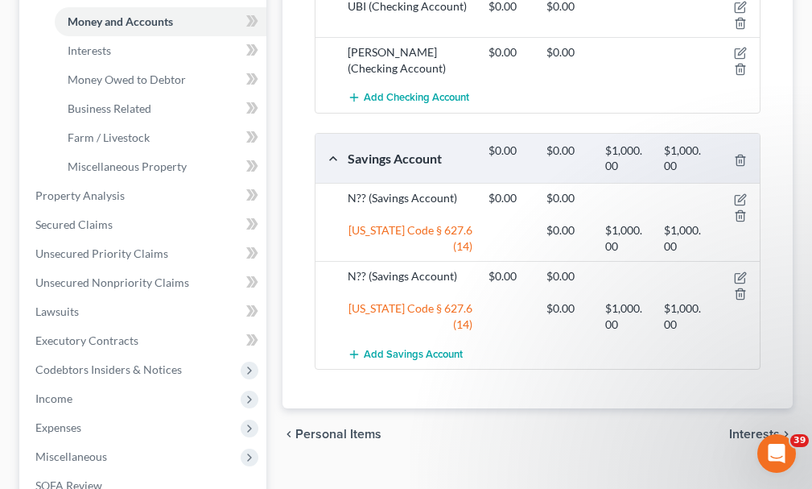
scroll to position [483, 0]
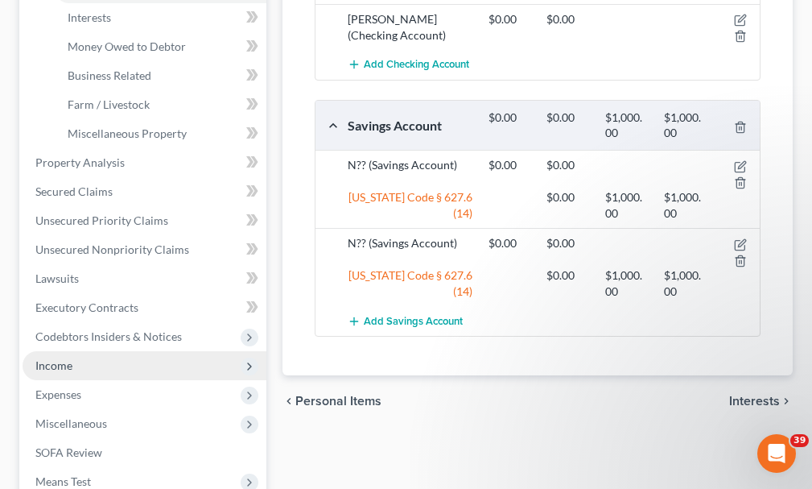
click at [56, 358] on span "Income" at bounding box center [53, 365] width 37 height 14
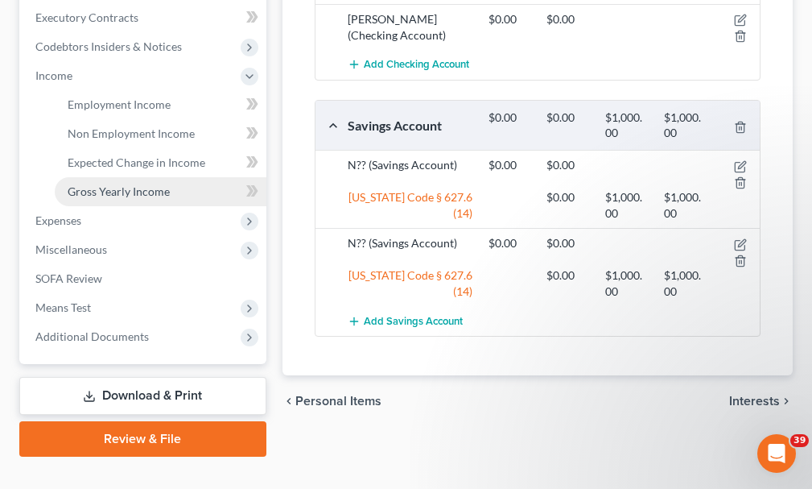
click at [128, 184] on span "Gross Yearly Income" at bounding box center [119, 191] width 102 height 14
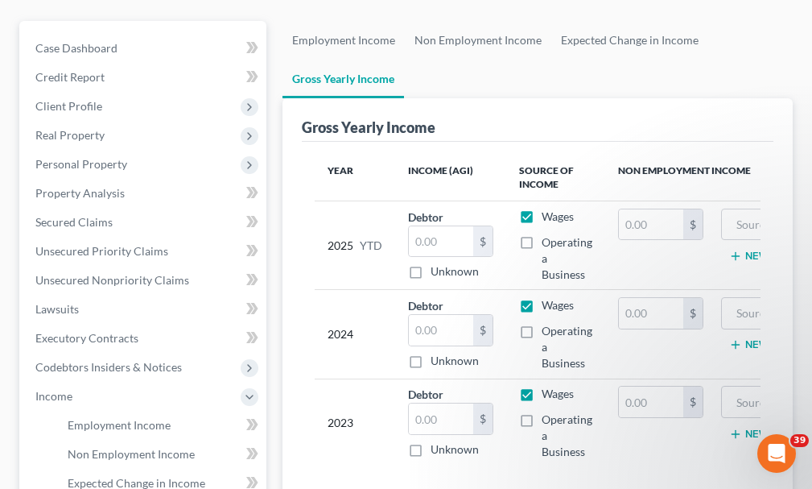
scroll to position [241, 0]
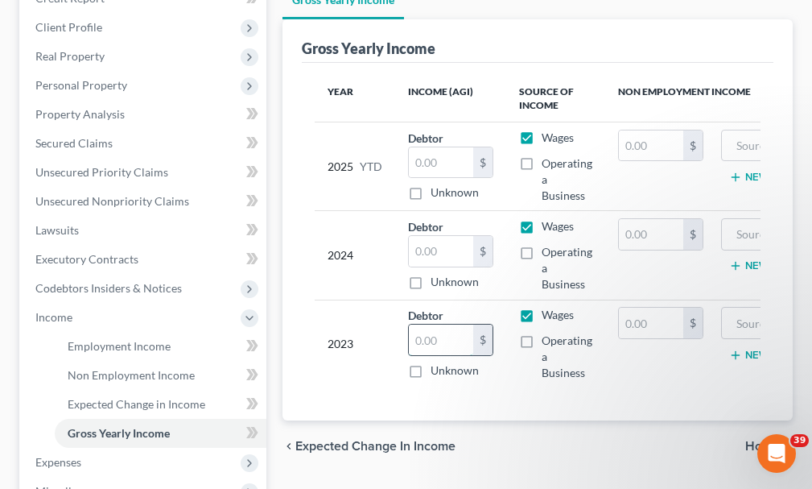
click at [437, 324] on input "text" at bounding box center [441, 339] width 64 height 31
type input "19,224"
click at [542, 307] on label "Wages" at bounding box center [558, 315] width 32 height 16
click at [548, 307] on input "Wages" at bounding box center [553, 312] width 10 height 10
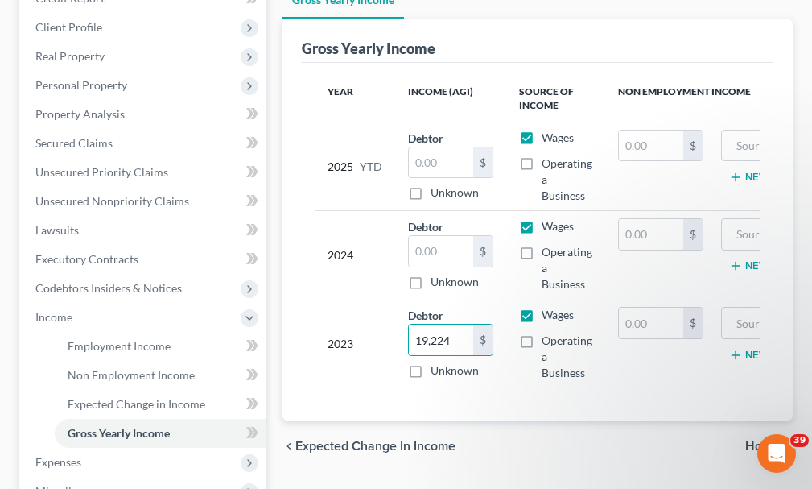
checkbox input "false"
click at [542, 332] on label "Operating a Business" at bounding box center [567, 356] width 51 height 48
click at [548, 332] on input "Operating a Business" at bounding box center [553, 337] width 10 height 10
checkbox input "true"
click at [443, 236] on input "text" at bounding box center [441, 251] width 64 height 31
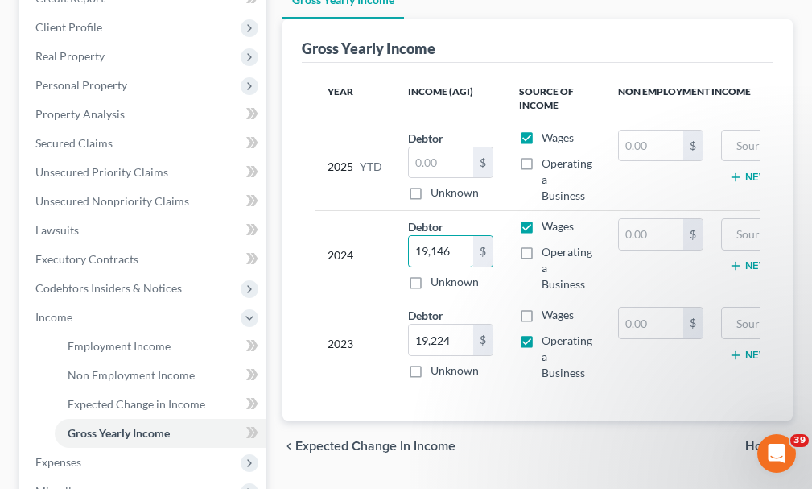
type input "19,146"
click at [542, 218] on label "Wages" at bounding box center [558, 226] width 32 height 16
click at [548, 218] on input "Wages" at bounding box center [553, 223] width 10 height 10
checkbox input "false"
click at [542, 244] on label "Operating a Business" at bounding box center [567, 268] width 51 height 48
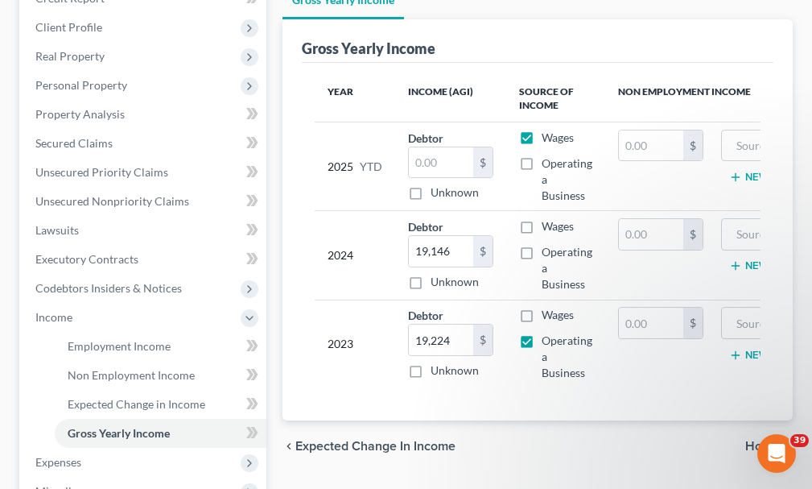
click at [548, 244] on input "Operating a Business" at bounding box center [553, 249] width 10 height 10
checkbox input "true"
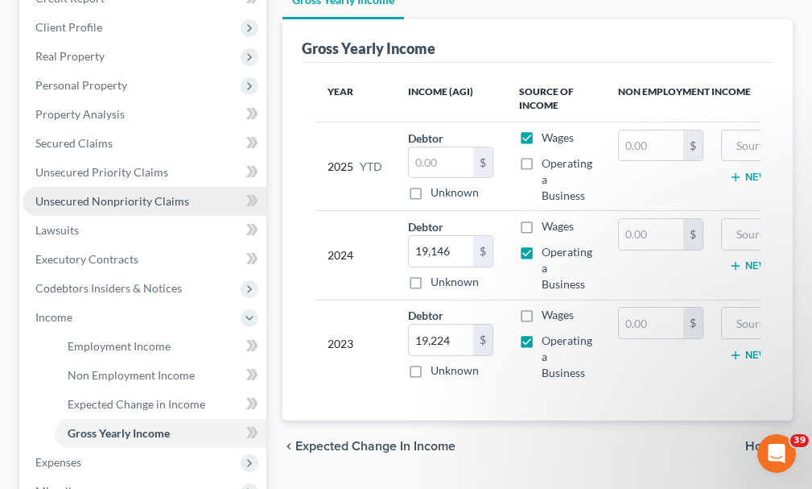
click at [110, 194] on span "Unsecured Nonpriority Claims" at bounding box center [112, 201] width 154 height 14
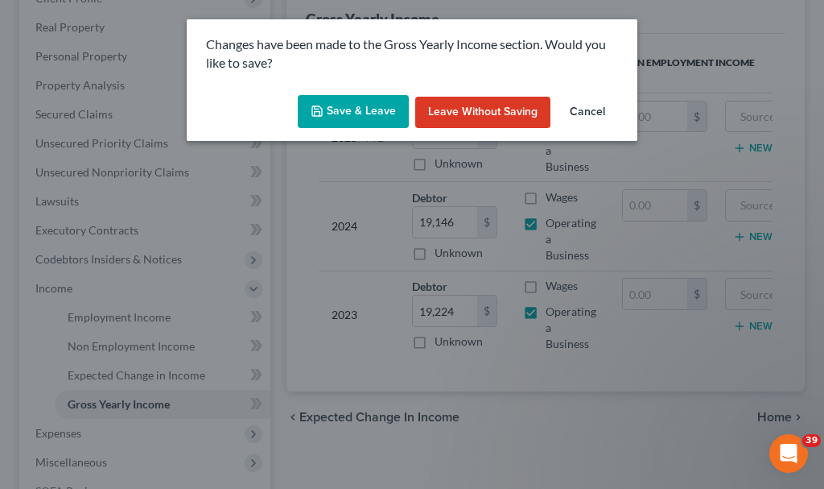
click at [346, 115] on button "Save & Leave" at bounding box center [353, 112] width 111 height 34
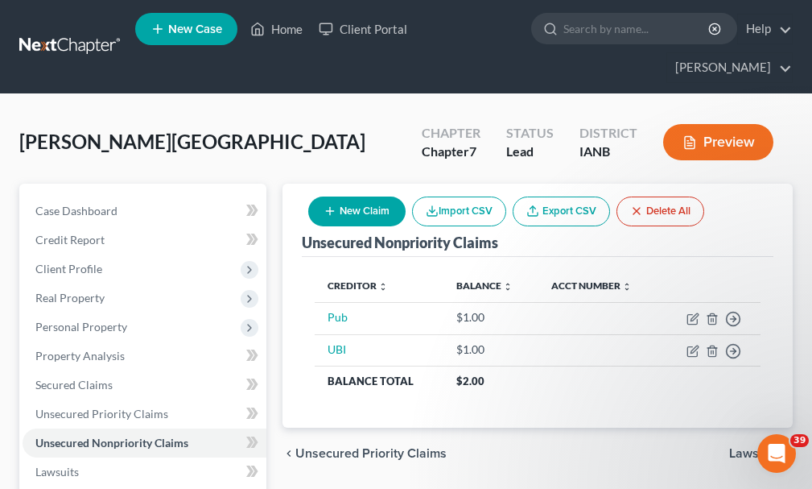
click at [358, 196] on button "New Claim" at bounding box center [356, 211] width 97 height 30
select select "0"
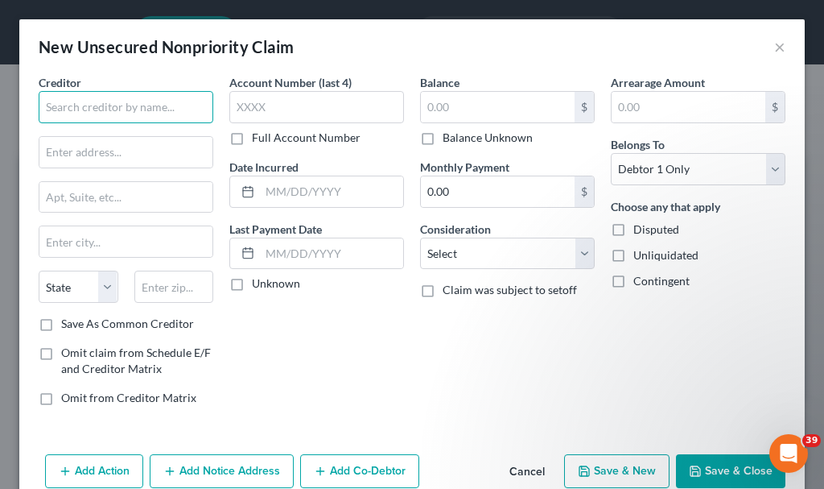
click at [121, 101] on input "text" at bounding box center [126, 107] width 175 height 32
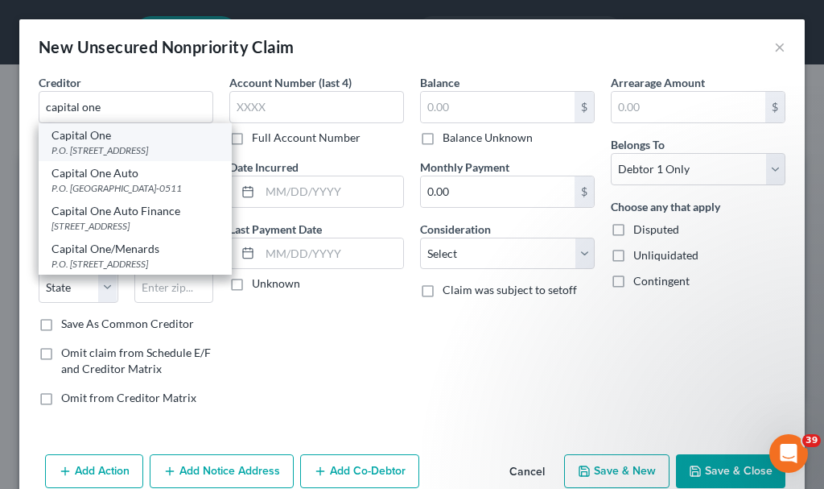
click at [91, 146] on div "P.O. Box 30285, Salt Lake City, UT 84130-0285" at bounding box center [135, 150] width 167 height 14
type input "Capital One"
type input "P.O. Box 30285"
type input "Salt Lake City"
select select "46"
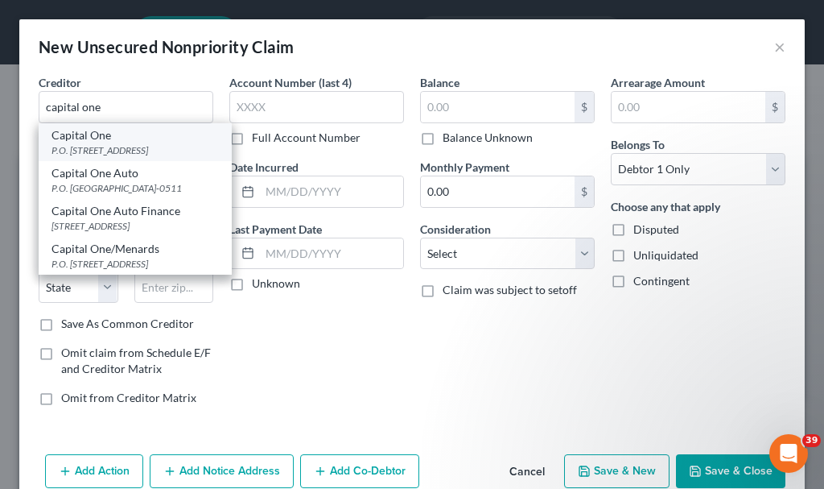
type input "84130-0285"
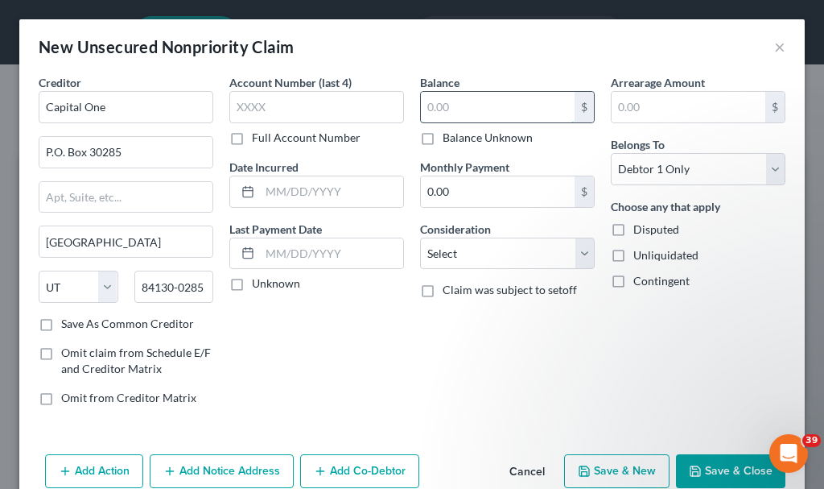
click at [482, 109] on input "text" at bounding box center [498, 107] width 154 height 31
type input "6,701.98"
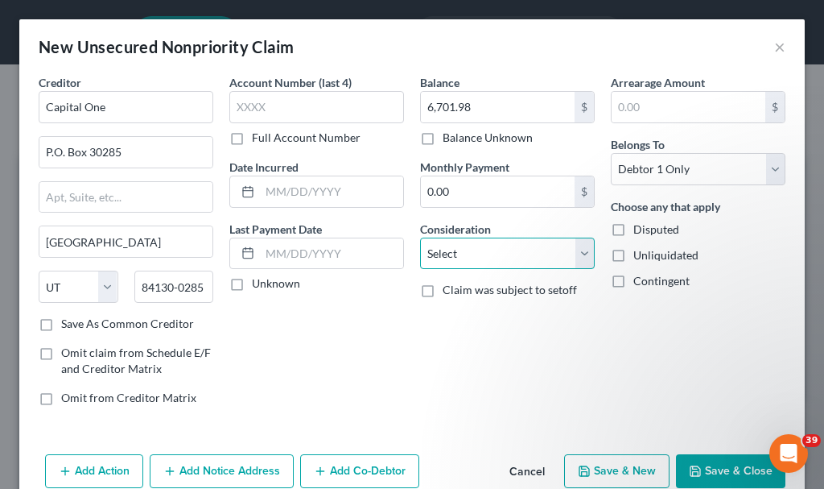
click at [478, 253] on select "Select Cable / Satellite Services Collection Agency Credit Card Debt Debt Couns…" at bounding box center [507, 253] width 175 height 32
select select "2"
click at [420, 237] on select "Select Cable / Satellite Services Collection Agency Credit Card Debt Debt Couns…" at bounding box center [507, 253] width 175 height 32
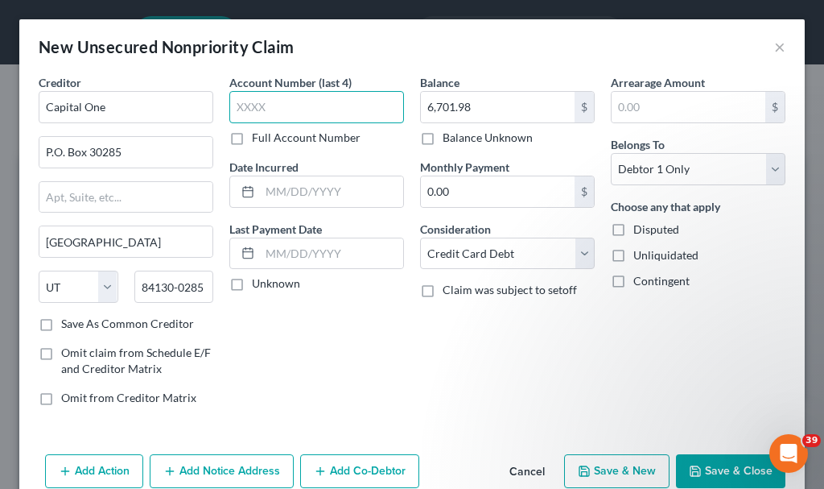
click at [288, 109] on input "text" at bounding box center [316, 107] width 175 height 32
type input "5663"
click at [231, 467] on button "Add Notice Address" at bounding box center [222, 471] width 144 height 34
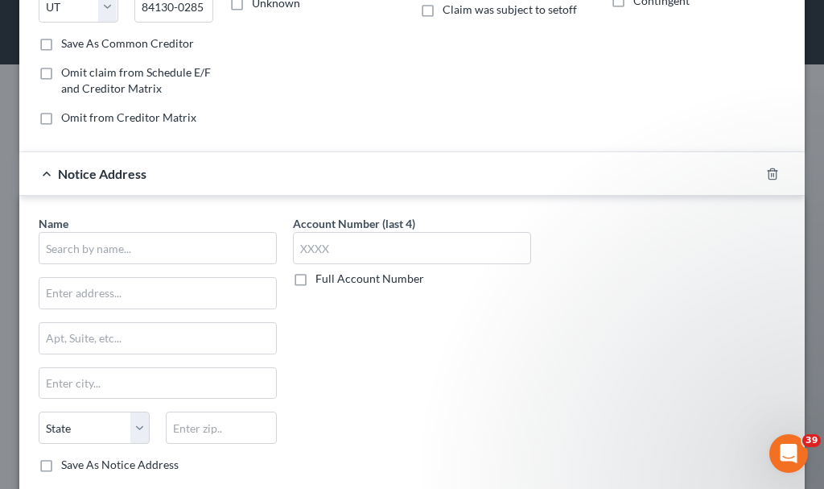
scroll to position [378, 0]
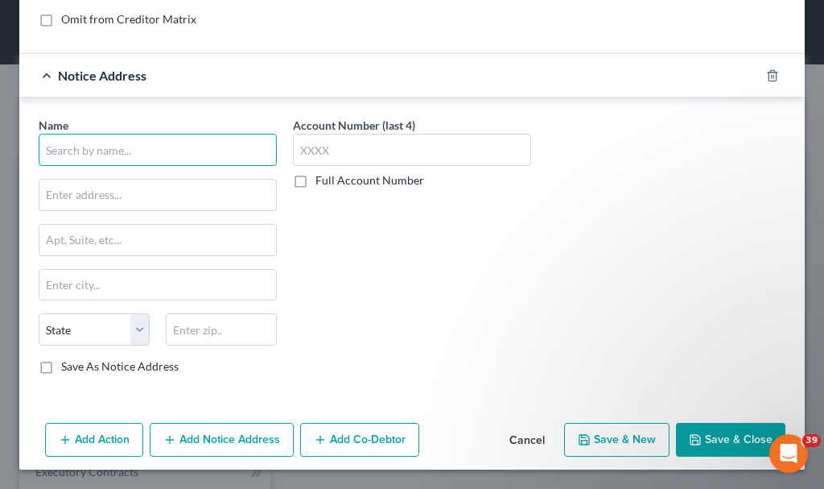
click at [196, 153] on input "text" at bounding box center [158, 150] width 238 height 32
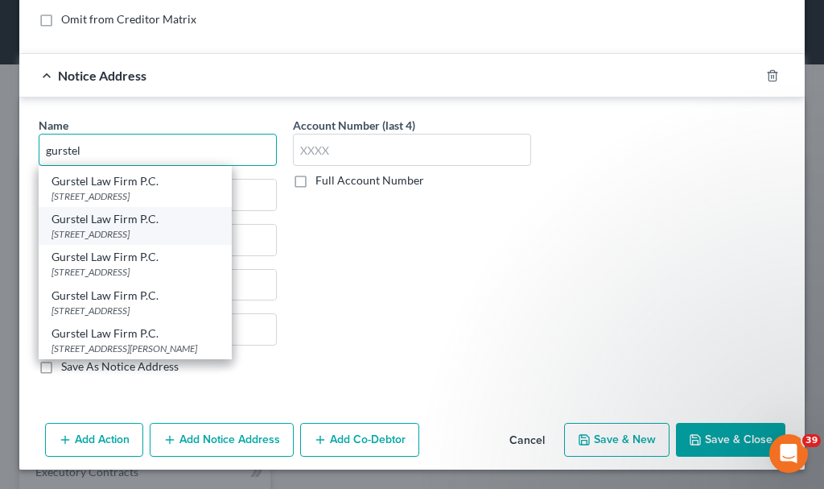
scroll to position [76, 0]
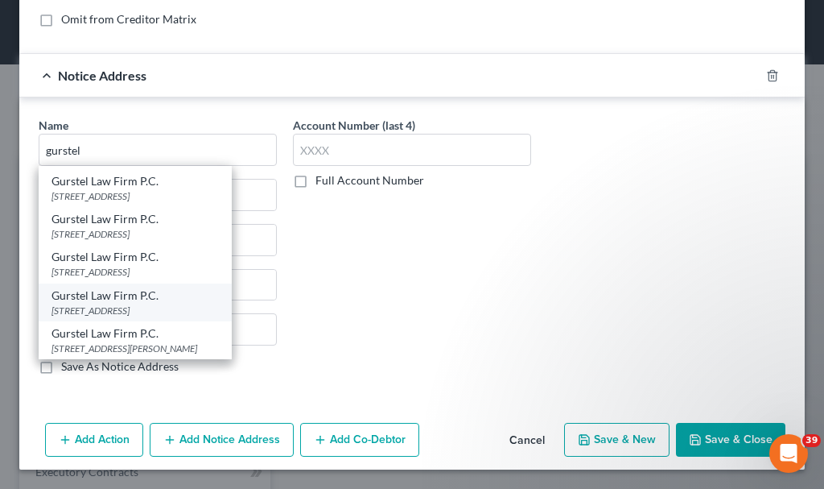
click at [134, 299] on div "Gurstel Law Firm P.C." at bounding box center [135, 295] width 167 height 16
type input "Gurstel Law Firm P.C."
type input "6681 Country Club Dr."
type input "Minneapolis"
select select "24"
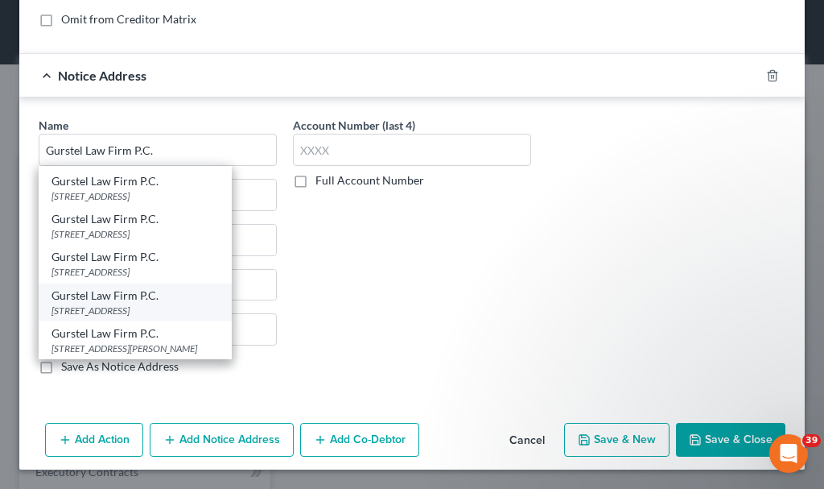
type input "55427"
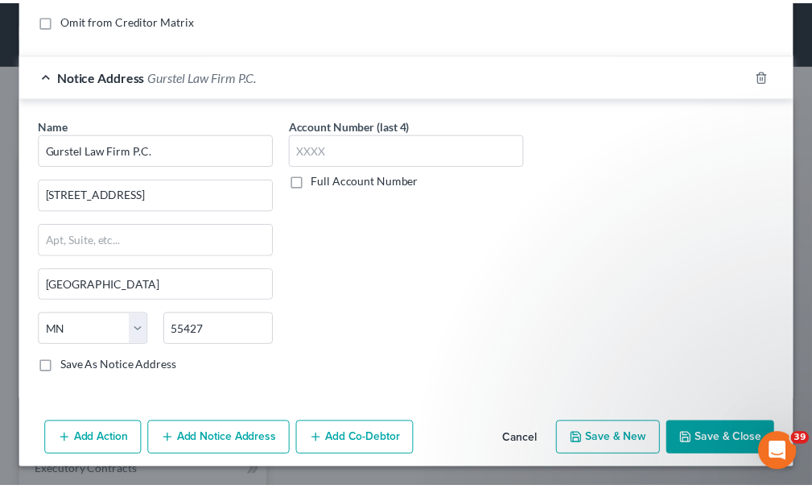
scroll to position [0, 0]
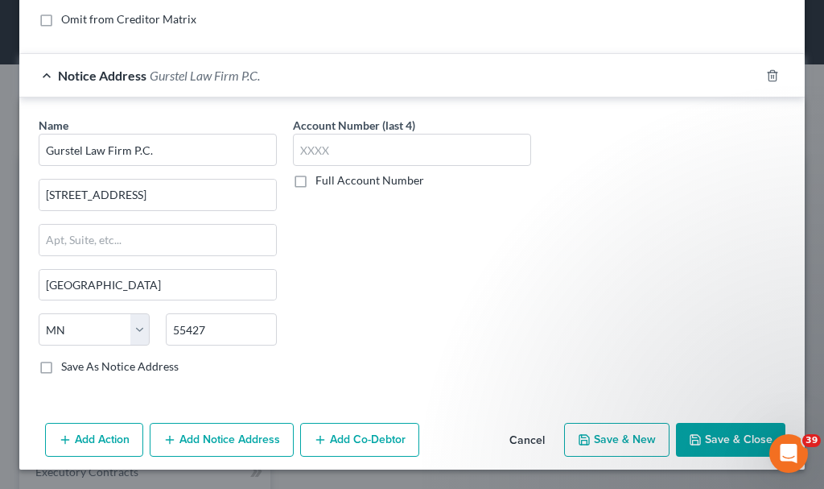
click at [700, 444] on button "Save & Close" at bounding box center [730, 440] width 109 height 34
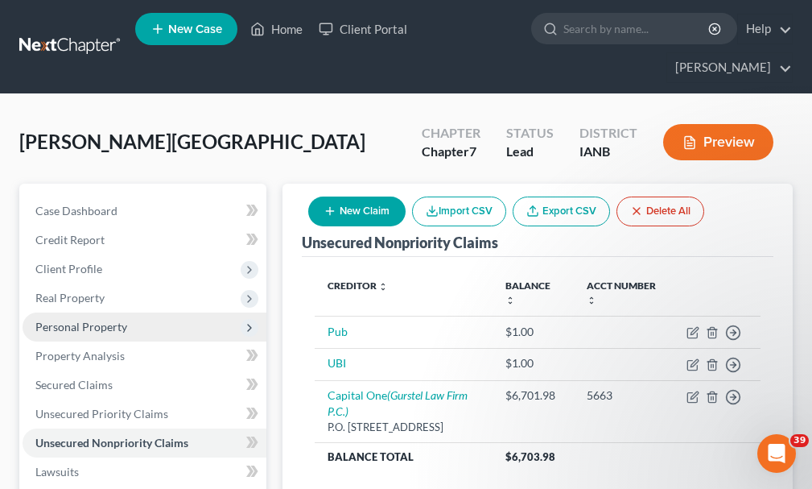
click at [101, 320] on span "Personal Property" at bounding box center [81, 327] width 92 height 14
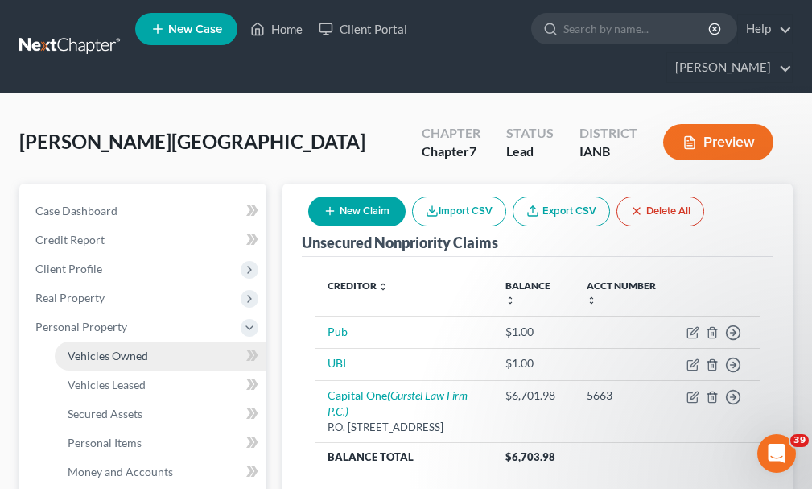
click at [115, 349] on span "Vehicles Owned" at bounding box center [108, 356] width 80 height 14
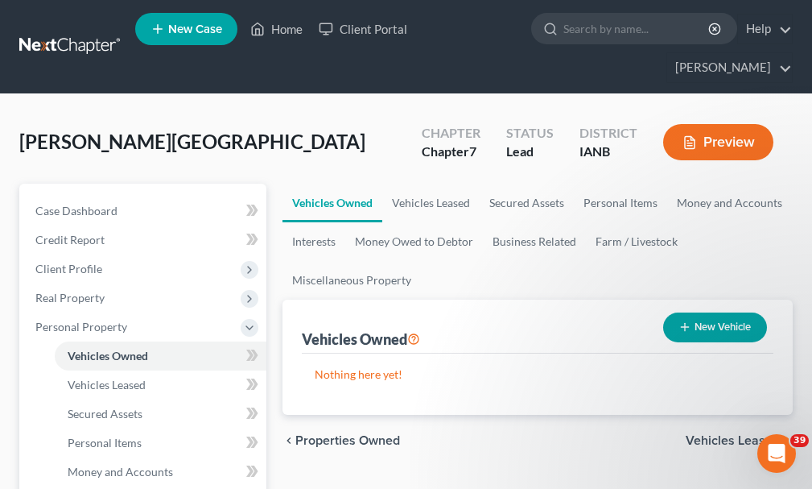
click at [729, 312] on button "New Vehicle" at bounding box center [715, 327] width 104 height 30
select select "0"
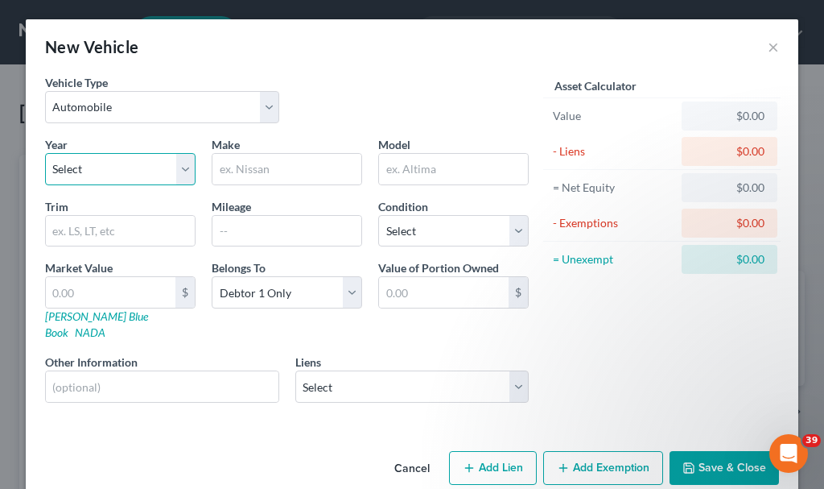
click at [97, 167] on select "Select 2026 2025 2024 2023 2022 2021 2020 2019 2018 2017 2016 2015 2014 2013 20…" at bounding box center [120, 169] width 151 height 32
select select "20"
click at [45, 153] on select "Select 2026 2025 2024 2023 2022 2021 2020 2019 2018 2017 2016 2015 2014 2013 20…" at bounding box center [120, 169] width 151 height 32
click at [243, 163] on input "text" at bounding box center [287, 169] width 149 height 31
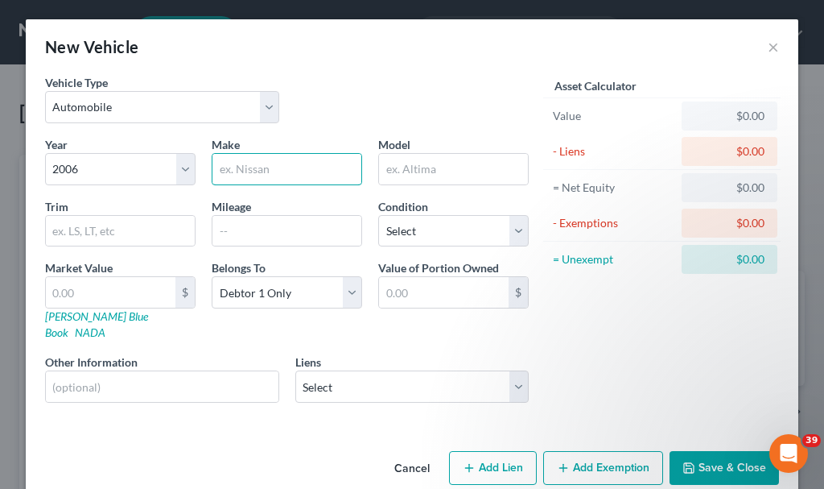
type input "Jeep"
click at [407, 165] on input "text" at bounding box center [453, 169] width 149 height 31
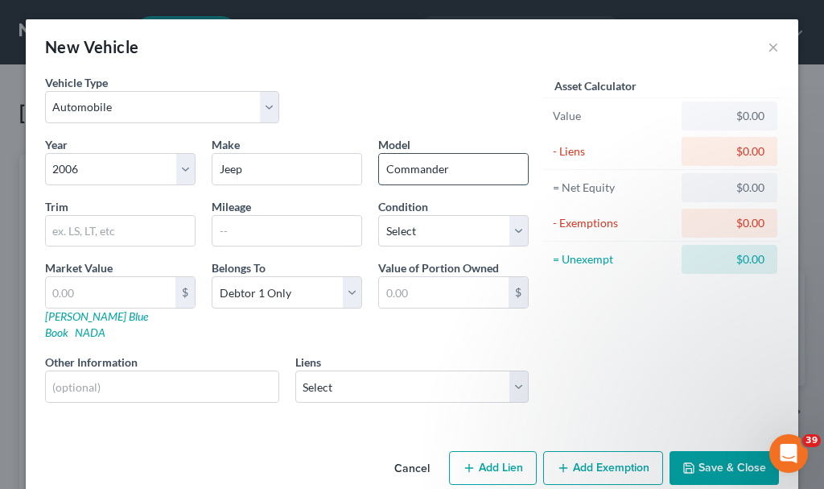
type input "Commander"
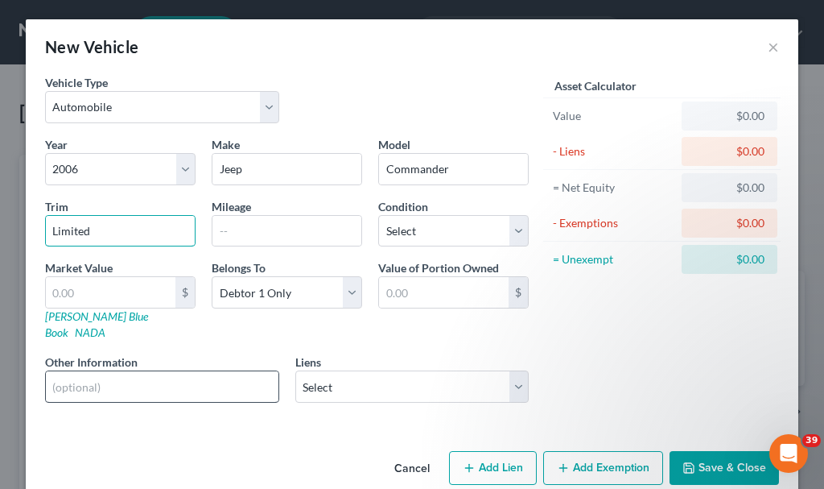
type input "Limited"
click at [169, 371] on input "text" at bounding box center [162, 386] width 233 height 31
type input "gray"
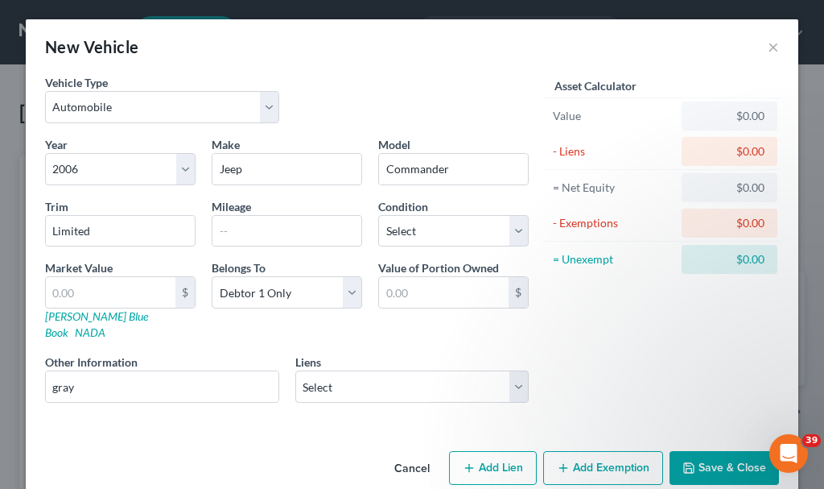
click at [703, 451] on button "Save & Close" at bounding box center [724, 468] width 109 height 34
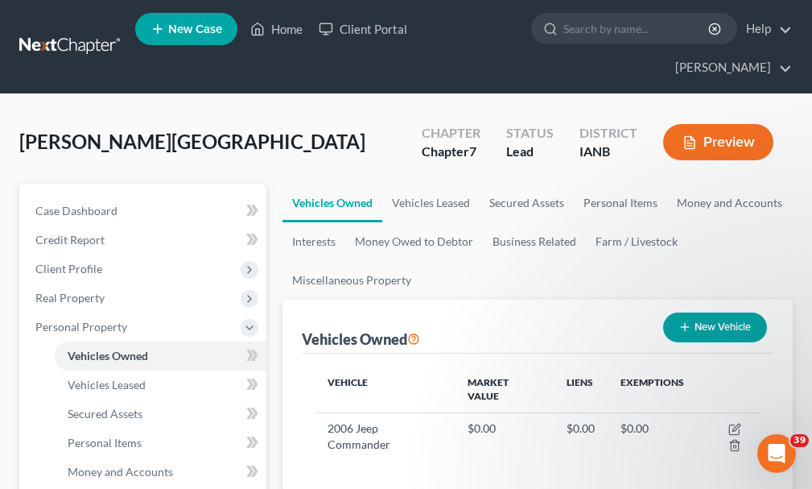
click at [723, 312] on button "New Vehicle" at bounding box center [715, 327] width 104 height 30
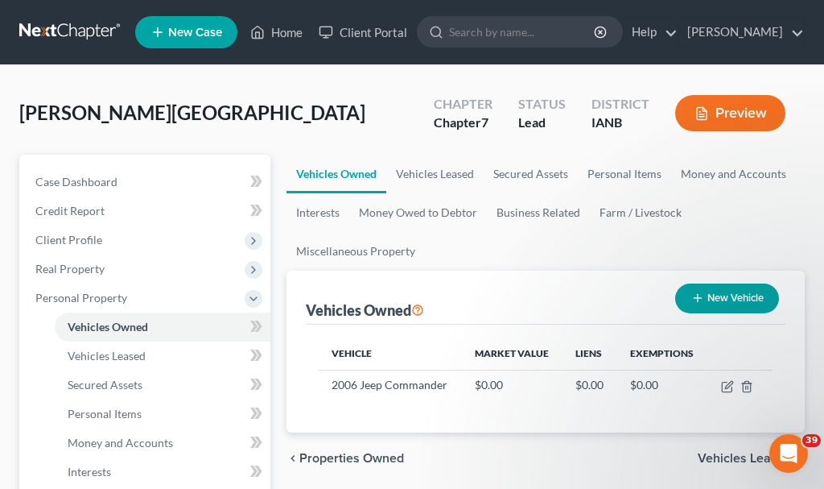
select select "0"
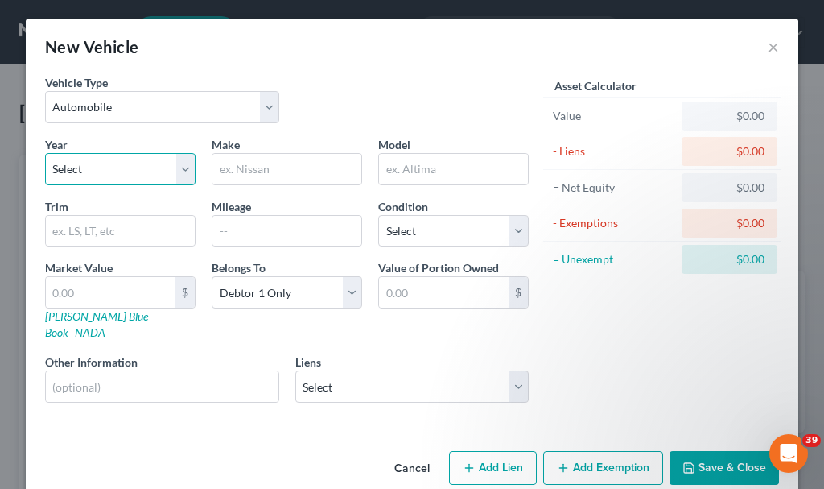
click at [102, 167] on select "Select 2026 2025 2024 2023 2022 2021 2020 2019 2018 2017 2016 2015 2014 2013 20…" at bounding box center [120, 169] width 151 height 32
select select "29"
click at [45, 153] on select "Select 2026 2025 2024 2023 2022 2021 2020 2019 2018 2017 2016 2015 2014 2013 20…" at bounding box center [120, 169] width 151 height 32
click at [254, 170] on input "text" at bounding box center [287, 169] width 149 height 31
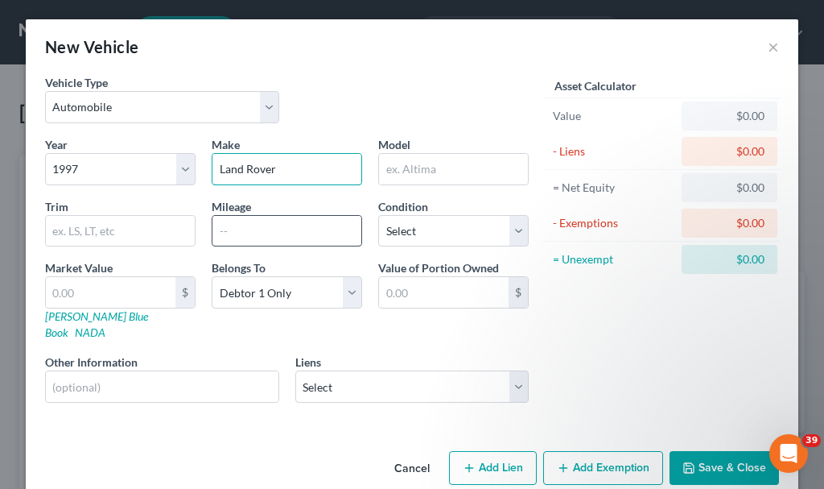
type input "Land Rover"
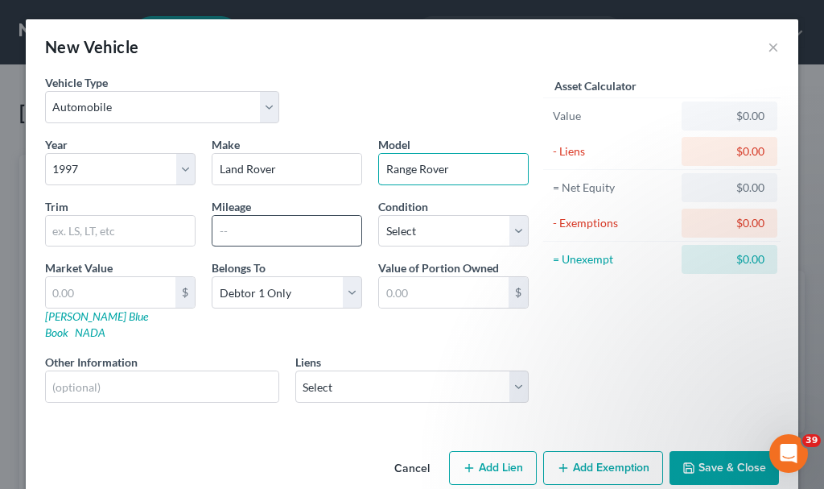
type input "Range Rover"
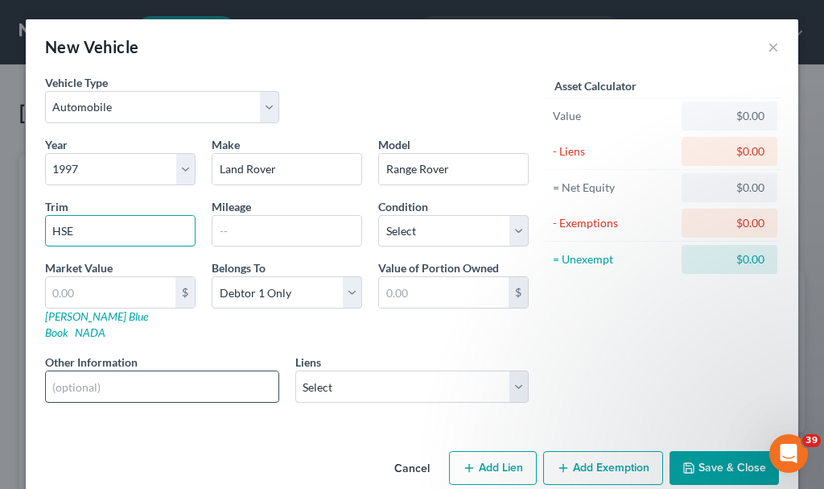
type input "HSE"
click at [103, 372] on input "text" at bounding box center [162, 386] width 233 height 31
type input "black"
click at [94, 292] on input "text" at bounding box center [111, 292] width 130 height 31
type input "1"
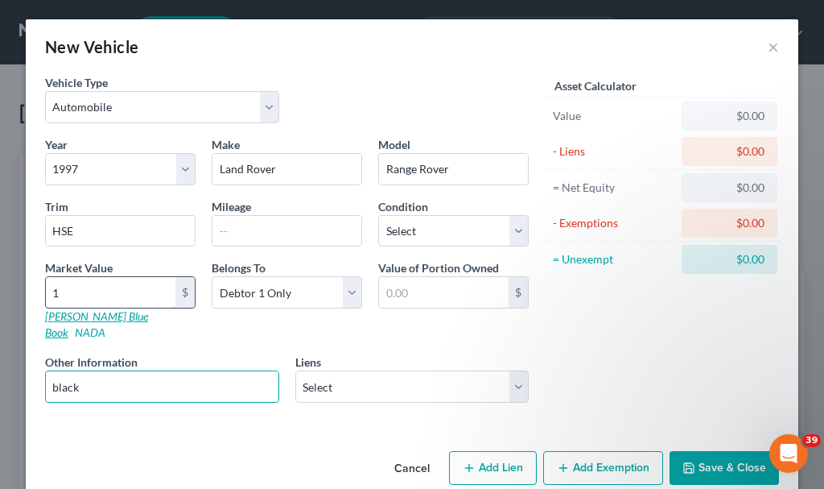
type input "1.00"
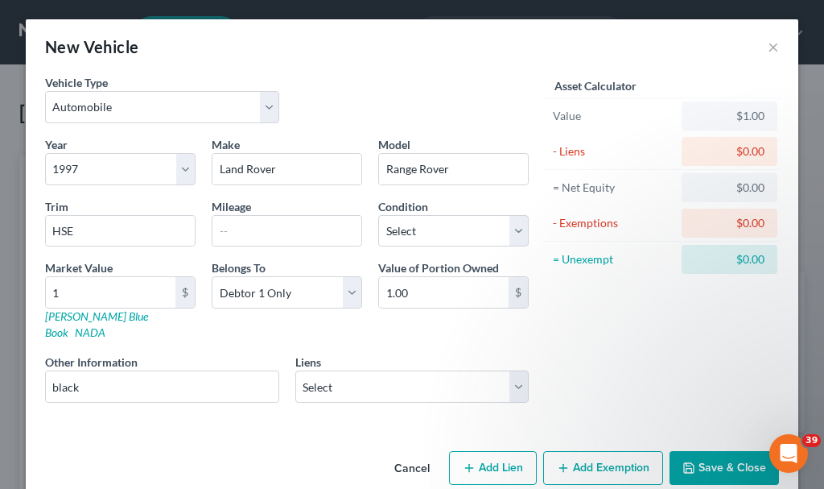
click at [728, 451] on button "Save & Close" at bounding box center [724, 468] width 109 height 34
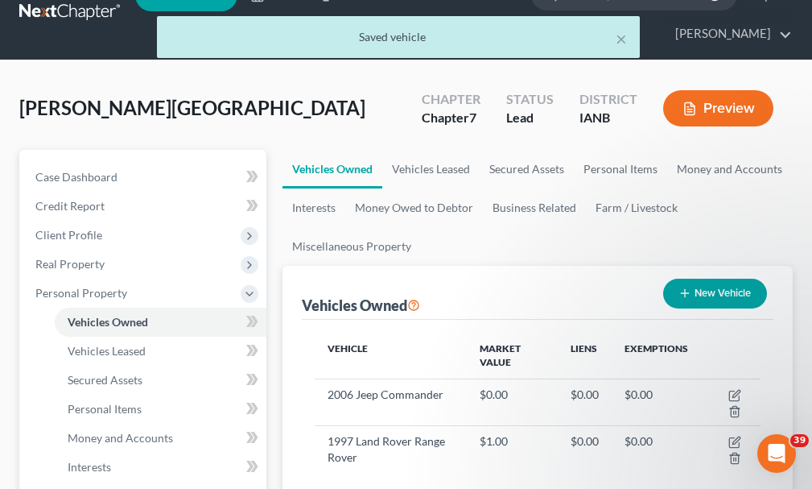
scroll to position [80, 0]
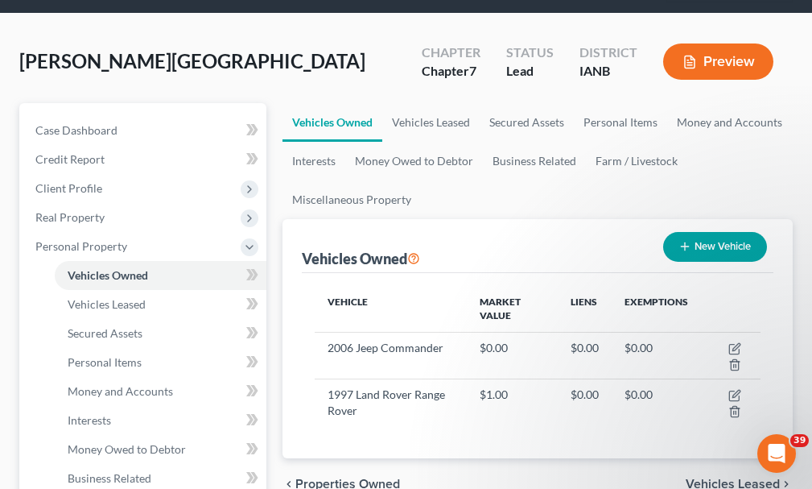
click at [725, 232] on button "New Vehicle" at bounding box center [715, 247] width 104 height 30
select select "0"
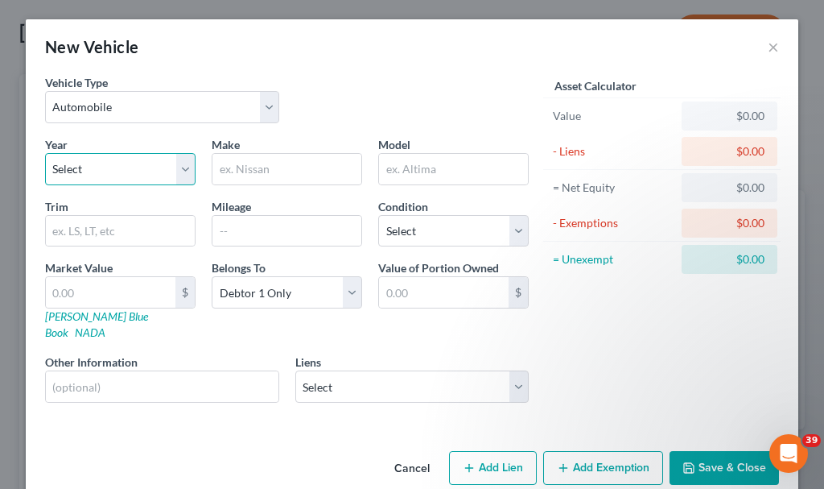
click at [90, 171] on select "Select 2026 2025 2024 2023 2022 2021 2020 2019 2018 2017 2016 2015 2014 2013 20…" at bounding box center [120, 169] width 151 height 32
select select "14"
click at [45, 153] on select "Select 2026 2025 2024 2023 2022 2021 2020 2019 2018 2017 2016 2015 2014 2013 20…" at bounding box center [120, 169] width 151 height 32
click at [266, 163] on input "text" at bounding box center [287, 169] width 149 height 31
type input "Chevy"
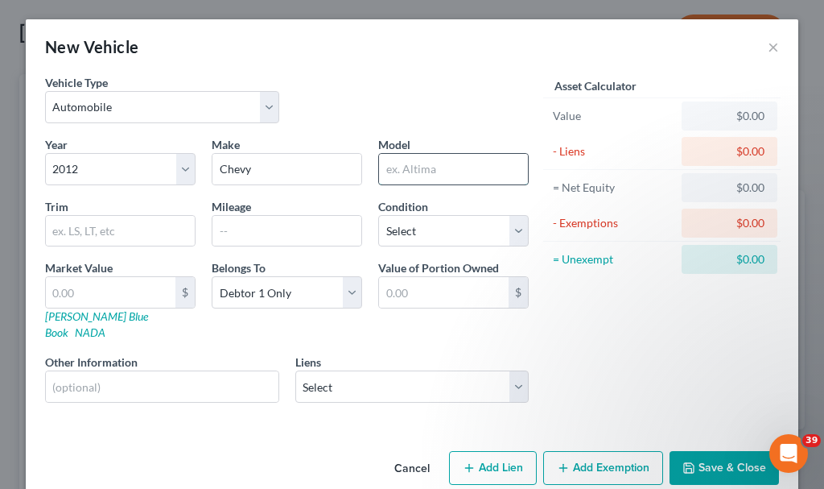
click at [396, 163] on input "text" at bounding box center [453, 169] width 149 height 31
type input "Silverado"
click at [138, 371] on input "text" at bounding box center [162, 386] width 233 height 31
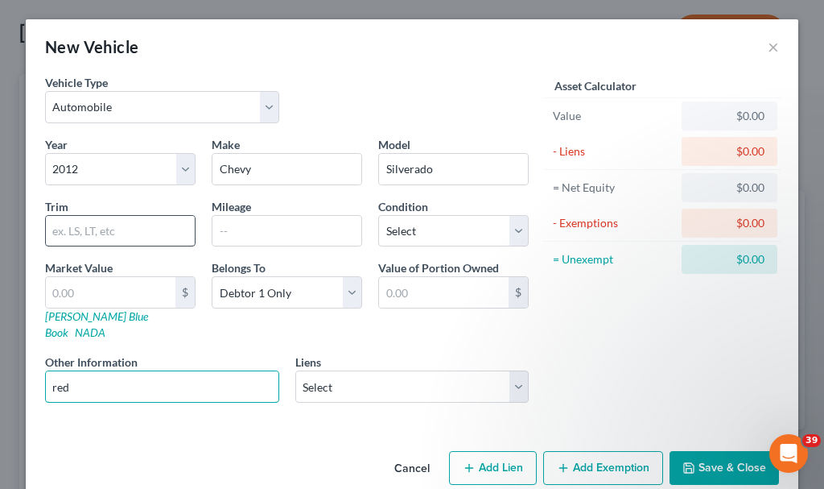
type input "red"
click at [64, 227] on input "text" at bounding box center [120, 231] width 149 height 31
type input "K1500 Lt"
click at [721, 451] on button "Save & Close" at bounding box center [724, 468] width 109 height 34
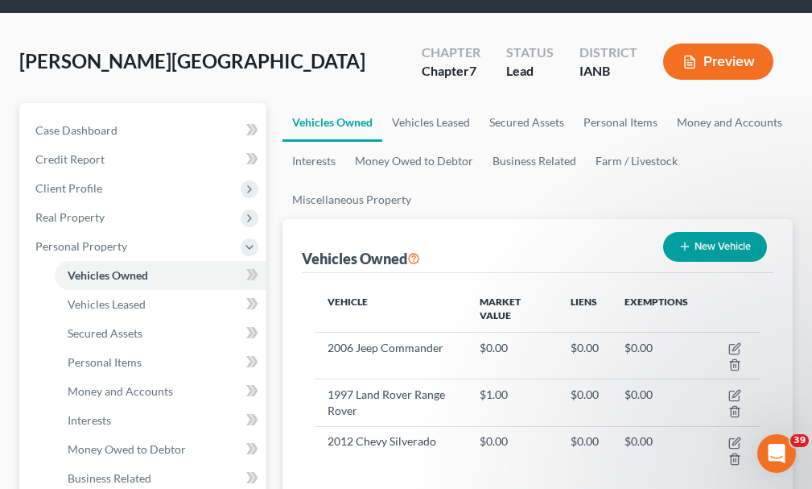
click at [710, 232] on button "New Vehicle" at bounding box center [715, 247] width 104 height 30
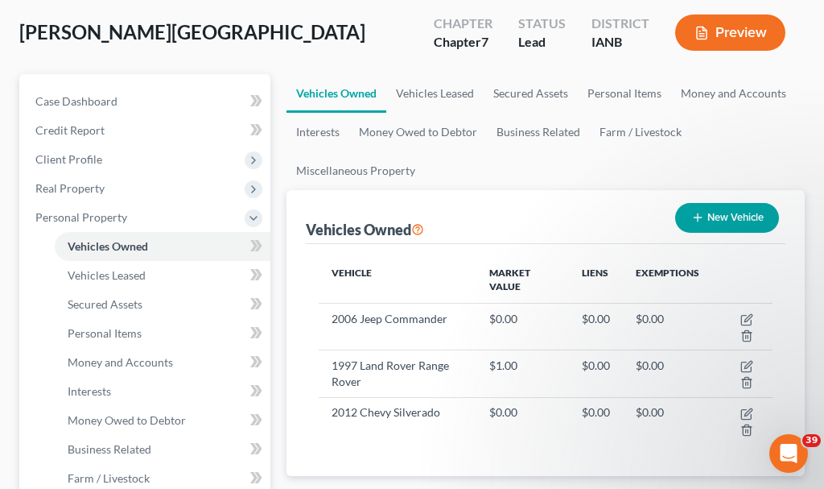
select select "0"
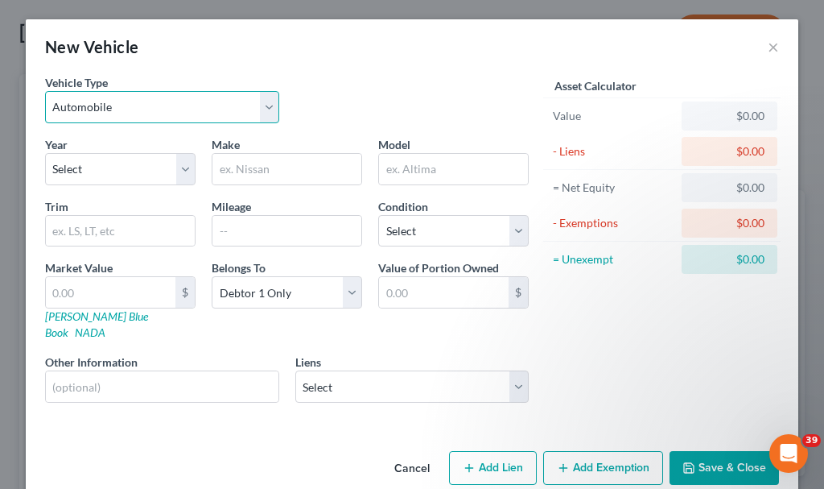
click at [113, 102] on select "Select Automobile Truck Trailer Watercraft Aircraft Motor Home Atv Other Vehicle" at bounding box center [162, 107] width 234 height 32
select select "7"
click at [45, 91] on select "Select Automobile Truck Trailer Watercraft Aircraft Motor Home Atv Other Vehicle" at bounding box center [162, 107] width 234 height 32
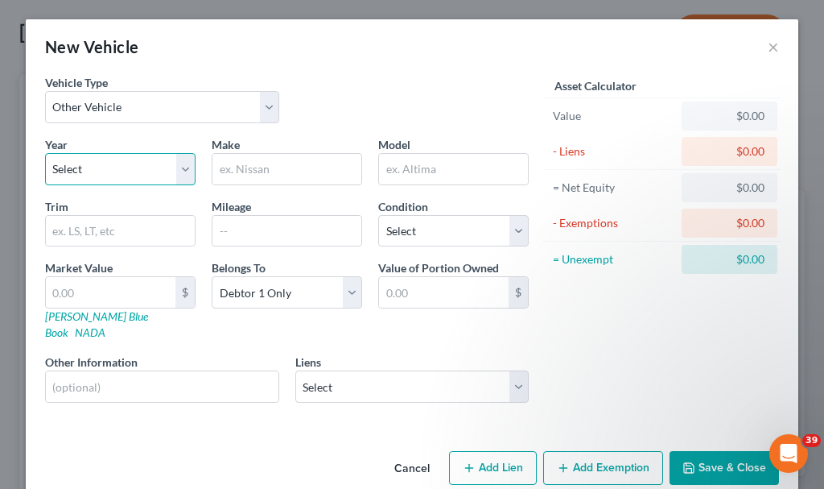
click at [107, 163] on select "Select 2026 2025 2024 2023 2022 2021 2020 2019 2018 2017 2016 2015 2014 2013 20…" at bounding box center [120, 169] width 151 height 32
select select "39"
click at [45, 153] on select "Select 2026 2025 2024 2023 2022 2021 2020 2019 2018 2017 2016 2015 2014 2013 20…" at bounding box center [120, 169] width 151 height 32
click at [253, 169] on input "text" at bounding box center [287, 169] width 149 height 31
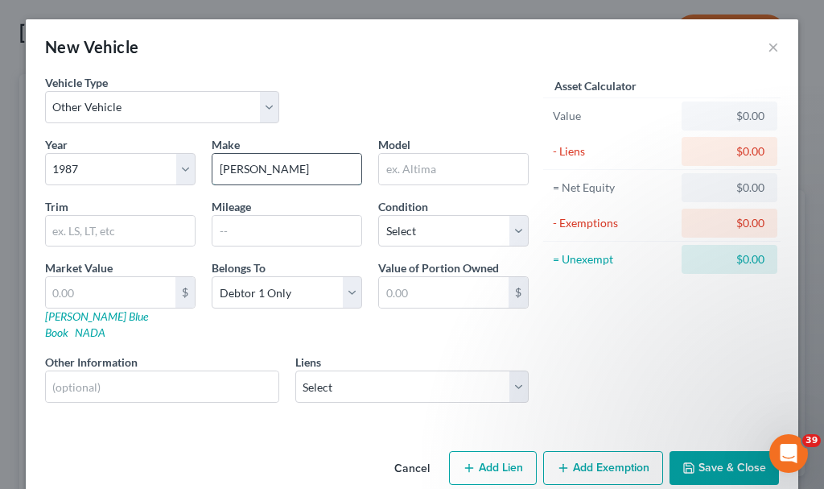
type input "Jayco"
click at [405, 165] on input "text" at bounding box center [453, 169] width 149 height 31
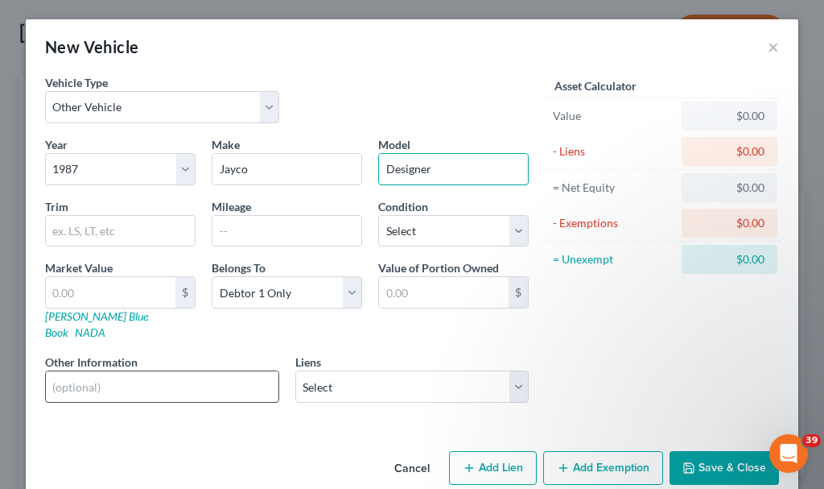
type input "Designer"
click at [188, 378] on input "text" at bounding box center [162, 386] width 233 height 31
type input "white"
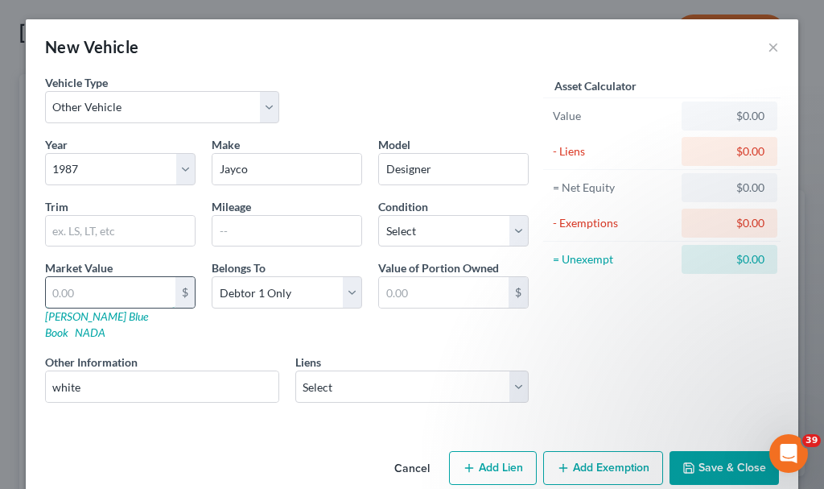
click at [64, 289] on input "text" at bounding box center [111, 292] width 130 height 31
type input "1"
type input "1.00"
type input "1"
click at [694, 451] on button "Save & Close" at bounding box center [724, 468] width 109 height 34
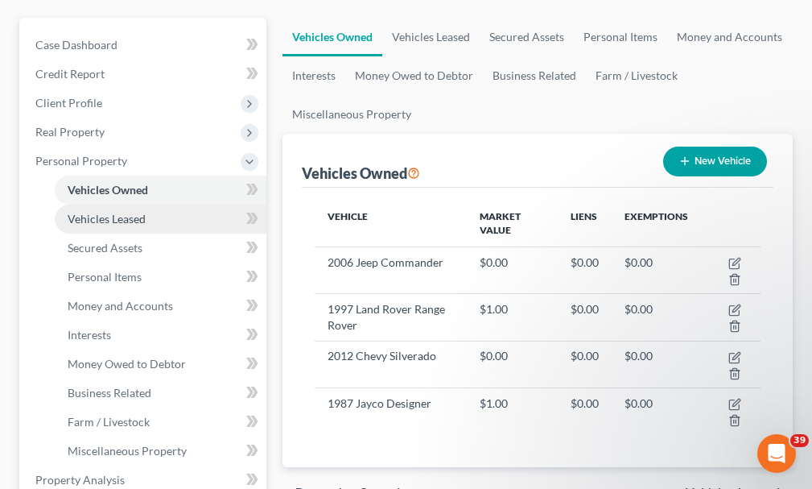
scroll to position [322, 0]
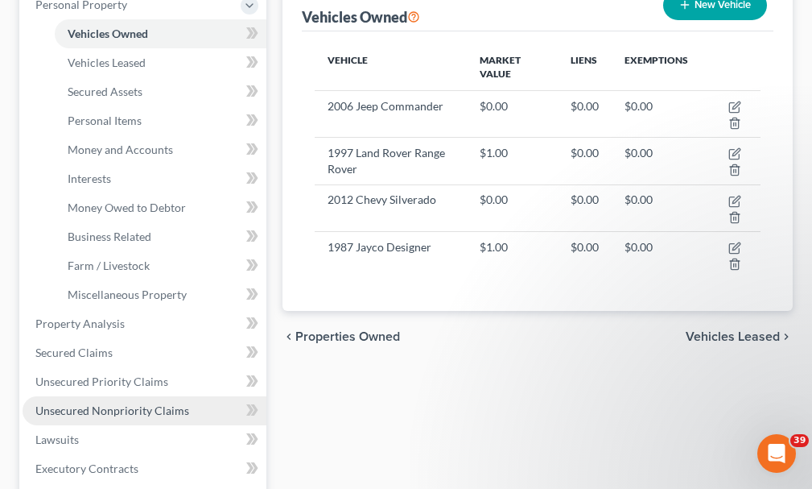
click at [134, 403] on span "Unsecured Nonpriority Claims" at bounding box center [112, 410] width 154 height 14
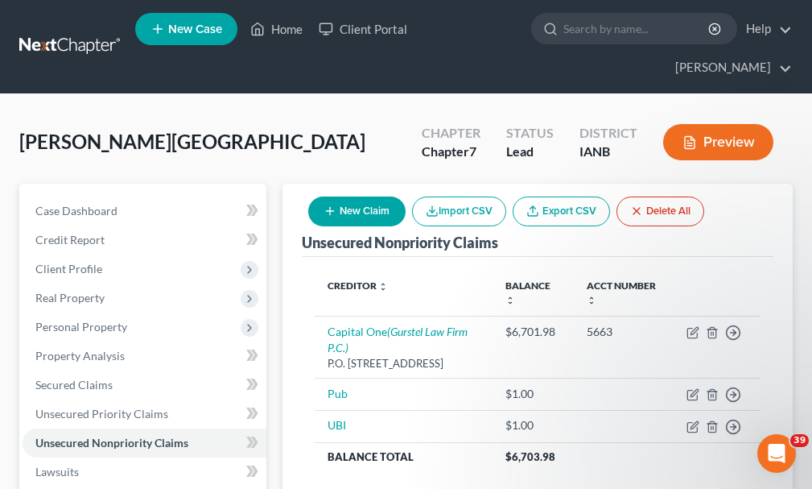
click at [358, 196] on button "New Claim" at bounding box center [356, 211] width 97 height 30
select select "0"
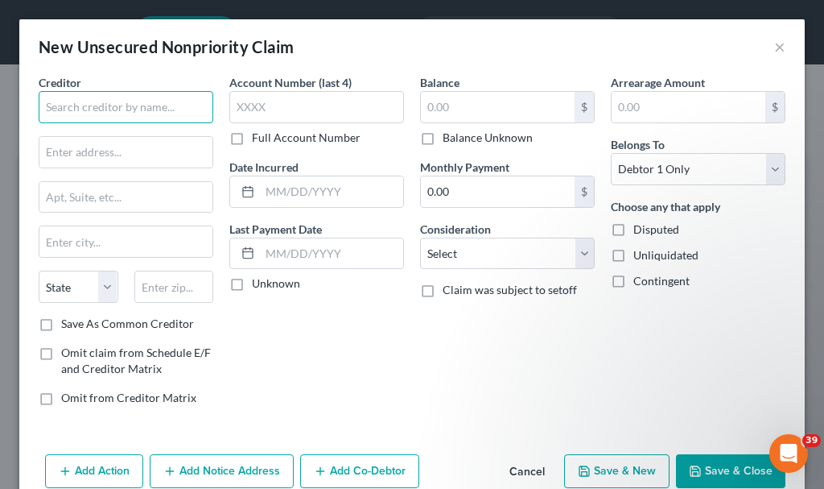
click at [128, 110] on input "text" at bounding box center [126, 107] width 175 height 32
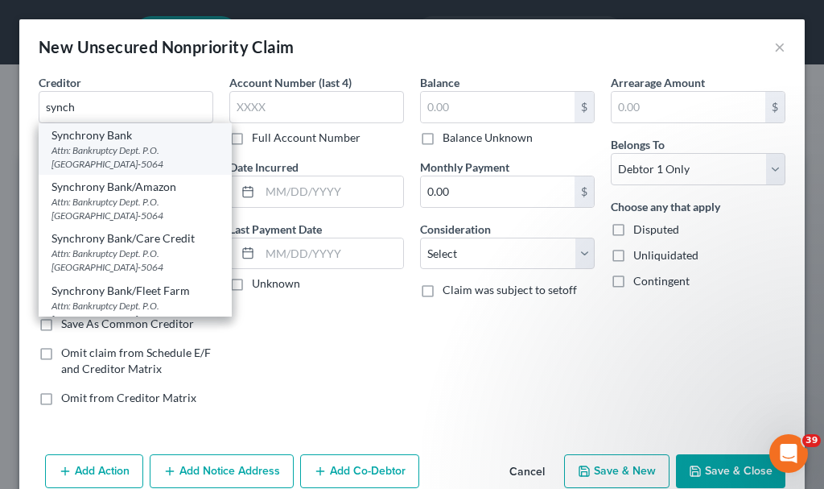
click at [106, 146] on div "Attn: Bankruptcy Dept. P.O. Box 965064, Orlando, FL 32896-5064" at bounding box center [135, 156] width 167 height 27
type input "Synchrony Bank"
type input "Attn: Bankruptcy Dept."
type input "P.O. Box 965064"
type input "Orlando"
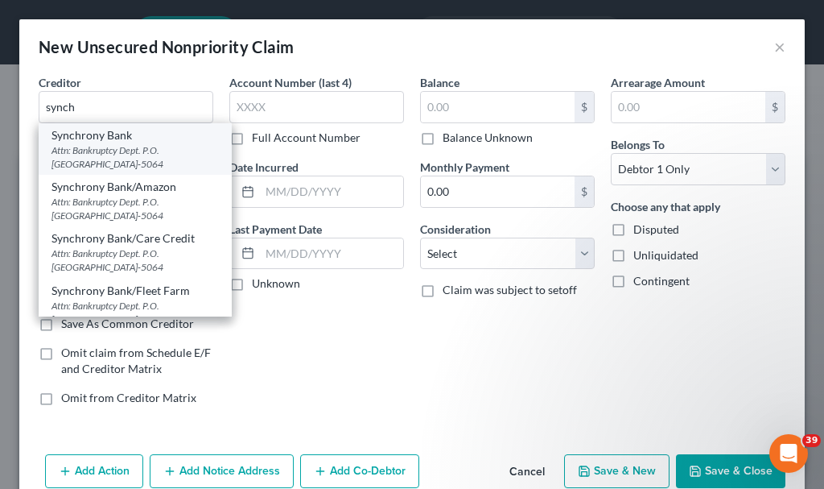
select select "9"
type input "32896-5064"
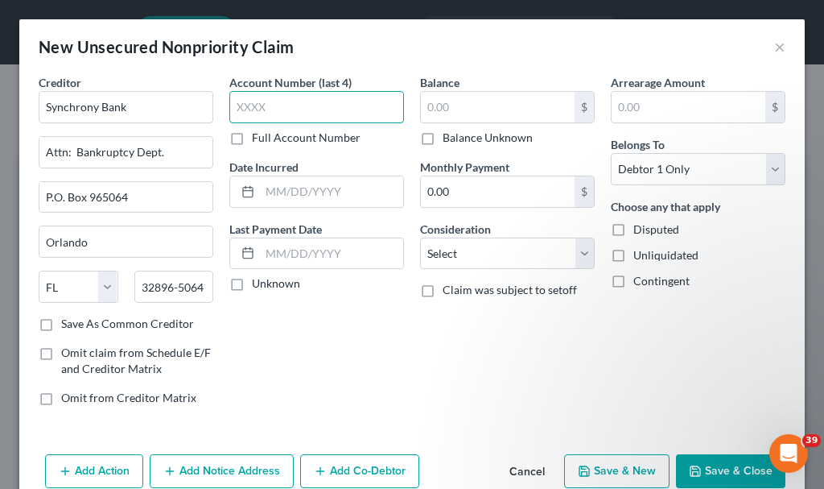
click at [294, 104] on input "text" at bounding box center [316, 107] width 175 height 32
type input "3307"
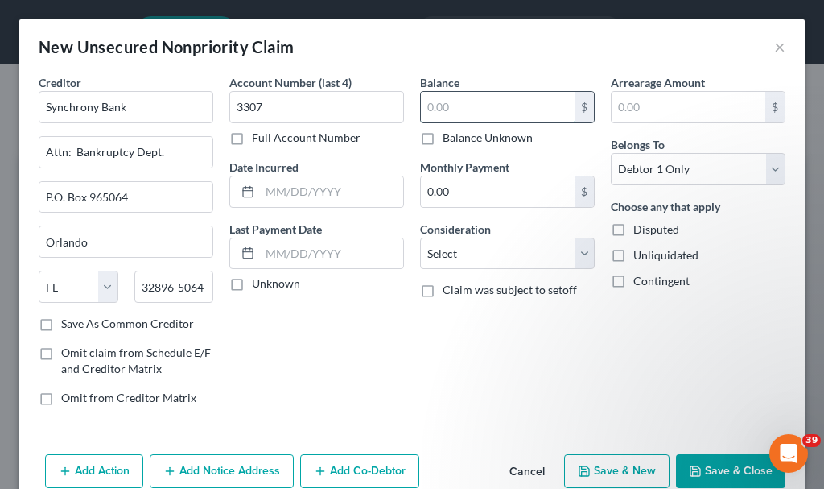
click at [454, 102] on input "text" at bounding box center [498, 107] width 154 height 31
type input "6,010.72"
click at [460, 250] on select "Select Cable / Satellite Services Collection Agency Credit Card Debt Debt Couns…" at bounding box center [507, 253] width 175 height 32
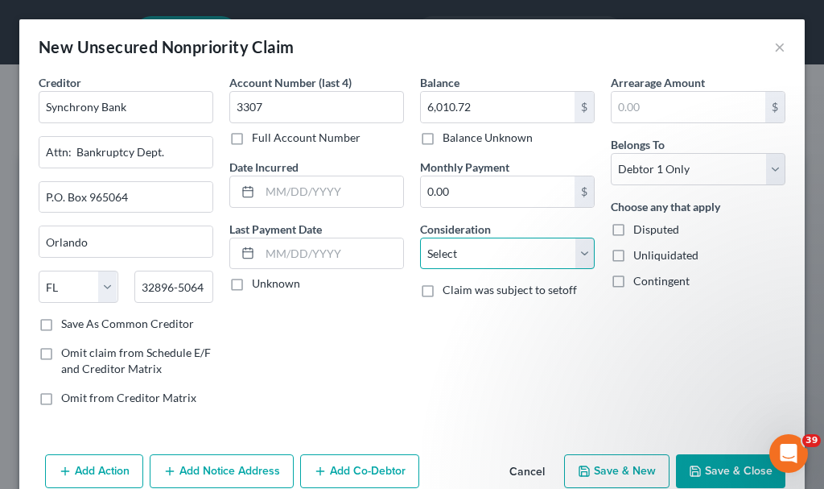
select select "2"
click at [420, 237] on select "Select Cable / Satellite Services Collection Agency Credit Card Debt Debt Couns…" at bounding box center [507, 253] width 175 height 32
click at [247, 456] on button "Add Notice Address" at bounding box center [222, 471] width 144 height 34
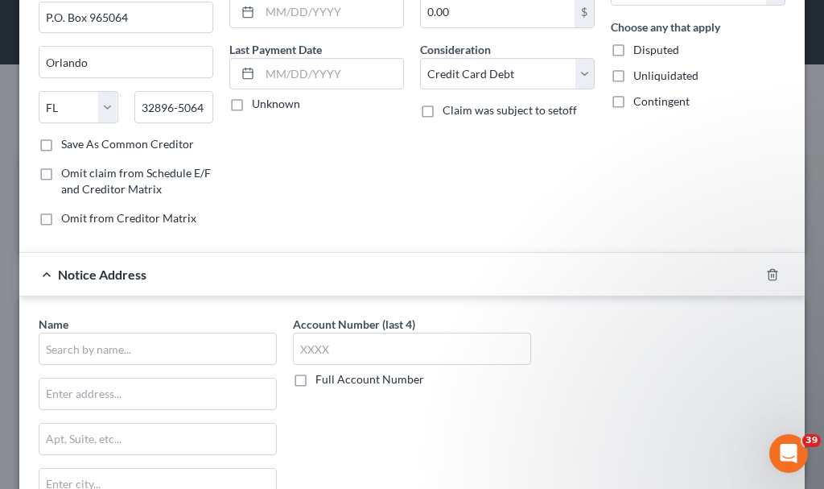
scroll to position [322, 0]
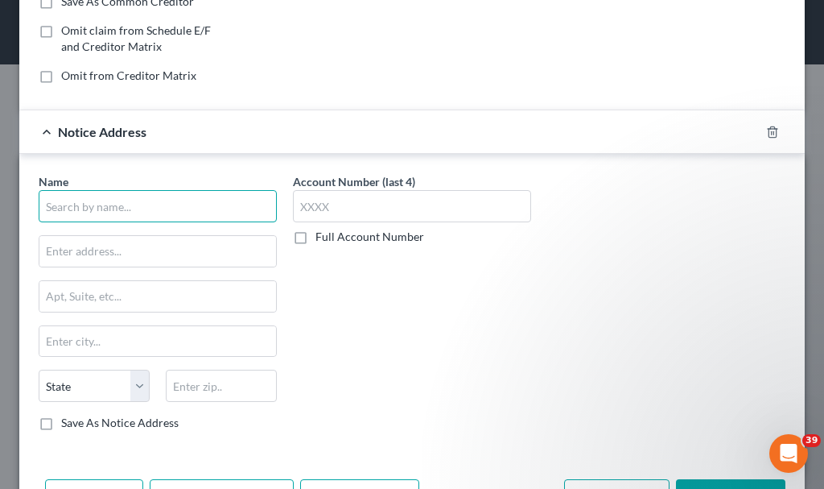
click at [177, 208] on input "text" at bounding box center [158, 206] width 238 height 32
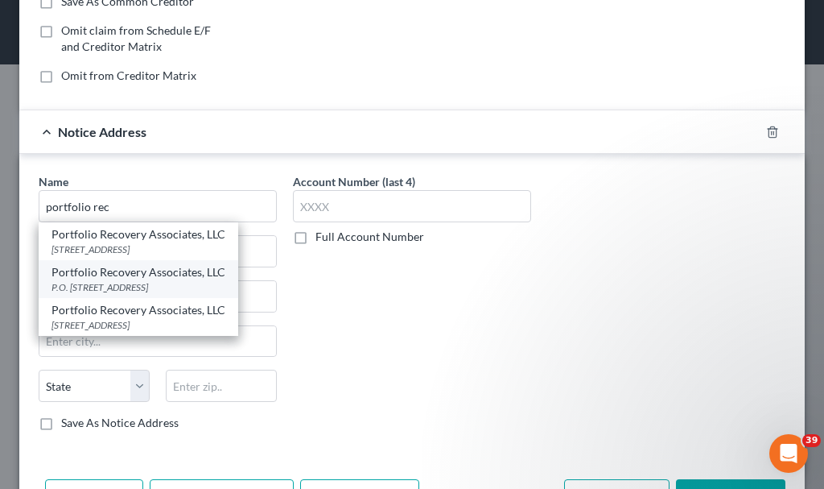
click at [129, 284] on div "P.O. Box 12914, Norfolk, VA 23541" at bounding box center [139, 287] width 174 height 14
type input "Portfolio Recovery Associates, LLC"
type input "P.O. Box 12914"
type input "Norfolk"
select select "48"
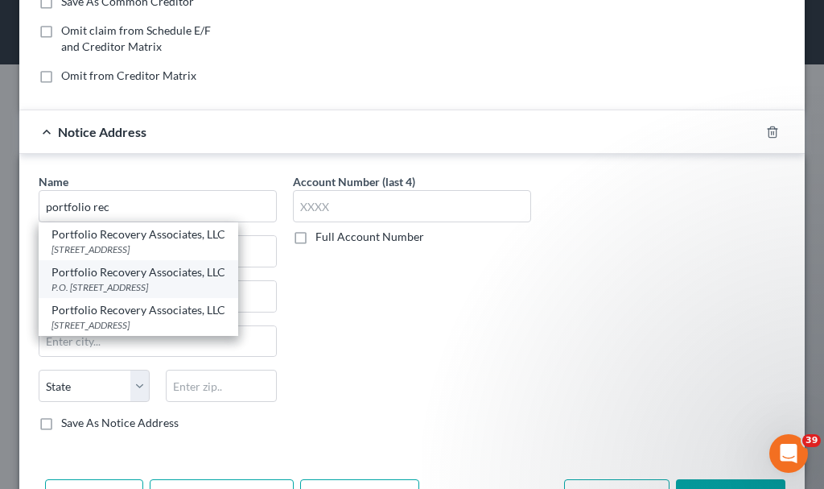
type input "23541"
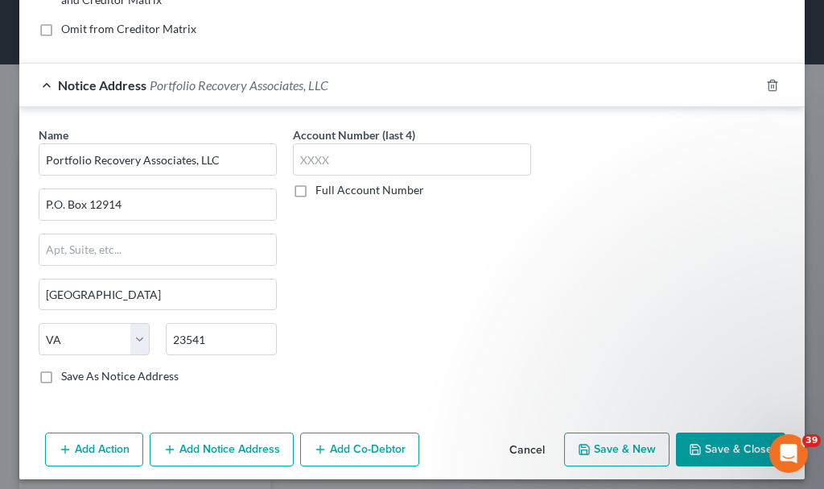
scroll to position [378, 0]
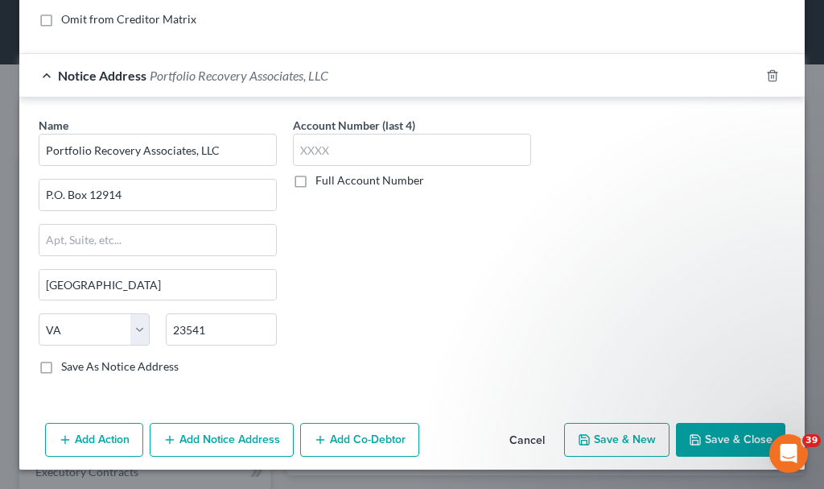
click at [707, 435] on button "Save & Close" at bounding box center [730, 440] width 109 height 34
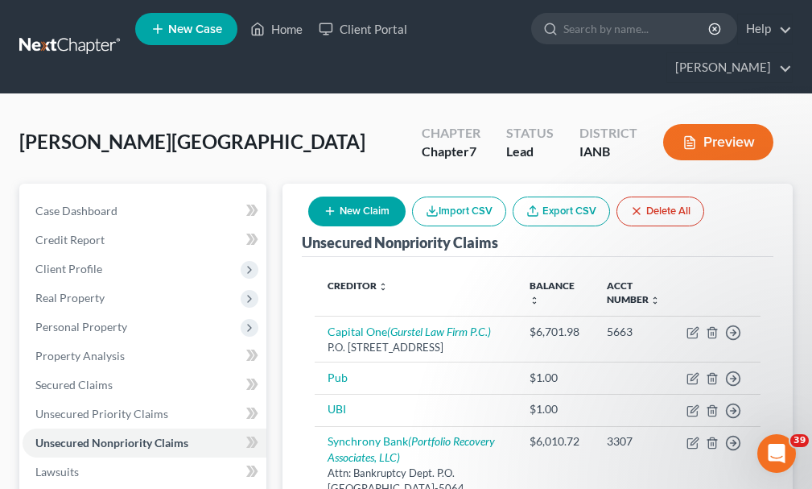
click at [361, 196] on button "New Claim" at bounding box center [356, 211] width 97 height 30
select select "0"
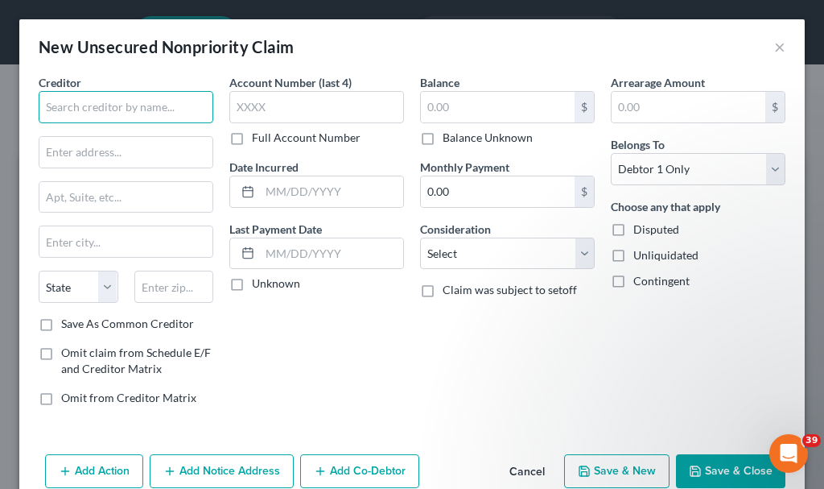
click at [119, 105] on input "text" at bounding box center [126, 107] width 175 height 32
type input "s"
type input "Sanford Laboratories"
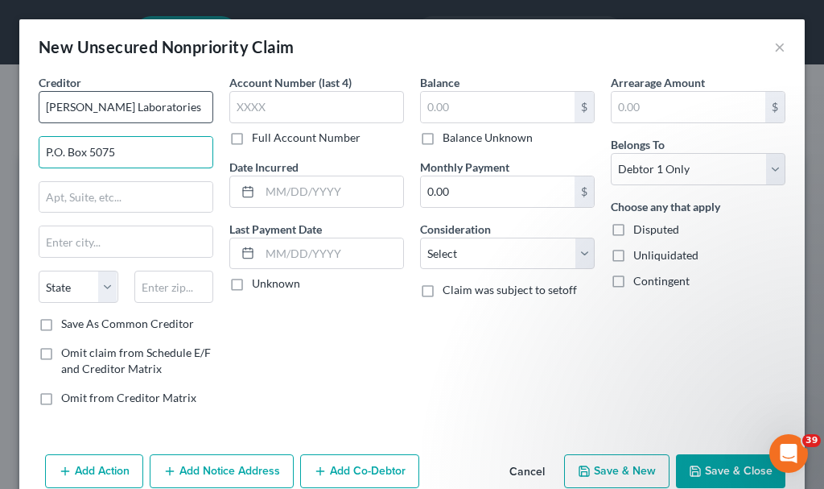
type input "P.O. Box 5075"
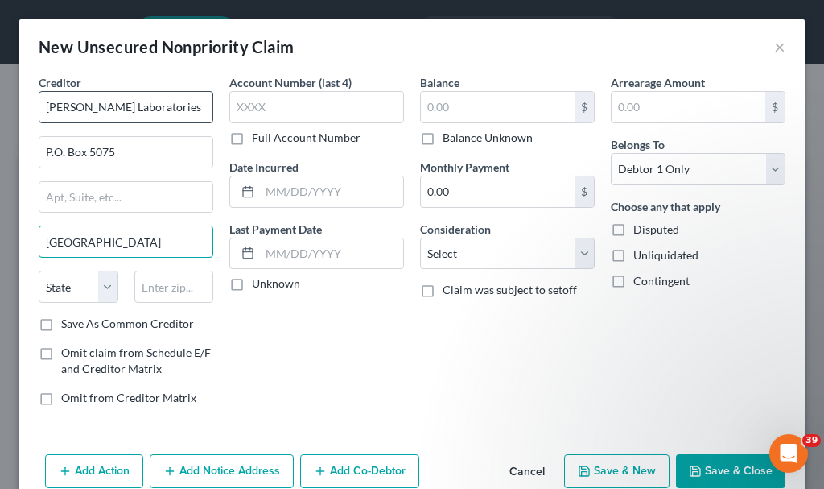
type input "Sioux Falls"
select select "43"
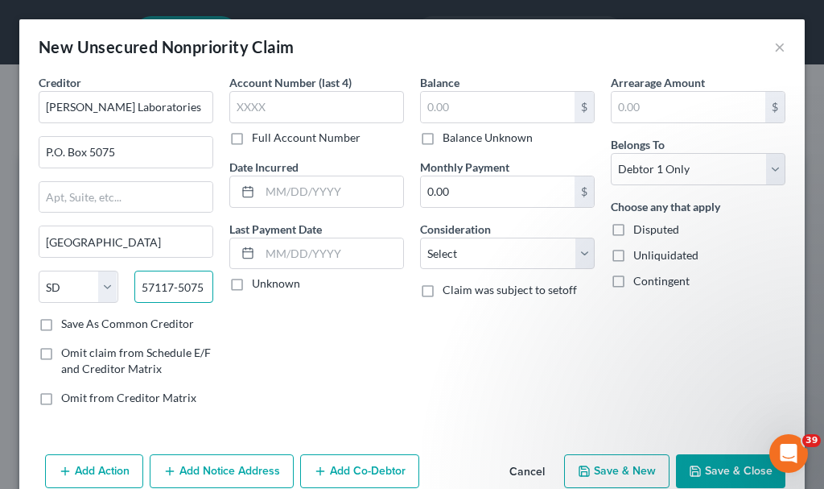
type input "57117-5075"
click at [61, 324] on label "Save As Common Creditor" at bounding box center [127, 324] width 133 height 16
click at [68, 324] on input "Save As Common Creditor" at bounding box center [73, 321] width 10 height 10
checkbox input "true"
click at [303, 105] on input "text" at bounding box center [316, 107] width 175 height 32
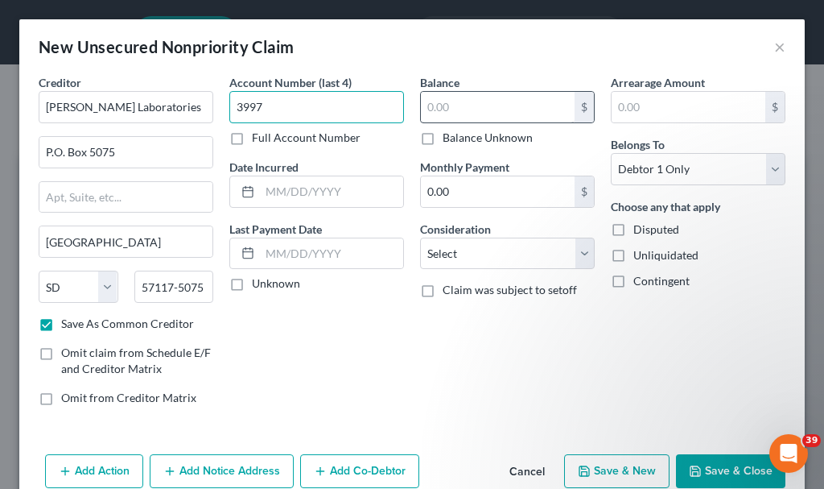
type input "3997"
click at [447, 109] on input "text" at bounding box center [498, 107] width 154 height 31
type input "212"
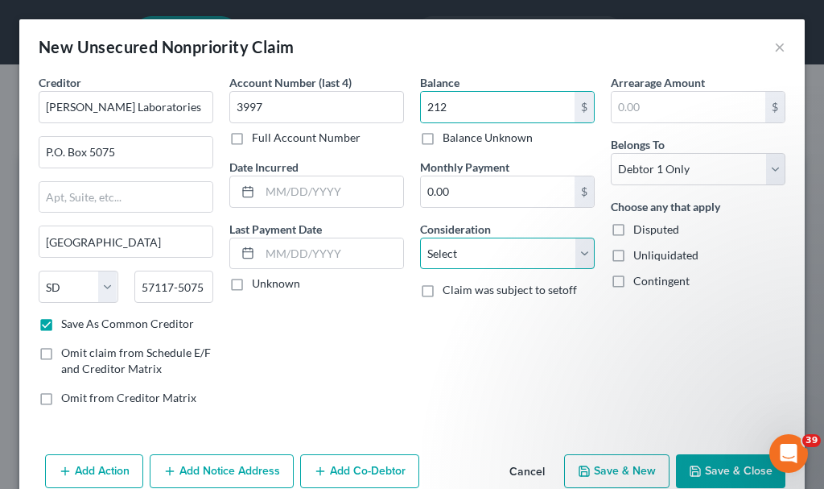
click at [451, 258] on select "Select Cable / Satellite Services Collection Agency Credit Card Debt Debt Couns…" at bounding box center [507, 253] width 175 height 32
select select "9"
click at [420, 237] on select "Select Cable / Satellite Services Collection Agency Credit Card Debt Debt Couns…" at bounding box center [507, 253] width 175 height 32
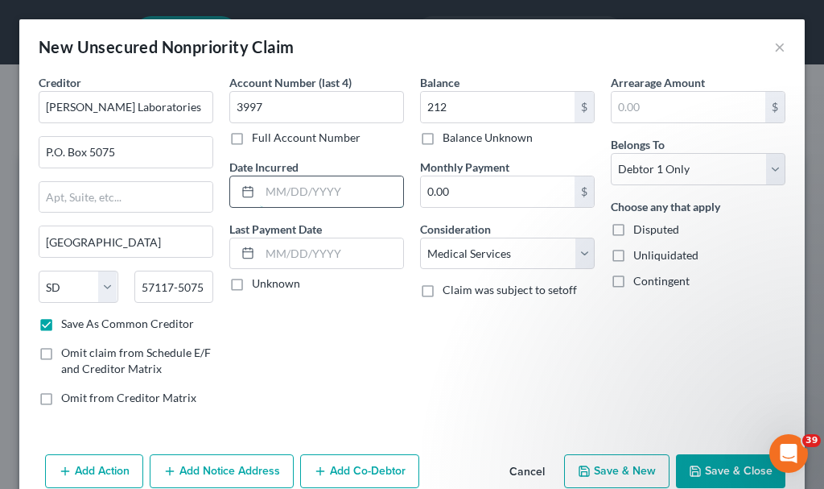
click at [325, 190] on input "text" at bounding box center [331, 191] width 143 height 31
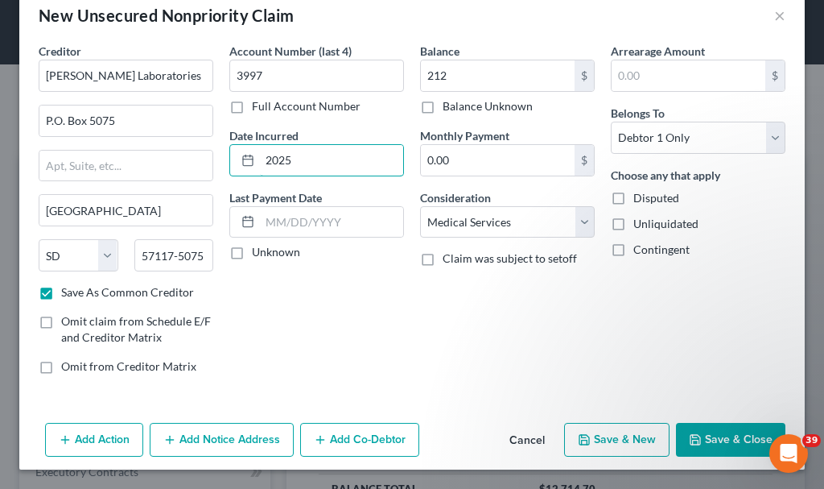
type input "2025"
click at [603, 435] on button "Save & New" at bounding box center [616, 440] width 105 height 34
checkbox input "false"
select select "0"
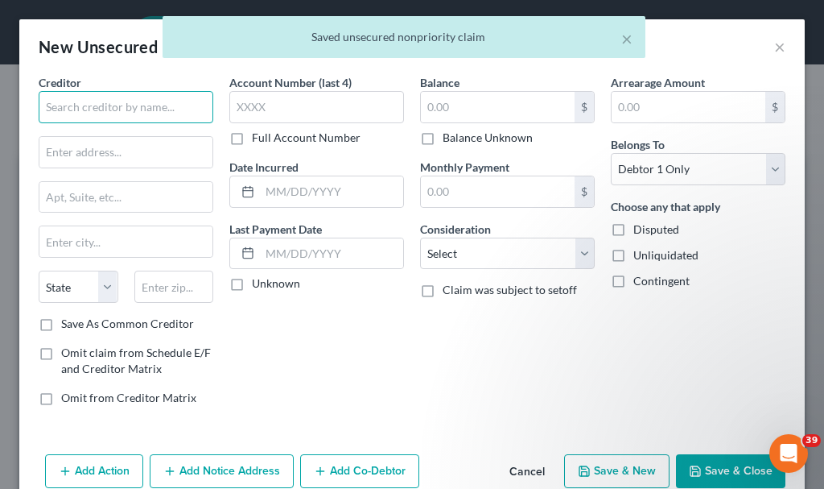
click at [149, 106] on input "text" at bounding box center [126, 107] width 175 height 32
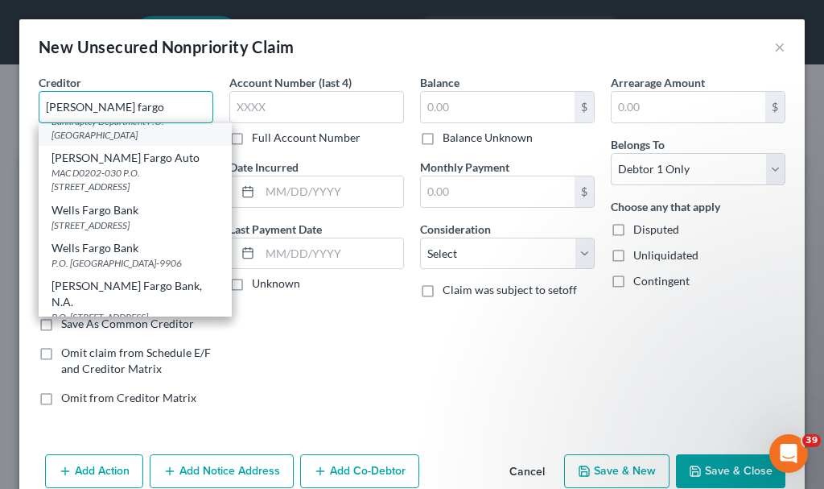
scroll to position [161, 0]
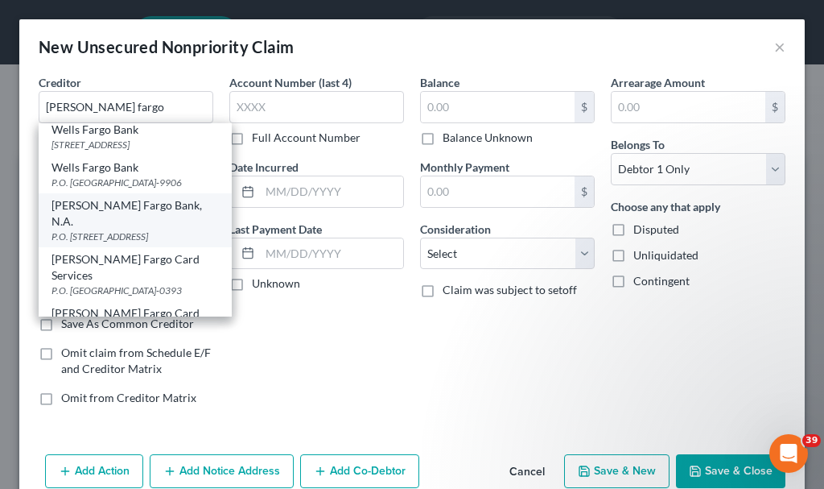
click at [130, 229] on div "P.O. Box 5129, Sioux Falls, SD 57117-5129" at bounding box center [135, 236] width 167 height 14
type input "Wells Fargo Bank, N.A."
type input "P.O. Box 5129"
type input "Sioux Falls"
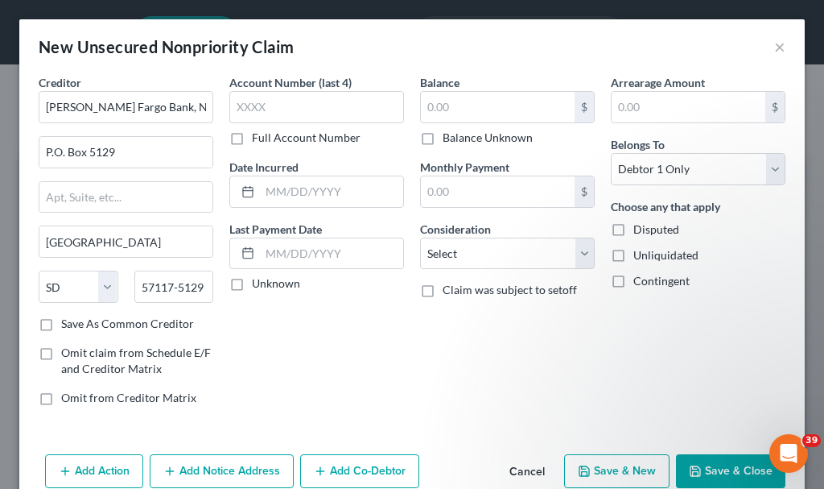
scroll to position [0, 0]
click at [278, 109] on input "text" at bounding box center [316, 107] width 175 height 32
click at [463, 96] on input "text" at bounding box center [498, 107] width 154 height 31
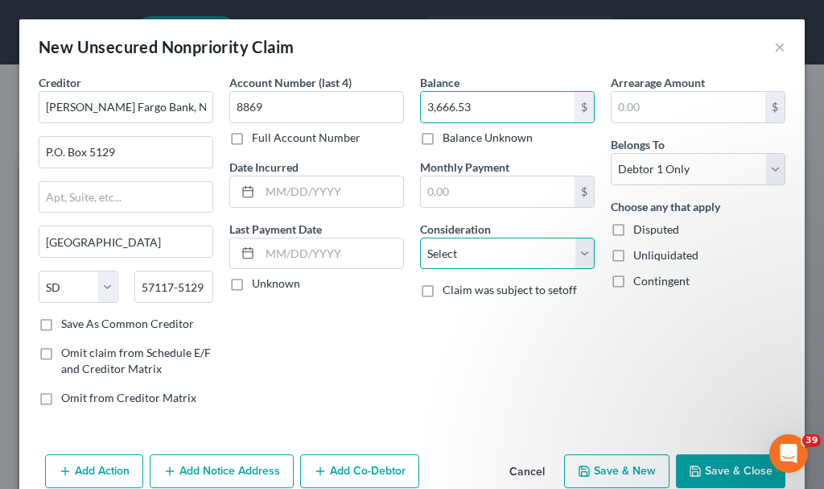
click at [477, 259] on select "Select Cable / Satellite Services Collection Agency Credit Card Debt Debt Couns…" at bounding box center [507, 253] width 175 height 32
click at [420, 237] on select "Select Cable / Satellite Services Collection Agency Credit Card Debt Debt Couns…" at bounding box center [507, 253] width 175 height 32
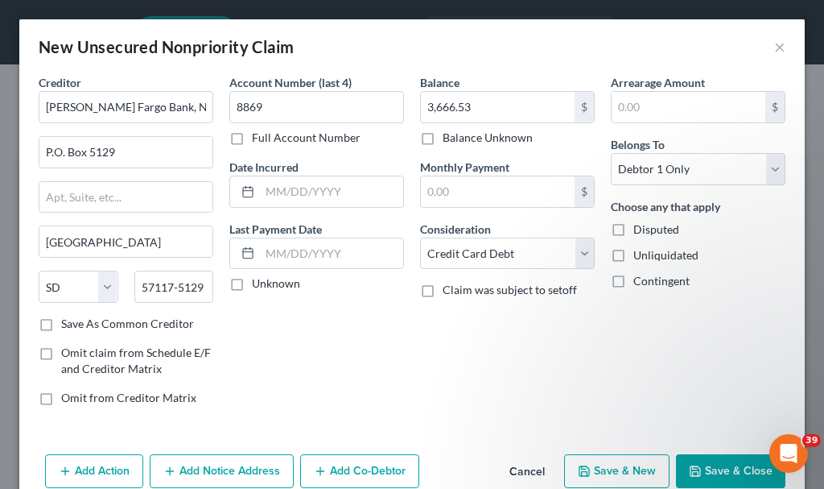
click at [601, 468] on button "Save & New" at bounding box center [616, 471] width 105 height 34
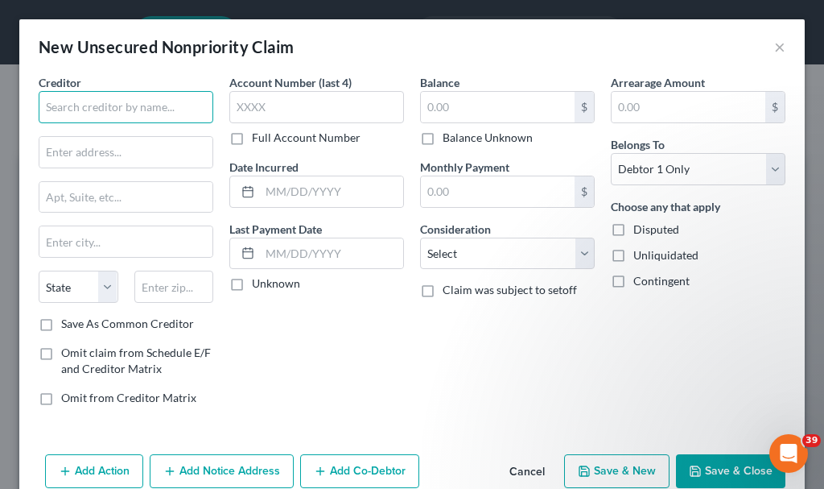
click at [174, 111] on input "text" at bounding box center [126, 107] width 175 height 32
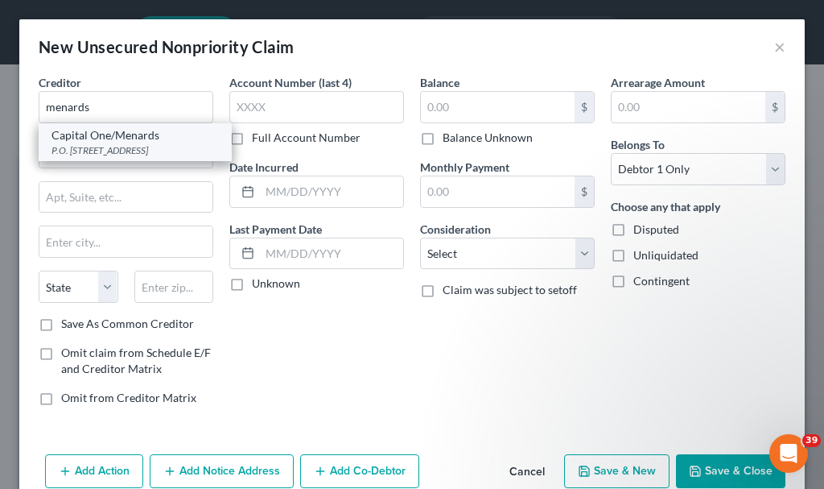
click at [97, 152] on div "P.O. Box 31293, Salt Lake City, UT 84131-1293" at bounding box center [135, 150] width 167 height 14
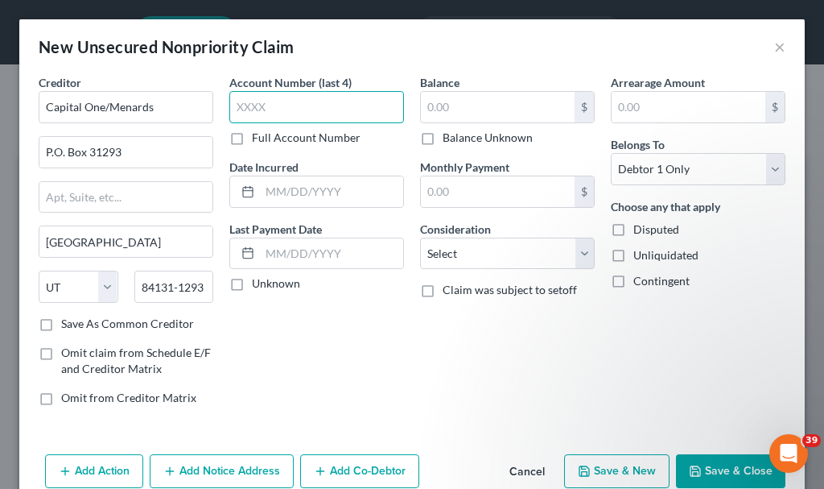
click at [311, 106] on input "text" at bounding box center [316, 107] width 175 height 32
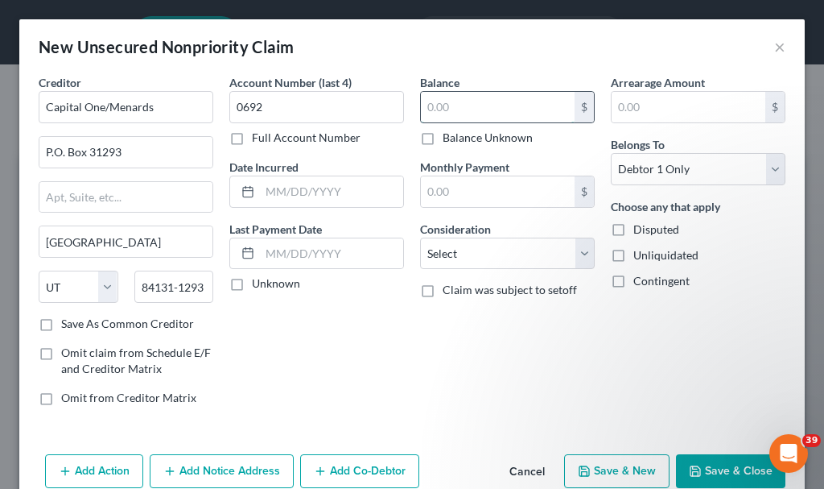
click at [451, 108] on input "text" at bounding box center [498, 107] width 154 height 31
click at [476, 258] on select "Select Cable / Satellite Services Collection Agency Credit Card Debt Debt Couns…" at bounding box center [507, 253] width 175 height 32
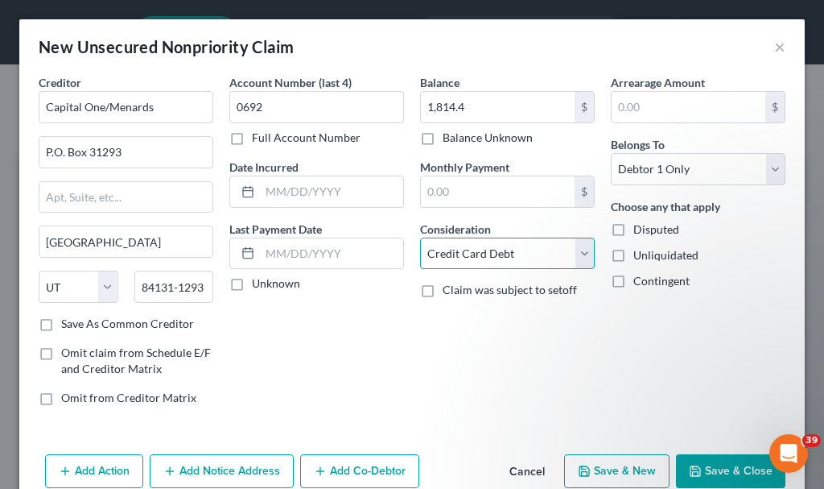
click at [420, 237] on select "Select Cable / Satellite Services Collection Agency Credit Card Debt Debt Couns…" at bounding box center [507, 253] width 175 height 32
click at [216, 464] on button "Add Notice Address" at bounding box center [222, 471] width 144 height 34
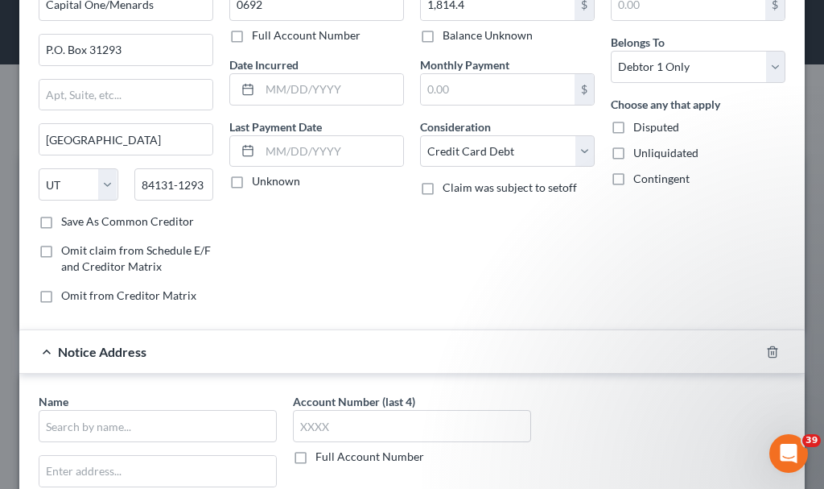
scroll to position [161, 0]
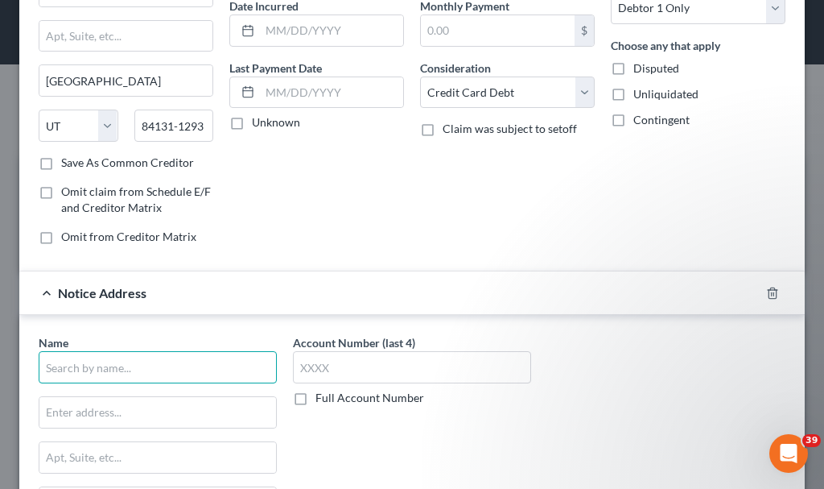
click at [176, 356] on input "text" at bounding box center [158, 367] width 238 height 32
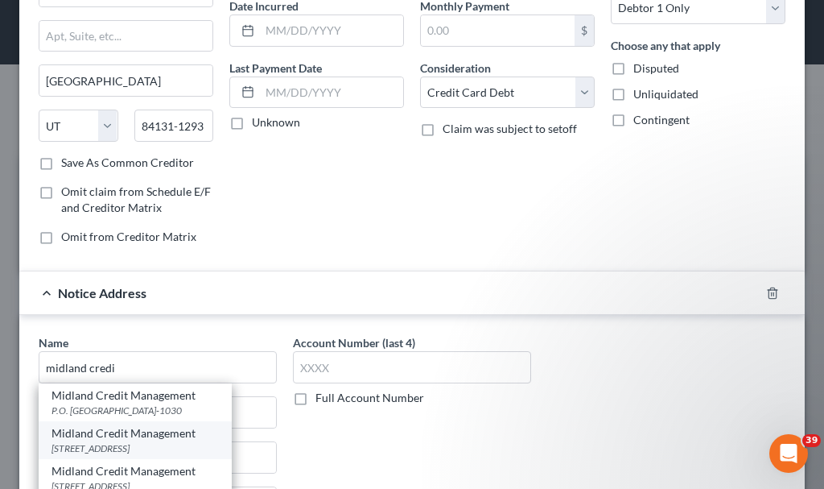
click at [125, 448] on div "350 Camino De La Reina, Ste. 100, San Diego, CA 92108" at bounding box center [135, 448] width 167 height 14
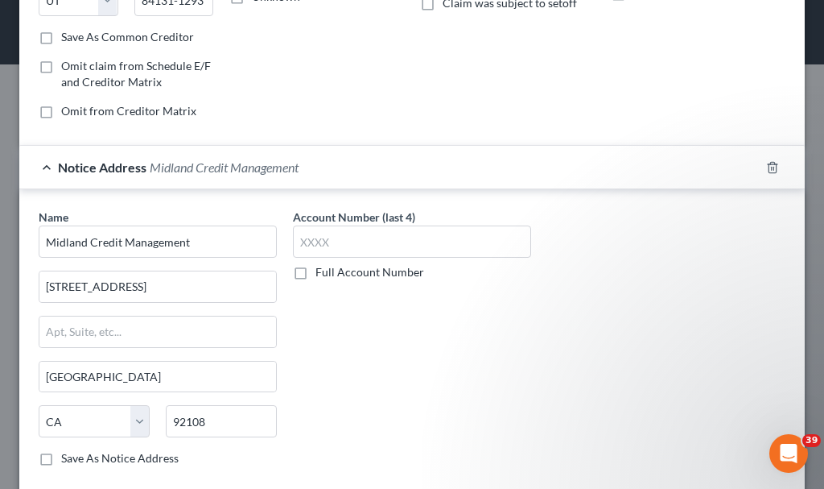
scroll to position [378, 0]
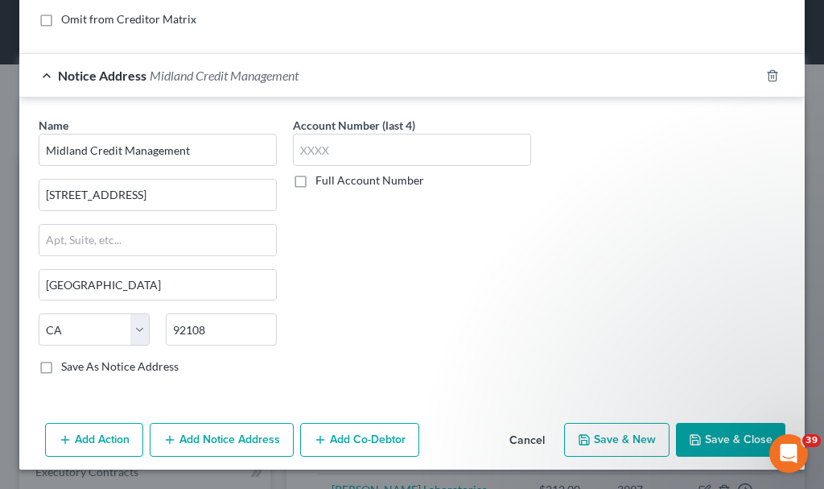
click at [605, 435] on button "Save & New" at bounding box center [616, 440] width 105 height 34
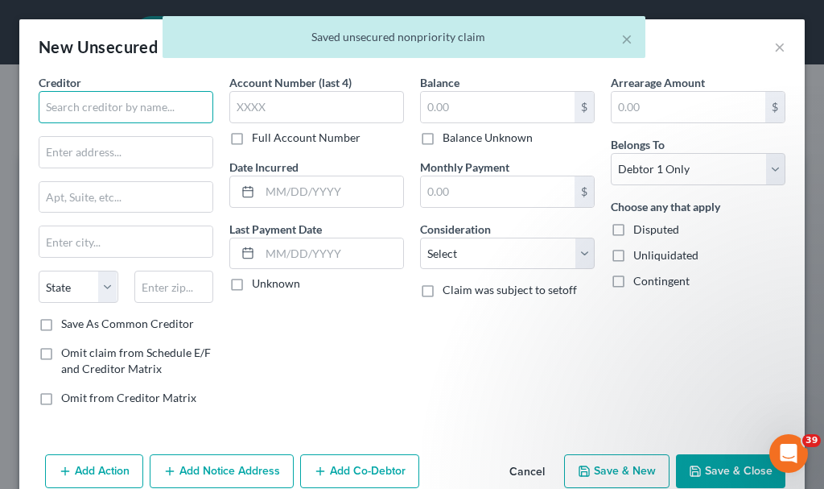
click at [142, 107] on input "text" at bounding box center [126, 107] width 175 height 32
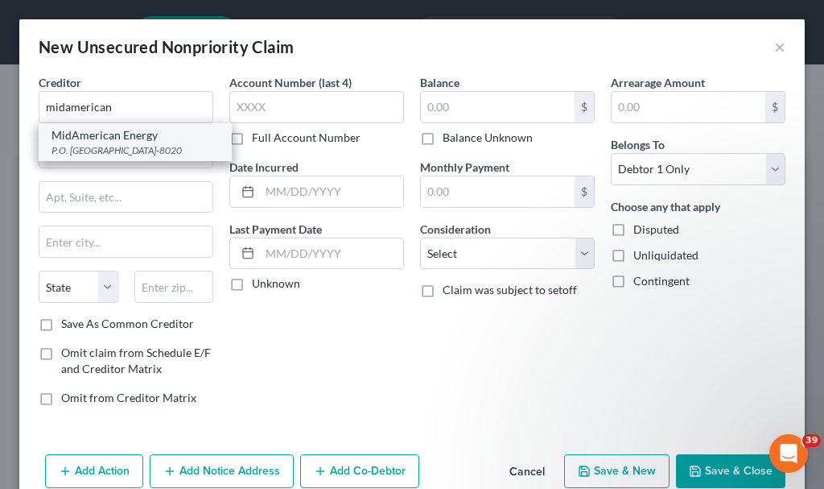
click at [122, 143] on div "P.O. Box 8020, Davenport, IA 52808-8020" at bounding box center [135, 150] width 167 height 14
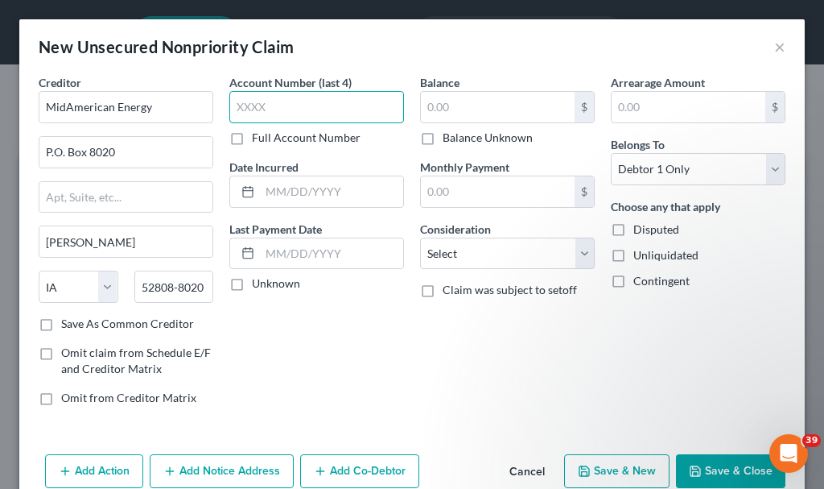
click at [331, 107] on input "text" at bounding box center [316, 107] width 175 height 32
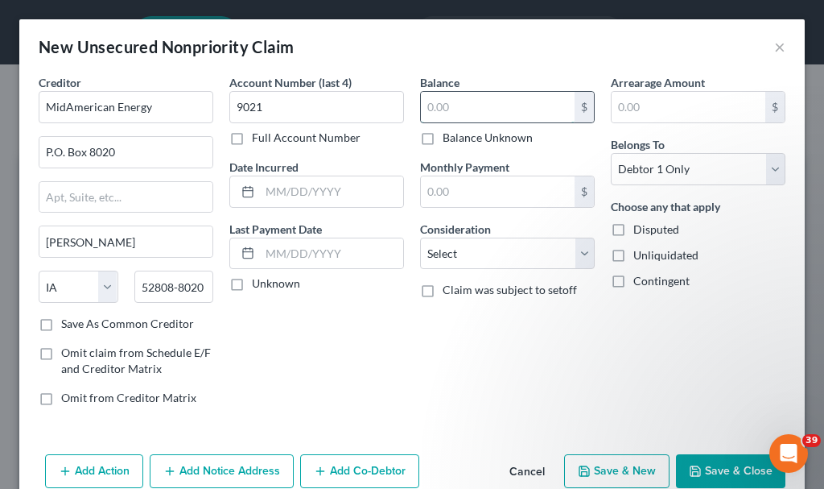
click at [459, 105] on input "text" at bounding box center [498, 107] width 154 height 31
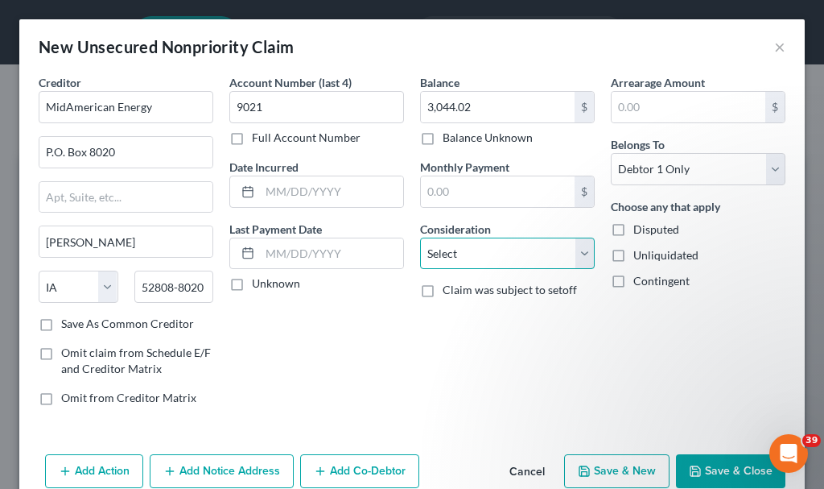
click at [456, 254] on select "Select Cable / Satellite Services Collection Agency Credit Card Debt Debt Couns…" at bounding box center [507, 253] width 175 height 32
click at [420, 237] on select "Select Cable / Satellite Services Collection Agency Credit Card Debt Debt Couns…" at bounding box center [507, 253] width 175 height 32
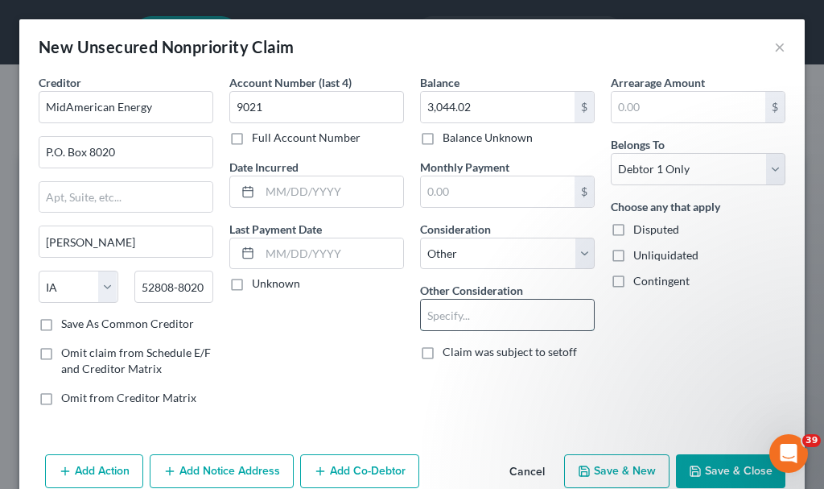
click at [475, 312] on input "text" at bounding box center [507, 314] width 173 height 31
click at [592, 460] on button "Save & New" at bounding box center [616, 471] width 105 height 34
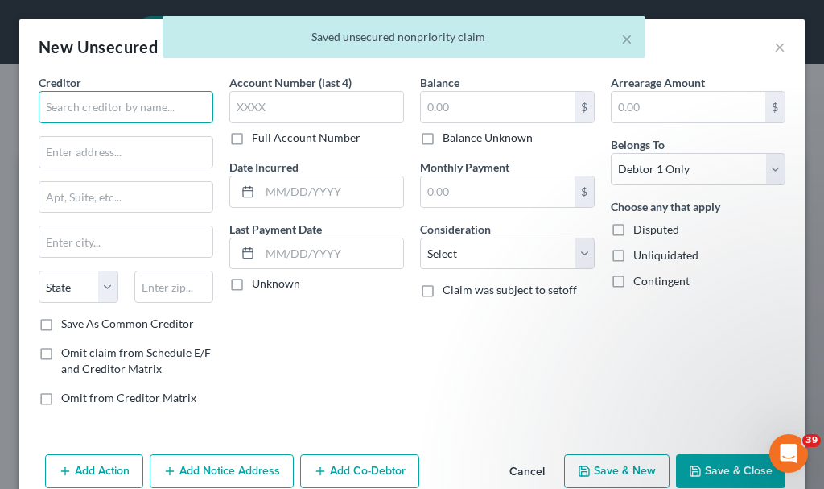
click at [159, 97] on input "text" at bounding box center [126, 107] width 175 height 32
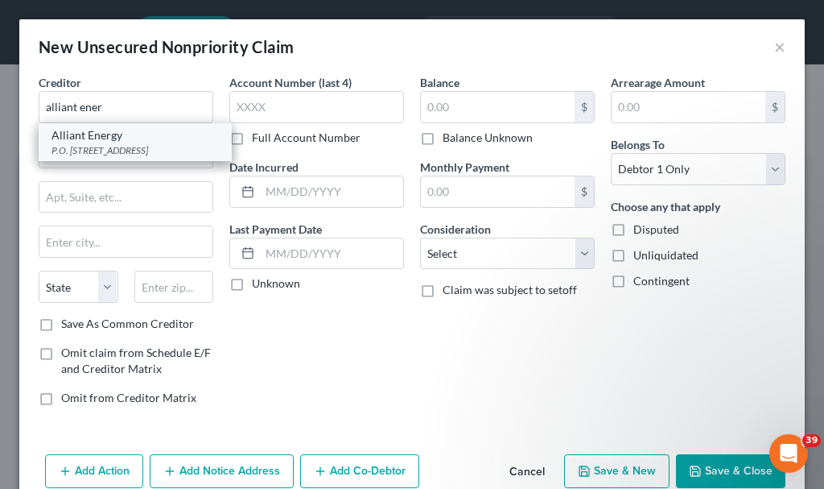
click at [93, 150] on div "P.O. Box 3060, Cedar Rapids, IA 52406-3060" at bounding box center [135, 150] width 167 height 14
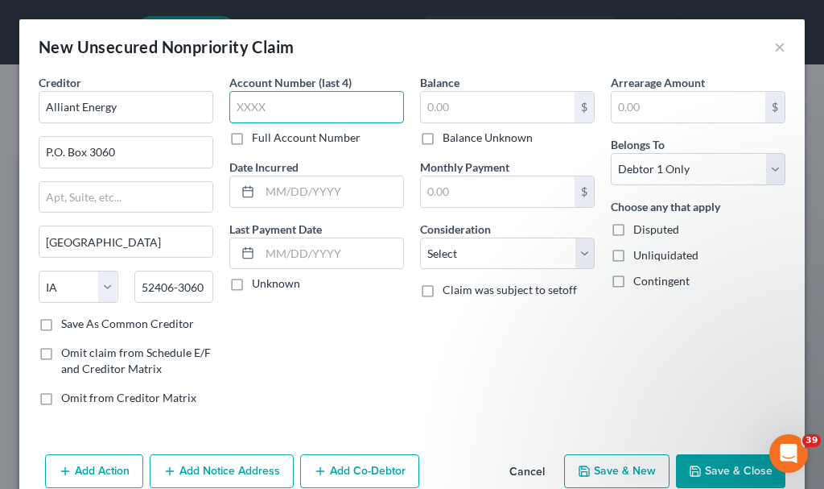
click at [319, 111] on input "text" at bounding box center [316, 107] width 175 height 32
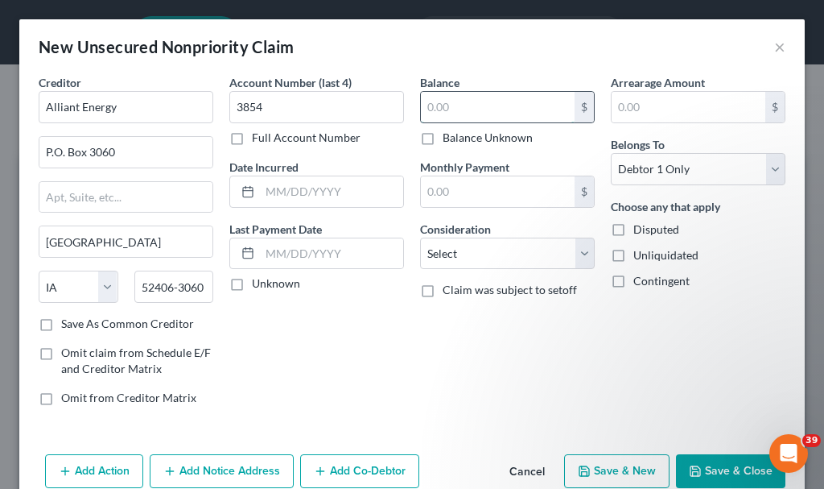
click at [477, 113] on input "text" at bounding box center [498, 107] width 154 height 31
click at [452, 258] on select "Select Cable / Satellite Services Collection Agency Credit Card Debt Debt Couns…" at bounding box center [507, 253] width 175 height 32
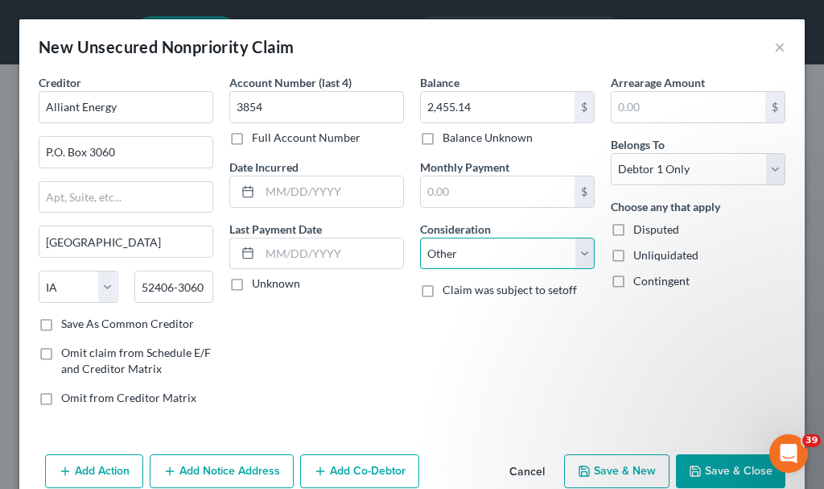
click at [420, 237] on select "Select Cable / Satellite Services Collection Agency Credit Card Debt Debt Couns…" at bounding box center [507, 253] width 175 height 32
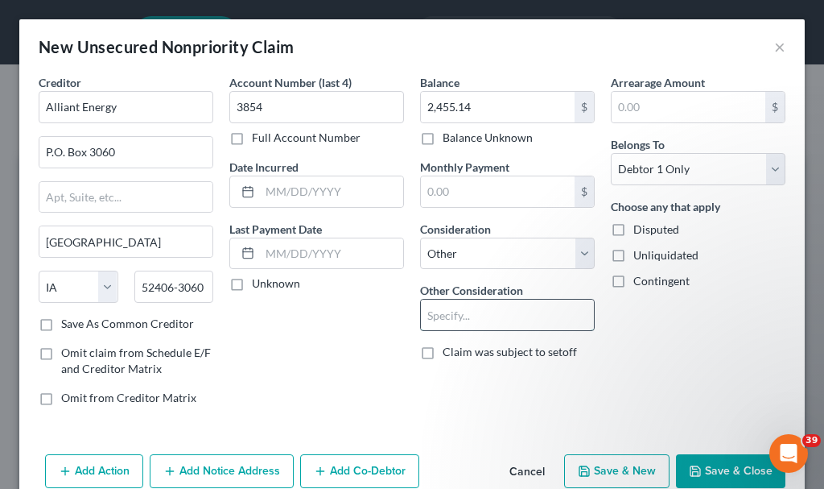
click at [470, 312] on input "text" at bounding box center [507, 314] width 173 height 31
click at [219, 461] on button "Add Notice Address" at bounding box center [222, 471] width 144 height 34
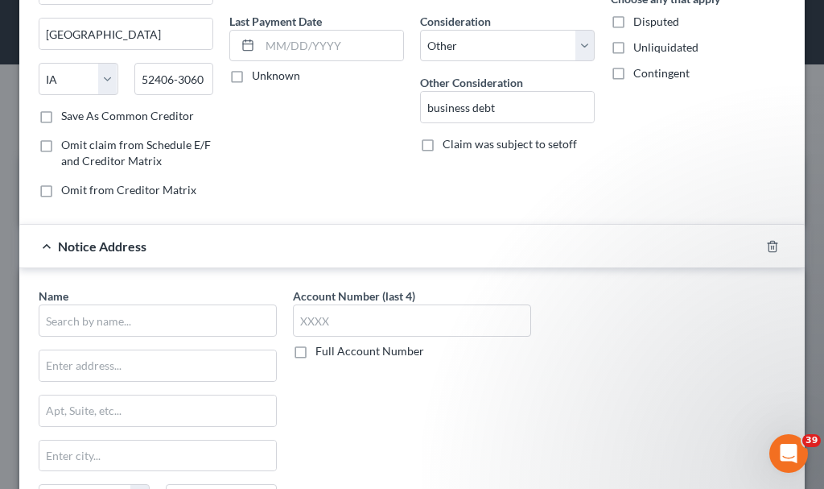
scroll to position [322, 0]
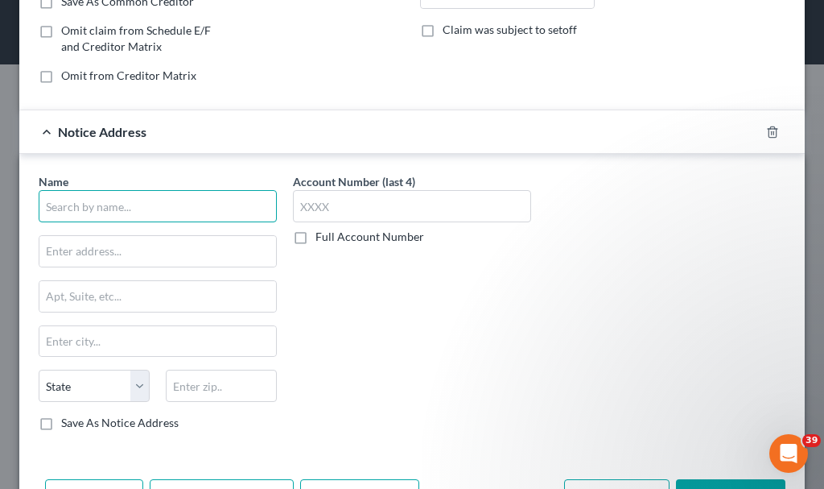
click at [165, 213] on input "text" at bounding box center [158, 206] width 238 height 32
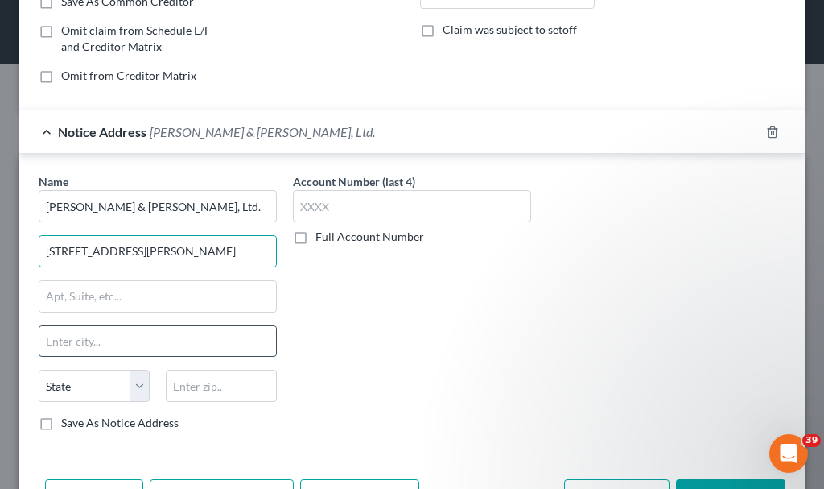
click at [158, 345] on input "text" at bounding box center [157, 341] width 237 height 31
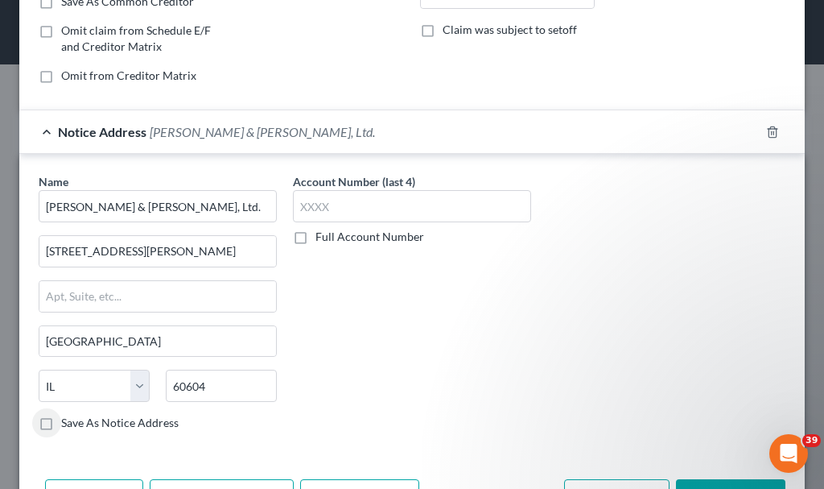
click at [61, 422] on label "Save As Notice Address" at bounding box center [120, 423] width 118 height 16
click at [68, 422] on input "Save As Notice Address" at bounding box center [73, 420] width 10 height 10
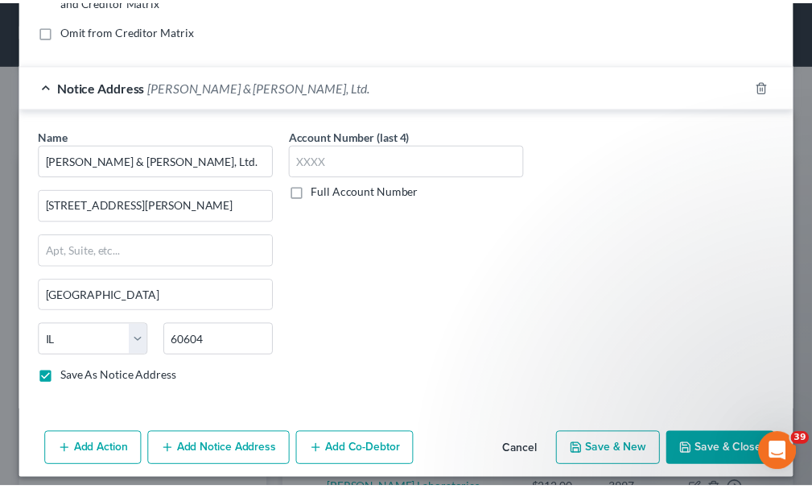
scroll to position [378, 0]
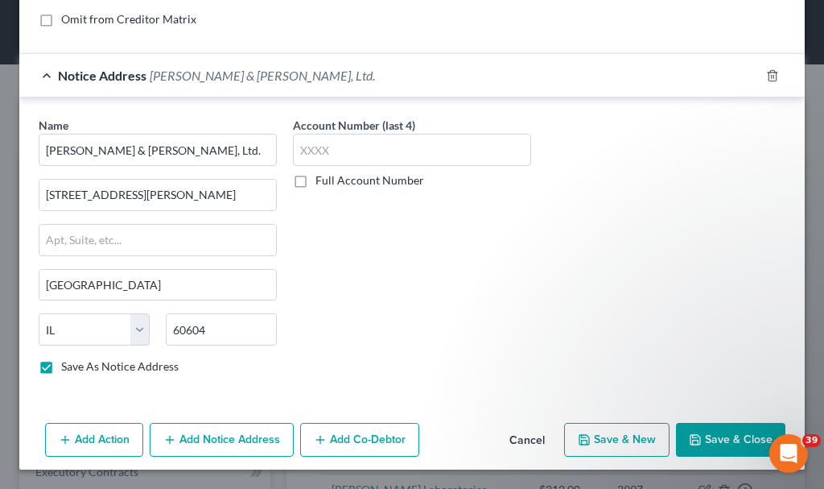
click at [702, 433] on button "Save & Close" at bounding box center [730, 440] width 109 height 34
